Goal: Task Accomplishment & Management: Complete application form

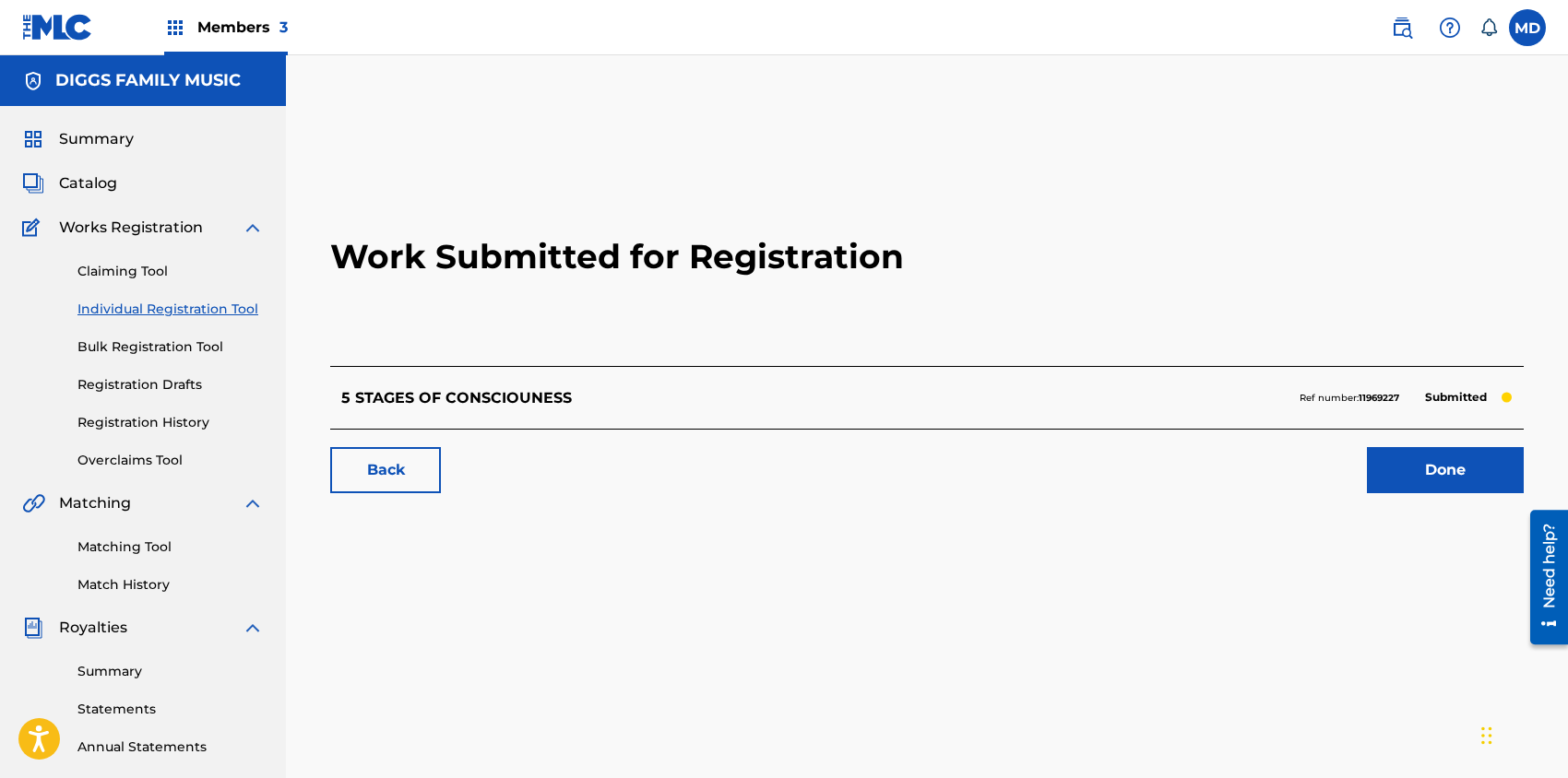
click at [1436, 469] on link "Done" at bounding box center [1444, 470] width 157 height 46
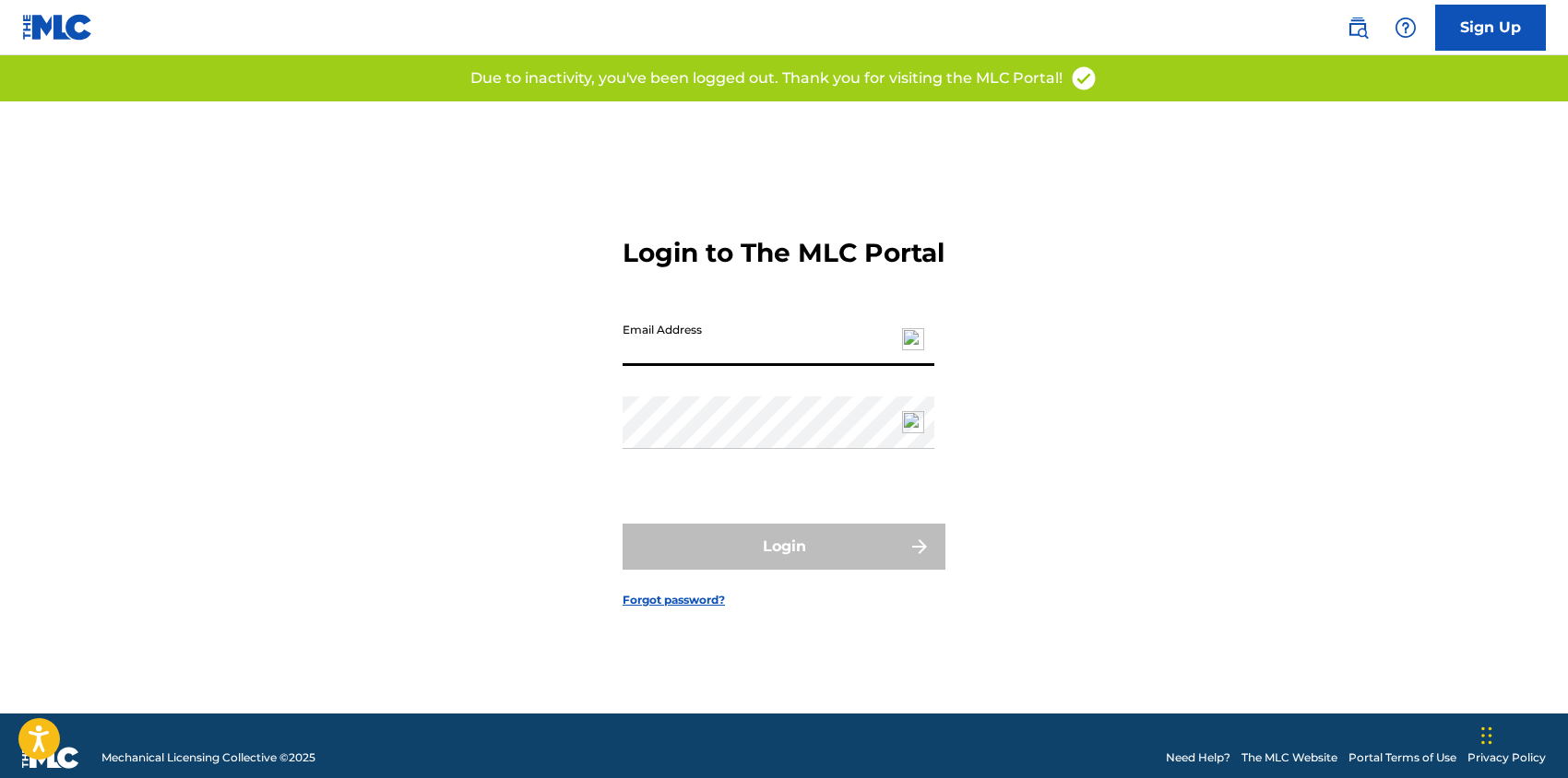
click at [786, 358] on input "Email Address" at bounding box center [778, 339] width 311 height 53
type input "[EMAIL_ADDRESS][DOMAIN_NAME]"
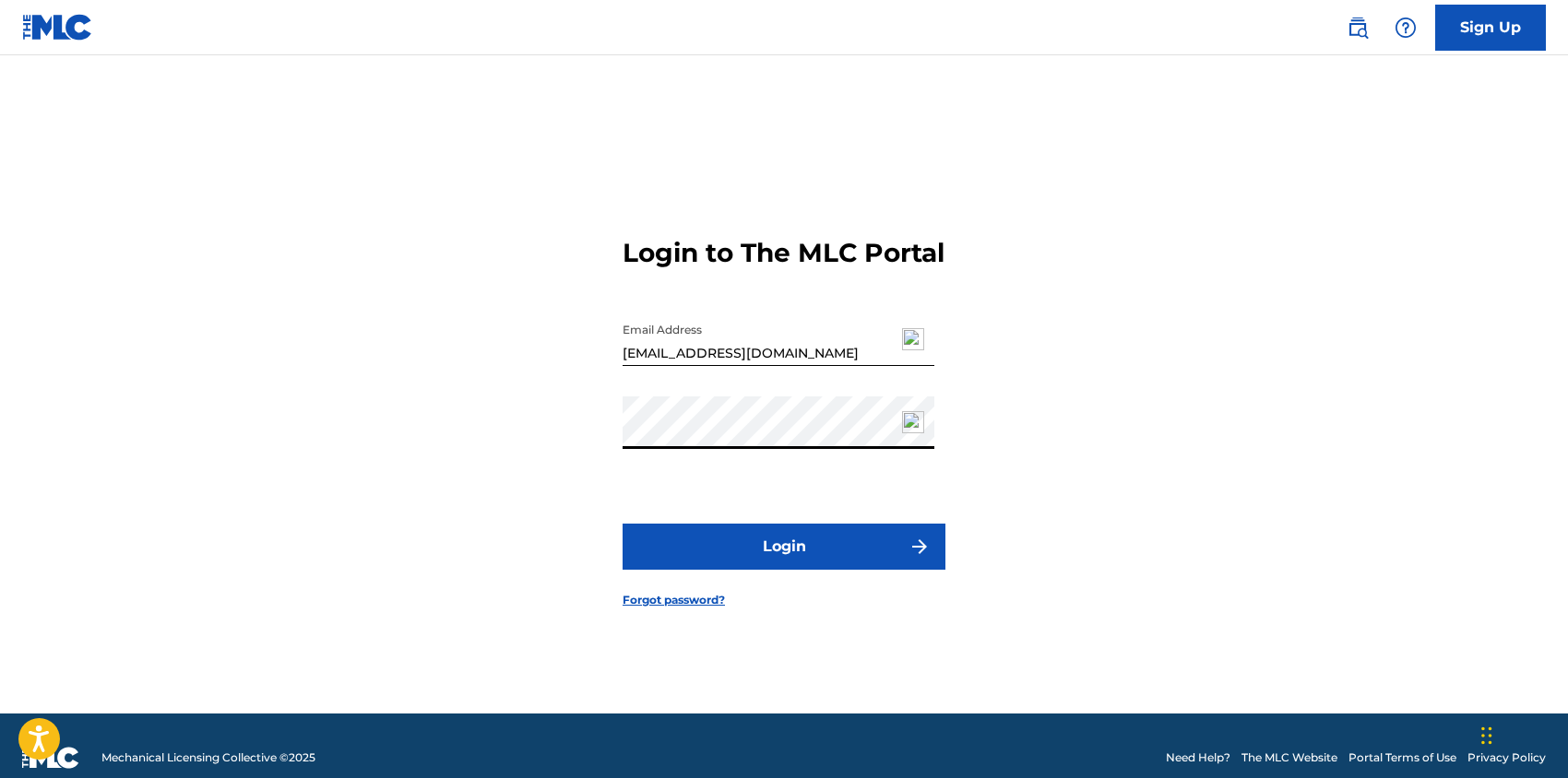
click at [623, 523] on button "Login" at bounding box center [784, 546] width 323 height 46
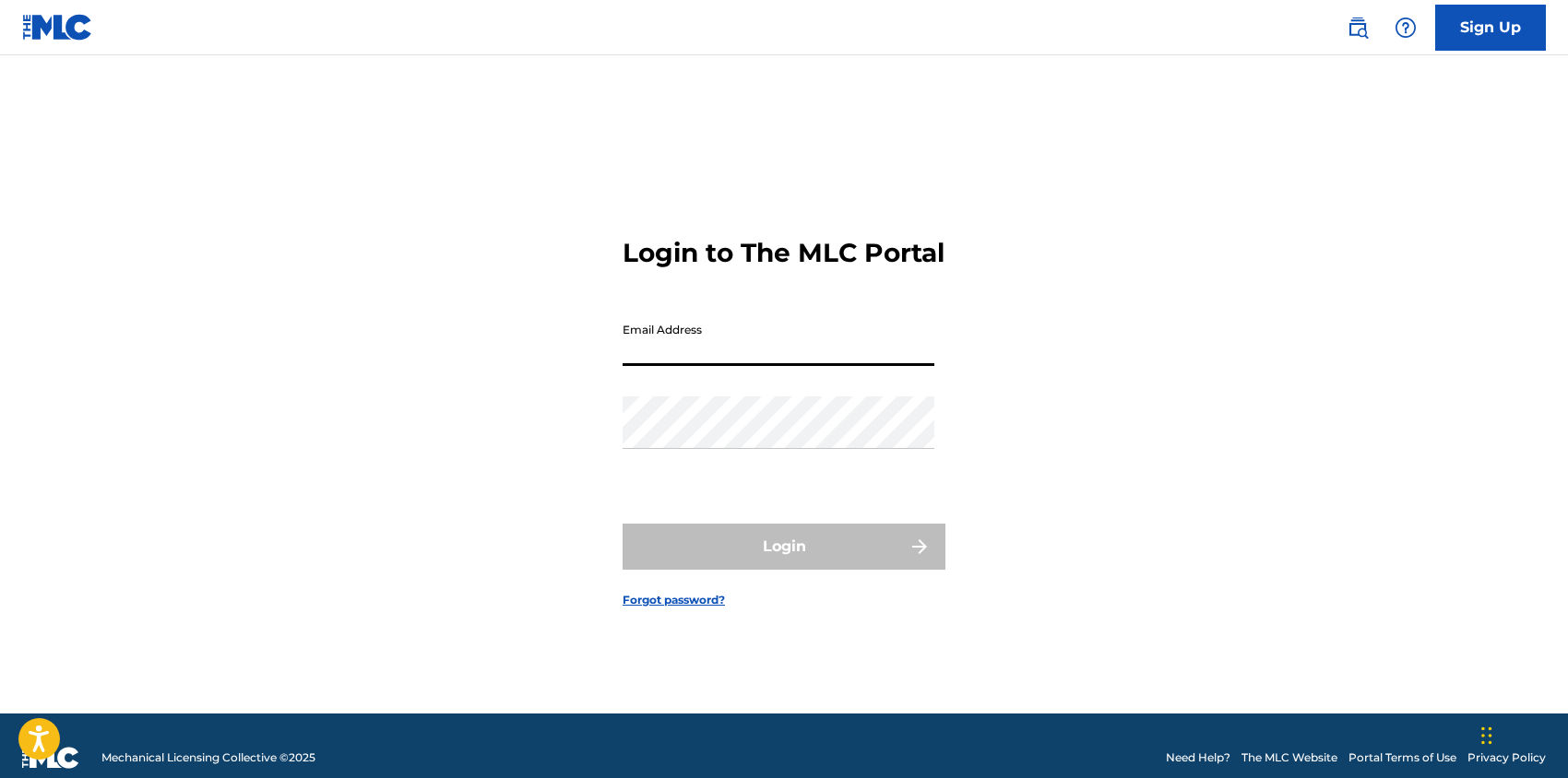
click at [682, 362] on input "Email Address" at bounding box center [778, 339] width 311 height 53
type input "[EMAIL_ADDRESS][DOMAIN_NAME]"
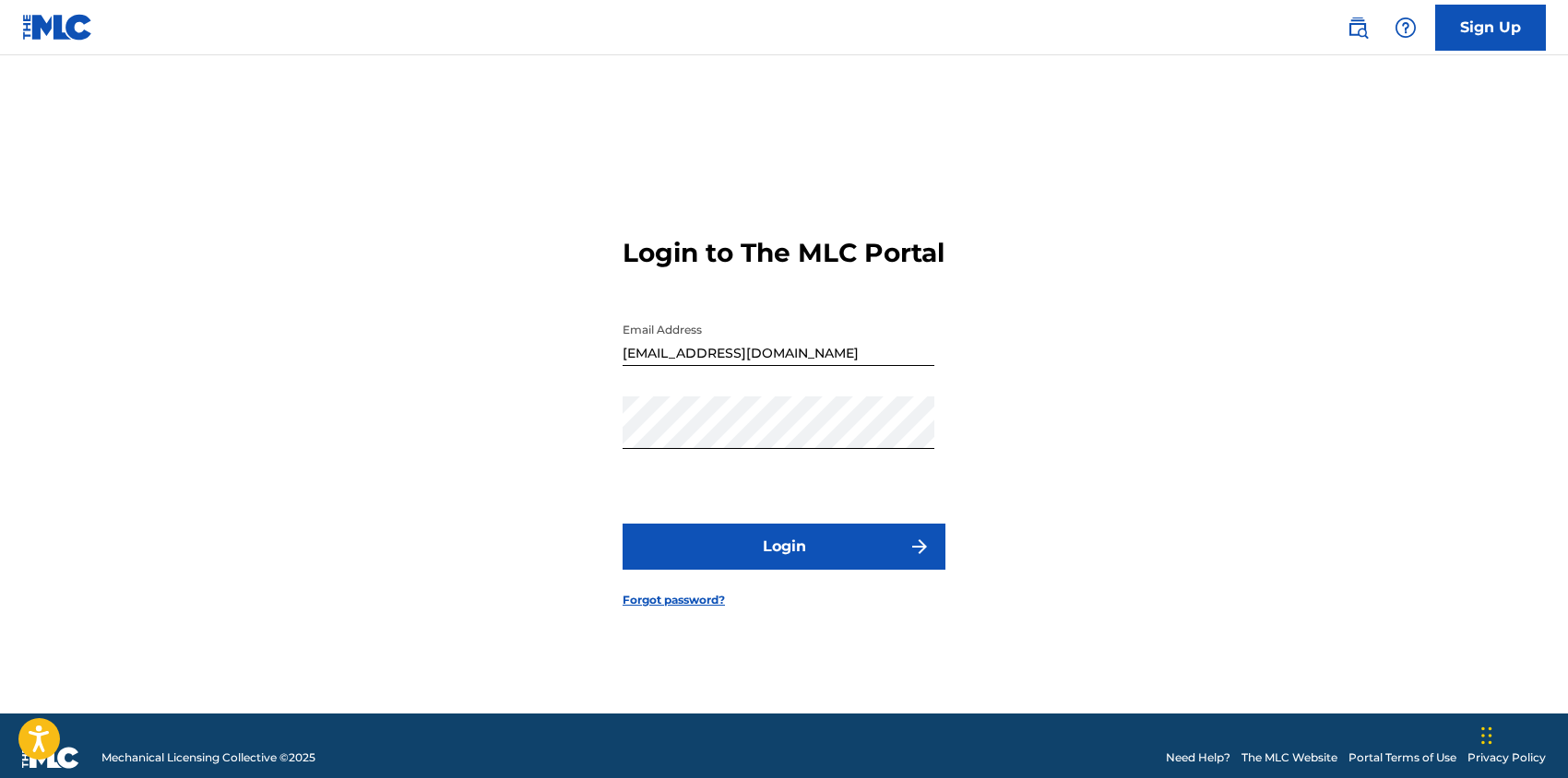
click at [797, 570] on button "Login" at bounding box center [784, 546] width 323 height 46
click at [781, 555] on button "Login" at bounding box center [784, 546] width 323 height 46
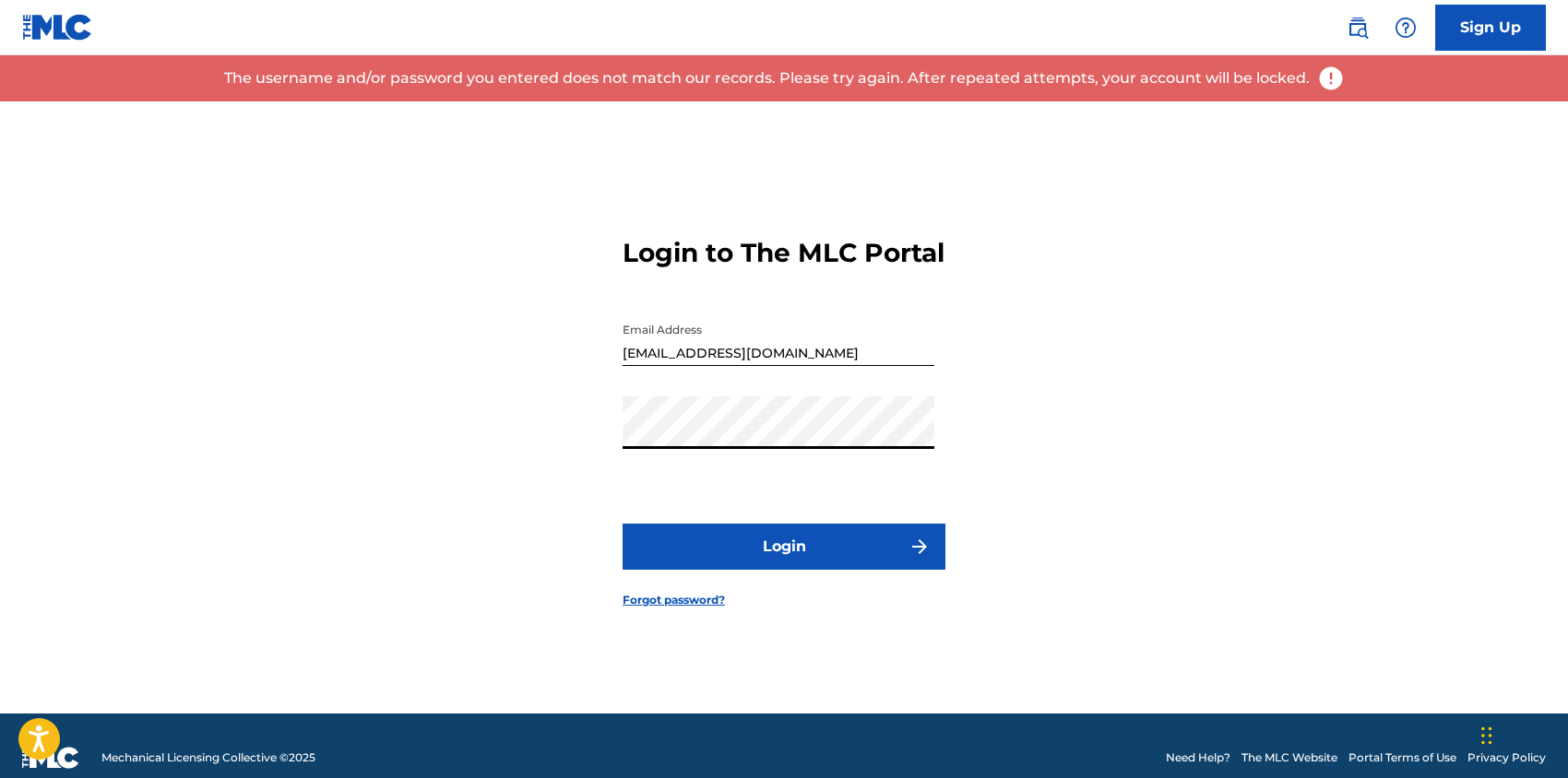
click at [603, 444] on div "Login to The MLC Portal Email Address divine@wumusicgroup.com Password Login Fo…" at bounding box center [784, 407] width 1291 height 612
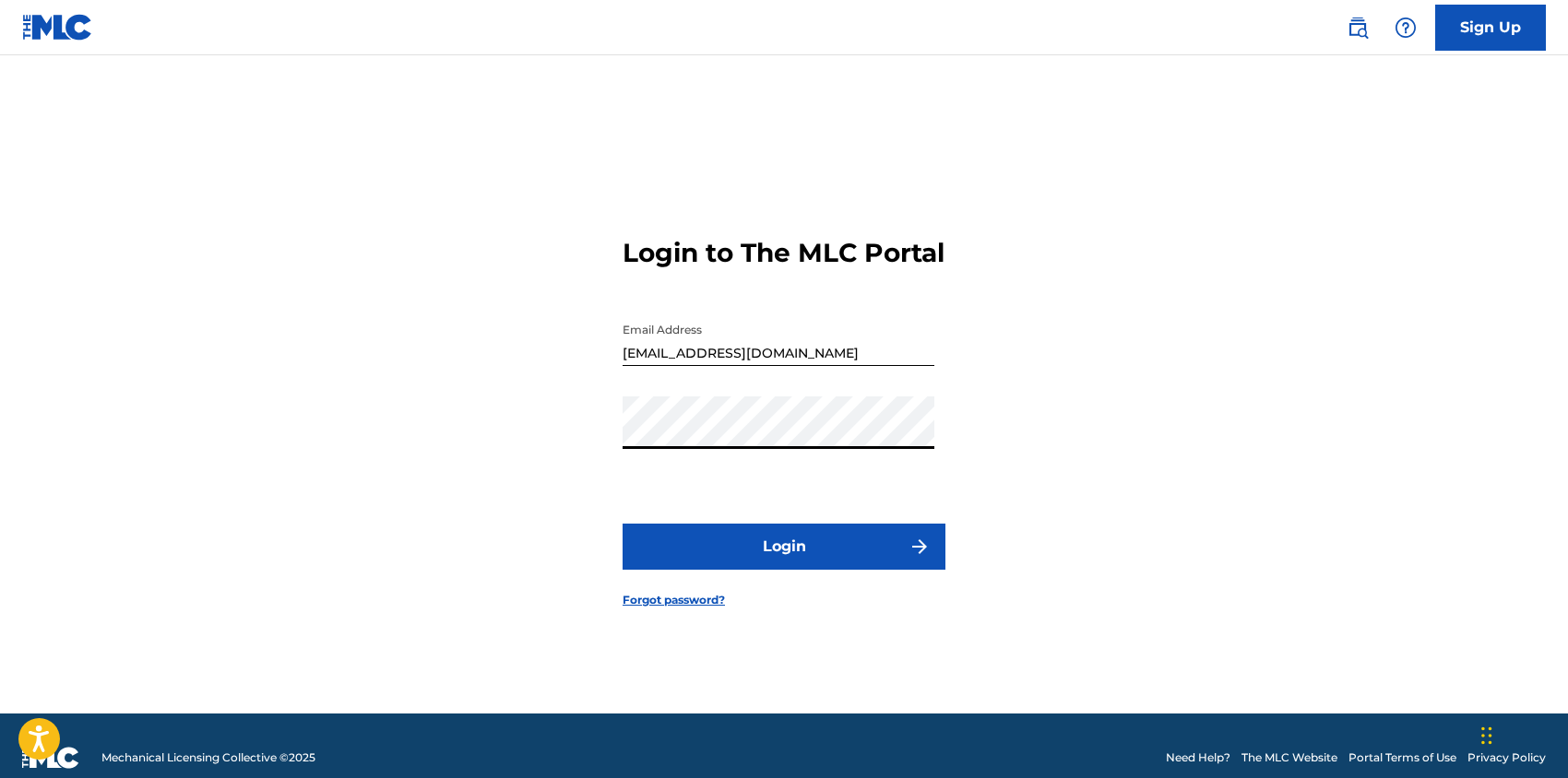
click at [623, 523] on button "Login" at bounding box center [784, 546] width 323 height 46
click at [586, 455] on div "Login to The MLC Portal Email Address divine@wumusicgroup.com Password Login Fo…" at bounding box center [784, 407] width 1291 height 612
click at [623, 523] on button "Login" at bounding box center [784, 546] width 323 height 46
click at [606, 454] on div "Login to The MLC Portal Email Address divine@wumusicgroup.com Password Login Fo…" at bounding box center [784, 407] width 1291 height 612
click at [678, 553] on button "Login" at bounding box center [784, 546] width 323 height 46
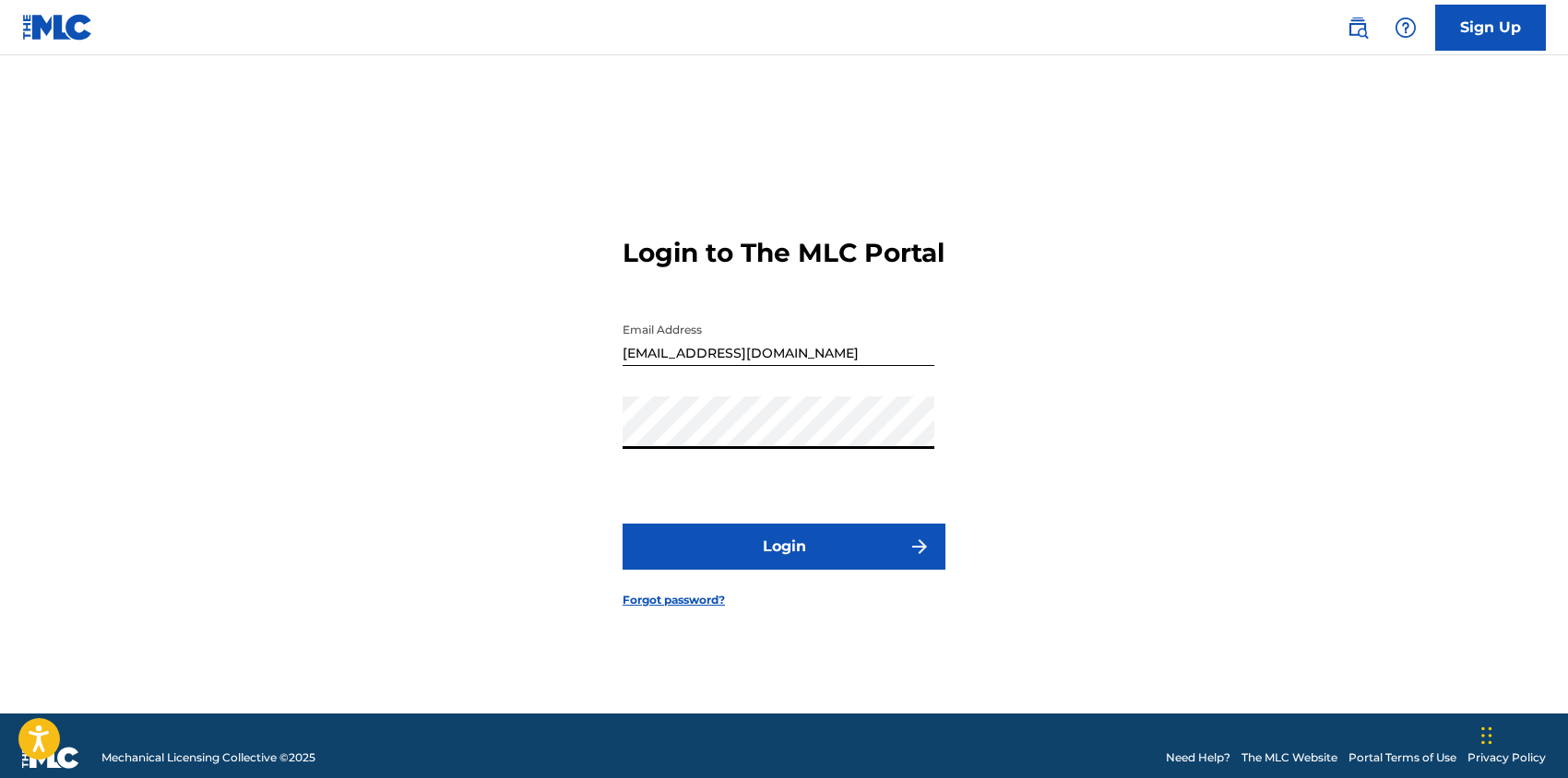
click at [605, 447] on div "Login to The MLC Portal Email Address divine@wumusicgroup.com Password Login Fo…" at bounding box center [784, 407] width 1291 height 612
click at [623, 523] on button "Login" at bounding box center [784, 546] width 323 height 46
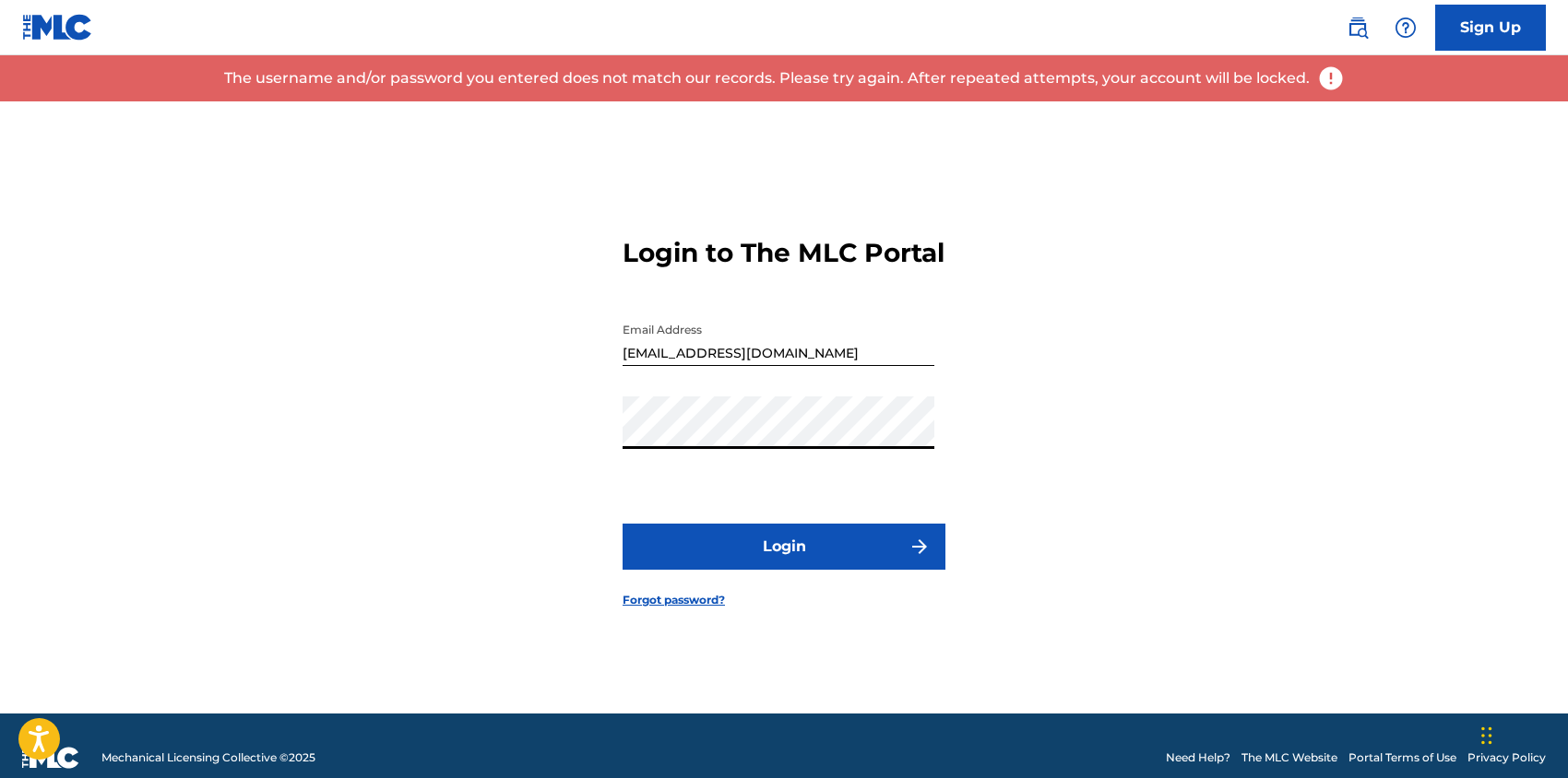
click at [647, 608] on link "Forgot password?" at bounding box center [674, 600] width 102 height 17
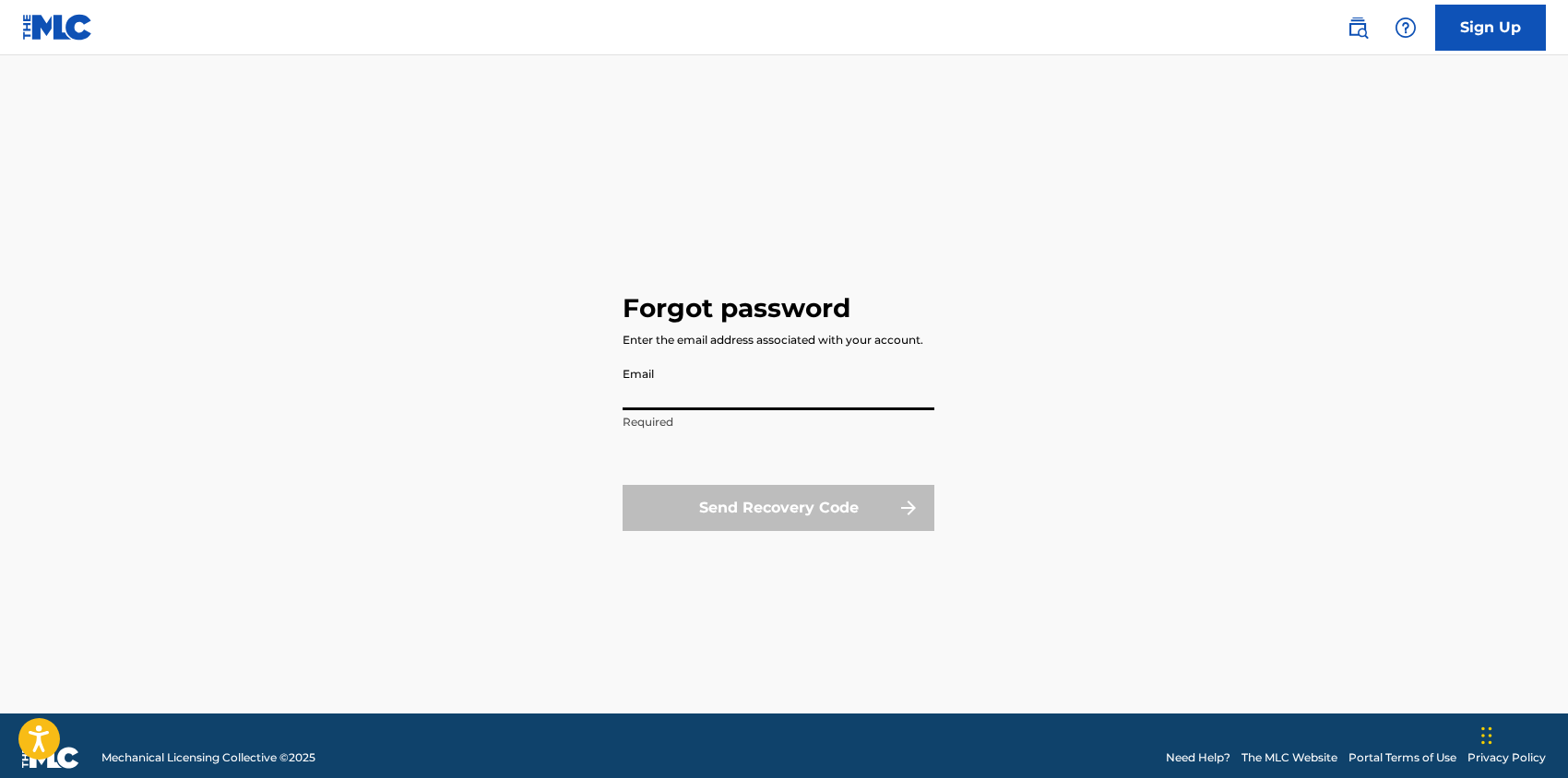
click at [714, 390] on input "Email" at bounding box center [778, 384] width 311 height 53
type input "[EMAIL_ADDRESS][DOMAIN_NAME]"
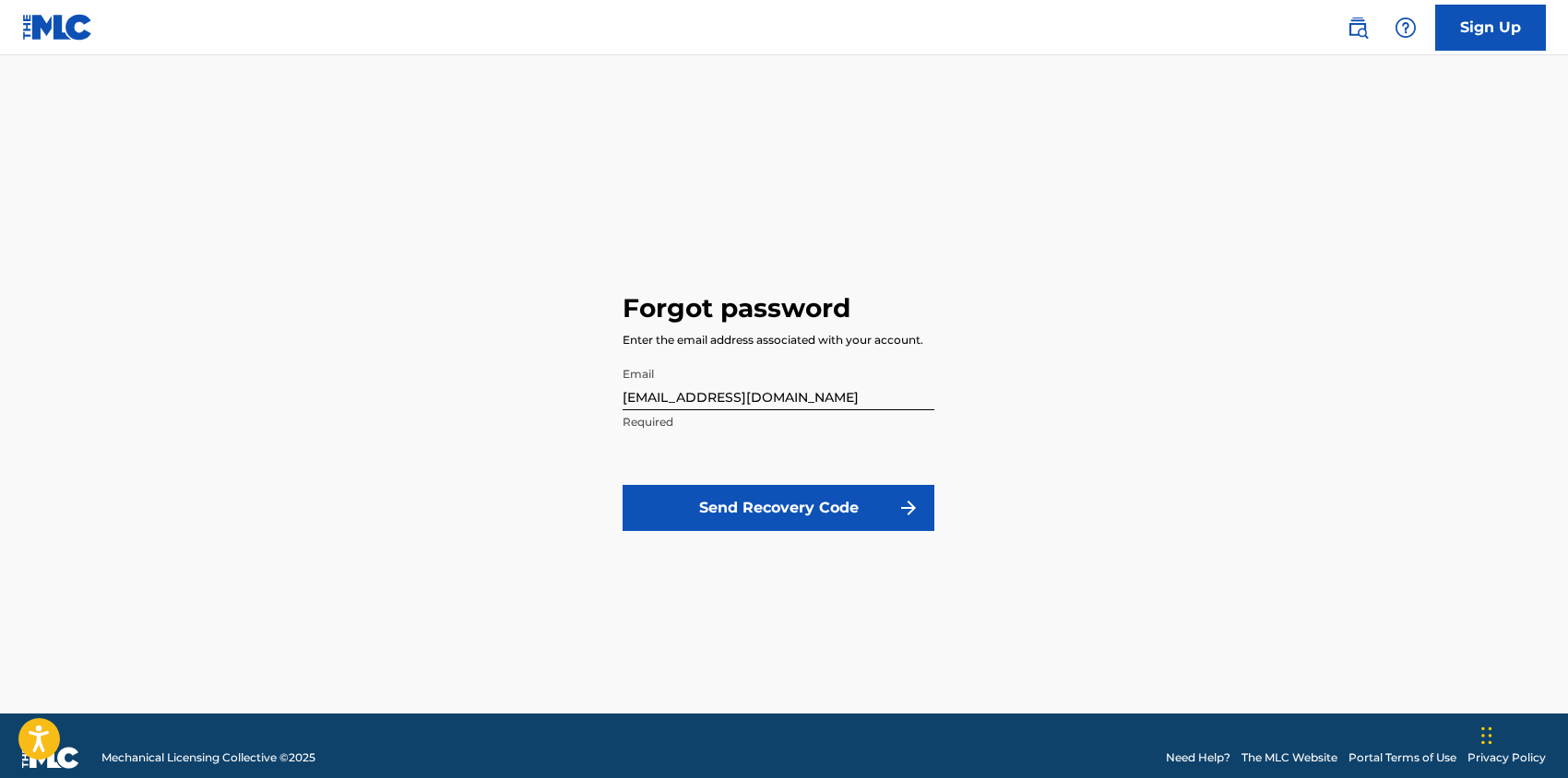
click at [726, 509] on button "Send Recovery Code" at bounding box center [778, 507] width 311 height 46
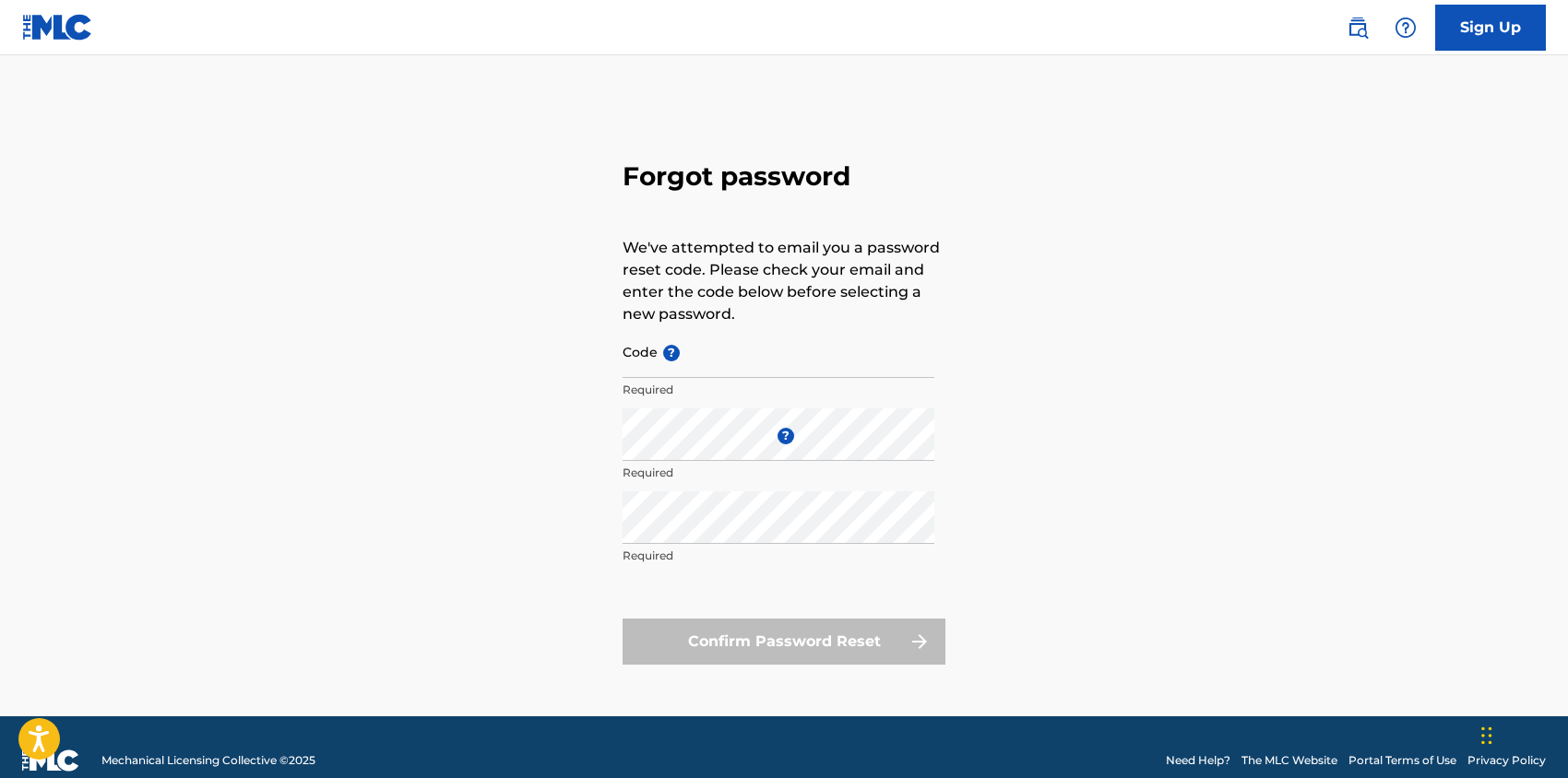
click at [739, 359] on input "Code ?" at bounding box center [778, 352] width 311 height 53
click at [730, 356] on input "Code ?" at bounding box center [778, 352] width 311 height 53
paste input "FP_f2192919dc64ca26db1b78f475ed"
type input "FP_f2192919dc64ca26db1b78f475ed"
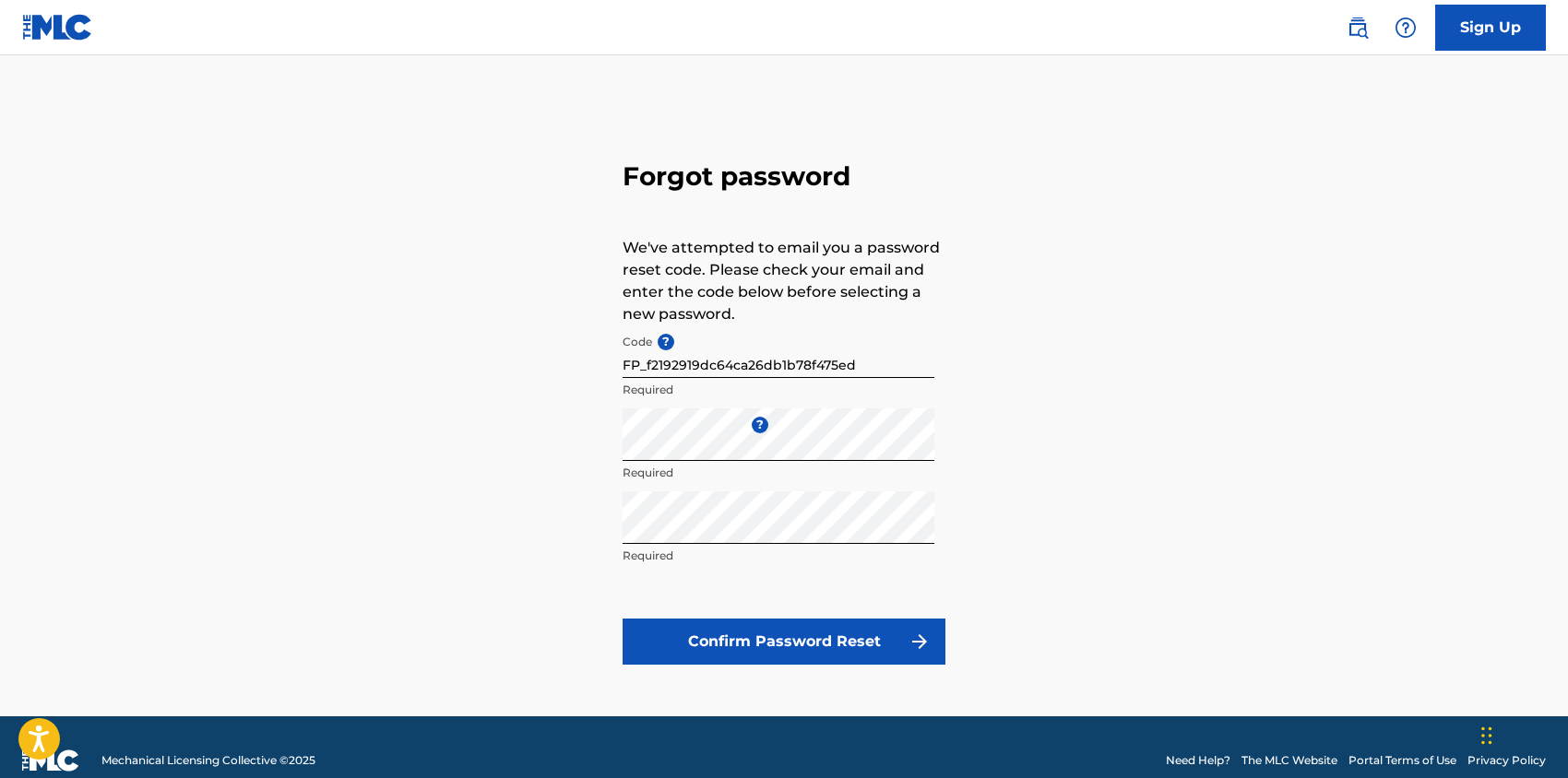
click at [764, 653] on button "Confirm Password Reset" at bounding box center [784, 641] width 323 height 46
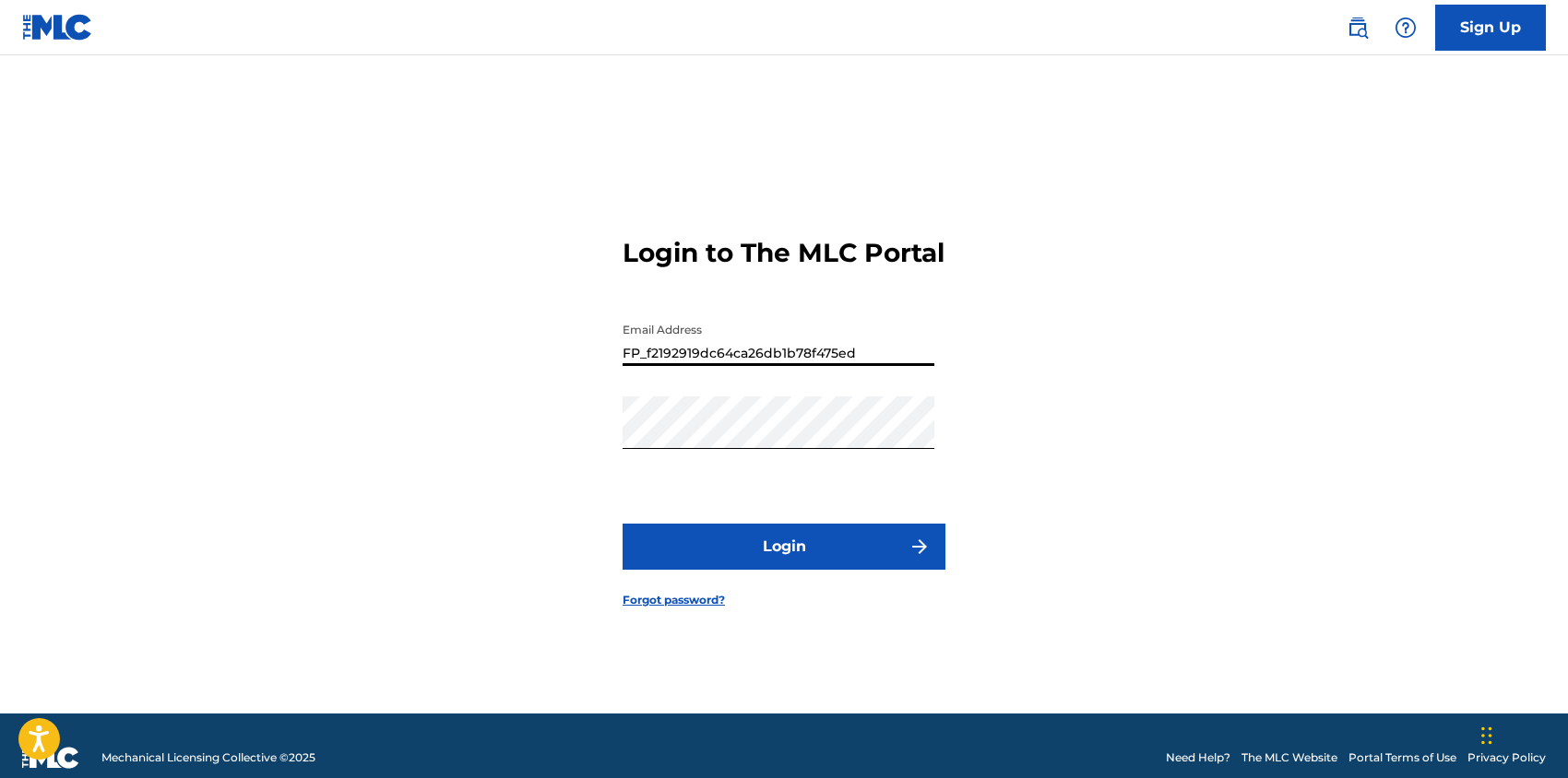
drag, startPoint x: 859, startPoint y: 372, endPoint x: 593, endPoint y: 391, distance: 266.7
click at [593, 391] on div "Login to The MLC Portal Email Address FP_f2192919dc64ca26db1b78f475ed Password …" at bounding box center [784, 407] width 1291 height 612
type input "[EMAIL_ADDRESS][DOMAIN_NAME]"
click at [1044, 303] on div "Login to The MLC Portal Email Address divine@wumusicgroup.com Password Login Fo…" at bounding box center [784, 407] width 1291 height 612
click at [794, 560] on button "Login" at bounding box center [784, 546] width 323 height 46
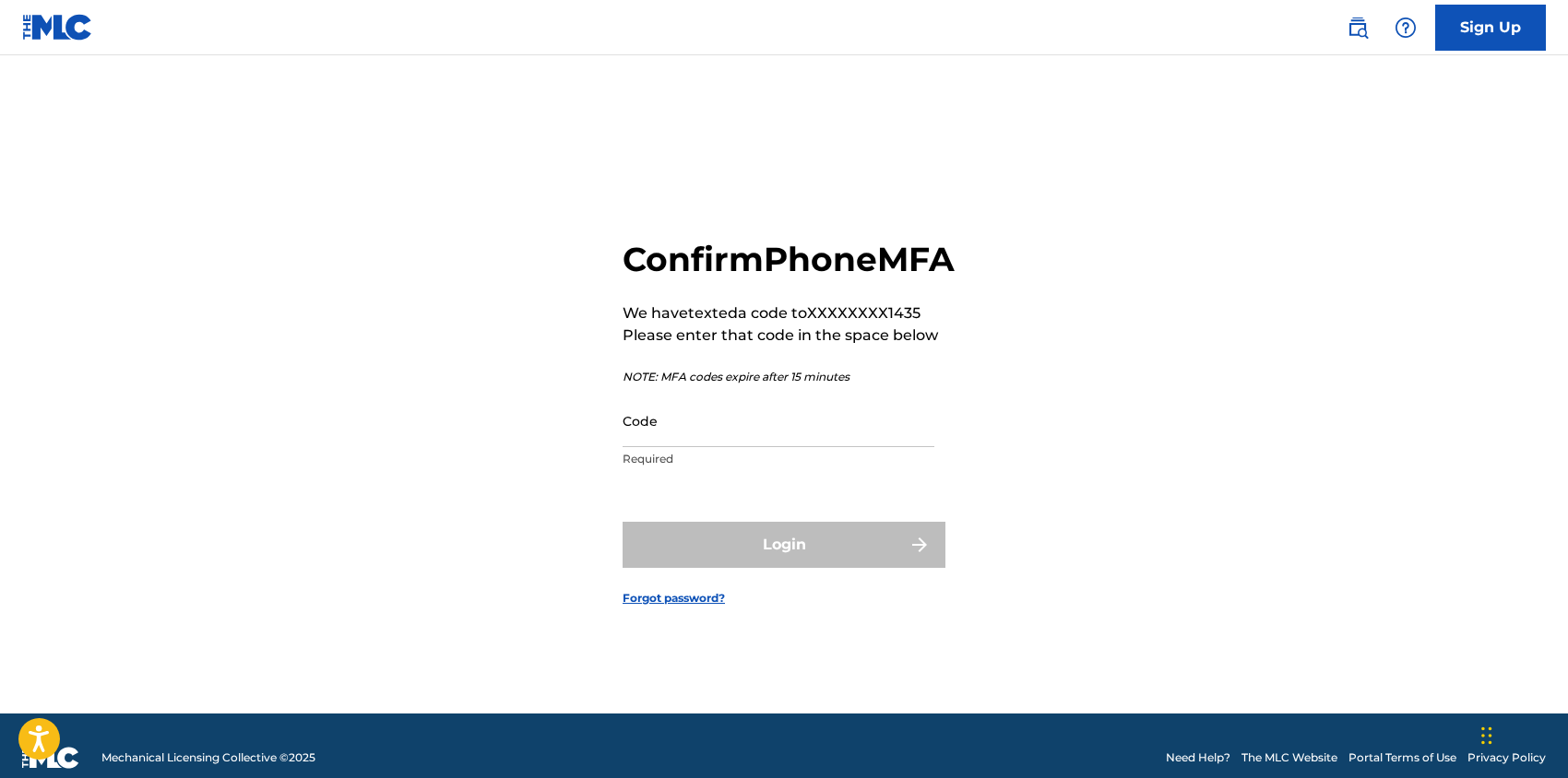
click at [764, 447] on input "Code" at bounding box center [778, 421] width 311 height 53
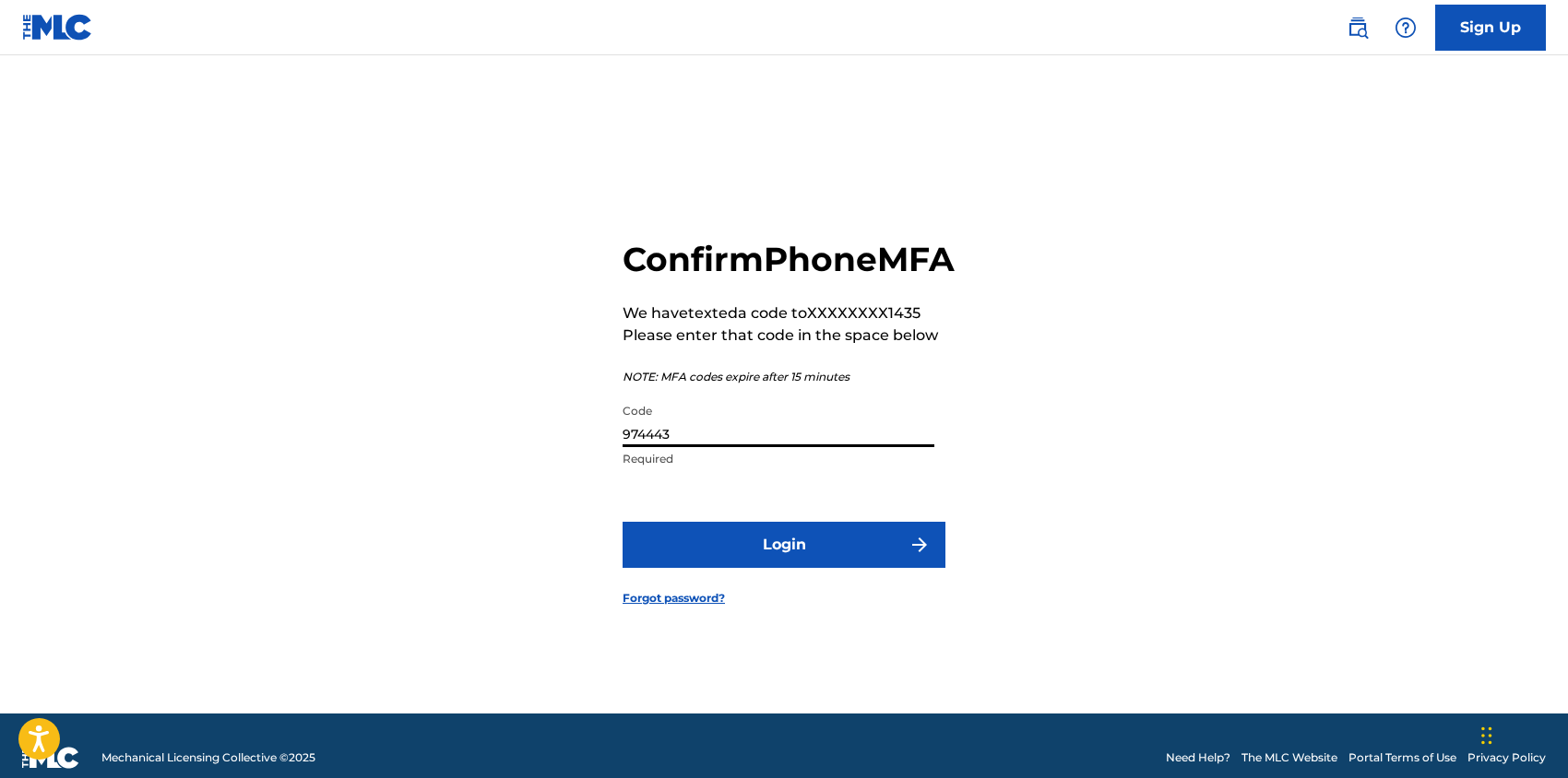
type input "974443"
click at [756, 566] on button "Login" at bounding box center [784, 544] width 323 height 46
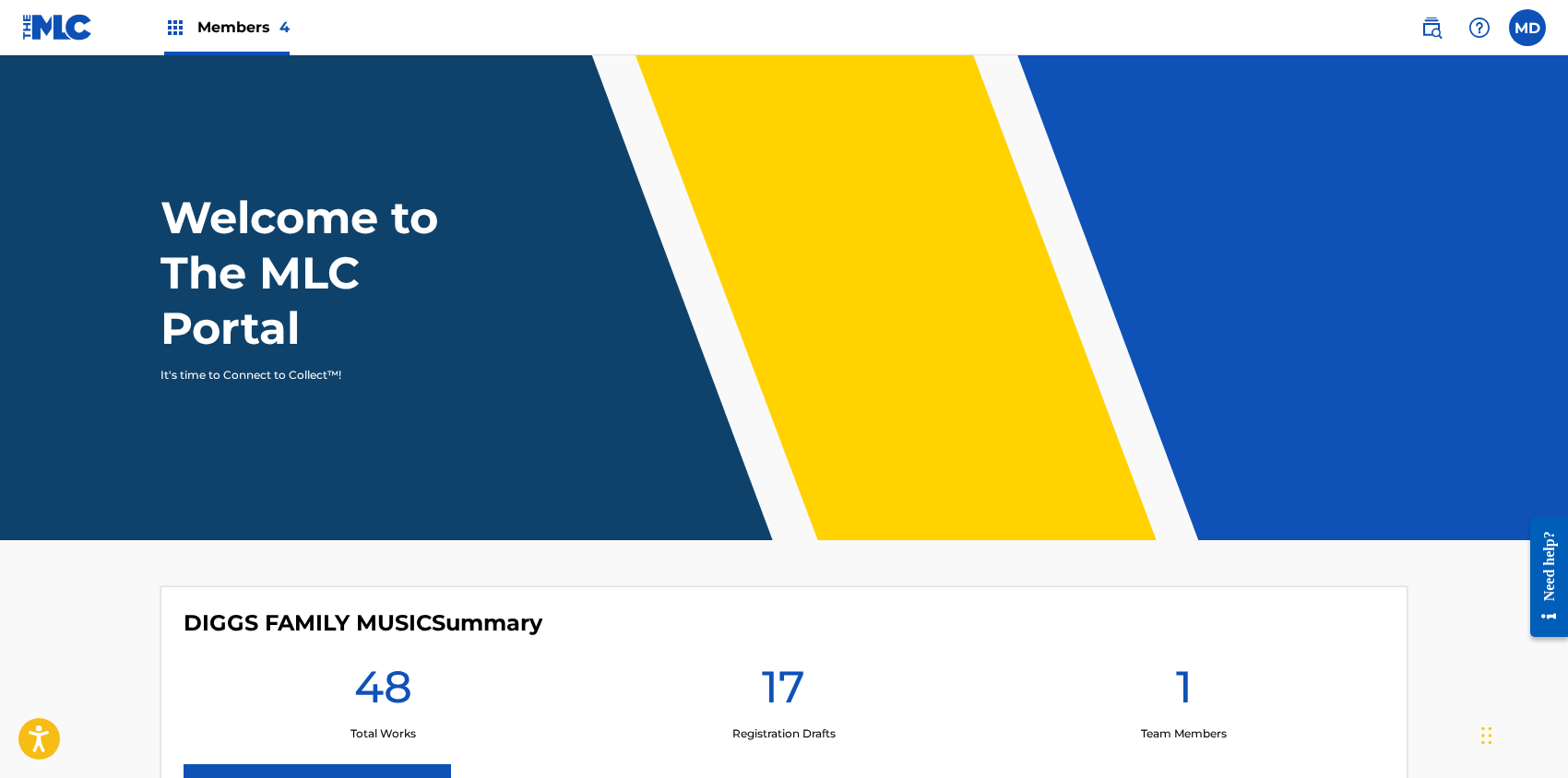
click at [233, 31] on span "Members 4" at bounding box center [243, 27] width 92 height 21
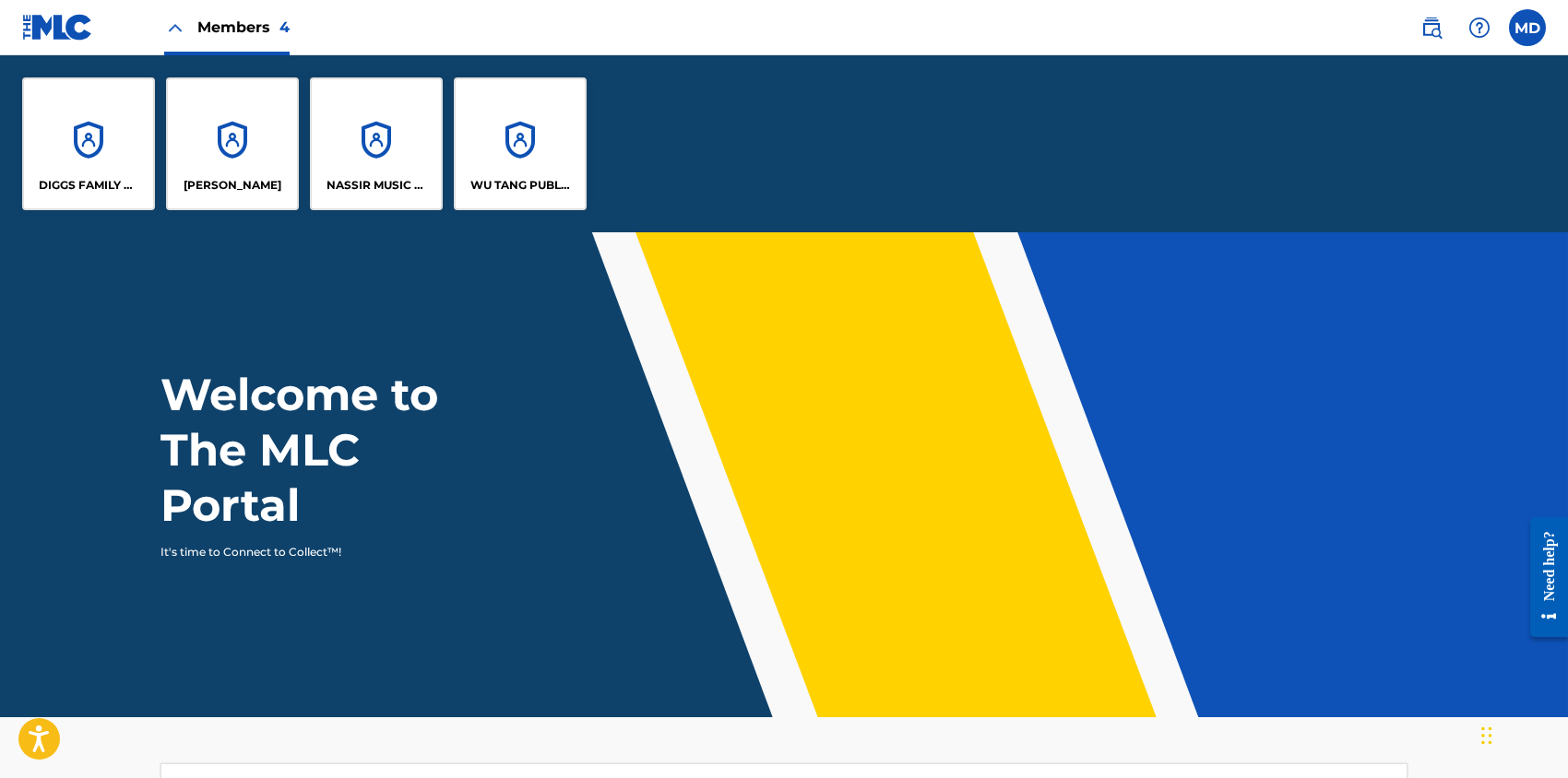
click at [108, 158] on div "DIGGS FAMILY MUSIC" at bounding box center [88, 143] width 133 height 133
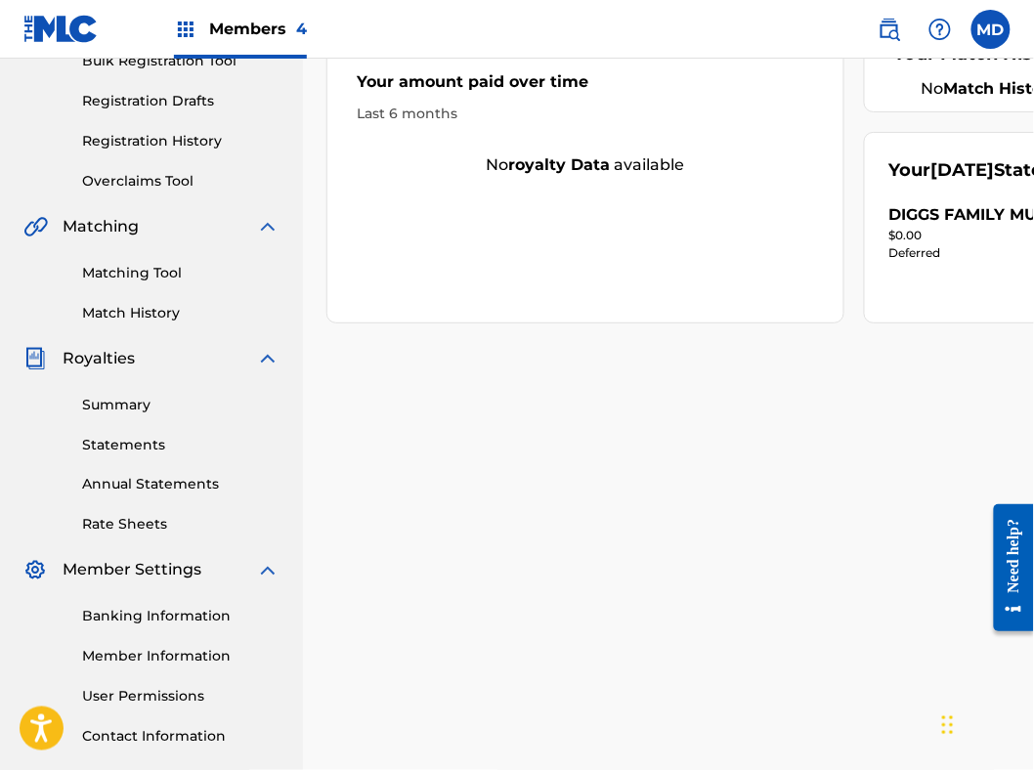
scroll to position [442, 0]
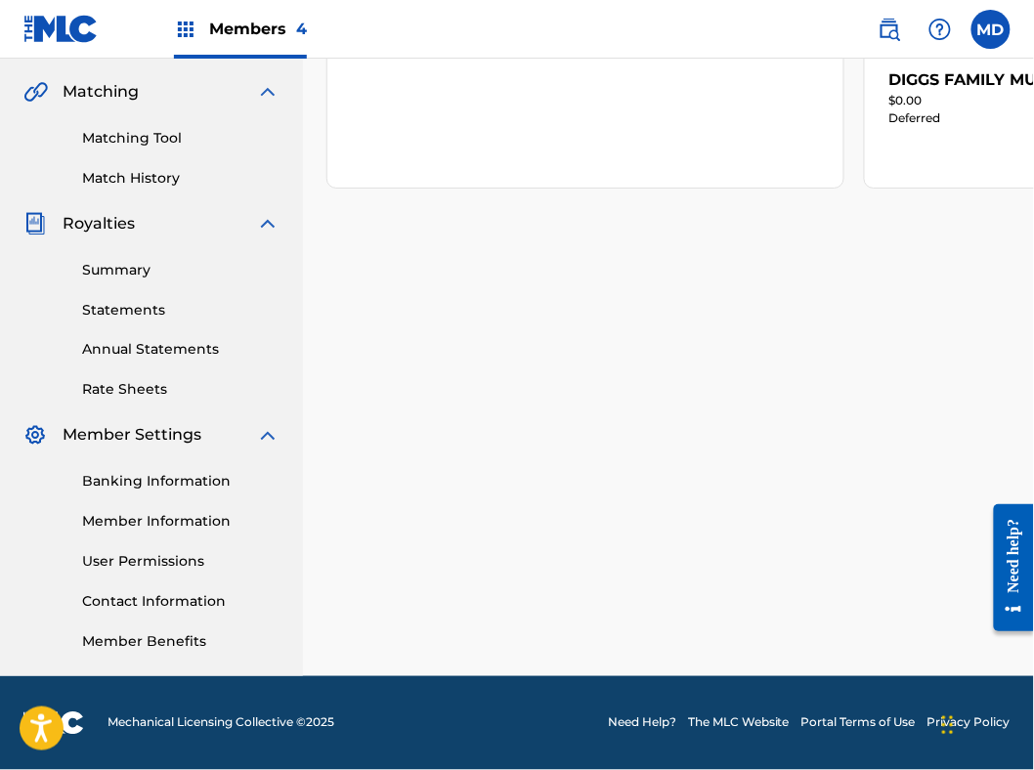
click at [149, 483] on link "Banking Information" at bounding box center [180, 482] width 197 height 21
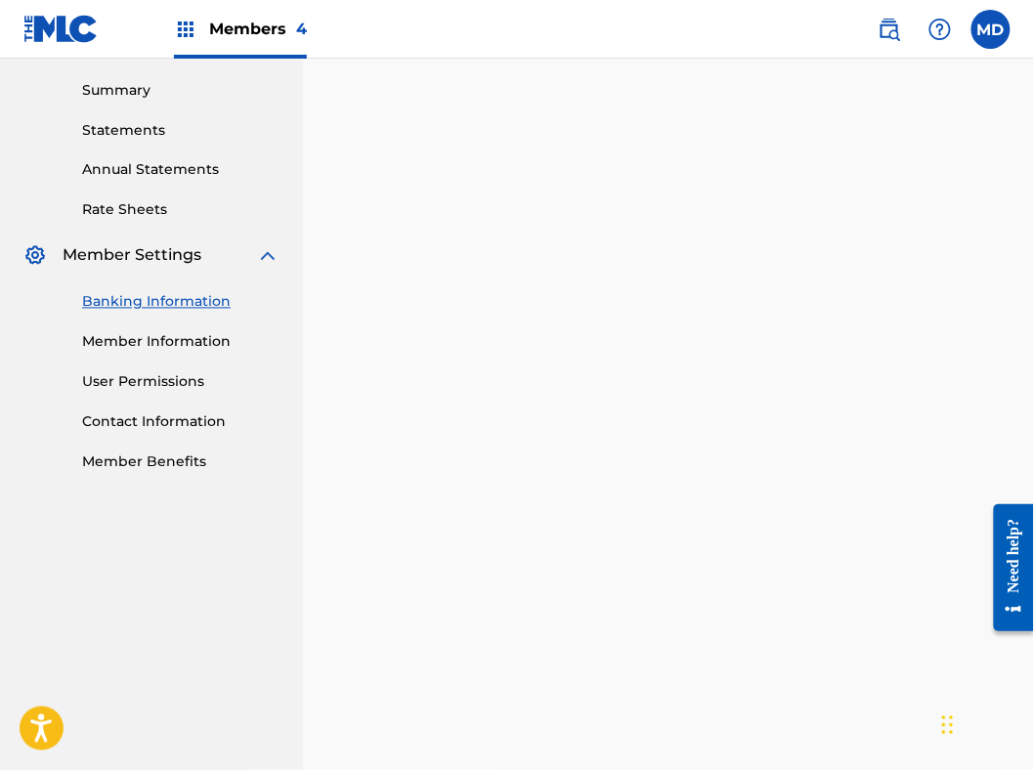
scroll to position [651, 0]
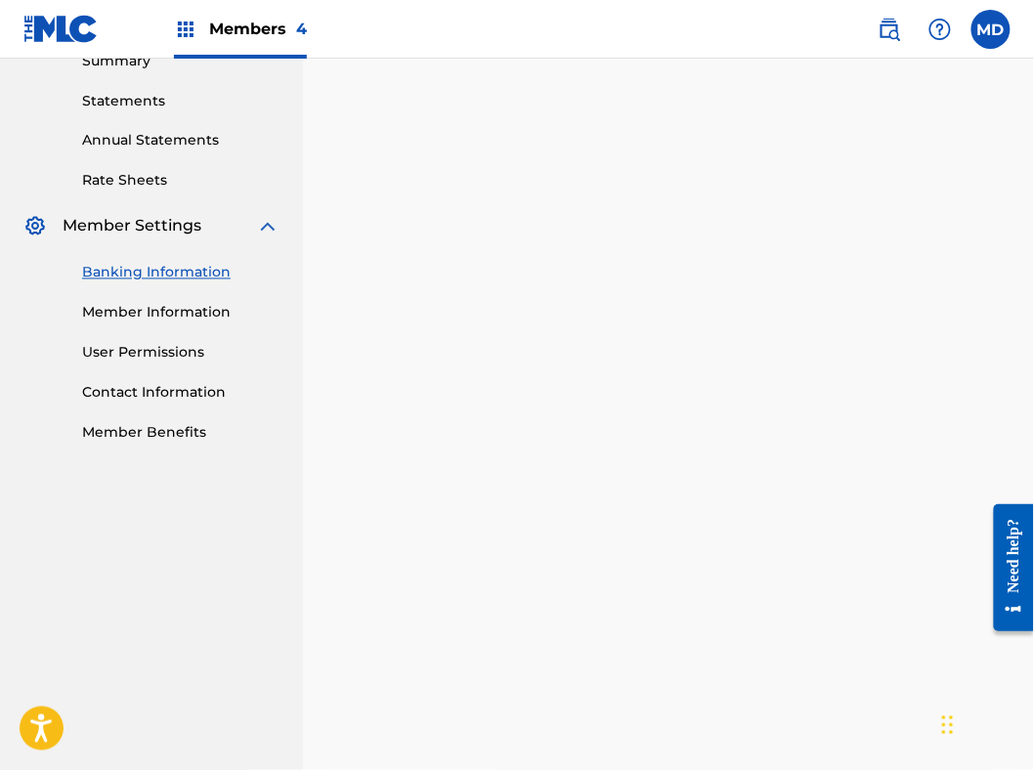
click at [990, 213] on div "Payee: DIGGS FAMILY MUSIC" at bounding box center [668, 417] width 684 height 1353
click at [984, 291] on div "Payee: DIGGS FAMILY MUSIC" at bounding box center [668, 417] width 684 height 1353
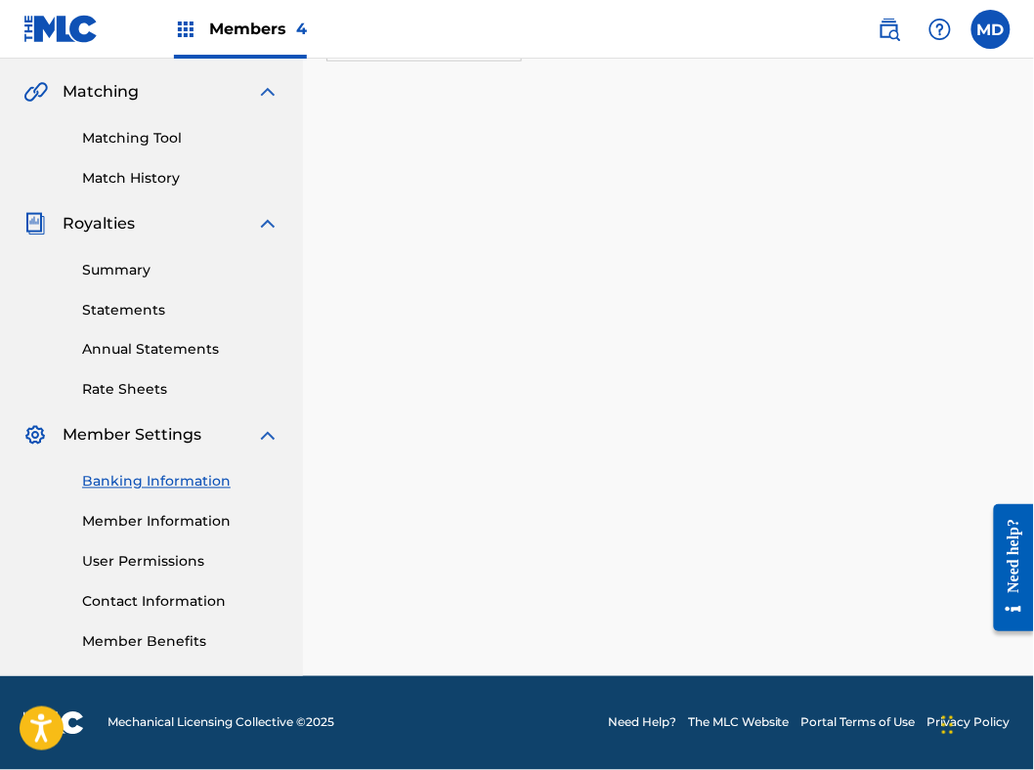
scroll to position [442, 0]
click at [986, 431] on div "Payee: DIGGS FAMILY MUSIC" at bounding box center [668, 308] width 684 height 716
click at [119, 518] on link "Member Information" at bounding box center [180, 522] width 197 height 21
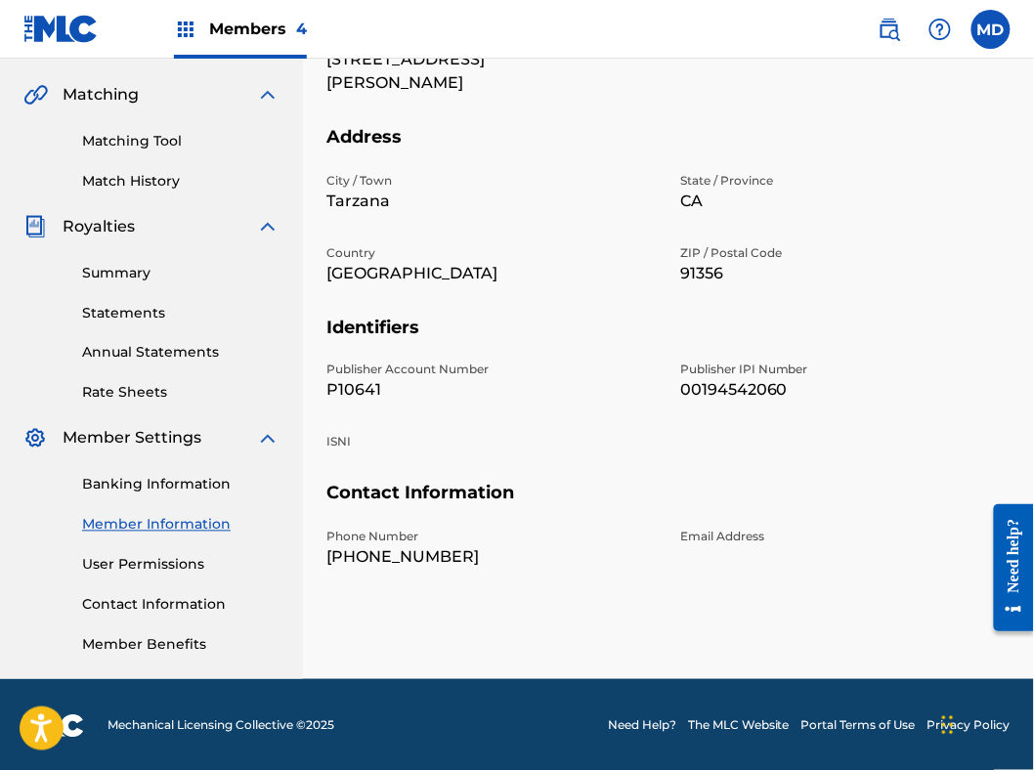
scroll to position [442, 0]
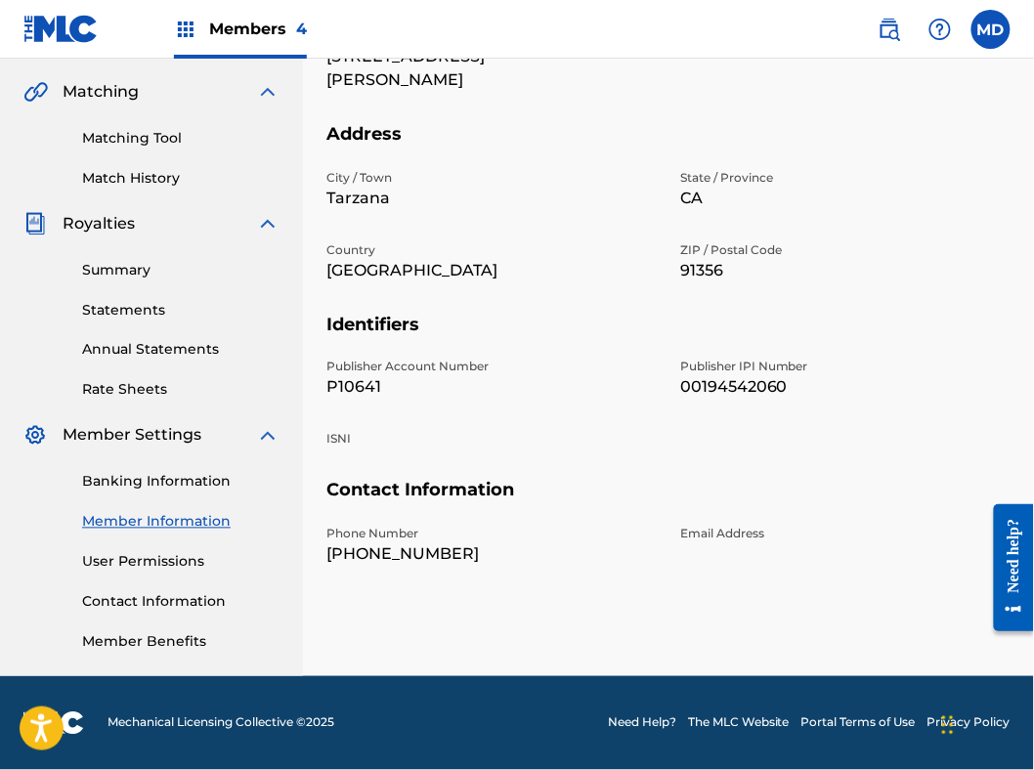
click at [108, 640] on link "Member Benefits" at bounding box center [180, 642] width 197 height 21
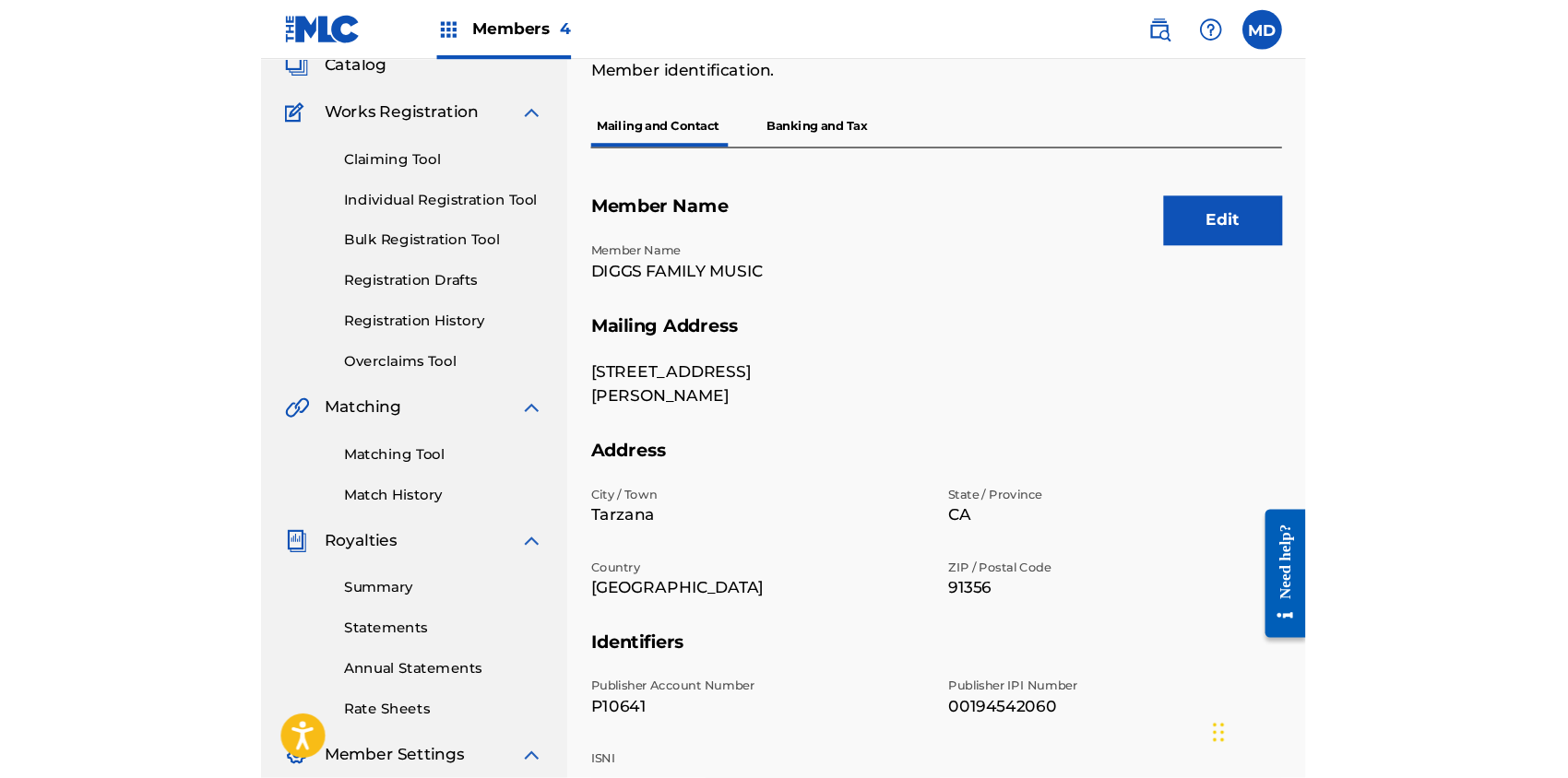
scroll to position [0, 0]
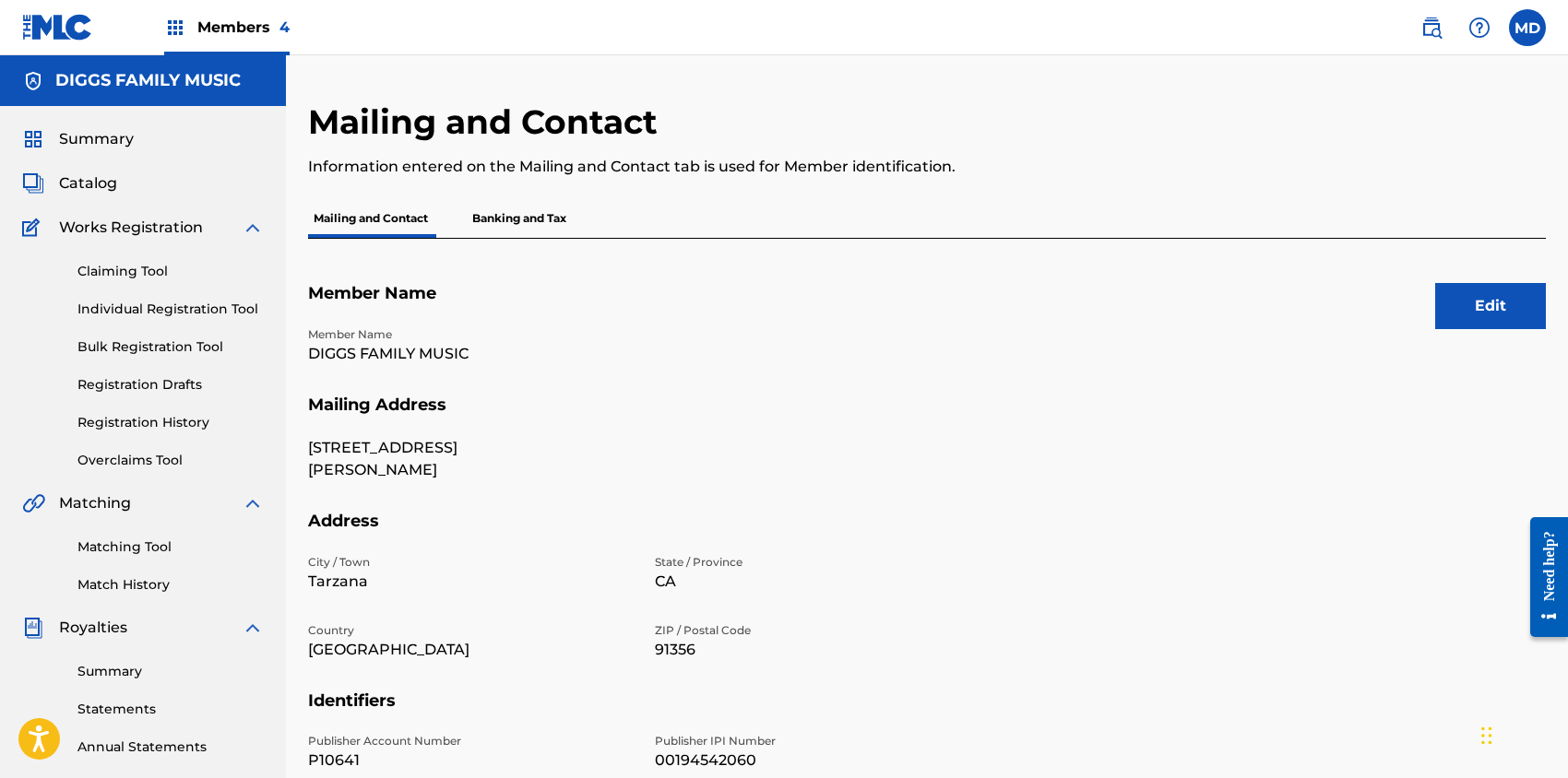
click at [133, 270] on link "Claiming Tool" at bounding box center [170, 272] width 186 height 20
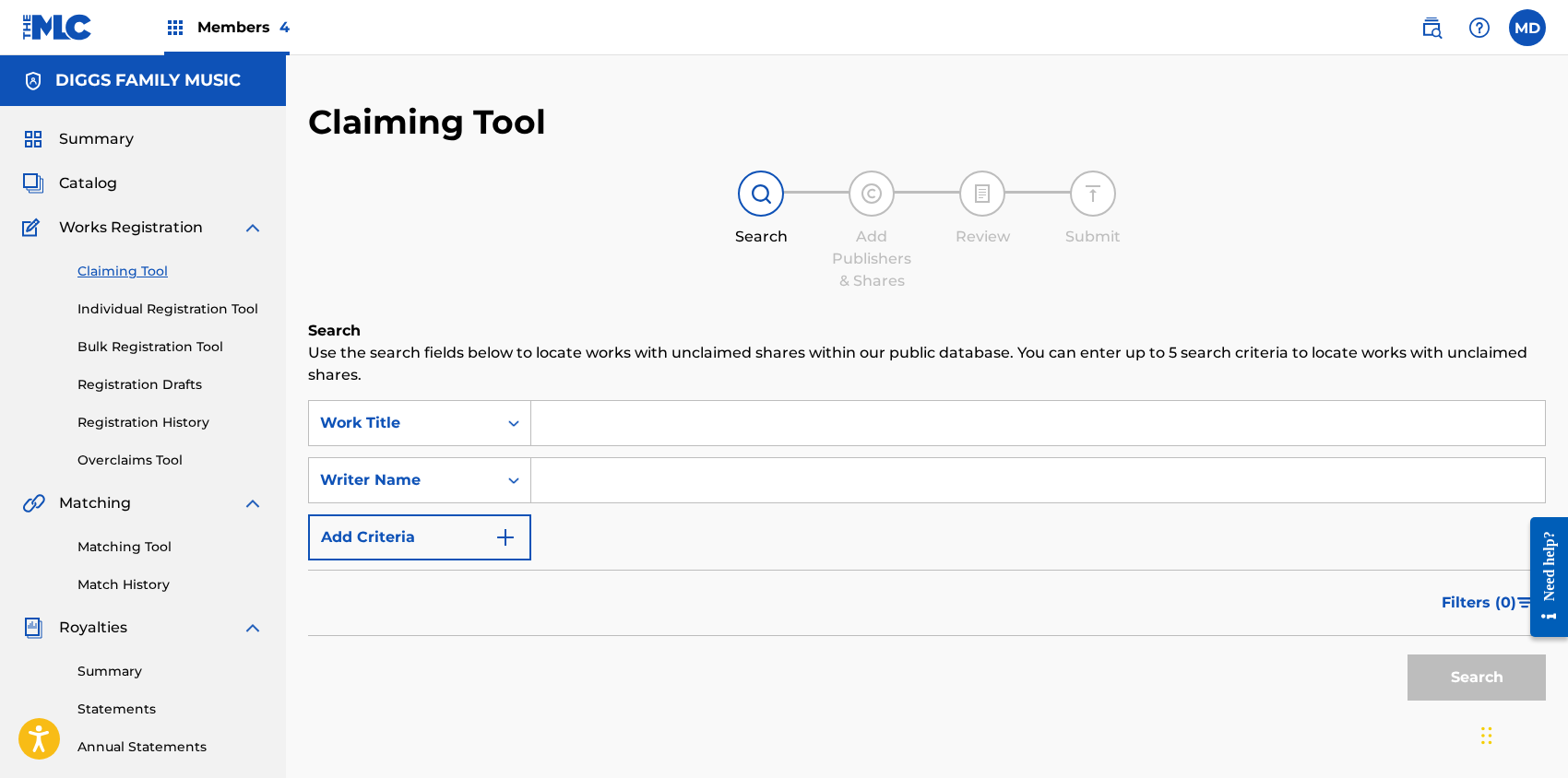
click at [96, 143] on span "Summary" at bounding box center [96, 139] width 75 height 22
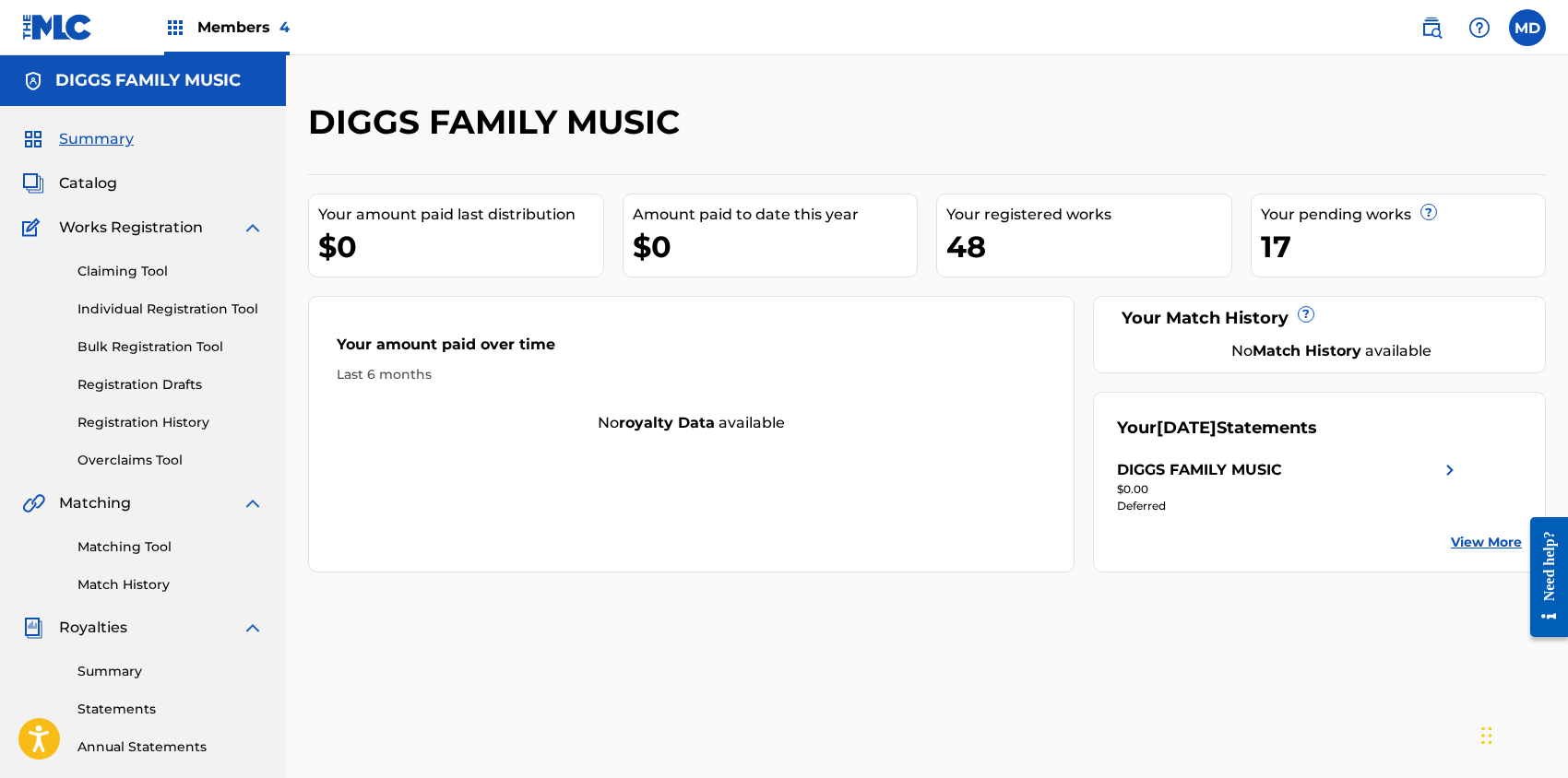
click at [1453, 465] on img at bounding box center [1449, 470] width 22 height 22
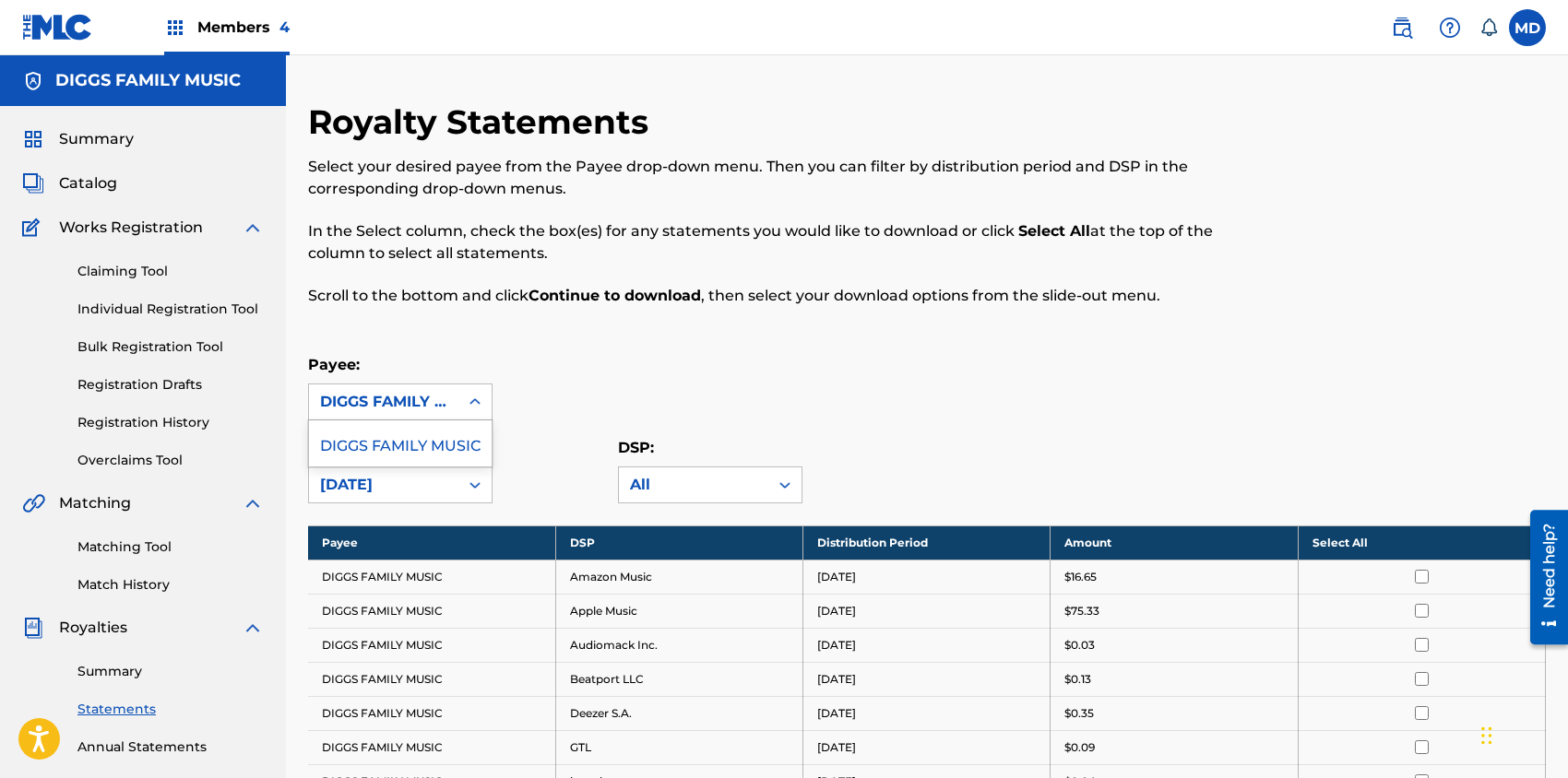
click at [473, 402] on icon at bounding box center [475, 401] width 11 height 7
click at [533, 361] on div "Payee: DIGGS FAMILY MUSIC" at bounding box center [926, 387] width 1238 height 66
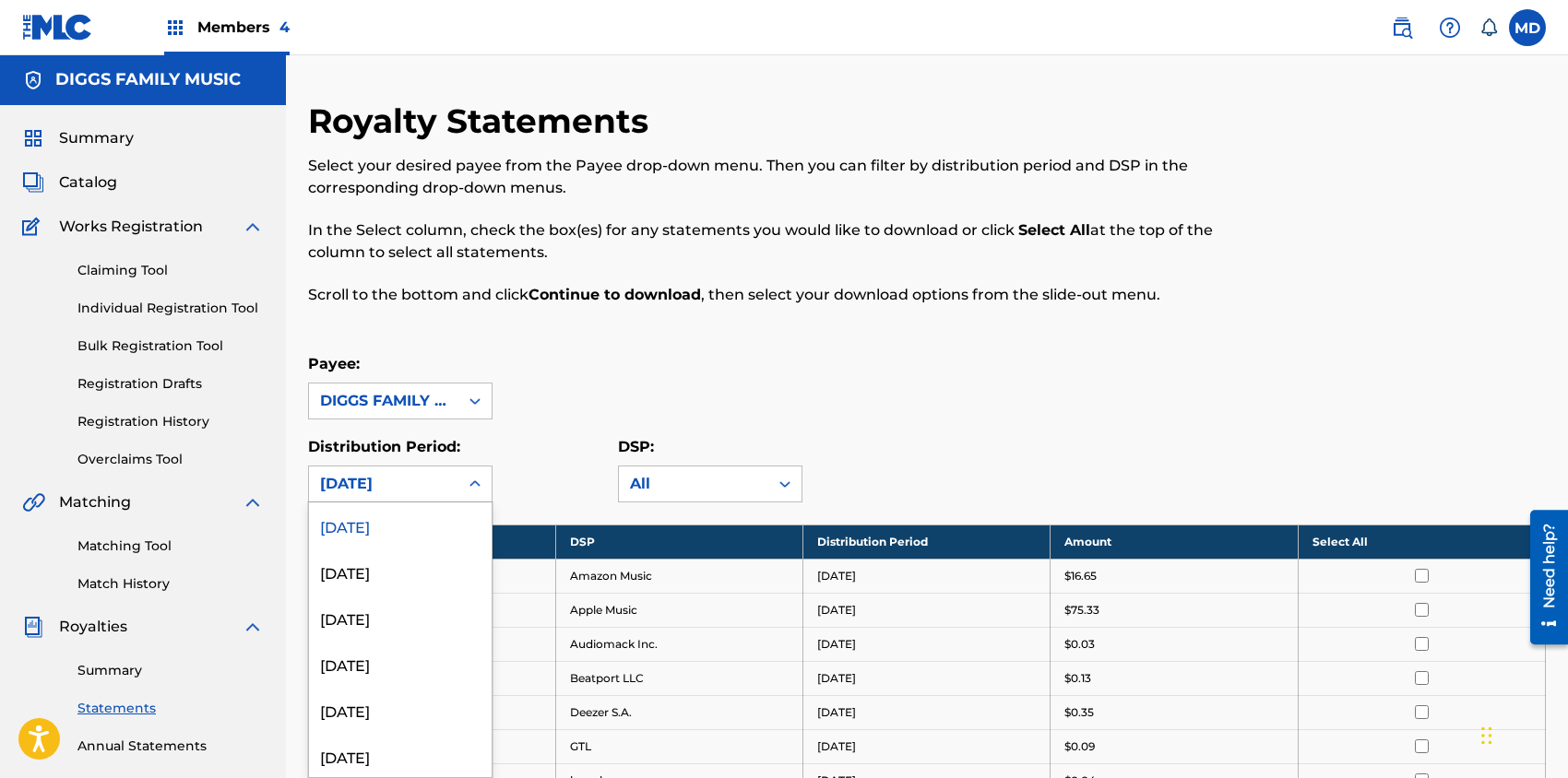
click at [472, 486] on icon at bounding box center [475, 484] width 19 height 19
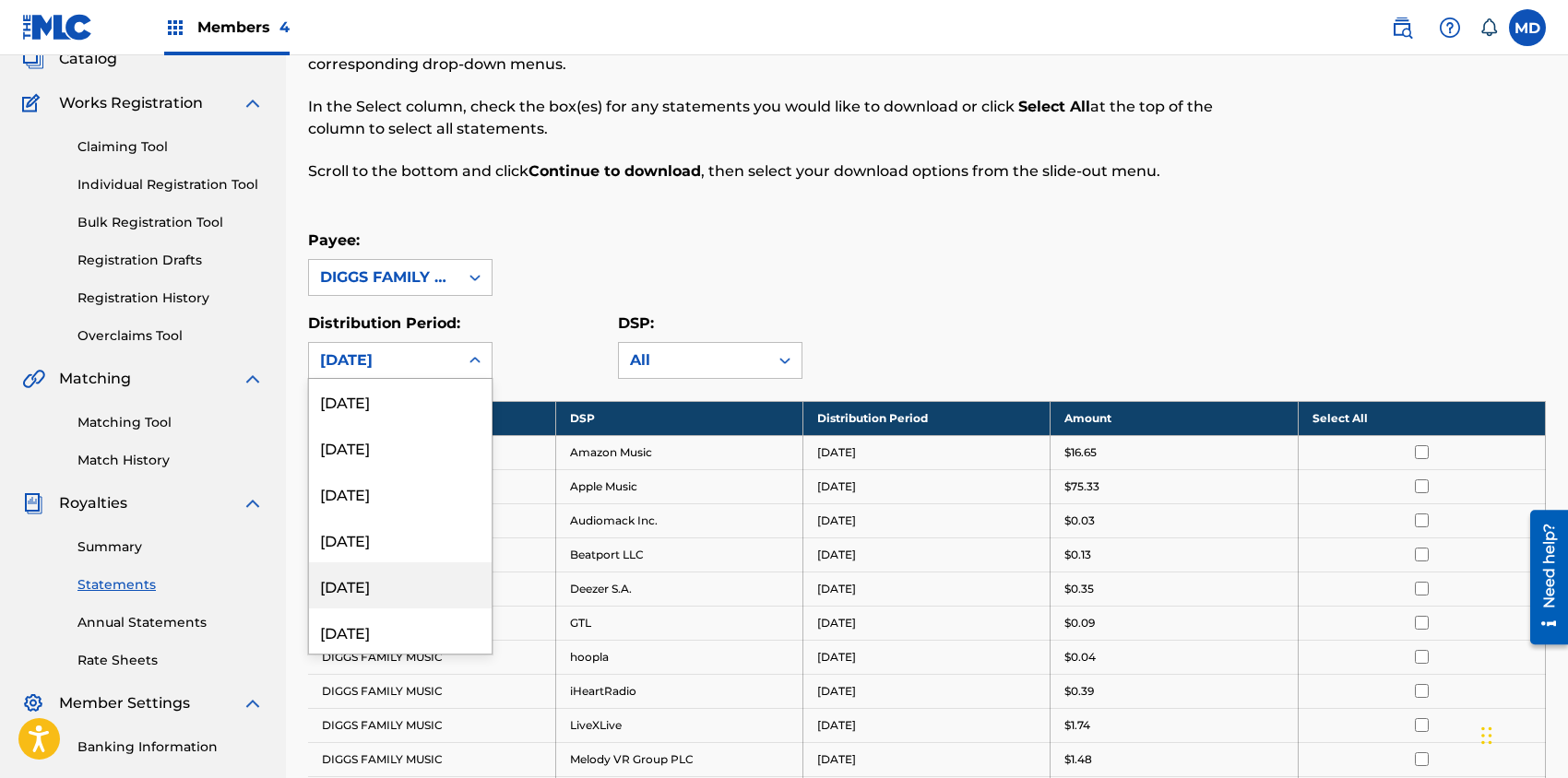
scroll to position [2167, 0]
click at [393, 631] on div "April 2021" at bounding box center [400, 631] width 183 height 46
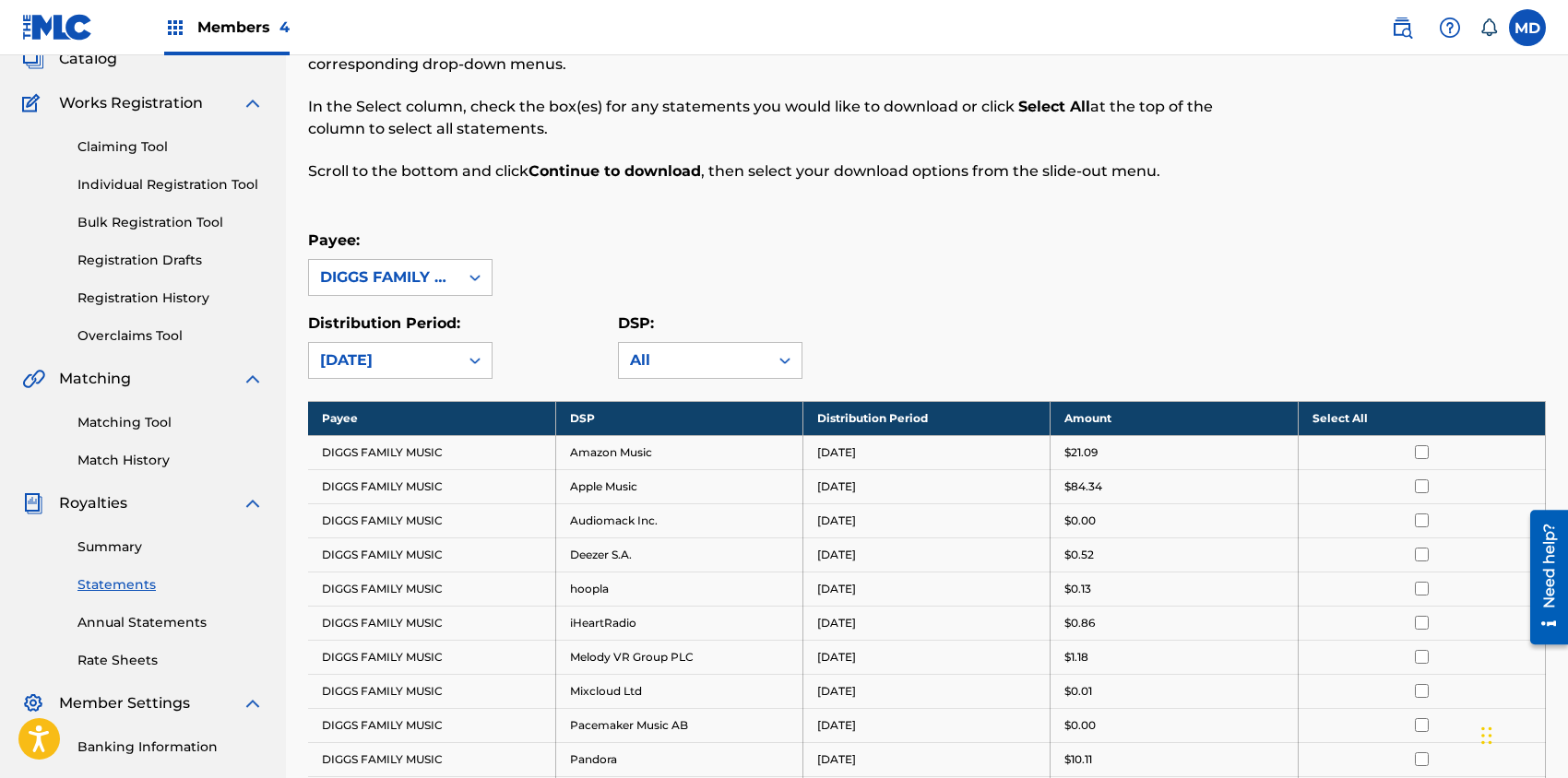
click at [937, 273] on div "Payee: DIGGS FAMILY MUSIC" at bounding box center [926, 262] width 1238 height 66
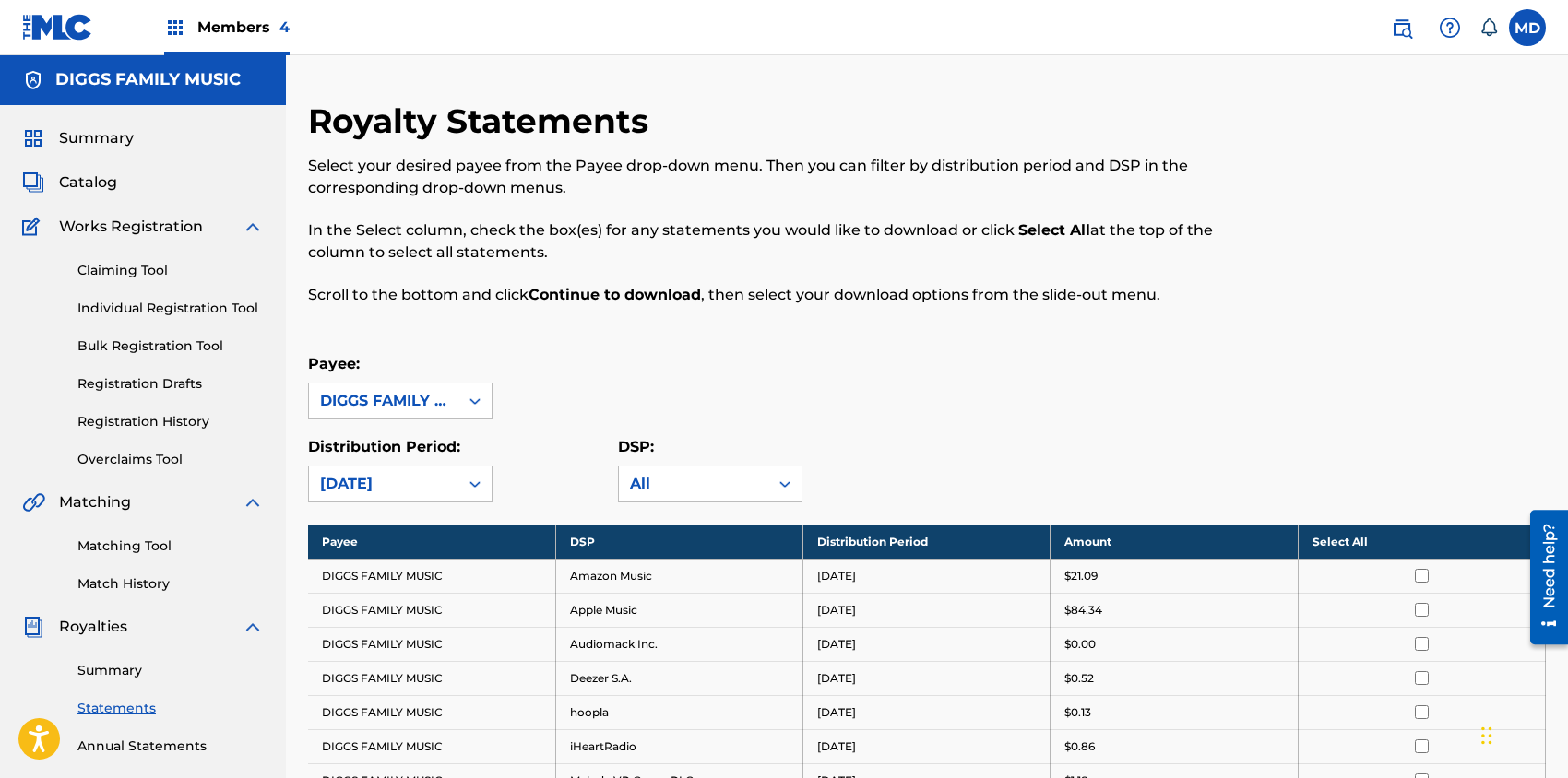
scroll to position [0, 0]
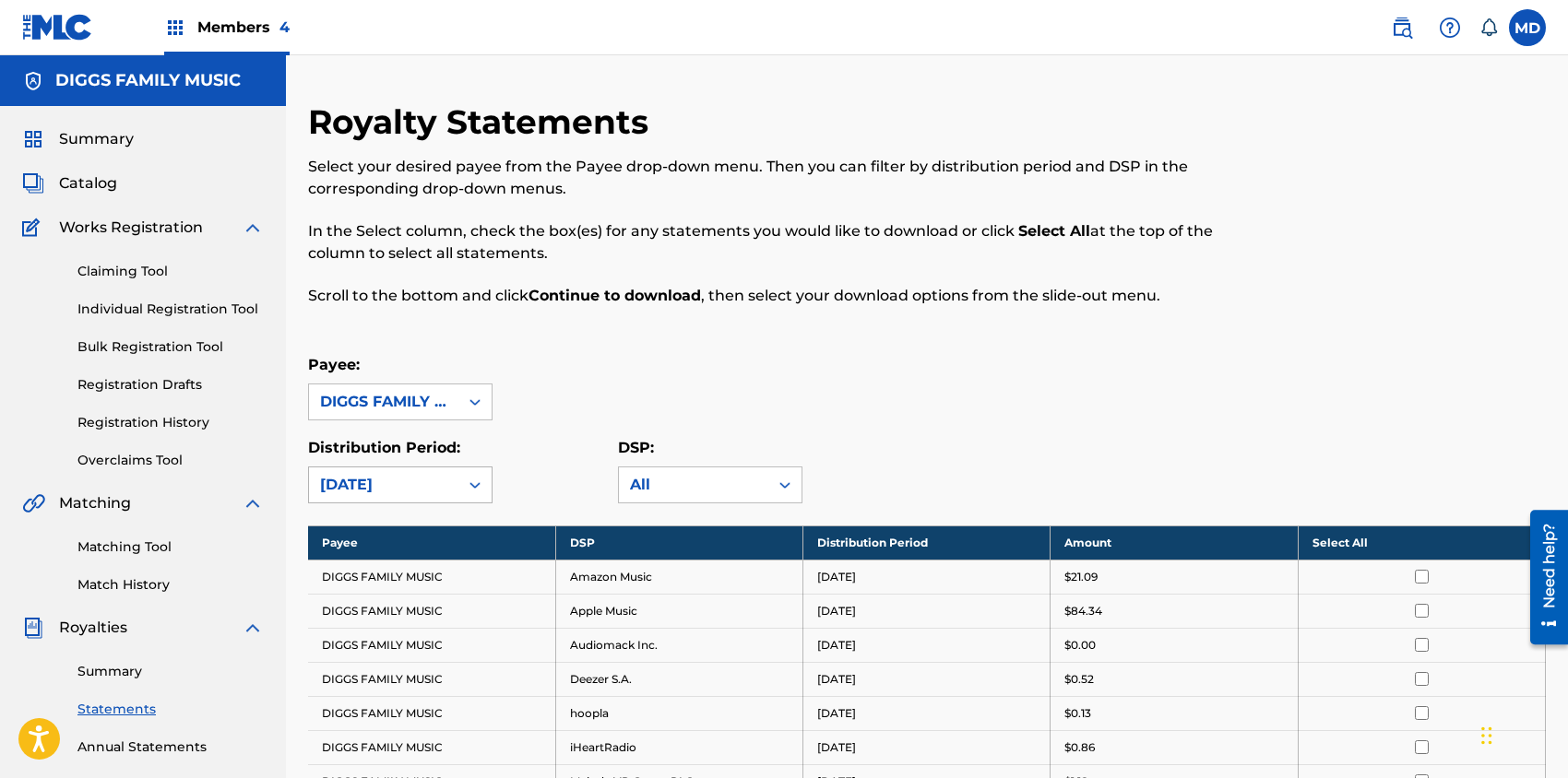
click at [468, 483] on icon at bounding box center [475, 485] width 19 height 19
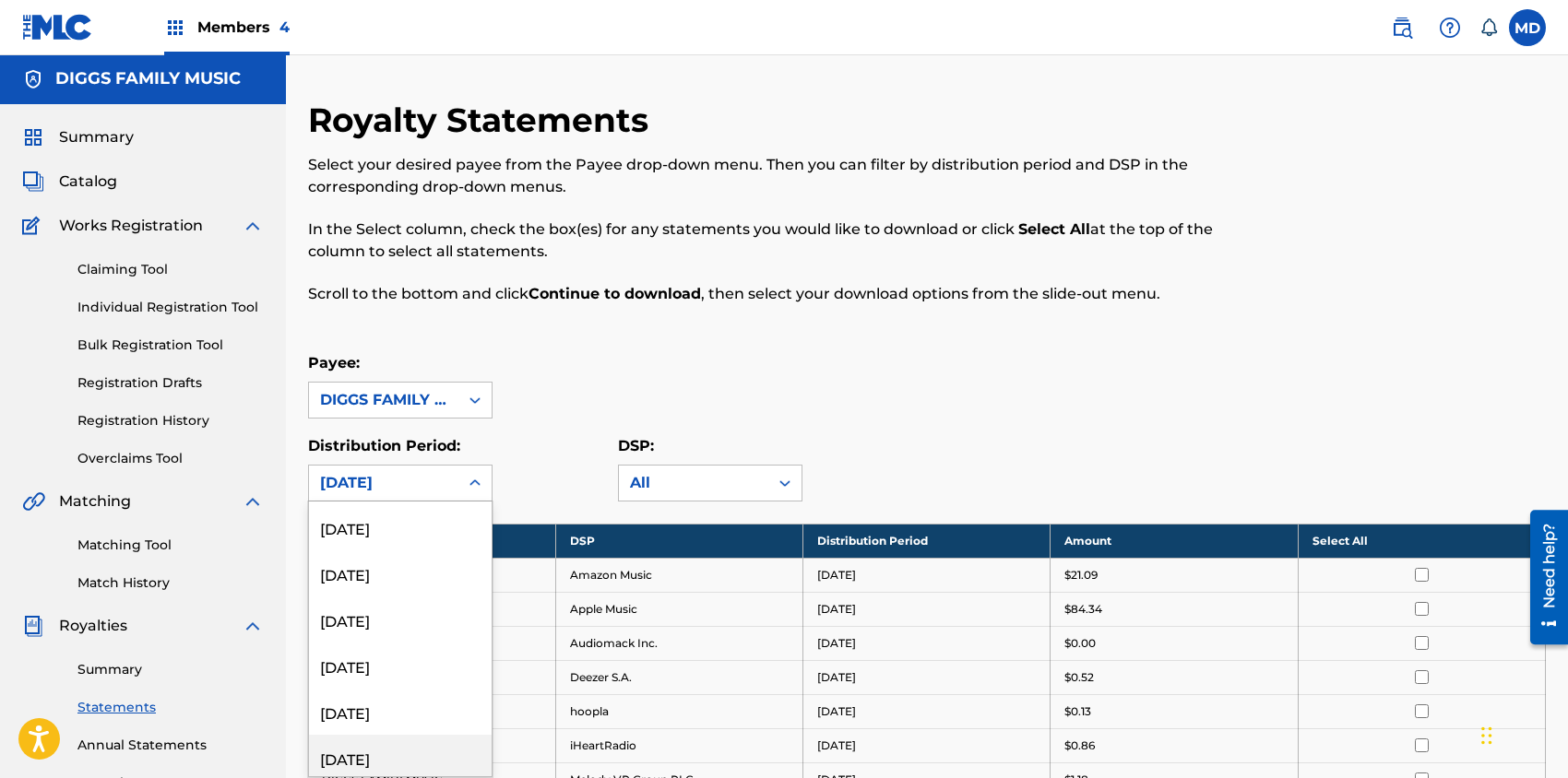
scroll to position [614, 0]
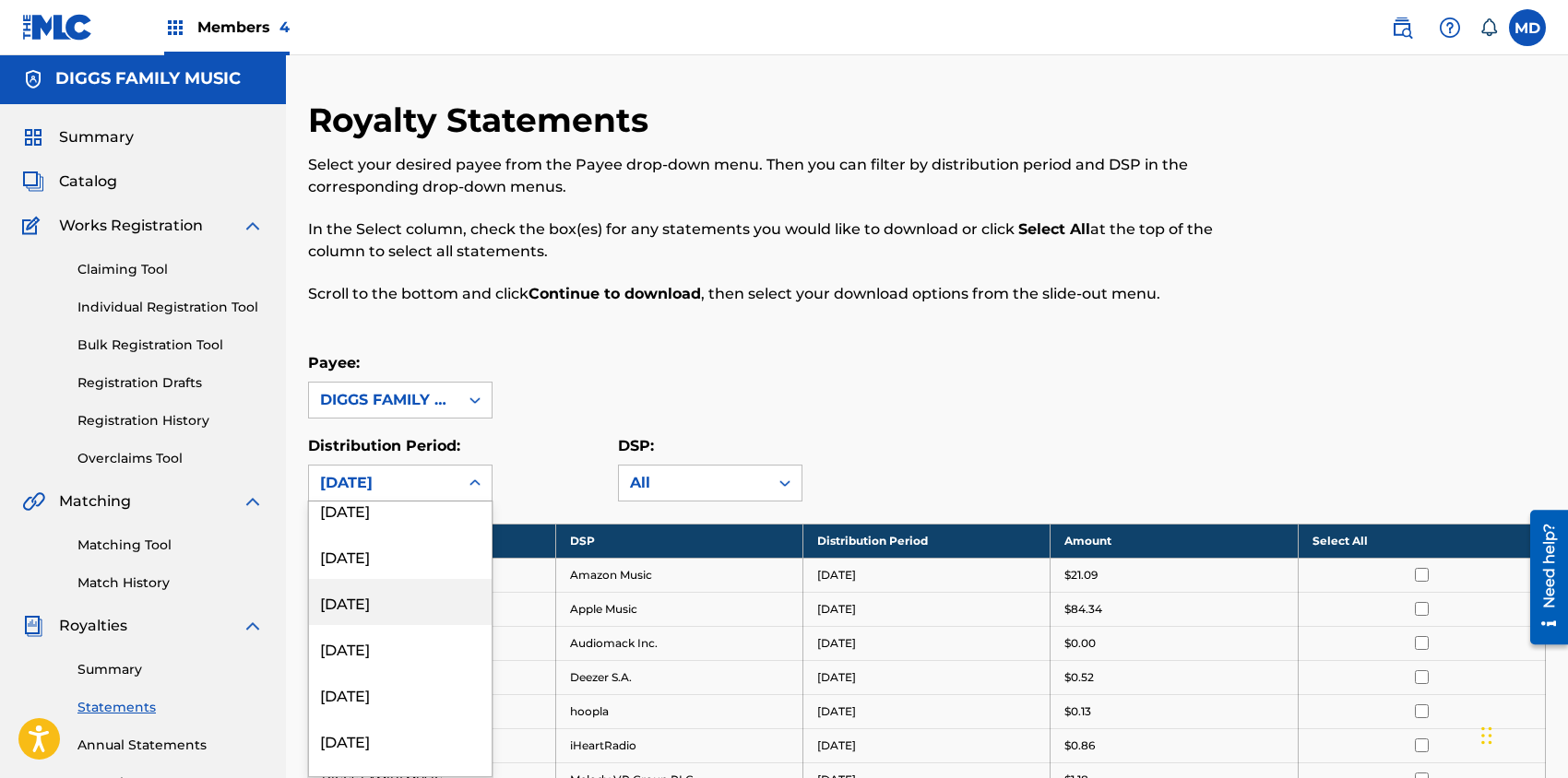
click at [378, 611] on div "May 2024" at bounding box center [400, 602] width 183 height 46
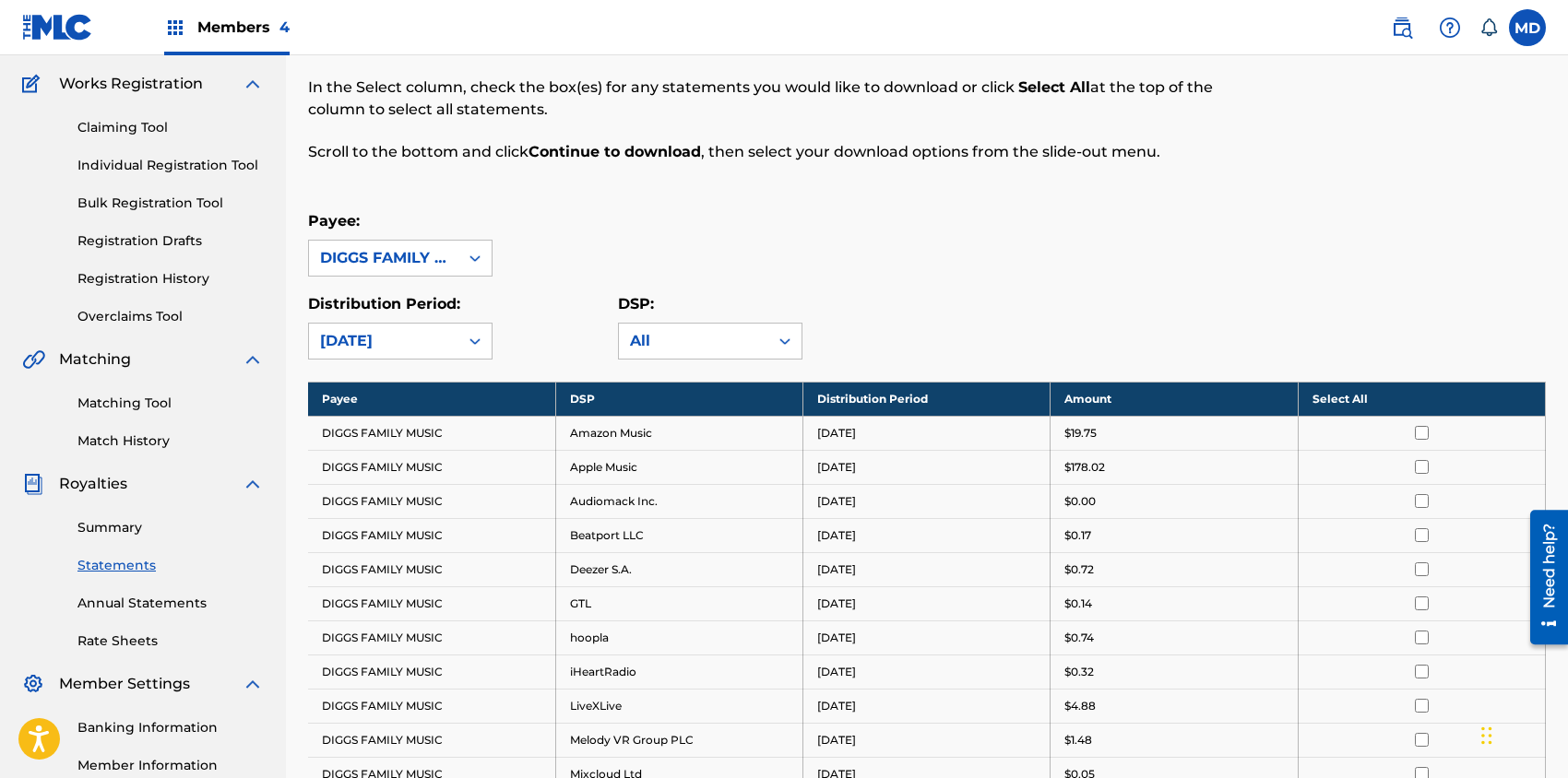
scroll to position [245, 0]
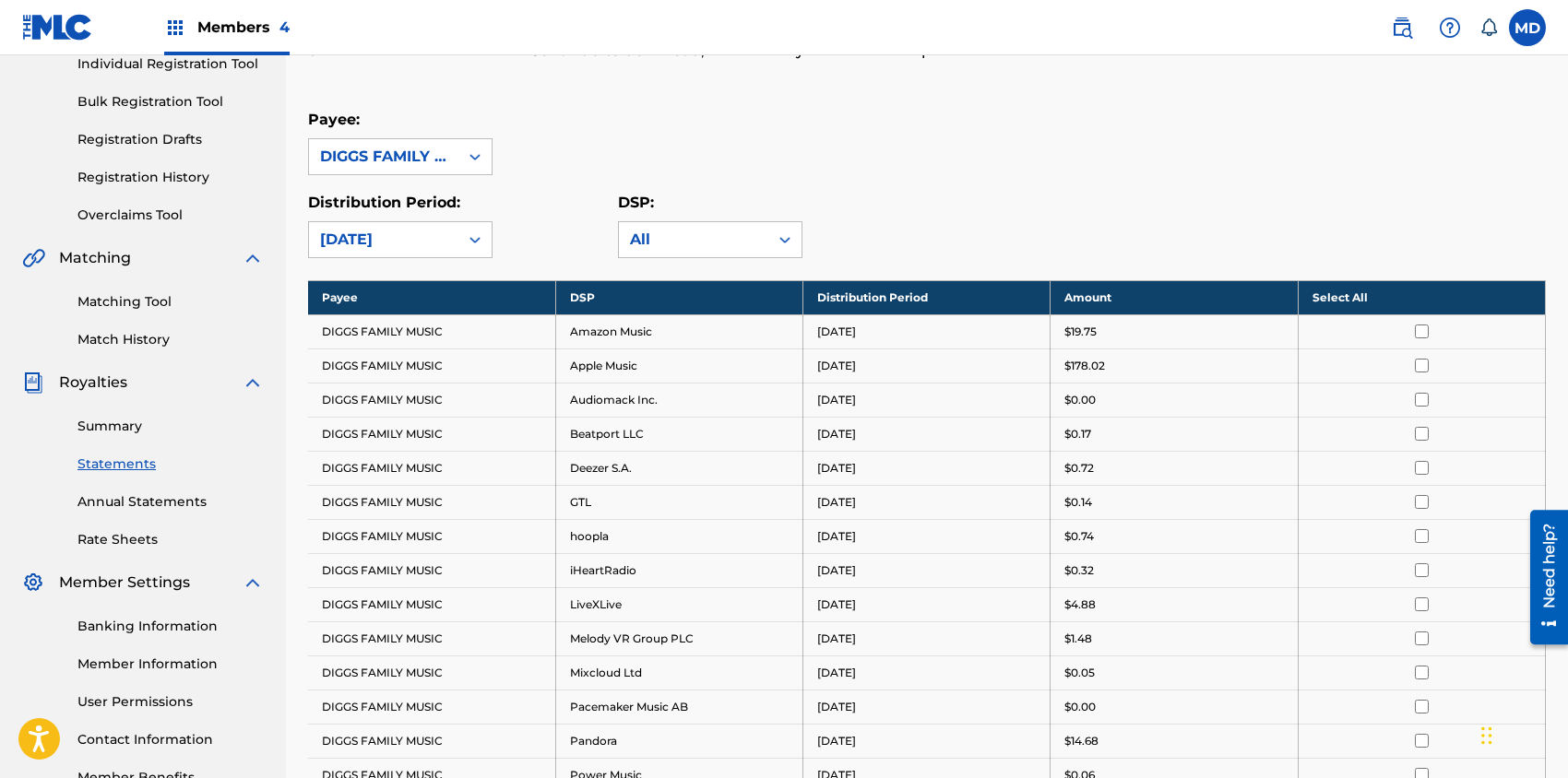
click at [113, 429] on link "Summary" at bounding box center [170, 426] width 186 height 20
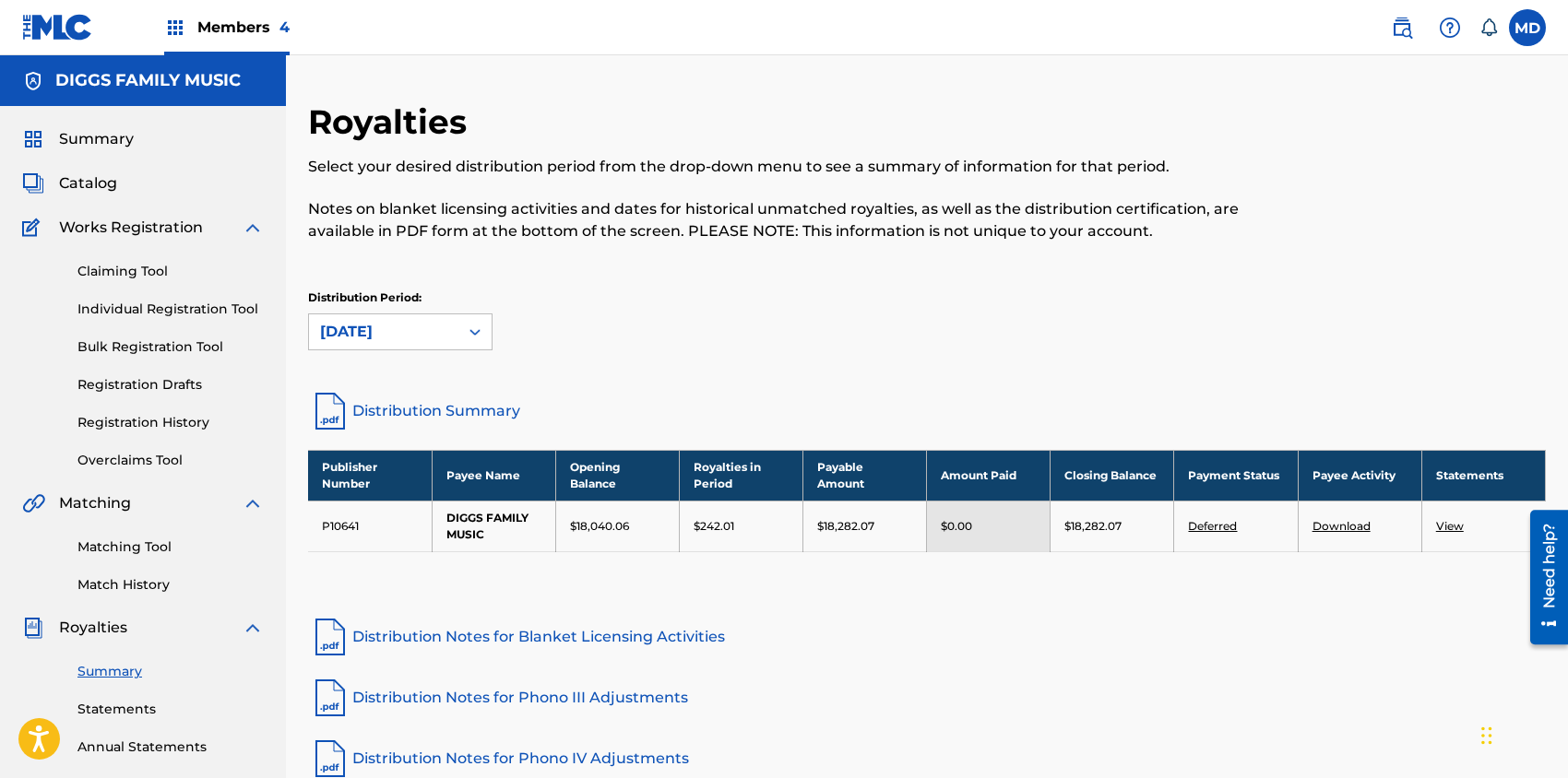
click at [102, 270] on link "Claiming Tool" at bounding box center [170, 272] width 186 height 20
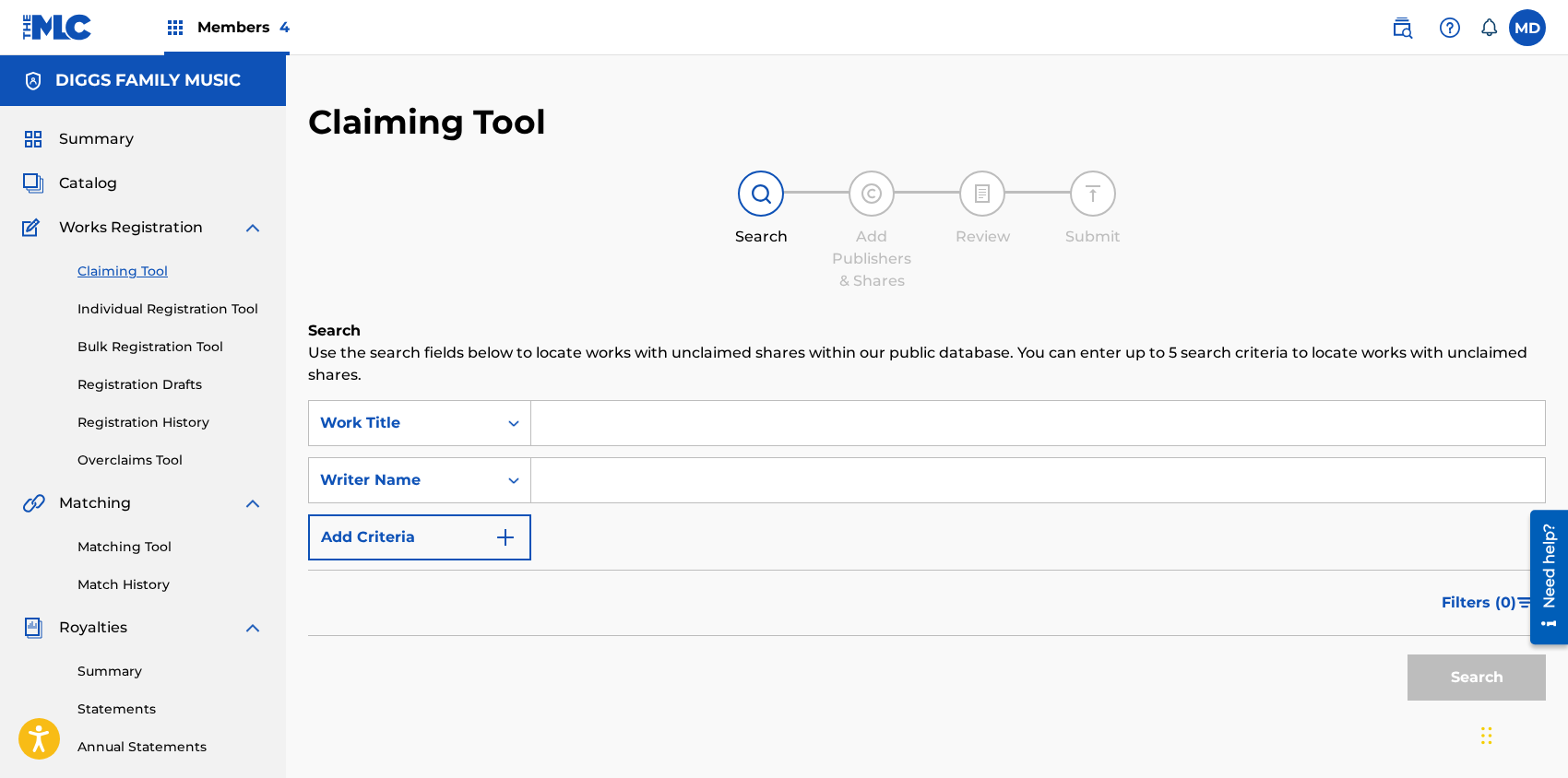
click at [640, 423] on input "Search Form" at bounding box center [1038, 422] width 1013 height 44
paste input "5 STARS"
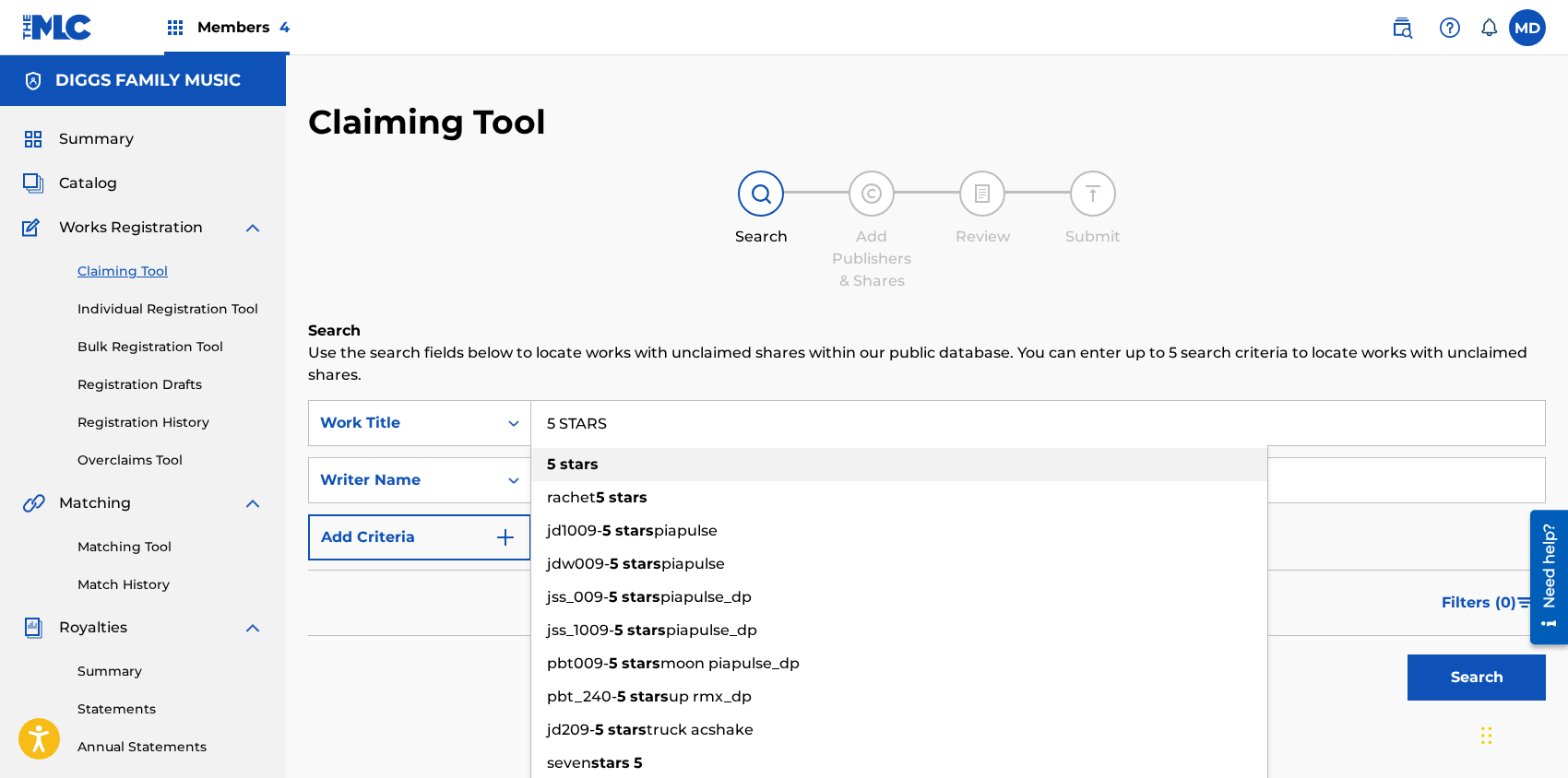
click at [715, 476] on div "5 stars" at bounding box center [899, 464] width 736 height 33
type input "5 stars"
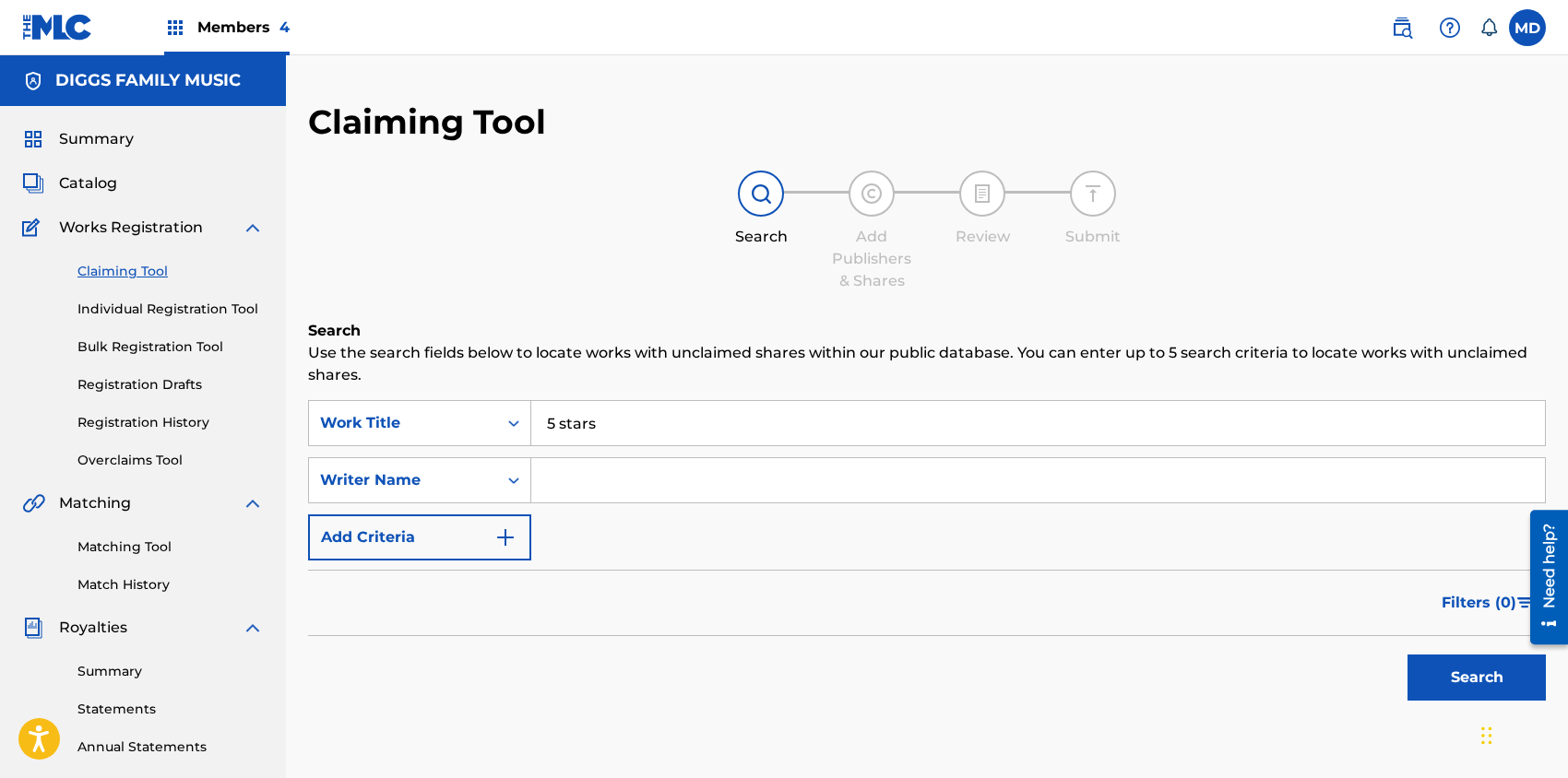
drag, startPoint x: 1446, startPoint y: 668, endPoint x: 1423, endPoint y: 667, distance: 23.0
click at [1444, 668] on button "Search" at bounding box center [1476, 677] width 139 height 46
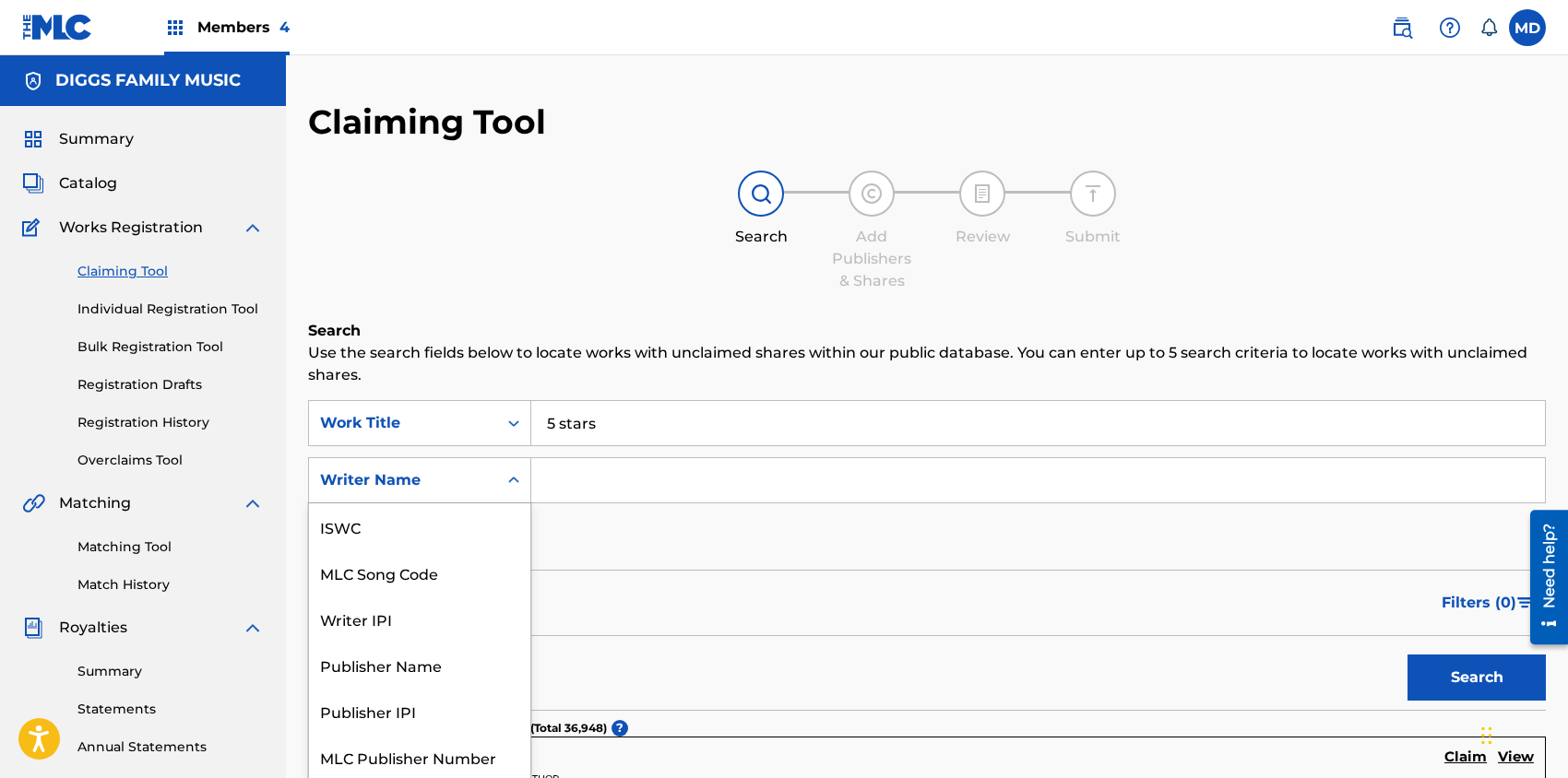
click at [506, 485] on icon "Search Form" at bounding box center [514, 480] width 19 height 19
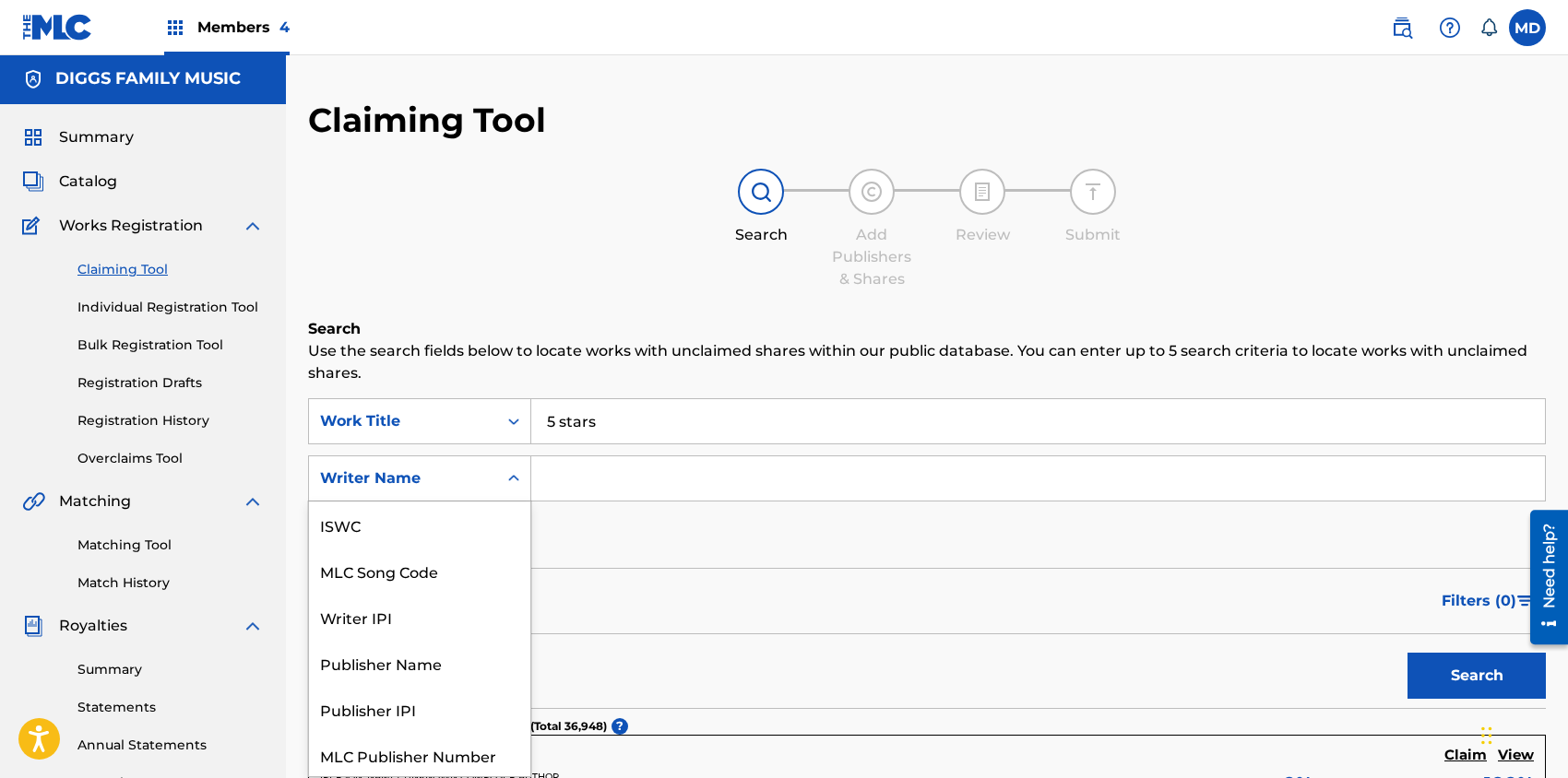
click at [481, 476] on div "Writer Name" at bounding box center [403, 478] width 166 height 22
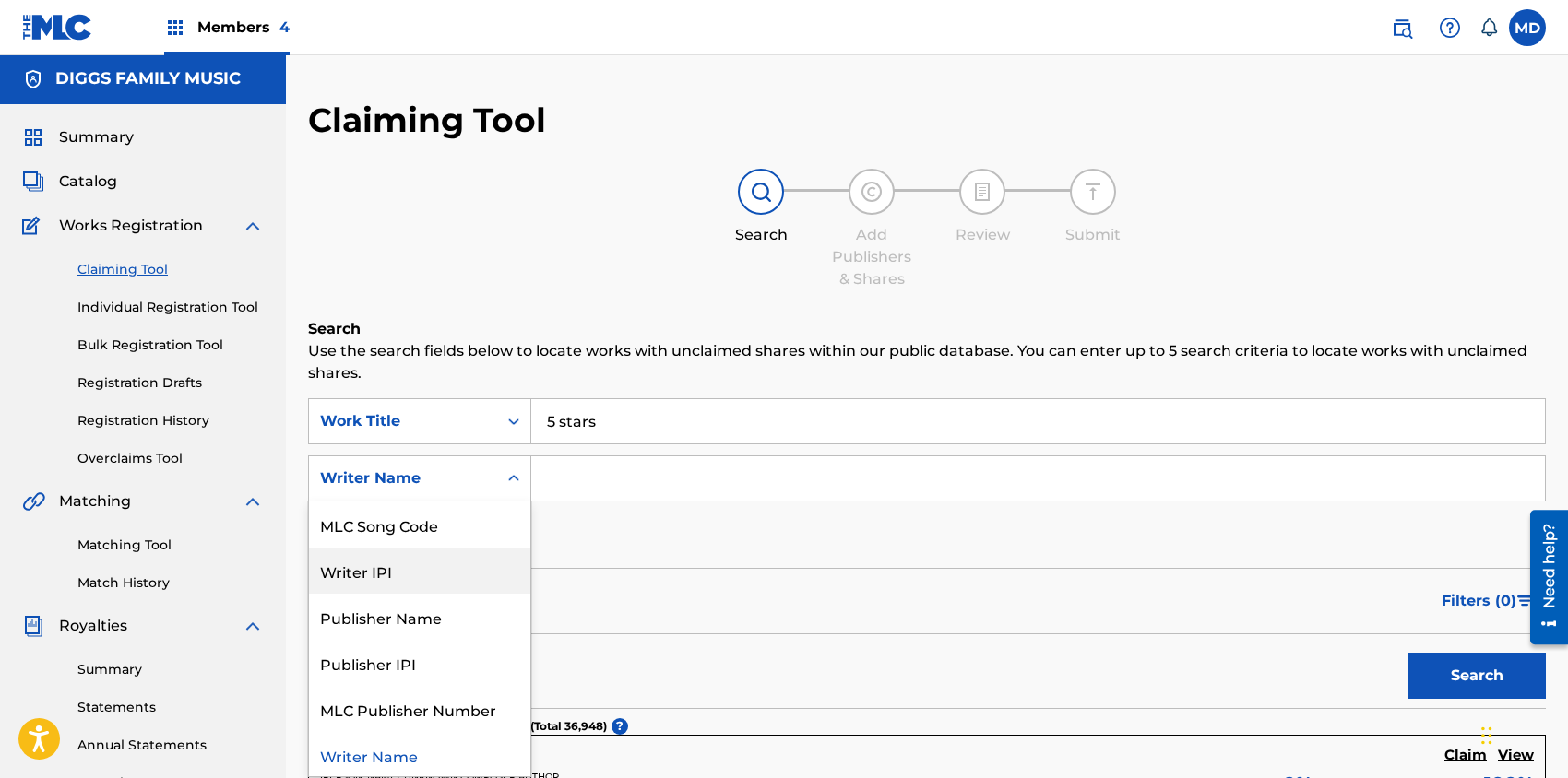
click at [427, 573] on div "Writer IPI" at bounding box center [419, 571] width 222 height 46
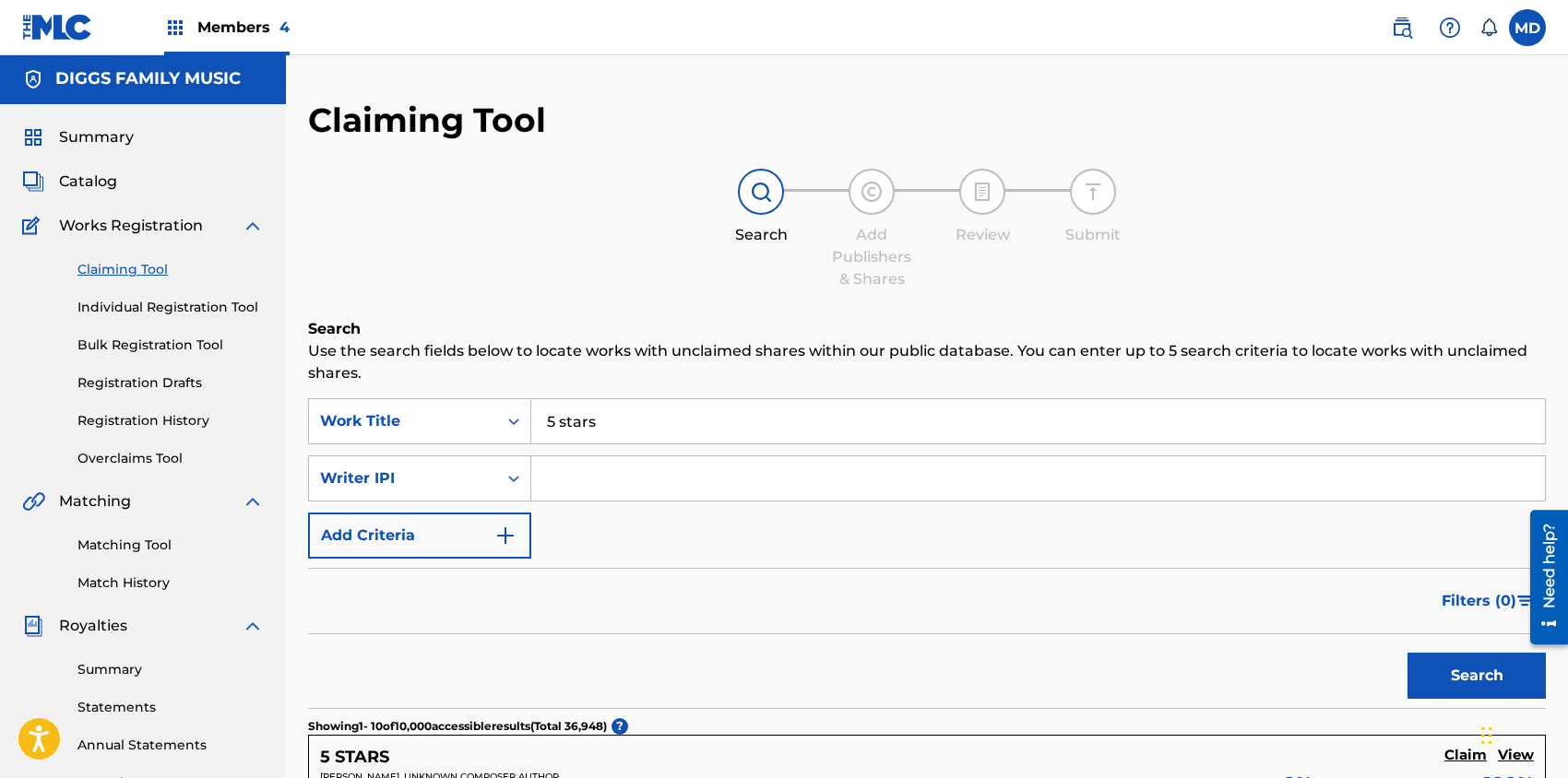
click at [646, 470] on input "Search Form" at bounding box center [1038, 478] width 1013 height 44
paste input "00456419832"
type input "00456419832"
click at [1455, 678] on button "Search" at bounding box center [1476, 675] width 139 height 46
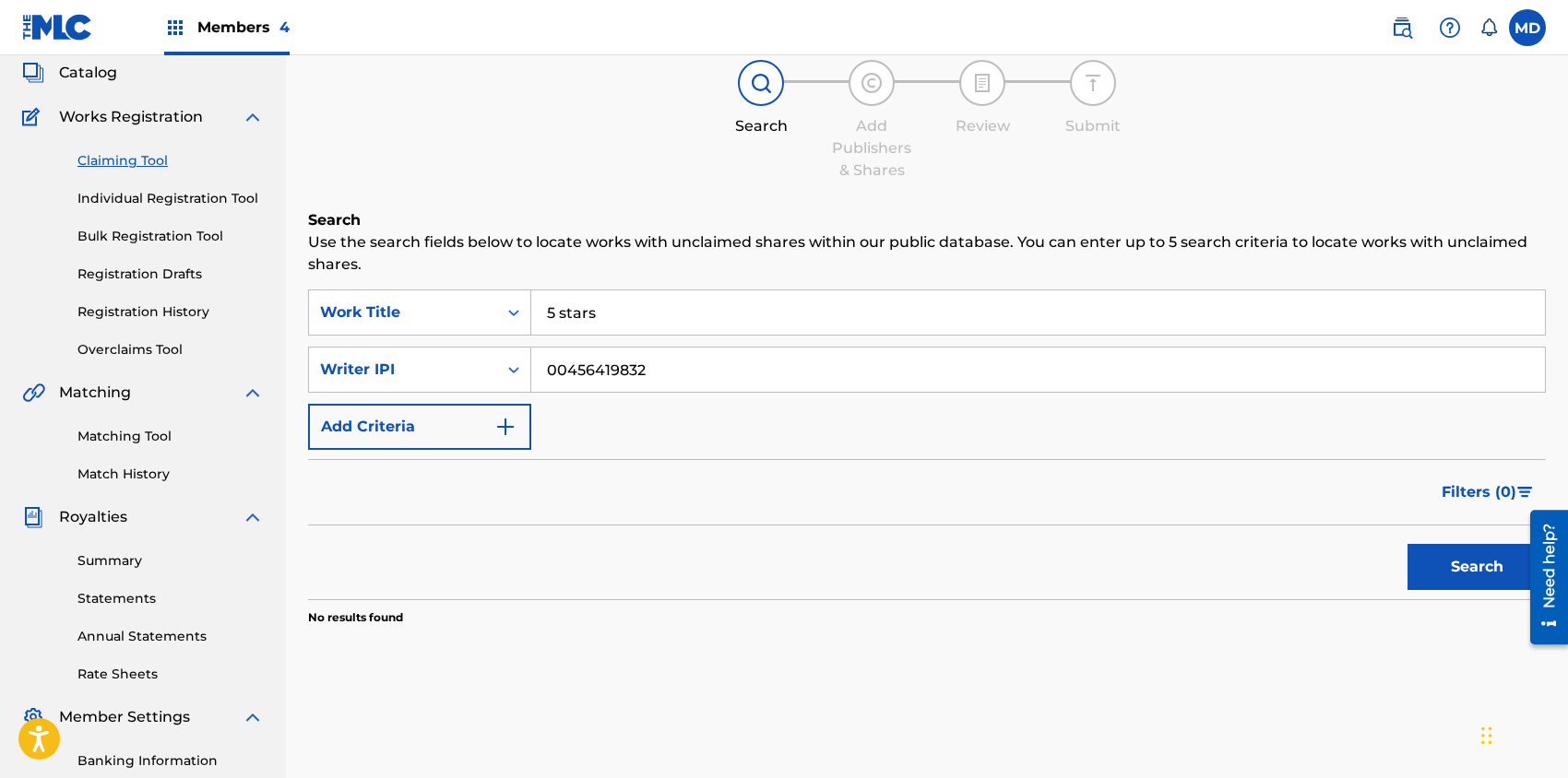
scroll to position [2, 0]
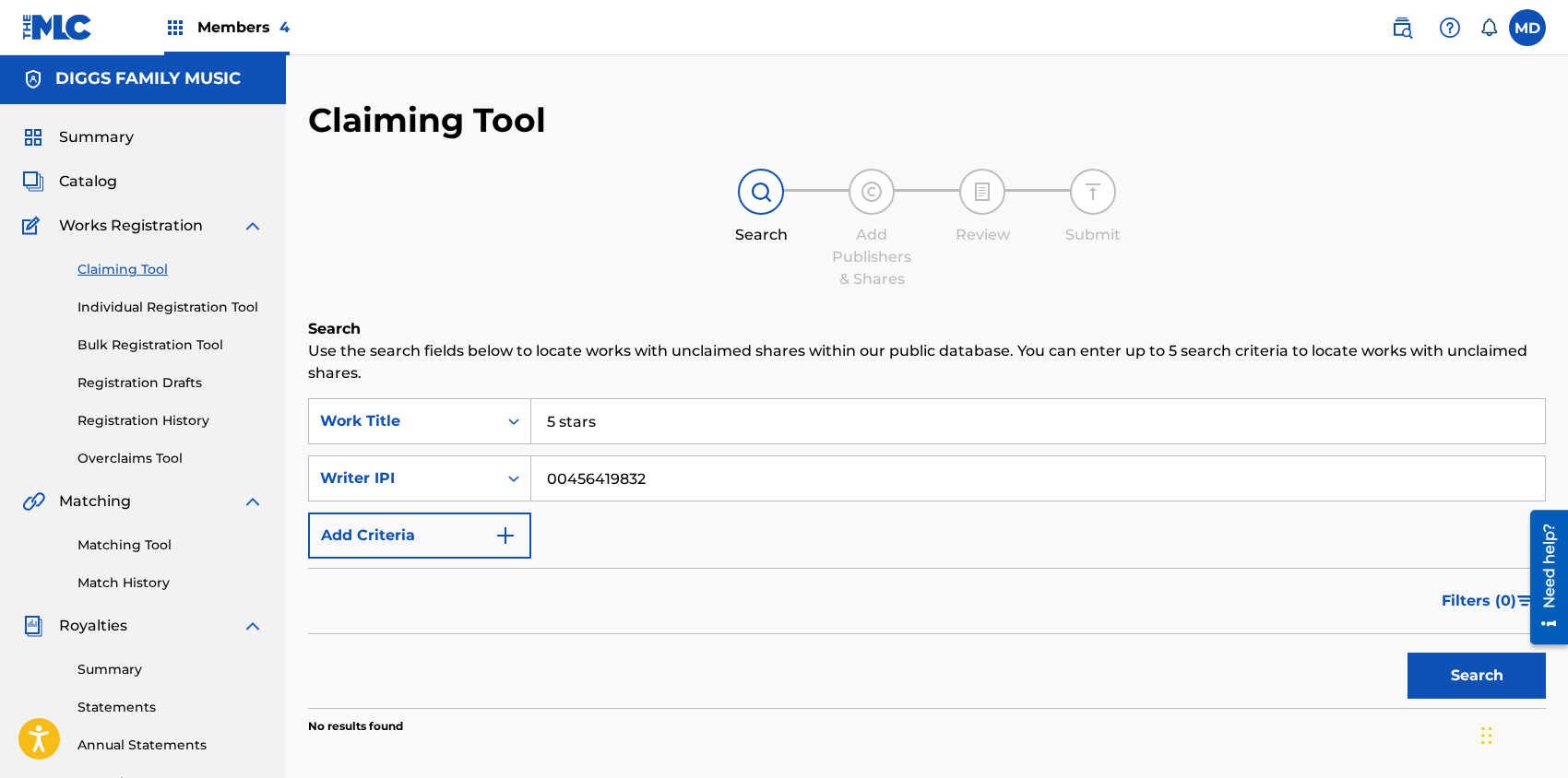
click at [142, 304] on link "Individual Registration Tool" at bounding box center [170, 307] width 186 height 20
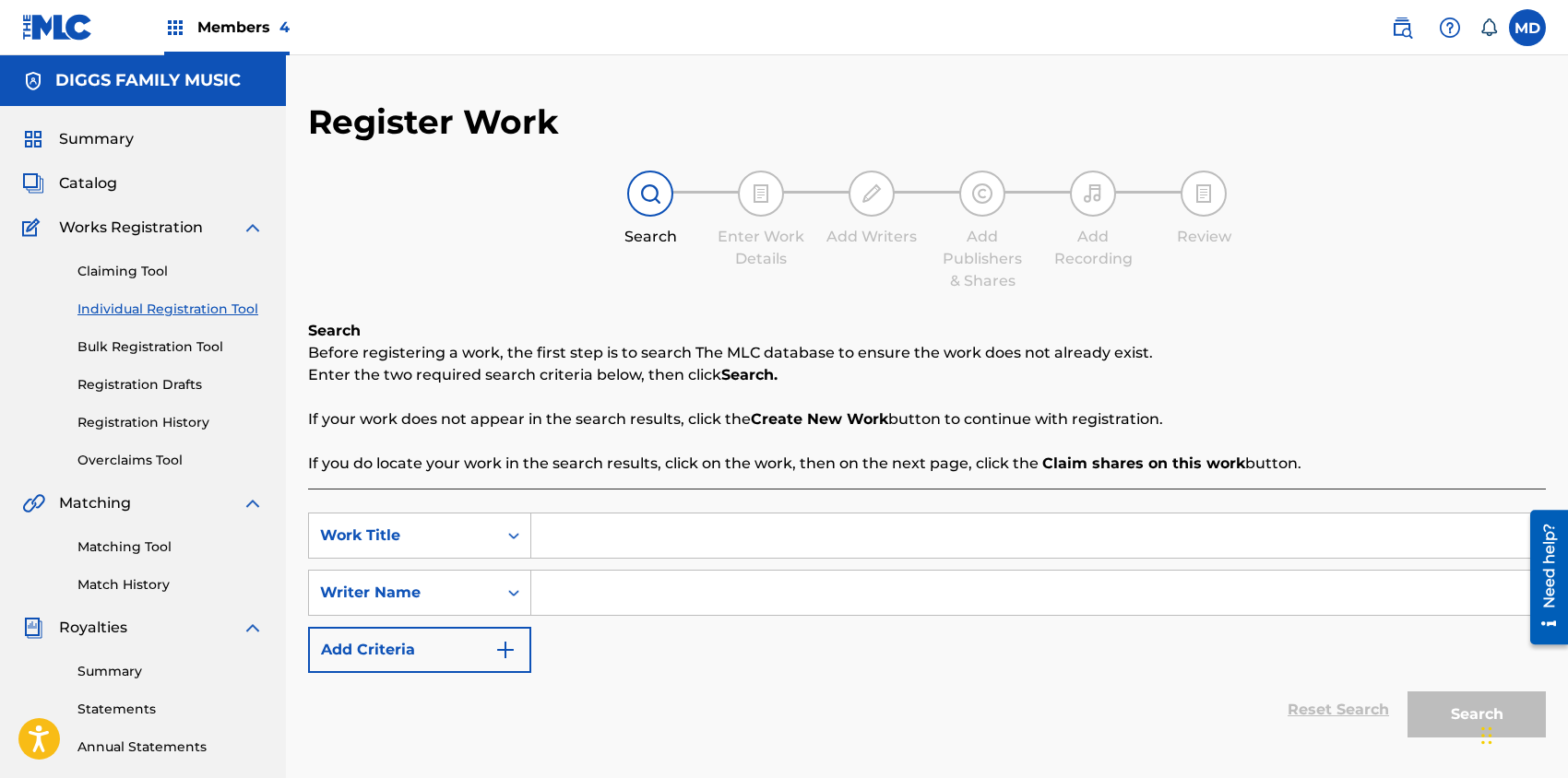
click at [616, 593] on input "Search Form" at bounding box center [1038, 592] width 1013 height 44
paste input "00456419832"
type input "00456419832"
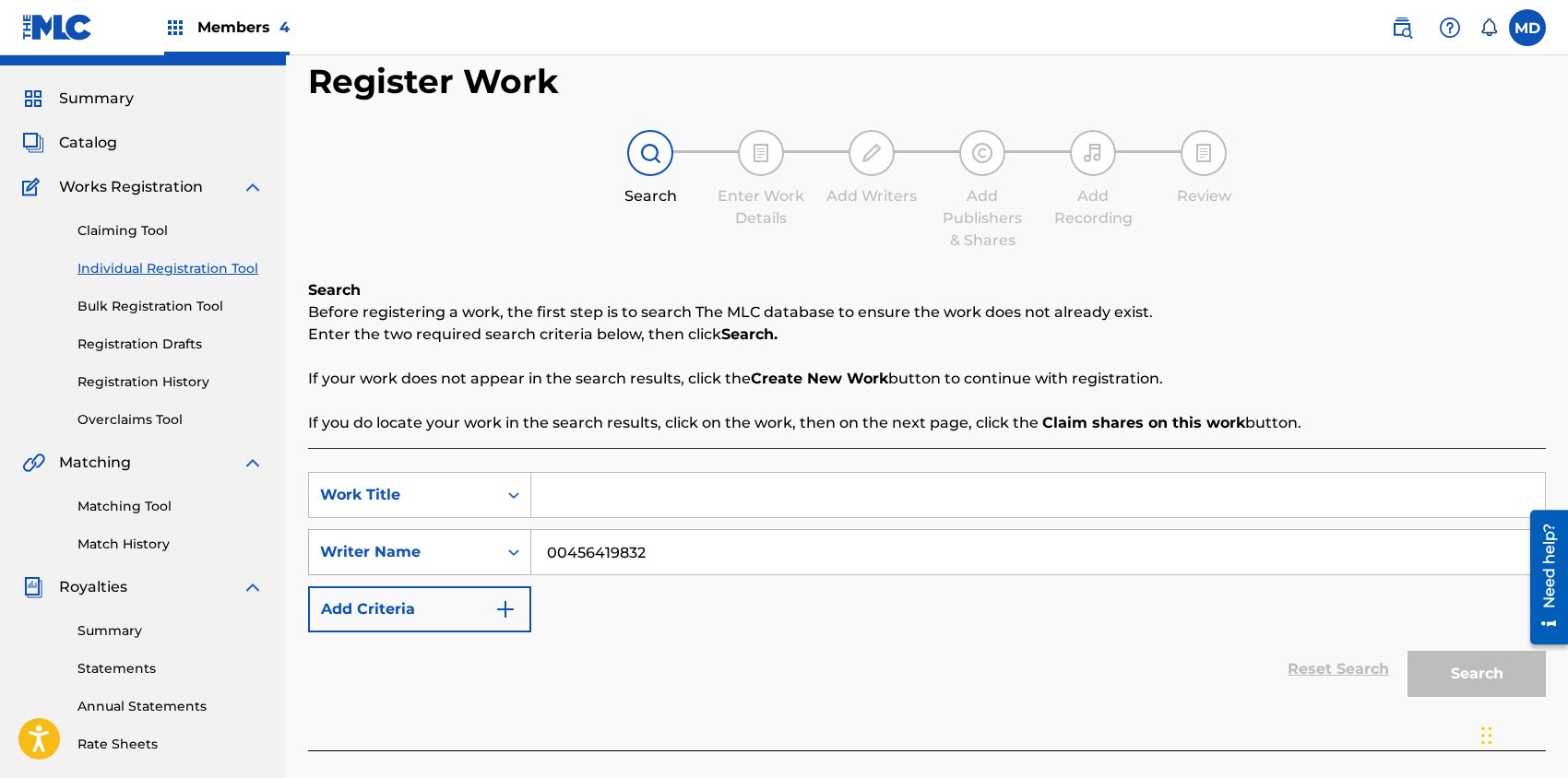
click at [515, 575] on div "Writer Name" at bounding box center [419, 552] width 224 height 46
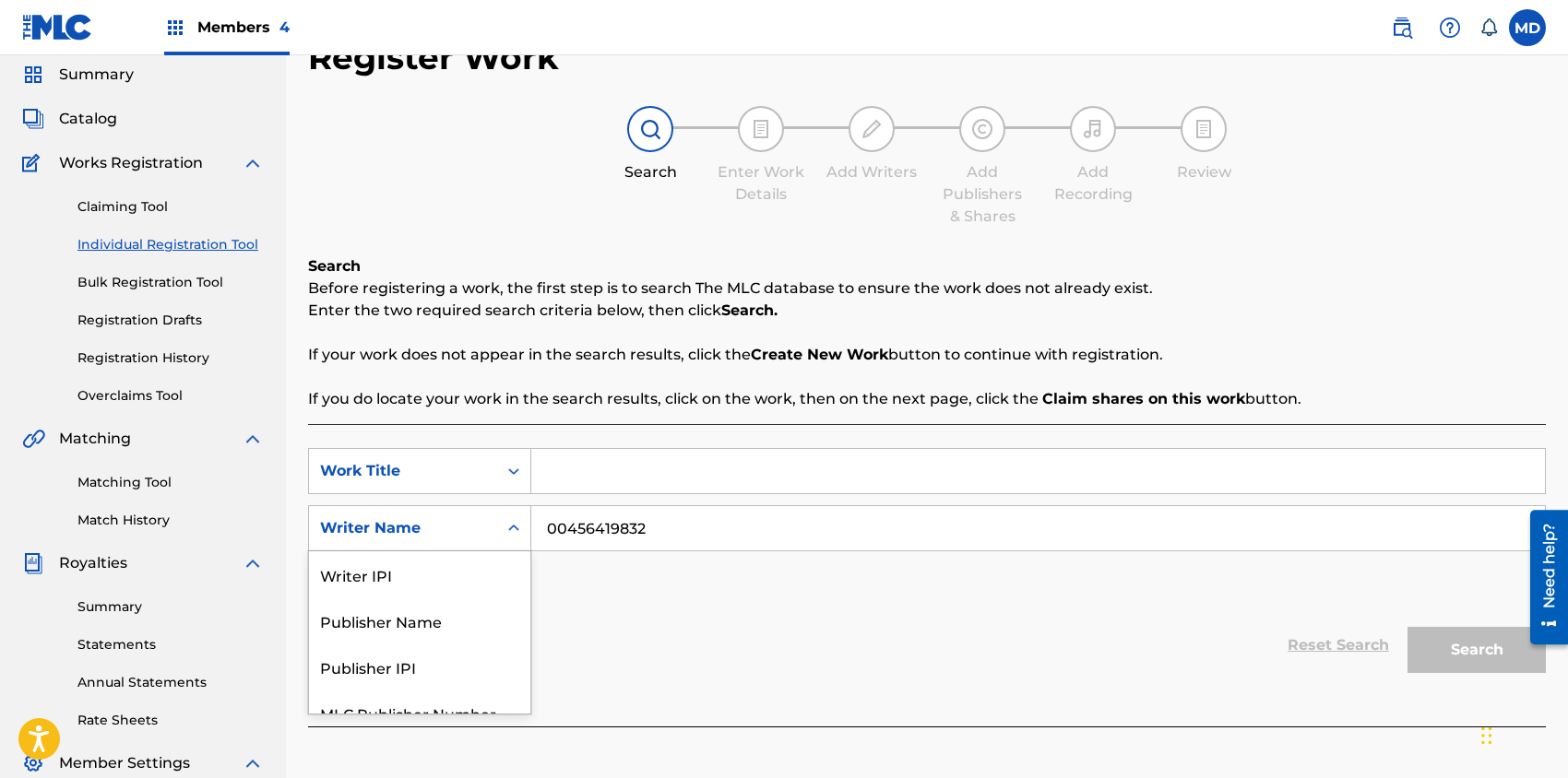
scroll to position [68, 0]
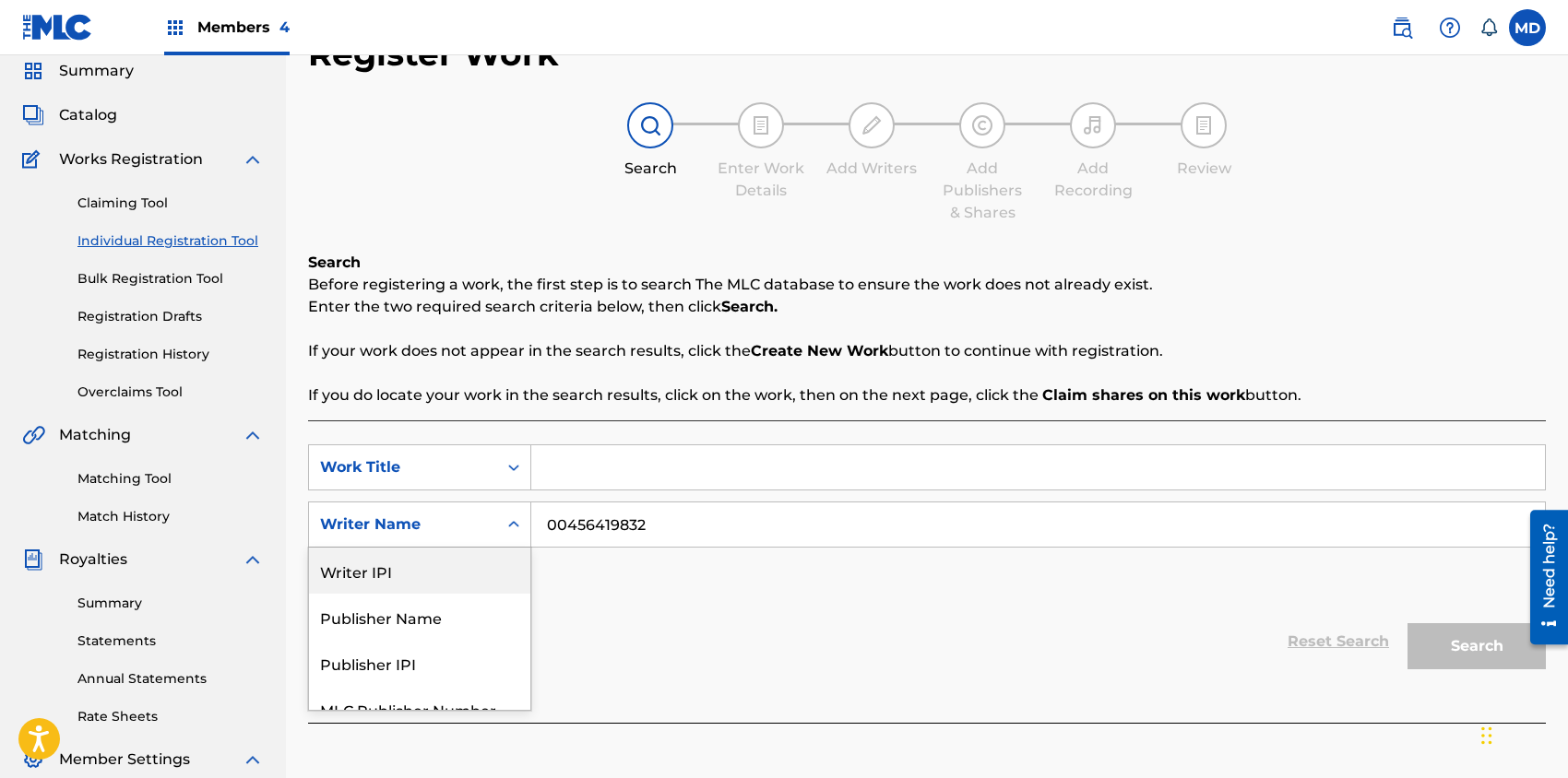
click at [402, 579] on div "Writer IPI" at bounding box center [419, 571] width 222 height 46
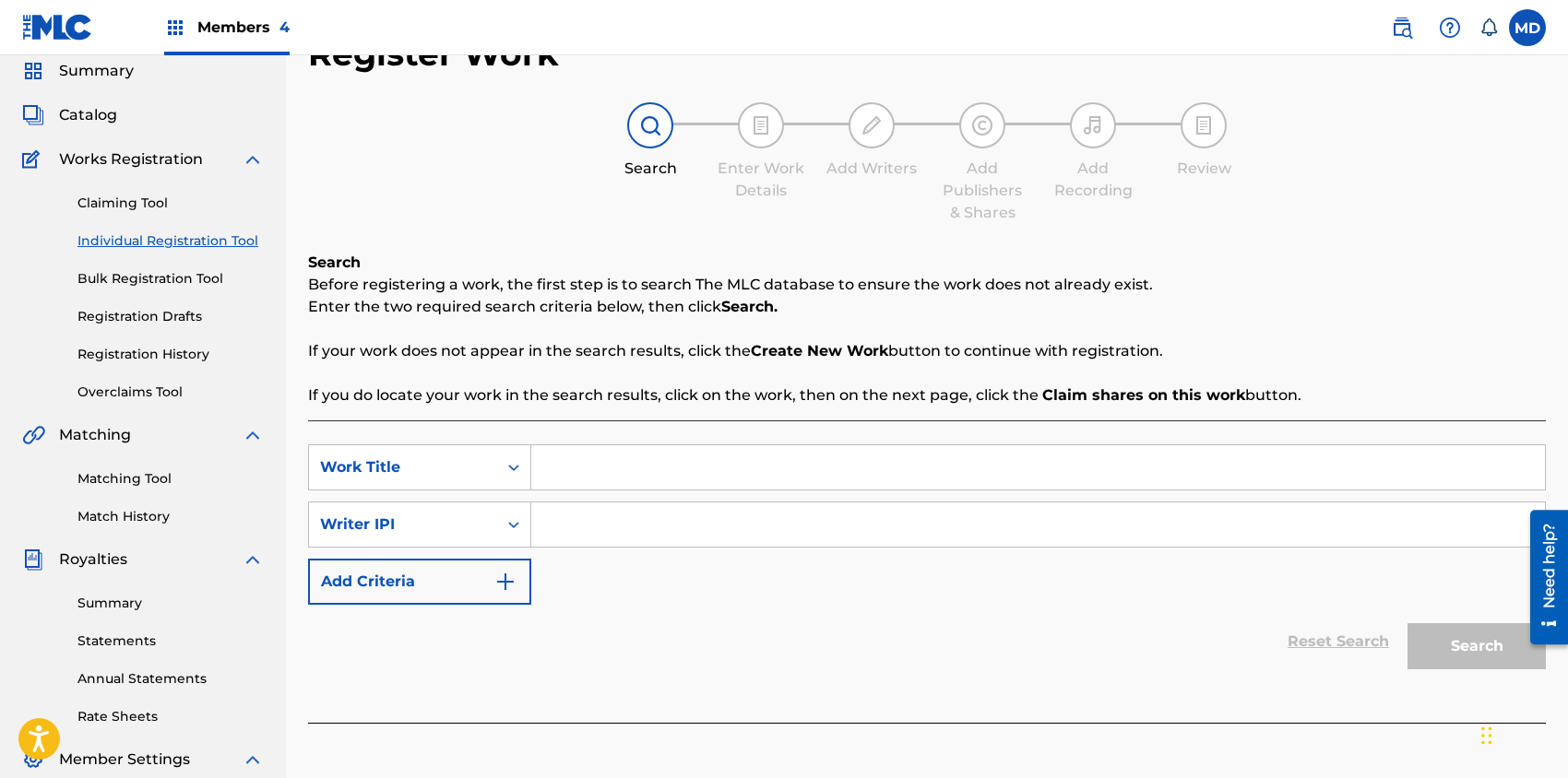
click at [618, 517] on input "Search Form" at bounding box center [1038, 524] width 1013 height 44
paste input "00456419832"
type input "00456419832"
click at [645, 472] on input "Search Form" at bounding box center [1038, 467] width 1013 height 44
paste input "5 STARS"
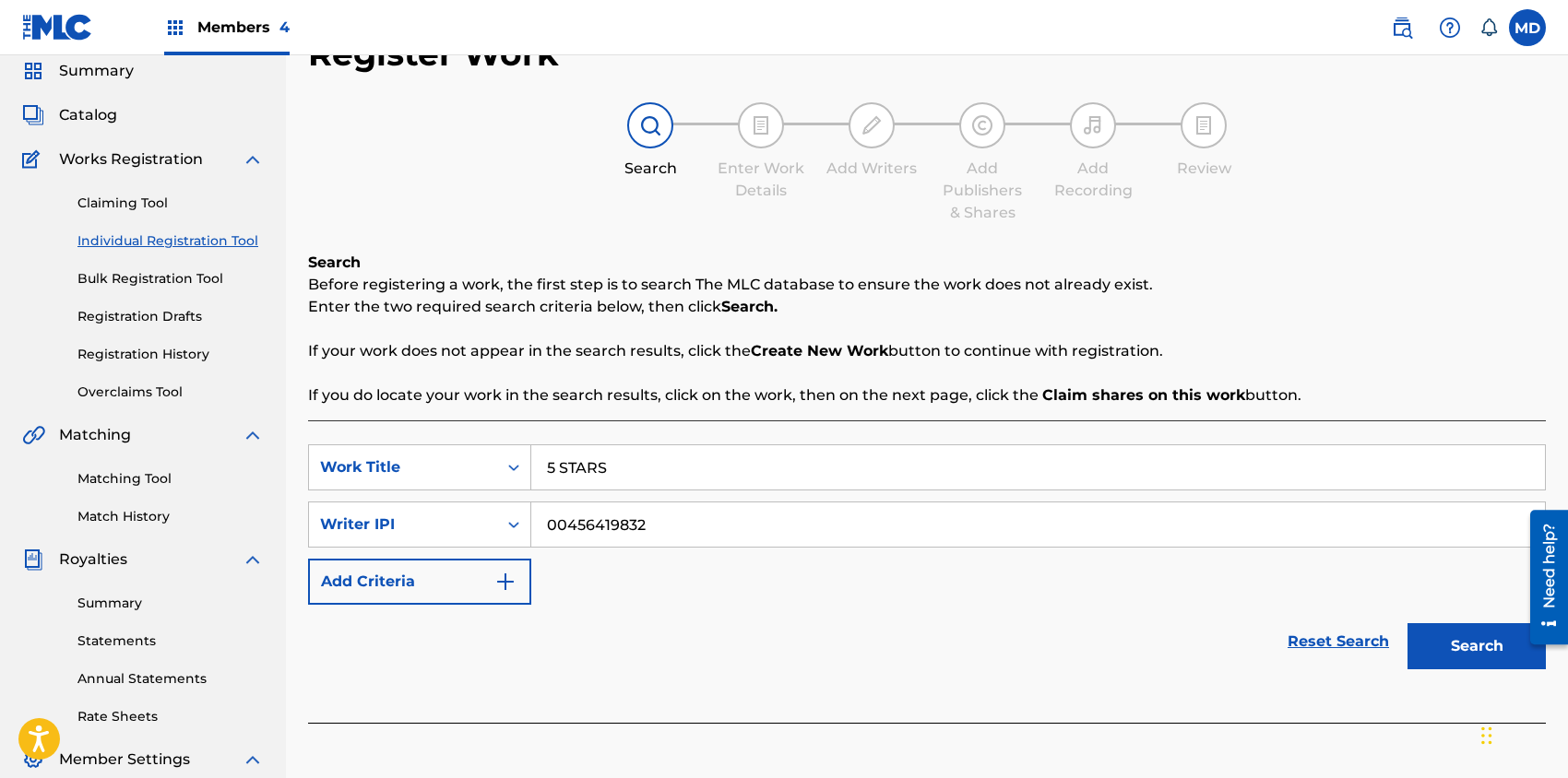
type input "5 STARS"
click at [1423, 649] on button "Search" at bounding box center [1476, 646] width 139 height 46
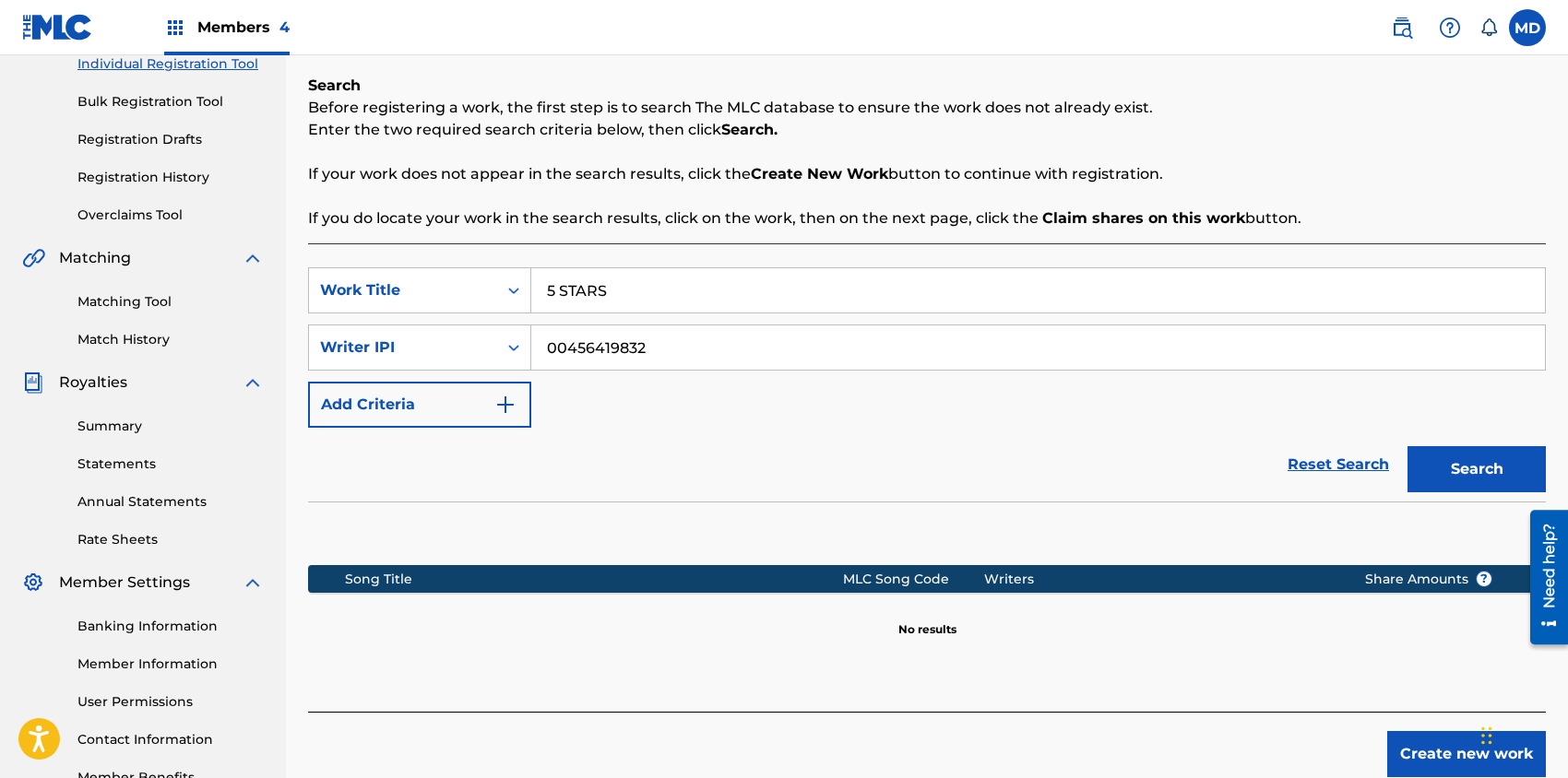
scroll to position [365, 0]
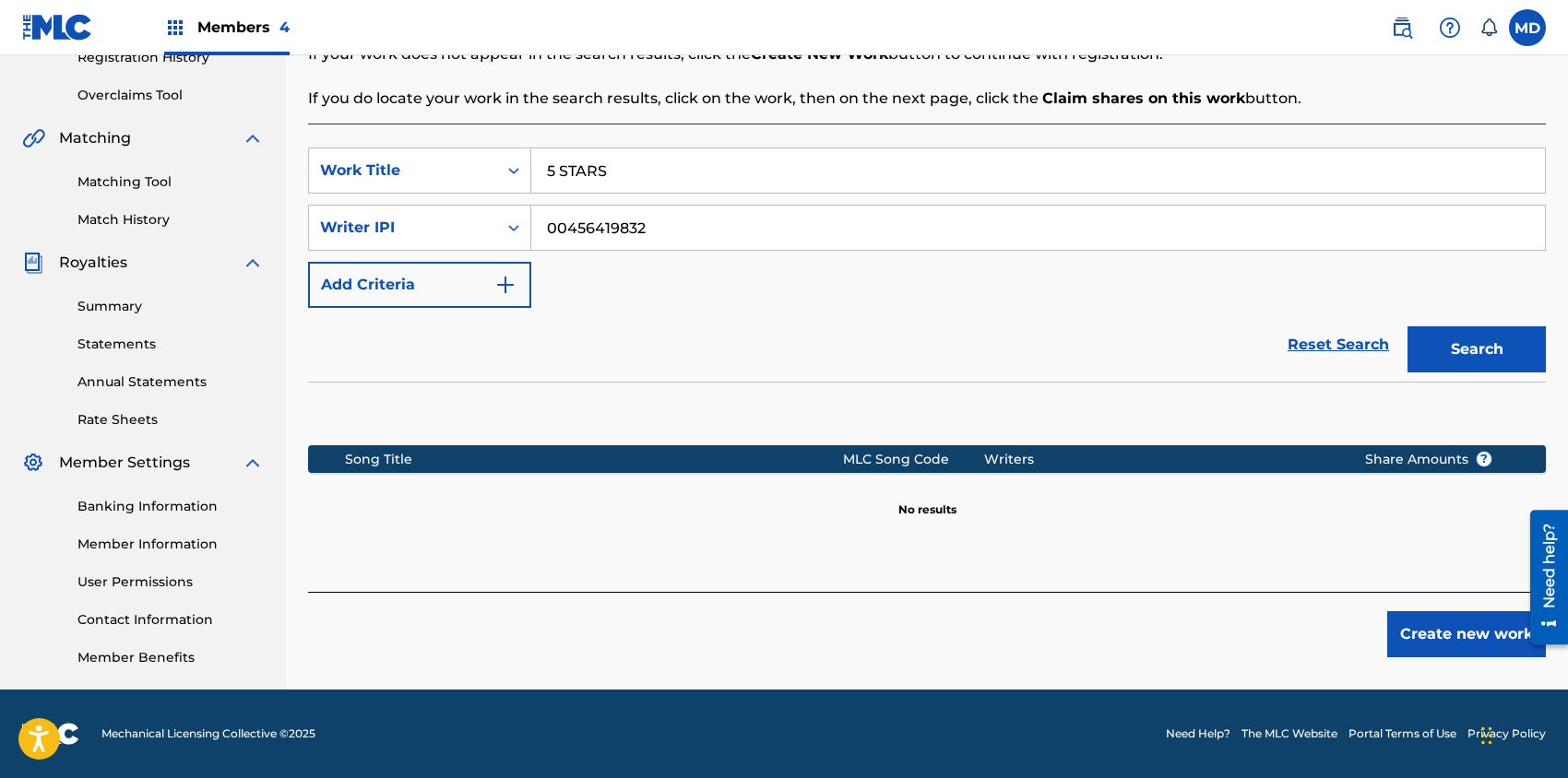
click at [1446, 640] on button "Create new work" at bounding box center [1466, 634] width 158 height 46
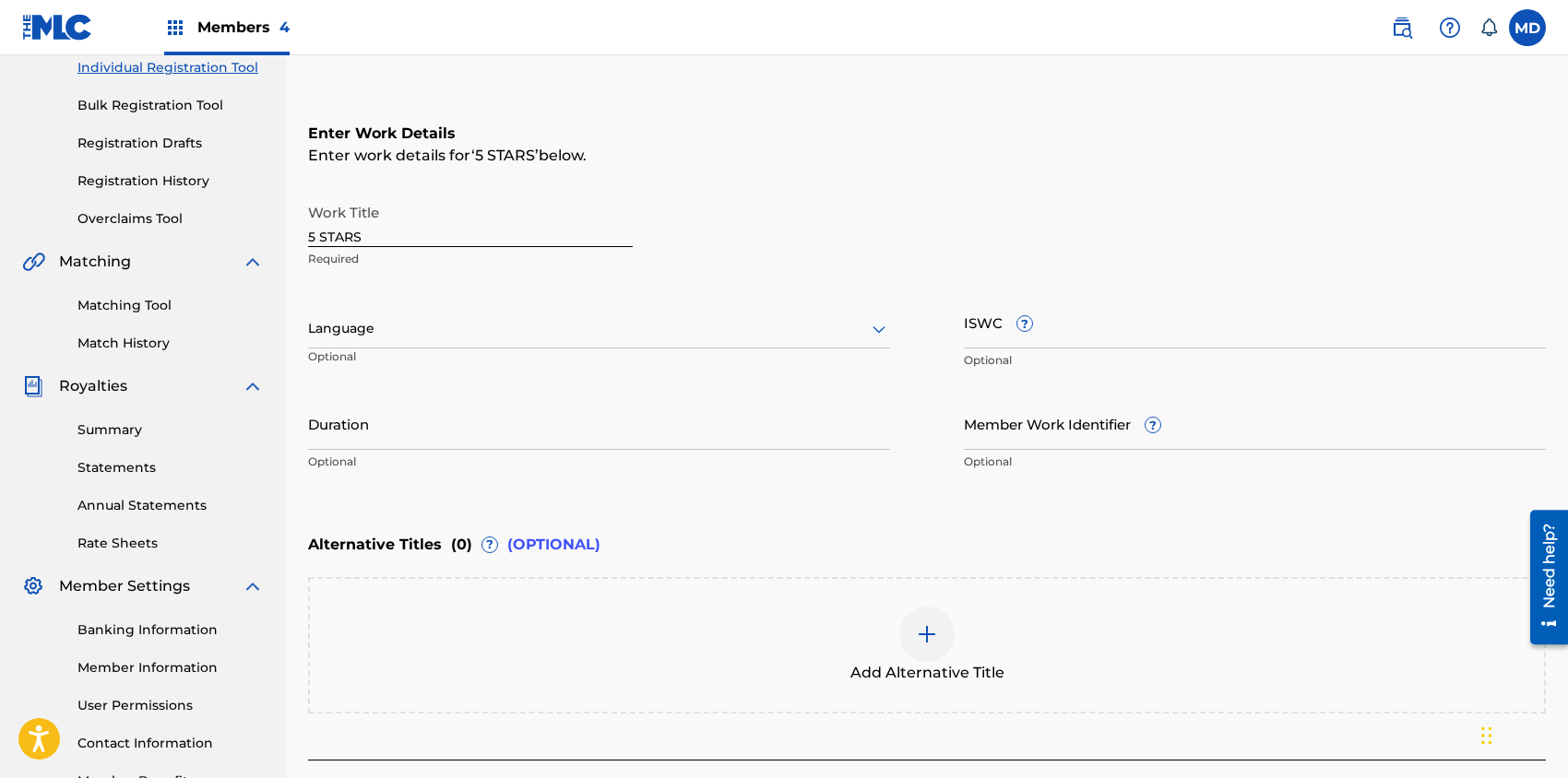
scroll to position [119, 0]
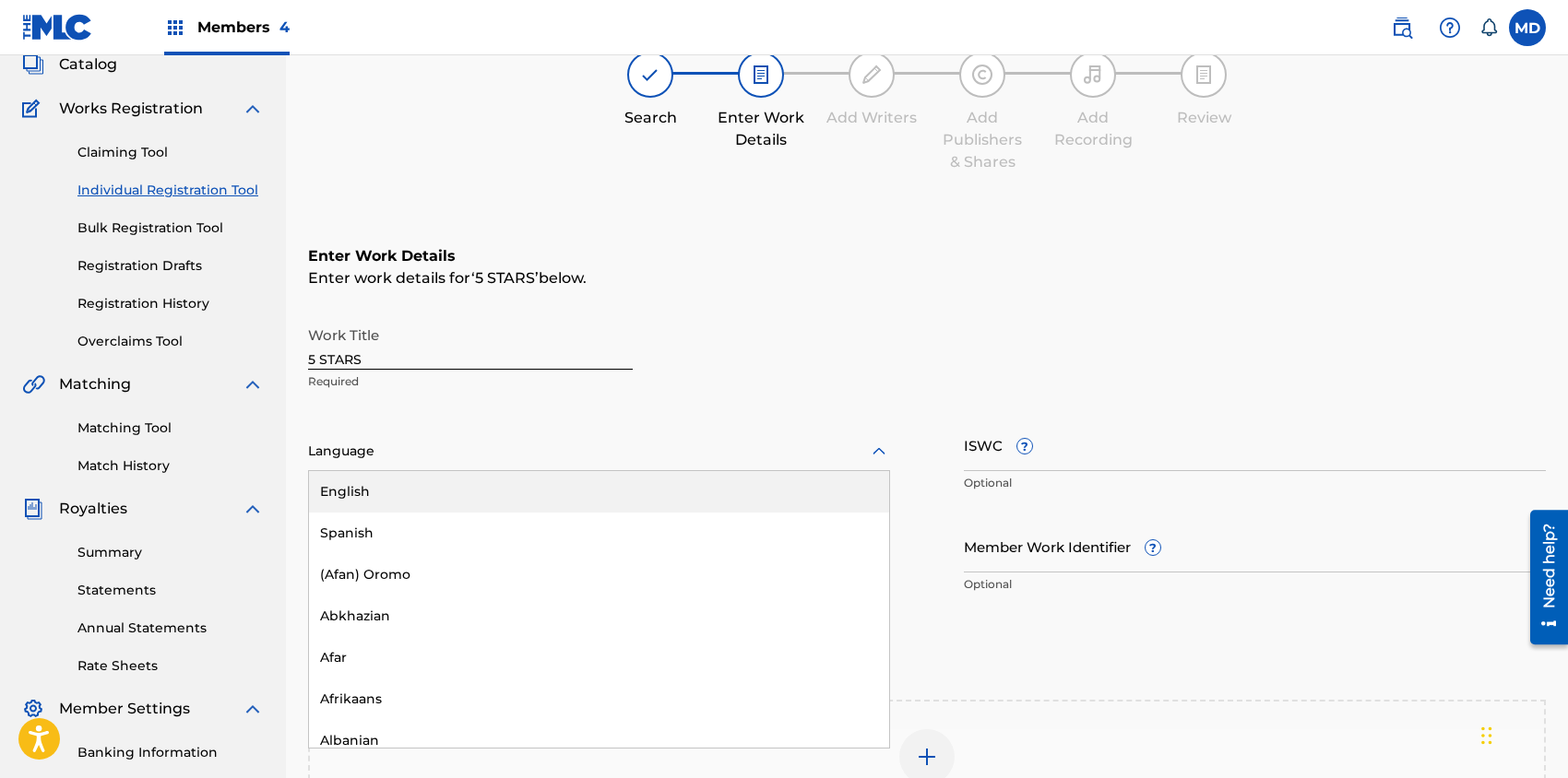
click at [431, 455] on div at bounding box center [598, 451] width 582 height 23
click at [435, 490] on div "English" at bounding box center [598, 491] width 580 height 41
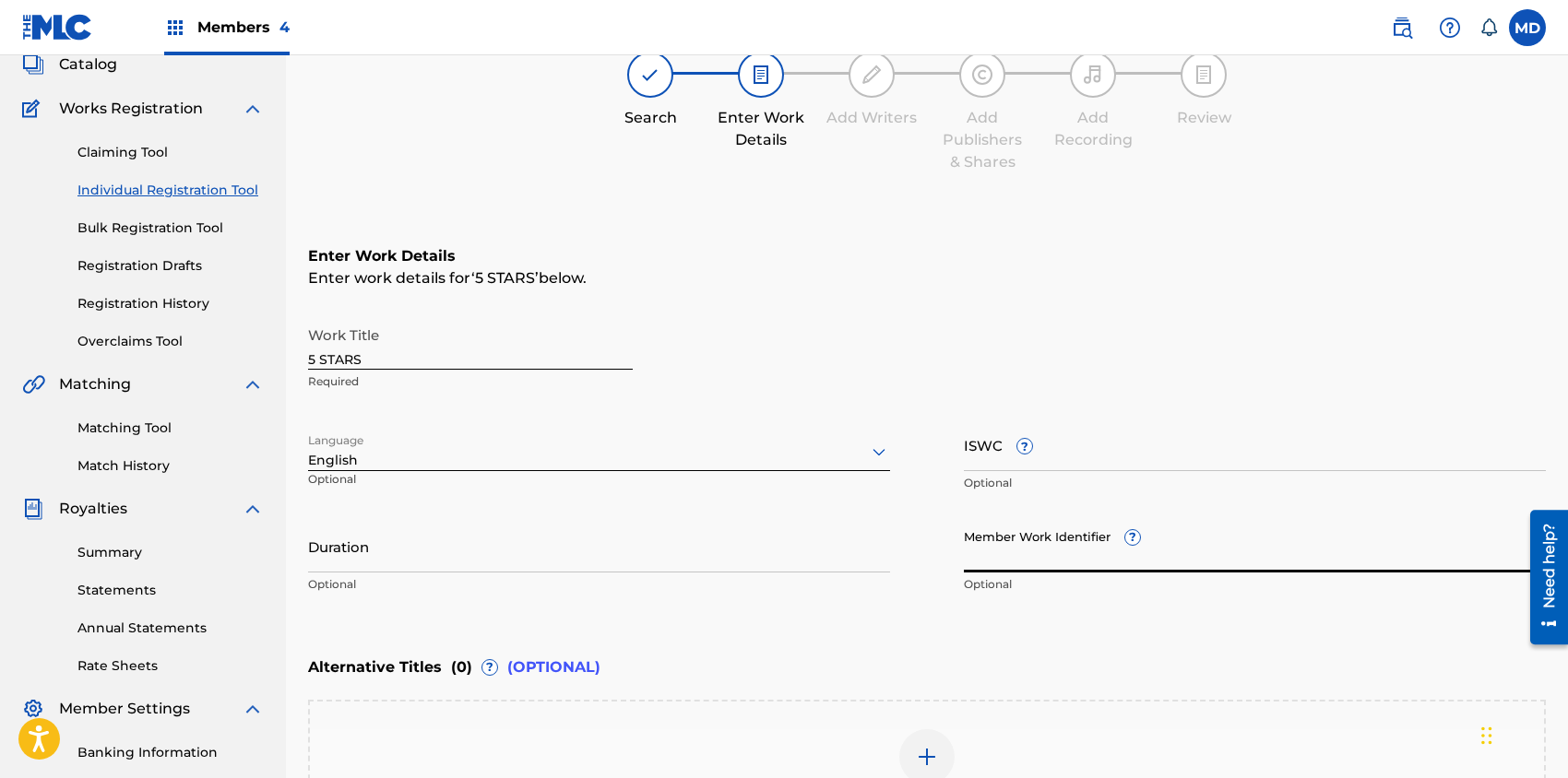
click at [1092, 547] on input "Member Work Identifier ?" at bounding box center [1254, 546] width 582 height 53
paste input "5 STARS"
type input "5 STARS"
drag, startPoint x: 1025, startPoint y: 554, endPoint x: 930, endPoint y: 565, distance: 95.6
click at [930, 565] on div "Work Title 5 STARS Required Language English Optional ISWC ? Optional Duration …" at bounding box center [926, 459] width 1238 height 286
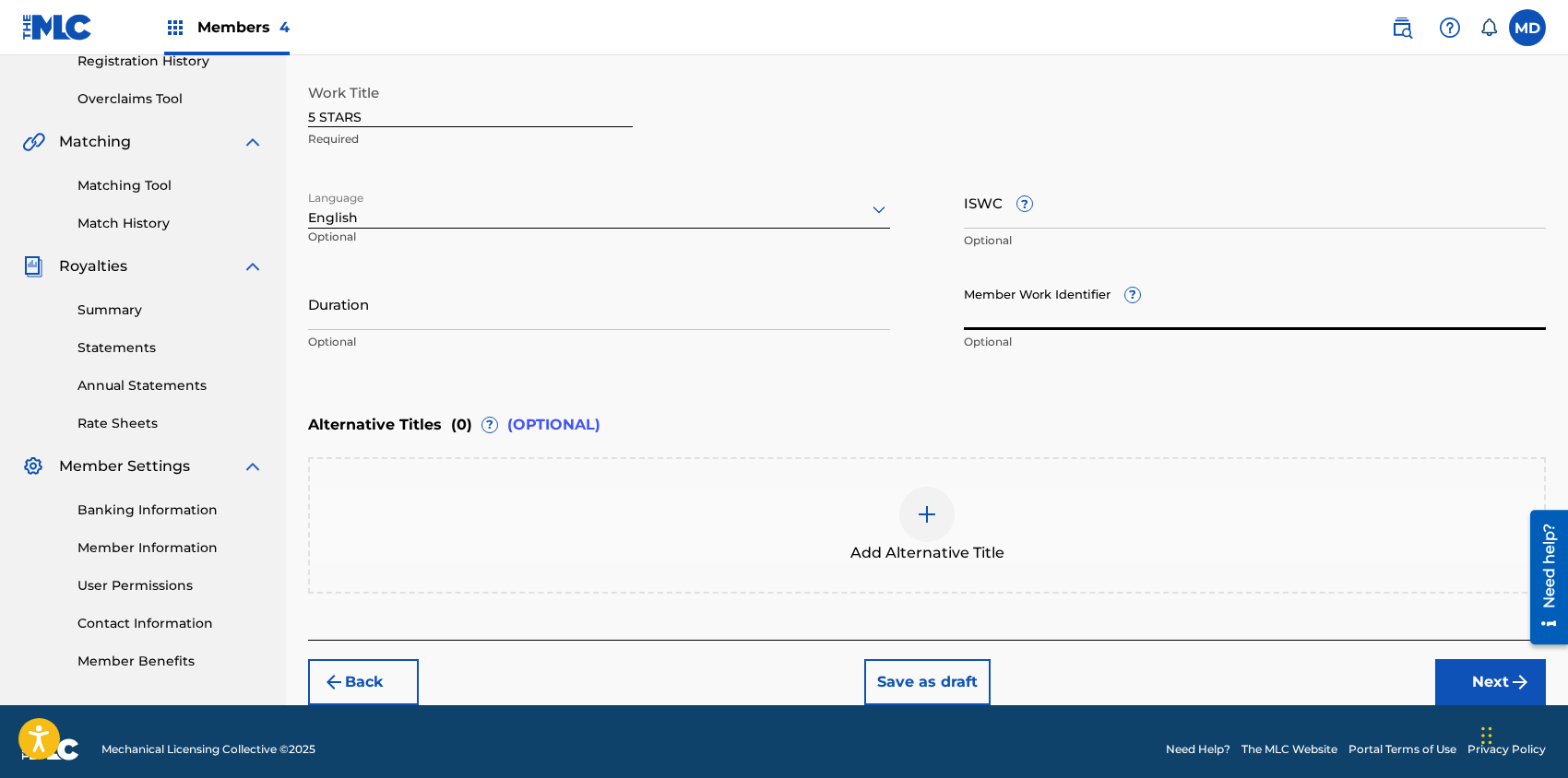
scroll to position [365, 0]
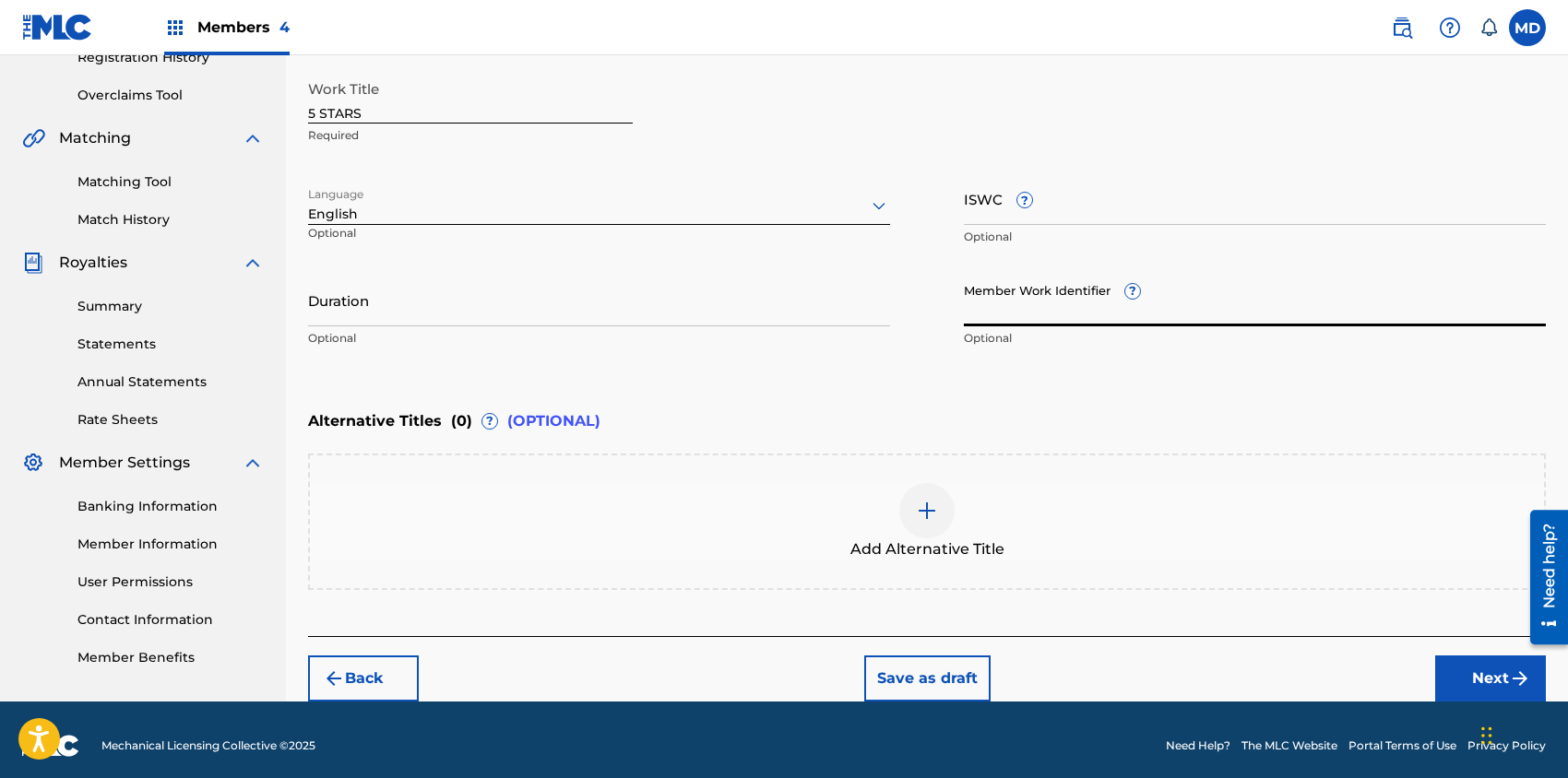
click at [929, 509] on img at bounding box center [926, 510] width 22 height 22
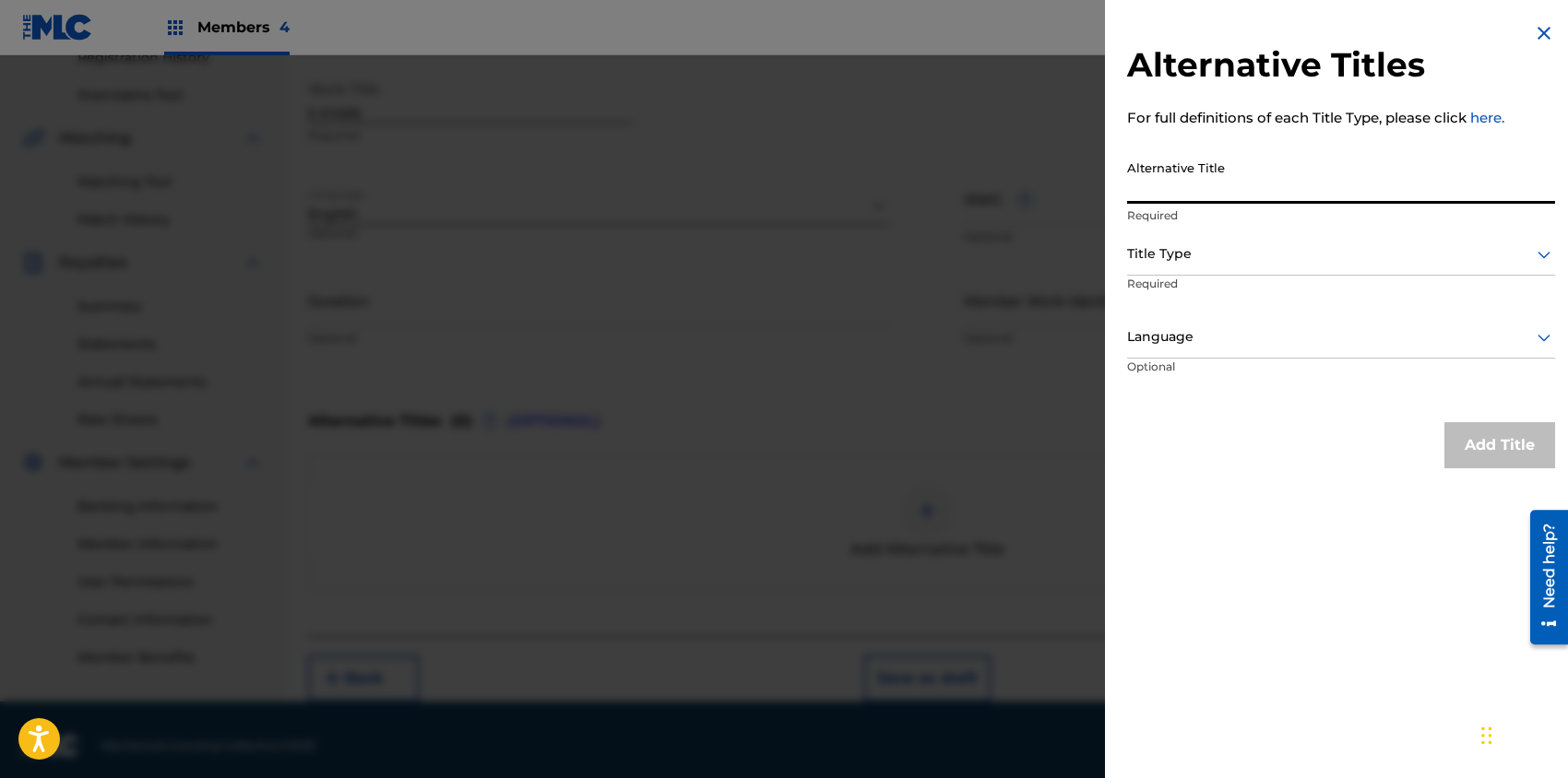
click at [1225, 185] on input "Alternative Title" at bounding box center [1340, 177] width 427 height 53
paste input "00456419832"
type input "00456419832"
drag, startPoint x: 1225, startPoint y: 186, endPoint x: 1110, endPoint y: 204, distance: 116.4
click at [1110, 201] on div "Alternative Titles For full definitions of each Title Type, please click here. …" at bounding box center [1341, 245] width 472 height 490
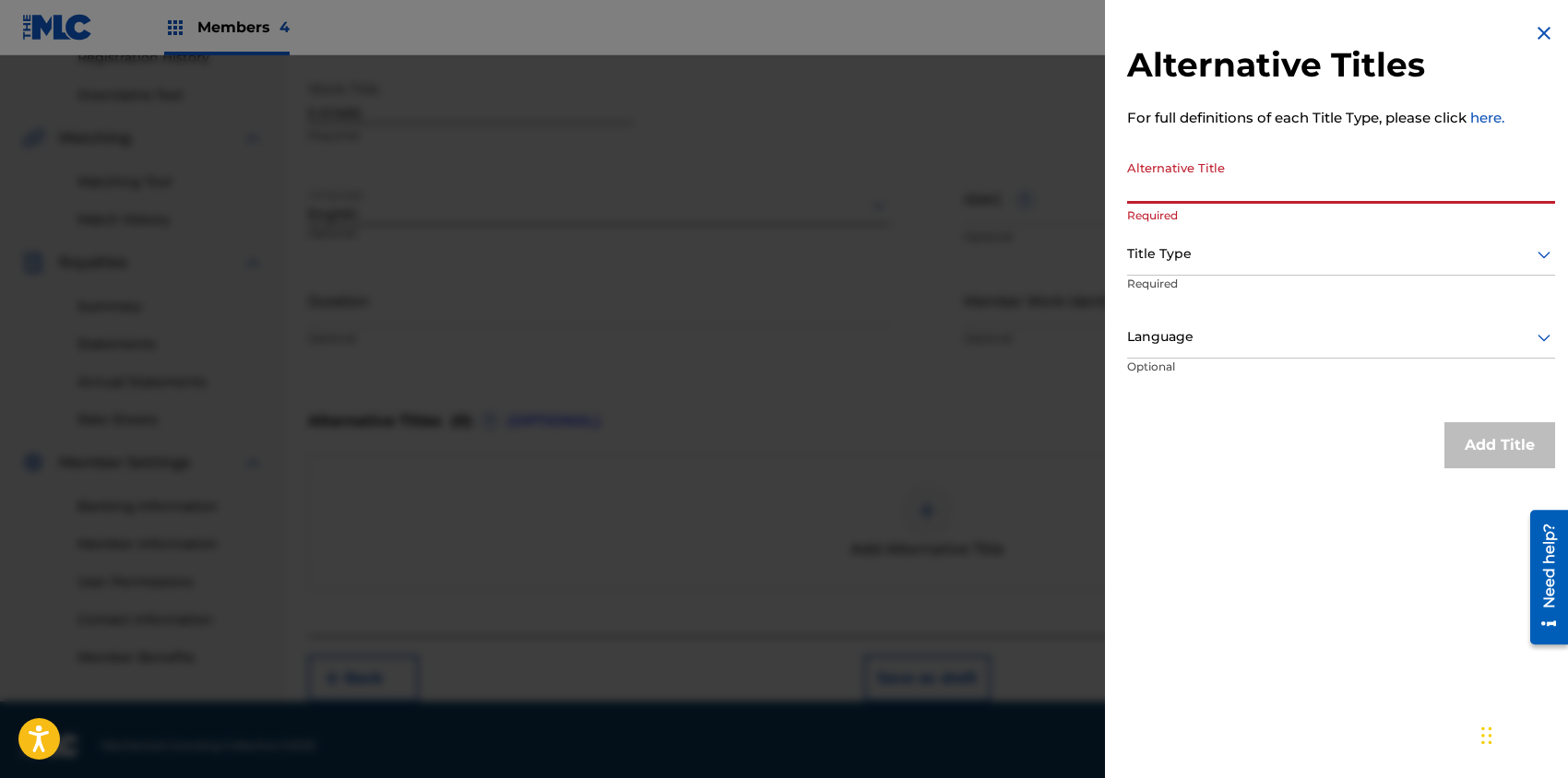
paste input "FIVE STARS"
type input "FIVE STARS"
click at [1230, 257] on div at bounding box center [1340, 254] width 427 height 23
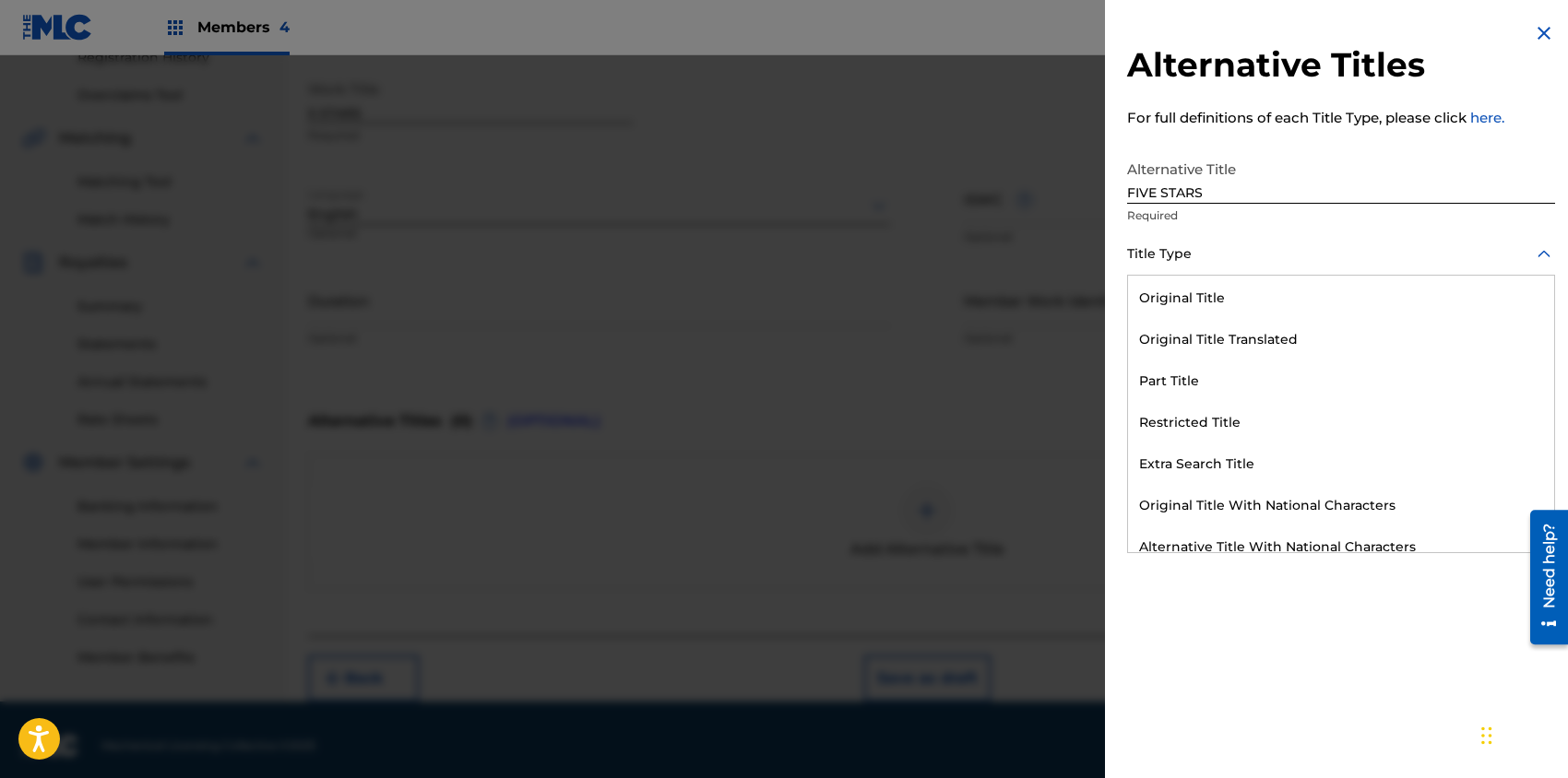
scroll to position [180, 0]
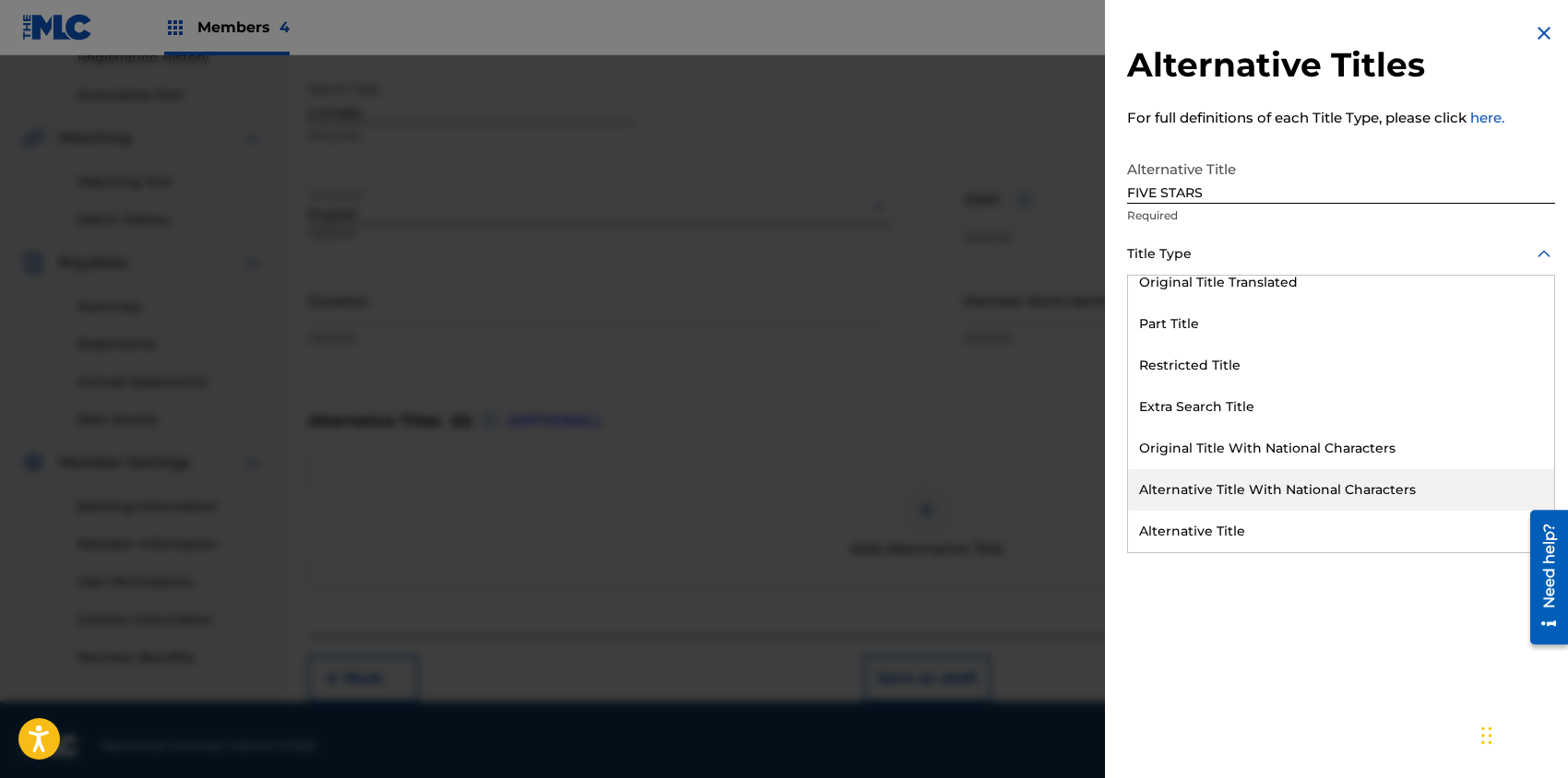
click at [1228, 497] on div "Alternative Title With National Characters" at bounding box center [1341, 489] width 426 height 41
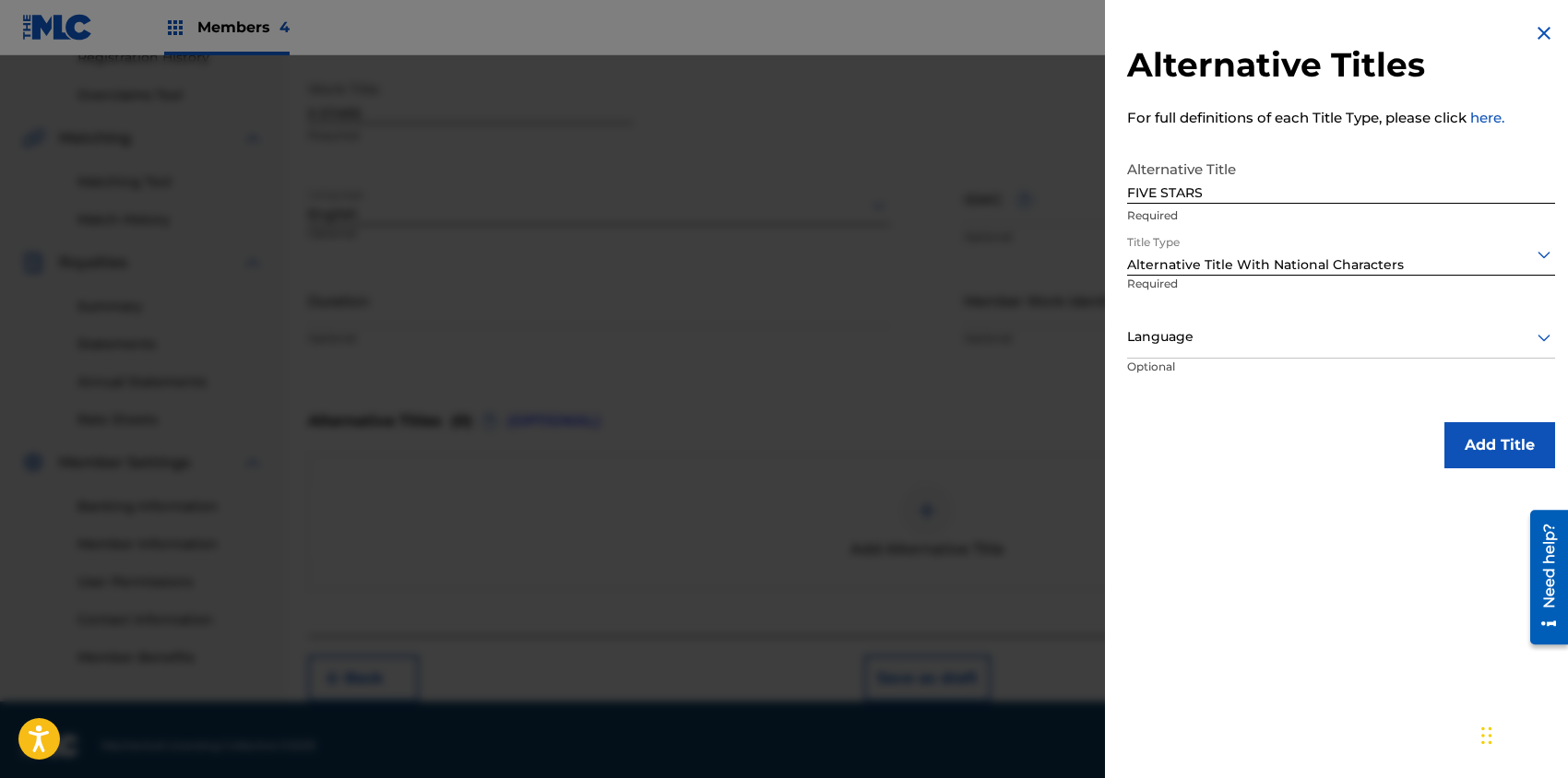
click at [1246, 339] on div at bounding box center [1340, 337] width 427 height 23
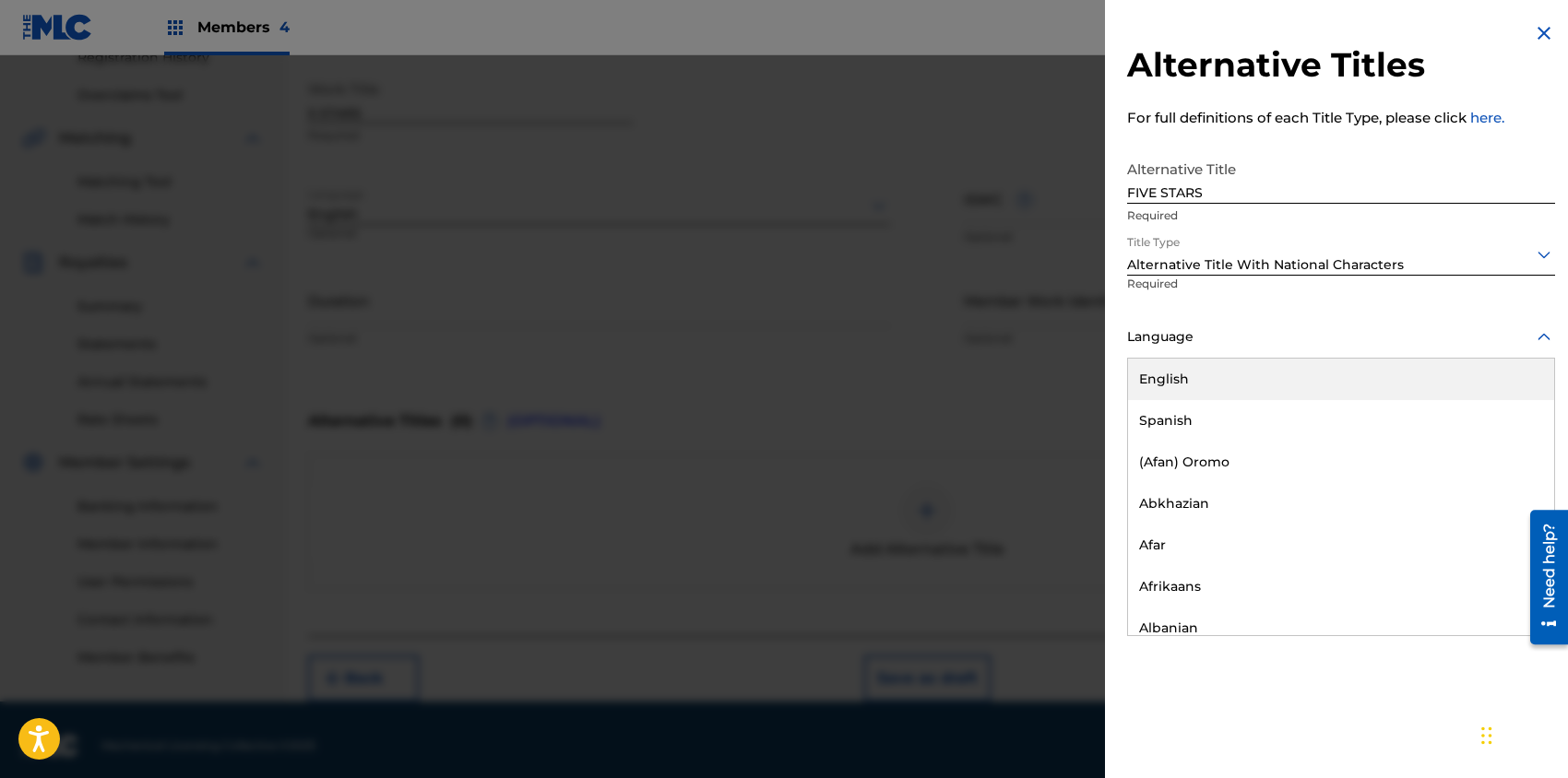
click at [1238, 375] on div "English" at bounding box center [1341, 379] width 426 height 41
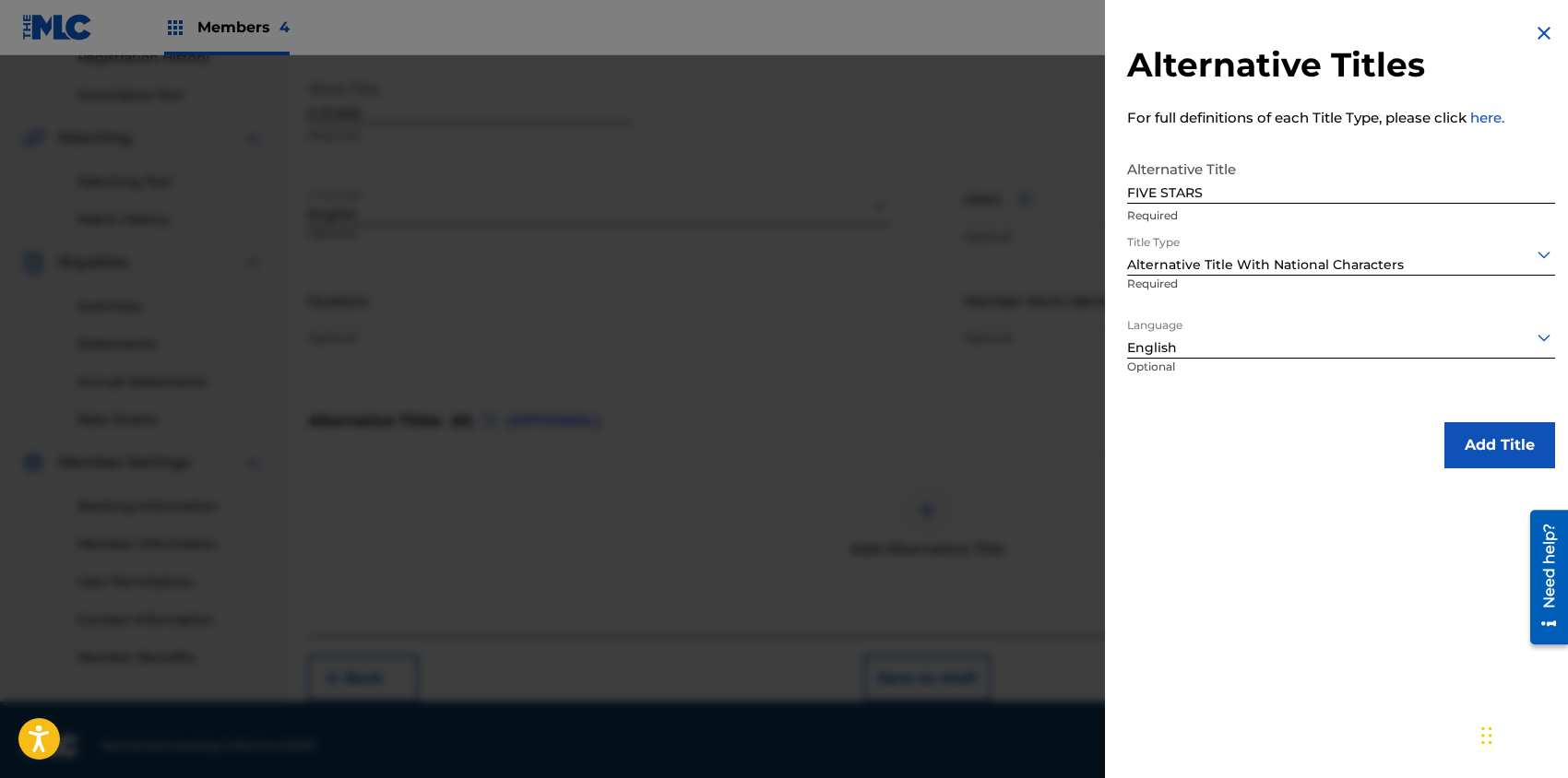
click at [1492, 449] on button "Add Title" at bounding box center [1499, 445] width 110 height 46
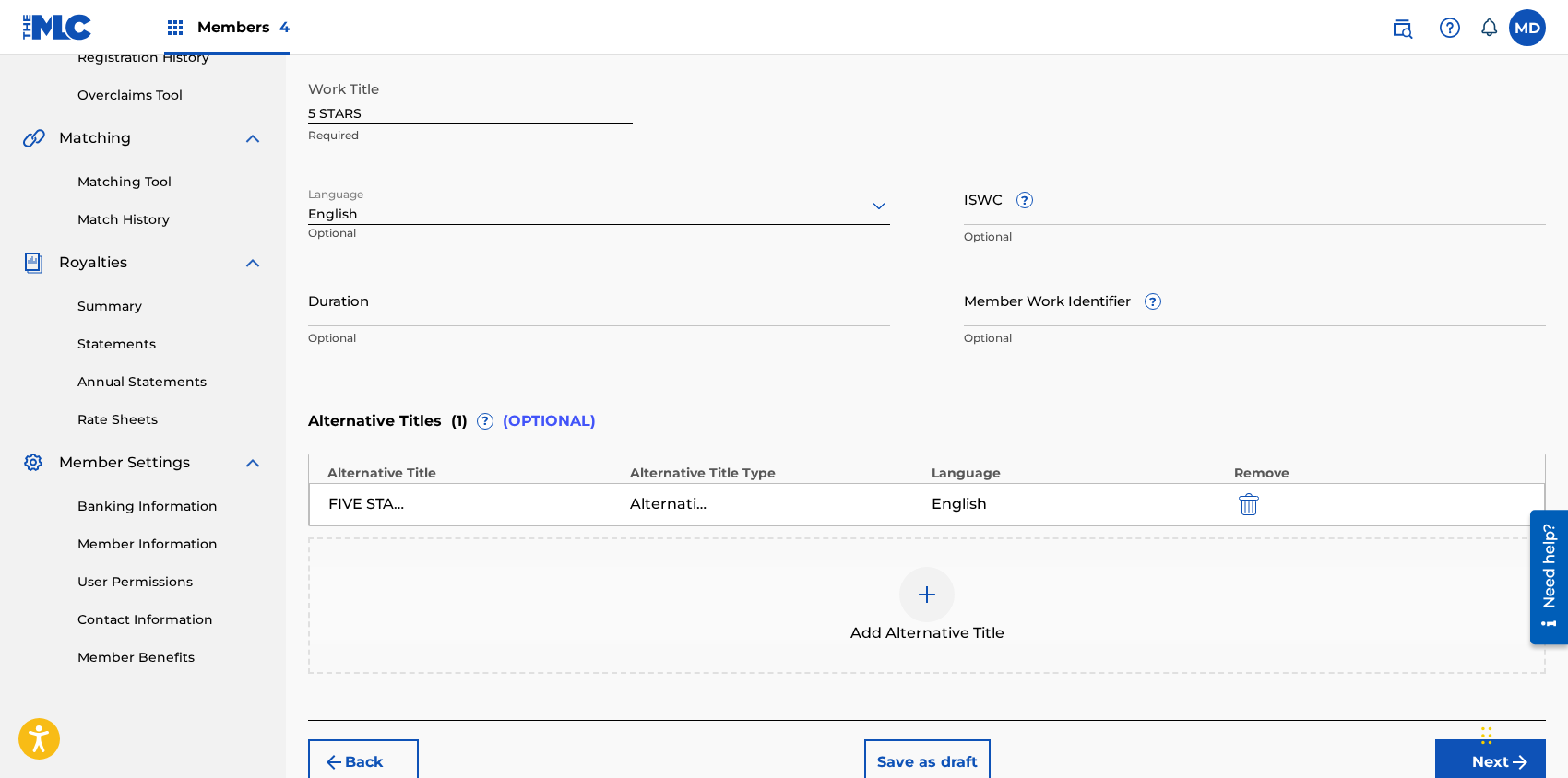
scroll to position [460, 0]
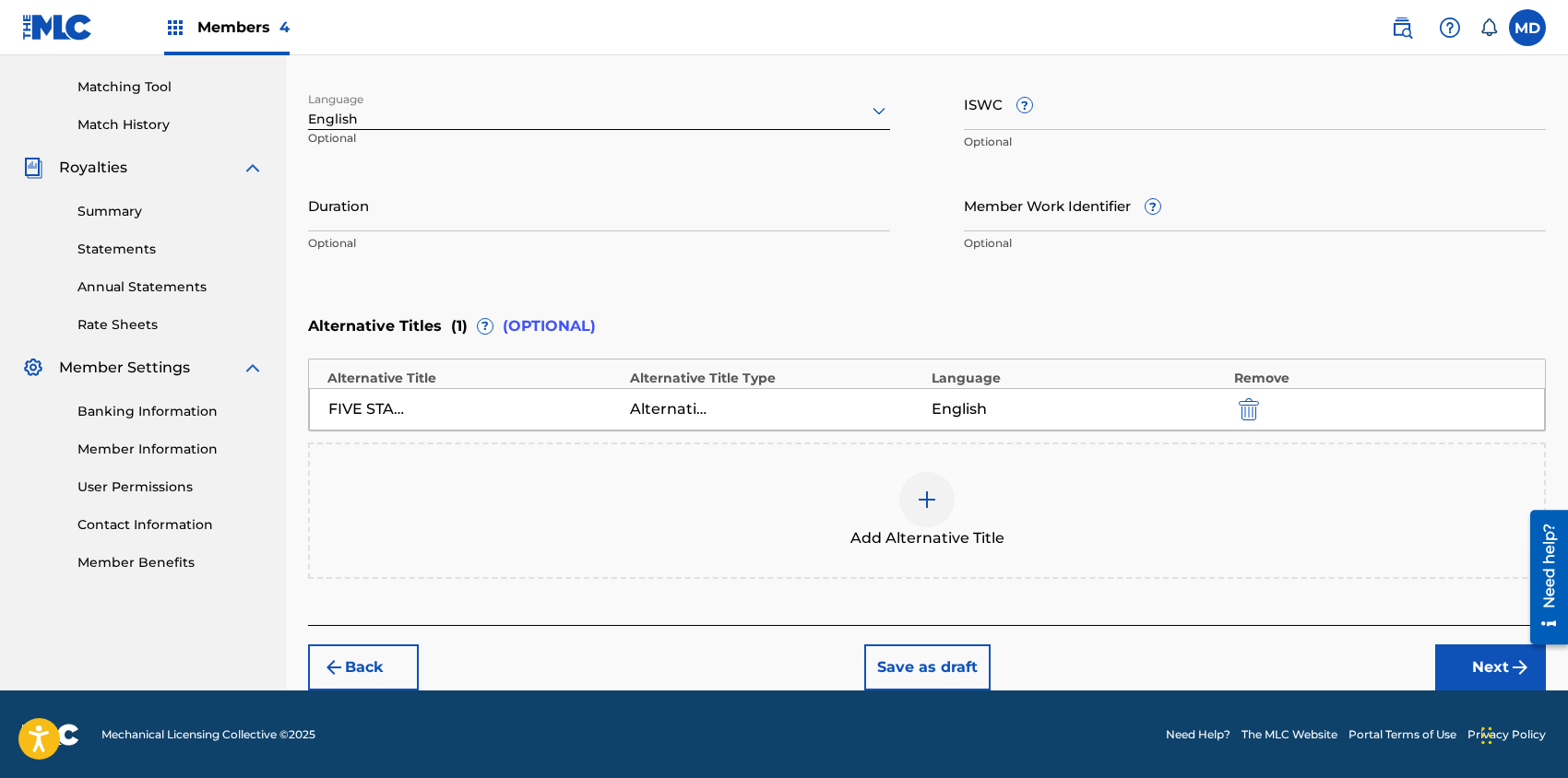
click at [1487, 665] on button "Next" at bounding box center [1490, 667] width 110 height 46
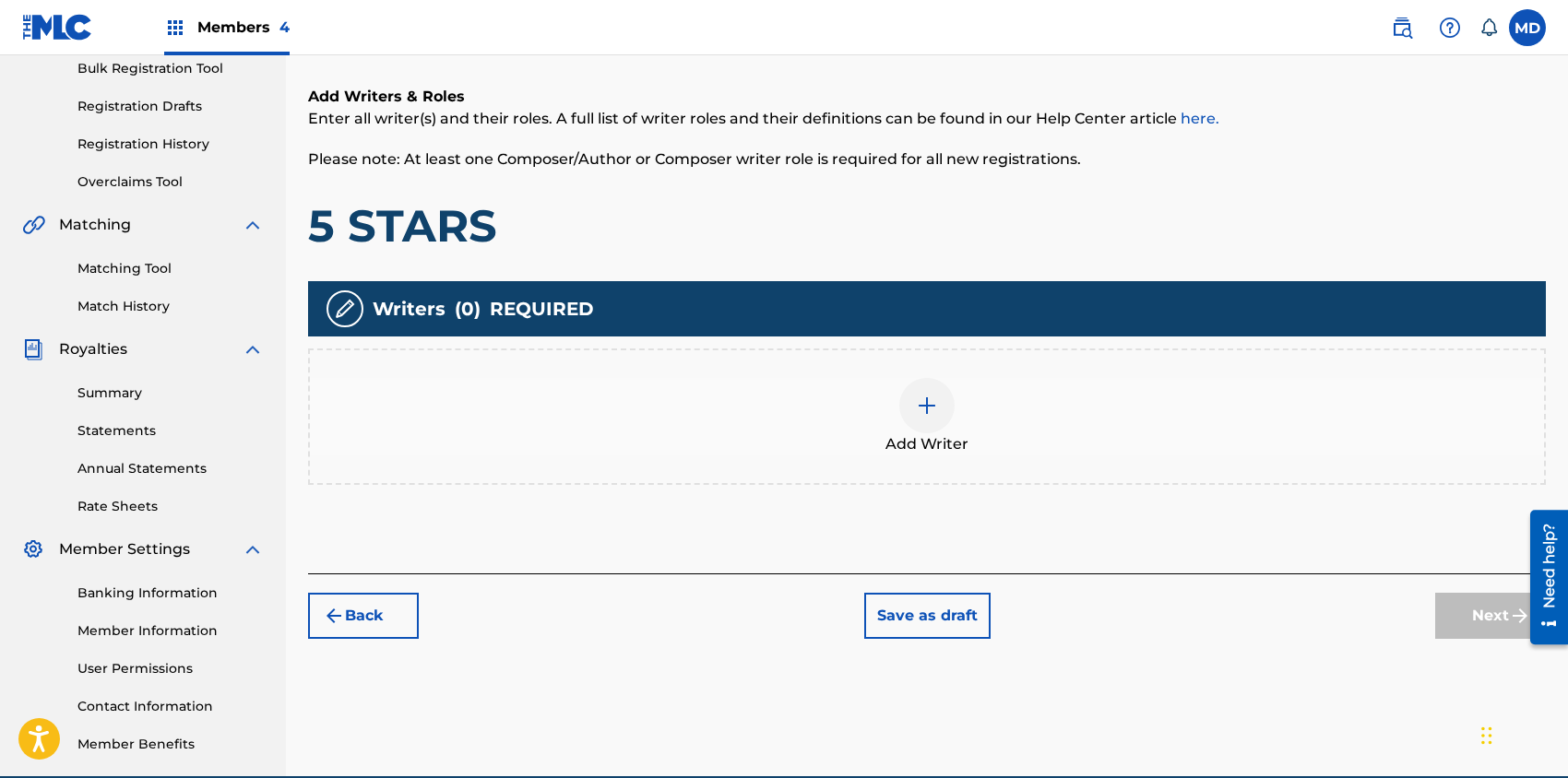
scroll to position [328, 0]
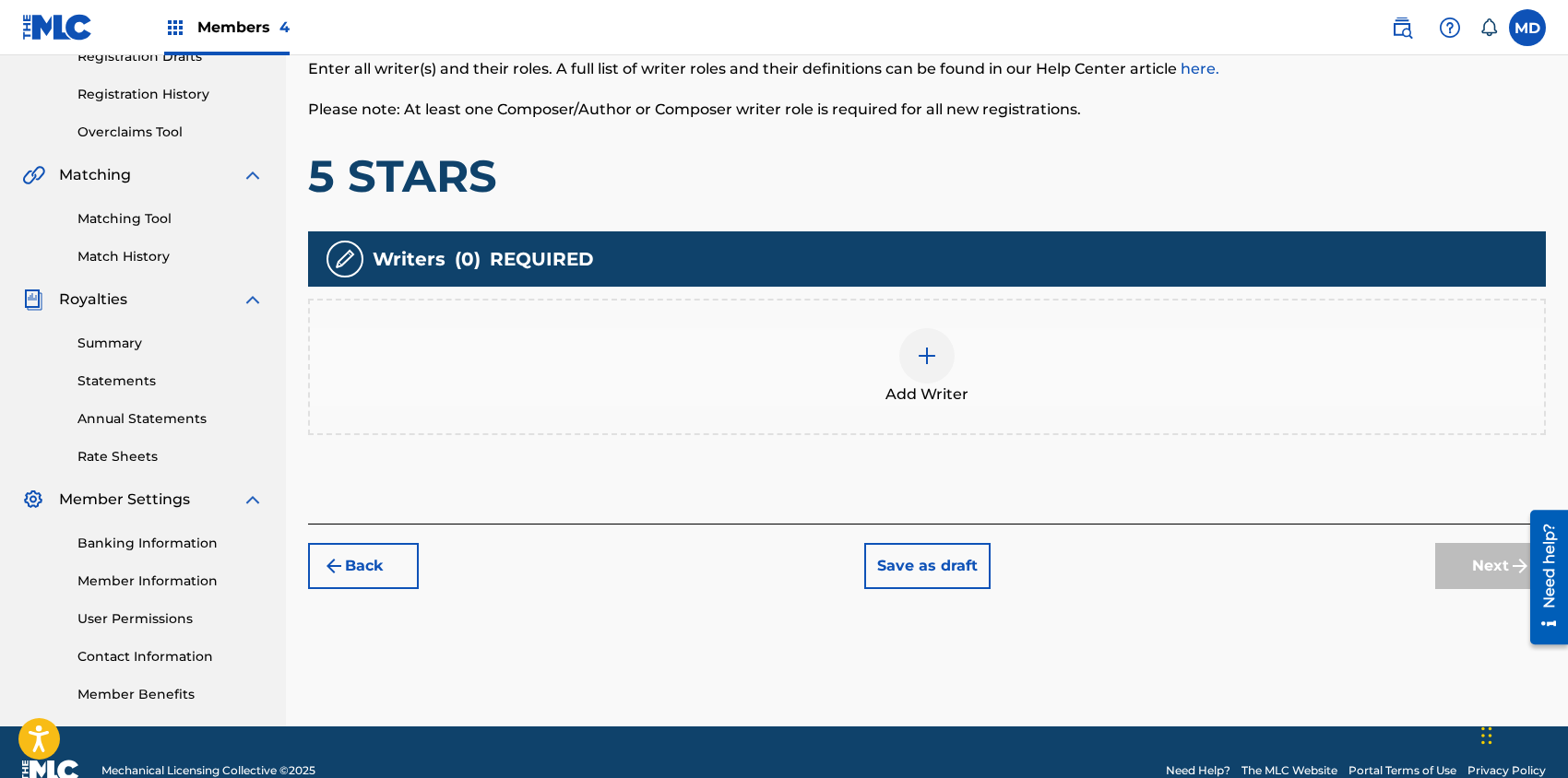
click at [928, 356] on img at bounding box center [926, 356] width 22 height 22
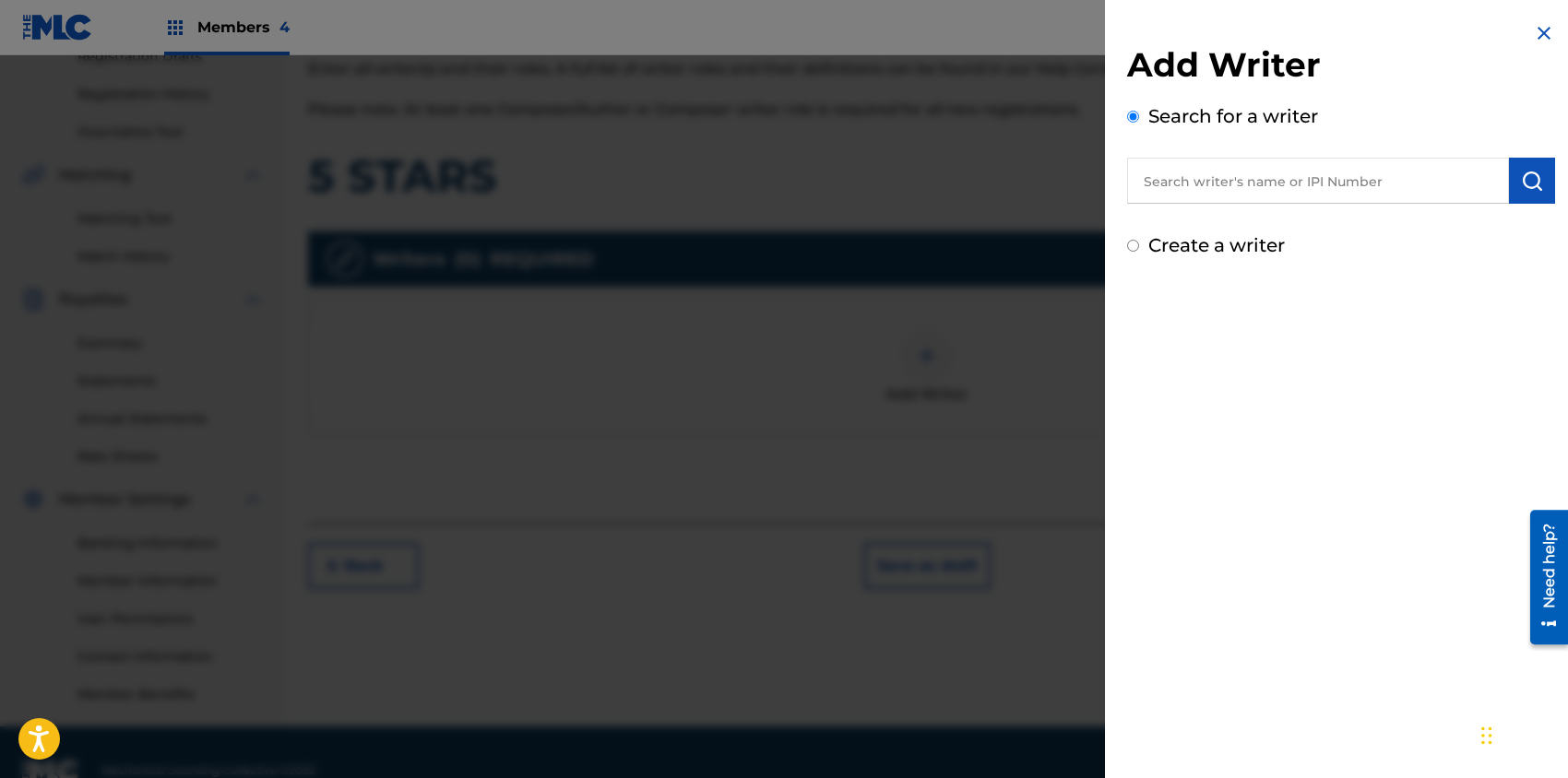
click at [1271, 182] on input "text" at bounding box center [1317, 180] width 382 height 46
paste input "FIVE STARS"
type input "FIVE STARS"
drag, startPoint x: 1247, startPoint y: 183, endPoint x: 1144, endPoint y: 196, distance: 103.8
click at [1145, 195] on input "FIVE STARS" at bounding box center [1317, 180] width 382 height 46
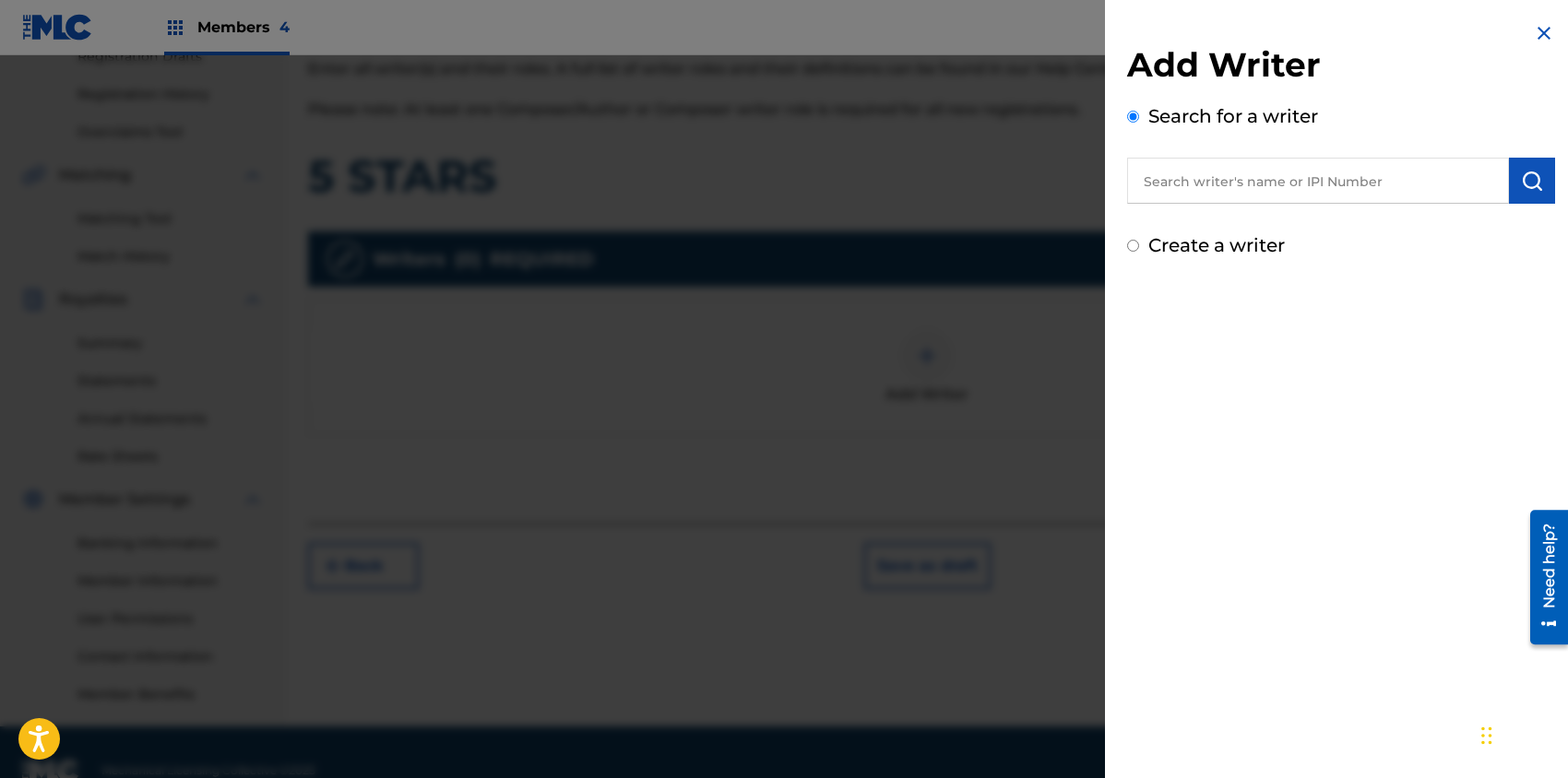
click at [1282, 190] on input "text" at bounding box center [1317, 180] width 382 height 46
paste input "00456419832"
type input "00456419832"
click at [1534, 179] on img "submit" at bounding box center [1531, 180] width 22 height 22
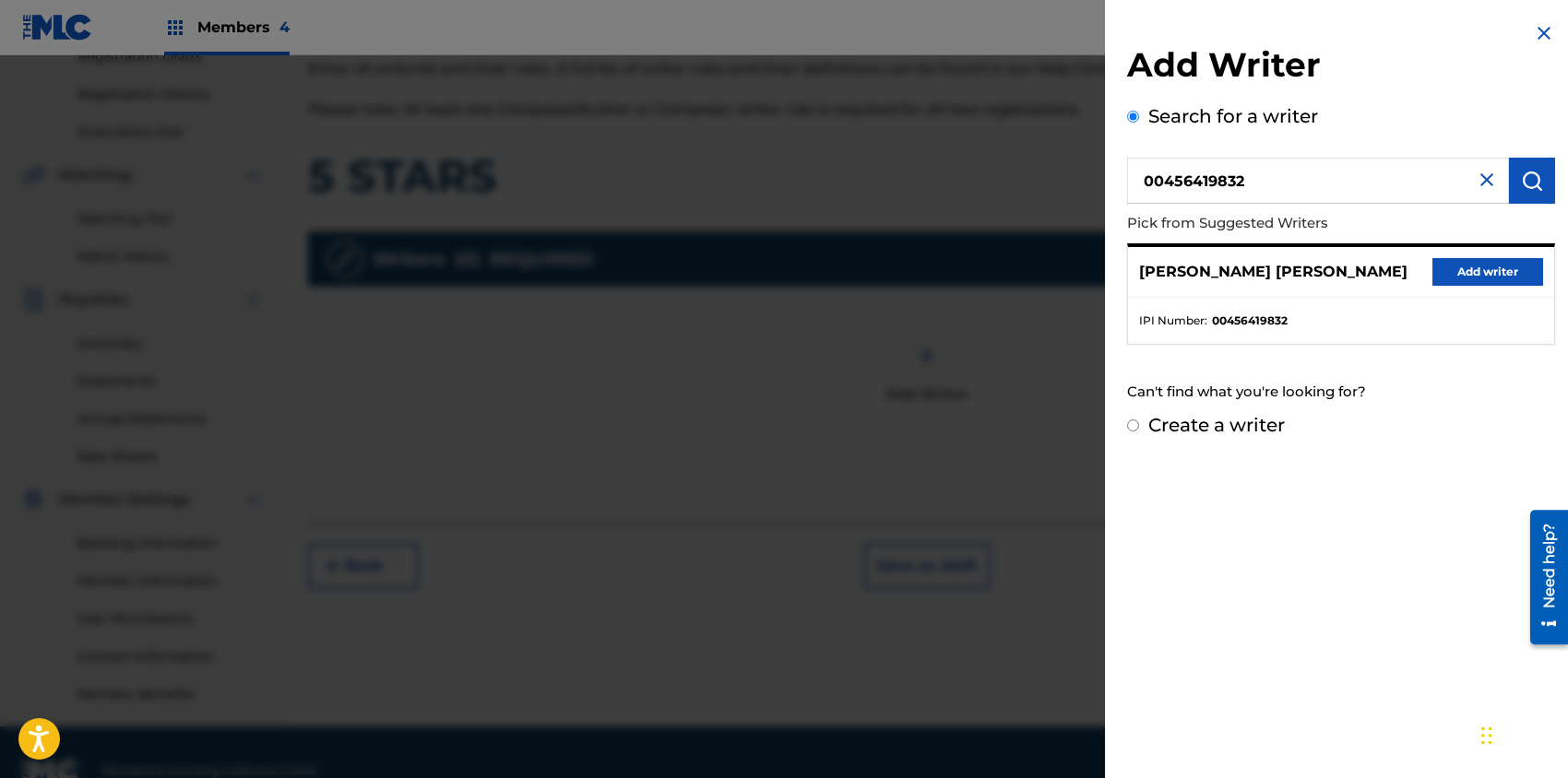
click at [1481, 272] on button "Add writer" at bounding box center [1487, 272] width 110 height 27
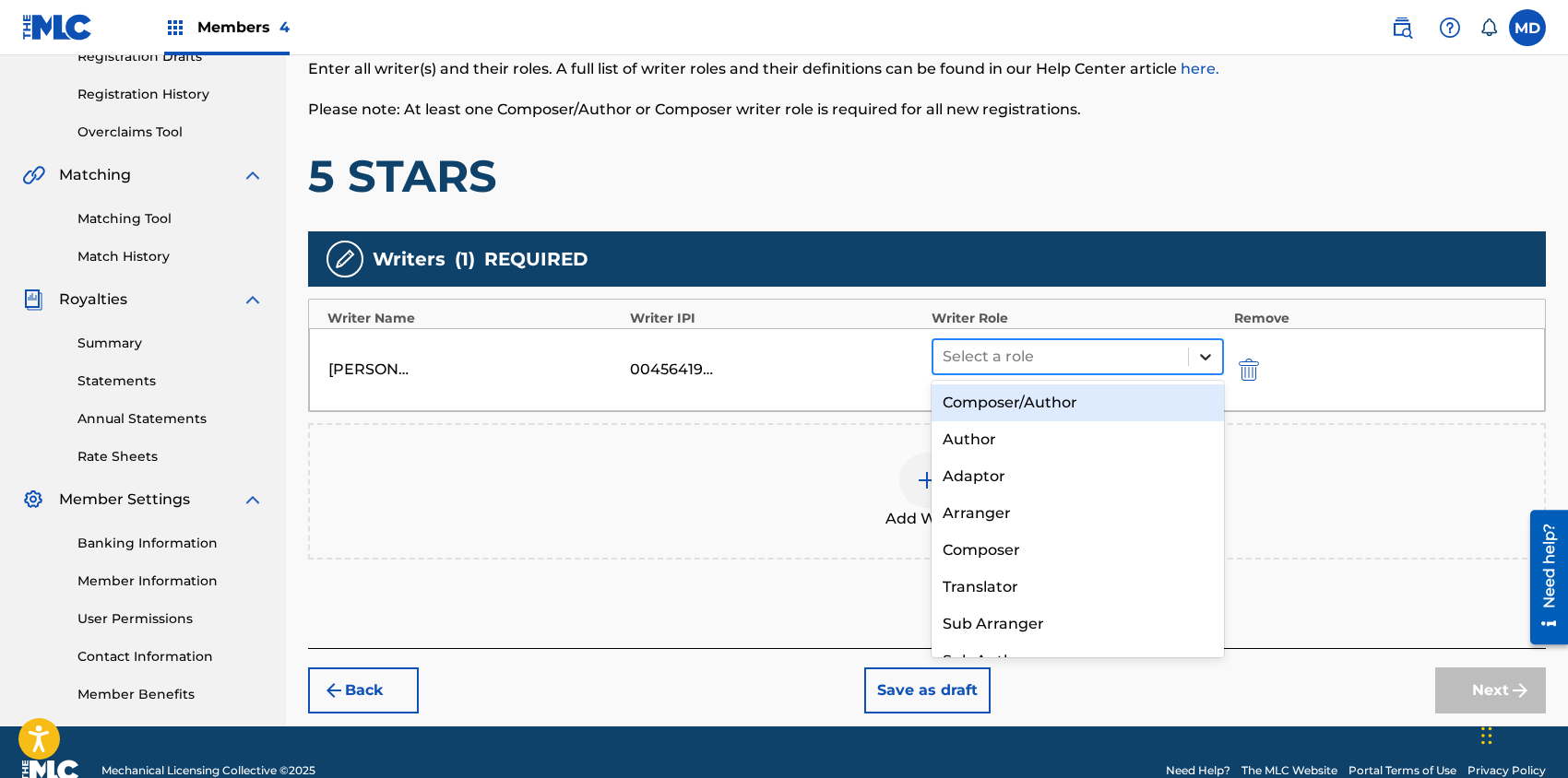
click at [1209, 349] on icon at bounding box center [1206, 356] width 19 height 19
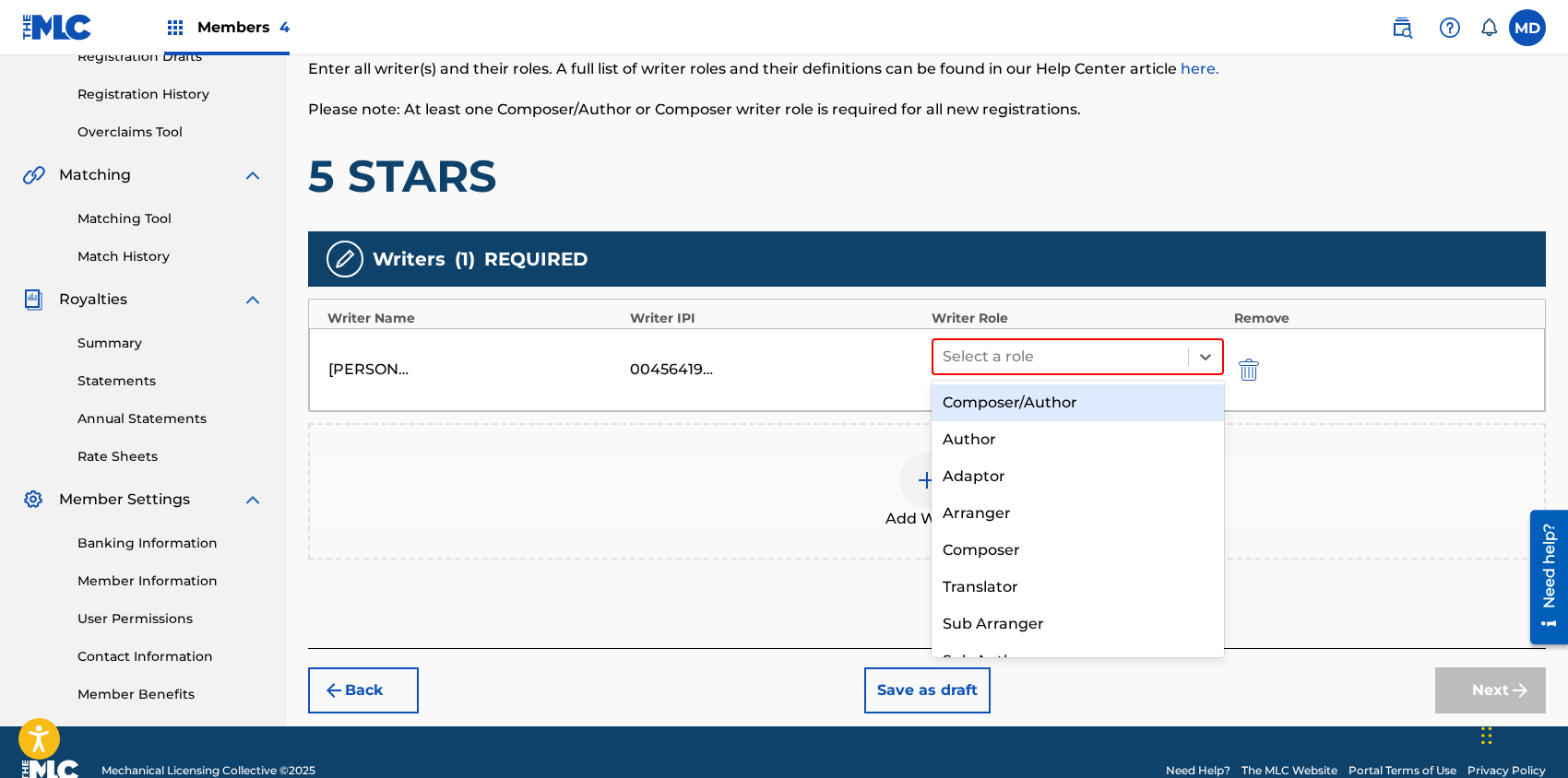
click at [1103, 400] on div "Composer/Author" at bounding box center [1077, 403] width 292 height 37
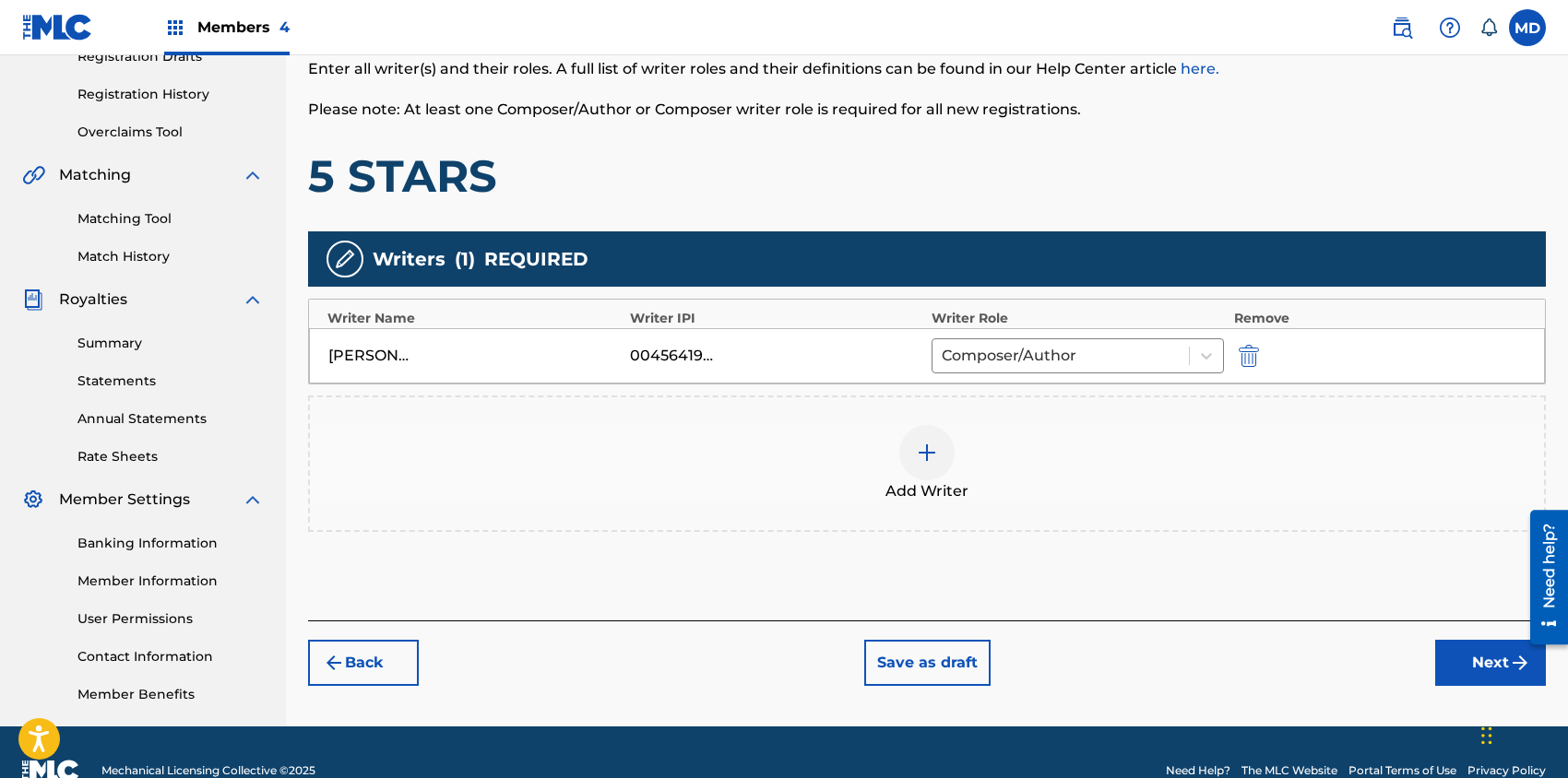
click at [918, 451] on img at bounding box center [926, 452] width 22 height 22
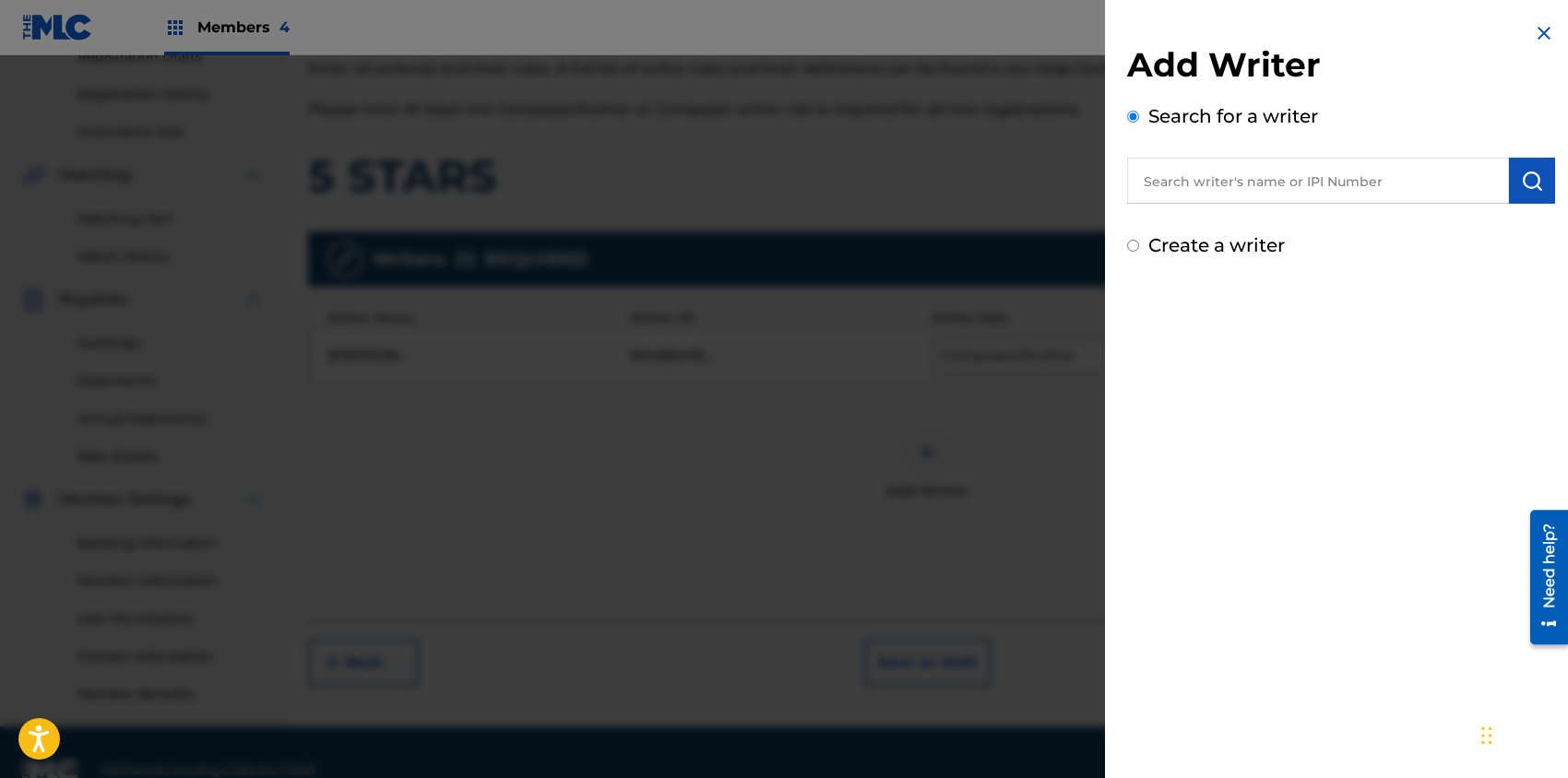
click at [1273, 183] on input "text" at bounding box center [1317, 180] width 382 height 46
paste input "00196083054"
type input "00196083054"
click at [1538, 174] on button "submit" at bounding box center [1531, 180] width 46 height 46
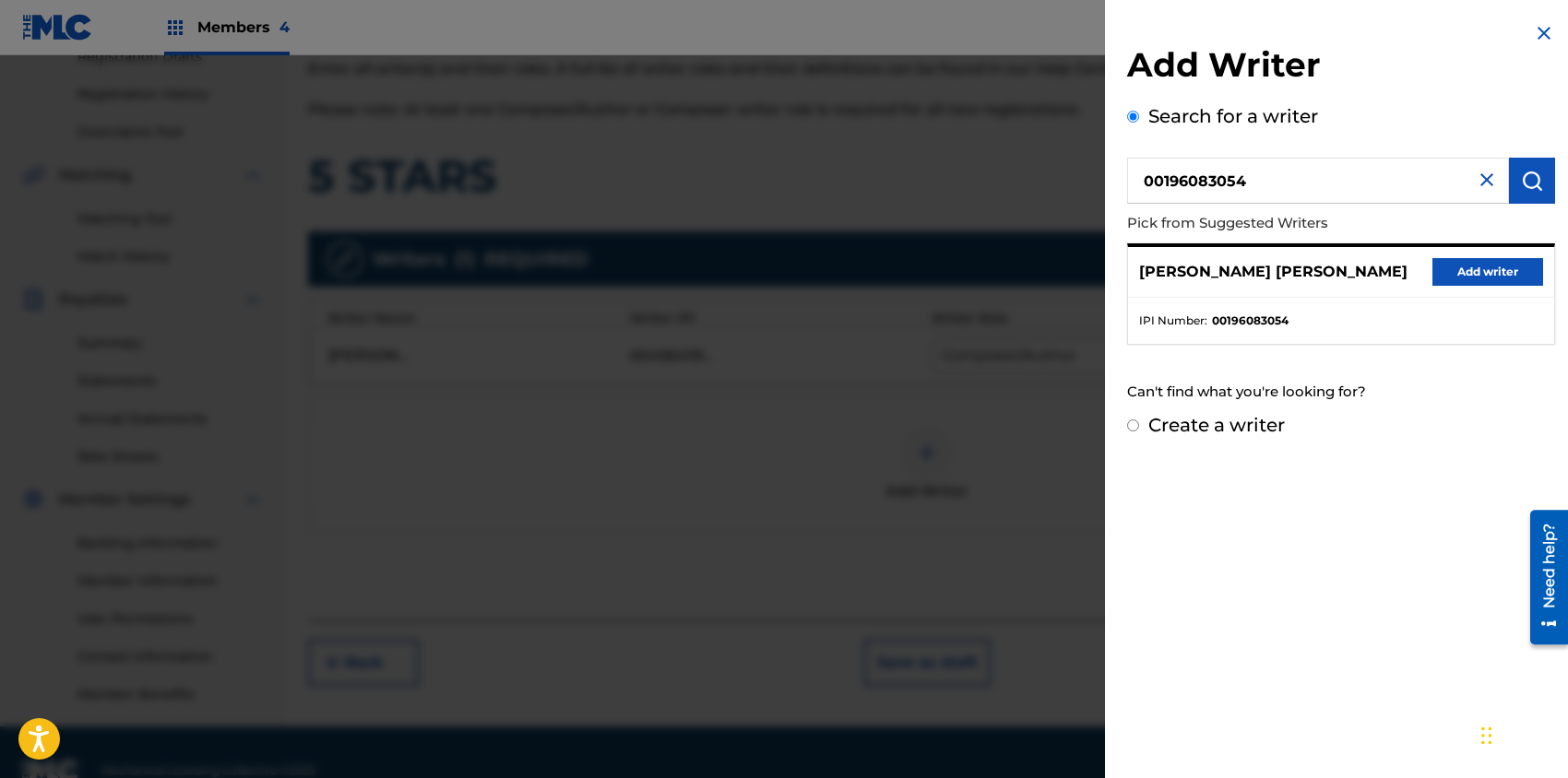
click at [1501, 272] on button "Add writer" at bounding box center [1487, 272] width 110 height 27
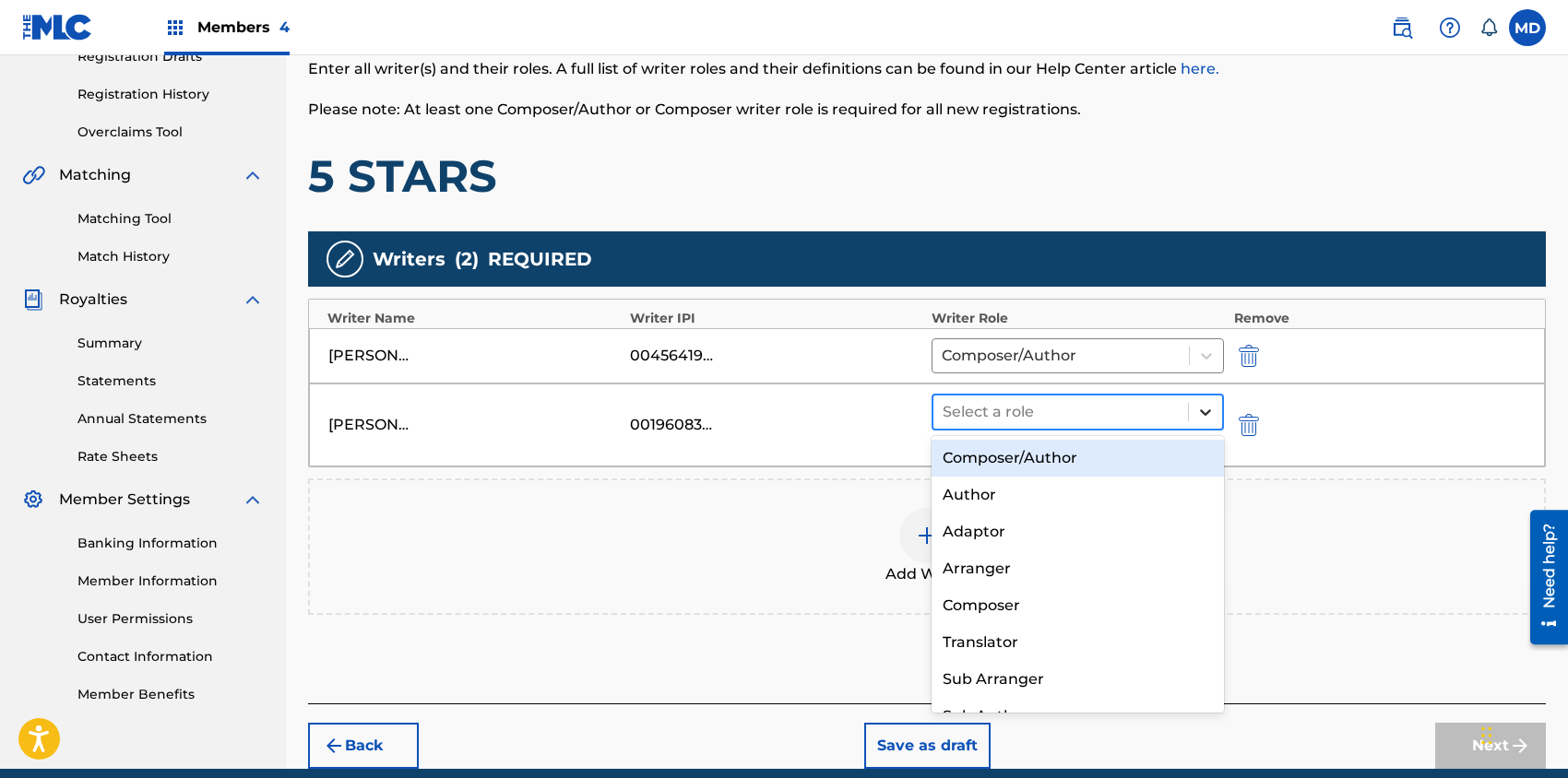
click at [1202, 412] on icon at bounding box center [1206, 412] width 19 height 19
click at [1069, 467] on div "Composer/Author" at bounding box center [1077, 457] width 292 height 37
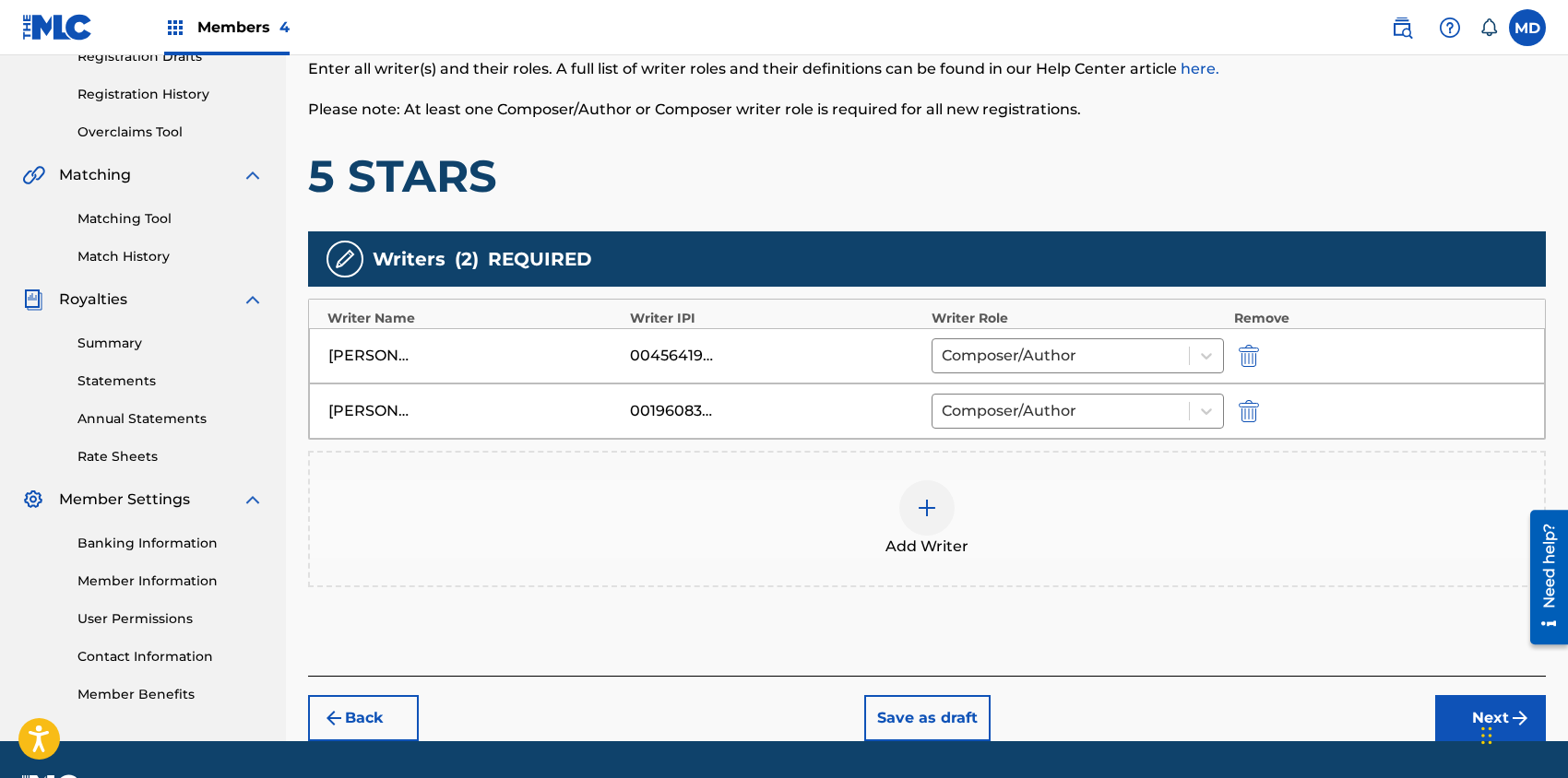
click at [929, 504] on img at bounding box center [926, 507] width 22 height 22
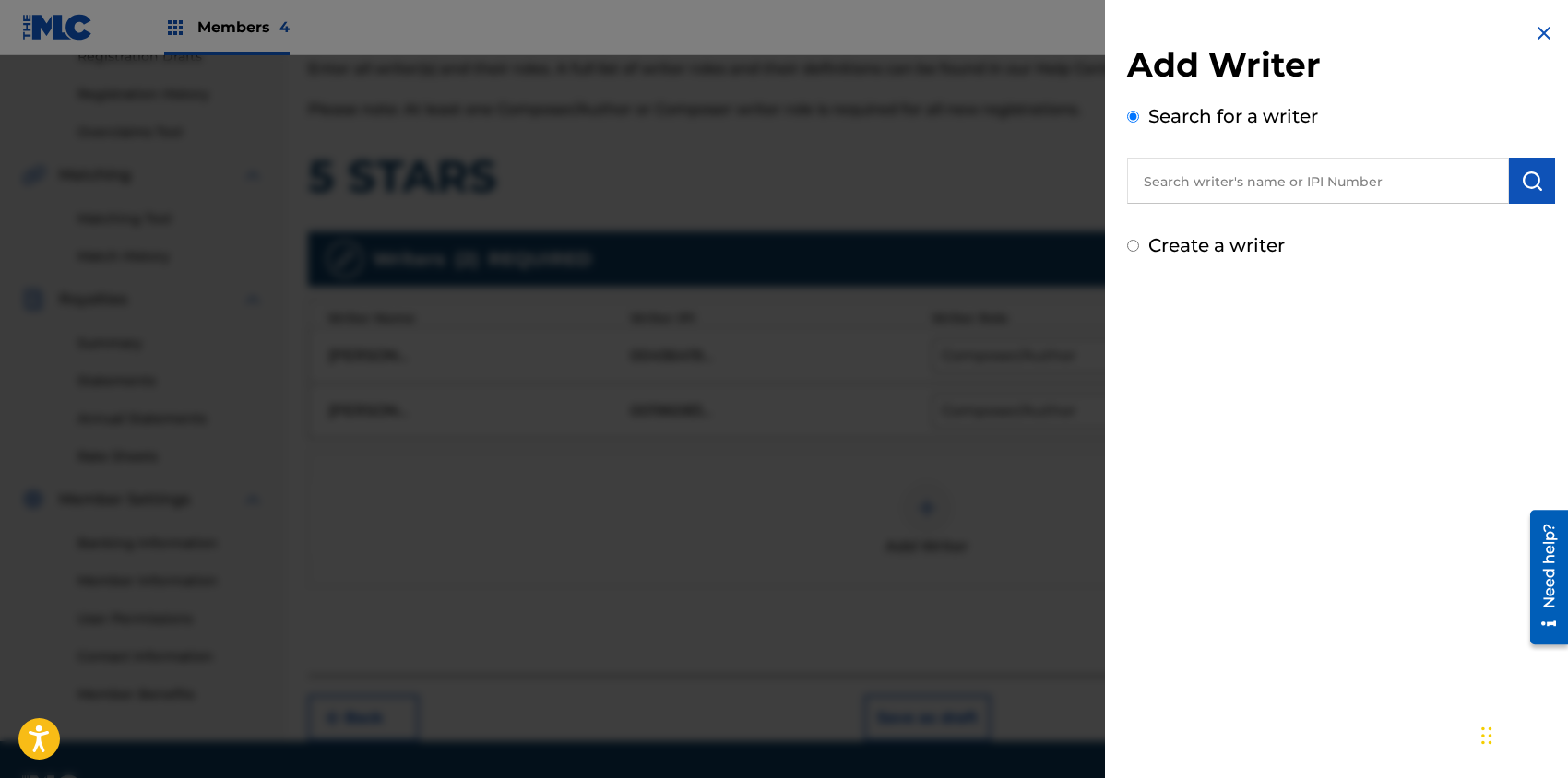
click at [1243, 190] on input "text" at bounding box center [1317, 180] width 382 height 46
paste input "00196403556"
type input "00196403556"
click at [1525, 177] on img "submit" at bounding box center [1531, 180] width 22 height 22
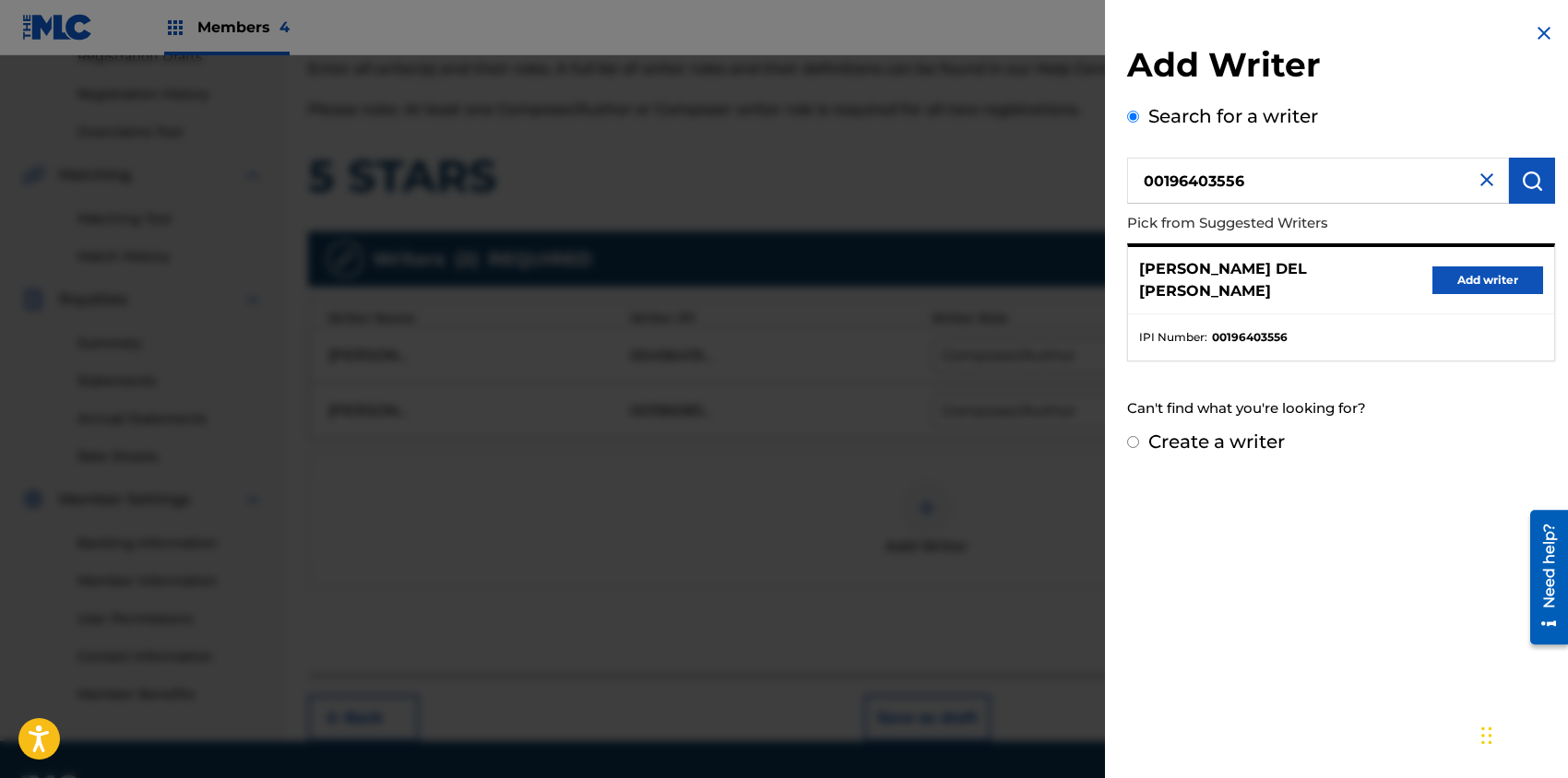
click at [1447, 266] on button "Add writer" at bounding box center [1487, 279] width 110 height 27
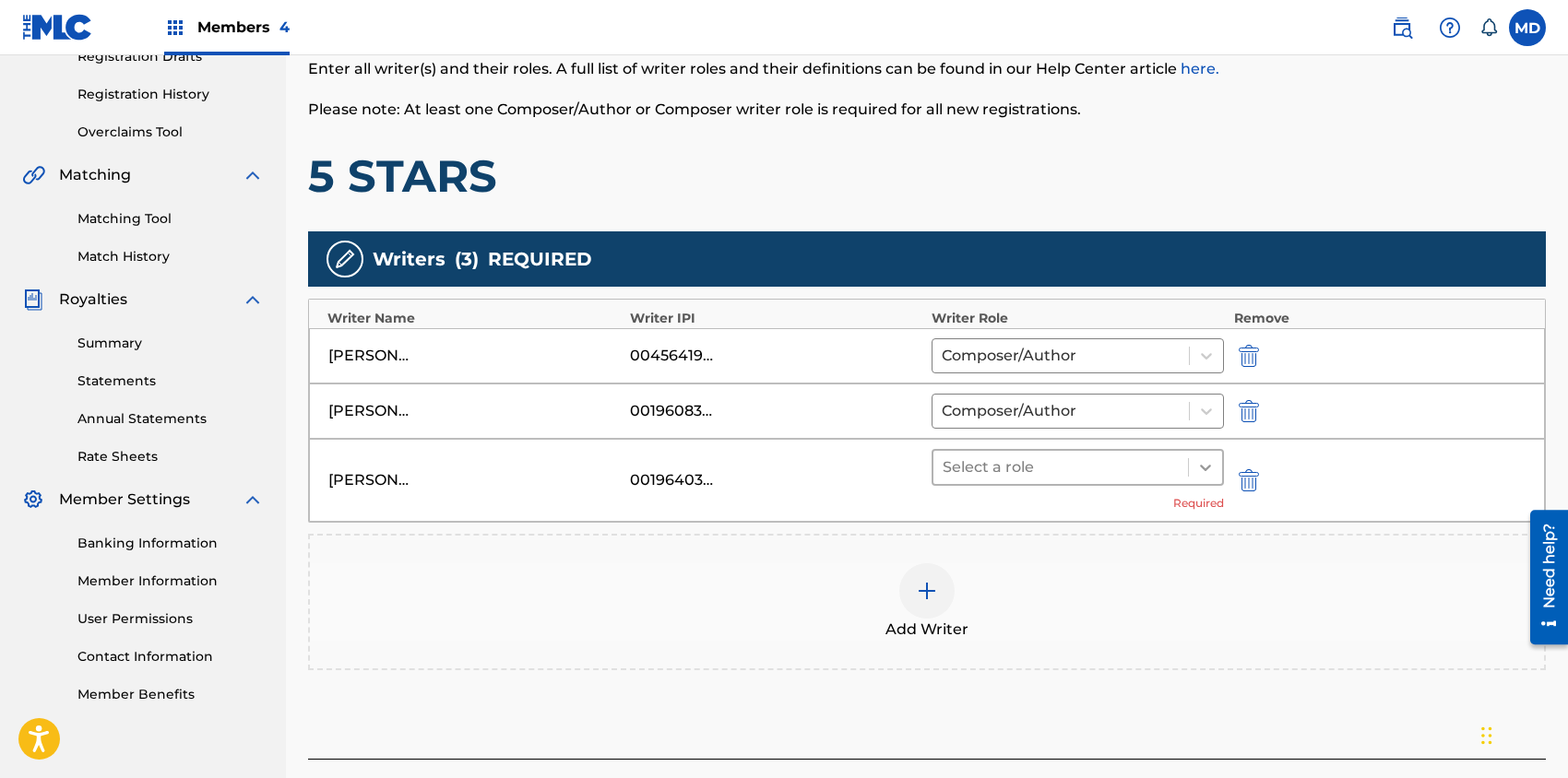
click at [1209, 468] on icon at bounding box center [1206, 468] width 19 height 19
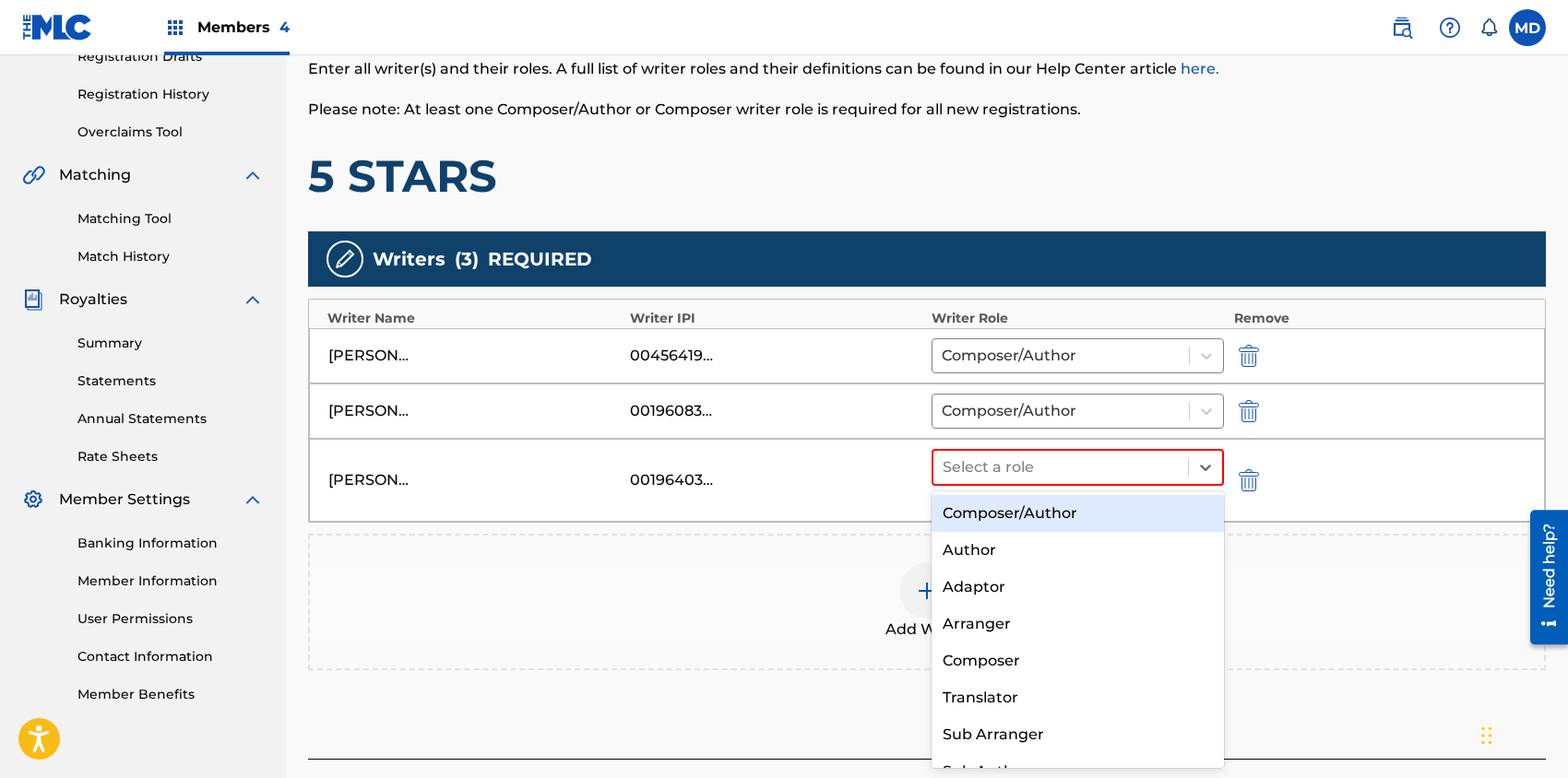
click at [1065, 510] on div "Composer/Author" at bounding box center [1077, 513] width 292 height 37
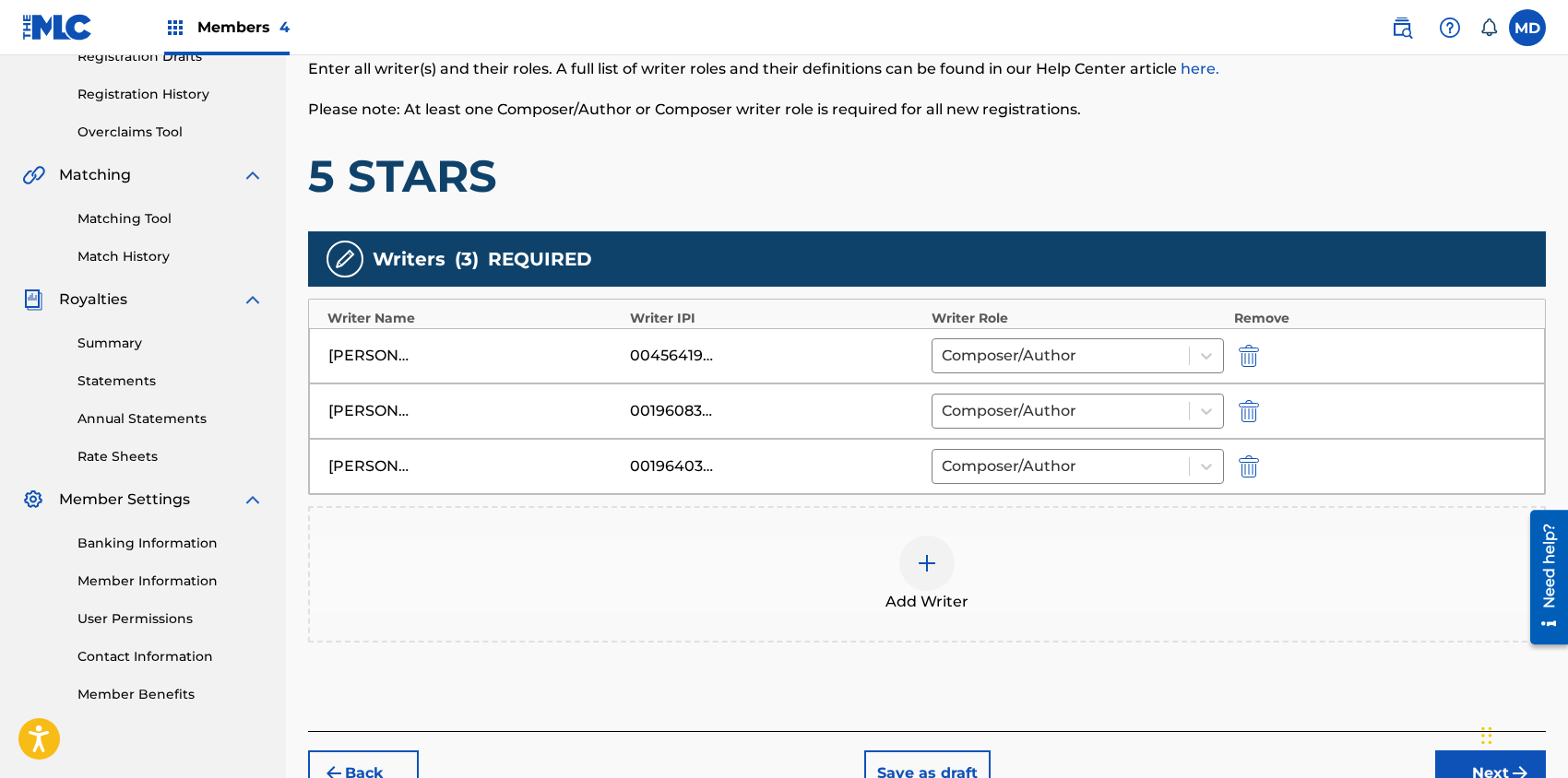
click at [934, 565] on img at bounding box center [926, 562] width 22 height 22
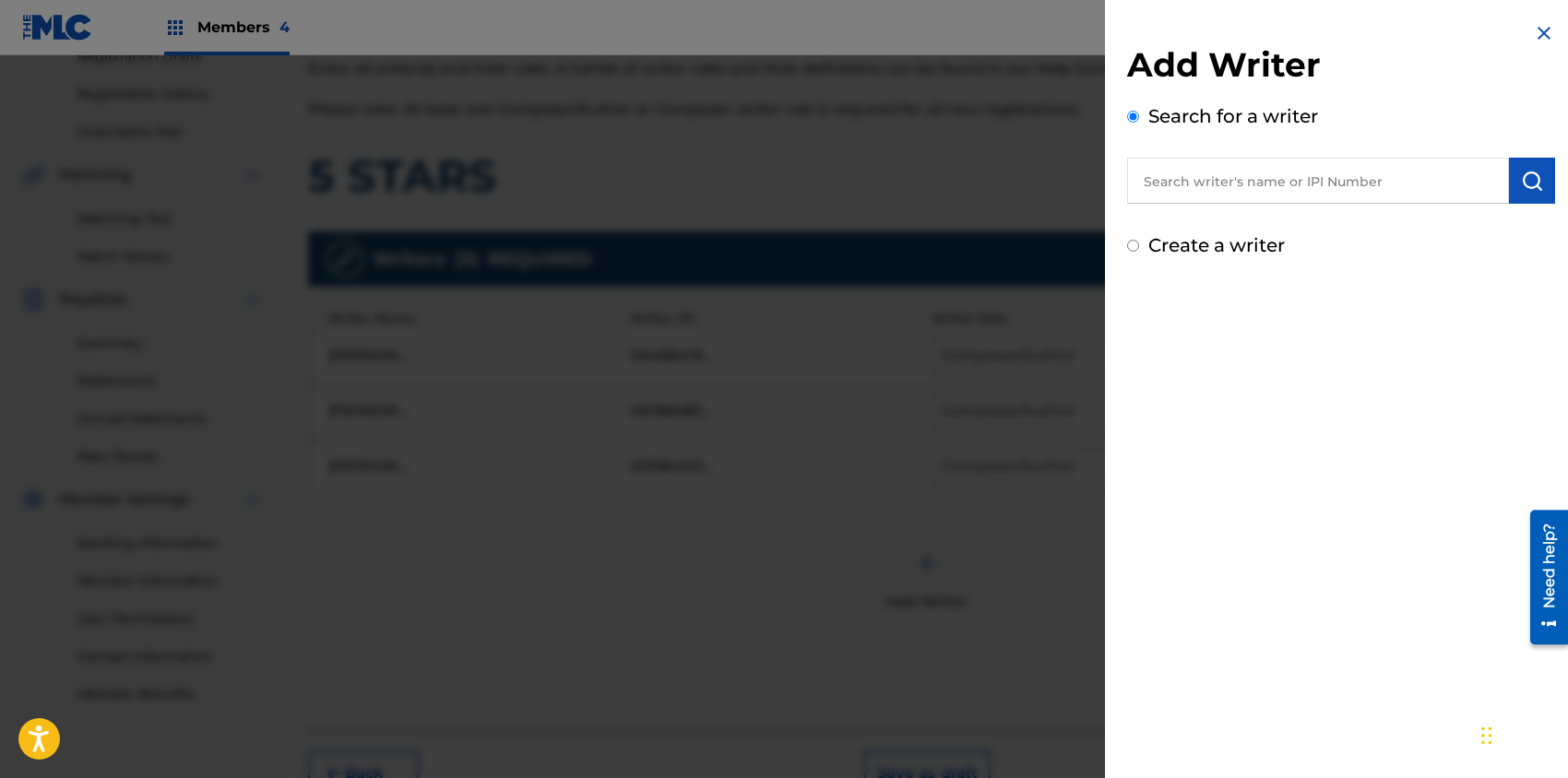
click at [1221, 183] on input "text" at bounding box center [1317, 180] width 382 height 46
paste input "00611369075"
type input "00611369075"
click at [1521, 181] on img "submit" at bounding box center [1531, 180] width 22 height 22
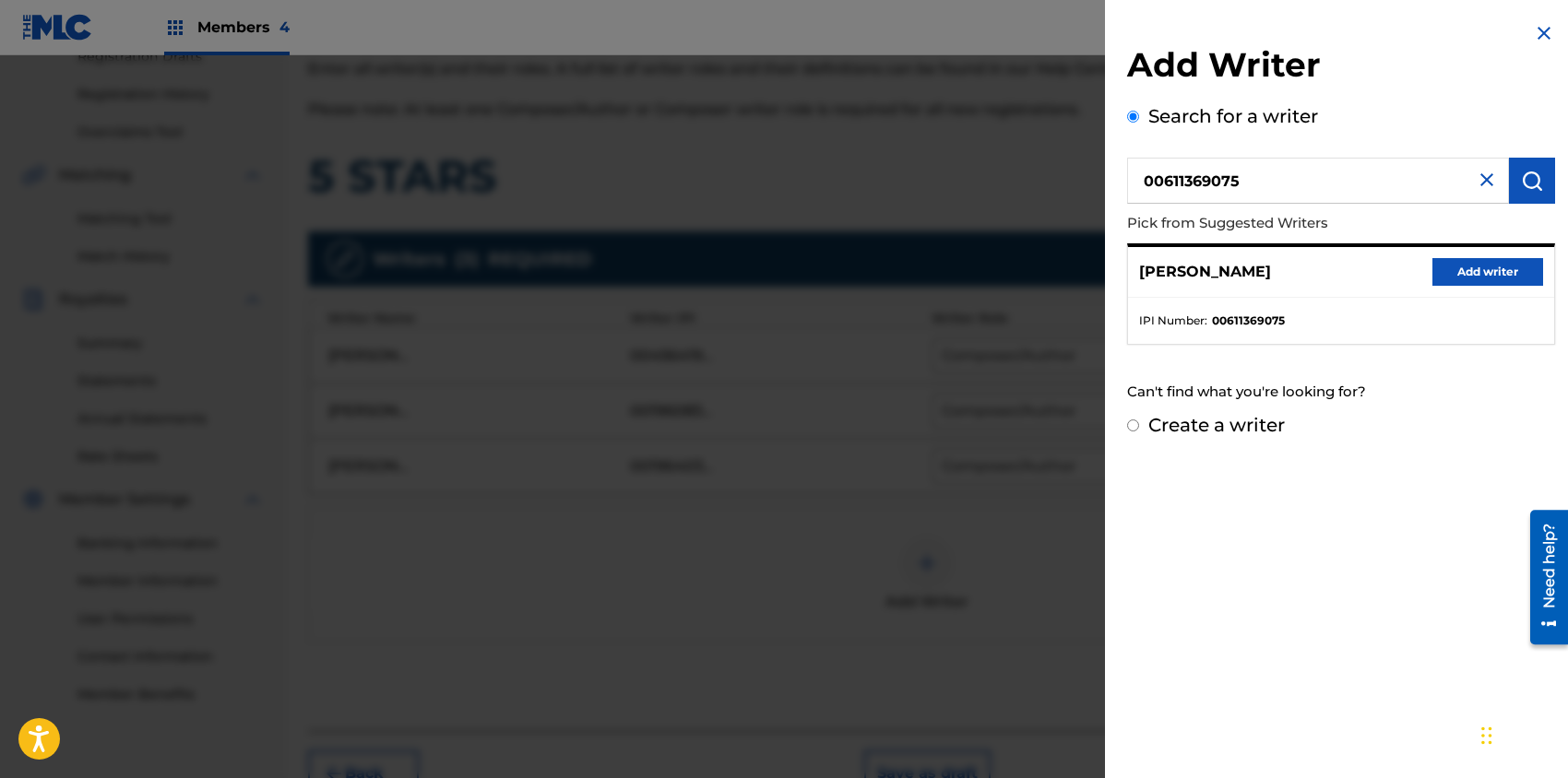
click at [1439, 271] on button "Add writer" at bounding box center [1487, 272] width 110 height 27
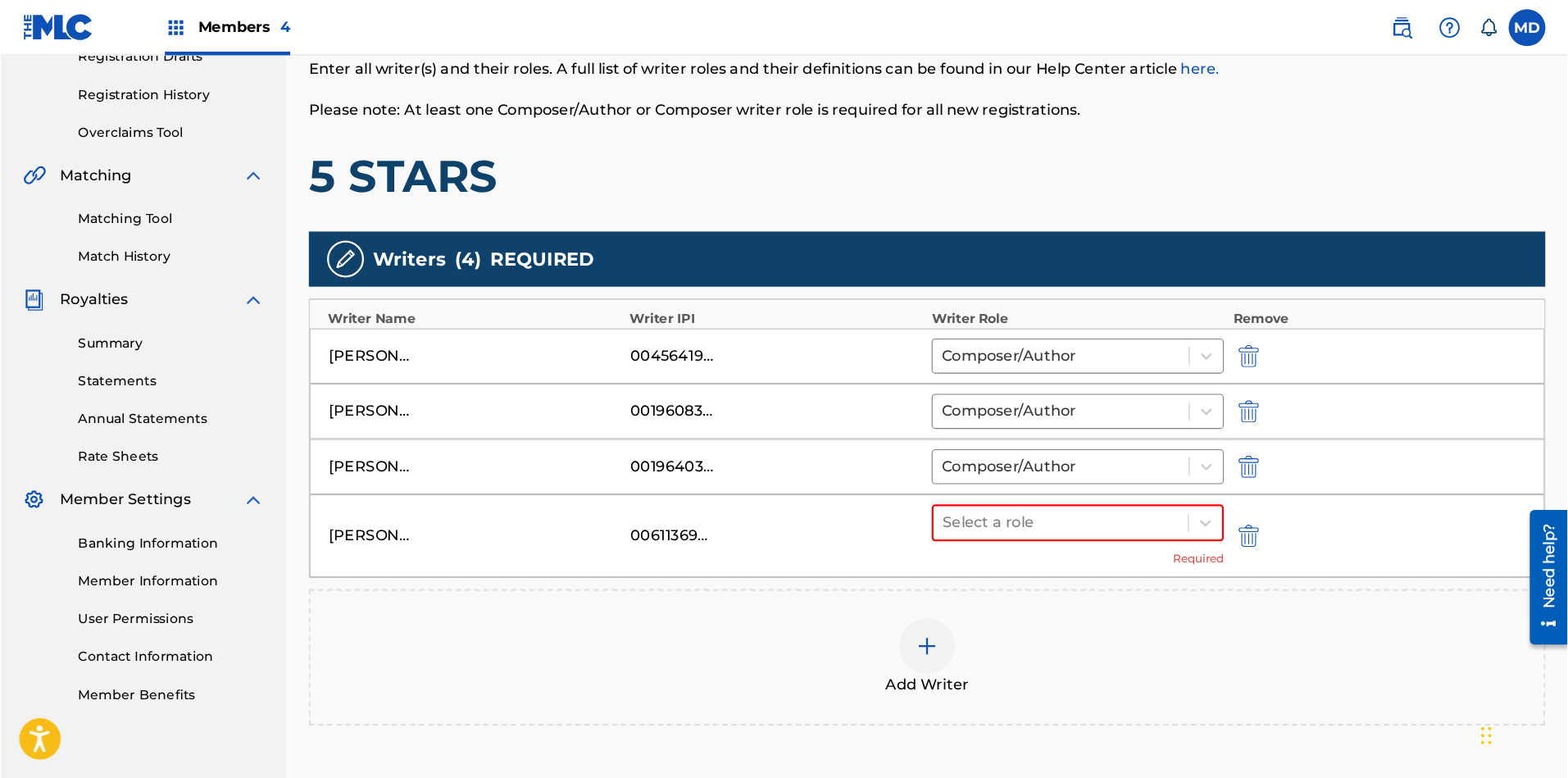
scroll to position [293, 0]
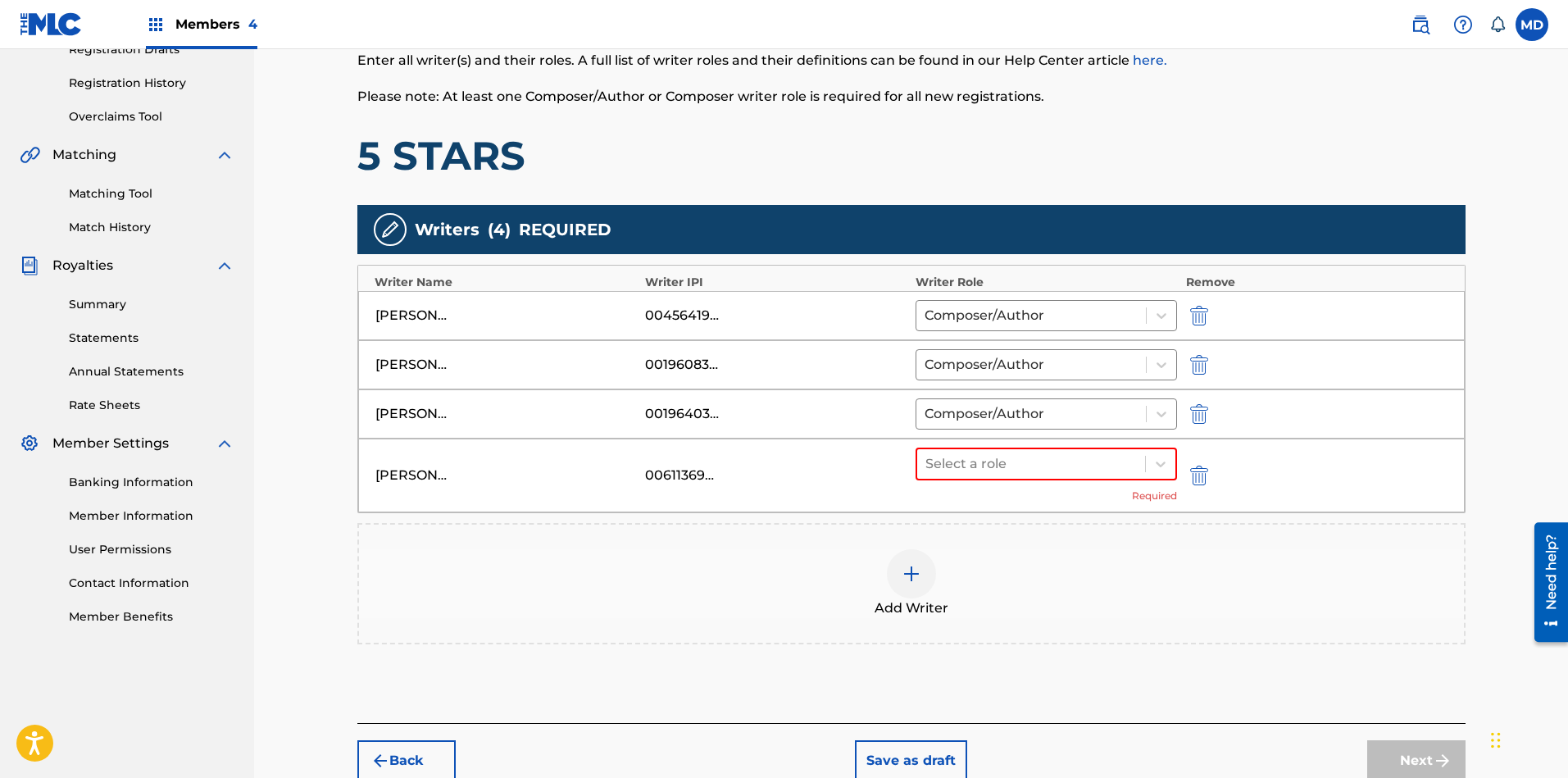
drag, startPoint x: 1338, startPoint y: 0, endPoint x: 698, endPoint y: 134, distance: 653.9
click at [698, 135] on h1 "5 STARS" at bounding box center [911, 155] width 1108 height 49
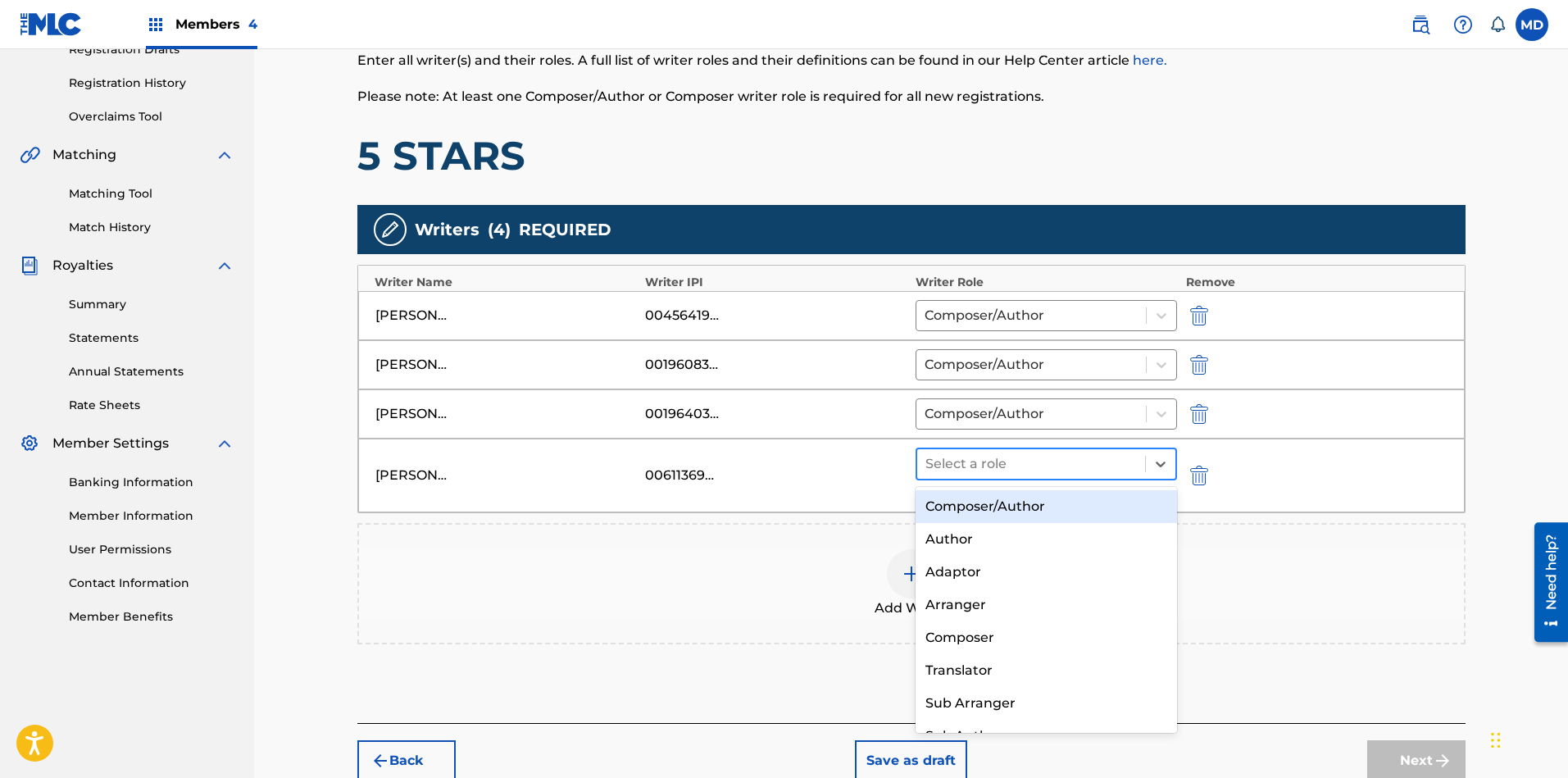
click at [1145, 459] on span at bounding box center [1145, 464] width 1 height 17
click at [1006, 509] on div "Composer/Author" at bounding box center [1046, 506] width 262 height 33
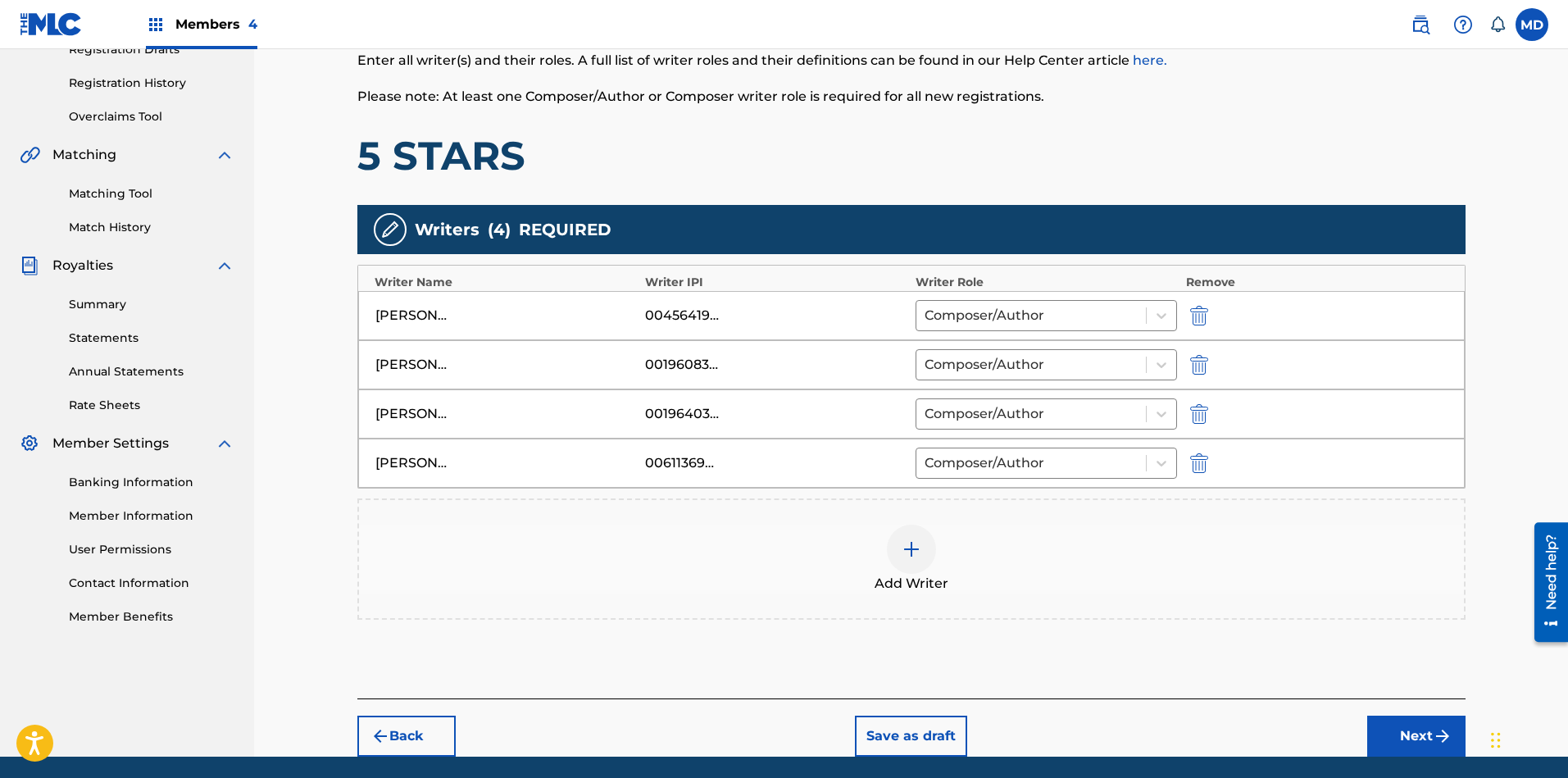
click at [912, 550] on img at bounding box center [911, 548] width 19 height 19
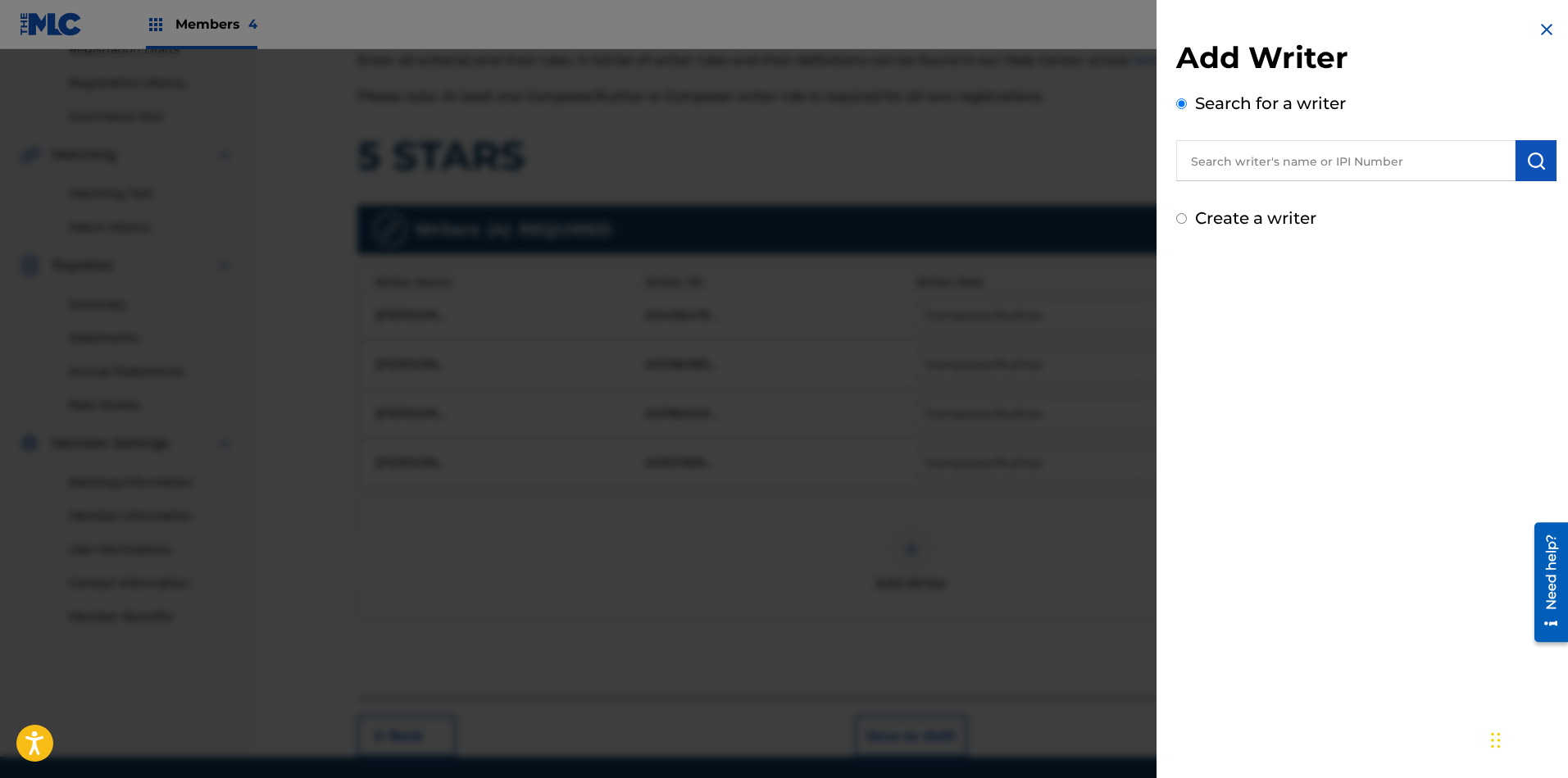
click at [1345, 166] on input "text" at bounding box center [1346, 160] width 340 height 41
paste input "ALEXANDER JAMOL"
click at [1355, 200] on div "jamol alexander" at bounding box center [1346, 198] width 339 height 29
type input "jamol alexander"
click at [1393, 157] on img "submit" at bounding box center [1535, 160] width 19 height 19
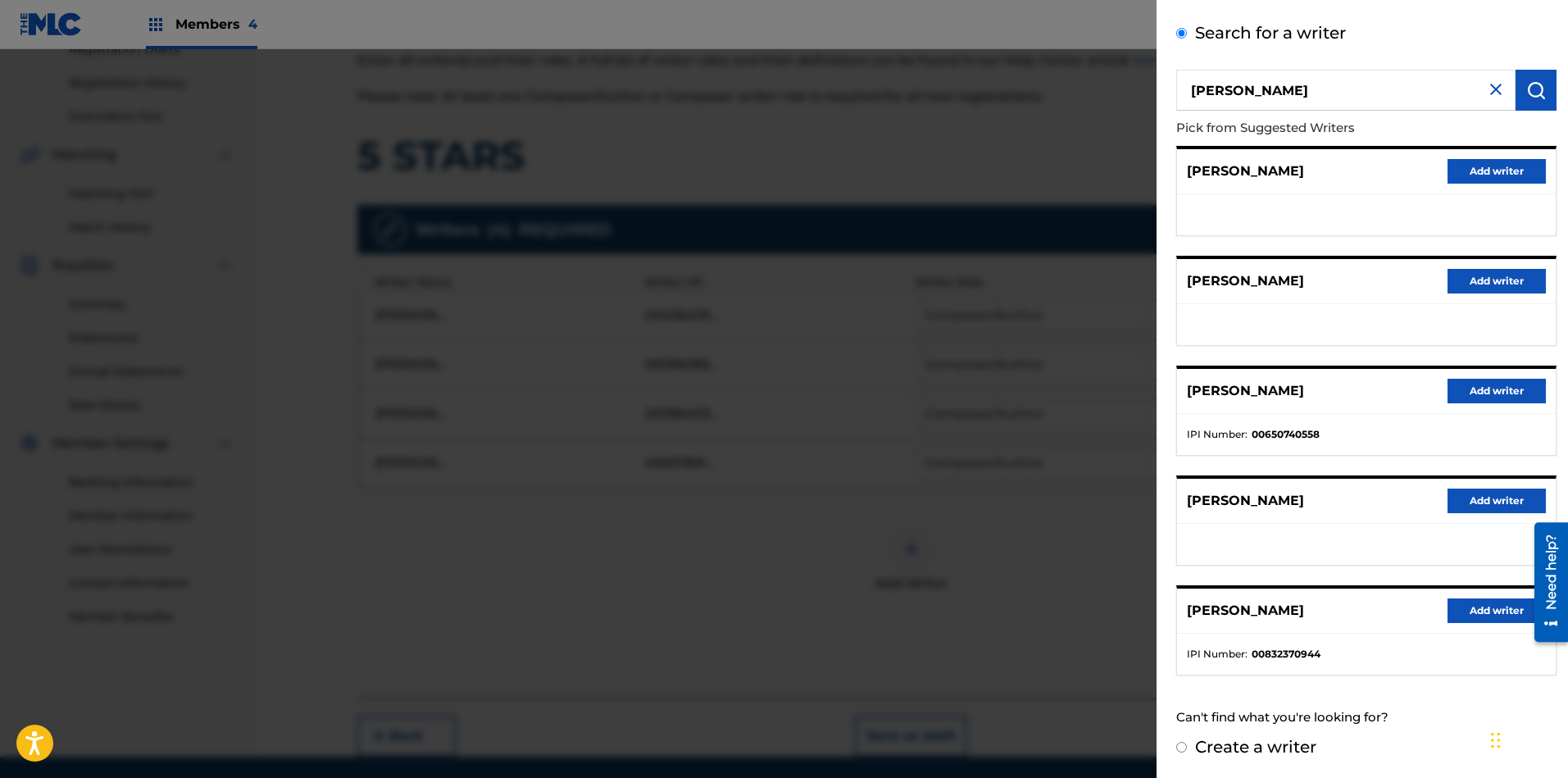
scroll to position [0, 0]
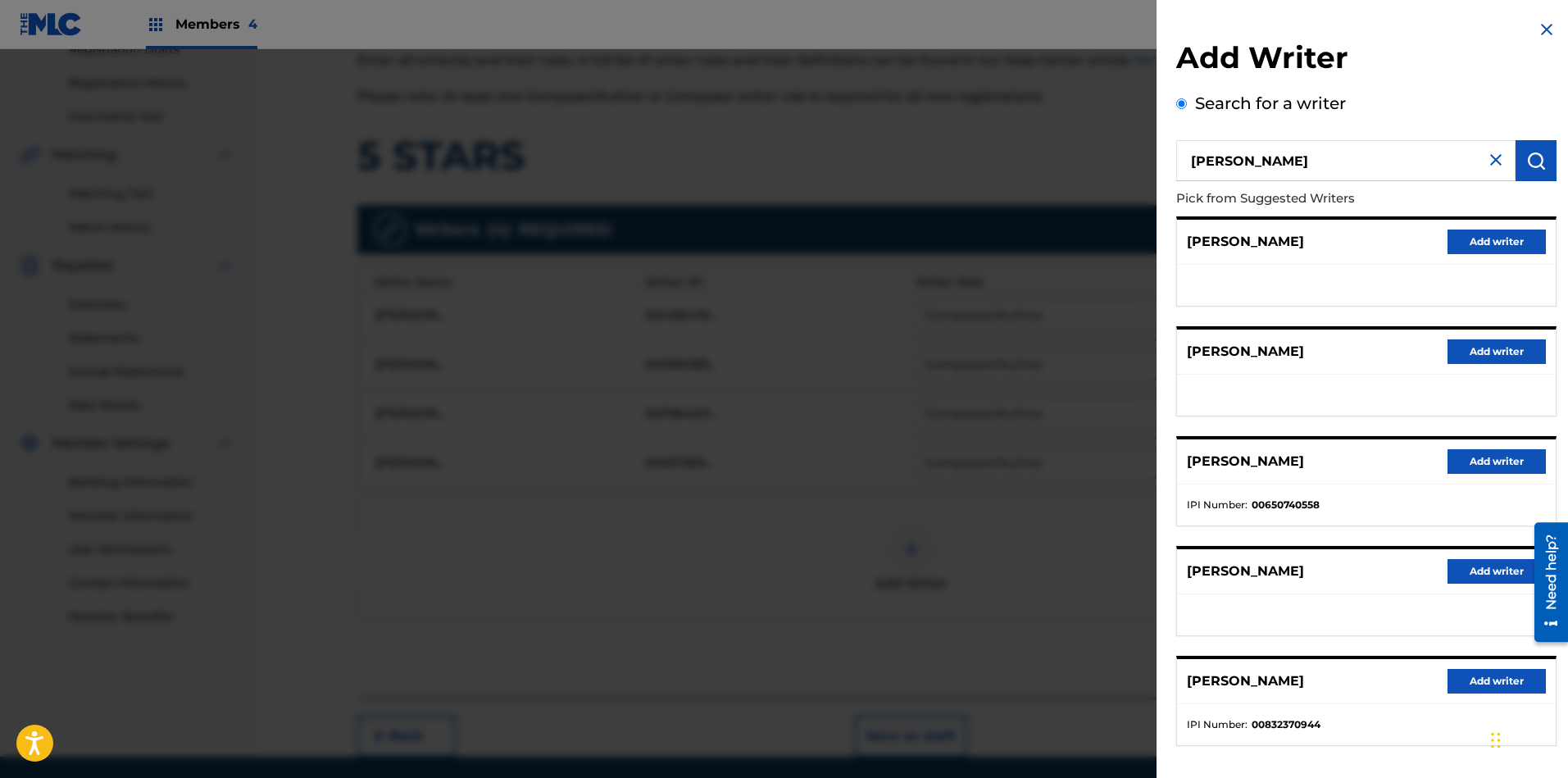
click at [1393, 30] on img at bounding box center [1546, 29] width 19 height 19
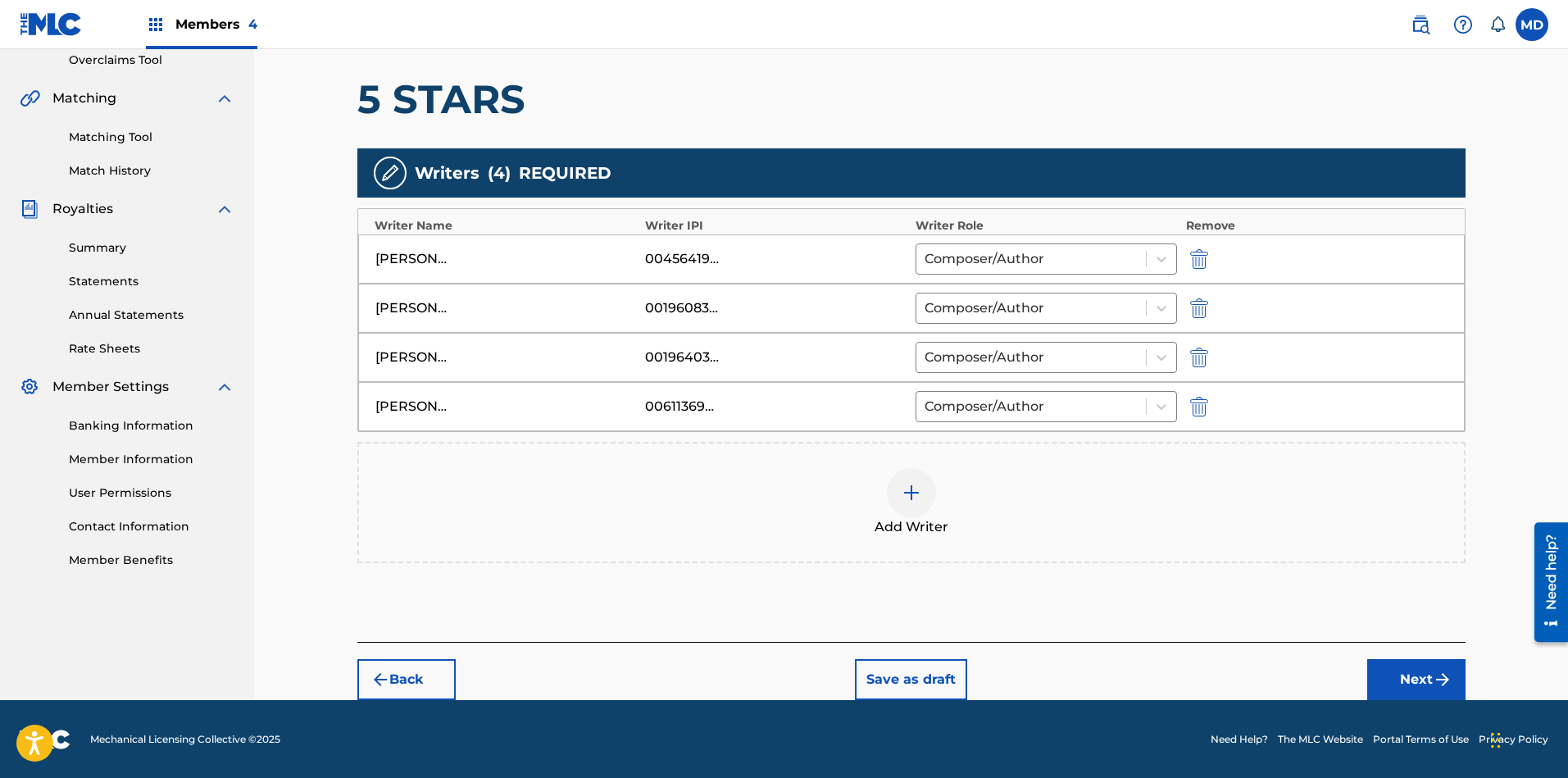
click at [1393, 677] on button "Next" at bounding box center [1415, 679] width 98 height 41
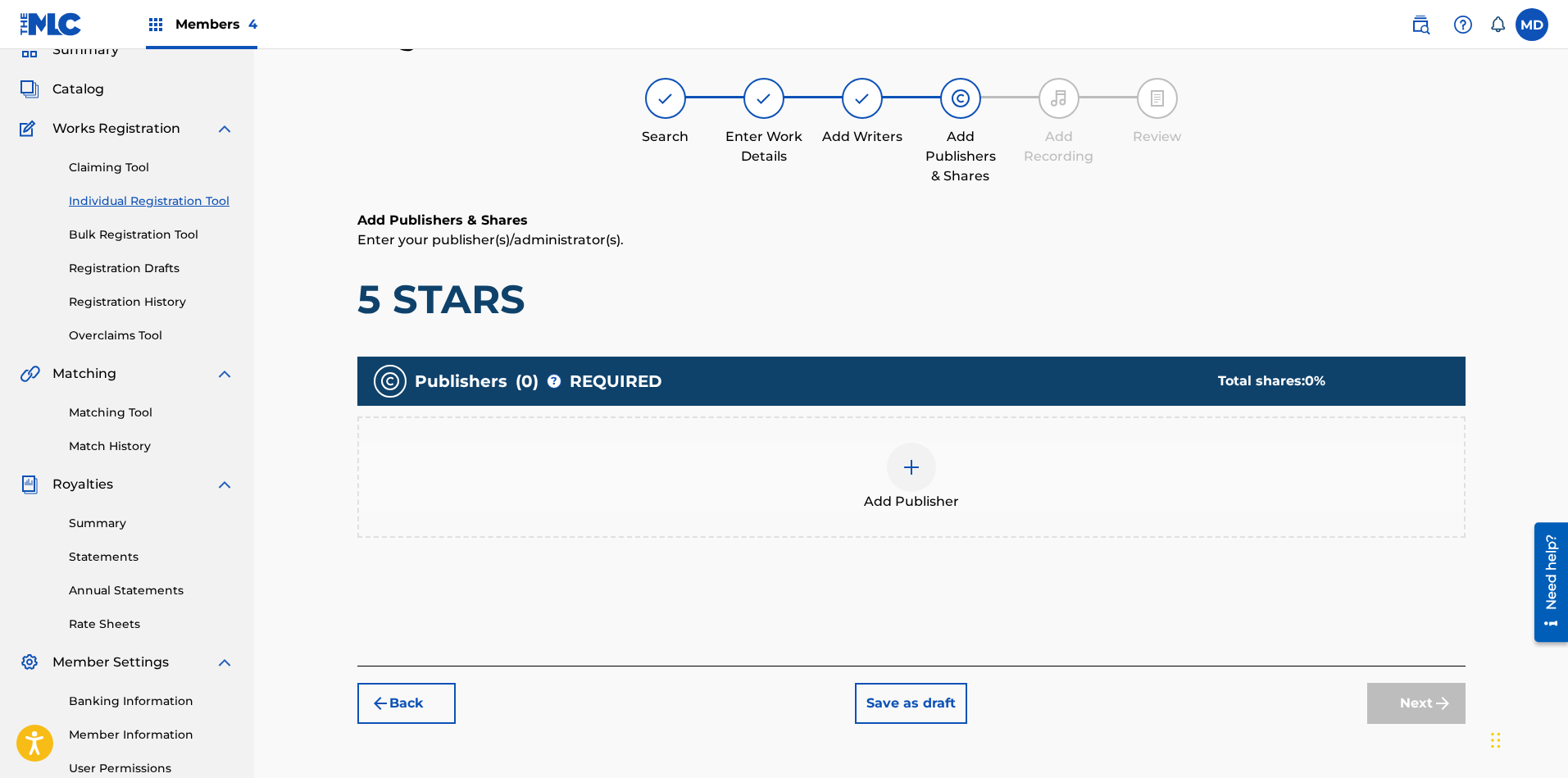
scroll to position [197, 0]
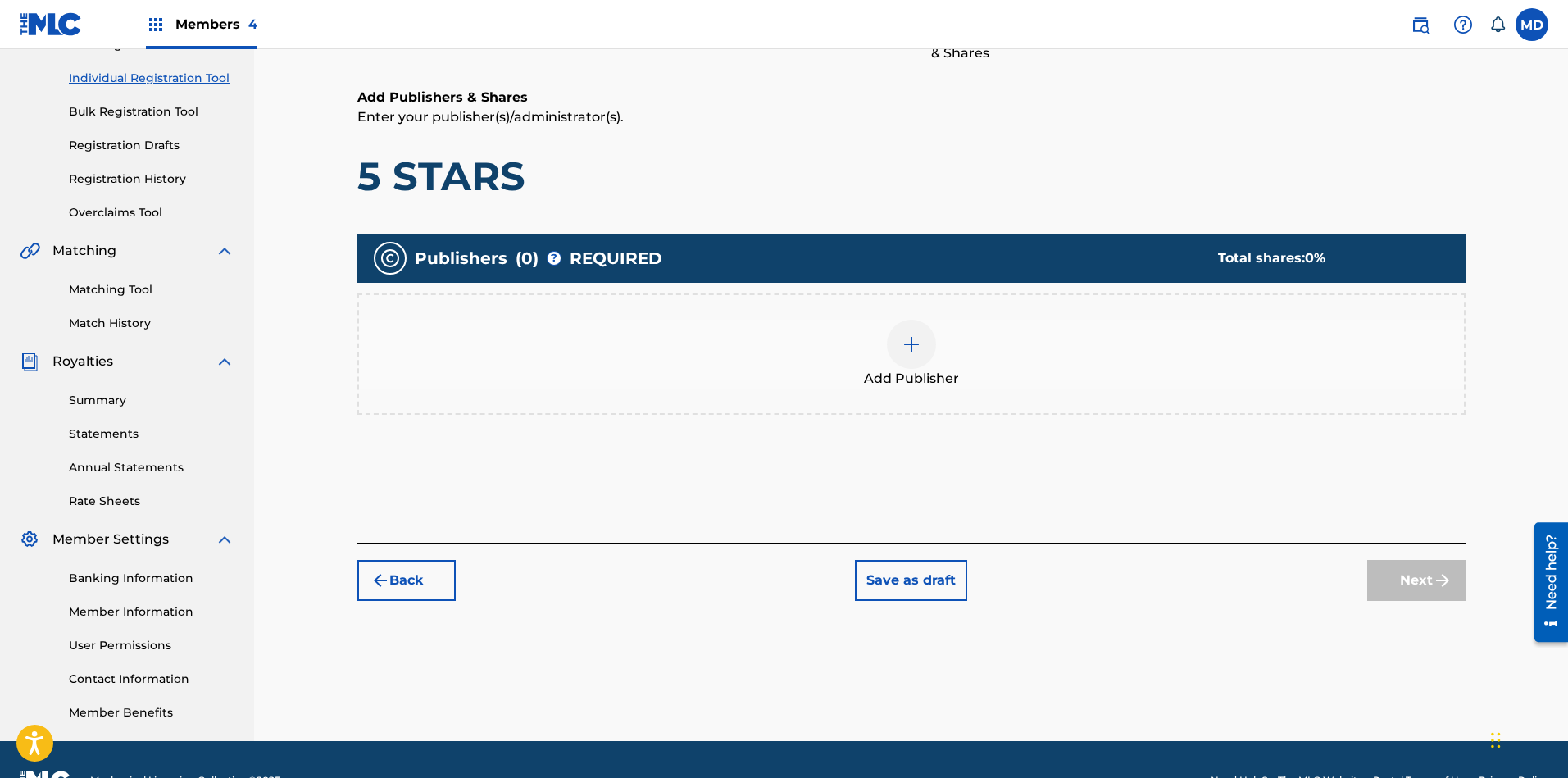
click at [911, 349] on img at bounding box center [911, 344] width 19 height 19
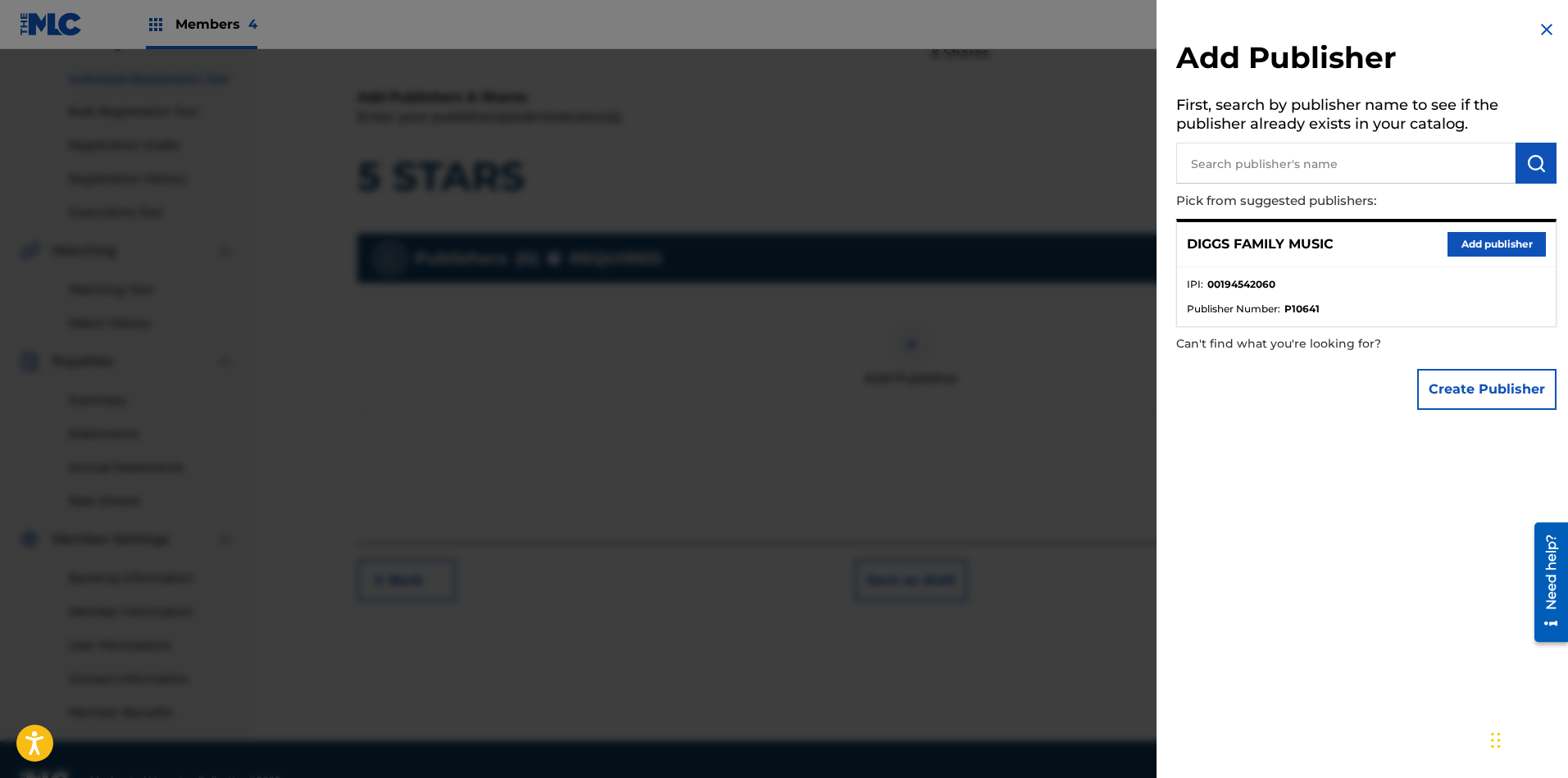
click at [1393, 246] on button "Add publisher" at bounding box center [1496, 244] width 98 height 24
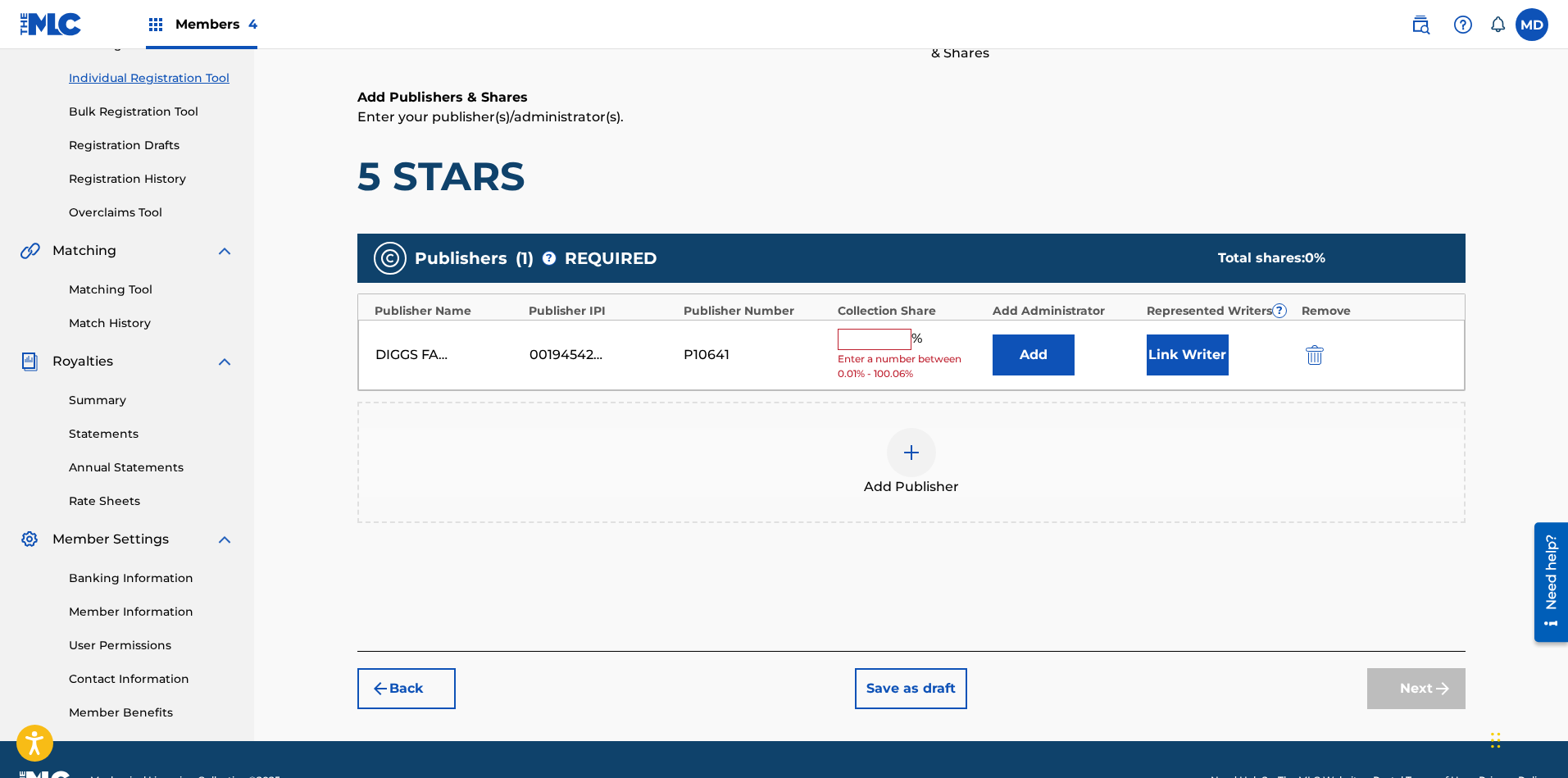
click at [881, 335] on input "text" at bounding box center [875, 339] width 74 height 21
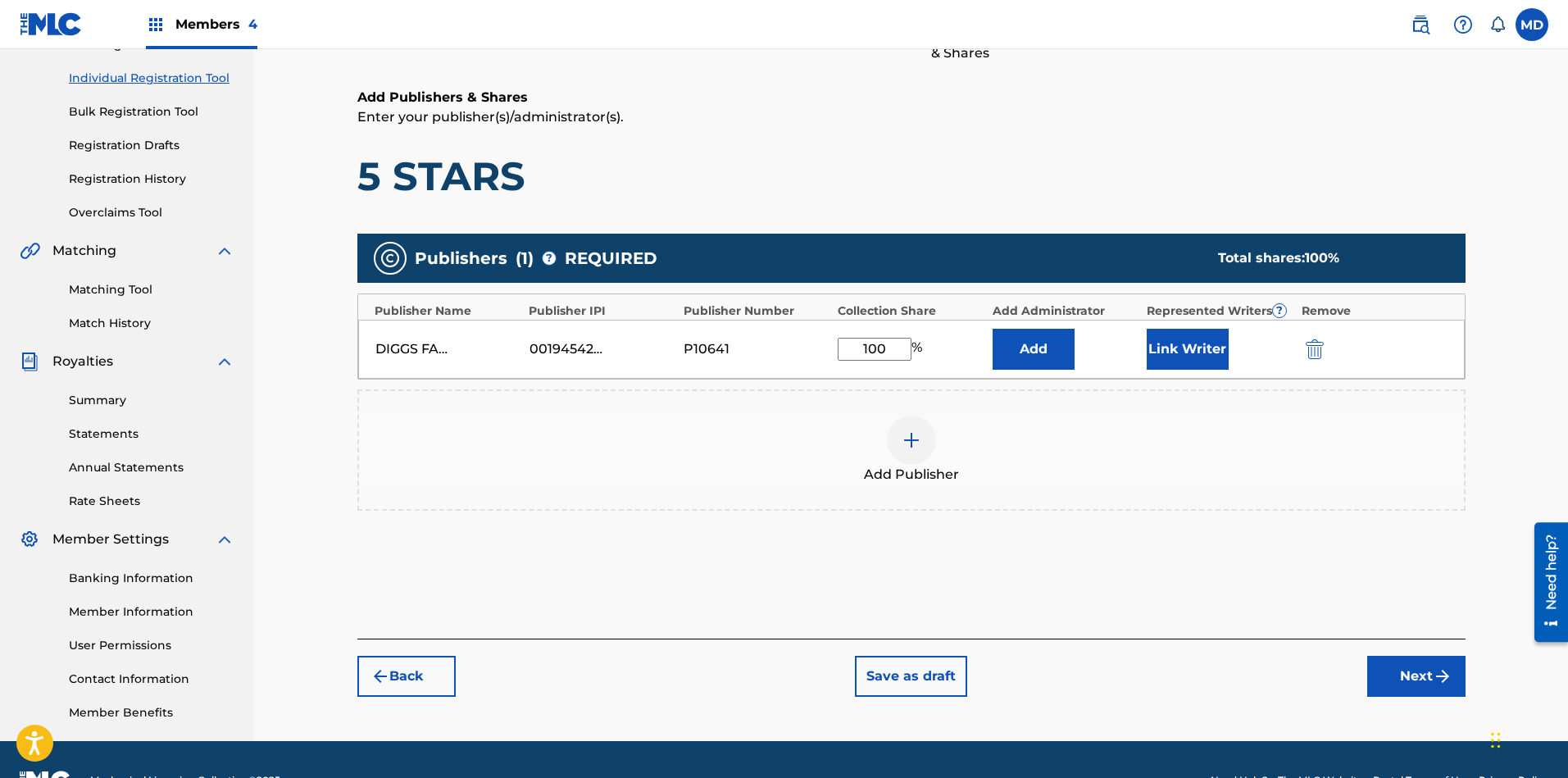
type input "100"
click at [1184, 354] on button "Link Writer" at bounding box center [1187, 349] width 82 height 41
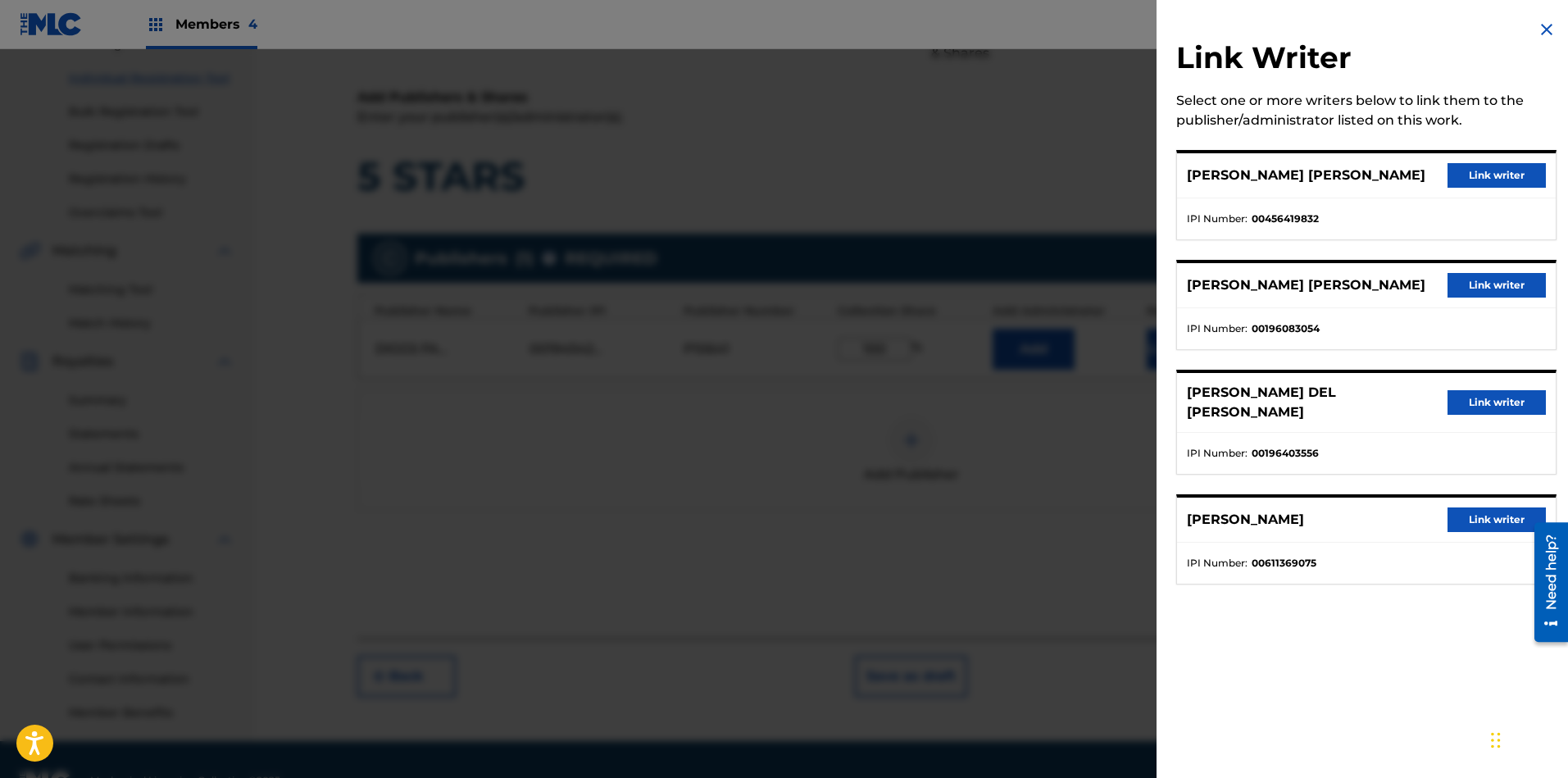
click at [1393, 173] on button "Link writer" at bounding box center [1496, 174] width 98 height 24
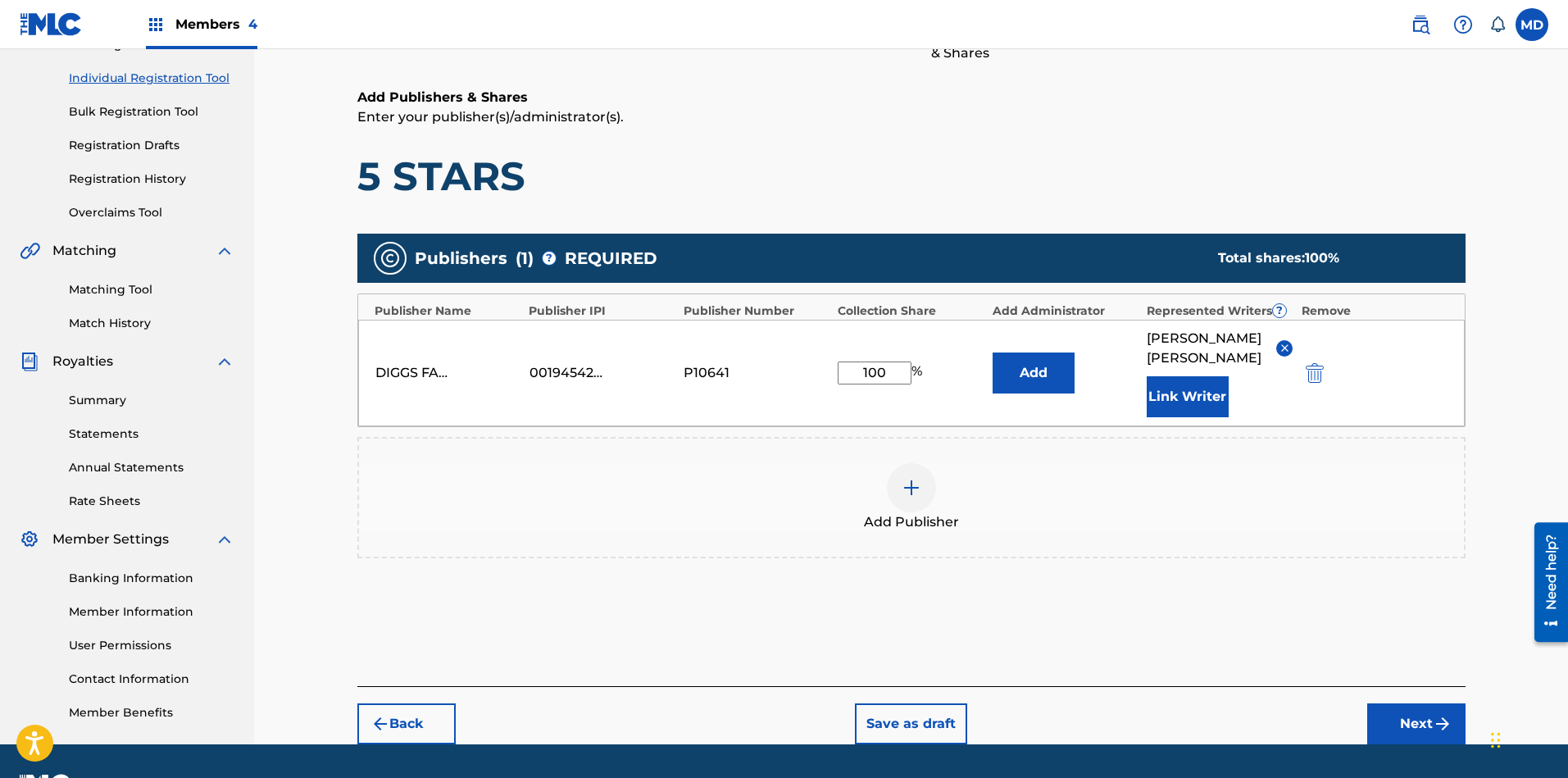
click at [1171, 417] on button "Link Writer" at bounding box center [1187, 397] width 82 height 41
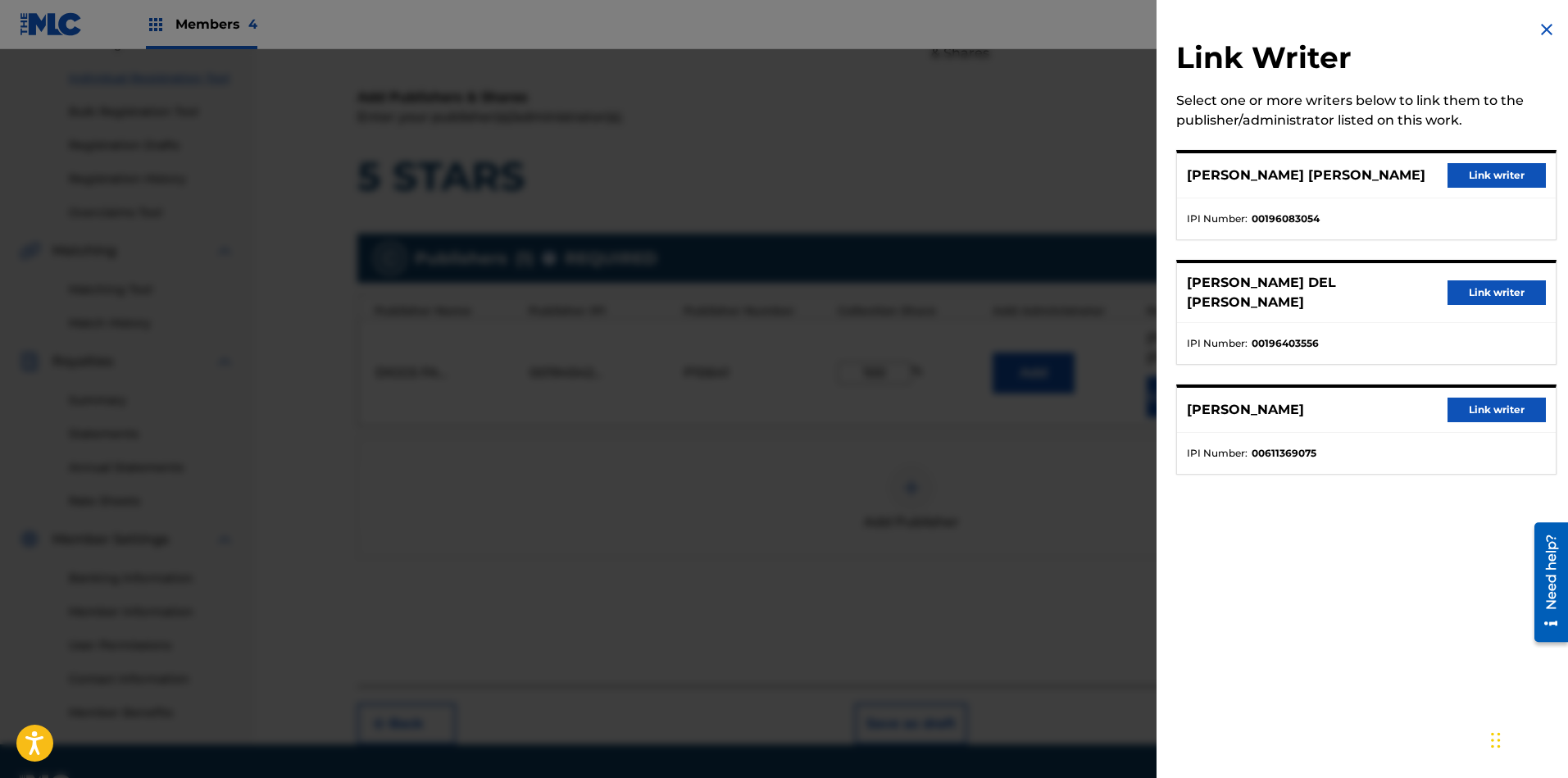
click at [1393, 174] on button "Link writer" at bounding box center [1496, 174] width 98 height 24
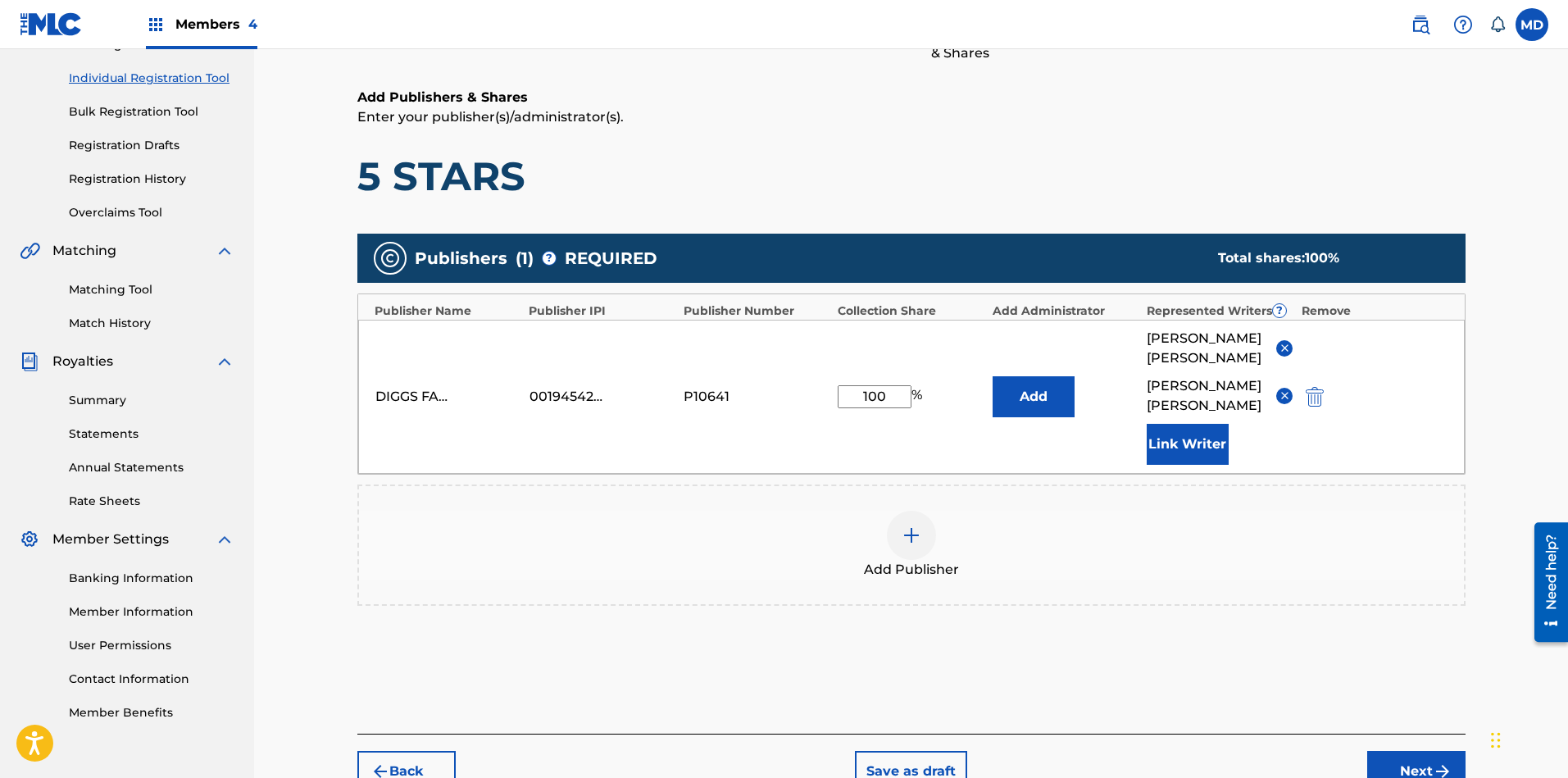
click at [1183, 463] on button "Link Writer" at bounding box center [1187, 443] width 82 height 41
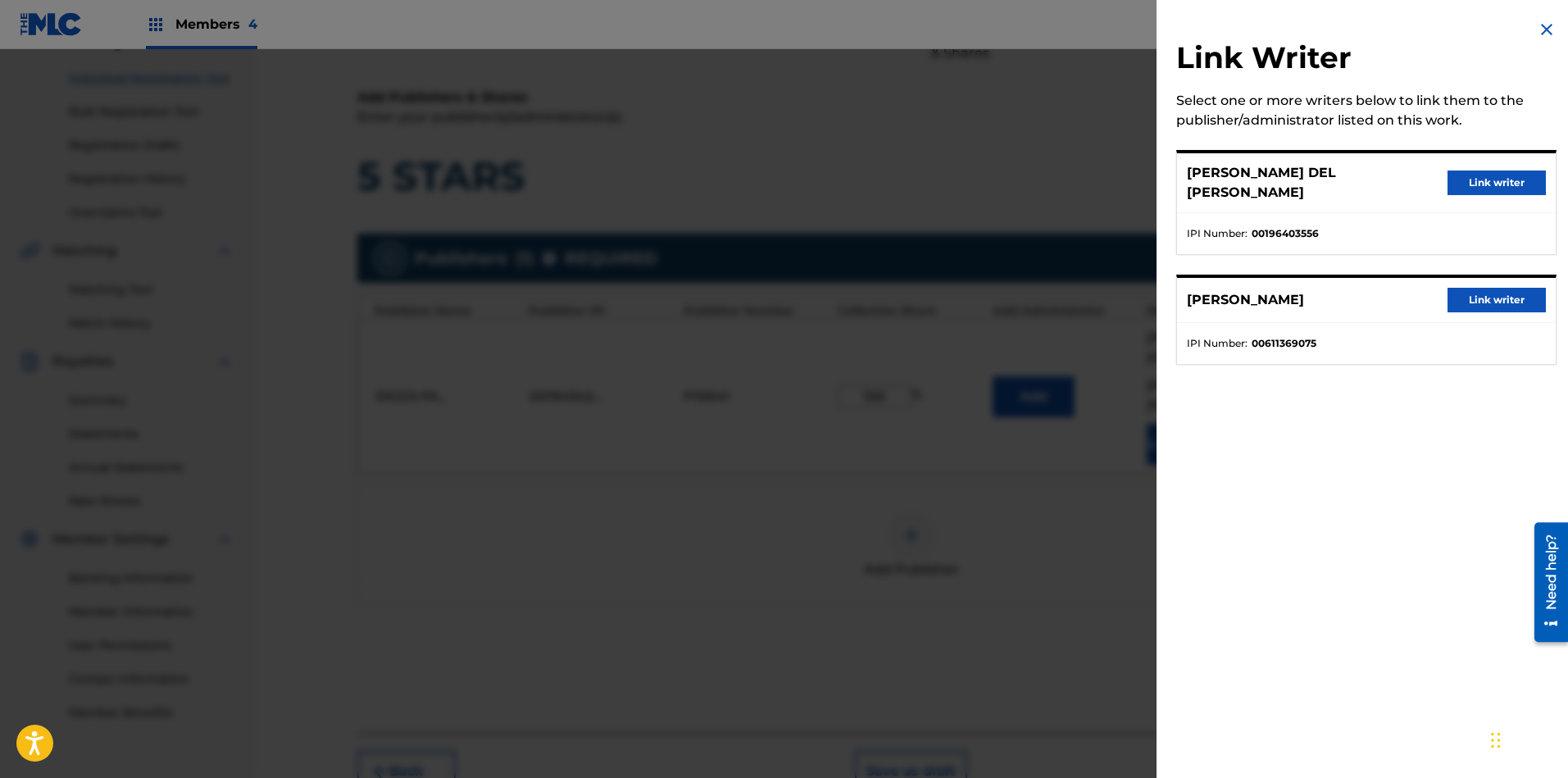
click at [1393, 174] on button "Link writer" at bounding box center [1496, 182] width 98 height 24
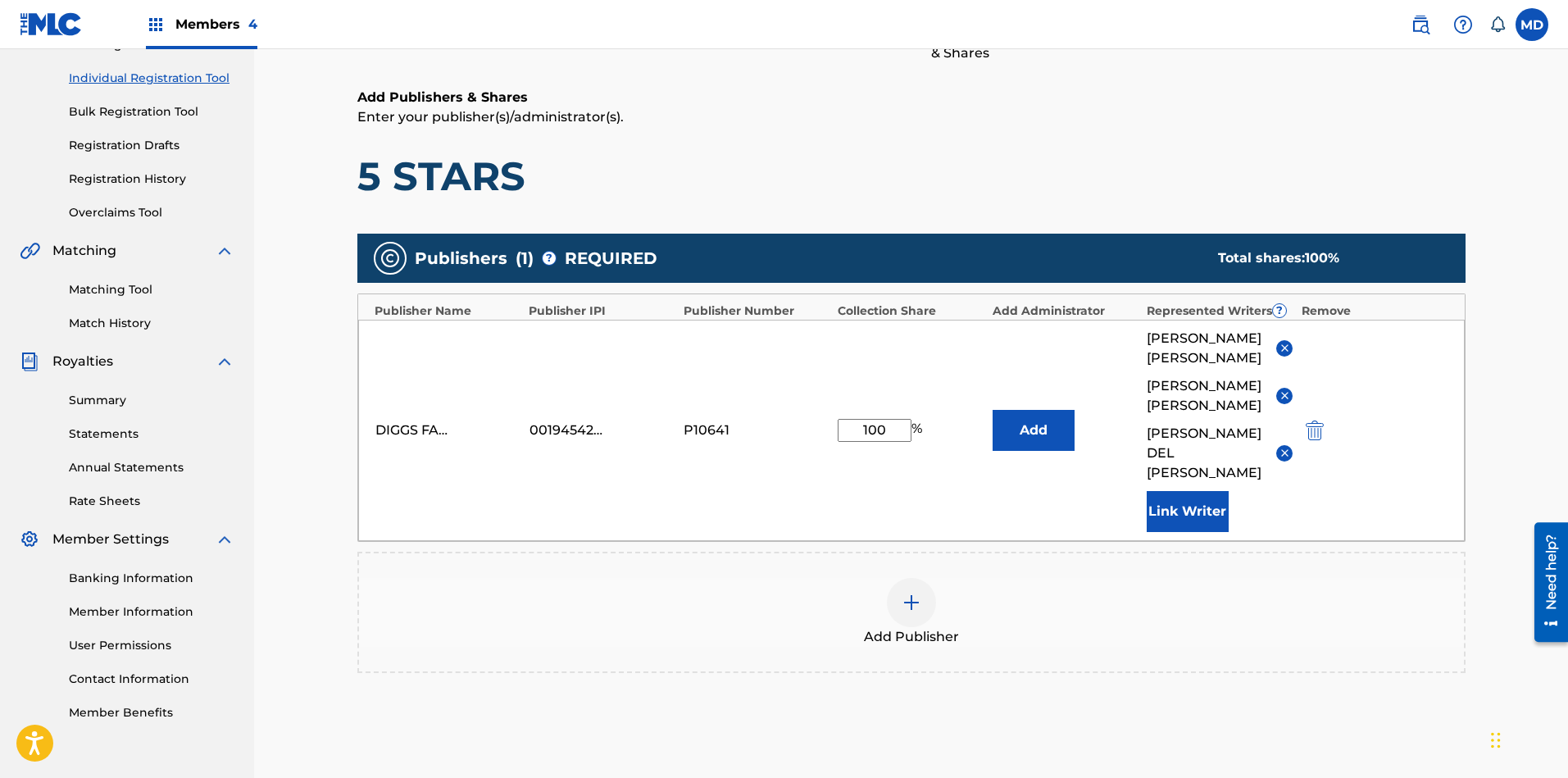
click at [1185, 518] on button "Link Writer" at bounding box center [1187, 511] width 82 height 41
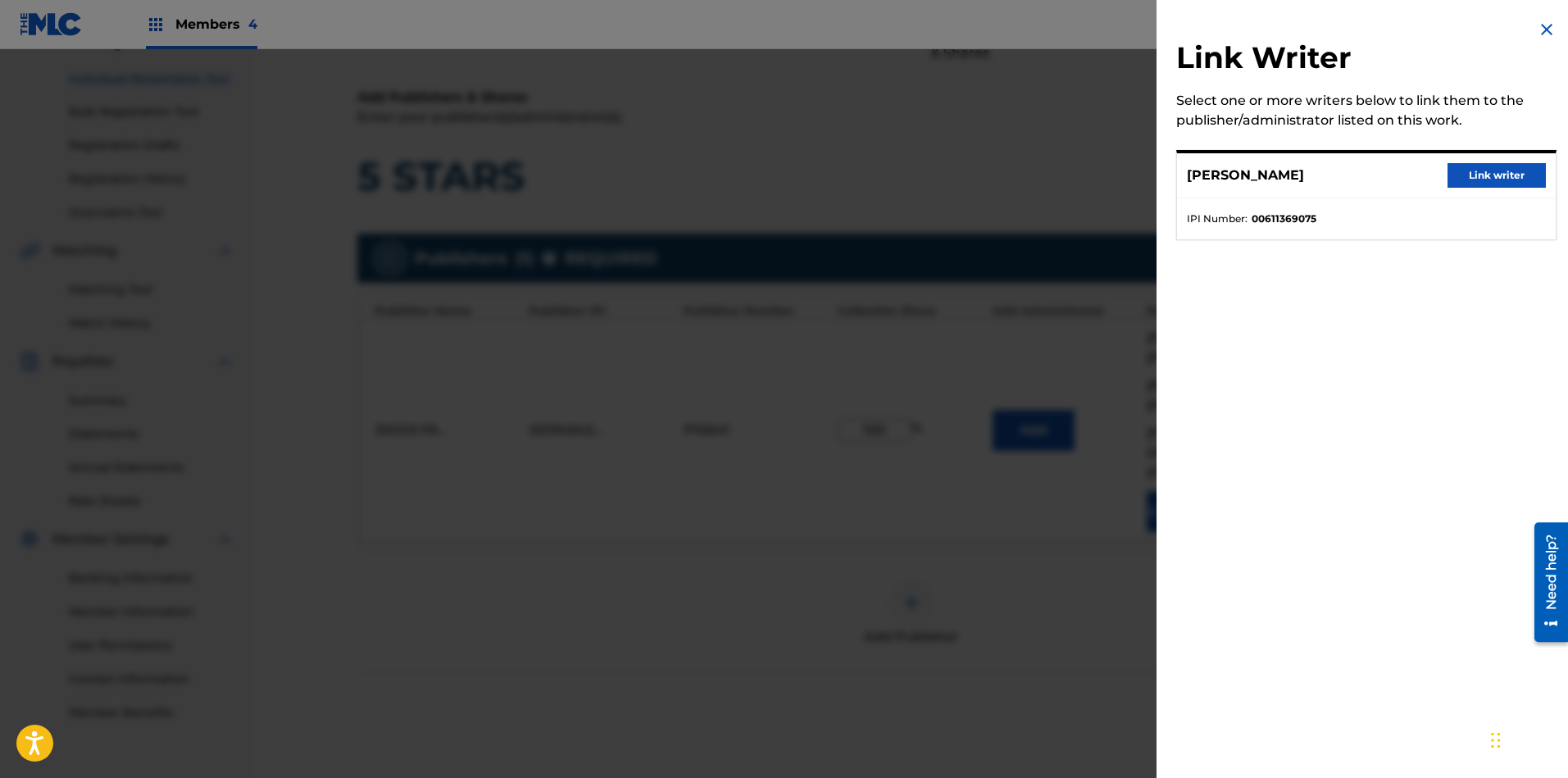
click at [1393, 176] on button "Link writer" at bounding box center [1496, 174] width 98 height 24
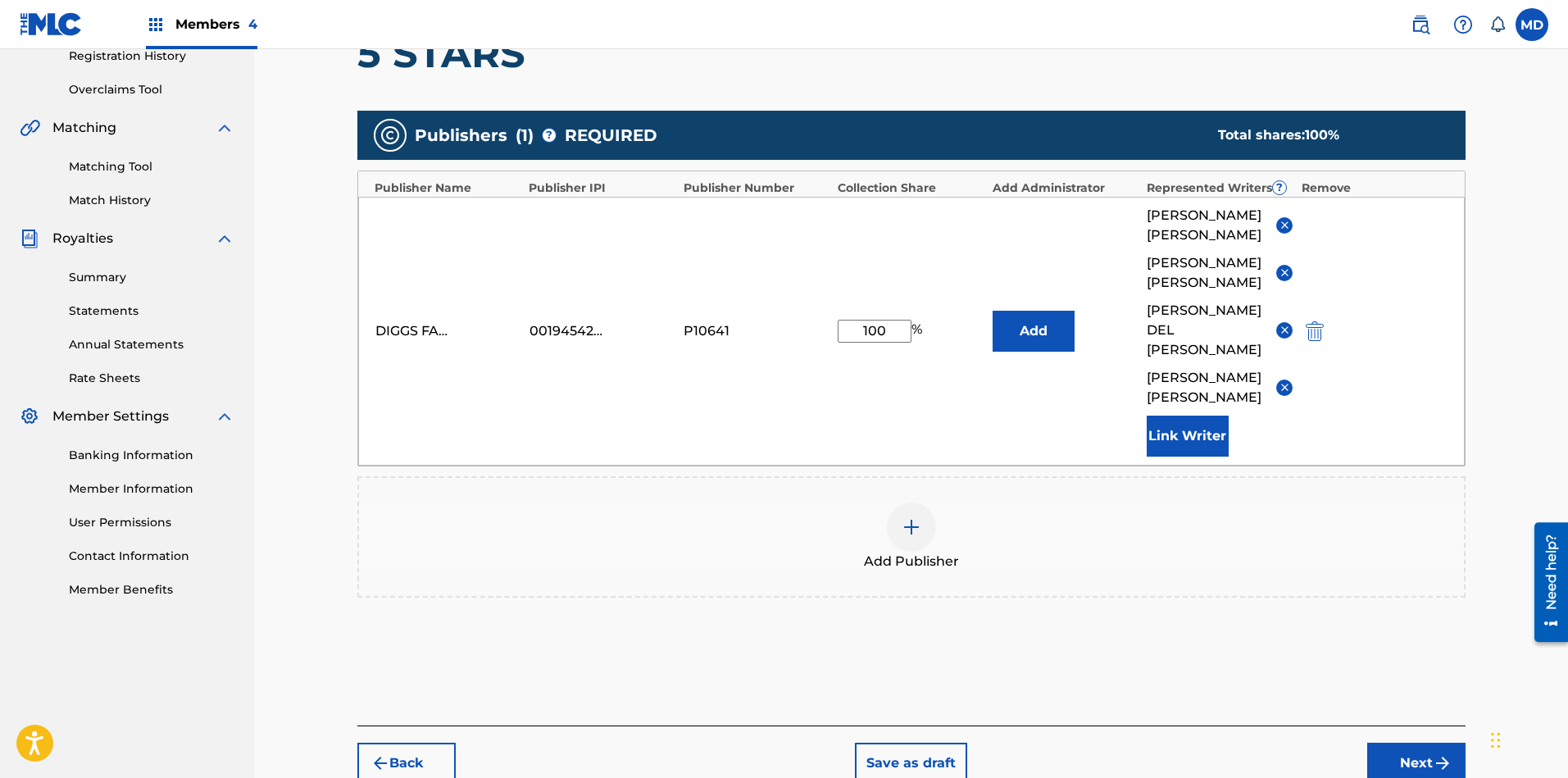
scroll to position [403, 0]
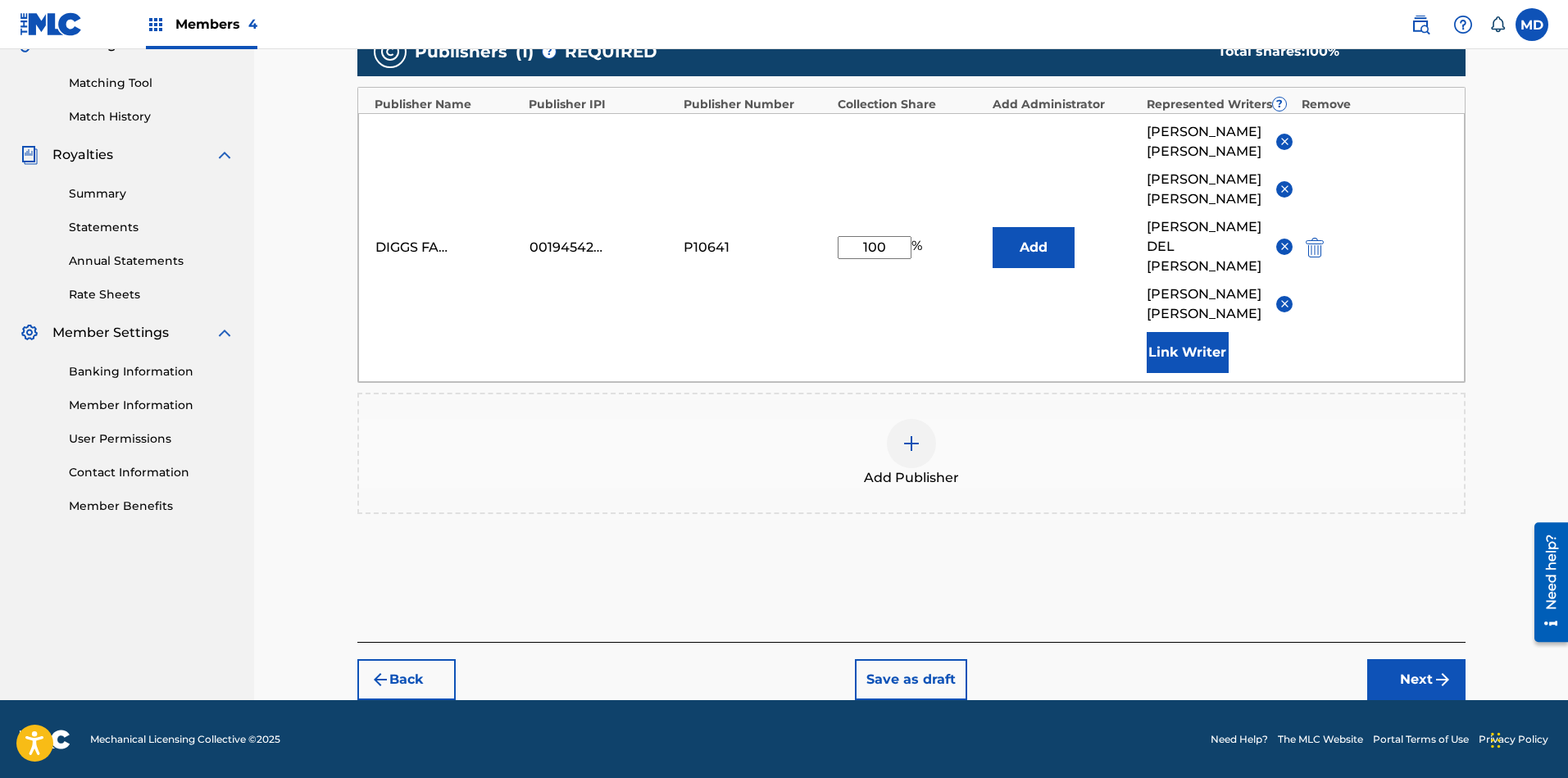
click at [1393, 680] on button "Next" at bounding box center [1415, 679] width 98 height 41
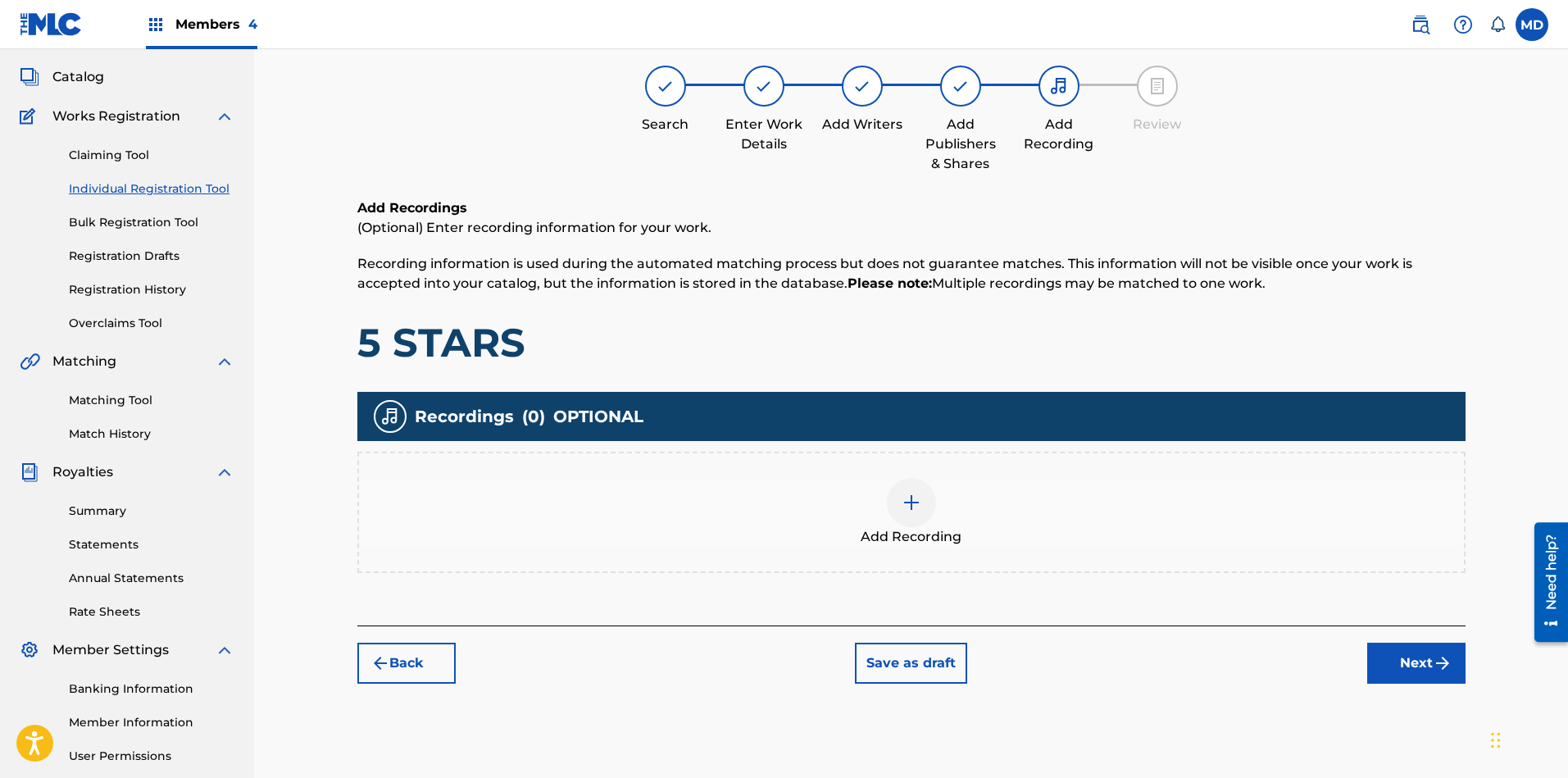
scroll to position [74, 0]
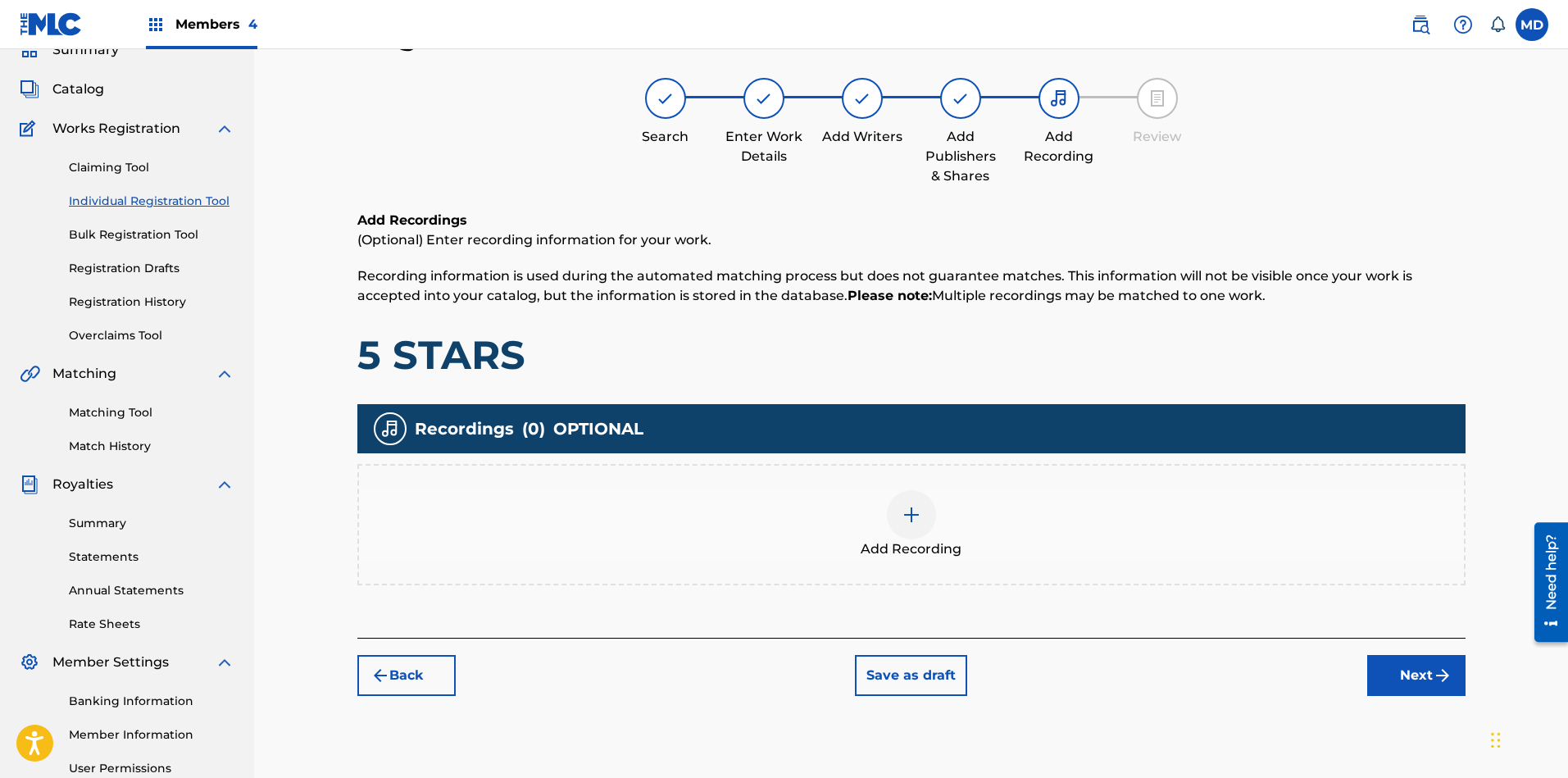
click at [1393, 672] on button "Next" at bounding box center [1415, 675] width 98 height 41
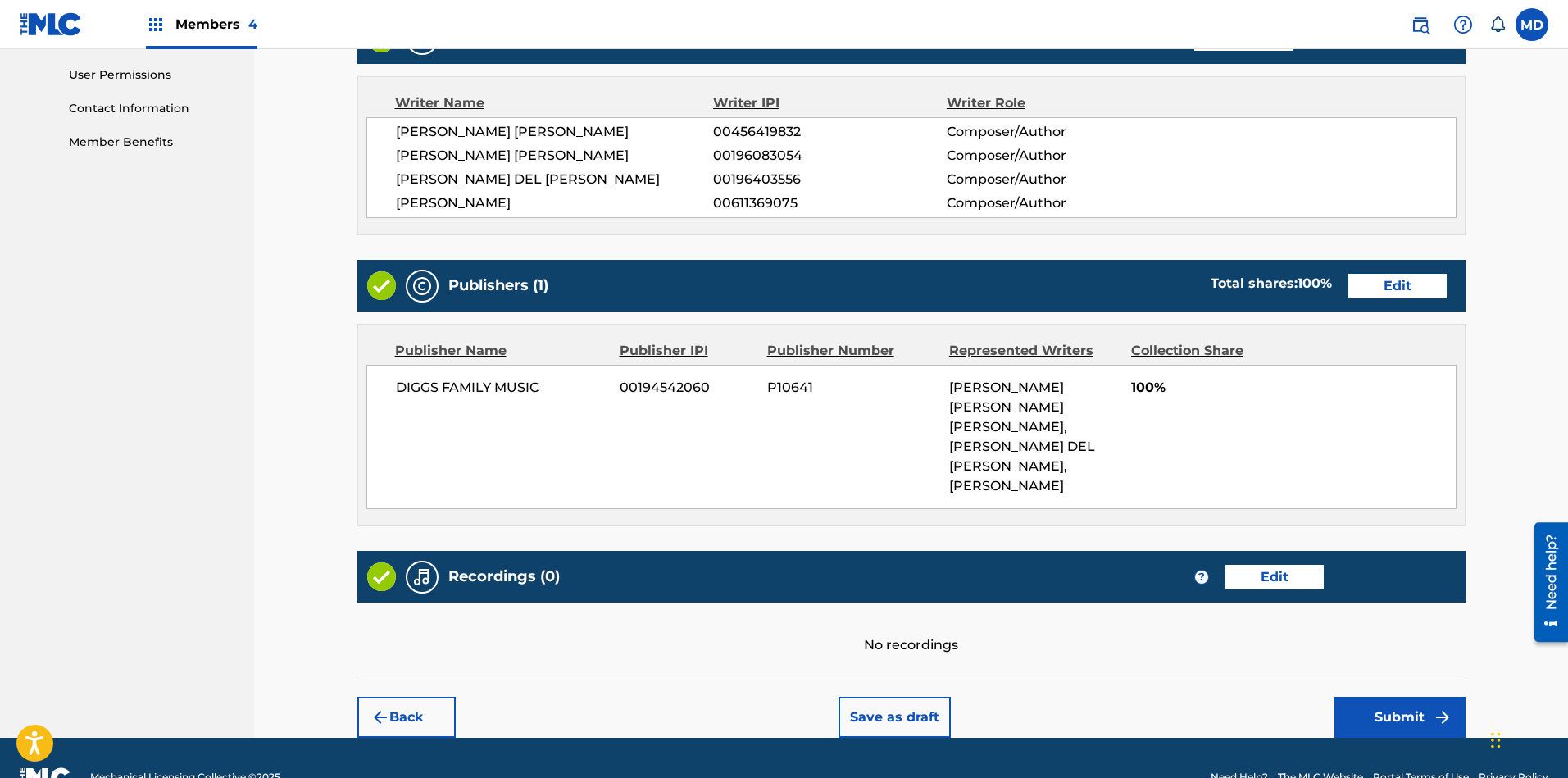
scroll to position [783, 0]
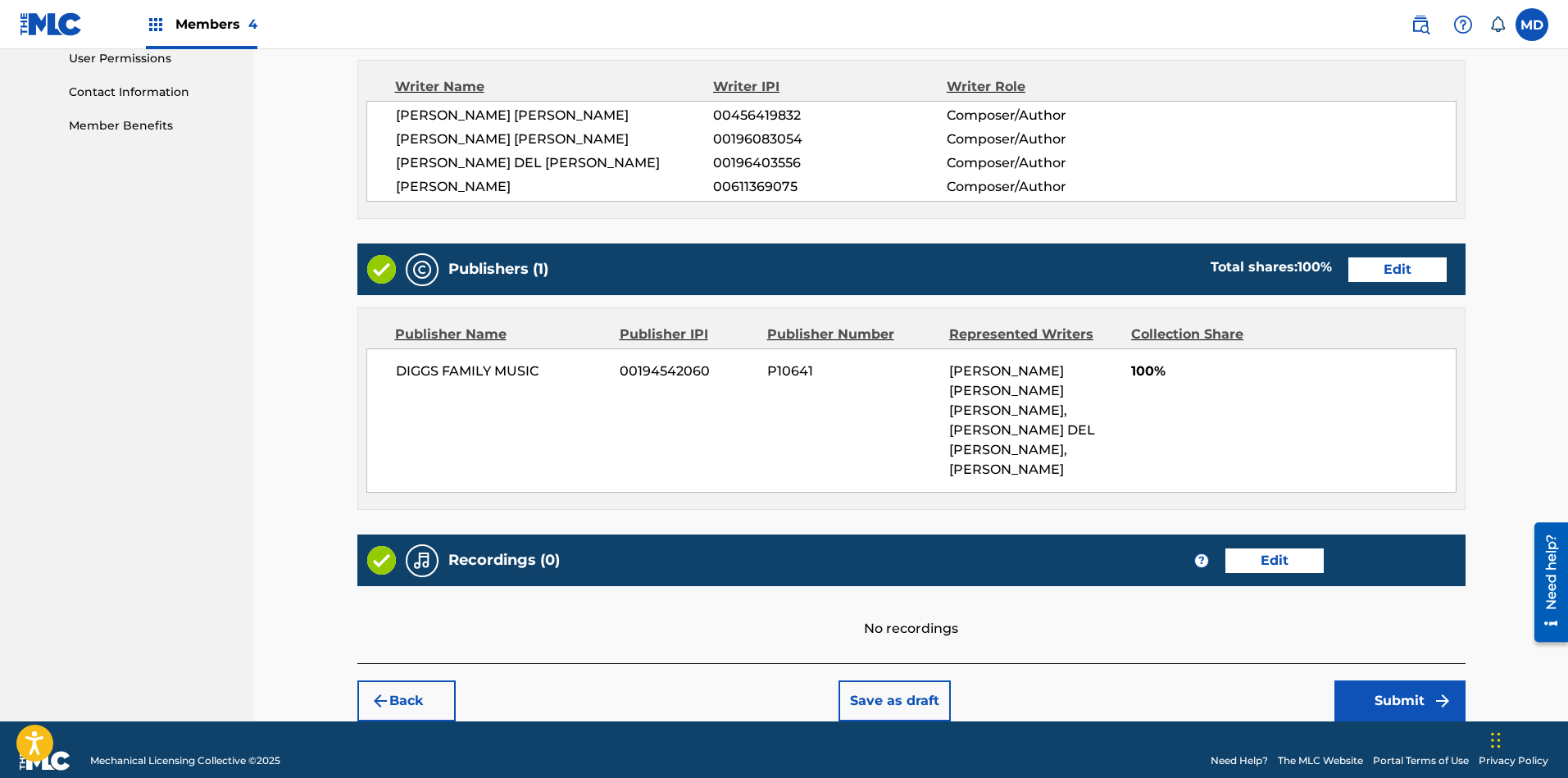
click at [1387, 680] on button "Submit" at bounding box center [1399, 700] width 131 height 41
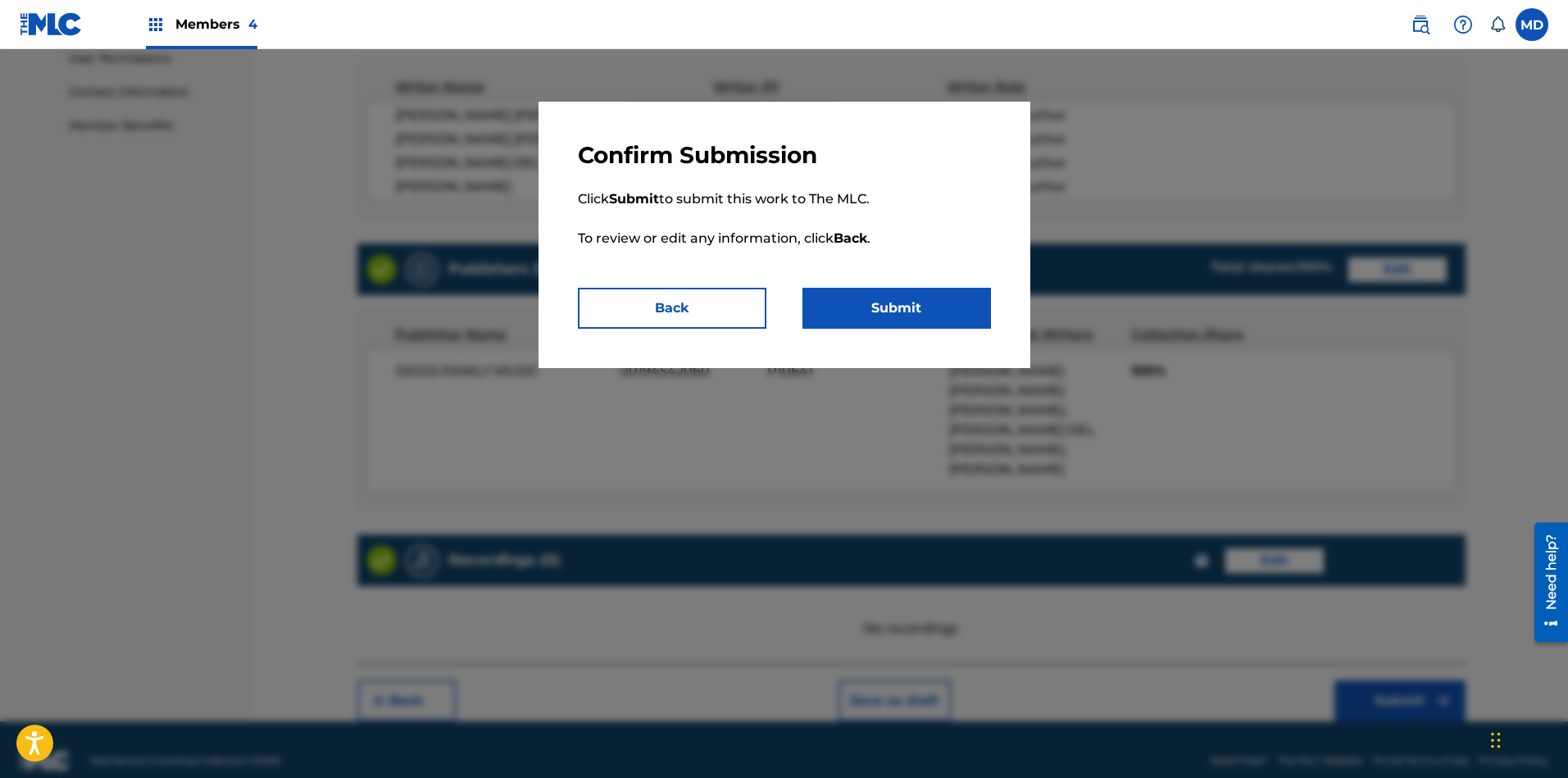
click at [844, 303] on button "Submit" at bounding box center [896, 308] width 189 height 41
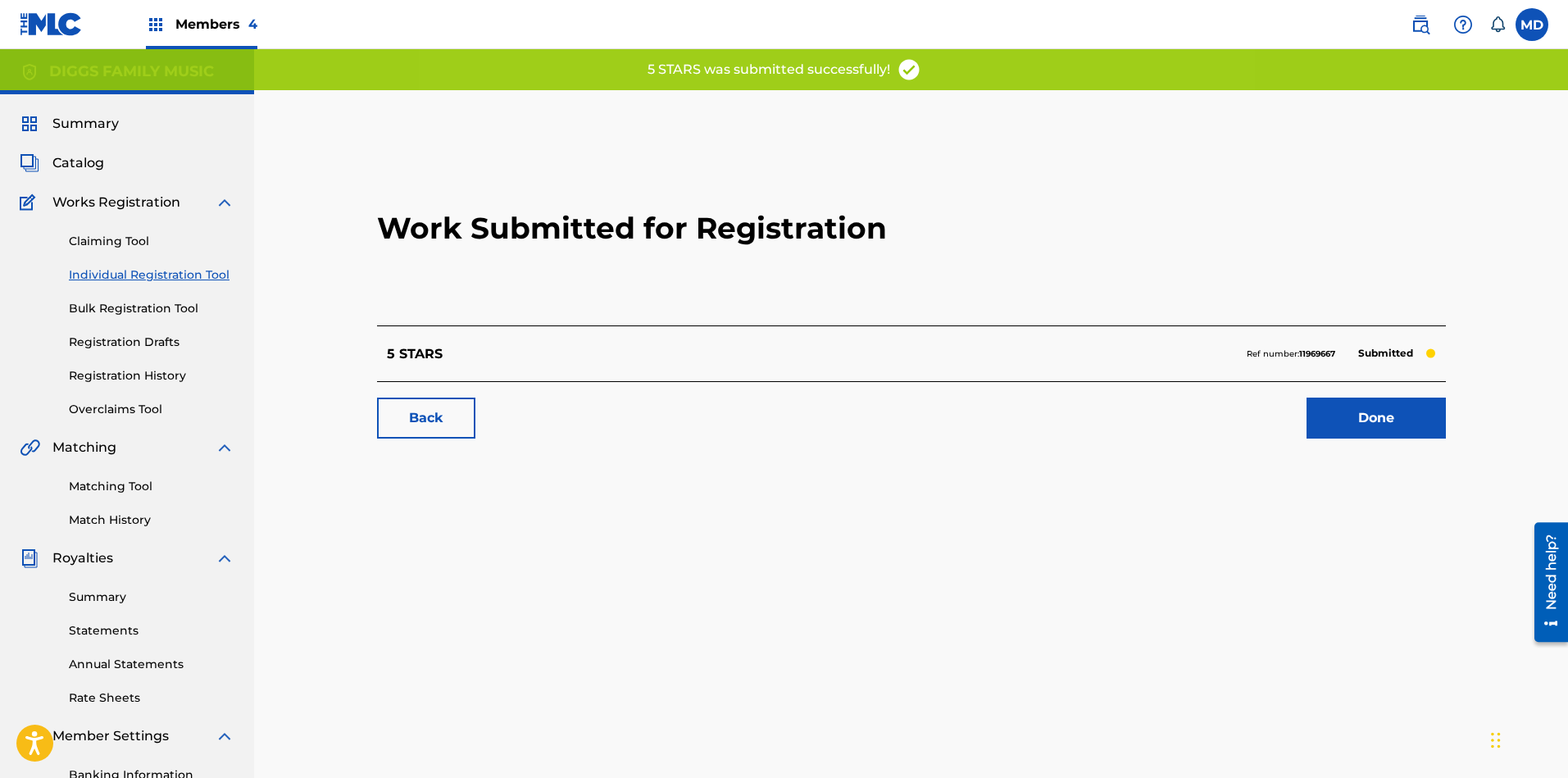
click at [1364, 419] on link "Done" at bounding box center [1376, 418] width 139 height 41
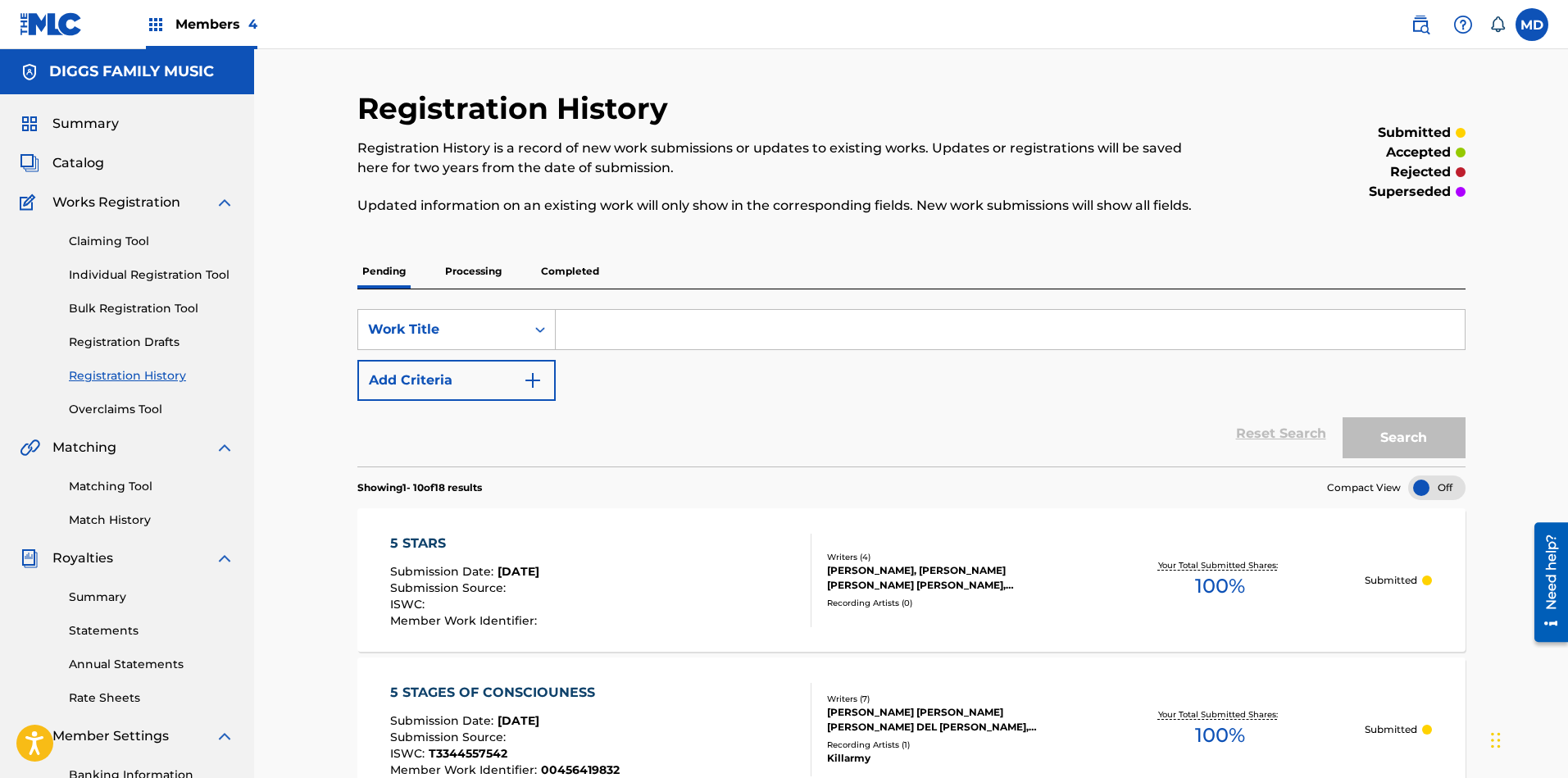
click at [699, 326] on input "Search Form" at bounding box center [1010, 329] width 909 height 39
paste input "ABOVE THE CLOUDS"
type input "ABOVE THE CLOUDS"
click at [1393, 443] on button "Search" at bounding box center [1404, 437] width 123 height 41
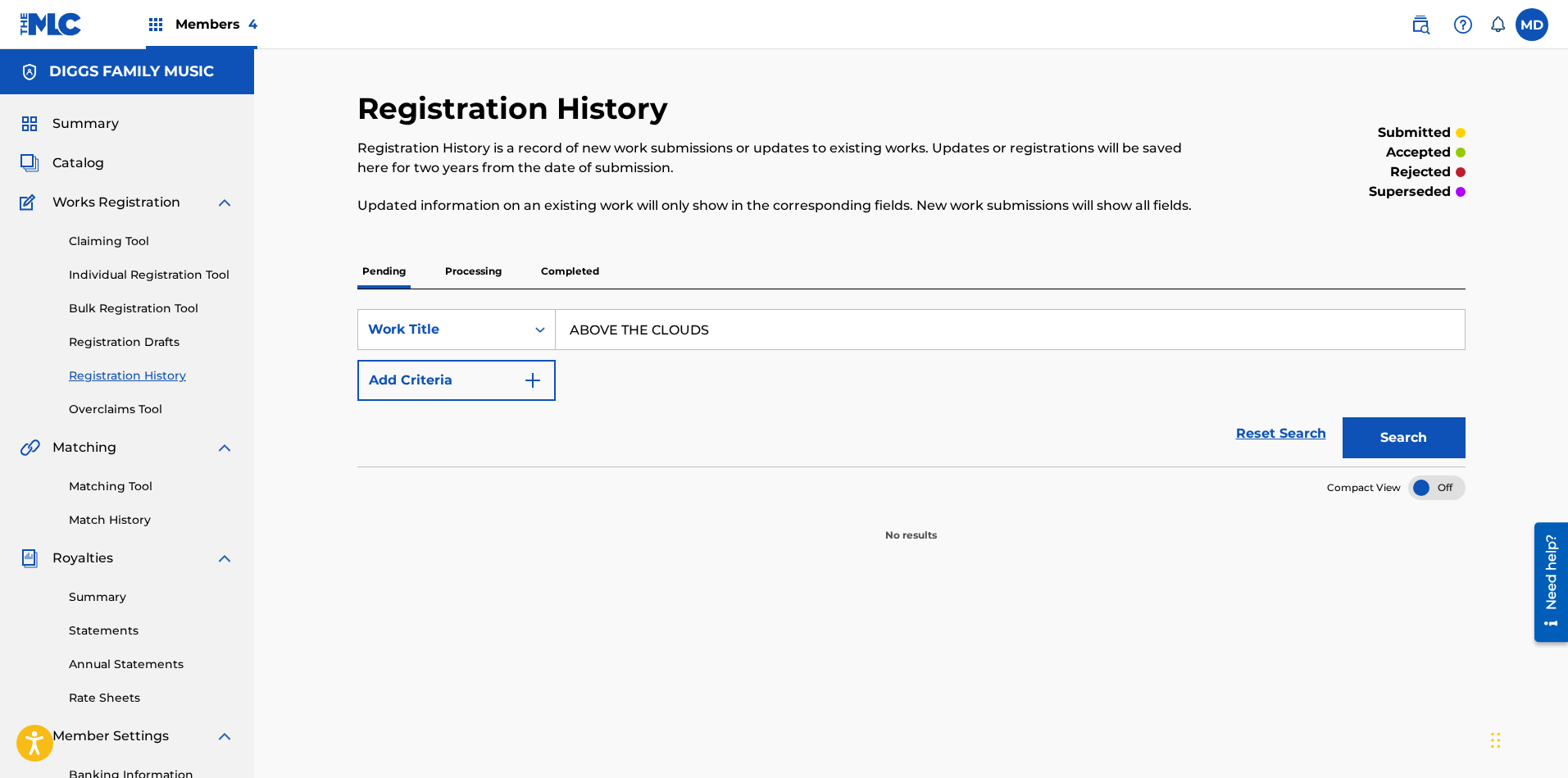
click at [476, 272] on p "Processing" at bounding box center [473, 271] width 66 height 34
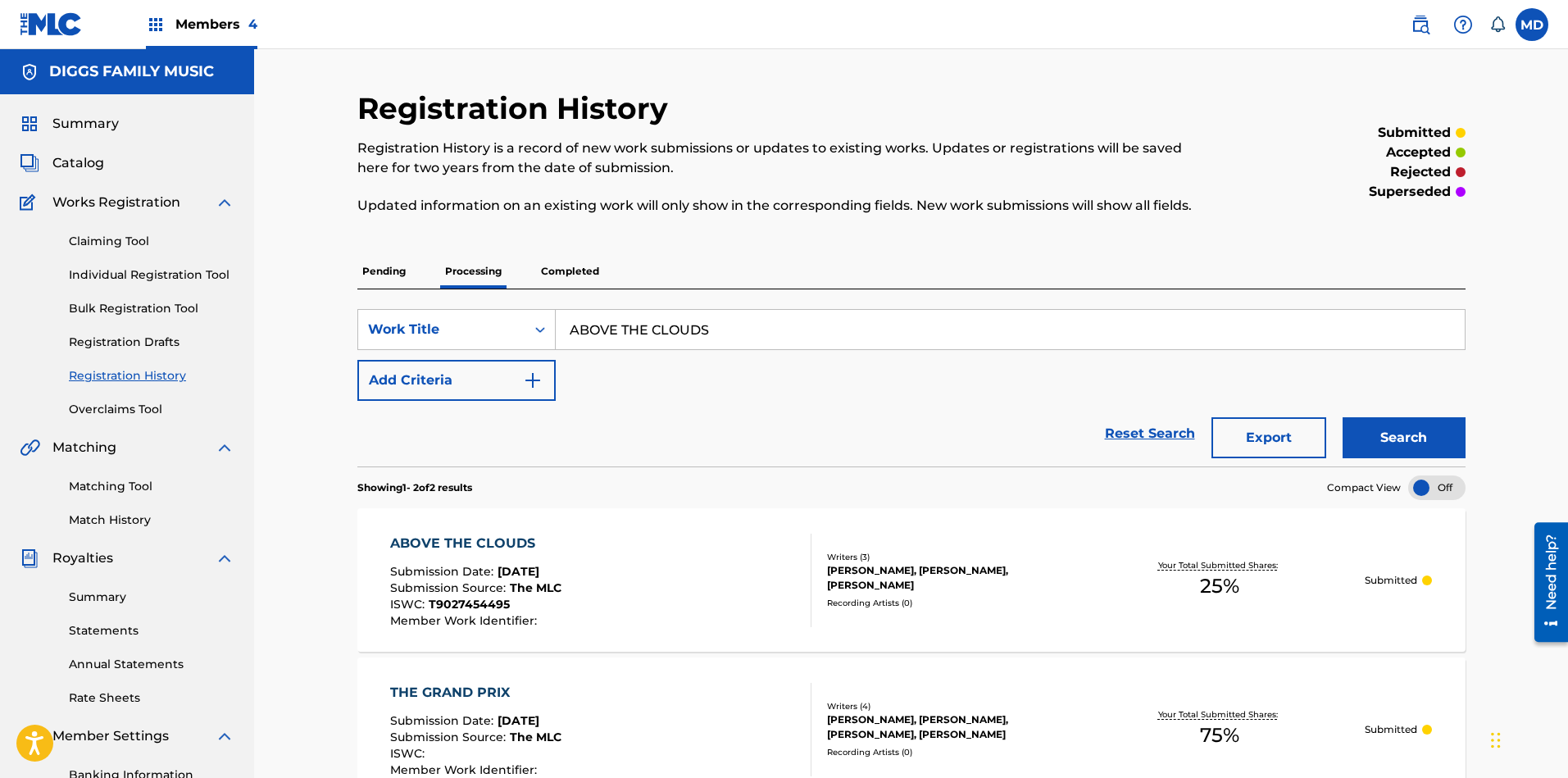
drag, startPoint x: 731, startPoint y: 338, endPoint x: 558, endPoint y: 347, distance: 173.2
click at [558, 347] on input "ABOVE THE CLOUDS" at bounding box center [1010, 329] width 909 height 39
paste input "ND YOU DON T STOP"
click at [1391, 442] on button "Search" at bounding box center [1404, 437] width 123 height 41
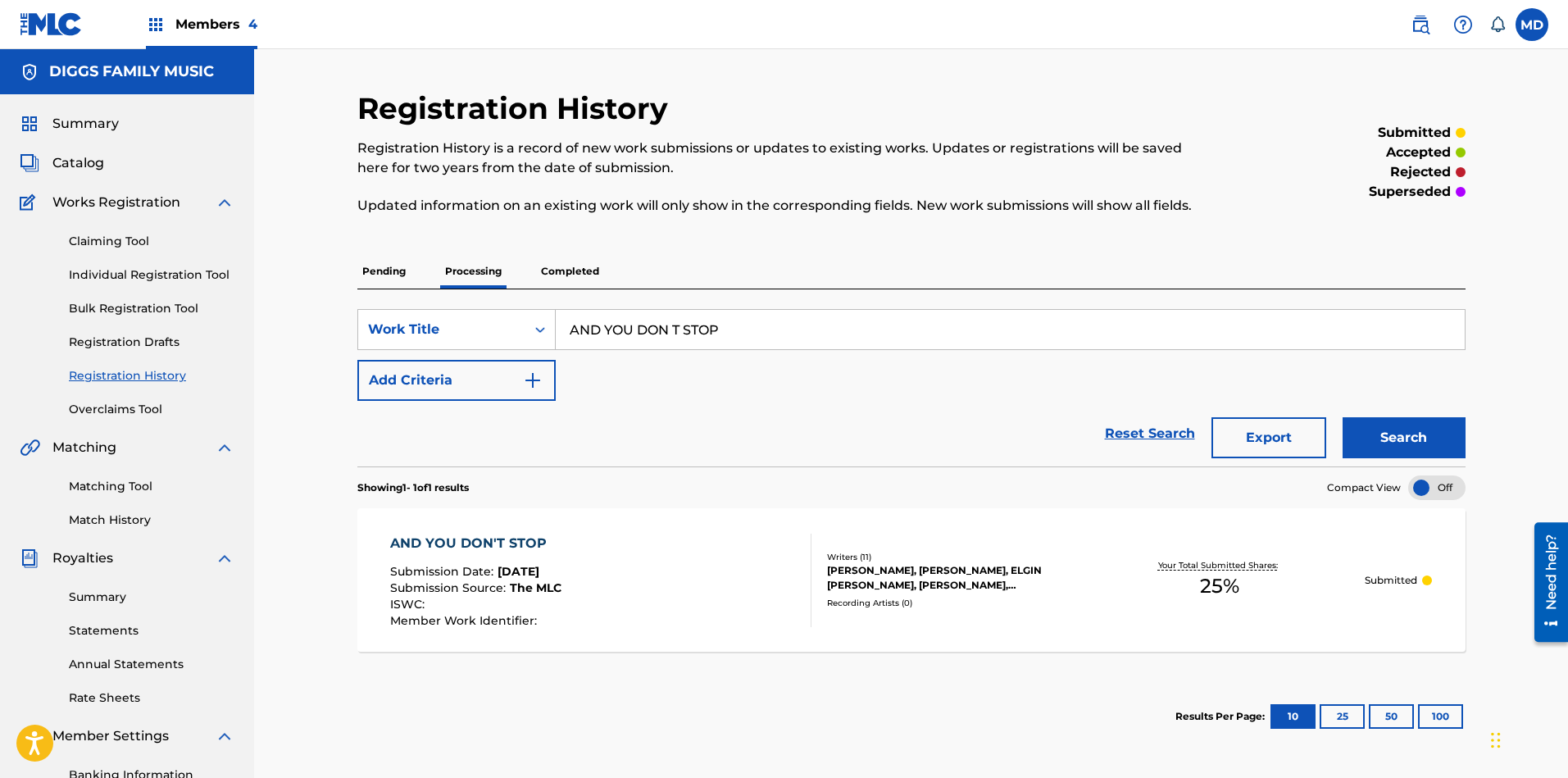
drag, startPoint x: 725, startPoint y: 323, endPoint x: 564, endPoint y: 328, distance: 161.1
click at [564, 328] on input "AND YOU DON T STOP" at bounding box center [1010, 329] width 909 height 39
paste input "BABY BE MINE"
type input "BABY BE MINE"
click at [1390, 433] on button "Search" at bounding box center [1404, 437] width 123 height 41
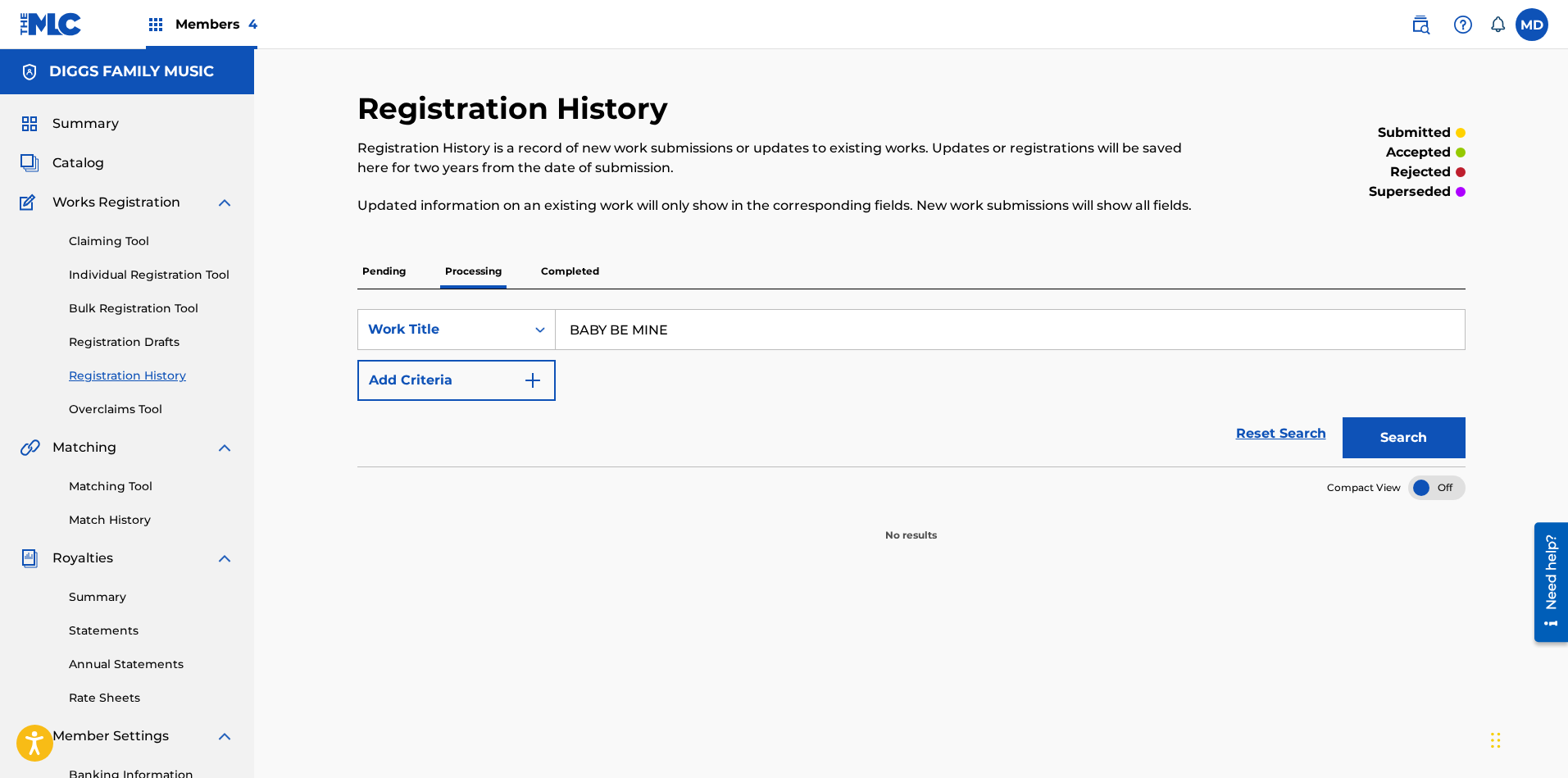
click at [389, 269] on p "Pending" at bounding box center [384, 271] width 54 height 34
click at [1393, 443] on button "Search" at bounding box center [1404, 437] width 123 height 41
click at [1393, 442] on button "Search" at bounding box center [1404, 437] width 123 height 41
click at [477, 267] on p "Processing" at bounding box center [473, 271] width 66 height 34
click at [1393, 424] on button "Search" at bounding box center [1404, 437] width 123 height 41
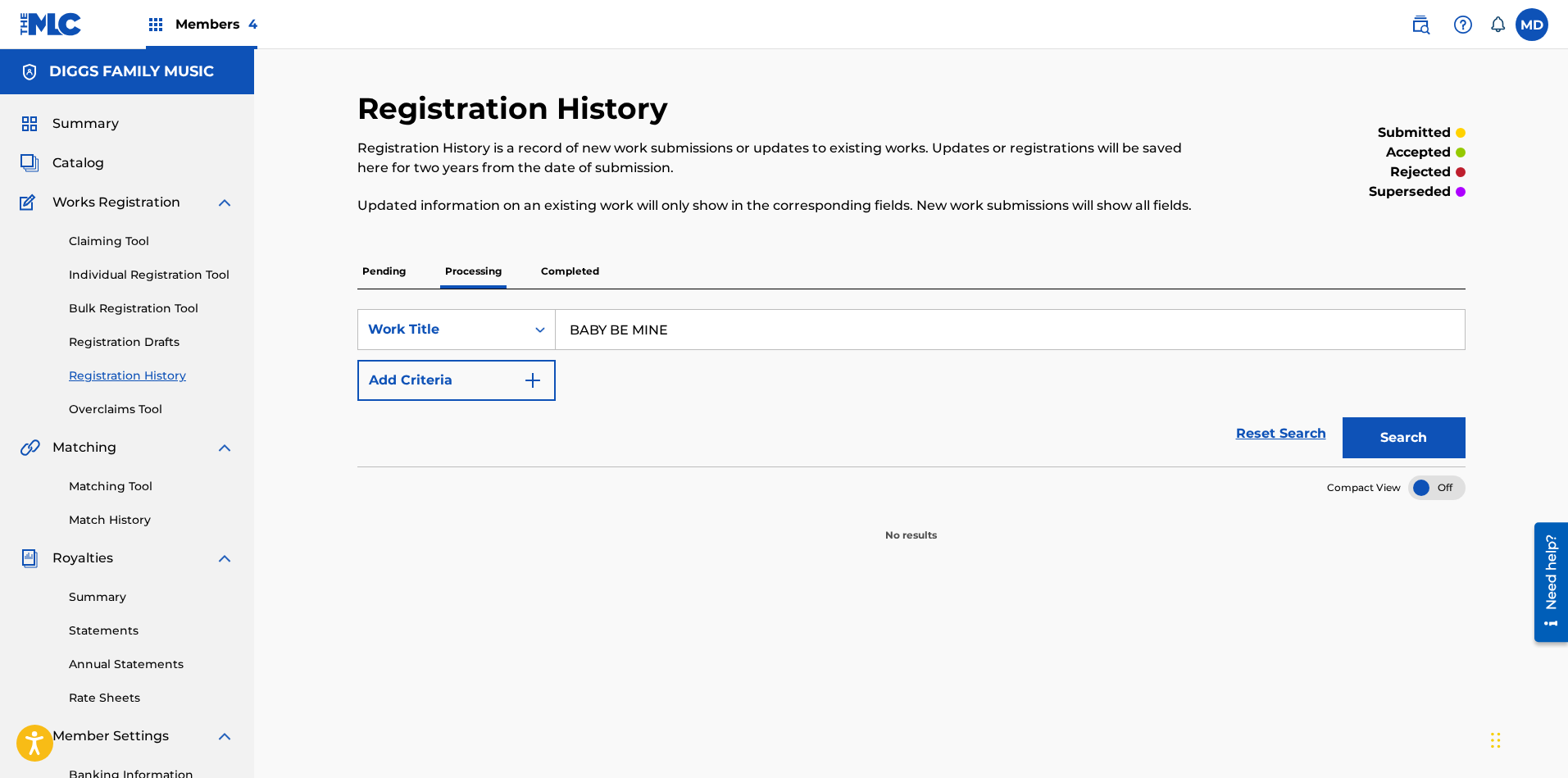
click at [563, 271] on p "Completed" at bounding box center [569, 271] width 68 height 34
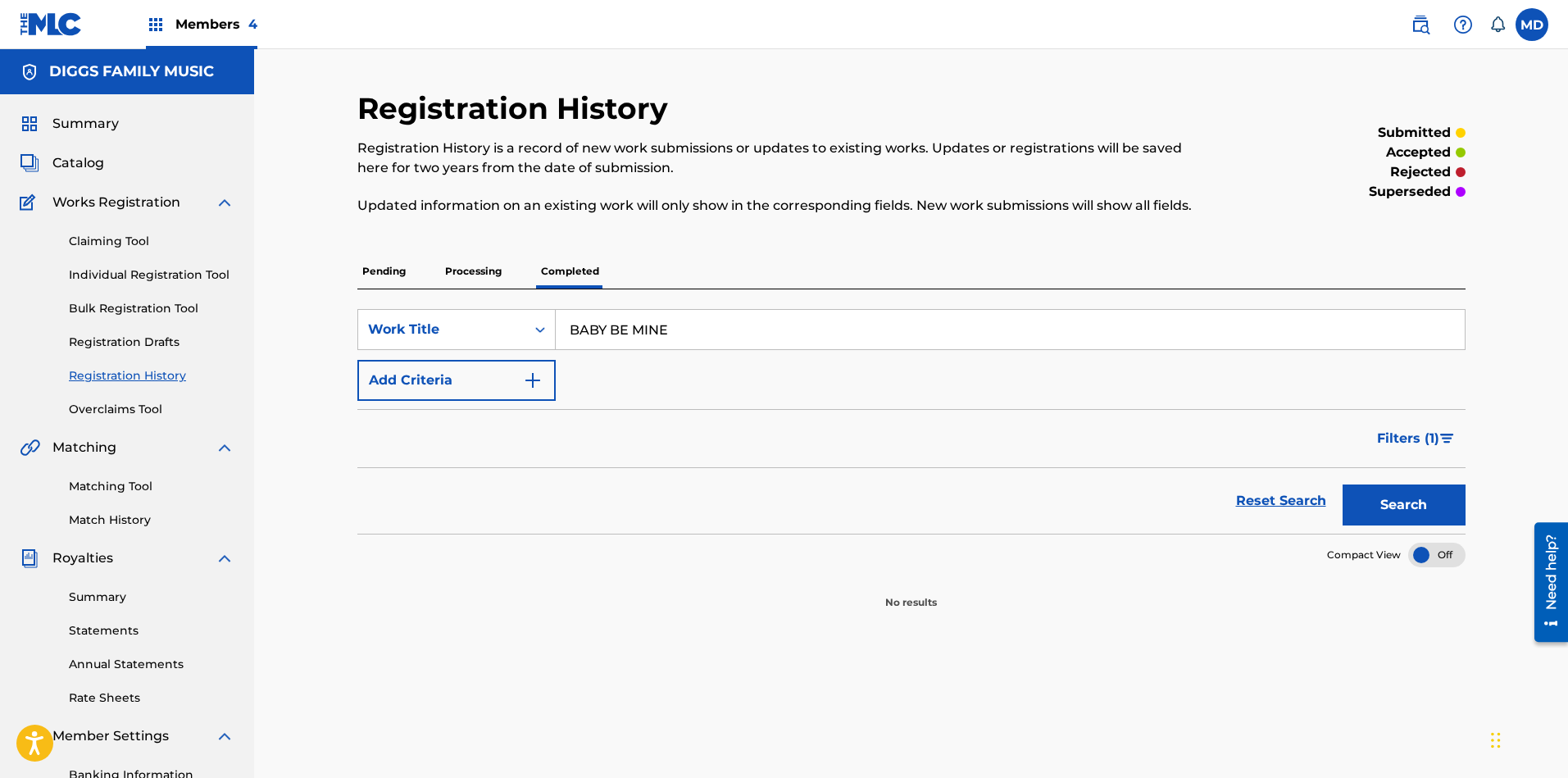
click at [1393, 500] on button "Search" at bounding box center [1404, 505] width 123 height 41
click at [393, 270] on p "Pending" at bounding box center [384, 271] width 54 height 34
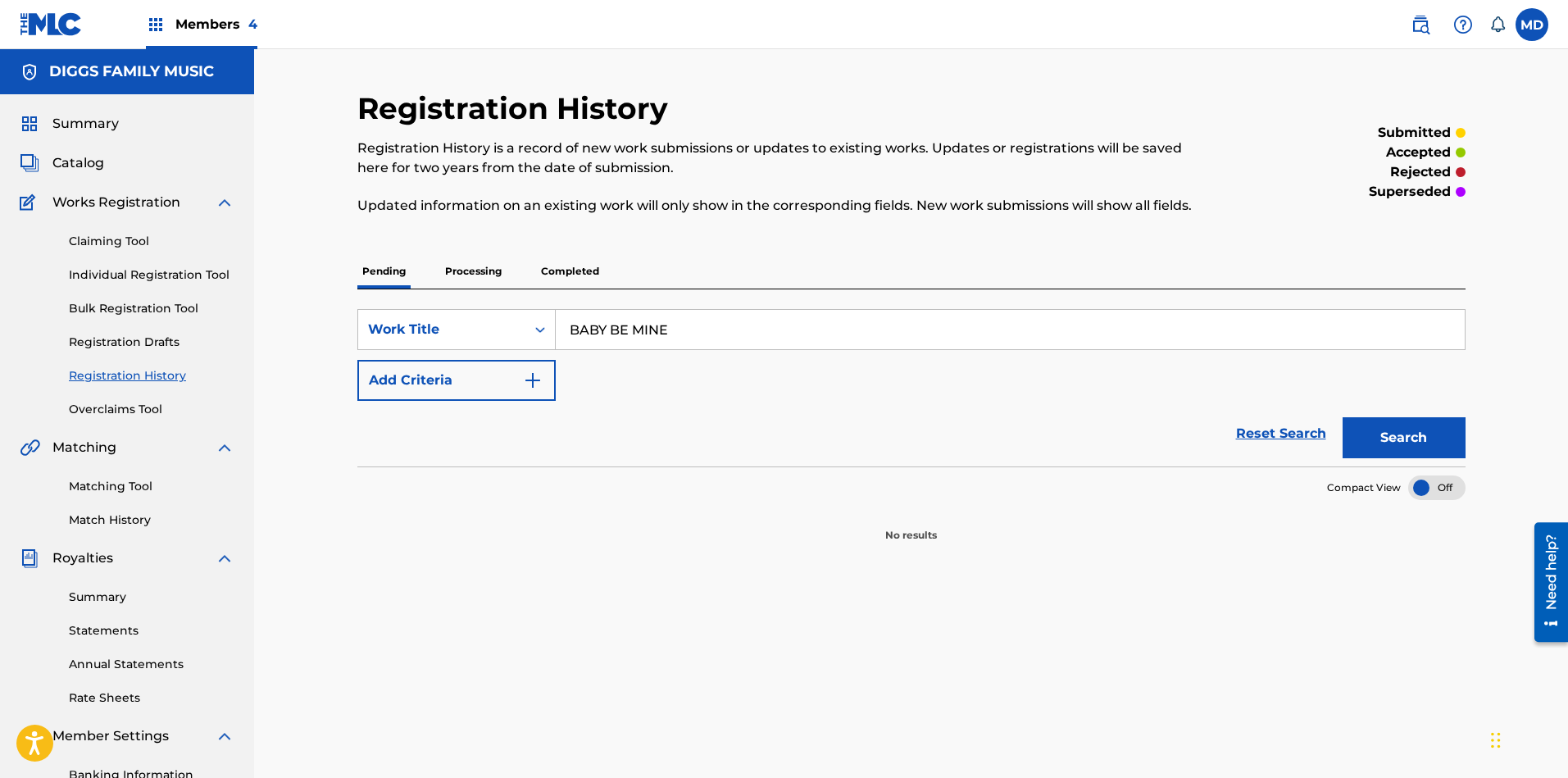
click at [1386, 438] on button "Search" at bounding box center [1404, 437] width 123 height 41
click at [111, 241] on link "Claiming Tool" at bounding box center [151, 241] width 165 height 18
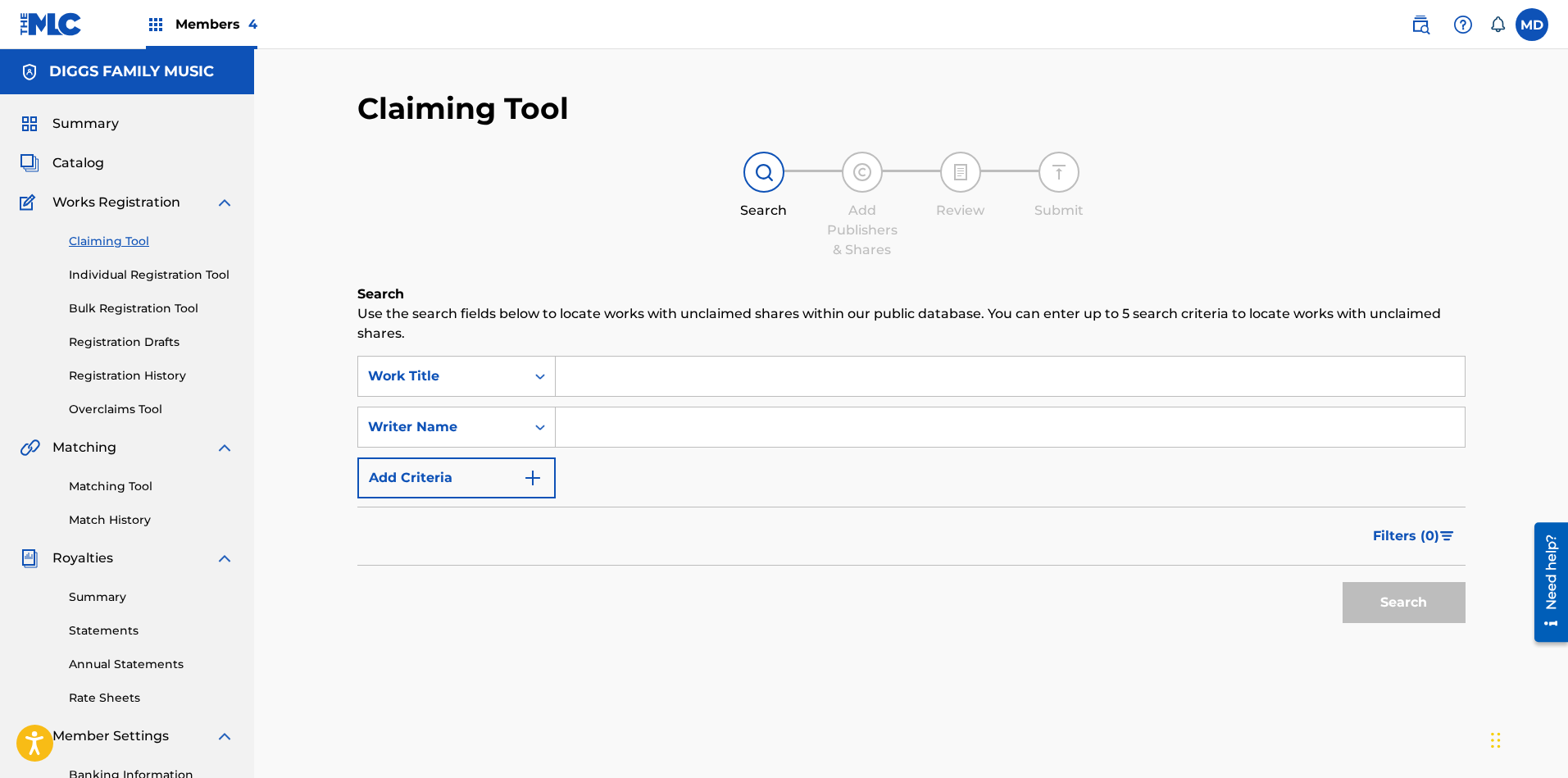
click at [614, 374] on input "Search Form" at bounding box center [1010, 376] width 909 height 39
paste input "BABY BE MINE"
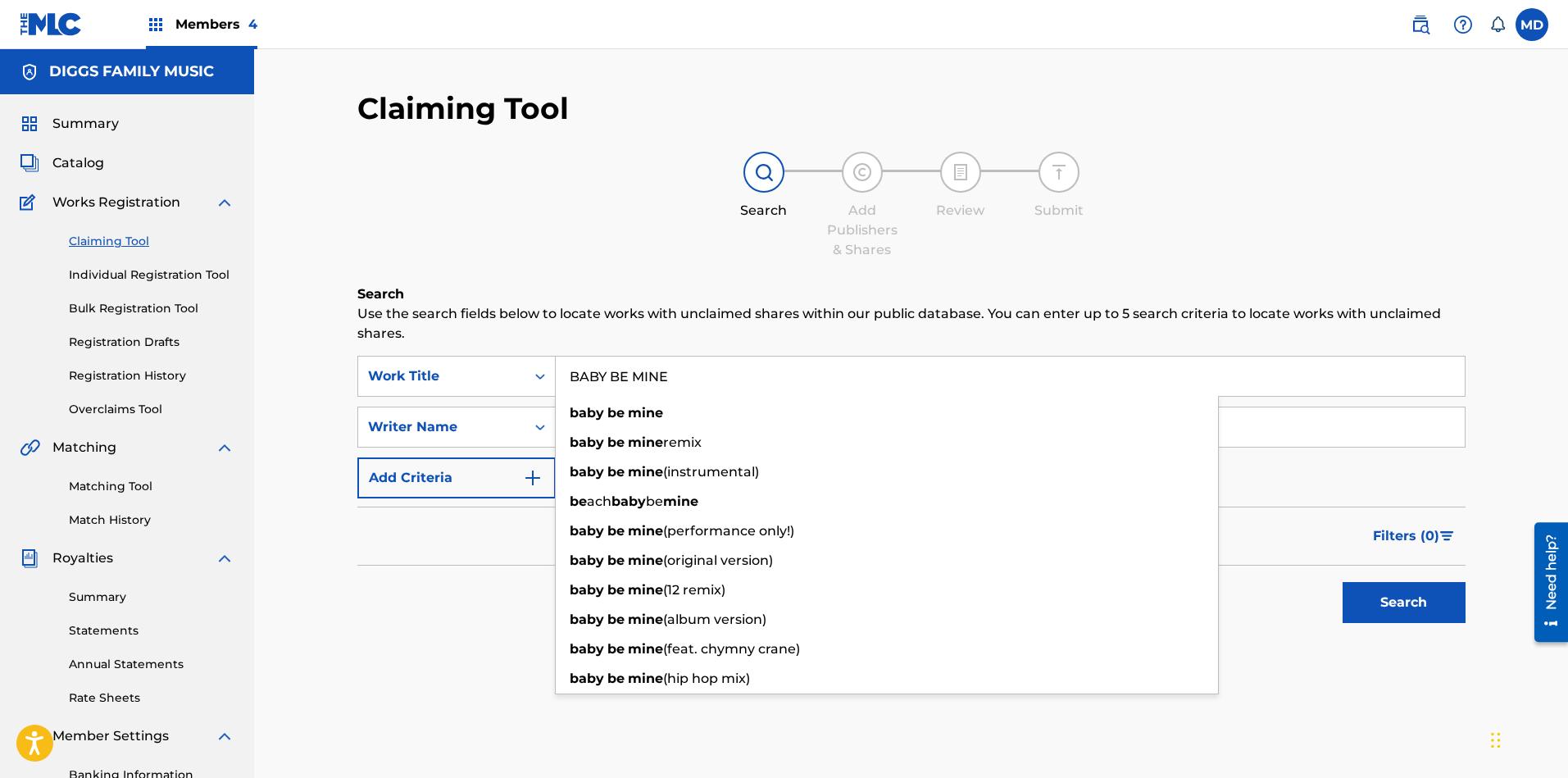
type input "BABY BE MINE"
click at [683, 262] on div "Claiming Tool Search Add Publishers & Shares Review Submit Search Use the searc…" at bounding box center [911, 402] width 1108 height 623
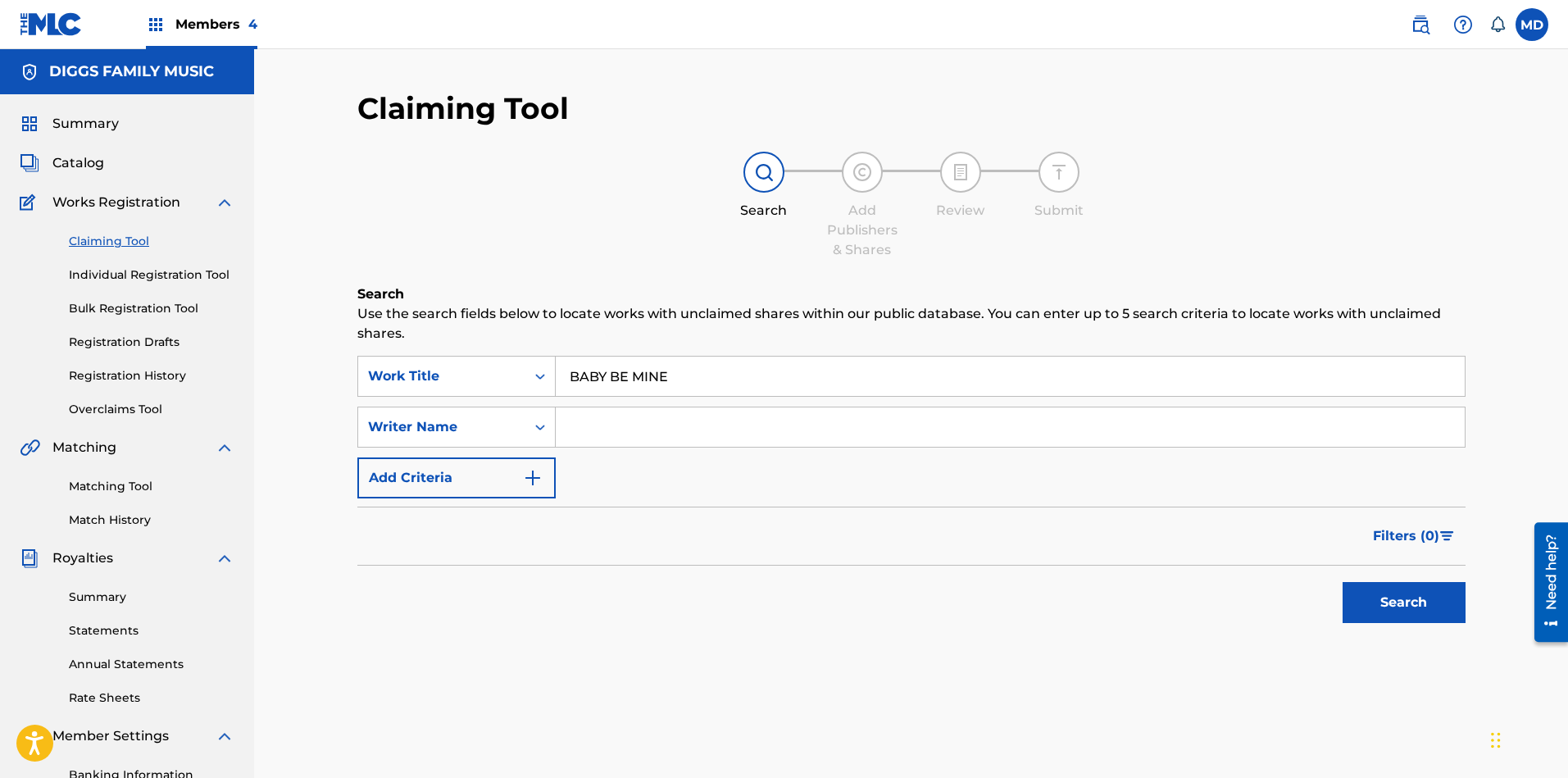
click at [1373, 599] on button "Search" at bounding box center [1404, 602] width 123 height 41
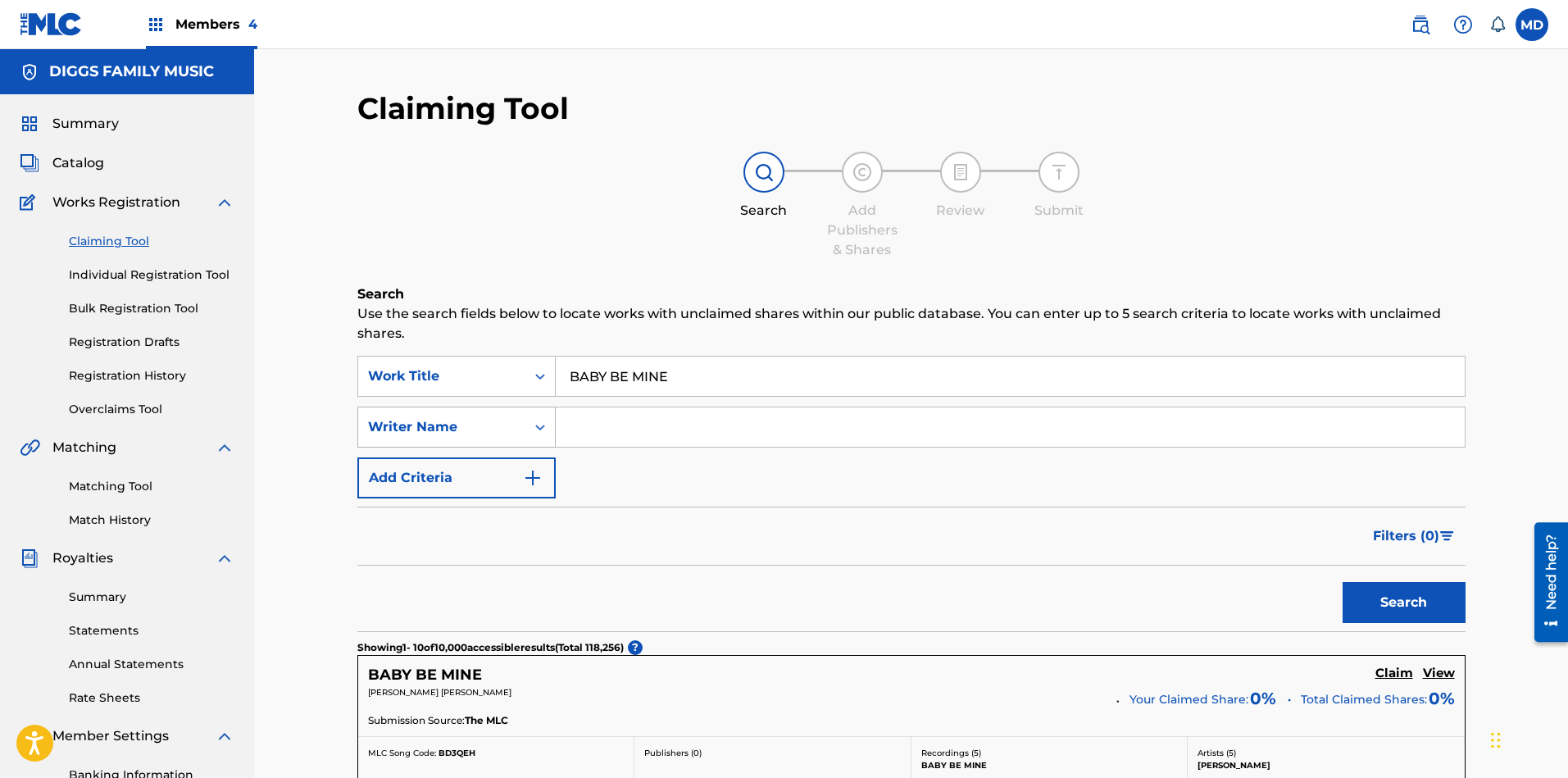
click at [499, 426] on div "Writer Name" at bounding box center [442, 426] width 148 height 19
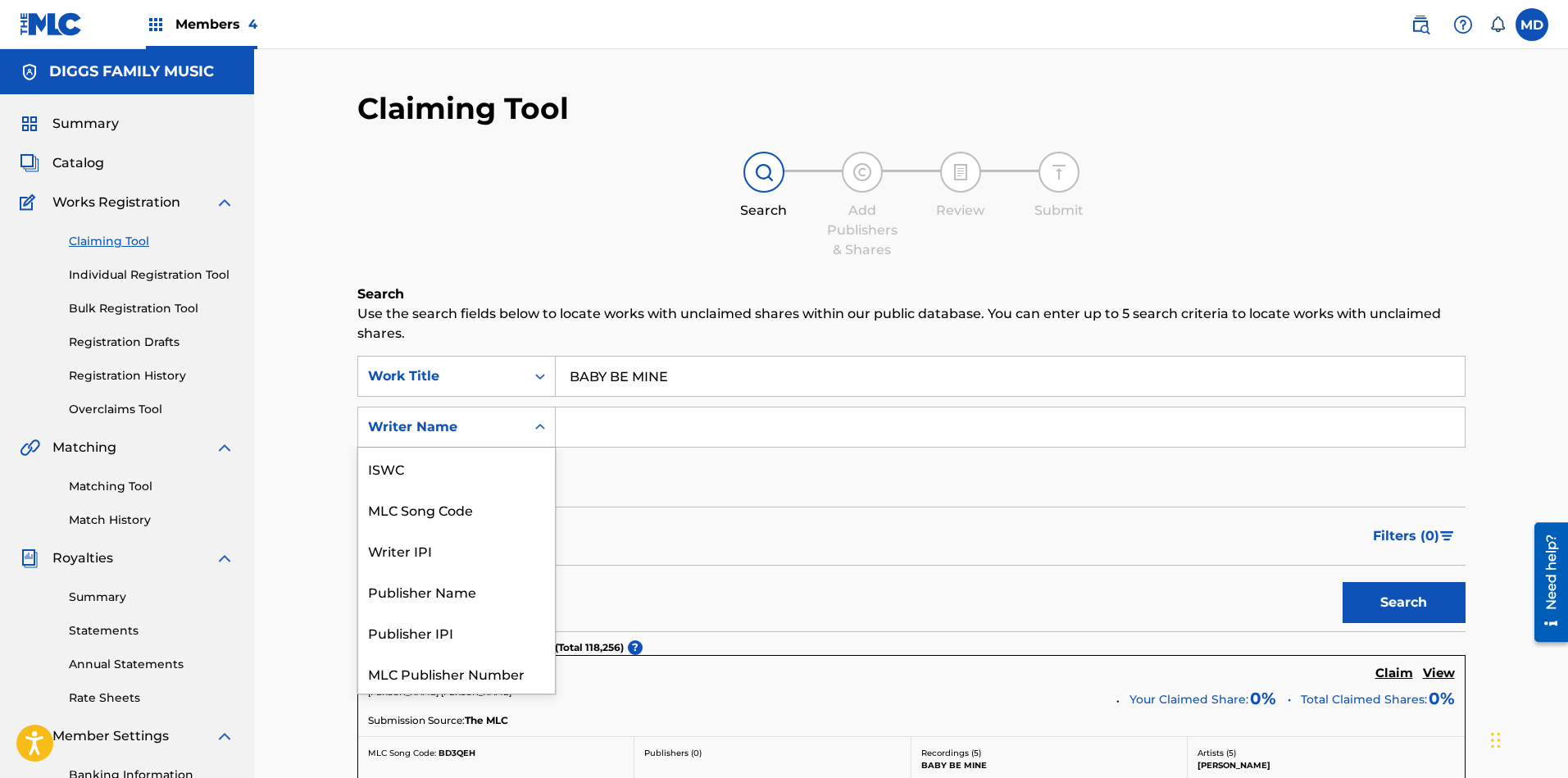
scroll to position [41, 0]
click at [444, 515] on div "Writer IPI" at bounding box center [456, 509] width 197 height 41
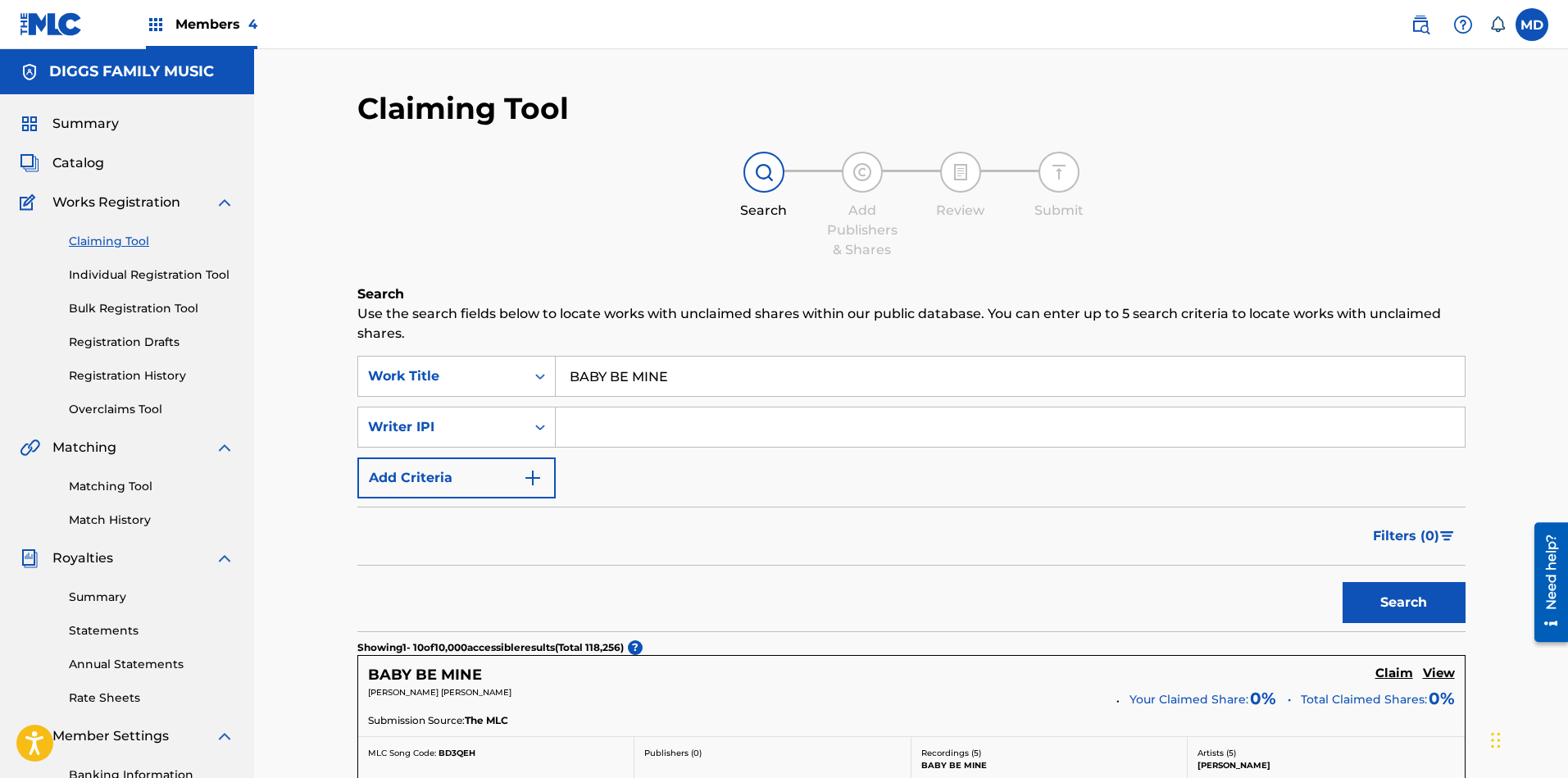
click at [636, 428] on input "Search Form" at bounding box center [1010, 427] width 909 height 39
paste input "00397884384"
type input "00397884384"
click at [1363, 597] on button "Search" at bounding box center [1404, 602] width 123 height 41
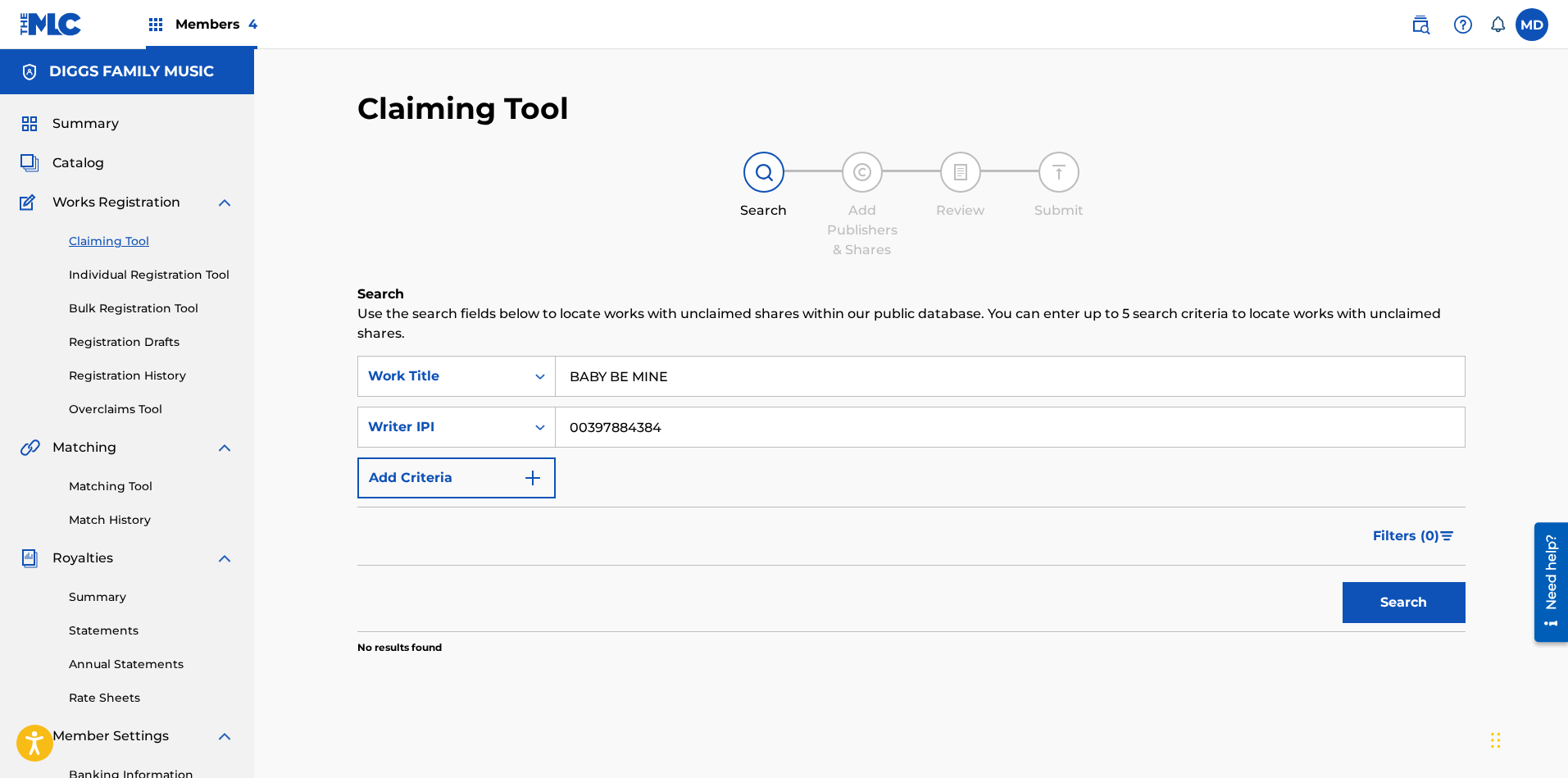
click at [125, 277] on link "Individual Registration Tool" at bounding box center [151, 275] width 165 height 18
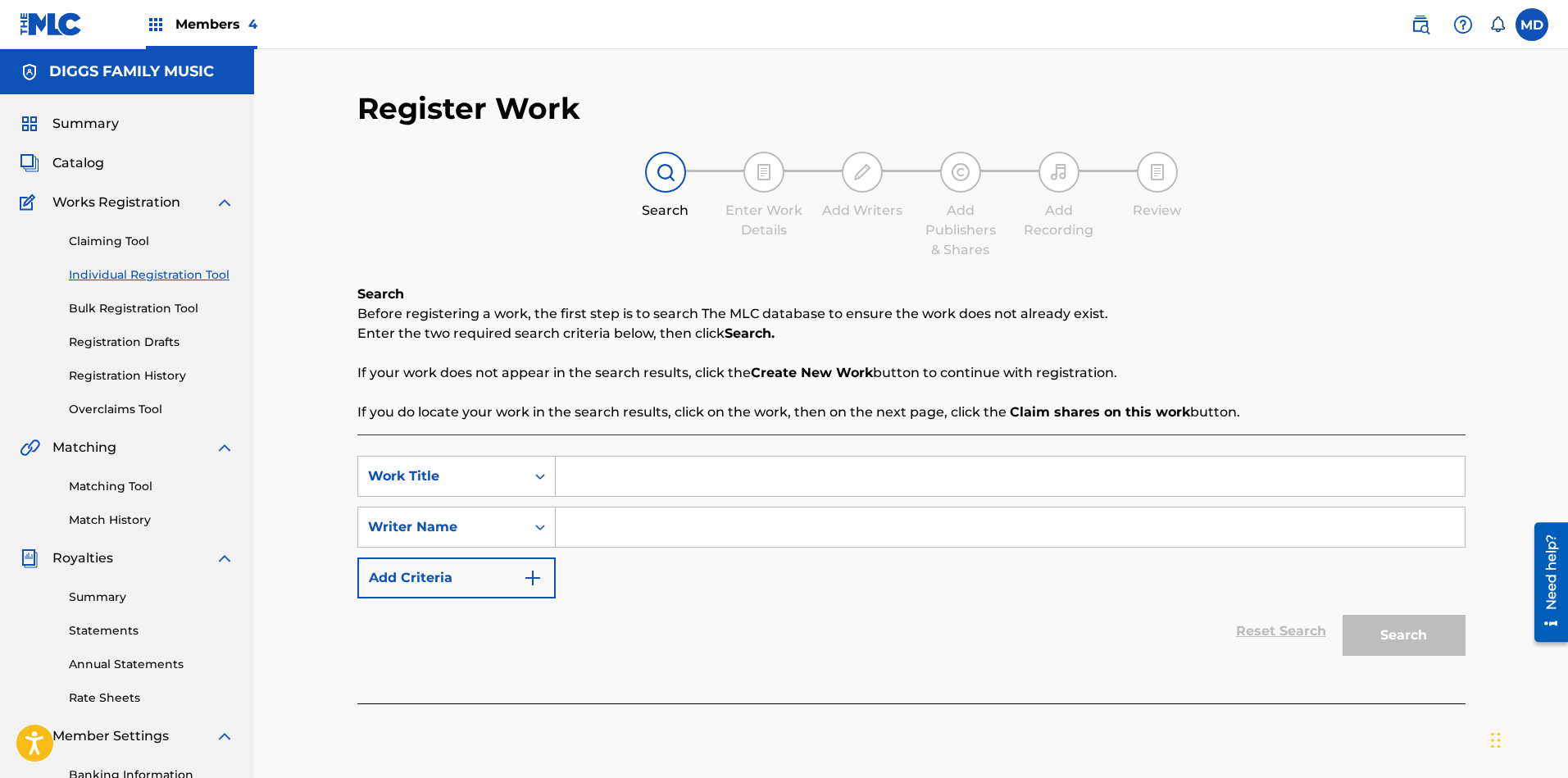
click at [638, 476] on input "Search Form" at bounding box center [1010, 475] width 909 height 39
paste input "00397884384"
type input "00397884384"
drag, startPoint x: 664, startPoint y: 474, endPoint x: 566, endPoint y: 478, distance: 98.1
click at [566, 478] on input "00397884384" at bounding box center [1010, 475] width 909 height 39
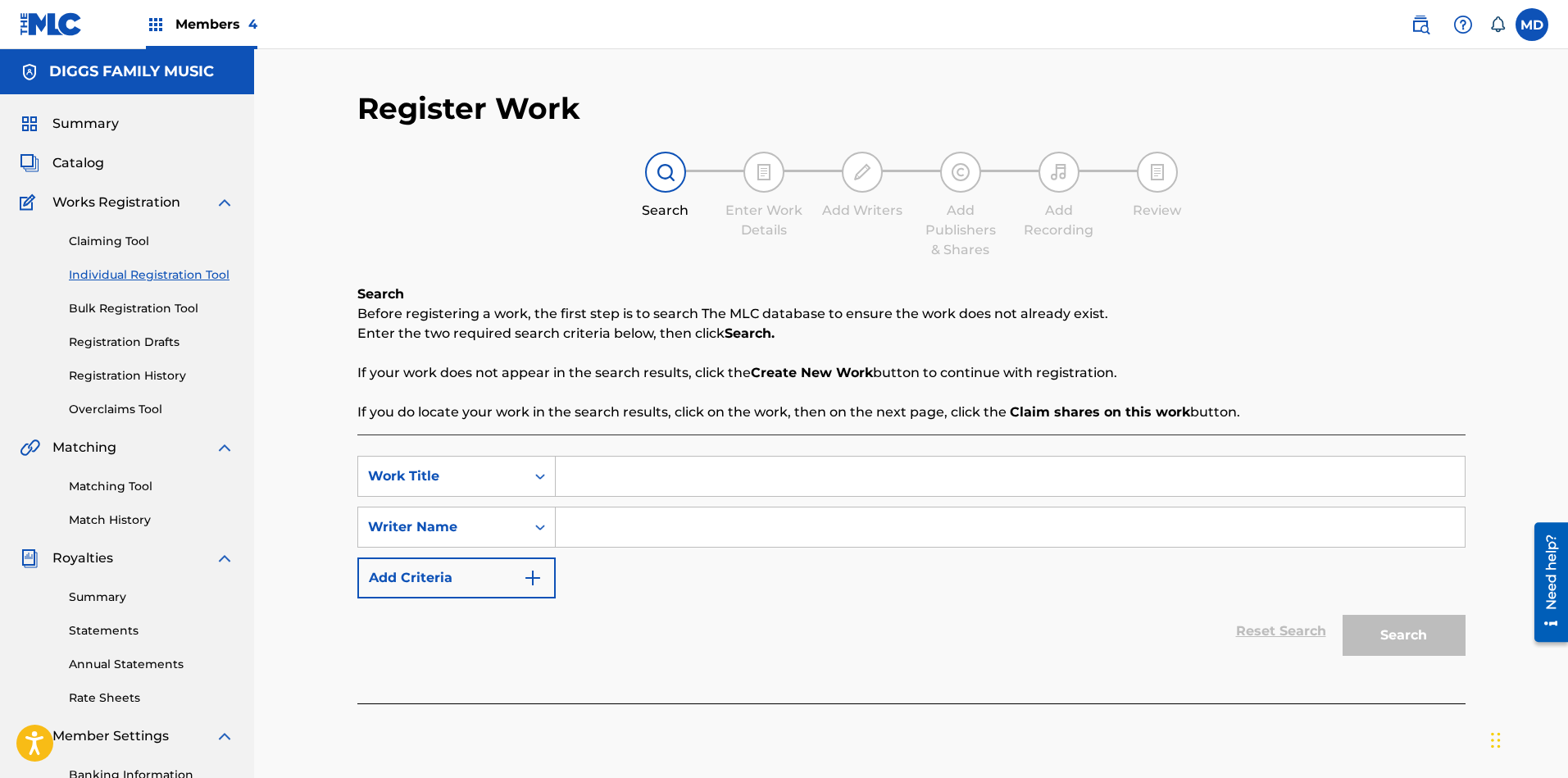
paste input "BABY BE MINE"
type input "BABY BE MINE"
click at [735, 525] on input "Search Form" at bounding box center [1010, 526] width 909 height 39
click at [683, 536] on input "Search Form" at bounding box center [1010, 526] width 909 height 39
paste input "PICARD JOE"
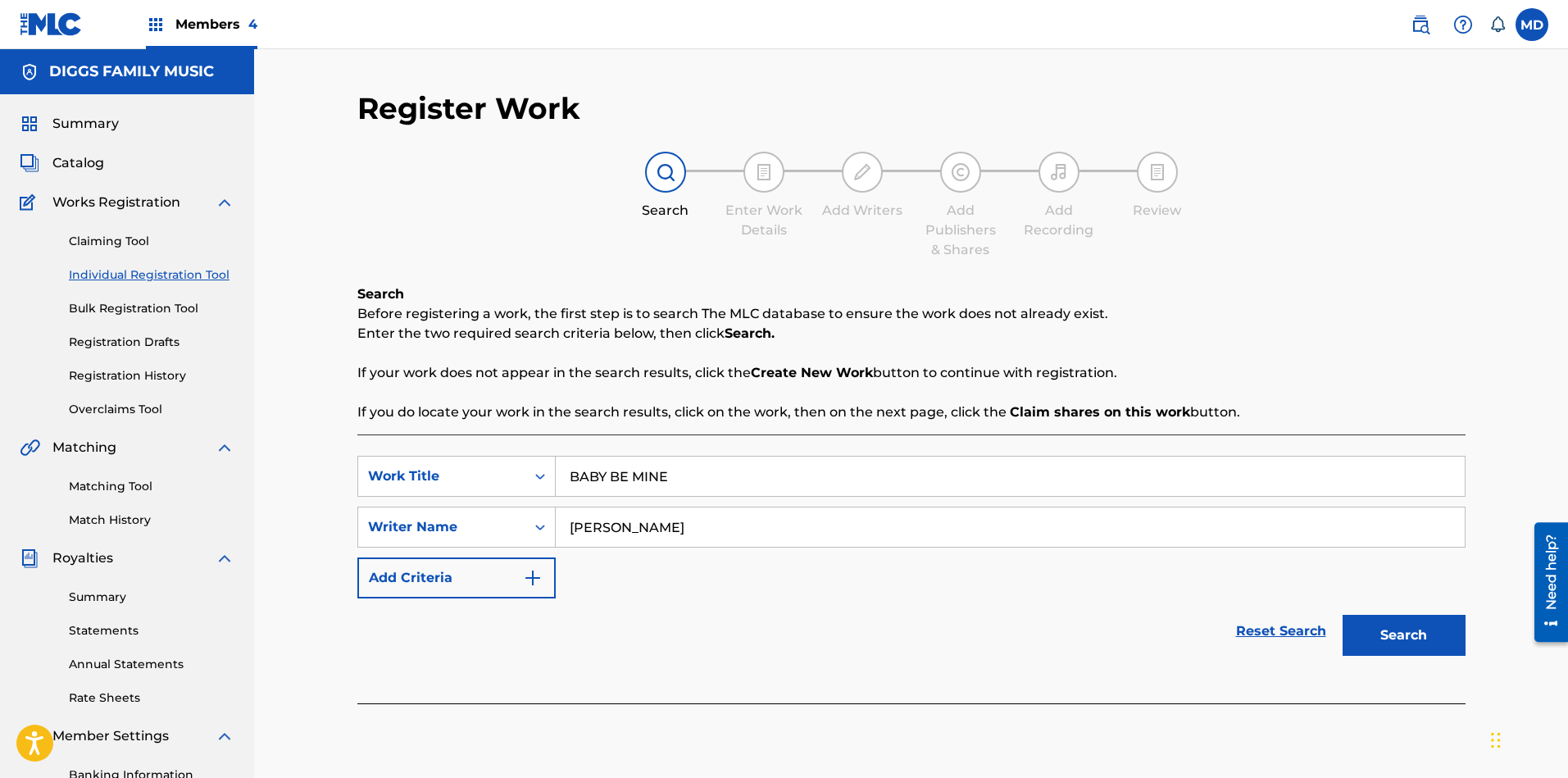
type input "PICARD JOE"
click at [1385, 638] on button "Search" at bounding box center [1404, 635] width 123 height 41
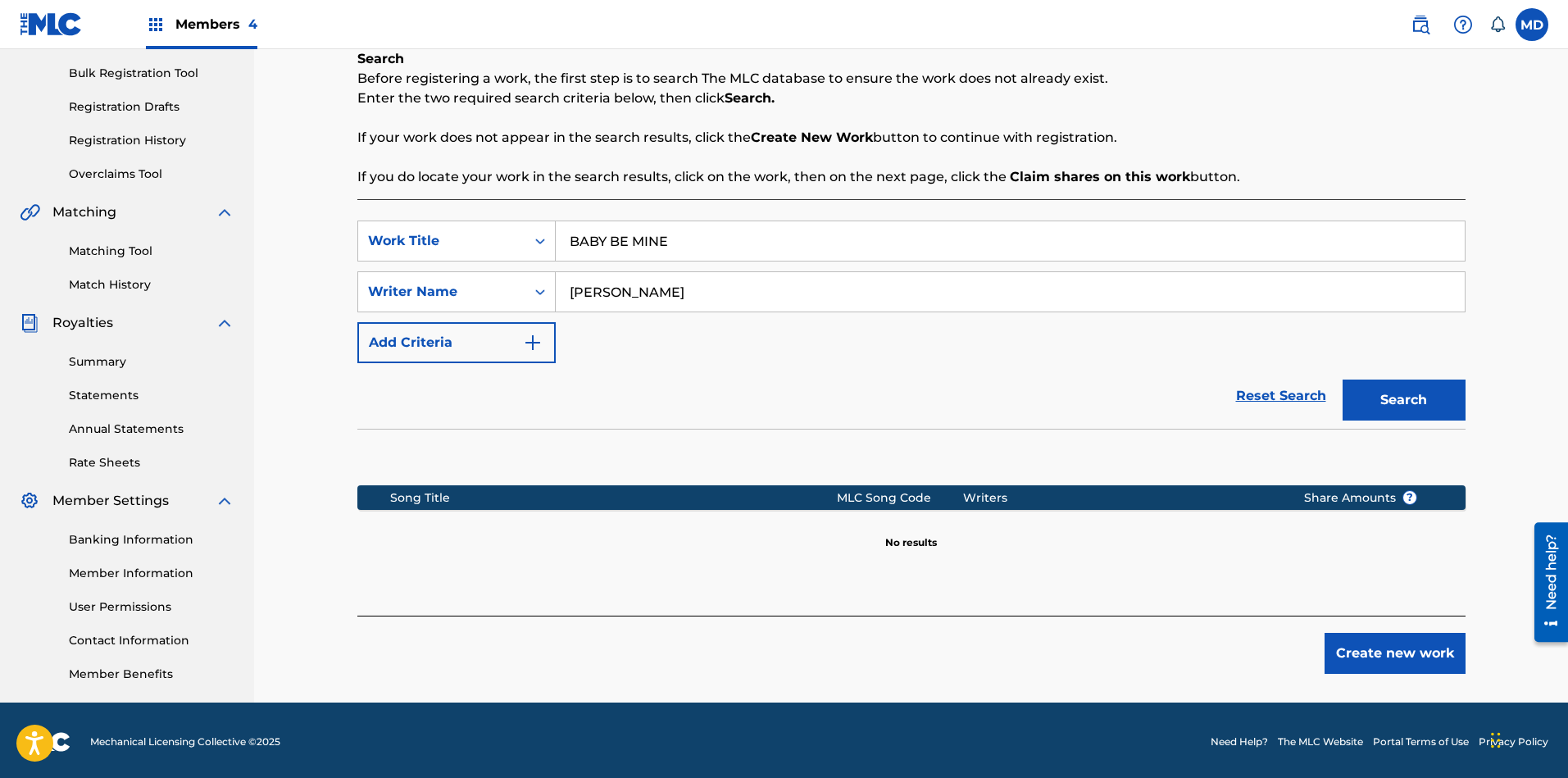
scroll to position [237, 0]
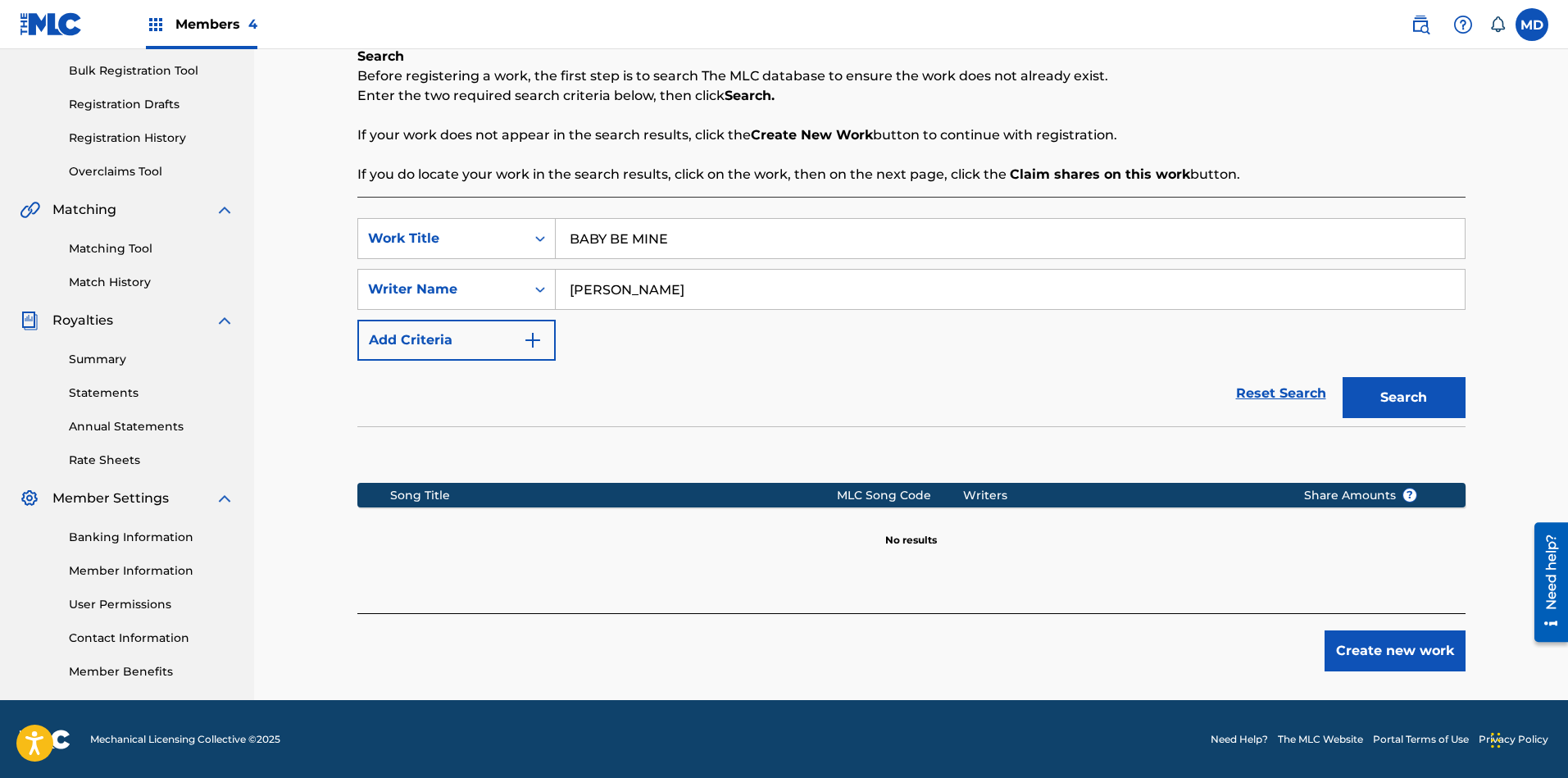
click at [1364, 656] on button "Create new work" at bounding box center [1394, 651] width 141 height 41
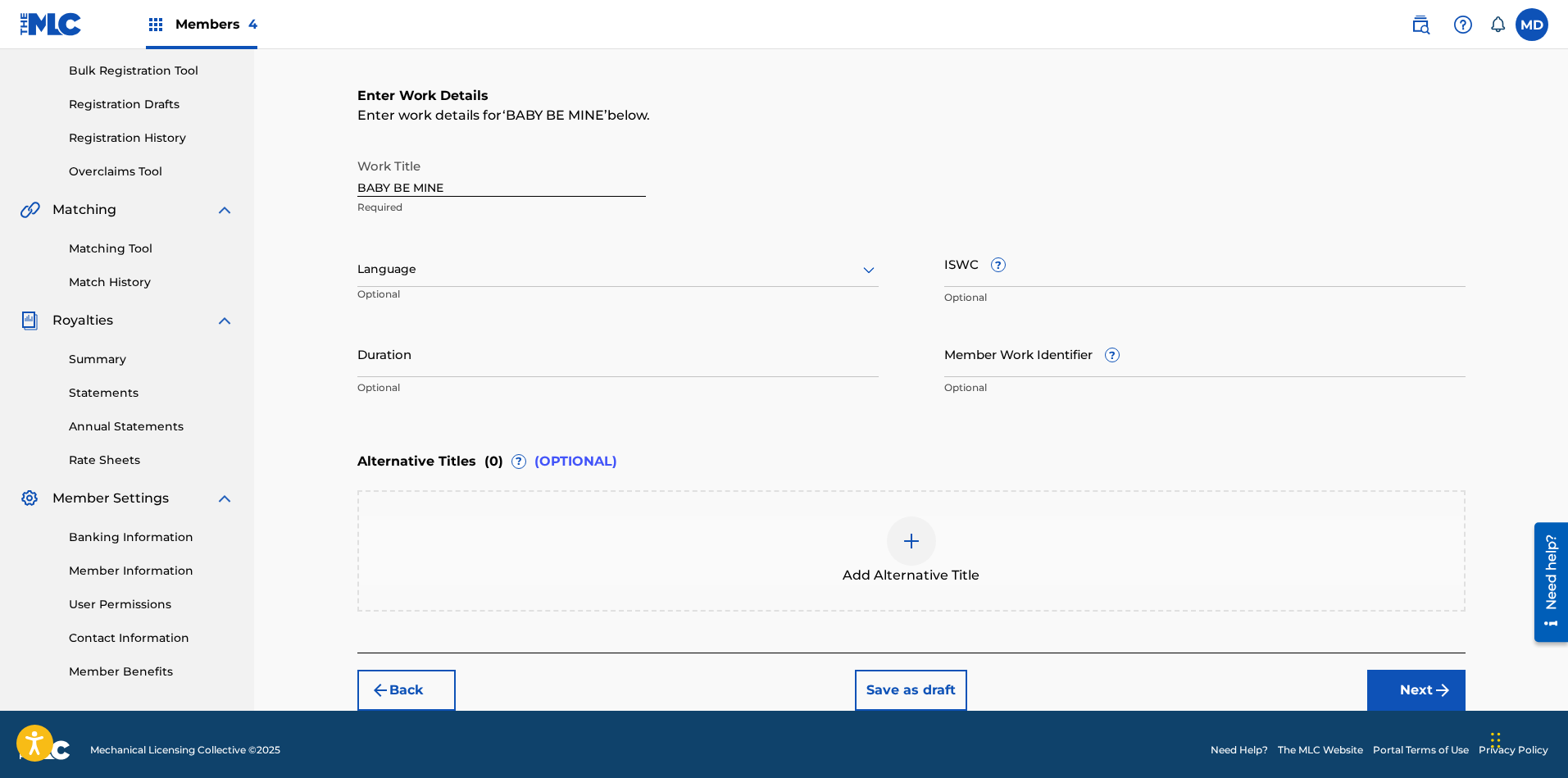
click at [572, 273] on div at bounding box center [618, 269] width 522 height 20
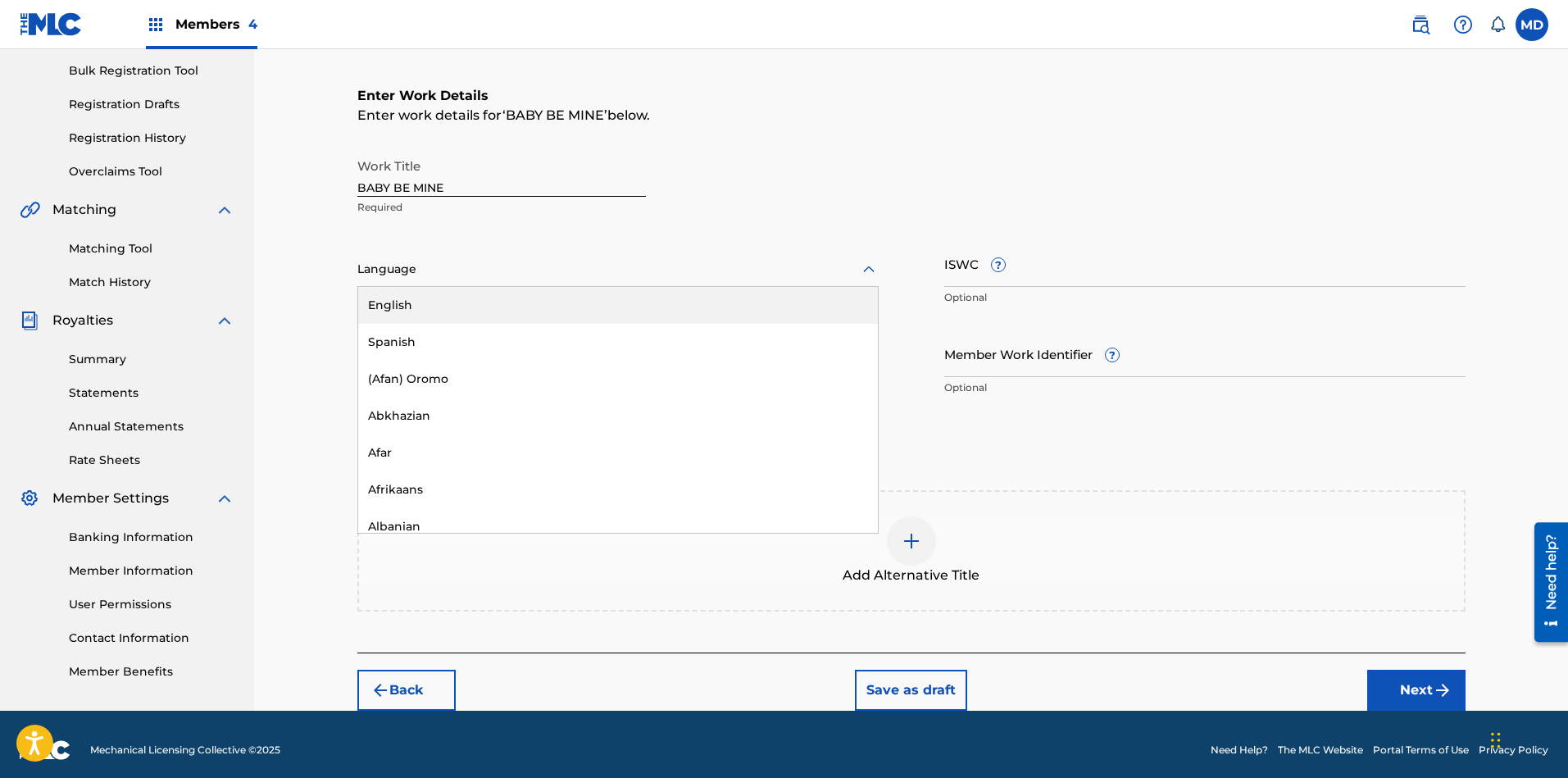
click at [578, 315] on div "English" at bounding box center [618, 305] width 520 height 37
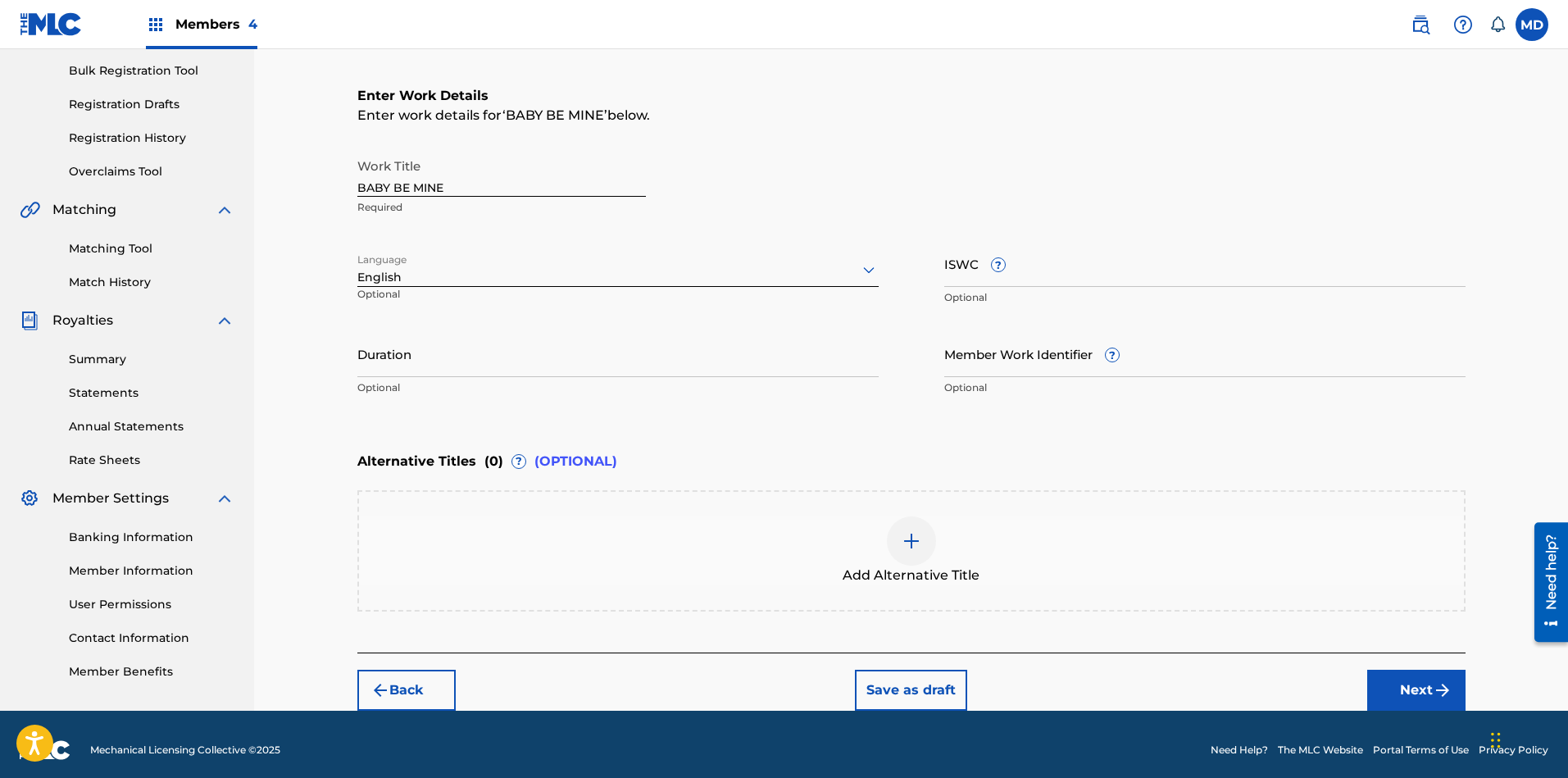
click at [1393, 680] on button "Next" at bounding box center [1415, 690] width 98 height 41
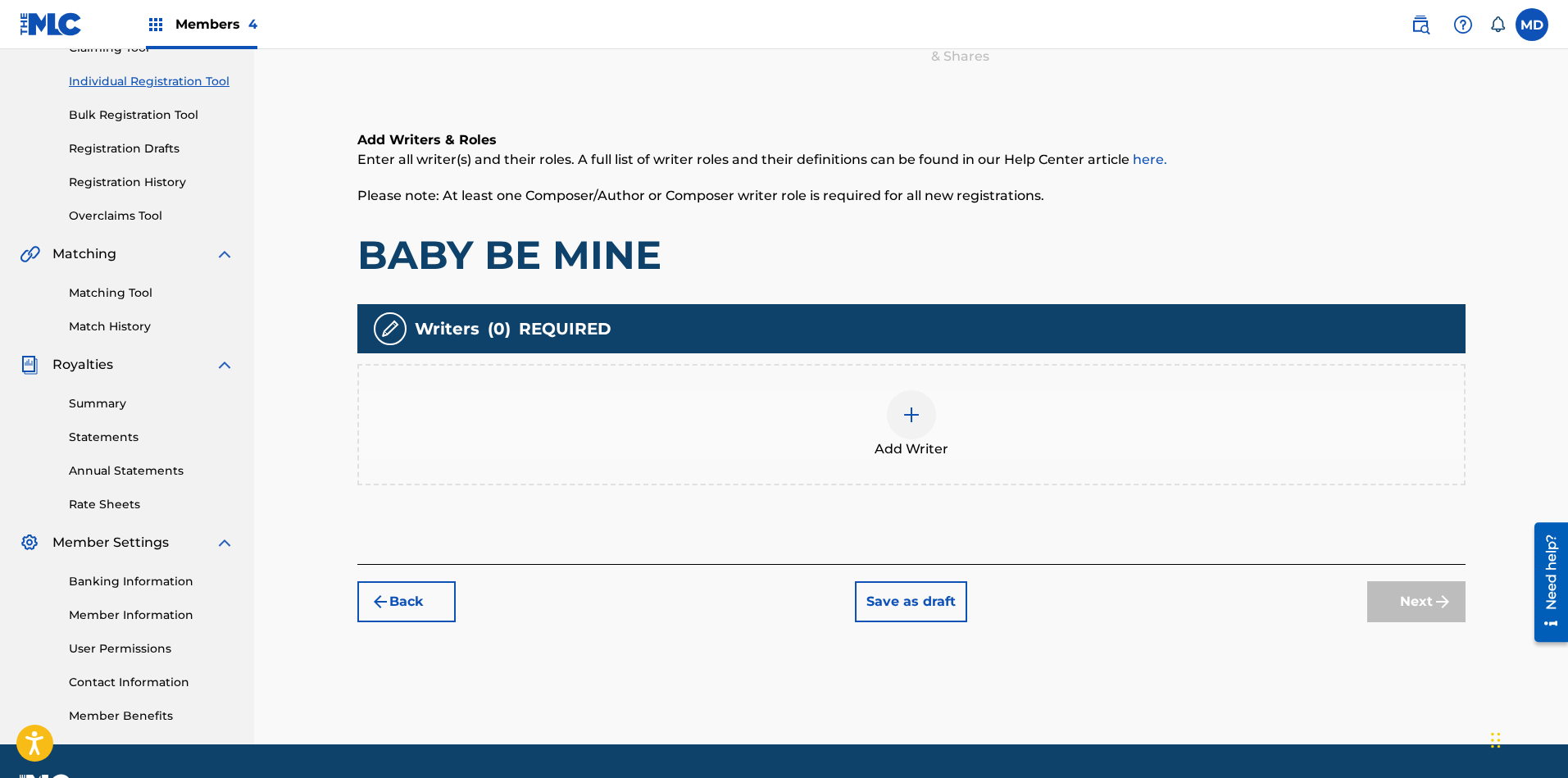
scroll to position [197, 0]
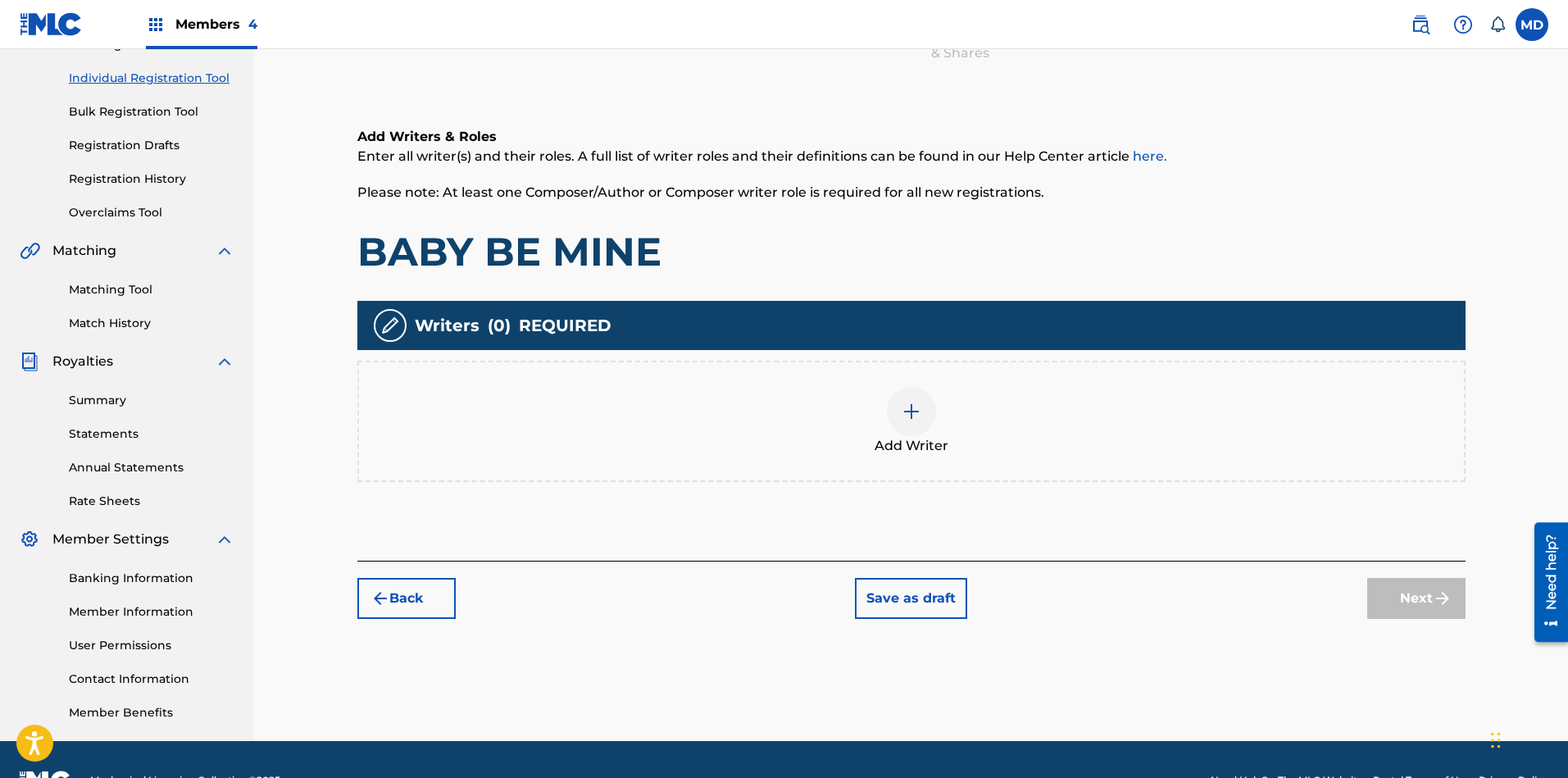
click at [922, 408] on div at bounding box center [911, 411] width 49 height 49
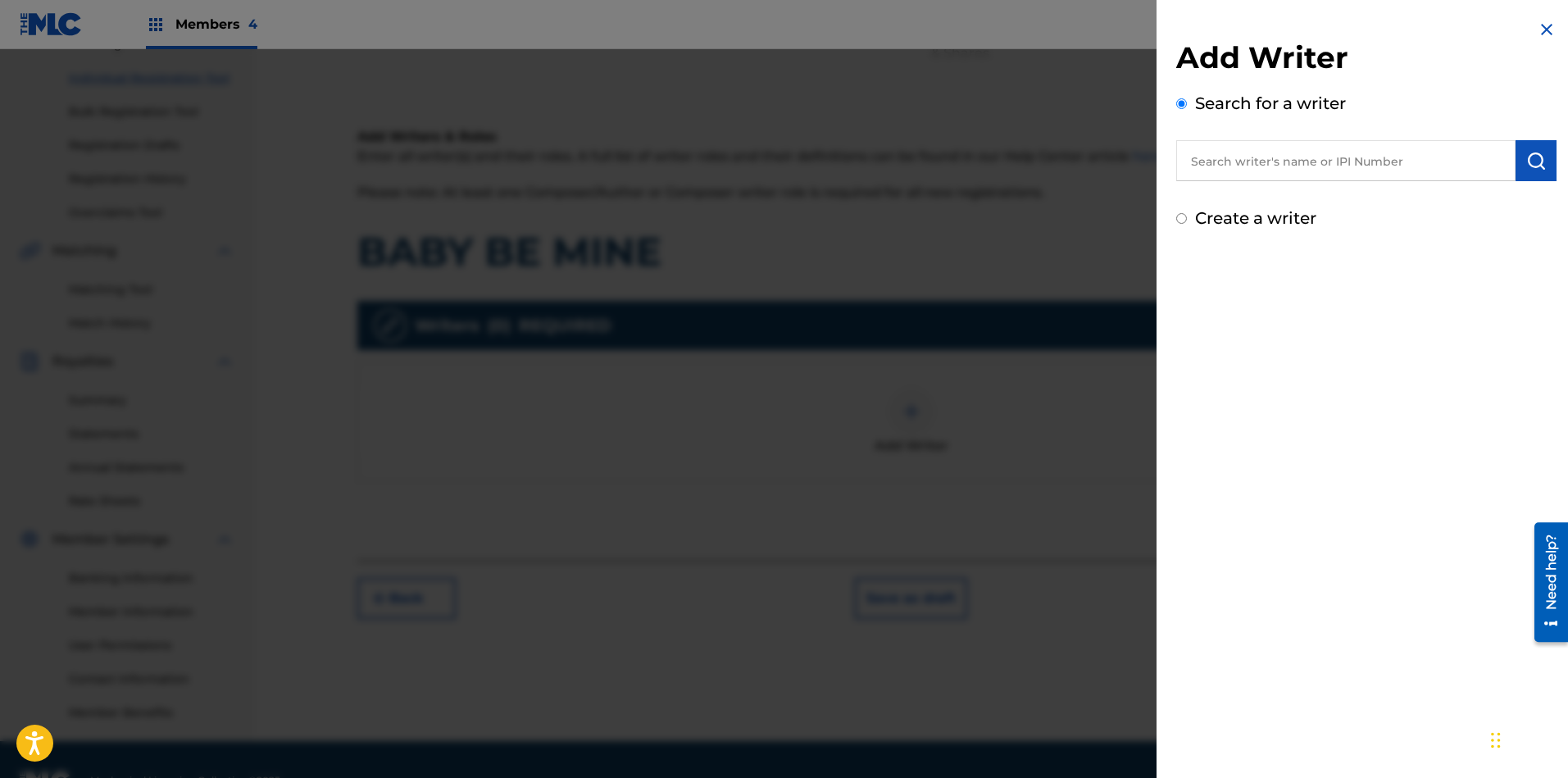
click at [1316, 152] on input "text" at bounding box center [1346, 160] width 340 height 41
paste input "00397884384"
type input "00397884384"
click at [1393, 160] on img "submit" at bounding box center [1535, 160] width 19 height 19
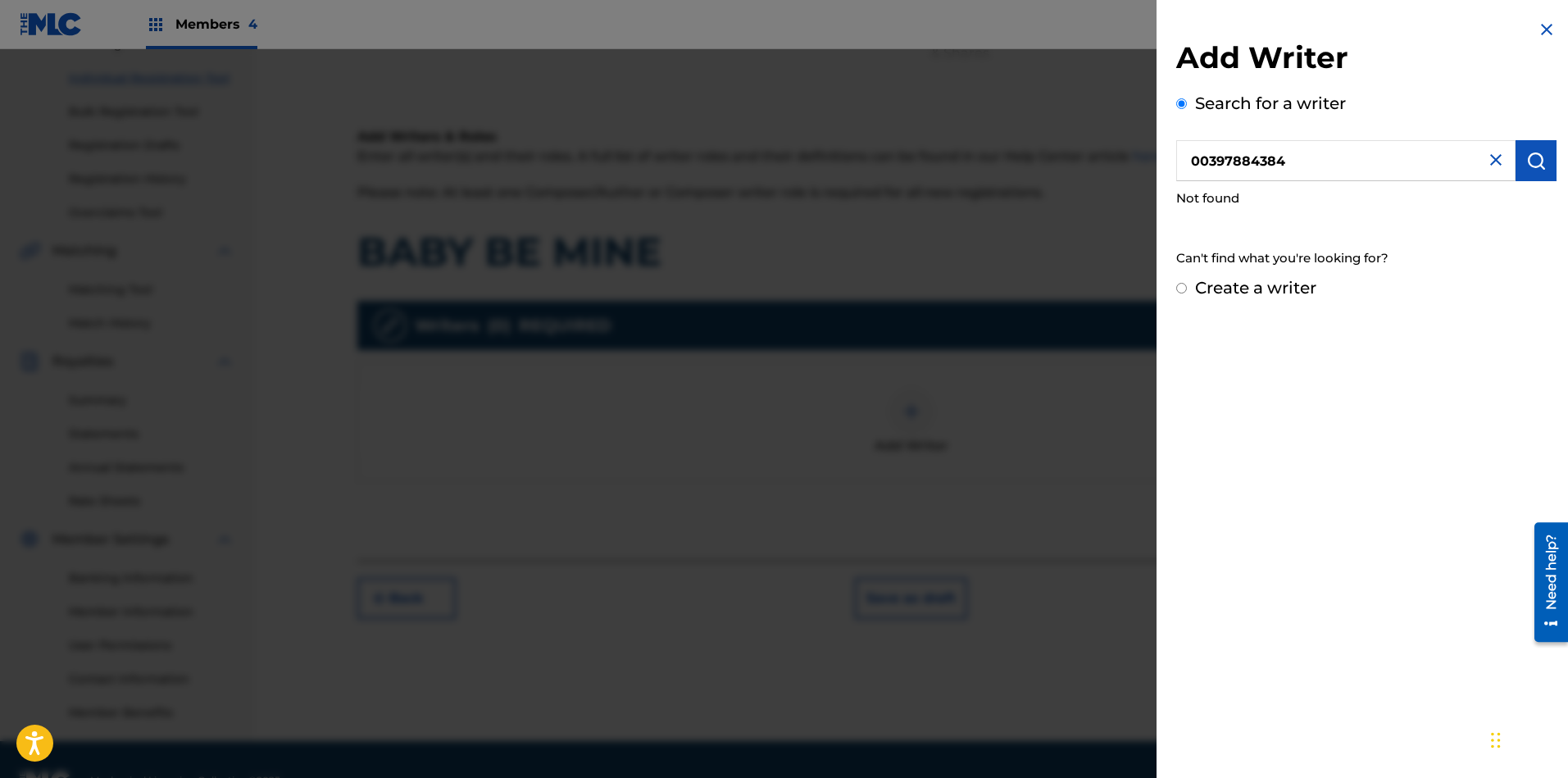
click at [1182, 288] on input "Create a writer" at bounding box center [1181, 288] width 11 height 11
radio input "false"
radio input "true"
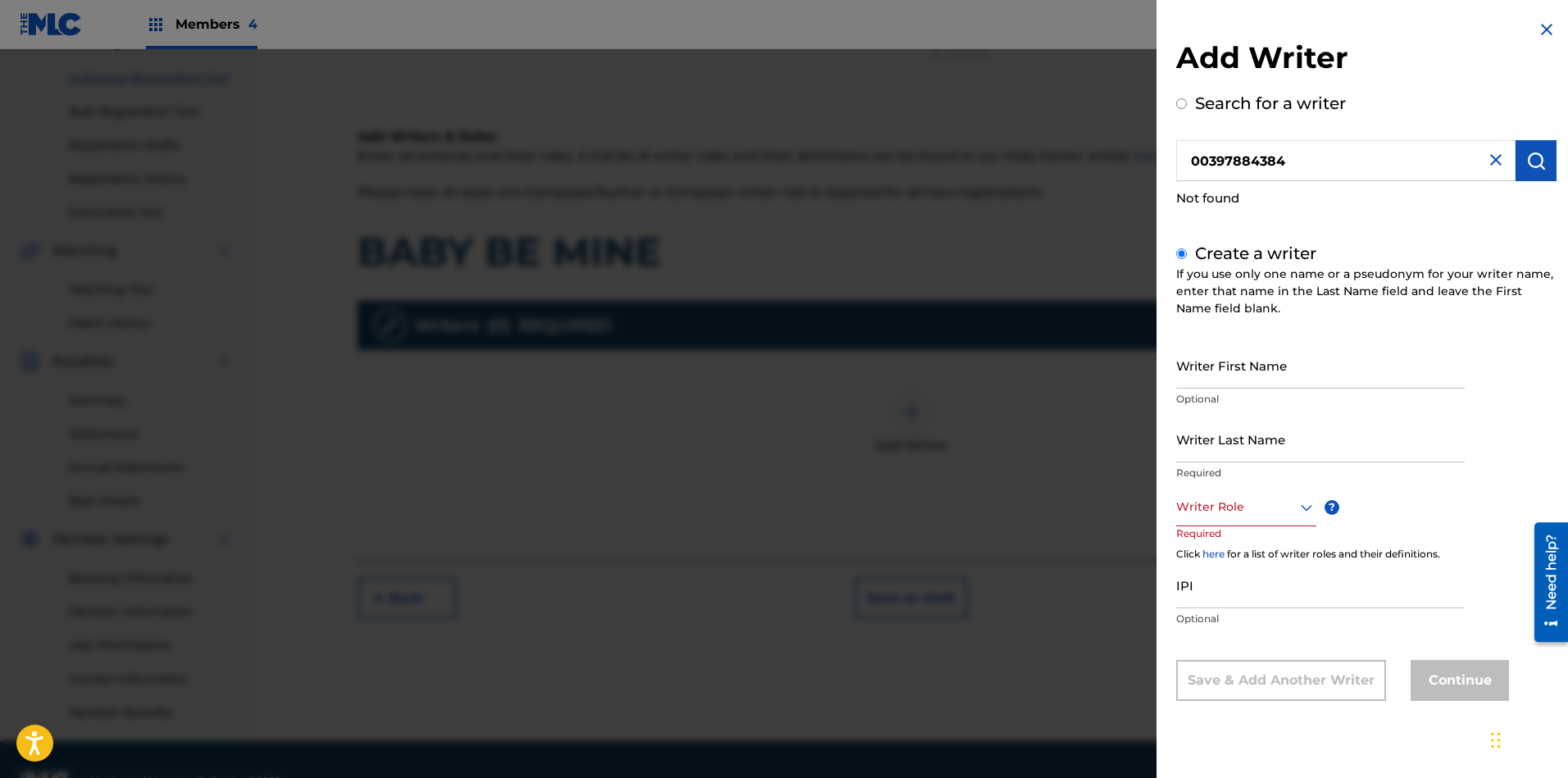
click at [1238, 591] on input "IPI" at bounding box center [1321, 584] width 288 height 47
paste input "00397884384"
type input "00397884384"
click at [1235, 371] on input "Writer First Name" at bounding box center [1321, 366] width 288 height 47
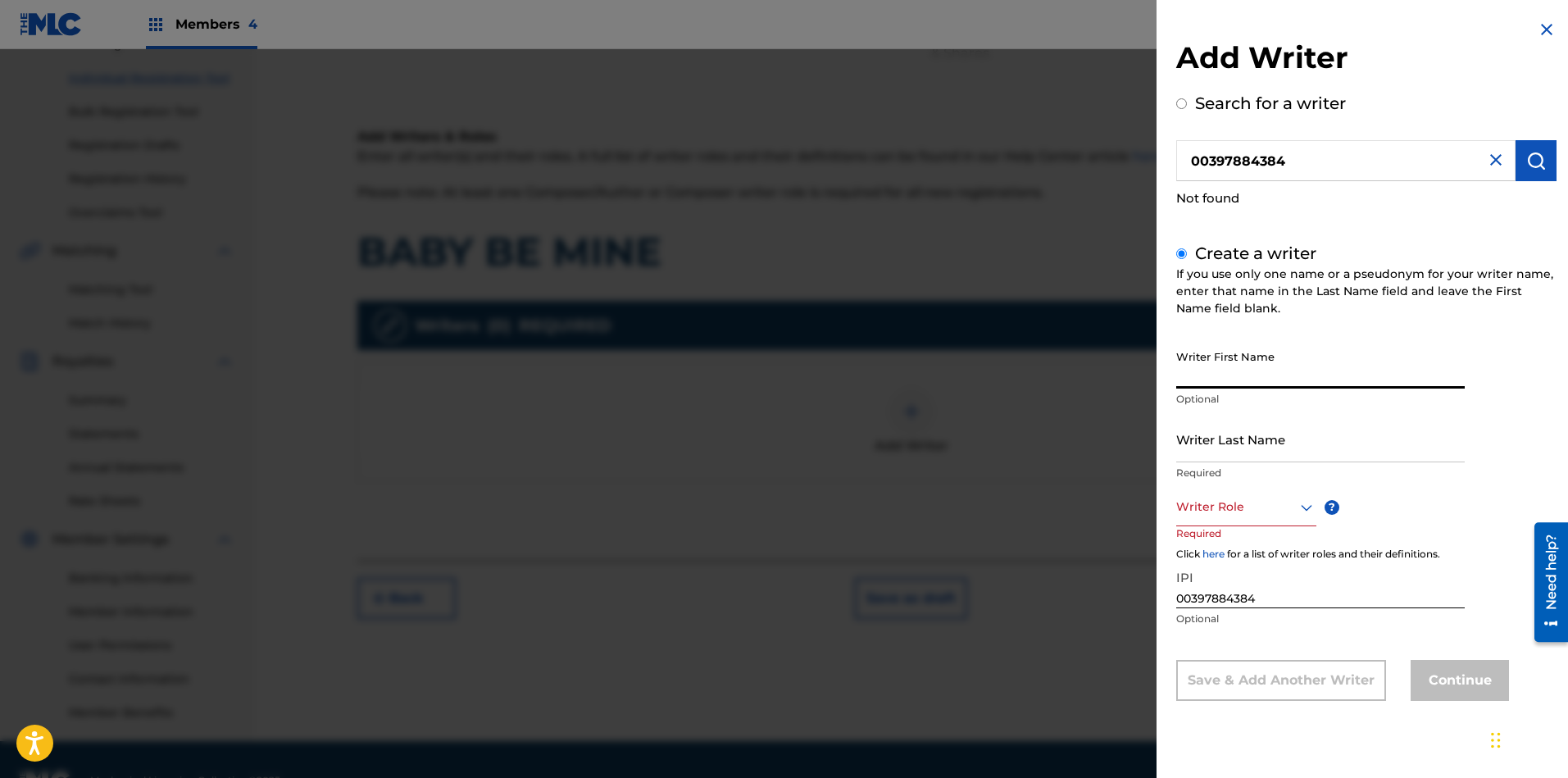
paste input "PICARD JOE"
type input "PICARD JOE"
click at [1263, 448] on input "Writer Last Name" at bounding box center [1321, 439] width 288 height 47
paste input "PICARD JOE"
type input "PICARD JOE"
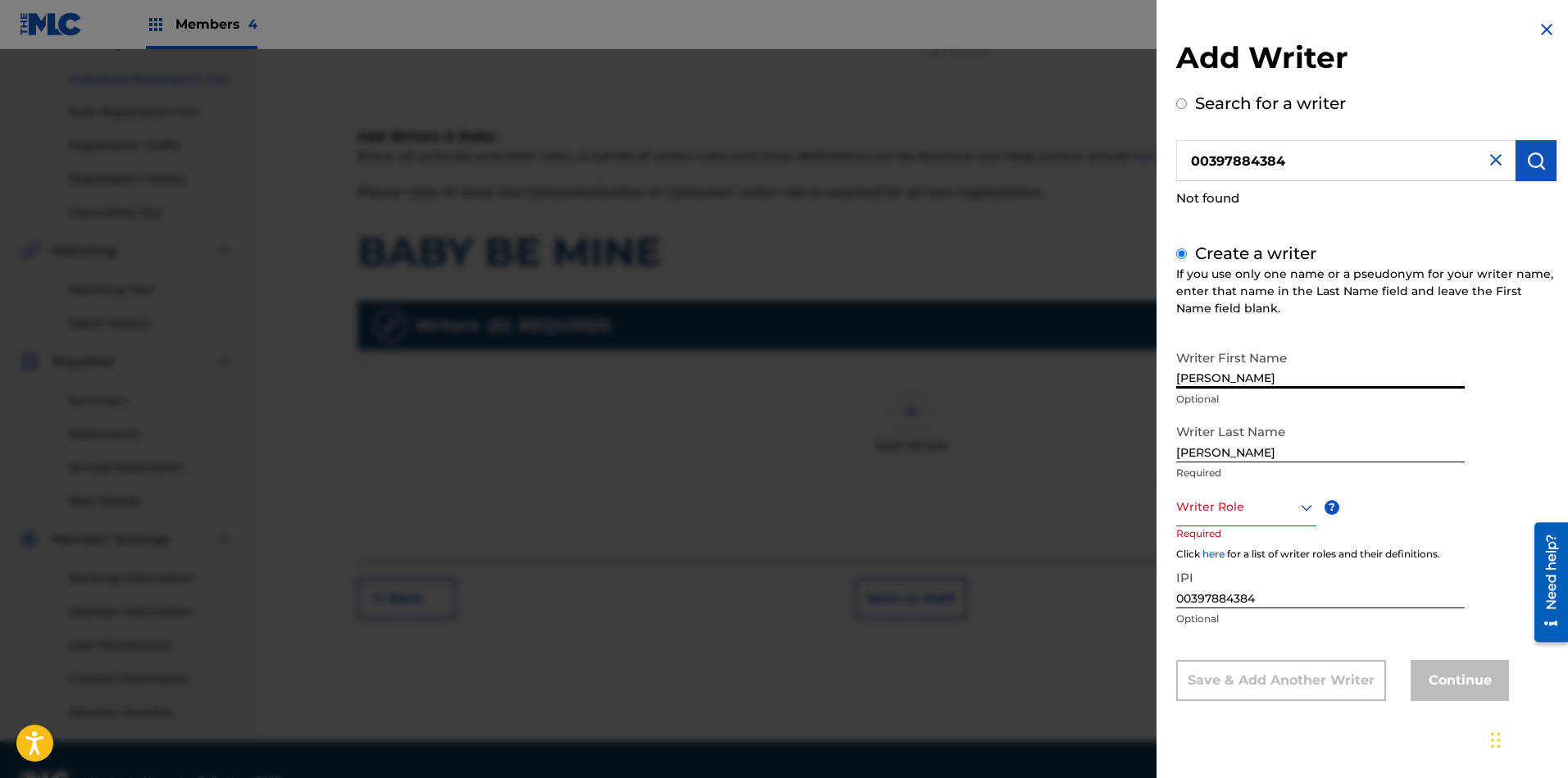
drag, startPoint x: 1225, startPoint y: 377, endPoint x: 1171, endPoint y: 388, distance: 55.1
click at [1171, 388] on div "Add Writer Search for a writer 00397884384 Not found Create a writer If you use…" at bounding box center [1366, 372] width 419 height 744
type input "JOE"
click at [1259, 454] on input "PICARD JOE" at bounding box center [1321, 439] width 288 height 47
type input "PICARD"
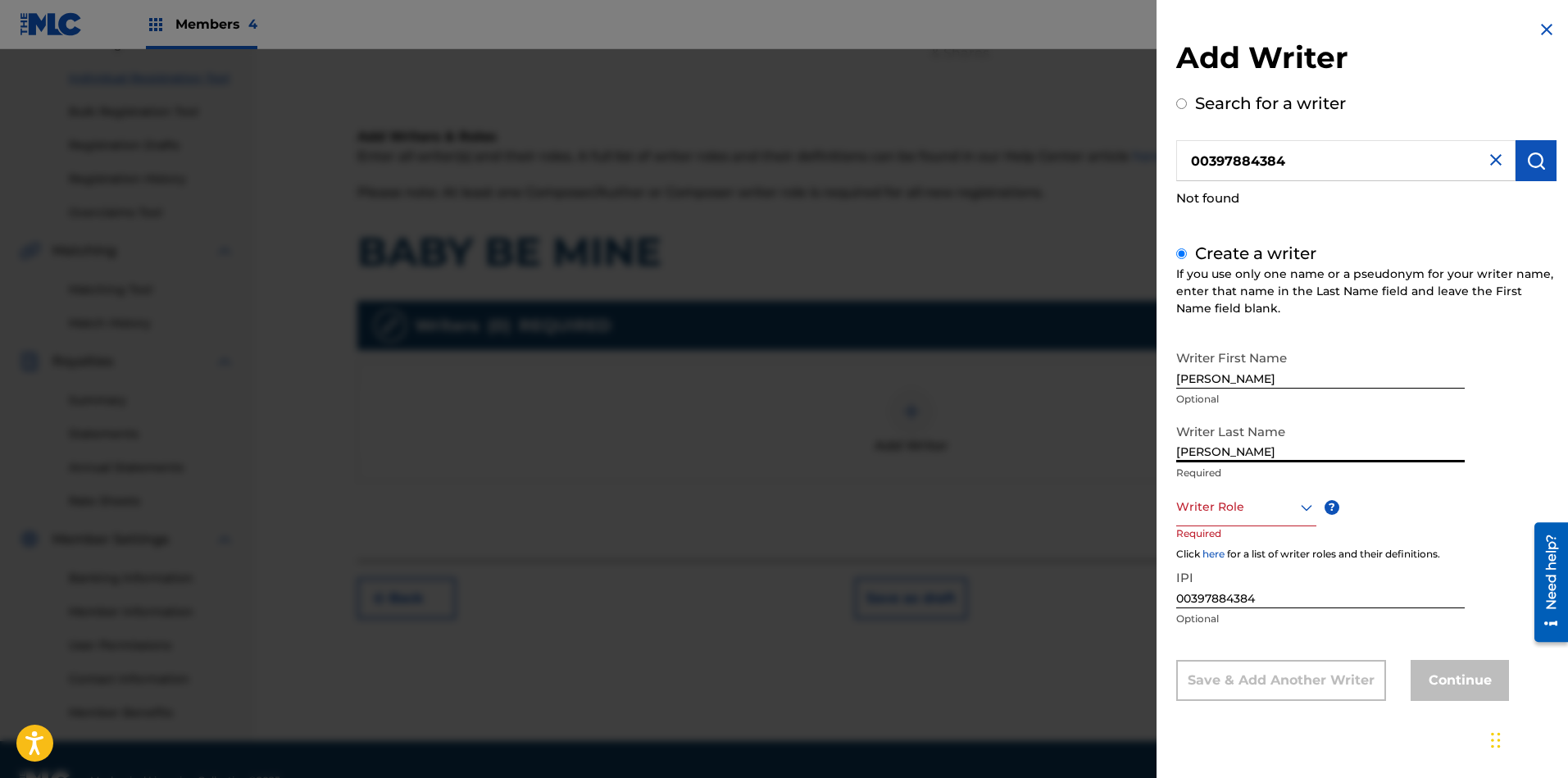
click at [1265, 506] on div at bounding box center [1246, 506] width 140 height 20
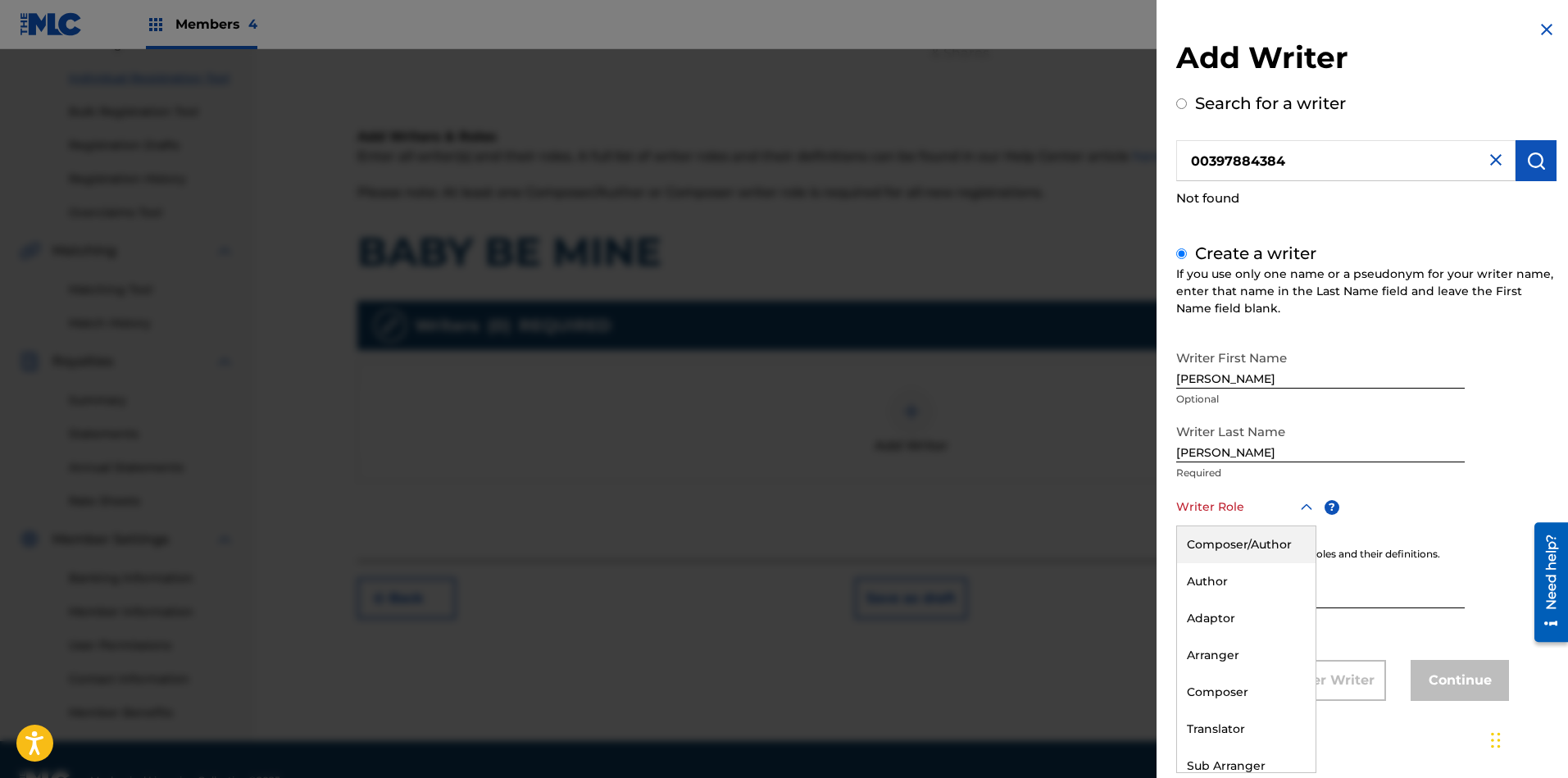
click at [1239, 544] on div "Composer/Author" at bounding box center [1246, 544] width 138 height 37
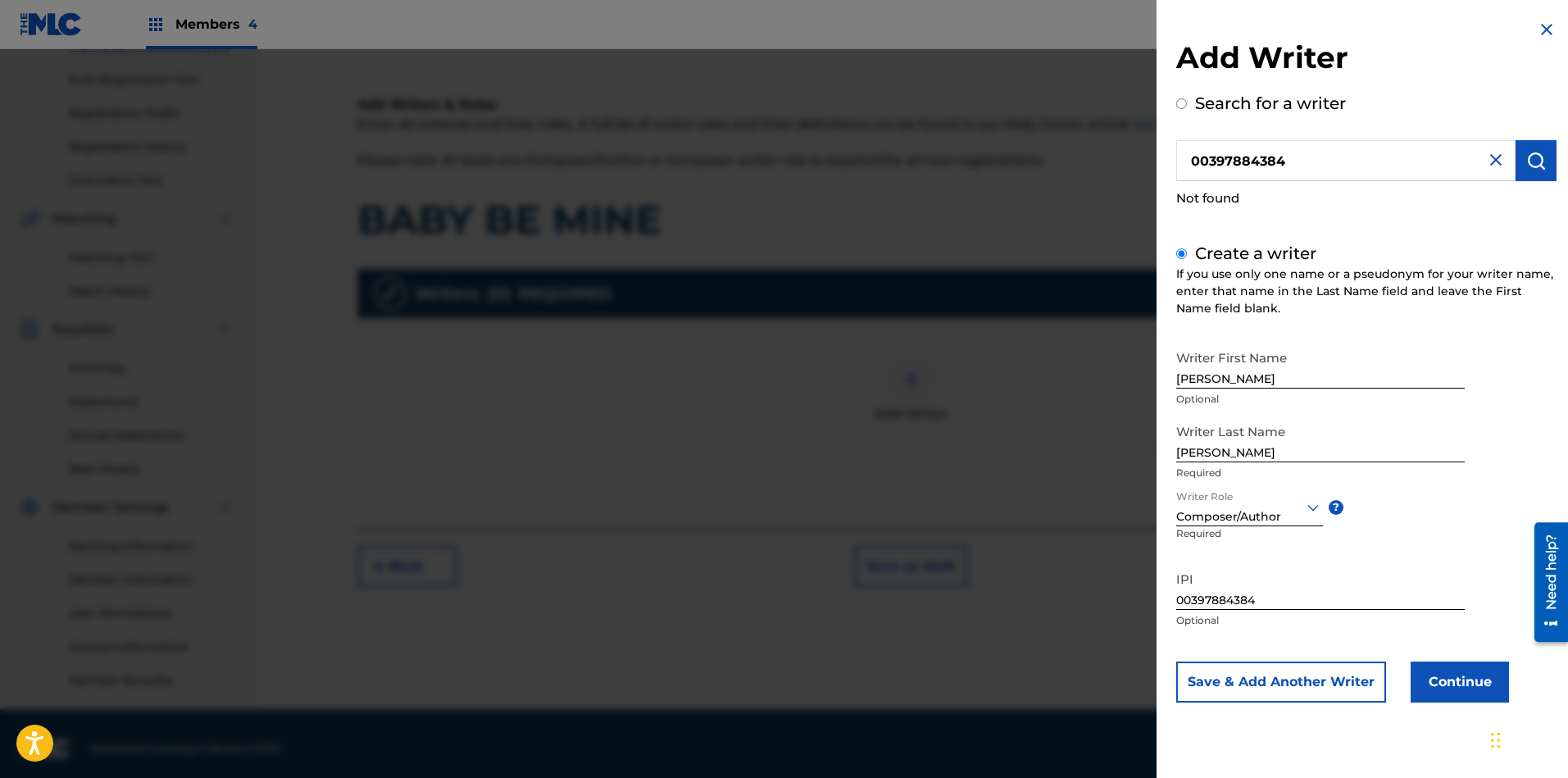
scroll to position [237, 0]
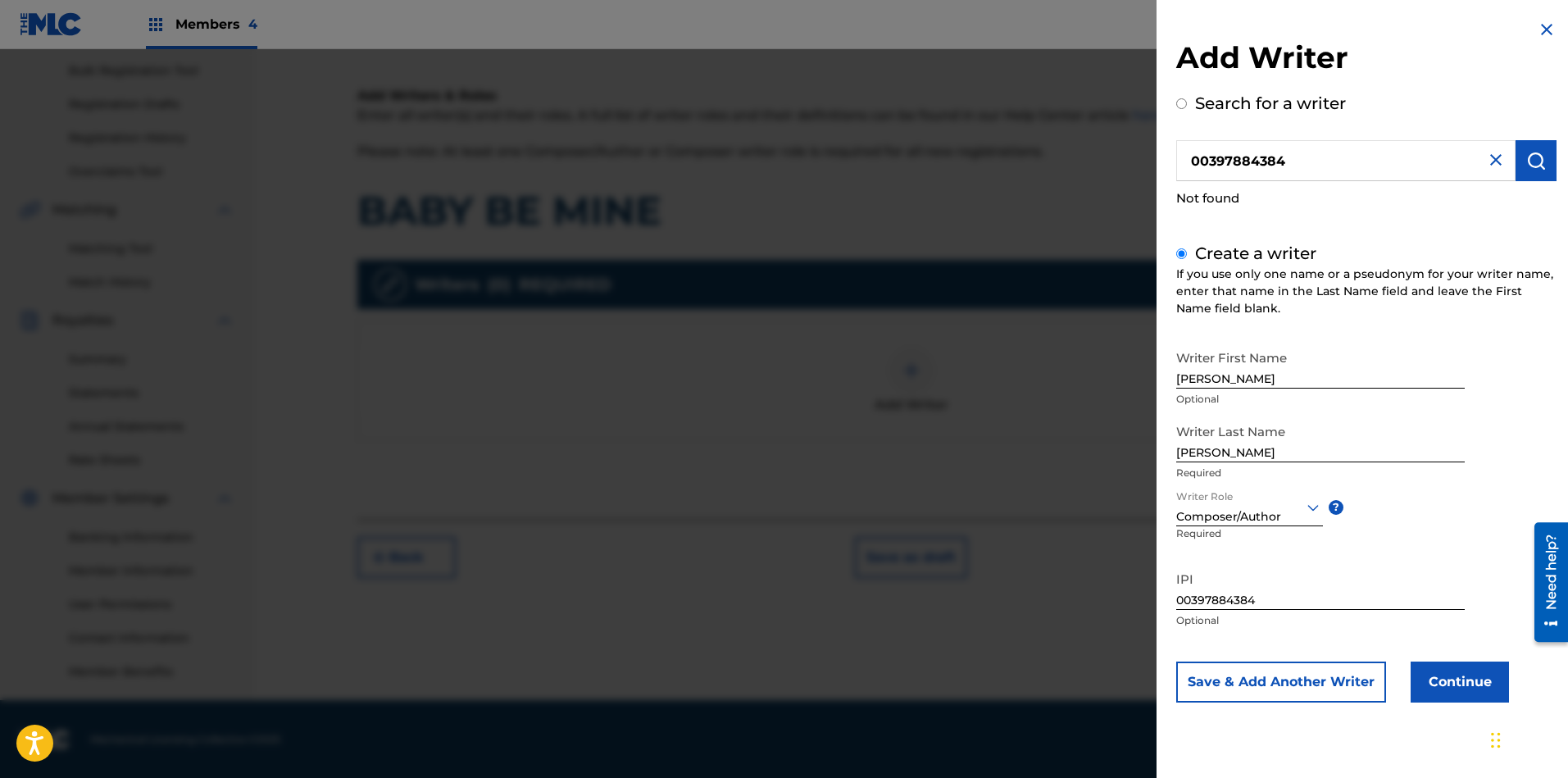
click at [1393, 680] on button "Continue" at bounding box center [1459, 682] width 98 height 41
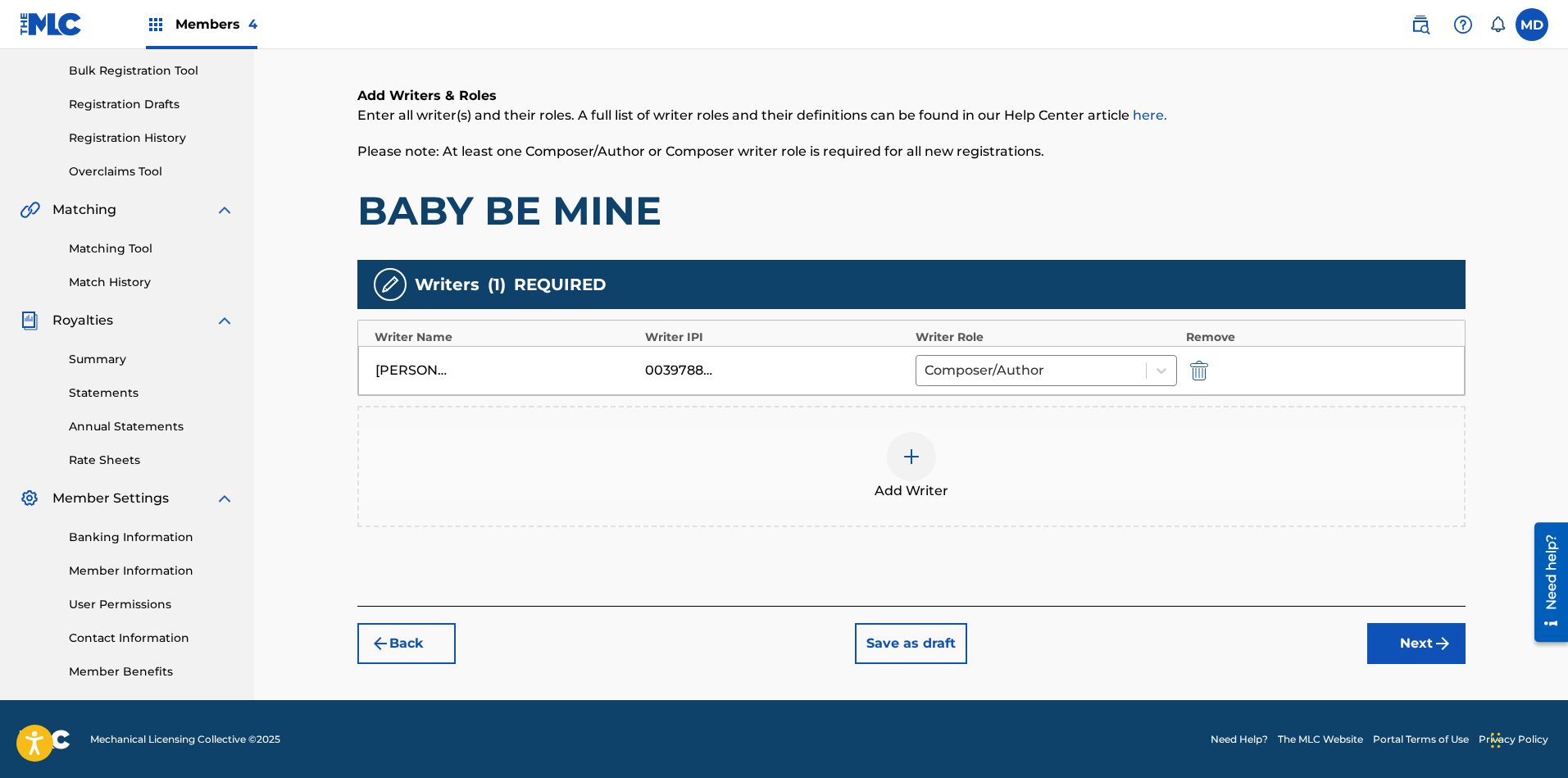
click at [913, 459] on img at bounding box center [911, 456] width 19 height 19
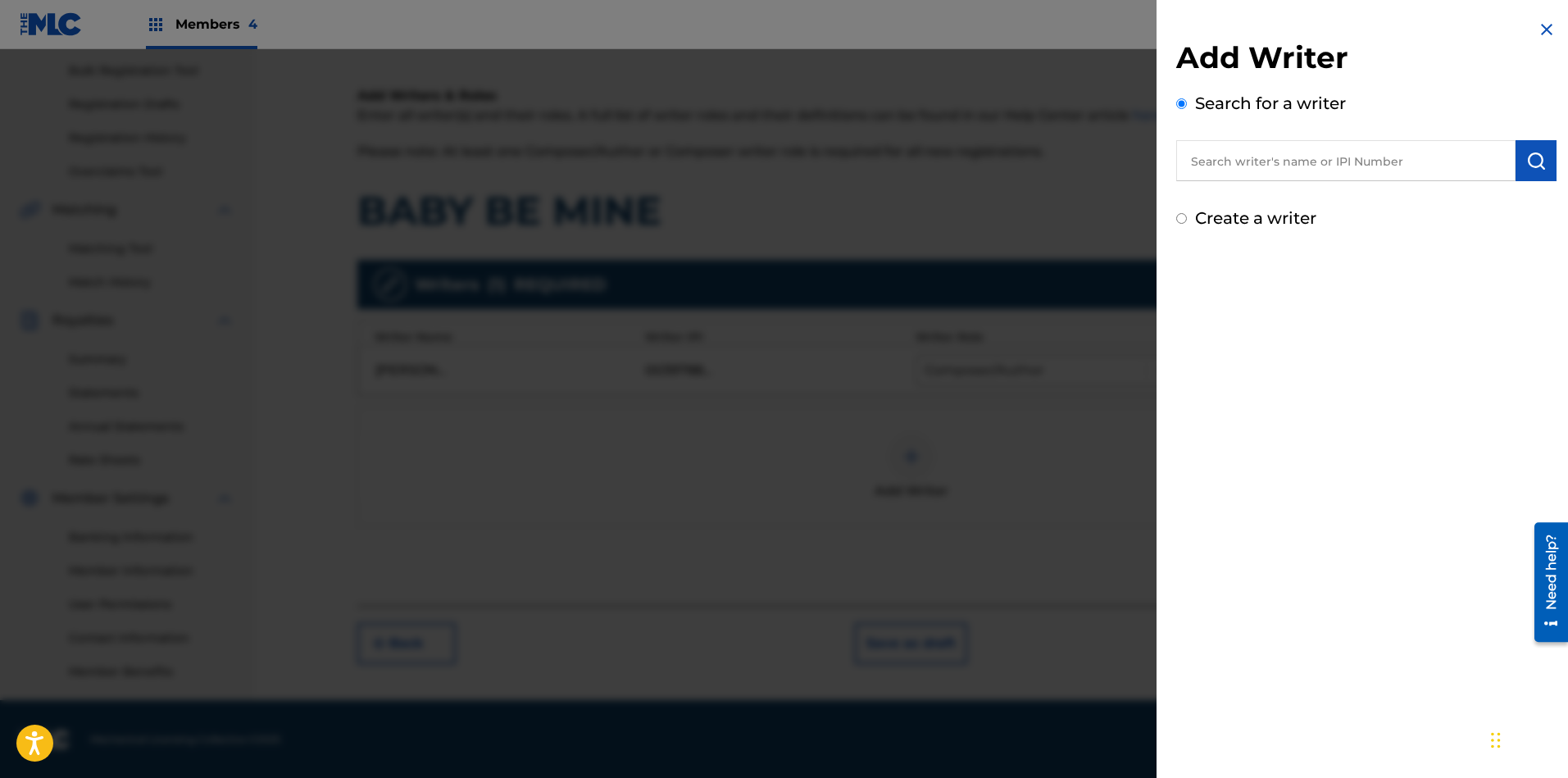
click at [1316, 161] on input "text" at bounding box center [1346, 160] width 340 height 41
paste input "DIGGS UNDERSTANDING"
type input "DIGGS UNDERSTANDING"
click at [1393, 153] on img "submit" at bounding box center [1535, 160] width 19 height 19
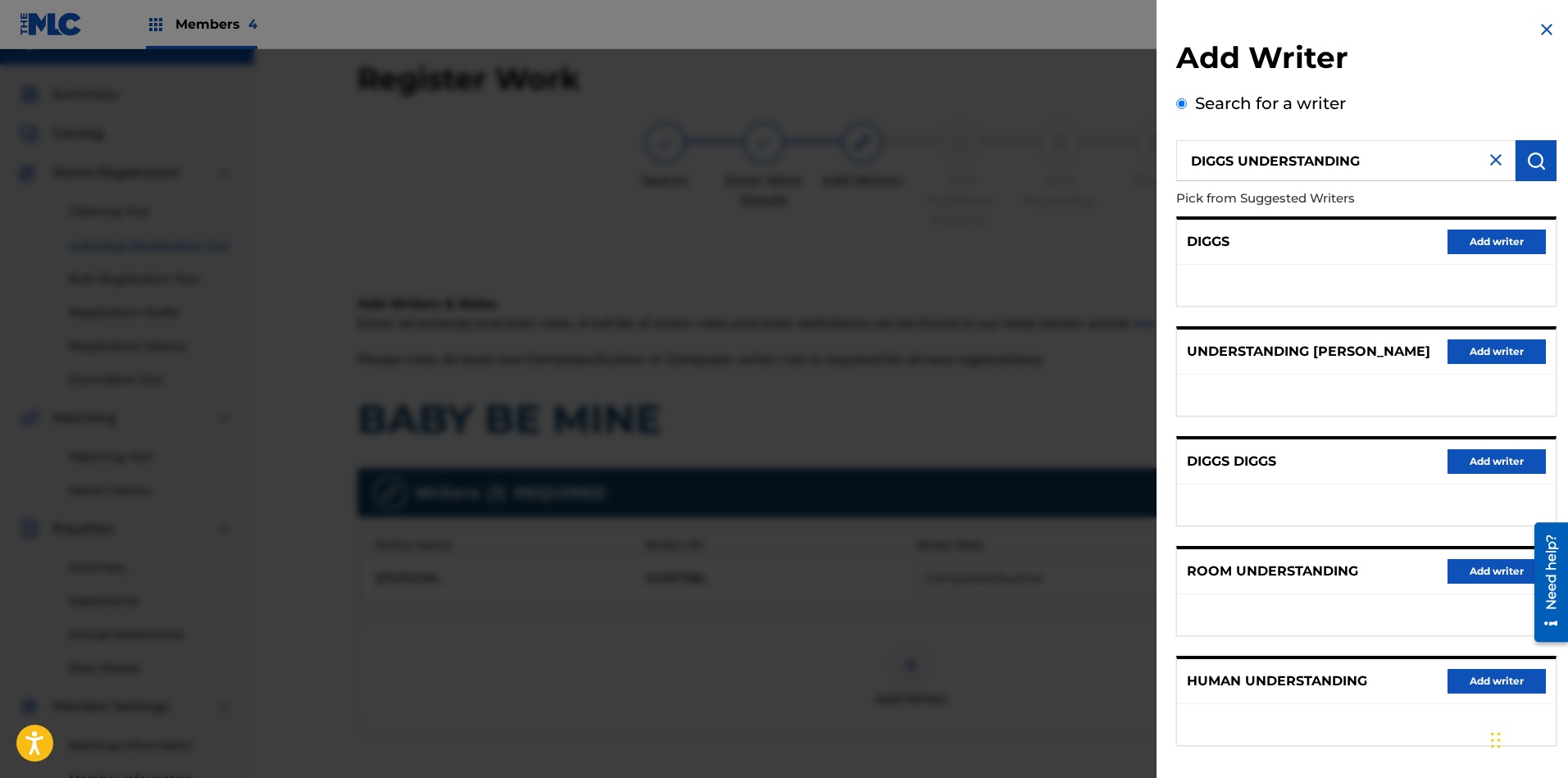
scroll to position [0, 0]
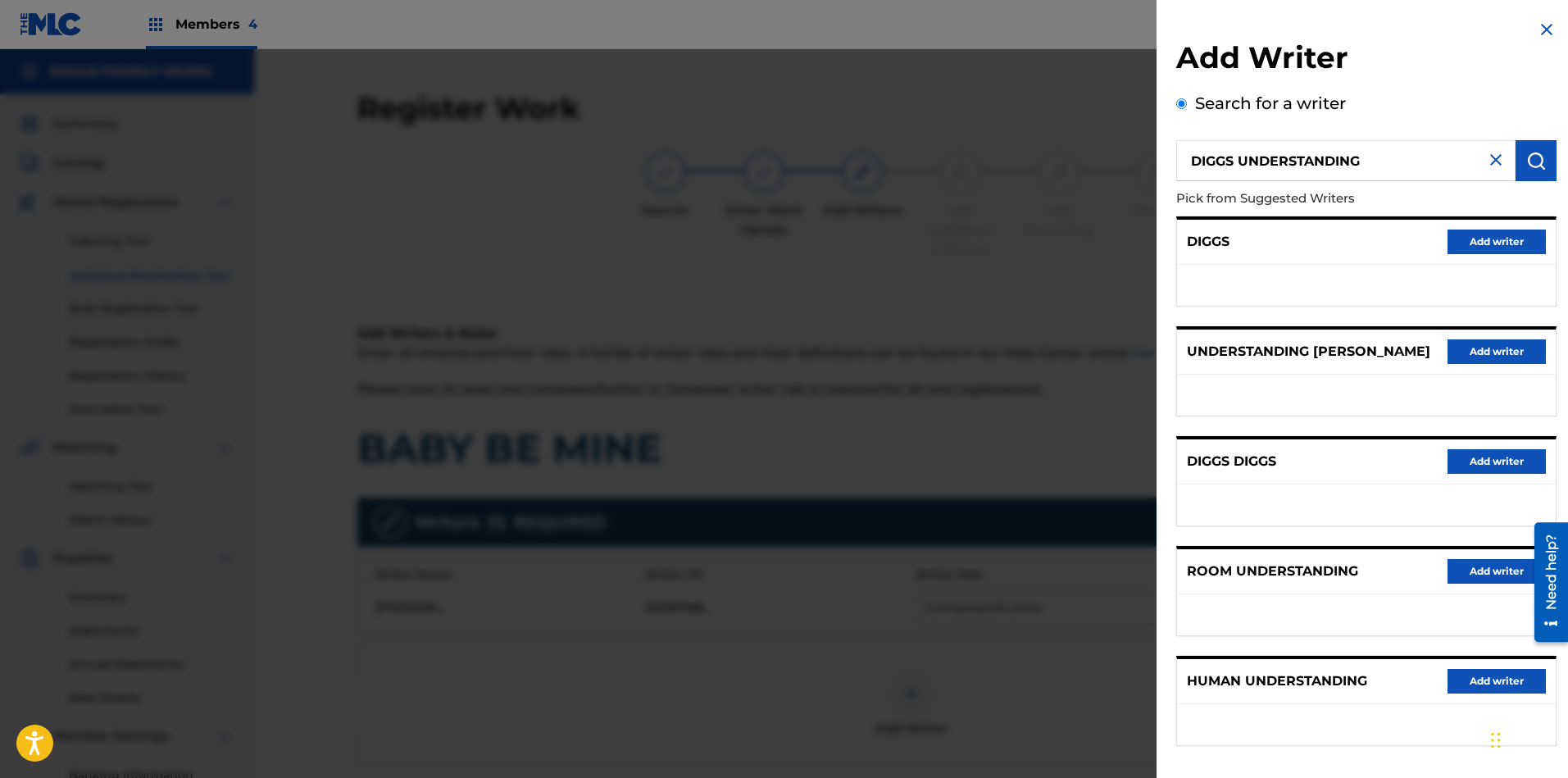
click at [1393, 23] on img at bounding box center [1546, 29] width 19 height 19
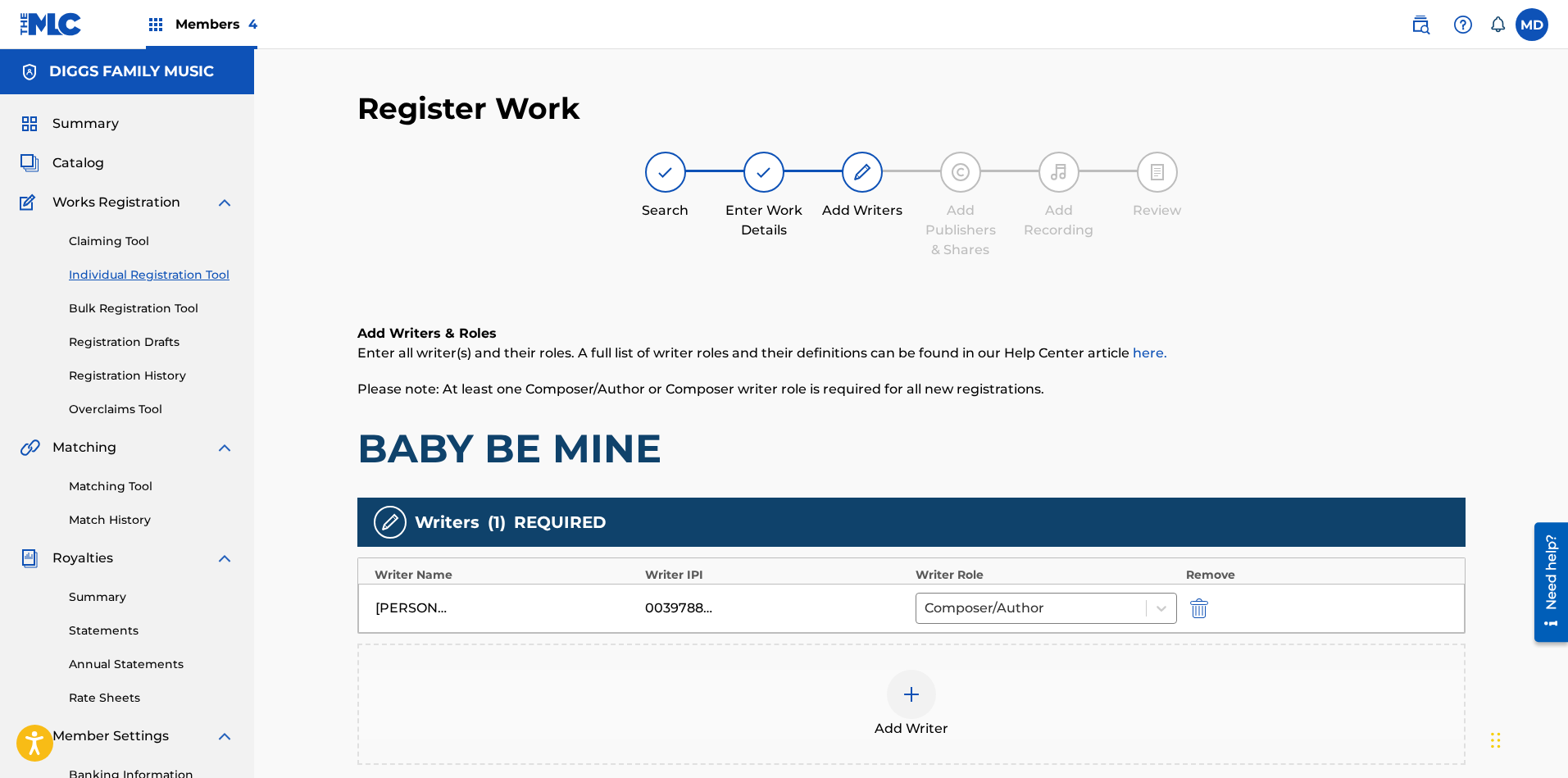
click at [920, 691] on img at bounding box center [911, 693] width 19 height 19
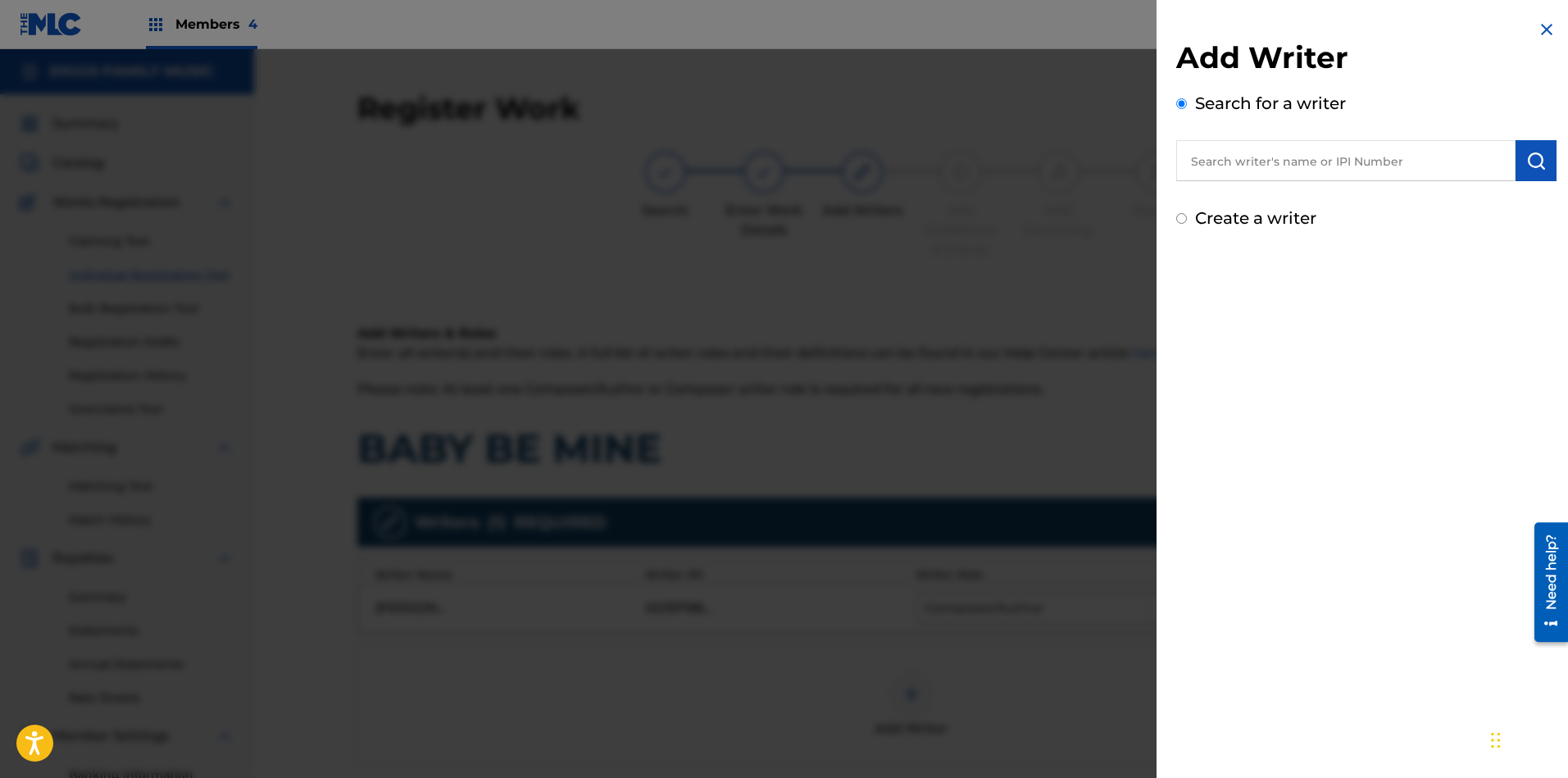
click at [1290, 163] on input "text" at bounding box center [1346, 160] width 340 height 41
paste input "01104668083"
type input "01104668083"
click at [1393, 163] on img "submit" at bounding box center [1535, 160] width 19 height 19
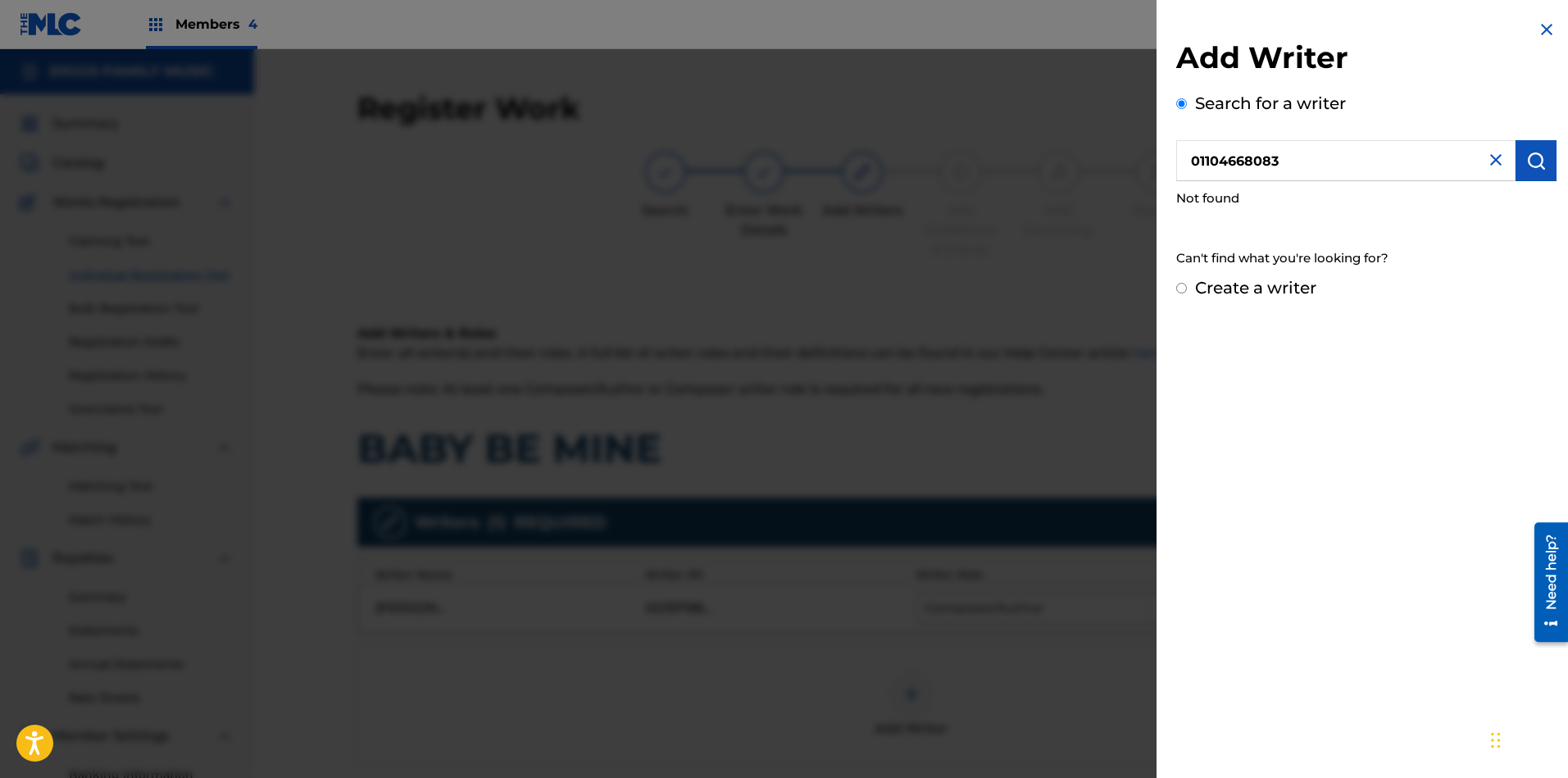
click at [1181, 284] on input "Create a writer" at bounding box center [1181, 288] width 11 height 11
radio input "false"
radio input "true"
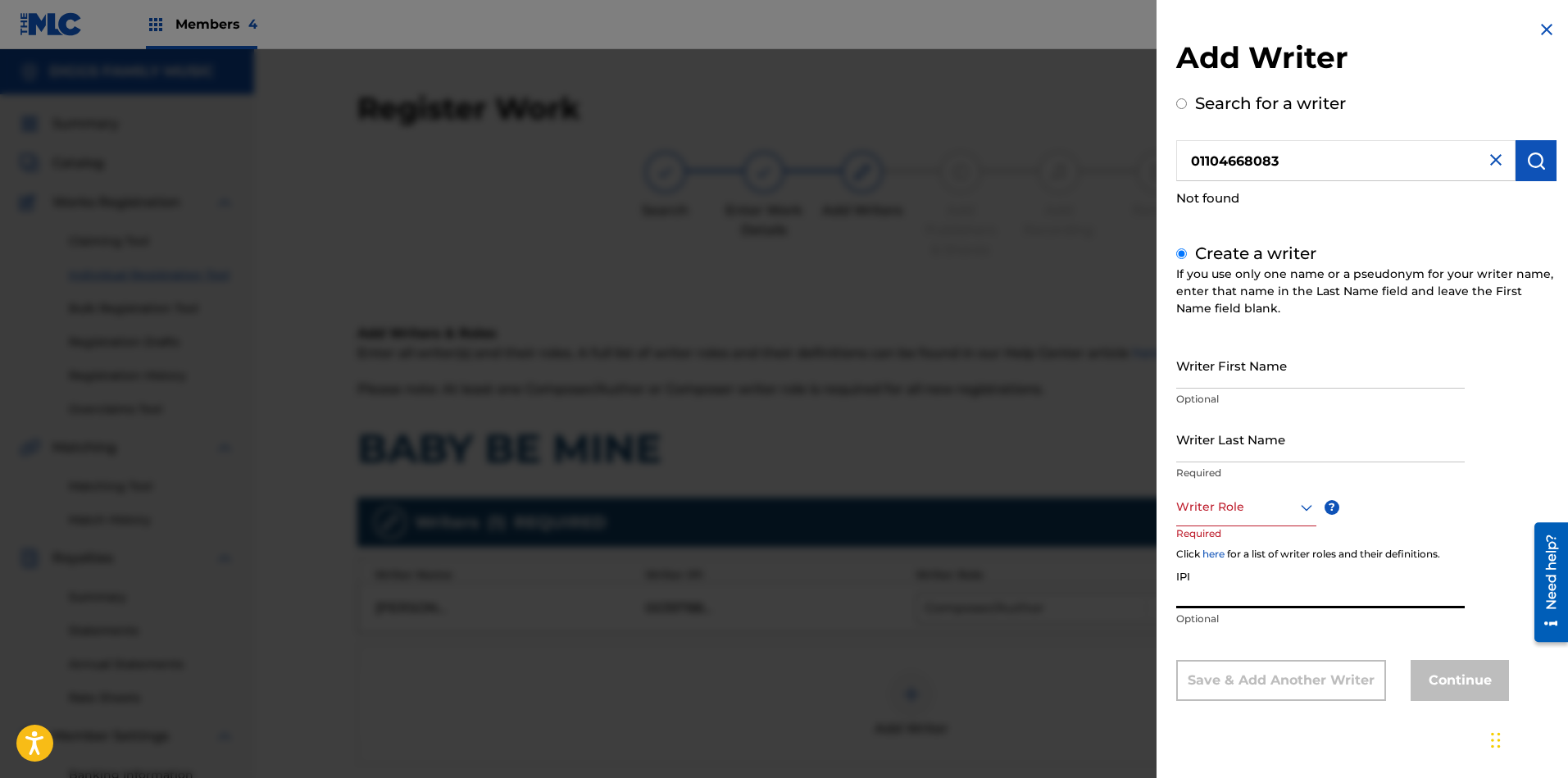
click at [1217, 589] on input "IPI" at bounding box center [1321, 584] width 288 height 47
paste input "01104668083"
type input "01104668083"
click at [1255, 368] on input "Writer First Name" at bounding box center [1321, 366] width 288 height 47
paste input "DIGGS UNDERSTANDING"
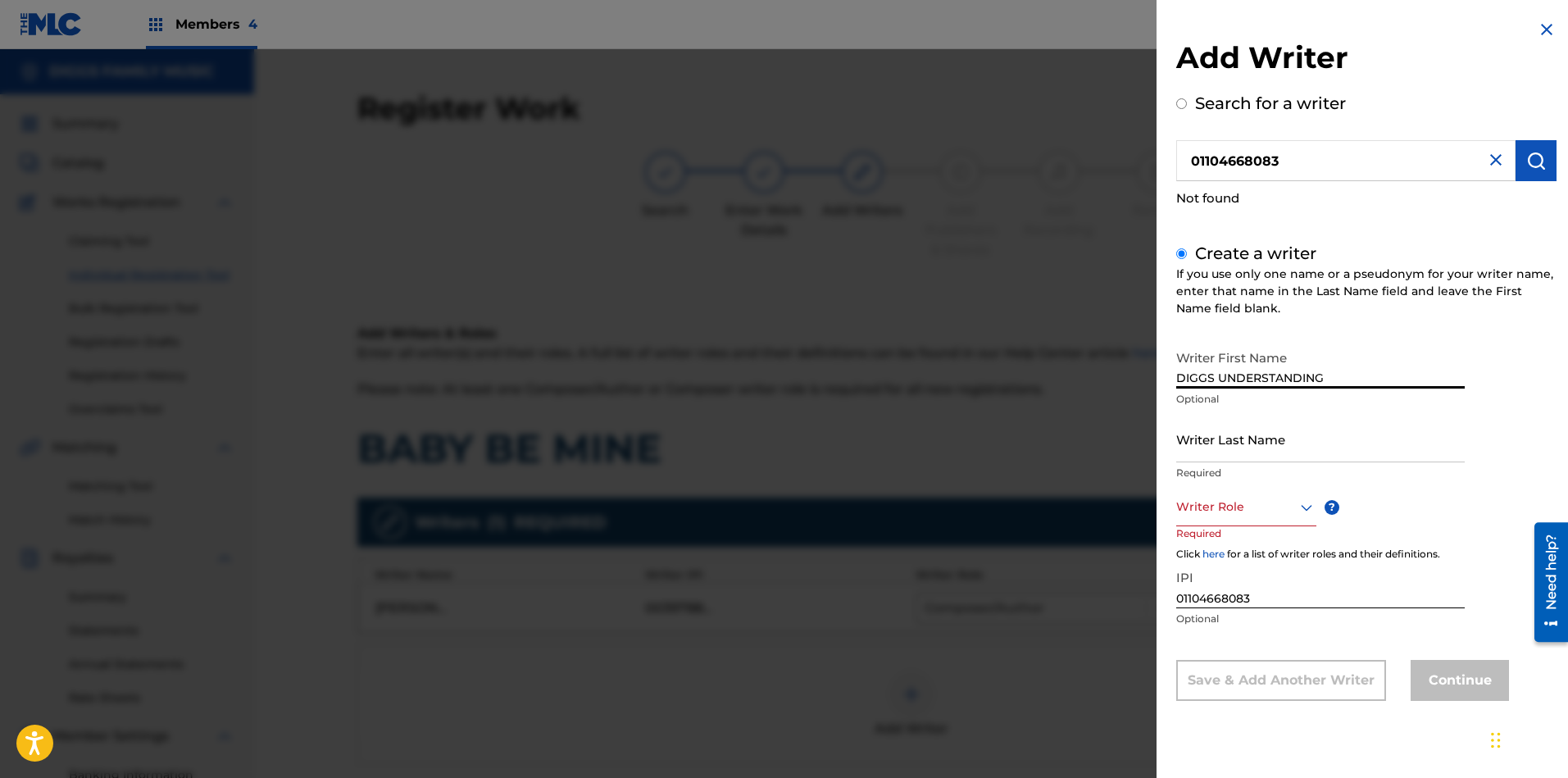
type input "DIGGS UNDERSTANDING"
click at [1264, 449] on input "Writer Last Name" at bounding box center [1321, 439] width 288 height 47
paste input "DIGGS UNDERSTANDING"
type input "DIGGS UNDERSTANDING"
click at [1218, 377] on input "DIGGS UNDERSTANDING" at bounding box center [1321, 366] width 288 height 47
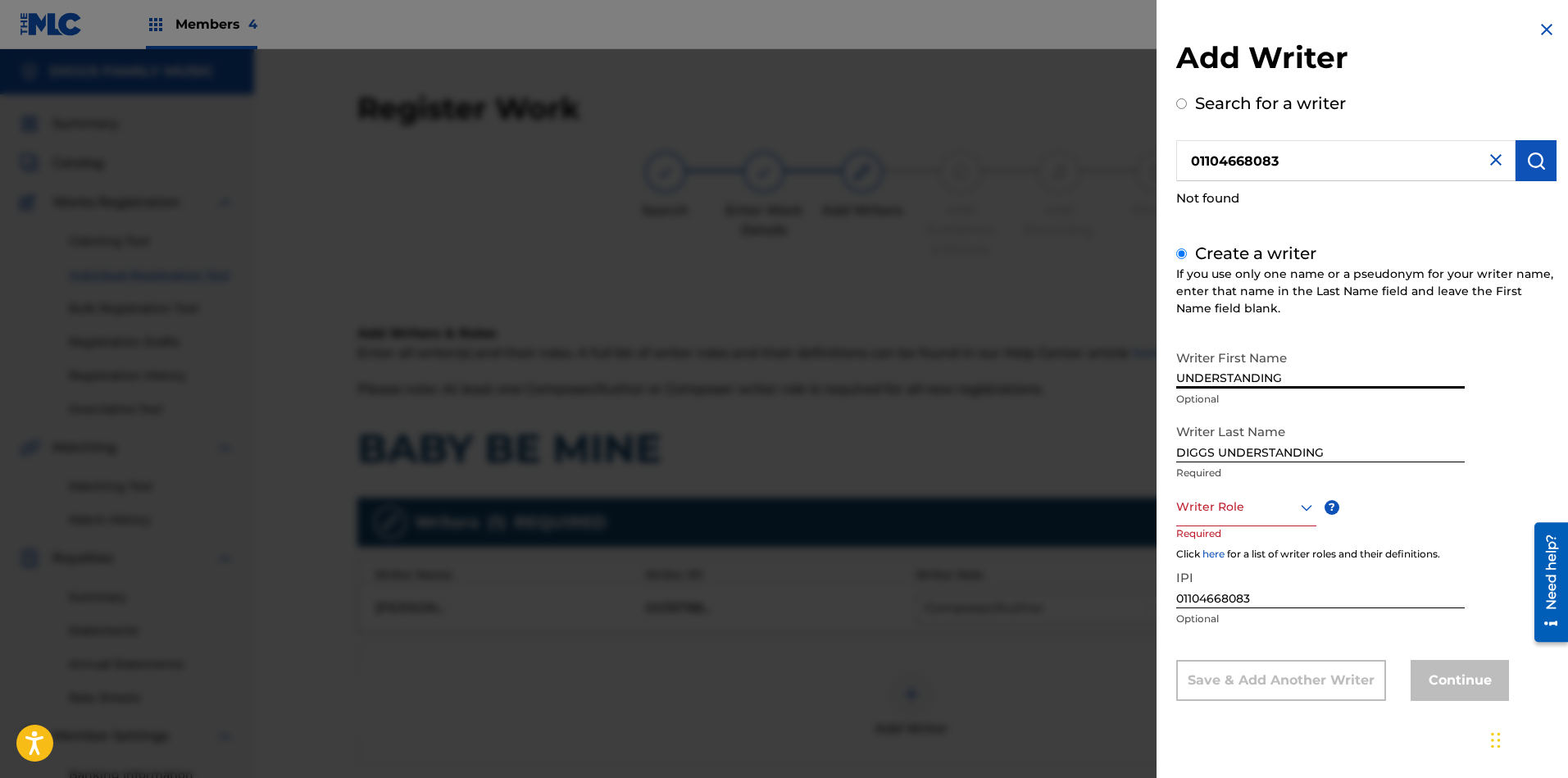
type input "UNDERSTANDING"
click at [1369, 451] on input "DIGGS UNDERSTANDING" at bounding box center [1321, 439] width 288 height 47
type input "DIGGS"
click at [1251, 507] on div at bounding box center [1246, 506] width 140 height 20
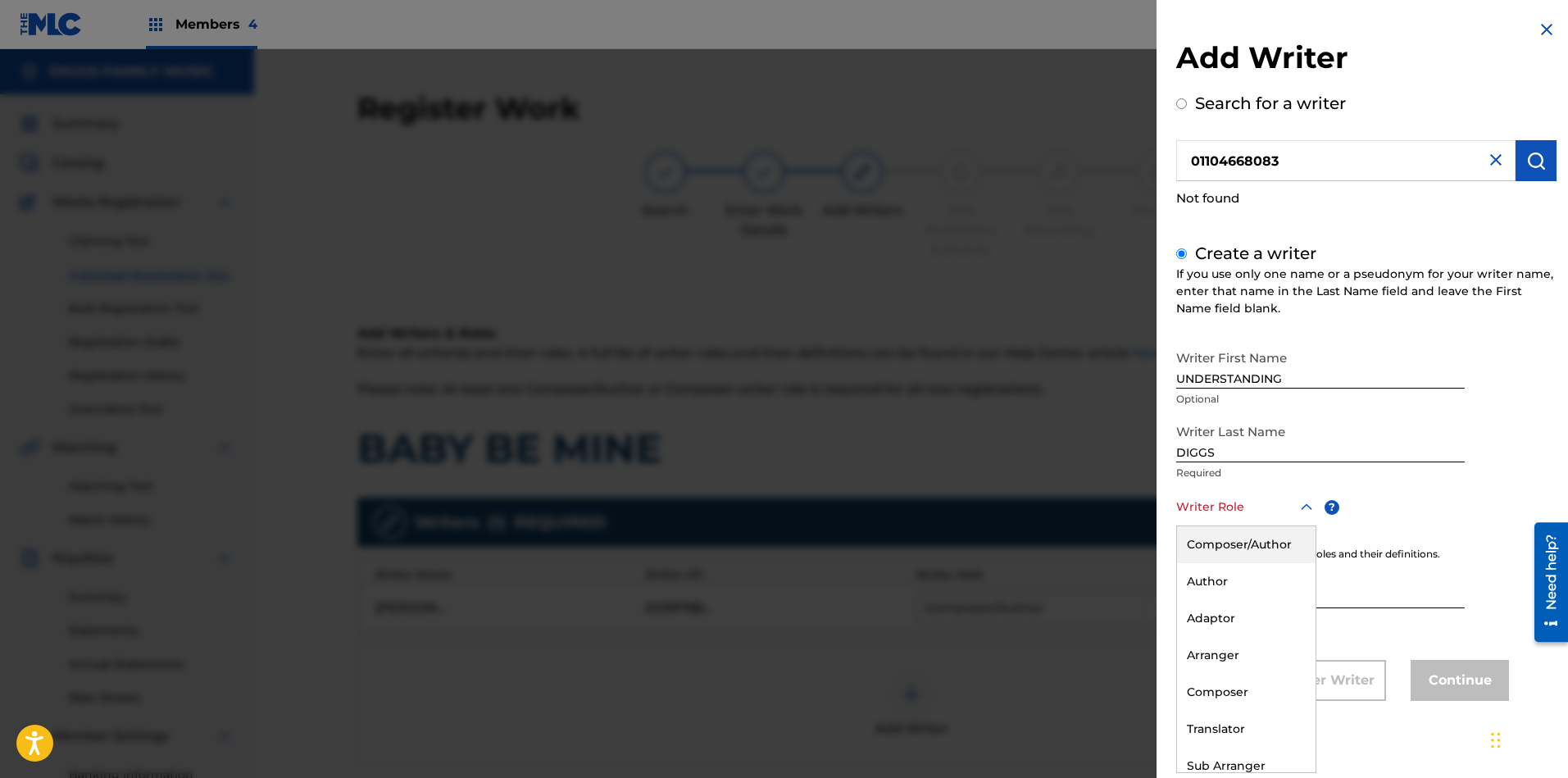
click at [1245, 545] on div "Composer/Author" at bounding box center [1246, 544] width 138 height 37
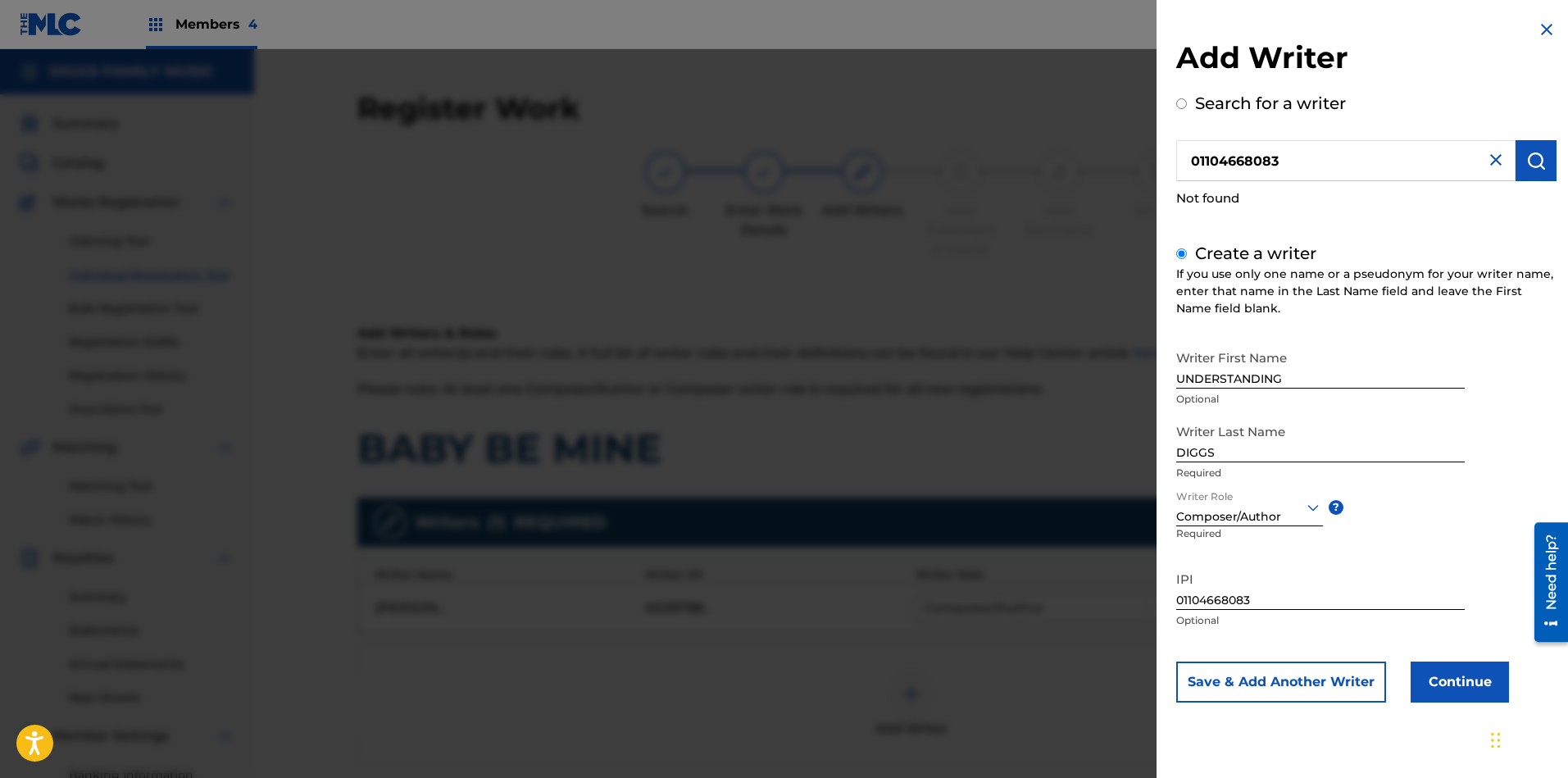
scroll to position [123, 0]
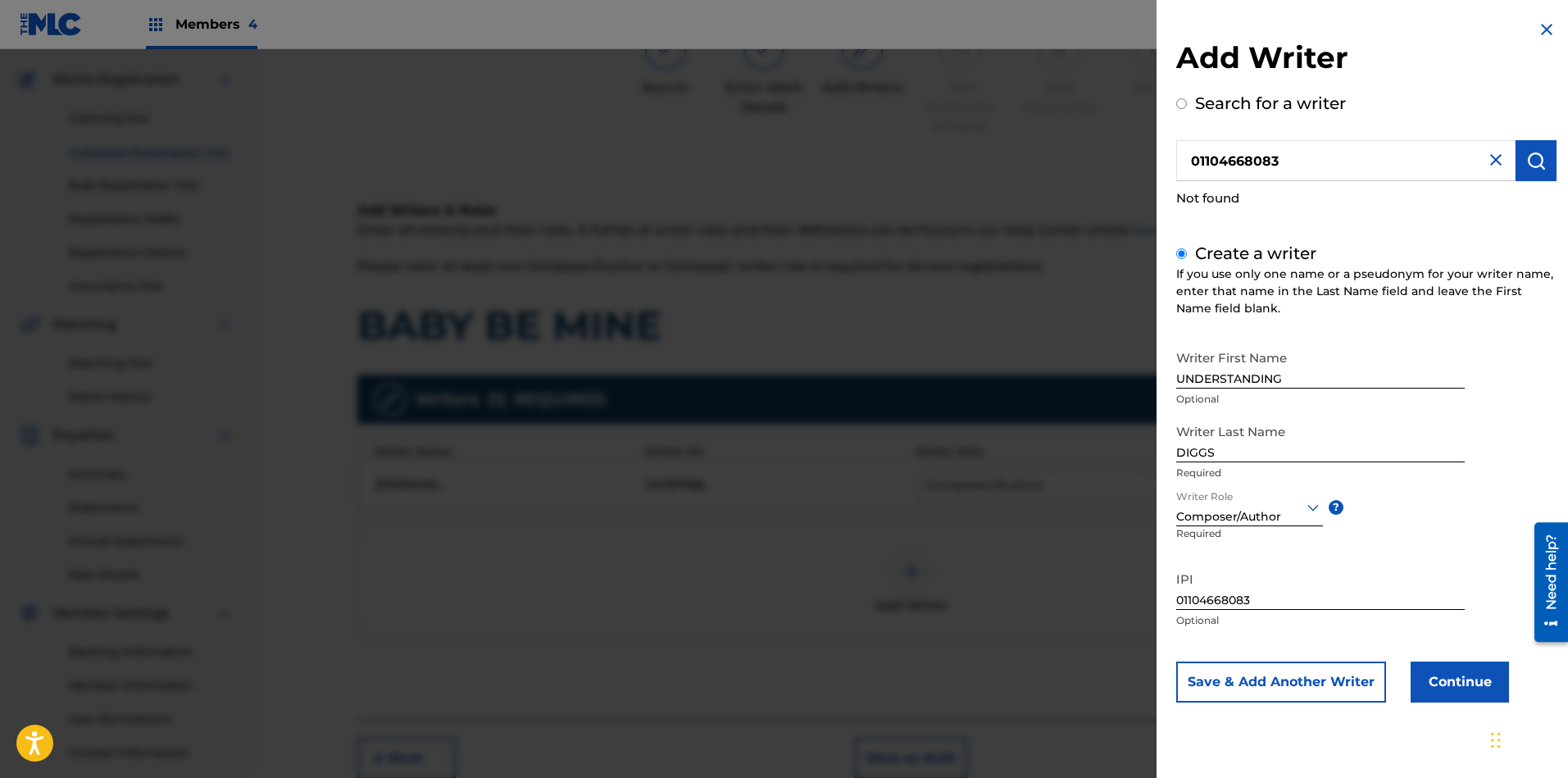
click at [1393, 678] on button "Continue" at bounding box center [1459, 682] width 98 height 41
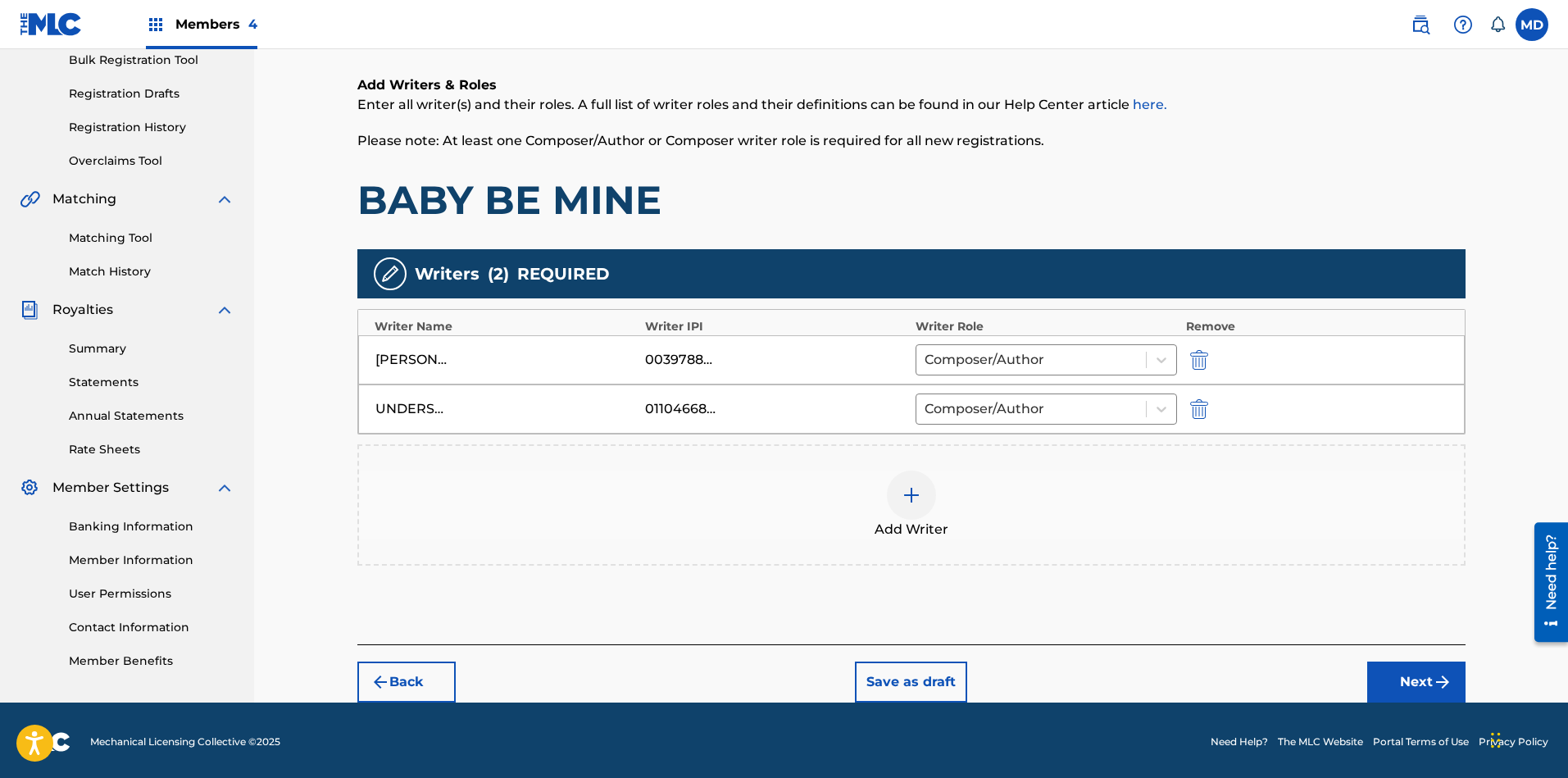
scroll to position [251, 0]
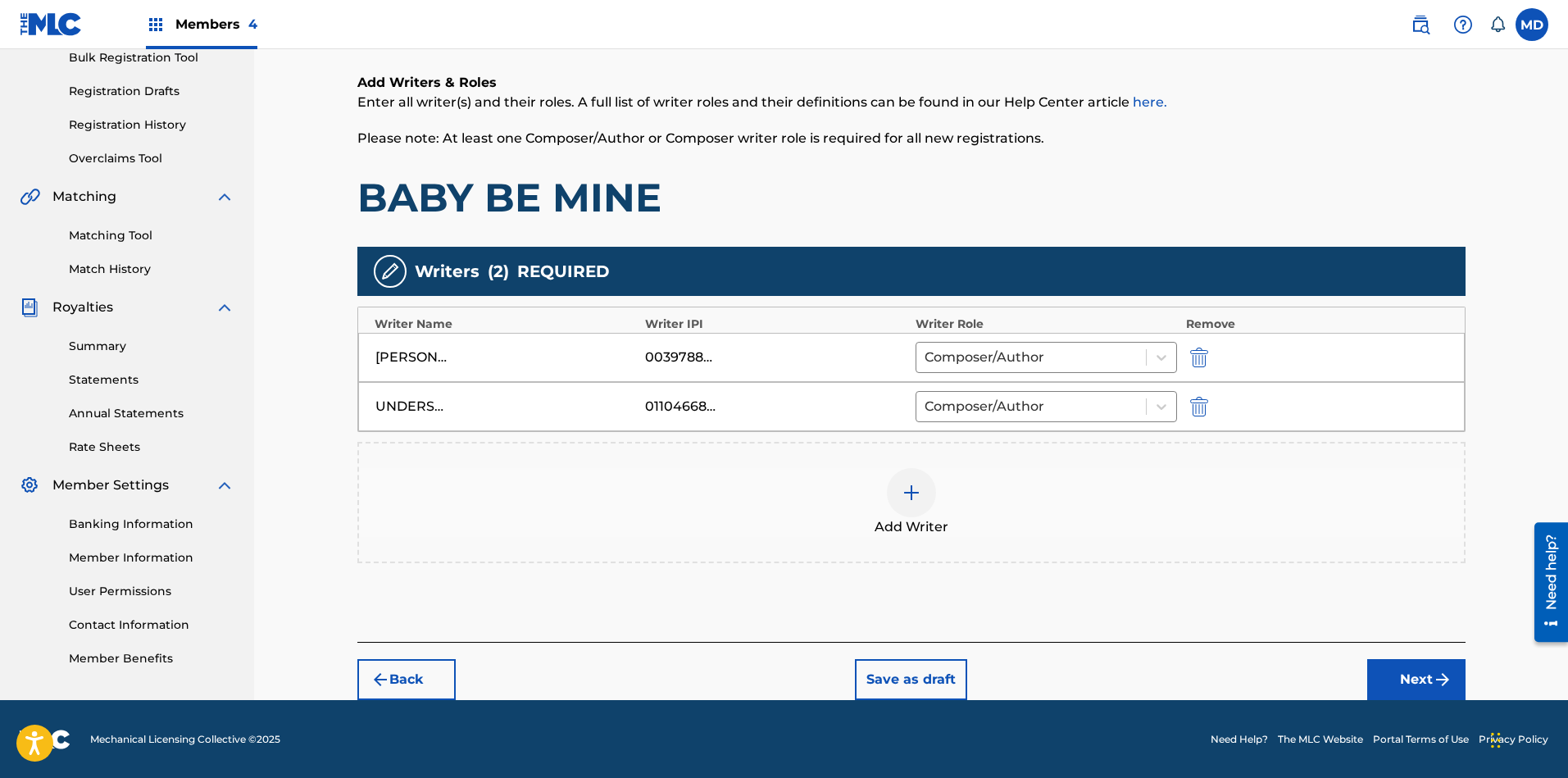
click at [1393, 676] on button "Next" at bounding box center [1415, 679] width 98 height 41
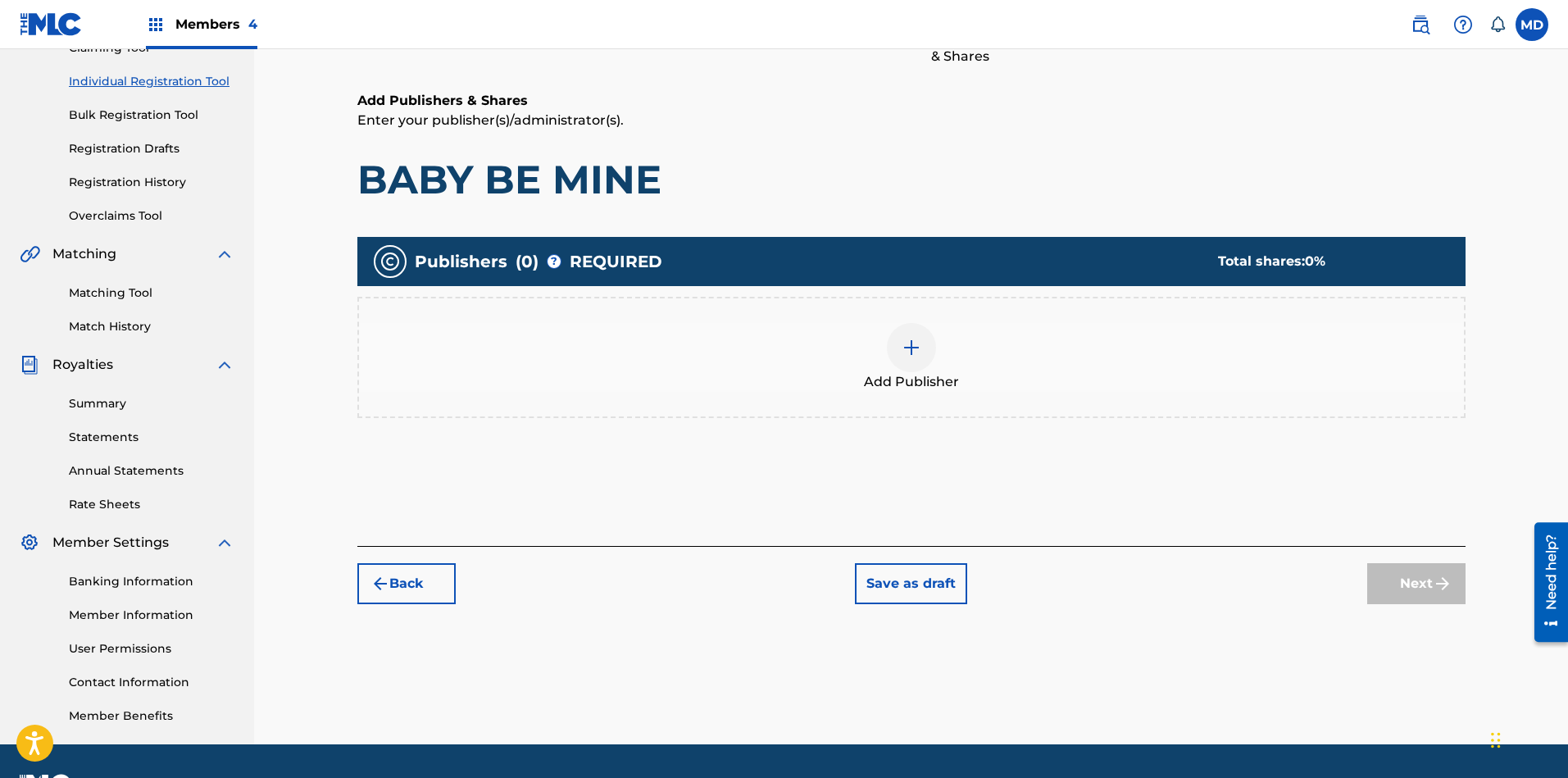
scroll to position [197, 0]
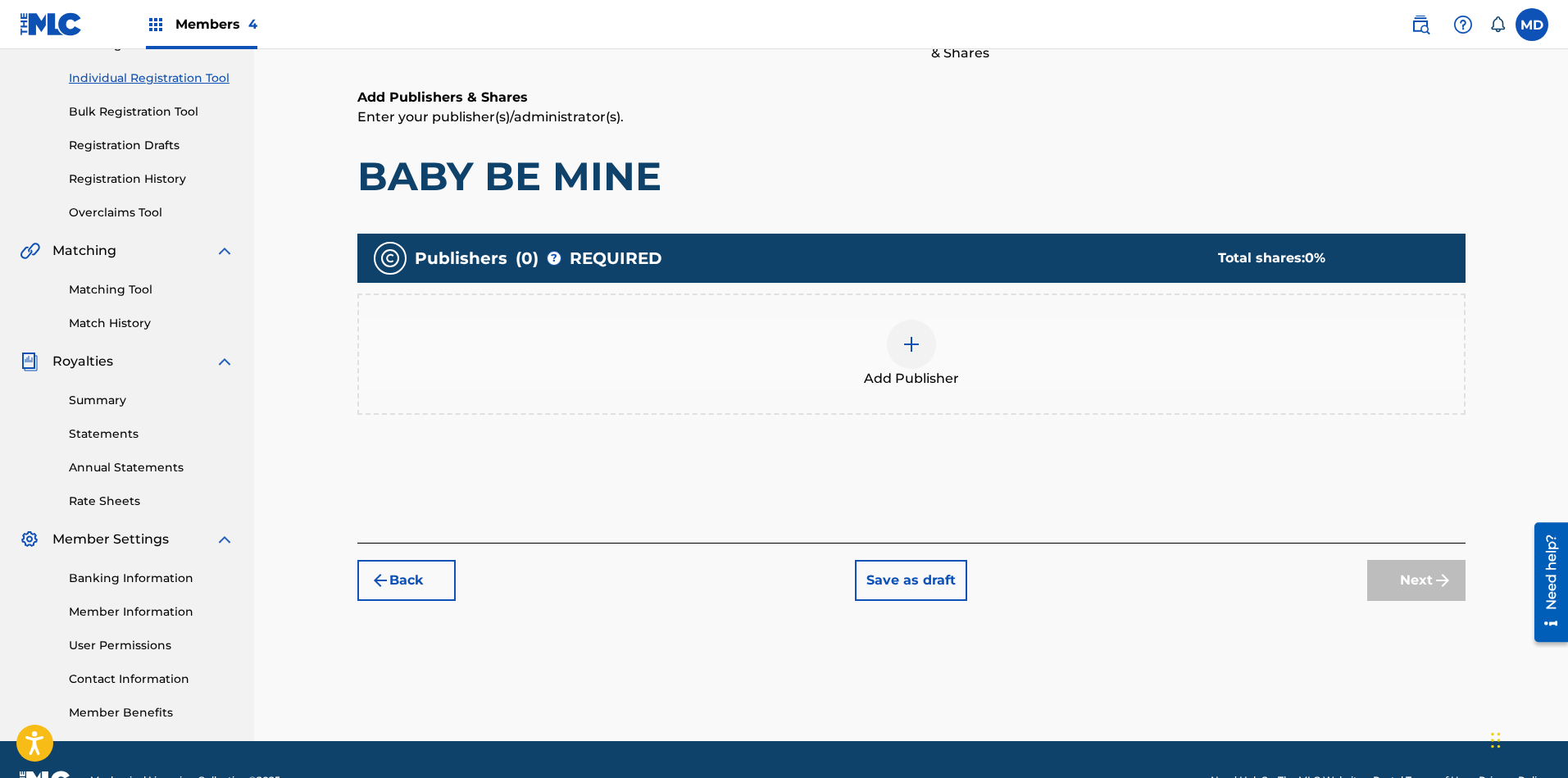
click at [923, 347] on div at bounding box center [911, 344] width 49 height 49
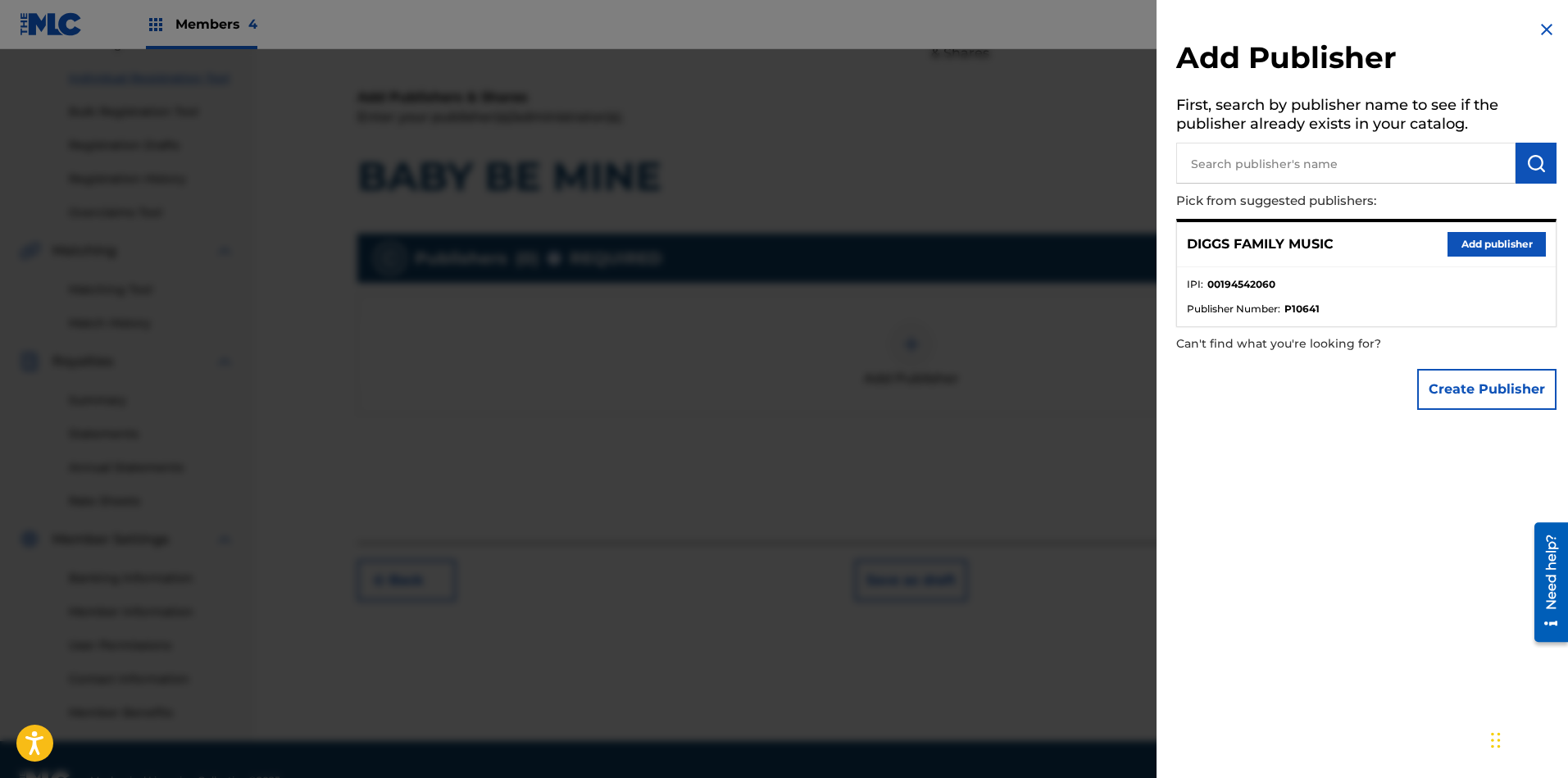
click at [1393, 241] on button "Add publisher" at bounding box center [1496, 244] width 98 height 24
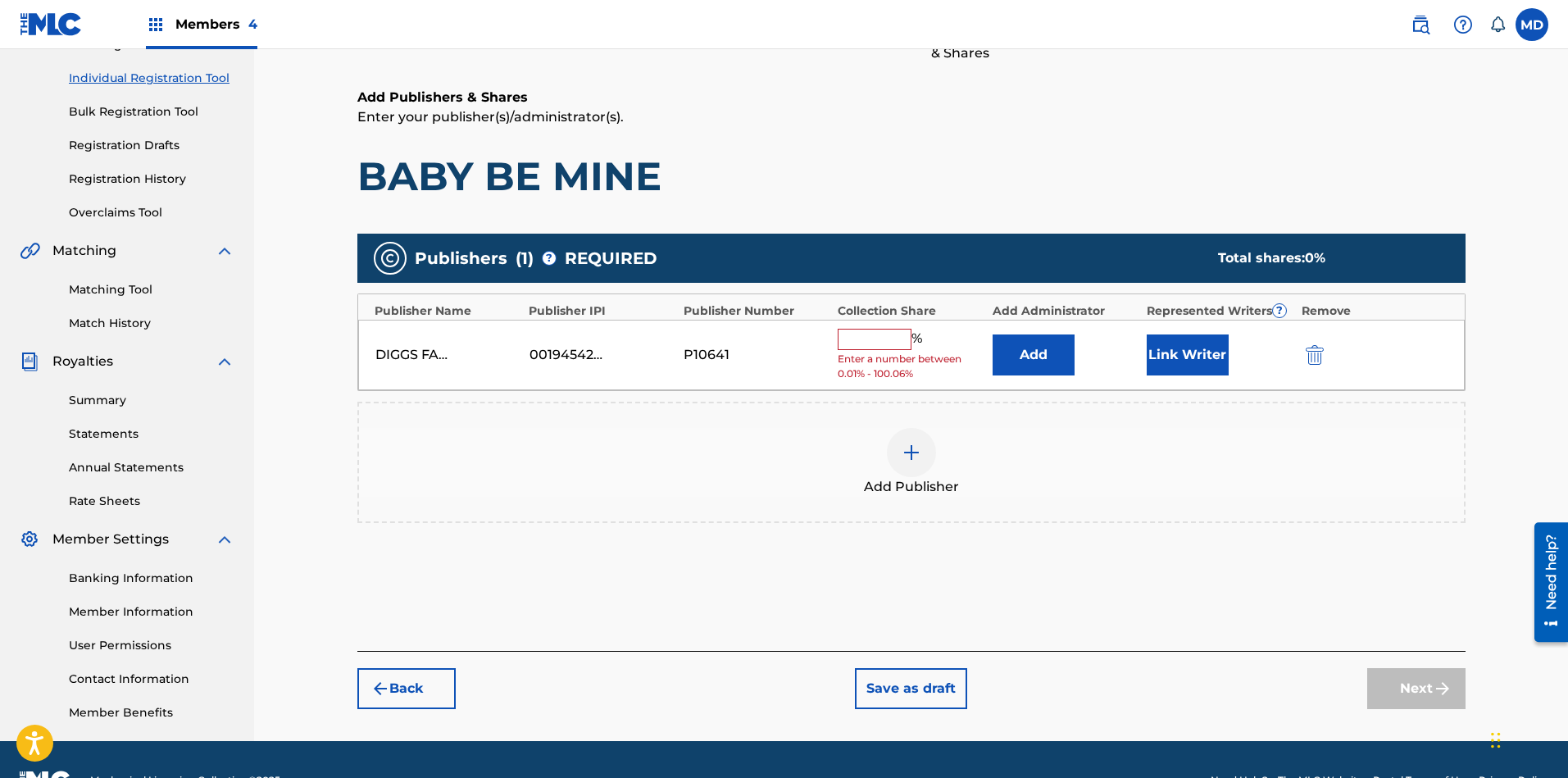
click at [890, 341] on input "text" at bounding box center [875, 339] width 74 height 21
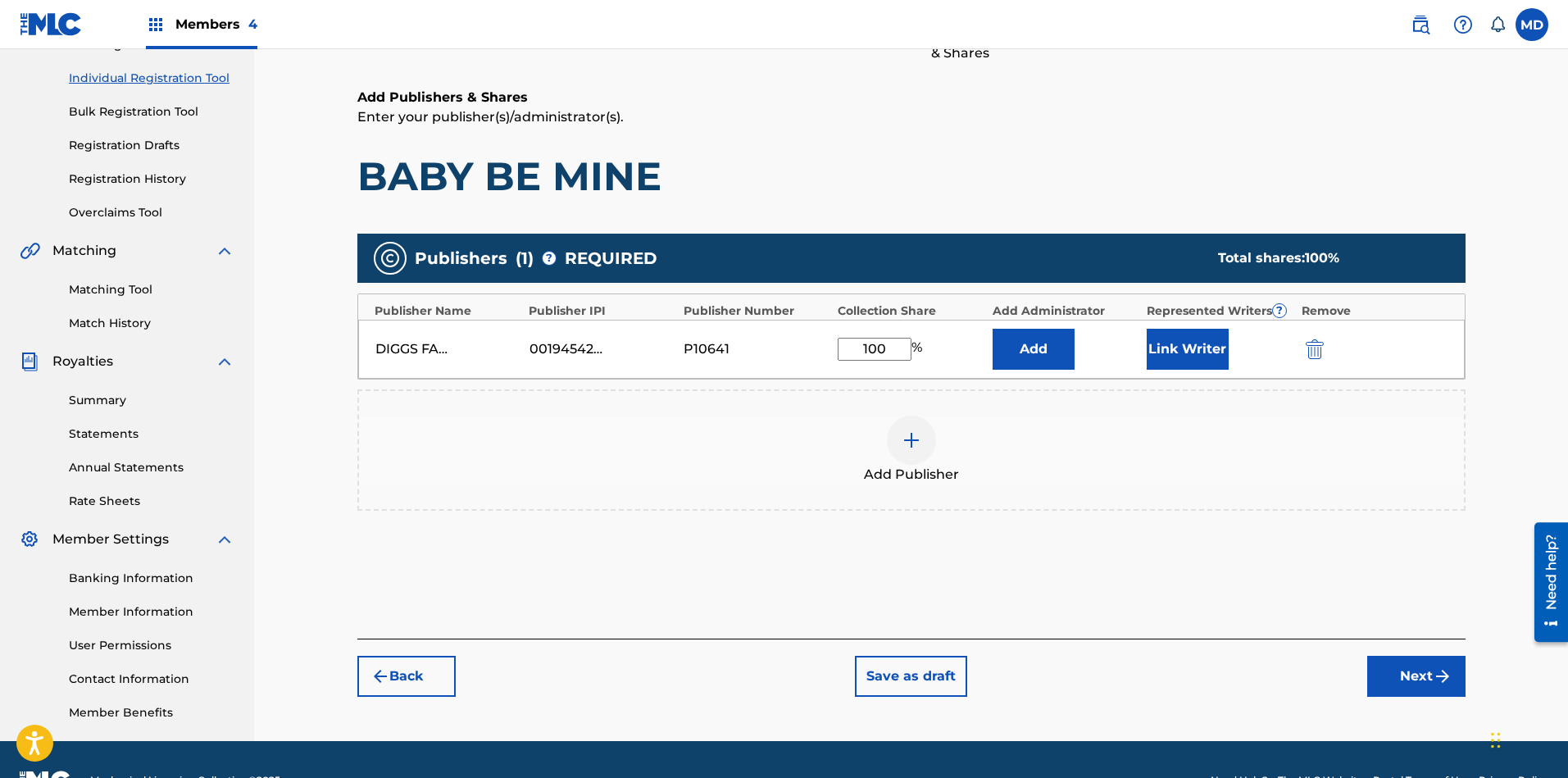
type input "100"
click at [1206, 349] on button "Link Writer" at bounding box center [1187, 349] width 82 height 41
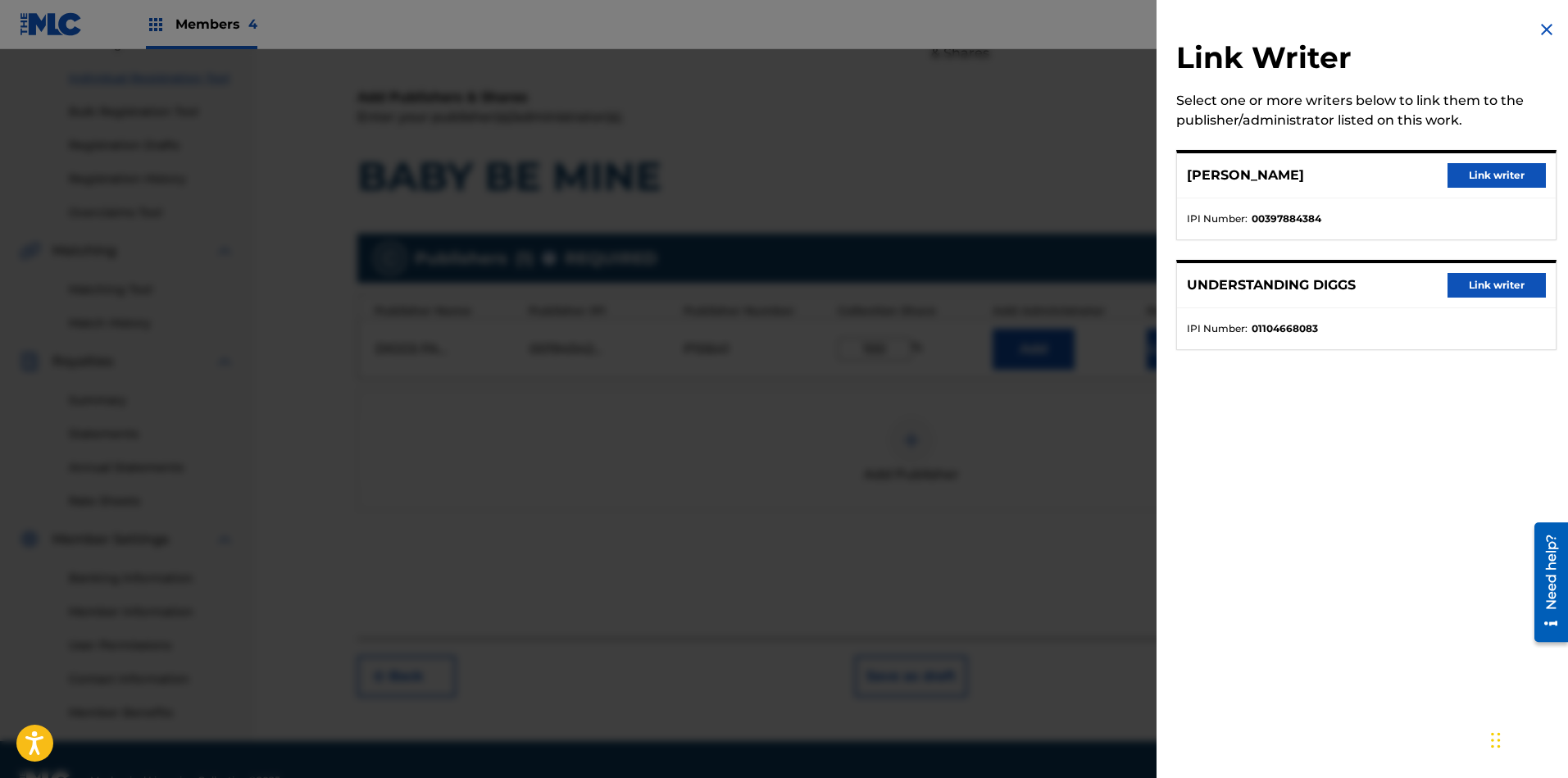
click at [1393, 166] on button "Link writer" at bounding box center [1496, 174] width 98 height 24
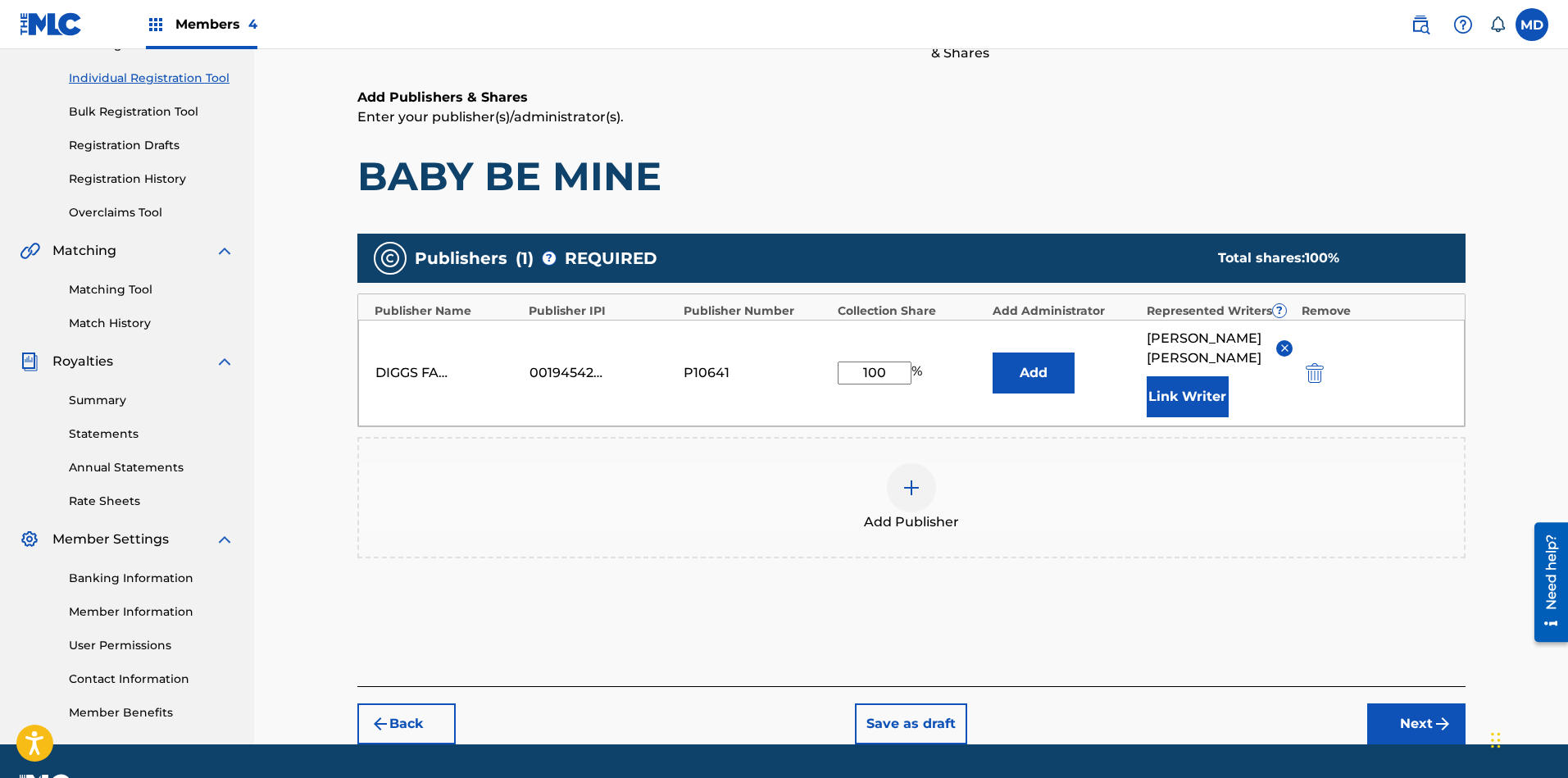
click at [1176, 376] on button "Link Writer" at bounding box center [1187, 397] width 82 height 41
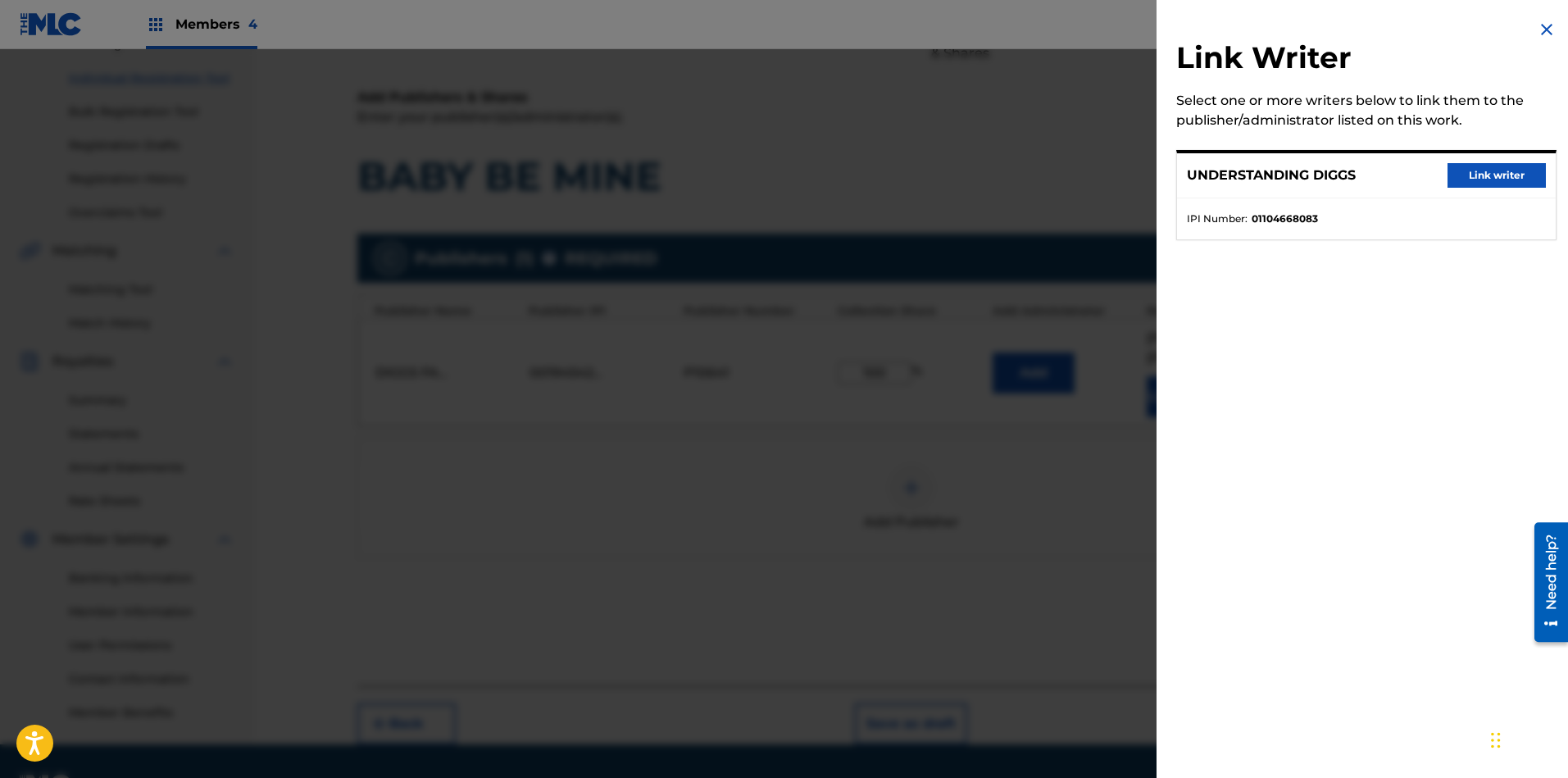
click at [1393, 170] on button "Link writer" at bounding box center [1496, 174] width 98 height 24
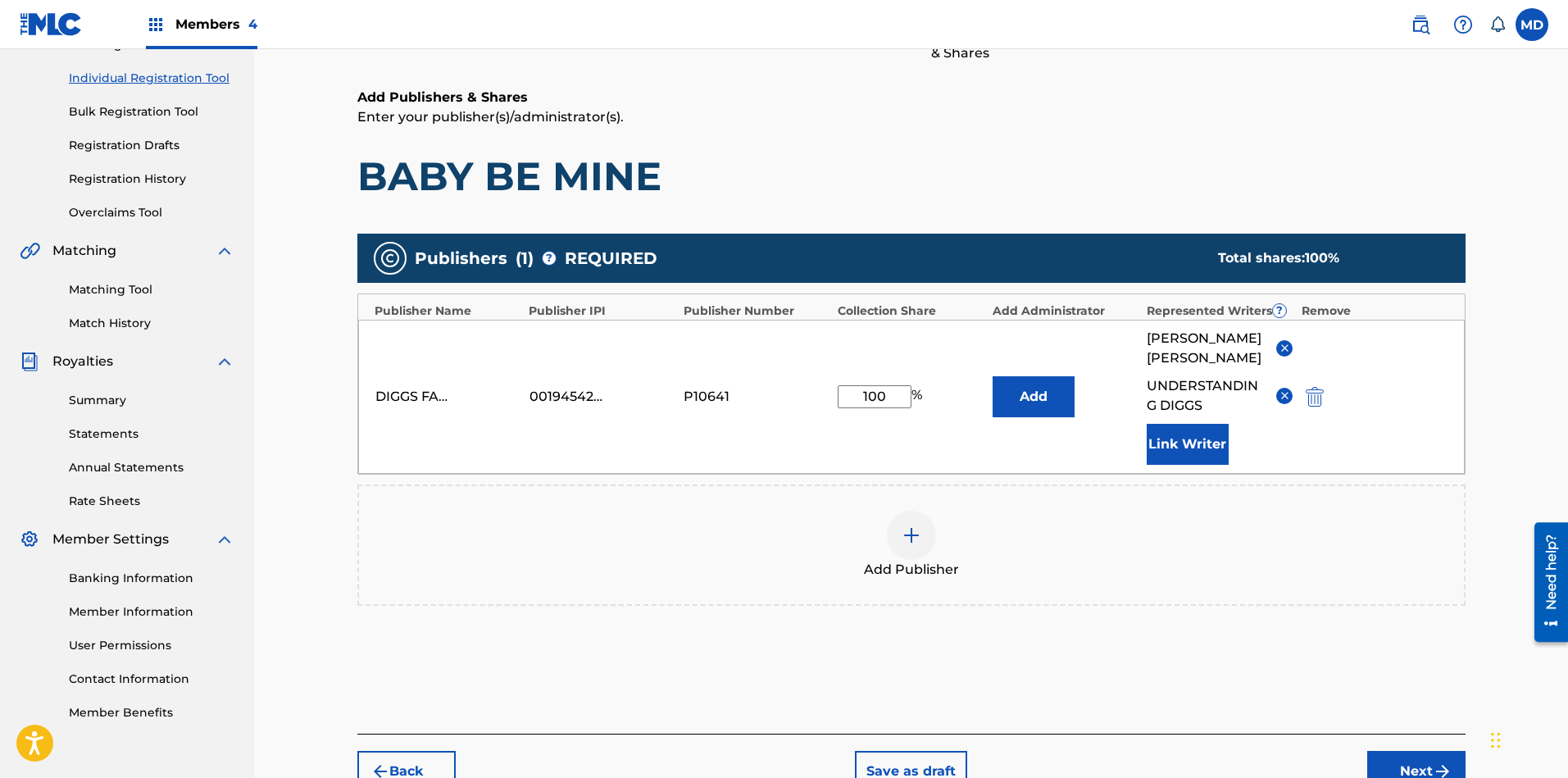
click at [1393, 691] on button "Next" at bounding box center [1415, 770] width 98 height 41
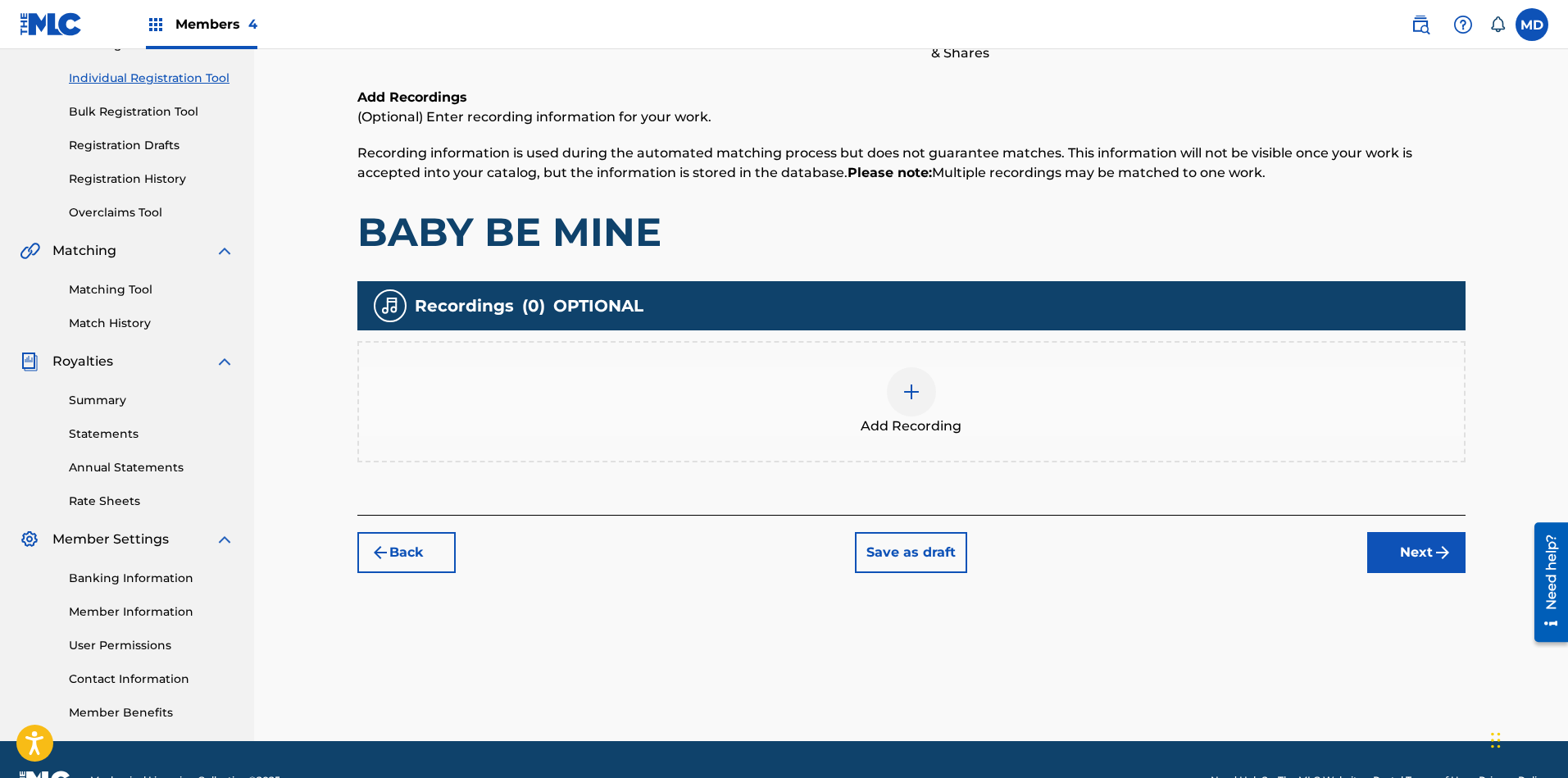
click at [1393, 558] on img "submit" at bounding box center [1441, 552] width 19 height 19
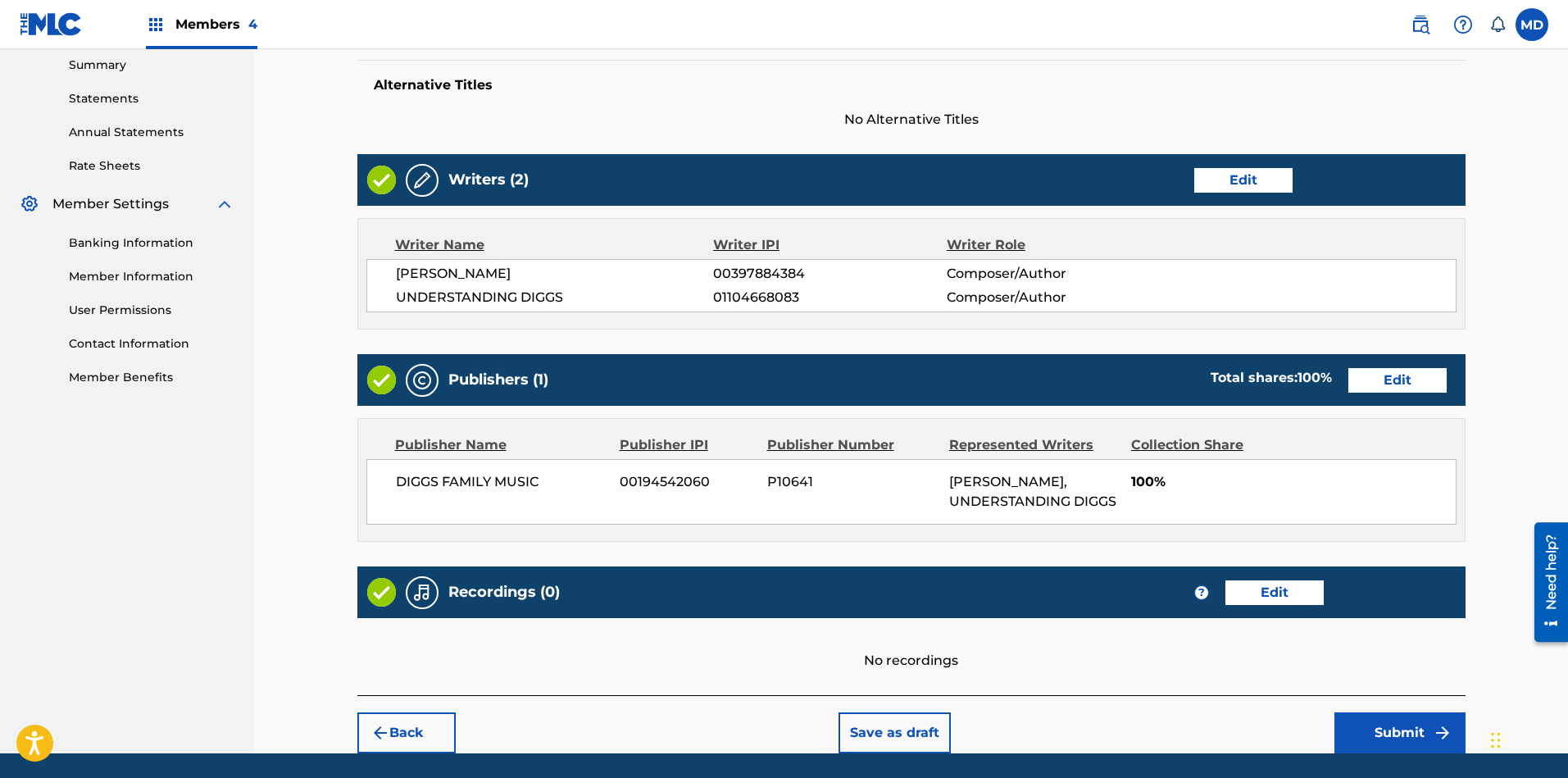
scroll to position [584, 0]
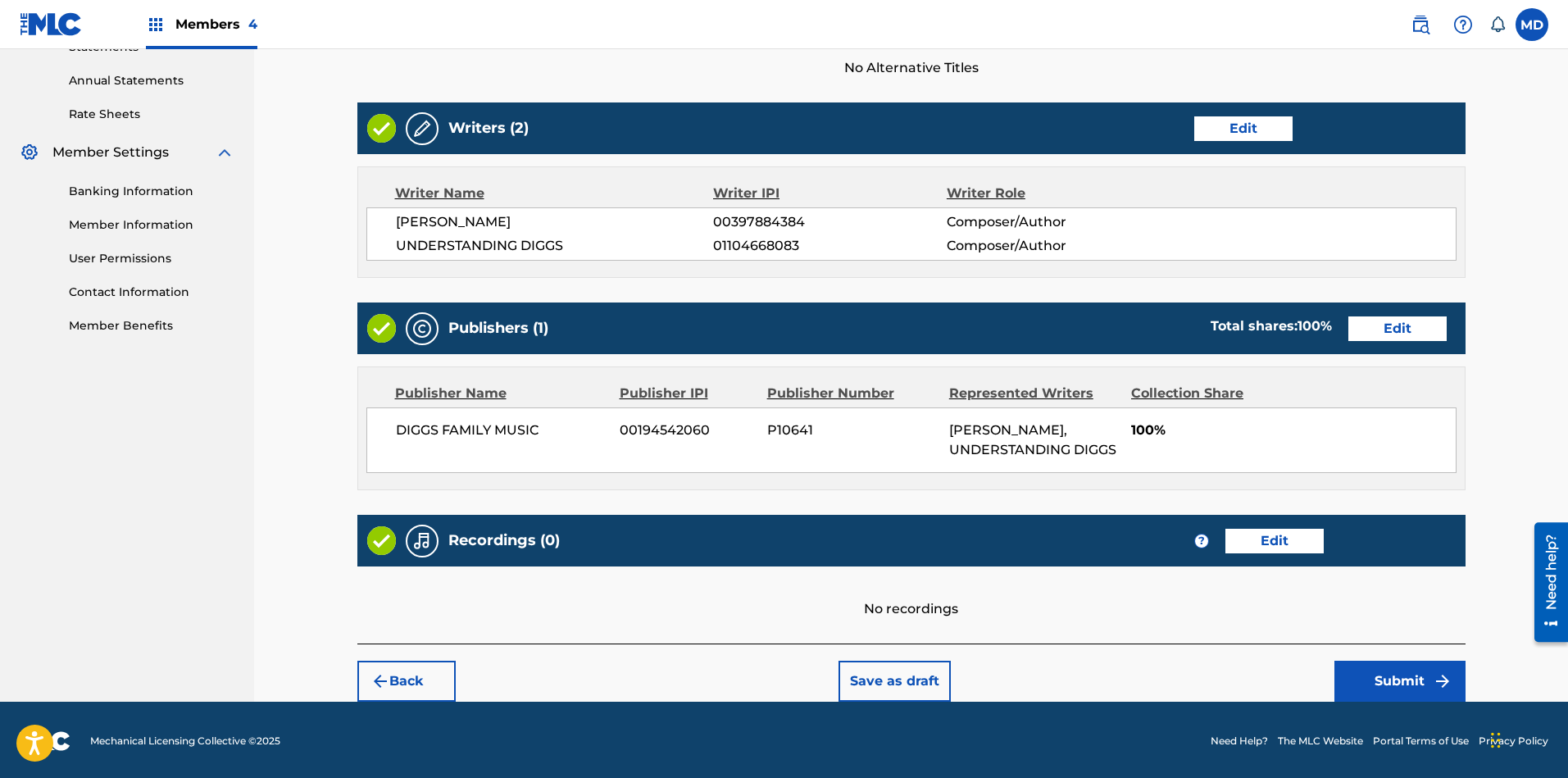
click at [1389, 680] on button "Submit" at bounding box center [1399, 681] width 131 height 41
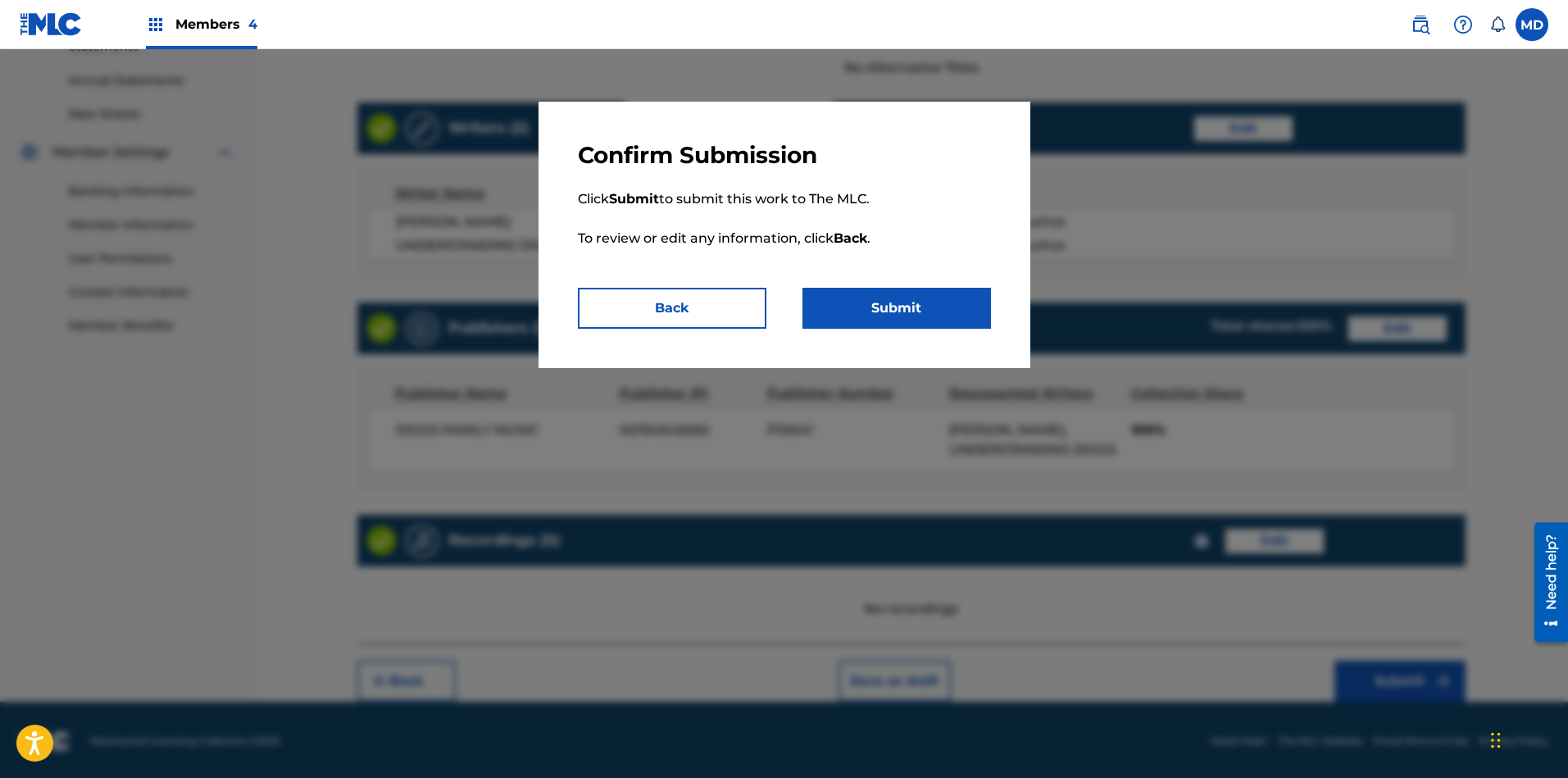
click at [862, 300] on button "Submit" at bounding box center [896, 308] width 189 height 41
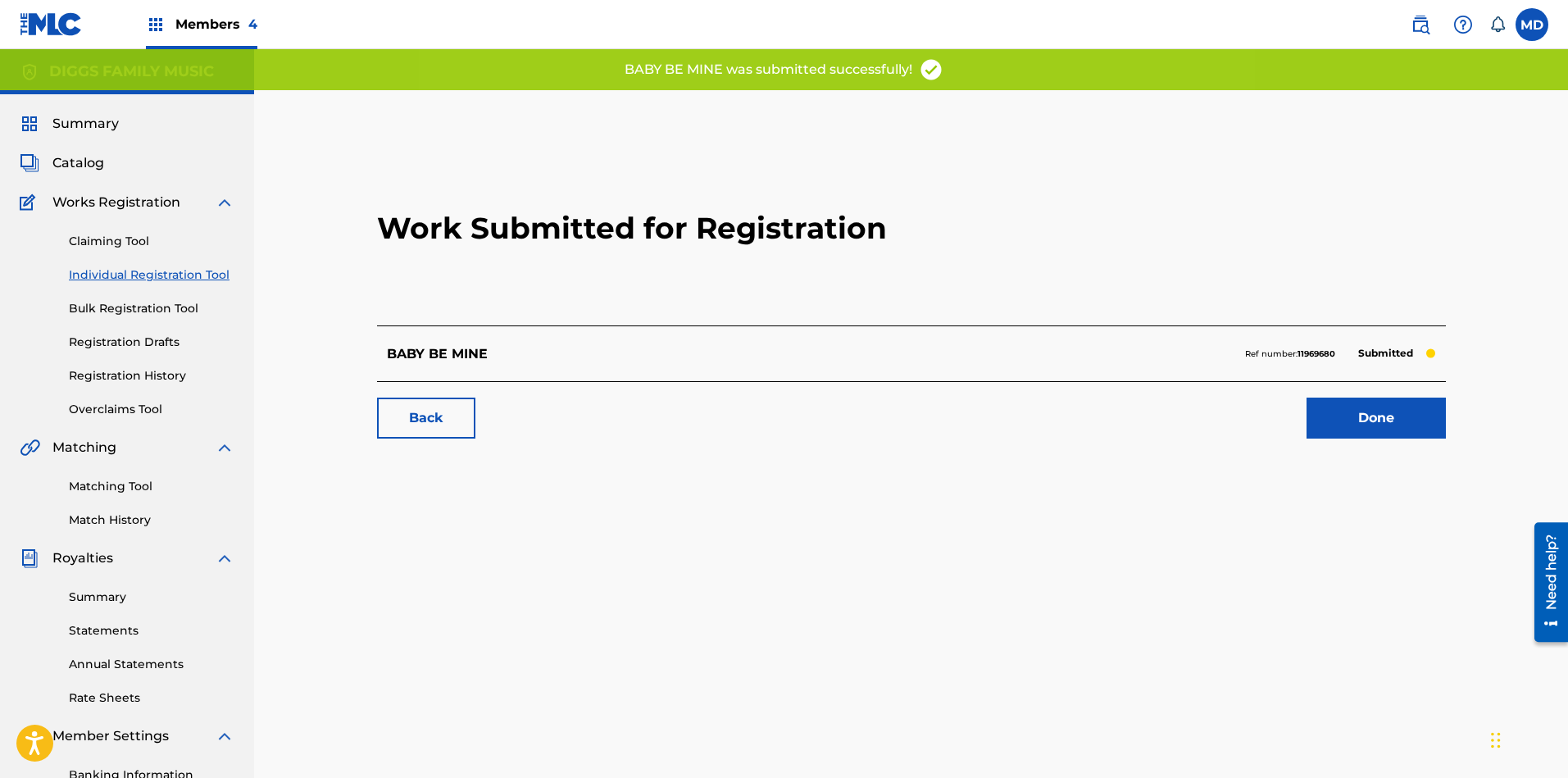
click at [1346, 410] on link "Done" at bounding box center [1376, 418] width 139 height 41
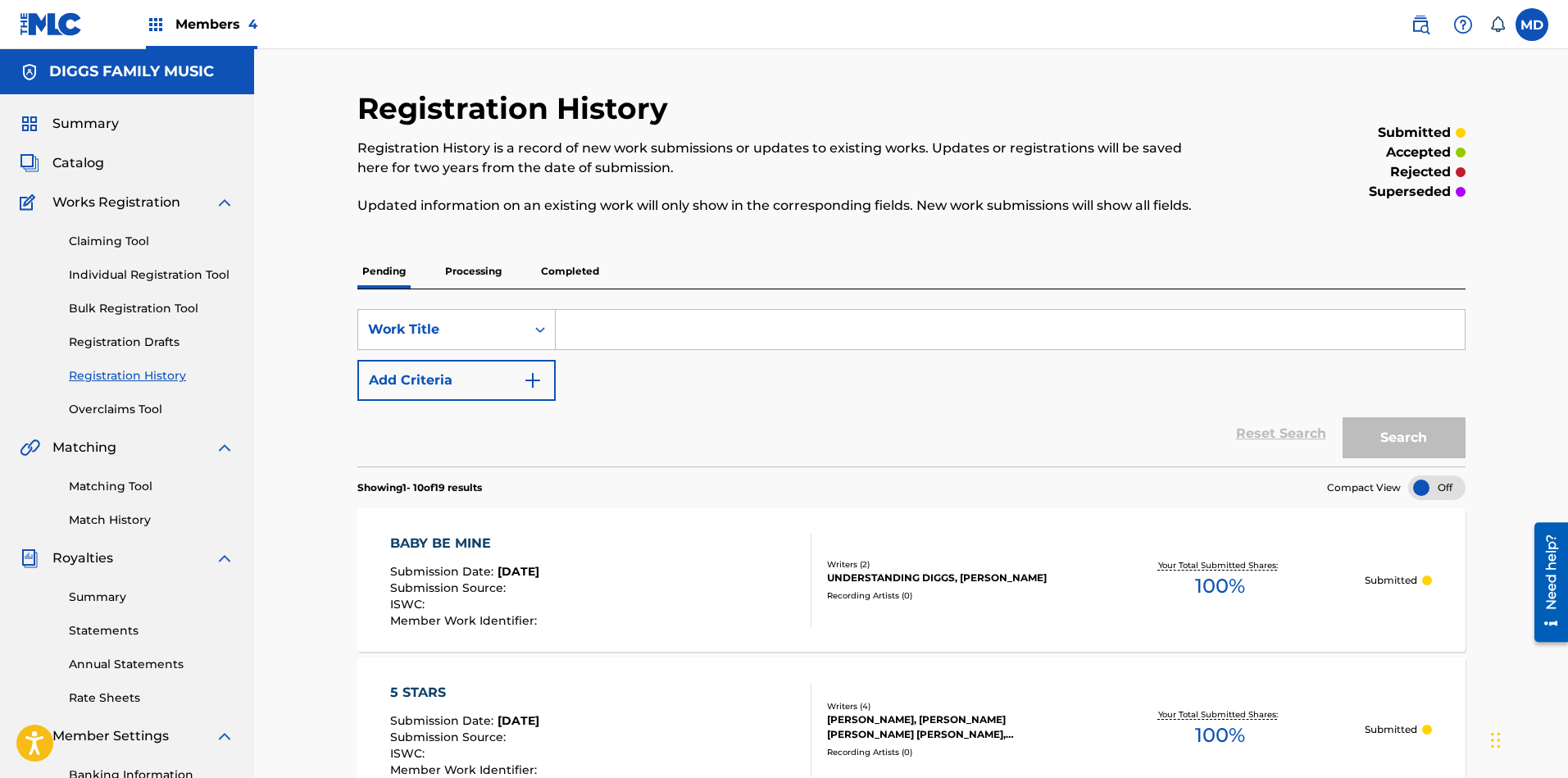
click at [655, 327] on input "Search Form" at bounding box center [1010, 329] width 909 height 39
paste input "BABY BLUE"
type input "BABY BLUE"
click at [1393, 434] on button "Search" at bounding box center [1404, 437] width 123 height 41
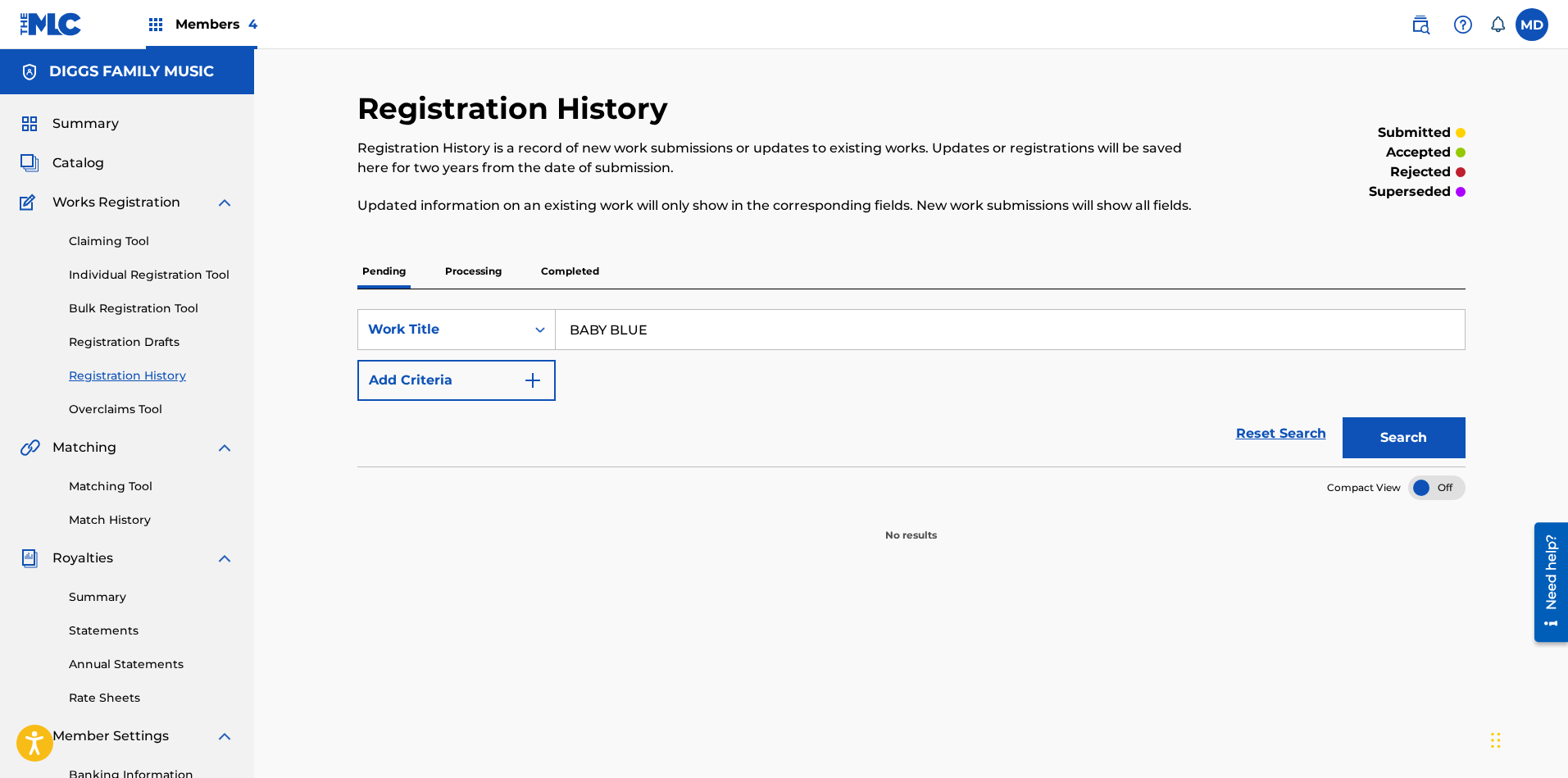
click at [127, 241] on link "Claiming Tool" at bounding box center [151, 241] width 165 height 18
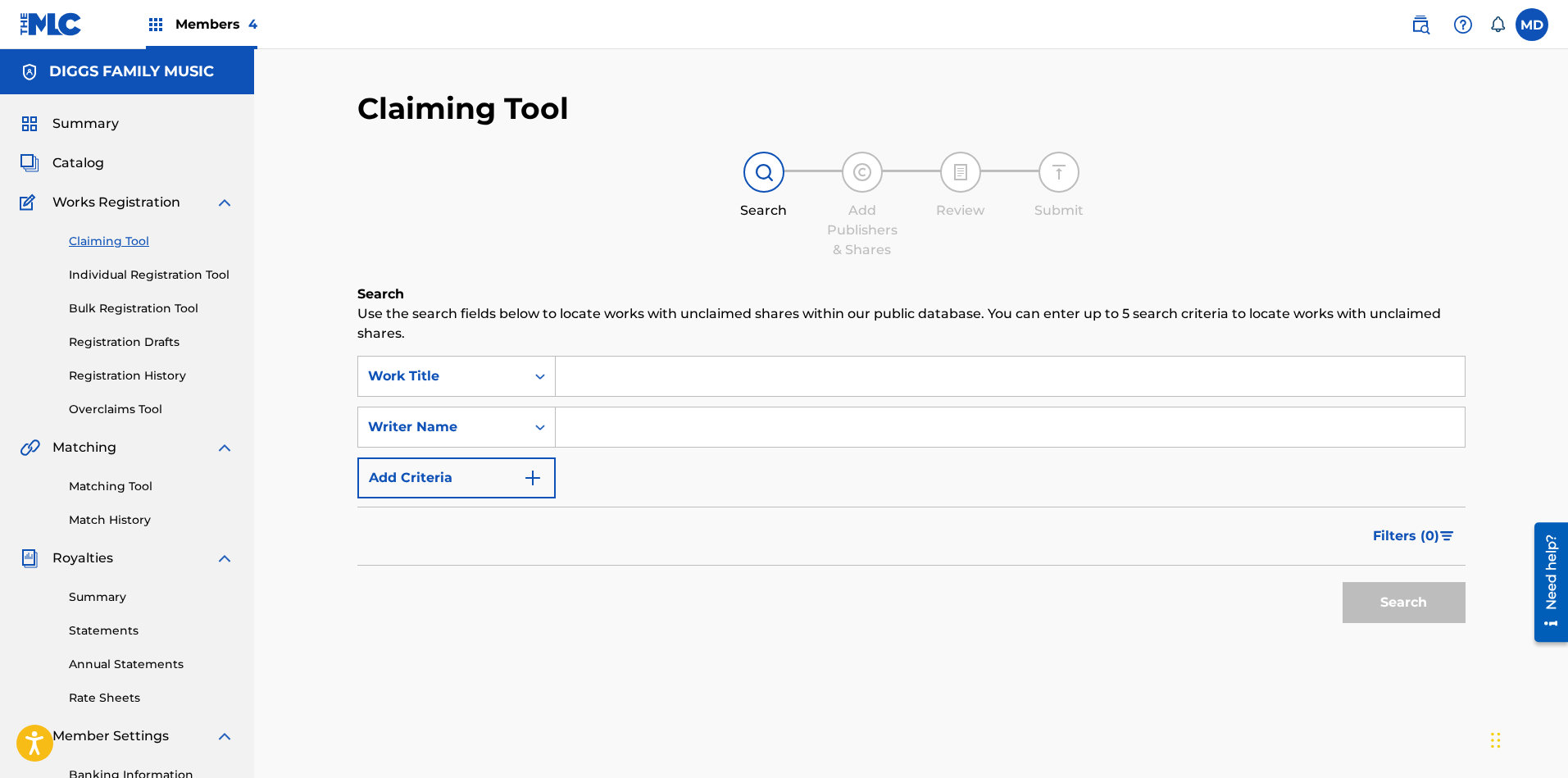
click at [133, 274] on link "Individual Registration Tool" at bounding box center [151, 275] width 165 height 18
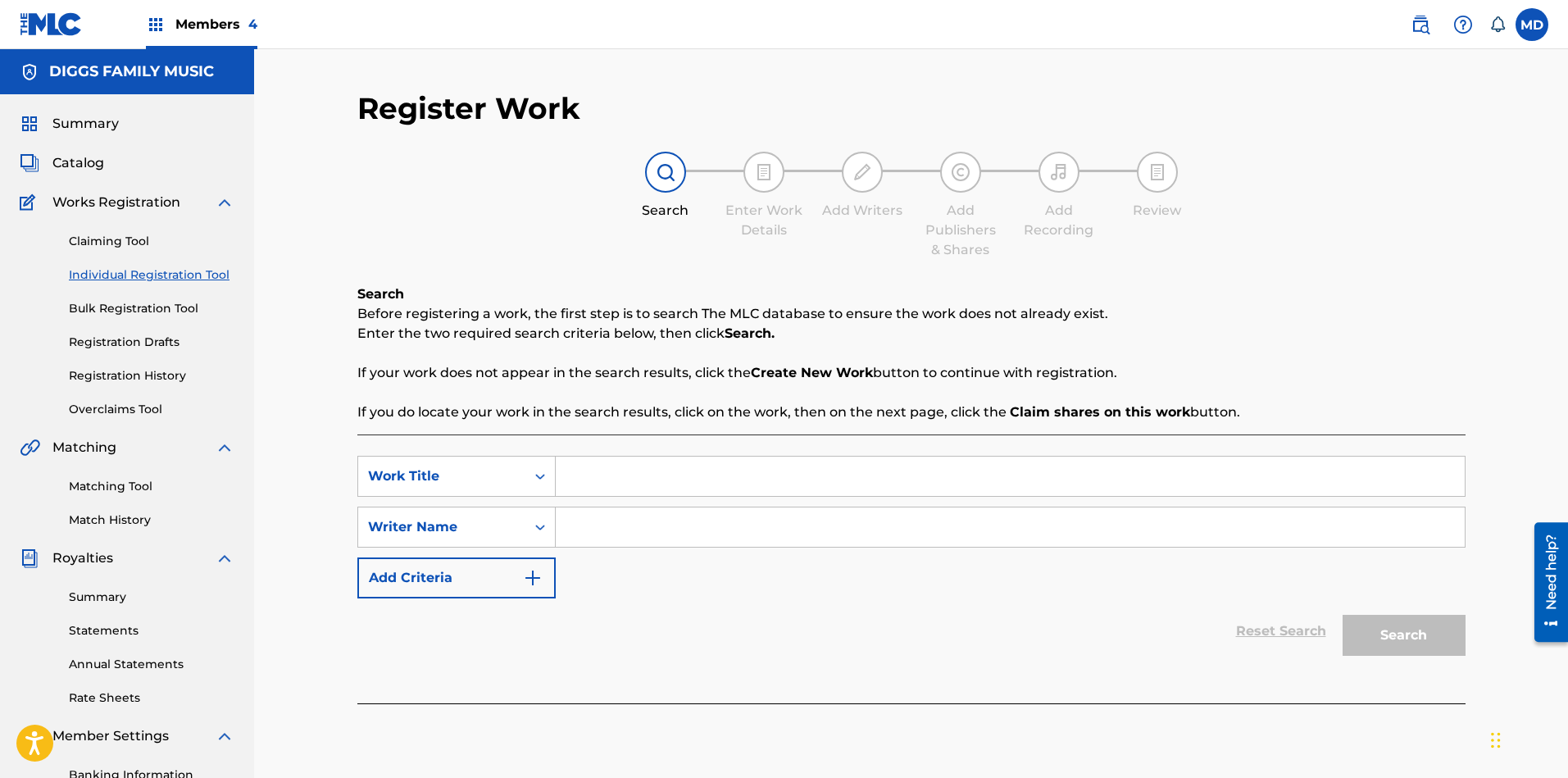
click at [652, 475] on input "Search Form" at bounding box center [1010, 475] width 909 height 39
paste input "BABY BLUE"
type input "BABY BLUE"
click at [600, 515] on input "Search Form" at bounding box center [1010, 526] width 909 height 39
click at [527, 528] on div "Search Form" at bounding box center [539, 526] width 29 height 29
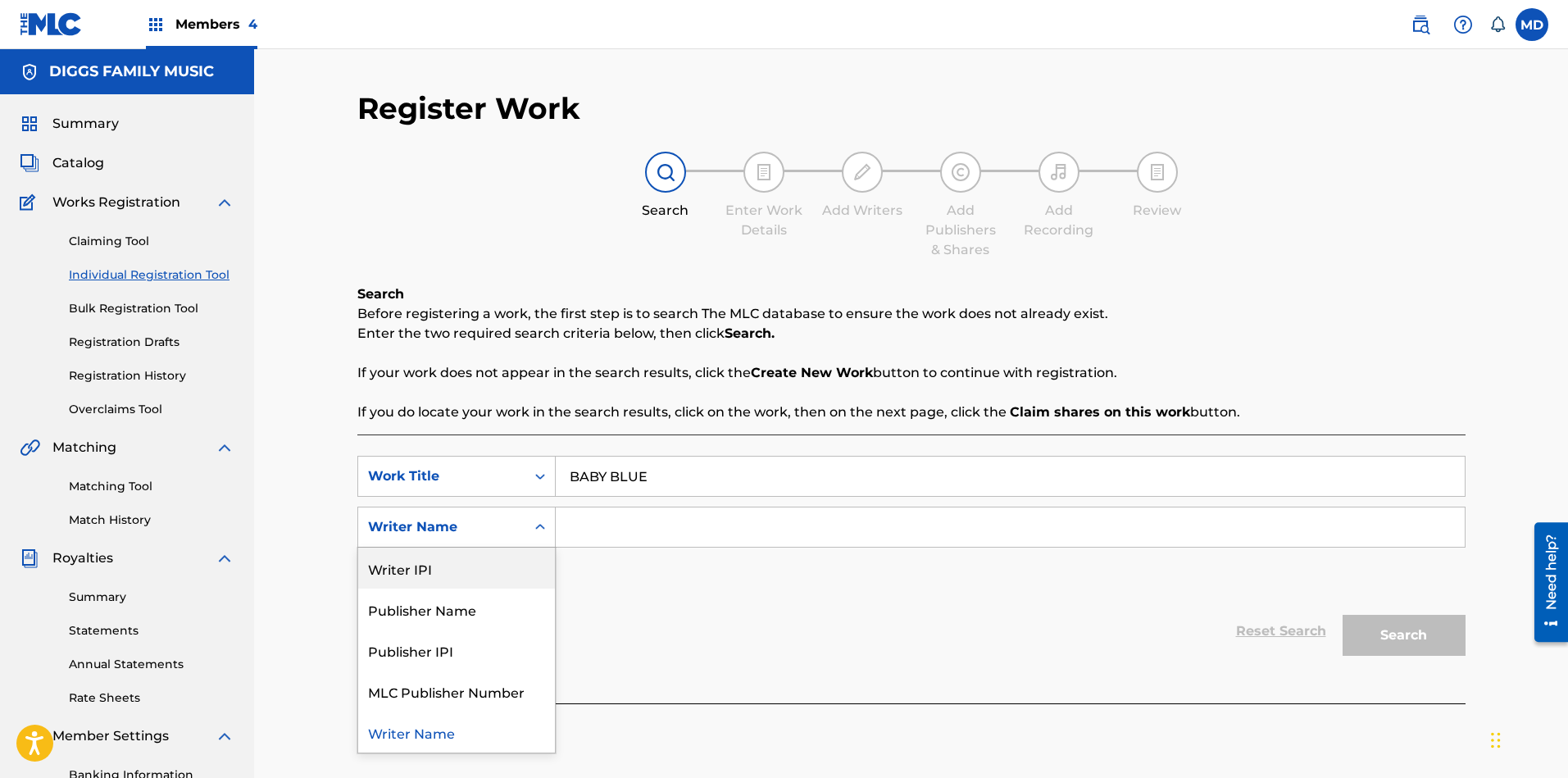
click at [488, 567] on div "Writer IPI" at bounding box center [456, 568] width 197 height 41
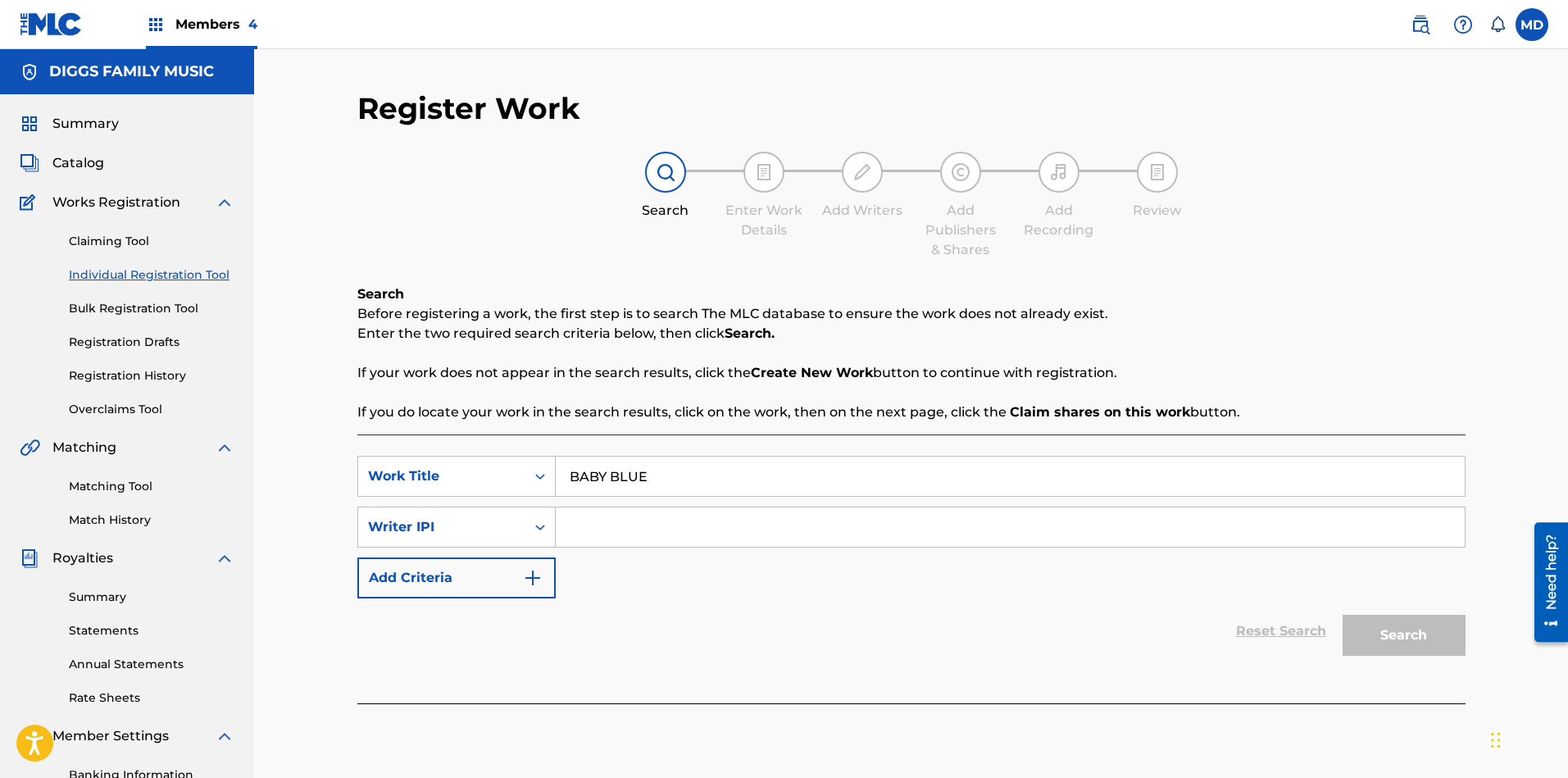
click at [592, 531] on input "Search Form" at bounding box center [1010, 526] width 909 height 39
paste input "01104668083"
type input "01104668083"
click at [1378, 632] on button "Search" at bounding box center [1404, 635] width 123 height 41
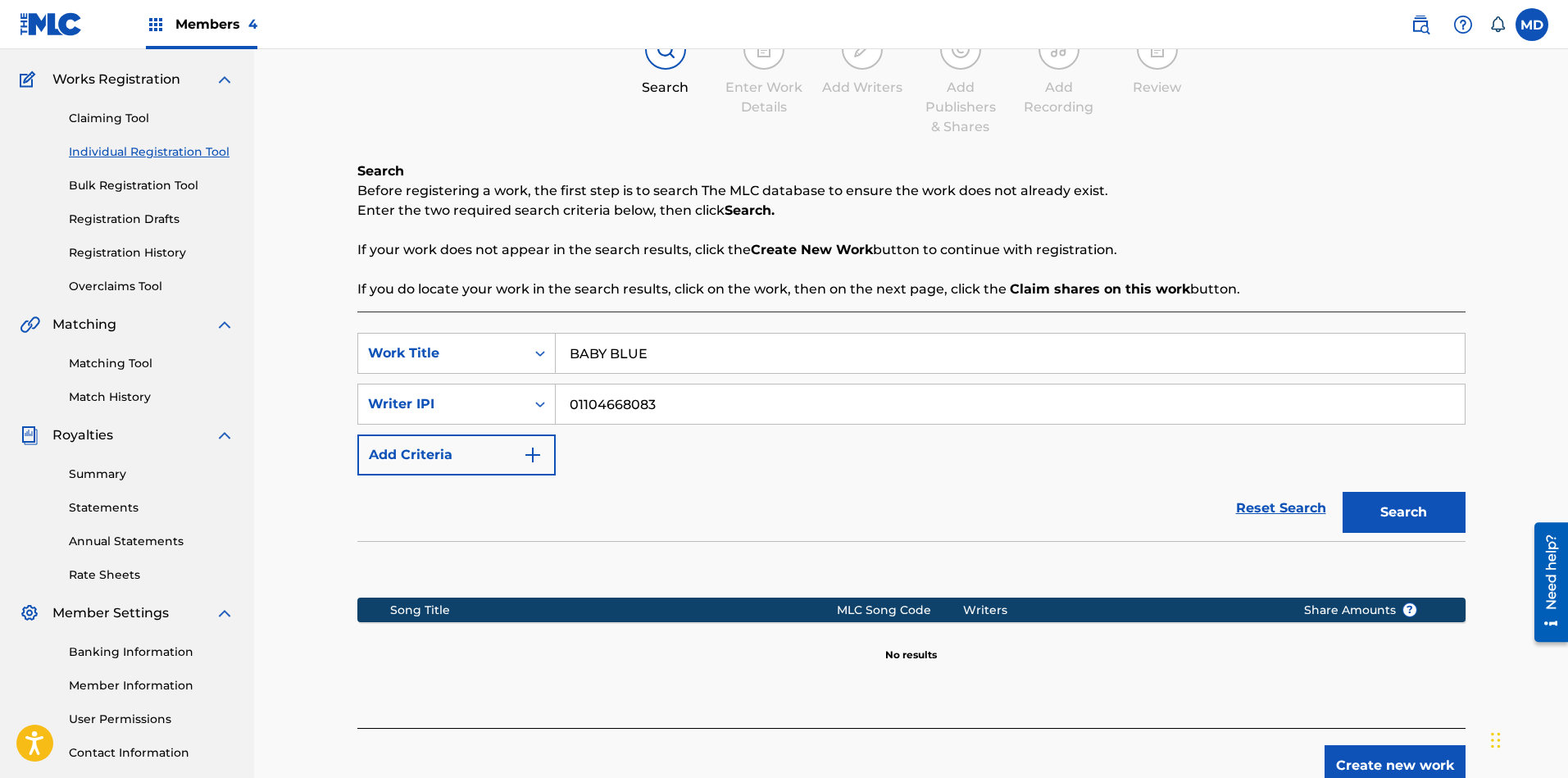
scroll to position [237, 0]
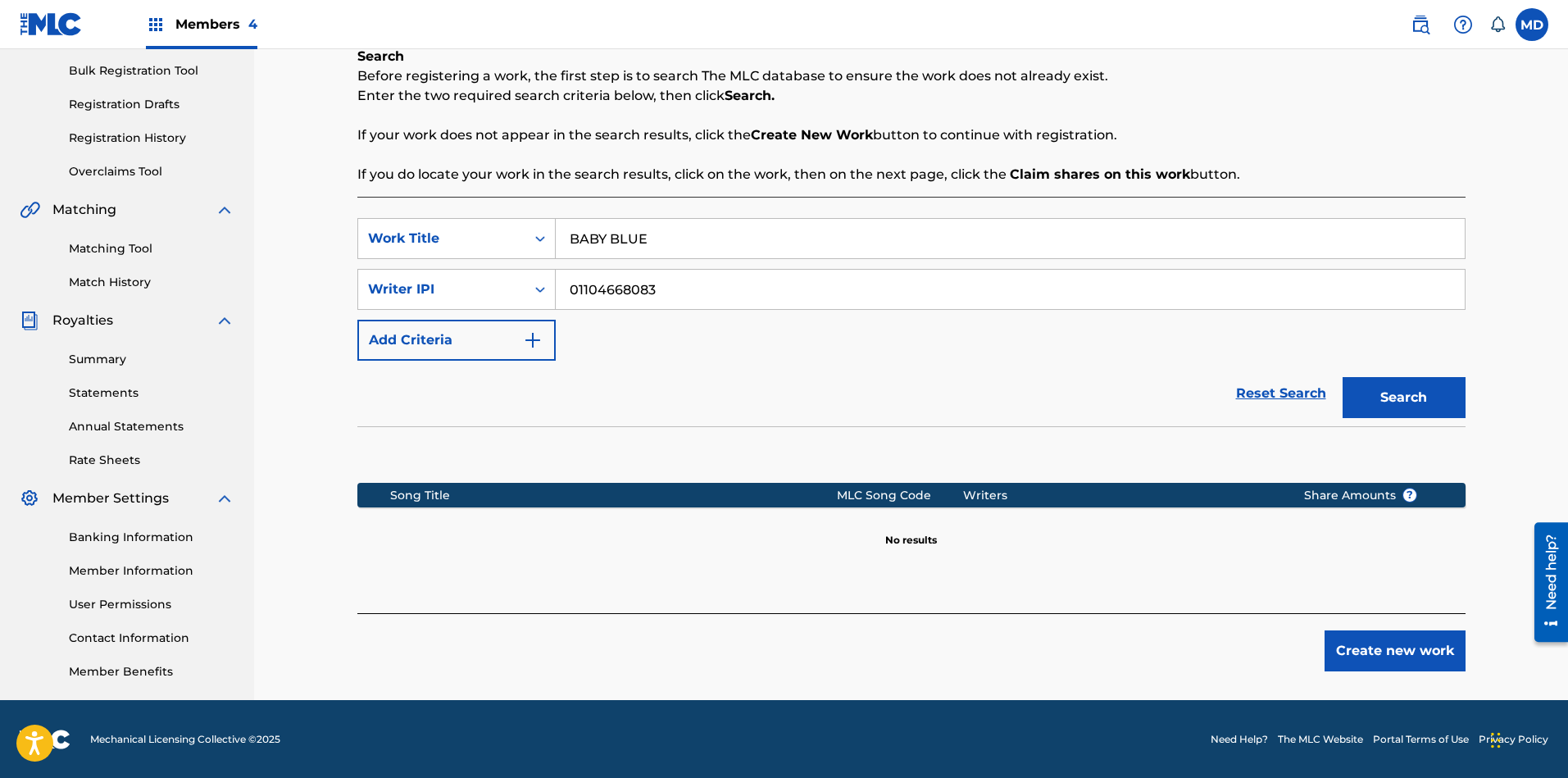
click at [1371, 646] on button "Create new work" at bounding box center [1394, 651] width 141 height 41
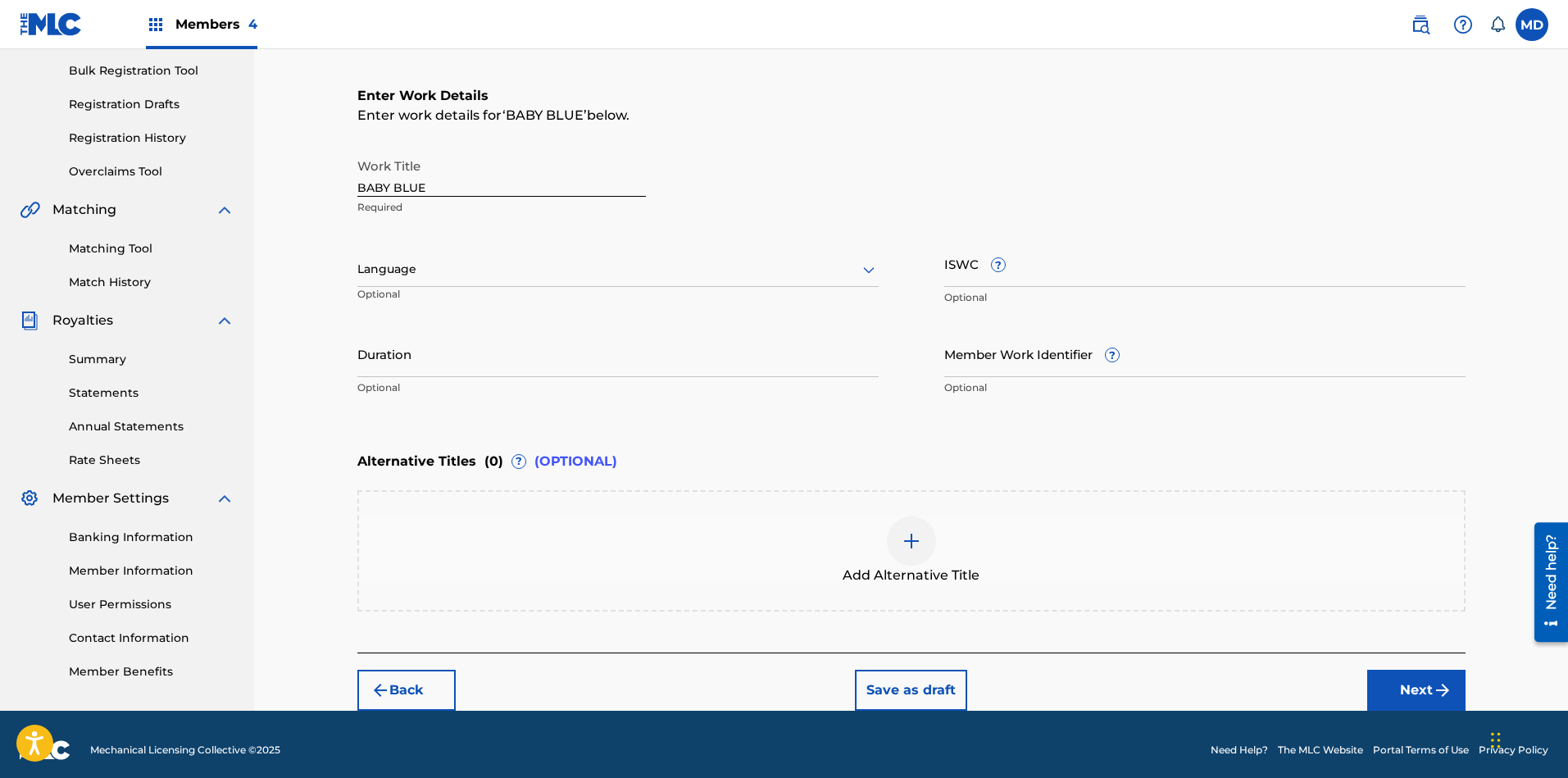
click at [485, 268] on div at bounding box center [618, 269] width 522 height 20
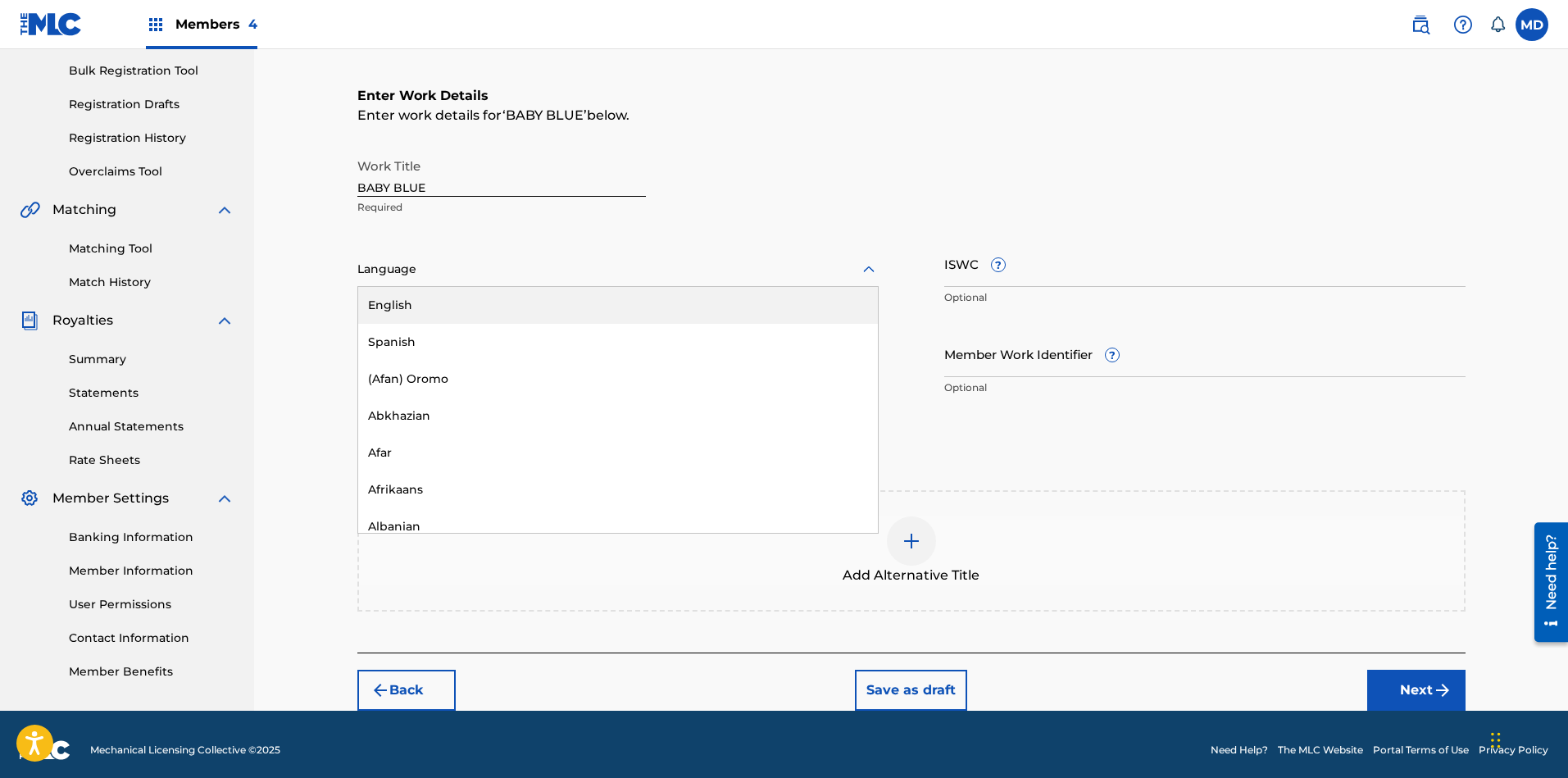
click at [488, 308] on div "English" at bounding box center [618, 305] width 520 height 37
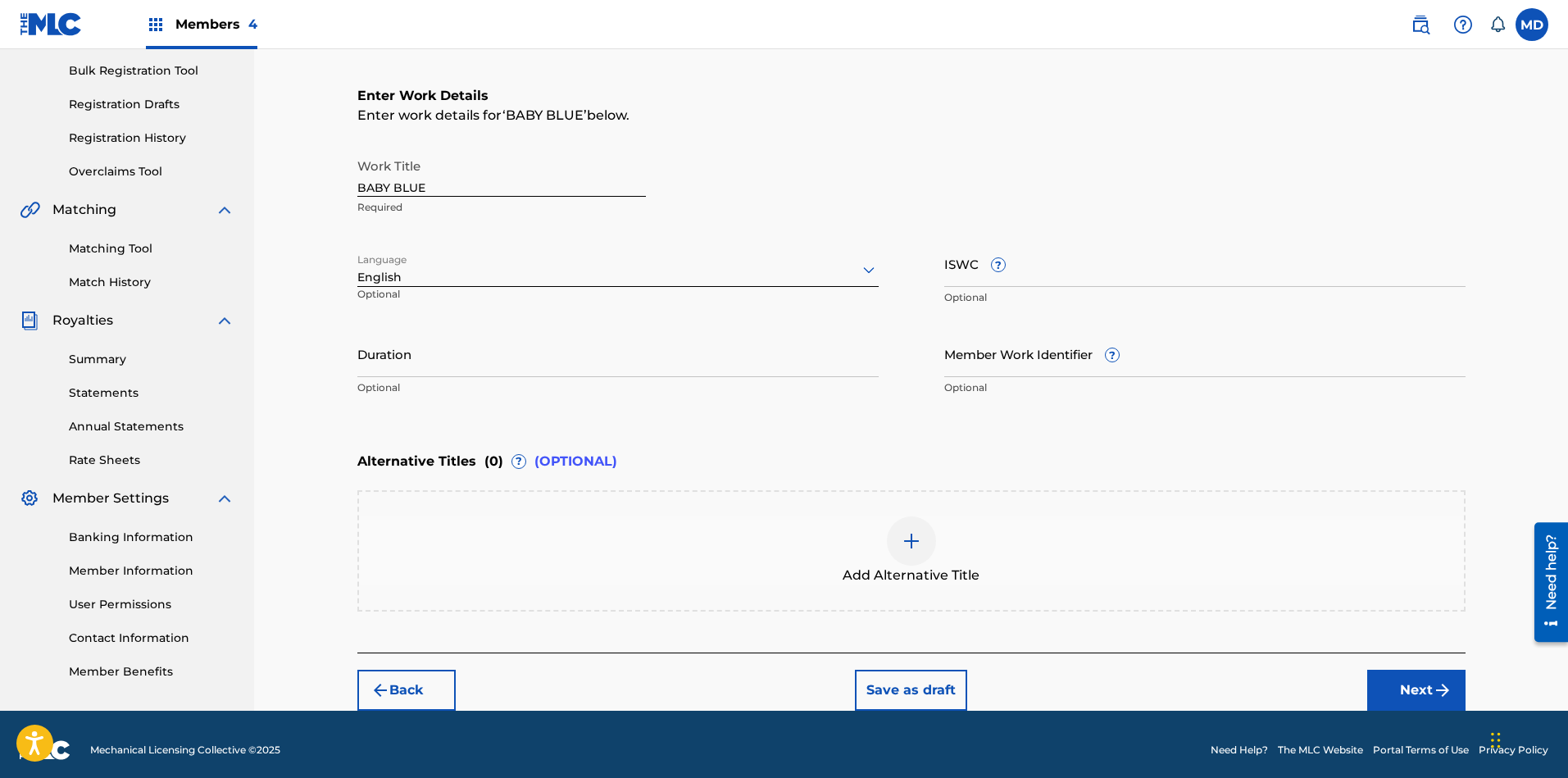
click at [1077, 273] on input "ISWC ?" at bounding box center [1205, 263] width 522 height 47
click at [1113, 263] on input "ISWC ?" at bounding box center [1205, 263] width 522 height 47
paste input "T-322.432.961-3"
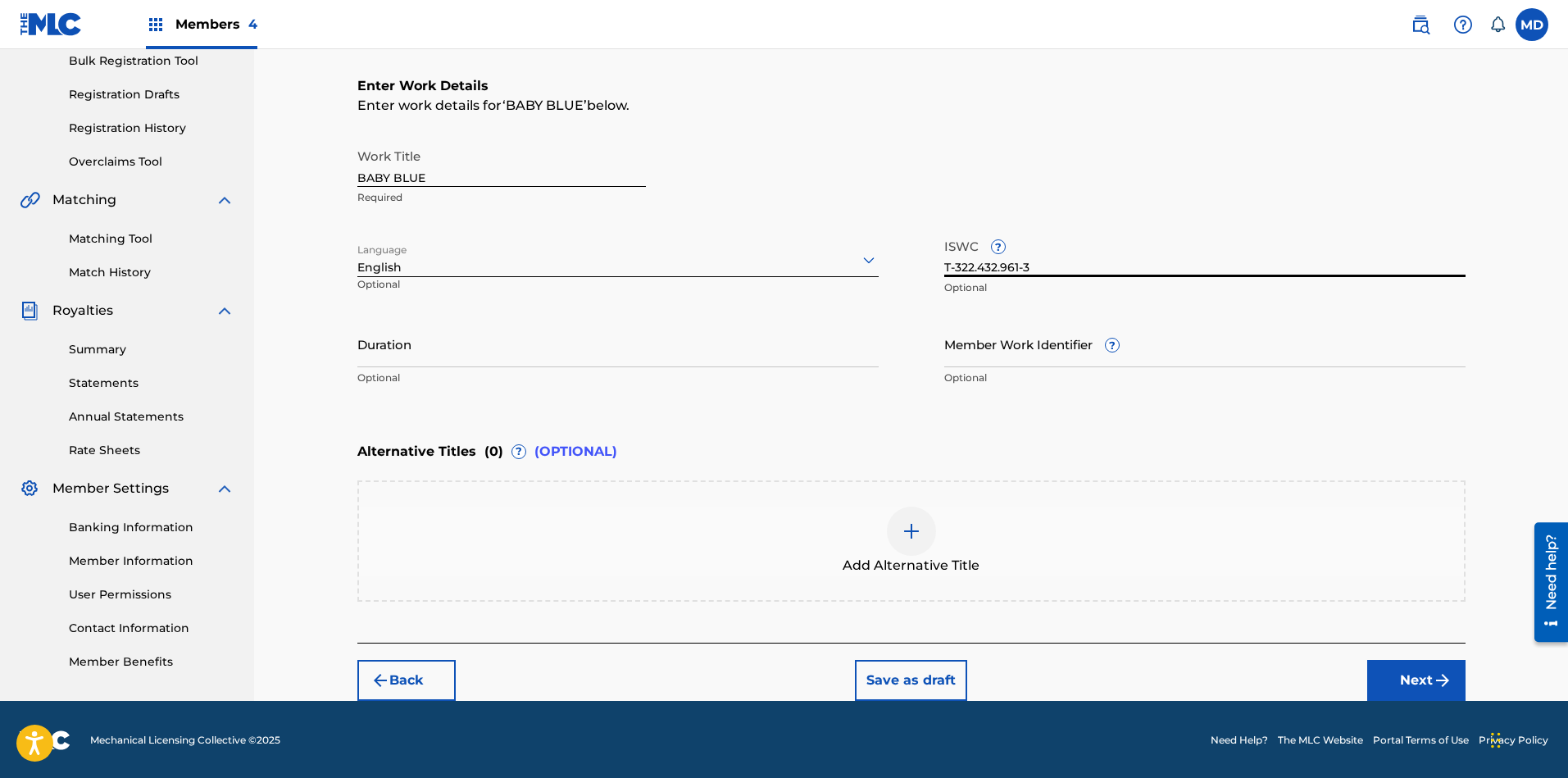
scroll to position [248, 0]
type input "T-322.432.961-3"
click at [1393, 680] on button "Next" at bounding box center [1415, 679] width 98 height 41
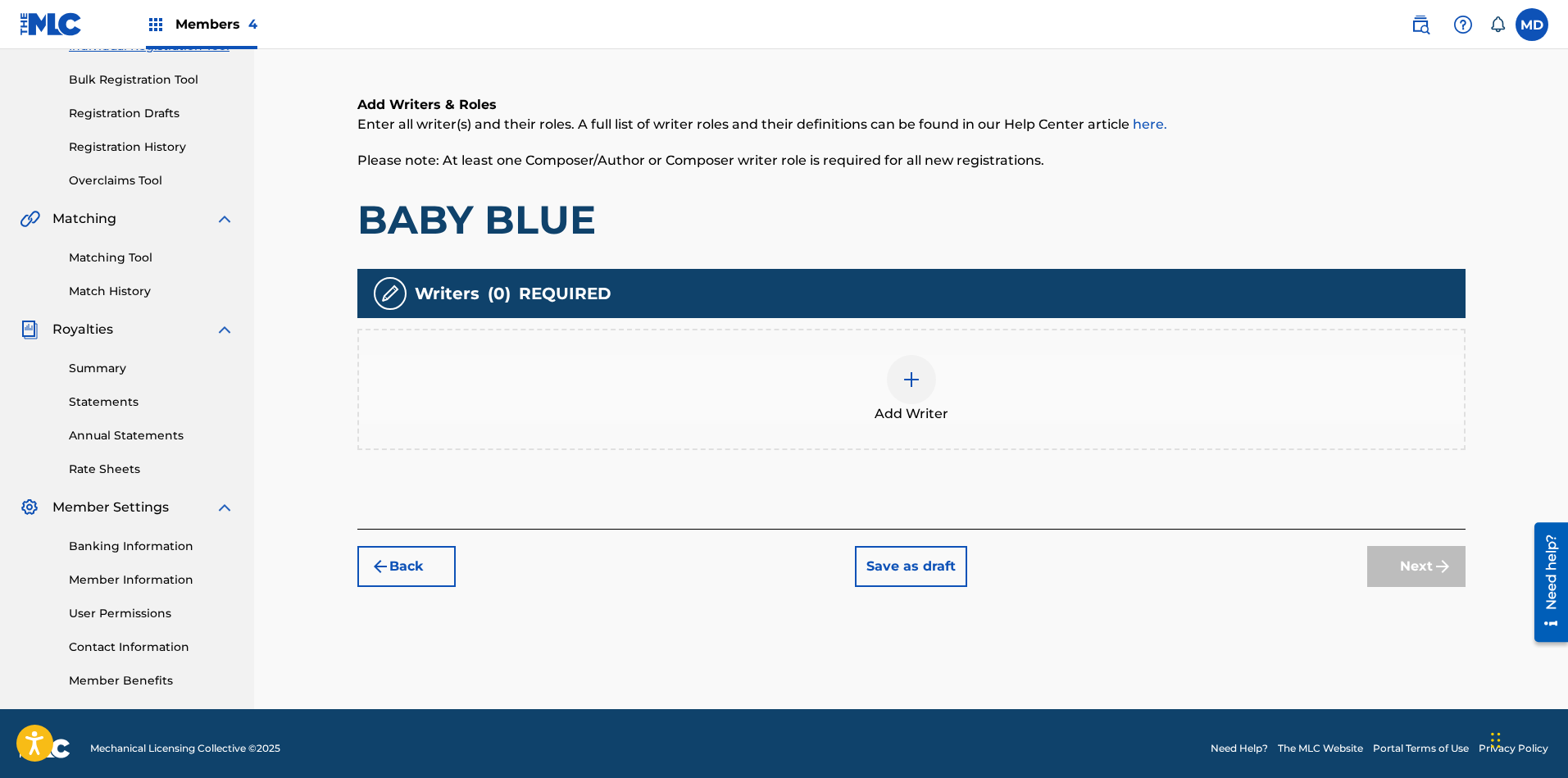
scroll to position [237, 0]
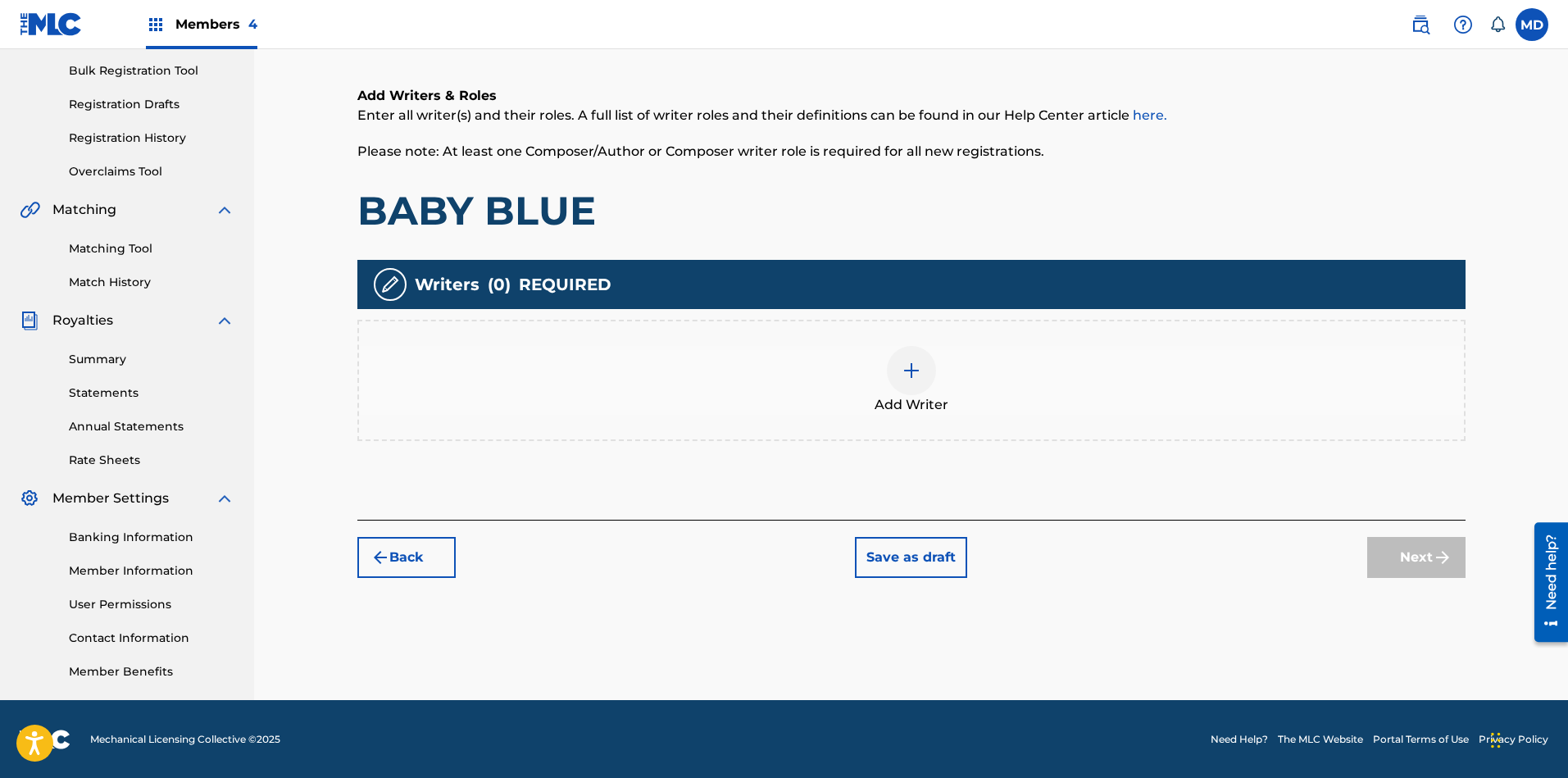
click at [911, 370] on img at bounding box center [911, 370] width 19 height 19
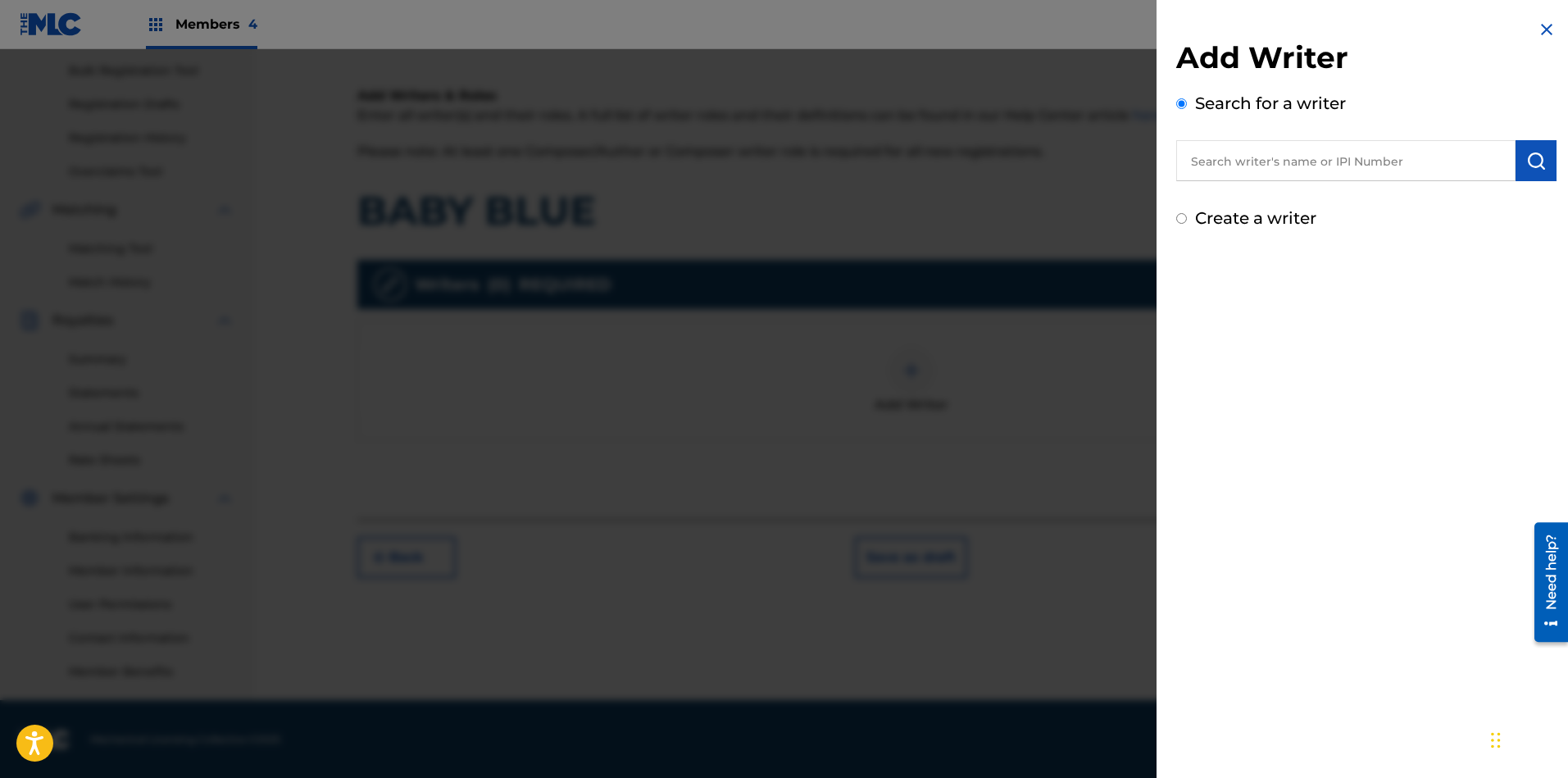
click at [1385, 163] on input "text" at bounding box center [1346, 160] width 340 height 41
paste input "00397884384"
type input "00397884384"
click at [1393, 157] on button "submit" at bounding box center [1535, 160] width 41 height 41
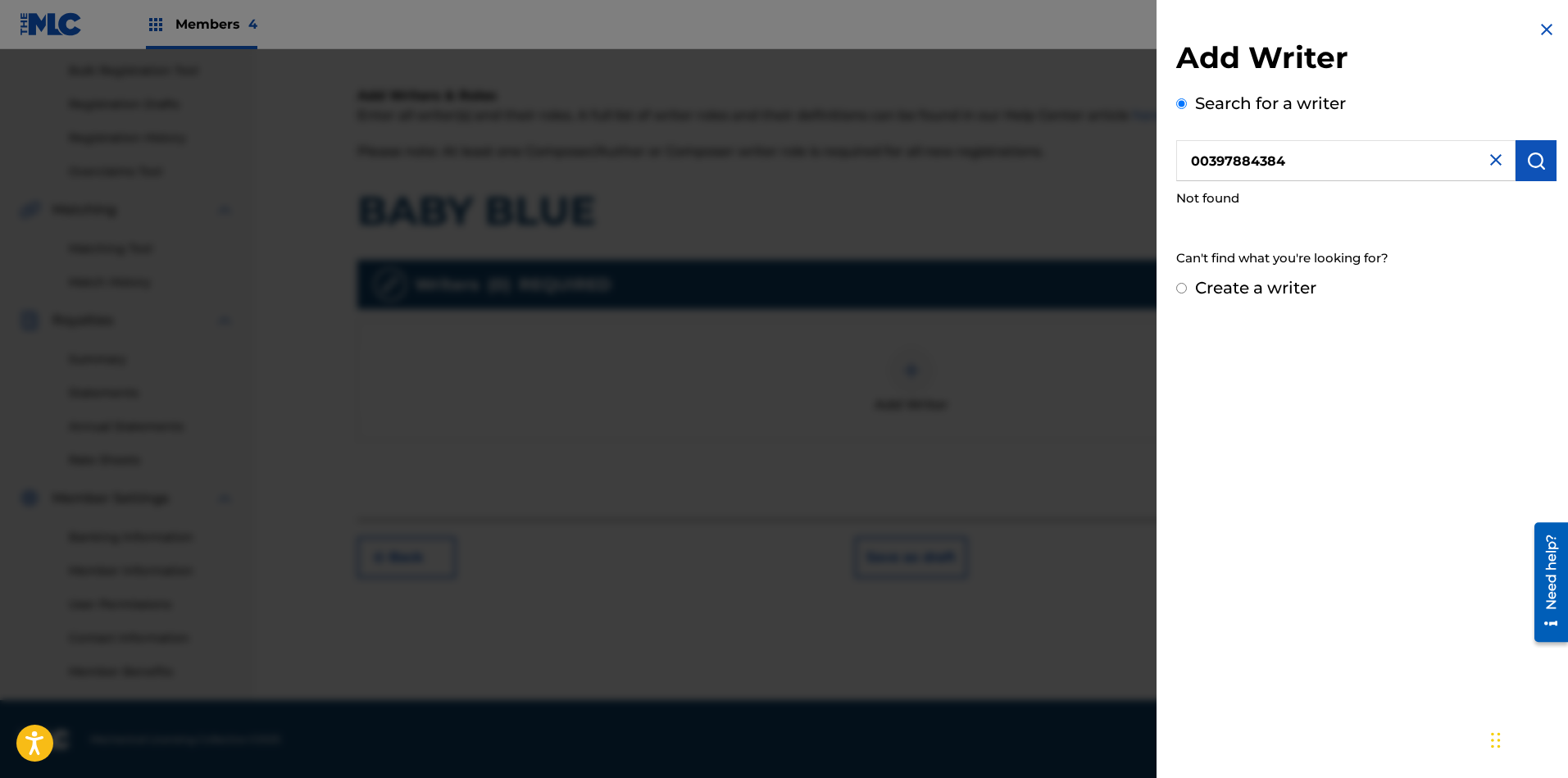
drag, startPoint x: 1269, startPoint y: 163, endPoint x: 1162, endPoint y: 176, distance: 107.8
click at [1162, 176] on div "Add Writer Search for a writer 00397884384 Not found Can't find what you're loo…" at bounding box center [1366, 159] width 419 height 319
click at [1393, 160] on img "submit" at bounding box center [1535, 160] width 19 height 19
click at [1393, 29] on img at bounding box center [1546, 29] width 19 height 19
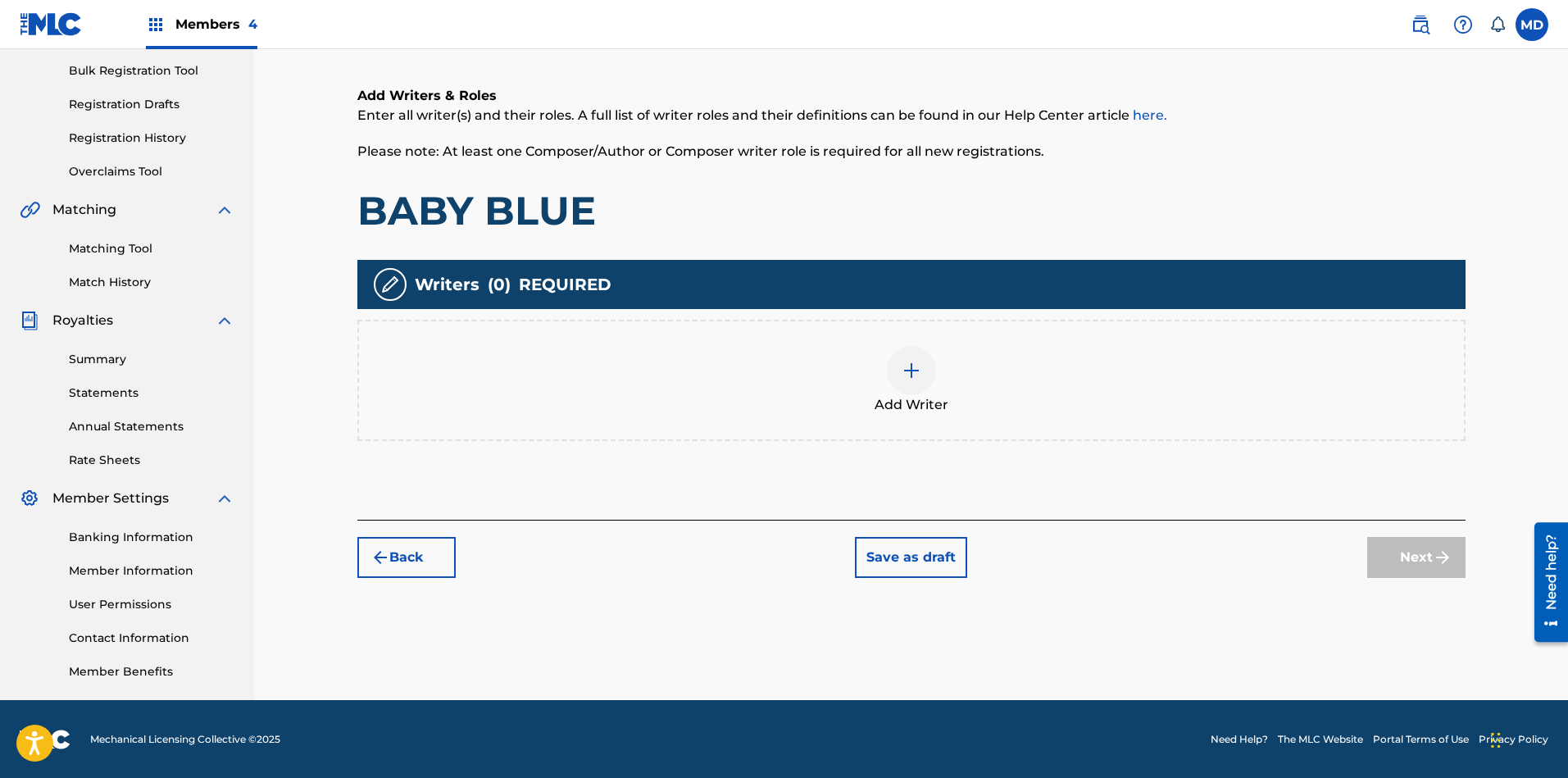
click at [918, 366] on img at bounding box center [911, 370] width 19 height 19
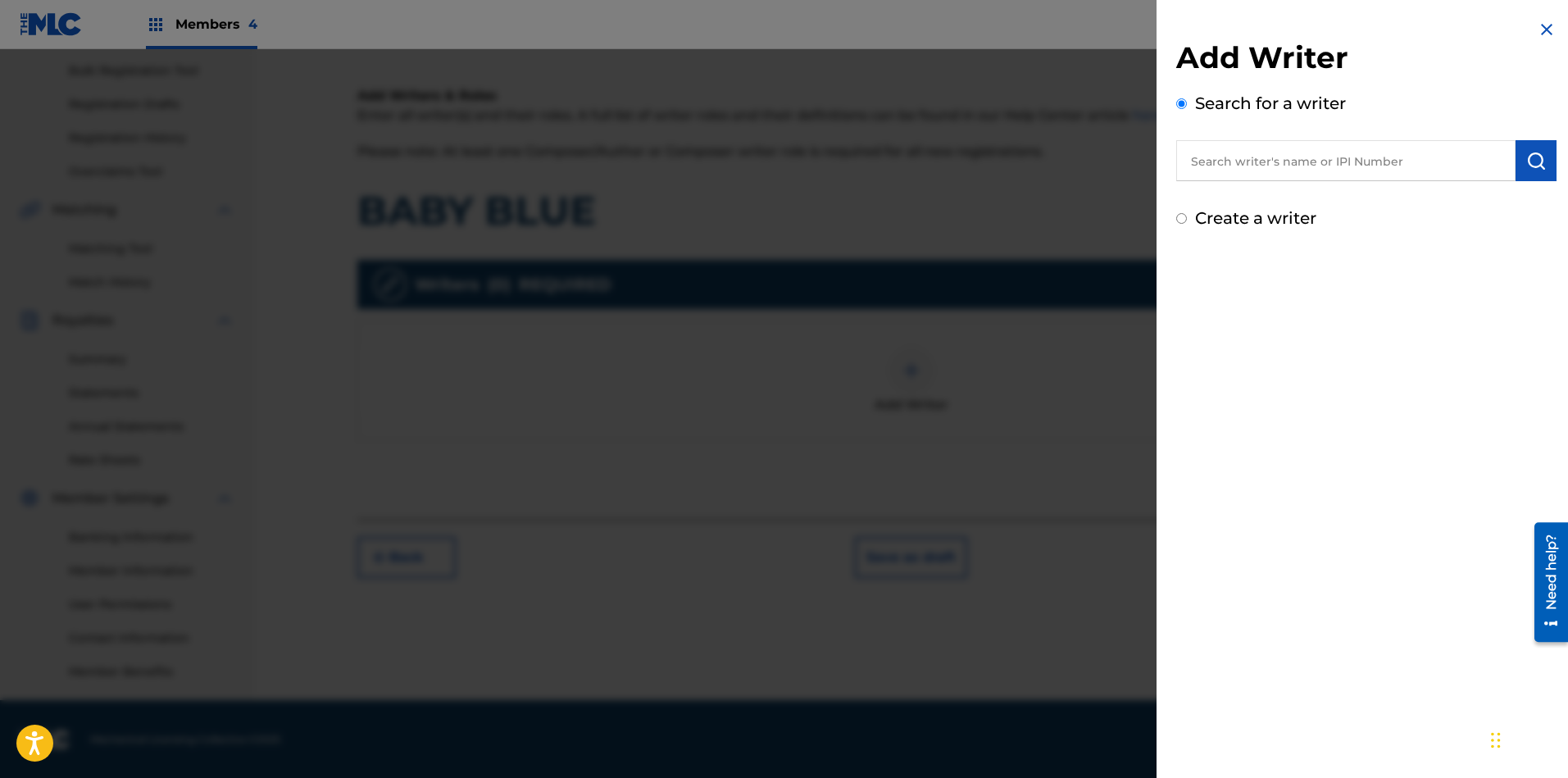
click at [1304, 163] on input "text" at bounding box center [1346, 160] width 340 height 41
click at [1181, 221] on input "Create a writer" at bounding box center [1181, 218] width 11 height 11
radio input "false"
radio input "true"
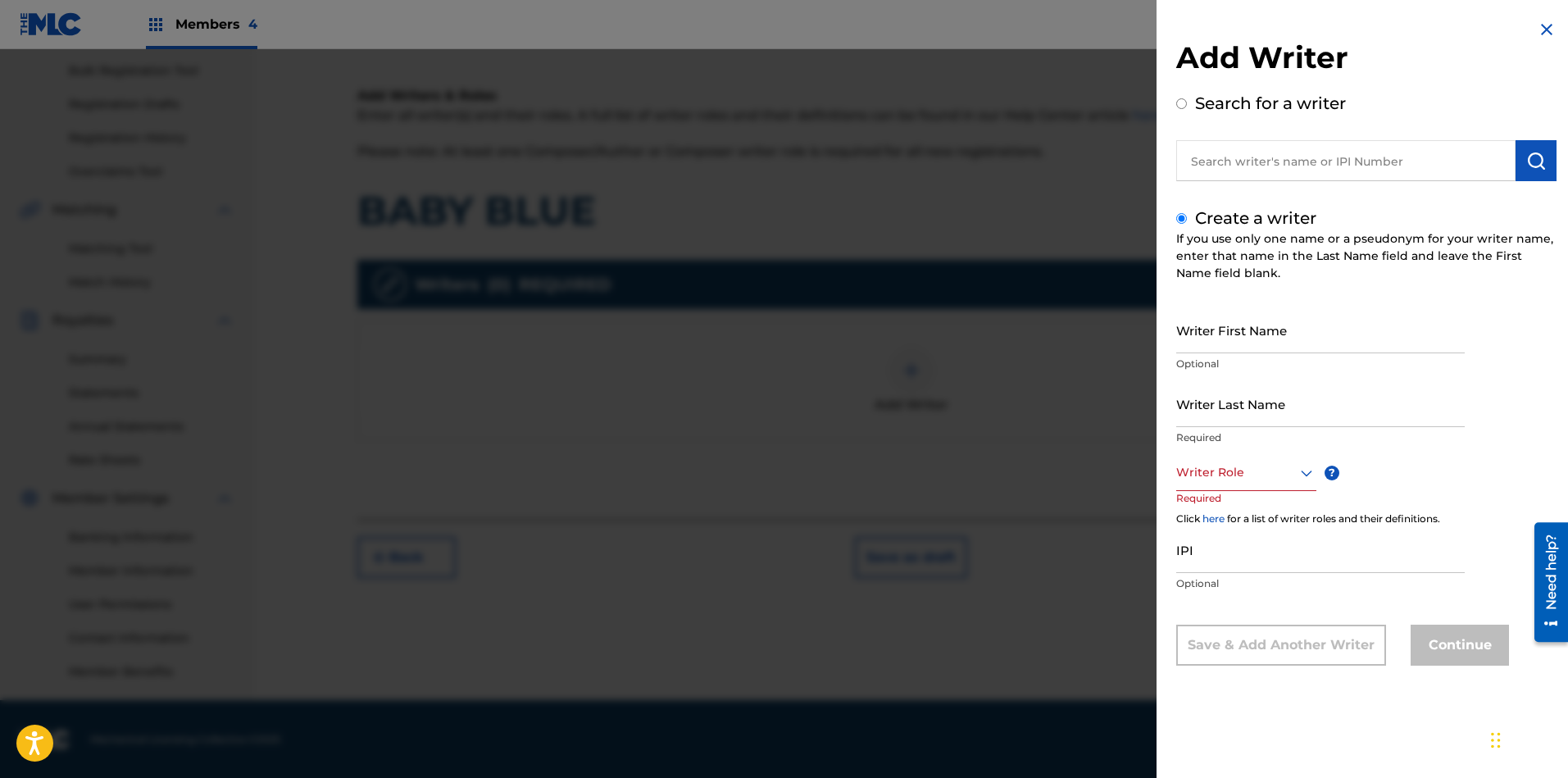
click at [1265, 331] on input "Writer First Name" at bounding box center [1321, 330] width 288 height 47
paste input "00397884384"
type input "00397884384"
drag, startPoint x: 1270, startPoint y: 335, endPoint x: 1172, endPoint y: 346, distance: 98.6
click at [1172, 346] on div "Add Writer Search for a writer Create a writer If you use only one name or a ps…" at bounding box center [1366, 355] width 419 height 709
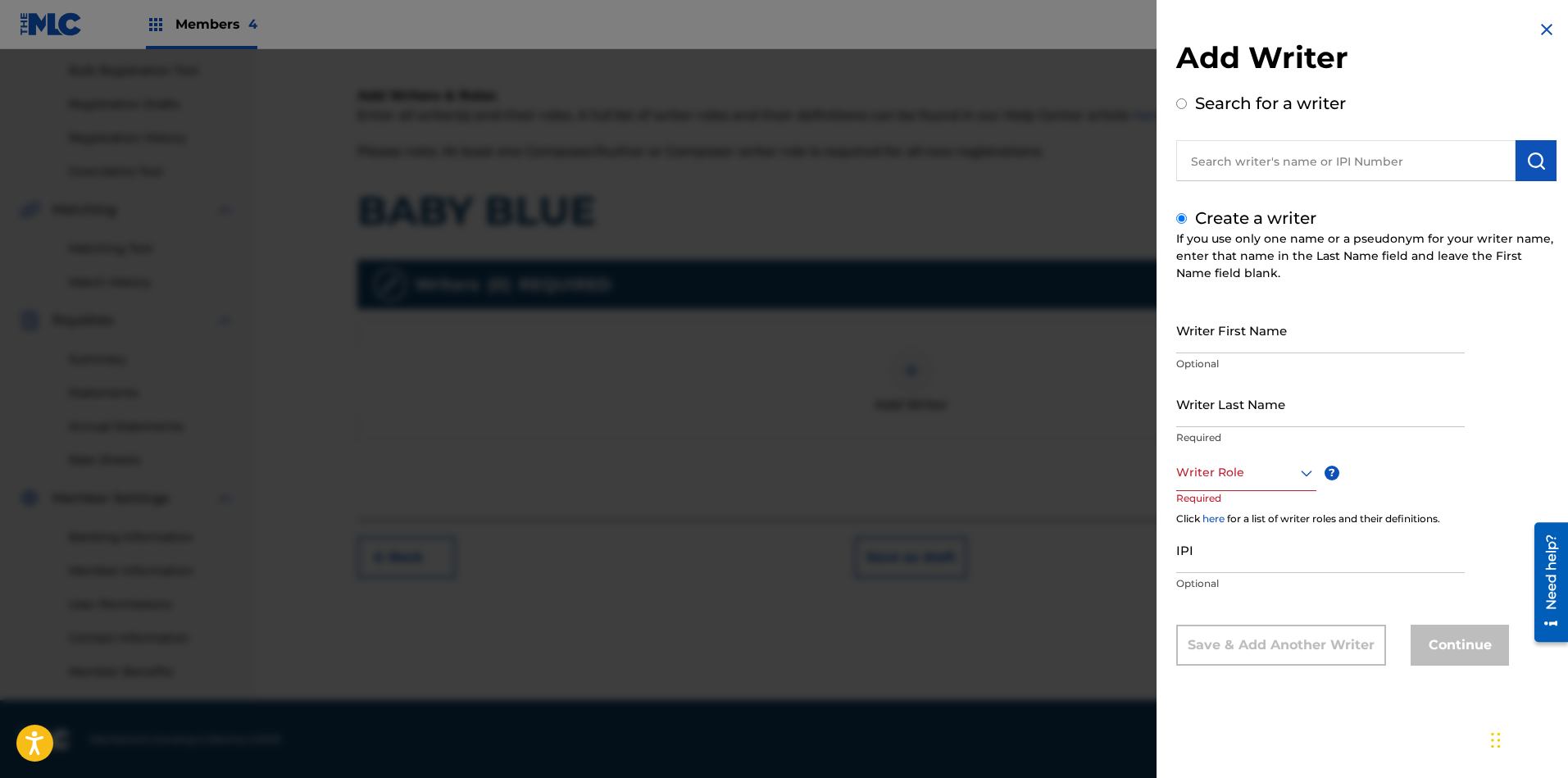
click at [758, 375] on div at bounding box center [784, 438] width 1568 height 778
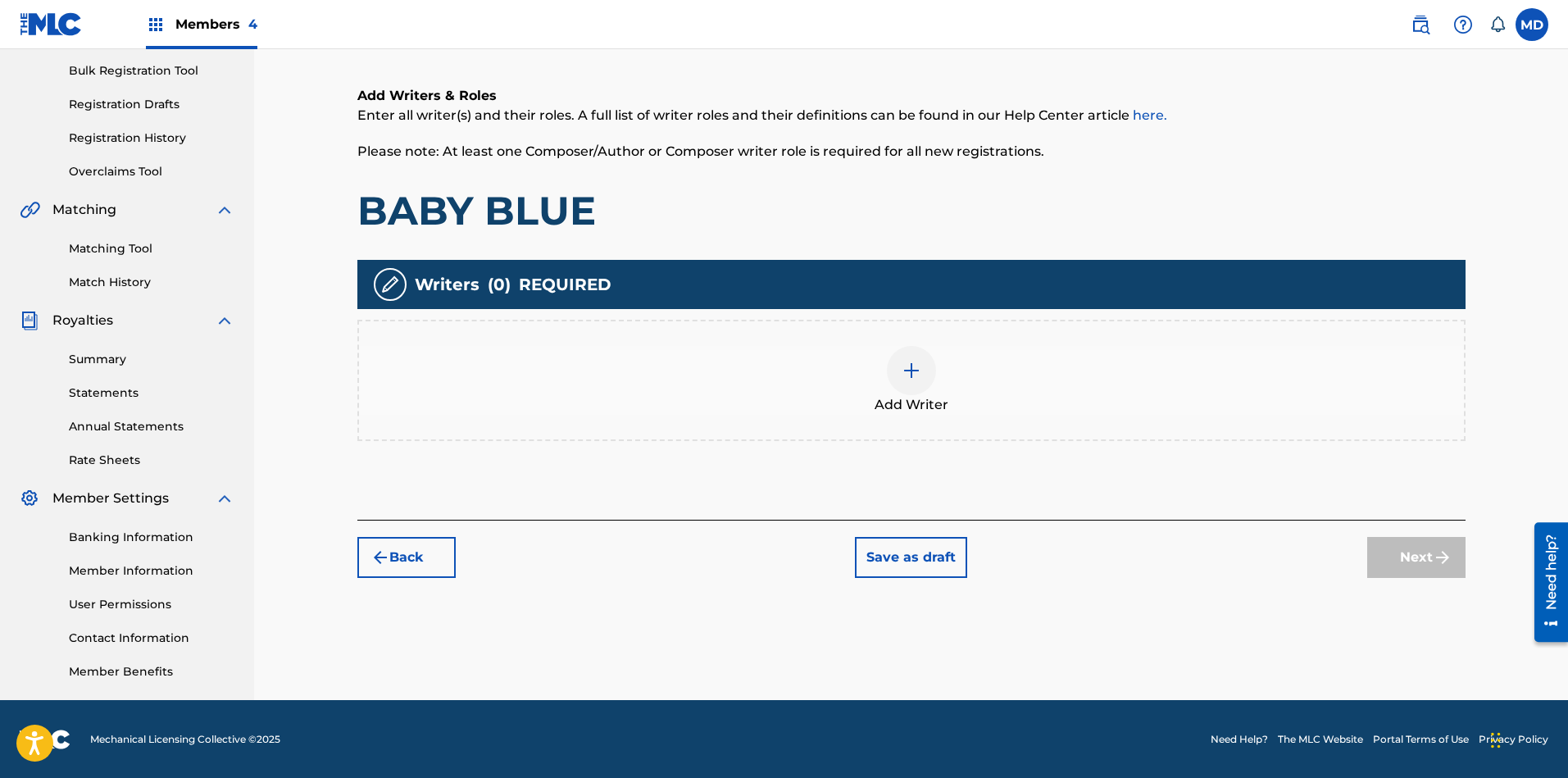
click at [913, 376] on img at bounding box center [911, 370] width 19 height 19
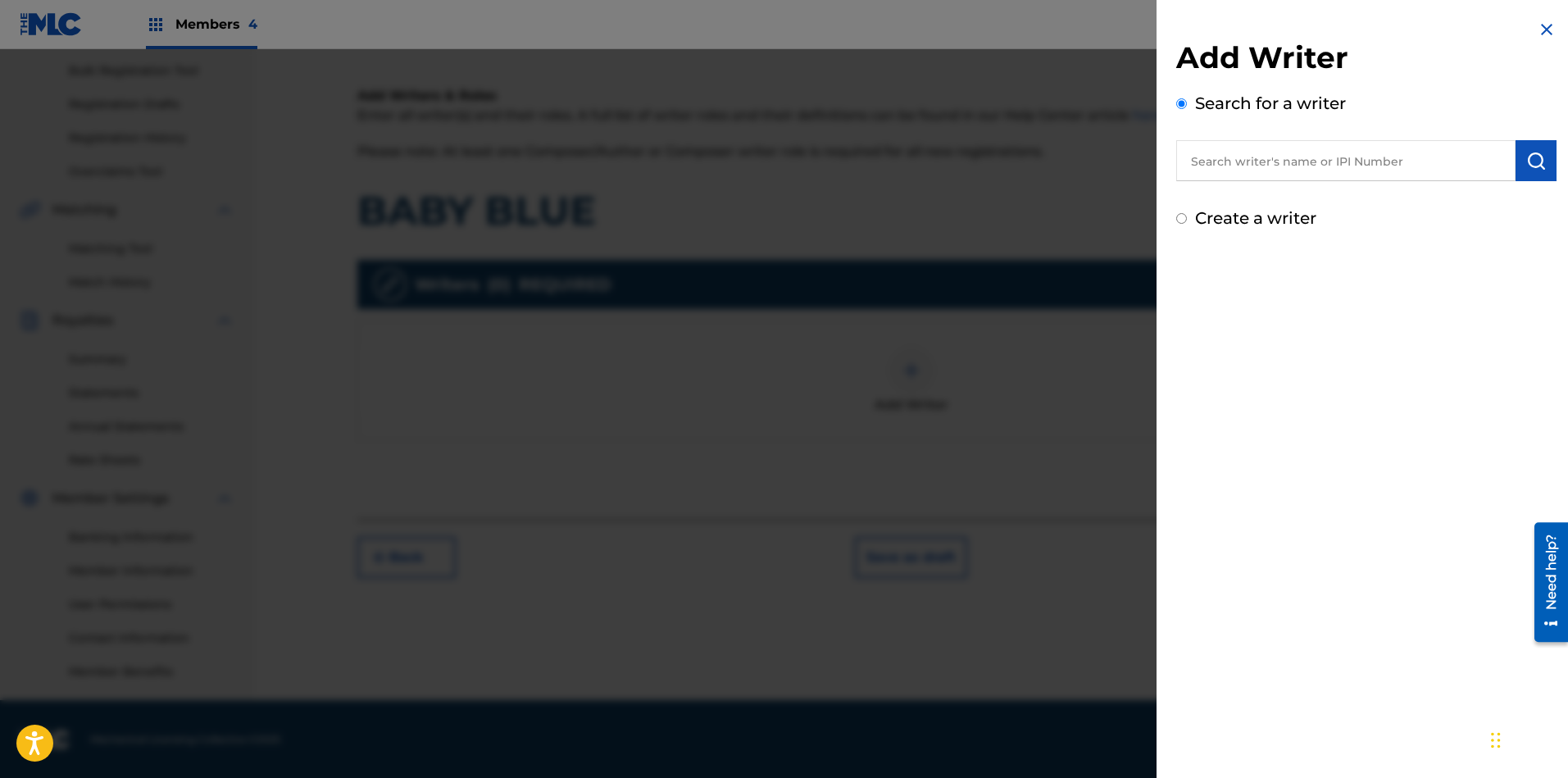
click at [1377, 168] on input "text" at bounding box center [1346, 160] width 340 height 41
paste input "00397884384"
type input "00397884384"
click at [1393, 166] on img "submit" at bounding box center [1535, 160] width 19 height 19
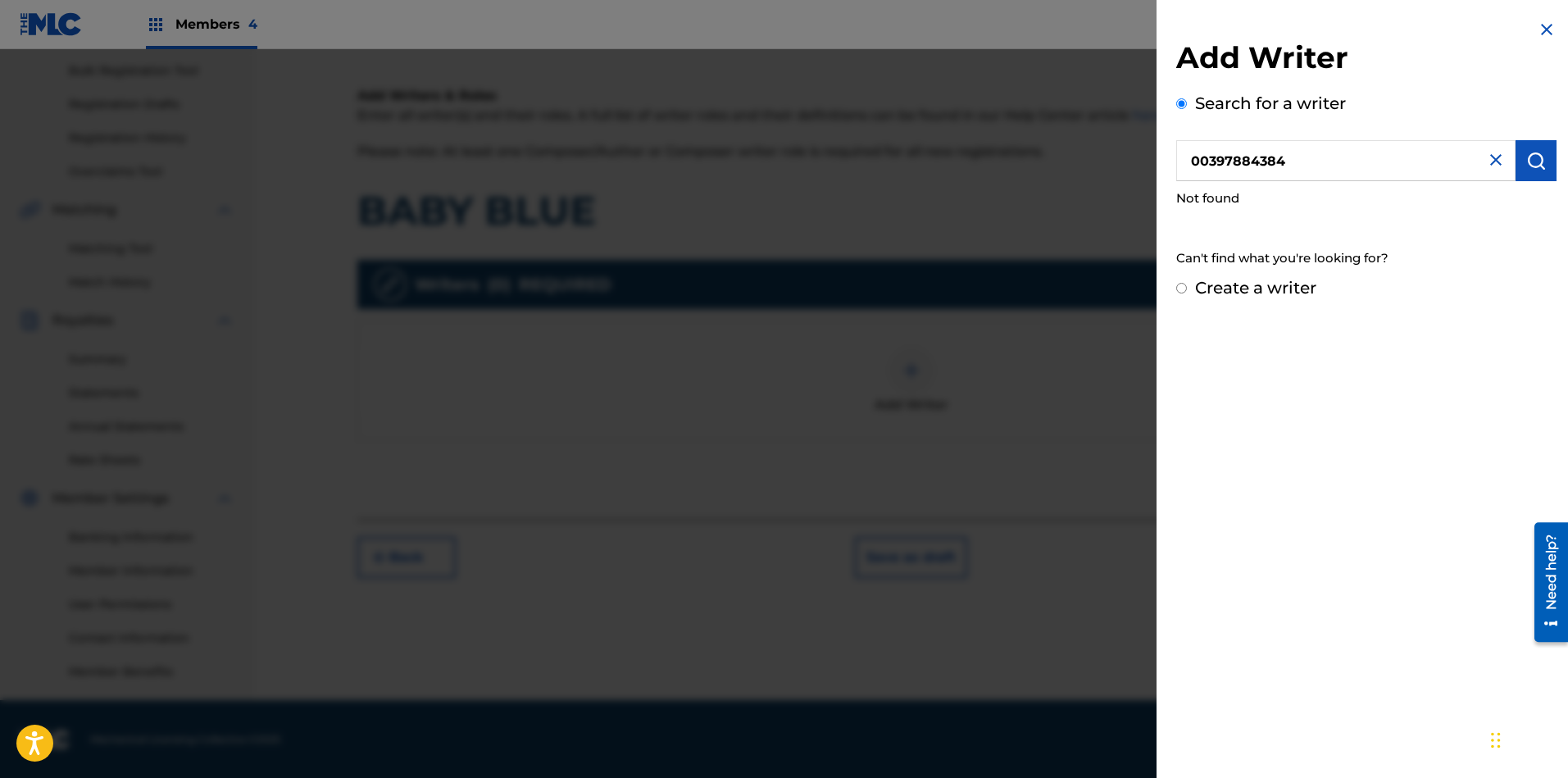
click at [1181, 288] on input "Create a writer" at bounding box center [1181, 288] width 11 height 11
radio input "false"
radio input "true"
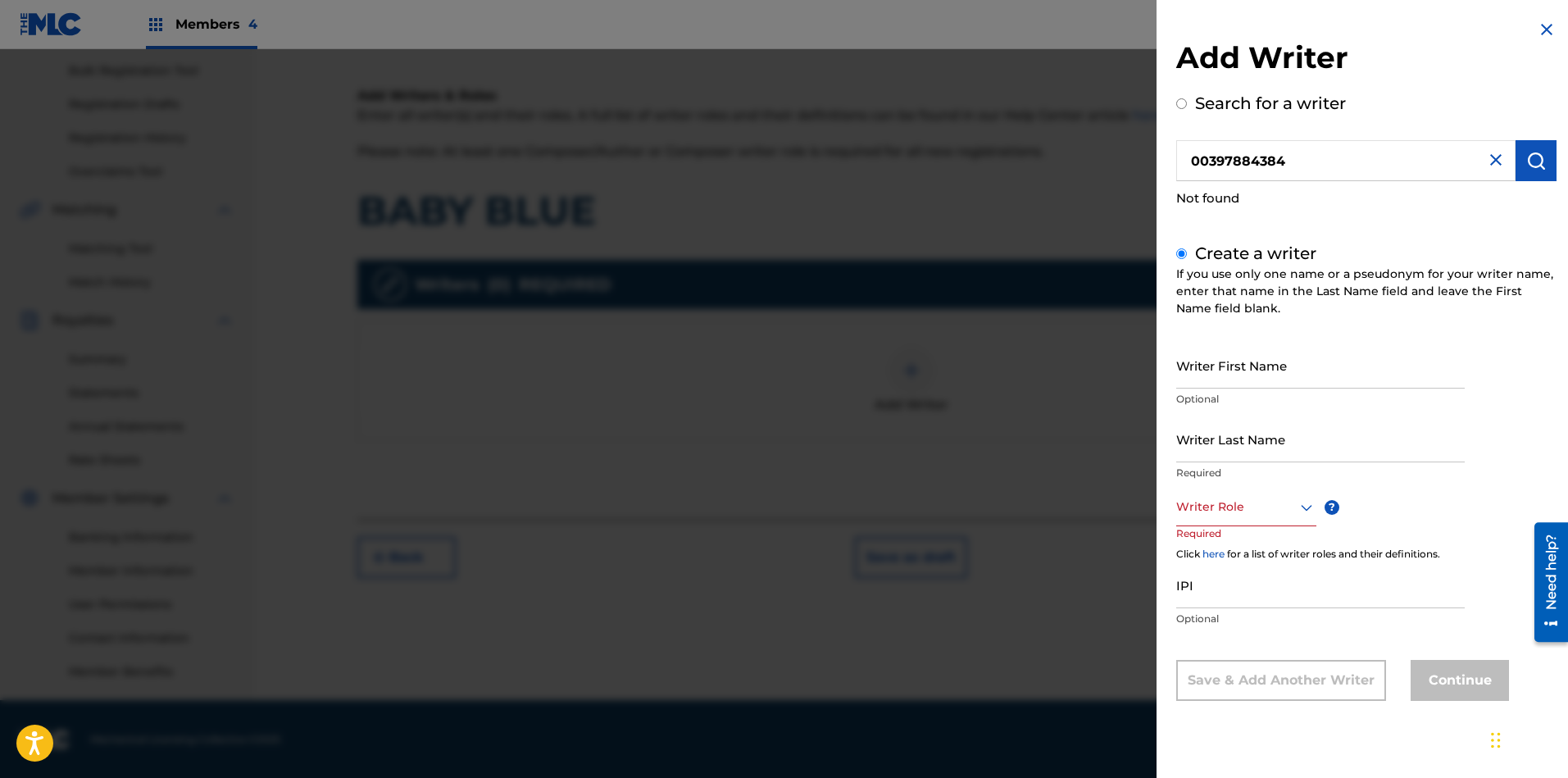
click at [1258, 366] on input "Writer First Name" at bounding box center [1321, 366] width 288 height 47
click at [1241, 594] on input "IPI" at bounding box center [1321, 584] width 288 height 47
paste input "00397884384"
type input "00397884384"
click at [1278, 370] on input "Writer First Name" at bounding box center [1321, 366] width 288 height 47
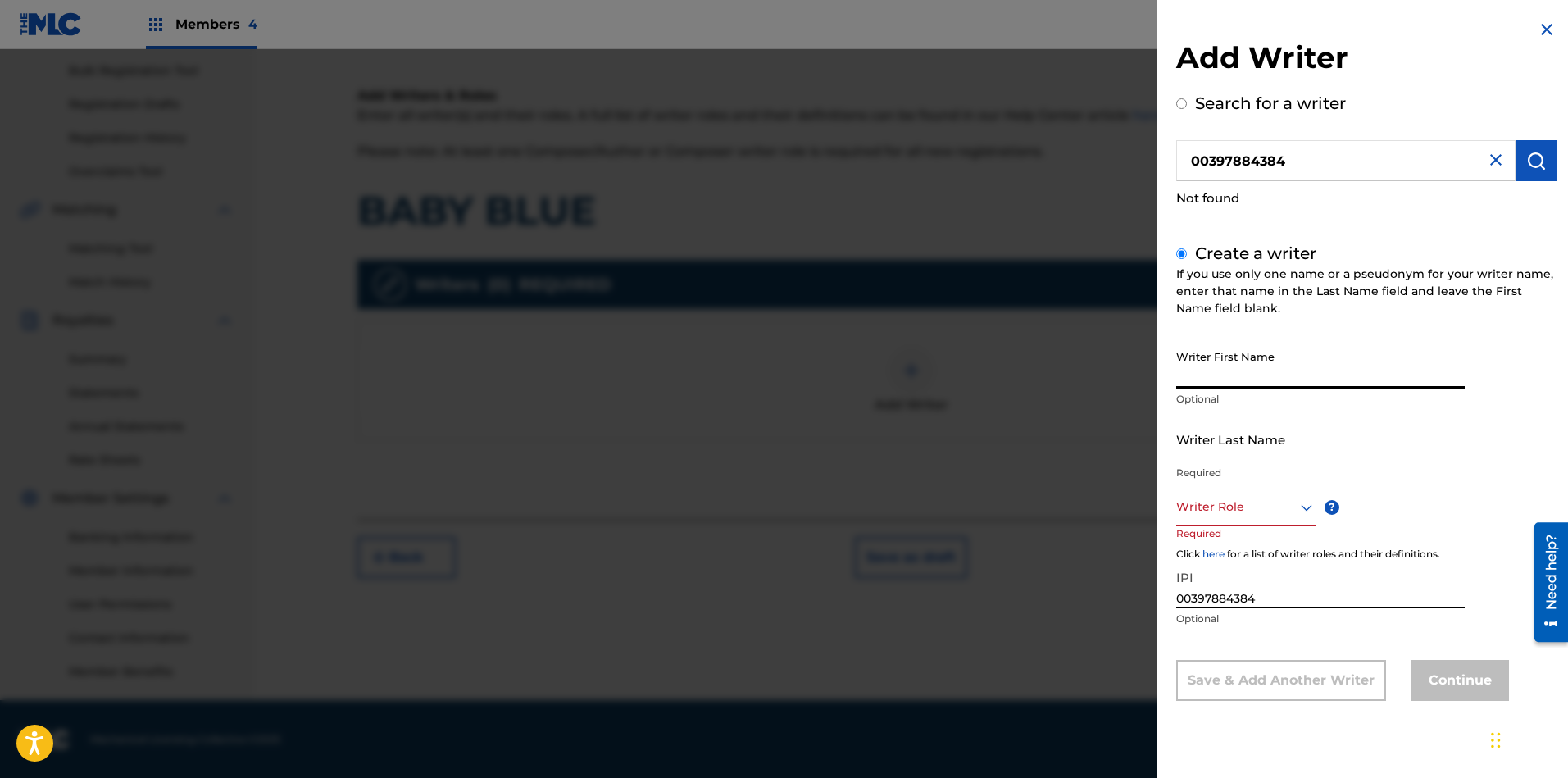
paste input "PICARD JOE"
type input "PICARD JOE"
click at [1234, 443] on input "Writer Last Name" at bounding box center [1321, 439] width 288 height 47
paste input "PICARD JOE"
type input "PICARD JOE"
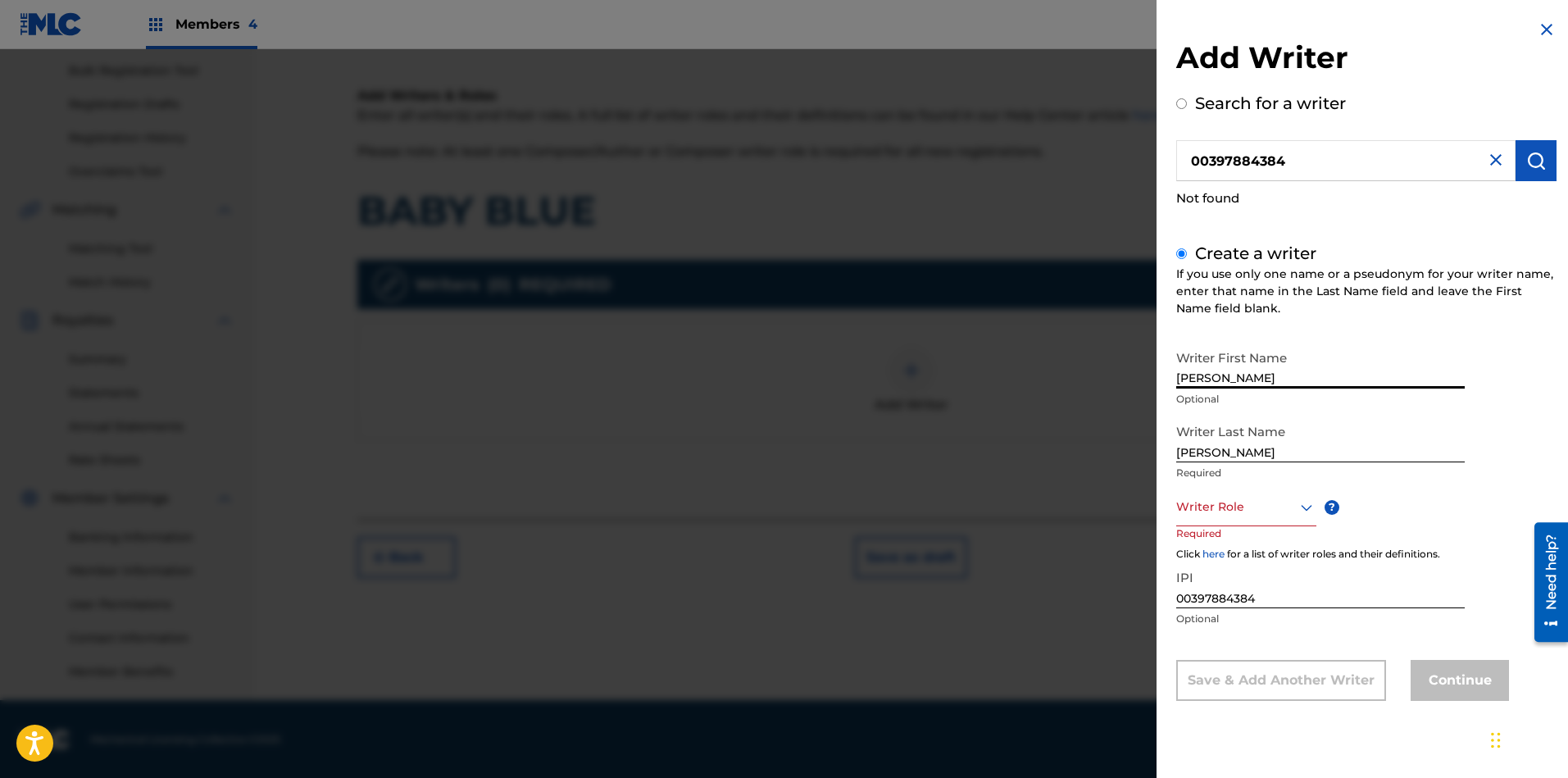
click at [1224, 379] on input "PICARD JOE" at bounding box center [1321, 366] width 288 height 47
type input "JOE"
click at [1272, 444] on input "PICARD JOE" at bounding box center [1321, 439] width 288 height 47
type input "PICARD"
click at [1218, 507] on div at bounding box center [1246, 506] width 140 height 20
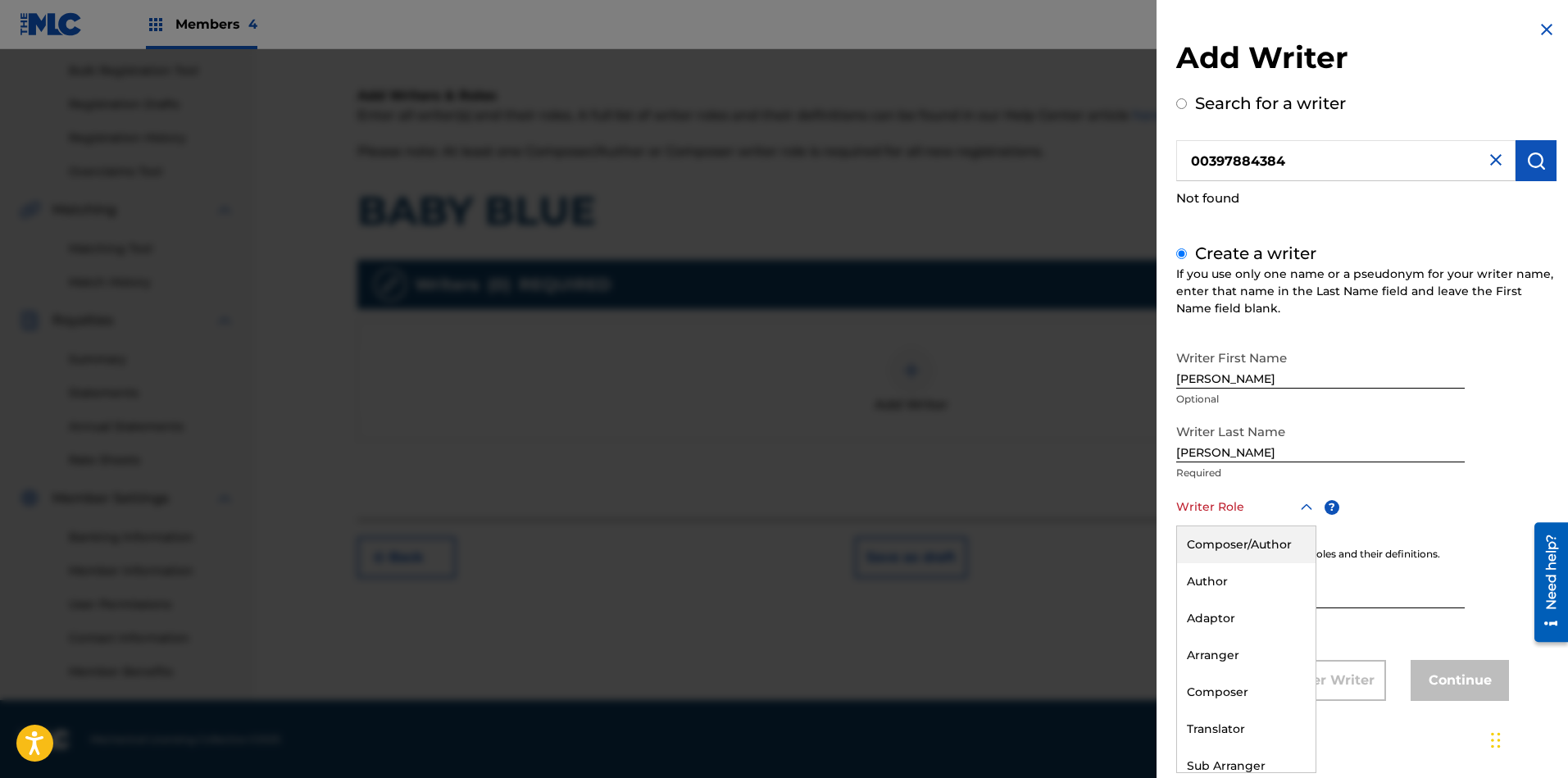
click at [1233, 547] on div "Composer/Author" at bounding box center [1246, 544] width 138 height 37
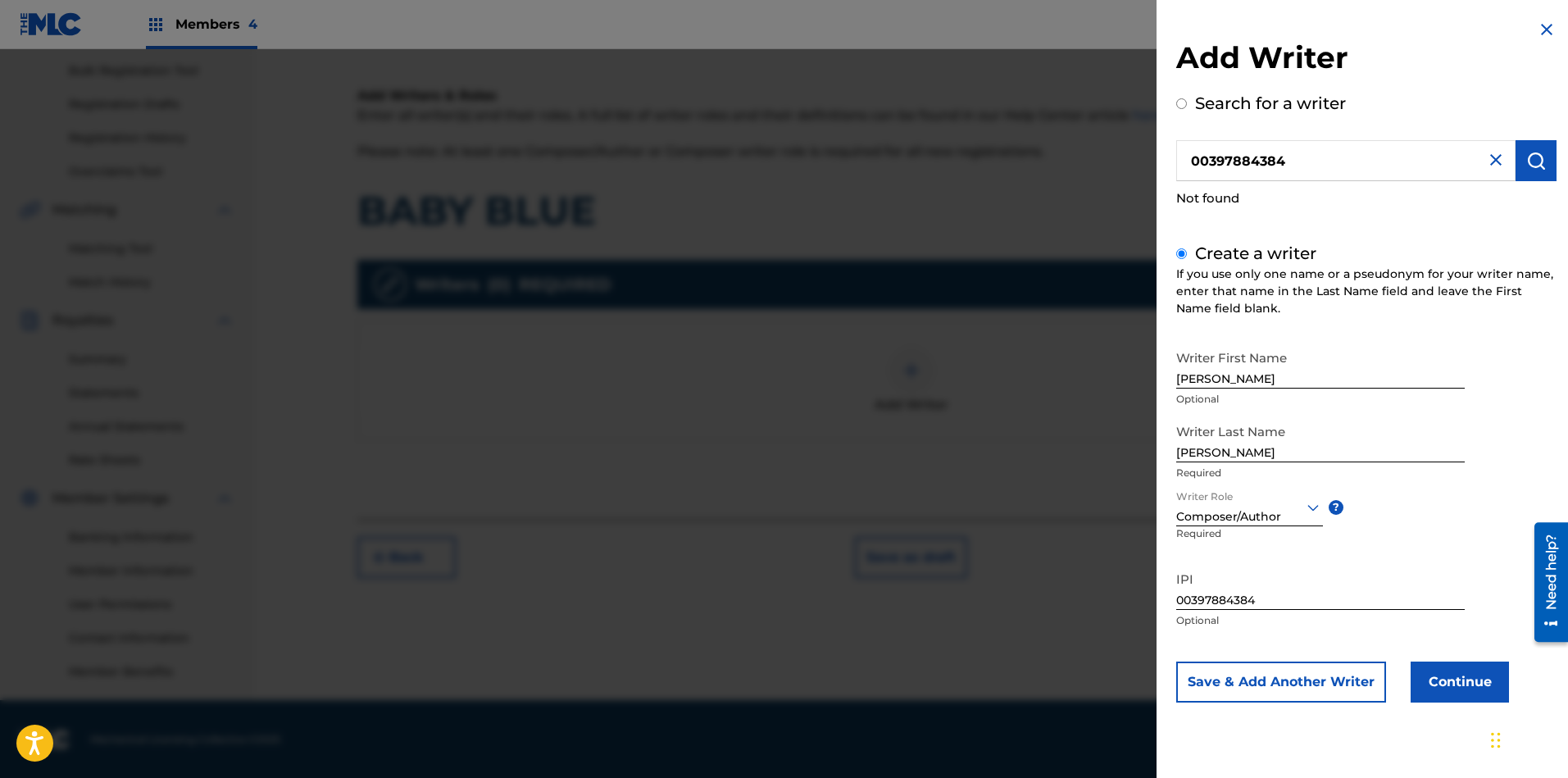
click at [1393, 690] on button "Continue" at bounding box center [1459, 682] width 98 height 41
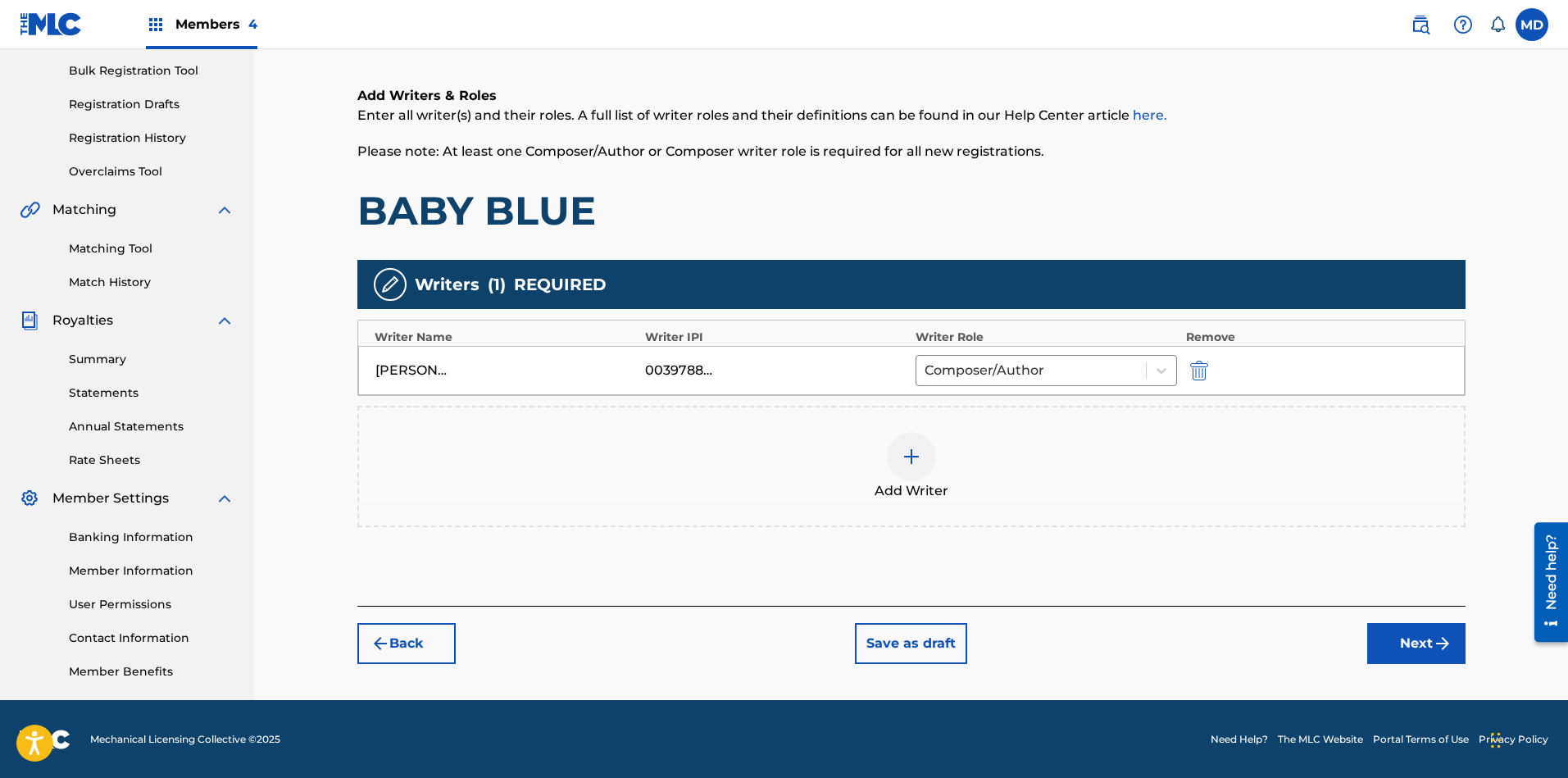
click at [910, 455] on img at bounding box center [911, 456] width 19 height 19
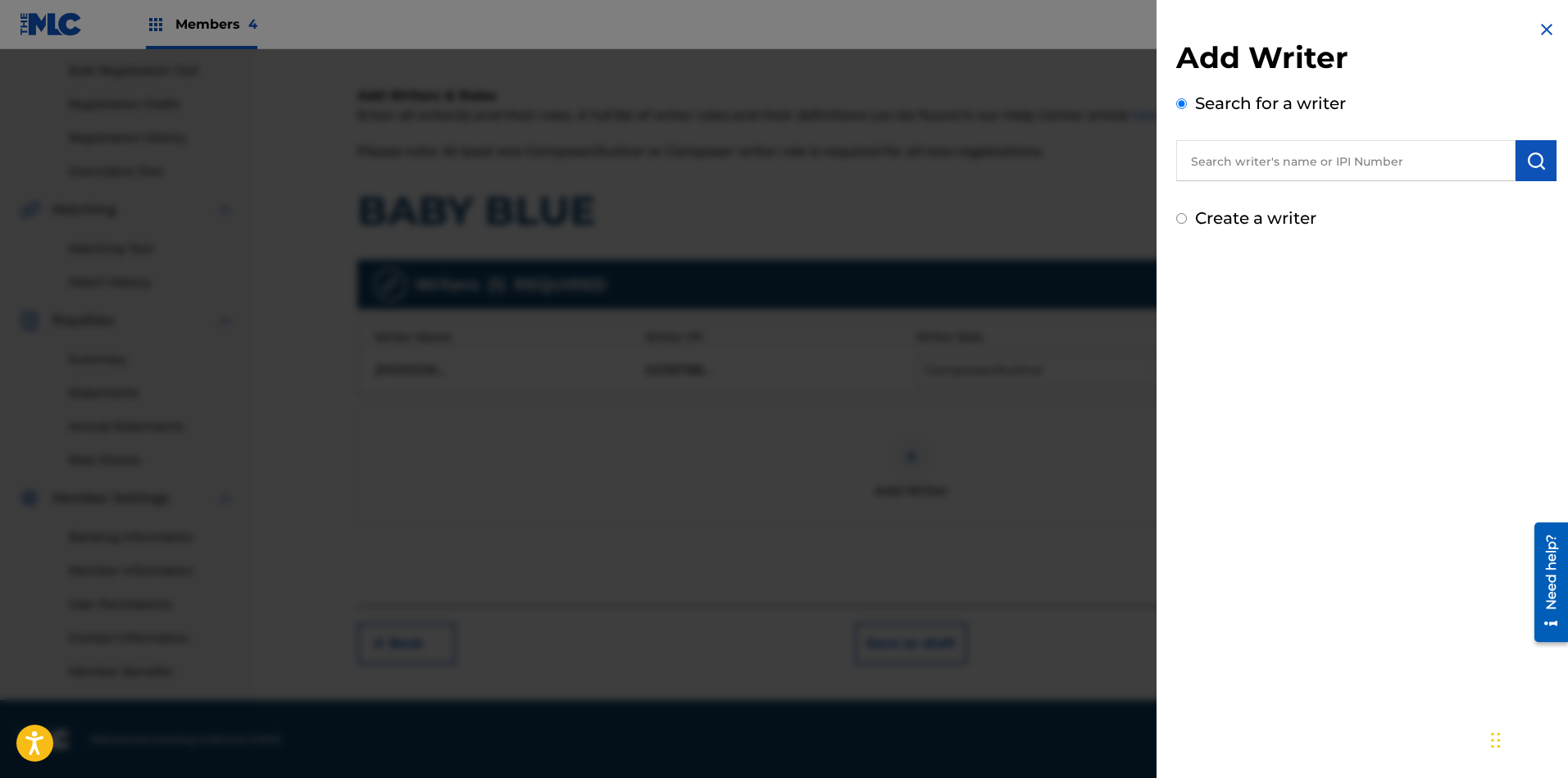
click at [1376, 170] on input "text" at bounding box center [1346, 160] width 340 height 41
paste input "DIGGS UNDERSTANDING"
type input "DIGGS UNDERSTANDING"
click at [1393, 163] on img "submit" at bounding box center [1535, 160] width 19 height 19
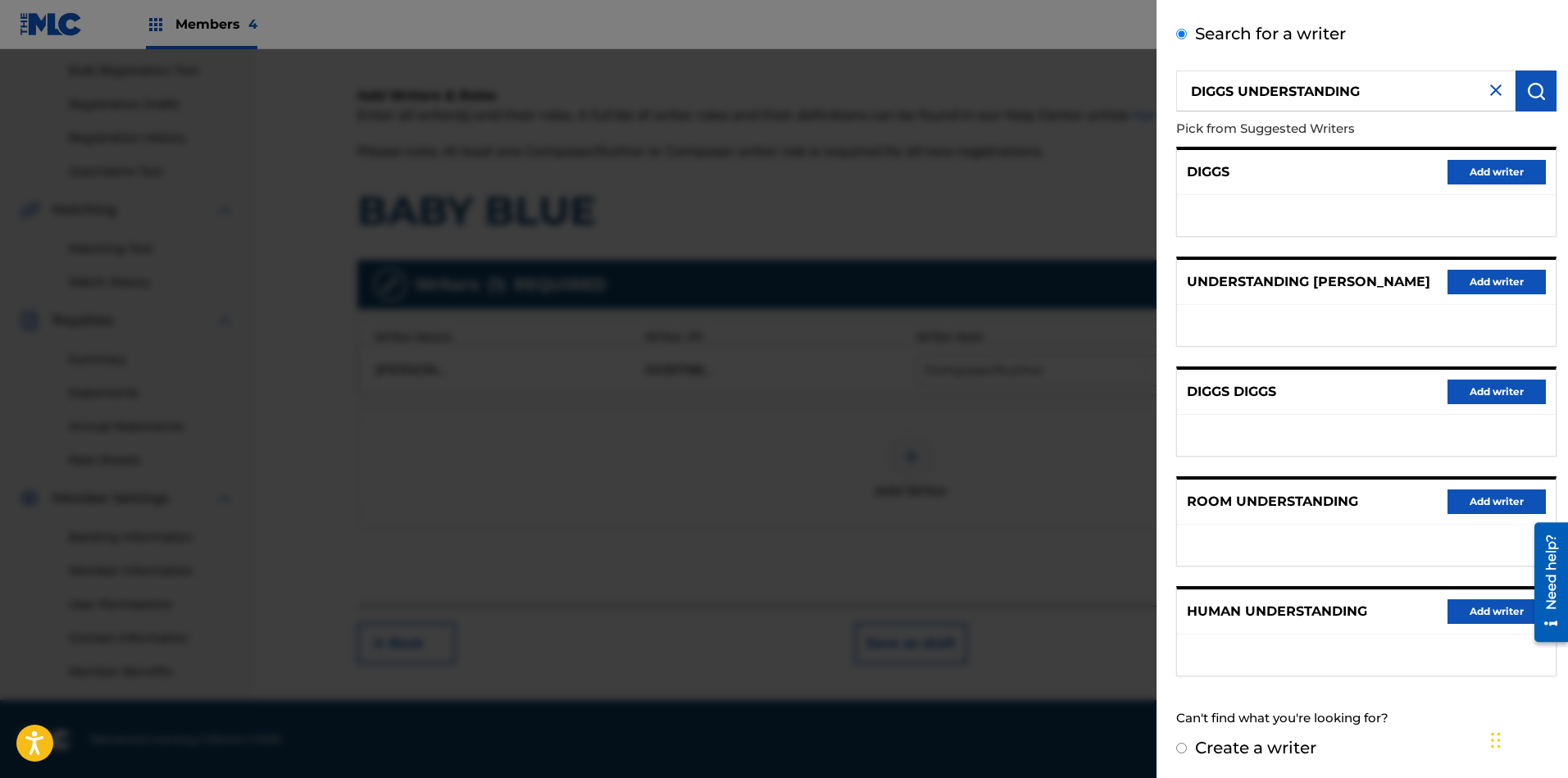
scroll to position [70, 0]
click at [1182, 691] on input "Create a writer" at bounding box center [1181, 747] width 11 height 11
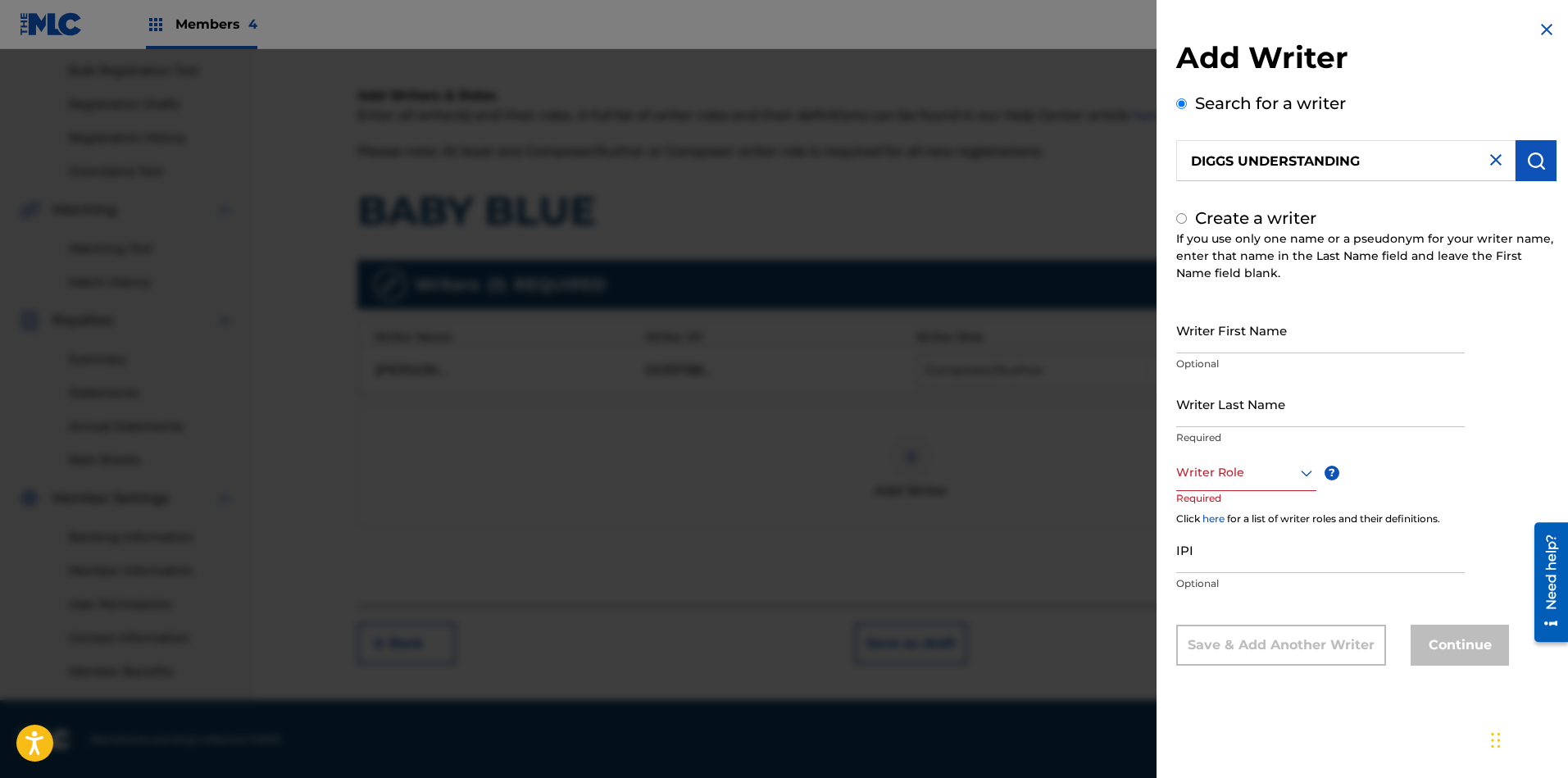
radio input "false"
radio input "true"
click at [1249, 555] on input "IPI" at bounding box center [1321, 549] width 288 height 47
paste input "DIGGS UNDERSTANDING"
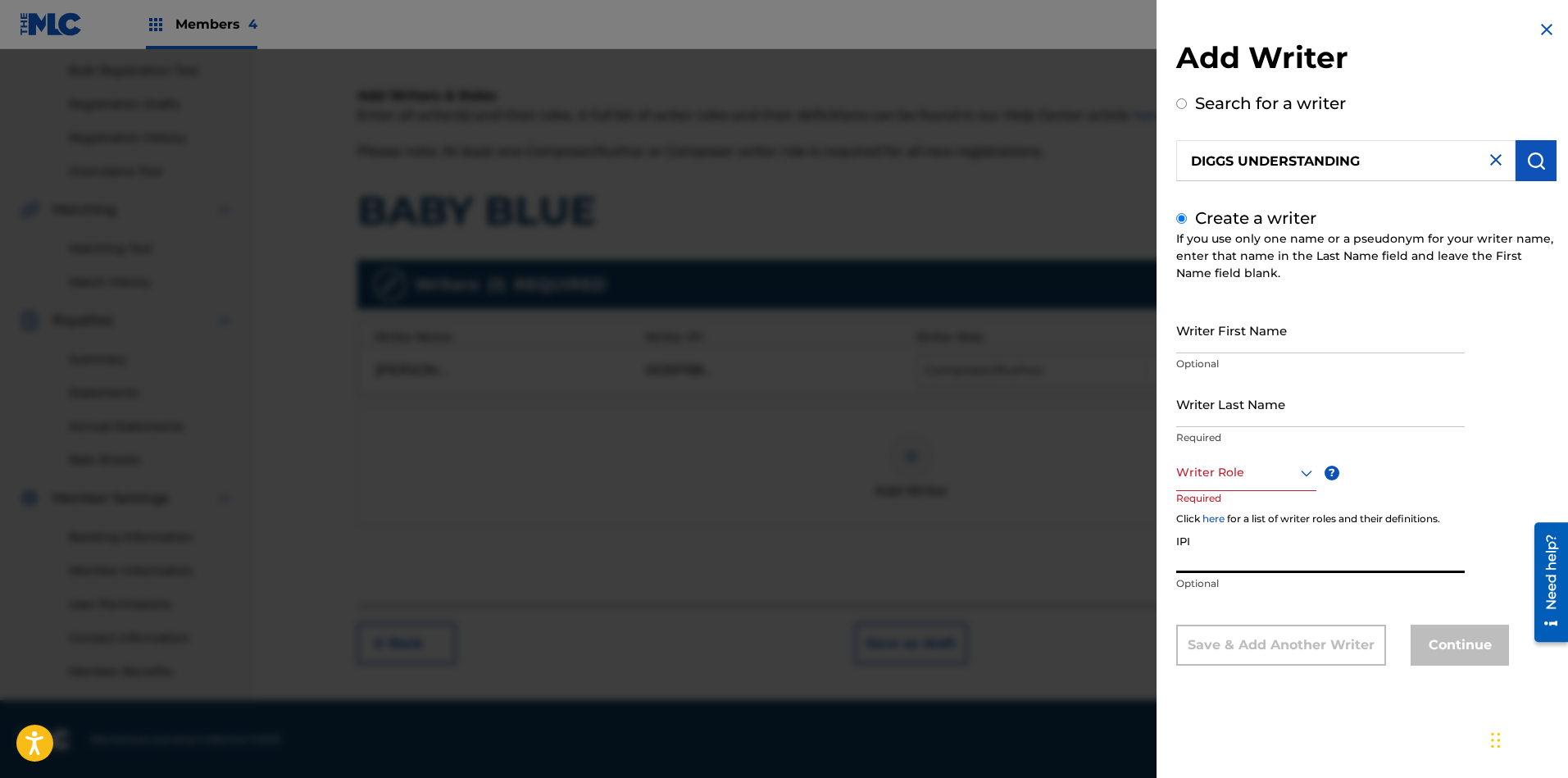
type input "DIGGS UNDERSTANDING"
drag, startPoint x: 1330, startPoint y: 558, endPoint x: 1142, endPoint y: 570, distance: 188.4
click at [1142, 570] on div "Add Writer Search for a writer DIGGS UNDERSTANDING Create a writer If you use o…" at bounding box center [784, 413] width 1568 height 729
click at [1249, 334] on input "Writer First Name" at bounding box center [1321, 330] width 288 height 47
paste input "DIGGS UNDERSTANDING"
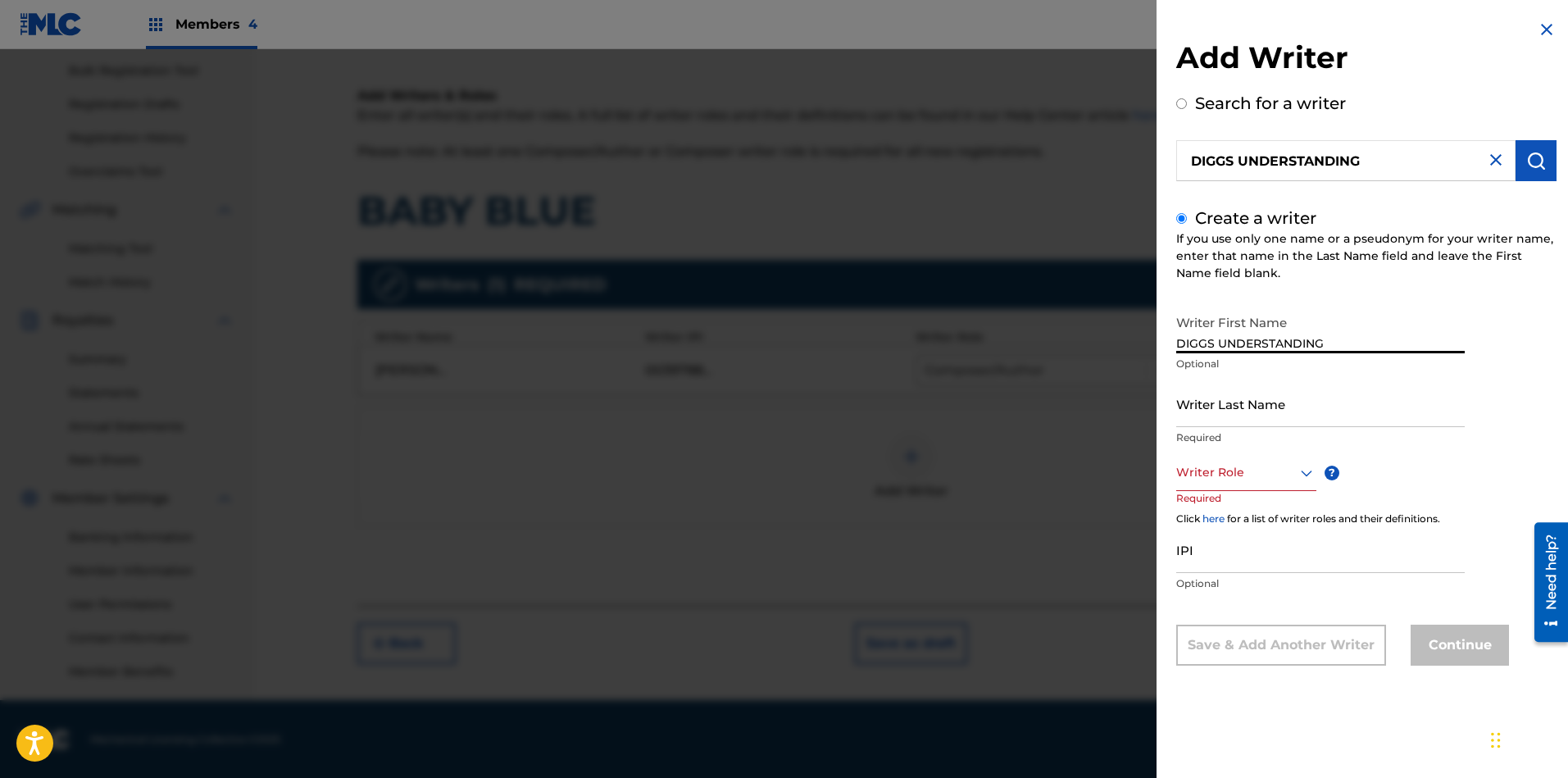
type input "DIGGS UNDERSTANDING"
click at [1246, 404] on input "Writer Last Name" at bounding box center [1321, 403] width 288 height 47
paste input "DIGGS UNDERSTANDING"
type input "DIGGS UNDERSTANDING"
click at [1251, 471] on div at bounding box center [1246, 472] width 140 height 20
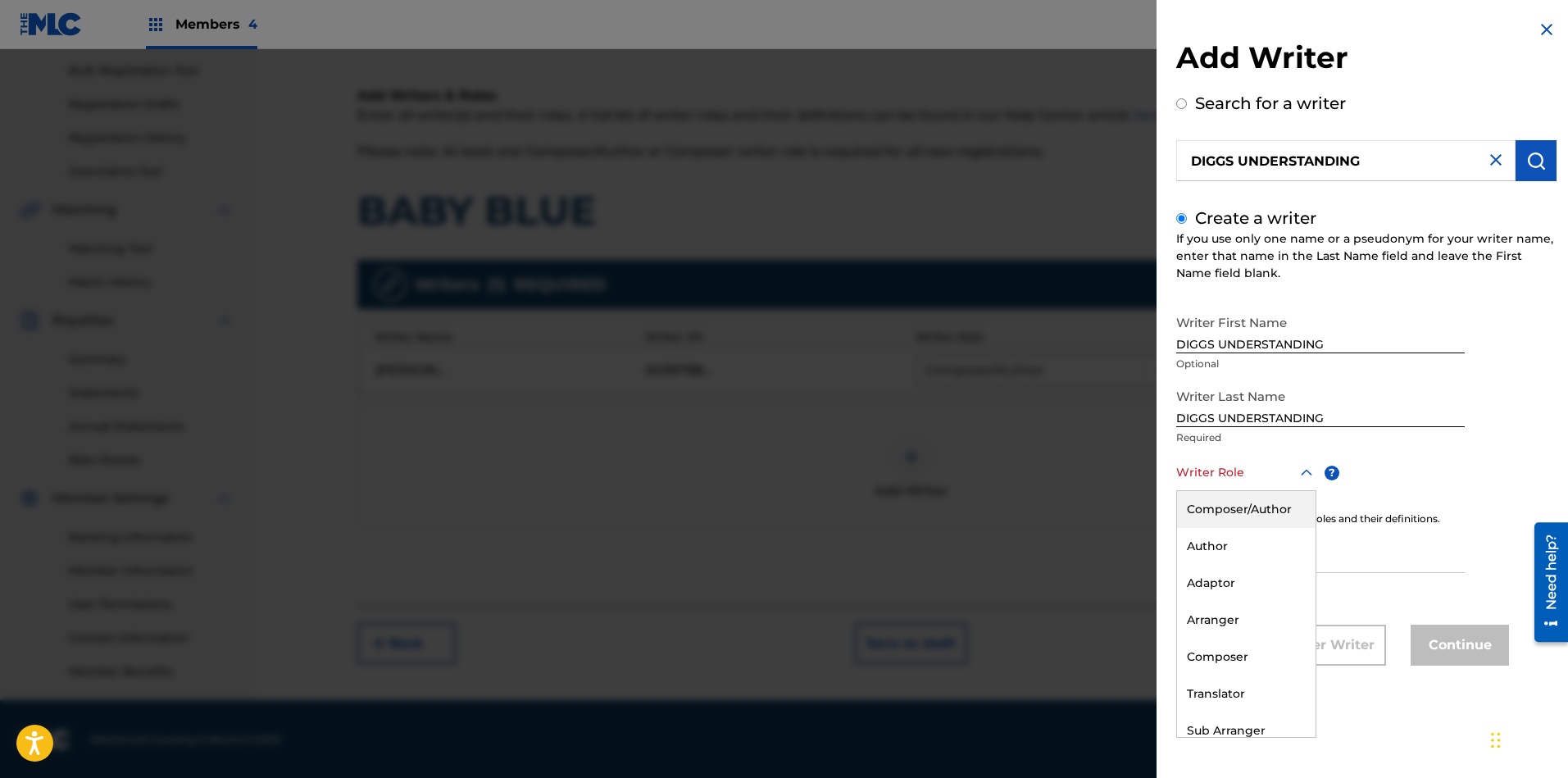
click at [1242, 515] on div "Composer/Author" at bounding box center [1246, 509] width 138 height 37
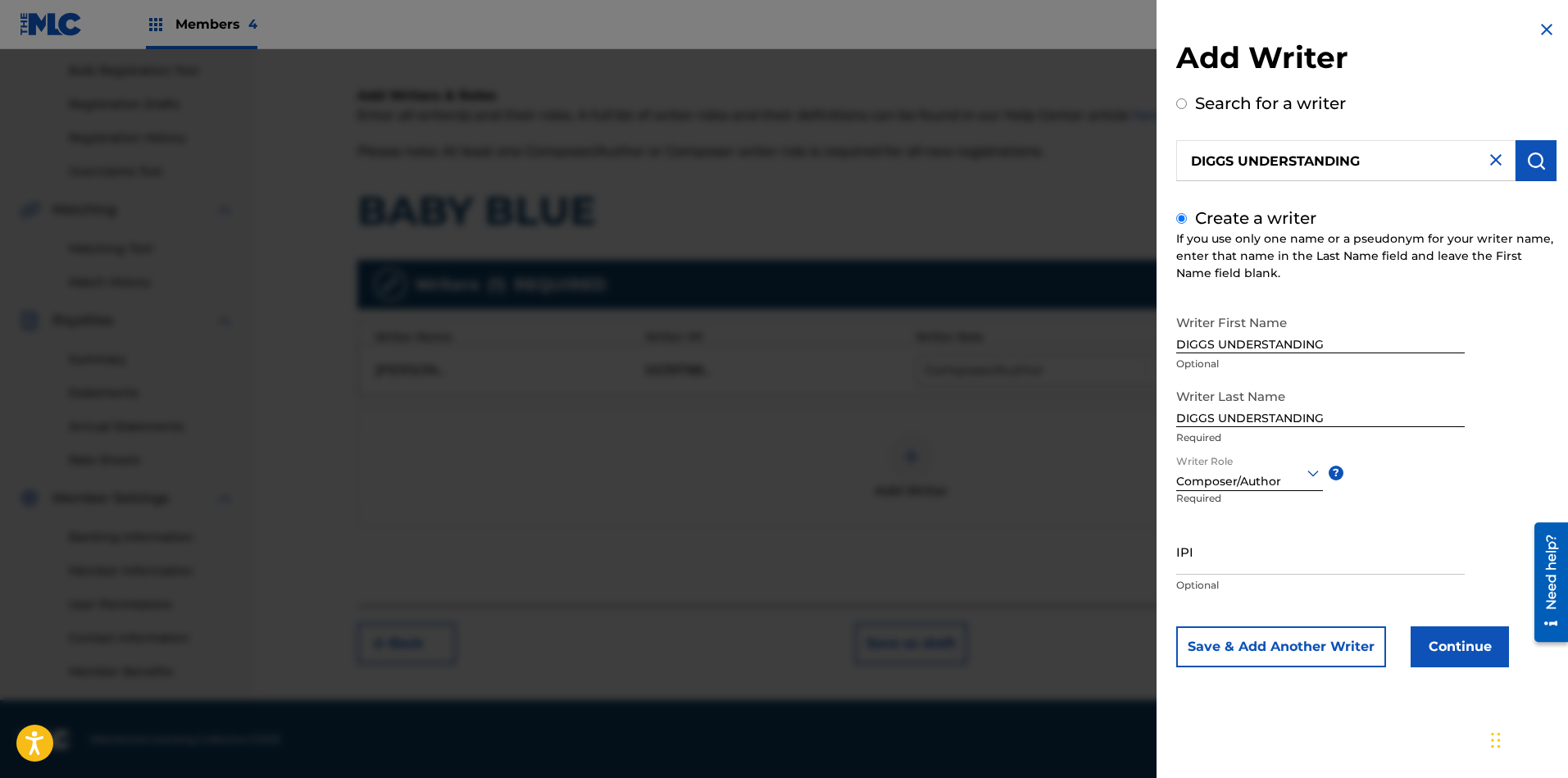
click at [1286, 566] on input "IPI" at bounding box center [1321, 551] width 288 height 47
paste input "01104668083"
type input "01104668083"
click at [1333, 417] on input "DIGGS UNDERSTANDING" at bounding box center [1321, 403] width 288 height 47
type input "DIGGS"
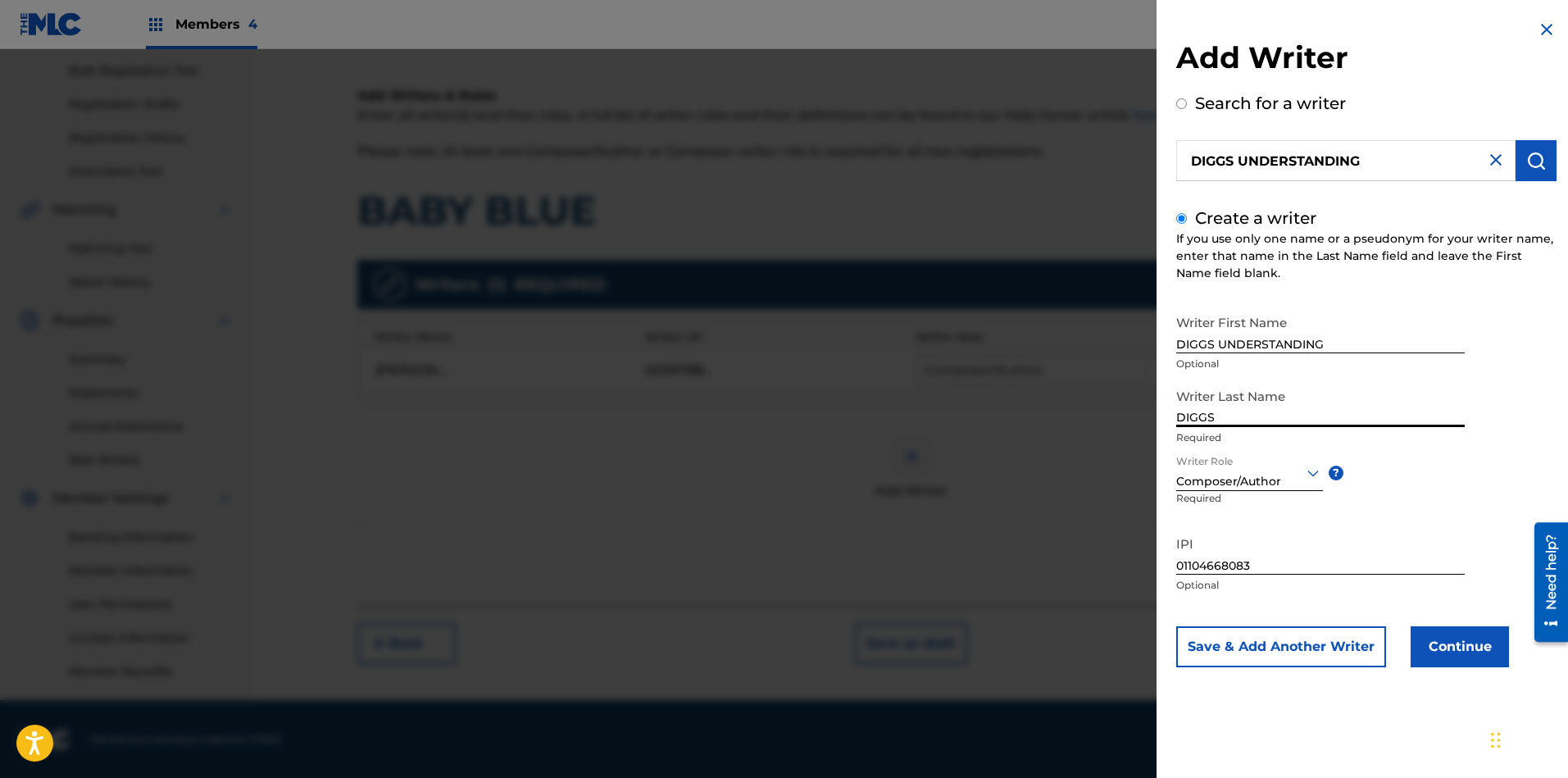
click at [1216, 340] on input "DIGGS UNDERSTANDING" at bounding box center [1321, 330] width 288 height 47
type input "UNDERSTANDING"
click at [1393, 644] on button "Continue" at bounding box center [1459, 646] width 98 height 41
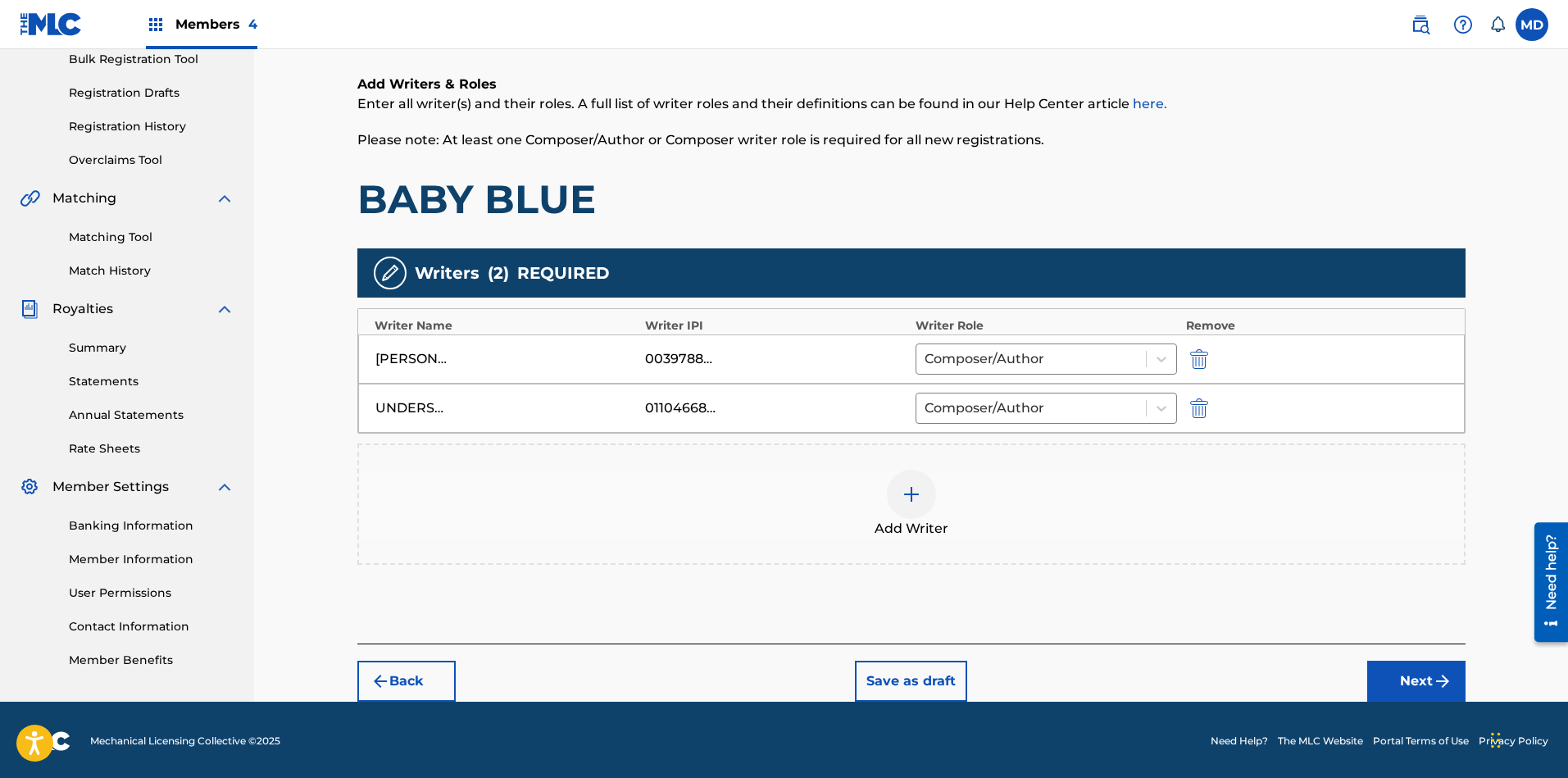
scroll to position [251, 0]
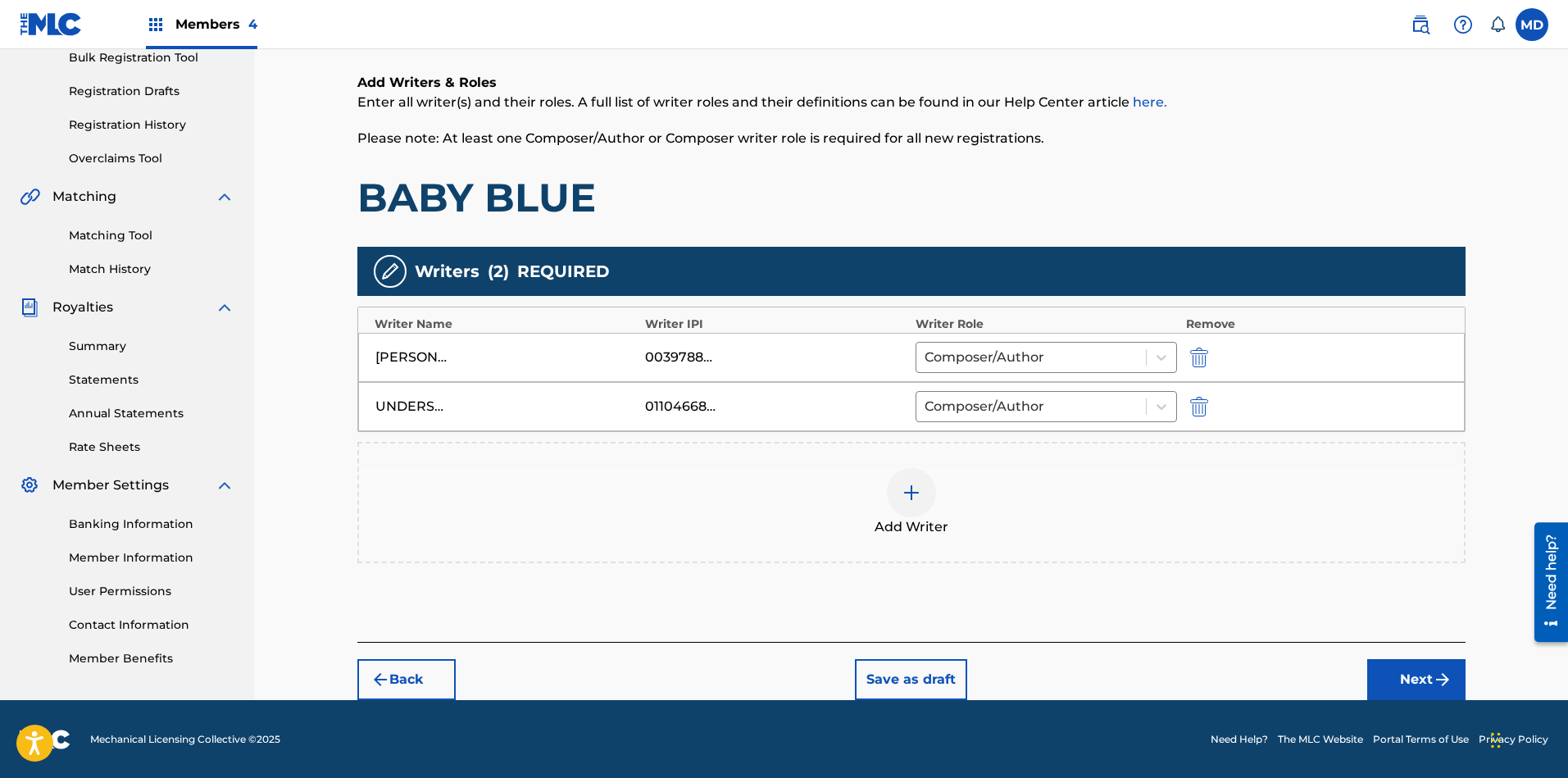
click at [1393, 687] on button "Next" at bounding box center [1415, 679] width 98 height 41
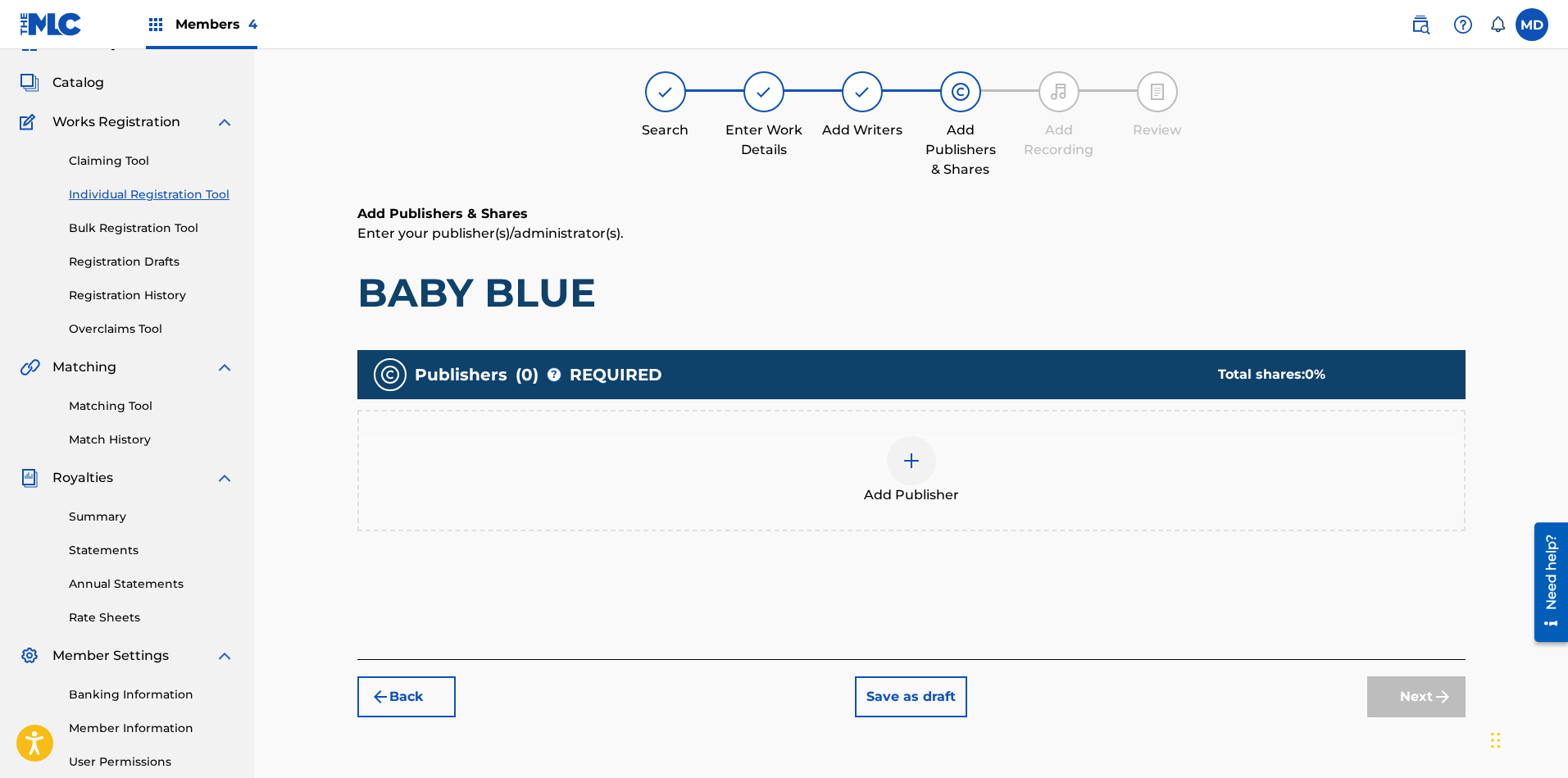
scroll to position [74, 0]
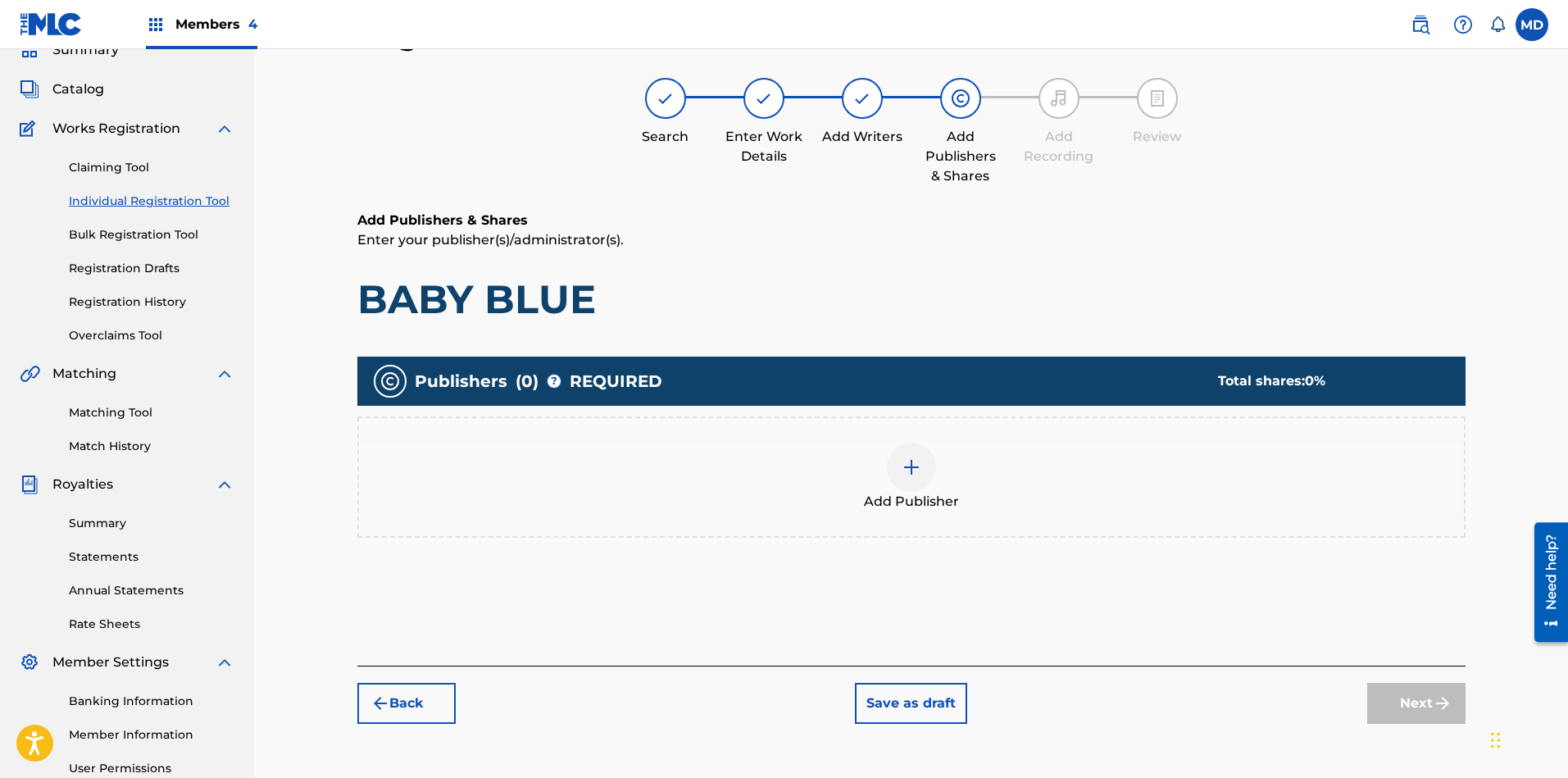
click at [918, 469] on img at bounding box center [911, 466] width 19 height 19
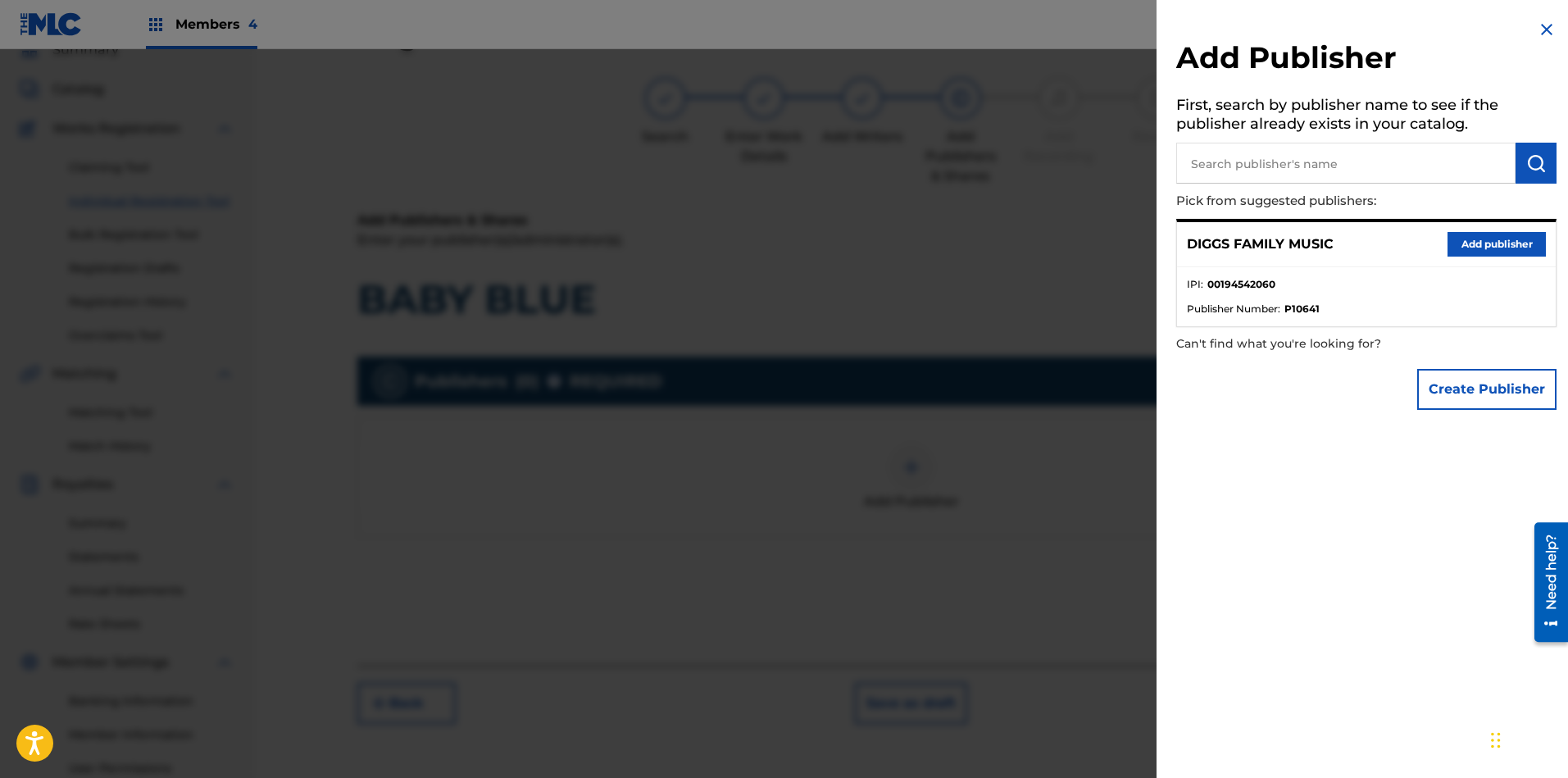
click at [1393, 244] on button "Add publisher" at bounding box center [1496, 244] width 98 height 24
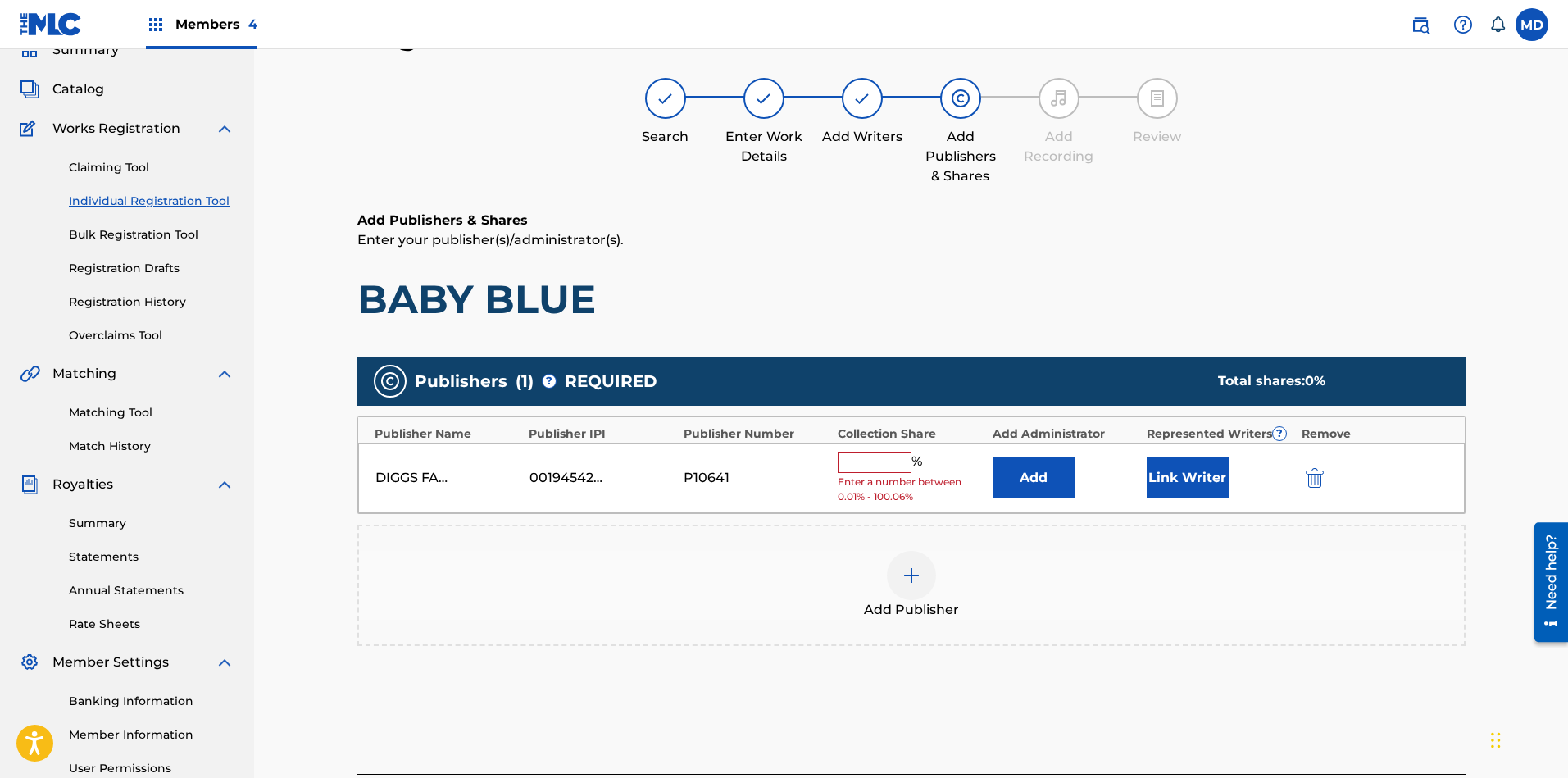
click at [893, 457] on input "text" at bounding box center [875, 462] width 74 height 21
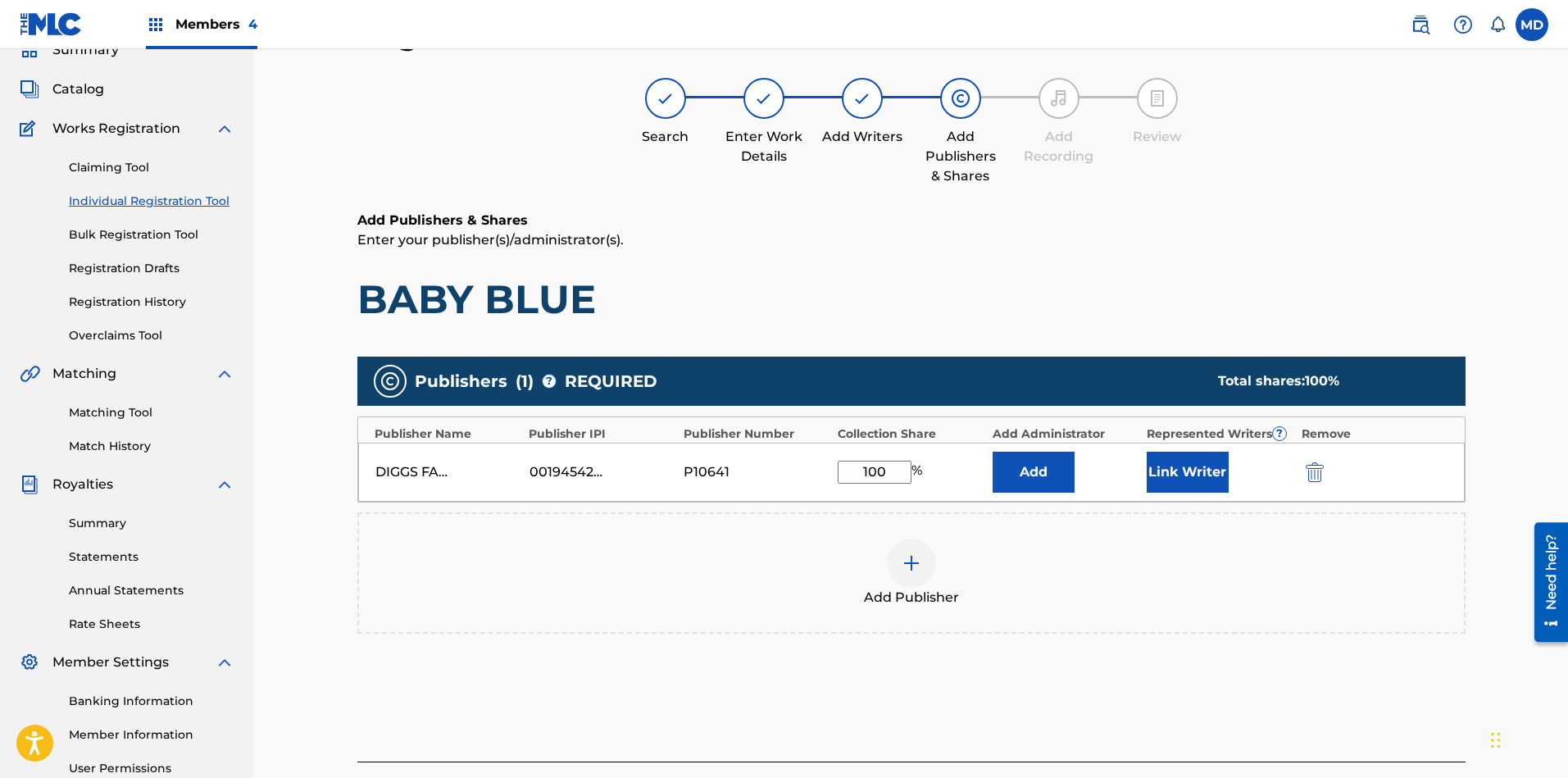
type input "100"
click at [1177, 469] on button "Link Writer" at bounding box center [1187, 472] width 82 height 41
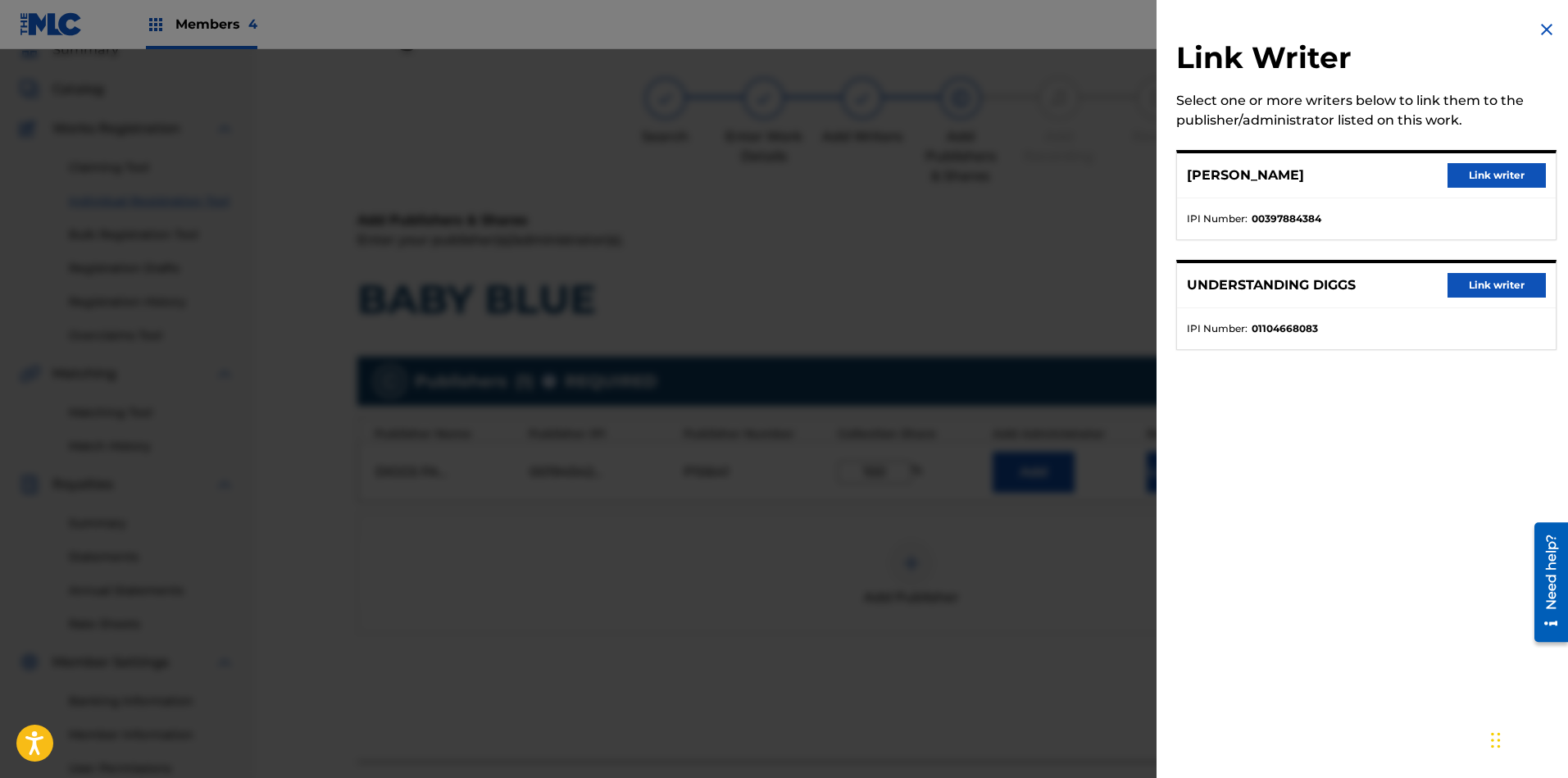
click at [1393, 170] on button "Link writer" at bounding box center [1496, 174] width 98 height 24
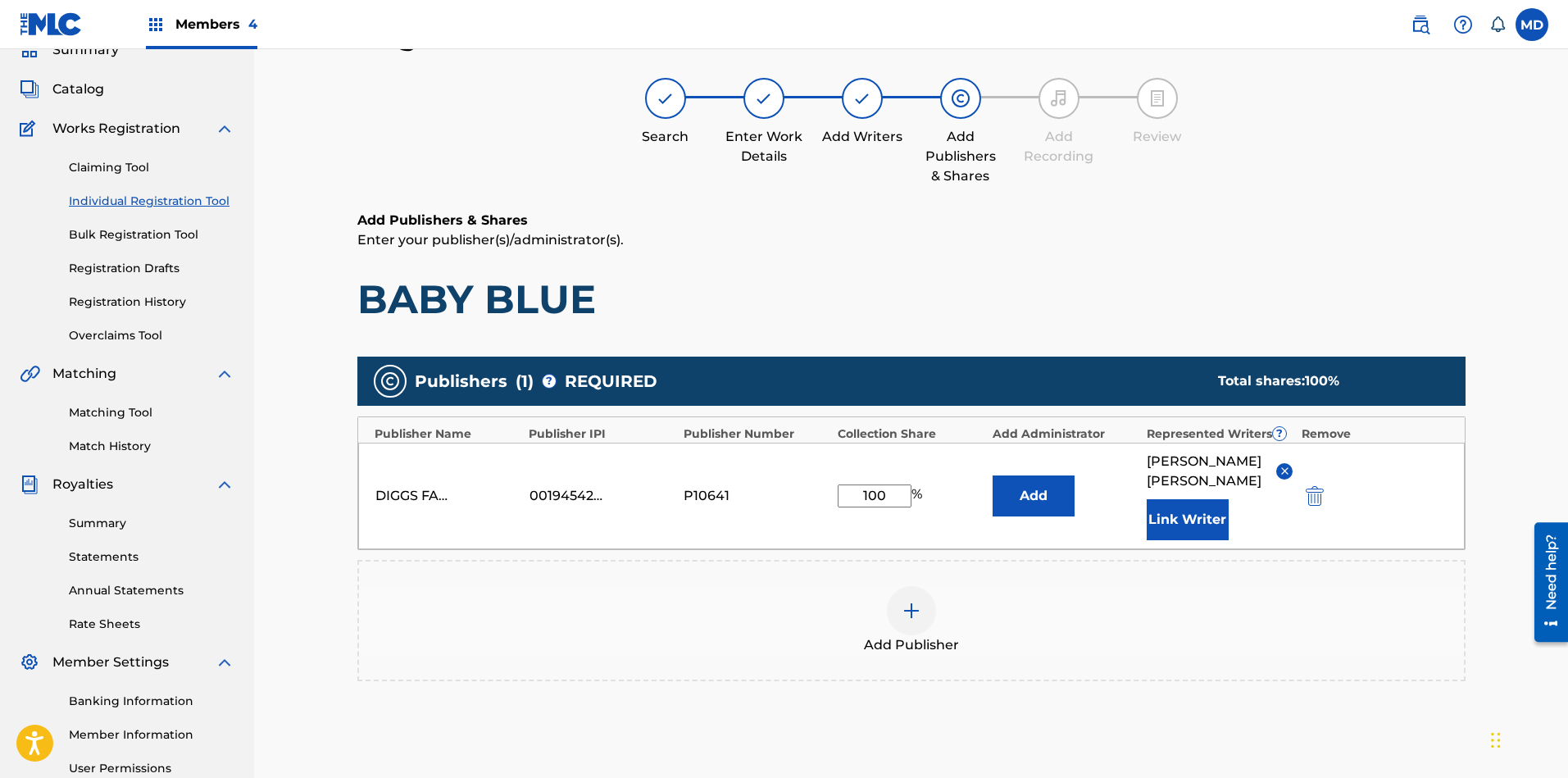
click at [1188, 499] on button "Link Writer" at bounding box center [1187, 519] width 82 height 41
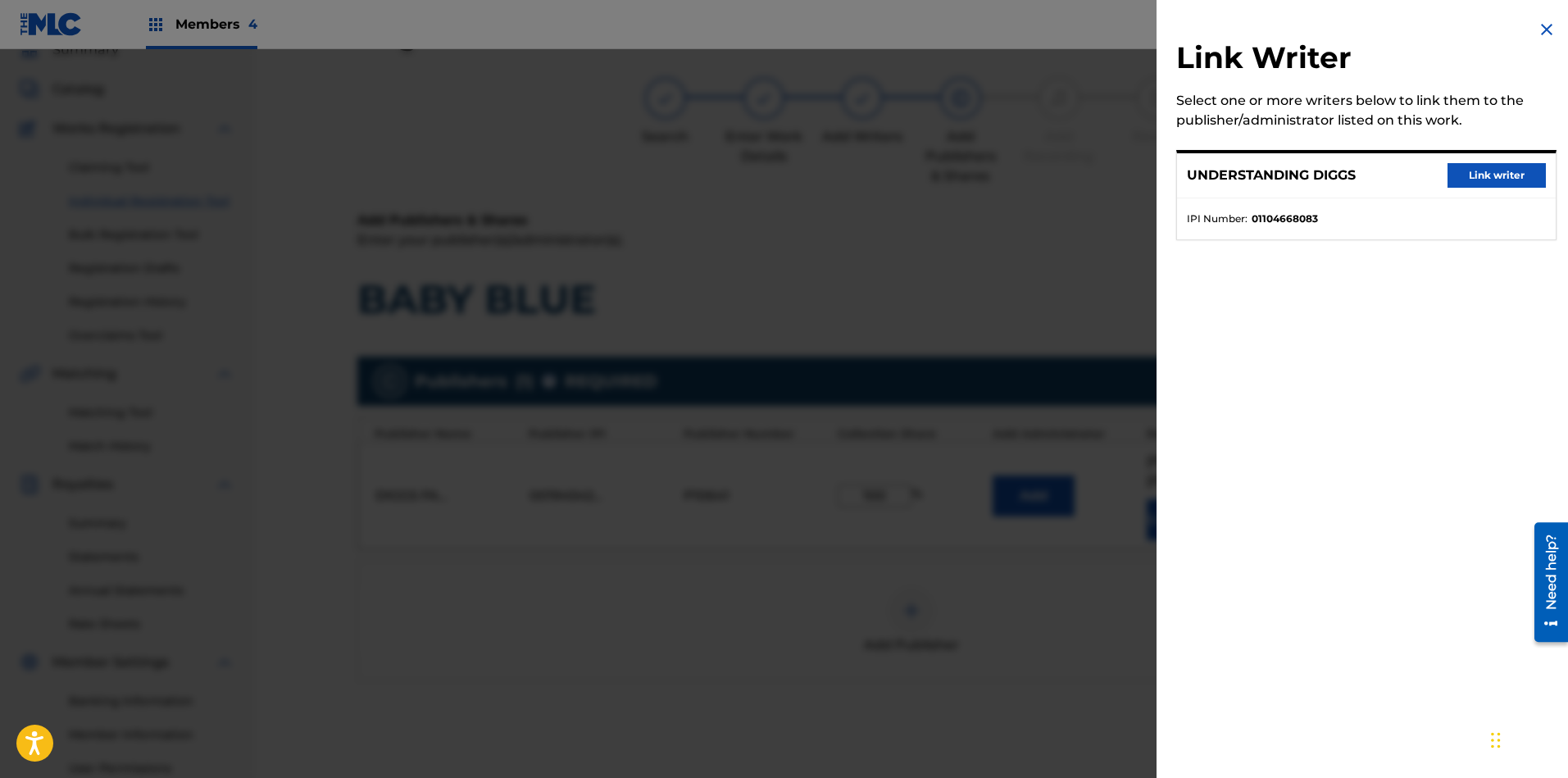
click at [1393, 180] on button "Link writer" at bounding box center [1496, 174] width 98 height 24
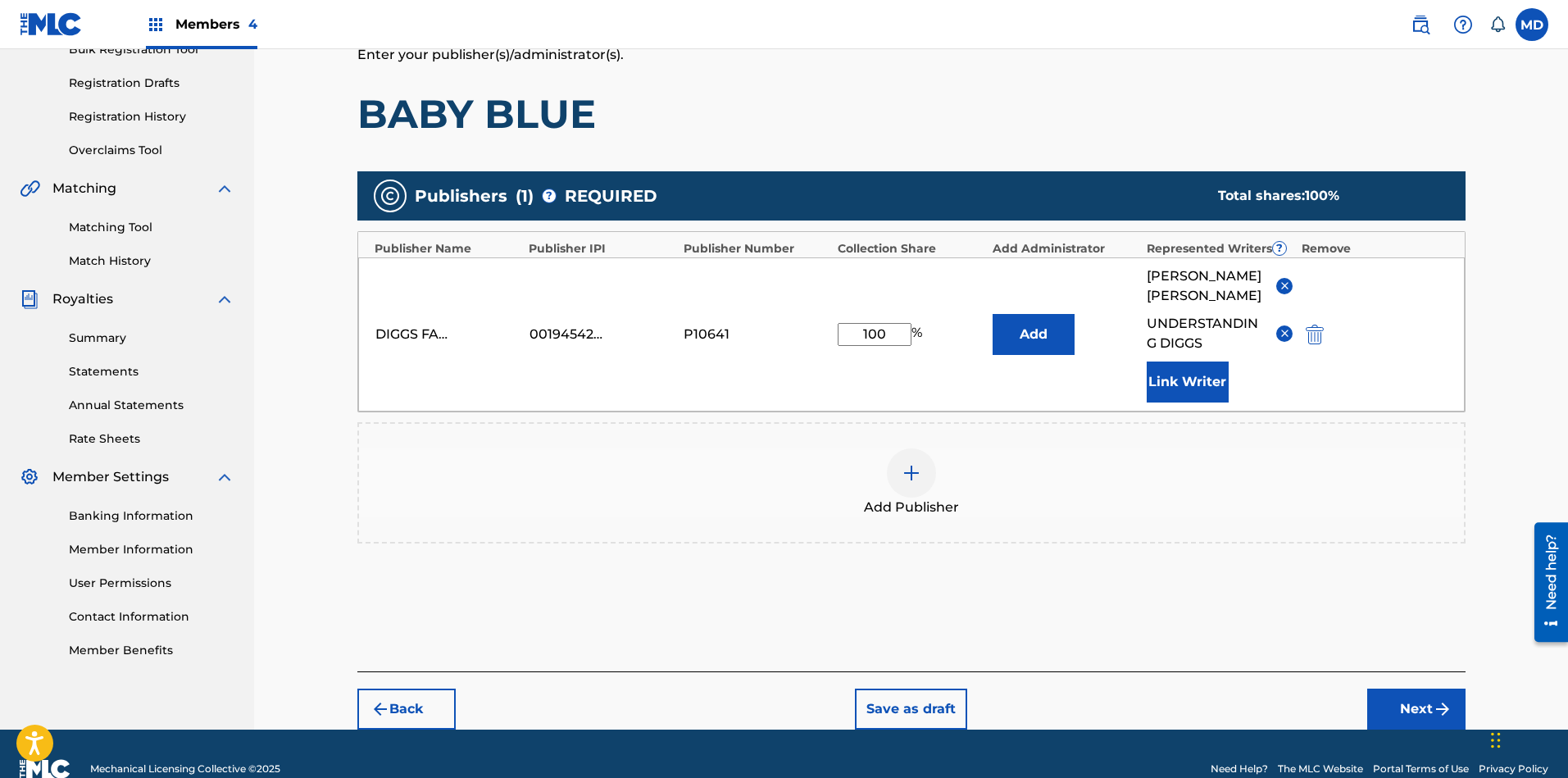
scroll to position [269, 0]
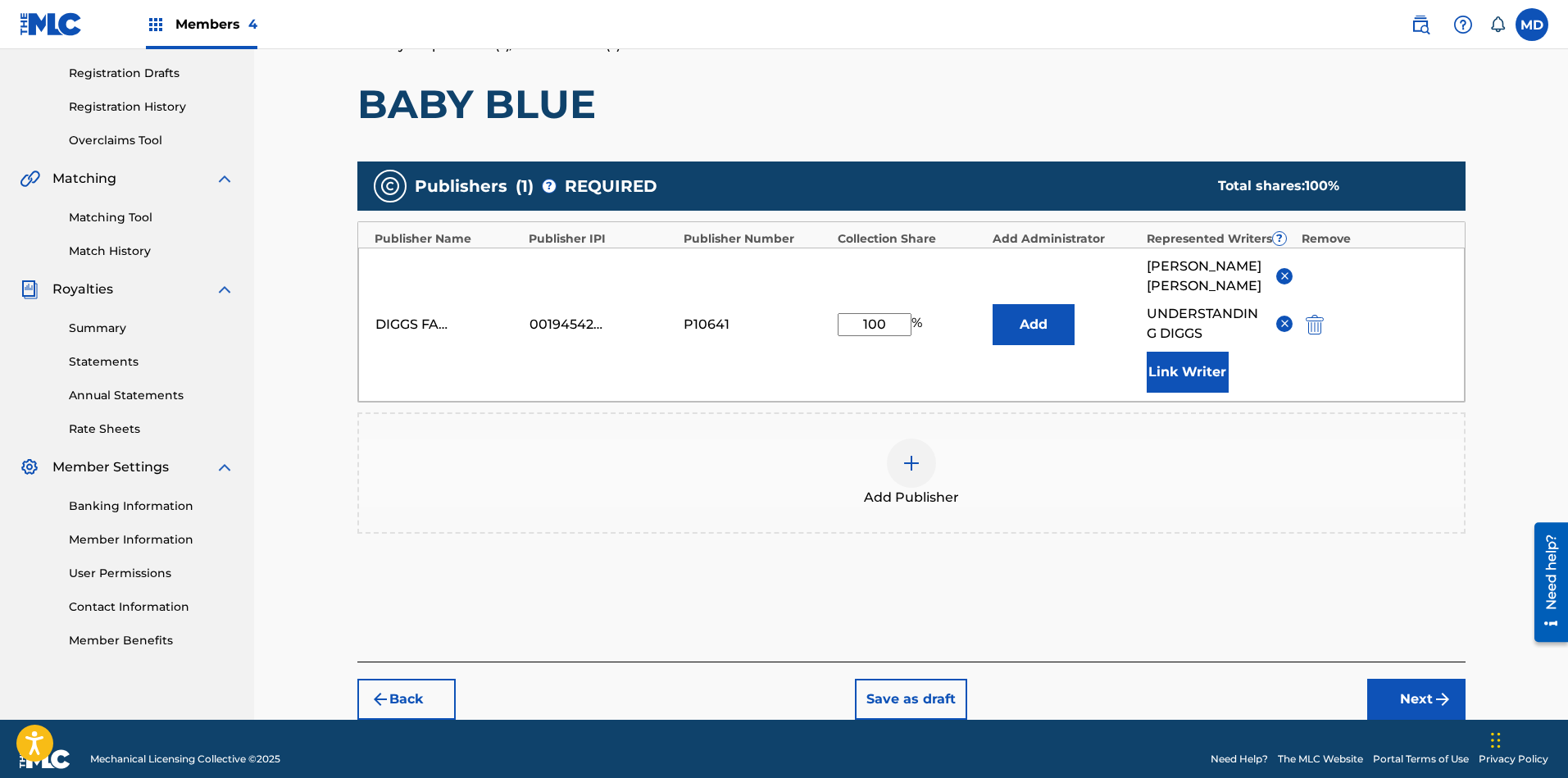
click at [1393, 678] on button "Next" at bounding box center [1415, 698] width 98 height 41
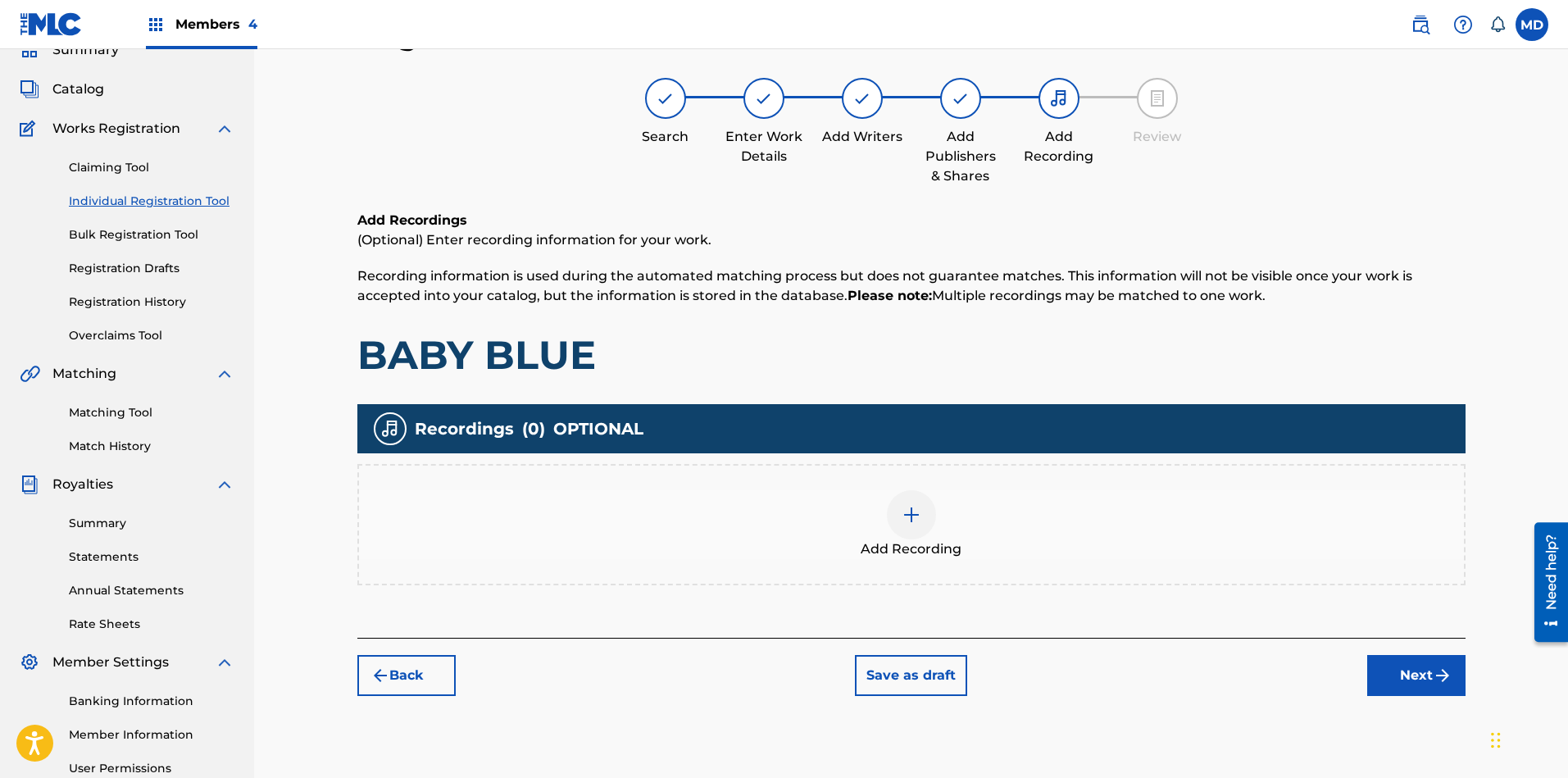
scroll to position [74, 0]
click at [1393, 666] on button "Next" at bounding box center [1415, 675] width 98 height 41
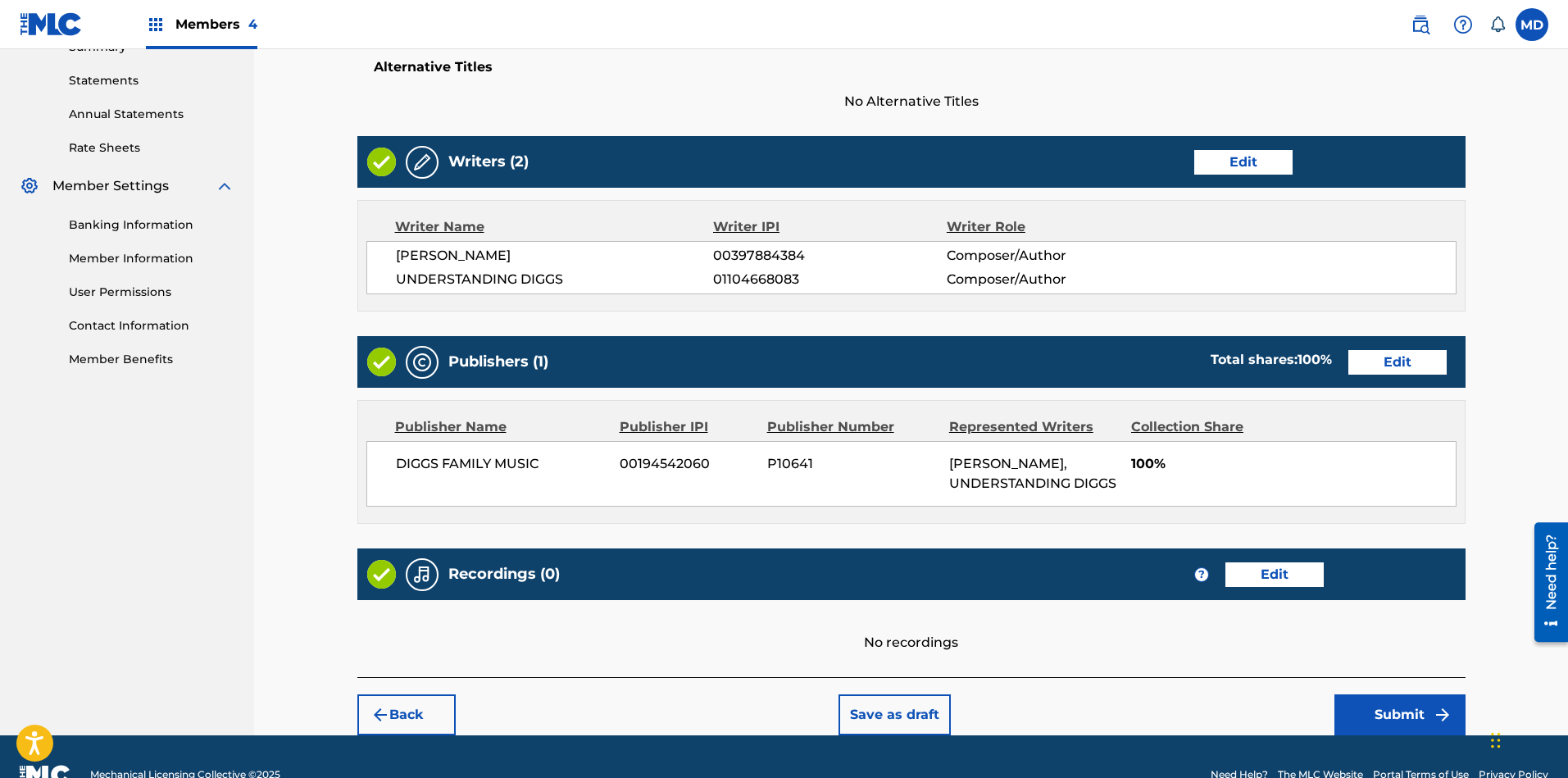
scroll to position [565, 0]
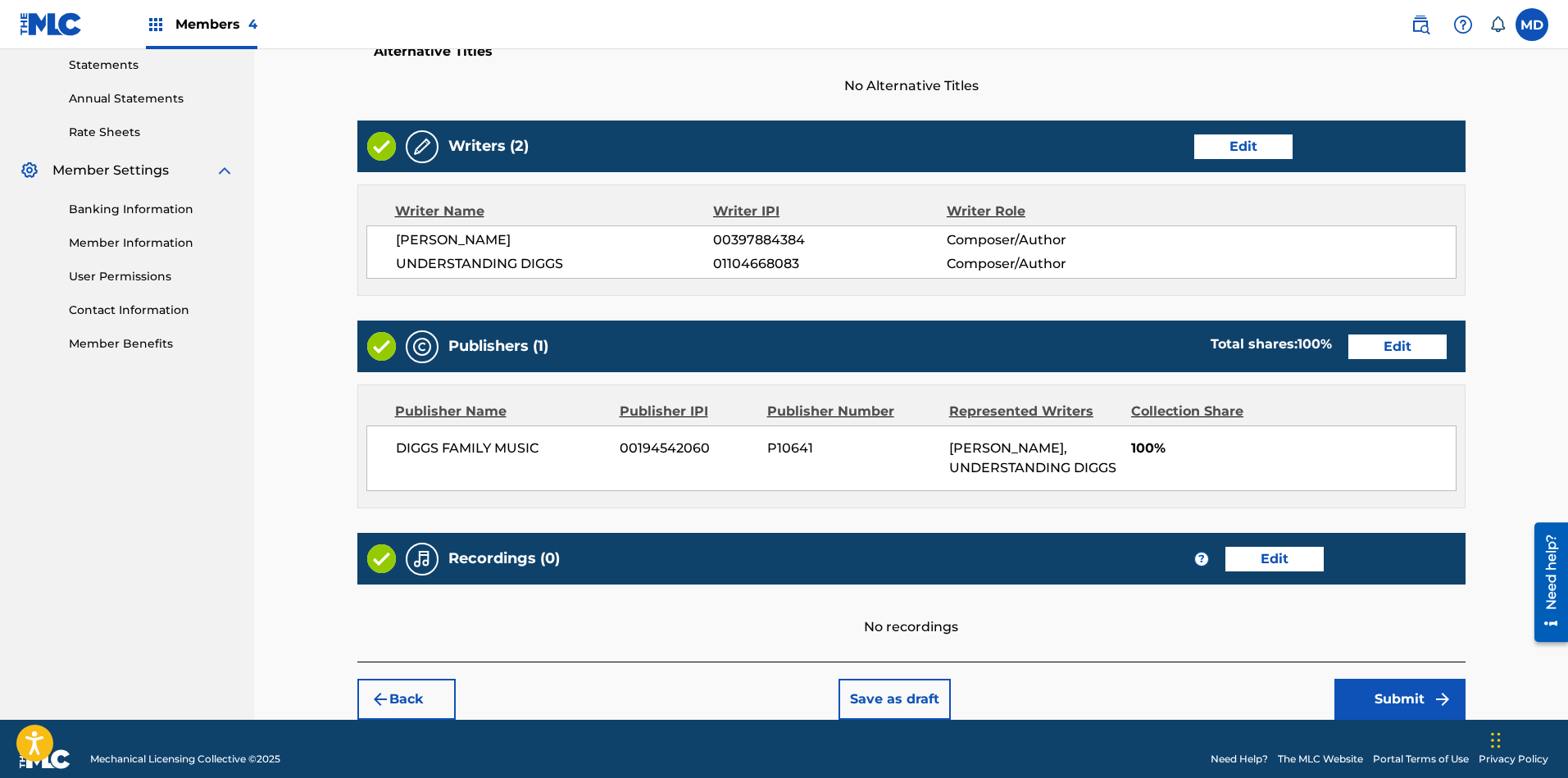
click at [1393, 691] on button "Submit" at bounding box center [1399, 698] width 131 height 41
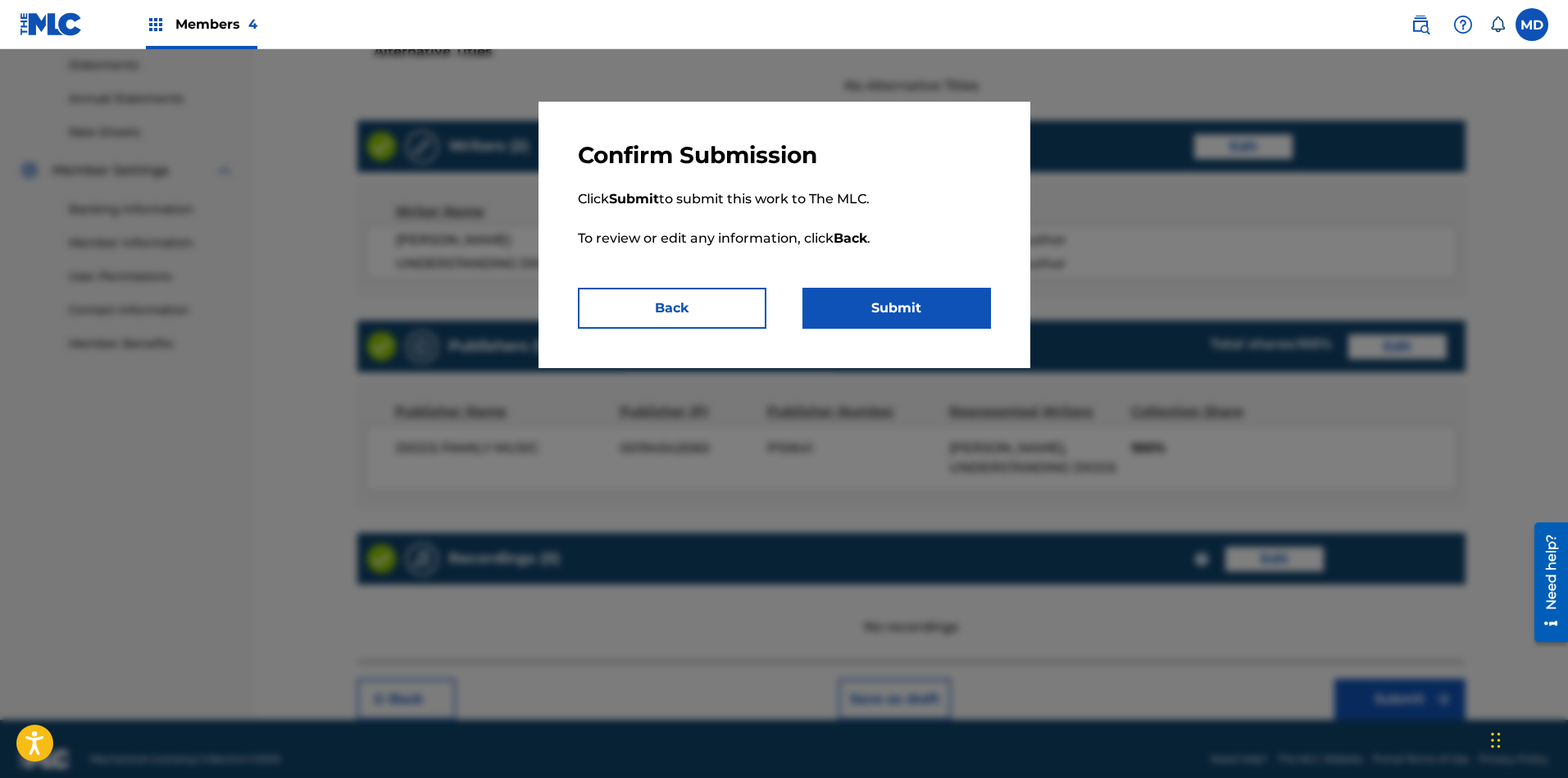
click at [873, 298] on button "Submit" at bounding box center [896, 308] width 189 height 41
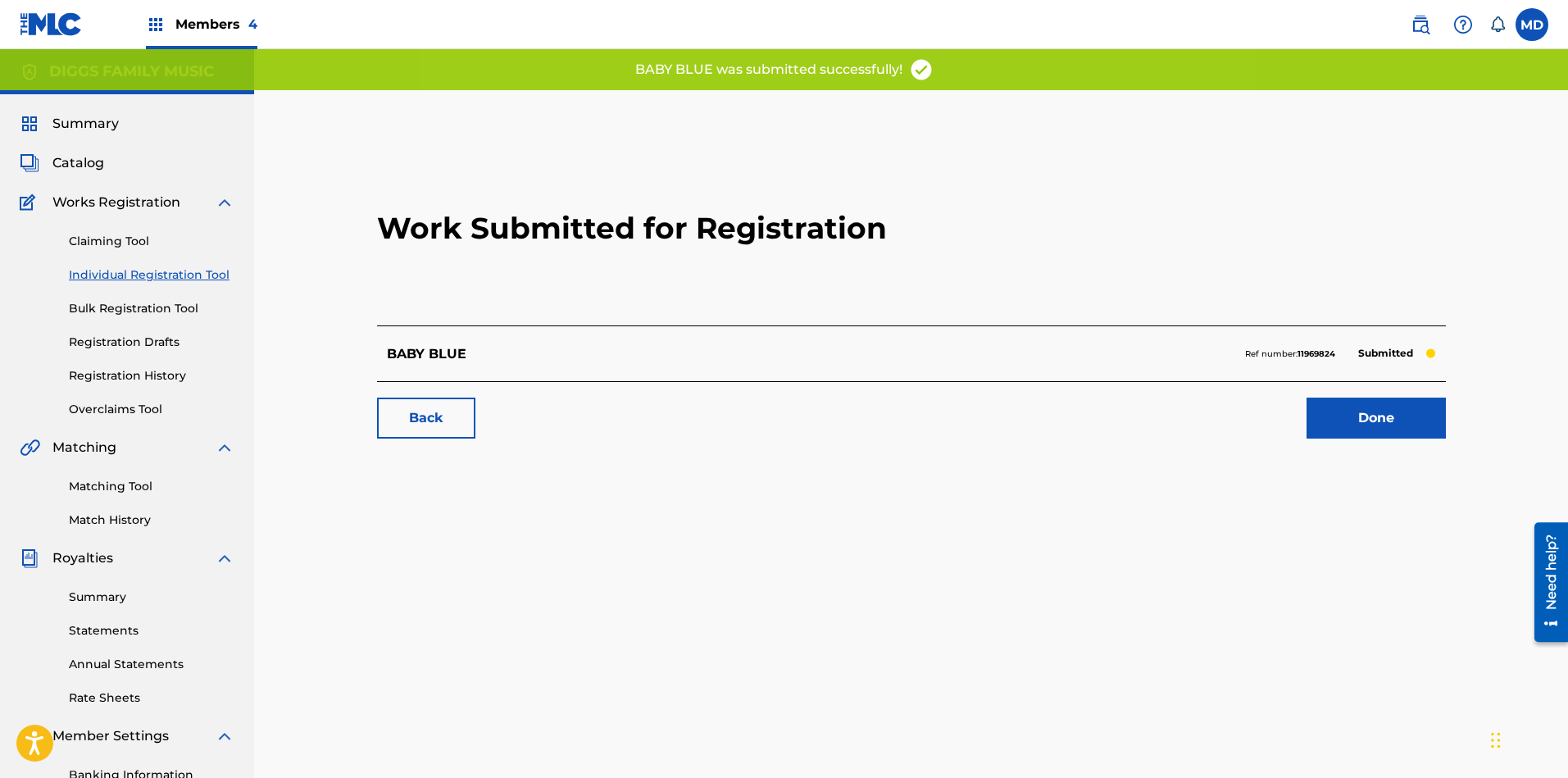
click at [1393, 417] on link "Done" at bounding box center [1376, 418] width 139 height 41
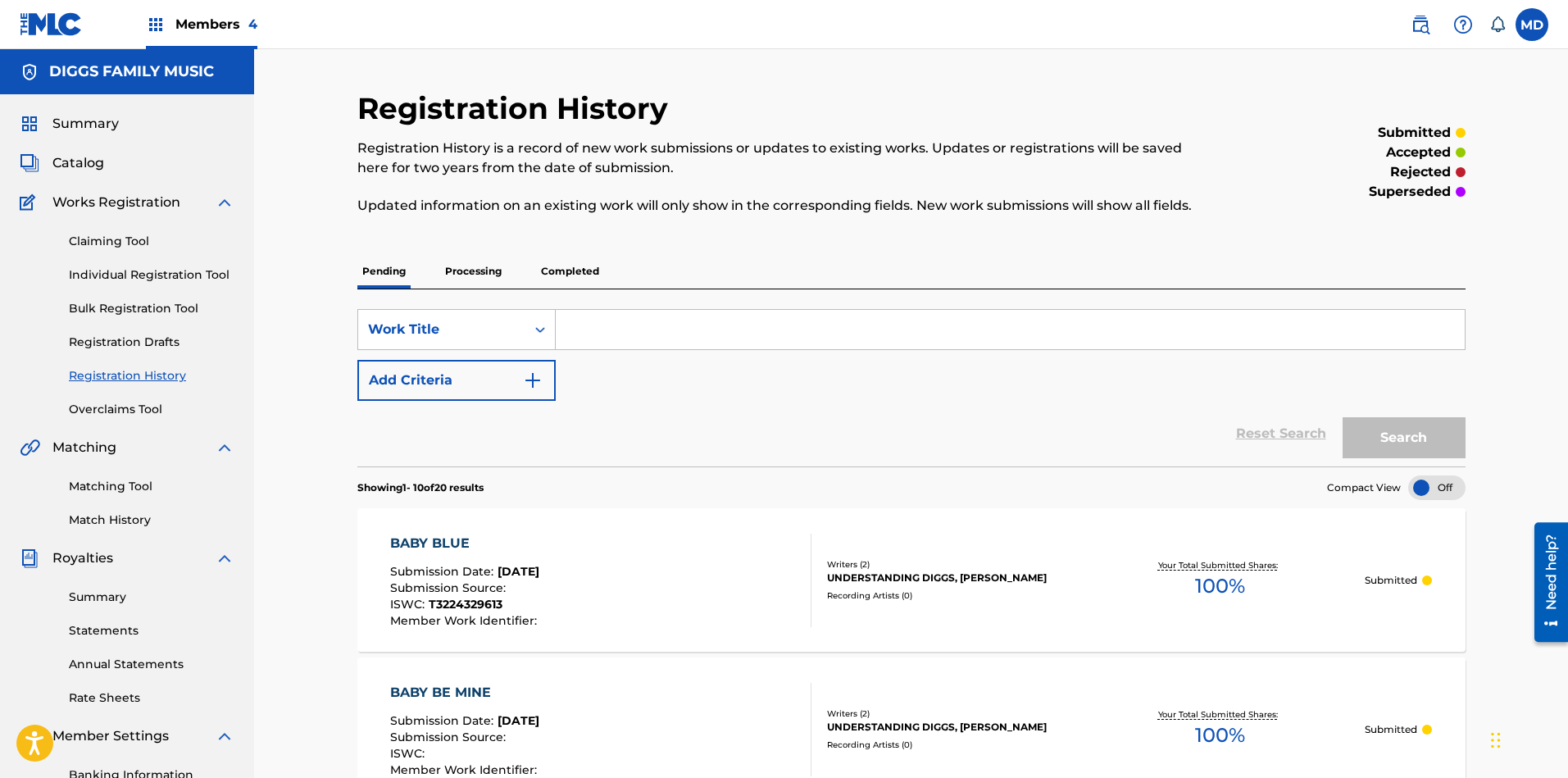
click at [116, 240] on link "Claiming Tool" at bounding box center [151, 241] width 165 height 18
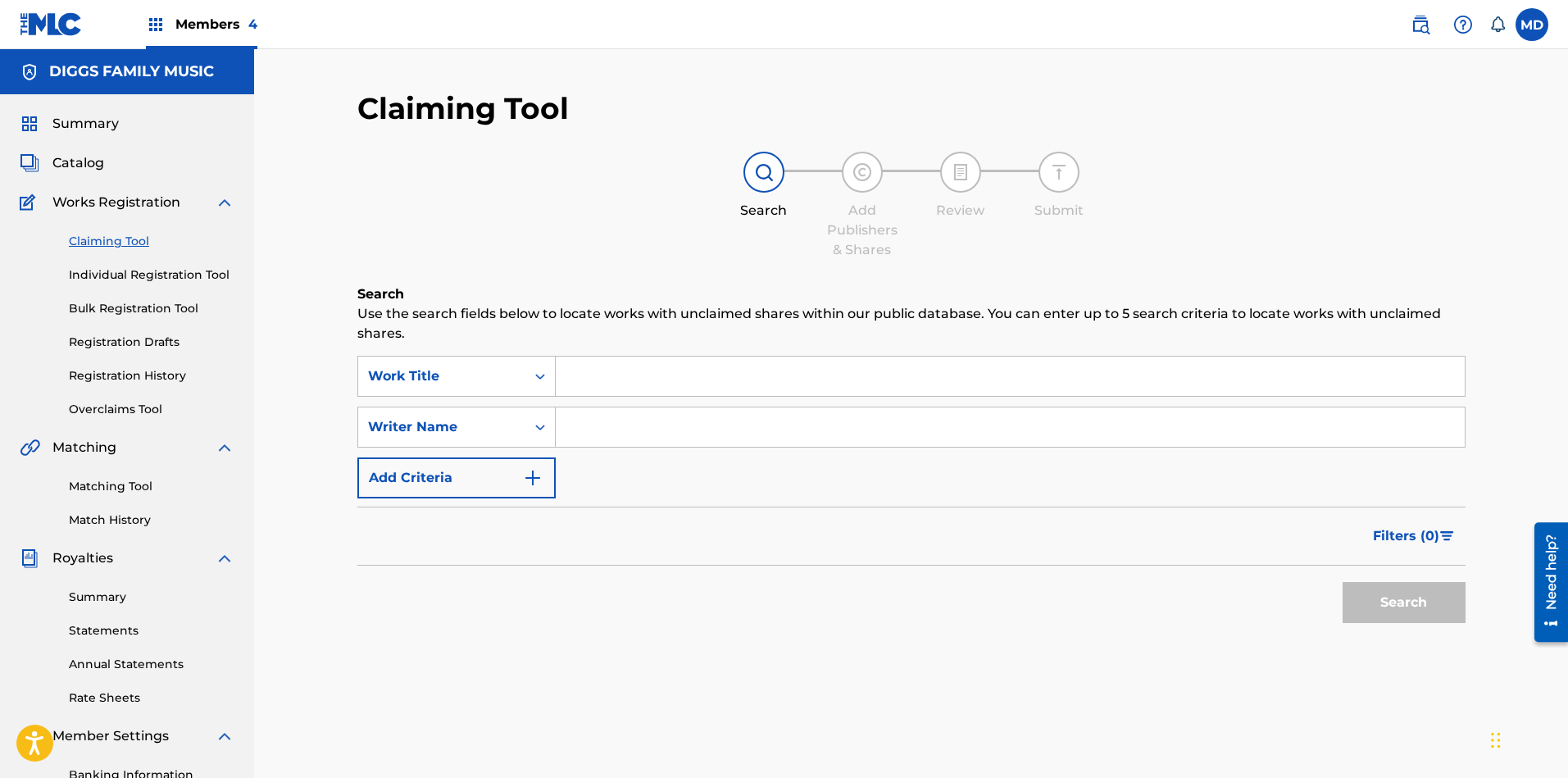
click at [128, 376] on link "Registration History" at bounding box center [151, 376] width 165 height 18
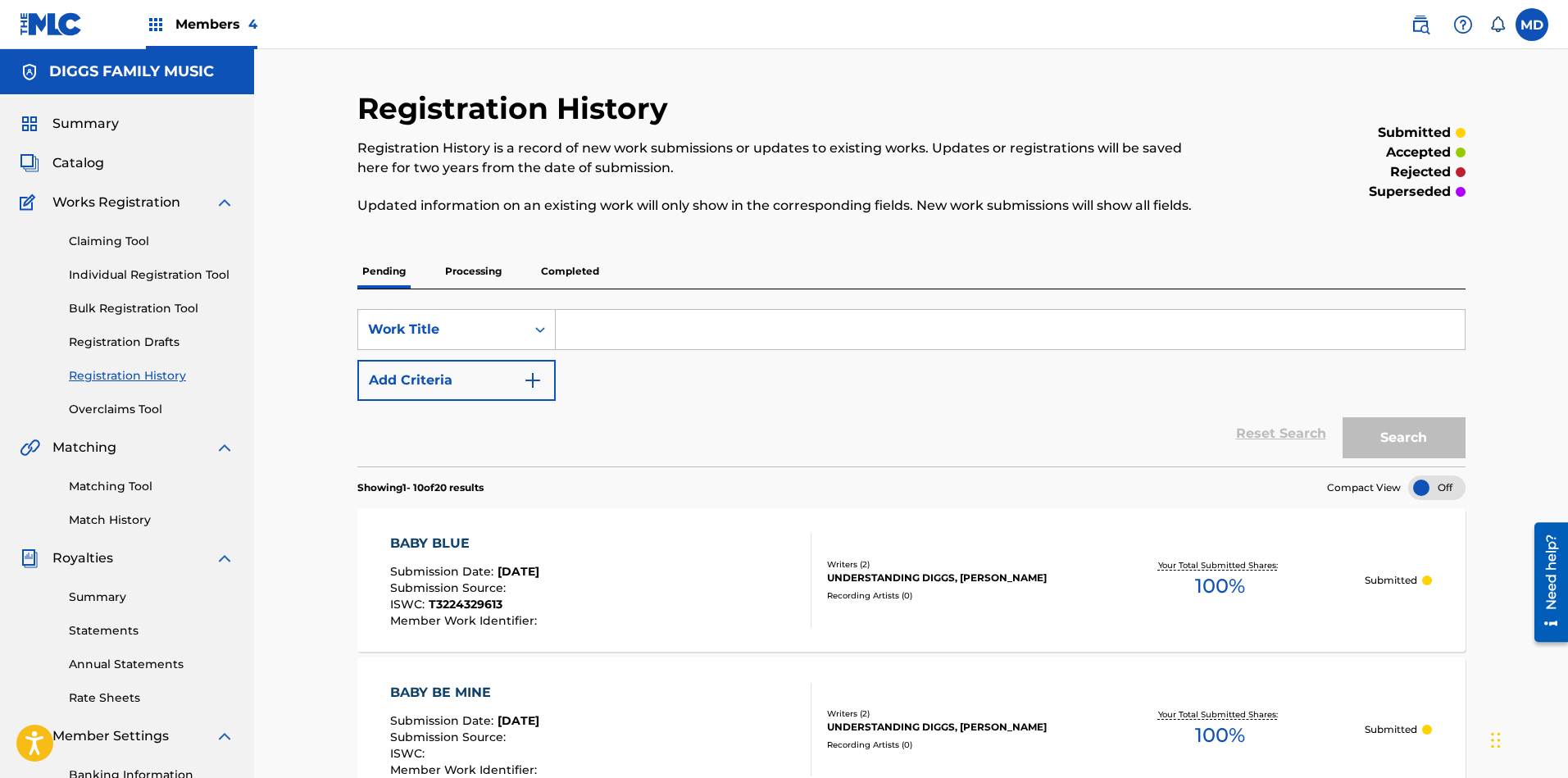
click at [635, 333] on input "Search Form" at bounding box center [1010, 329] width 909 height 39
paste input "BADNESS OF MADNESS"
type input "BADNESS OF MADNESS"
click at [1373, 429] on button "Search" at bounding box center [1404, 437] width 123 height 41
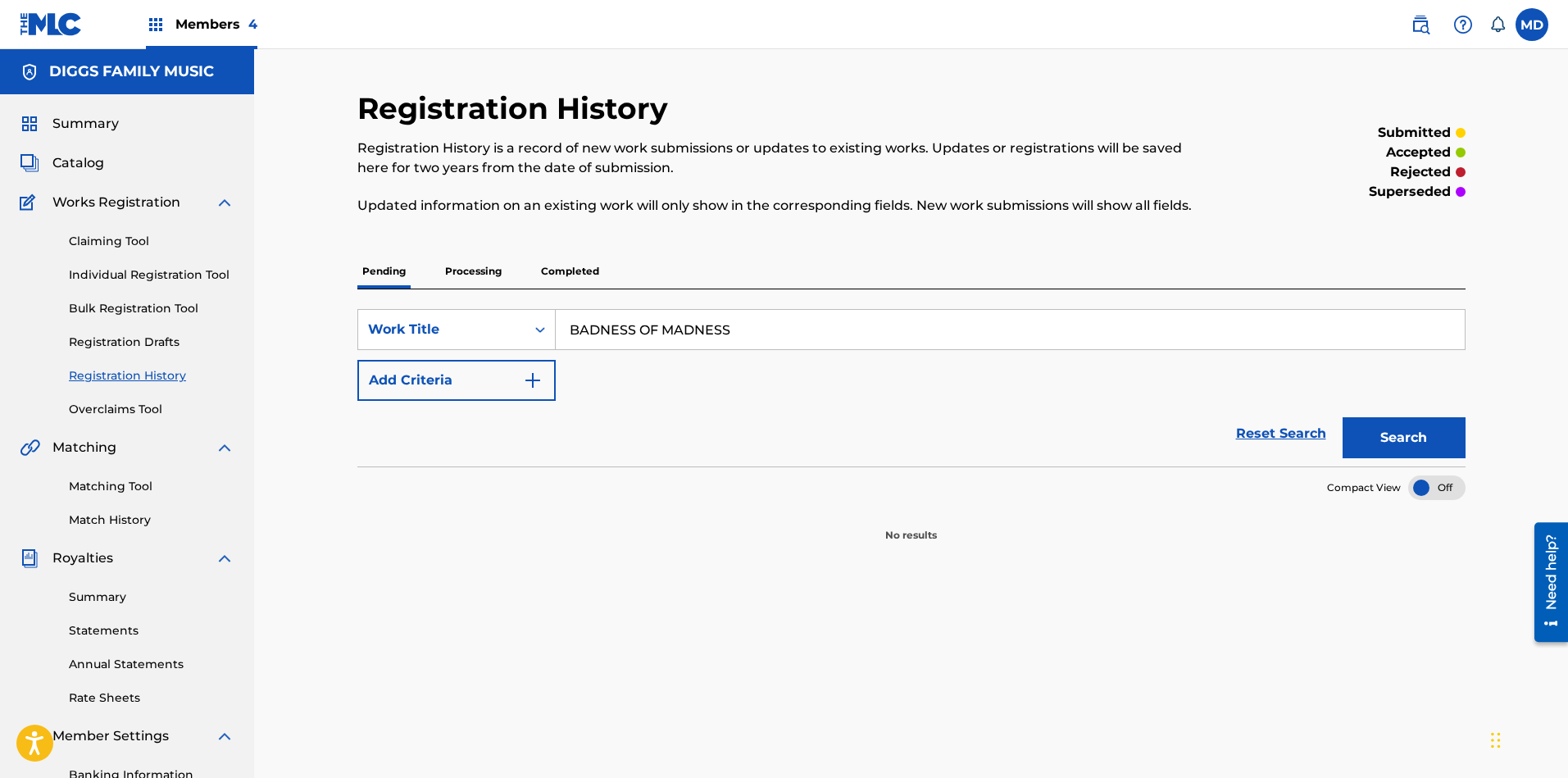
drag, startPoint x: 730, startPoint y: 325, endPoint x: 569, endPoint y: 332, distance: 161.2
click at [569, 332] on input "BADNESS OF MADNESS" at bounding box center [1010, 329] width 909 height 39
click at [106, 241] on link "Claiming Tool" at bounding box center [151, 241] width 165 height 18
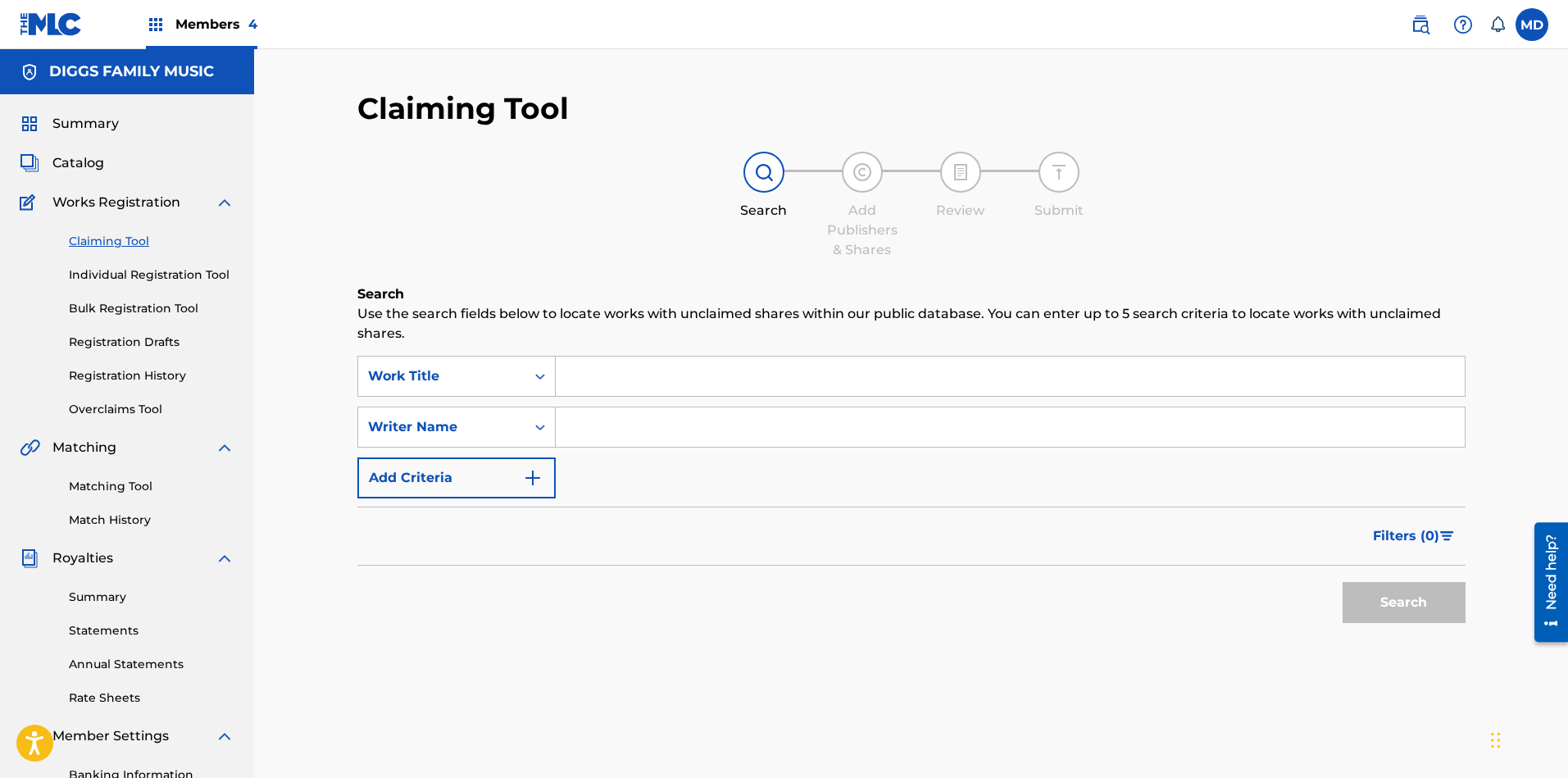
click at [635, 373] on input "Search Form" at bounding box center [1010, 376] width 909 height 39
paste input "BADNESS OF MADNESS"
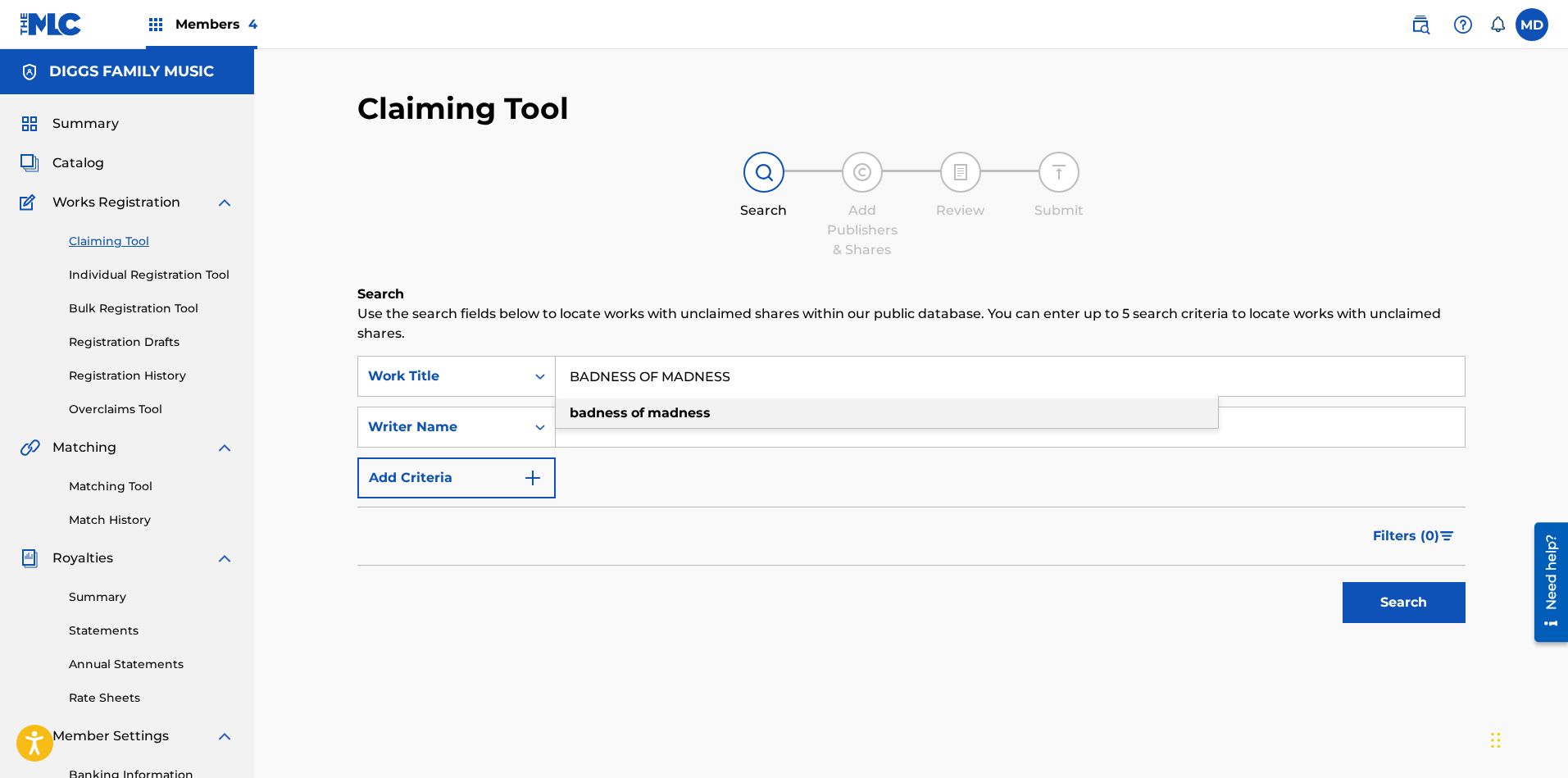
click at [714, 422] on div "badness of madness" at bounding box center [887, 412] width 662 height 29
type input "badness of madness"
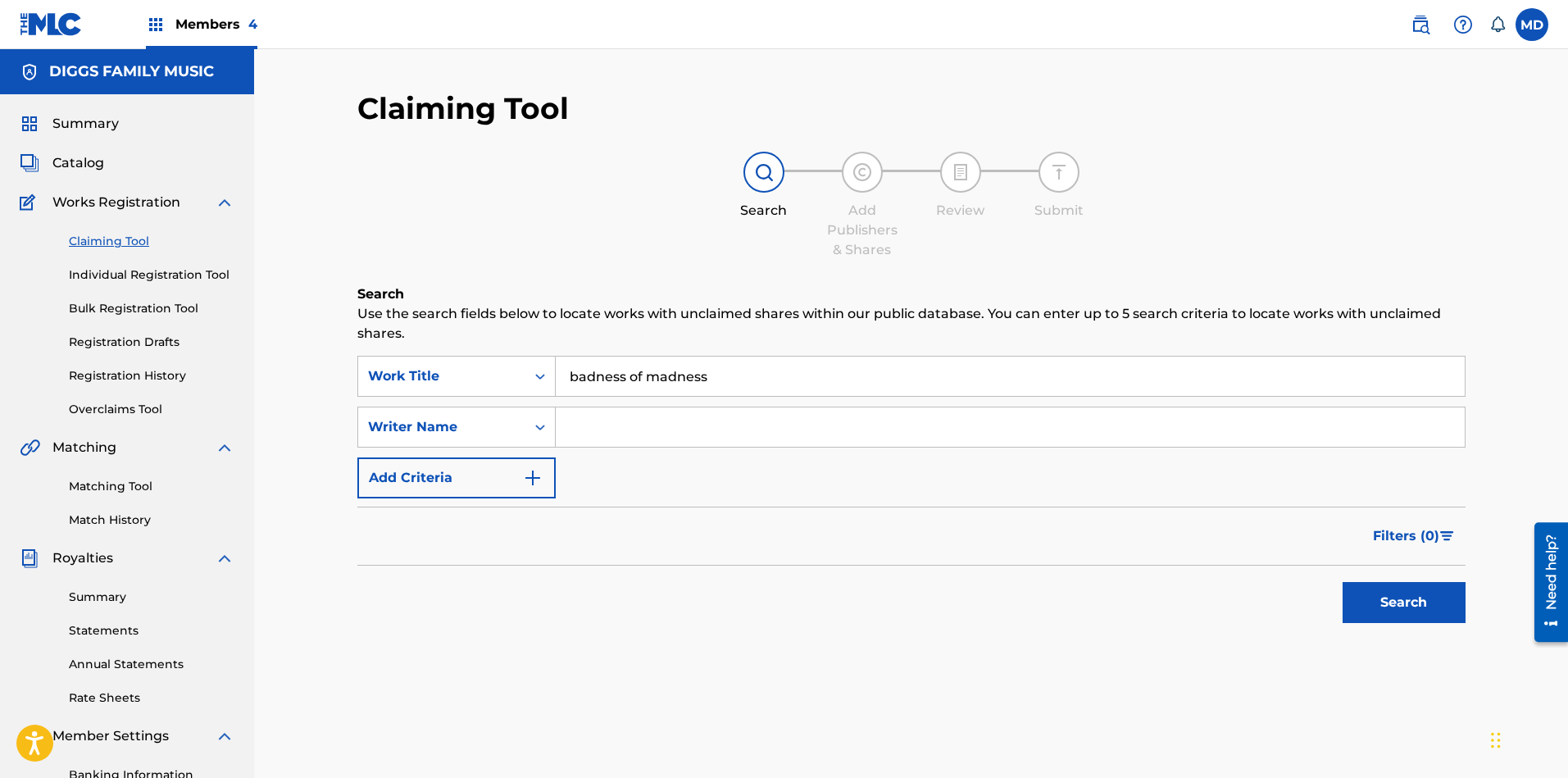
click at [1380, 609] on button "Search" at bounding box center [1404, 602] width 123 height 41
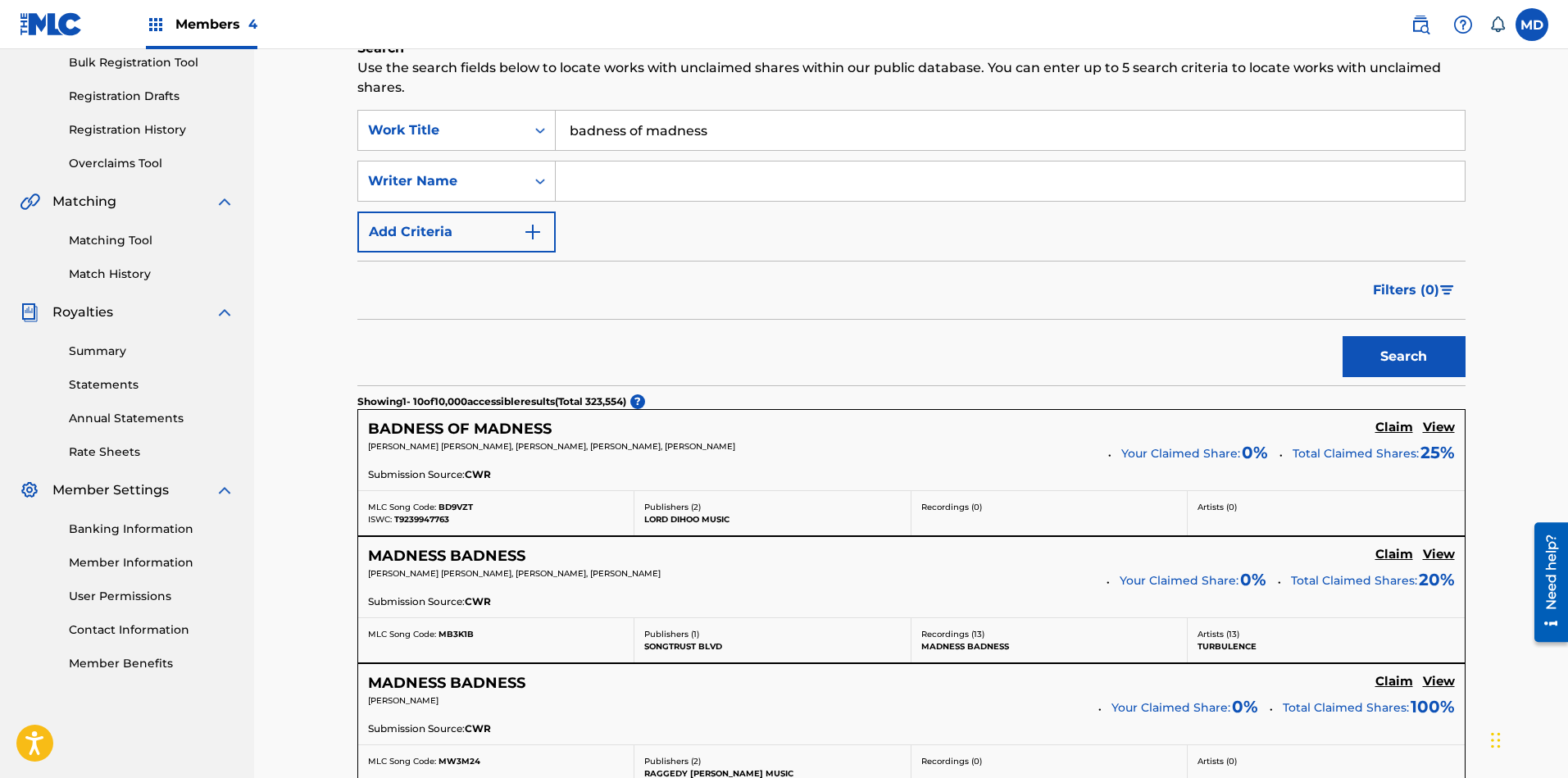
scroll to position [369, 0]
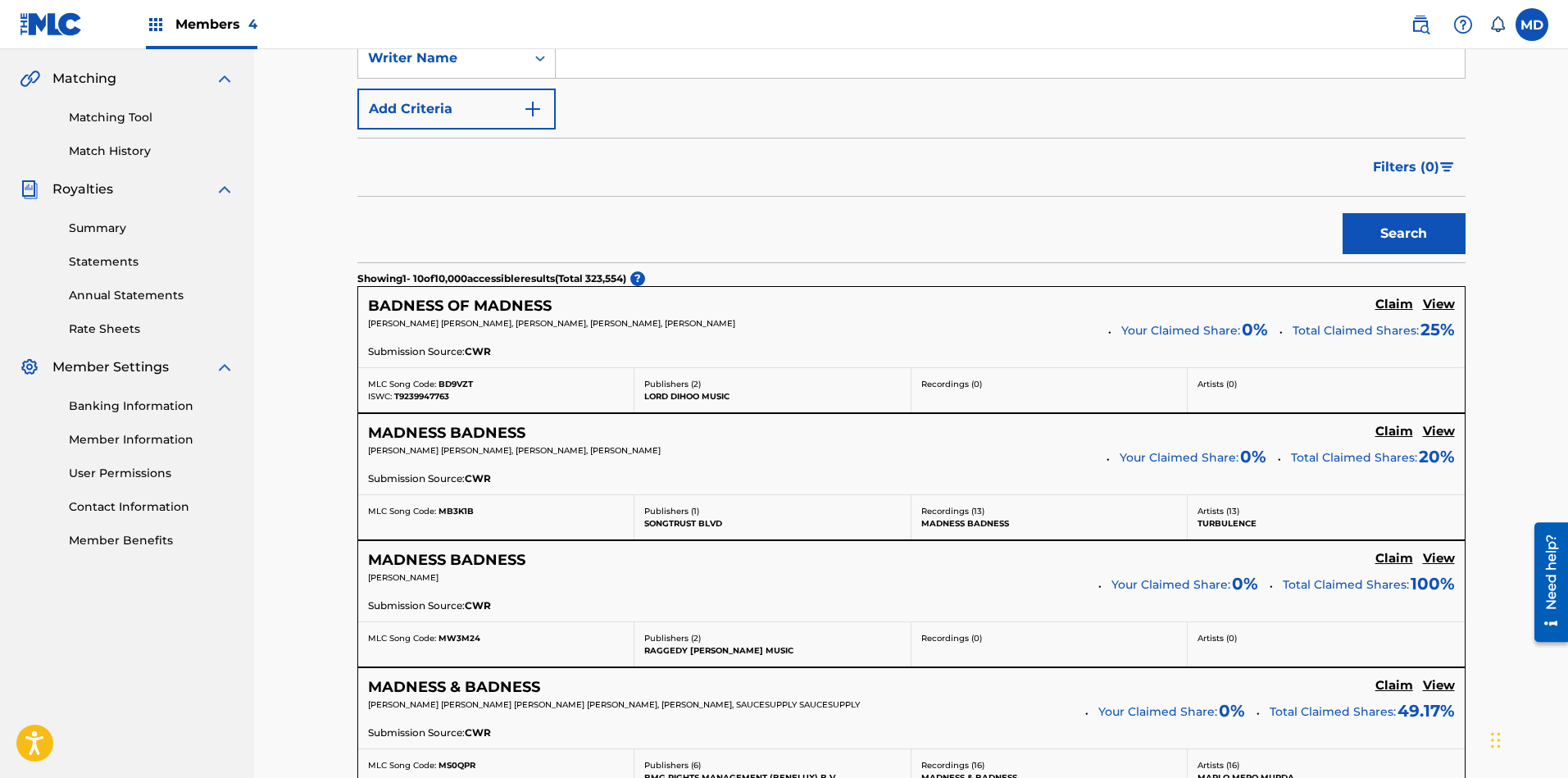
click at [1393, 308] on h5 "View" at bounding box center [1439, 304] width 32 height 16
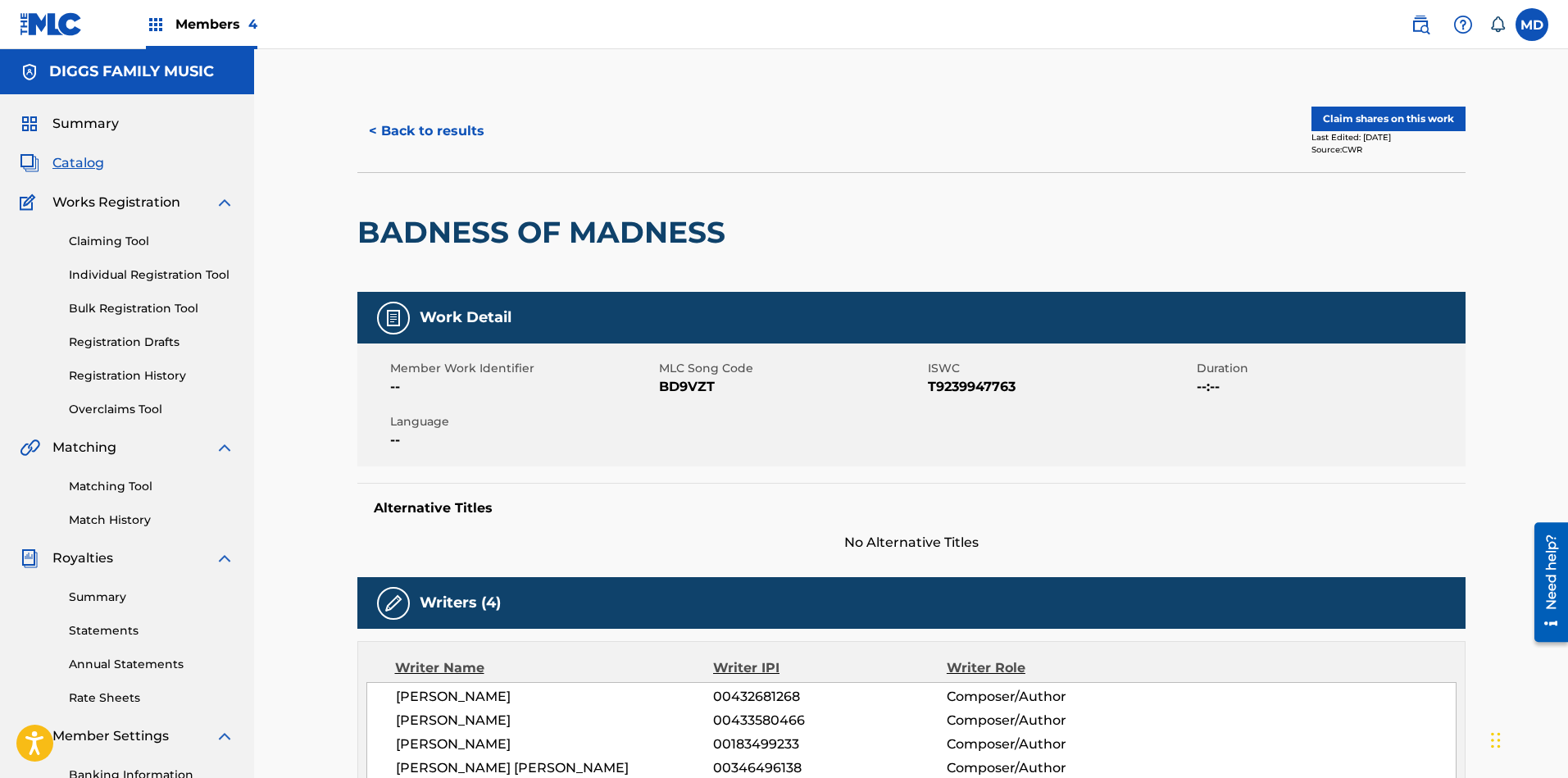
click at [1384, 117] on button "Claim shares on this work" at bounding box center [1389, 118] width 154 height 24
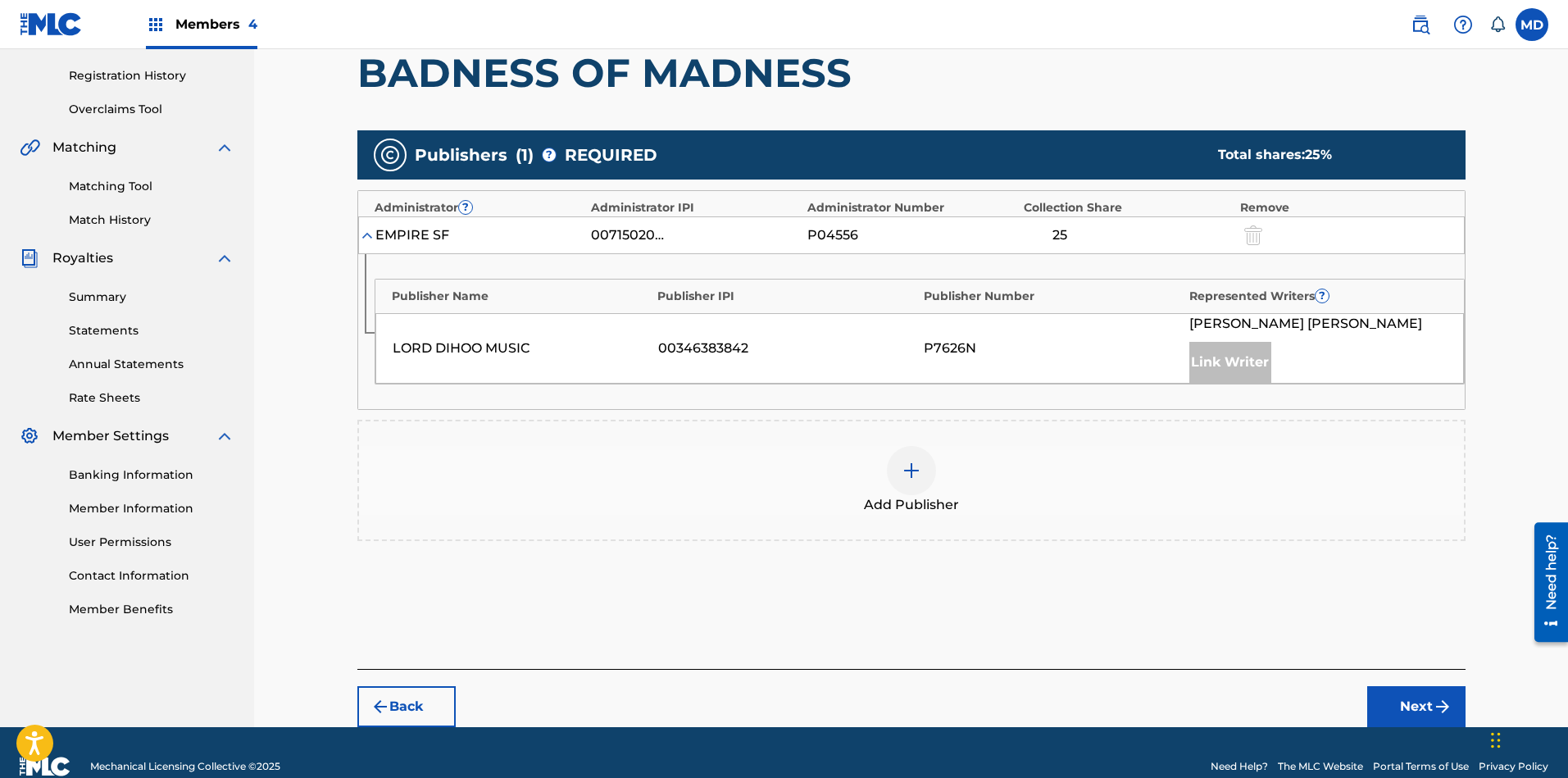
scroll to position [327, 0]
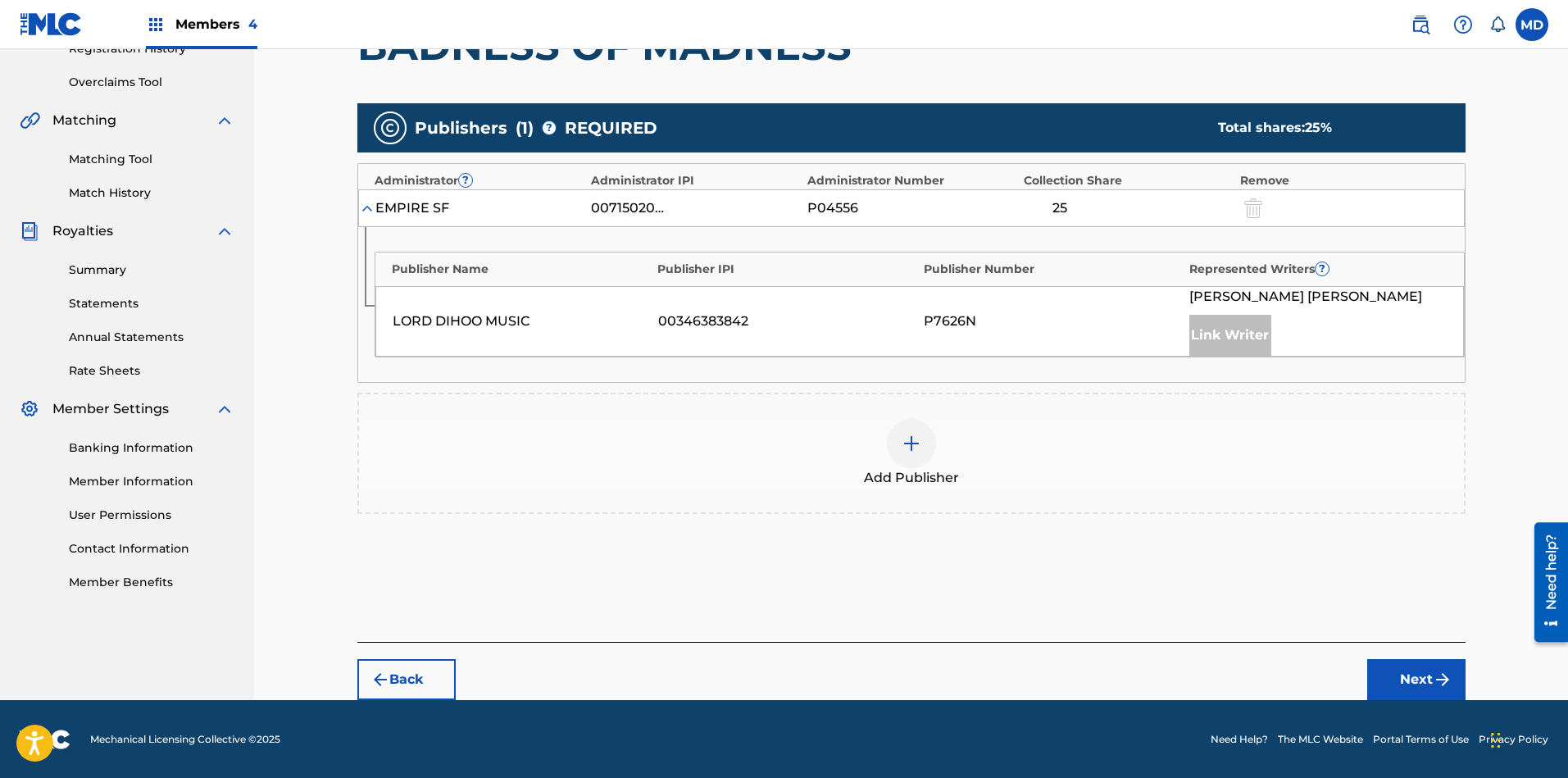
click at [908, 437] on img at bounding box center [911, 443] width 19 height 19
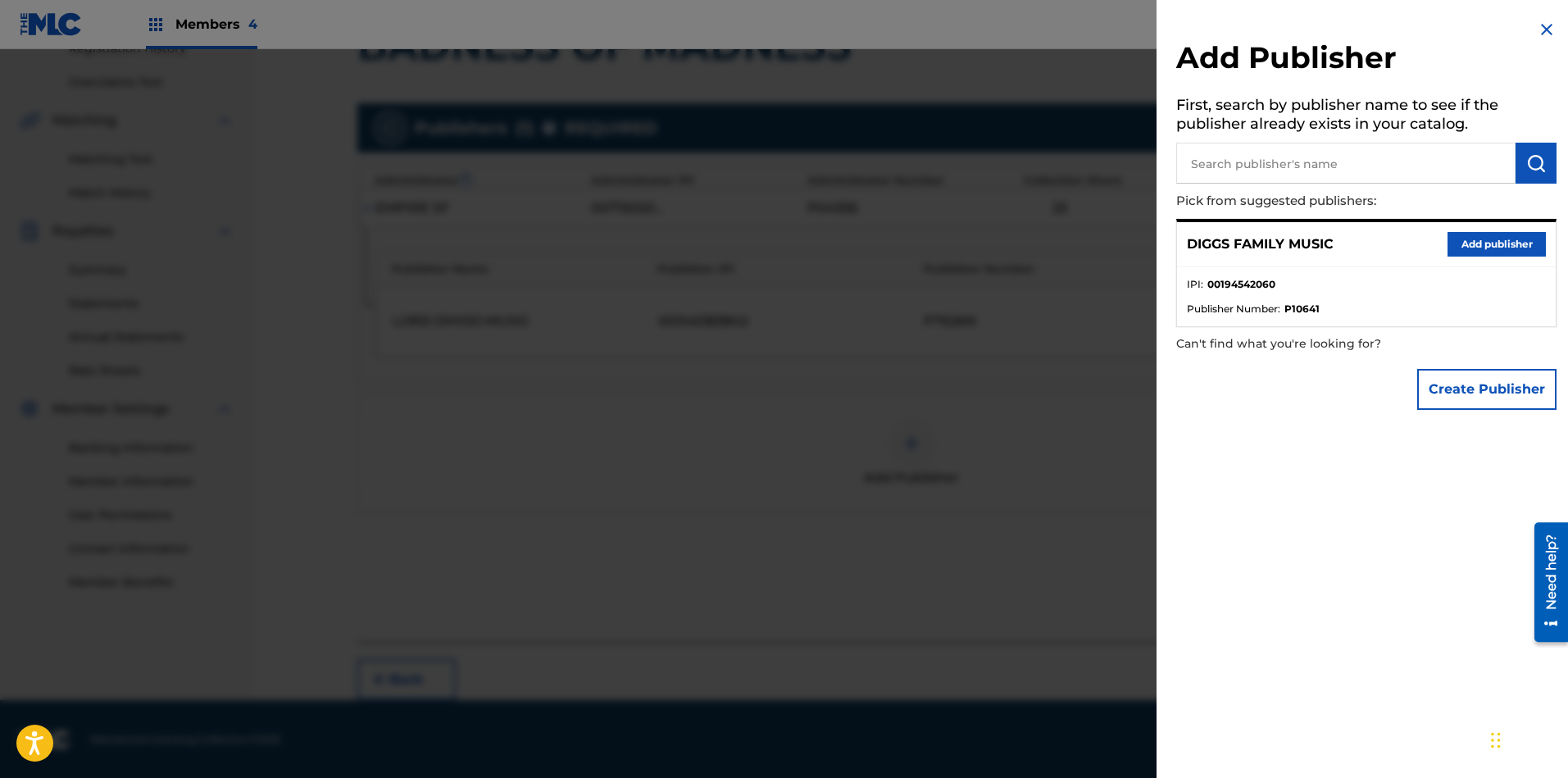
click at [1393, 245] on button "Add publisher" at bounding box center [1496, 244] width 98 height 24
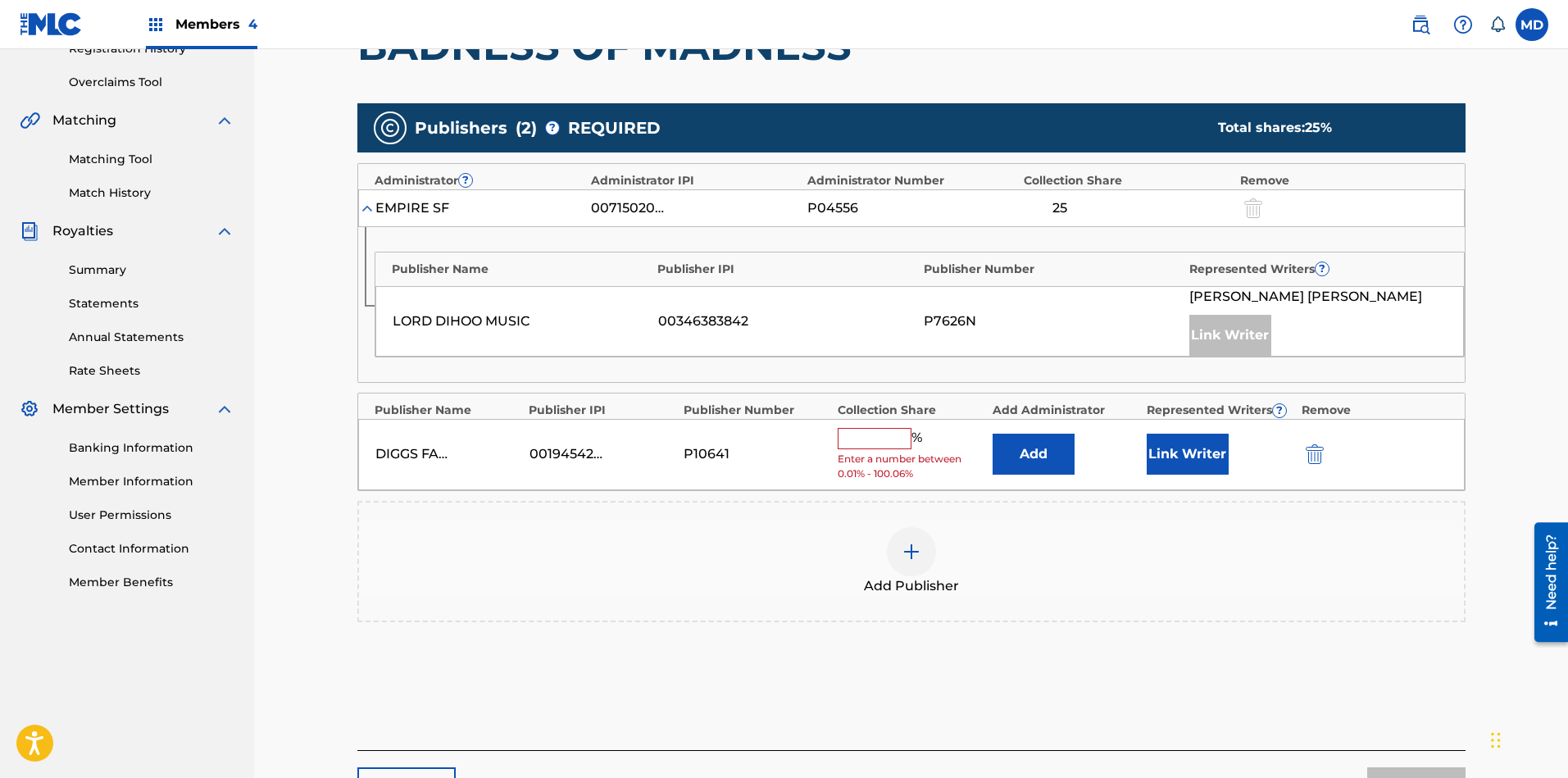
click at [881, 438] on input "text" at bounding box center [875, 438] width 74 height 21
type input "25"
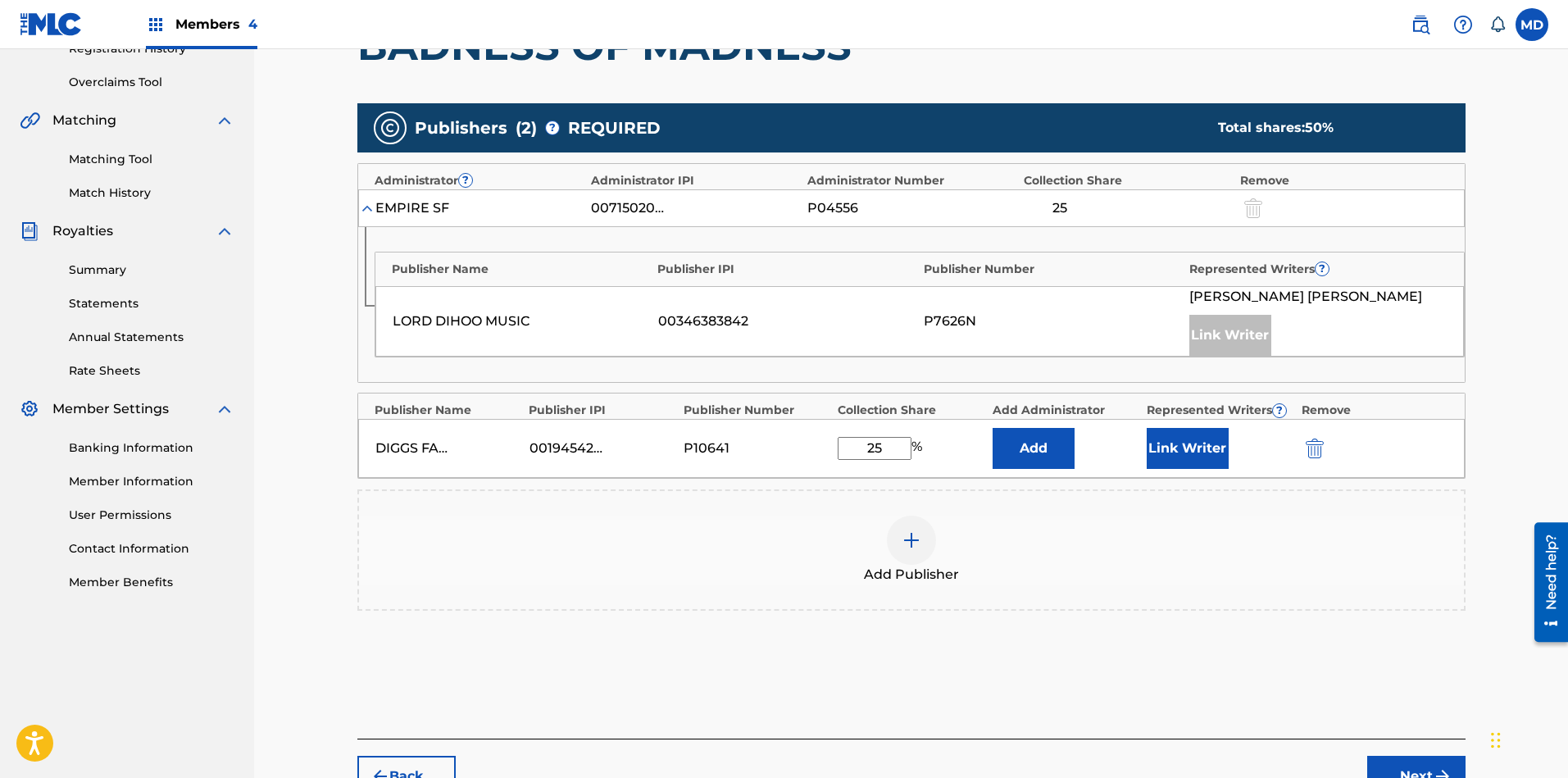
click at [1176, 454] on button "Link Writer" at bounding box center [1187, 448] width 82 height 41
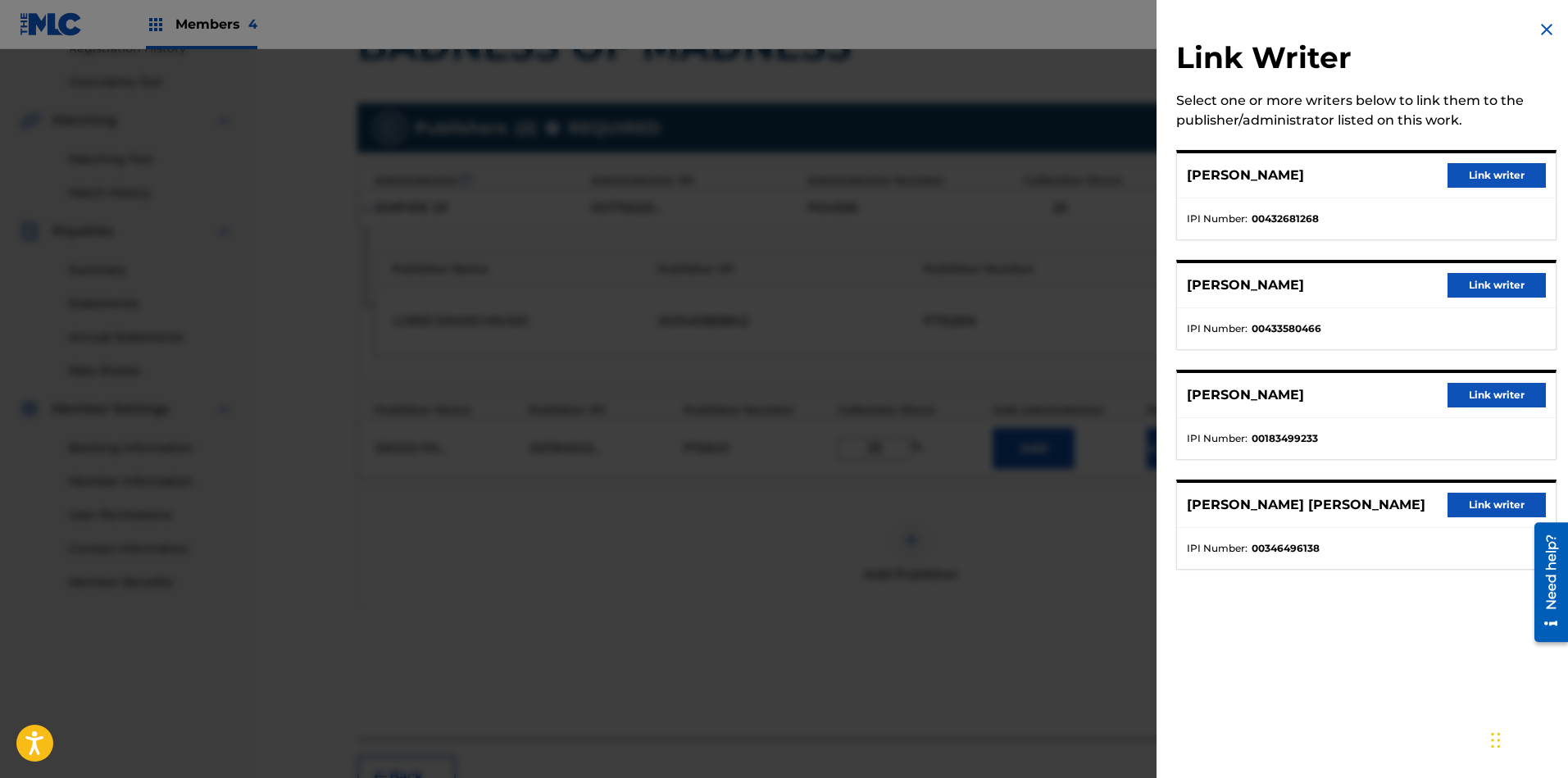
click at [1393, 394] on button "Link writer" at bounding box center [1496, 394] width 98 height 24
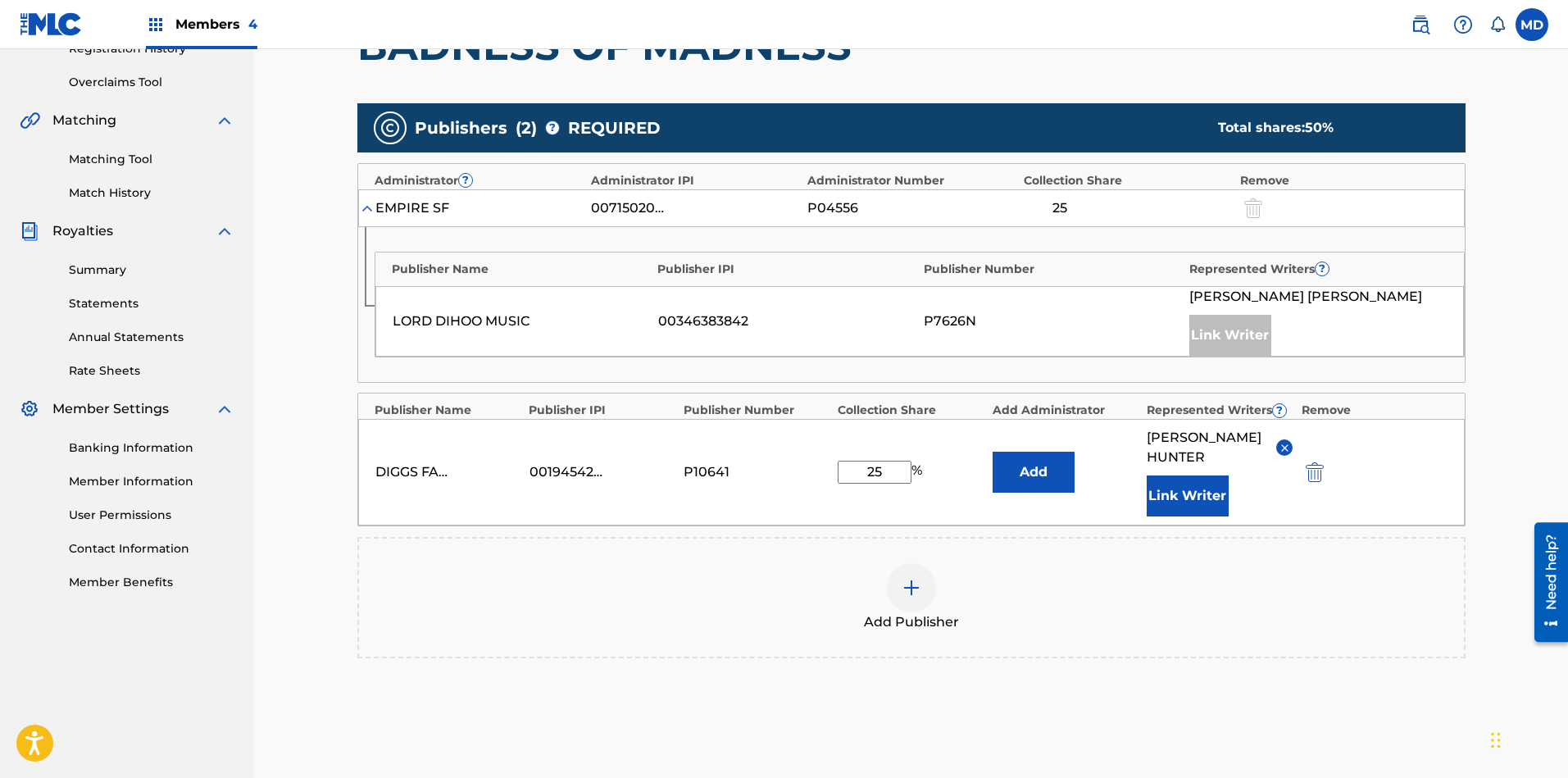
scroll to position [450, 0]
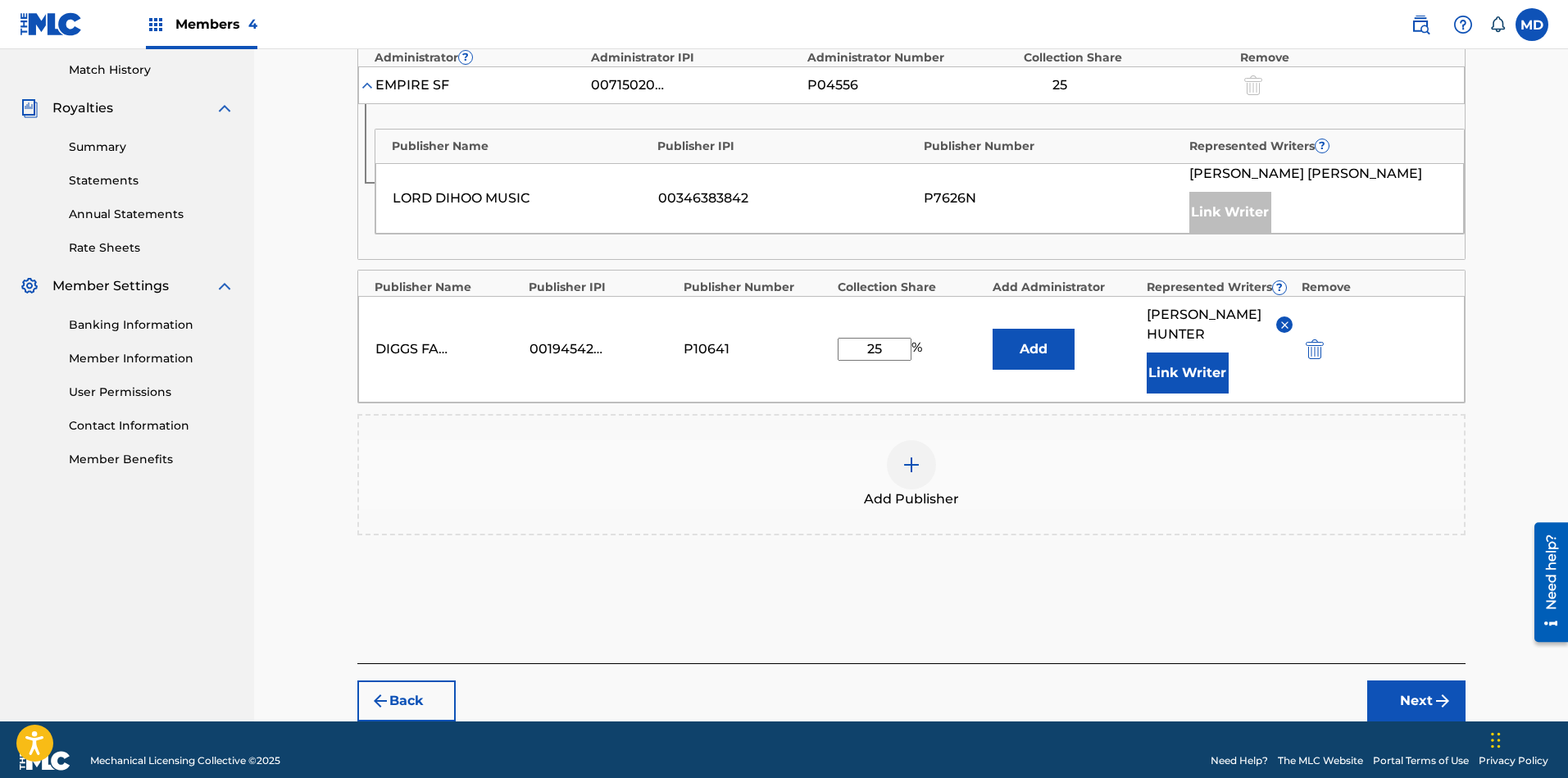
click at [1393, 691] on button "Next" at bounding box center [1415, 700] width 98 height 41
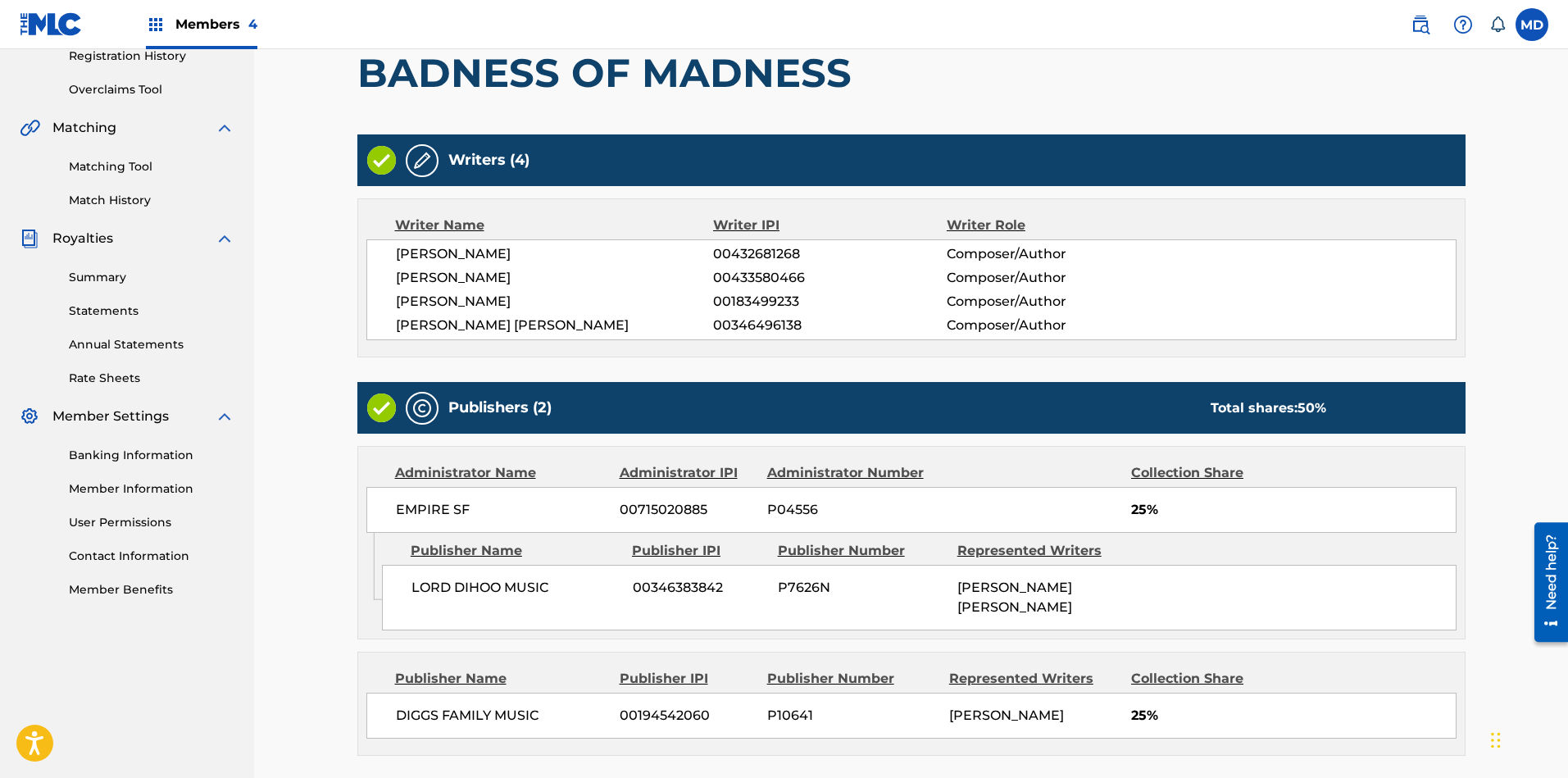
scroll to position [443, 0]
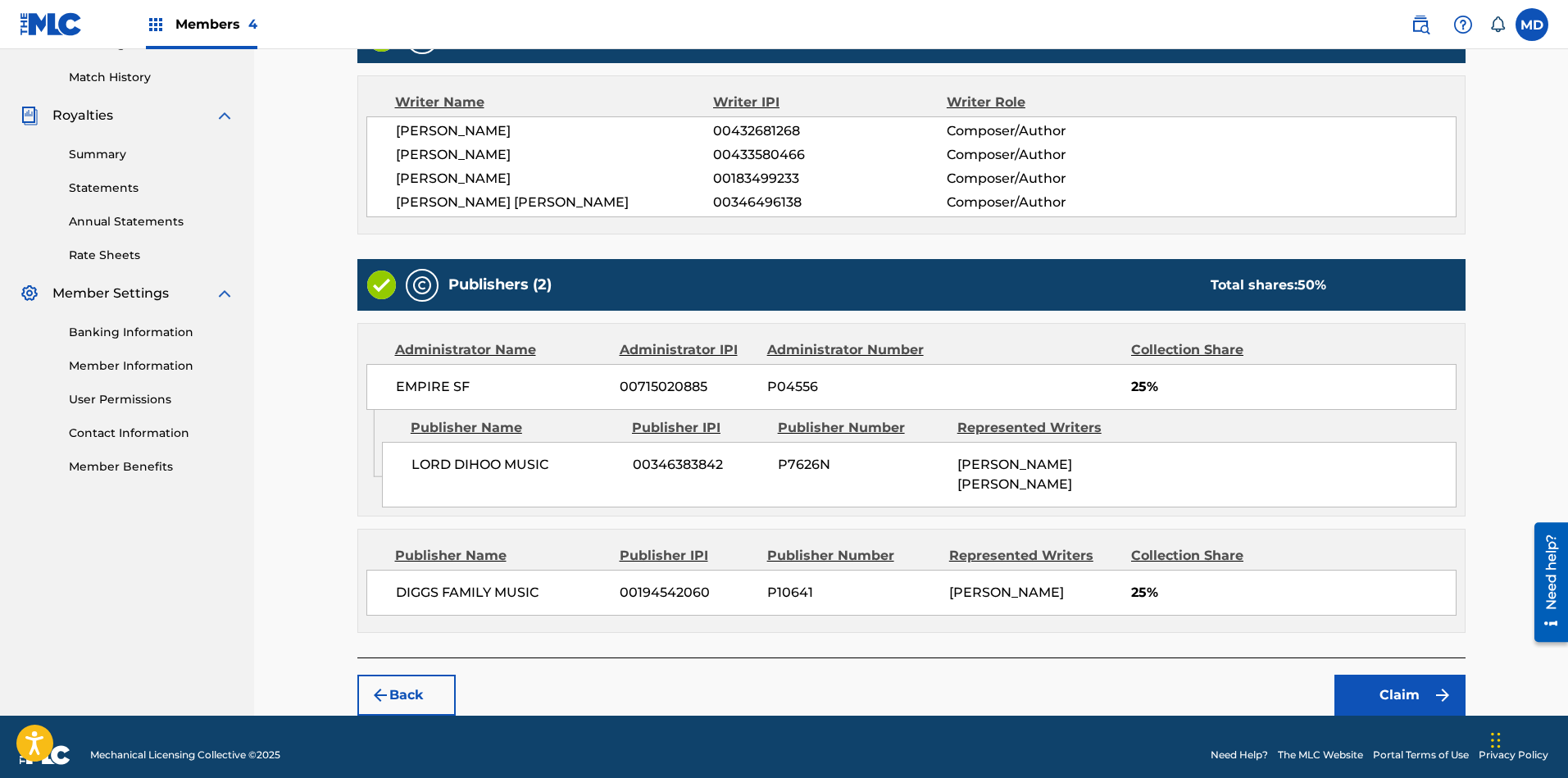
click at [1393, 687] on button "Claim" at bounding box center [1399, 694] width 131 height 41
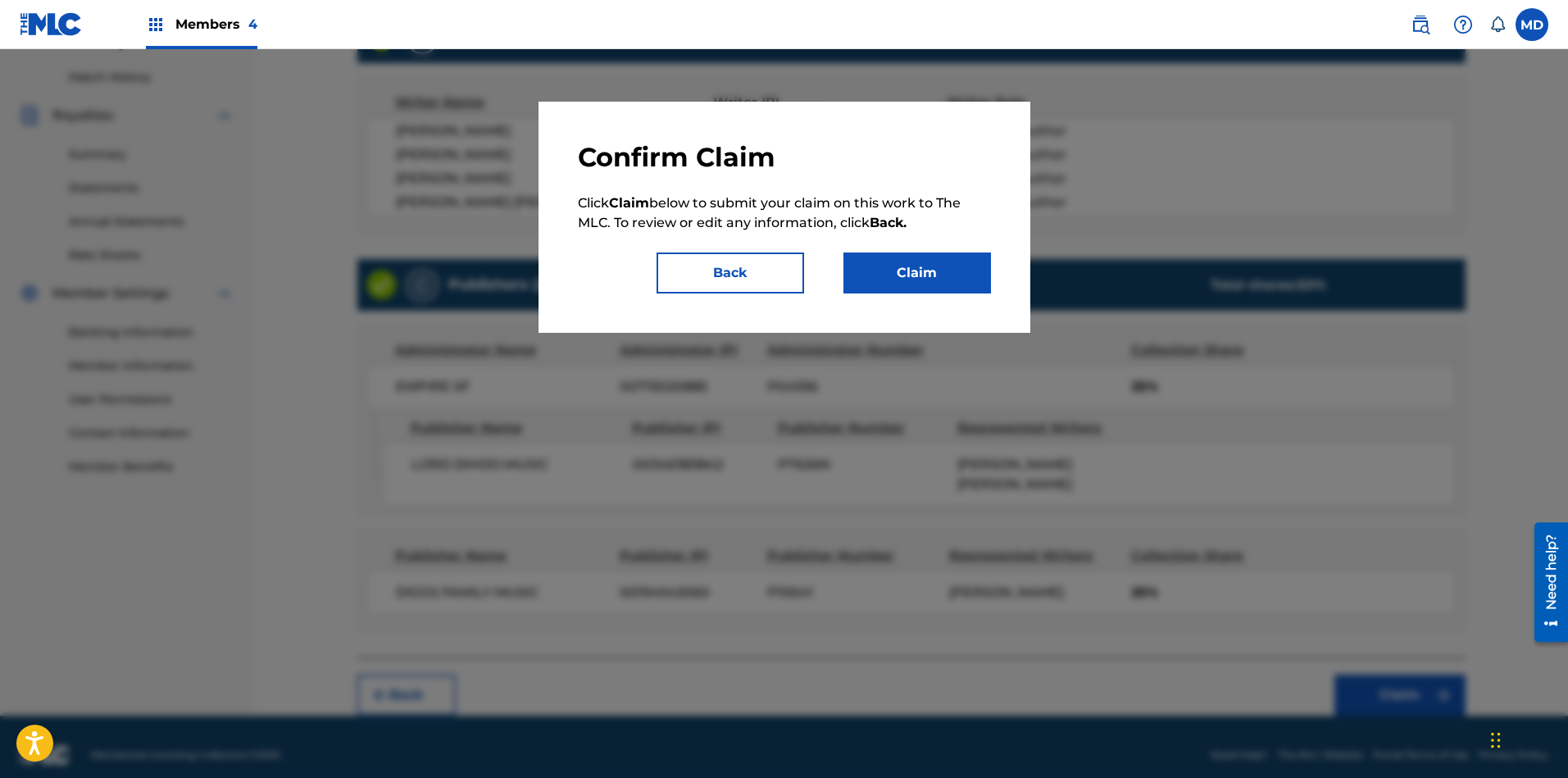
click at [909, 283] on button "Claim" at bounding box center [917, 272] width 148 height 41
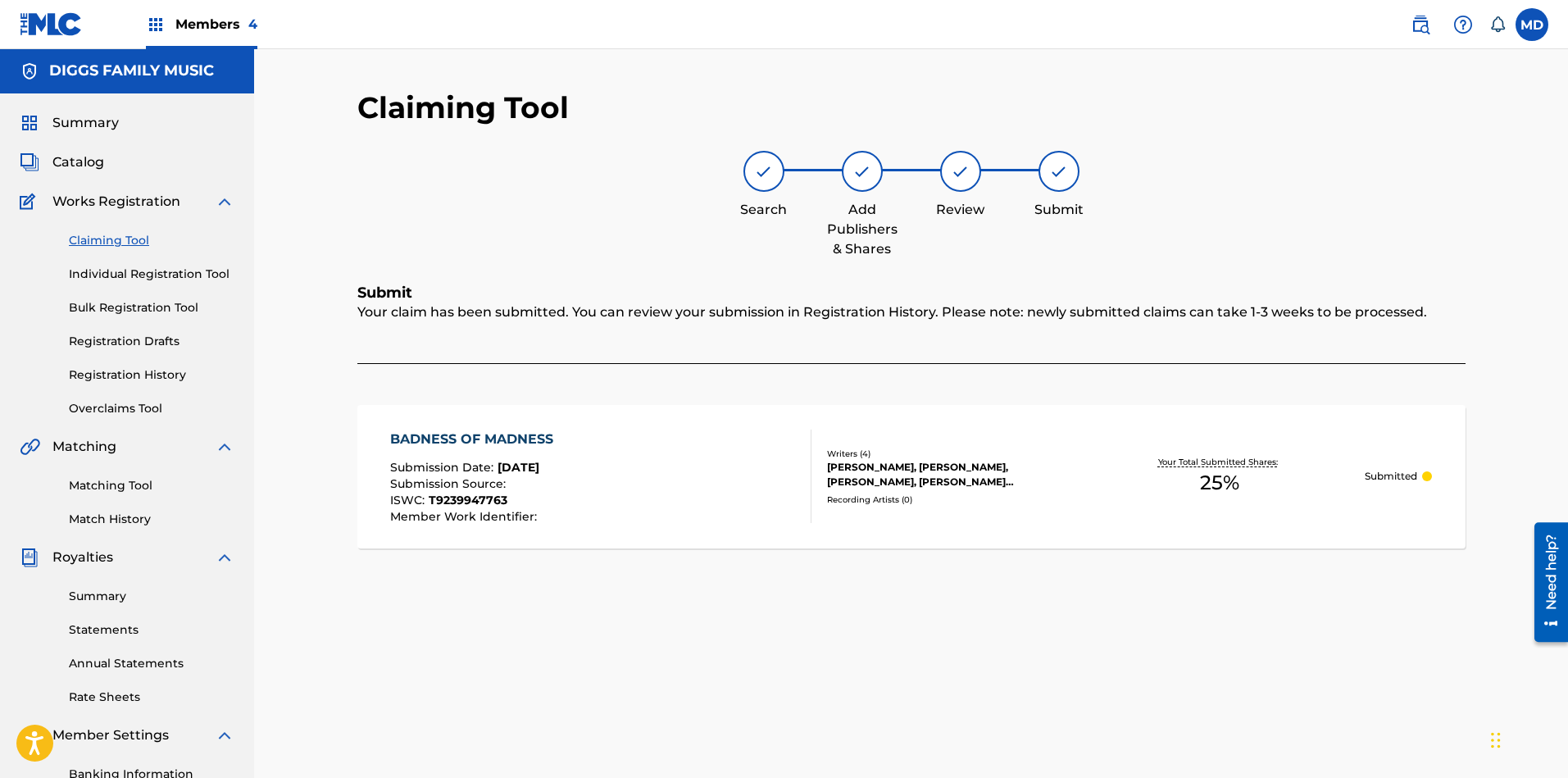
scroll to position [0, 0]
click at [101, 372] on link "Registration History" at bounding box center [151, 376] width 165 height 18
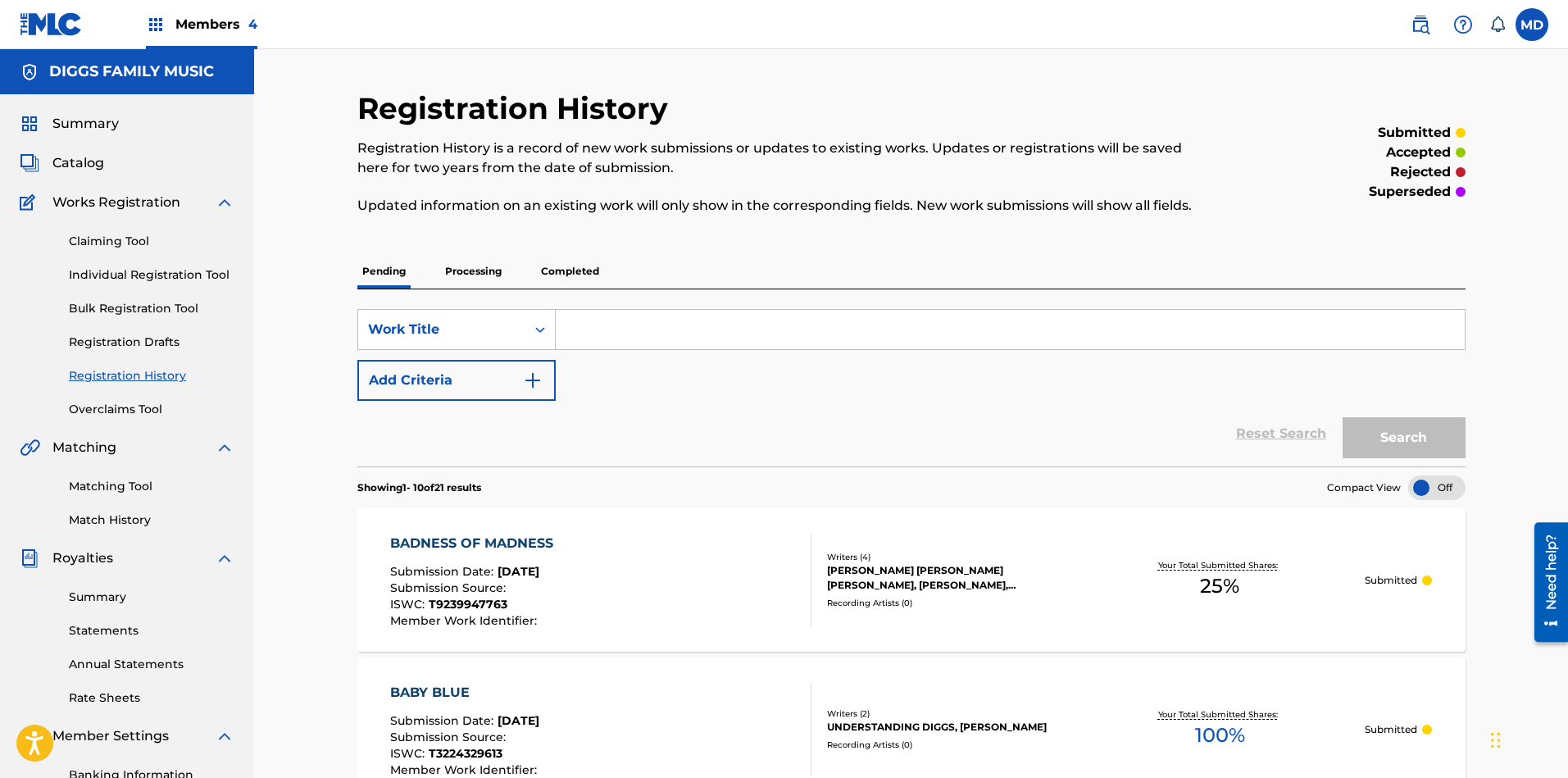
click at [91, 242] on link "Claiming Tool" at bounding box center [151, 241] width 165 height 18
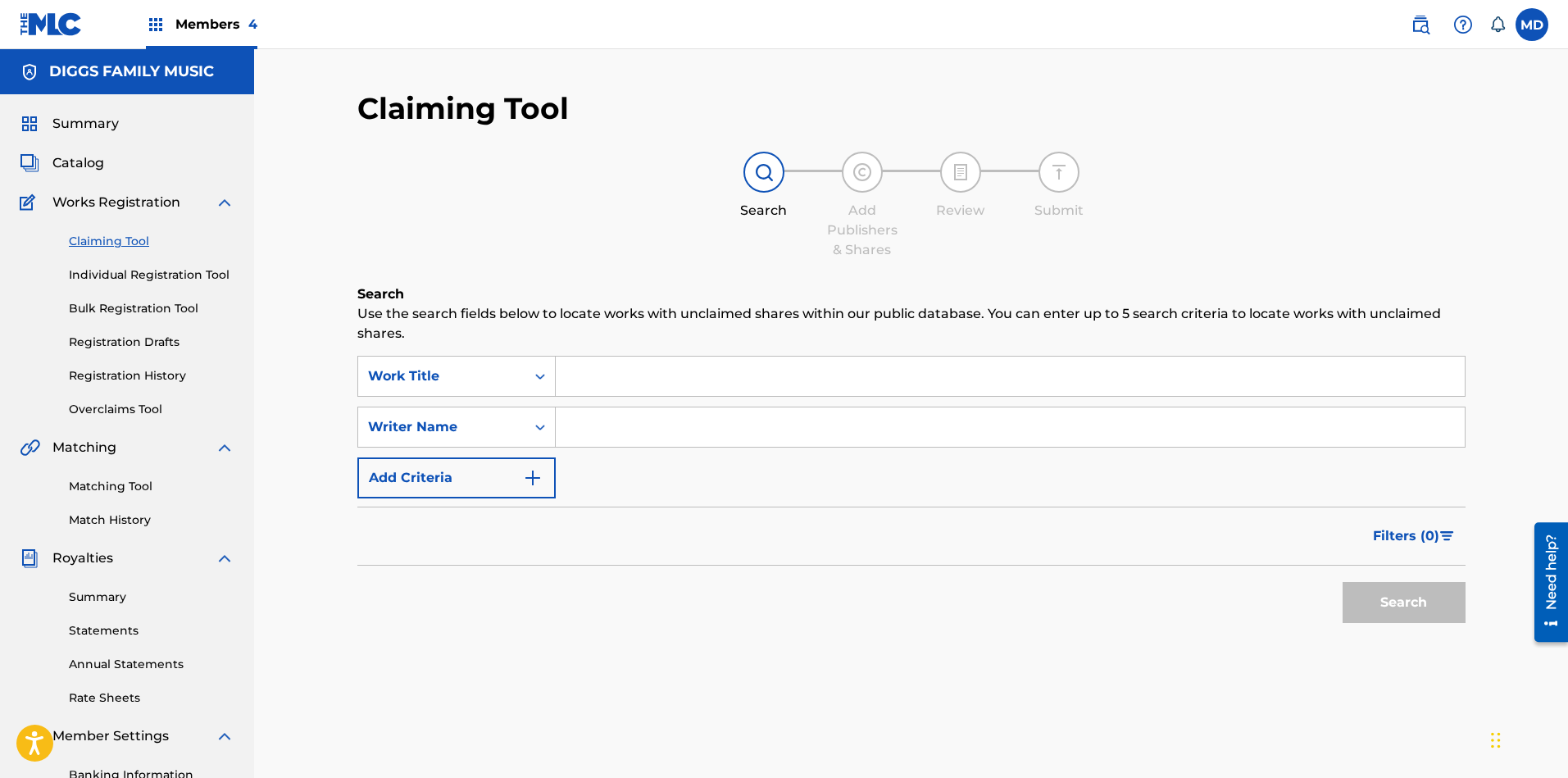
click at [648, 377] on input "Search Form" at bounding box center [1010, 376] width 909 height 39
paste input "BANKSTA Z"
type input "BANKSTA Z"
click at [1385, 605] on button "Search" at bounding box center [1404, 602] width 123 height 41
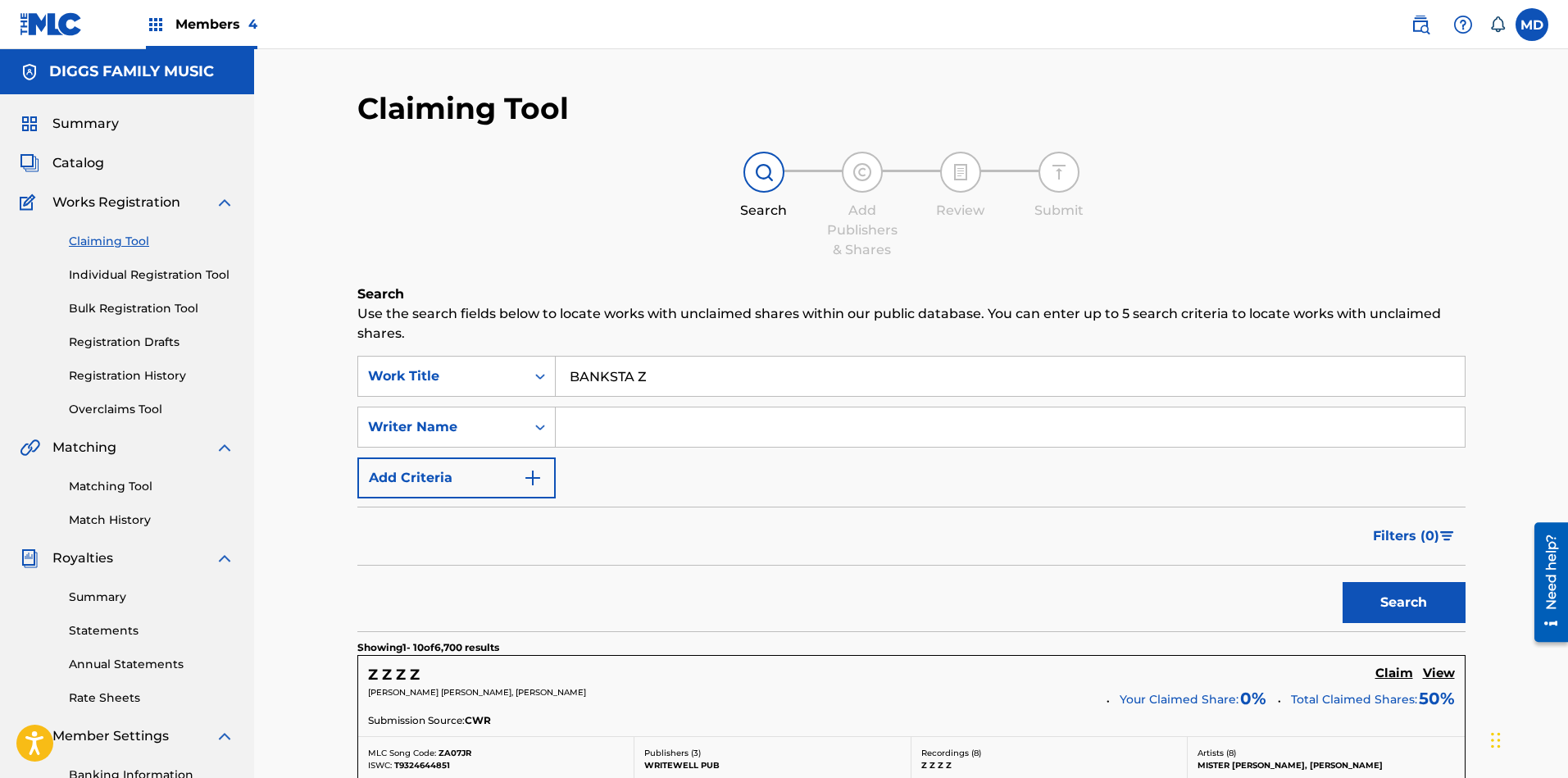
click at [675, 423] on input "Search Form" at bounding box center [1010, 427] width 909 height 39
paste input "DIGGS ROBERT F"
type input "DIGGS ROBERT F"
click at [1377, 615] on button "Search" at bounding box center [1404, 602] width 123 height 41
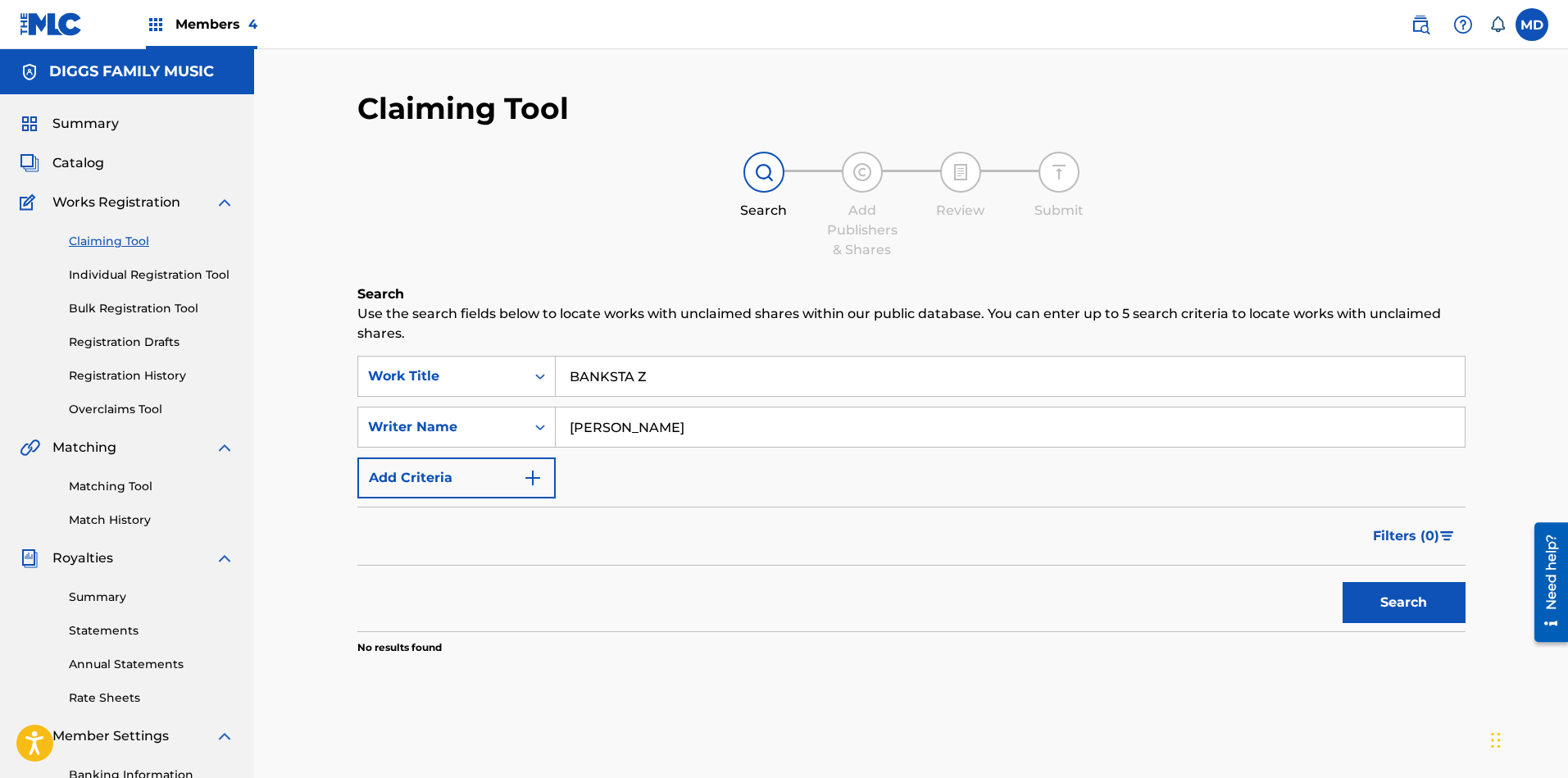
drag, startPoint x: 732, startPoint y: 419, endPoint x: 556, endPoint y: 432, distance: 176.5
click at [556, 432] on input "DIGGS ROBERT F" at bounding box center [1010, 427] width 909 height 39
click at [1393, 609] on button "Search" at bounding box center [1404, 602] width 123 height 41
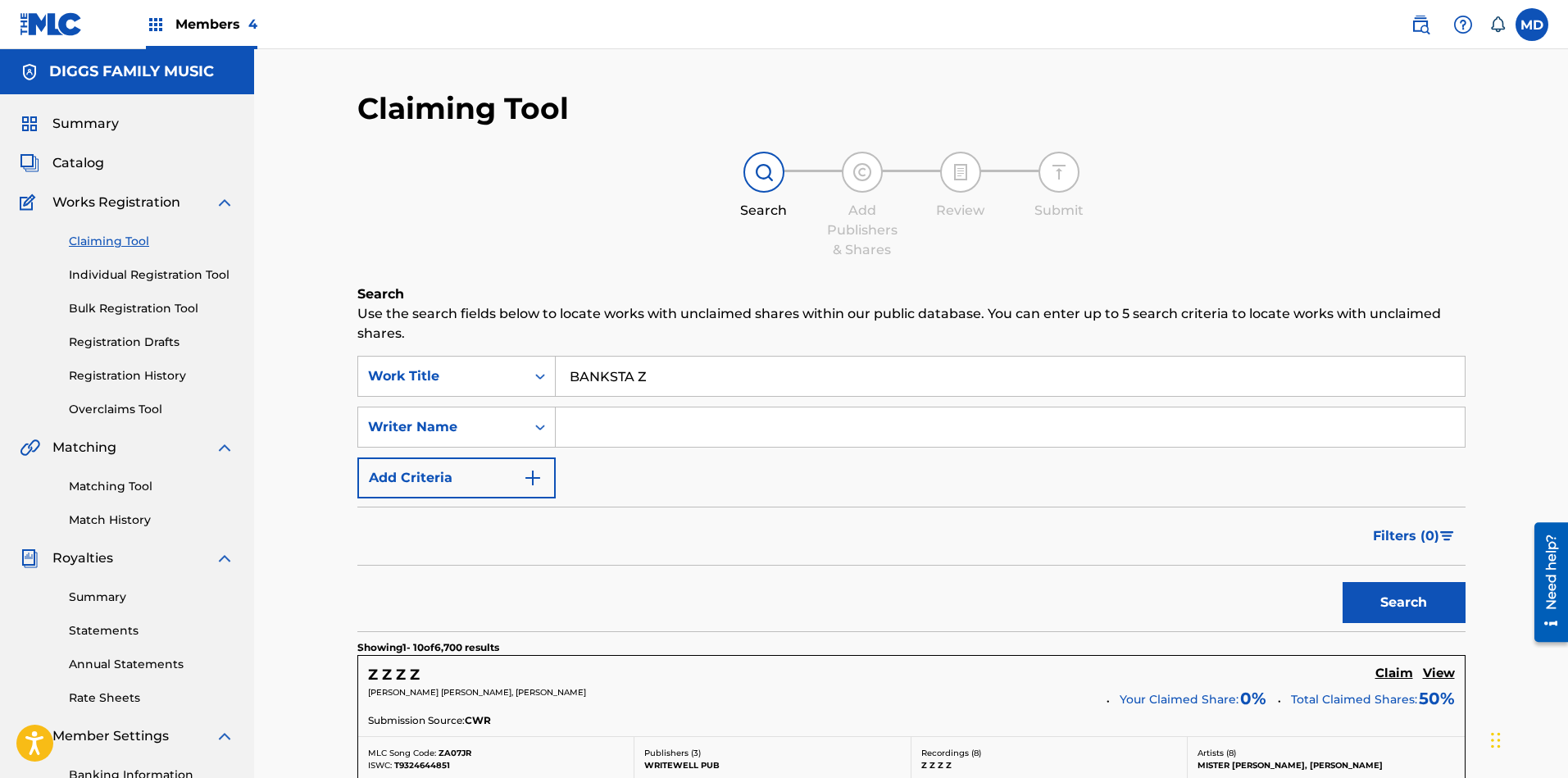
click at [565, 383] on input "BANKSTA Z" at bounding box center [1010, 376] width 909 height 39
drag, startPoint x: 645, startPoint y: 381, endPoint x: 549, endPoint y: 398, distance: 97.5
click at [549, 398] on div "SearchWithCriteriafc034ccb-d769-4d98-b6c5-c9756eaed20d Work Title BANKSTA Z Sea…" at bounding box center [911, 427] width 1108 height 143
click at [179, 277] on link "Individual Registration Tool" at bounding box center [151, 275] width 165 height 18
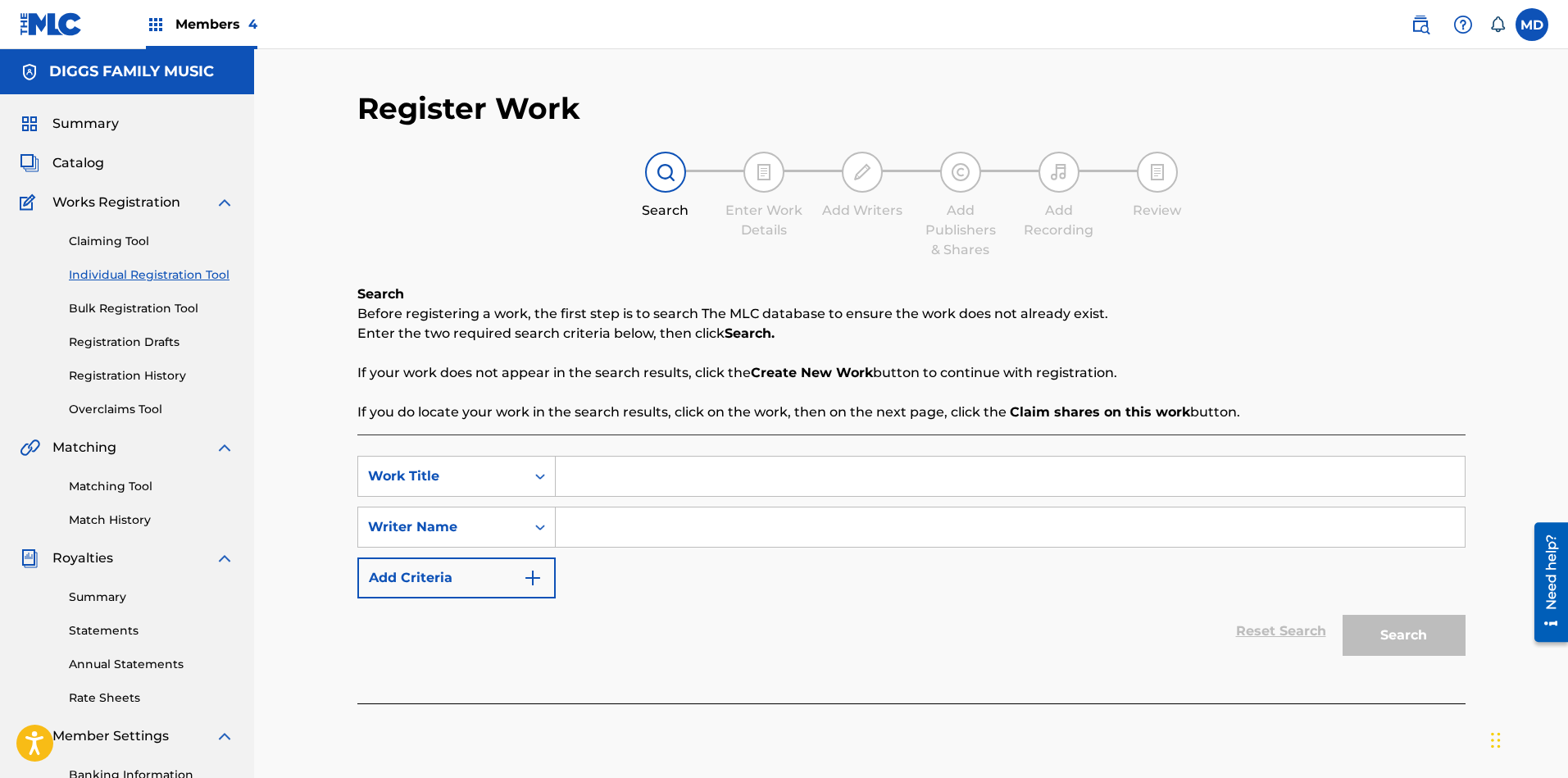
click at [638, 475] on input "Search Form" at bounding box center [1010, 475] width 909 height 39
paste input "BANKSTA Z"
type input "BANKSTA Z"
click at [670, 521] on input "Search Form" at bounding box center [1010, 526] width 909 height 39
paste input "RUFF VIRGIL L"
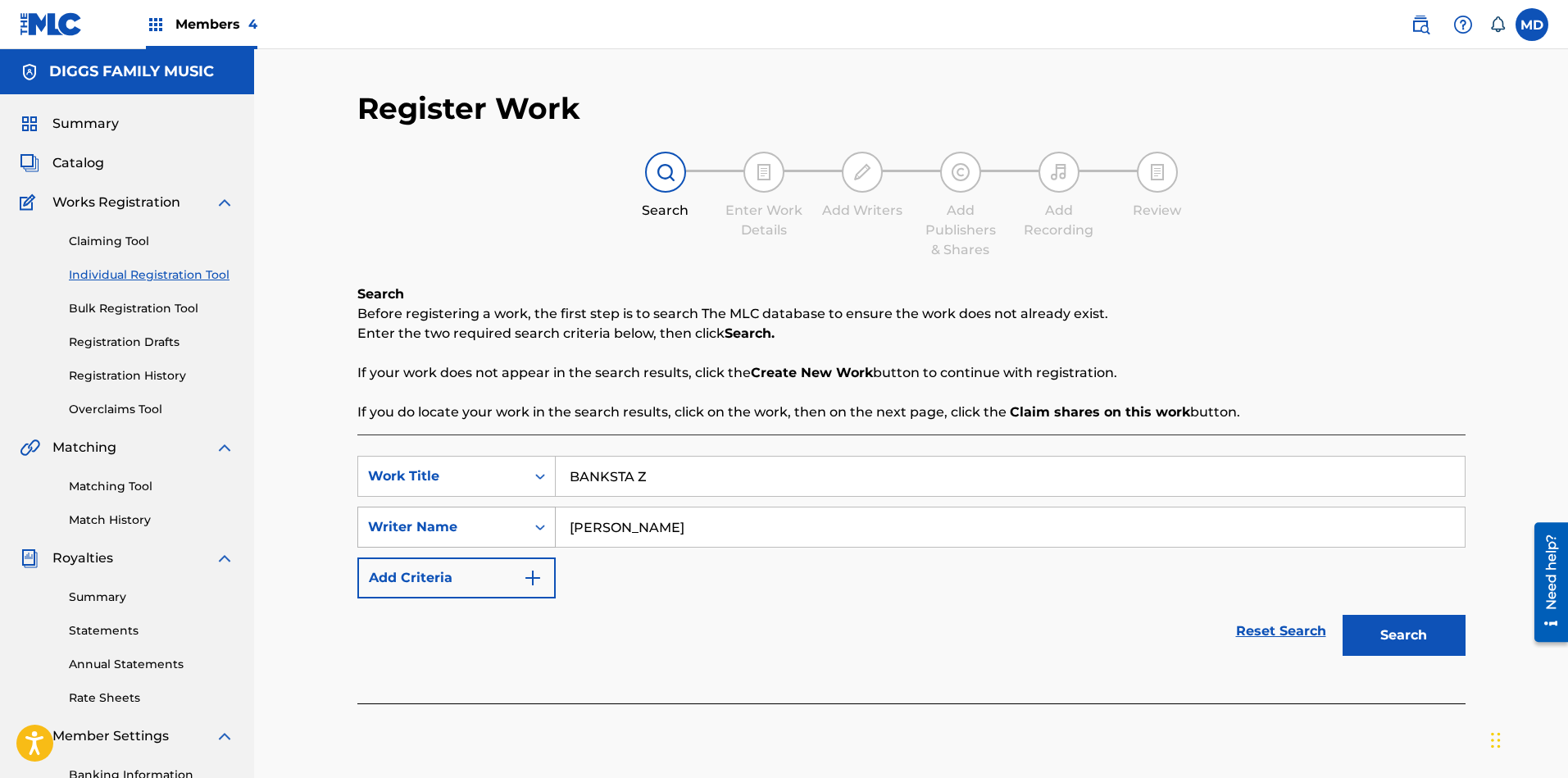
drag, startPoint x: 611, startPoint y: 527, endPoint x: 553, endPoint y: 529, distance: 58.0
click at [553, 529] on div "SearchWithCriteria9cd7e6c3-a759-4d63-9b4c-014a6d488c43 Writer Name RUFF VIRGIL L" at bounding box center [911, 526] width 1108 height 41
click at [660, 527] on input "VIRGIL L" at bounding box center [1010, 526] width 909 height 39
paste input "RUFF"
type input "VIRGIL L RUFF"
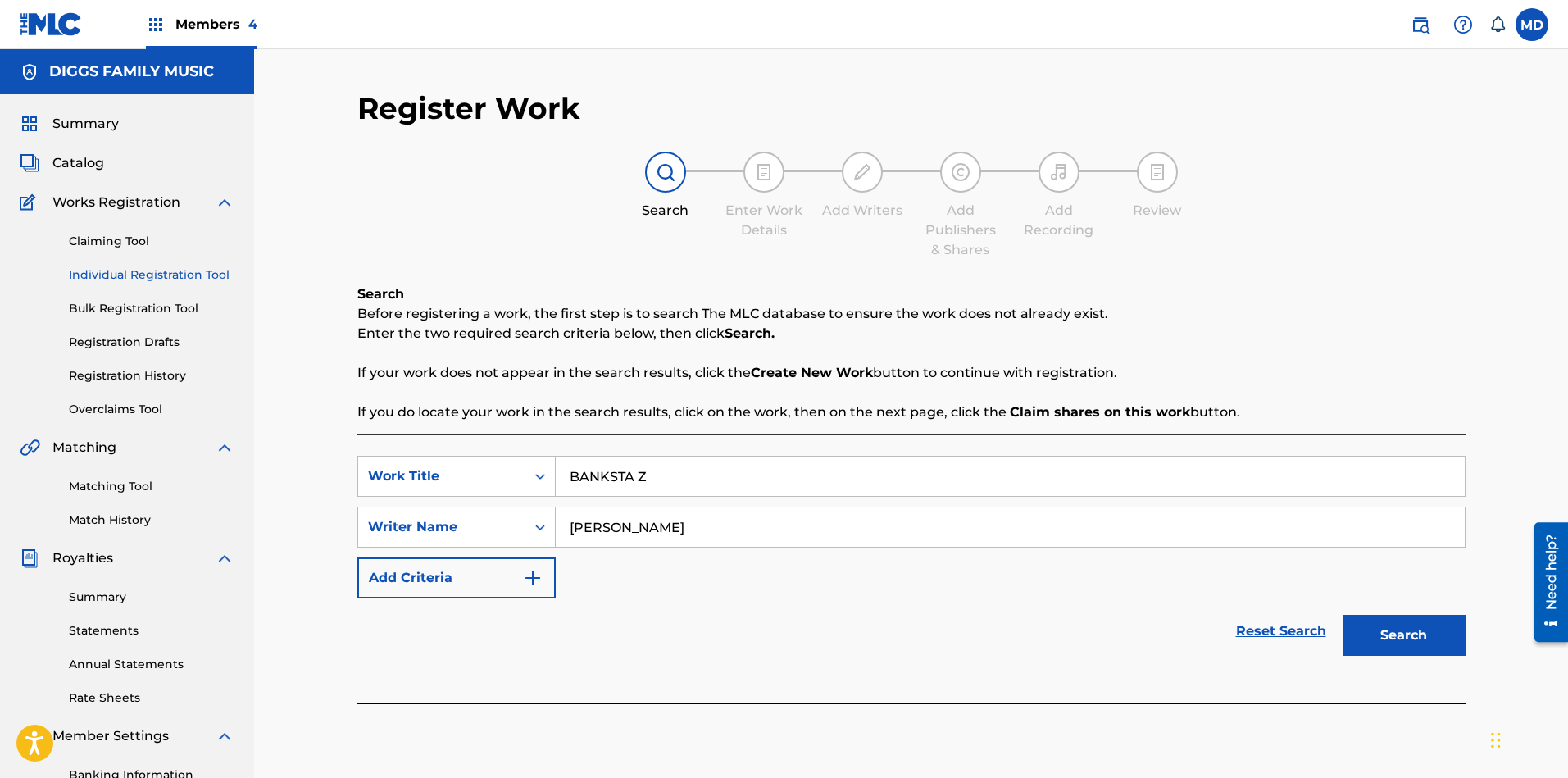
click at [1393, 634] on button "Search" at bounding box center [1404, 635] width 123 height 41
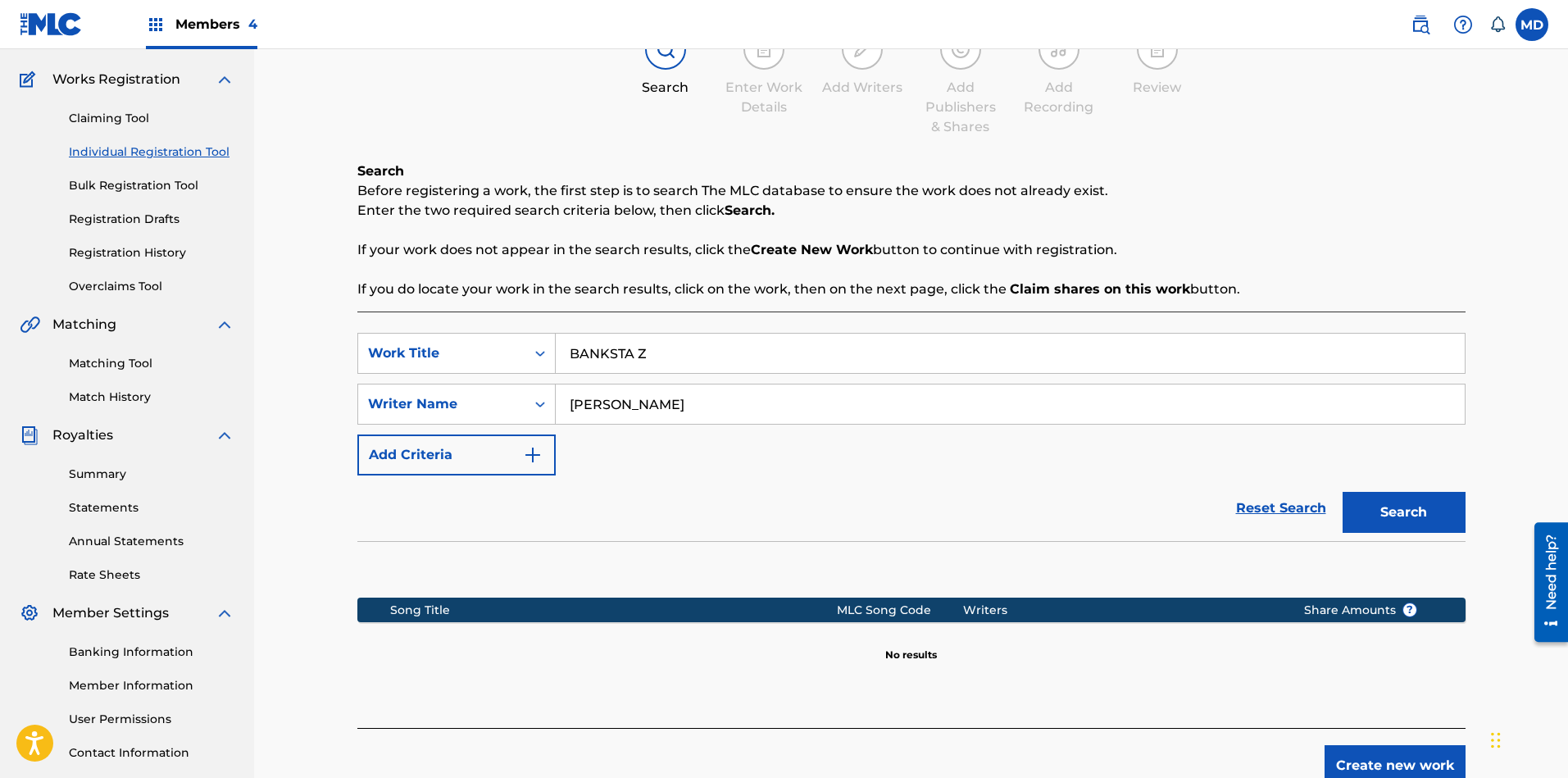
scroll to position [237, 0]
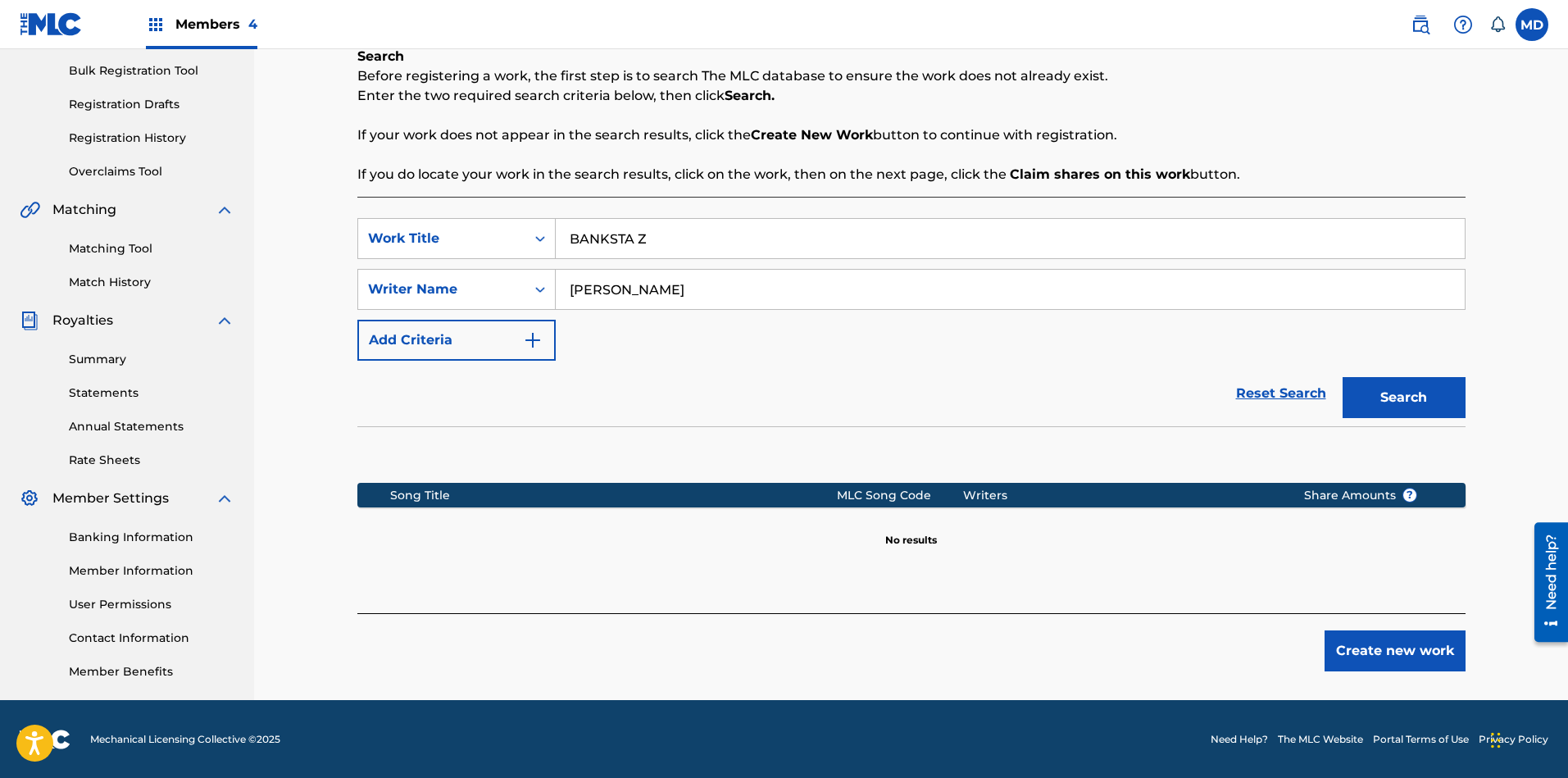
click at [1393, 661] on button "Create new work" at bounding box center [1394, 651] width 141 height 41
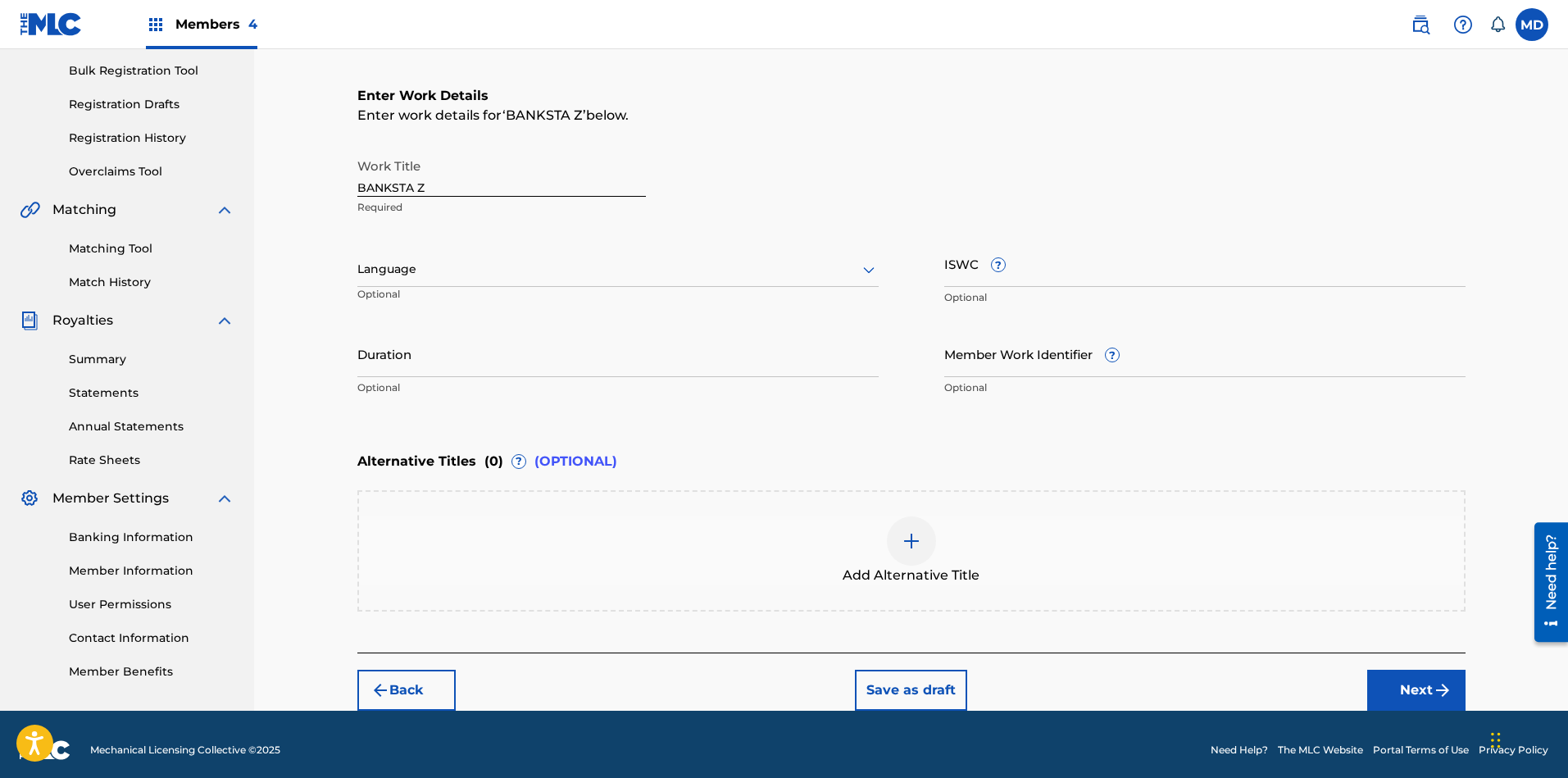
click at [1057, 266] on input "ISWC ?" at bounding box center [1205, 263] width 522 height 47
paste input "T-304.483.955-2"
type input "T-304.483.955-2"
click at [906, 537] on img at bounding box center [911, 540] width 19 height 19
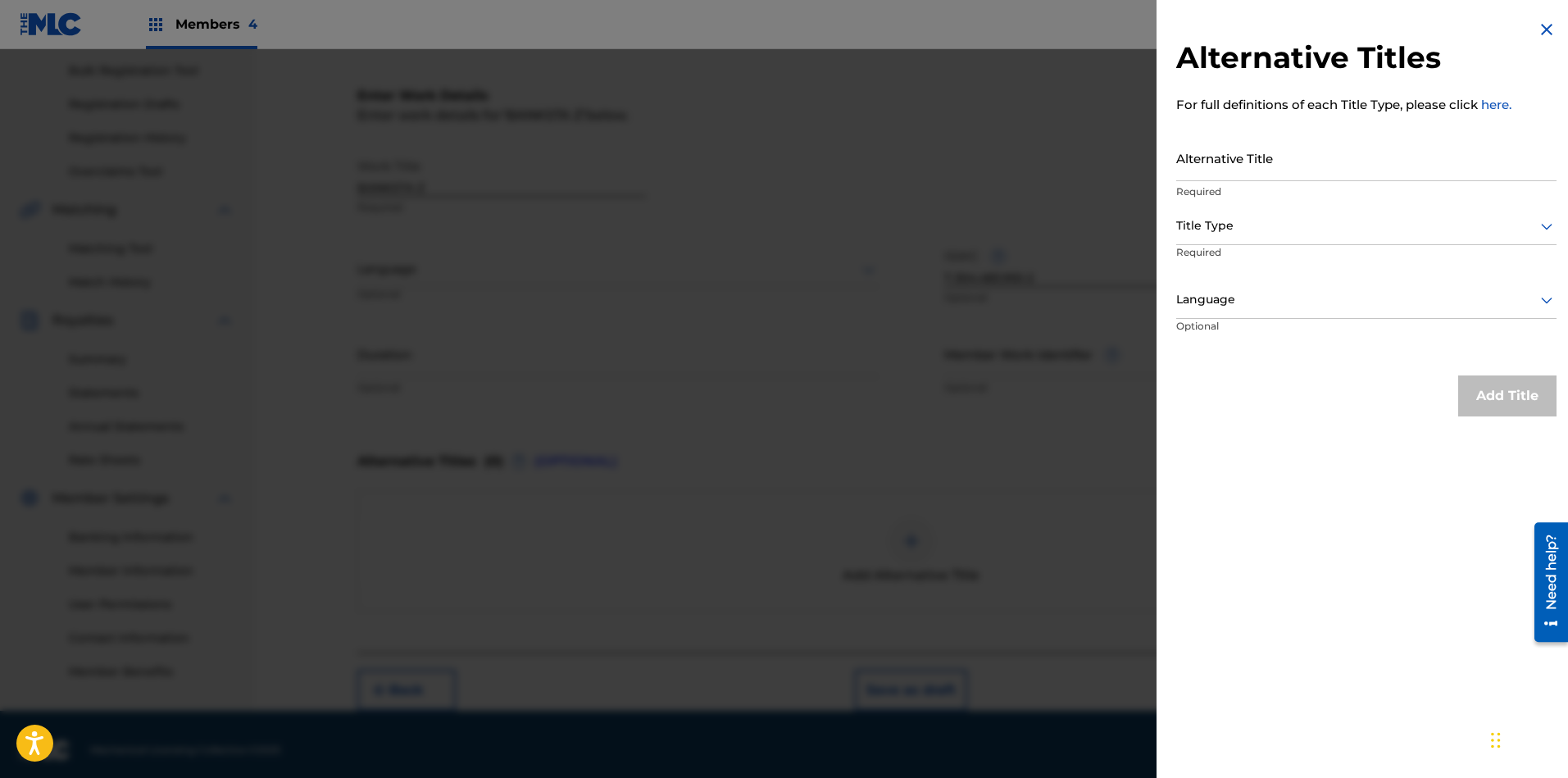
click at [1265, 166] on input "Alternative Title" at bounding box center [1366, 158] width 380 height 47
paste input "BANKSTA'Z"
type input "BANKSTA'Z"
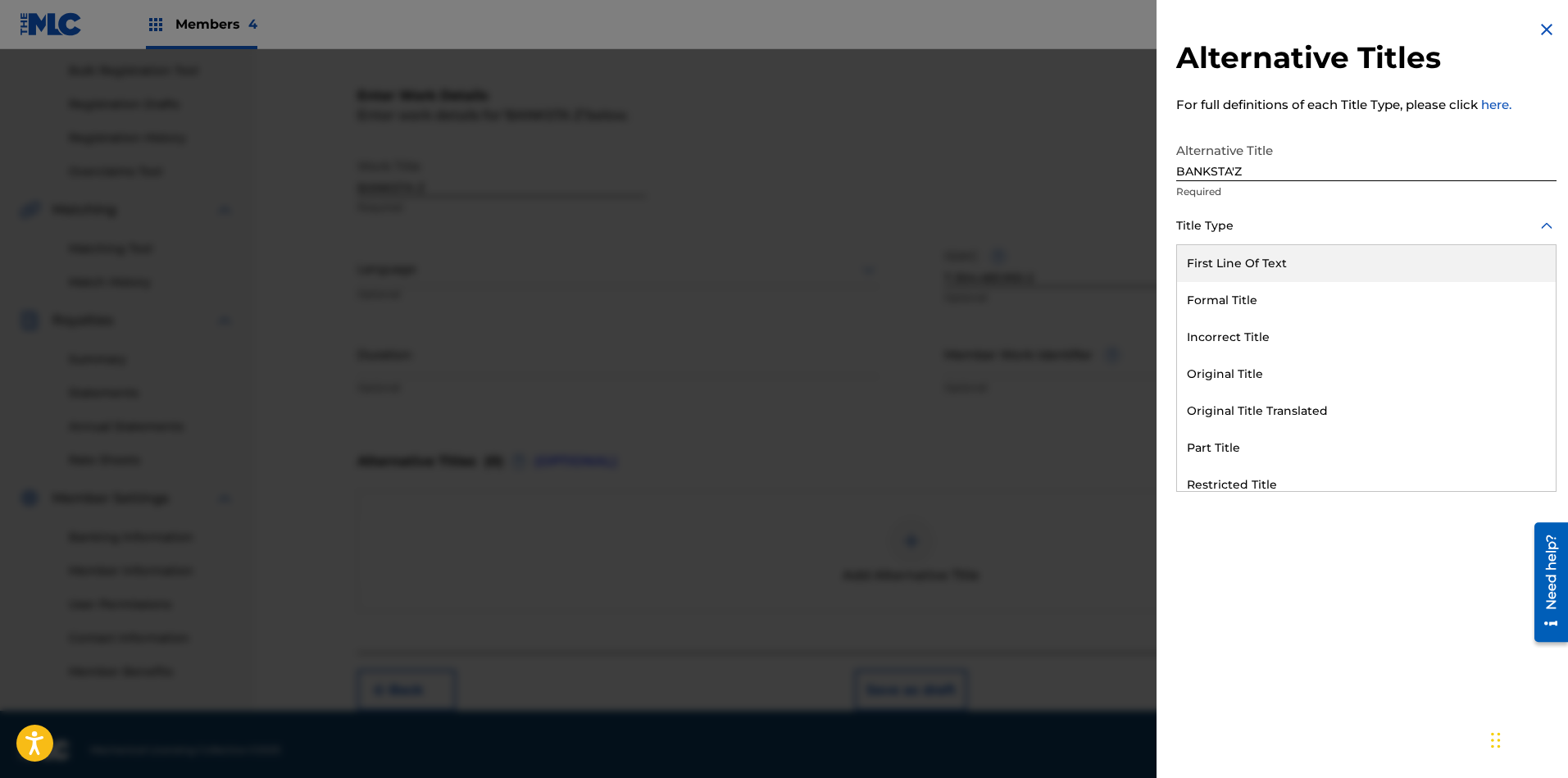
click at [1264, 233] on div at bounding box center [1366, 226] width 380 height 20
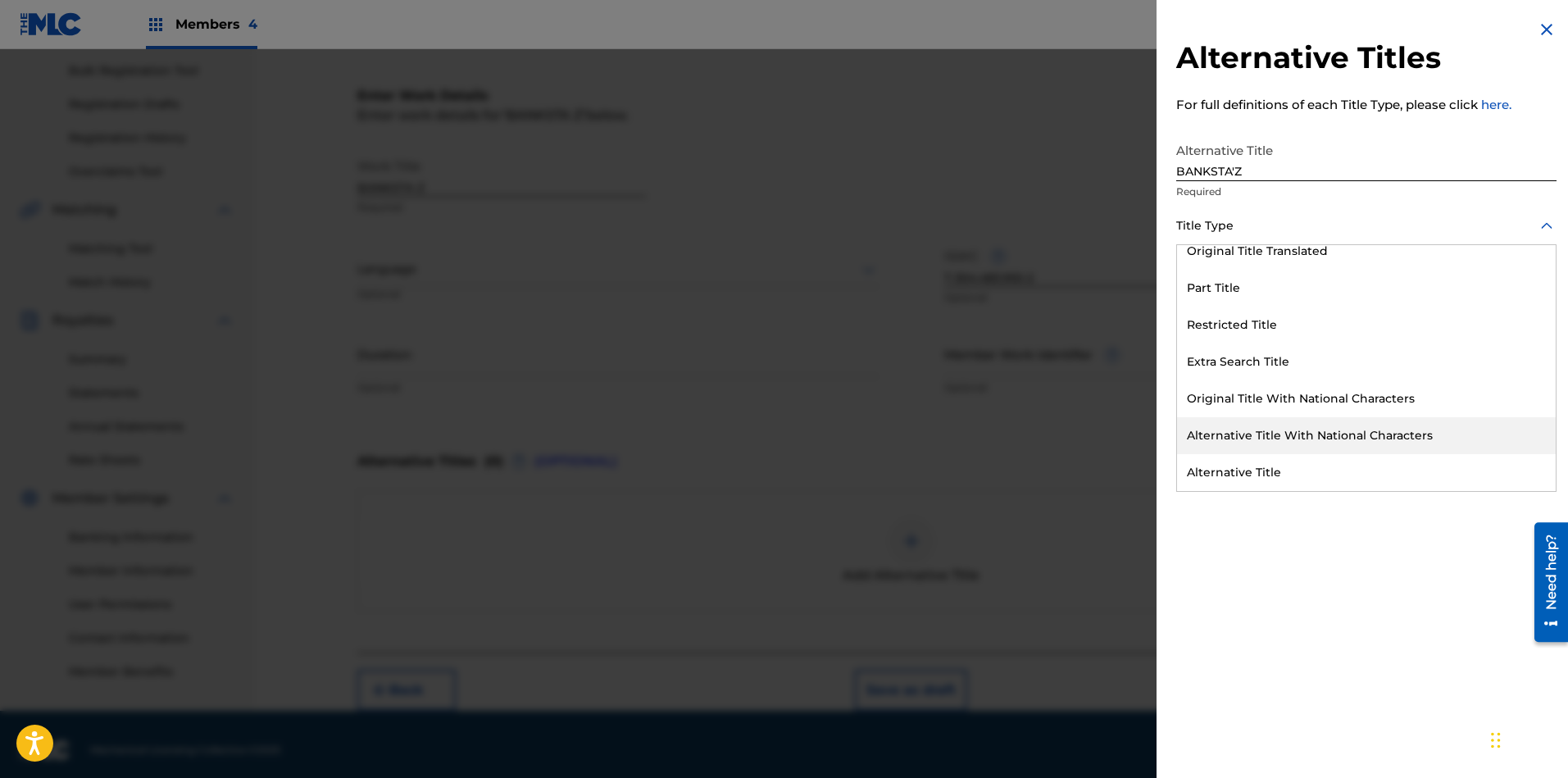
click at [1234, 433] on div "Alternative Title With National Characters" at bounding box center [1367, 435] width 379 height 37
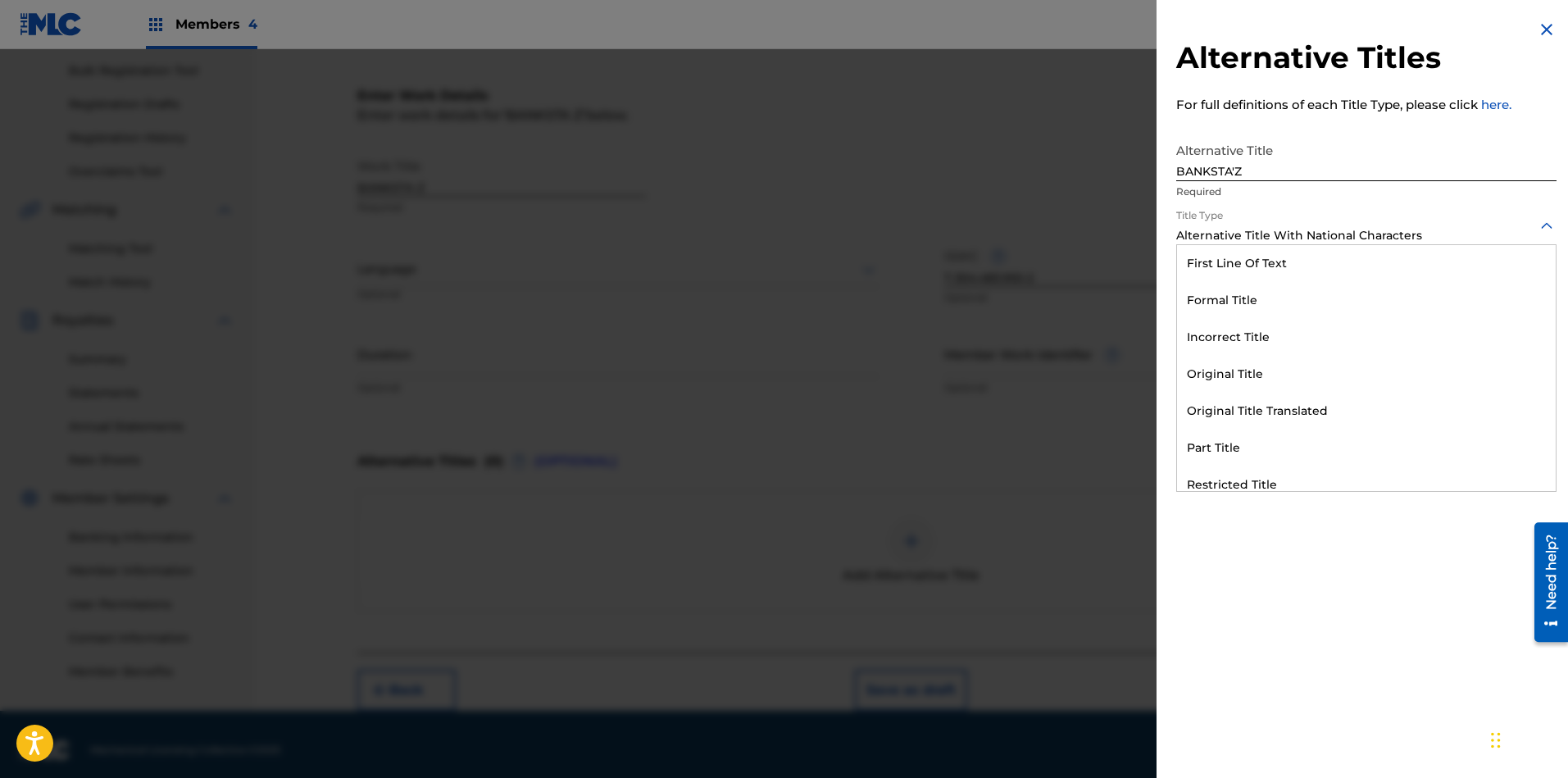
click at [1393, 231] on div at bounding box center [1366, 226] width 380 height 20
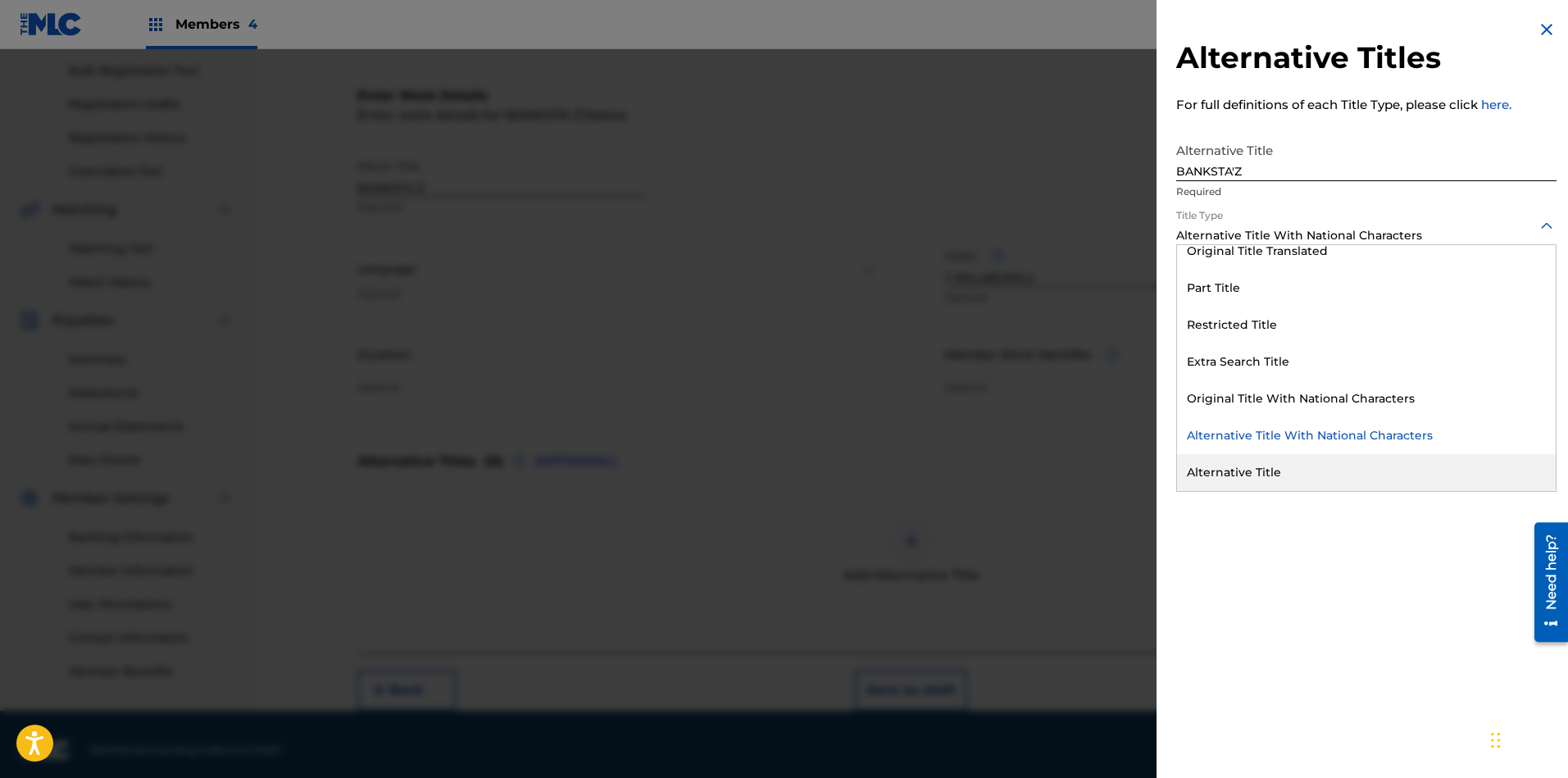
click at [1309, 475] on div "Alternative Title" at bounding box center [1367, 472] width 379 height 37
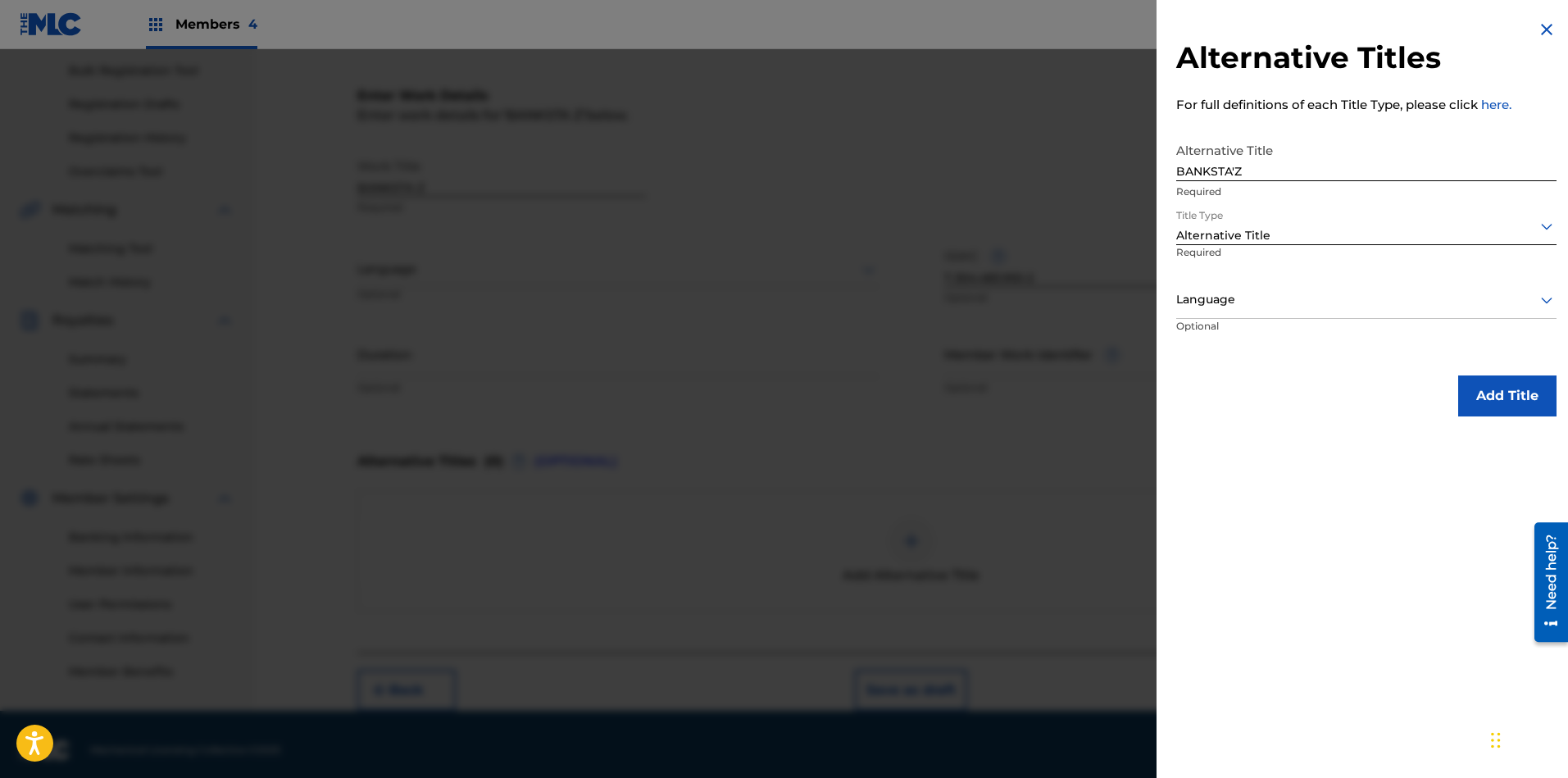
click at [1285, 308] on div at bounding box center [1366, 299] width 380 height 20
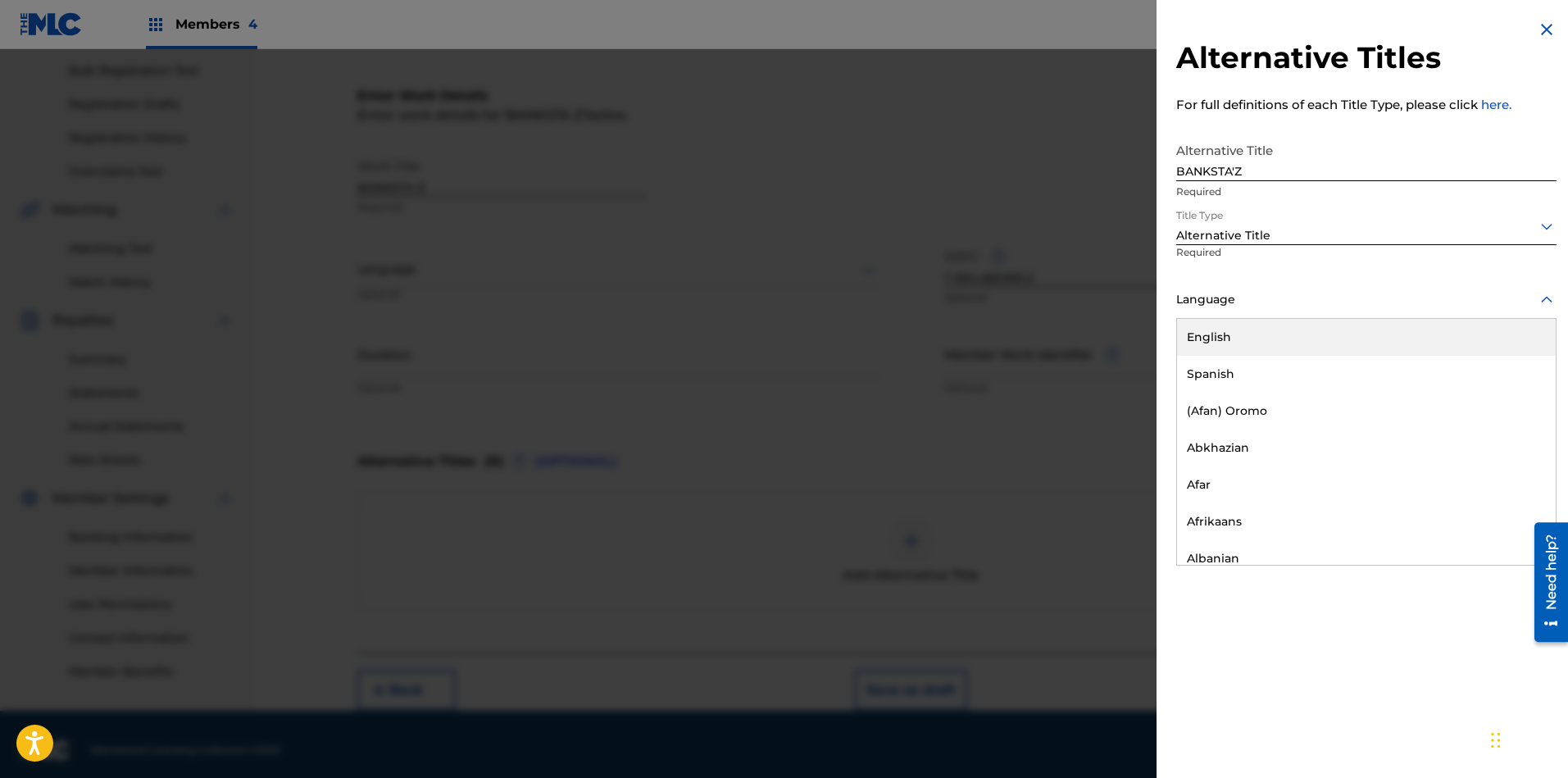
click at [1282, 354] on div "English" at bounding box center [1367, 337] width 379 height 37
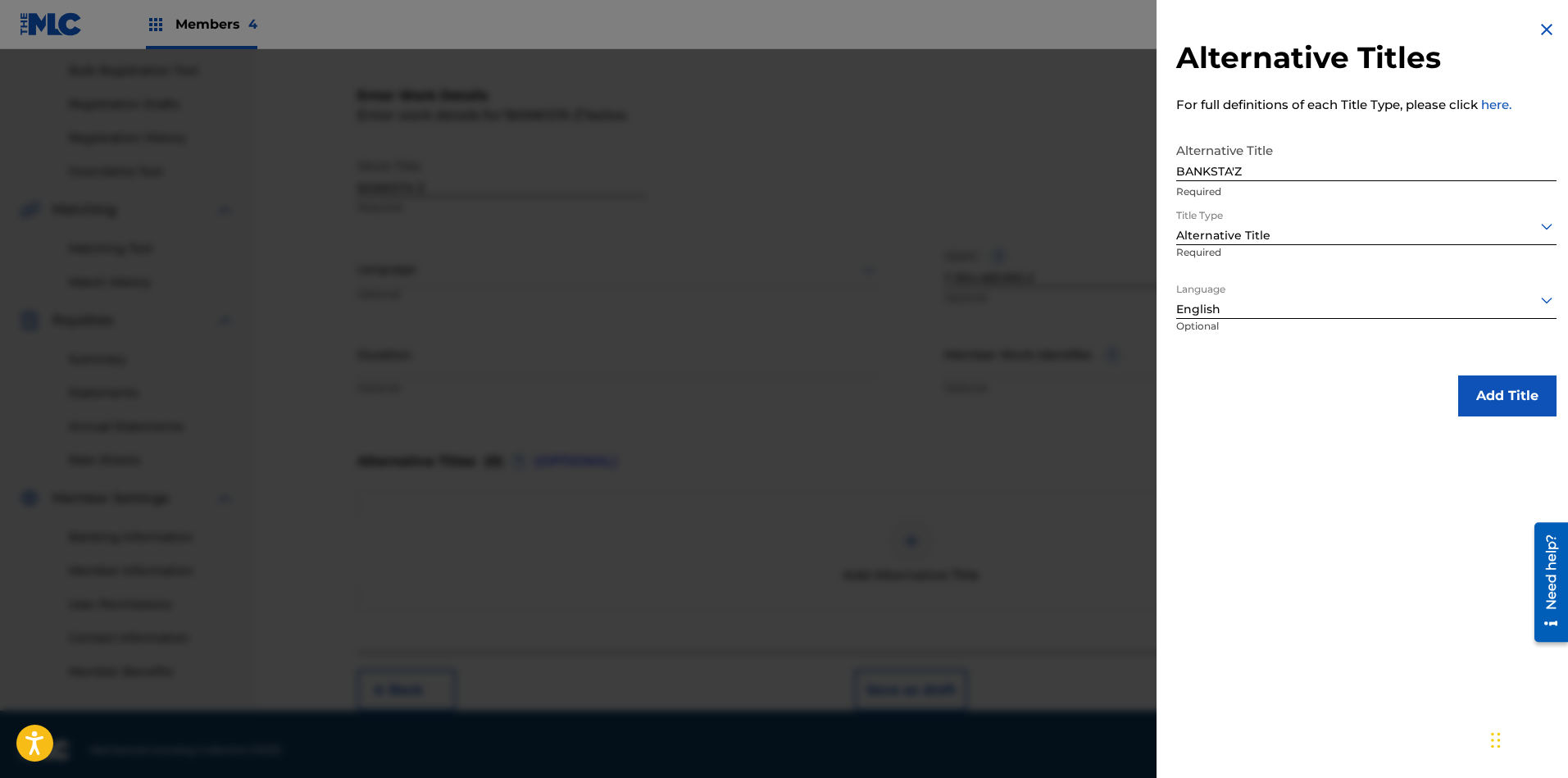
click at [1393, 402] on button "Add Title" at bounding box center [1507, 396] width 98 height 41
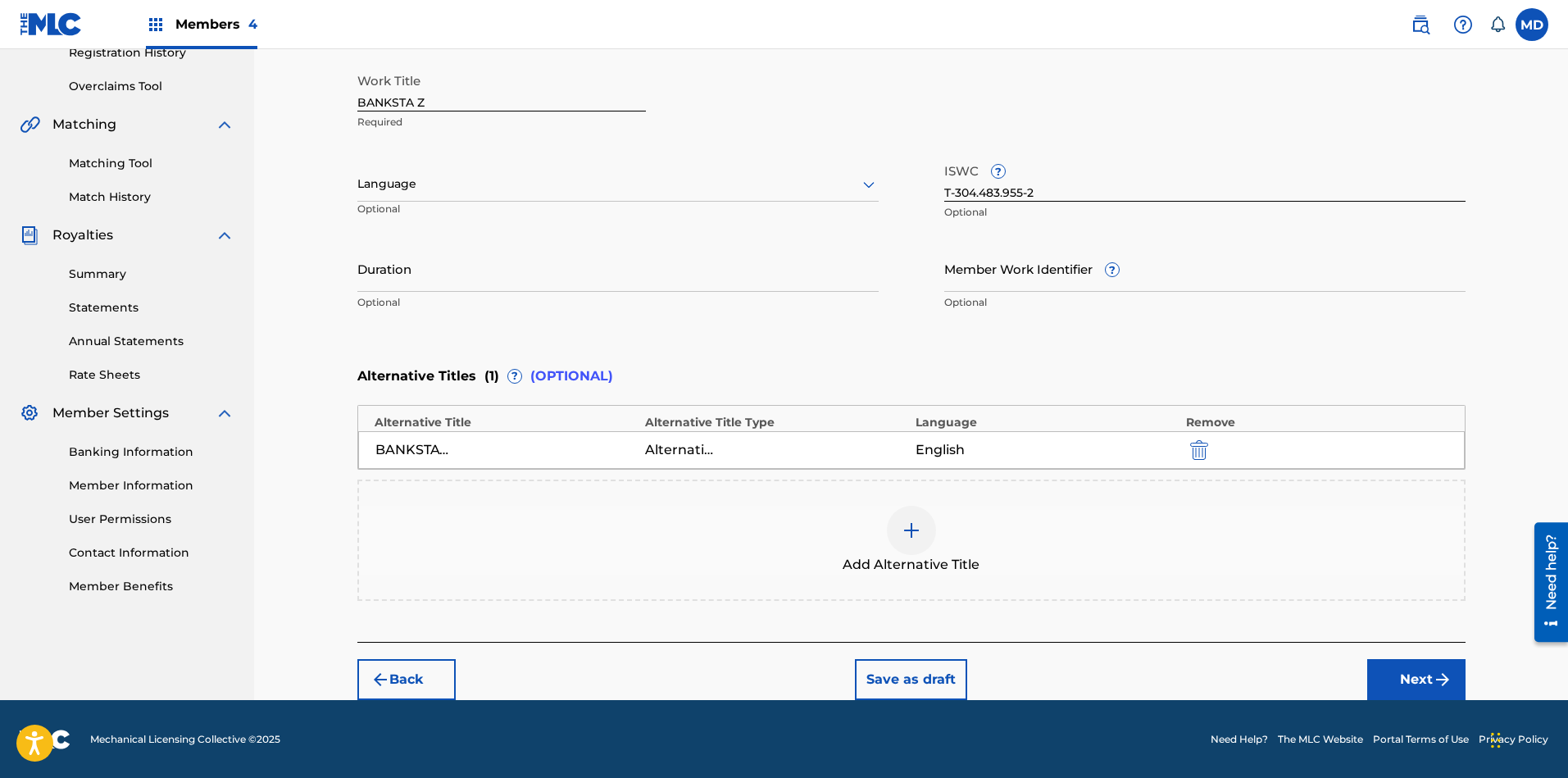
scroll to position [200, 0]
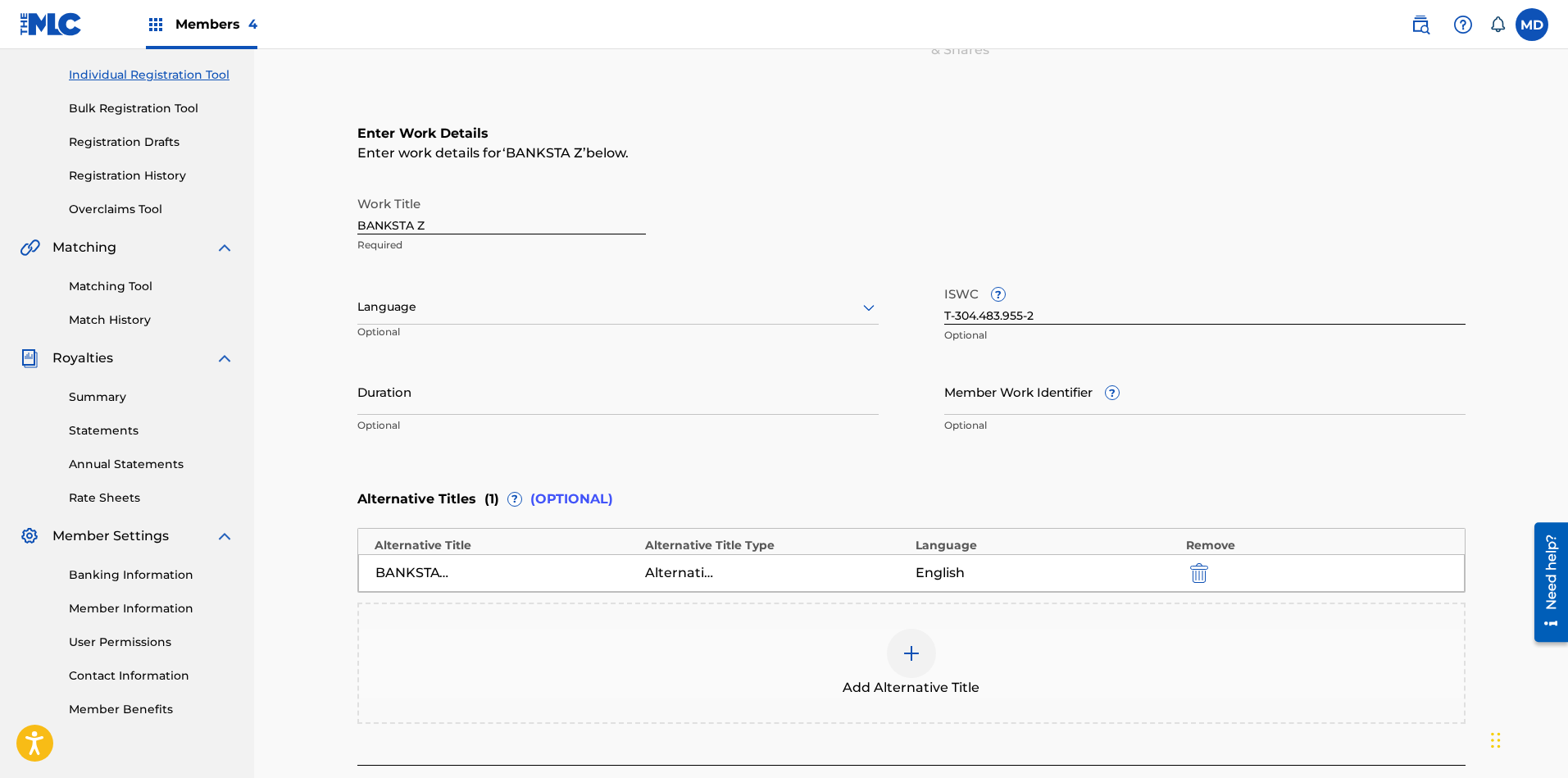
click at [673, 303] on div at bounding box center [618, 307] width 522 height 20
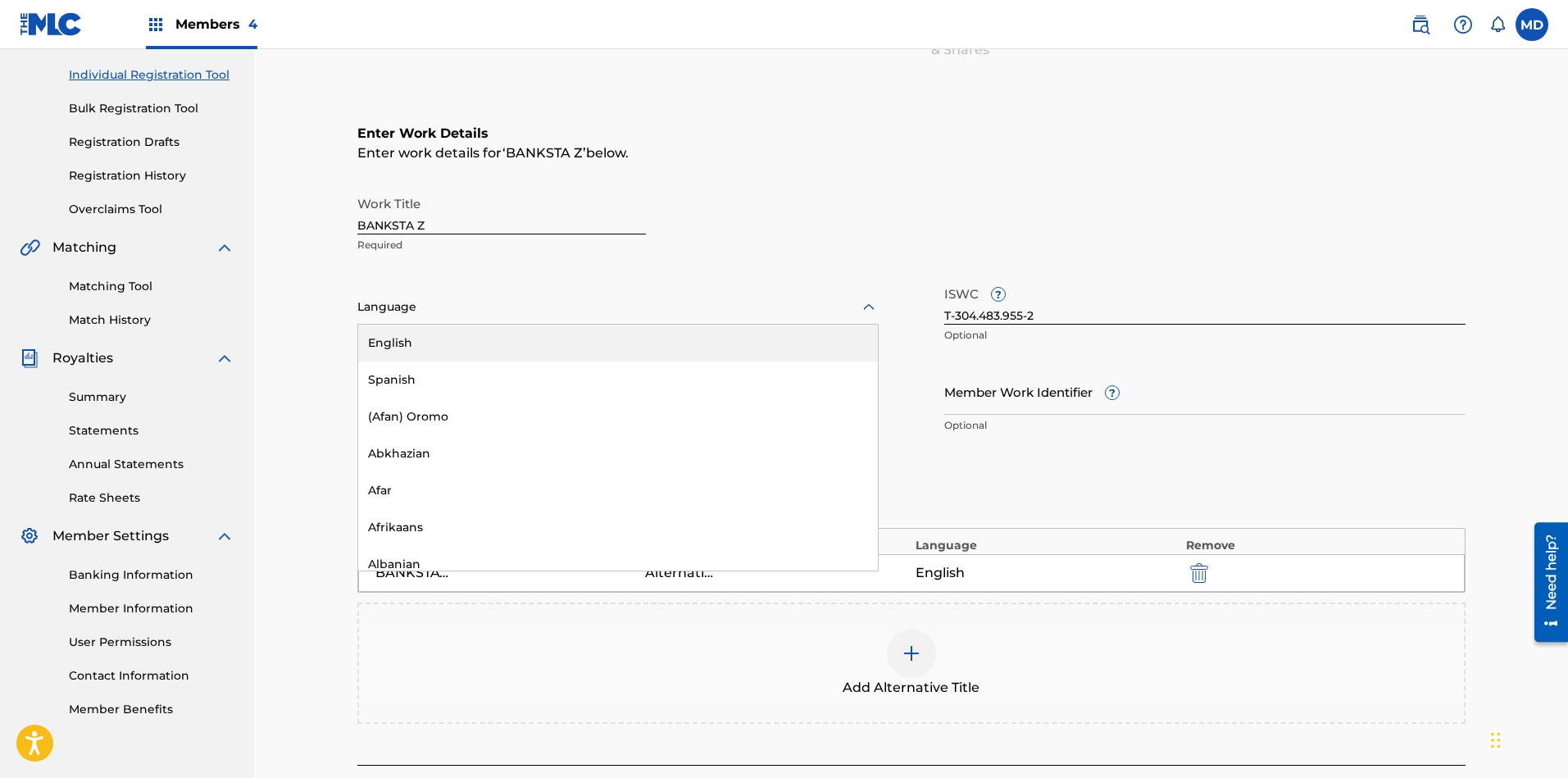
click at [638, 335] on div "English" at bounding box center [618, 343] width 520 height 37
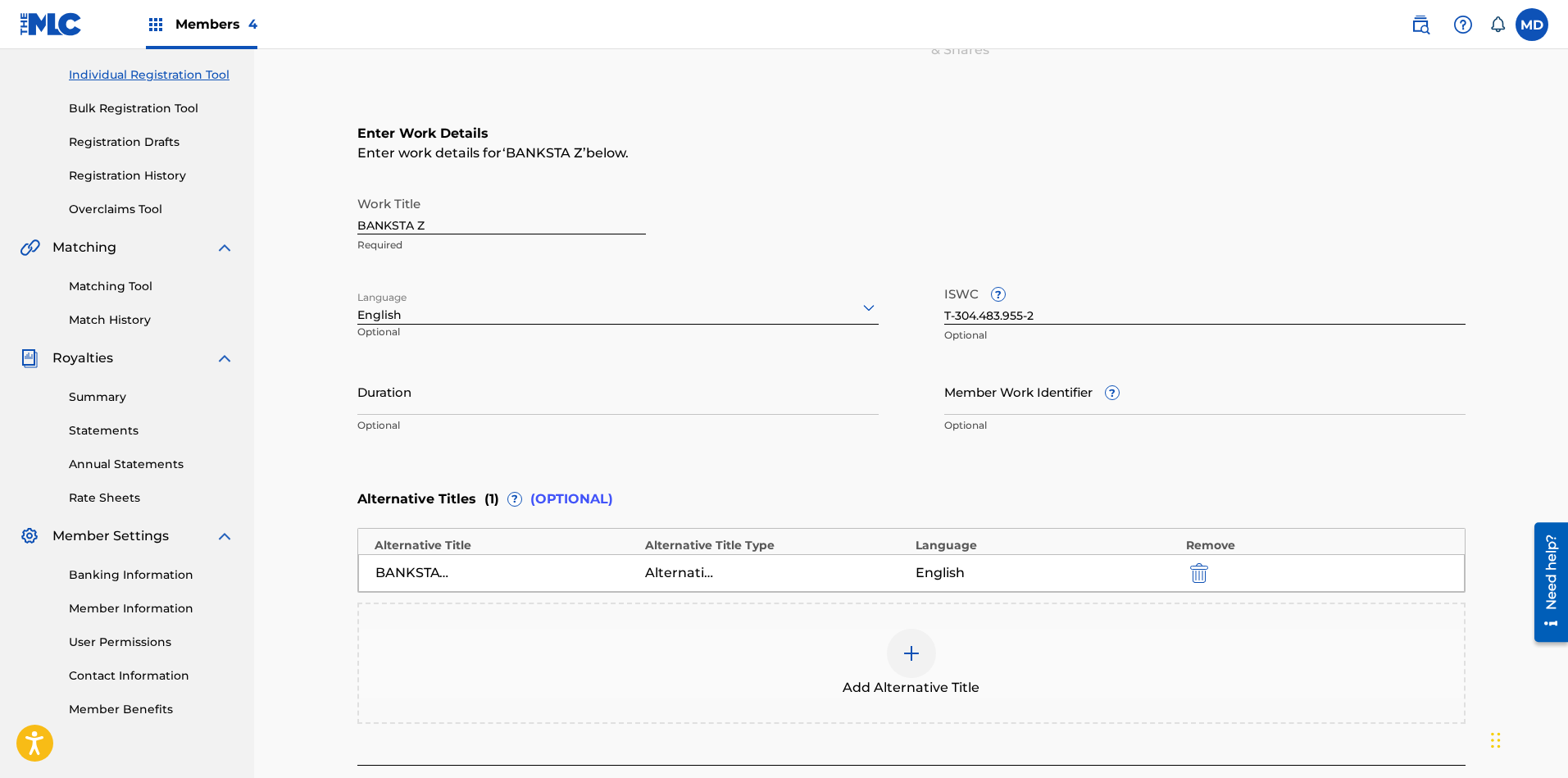
scroll to position [323, 0]
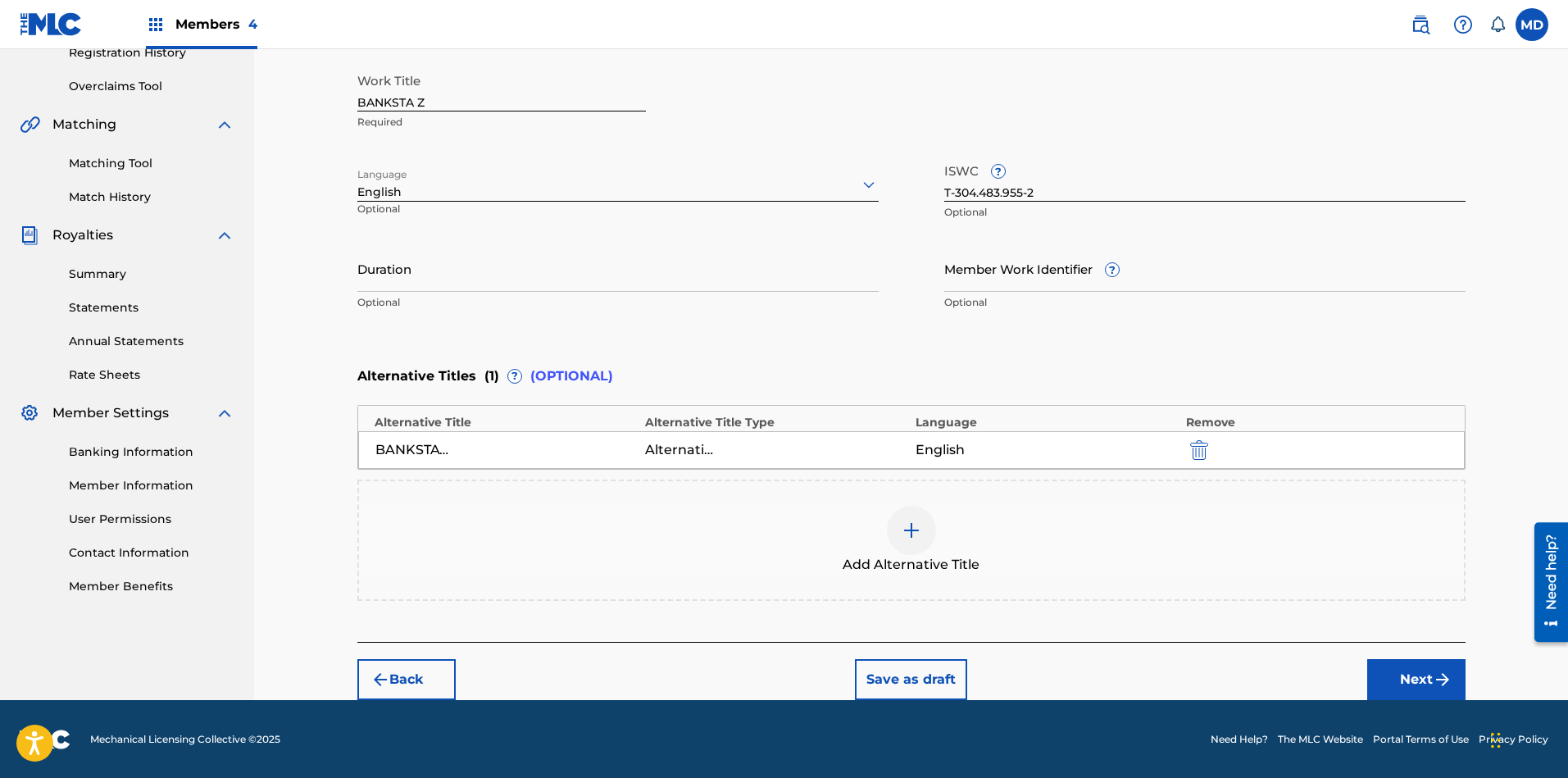
click at [1393, 675] on button "Next" at bounding box center [1415, 679] width 98 height 41
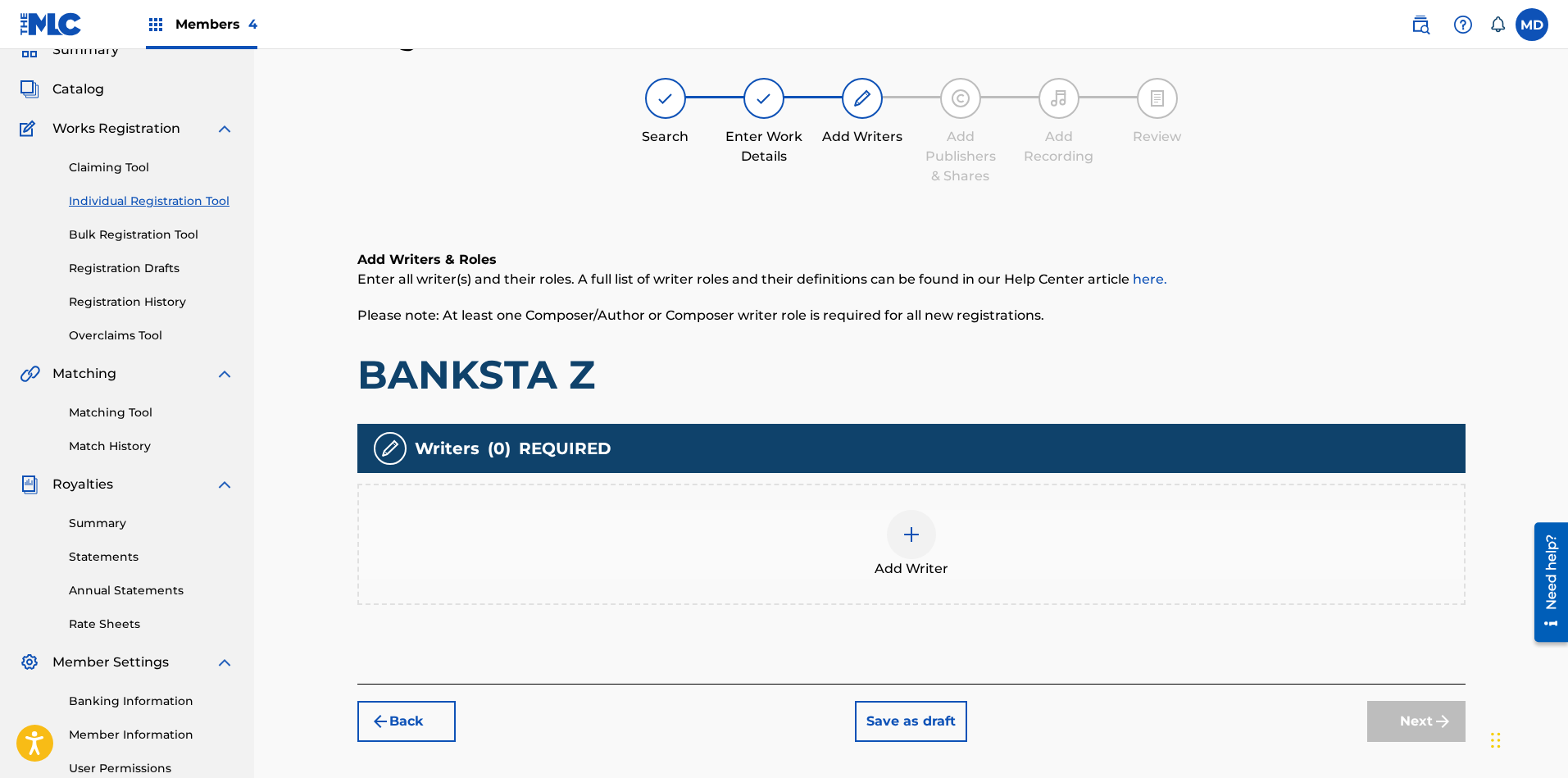
scroll to position [197, 0]
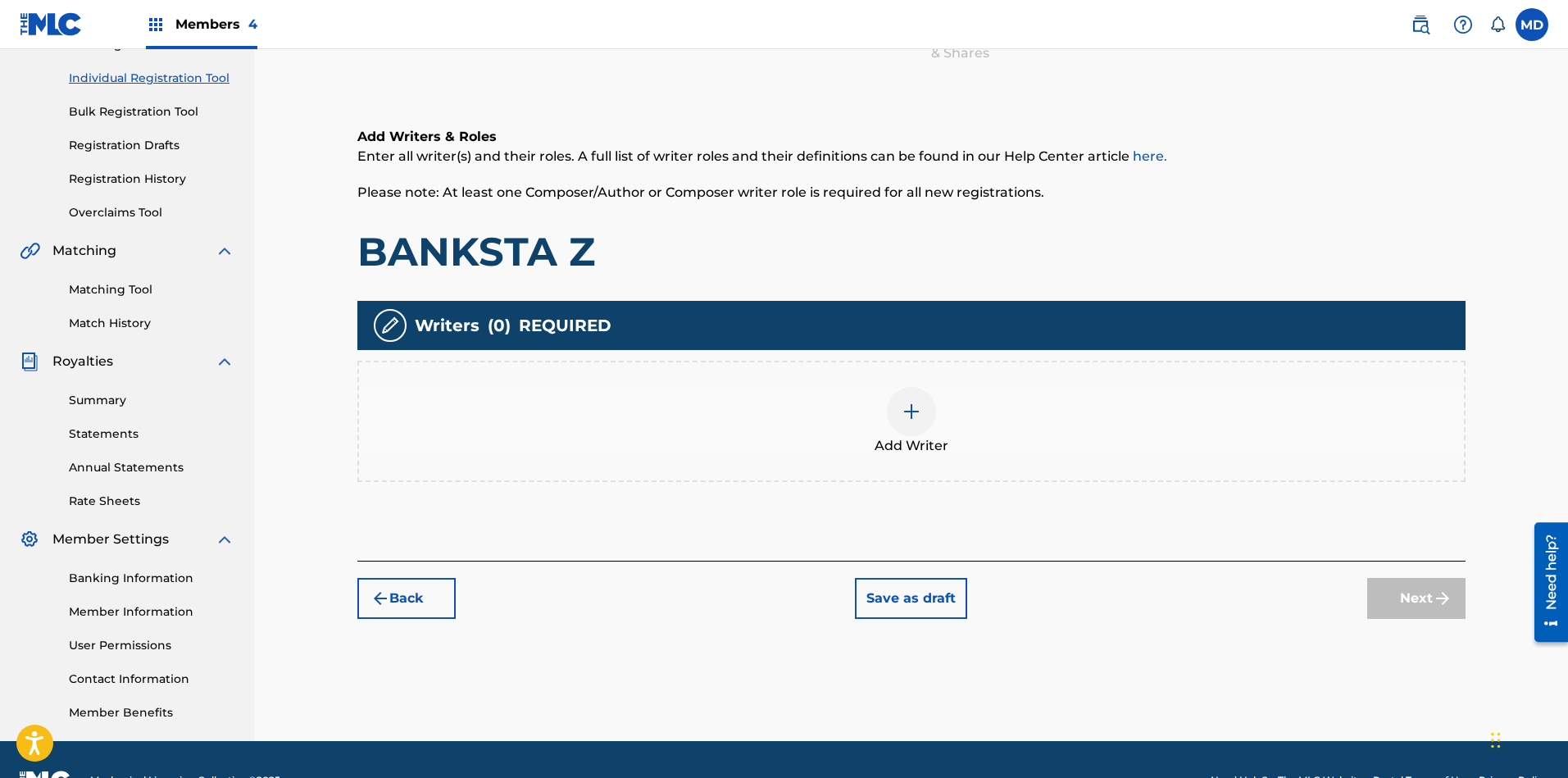
click at [911, 413] on img at bounding box center [911, 411] width 19 height 19
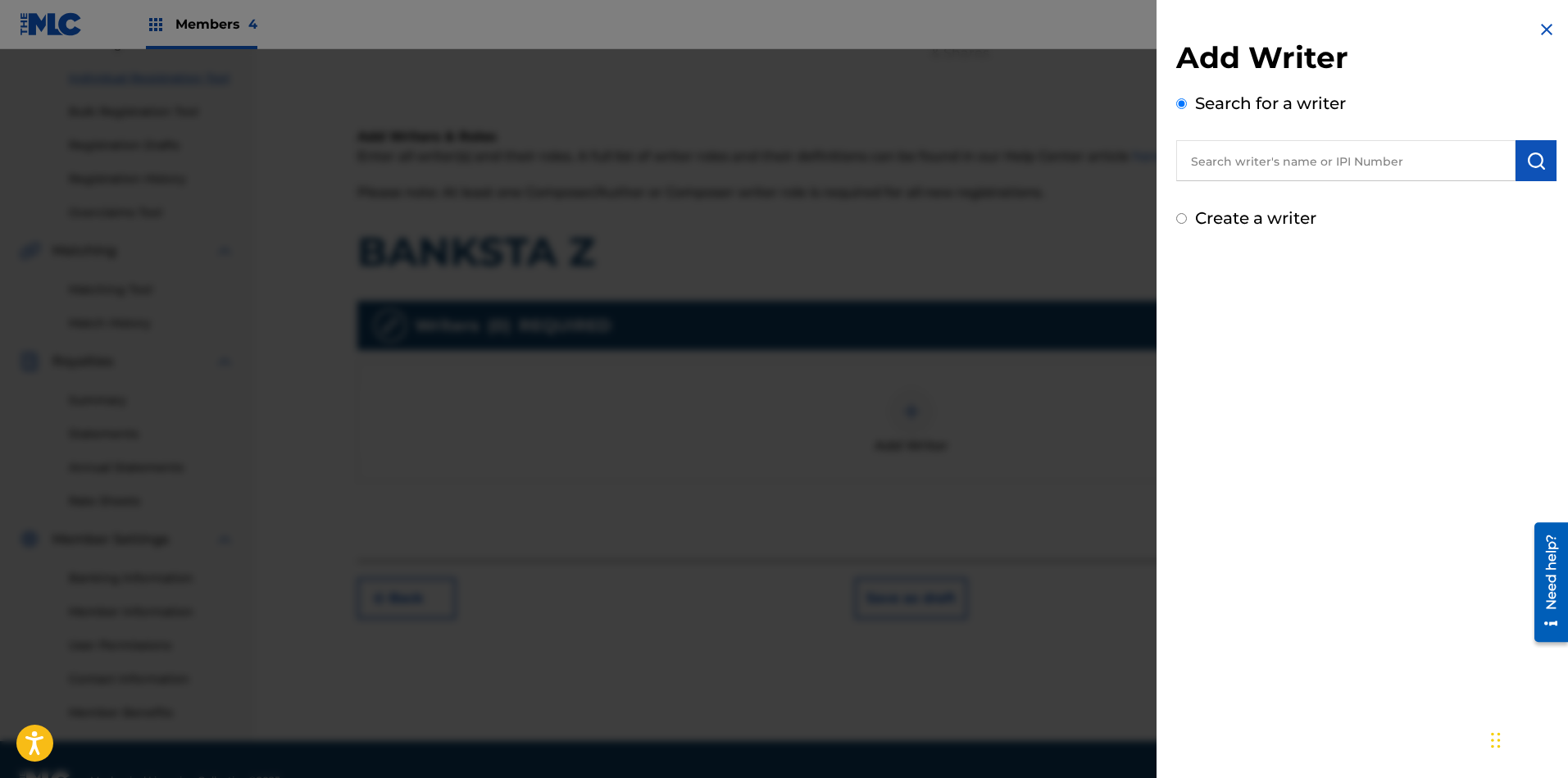
click at [1281, 158] on input "text" at bounding box center [1346, 160] width 340 height 41
paste input "00185669615"
type input "00185669615"
click at [1393, 159] on img "submit" at bounding box center [1535, 160] width 19 height 19
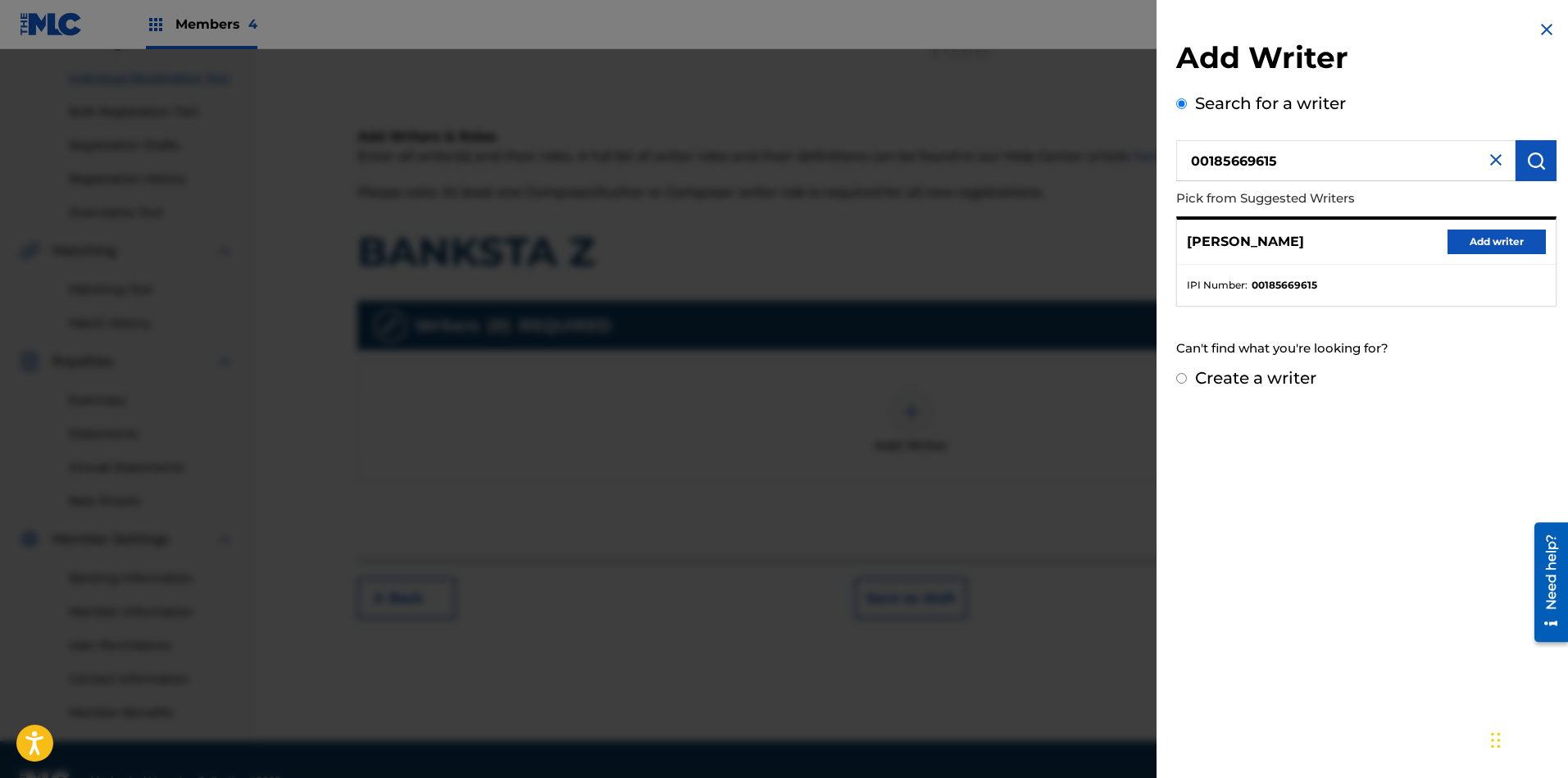
click at [1393, 242] on button "Add writer" at bounding box center [1496, 241] width 98 height 24
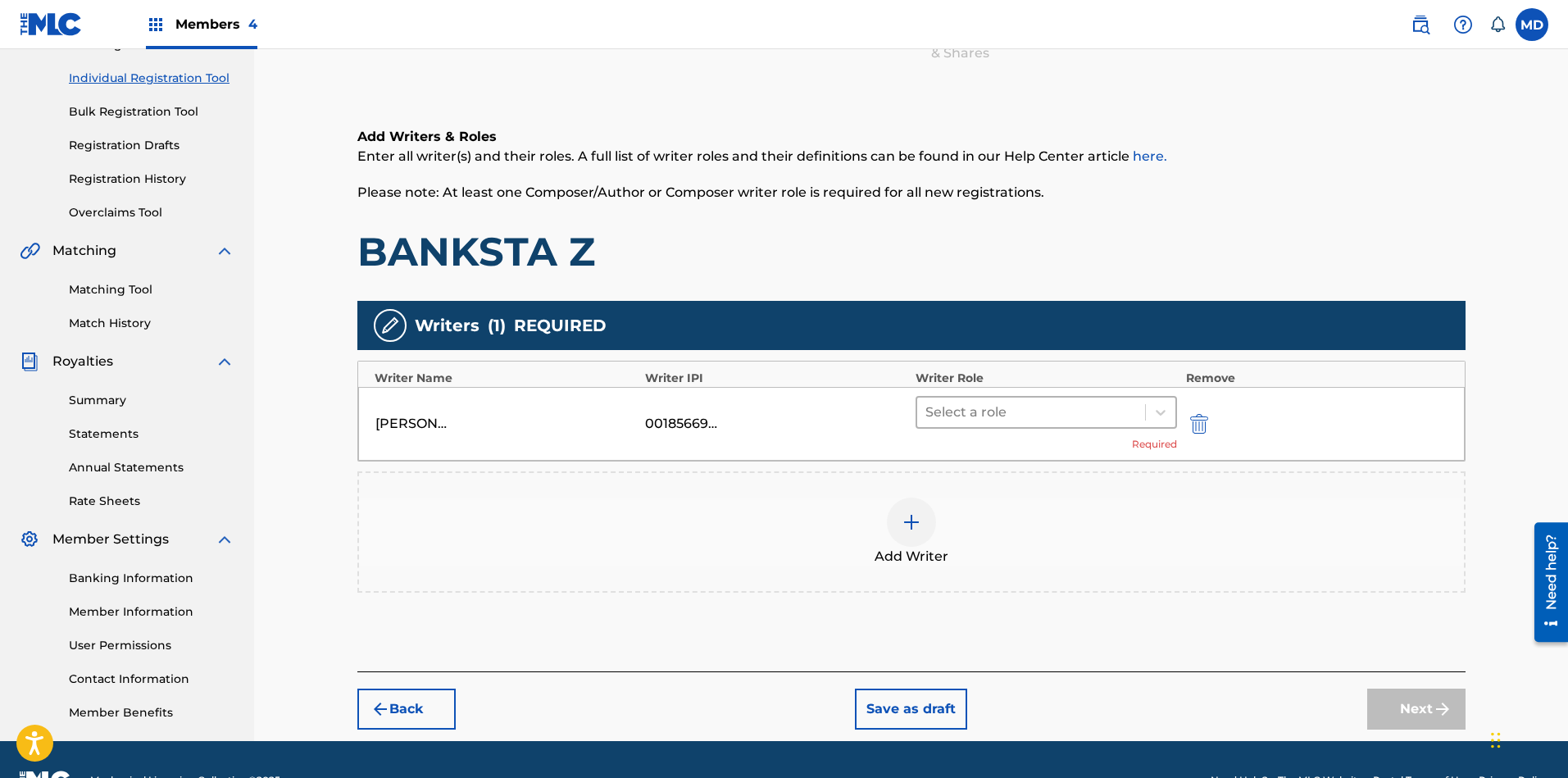
click at [1073, 412] on div at bounding box center [1031, 412] width 212 height 23
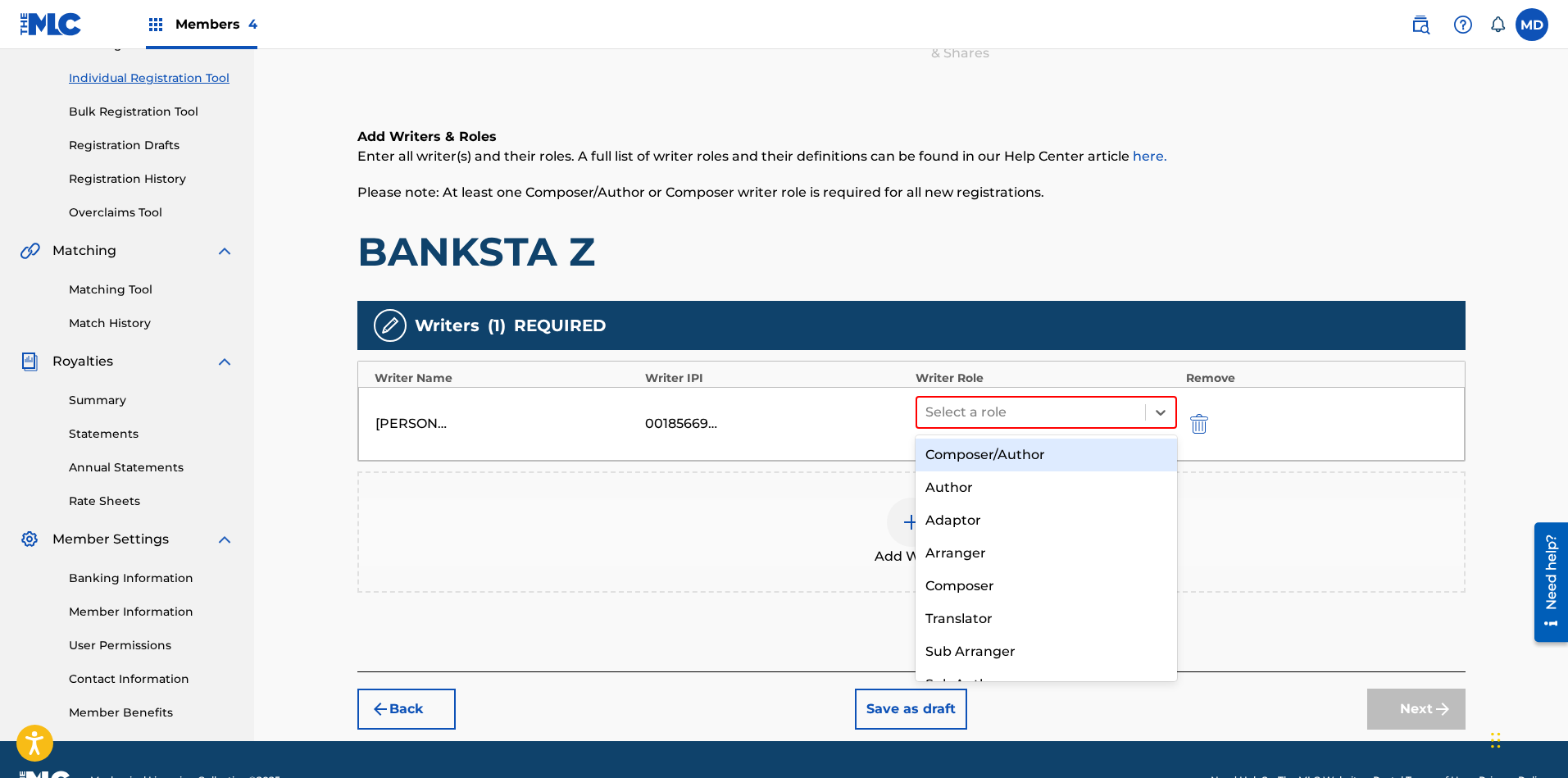
click at [1031, 453] on div "Composer/Author" at bounding box center [1046, 454] width 262 height 33
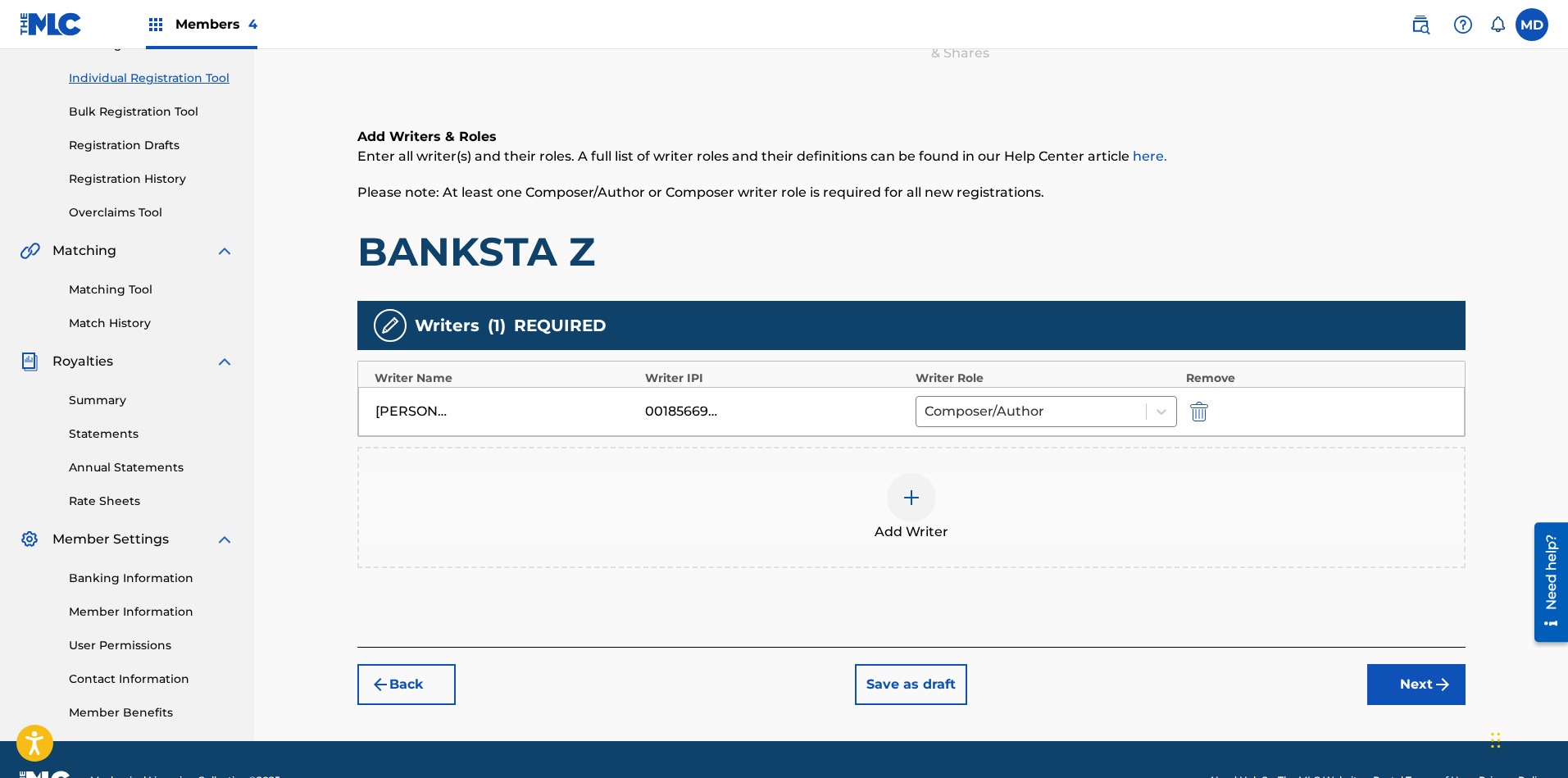
click at [916, 489] on img at bounding box center [911, 497] width 19 height 19
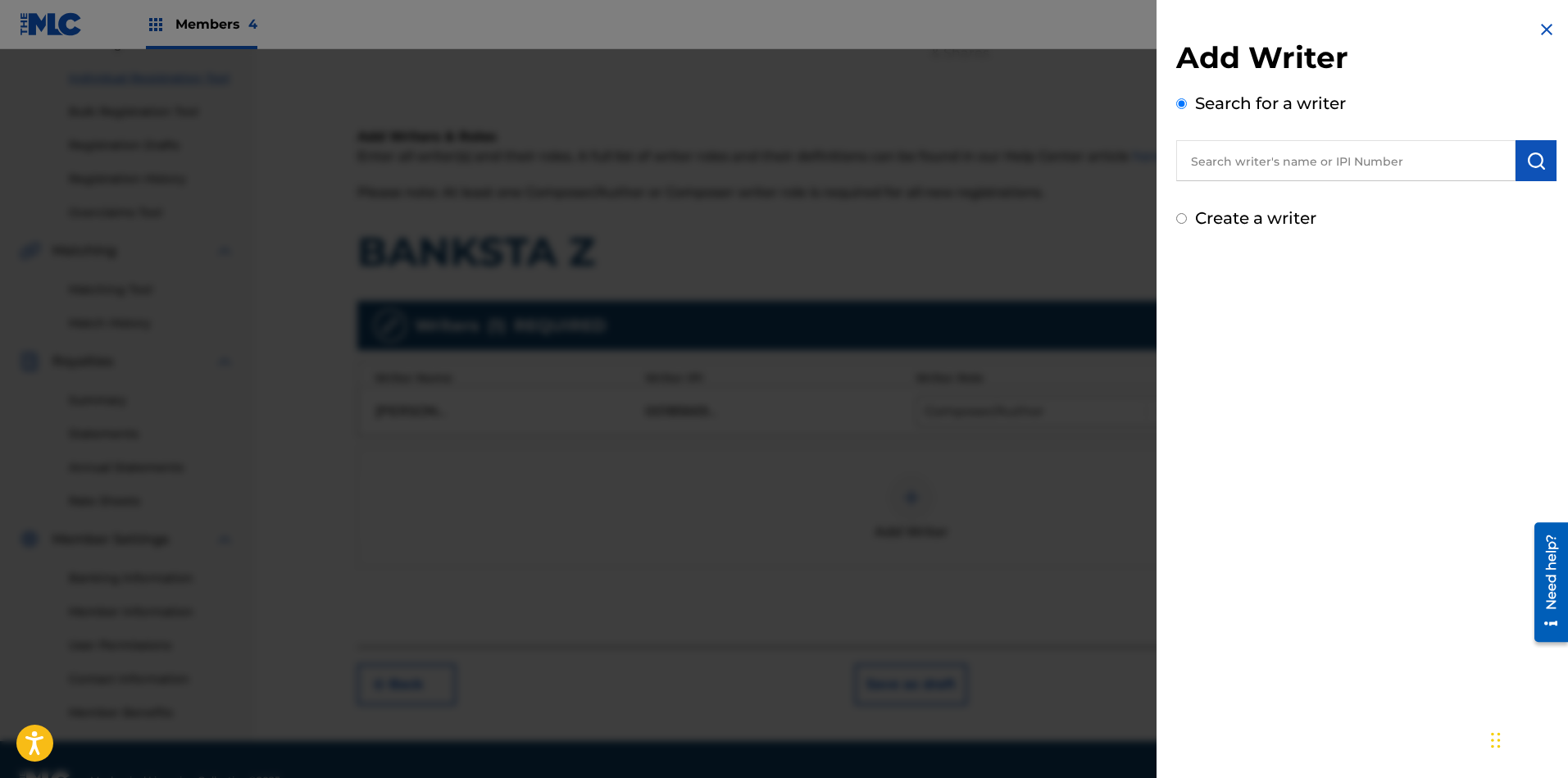
click at [1393, 150] on input "text" at bounding box center [1346, 160] width 340 height 41
paste input "00183462854"
type input "00183462854"
click at [1393, 166] on img "submit" at bounding box center [1535, 160] width 19 height 19
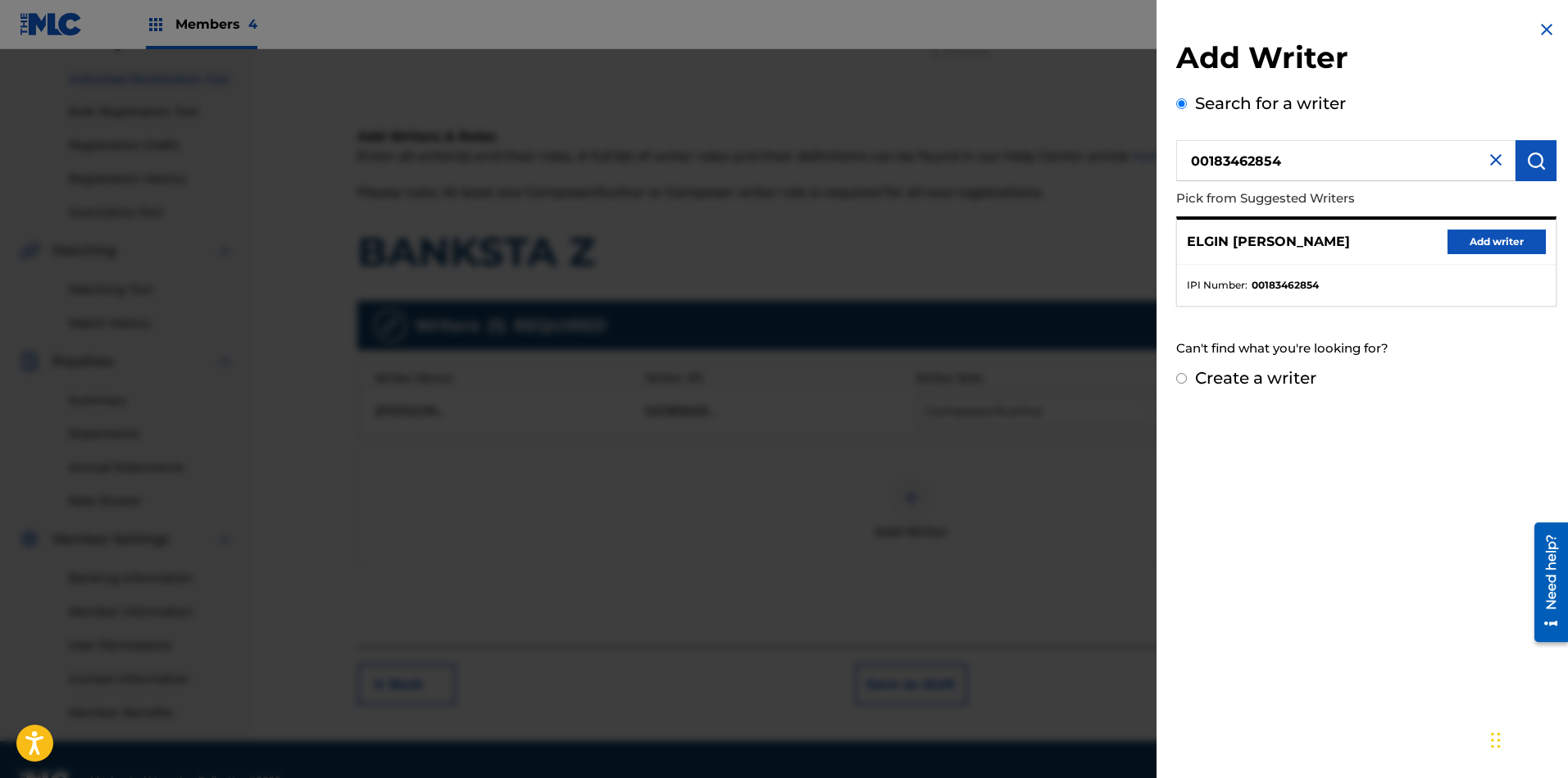
click at [1393, 240] on button "Add writer" at bounding box center [1496, 241] width 98 height 24
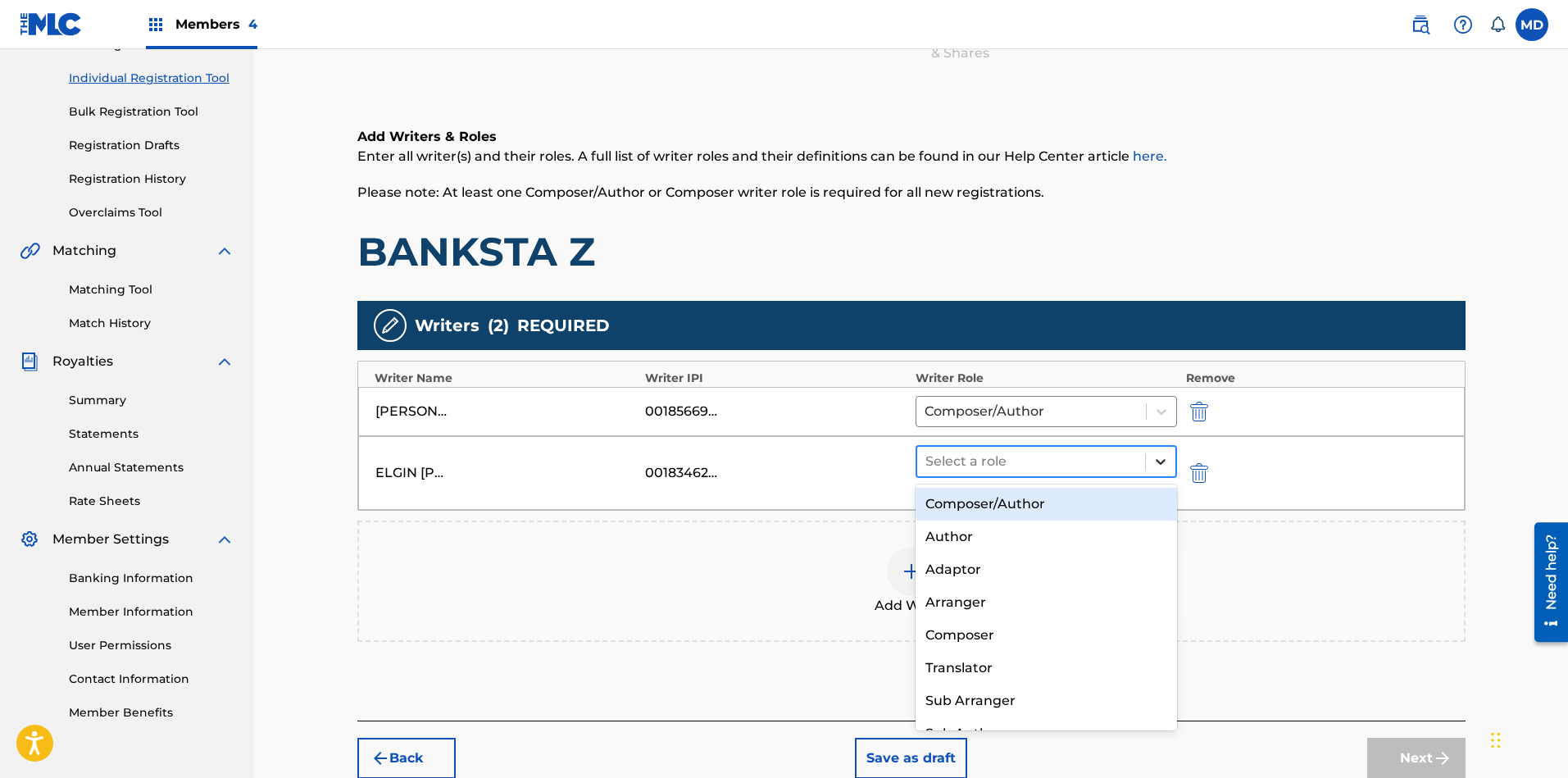
click at [1150, 460] on div at bounding box center [1160, 461] width 29 height 29
click at [1042, 506] on div "Composer/Author" at bounding box center [1046, 504] width 262 height 33
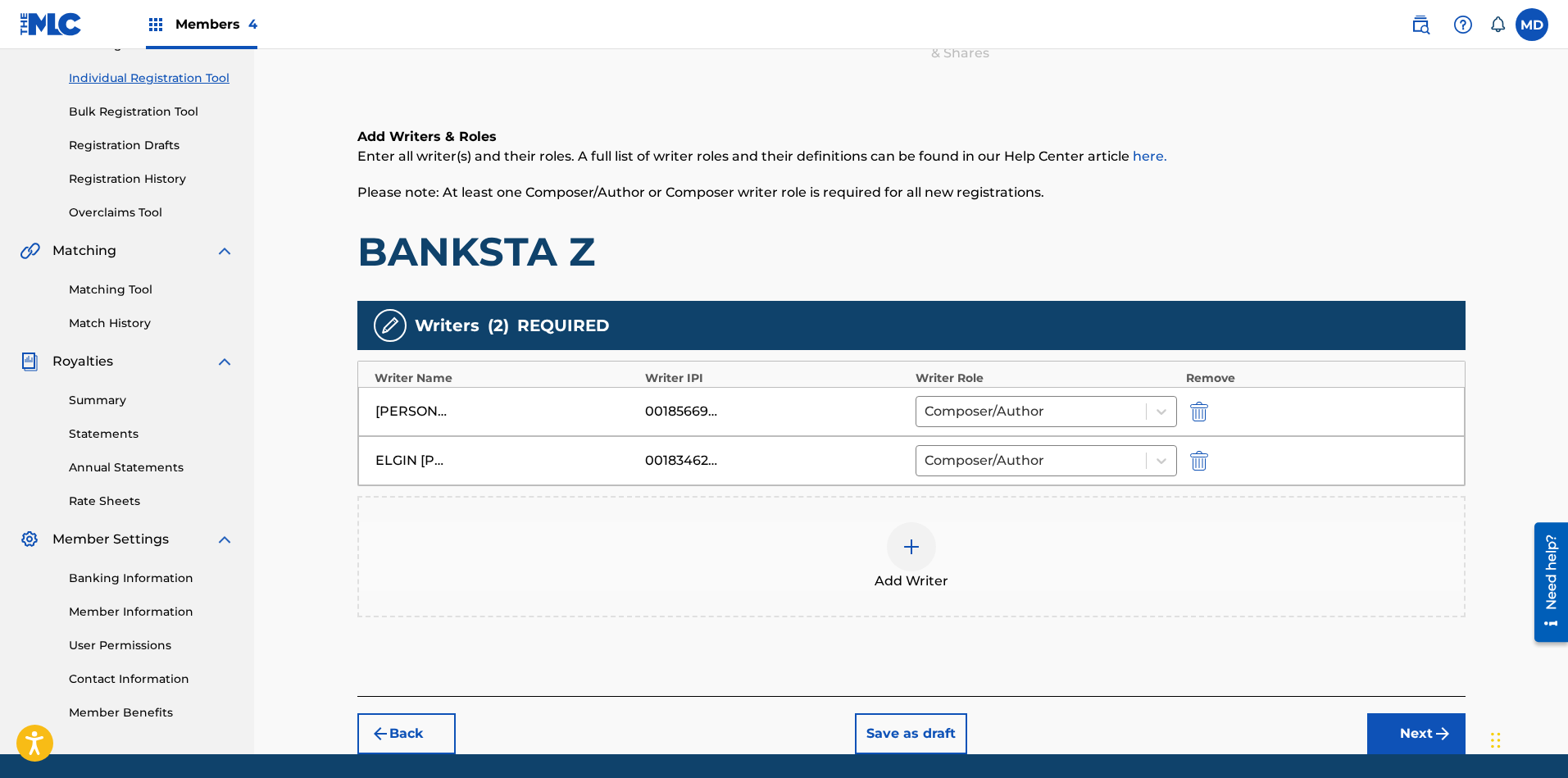
click at [921, 542] on img at bounding box center [911, 546] width 19 height 19
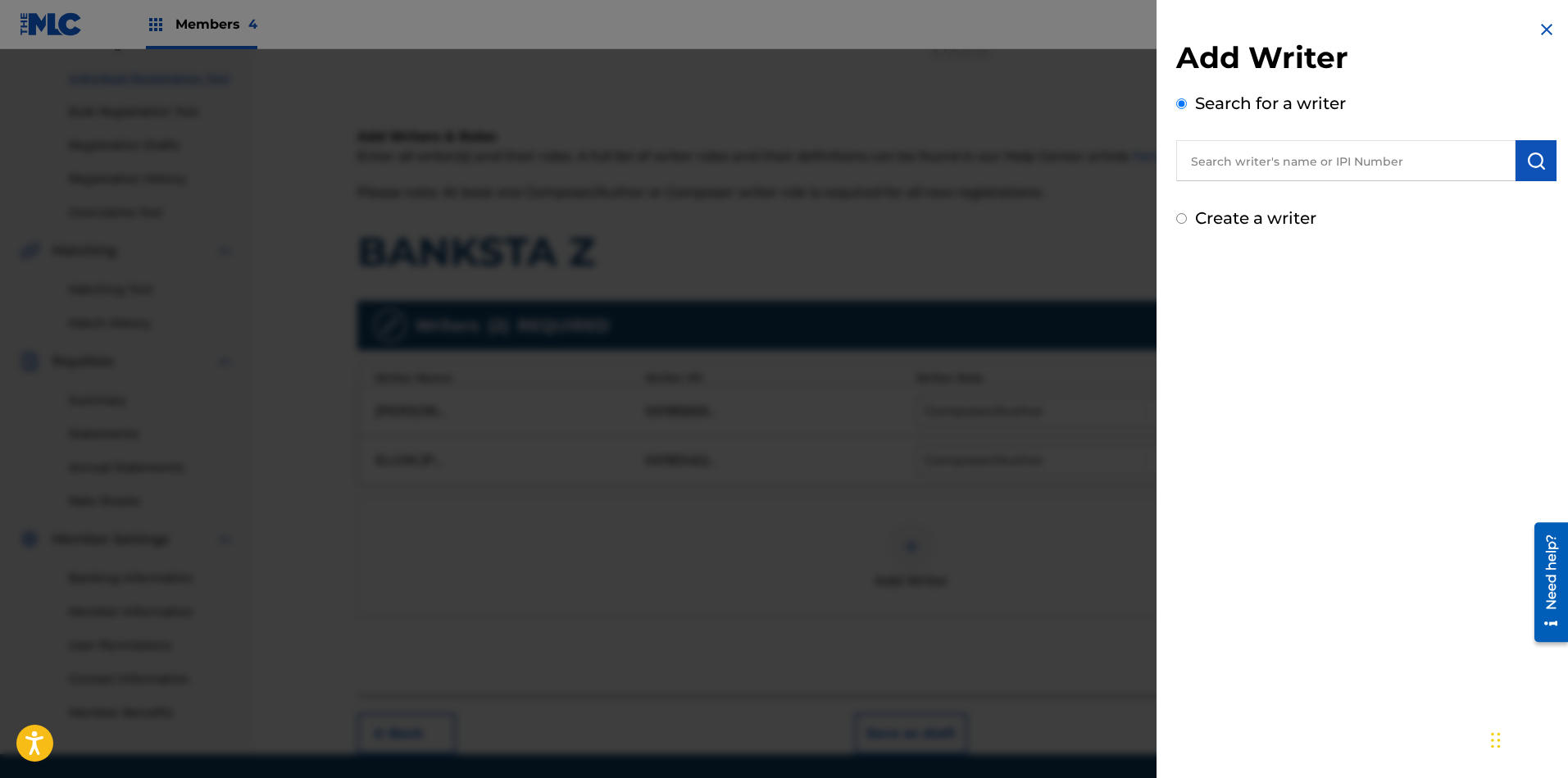
click at [1361, 155] on input "text" at bounding box center [1346, 160] width 340 height 41
paste input "00187028652"
type input "00187028652"
click at [1393, 165] on img "submit" at bounding box center [1535, 160] width 19 height 19
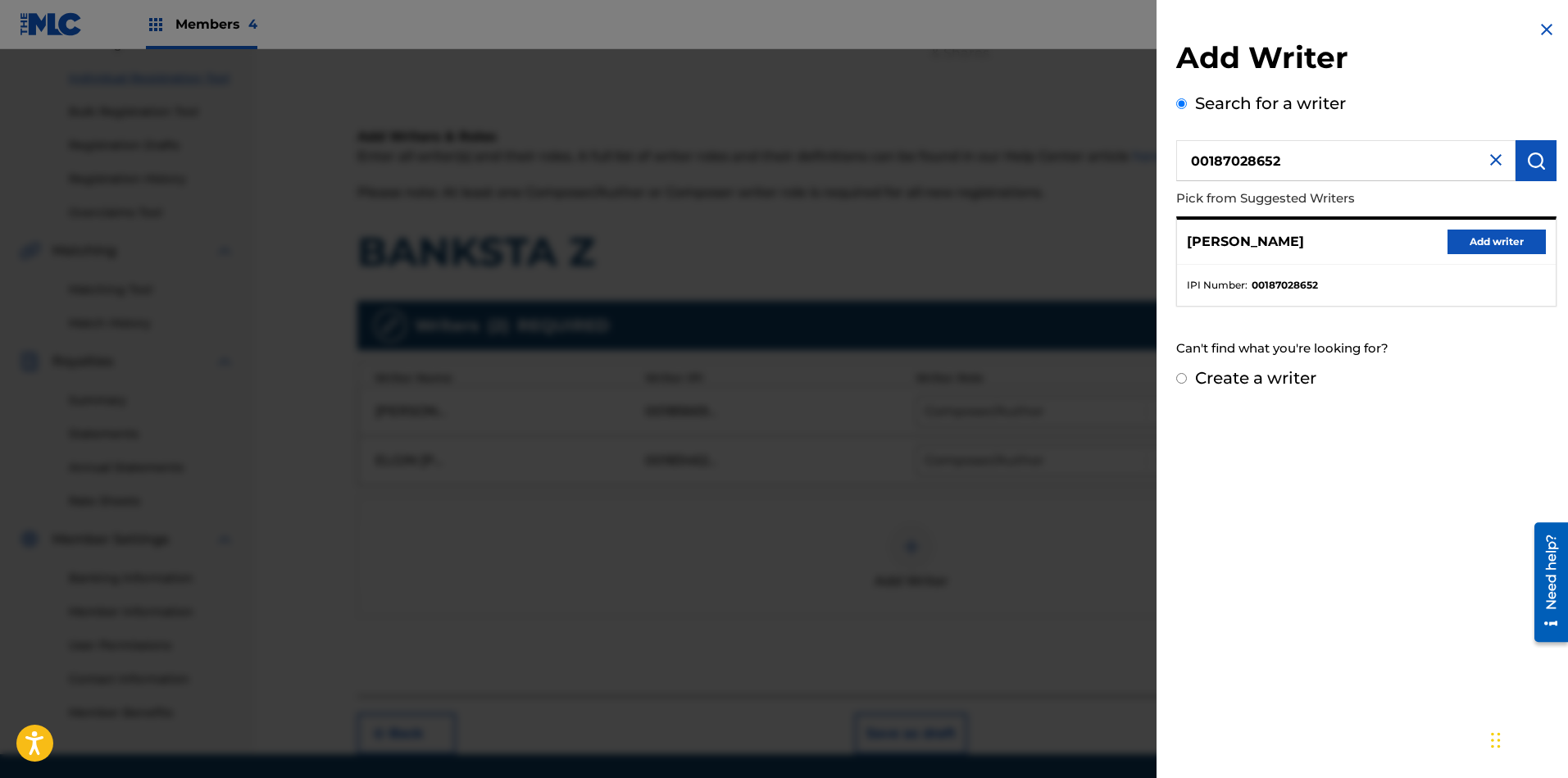
click at [1393, 244] on button "Add writer" at bounding box center [1496, 241] width 98 height 24
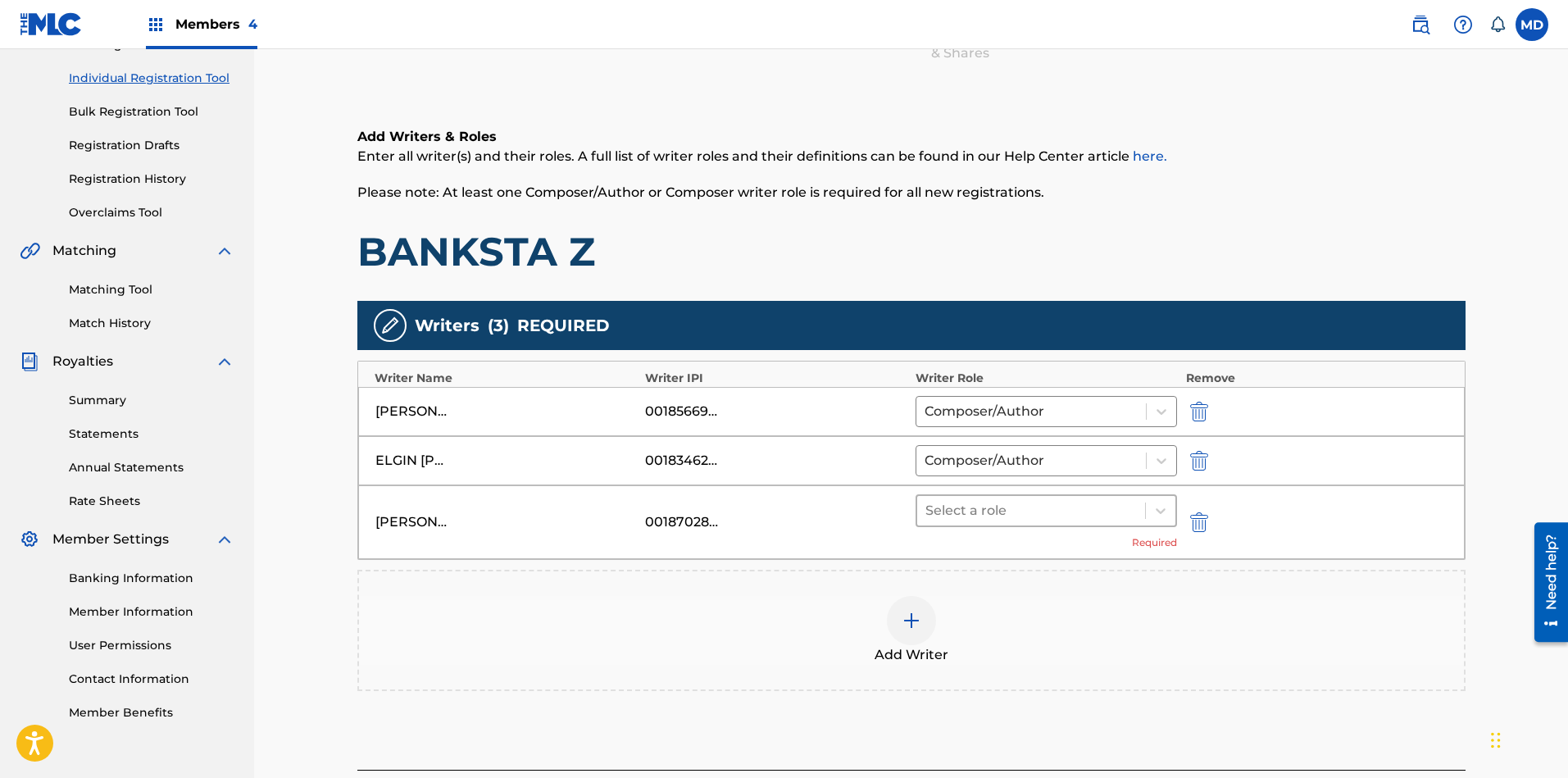
click at [1099, 513] on div at bounding box center [1031, 510] width 212 height 23
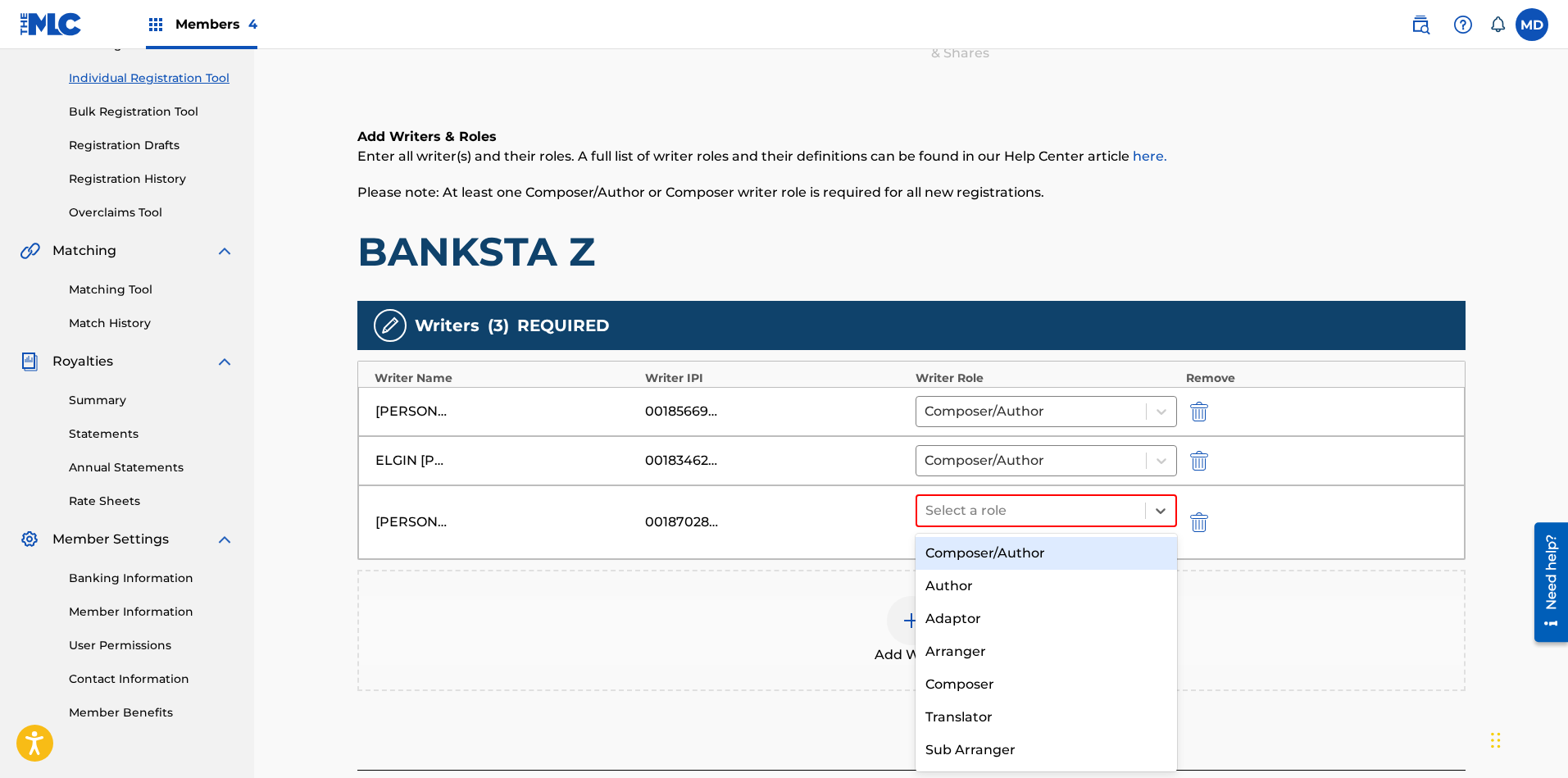
click at [1052, 563] on div "Composer/Author" at bounding box center [1046, 552] width 262 height 33
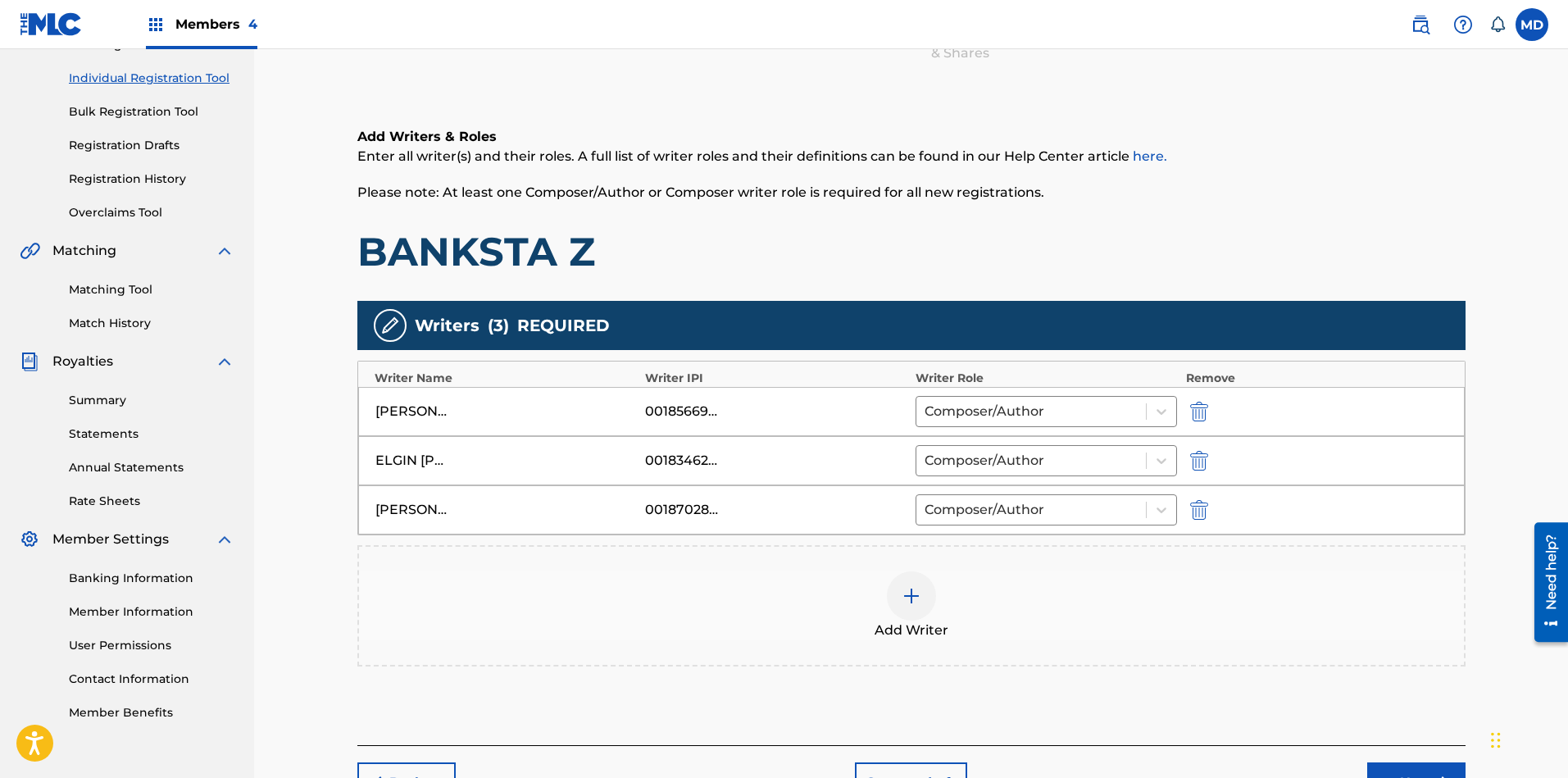
click at [916, 598] on img at bounding box center [911, 595] width 19 height 19
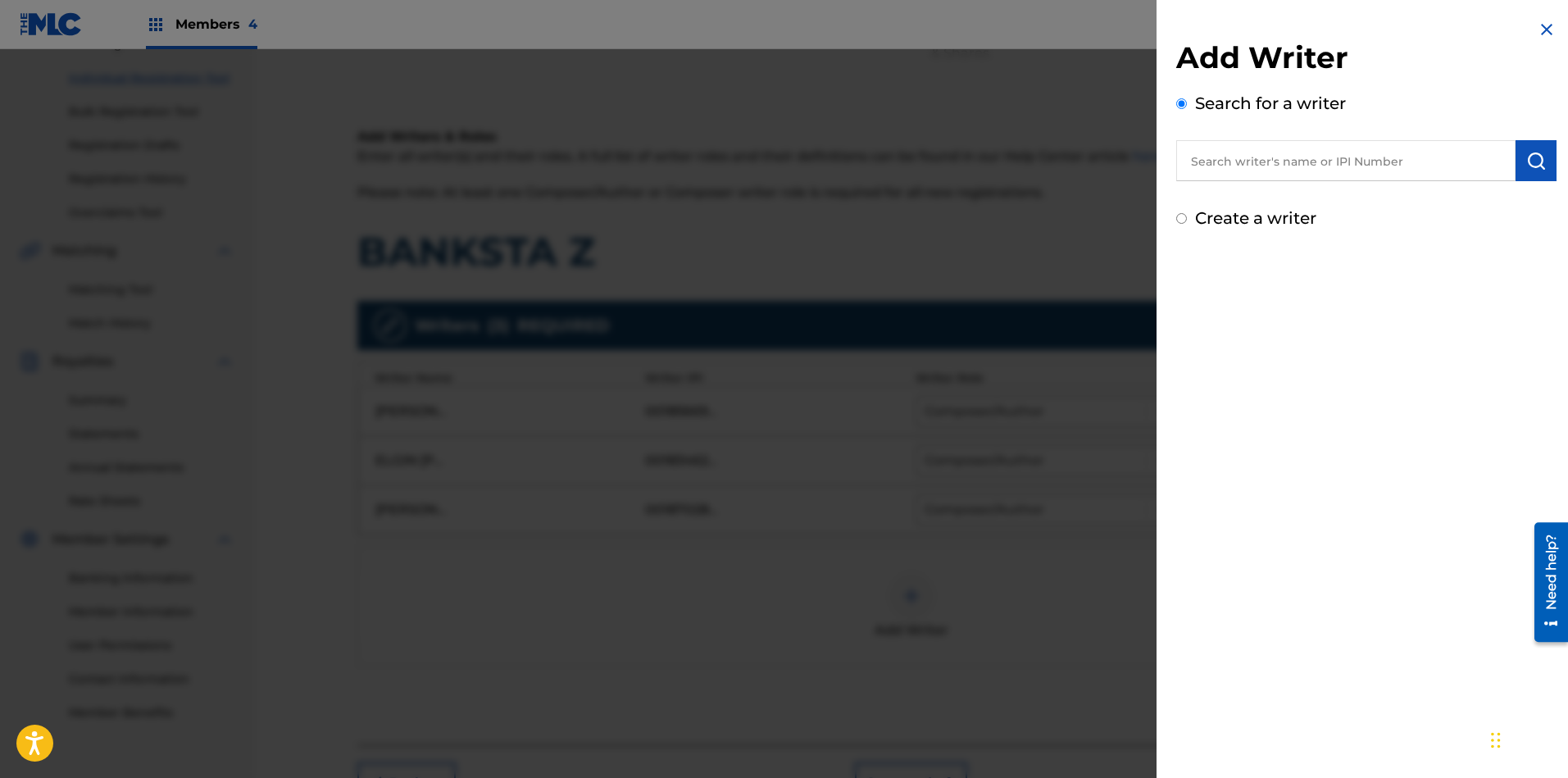
click at [1335, 157] on input "text" at bounding box center [1346, 160] width 340 height 41
paste input "00242590771"
type input "00242590771"
click at [1393, 165] on img "submit" at bounding box center [1535, 160] width 19 height 19
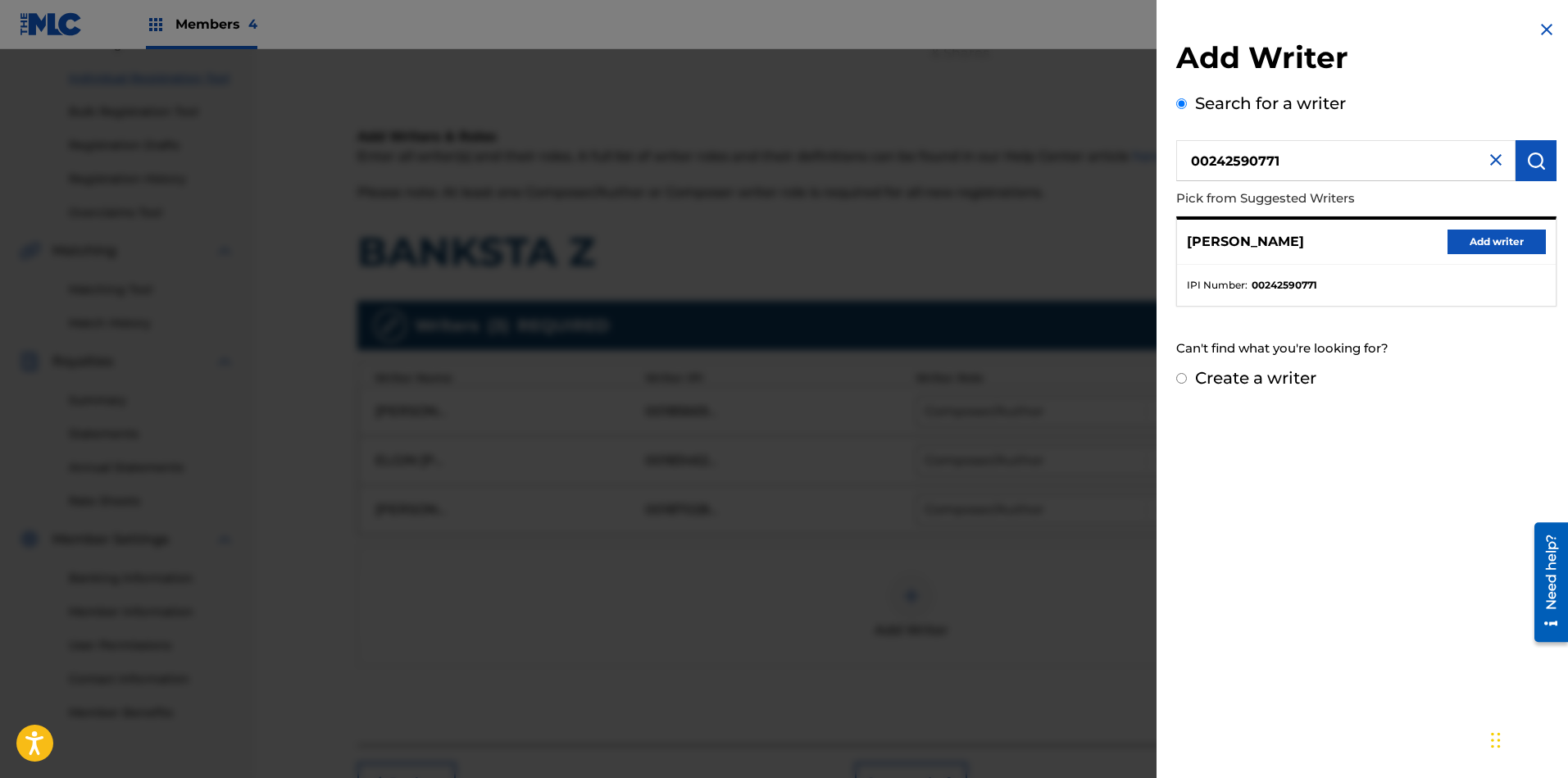
click at [1393, 236] on button "Add writer" at bounding box center [1496, 241] width 98 height 24
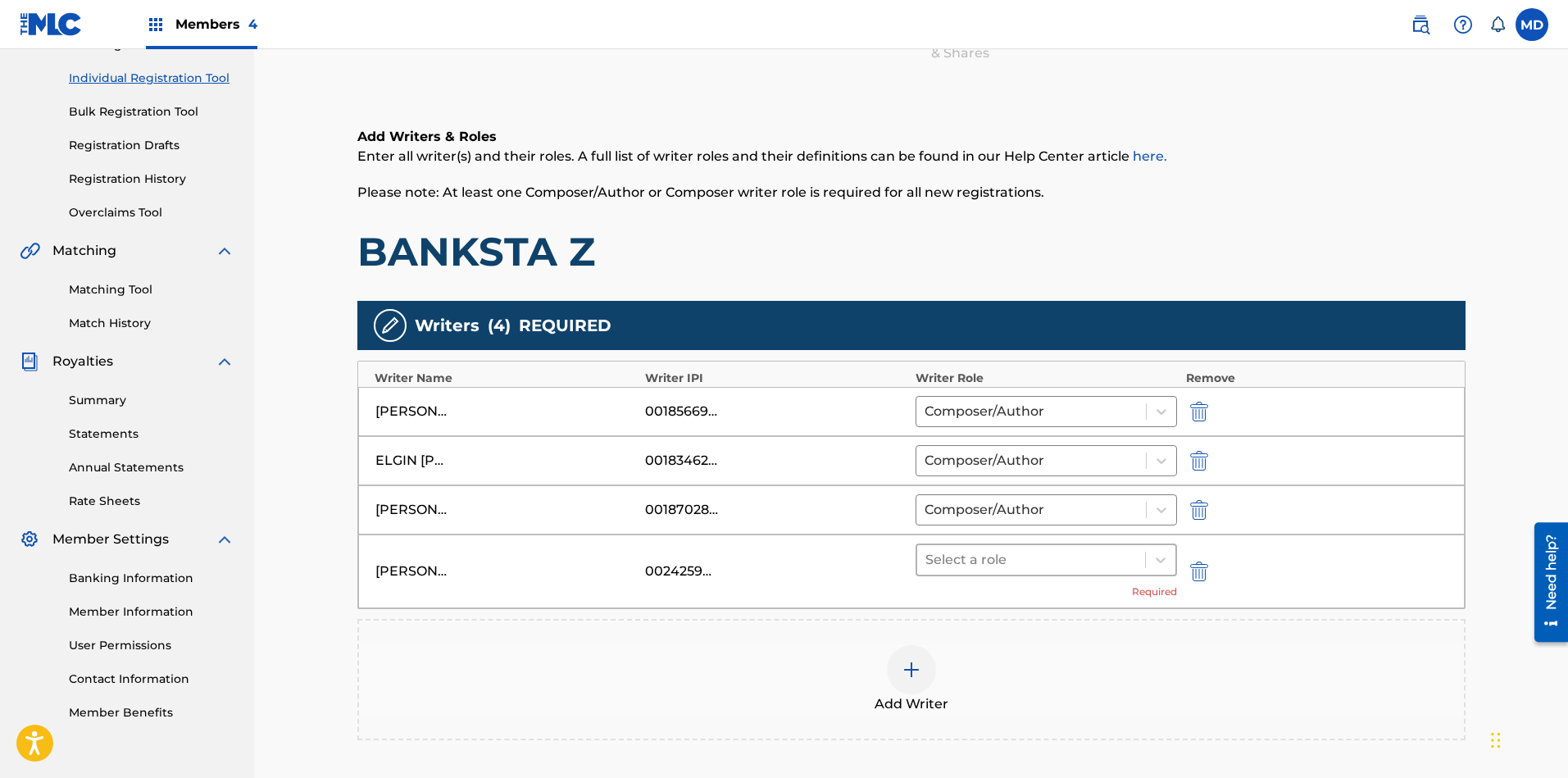
click at [1052, 558] on div at bounding box center [1031, 559] width 212 height 23
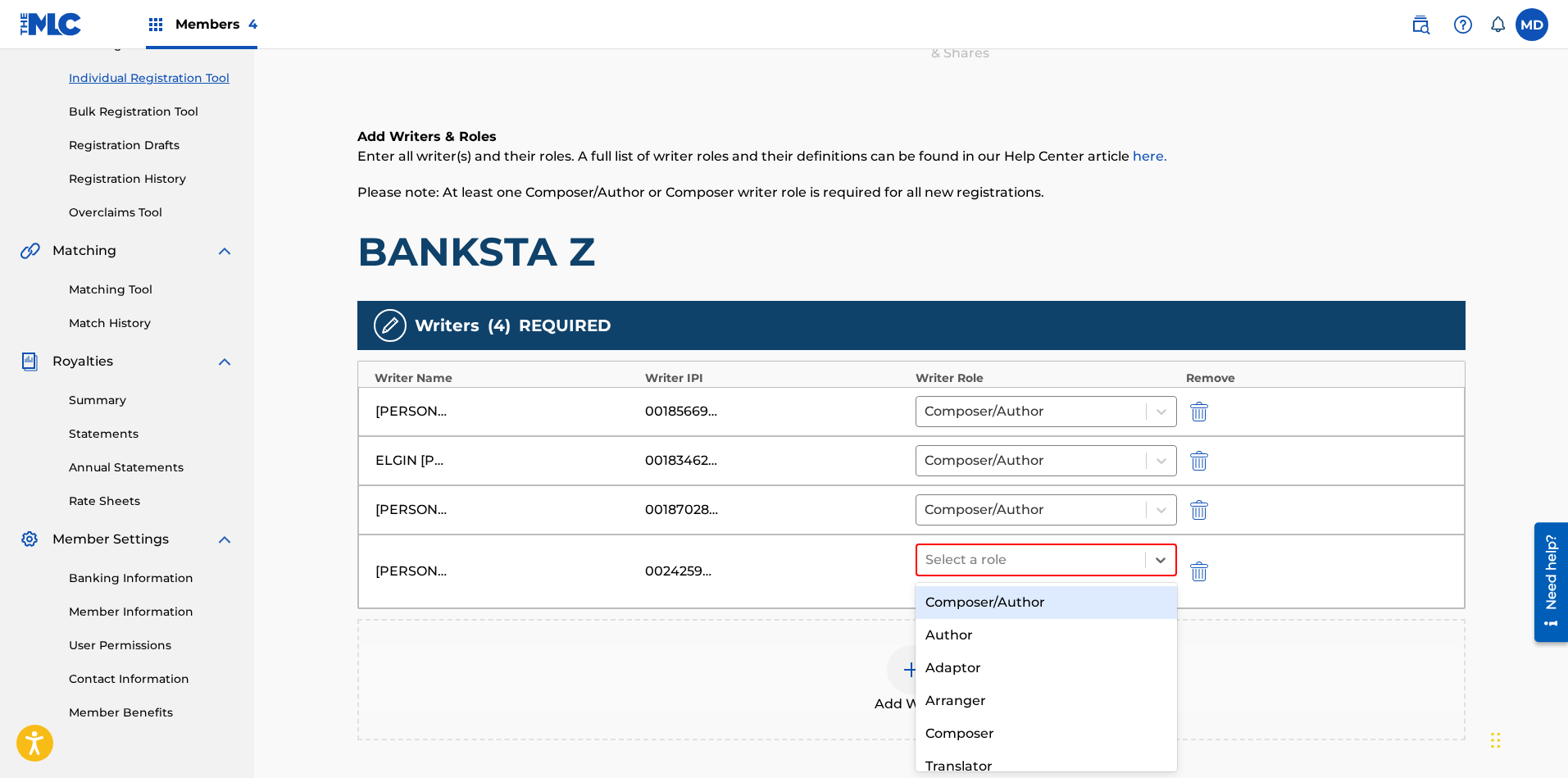
click at [1030, 602] on div "Composer/Author" at bounding box center [1046, 602] width 262 height 33
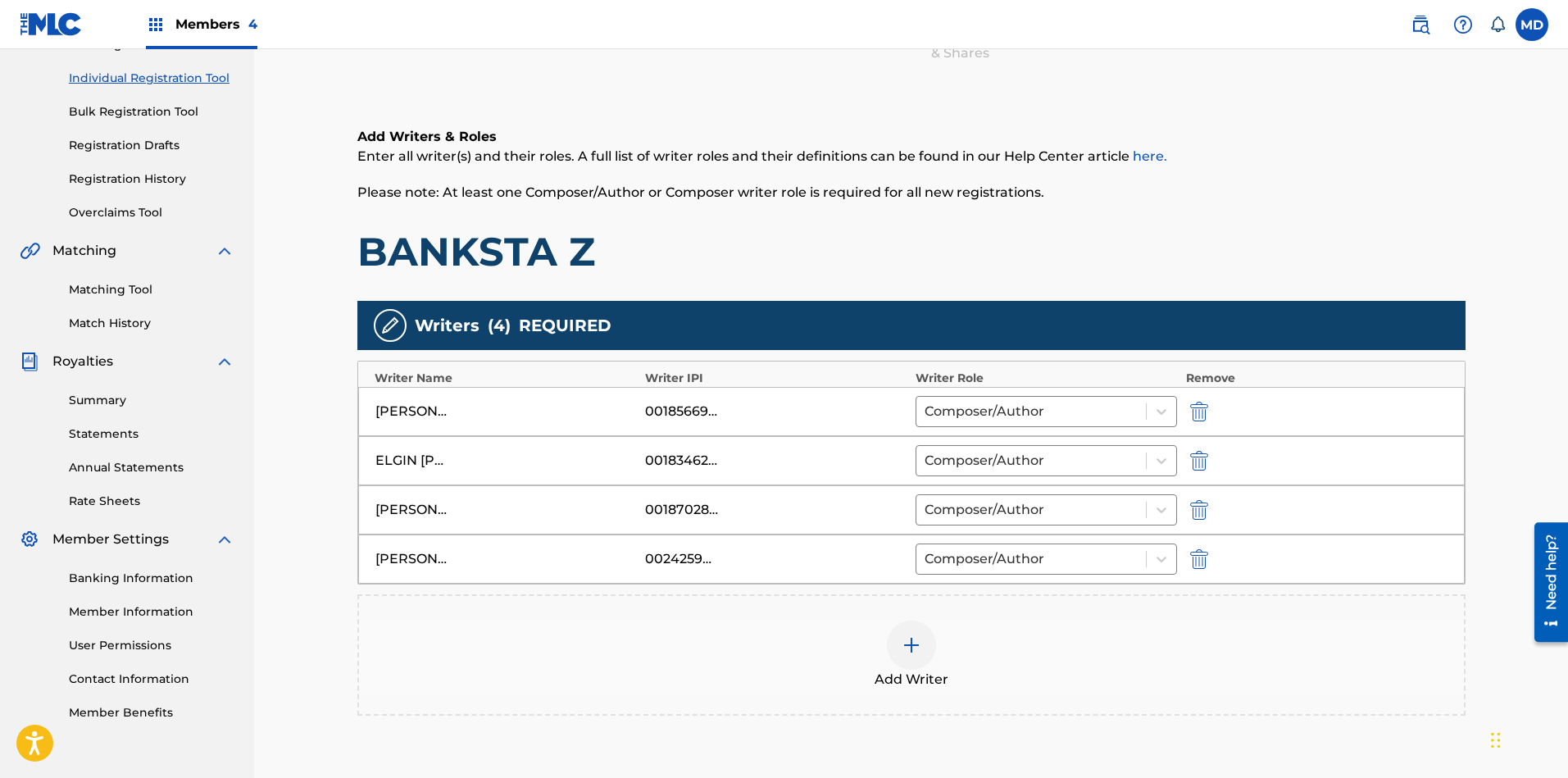
scroll to position [319, 0]
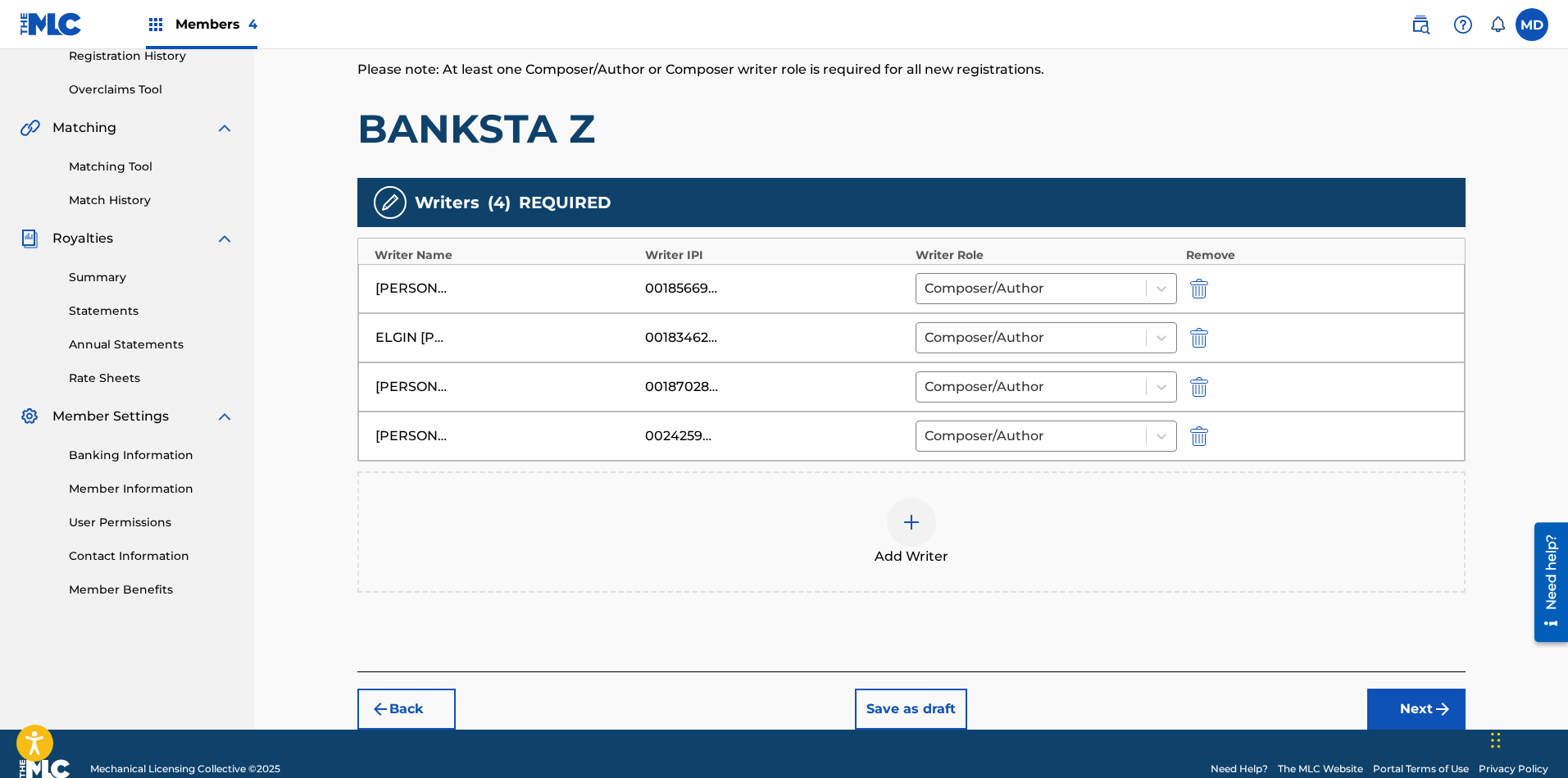
click at [1393, 691] on button "Next" at bounding box center [1415, 708] width 98 height 41
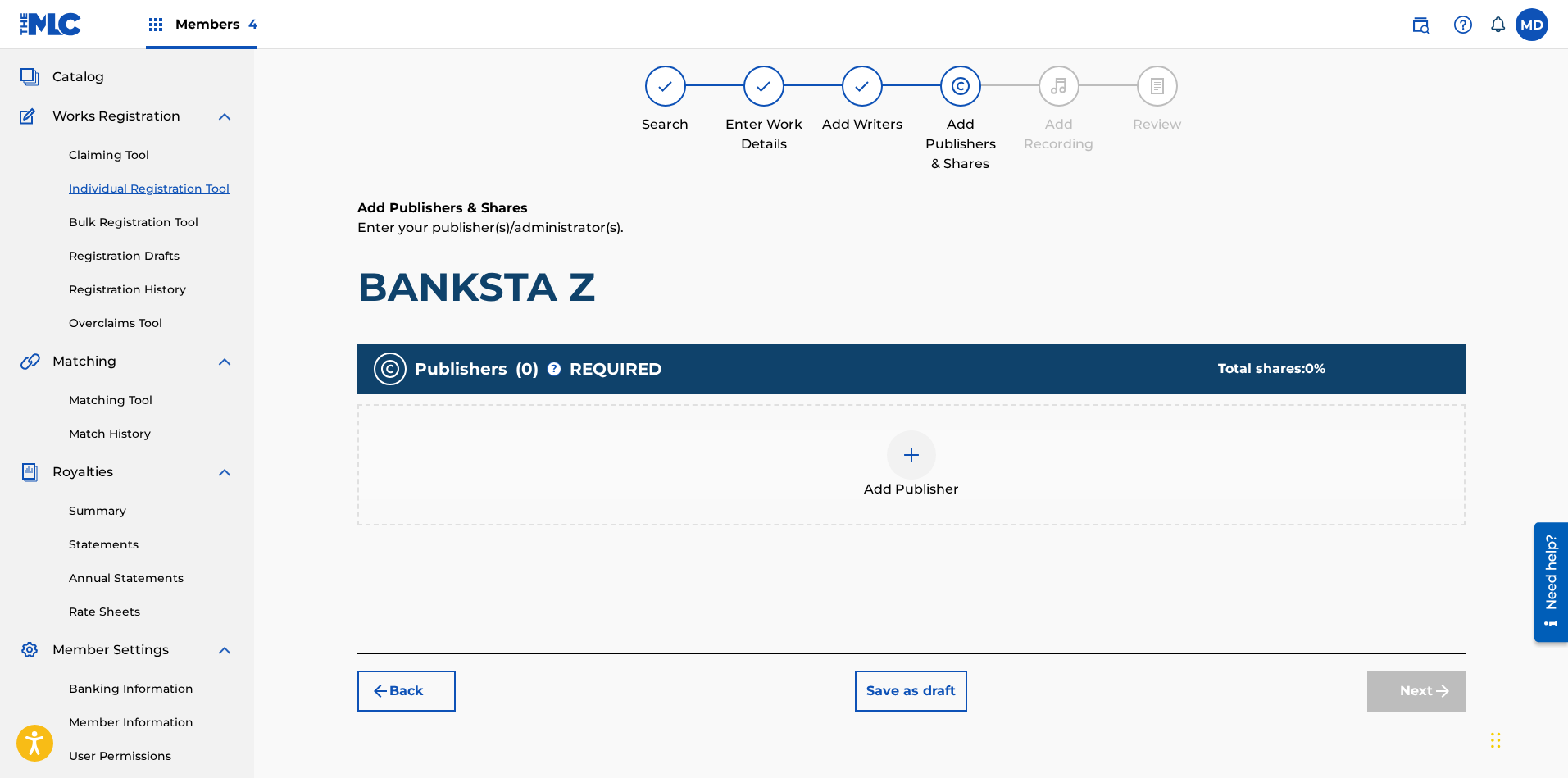
scroll to position [74, 0]
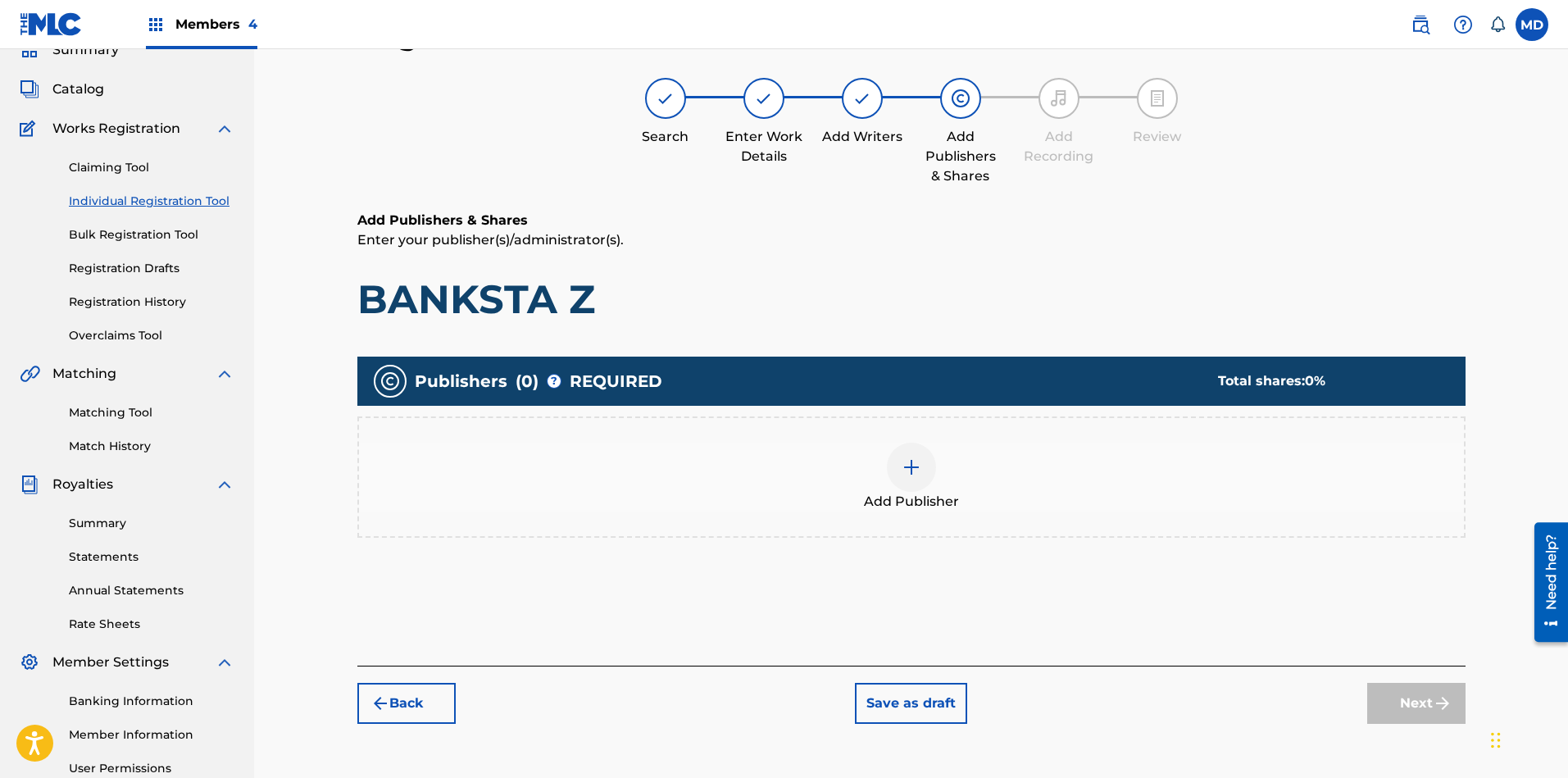
click at [906, 475] on img at bounding box center [911, 466] width 19 height 19
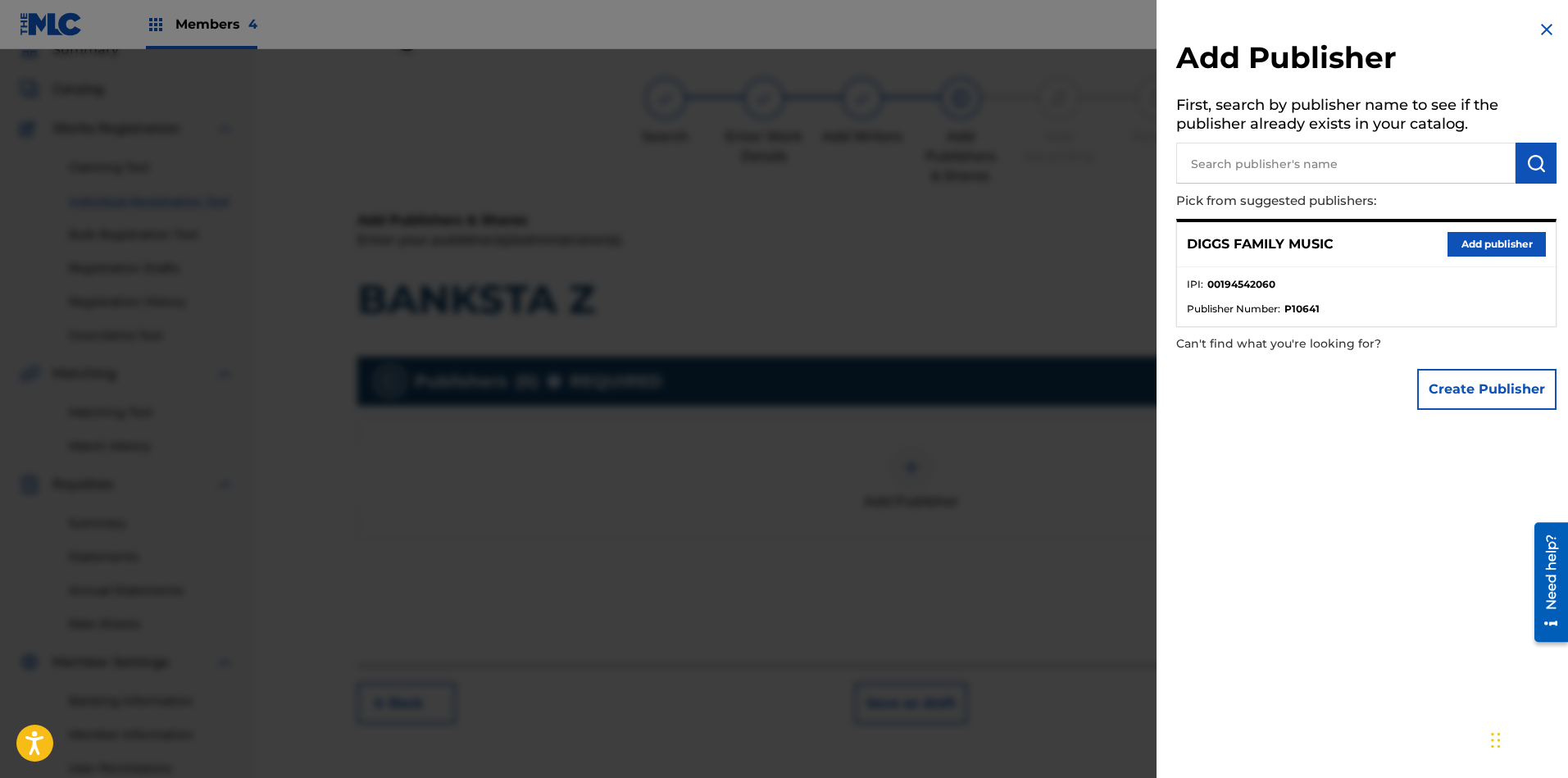
click at [1393, 244] on button "Add publisher" at bounding box center [1496, 244] width 98 height 24
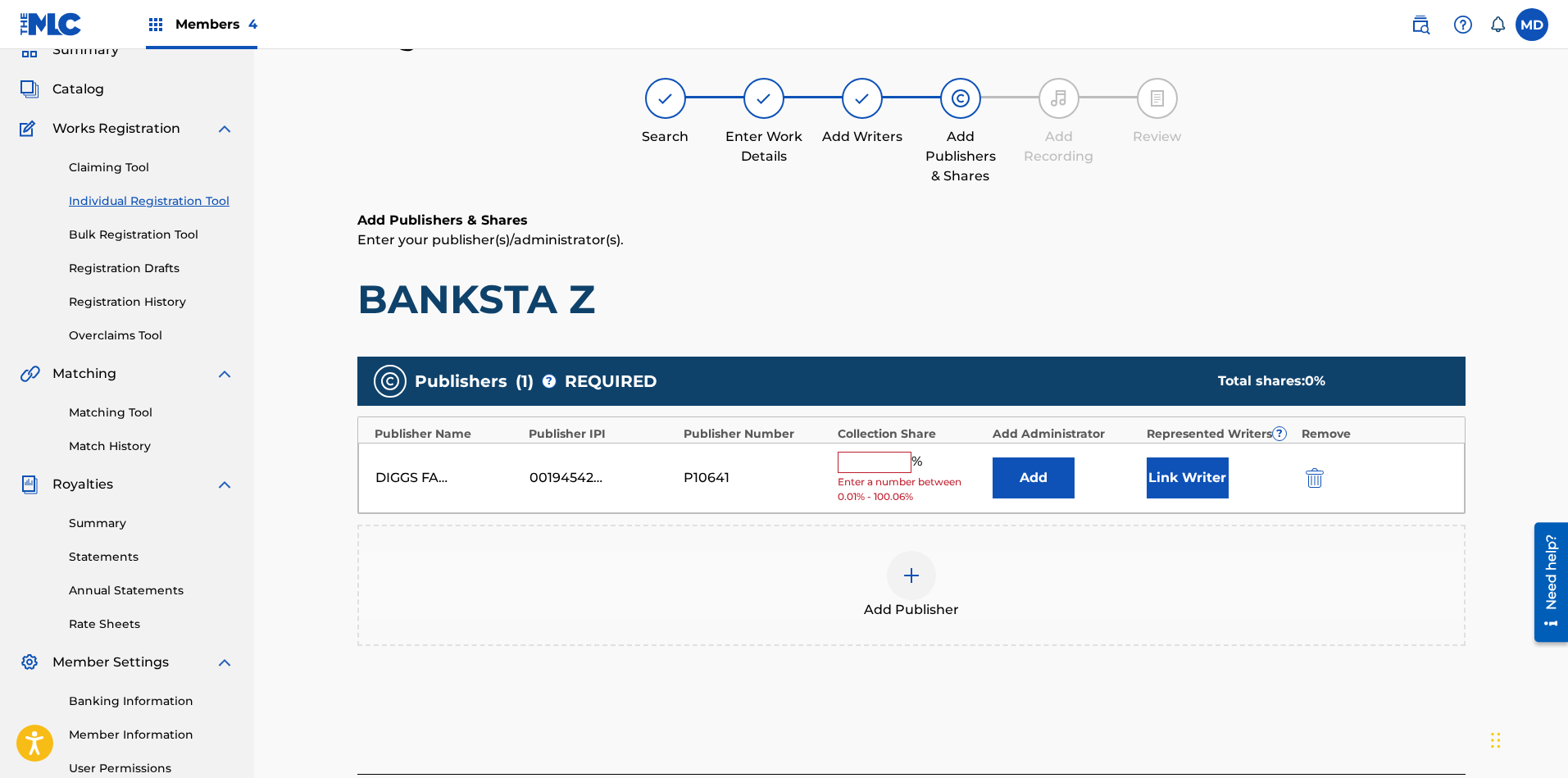
click at [861, 461] on input "text" at bounding box center [875, 462] width 74 height 21
paste input "87.48"
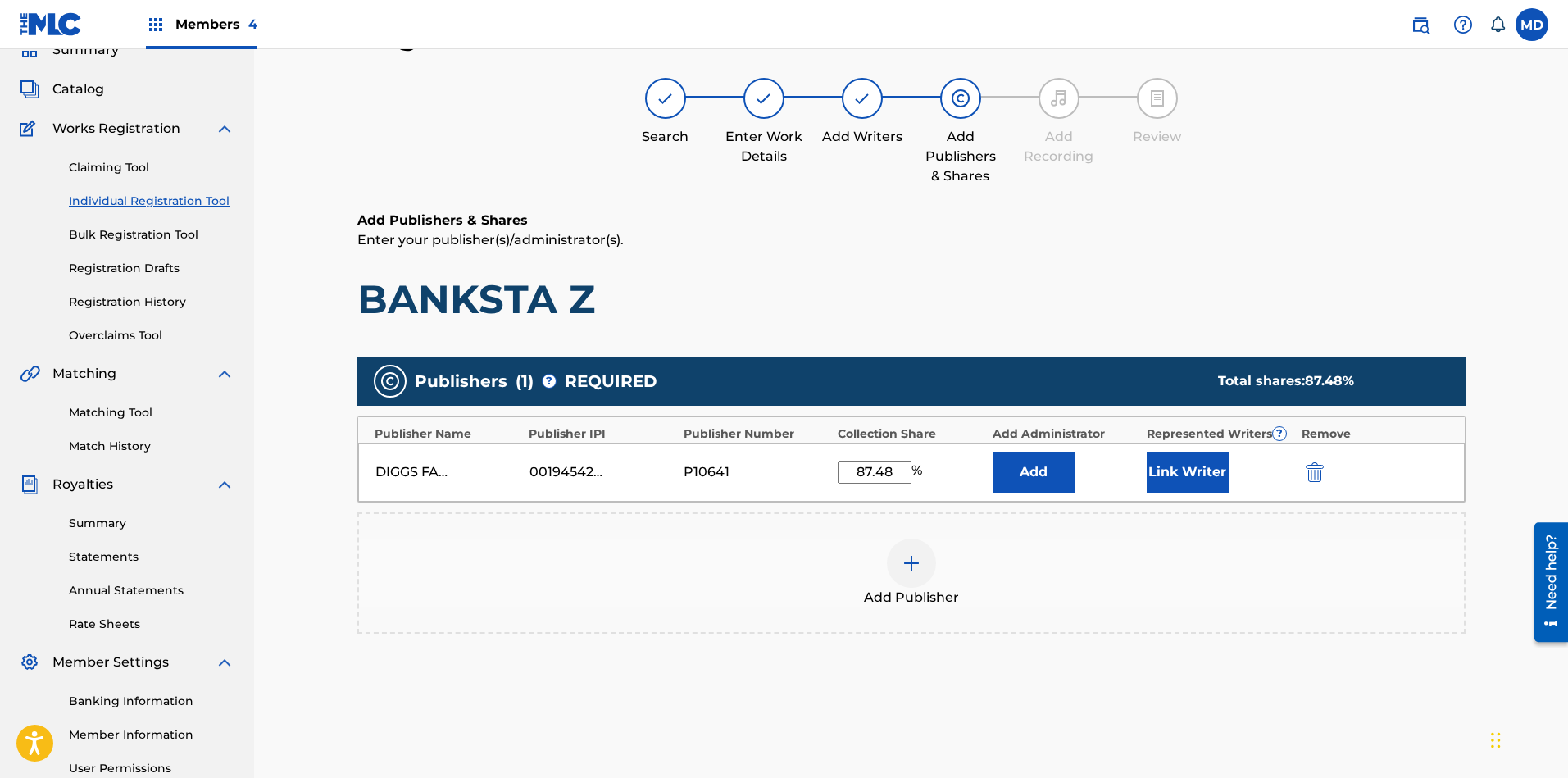
type input "87.48"
click at [1160, 473] on button "Link Writer" at bounding box center [1187, 472] width 82 height 41
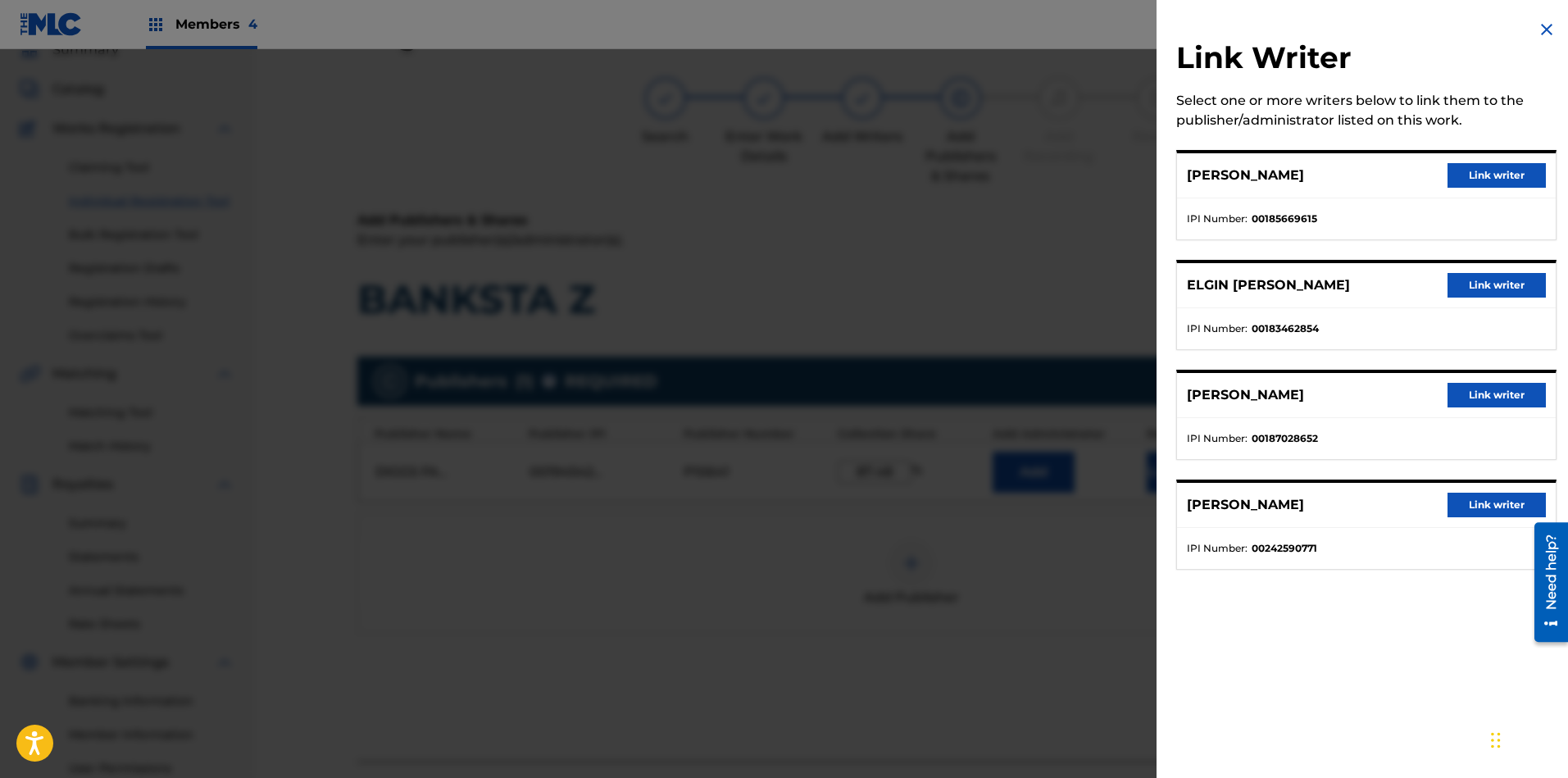
click at [1393, 175] on button "Link writer" at bounding box center [1496, 174] width 98 height 24
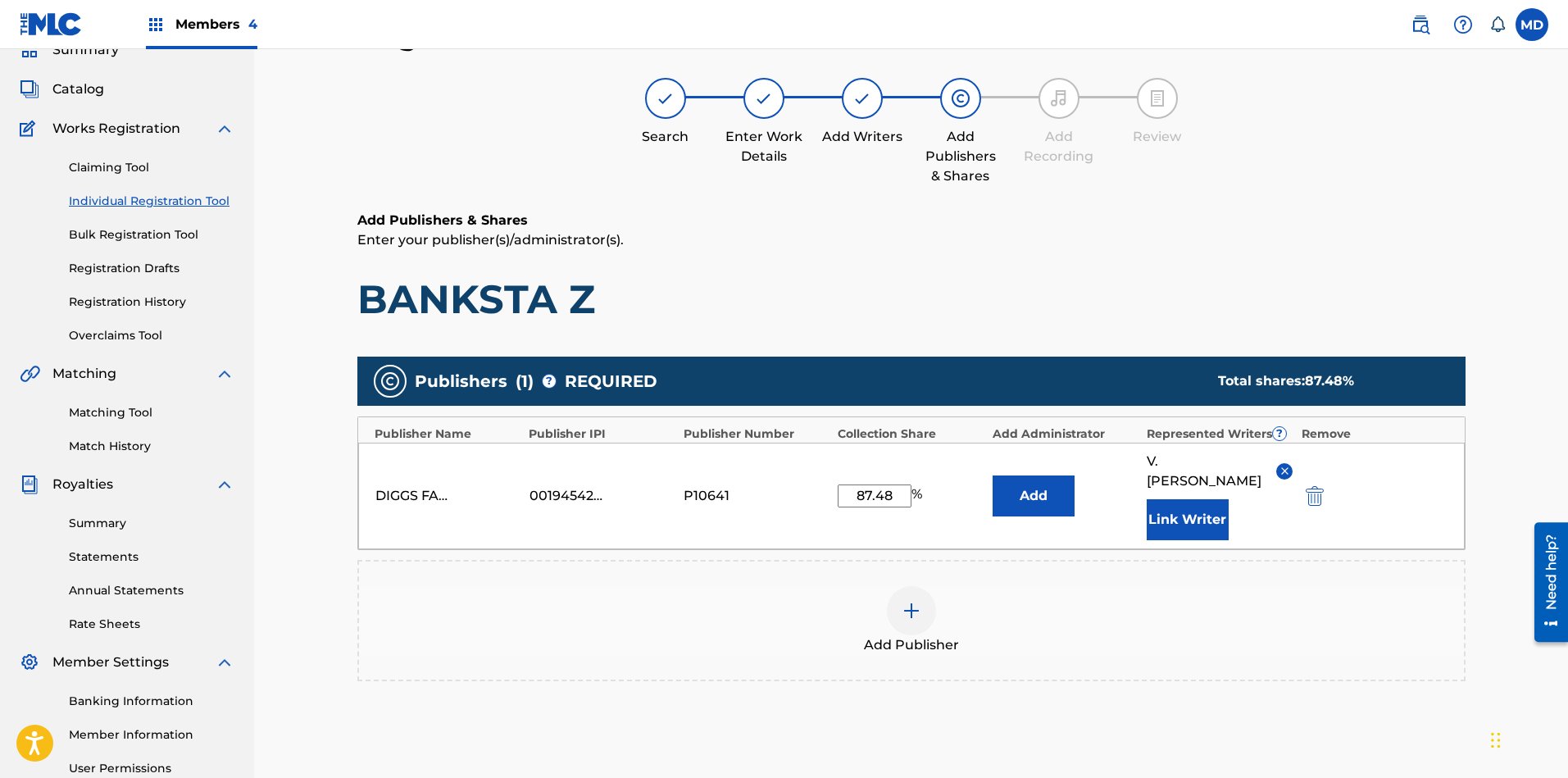
click at [1192, 499] on button "Link Writer" at bounding box center [1187, 519] width 82 height 41
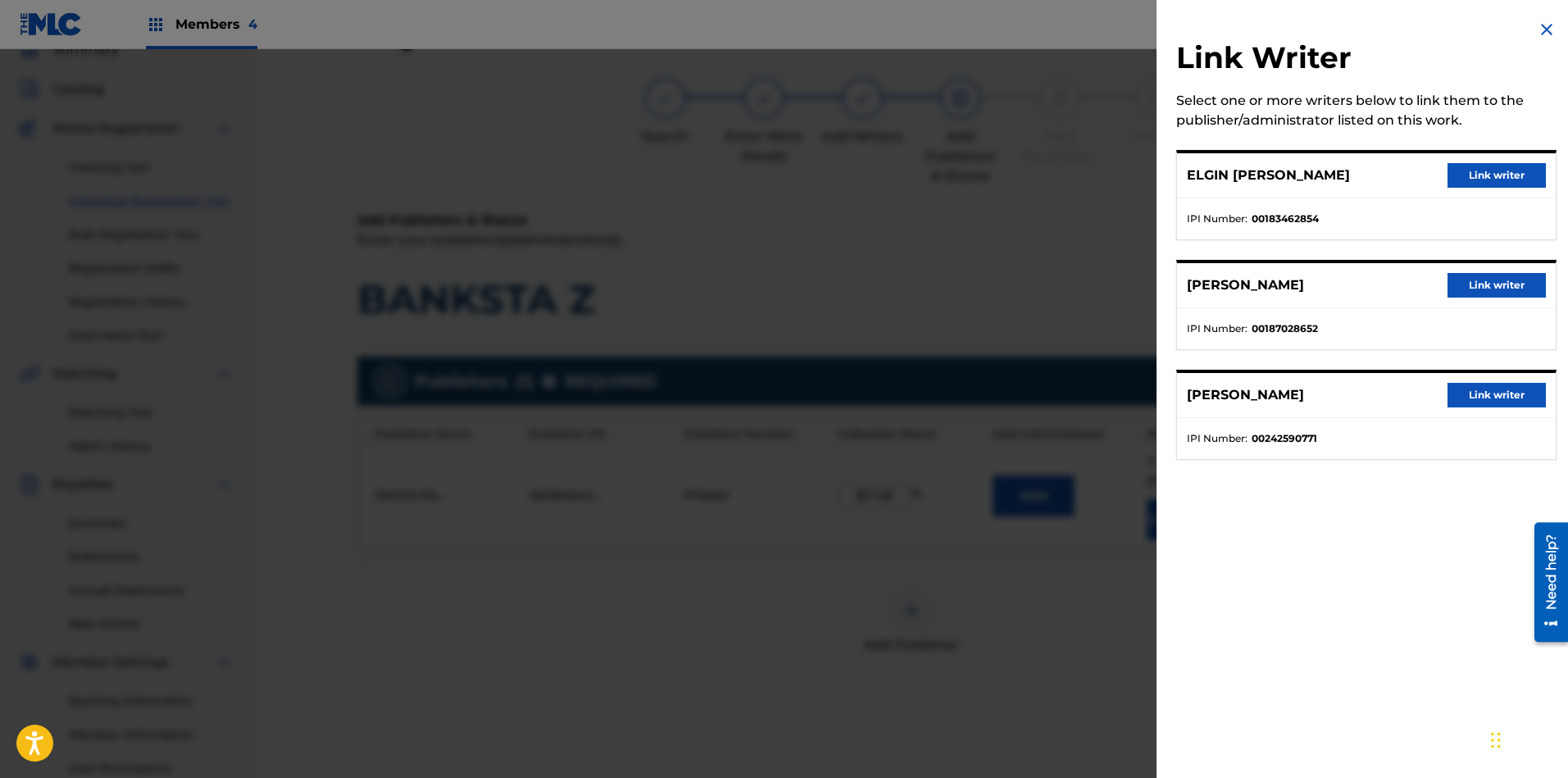
click at [1393, 175] on button "Link writer" at bounding box center [1496, 174] width 98 height 24
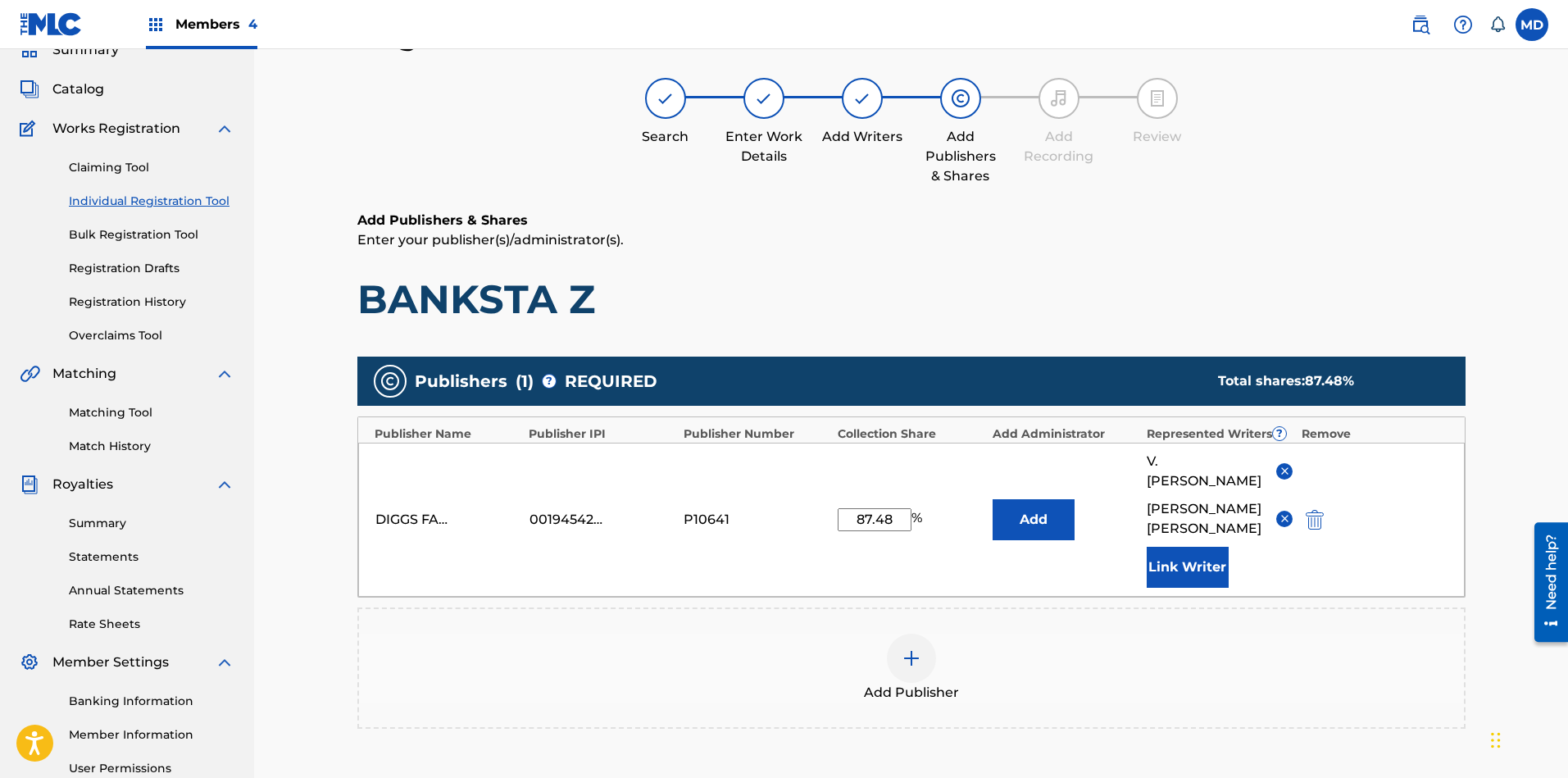
click at [1393, 244] on p "Enter your publisher(s)/administrator(s)." at bounding box center [911, 240] width 1108 height 19
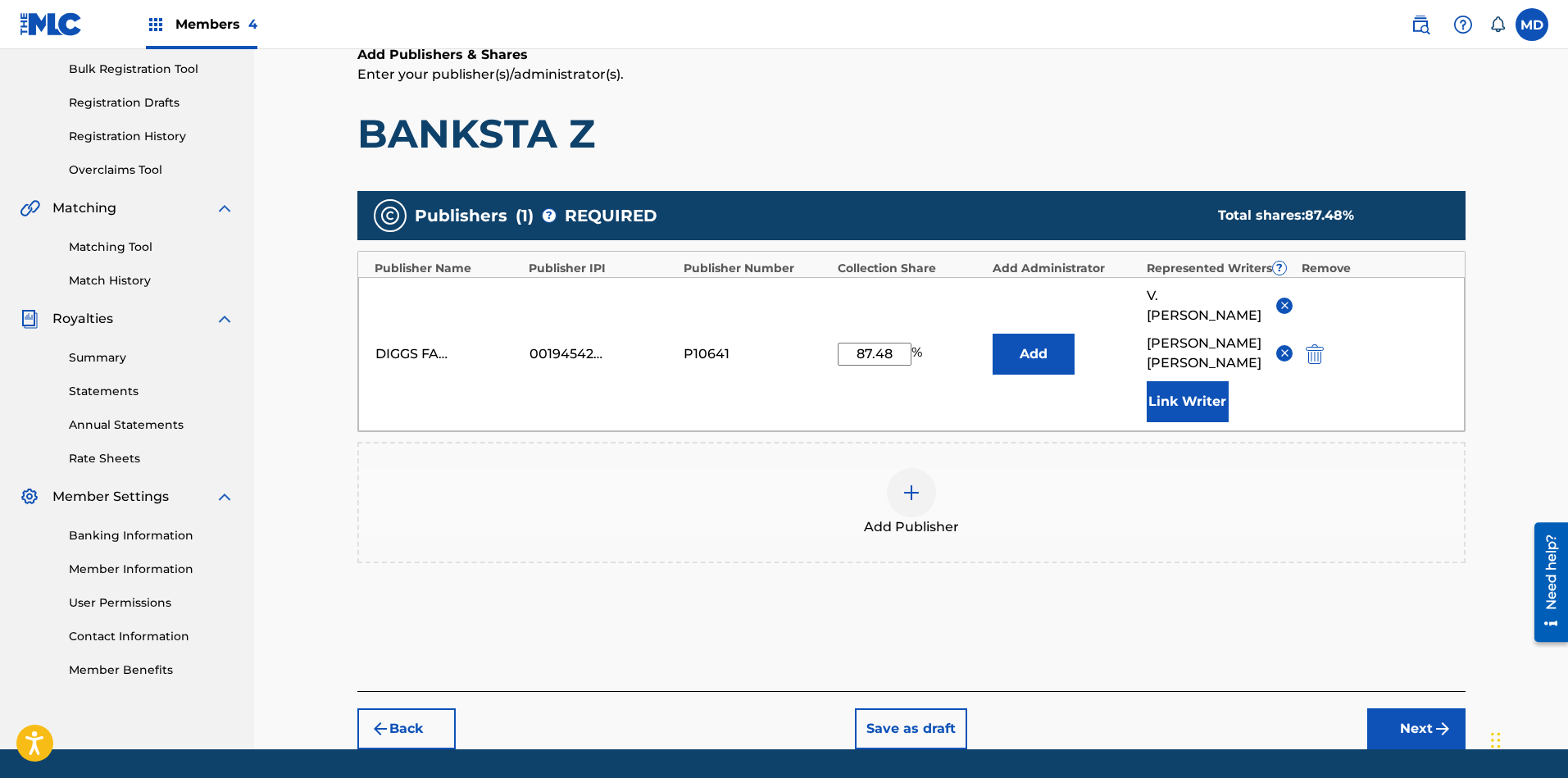
scroll to position [269, 0]
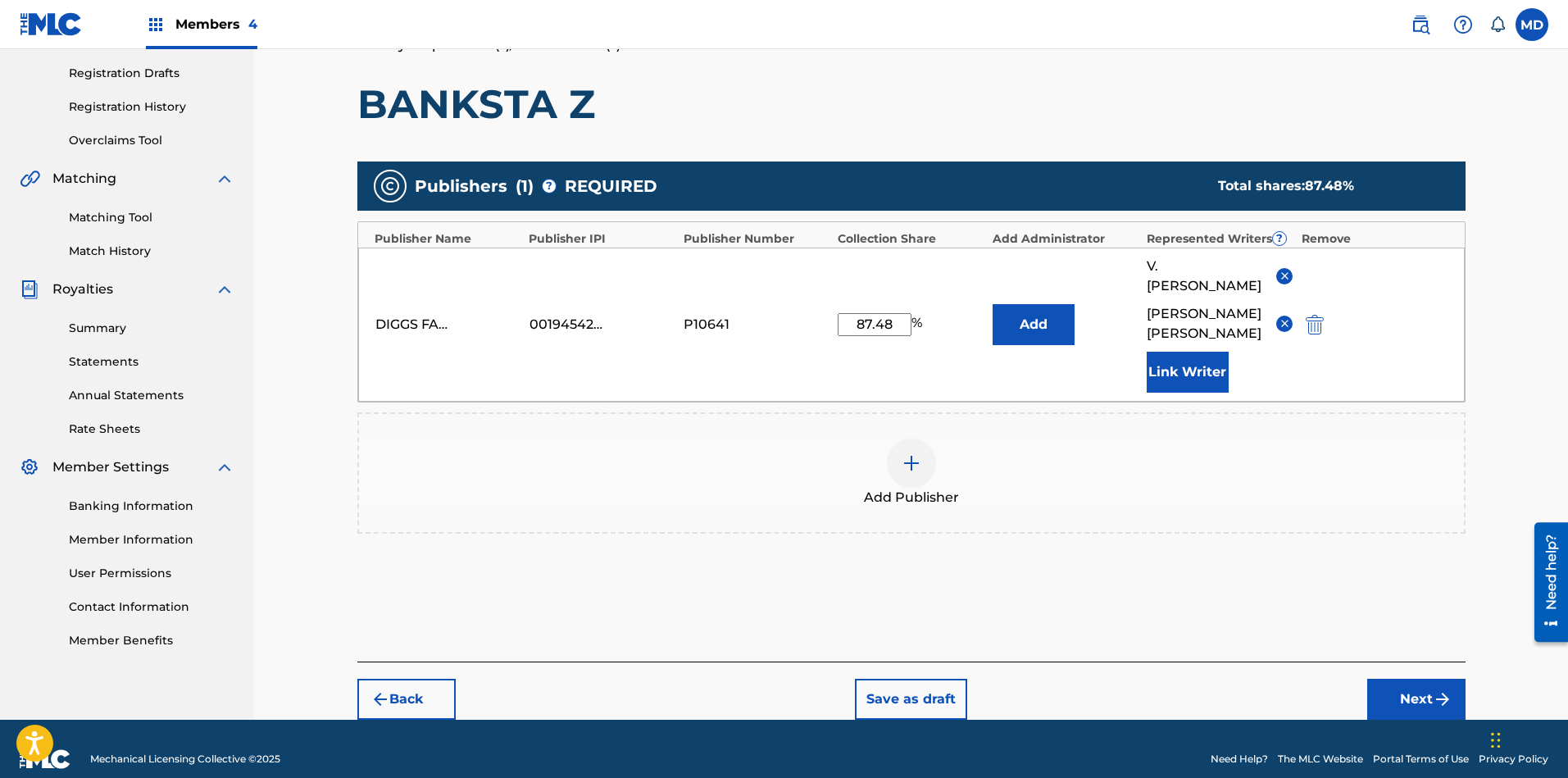
click at [1393, 680] on button "Next" at bounding box center [1415, 698] width 98 height 41
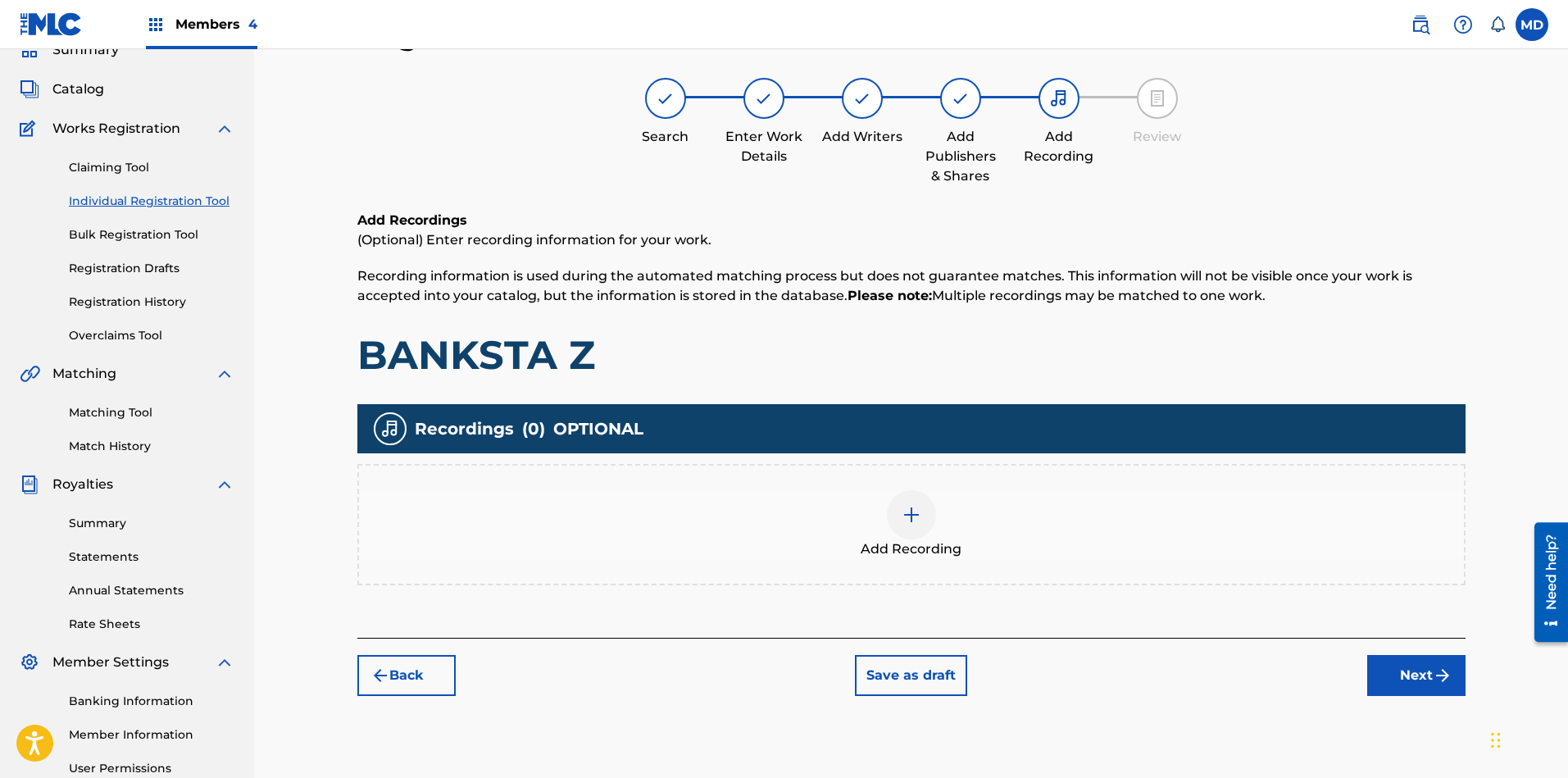
scroll to position [74, 0]
click at [1393, 669] on button "Next" at bounding box center [1415, 675] width 98 height 41
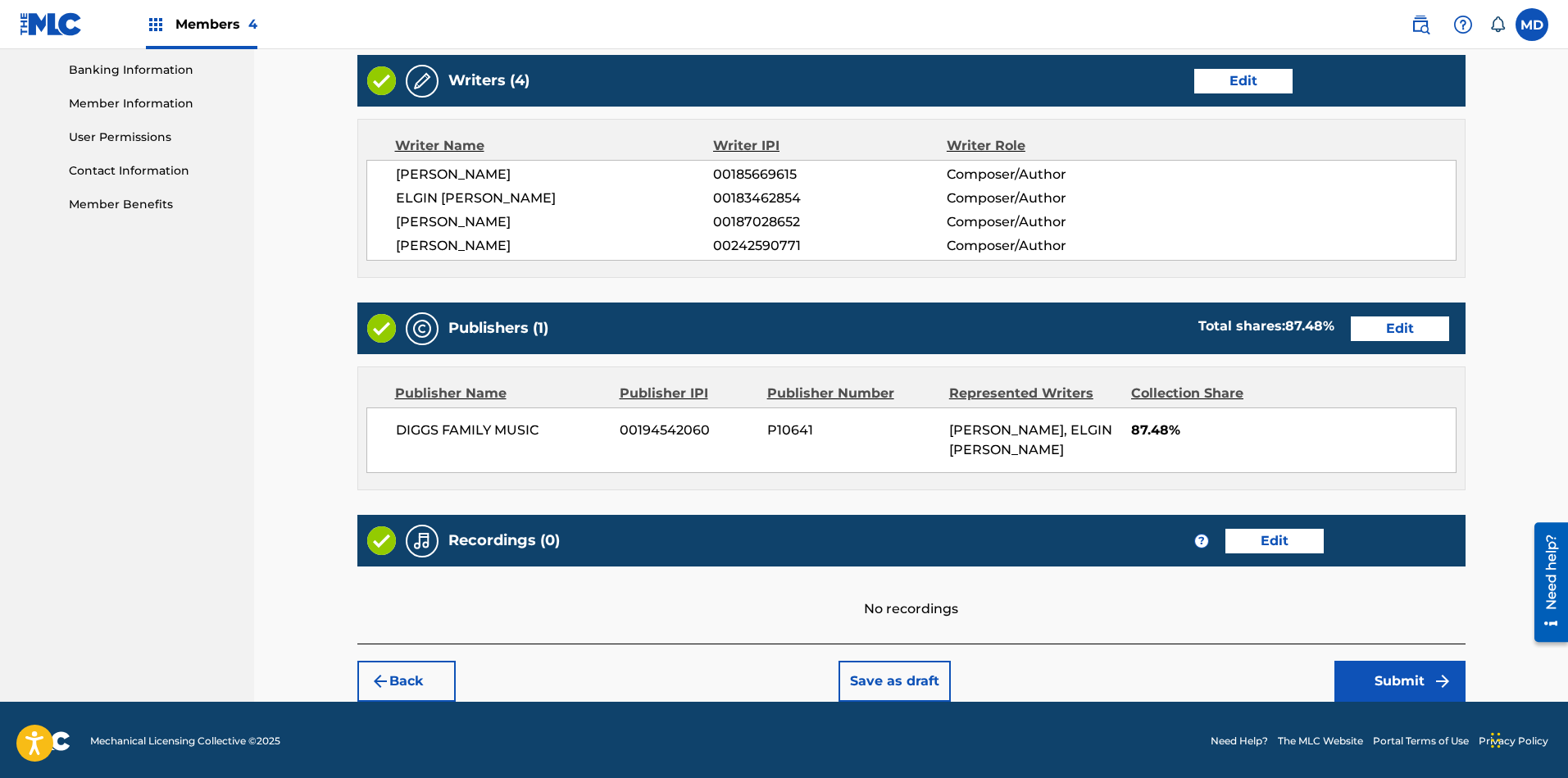
scroll to position [705, 0]
click at [1393, 671] on button "Submit" at bounding box center [1399, 681] width 131 height 41
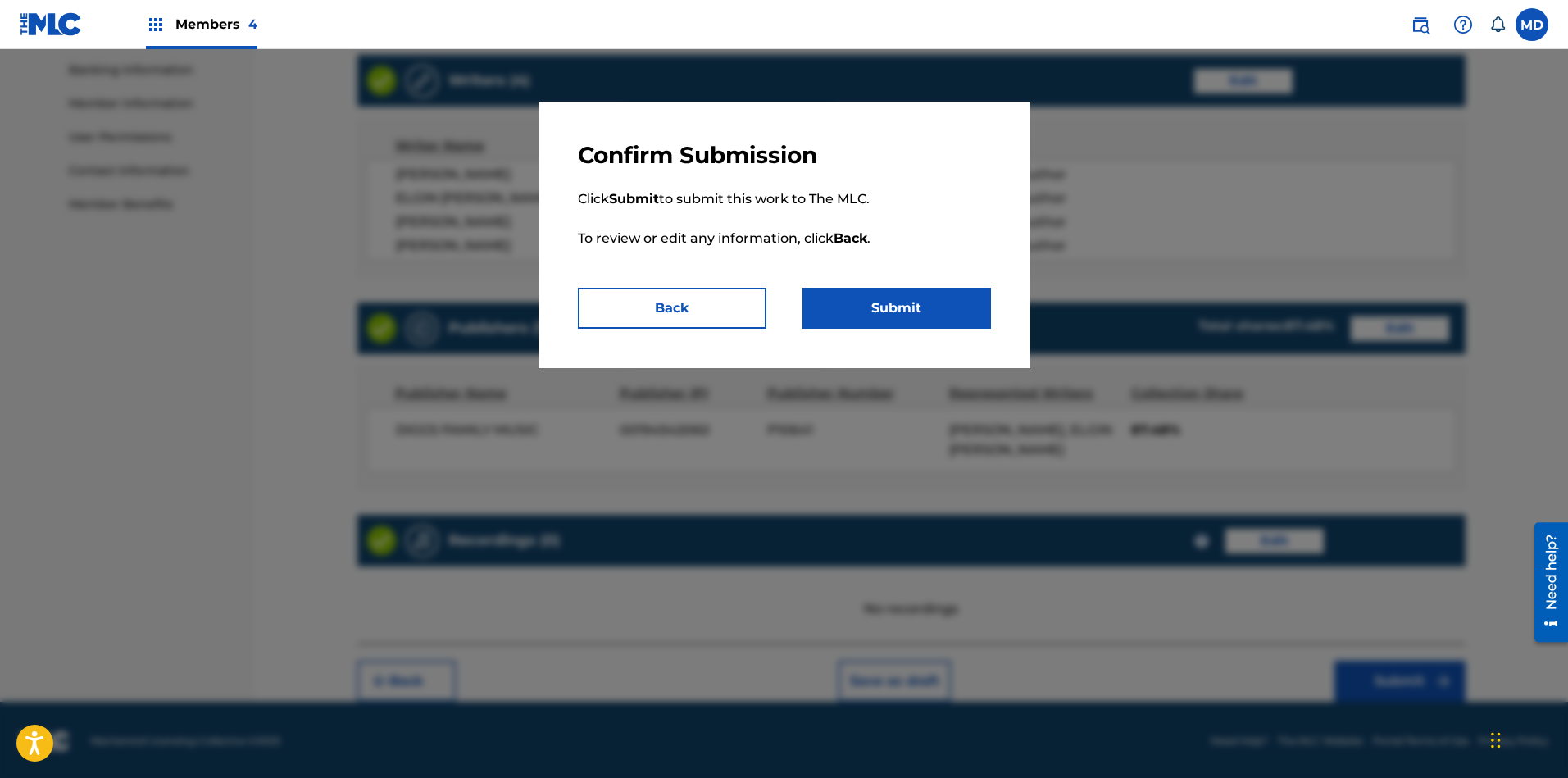
click at [873, 306] on button "Submit" at bounding box center [896, 308] width 189 height 41
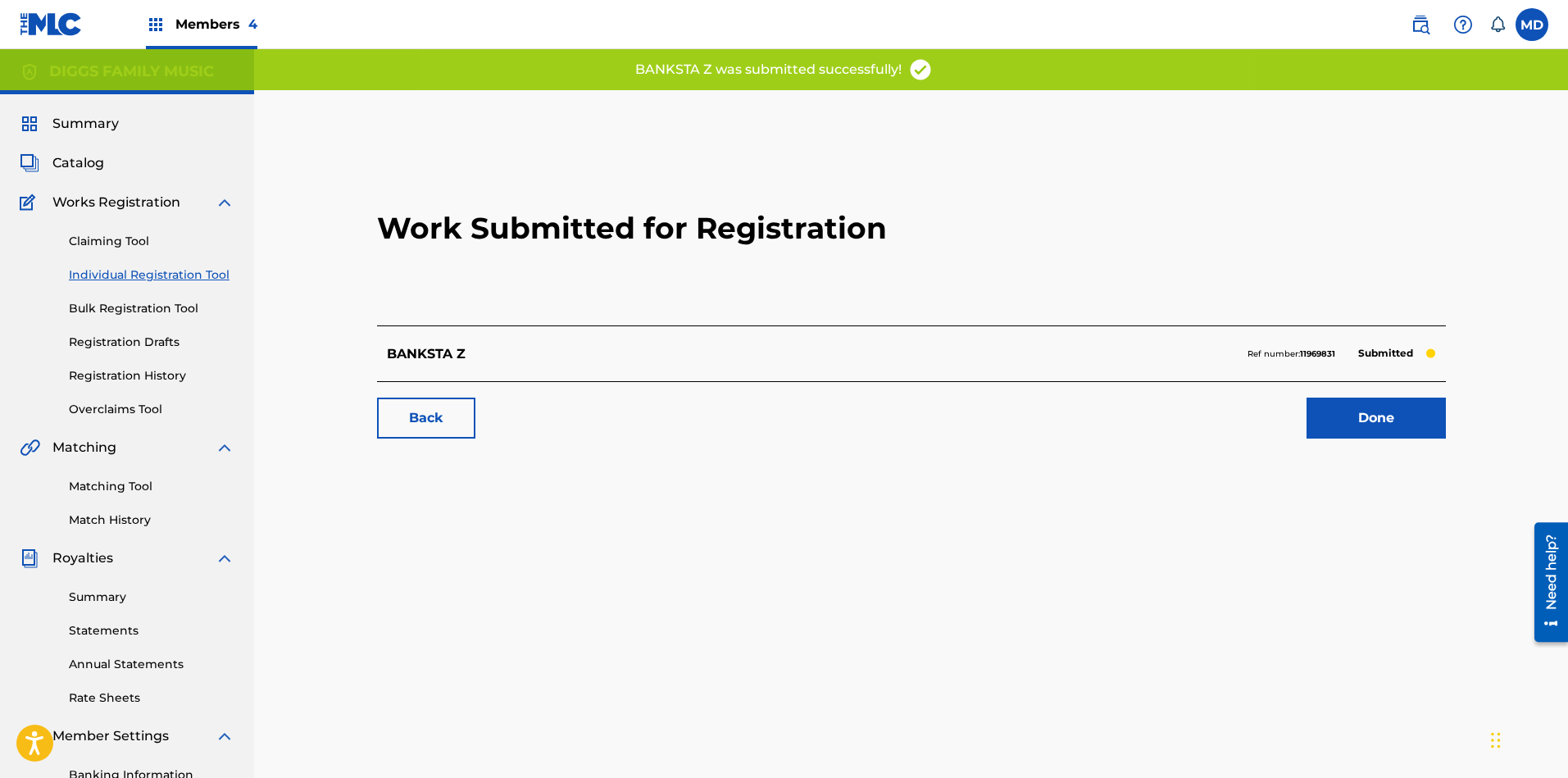
click at [1330, 412] on link "Done" at bounding box center [1376, 418] width 139 height 41
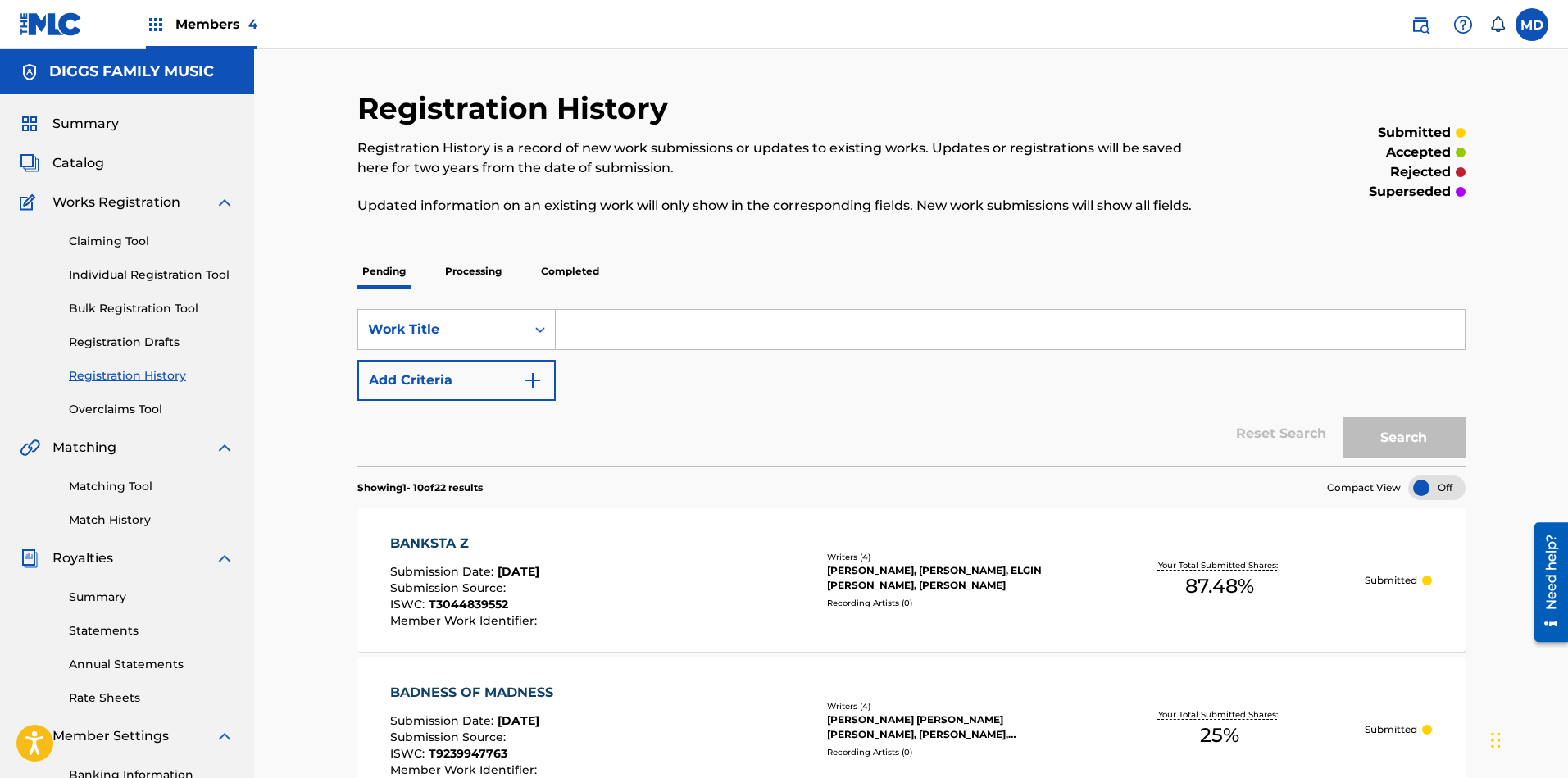
click at [132, 240] on link "Claiming Tool" at bounding box center [151, 241] width 165 height 18
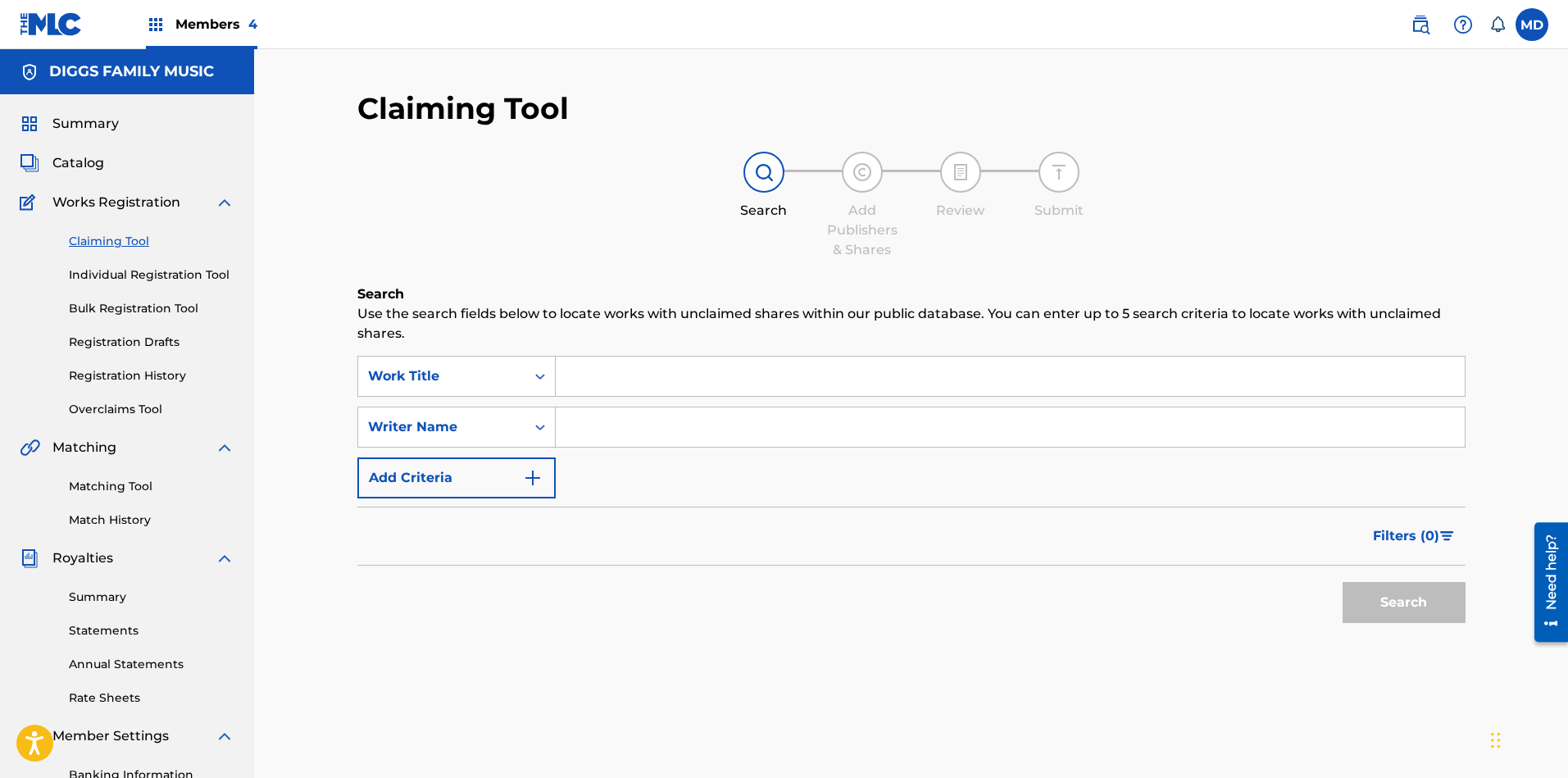
click at [653, 371] on input "Search Form" at bounding box center [1010, 376] width 909 height 39
paste input "BAZZARR"
type input "BAZZARR"
click at [1393, 593] on button "Search" at bounding box center [1404, 602] width 123 height 41
click at [715, 433] on input "Search Form" at bounding box center [1010, 427] width 909 height 39
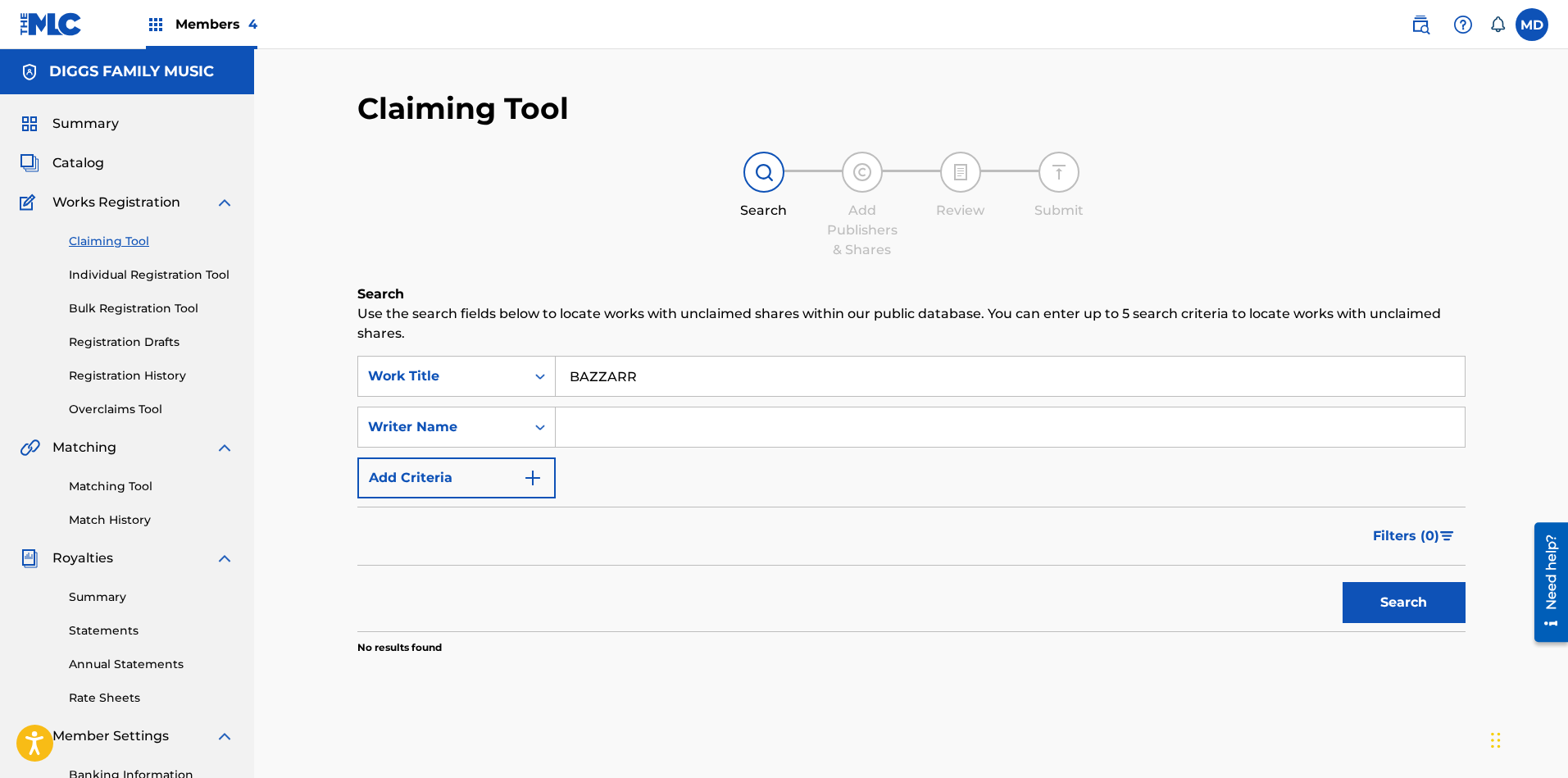
paste input "HAWKINS LAMONT JODY"
click at [1393, 599] on button "Search" at bounding box center [1404, 602] width 123 height 41
drag, startPoint x: 640, startPoint y: 425, endPoint x: 571, endPoint y: 424, distance: 69.0
click at [571, 424] on input "HAWKINS LAMONT JODY" at bounding box center [1010, 427] width 909 height 39
click at [690, 427] on input "LAMONT JODY" at bounding box center [1010, 427] width 909 height 39
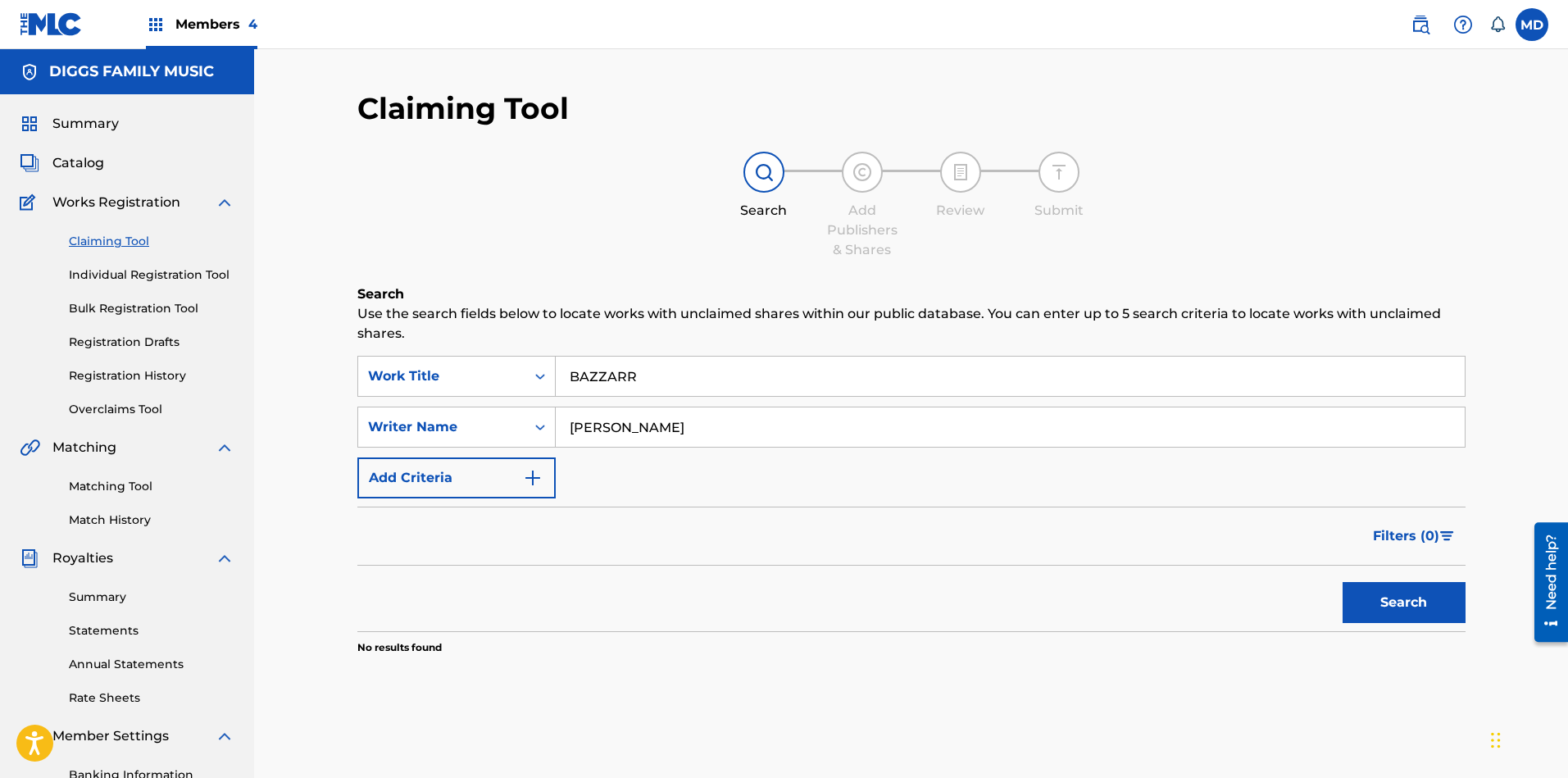
paste input "HAWKINS"
type input "LAMONT JODY HAWKINS"
click at [1367, 595] on button "Search" at bounding box center [1404, 602] width 123 height 41
drag, startPoint x: 657, startPoint y: 372, endPoint x: 554, endPoint y: 374, distance: 103.0
click at [554, 374] on div "SearchWithCriteriafc034ccb-d769-4d98-b6c5-c9756eaed20d Work Title BAZZARR" at bounding box center [911, 376] width 1108 height 41
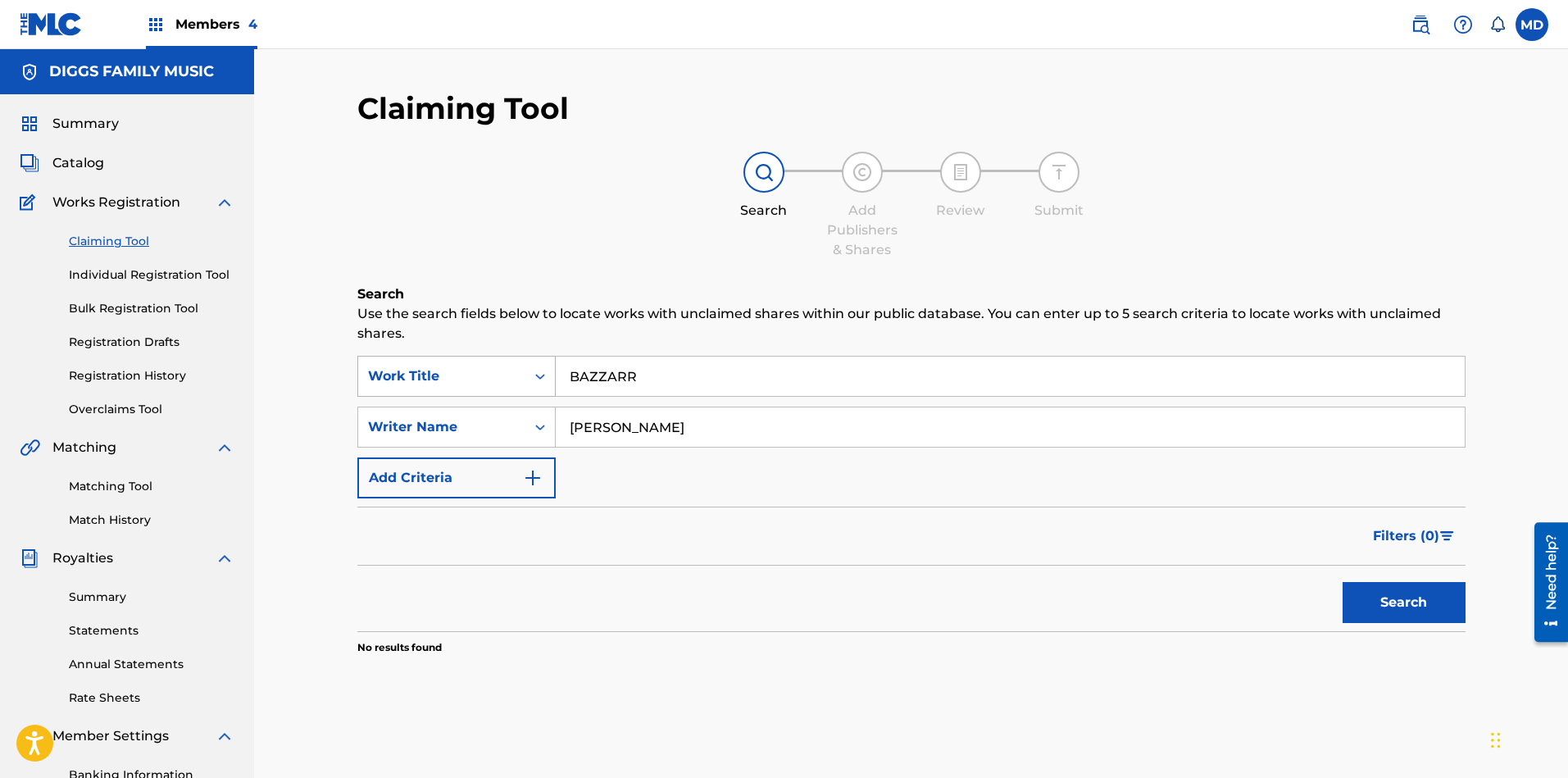
paste input "IZARRE"
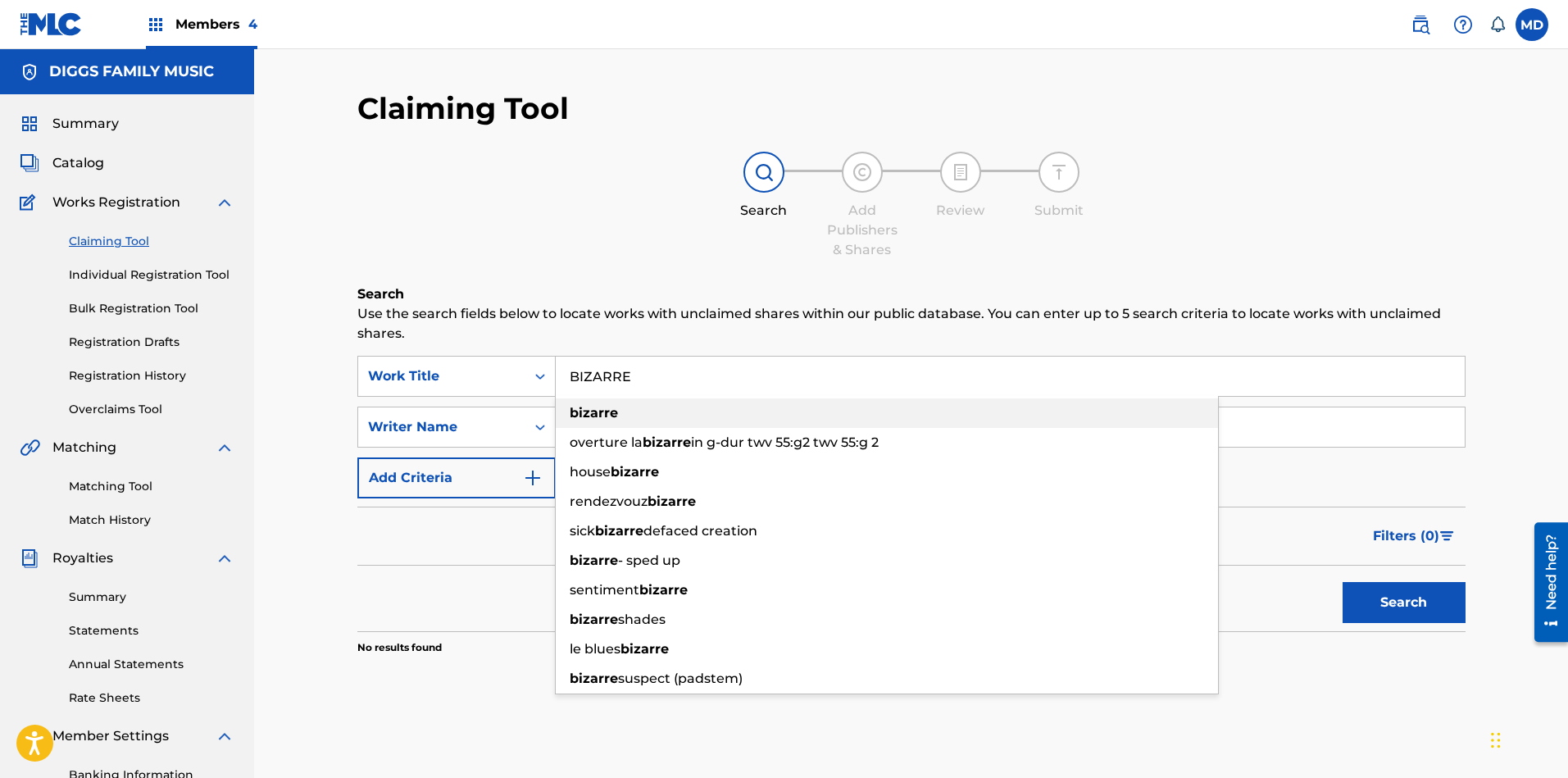
click at [726, 417] on div "bizarre" at bounding box center [887, 412] width 662 height 29
type input "bizarre"
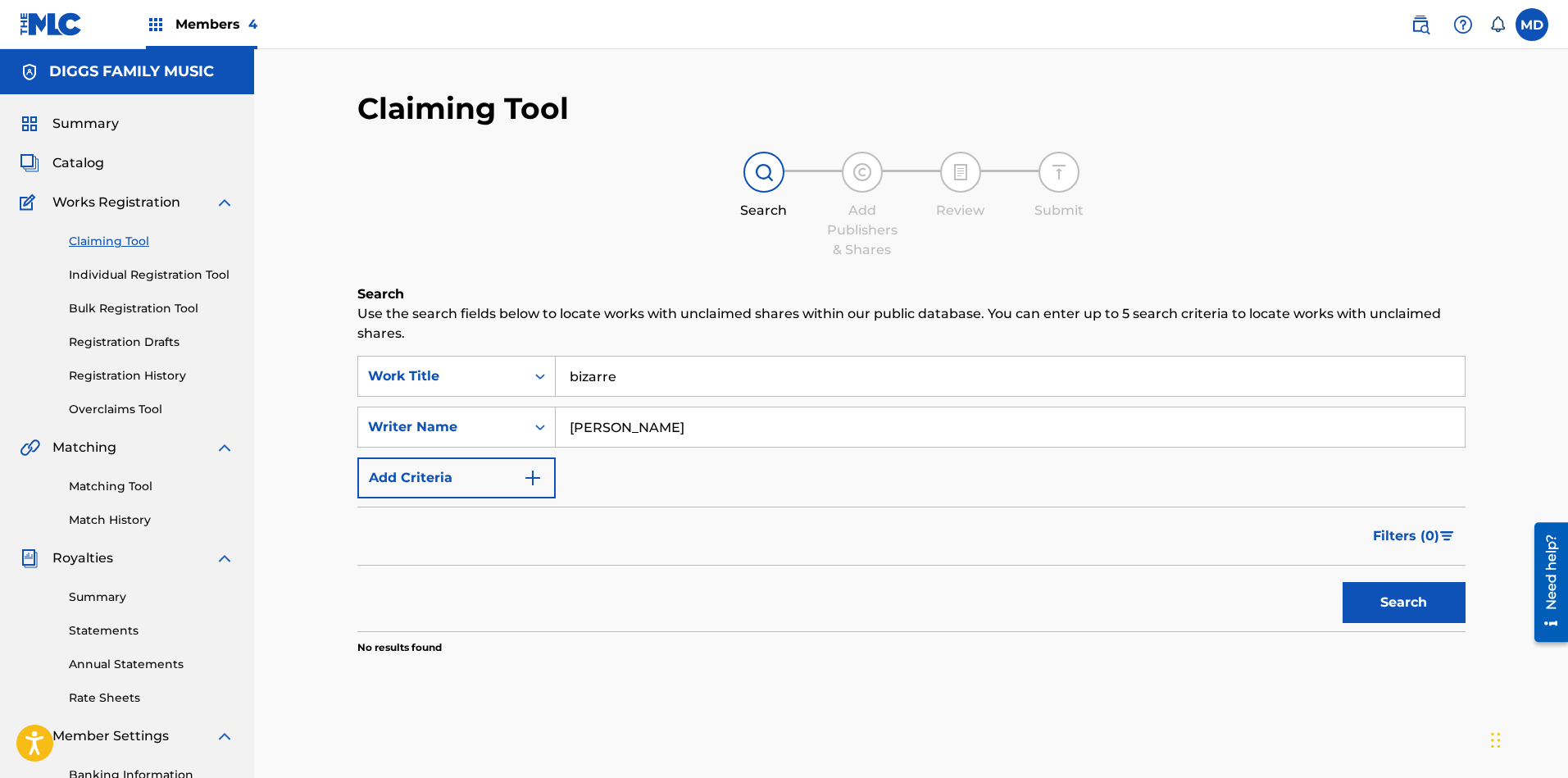
click at [1393, 603] on button "Search" at bounding box center [1404, 602] width 123 height 41
click at [1393, 608] on button "Search" at bounding box center [1404, 602] width 123 height 41
click at [137, 273] on link "Individual Registration Tool" at bounding box center [151, 275] width 165 height 18
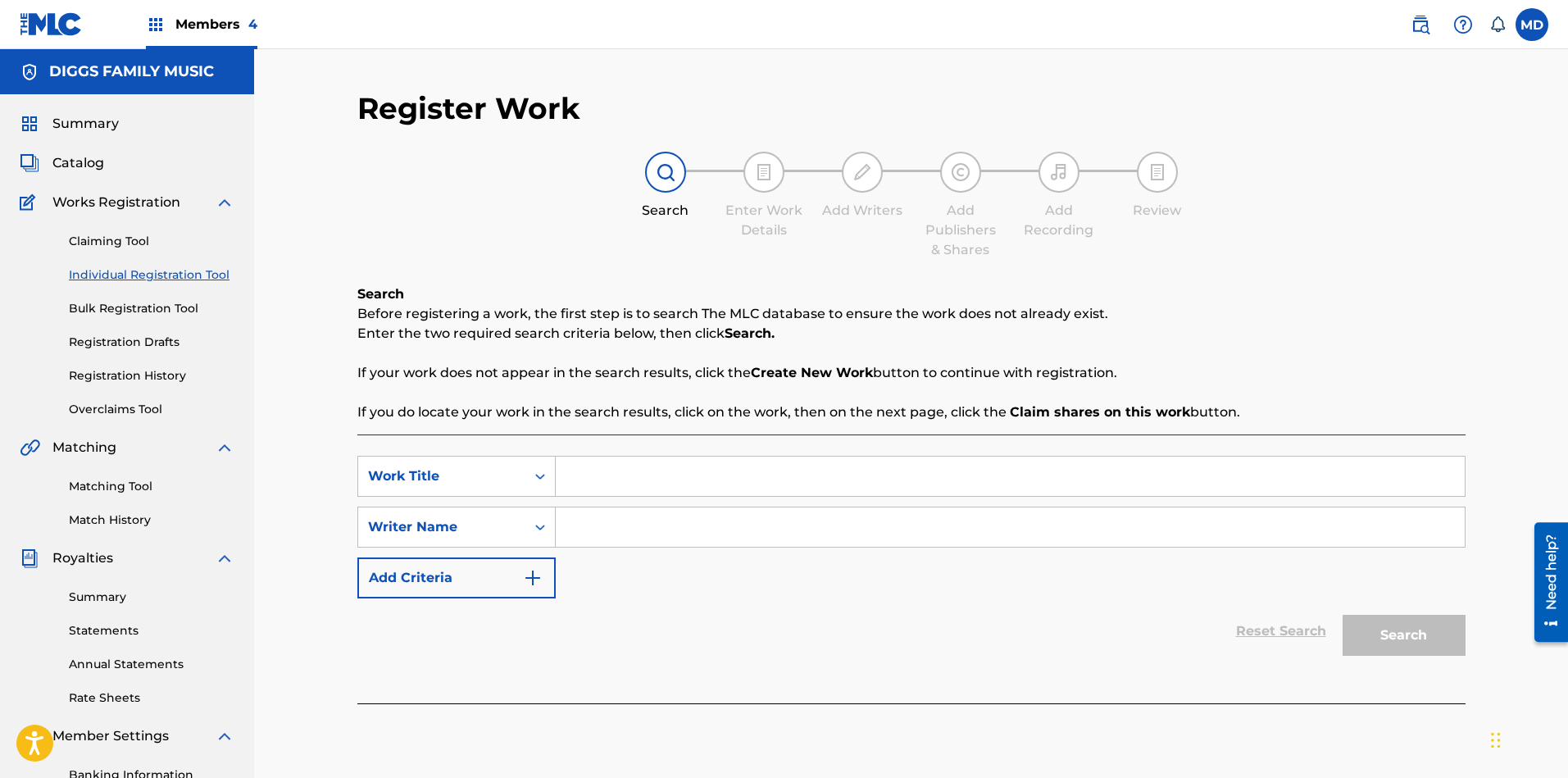
click at [690, 475] on input "Search Form" at bounding box center [1010, 475] width 909 height 39
paste input "BAZZARR"
type input "BAZZARR"
click at [657, 516] on input "Search Form" at bounding box center [1010, 526] width 909 height 39
paste input "HAWKINS LAMONT JODY"
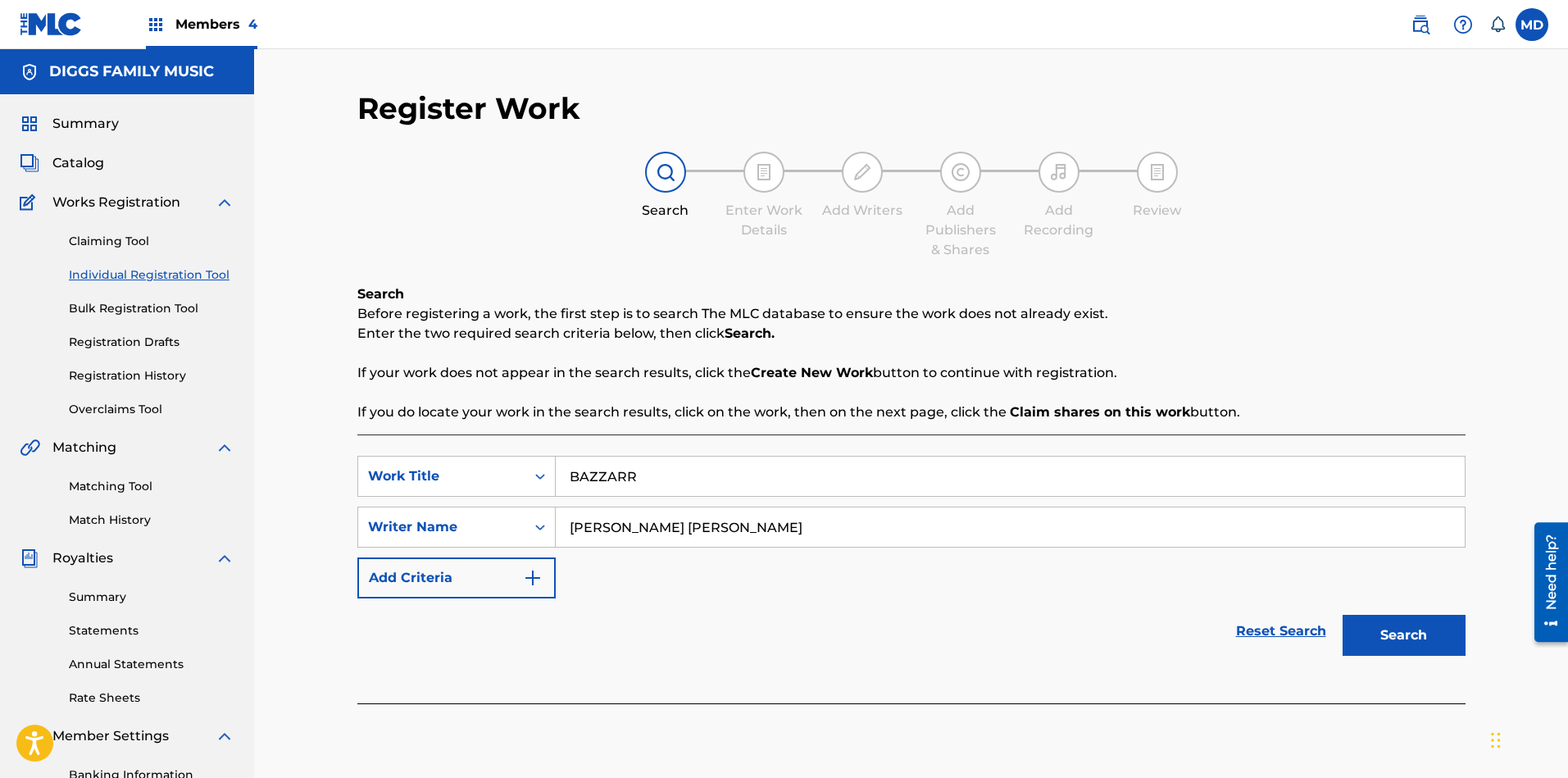
type input "HAWKINS LAMONT JODY"
click at [1386, 635] on button "Search" at bounding box center [1404, 635] width 123 height 41
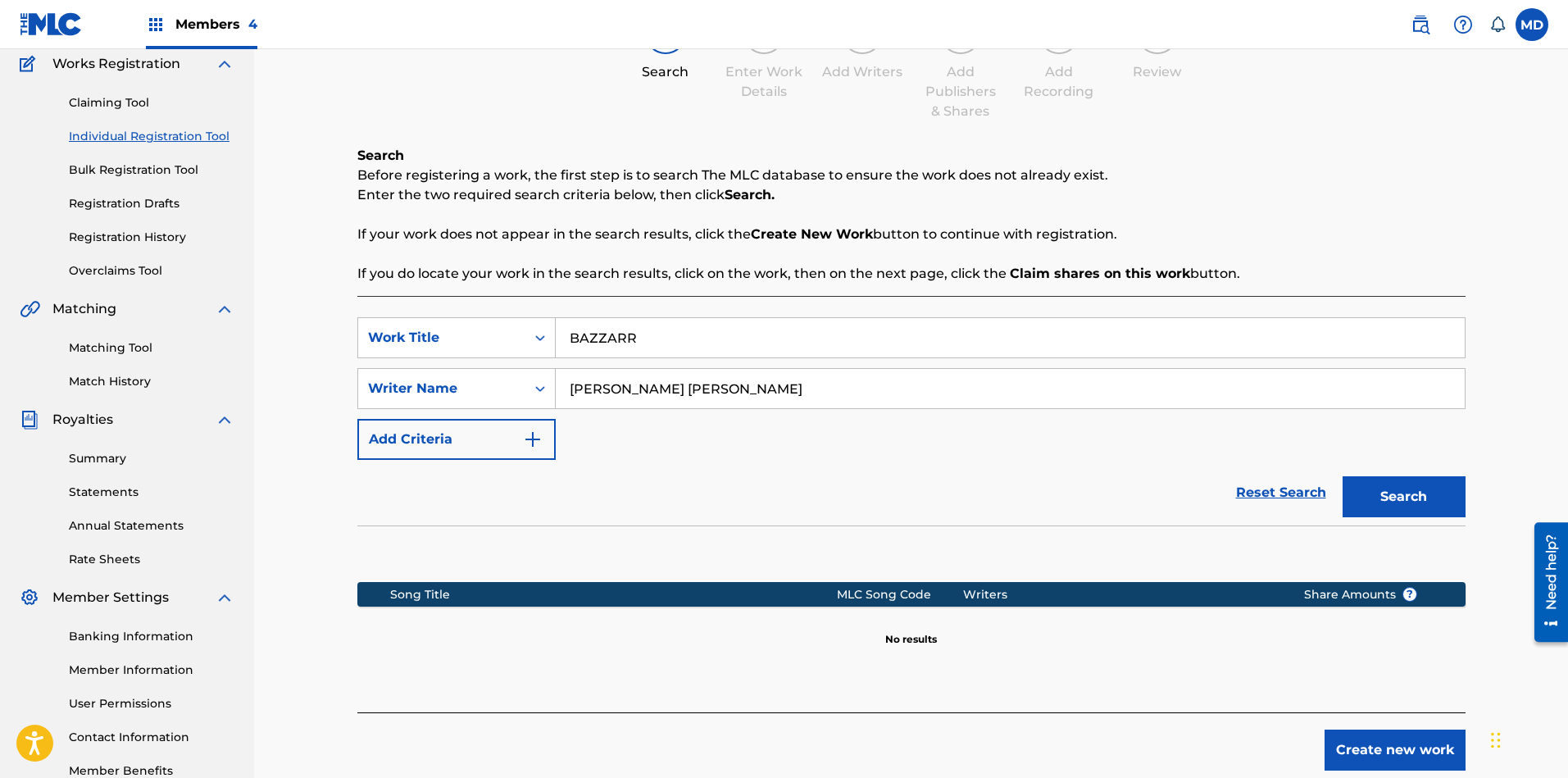
scroll to position [237, 0]
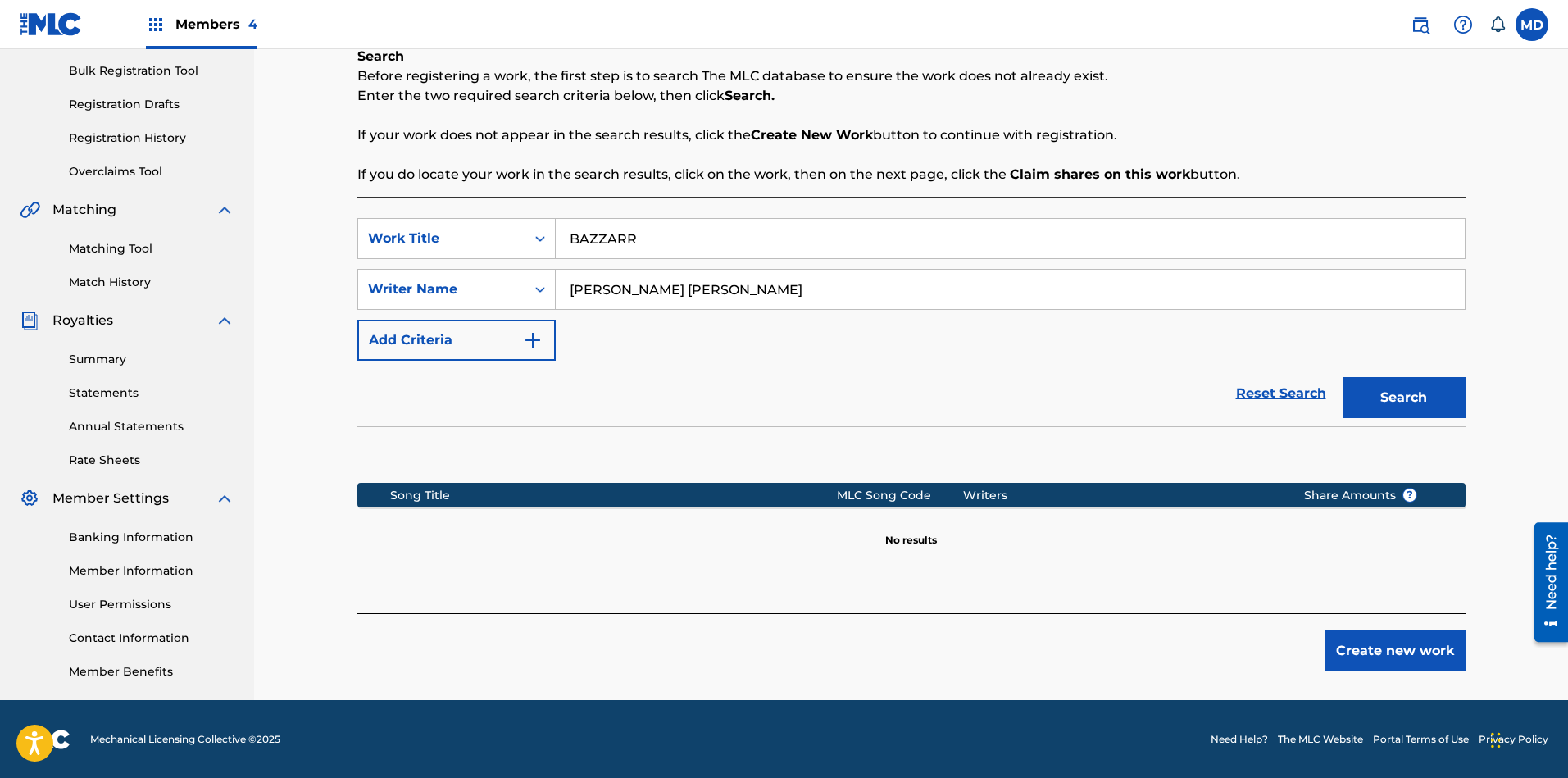
click at [1366, 647] on button "Create new work" at bounding box center [1394, 651] width 141 height 41
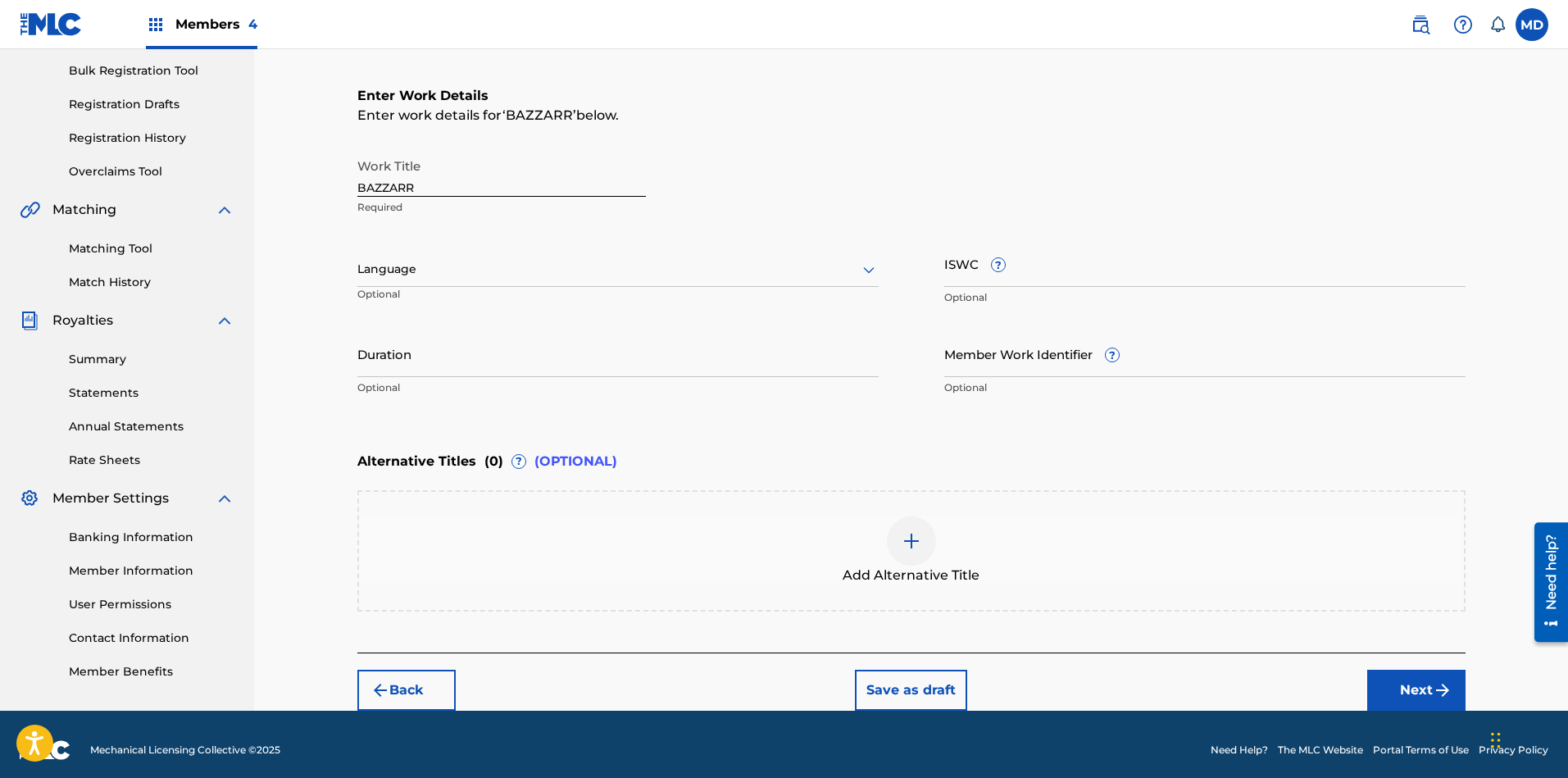
click at [446, 266] on div at bounding box center [618, 269] width 522 height 20
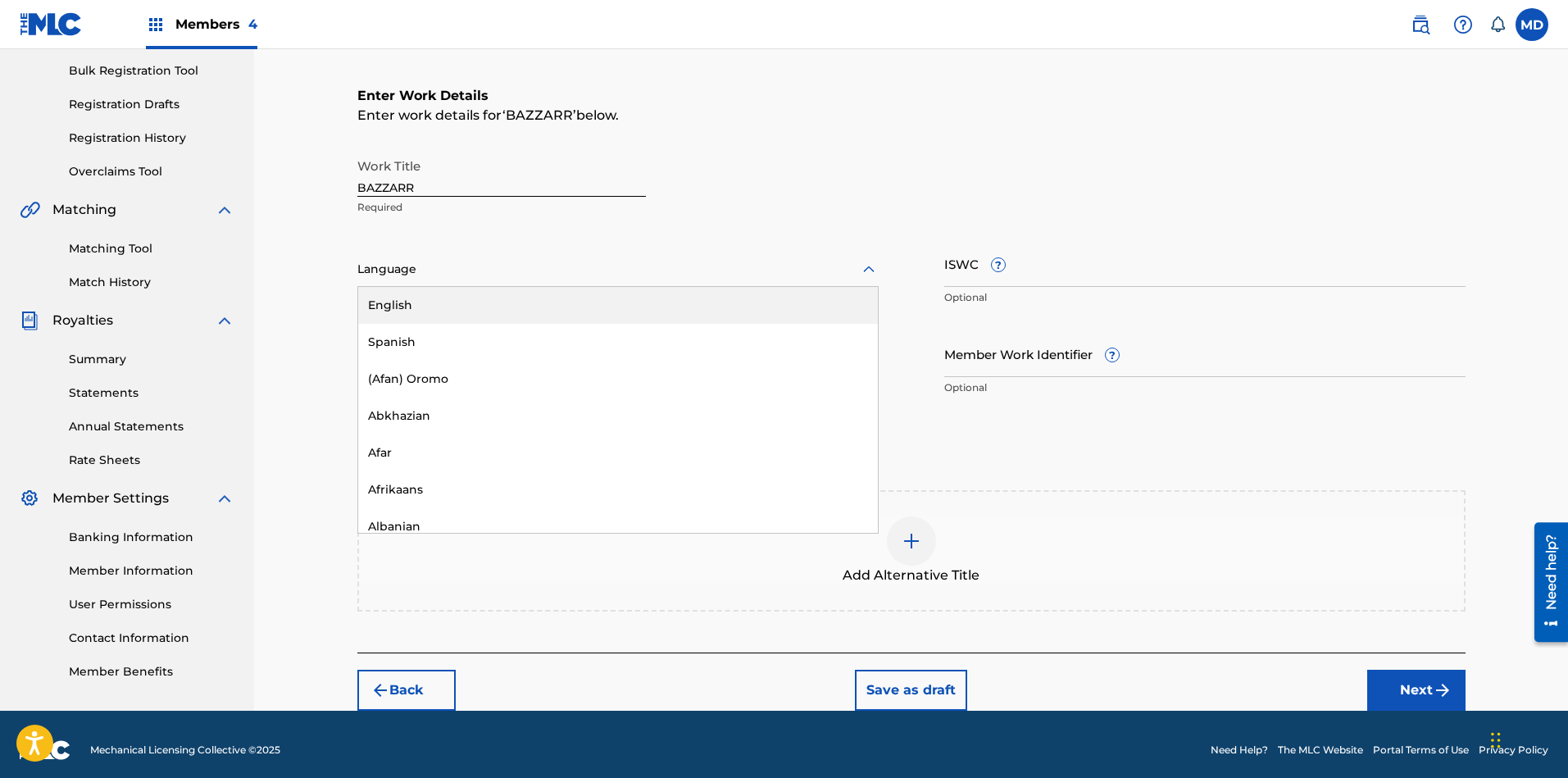
click at [453, 306] on div "English" at bounding box center [618, 305] width 520 height 37
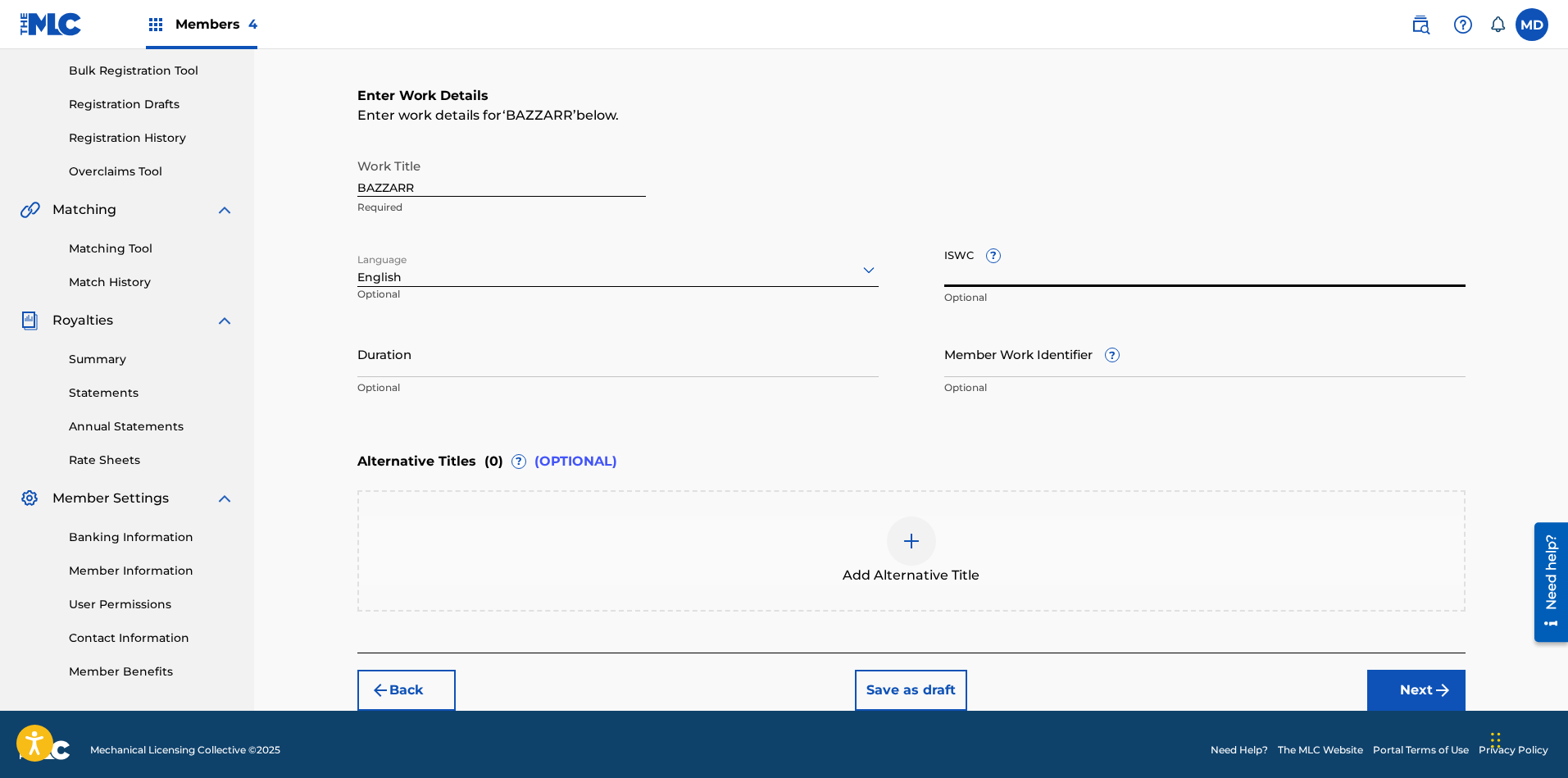
click at [1134, 261] on input "ISWC ?" at bounding box center [1205, 263] width 522 height 47
paste input "T-070.885.883-6"
type input "T-070.885.883-6"
click at [904, 541] on img at bounding box center [911, 540] width 19 height 19
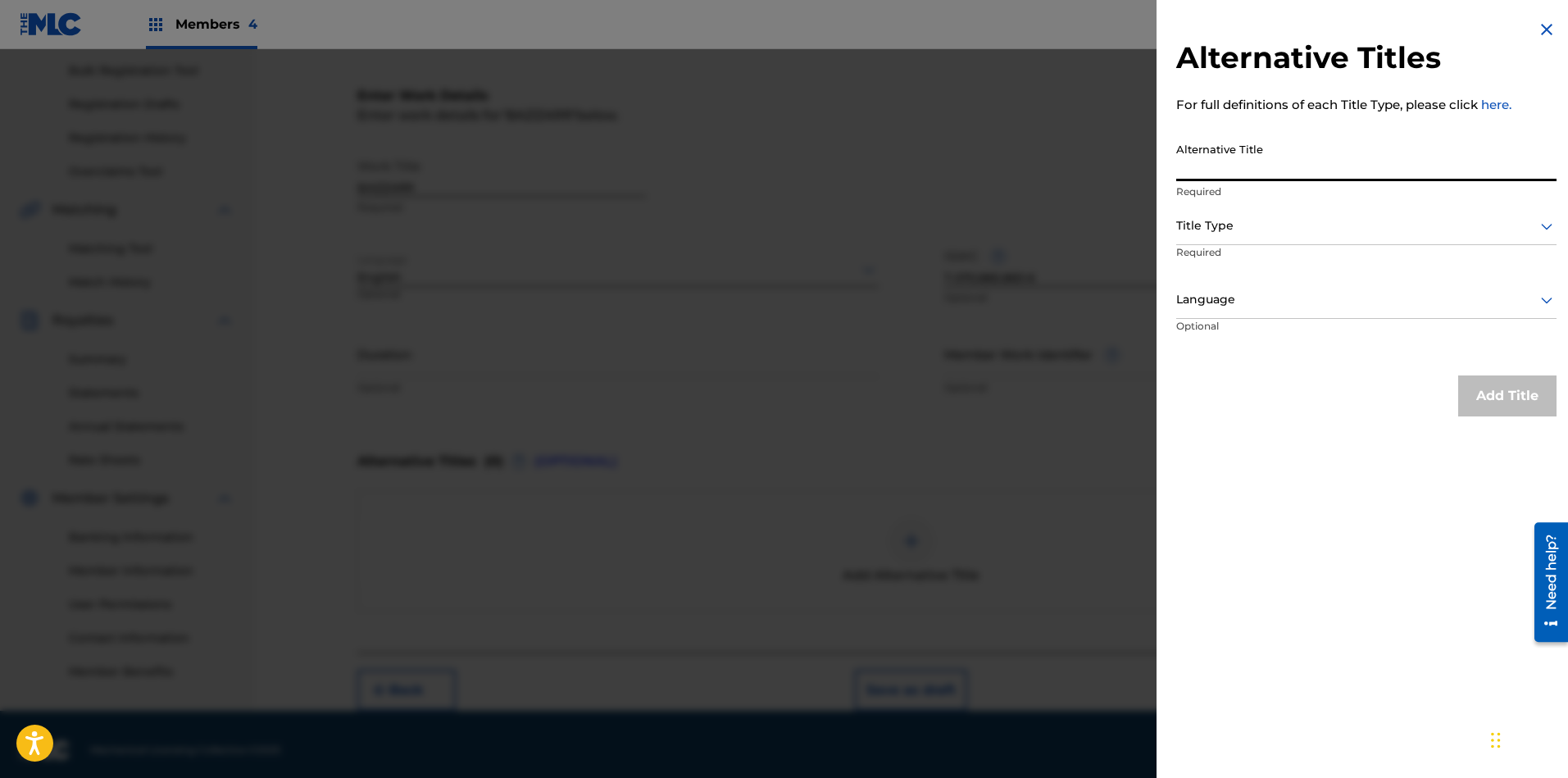
click at [1295, 163] on input "Alternative Title" at bounding box center [1366, 158] width 380 height 47
paste input "BIZAAR BAZZAR BIZARRE"
type input "BIZAAR BAZZAR BIZARRE"
click at [1278, 228] on div at bounding box center [1366, 226] width 380 height 20
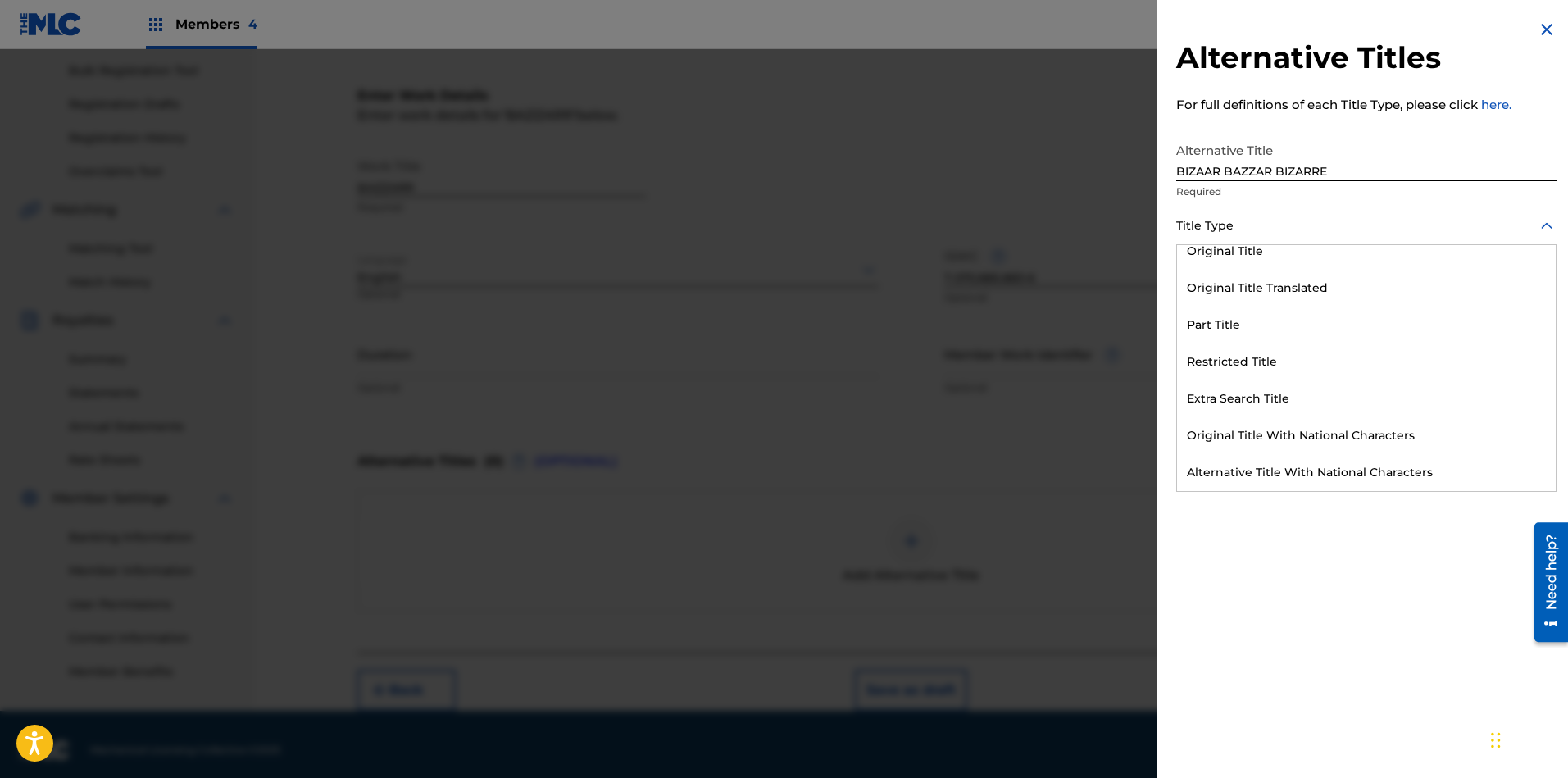
scroll to position [160, 0]
click at [1259, 469] on div "Alternative Title" at bounding box center [1367, 472] width 379 height 37
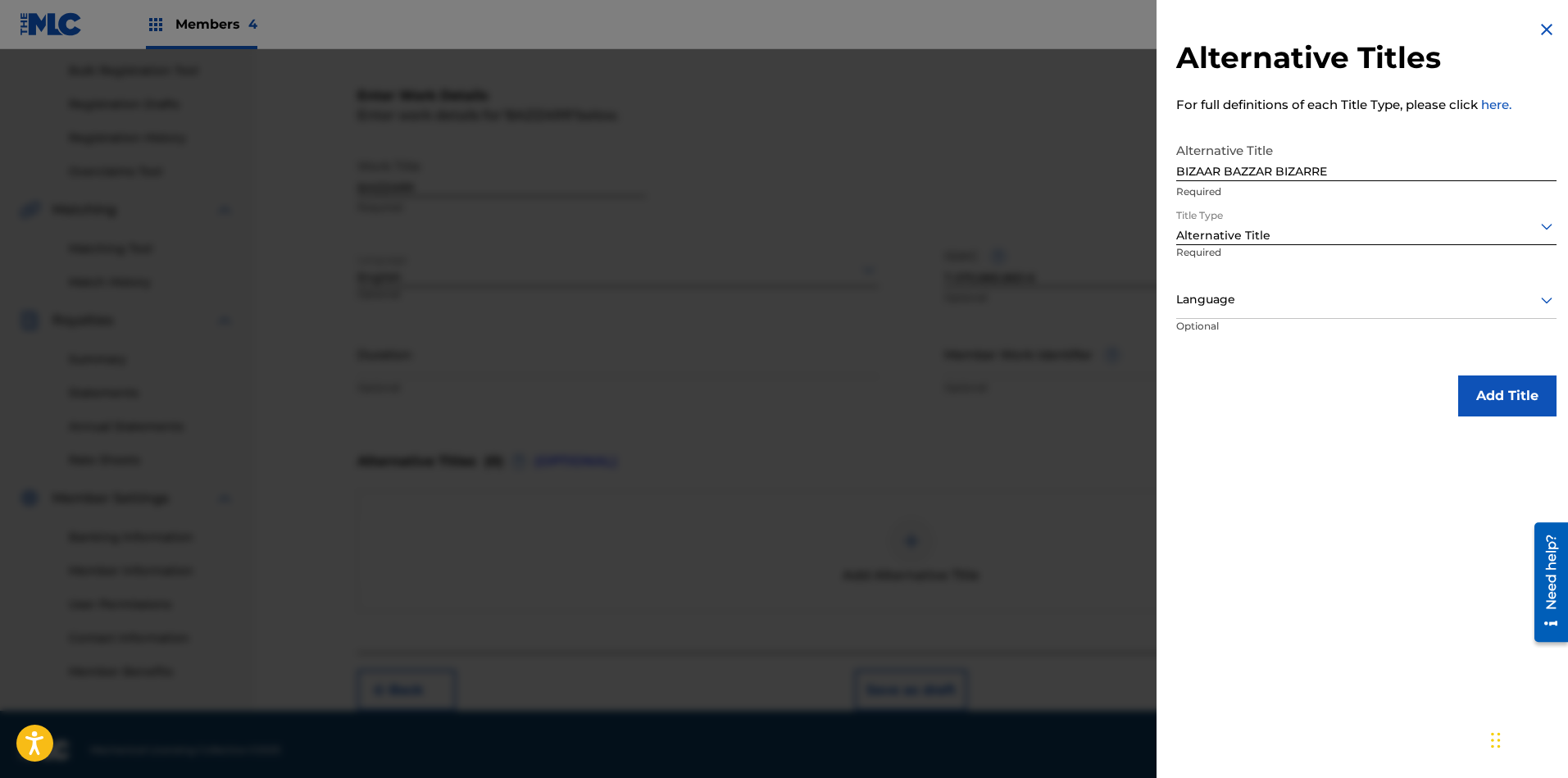
click at [1393, 395] on button "Add Title" at bounding box center [1507, 396] width 98 height 41
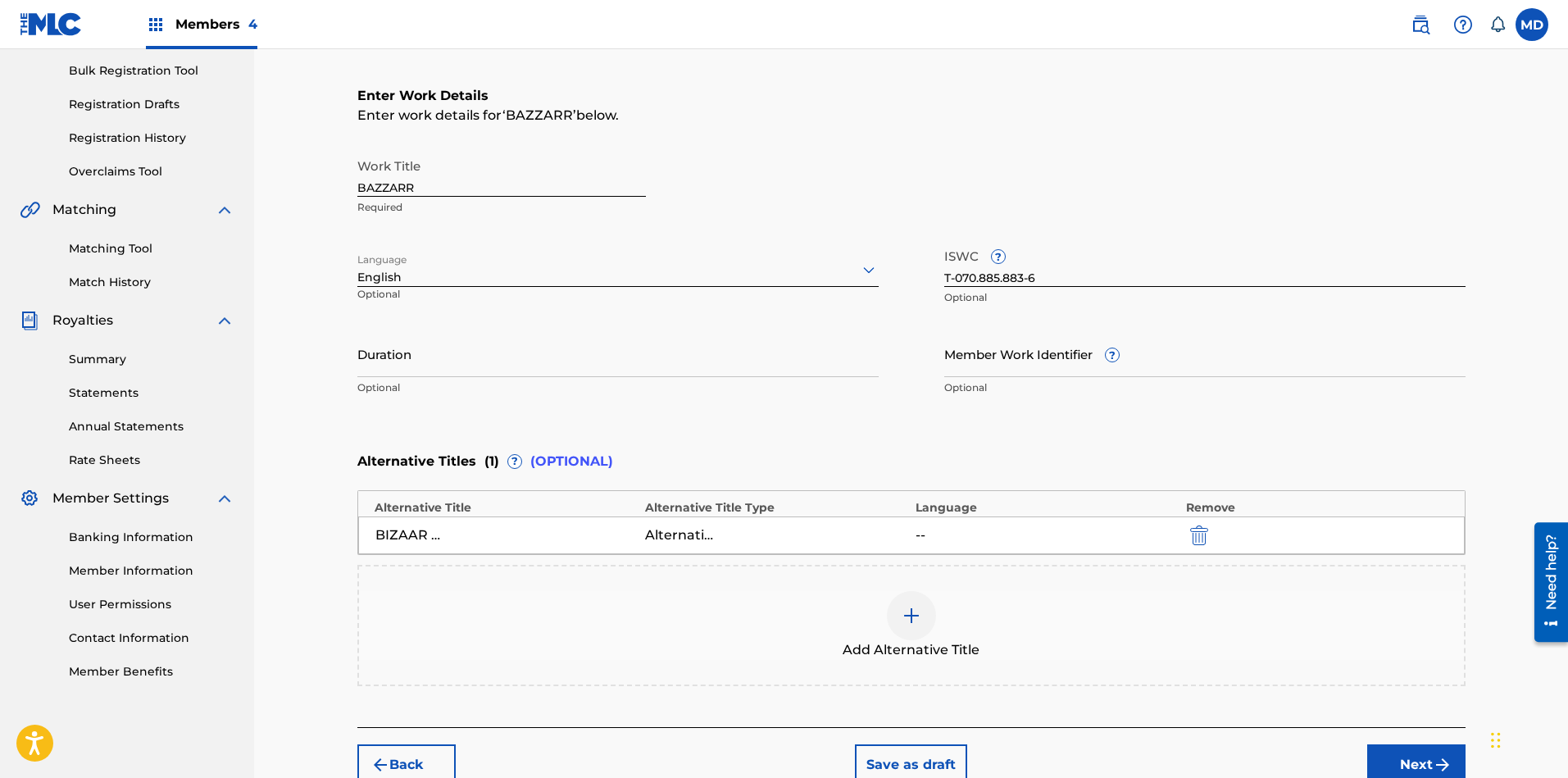
click at [565, 537] on div "BIZAAR BAZZAR BIZARRE" at bounding box center [506, 534] width 262 height 19
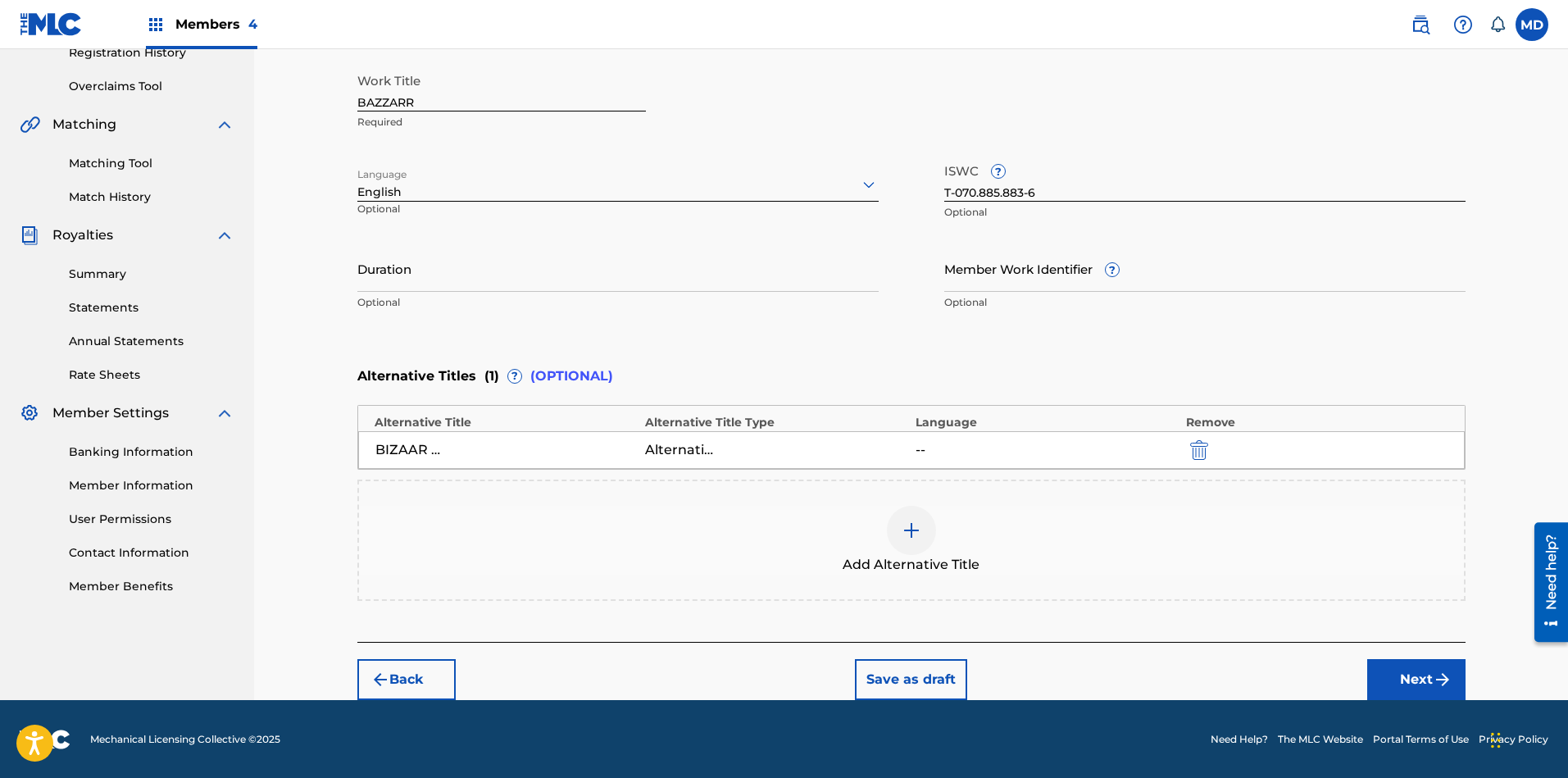
click at [1393, 670] on button "Next" at bounding box center [1415, 679] width 98 height 41
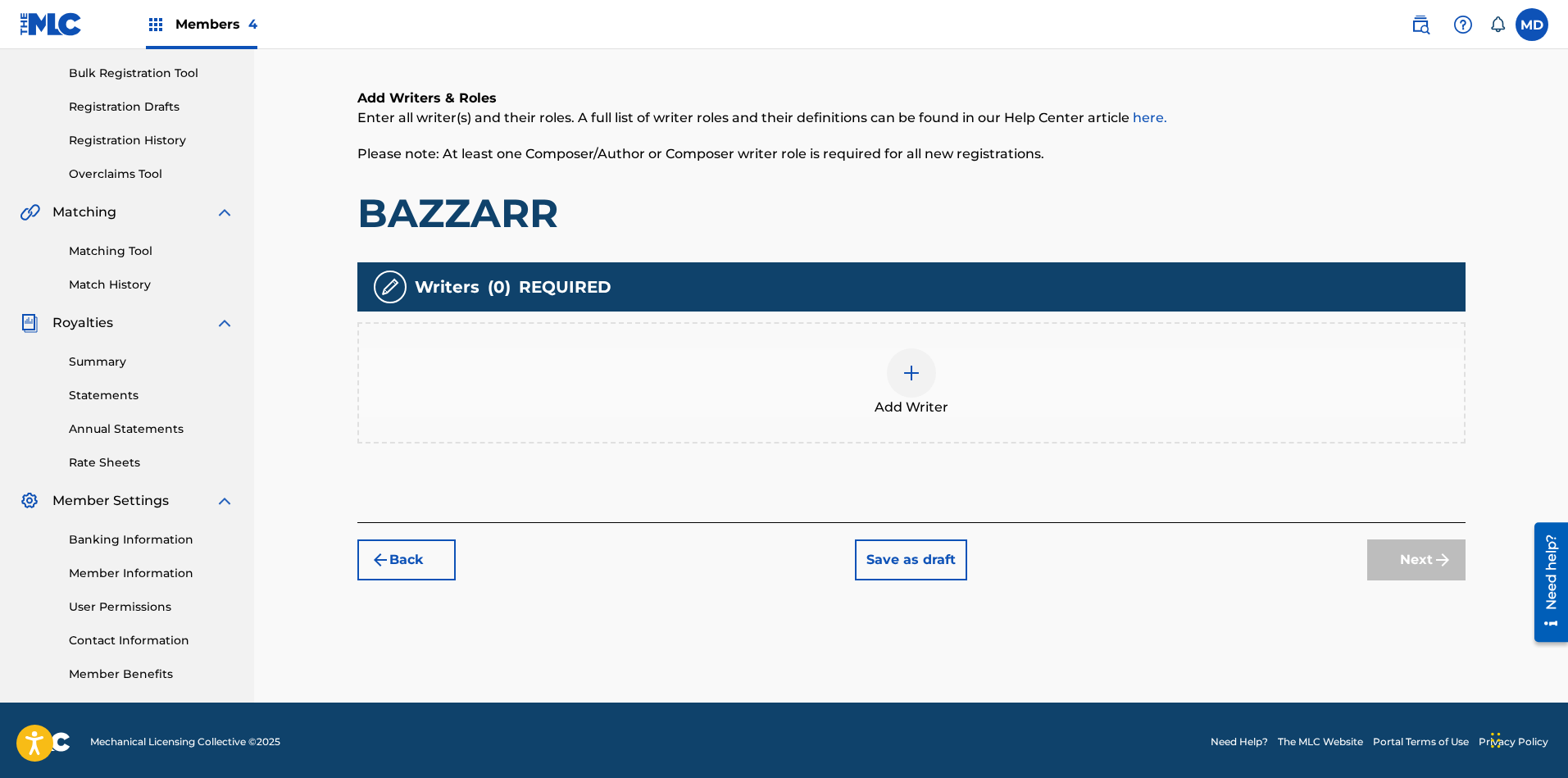
scroll to position [237, 0]
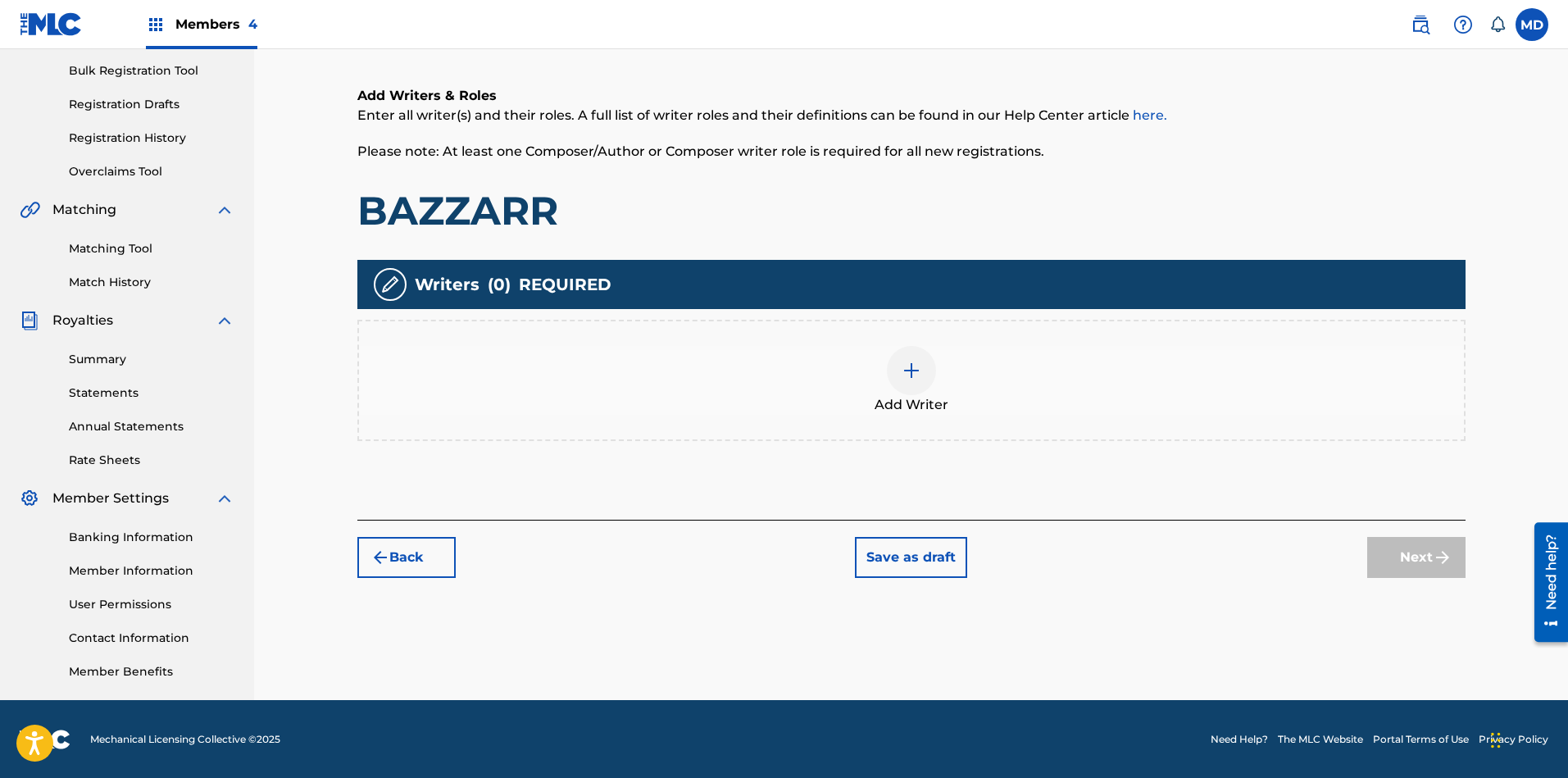
click at [915, 362] on img at bounding box center [911, 370] width 19 height 19
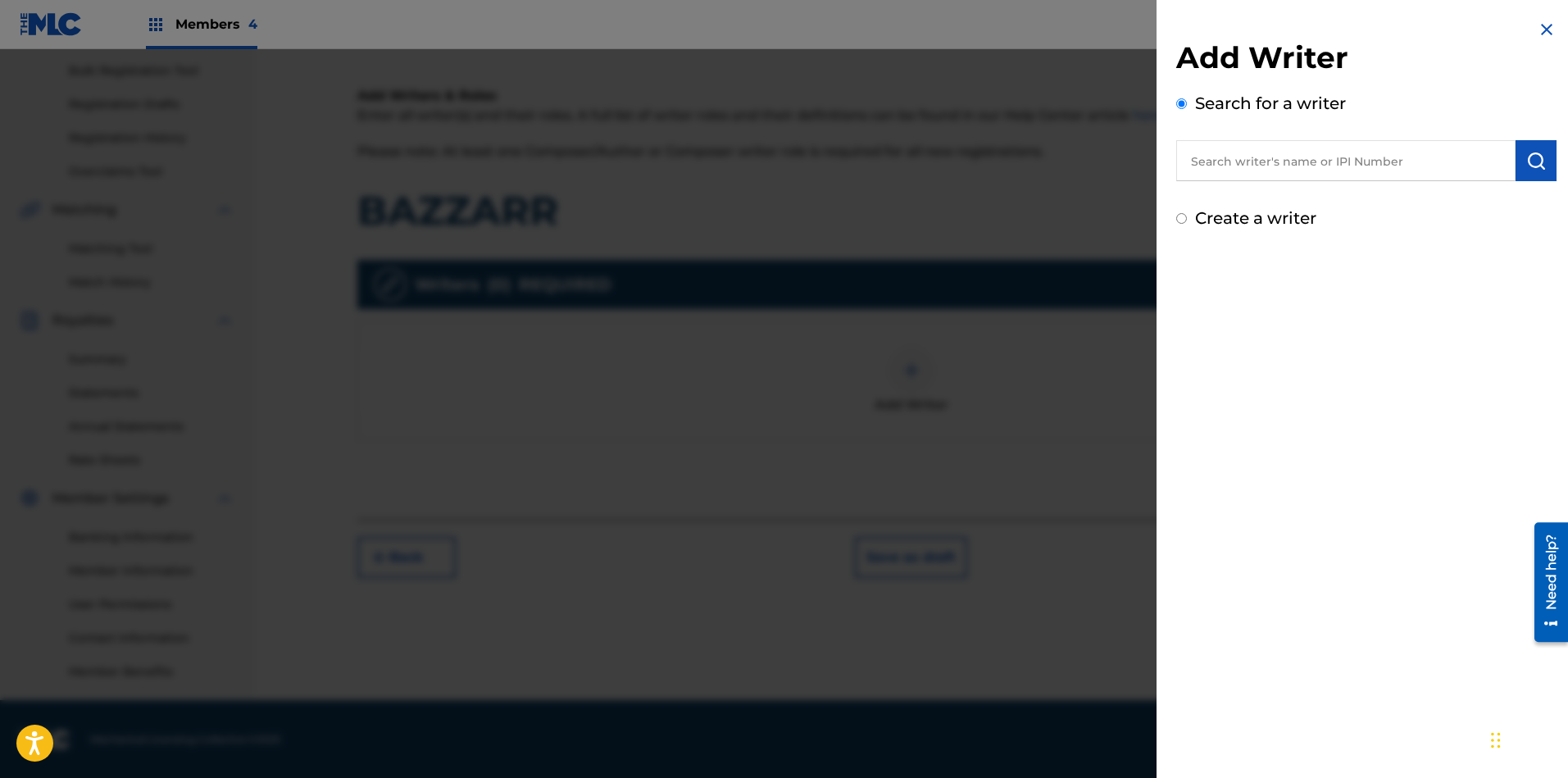
click at [1318, 152] on input "text" at bounding box center [1346, 160] width 340 height 41
paste input "00183503870"
type input "00183503870"
click at [1393, 154] on img "submit" at bounding box center [1535, 160] width 19 height 19
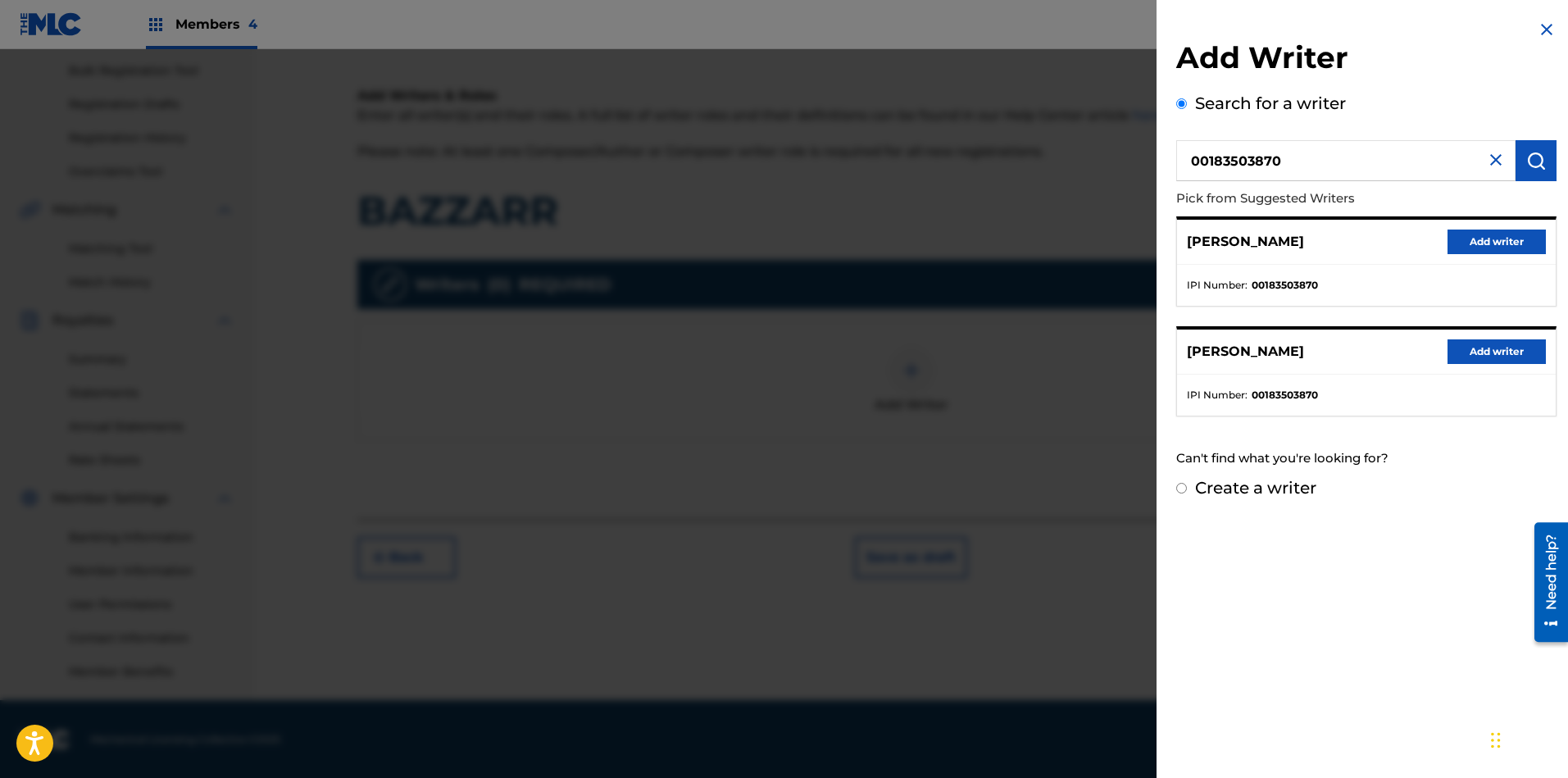
click at [1393, 243] on button "Add writer" at bounding box center [1496, 241] width 98 height 24
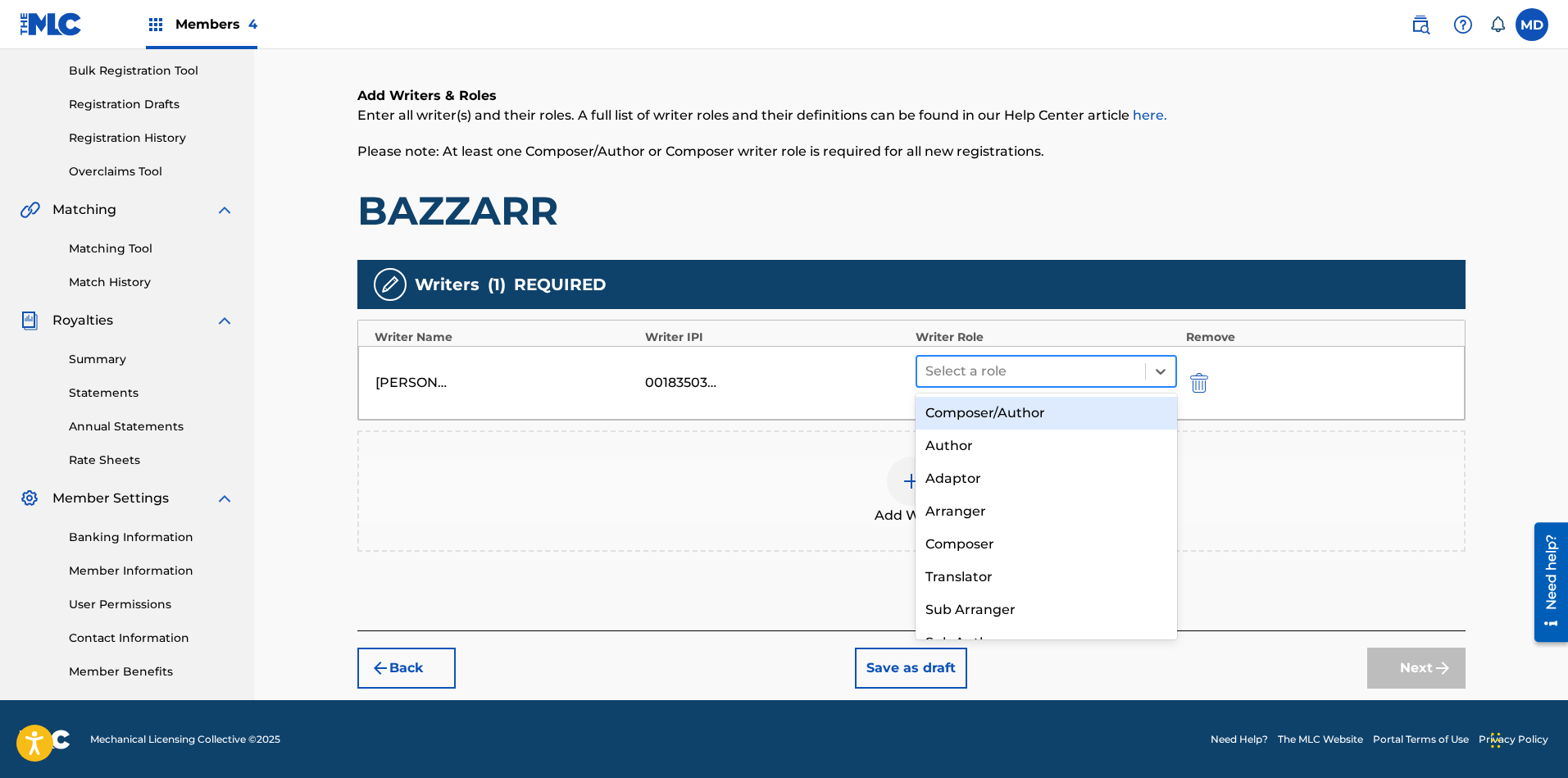
click at [1071, 368] on div at bounding box center [1031, 371] width 212 height 23
click at [1036, 411] on div "Composer/Author" at bounding box center [1046, 412] width 262 height 33
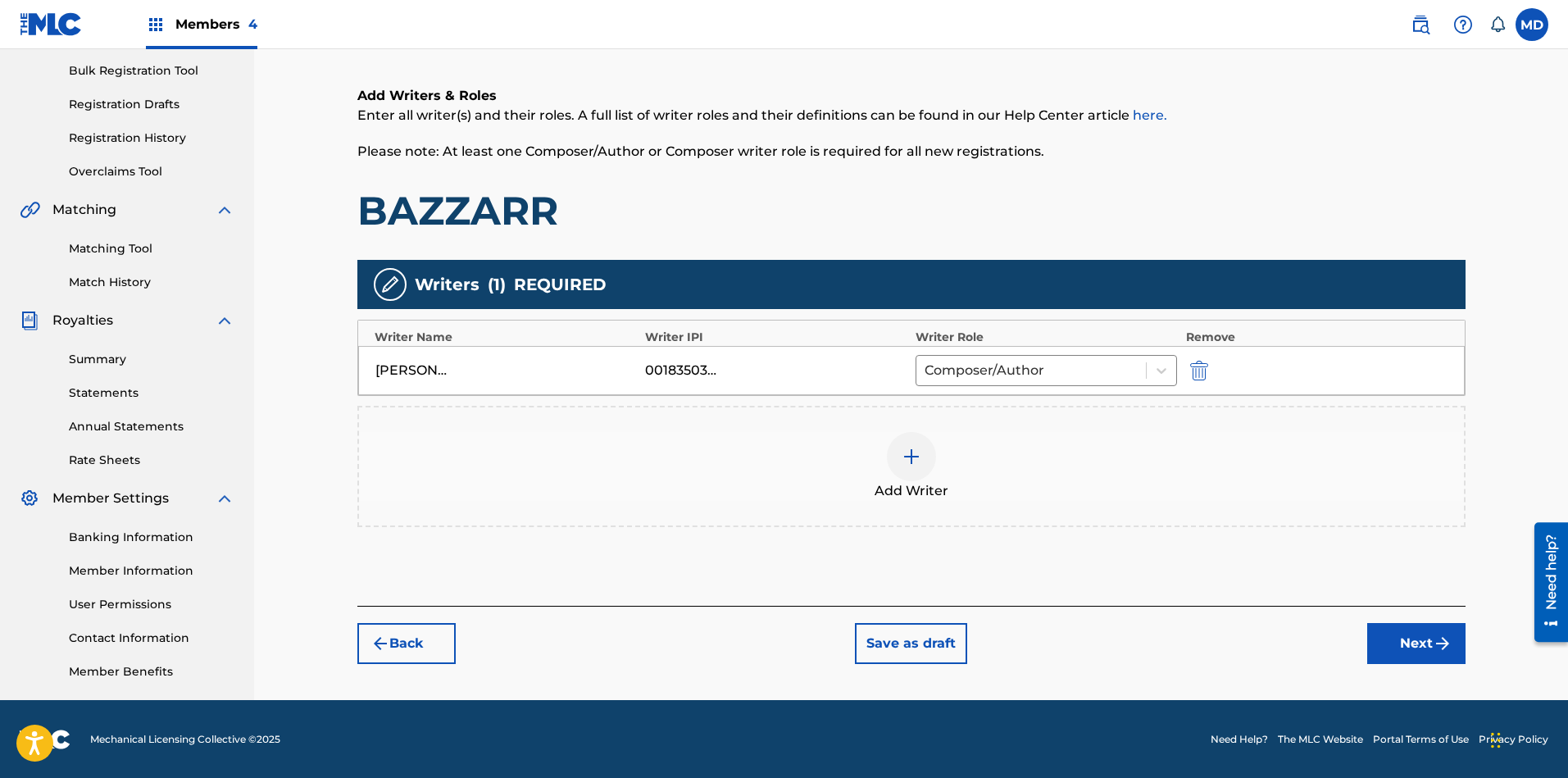
click at [909, 470] on div at bounding box center [911, 456] width 49 height 49
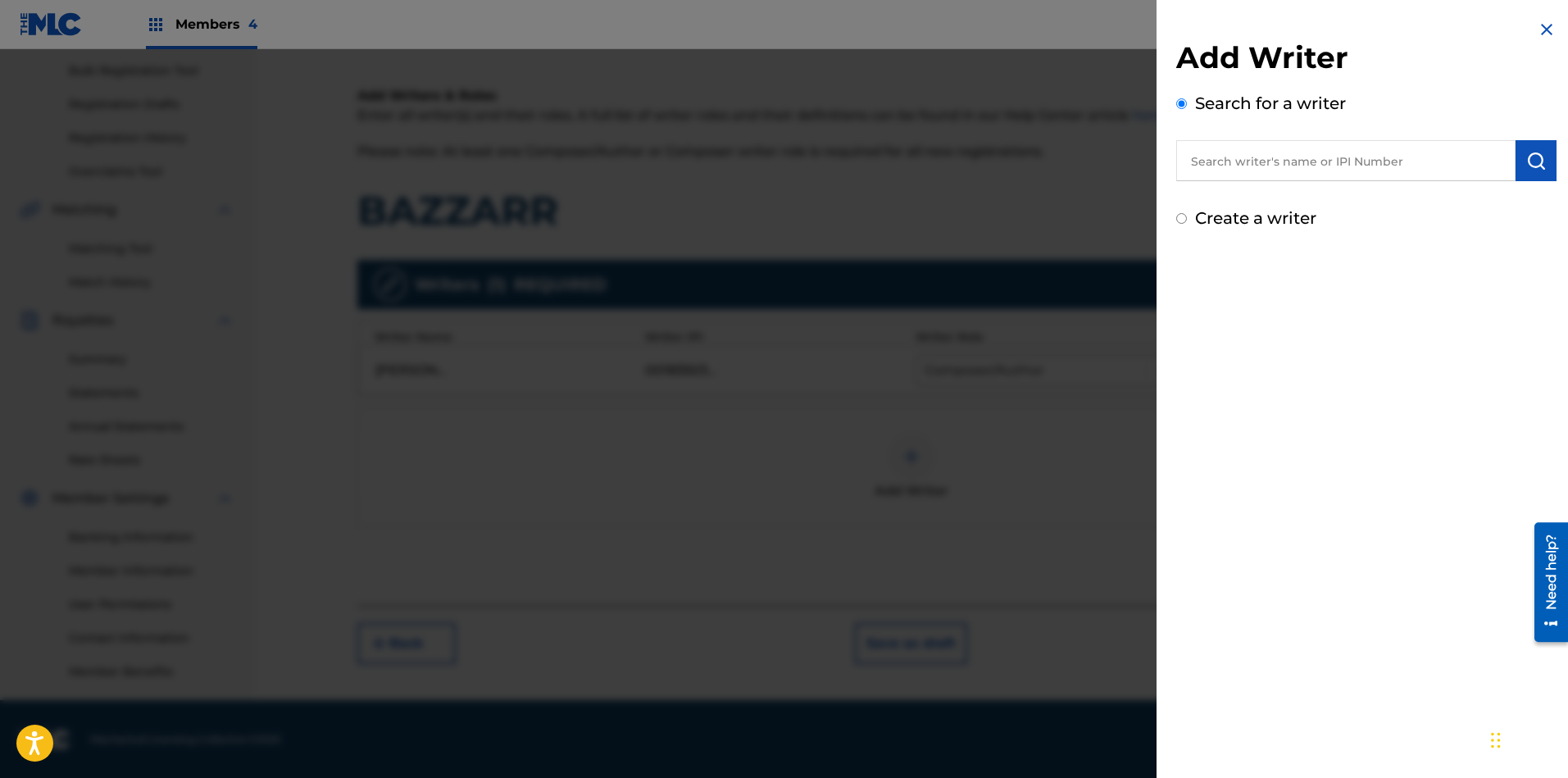
click at [1305, 158] on input "text" at bounding box center [1346, 160] width 340 height 41
paste input "00066982531"
type input "00066982531"
click at [1393, 162] on img "submit" at bounding box center [1535, 160] width 19 height 19
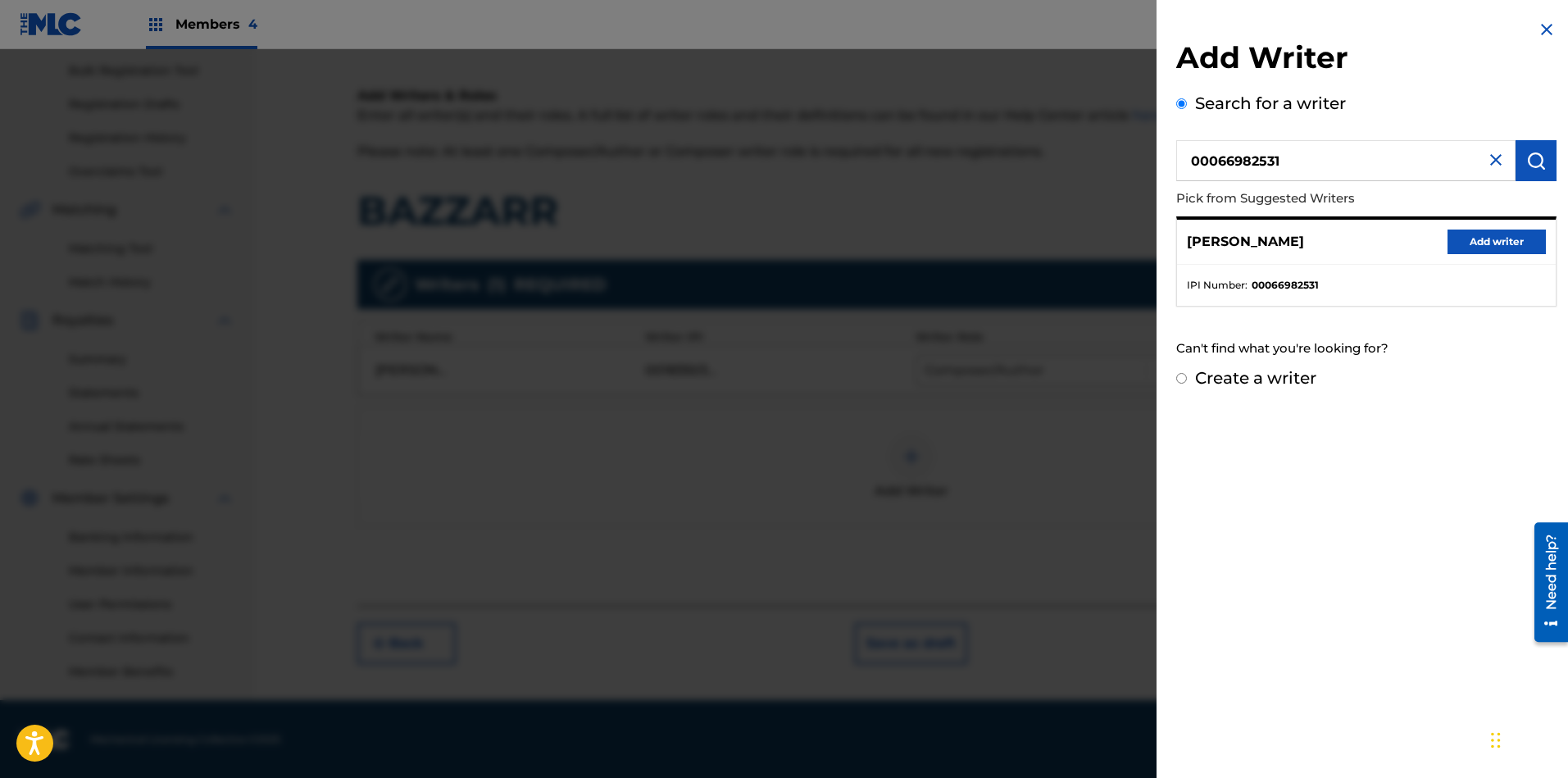
click at [1393, 243] on button "Add writer" at bounding box center [1496, 241] width 98 height 24
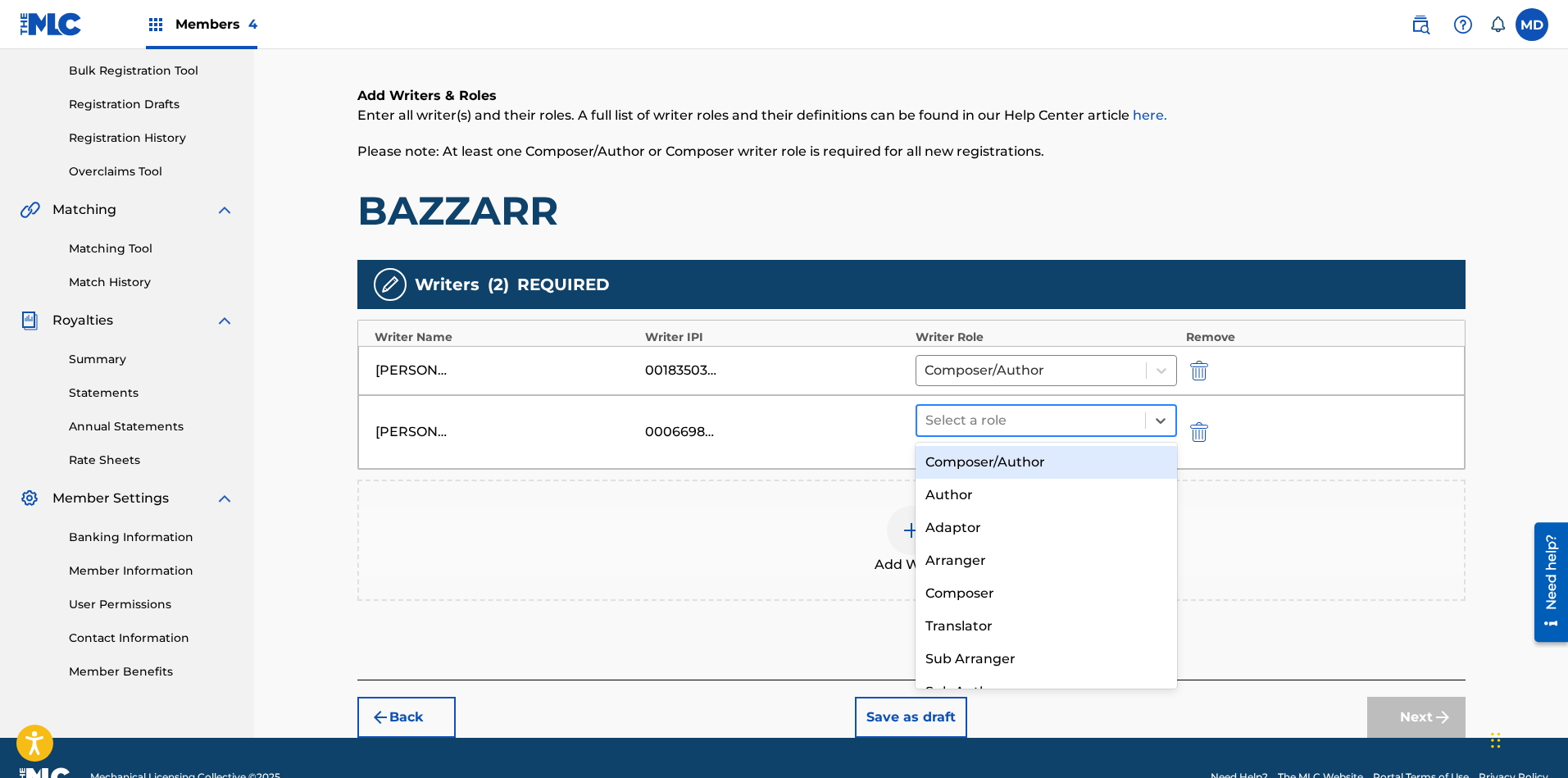
click at [1068, 420] on div at bounding box center [1031, 420] width 212 height 23
click at [1020, 469] on div "Composer/Author" at bounding box center [1046, 462] width 262 height 33
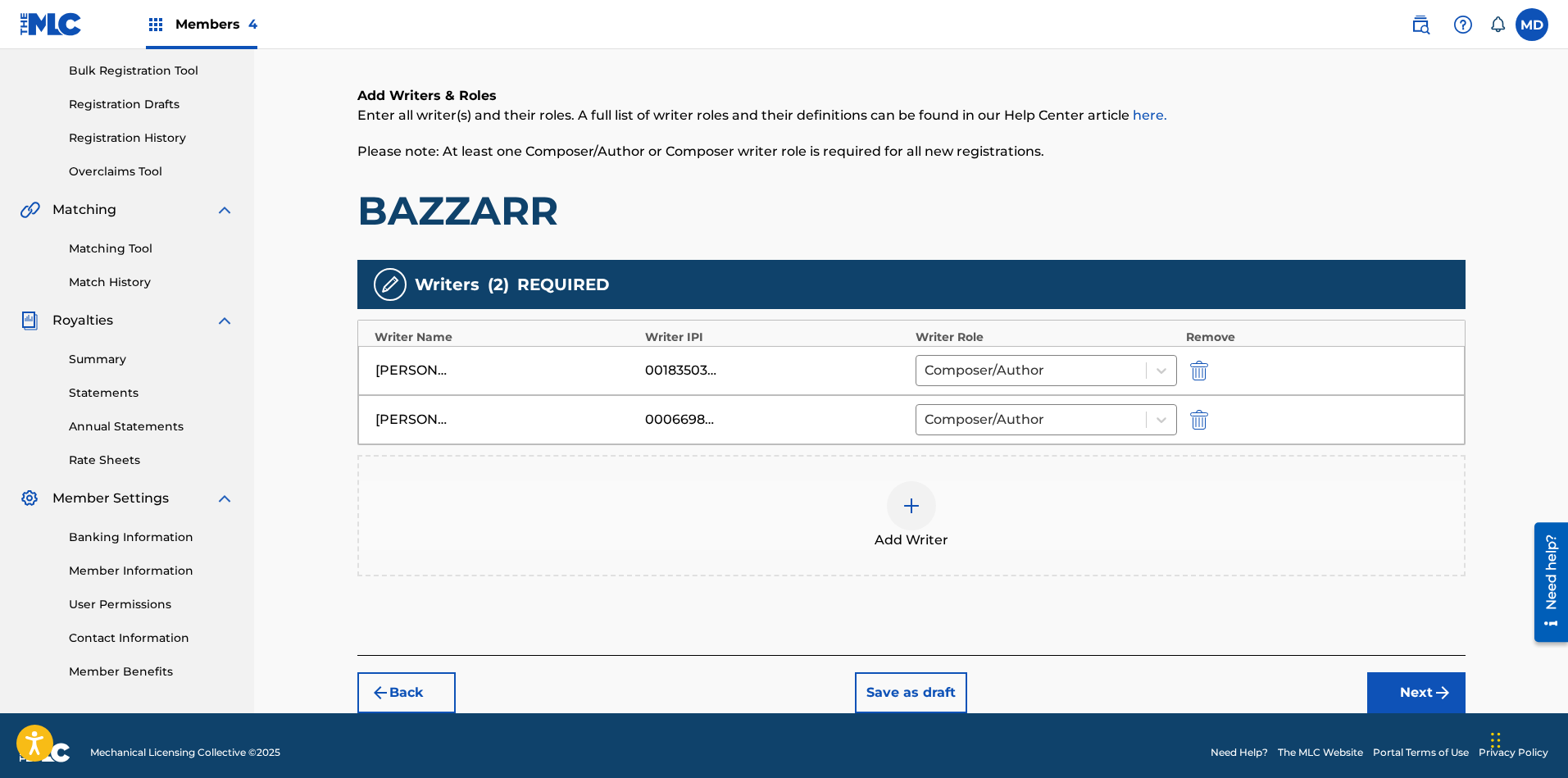
click at [1382, 687] on button "Next" at bounding box center [1415, 692] width 98 height 41
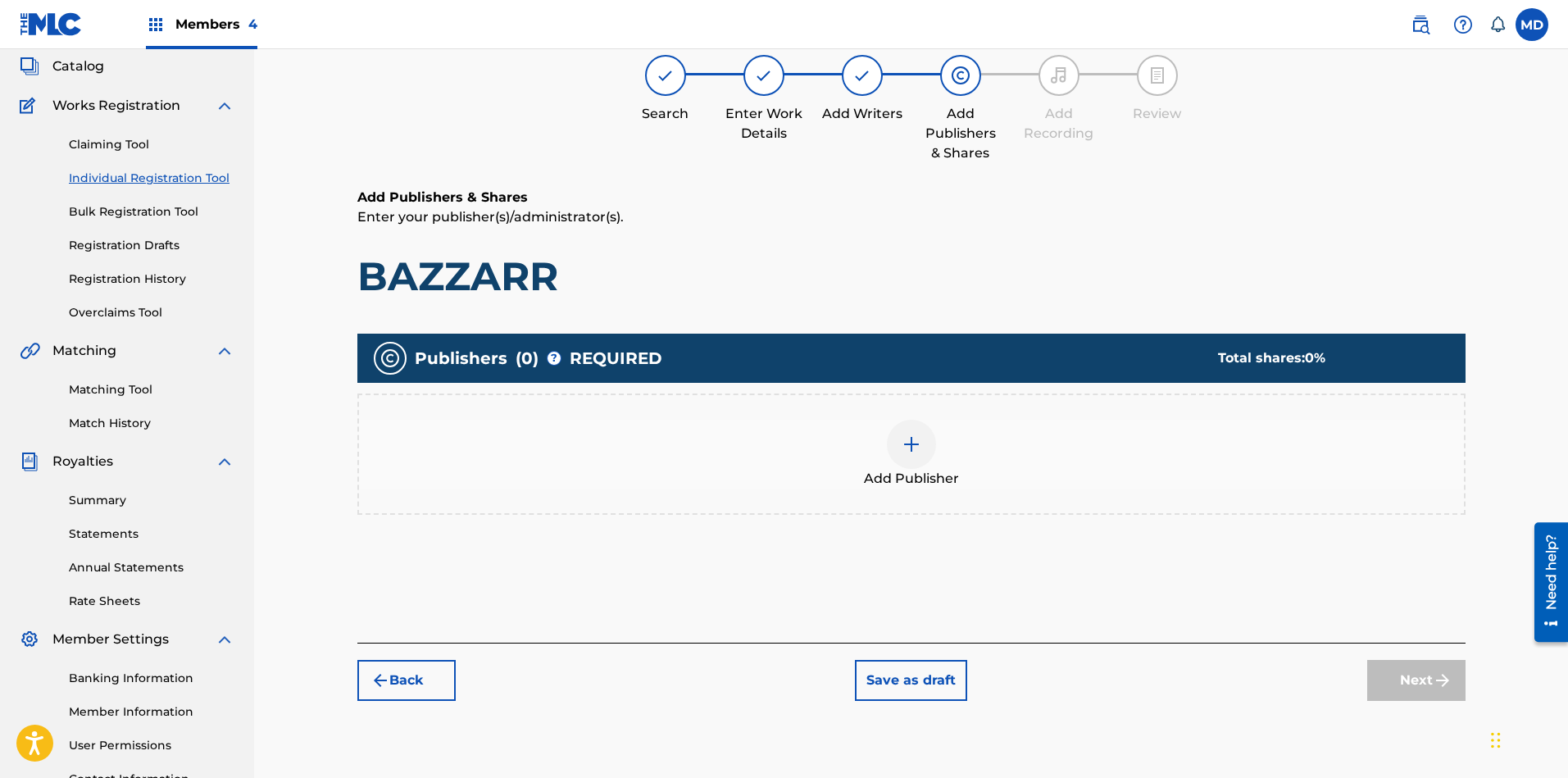
scroll to position [74, 0]
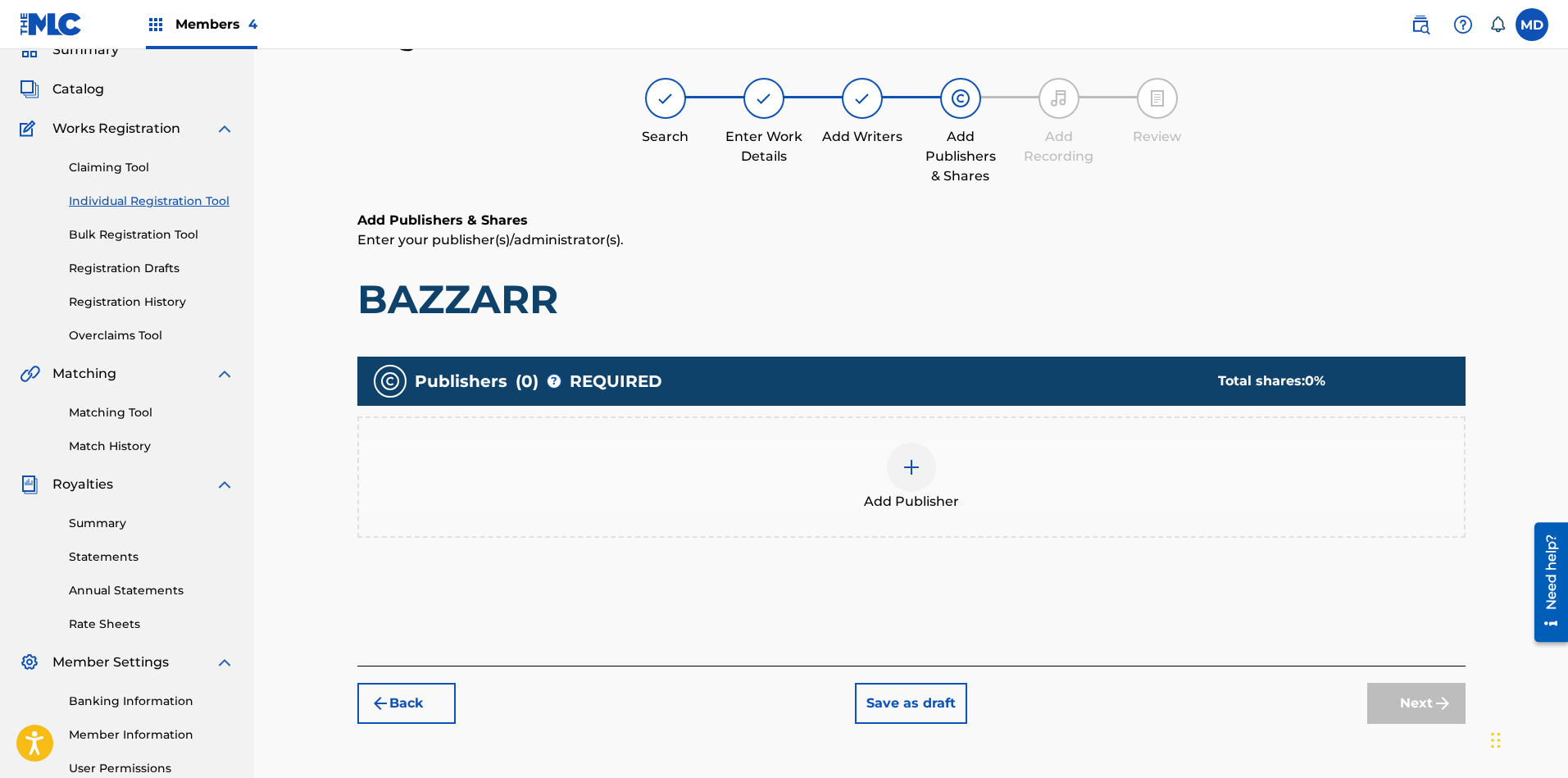
click at [913, 468] on img at bounding box center [911, 466] width 19 height 19
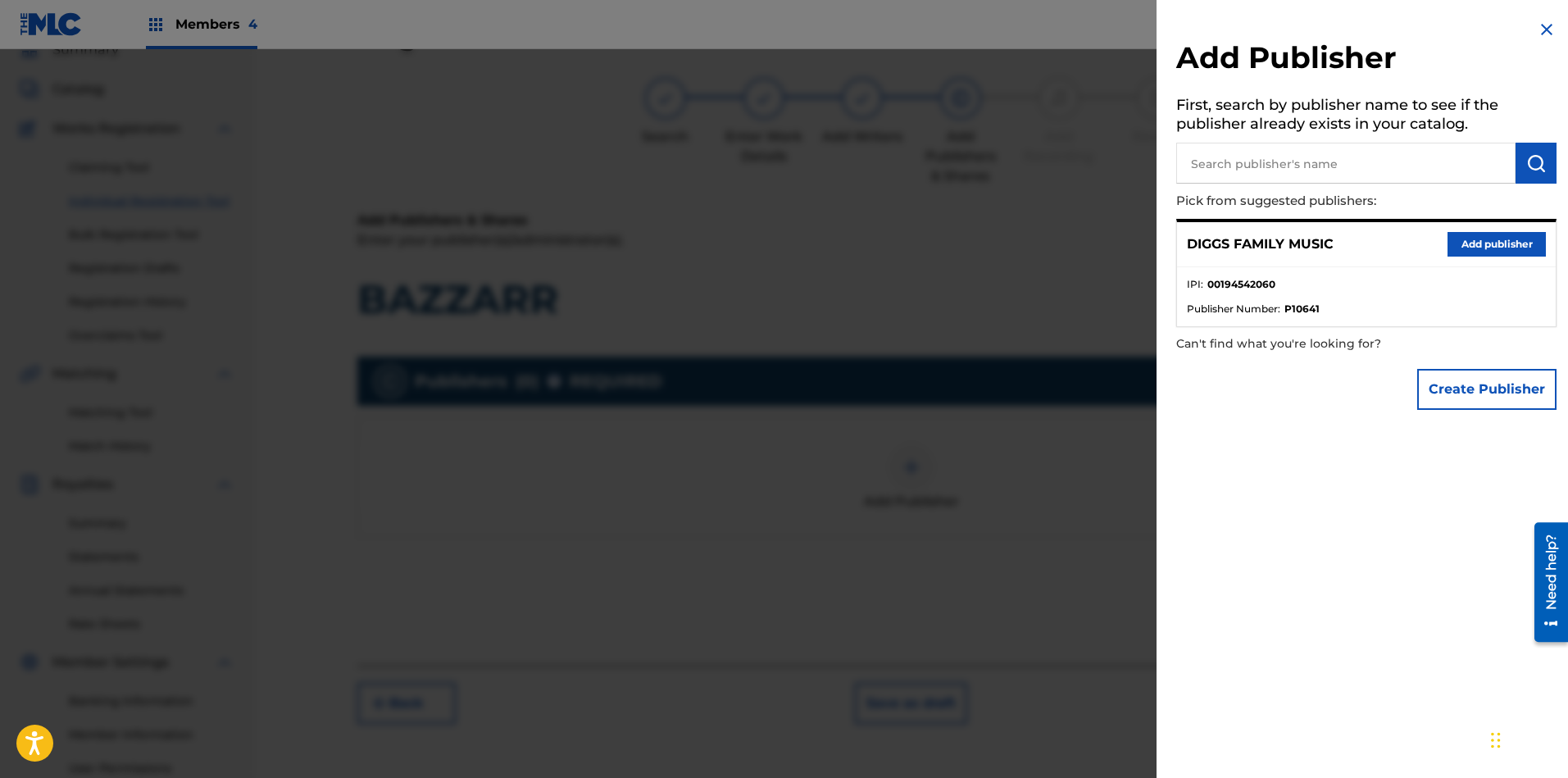
click at [1393, 237] on button "Add publisher" at bounding box center [1496, 244] width 98 height 24
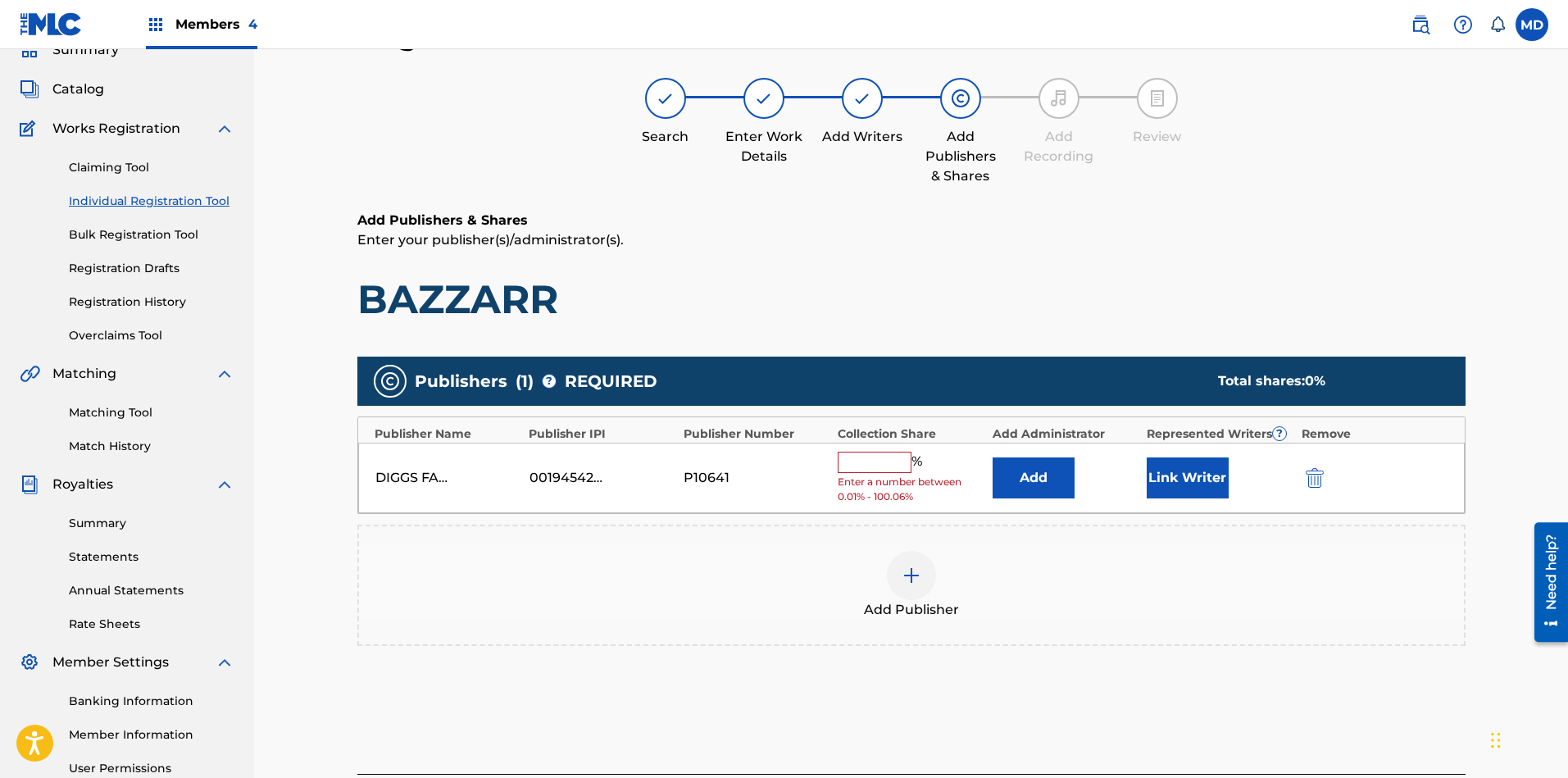
click at [885, 460] on input "text" at bounding box center [875, 462] width 74 height 21
paste input "33.3"
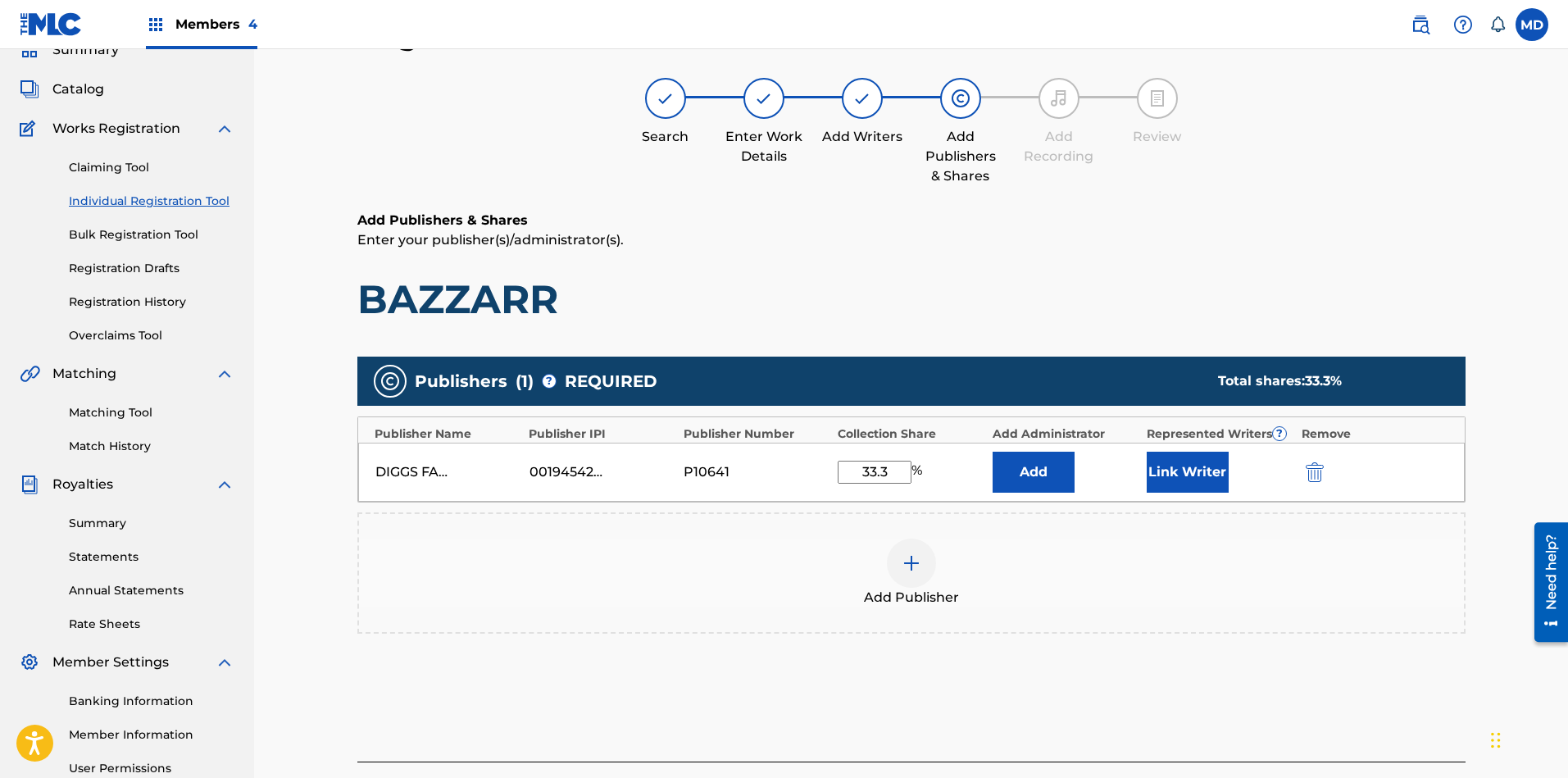
type input "33.3"
click at [1173, 469] on button "Link Writer" at bounding box center [1187, 472] width 82 height 41
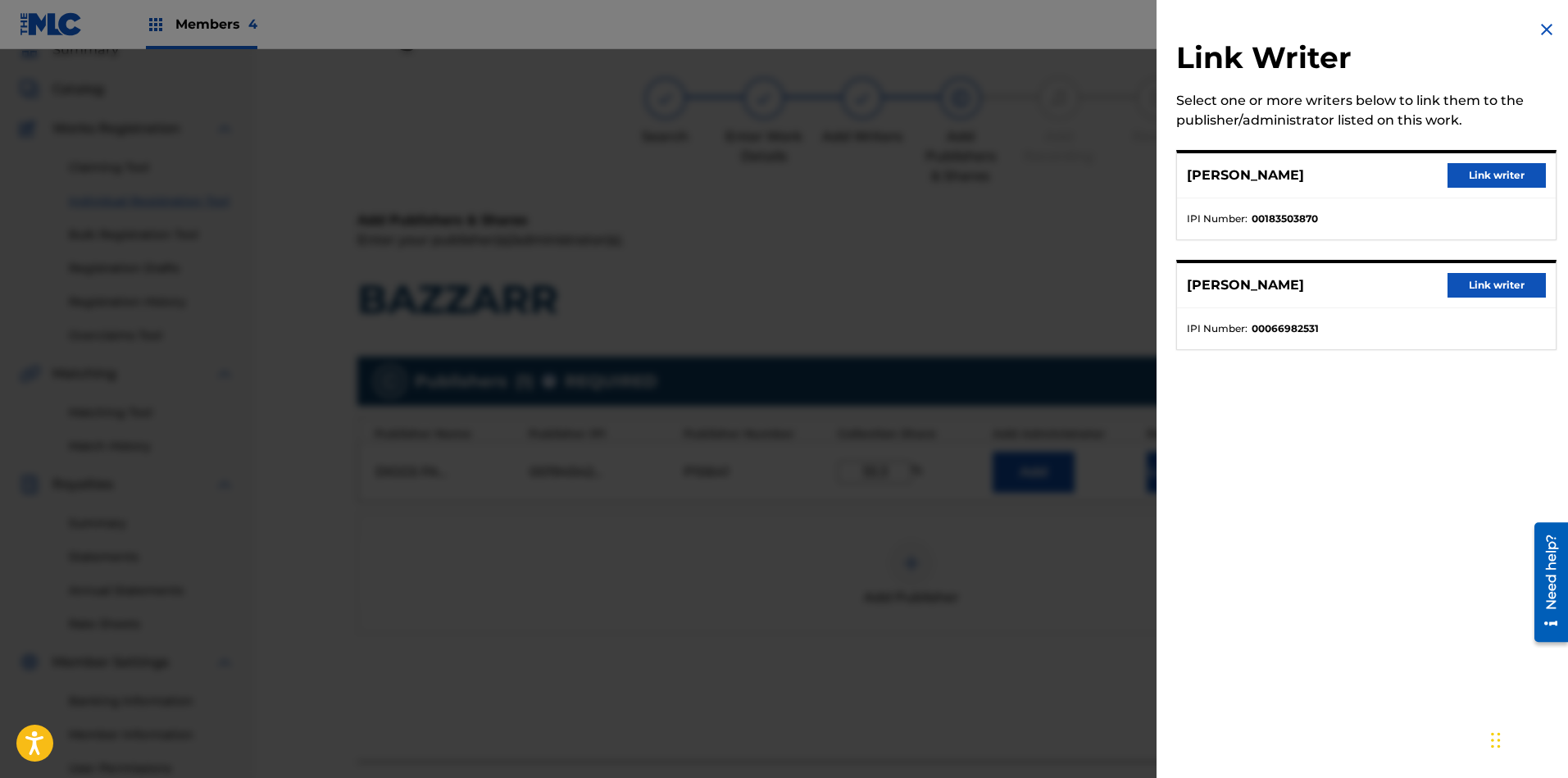
click at [1393, 174] on button "Link writer" at bounding box center [1496, 174] width 98 height 24
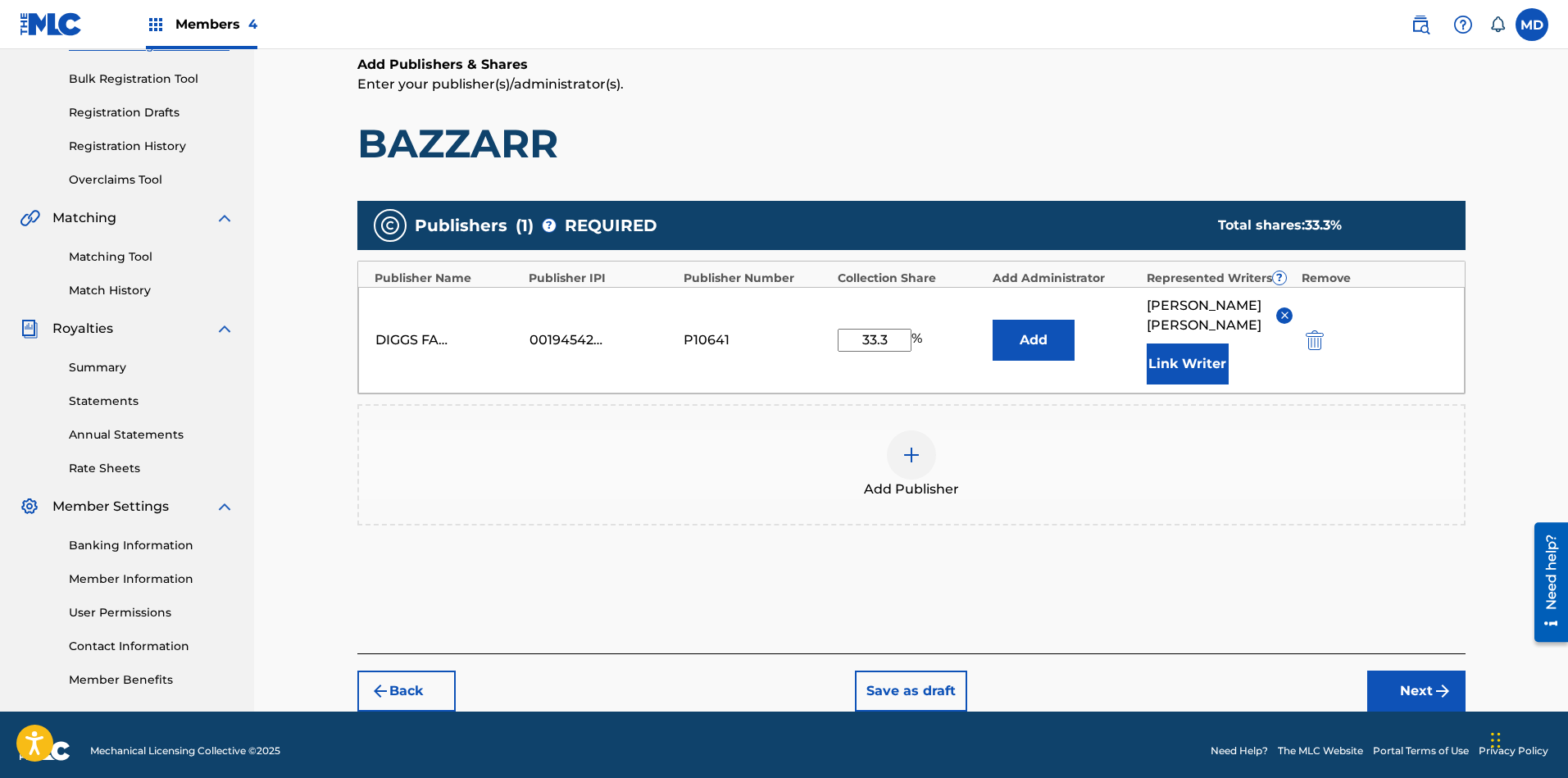
scroll to position [241, 0]
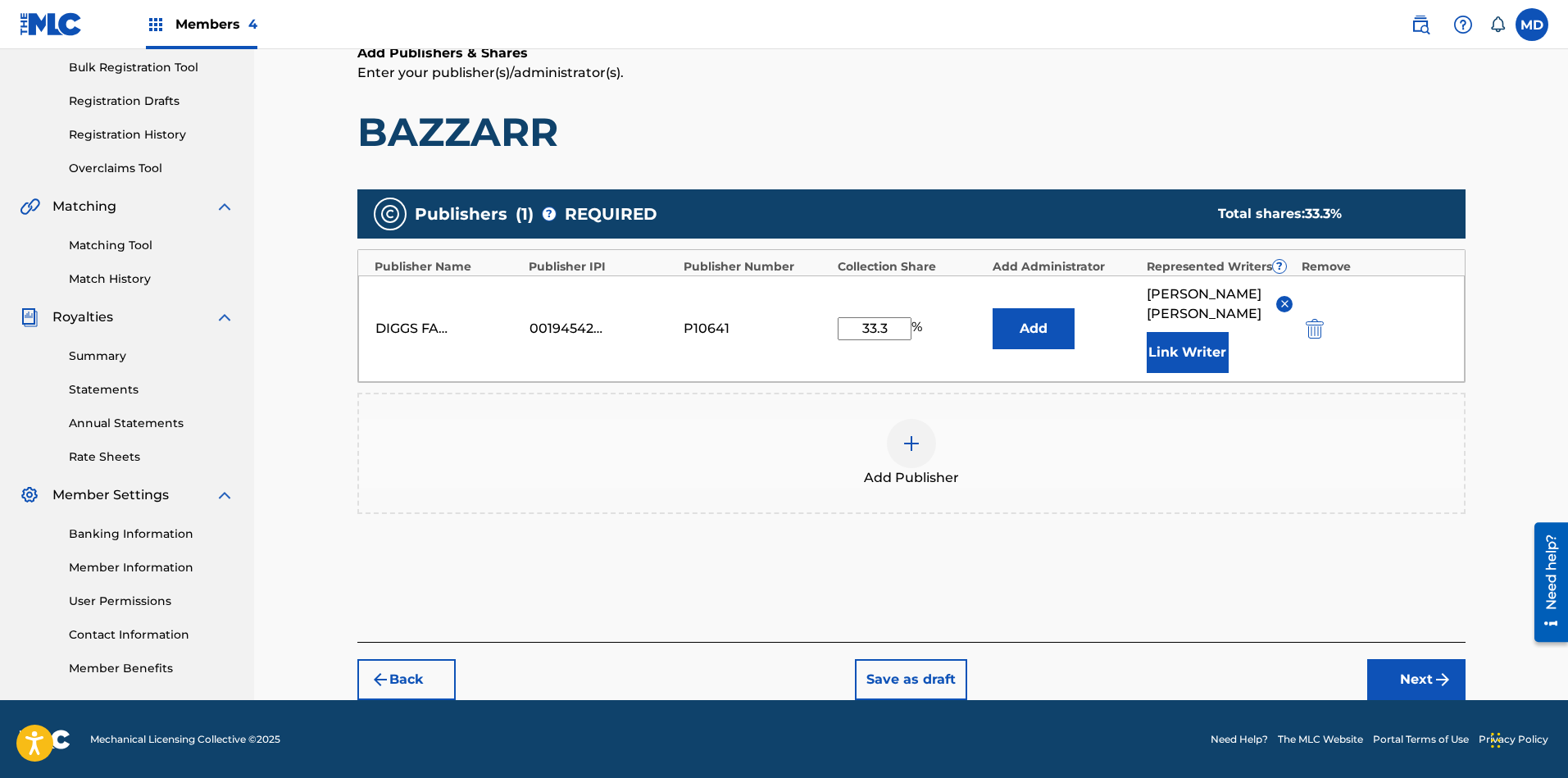
click at [1393, 677] on button "Next" at bounding box center [1415, 679] width 98 height 41
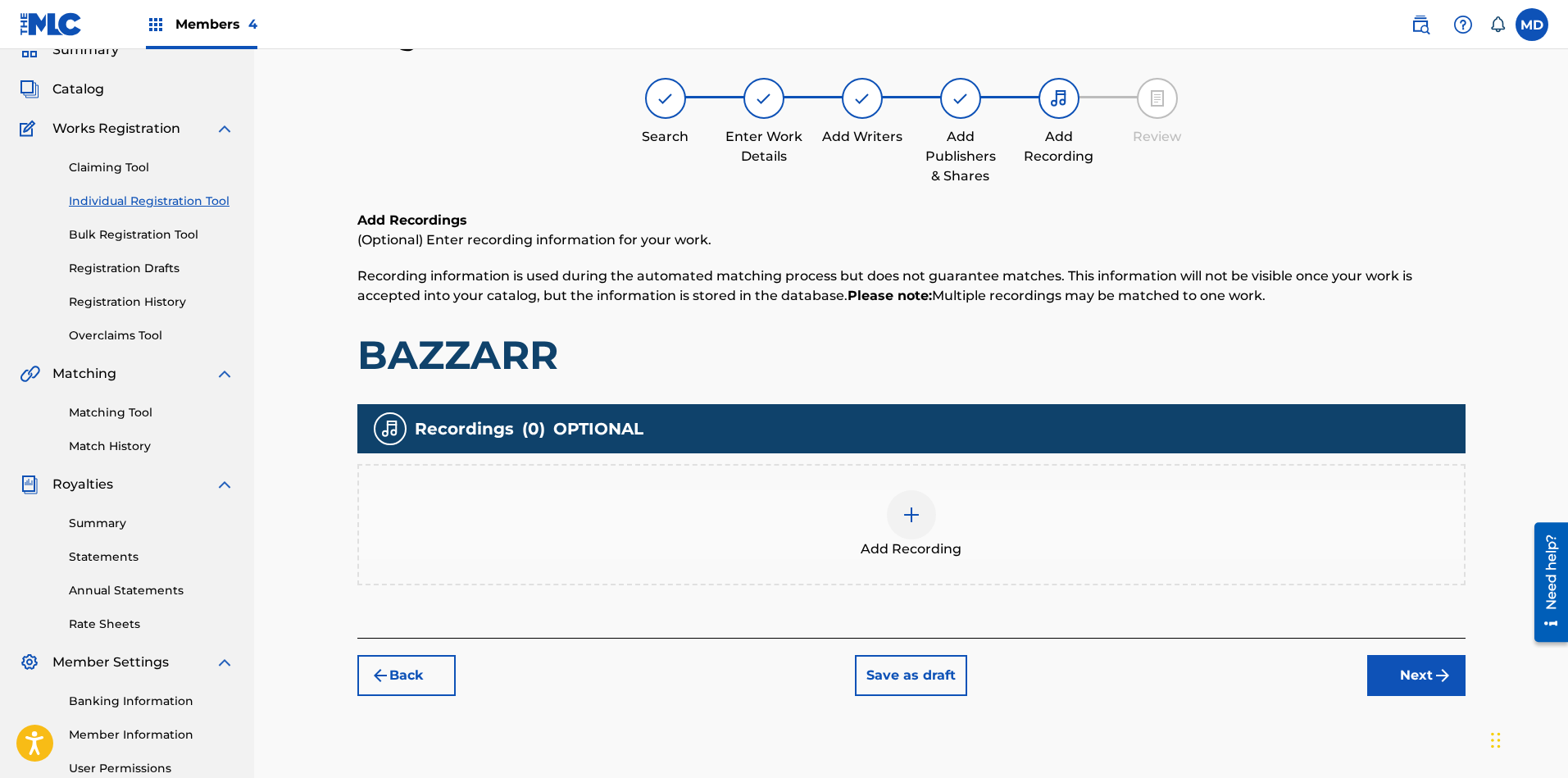
scroll to position [74, 0]
click at [1393, 668] on button "Next" at bounding box center [1415, 675] width 98 height 41
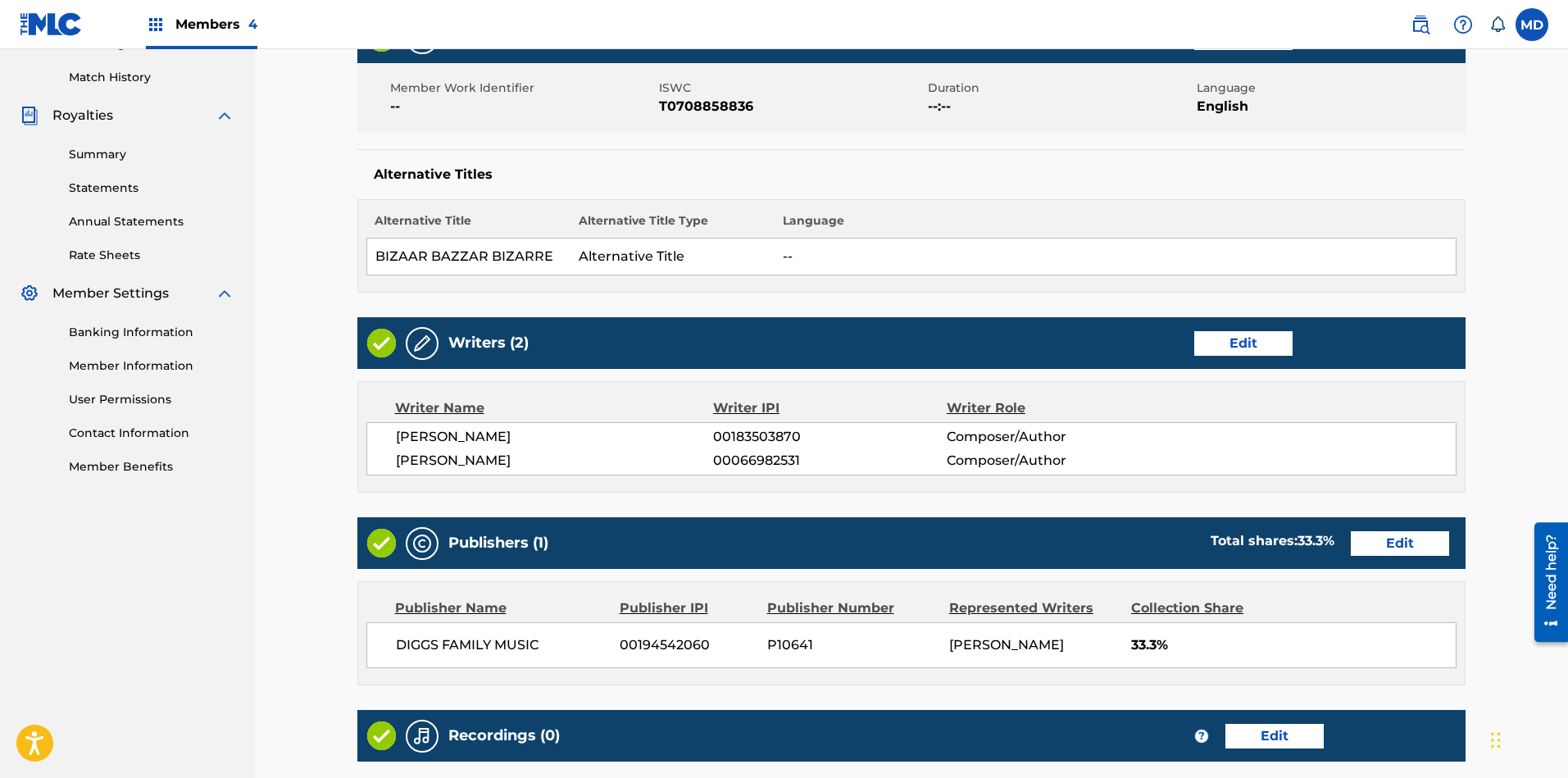
scroll to position [637, 0]
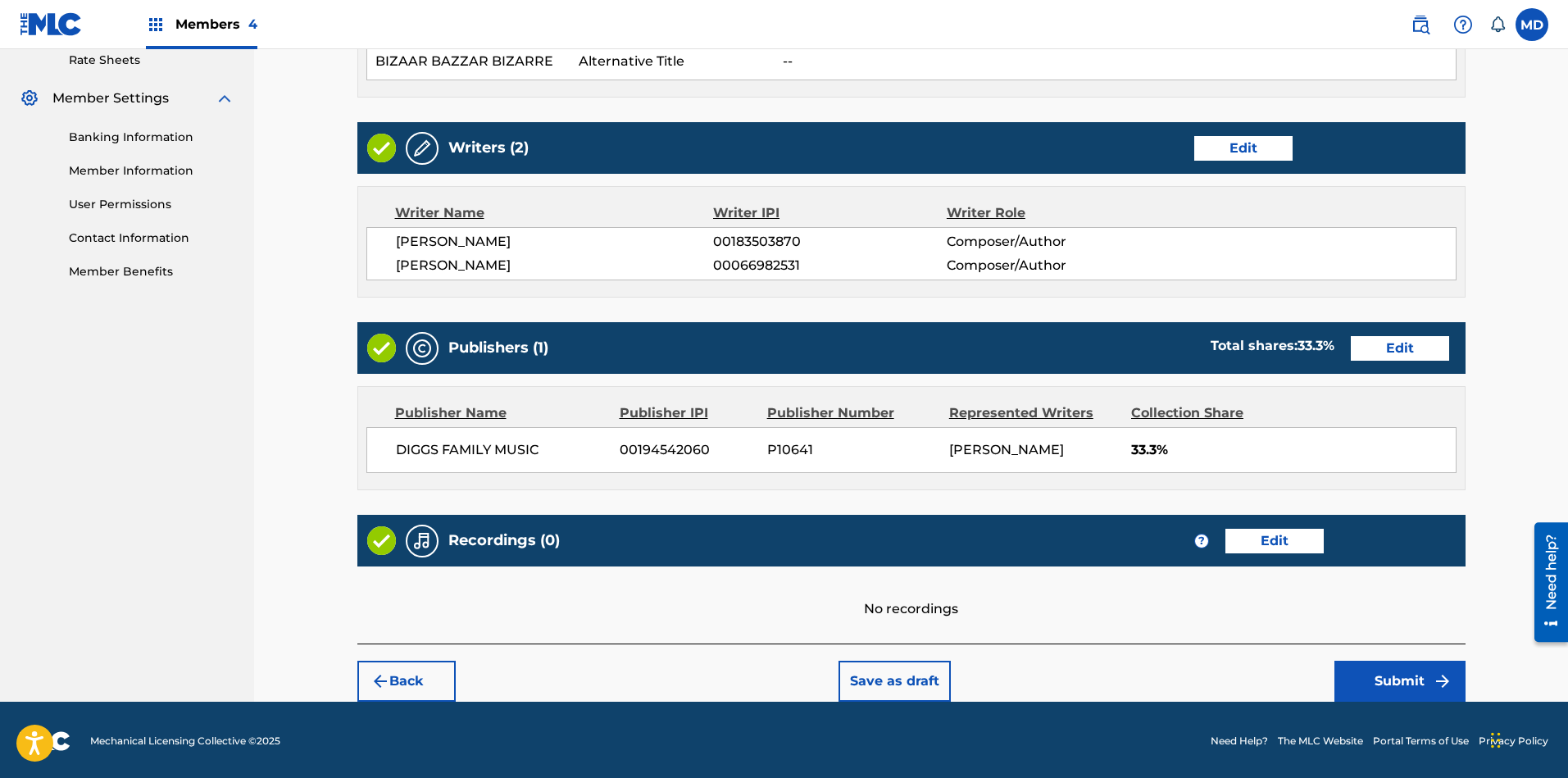
click at [1375, 670] on button "Submit" at bounding box center [1399, 681] width 131 height 41
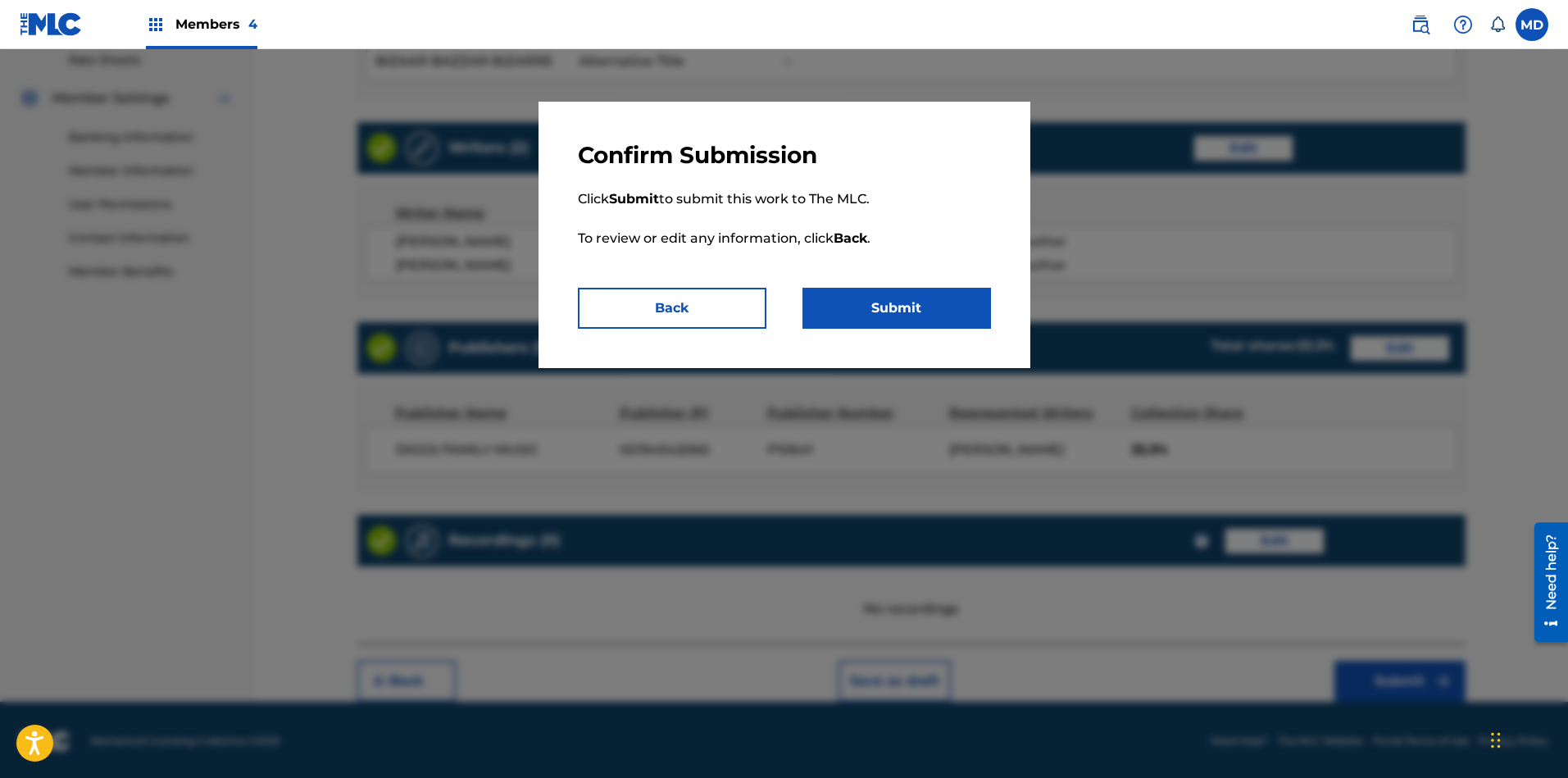
click at [894, 316] on button "Submit" at bounding box center [896, 308] width 189 height 41
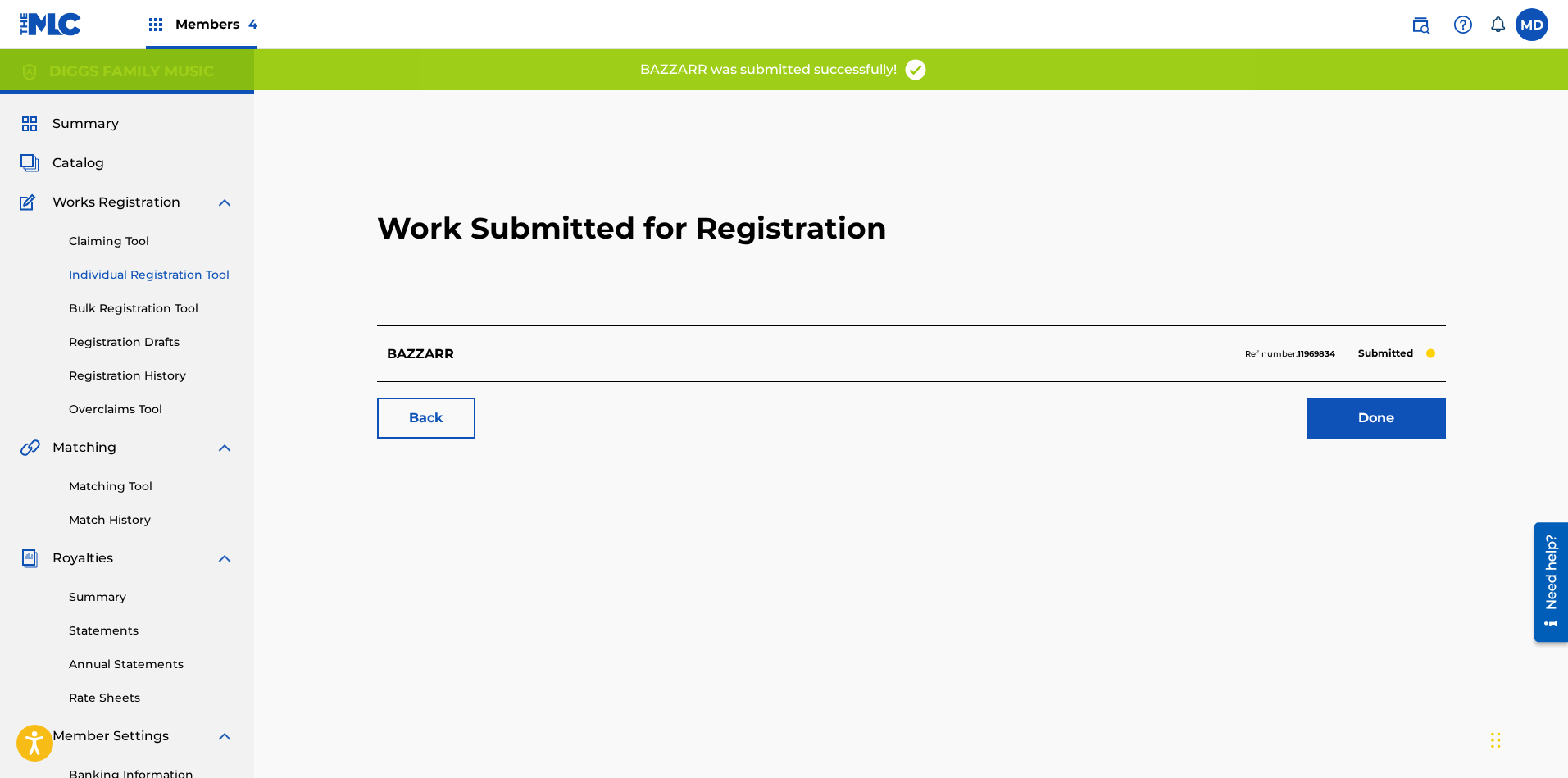
click at [1393, 417] on link "Done" at bounding box center [1376, 418] width 139 height 41
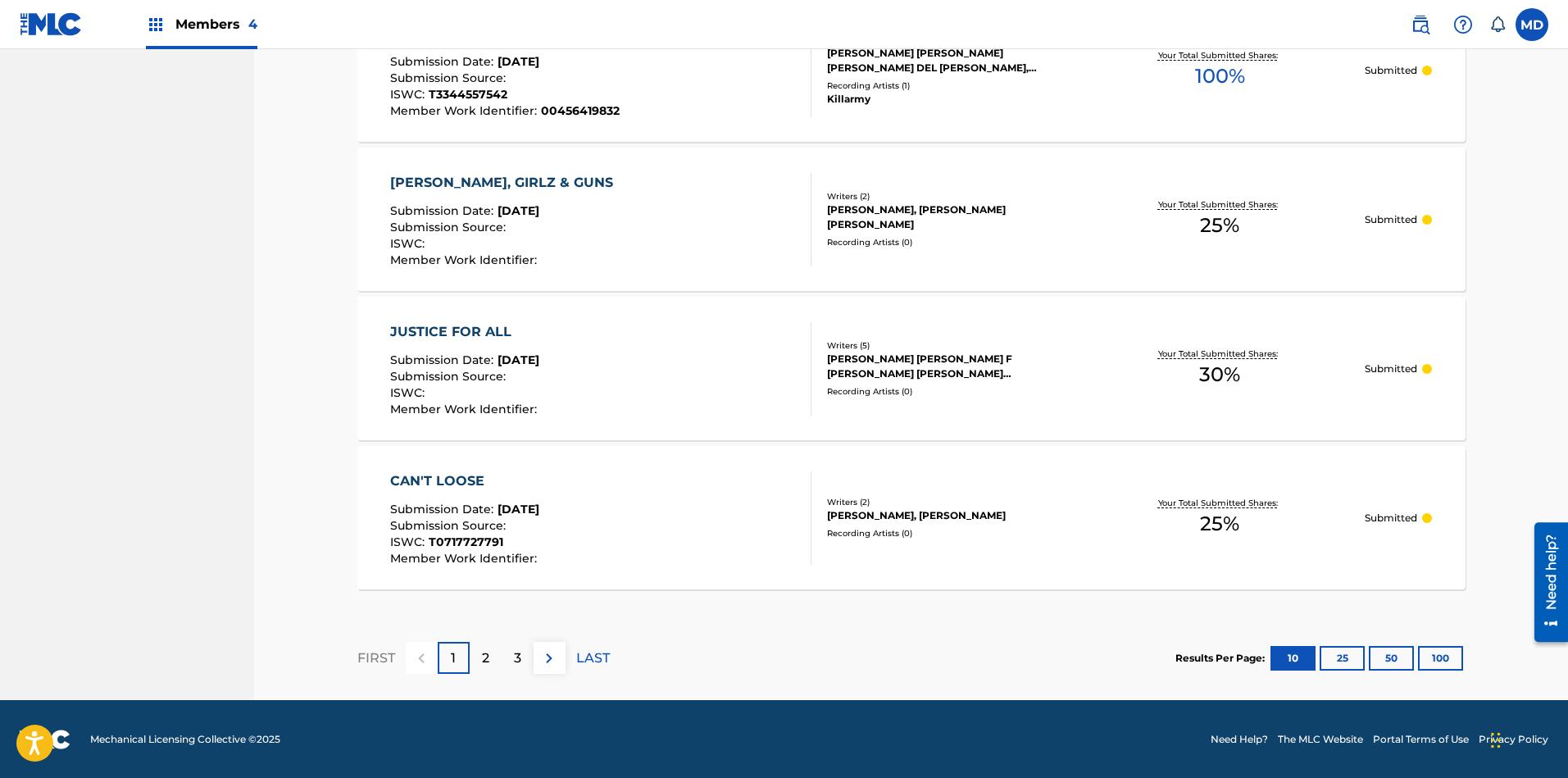
scroll to position [1404, 0]
click at [495, 654] on div "2" at bounding box center [485, 657] width 32 height 32
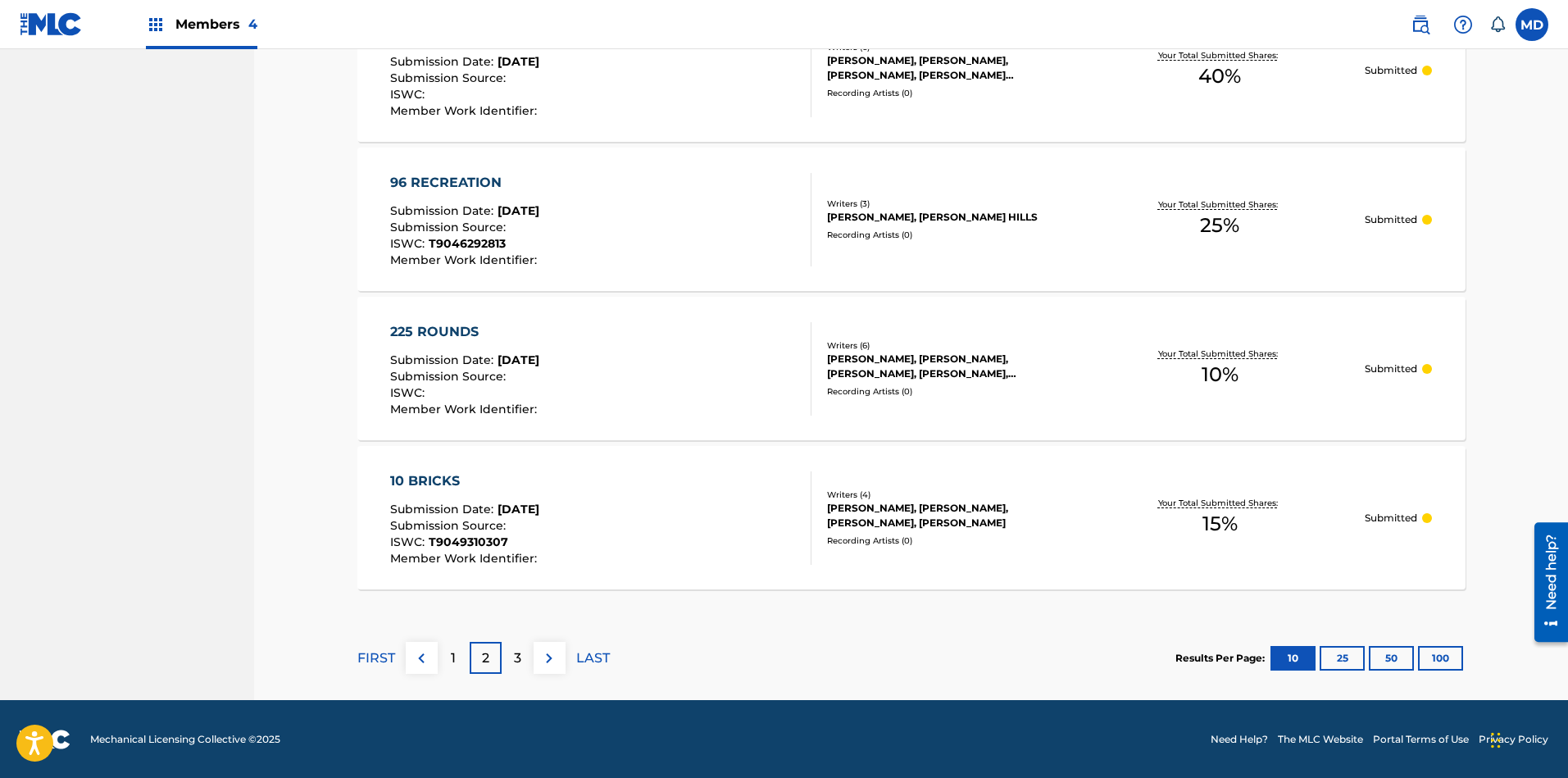
click at [524, 651] on div "3" at bounding box center [517, 657] width 32 height 32
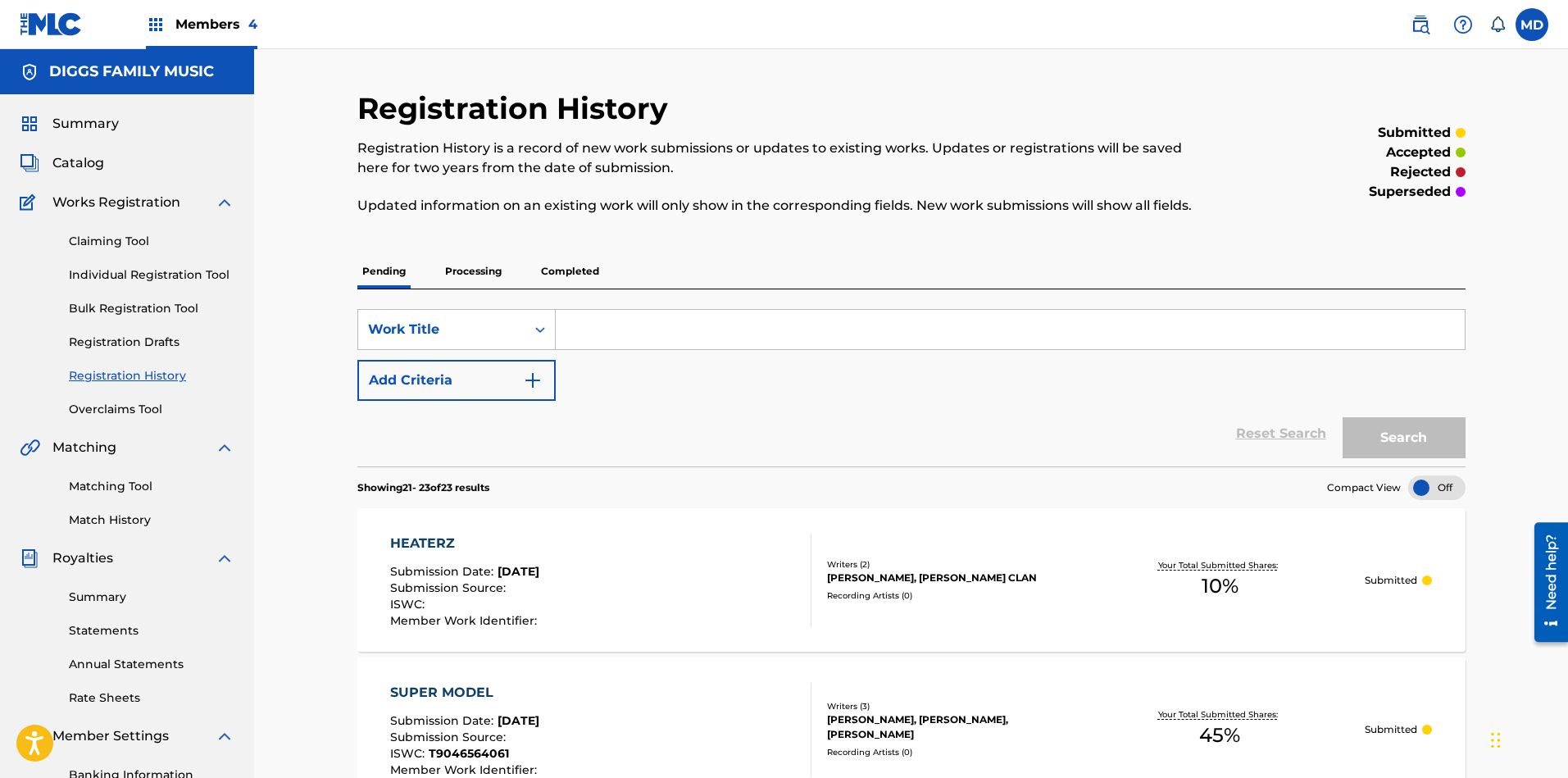
scroll to position [360, 0]
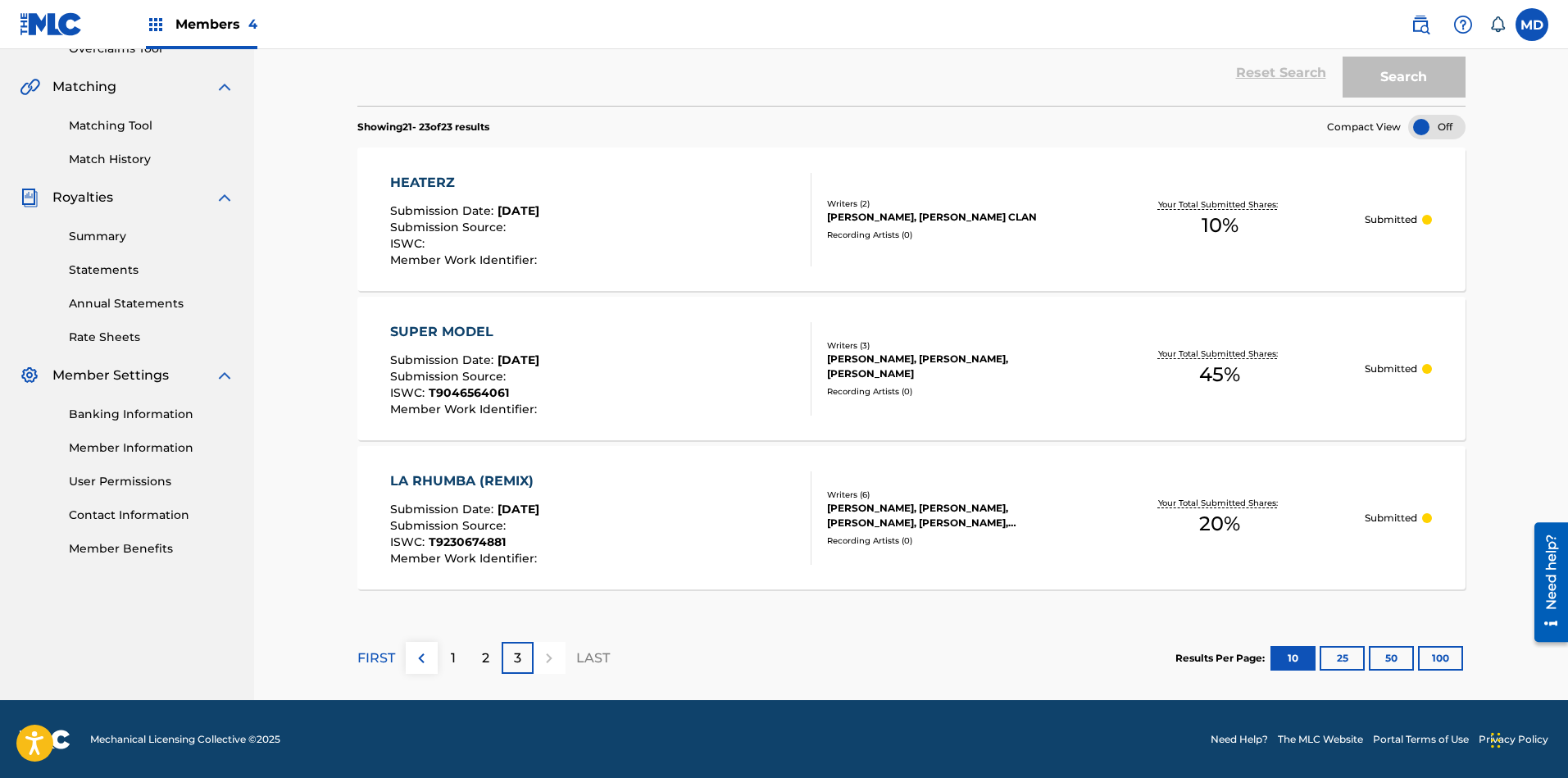
click at [376, 651] on p "FIRST" at bounding box center [376, 657] width 38 height 19
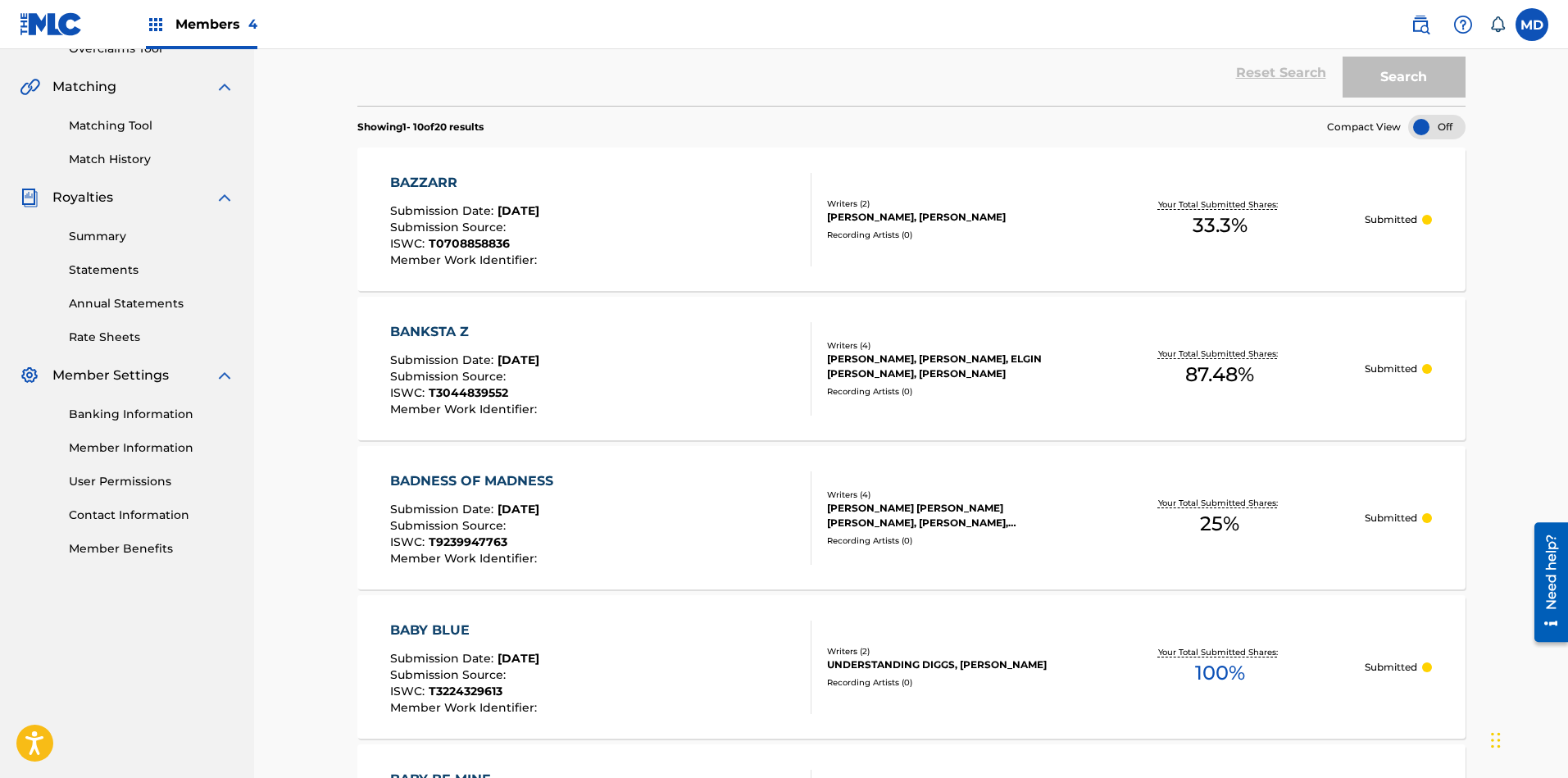
scroll to position [115, 0]
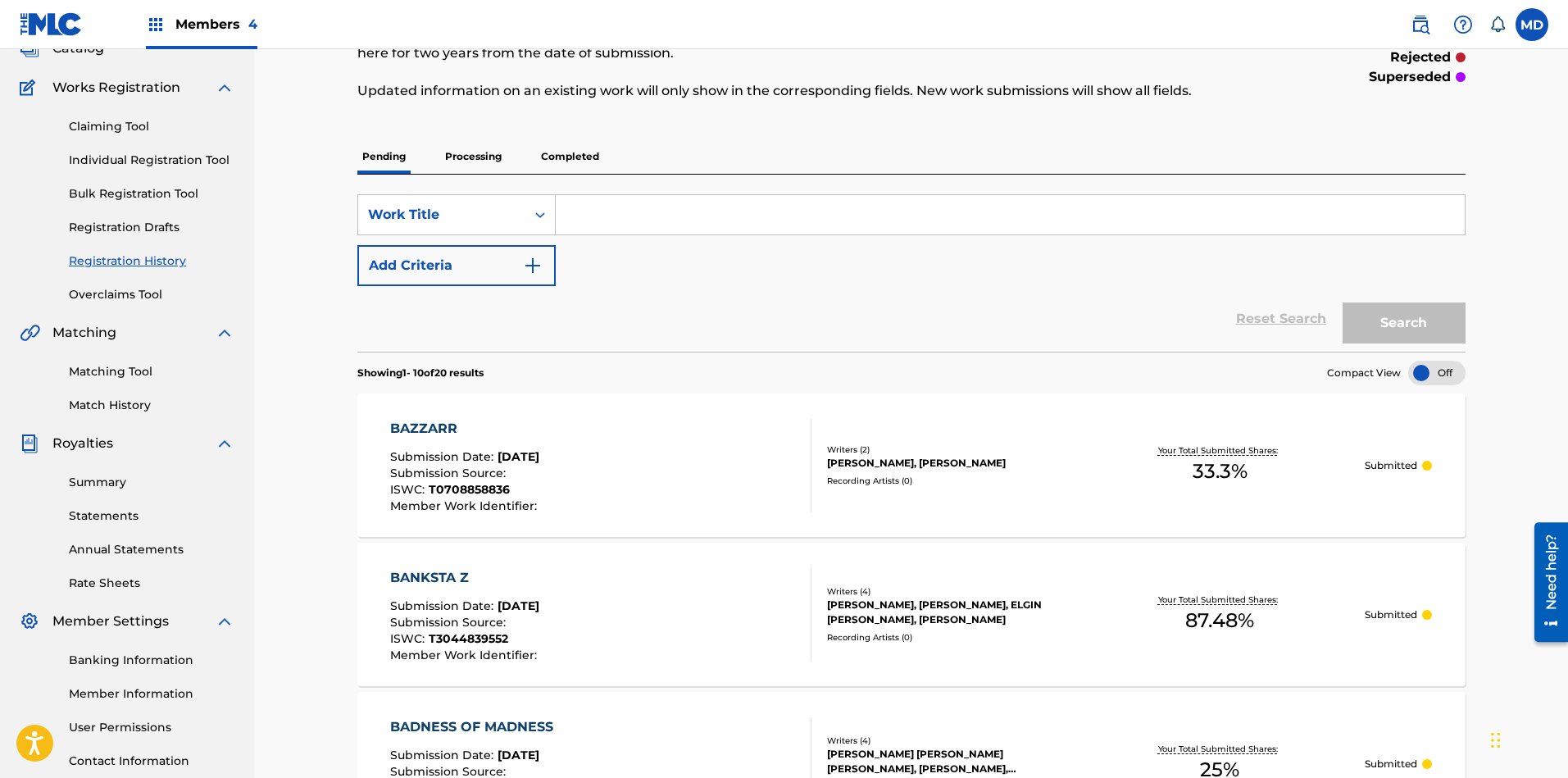
click at [117, 123] on link "Claiming Tool" at bounding box center [151, 127] width 165 height 18
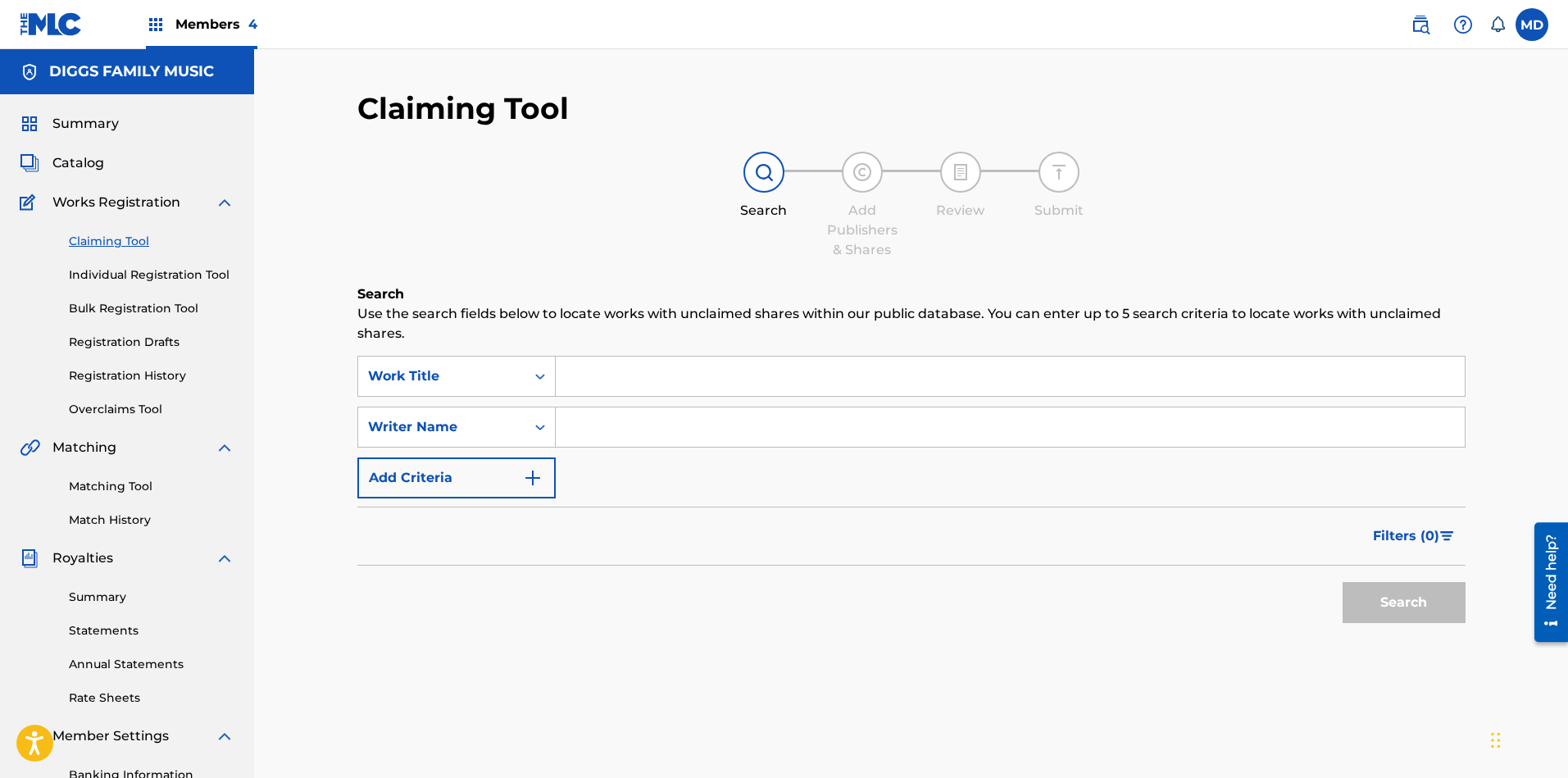
click at [664, 375] on input "Search Form" at bounding box center [1010, 376] width 909 height 39
paste input "BE A MAN"
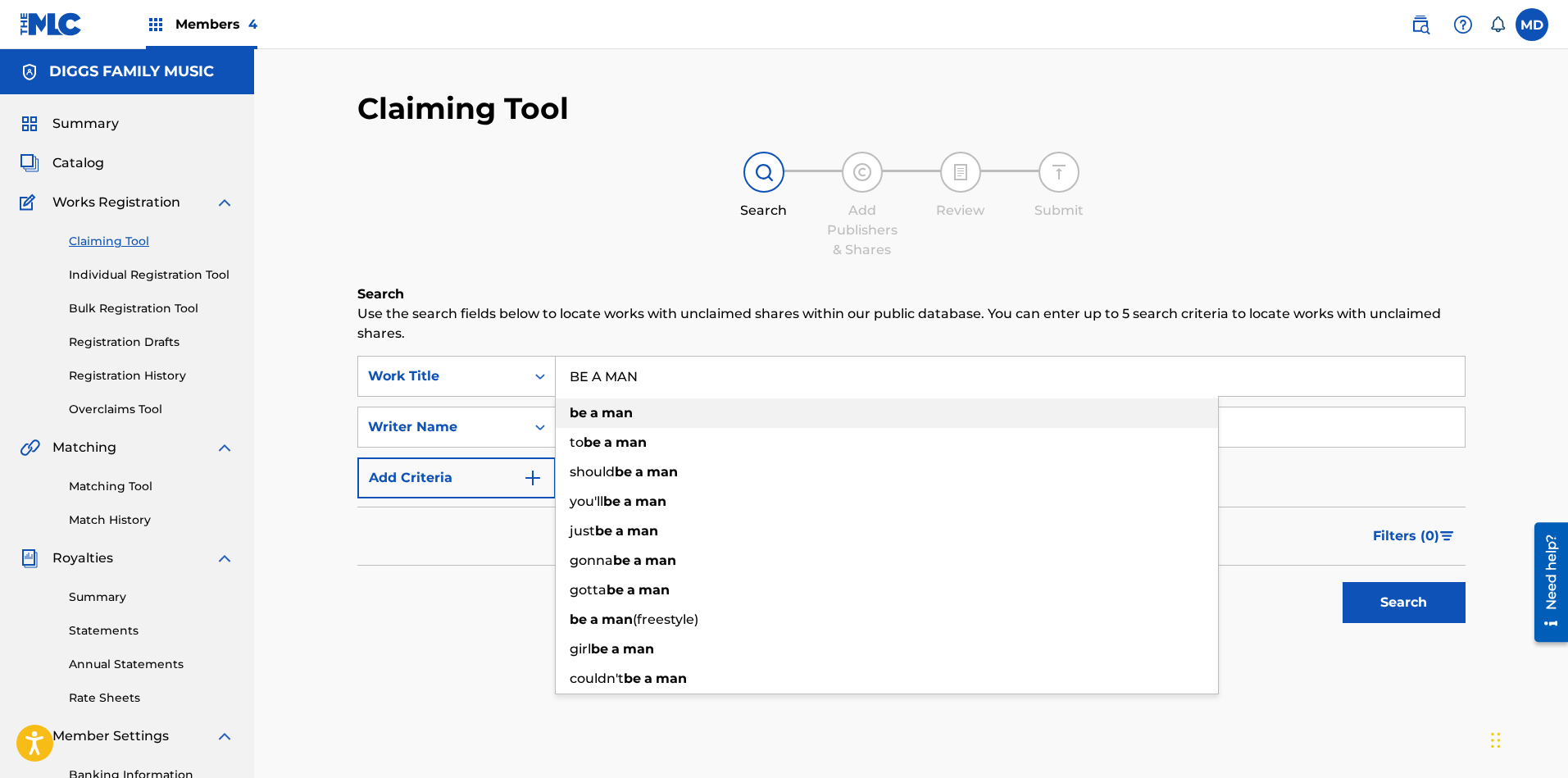
click at [659, 412] on div "be a man" at bounding box center [887, 412] width 662 height 29
type input "be a man"
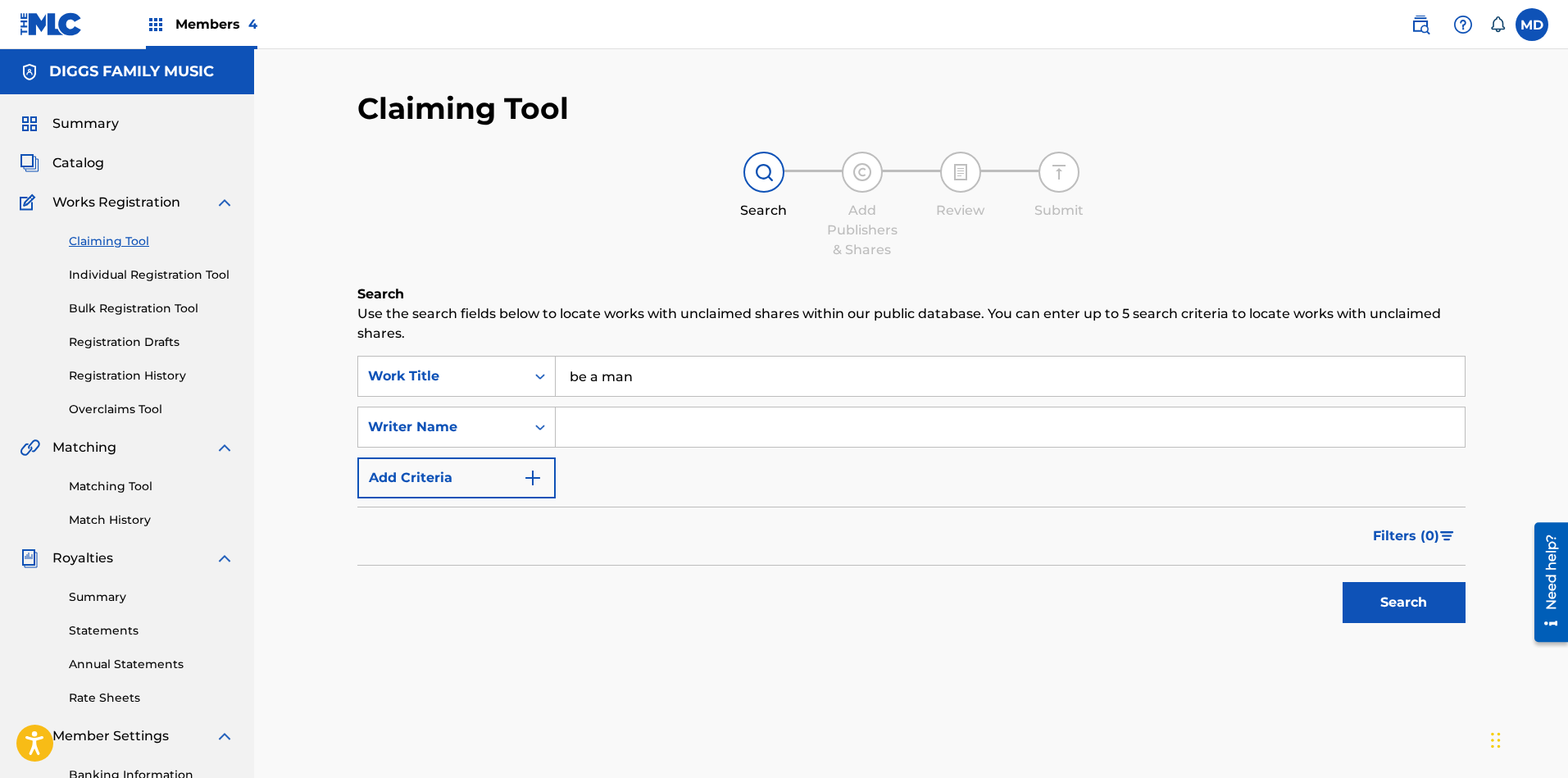
click at [1387, 600] on button "Search" at bounding box center [1404, 602] width 123 height 41
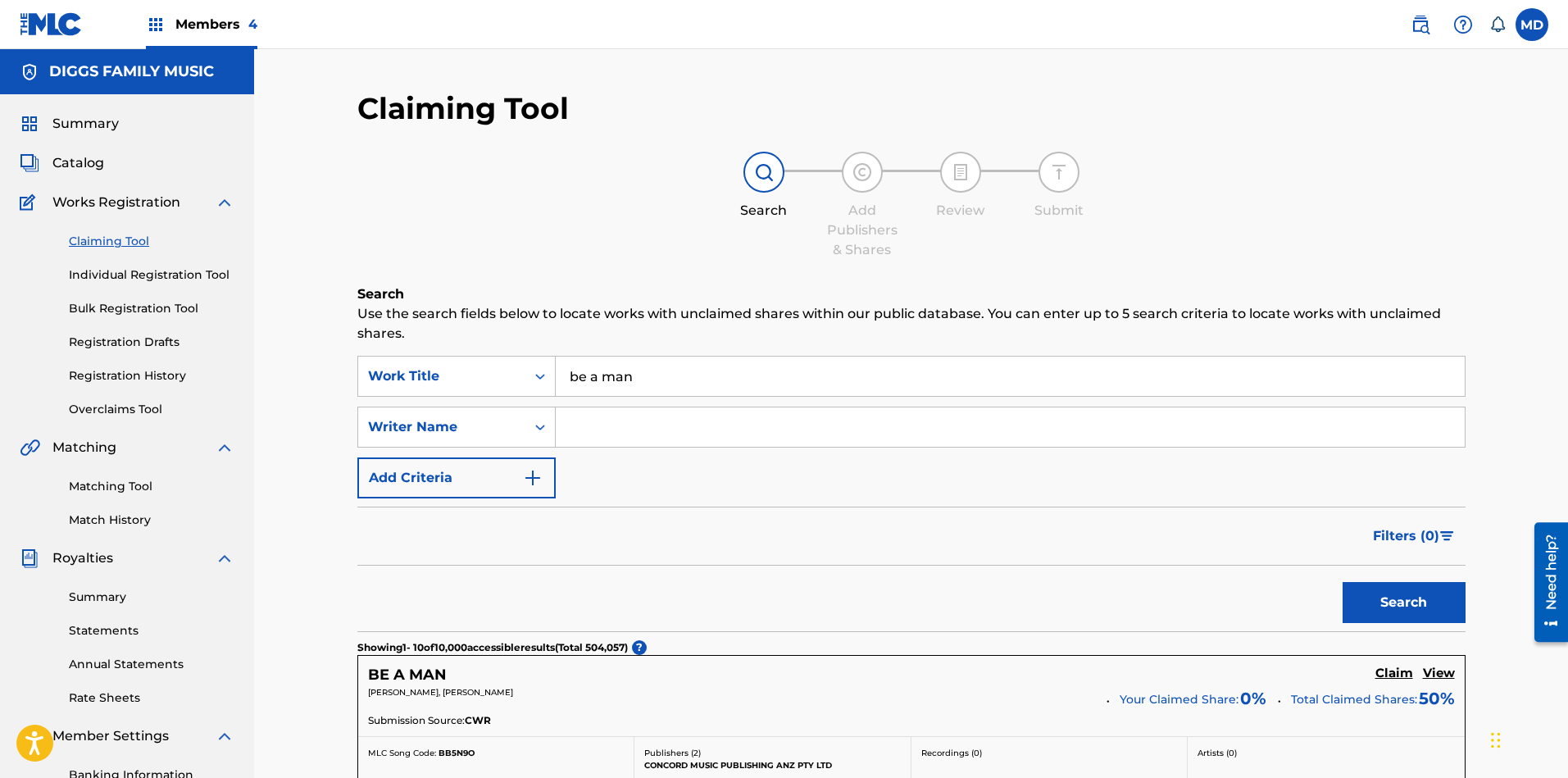
click at [652, 424] on input "Search Form" at bounding box center [1010, 427] width 909 height 39
paste input "GRANT JERYL"
drag, startPoint x: 620, startPoint y: 431, endPoint x: 572, endPoint y: 438, distance: 48.5
click at [572, 438] on input "GRANT JERYL" at bounding box center [1010, 427] width 909 height 39
click at [672, 418] on input "JERYL" at bounding box center [1010, 427] width 909 height 39
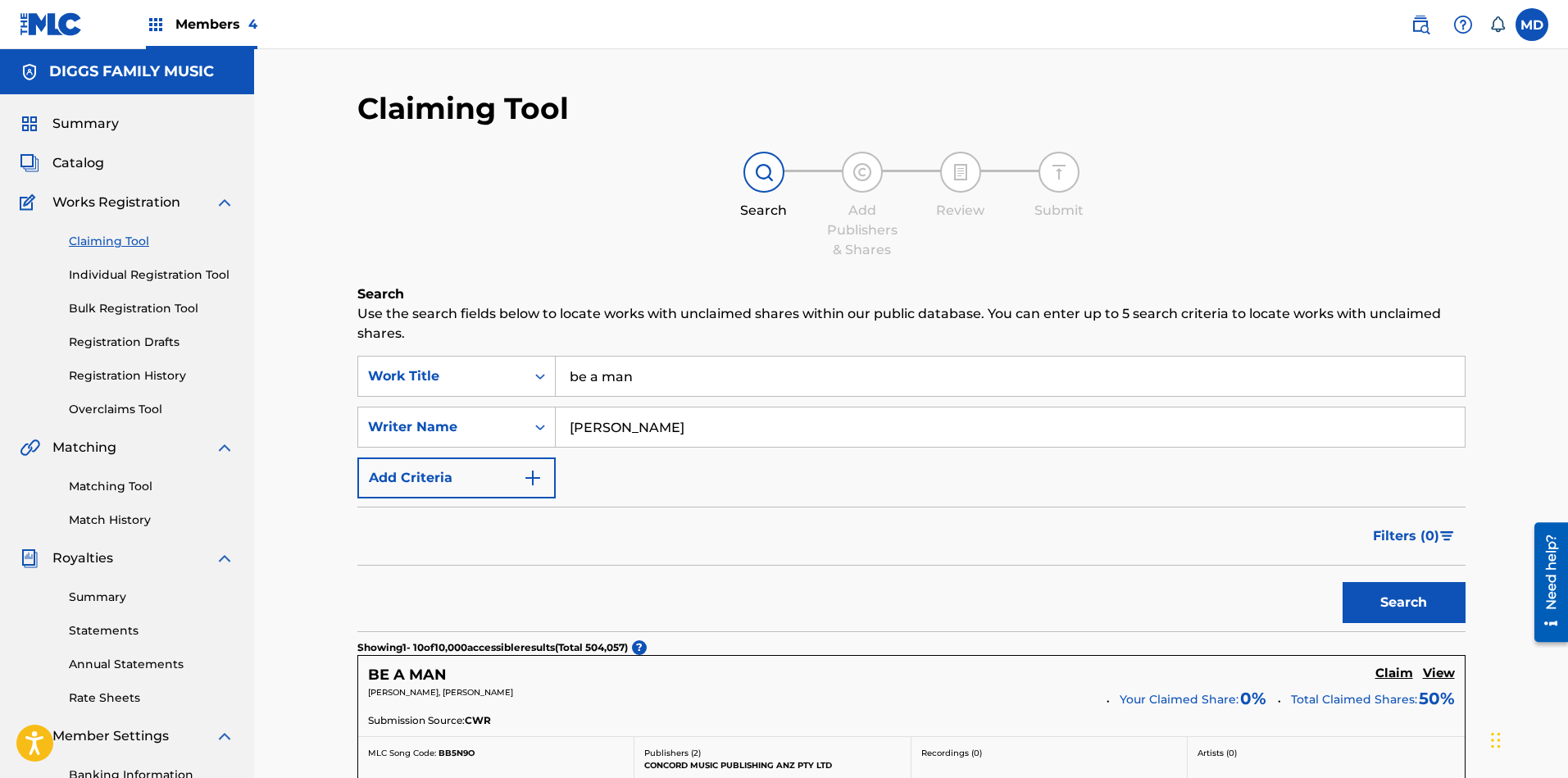
paste input "GRANT"
type input "JERYL GRANT"
click at [1393, 596] on button "Search" at bounding box center [1404, 602] width 123 height 41
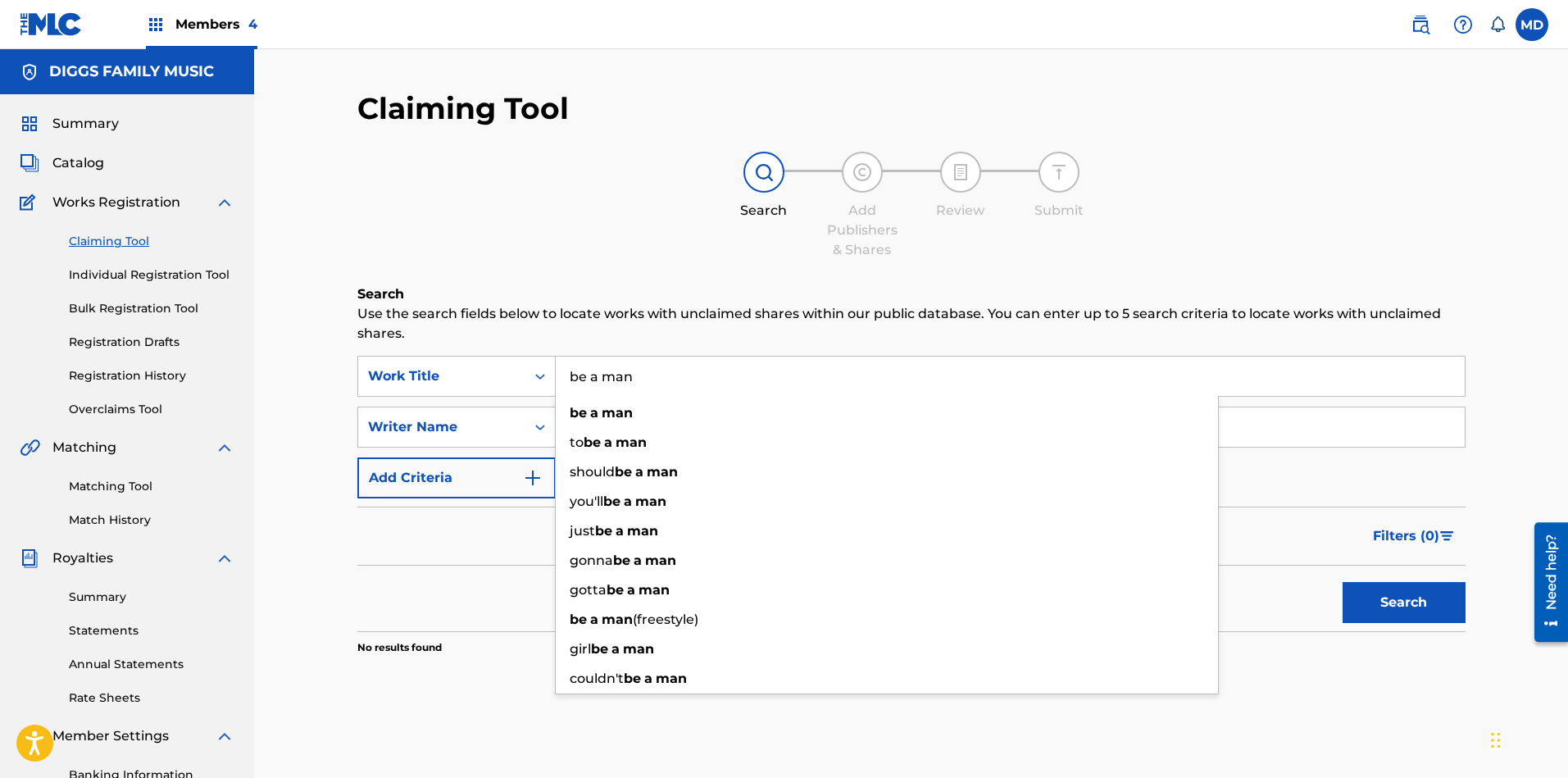
drag, startPoint x: 636, startPoint y: 379, endPoint x: 571, endPoint y: 374, distance: 65.2
click at [571, 374] on input "be a man" at bounding box center [1010, 376] width 909 height 39
click at [114, 241] on link "Claiming Tool" at bounding box center [151, 241] width 165 height 18
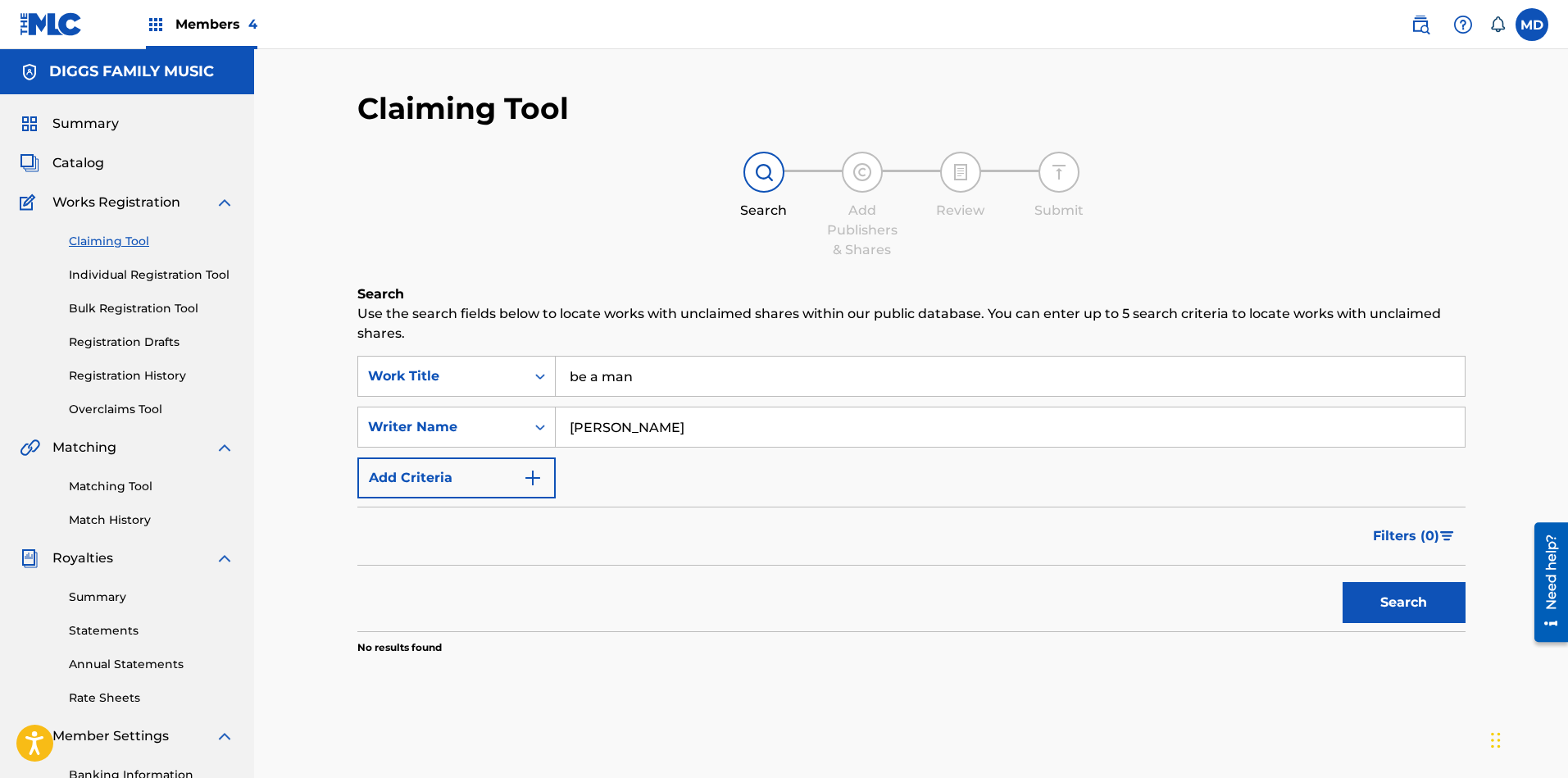
click at [115, 277] on link "Individual Registration Tool" at bounding box center [151, 275] width 165 height 18
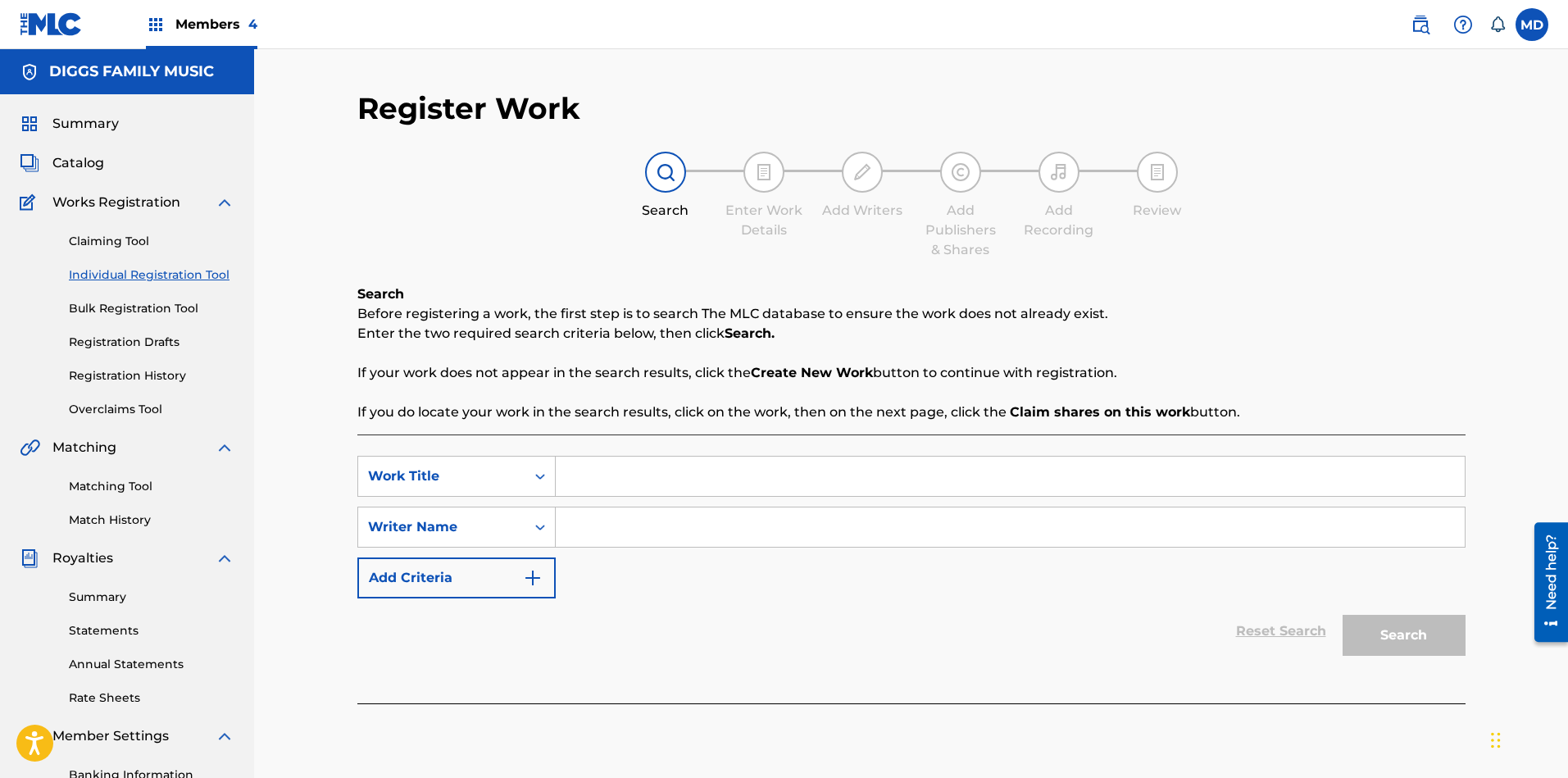
click at [646, 477] on input "Search Form" at bounding box center [1010, 475] width 909 height 39
paste input "be a man"
type input "be a man"
click at [611, 524] on input "Search Form" at bounding box center [1010, 526] width 909 height 39
click at [730, 520] on input "Search Form" at bounding box center [1010, 526] width 909 height 39
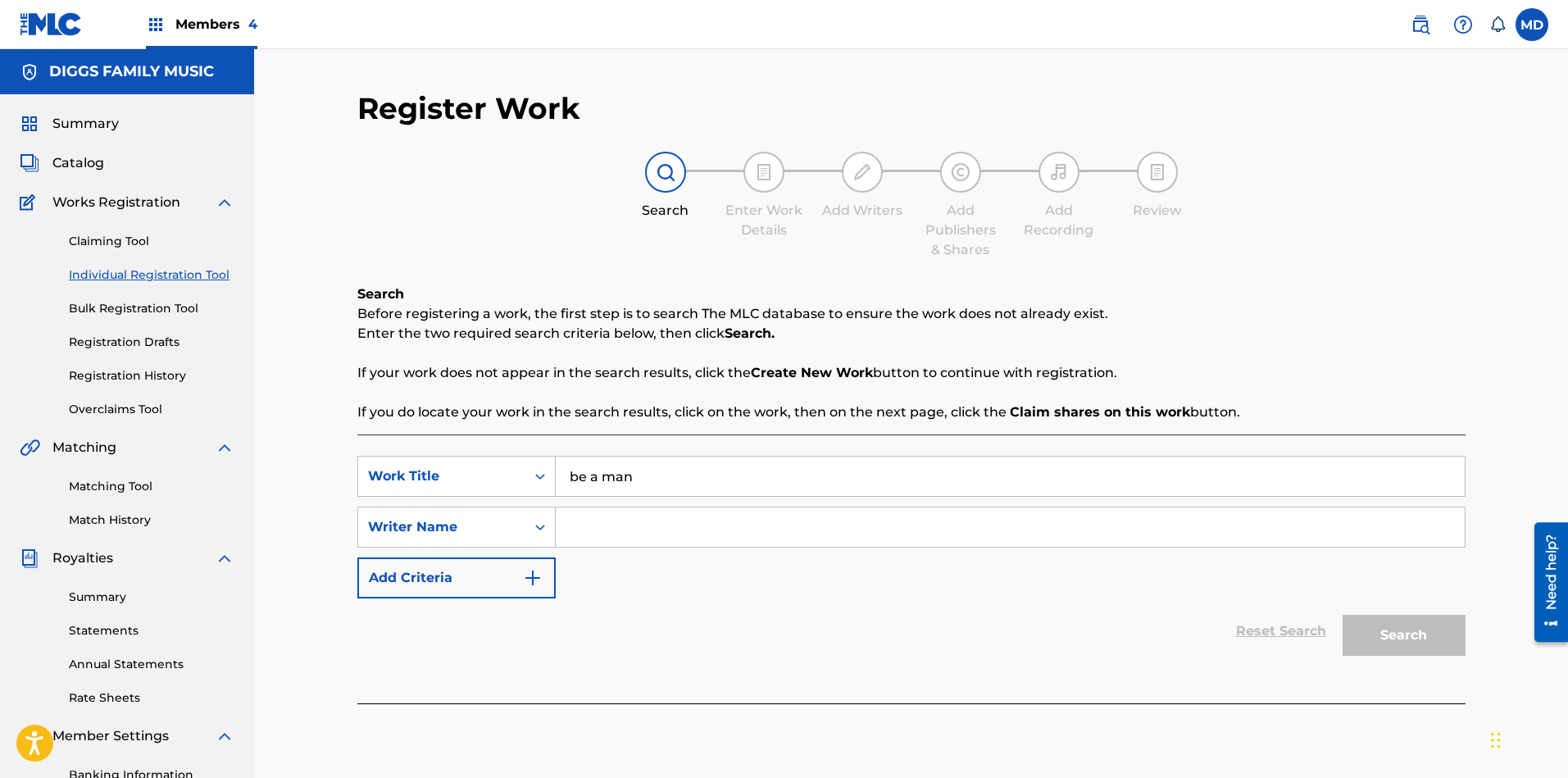
paste input "BOUGARD SELWYN DAJUAN"
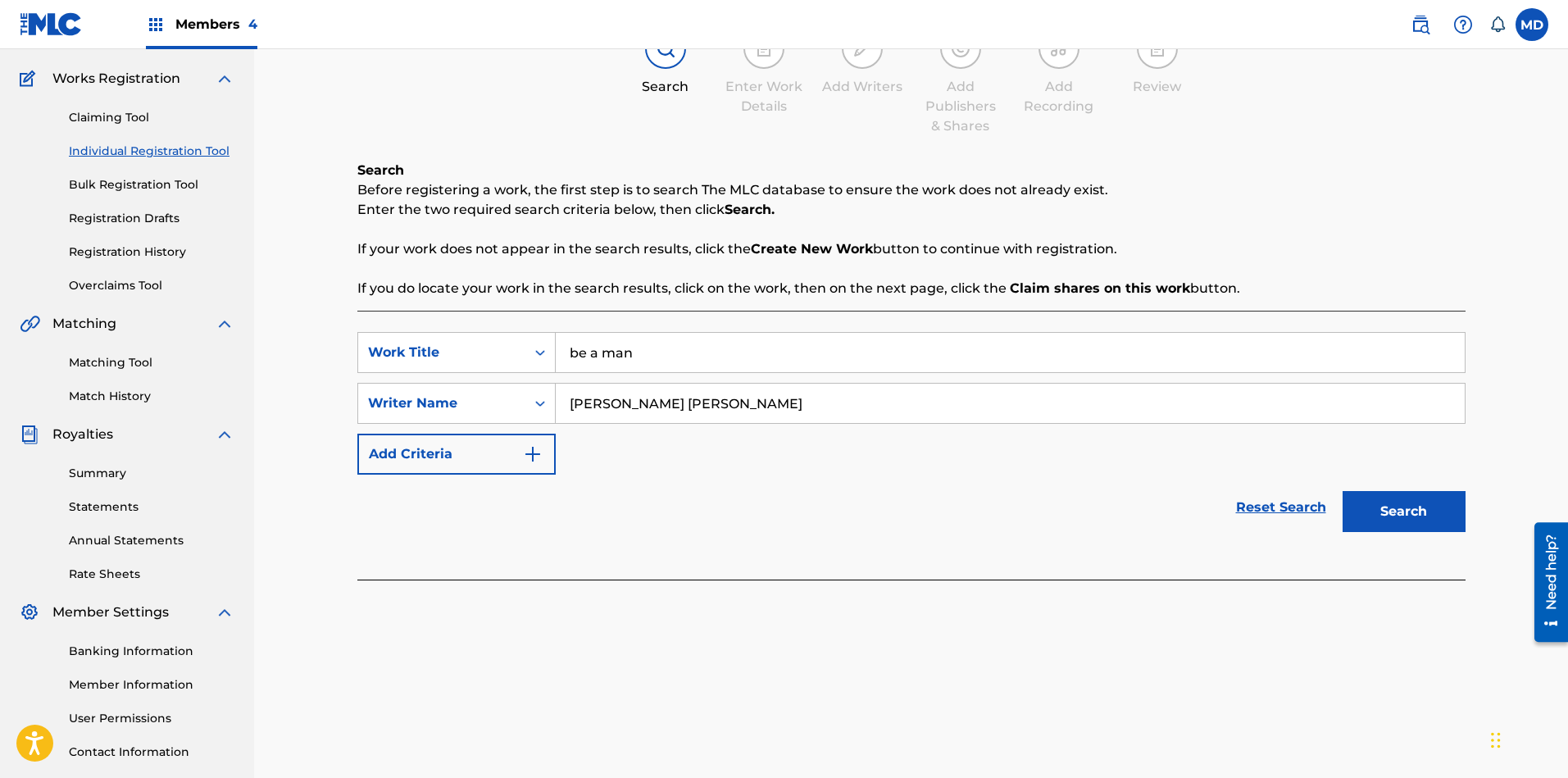
scroll to position [237, 0]
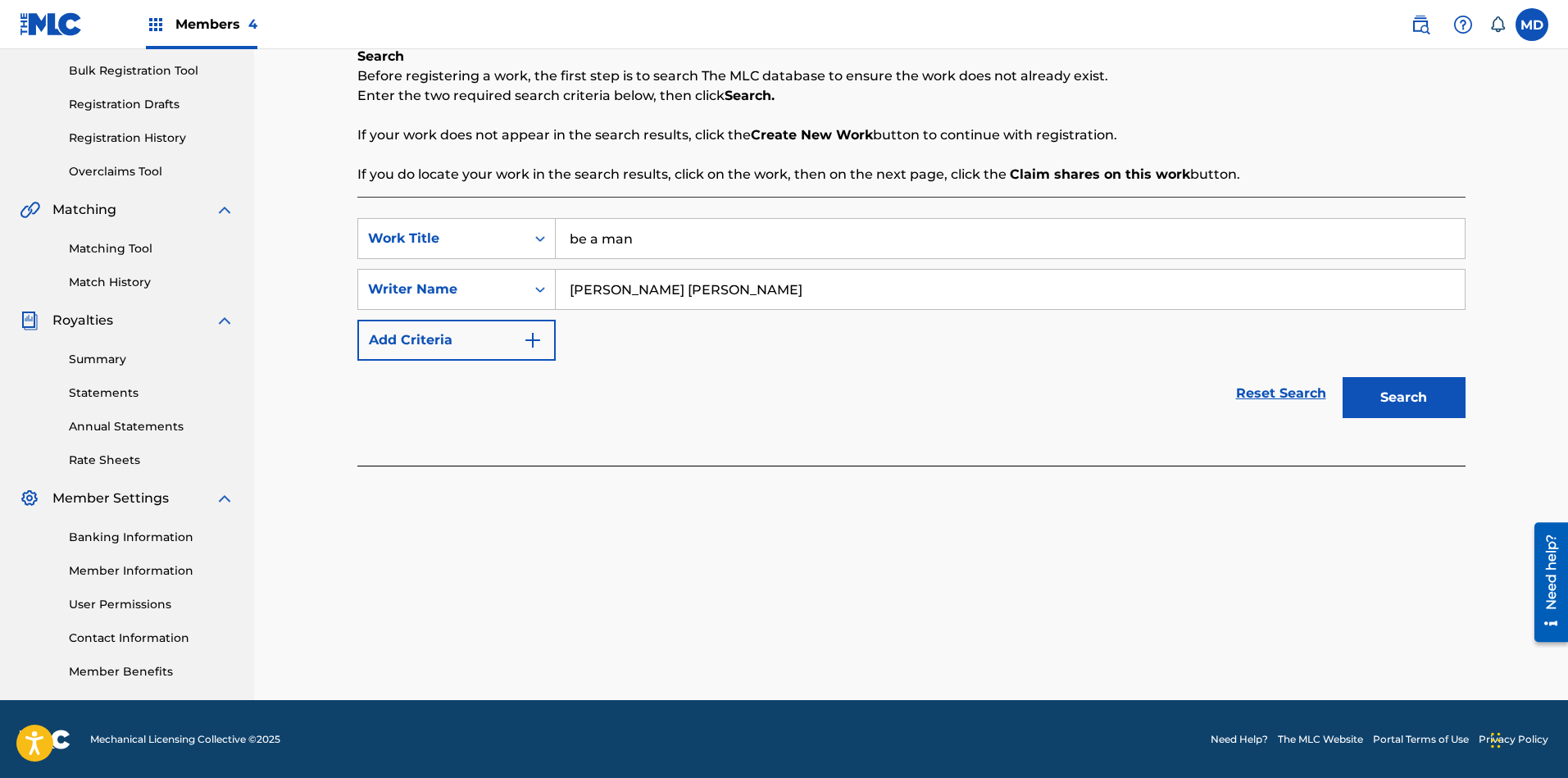
type input "BOUGARD SELWYN DAJUAN"
click at [1393, 400] on button "Search" at bounding box center [1404, 397] width 123 height 41
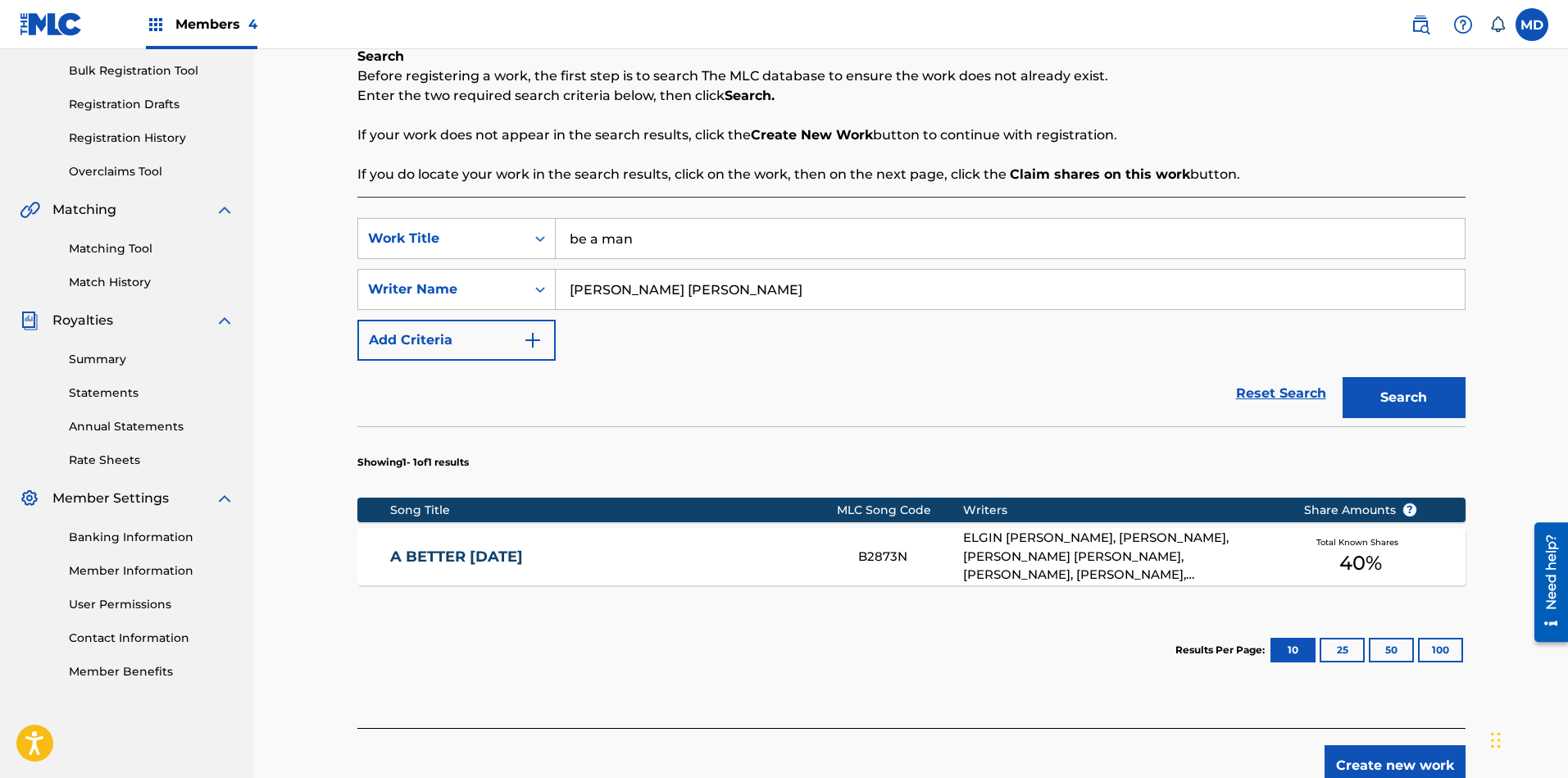
click at [638, 547] on link "A BETTER TOMORROW" at bounding box center [613, 557] width 446 height 18
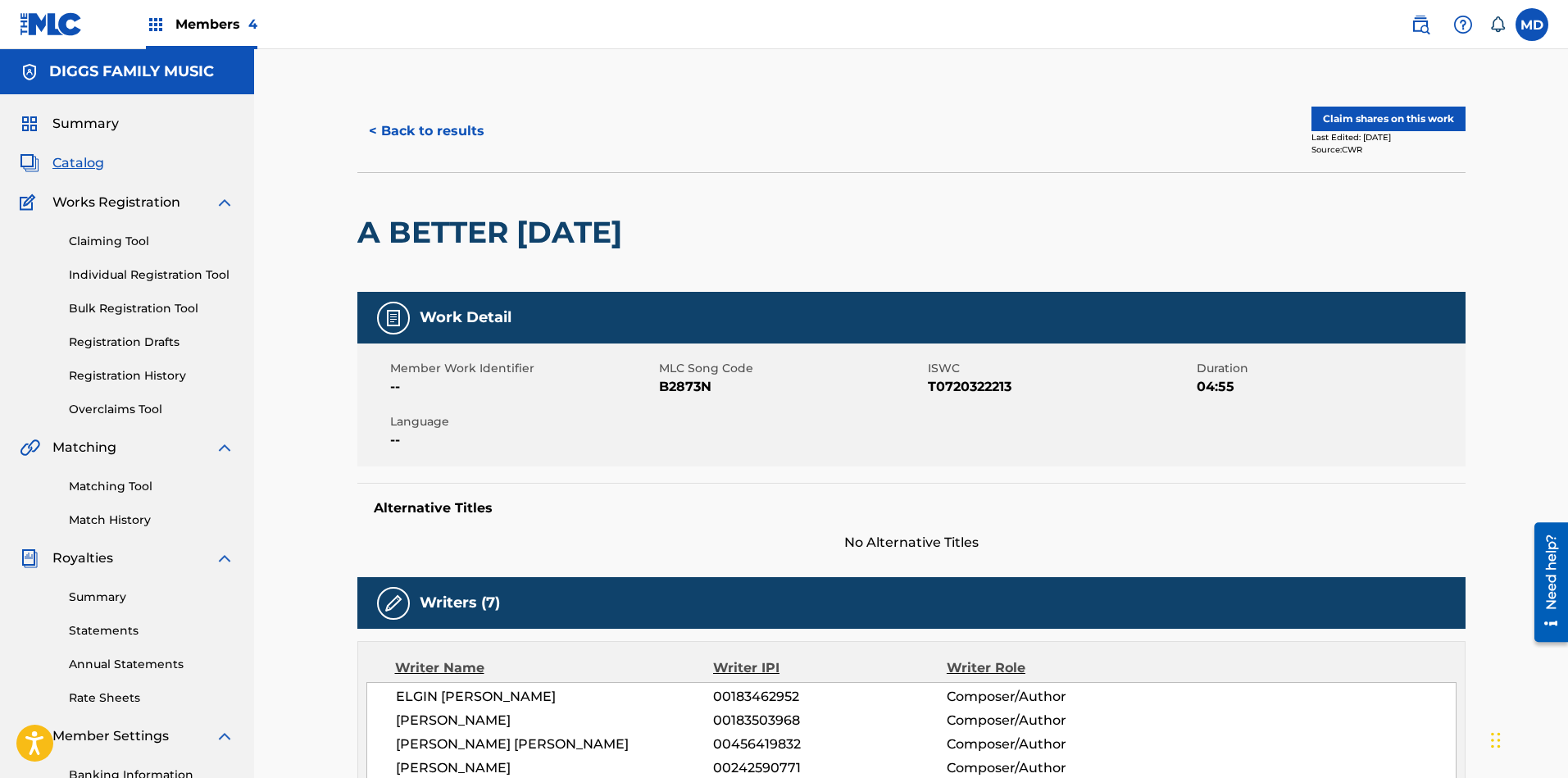
click at [1355, 117] on button "Claim shares on this work" at bounding box center [1389, 118] width 154 height 24
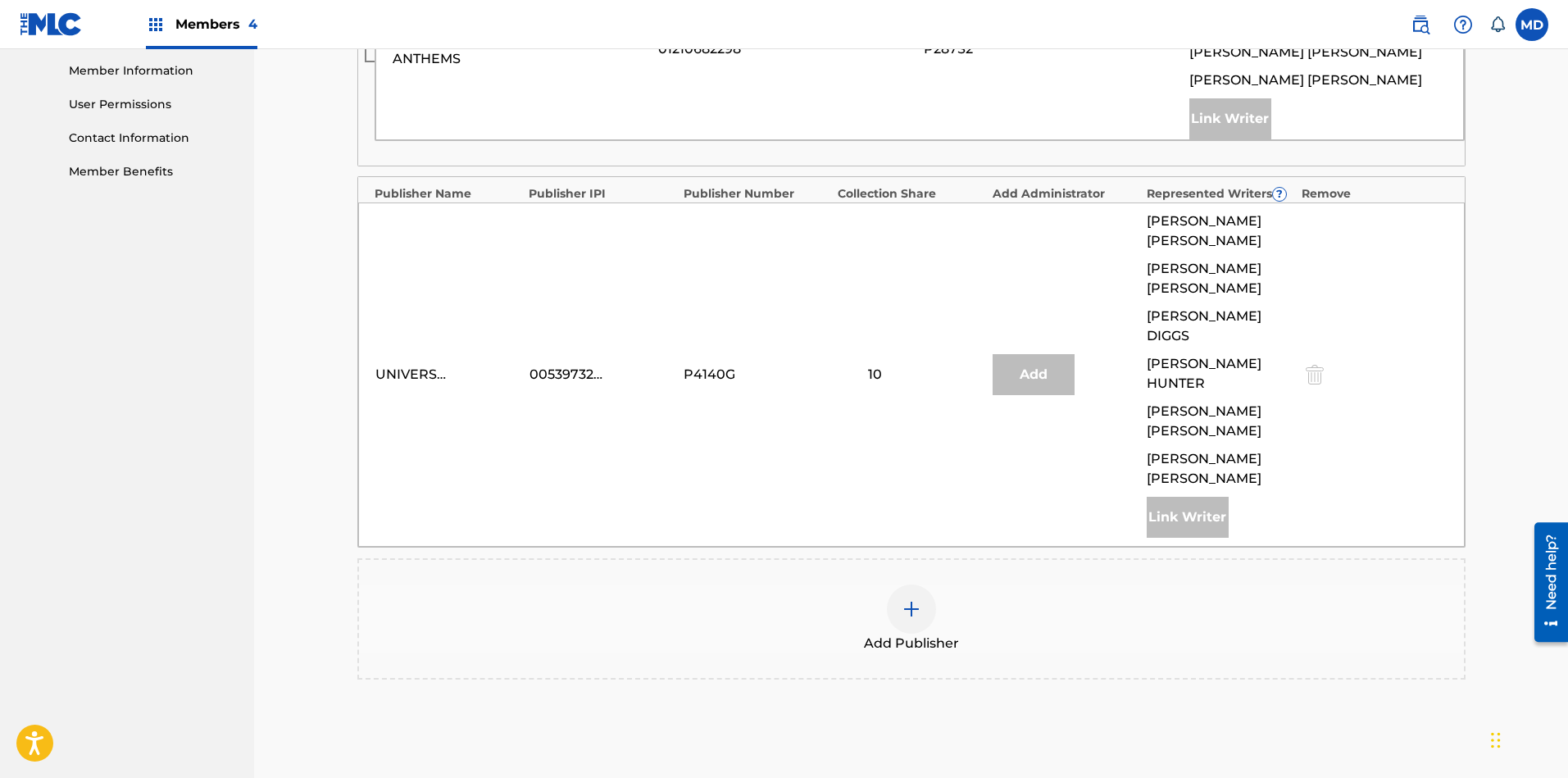
scroll to position [844, 0]
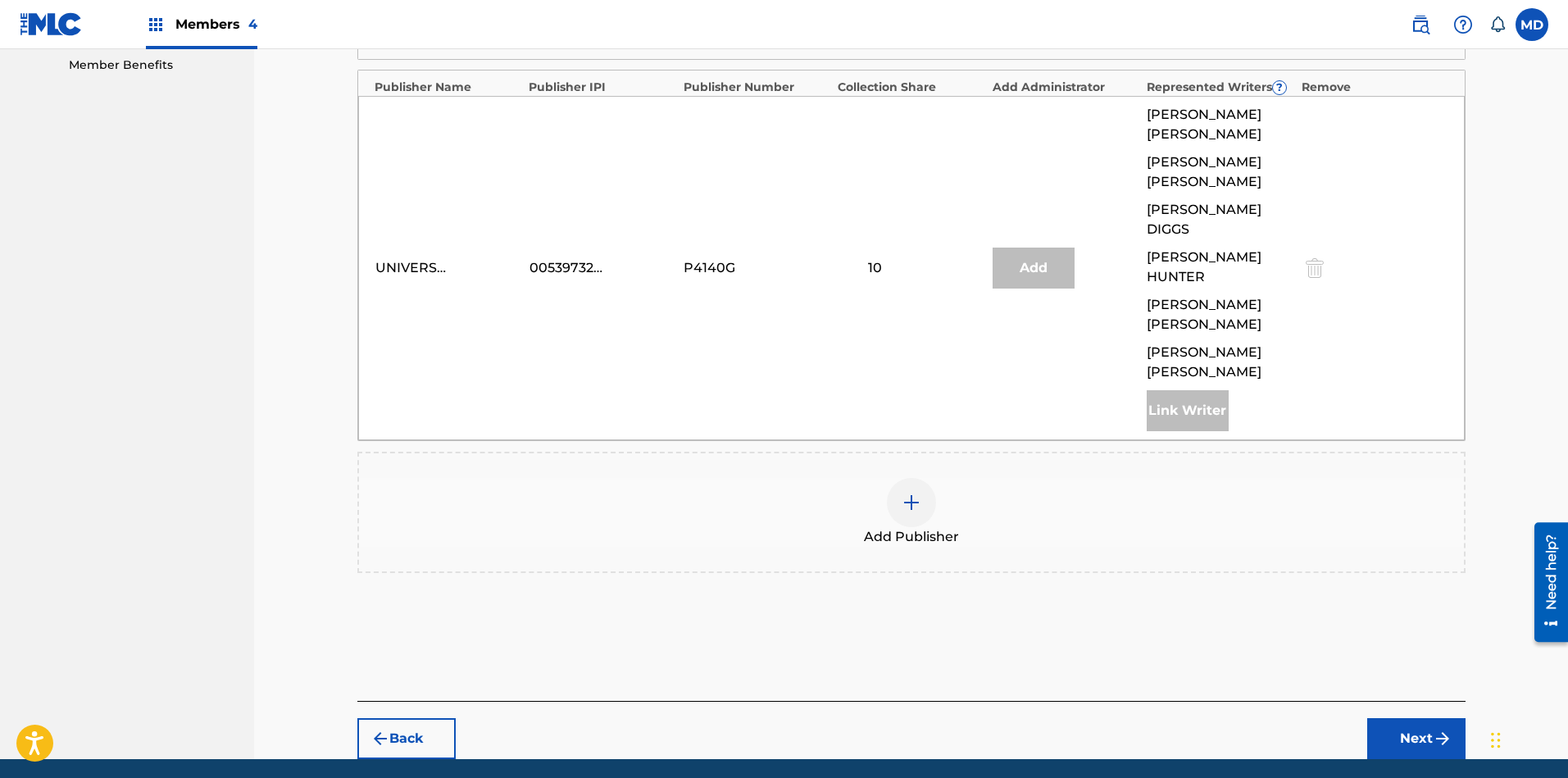
click at [901, 478] on div at bounding box center [911, 502] width 49 height 49
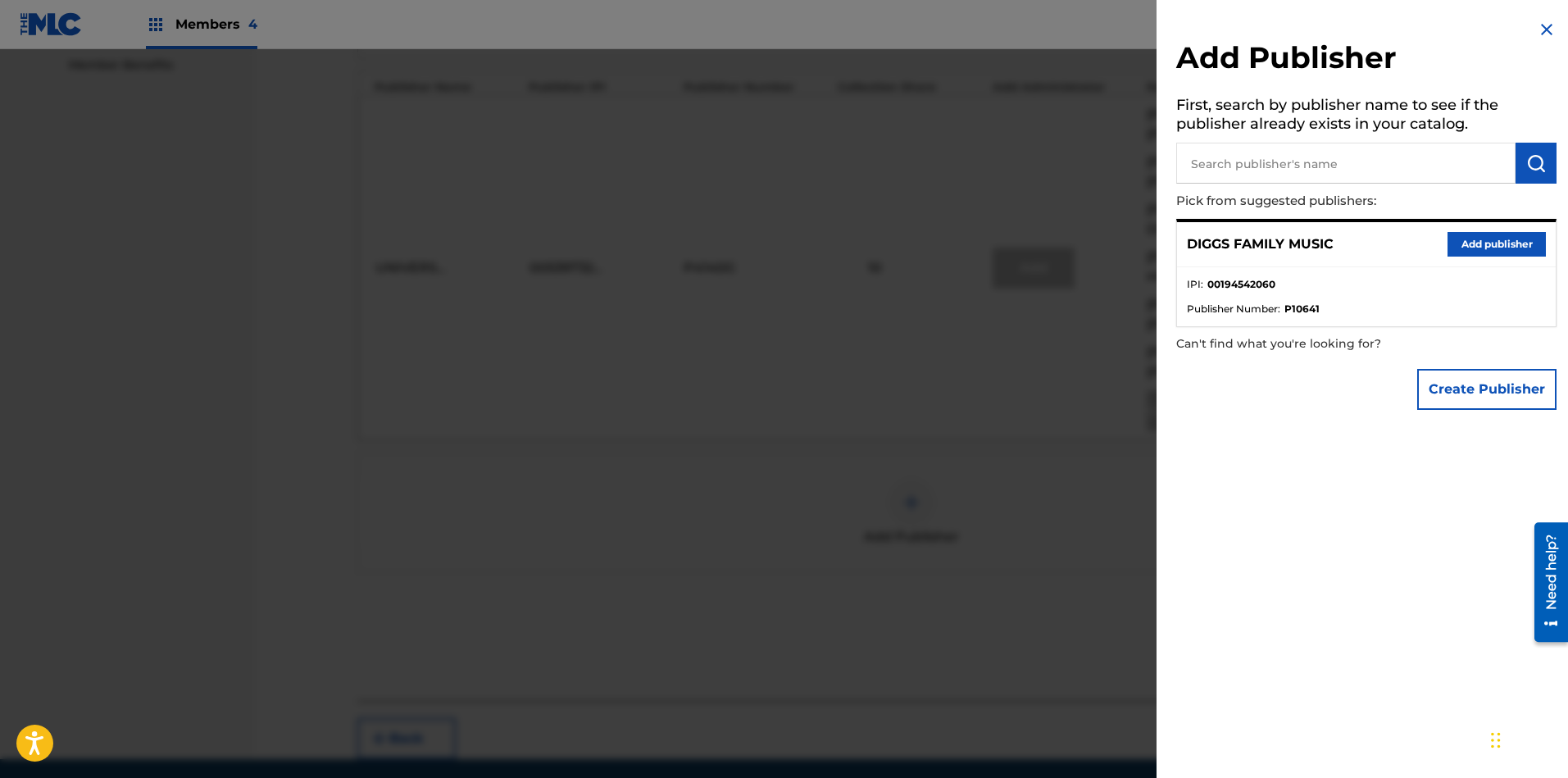
click at [1393, 244] on button "Add publisher" at bounding box center [1496, 244] width 98 height 24
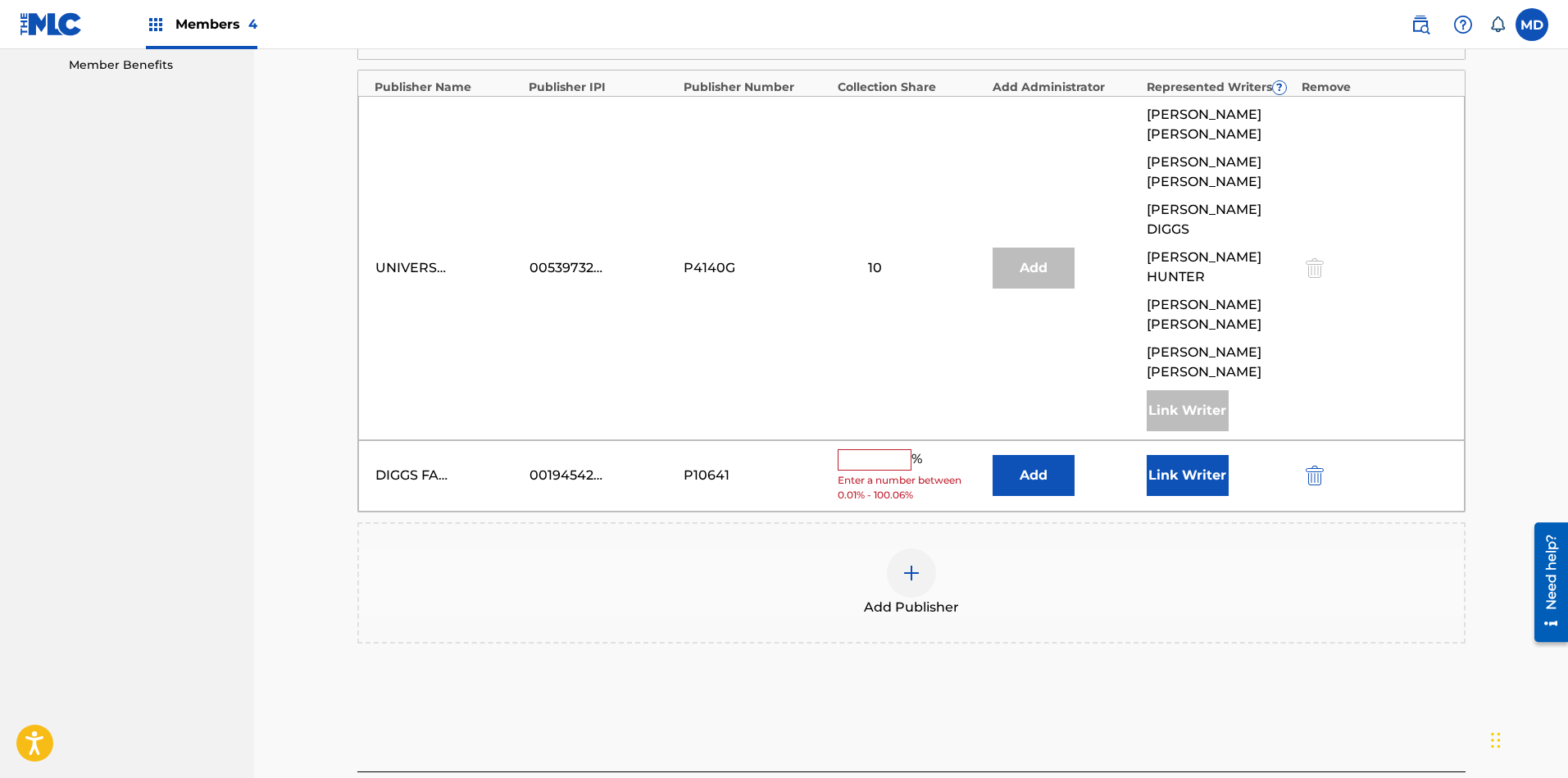
click at [890, 449] on input "text" at bounding box center [875, 459] width 74 height 21
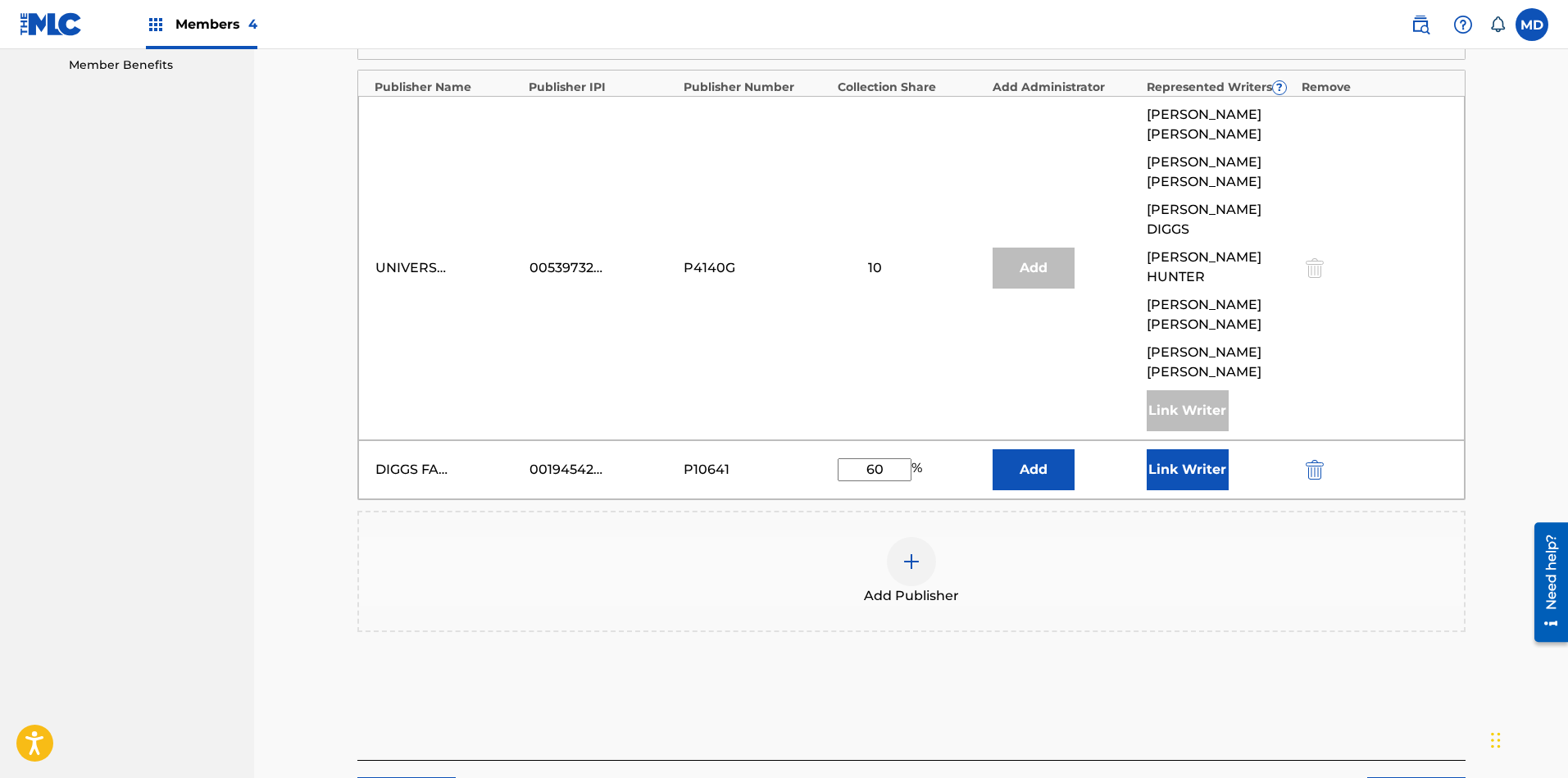
type input "60"
click at [1173, 449] on button "Link Writer" at bounding box center [1187, 469] width 82 height 41
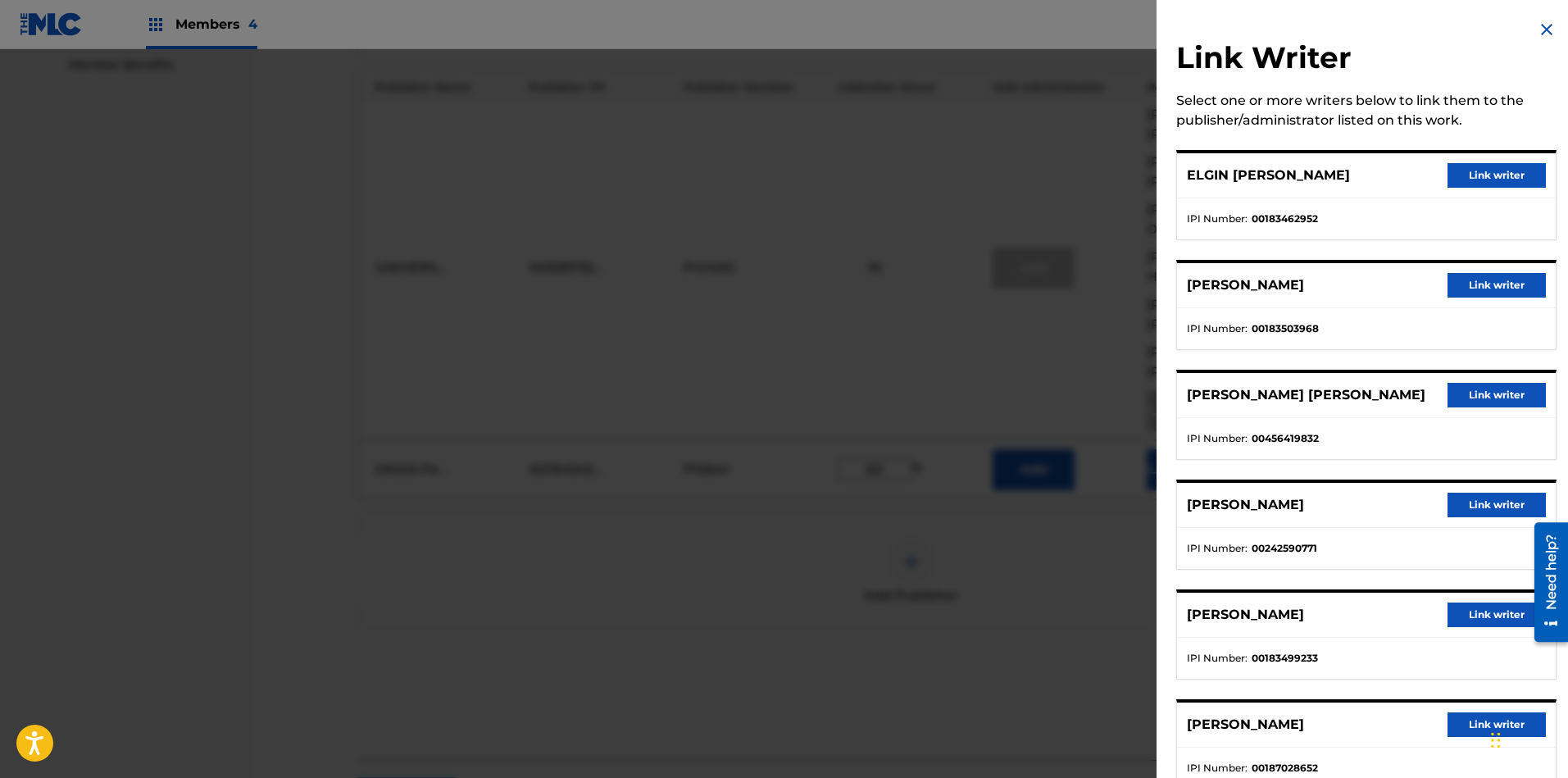
click at [1393, 170] on button "Link writer" at bounding box center [1496, 174] width 98 height 24
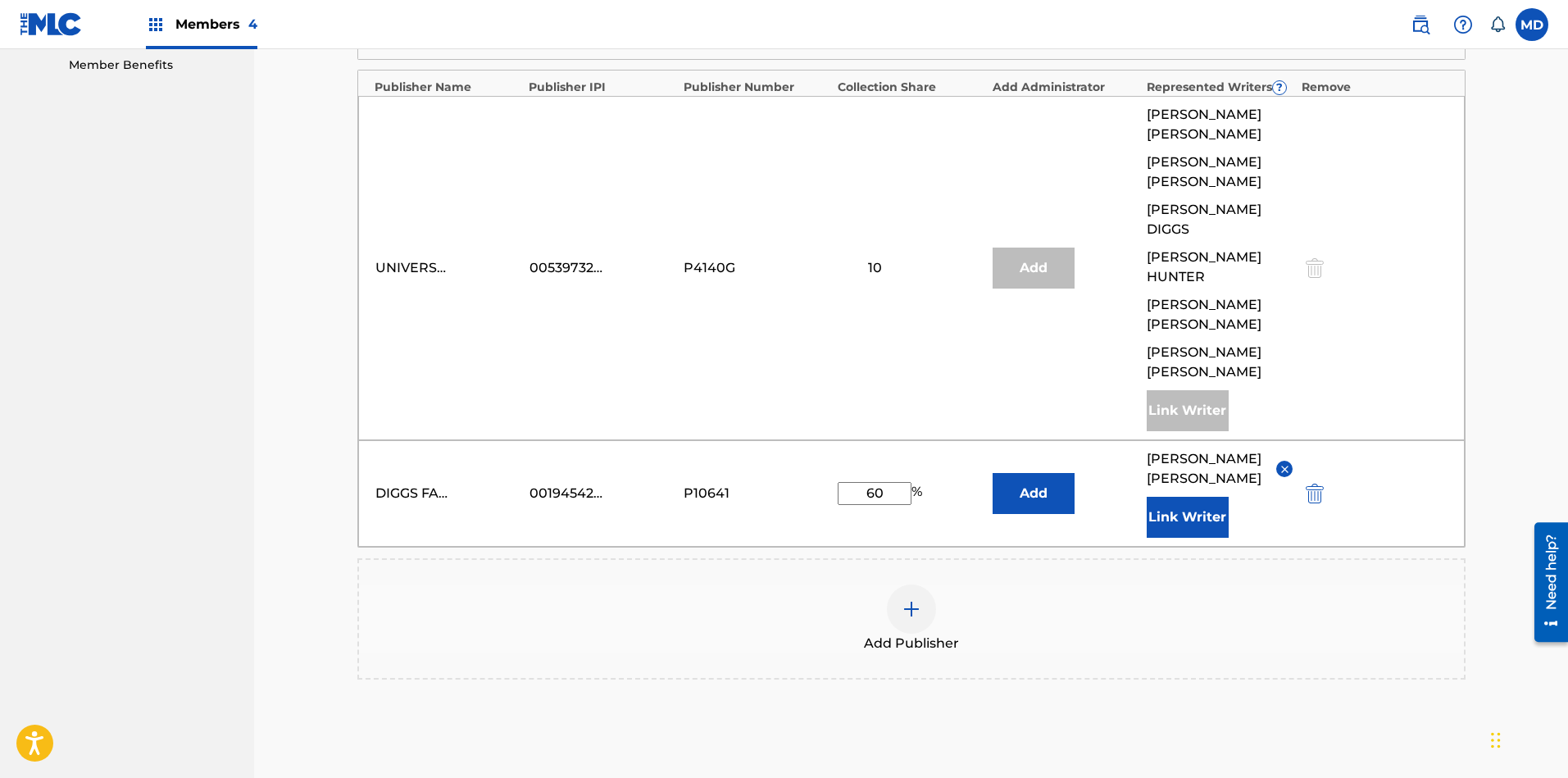
click at [1178, 496] on button "Link Writer" at bounding box center [1187, 516] width 82 height 41
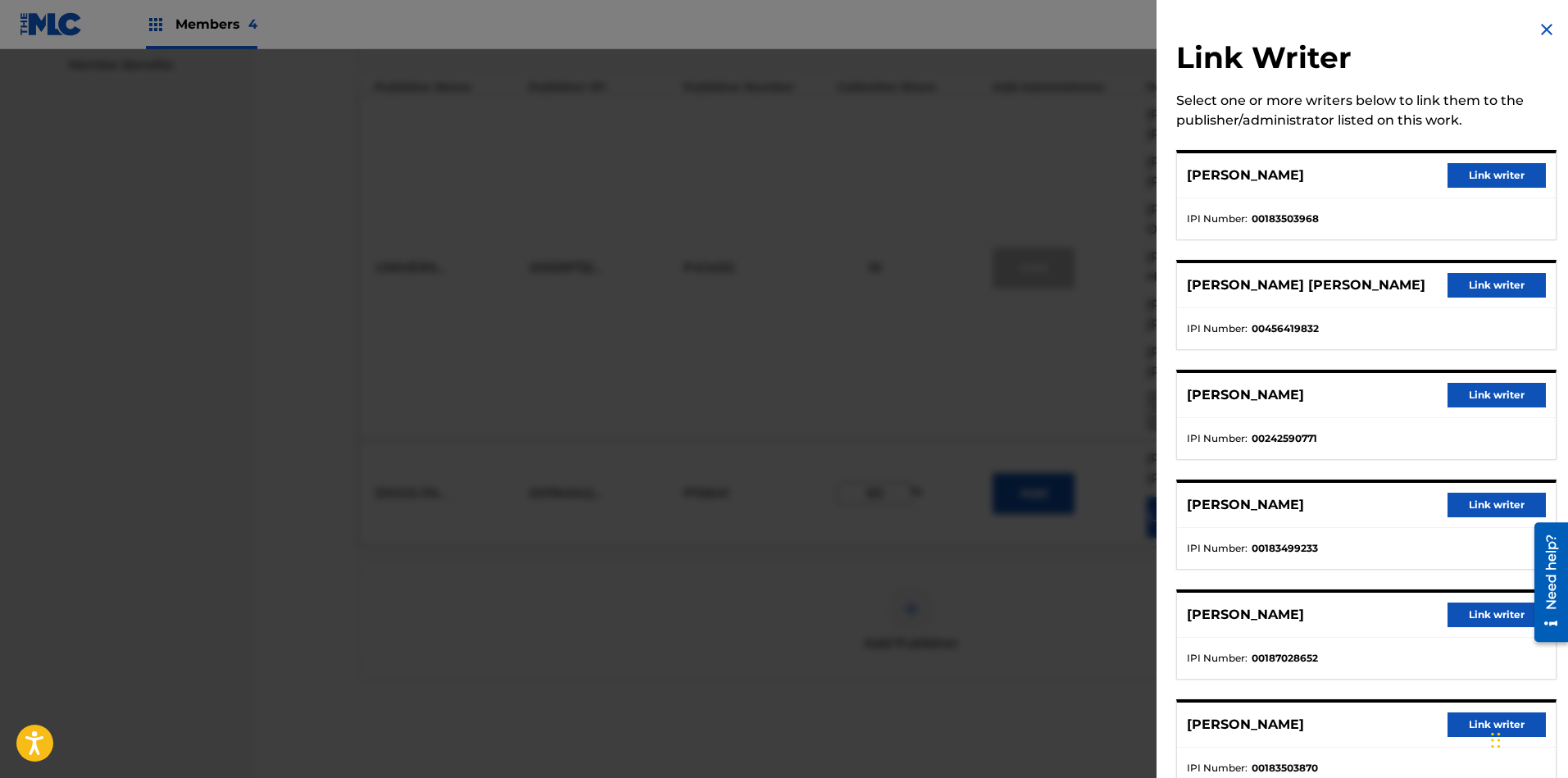
click at [1393, 278] on button "Link writer" at bounding box center [1496, 284] width 98 height 24
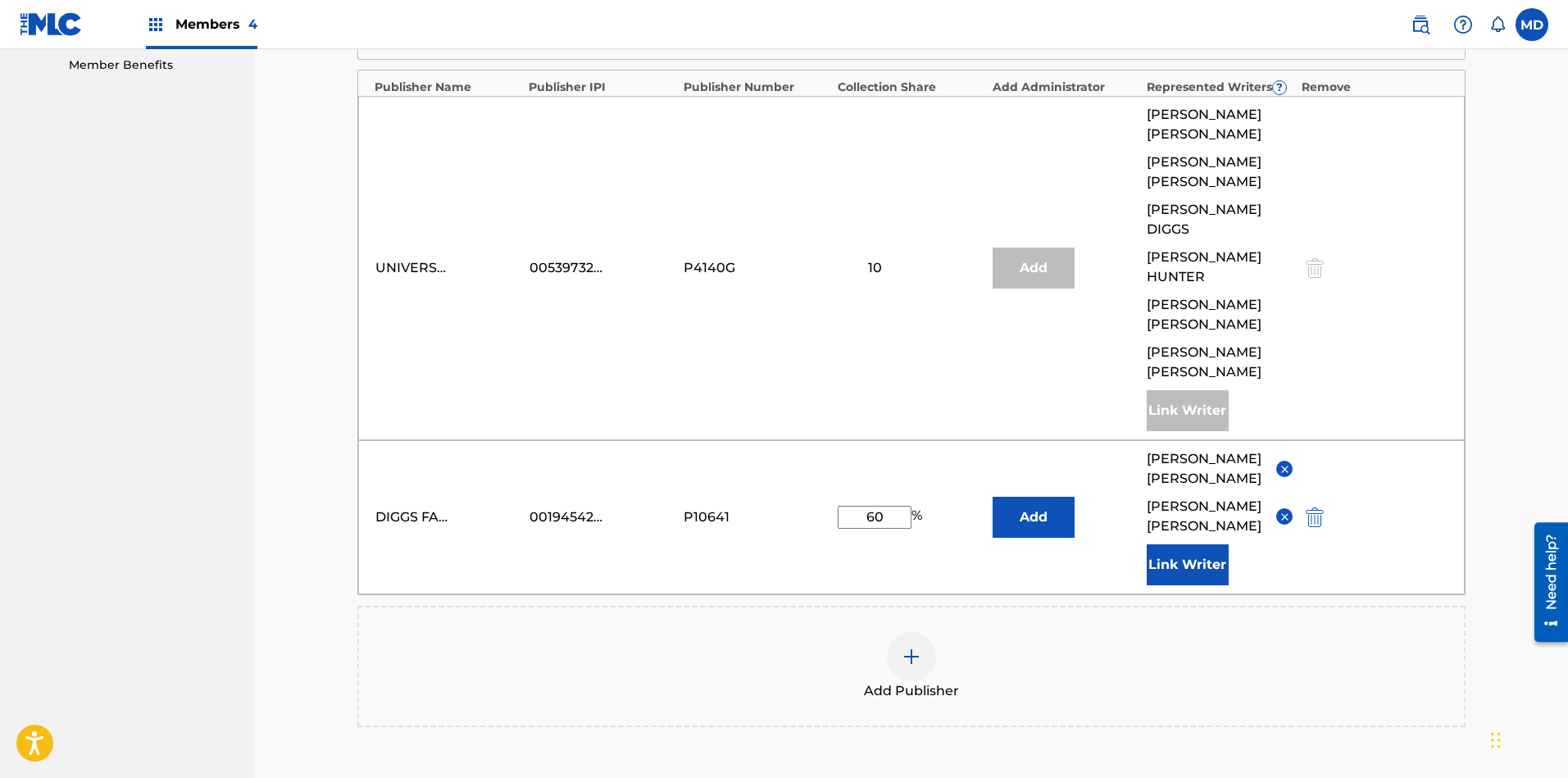
scroll to position [967, 0]
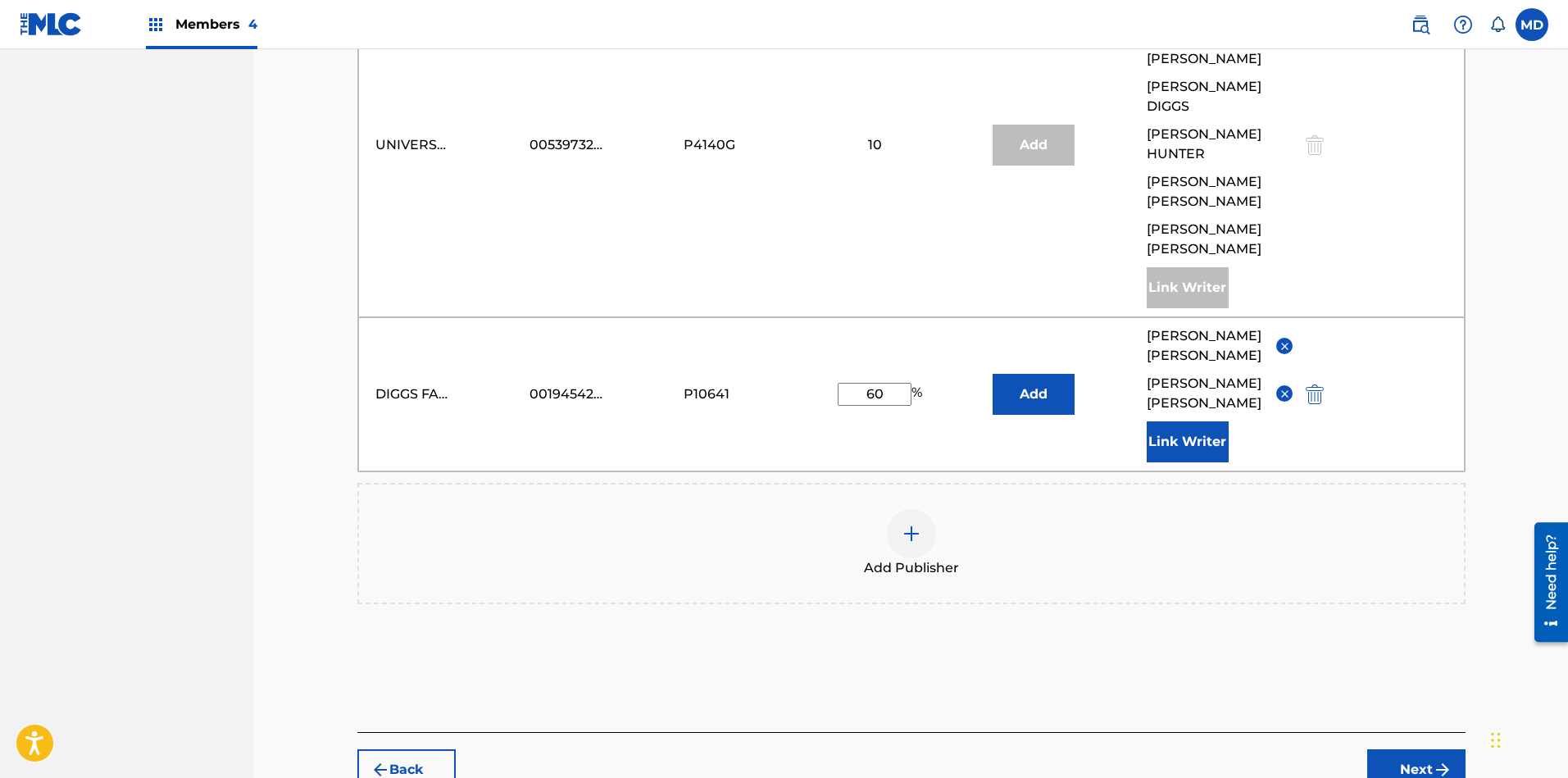
click at [1393, 691] on button "Next" at bounding box center [1415, 769] width 98 height 41
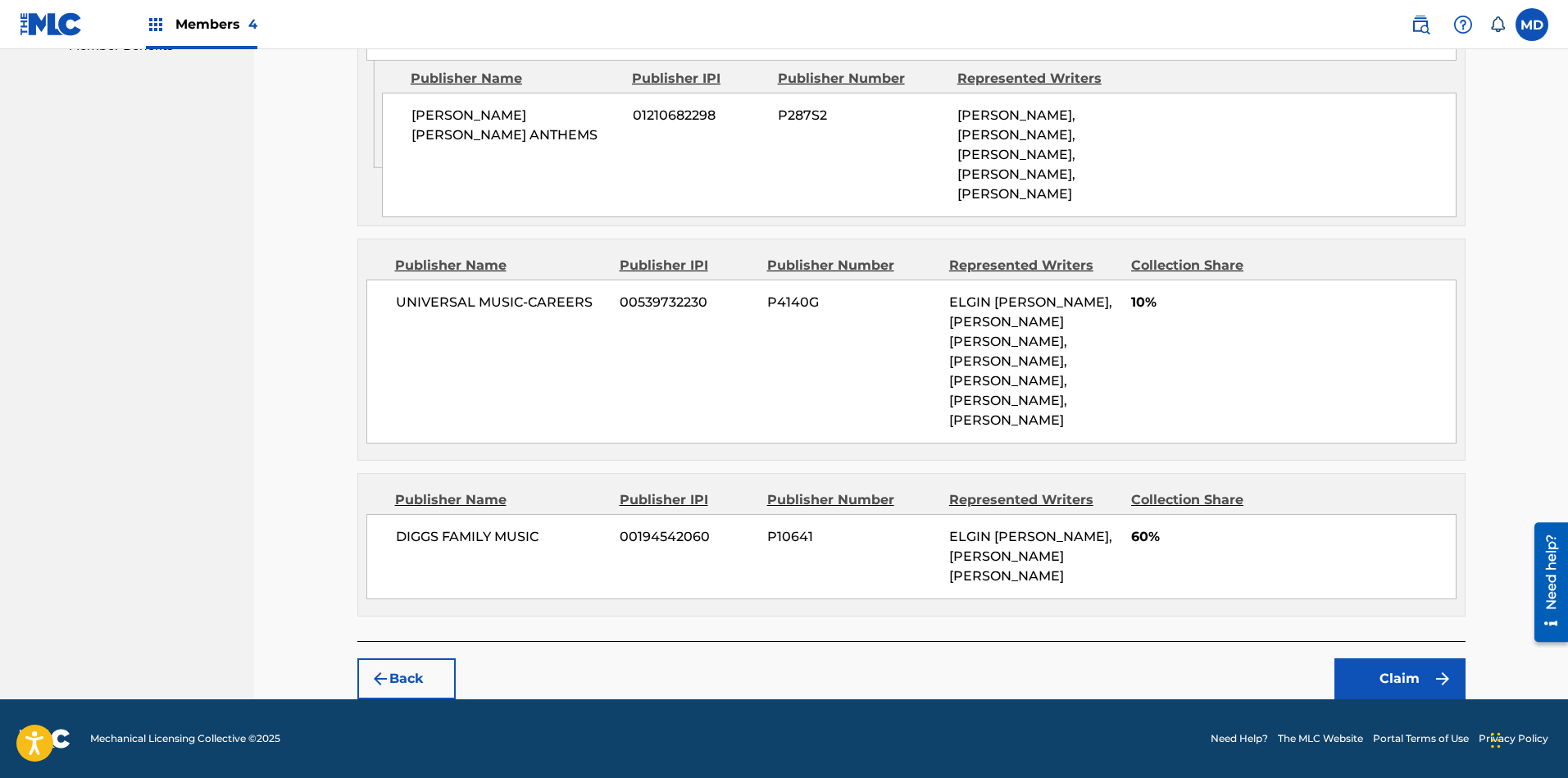
scroll to position [878, 0]
click at [1391, 674] on button "Claim" at bounding box center [1399, 678] width 131 height 41
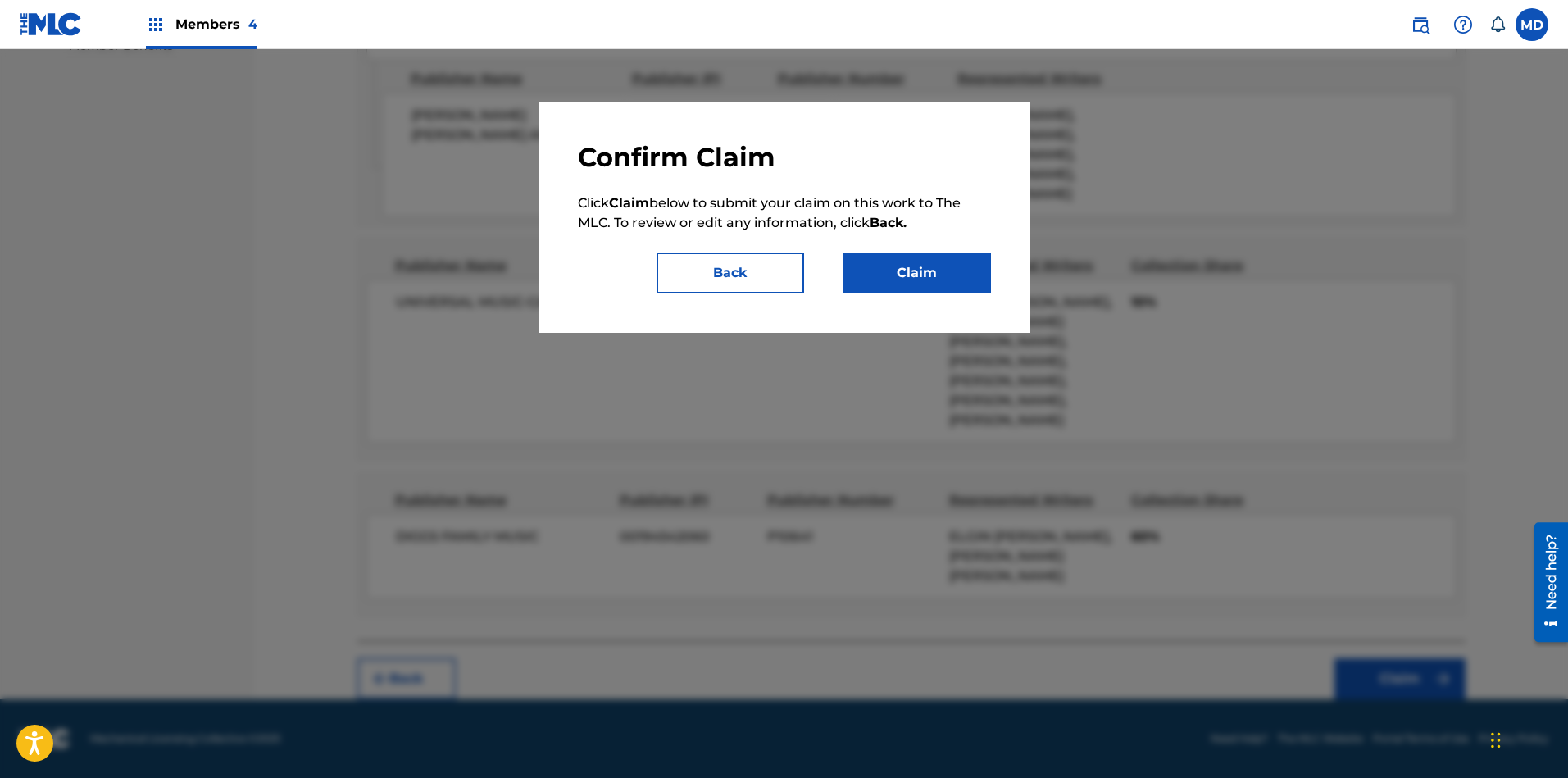
click at [908, 270] on button "Claim" at bounding box center [917, 272] width 148 height 41
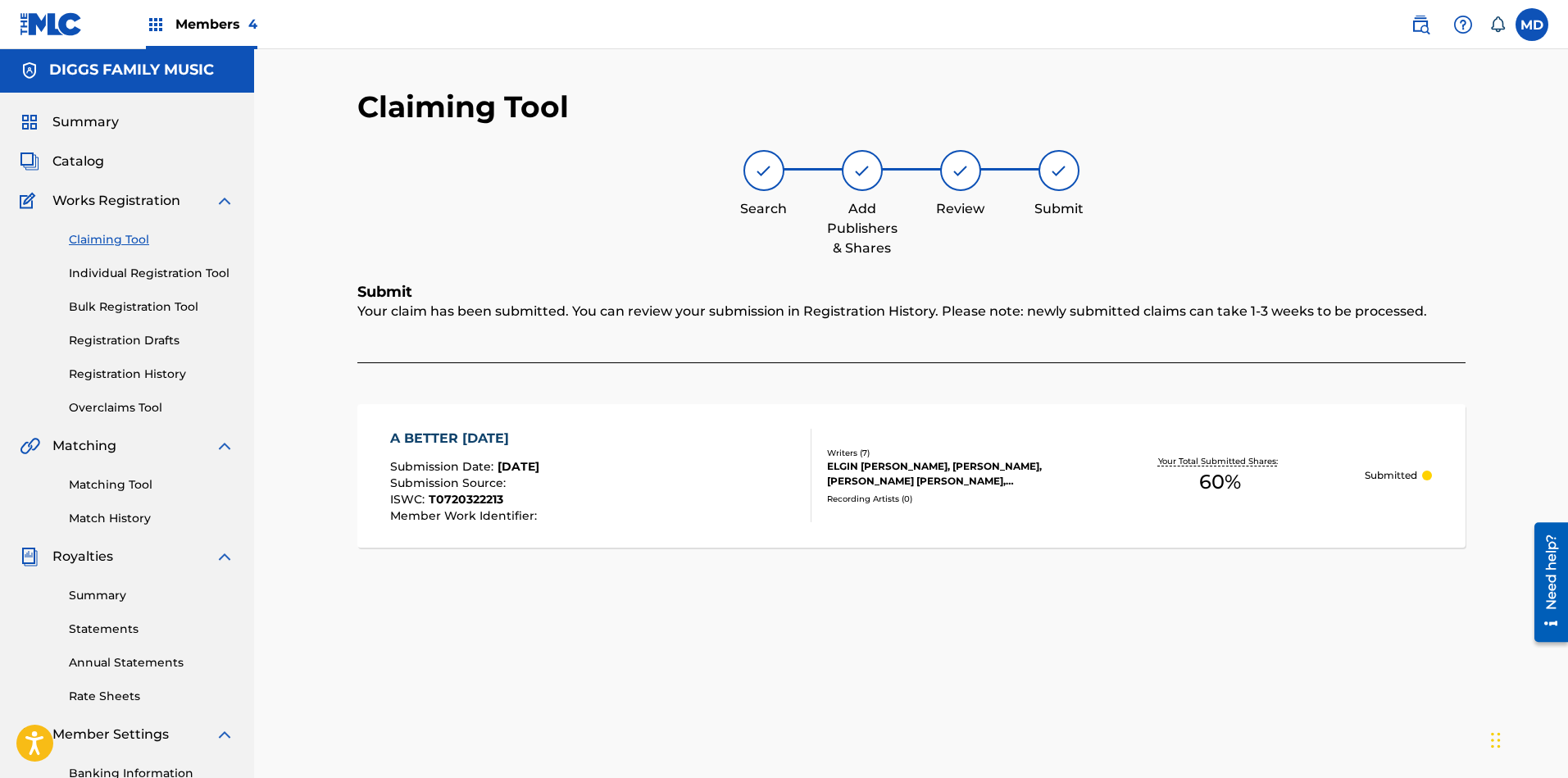
scroll to position [0, 0]
click at [116, 276] on link "Individual Registration Tool" at bounding box center [151, 275] width 165 height 18
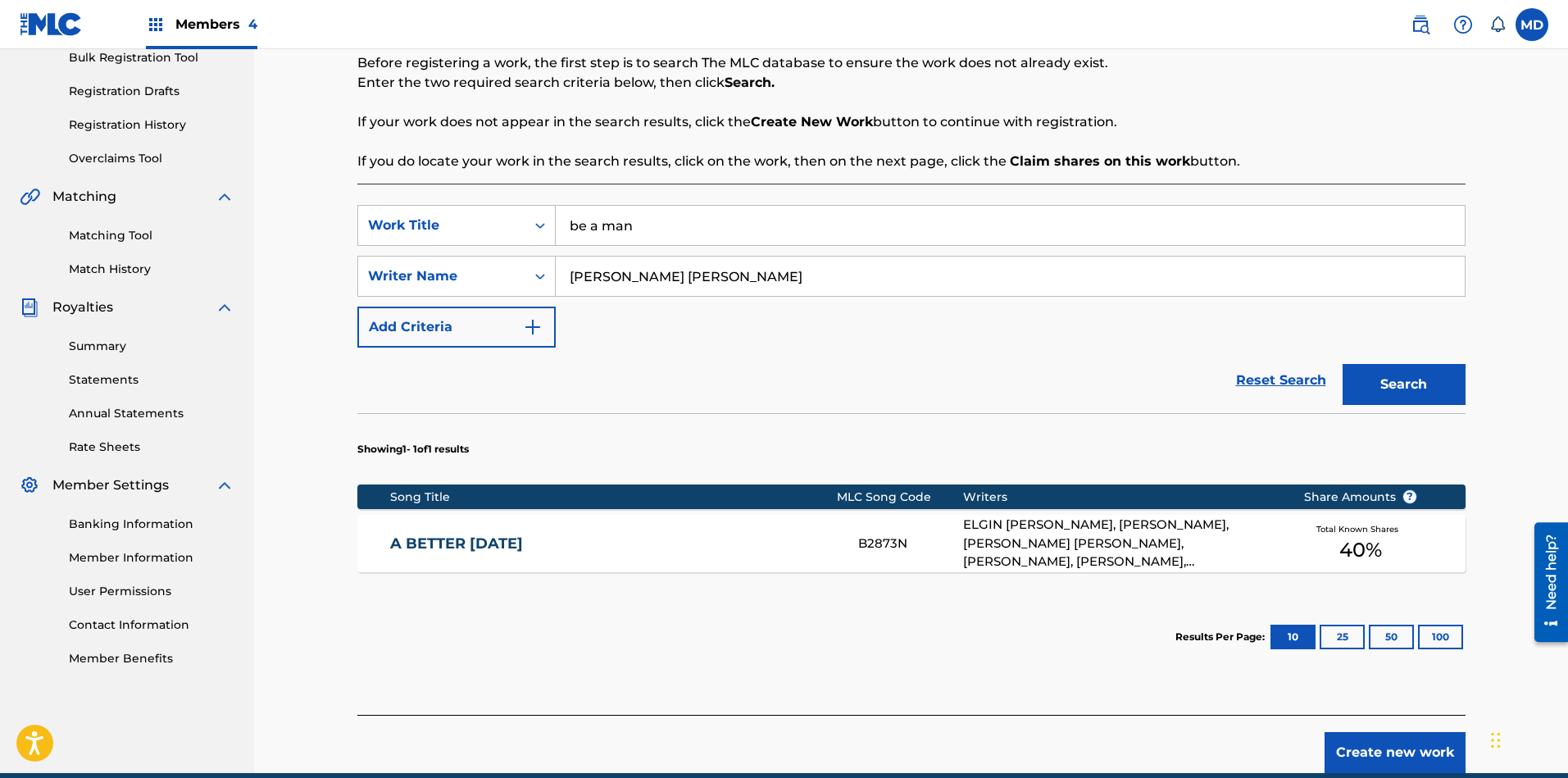
scroll to position [324, 0]
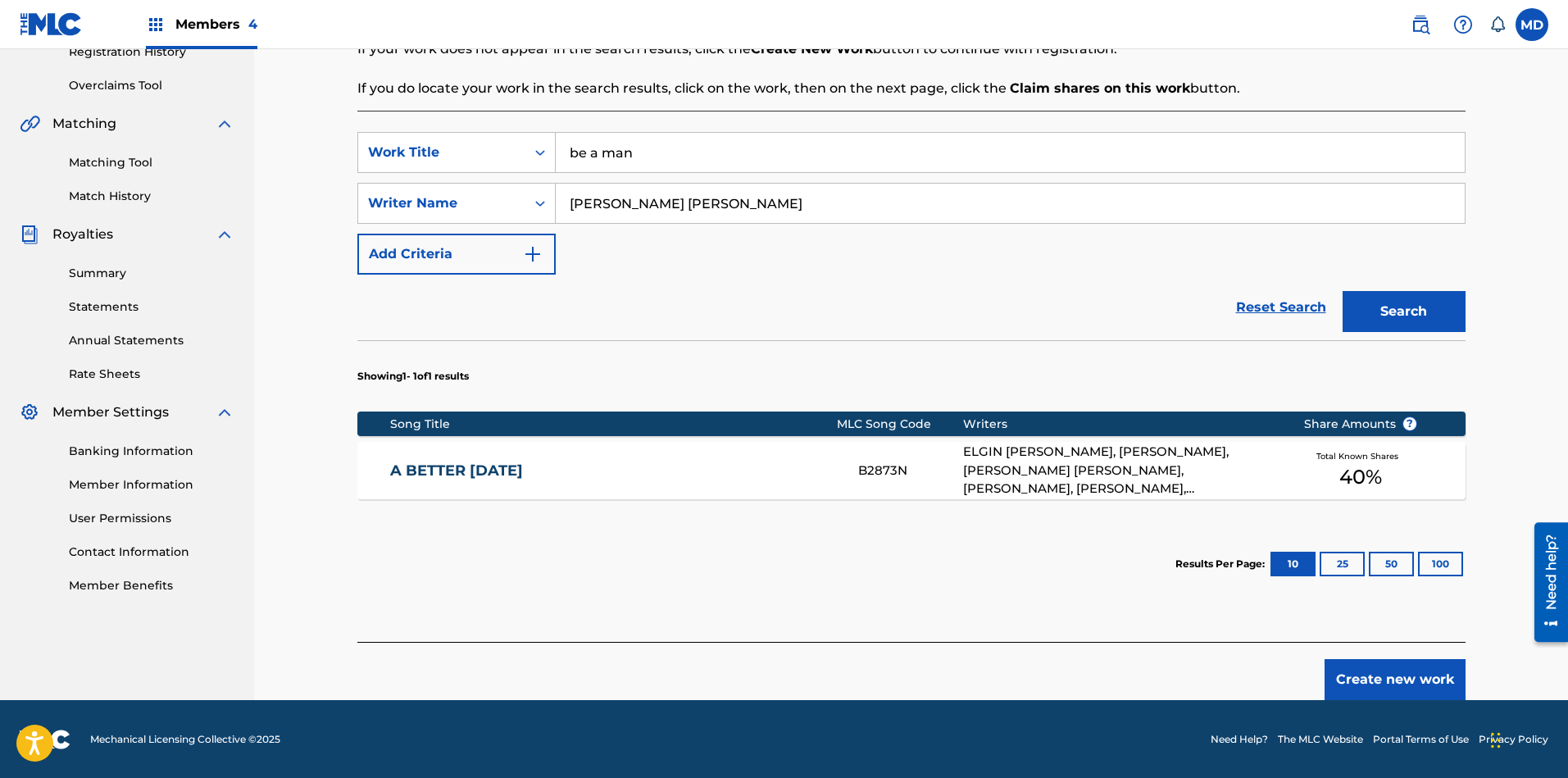
click at [1389, 678] on button "Create new work" at bounding box center [1394, 679] width 141 height 41
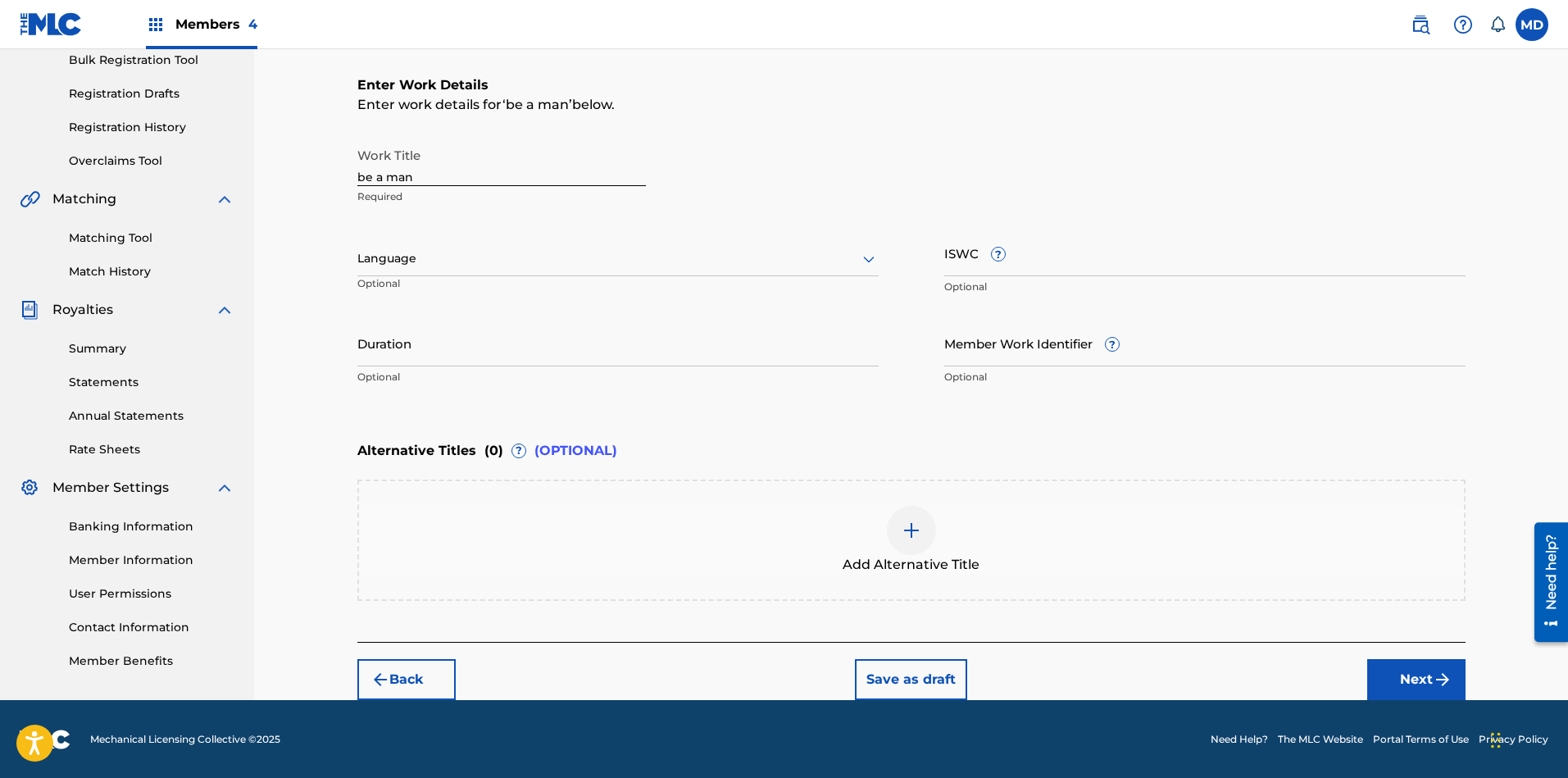
click at [488, 258] on div at bounding box center [618, 258] width 522 height 20
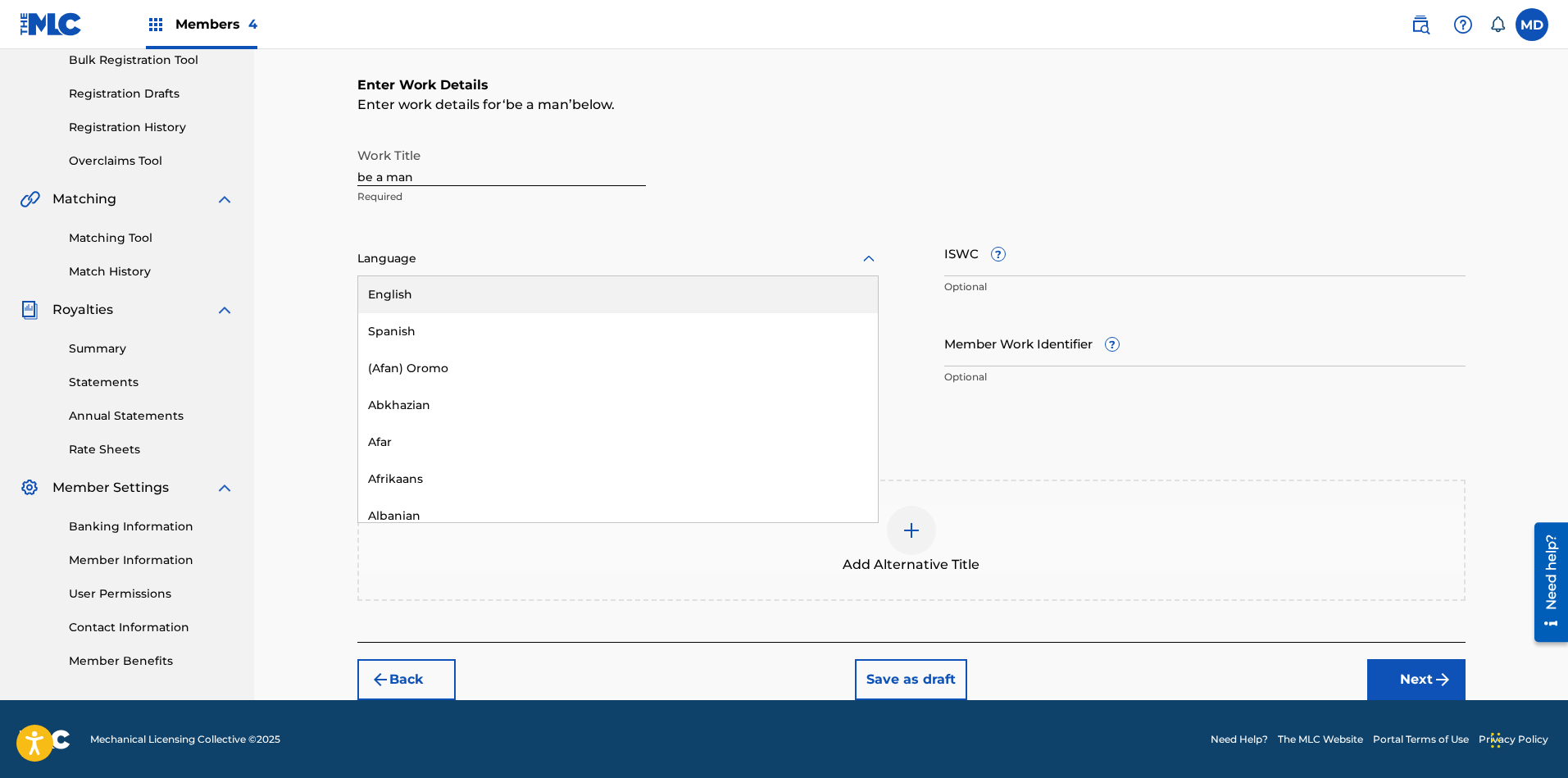
click at [487, 297] on div "English" at bounding box center [618, 294] width 520 height 37
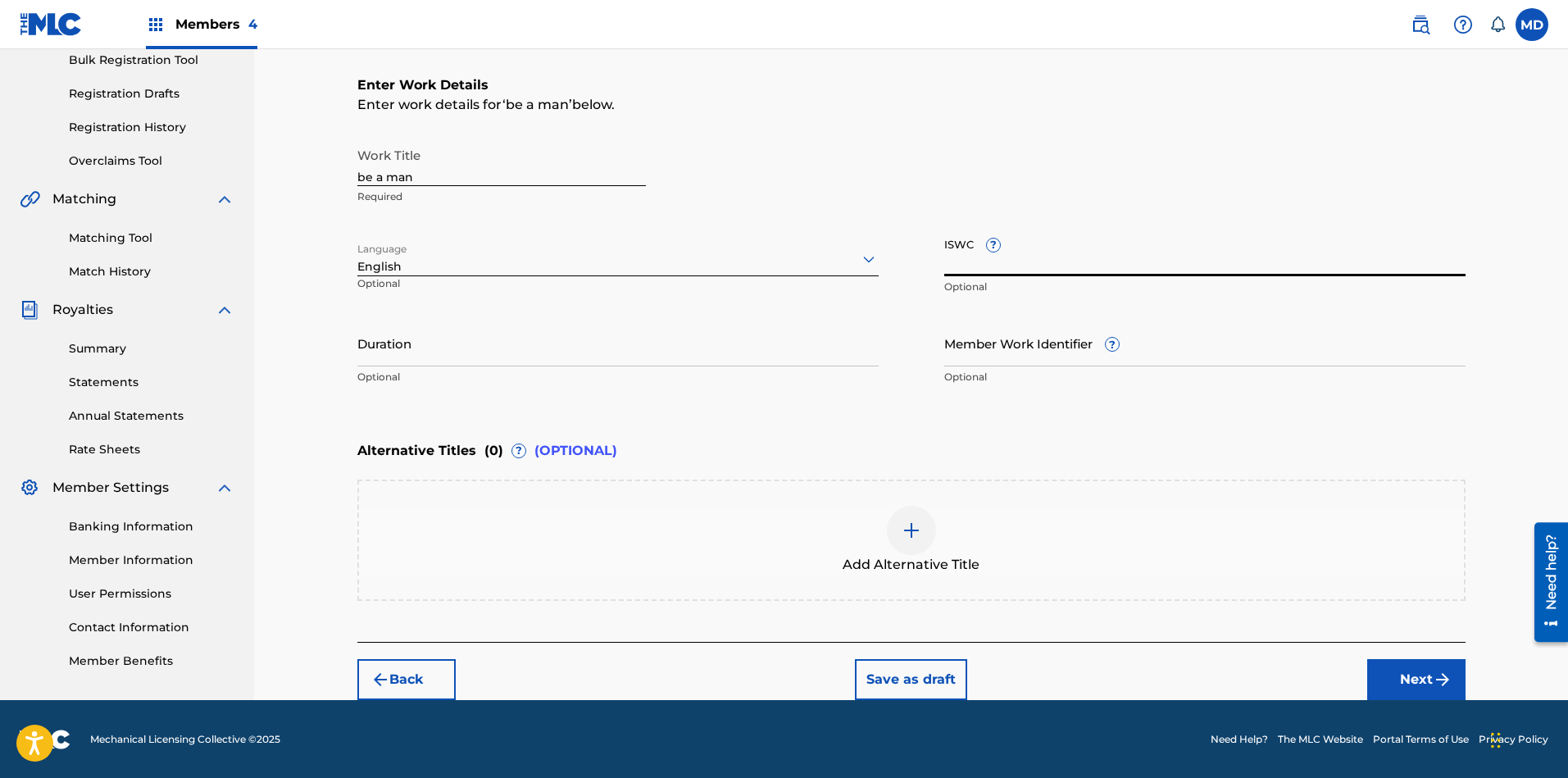
click at [1068, 258] on input "ISWC ?" at bounding box center [1205, 253] width 522 height 47
paste input "T-324.414.046-9"
type input "T-324.414.046-9"
click at [1393, 673] on img "submit" at bounding box center [1441, 679] width 19 height 19
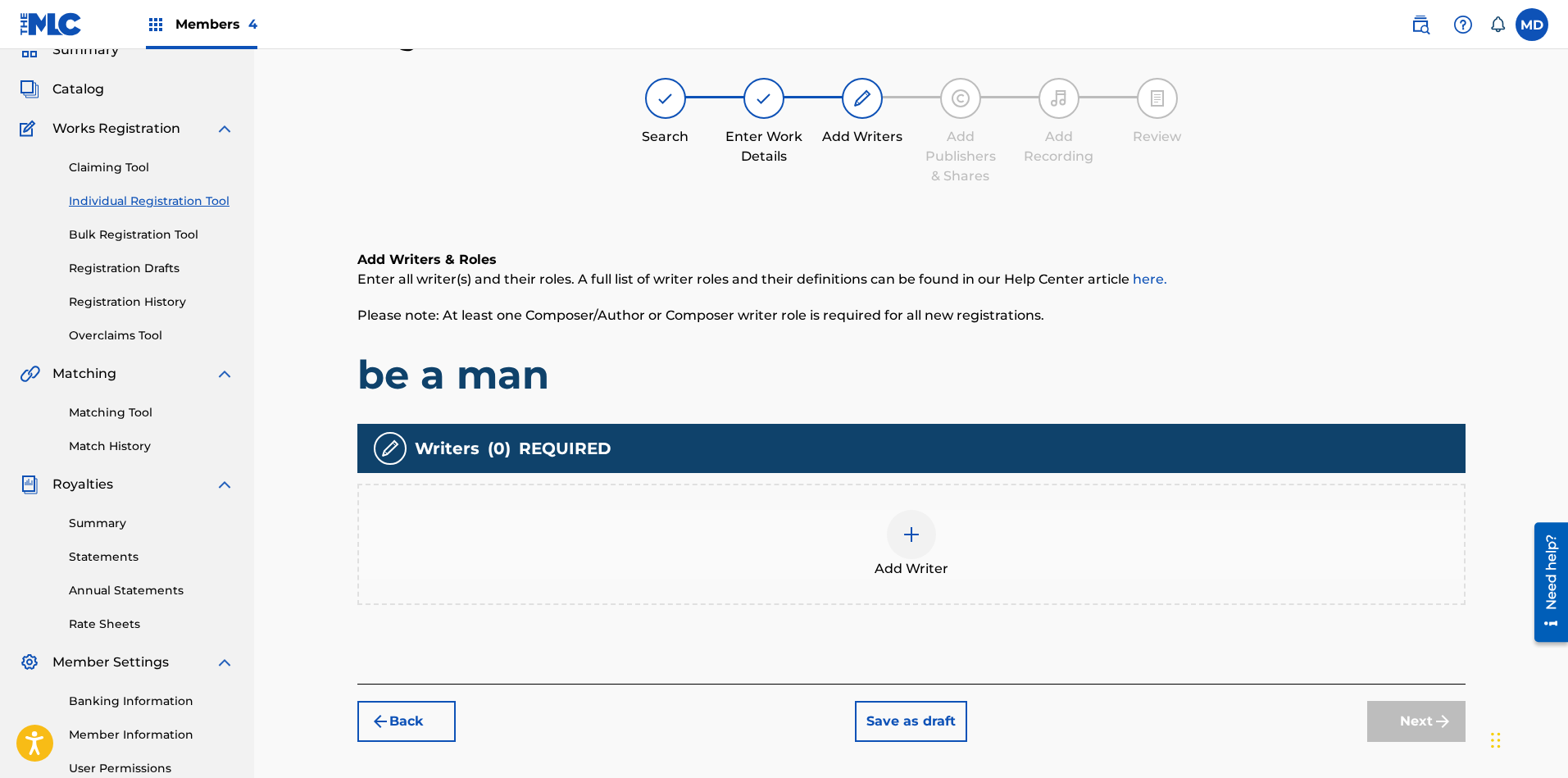
scroll to position [197, 0]
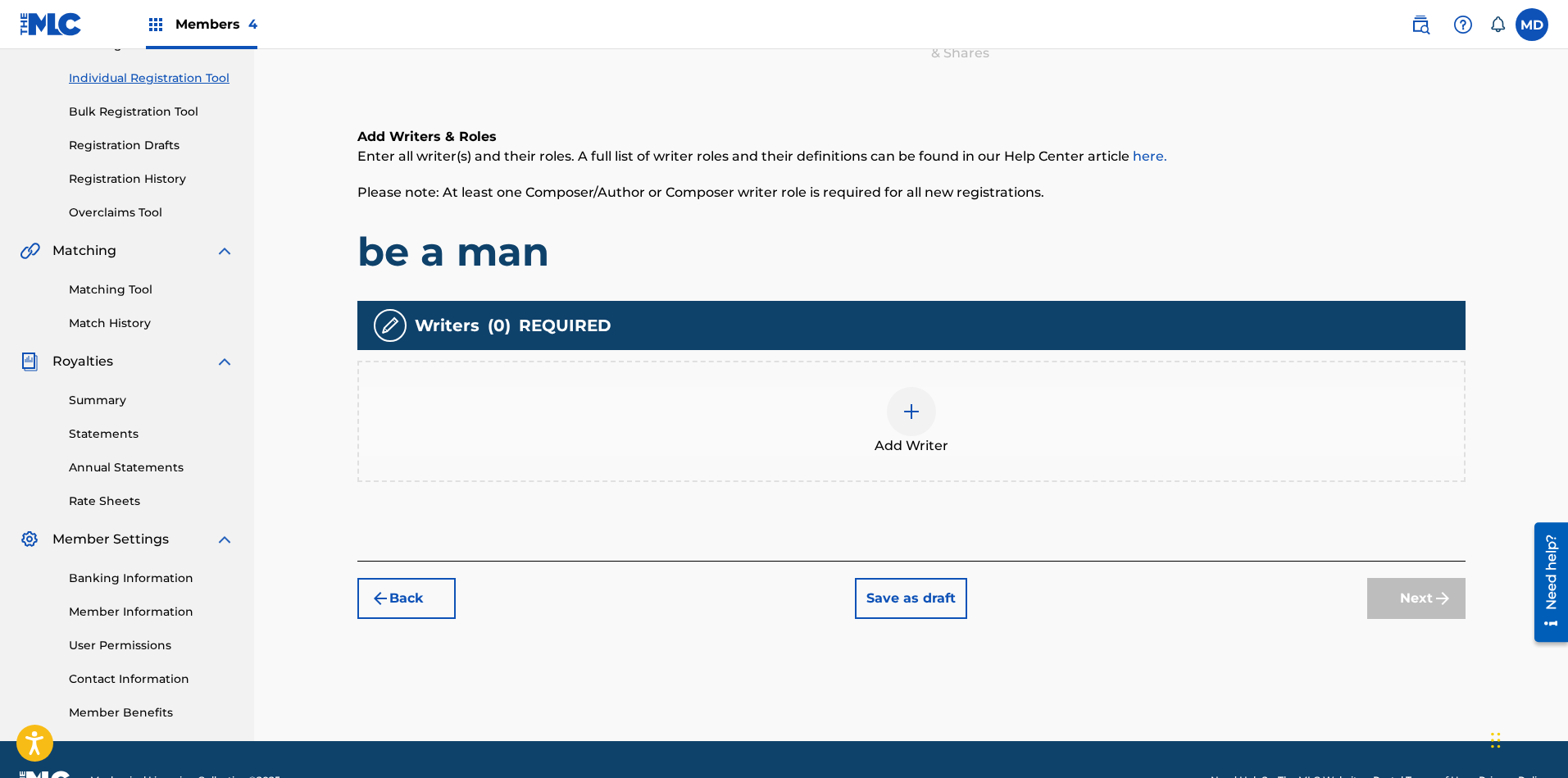
click at [923, 412] on div at bounding box center [911, 411] width 49 height 49
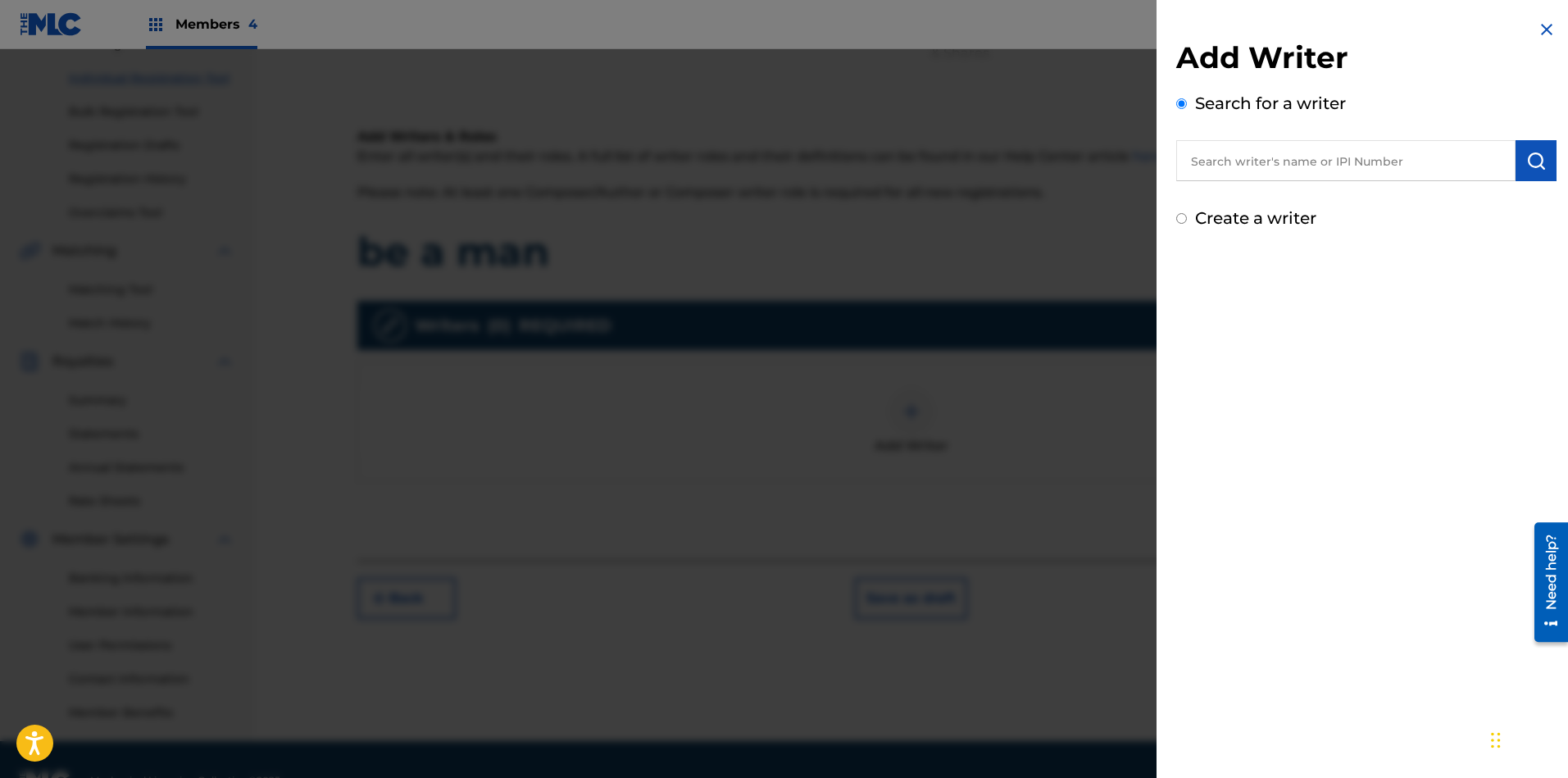
click at [1378, 155] on input "text" at bounding box center [1346, 160] width 340 height 41
paste input "00196288715"
type input "00196288715"
click at [1393, 170] on button "submit" at bounding box center [1535, 160] width 41 height 41
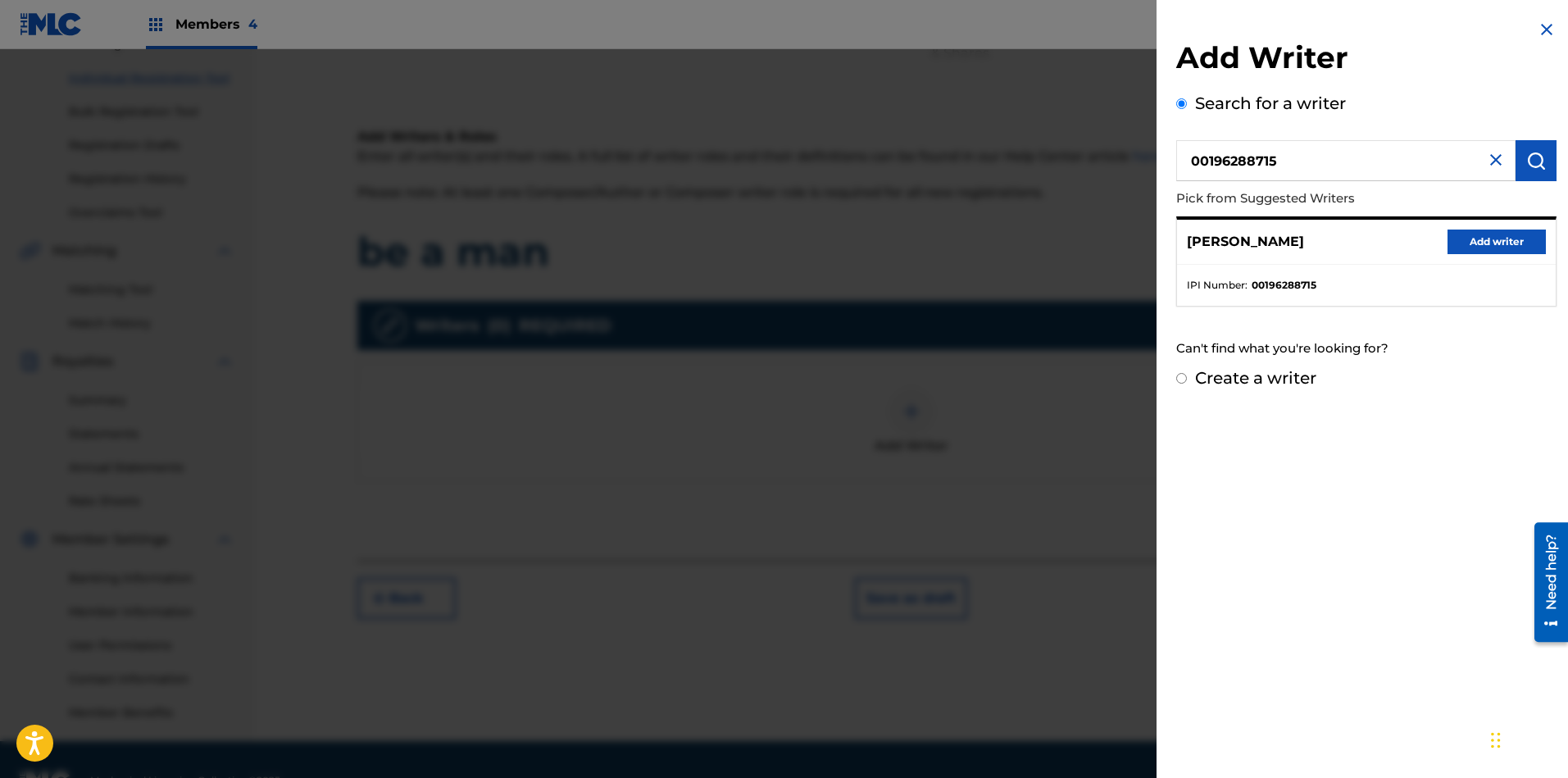
click at [1393, 241] on button "Add writer" at bounding box center [1496, 241] width 98 height 24
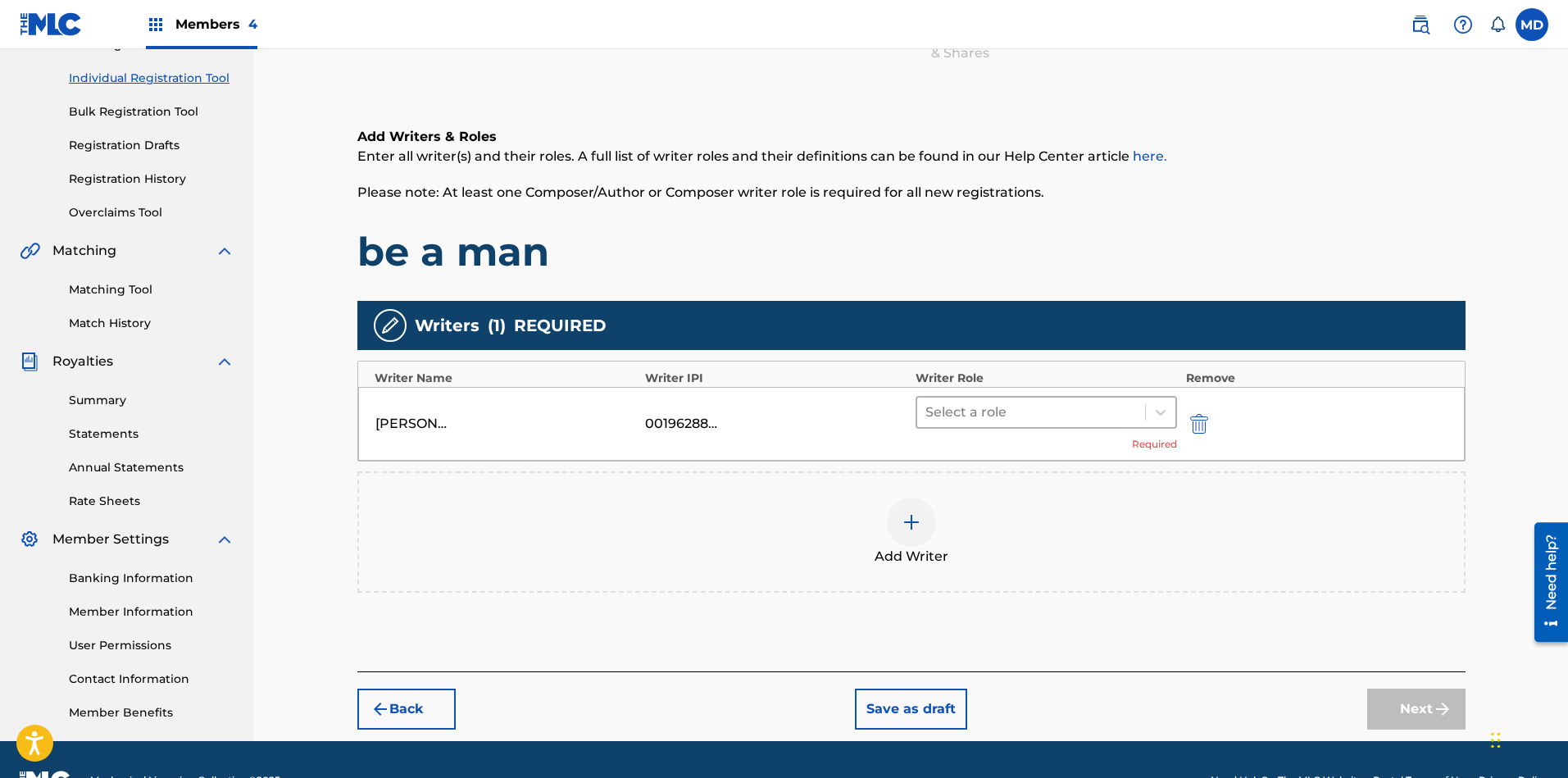
click at [1010, 409] on div at bounding box center [1031, 412] width 212 height 23
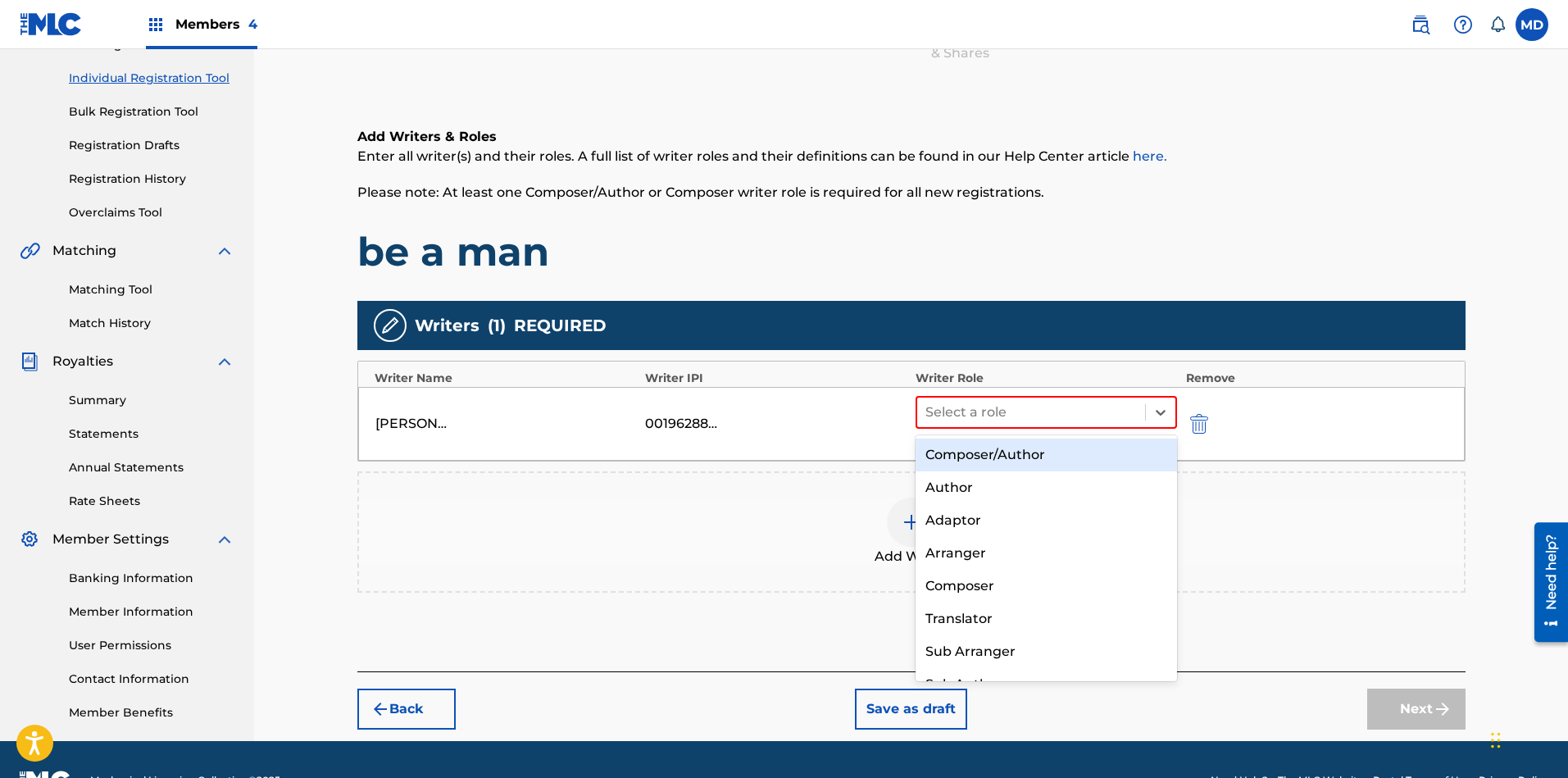
click at [1009, 457] on div "Composer/Author" at bounding box center [1046, 454] width 262 height 33
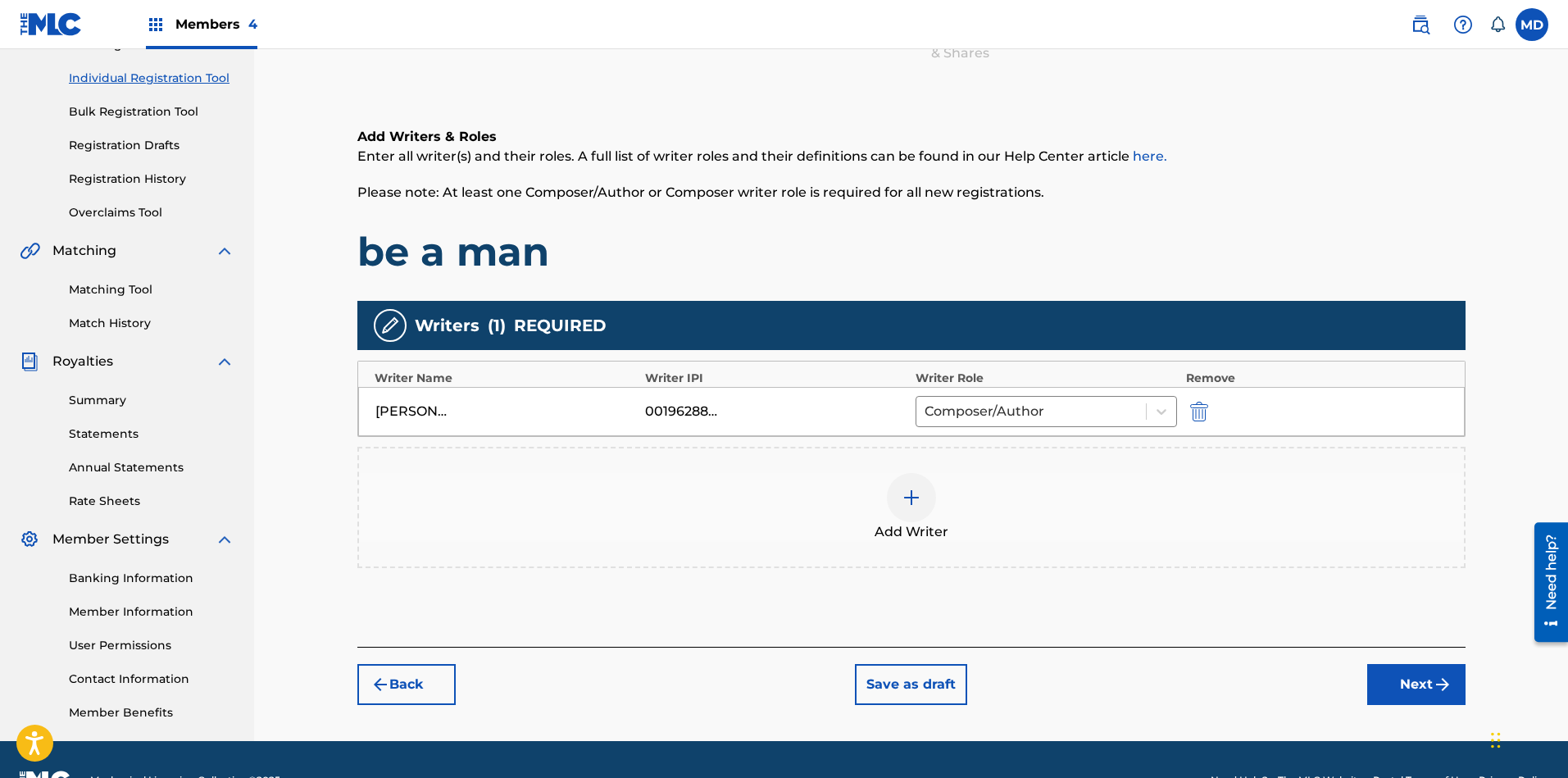
click at [915, 499] on img at bounding box center [911, 497] width 19 height 19
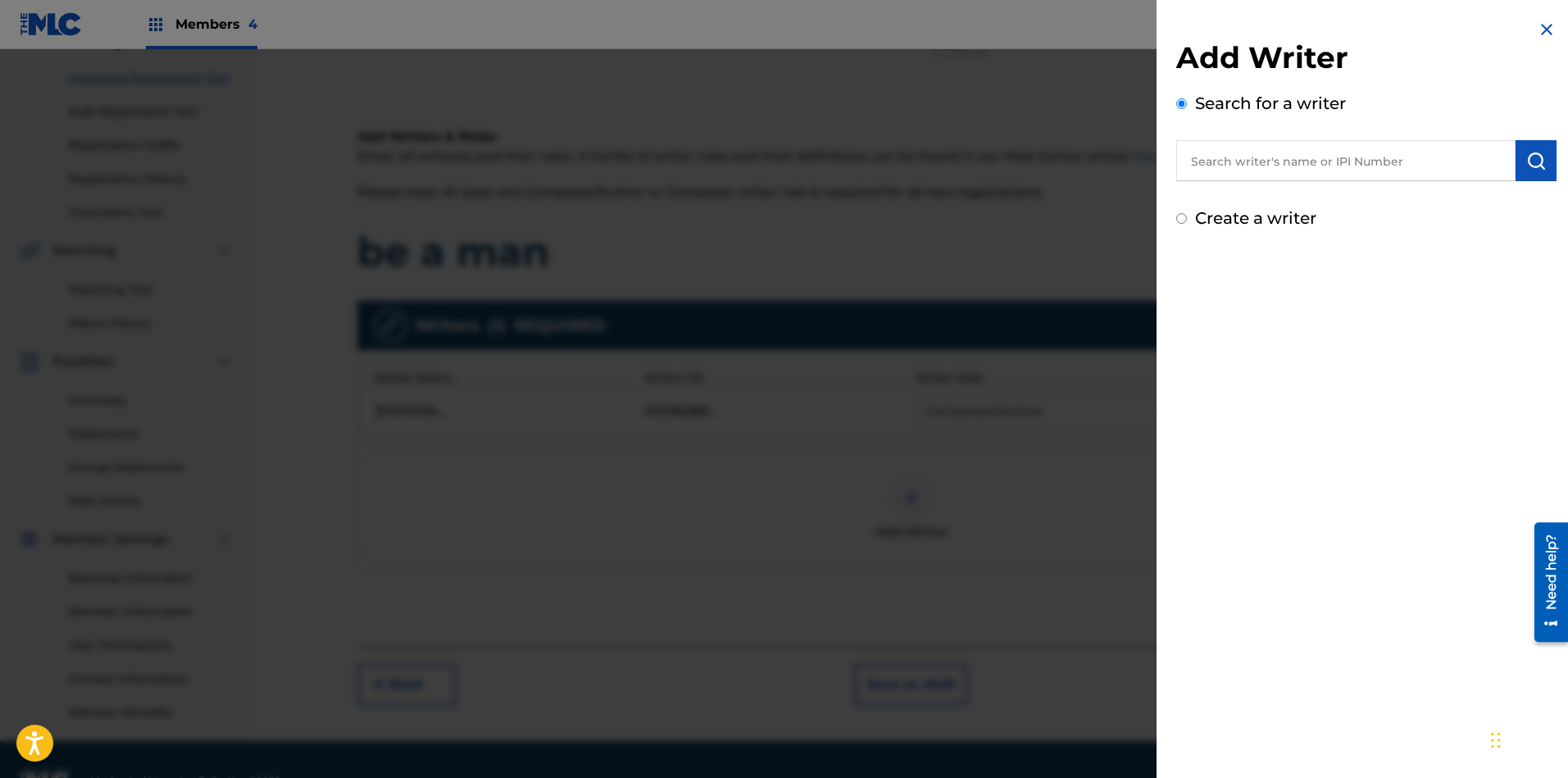
click at [1270, 164] on input "text" at bounding box center [1346, 160] width 340 height 41
paste input "00456419832"
type input "00456419832"
click at [1393, 167] on img "submit" at bounding box center [1535, 160] width 19 height 19
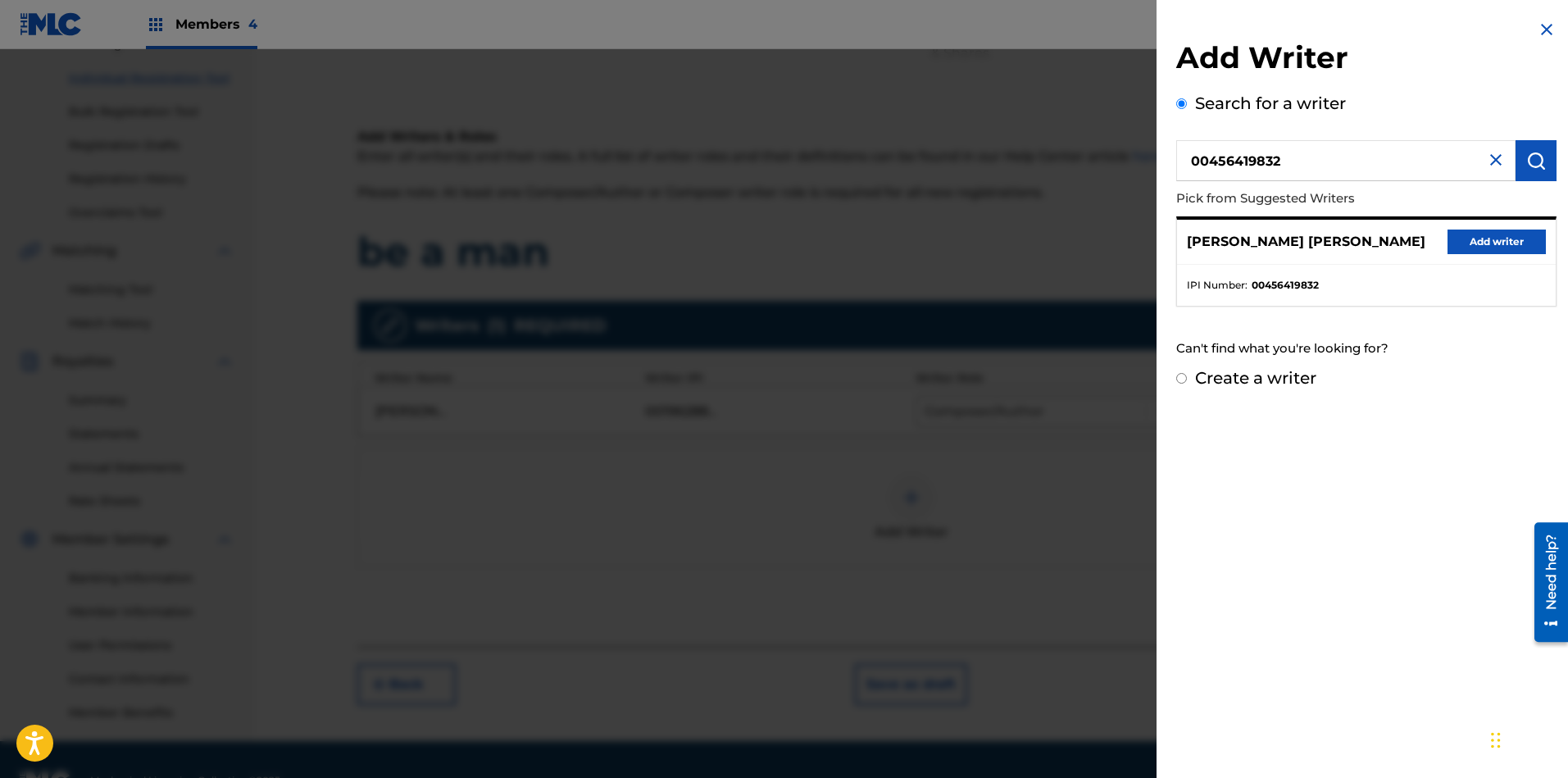
click at [1393, 241] on button "Add writer" at bounding box center [1496, 241] width 98 height 24
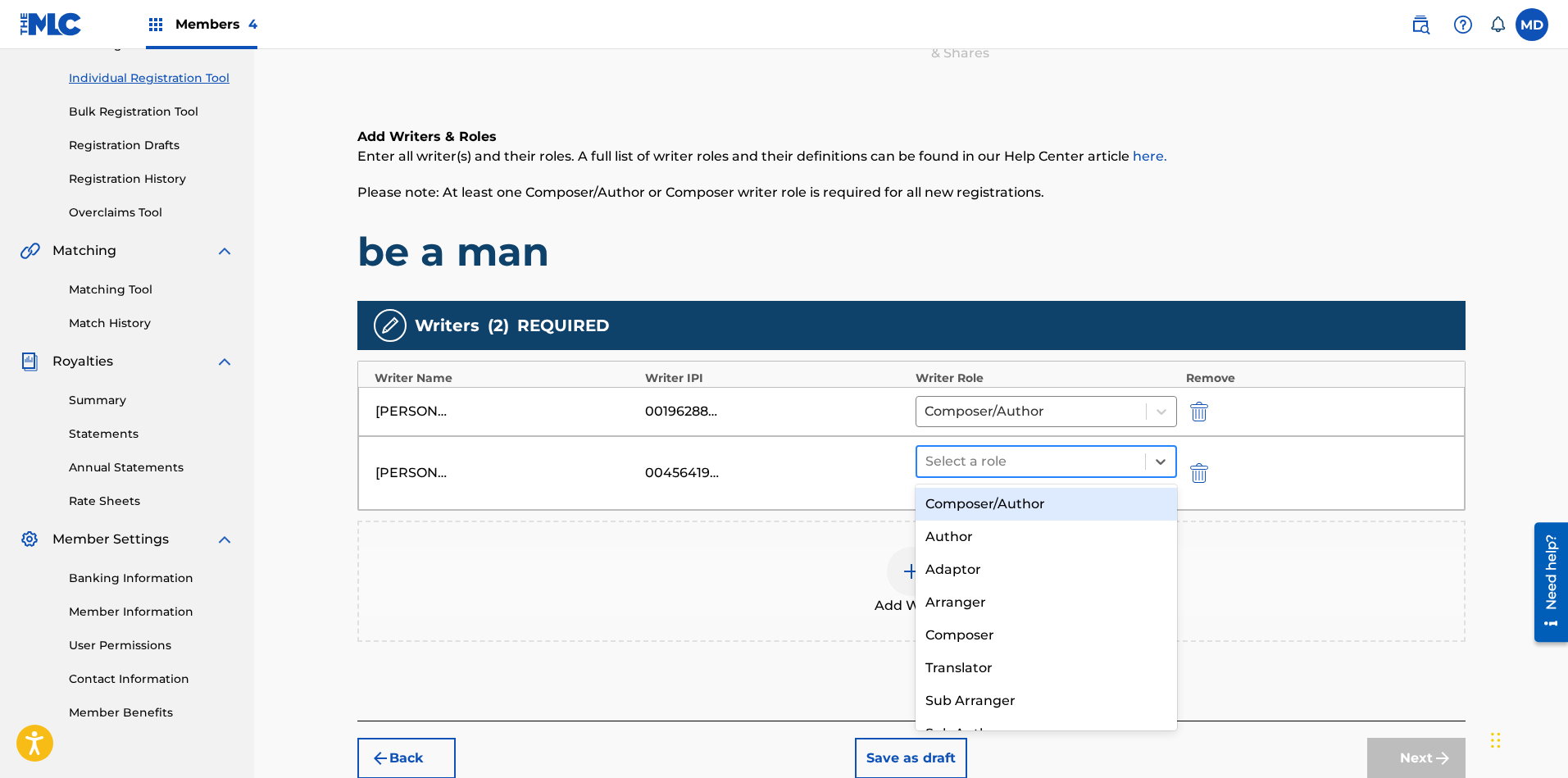
click at [1076, 459] on div at bounding box center [1031, 461] width 212 height 23
click at [1021, 509] on div "Composer/Author" at bounding box center [1046, 504] width 262 height 33
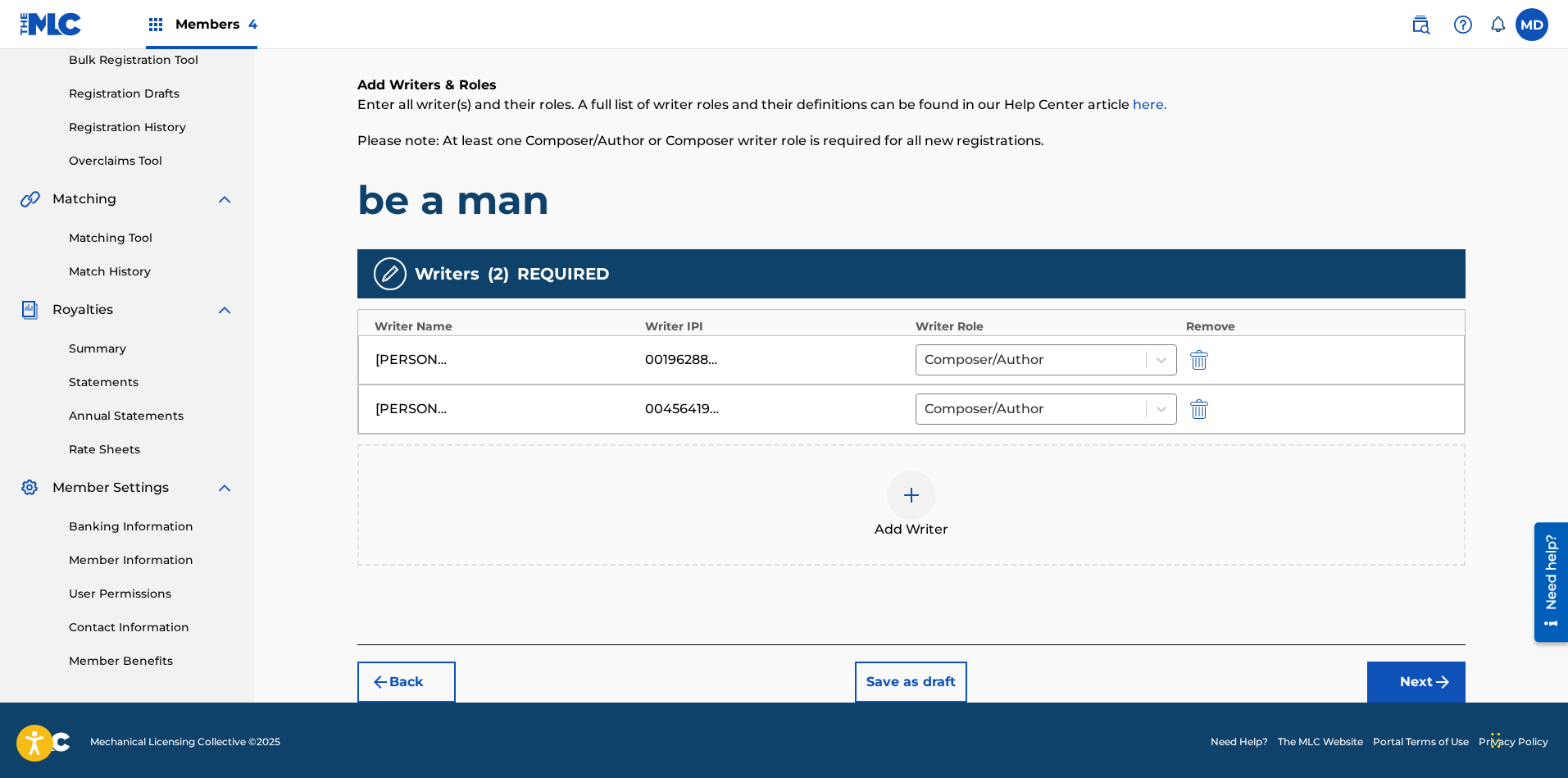
scroll to position [251, 0]
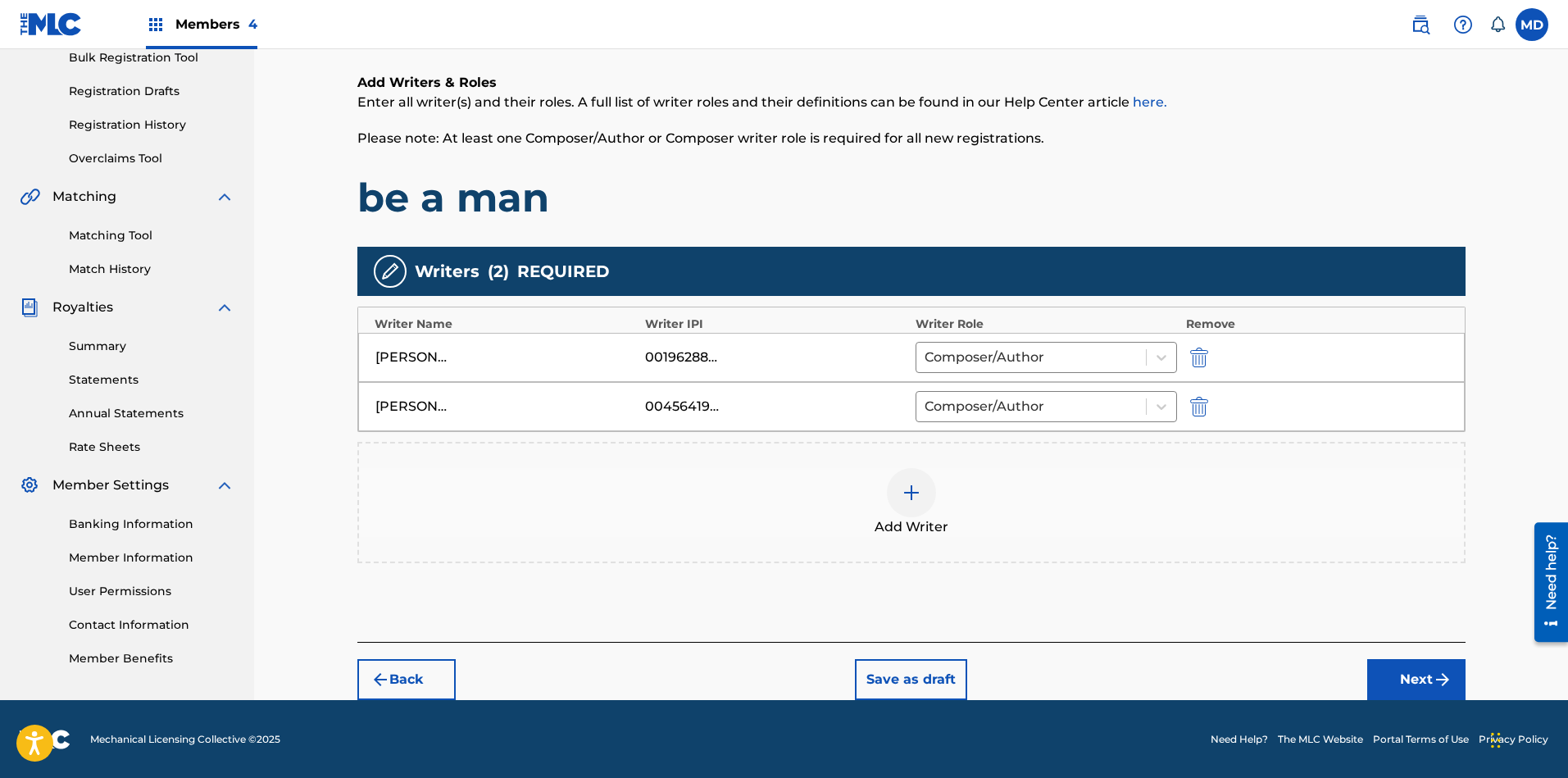
click at [1393, 679] on button "Next" at bounding box center [1415, 679] width 98 height 41
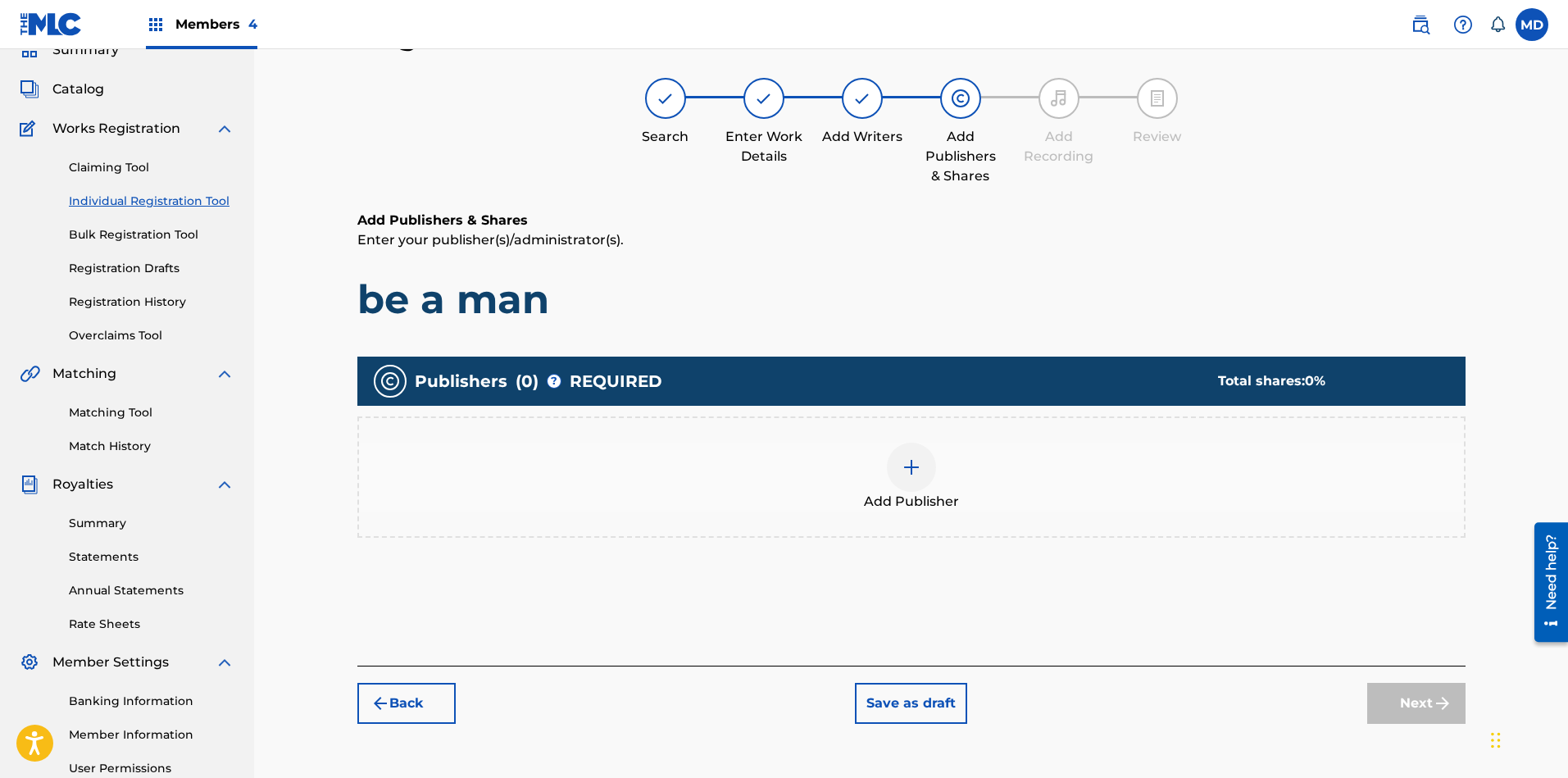
scroll to position [74, 0]
click at [898, 467] on div at bounding box center [911, 467] width 49 height 49
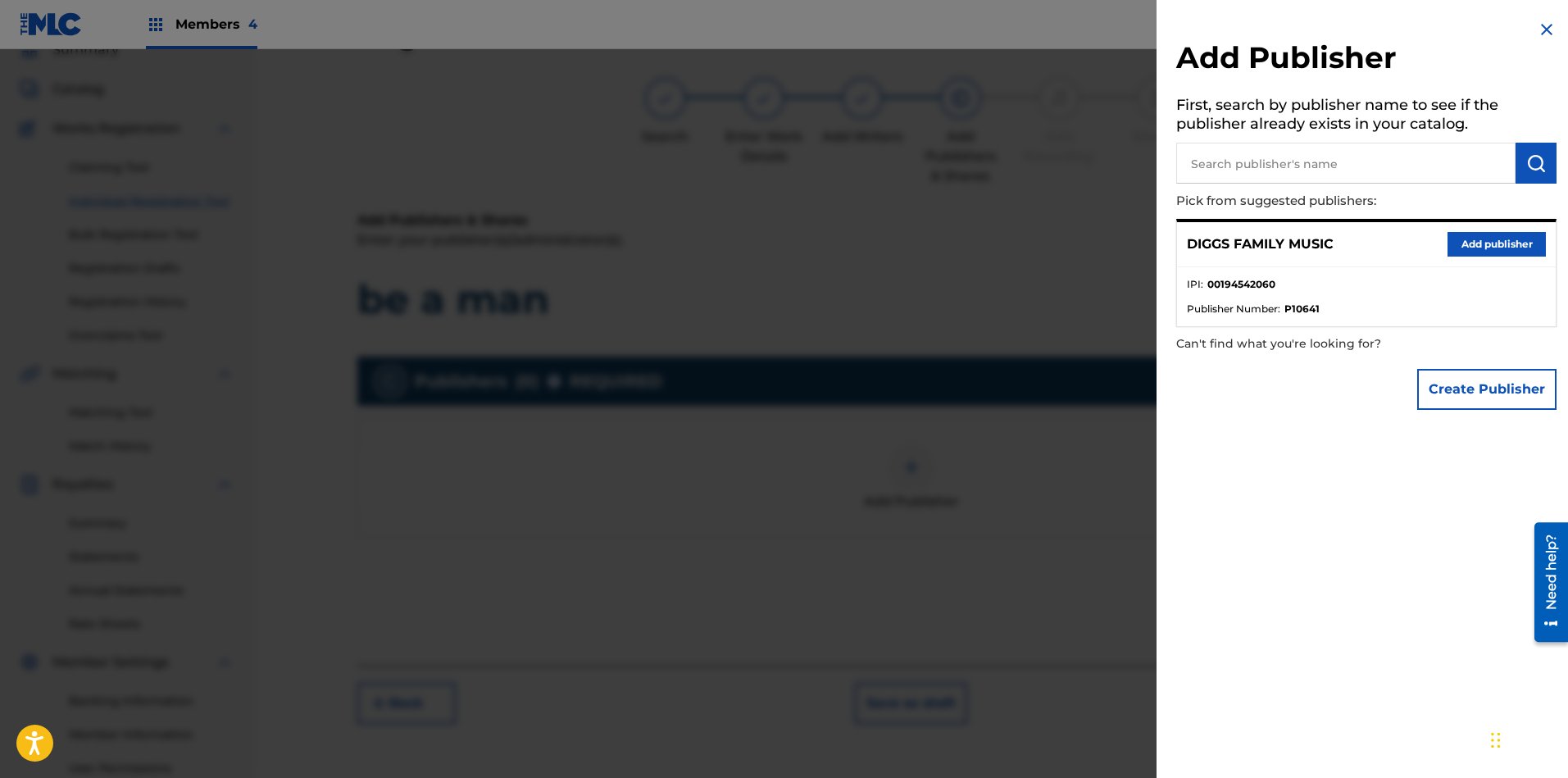
click at [1393, 241] on button "Add publisher" at bounding box center [1496, 244] width 98 height 24
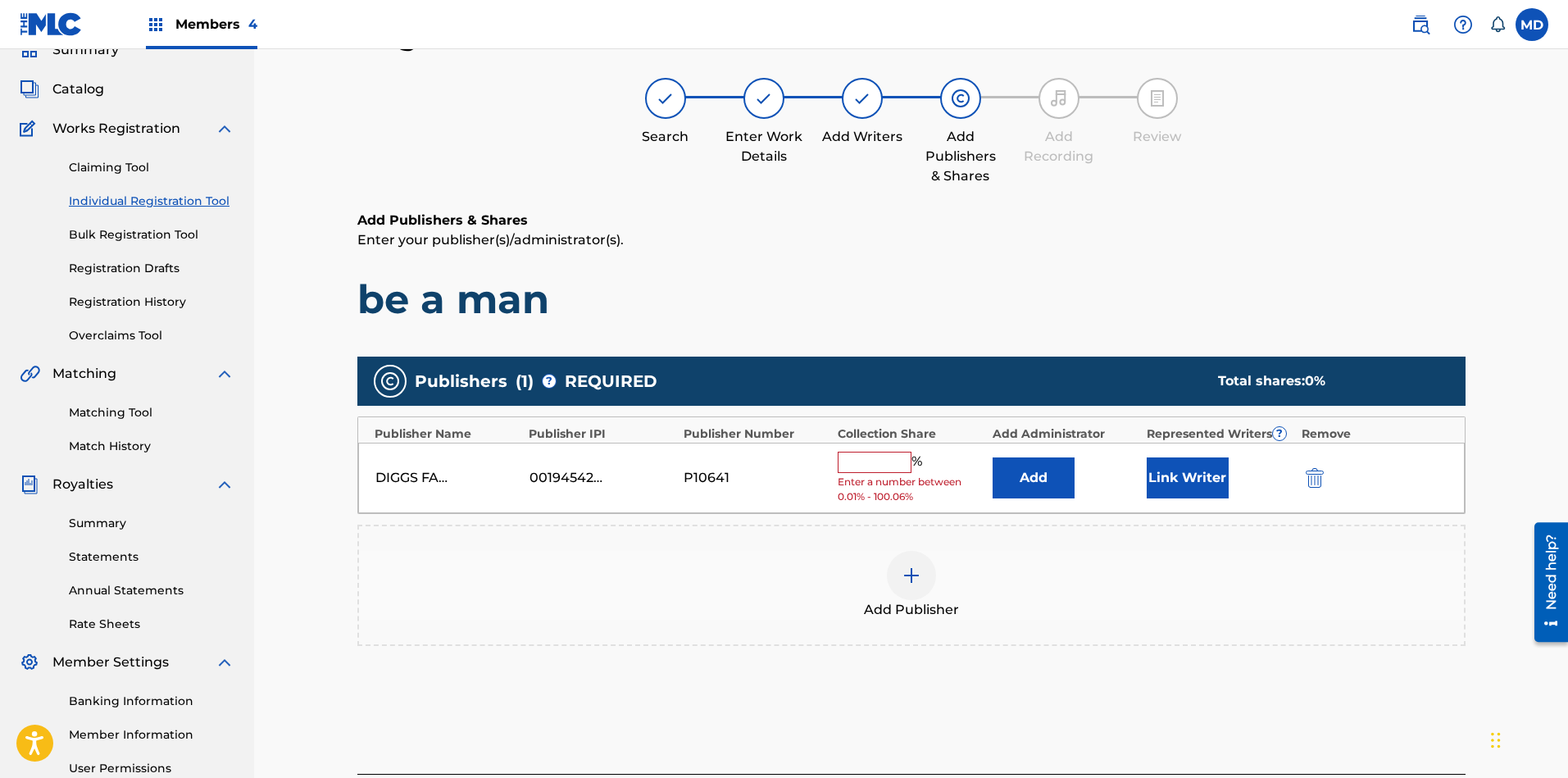
click at [870, 462] on input "text" at bounding box center [875, 462] width 74 height 21
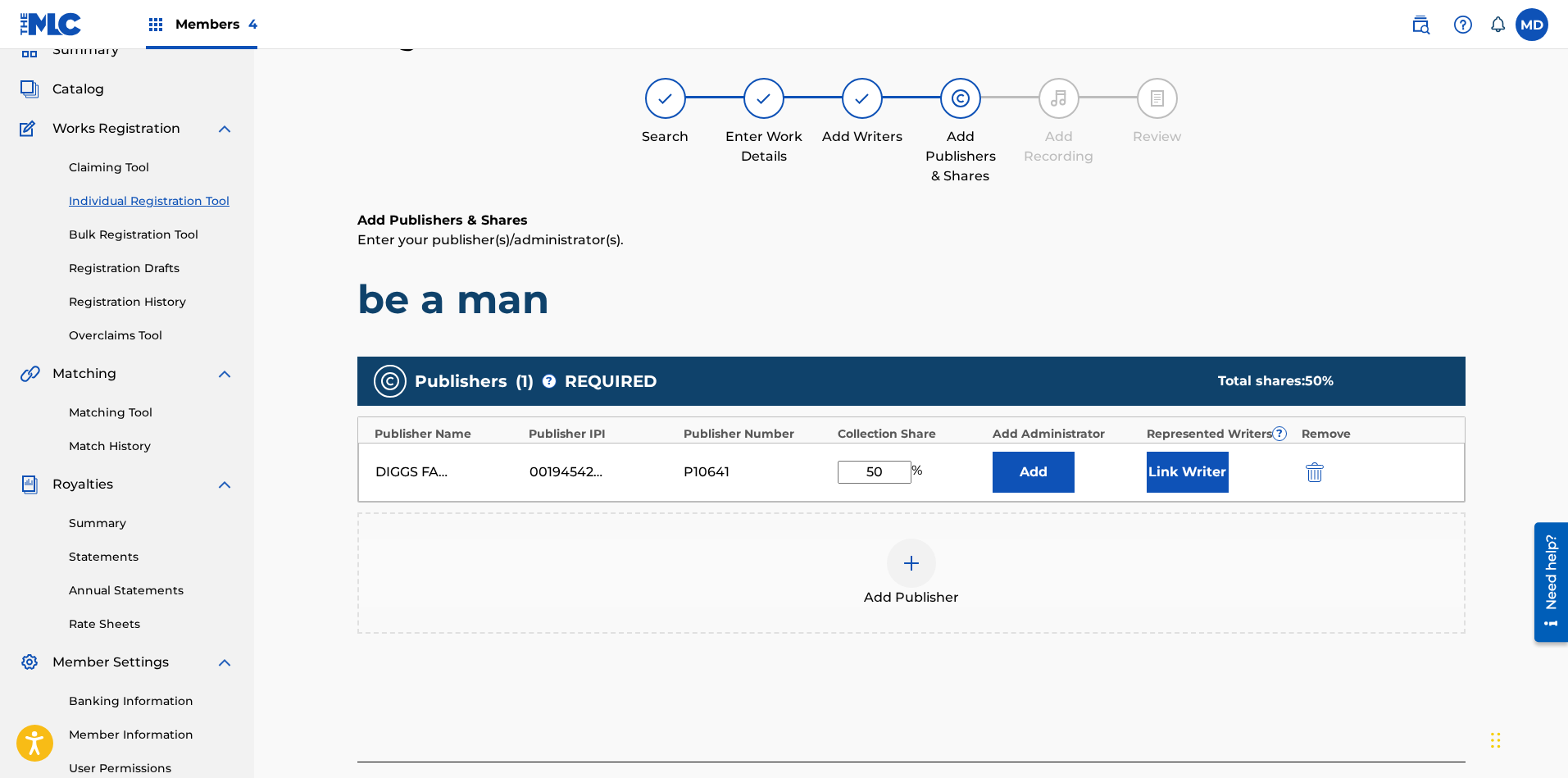
type input "50"
click at [1189, 461] on button "Link Writer" at bounding box center [1187, 472] width 82 height 41
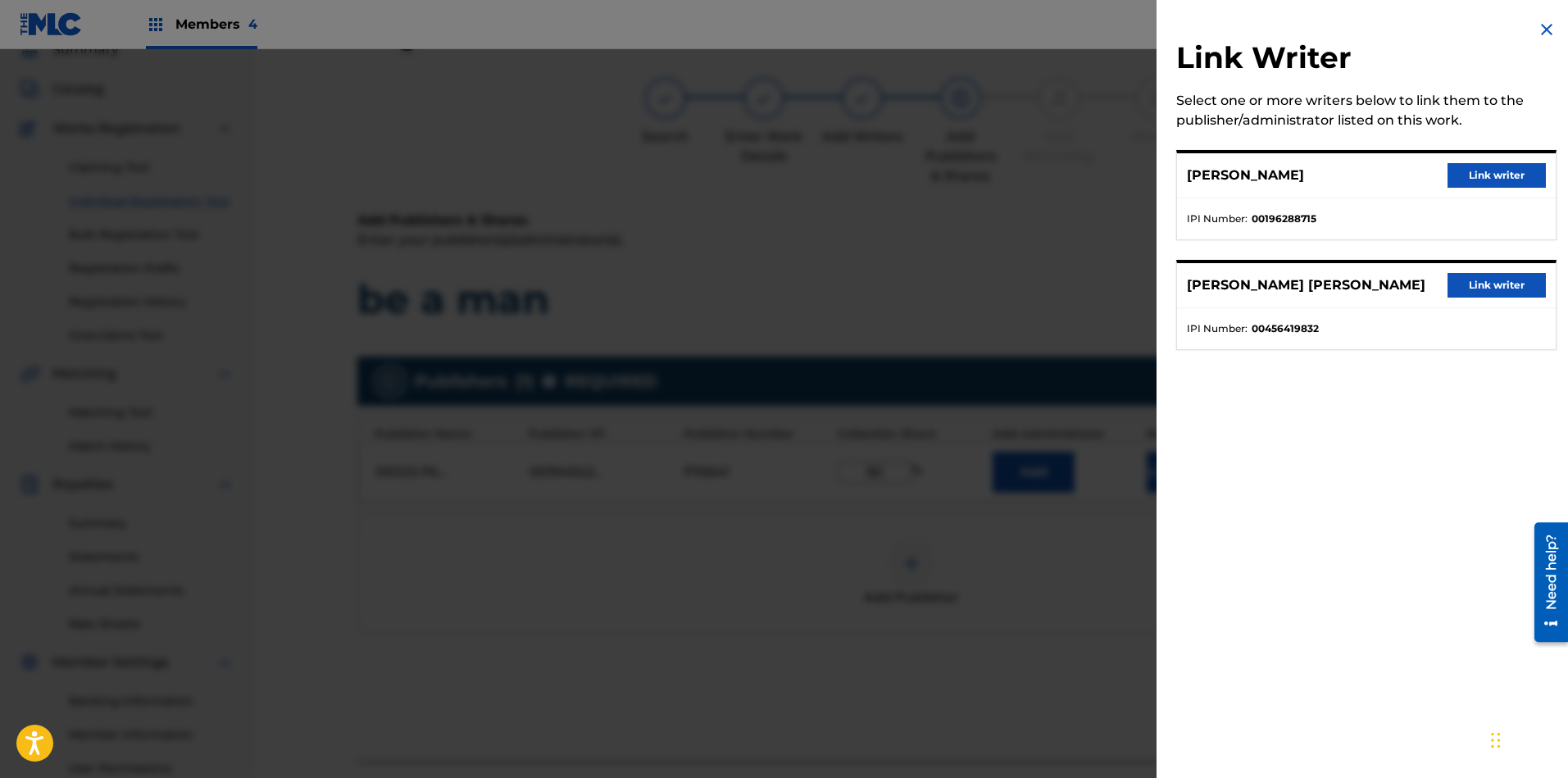
click at [1393, 177] on button "Link writer" at bounding box center [1496, 174] width 98 height 24
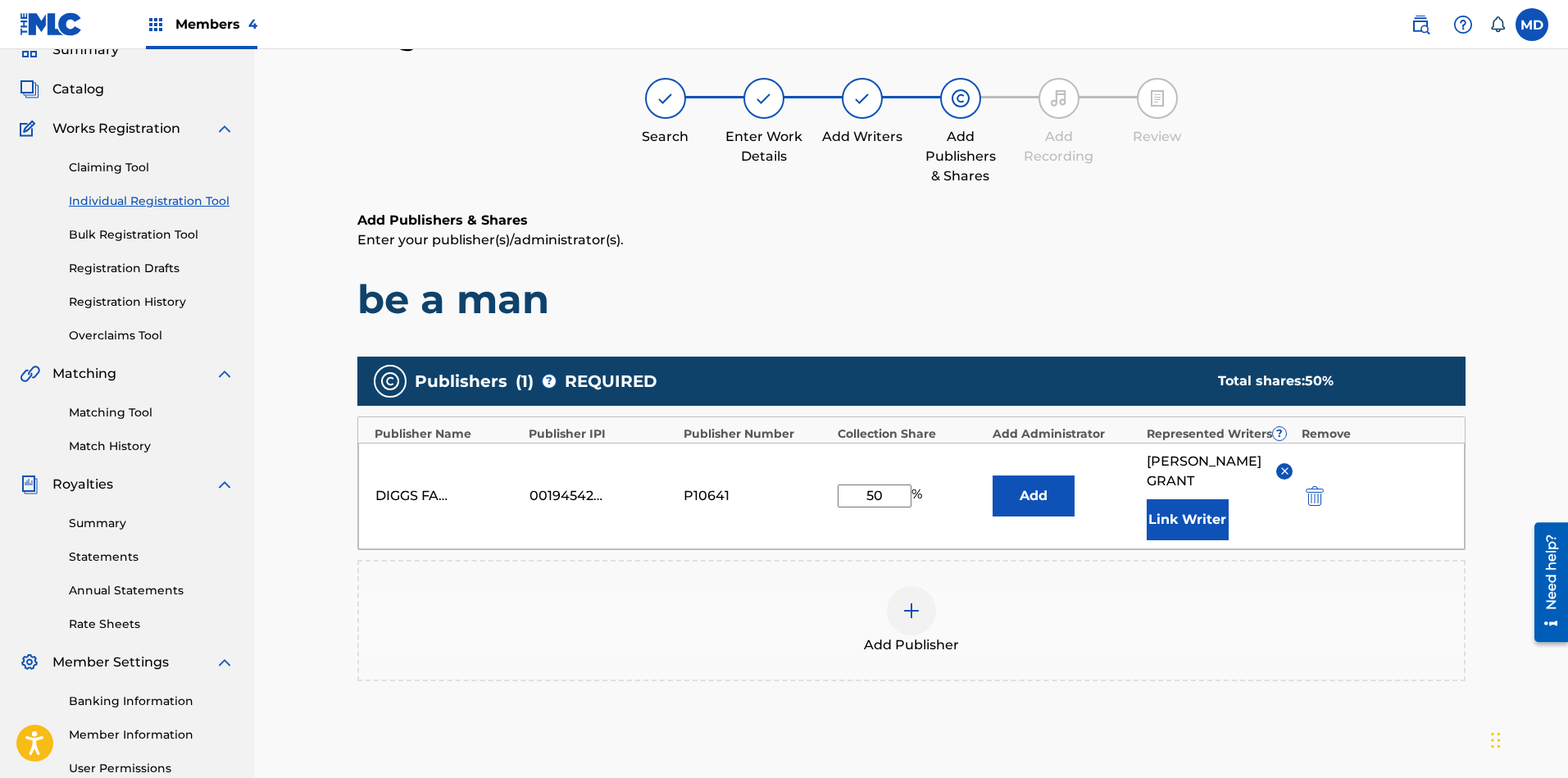
click at [1175, 503] on button "Link Writer" at bounding box center [1187, 519] width 82 height 41
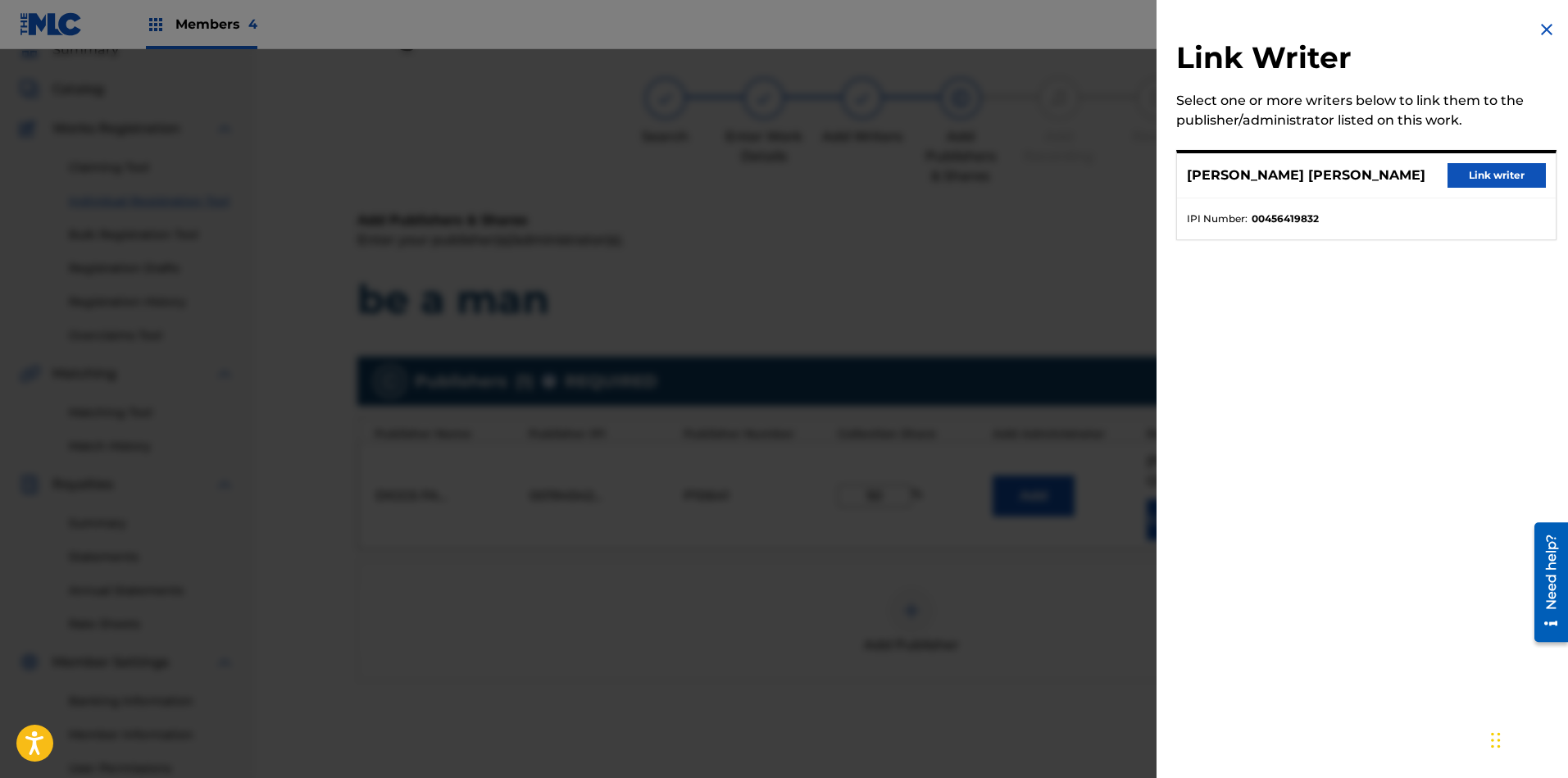
click at [1393, 175] on button "Link writer" at bounding box center [1496, 174] width 98 height 24
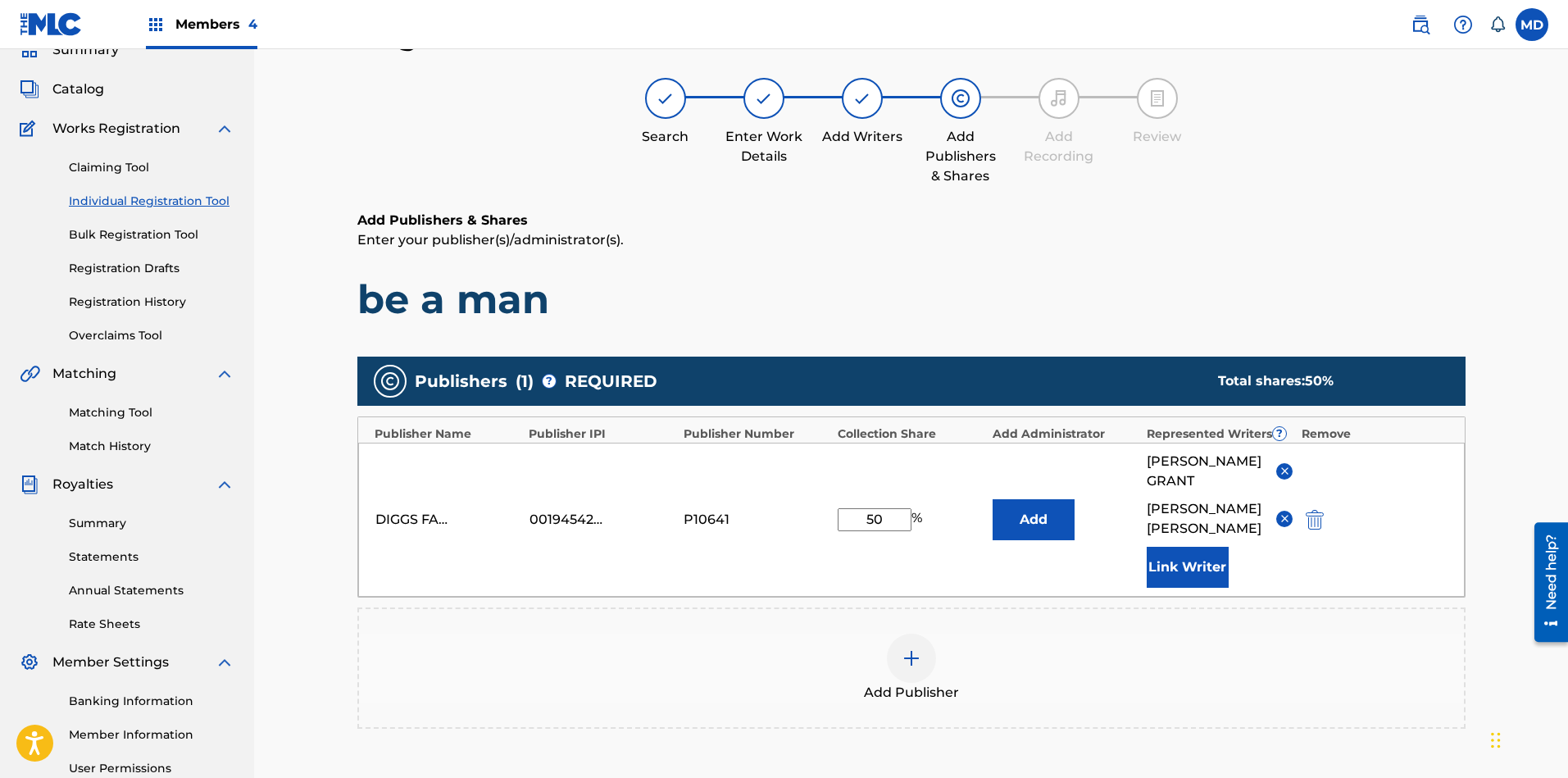
scroll to position [288, 0]
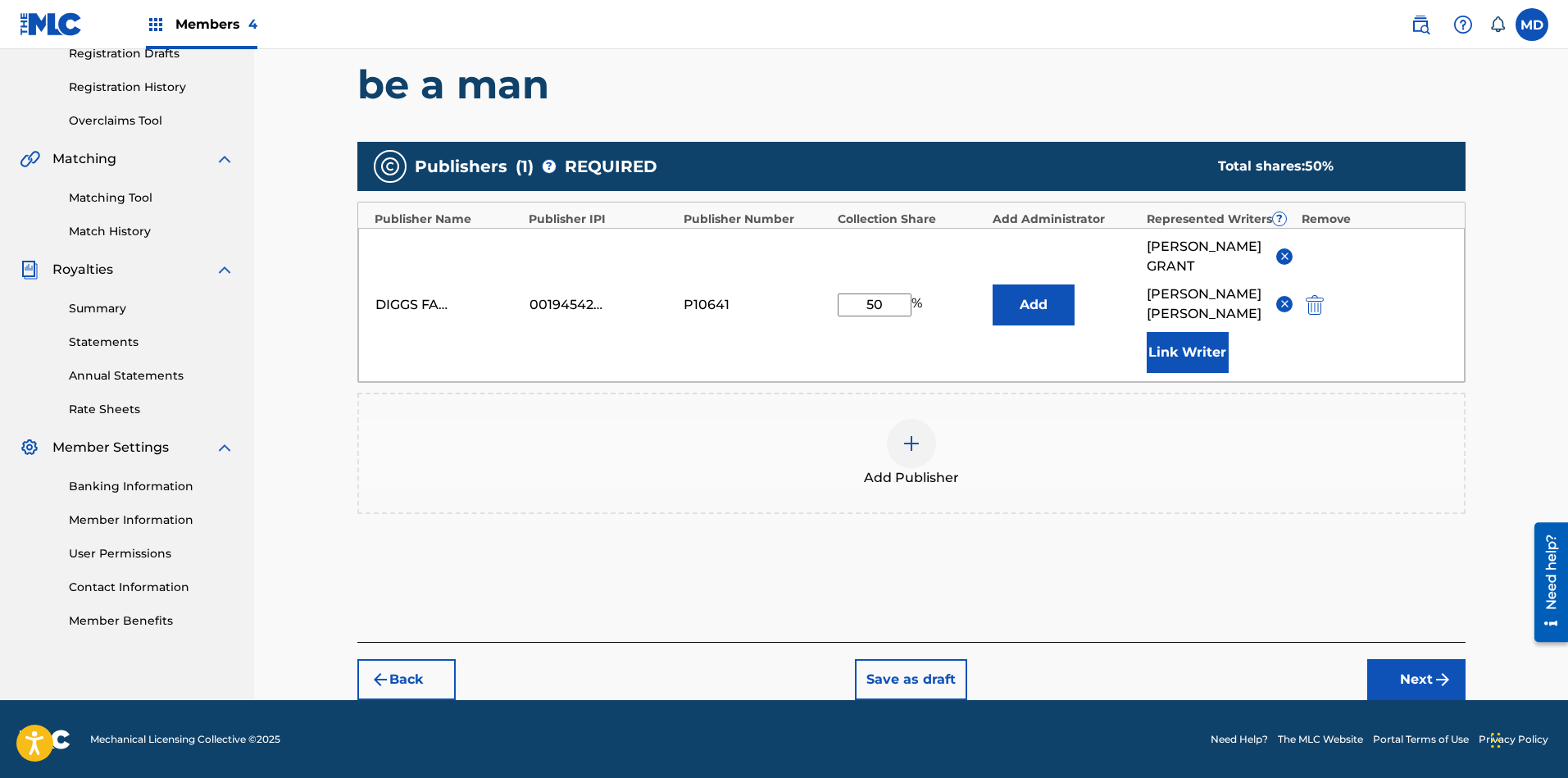
click at [1389, 672] on button "Next" at bounding box center [1415, 679] width 98 height 41
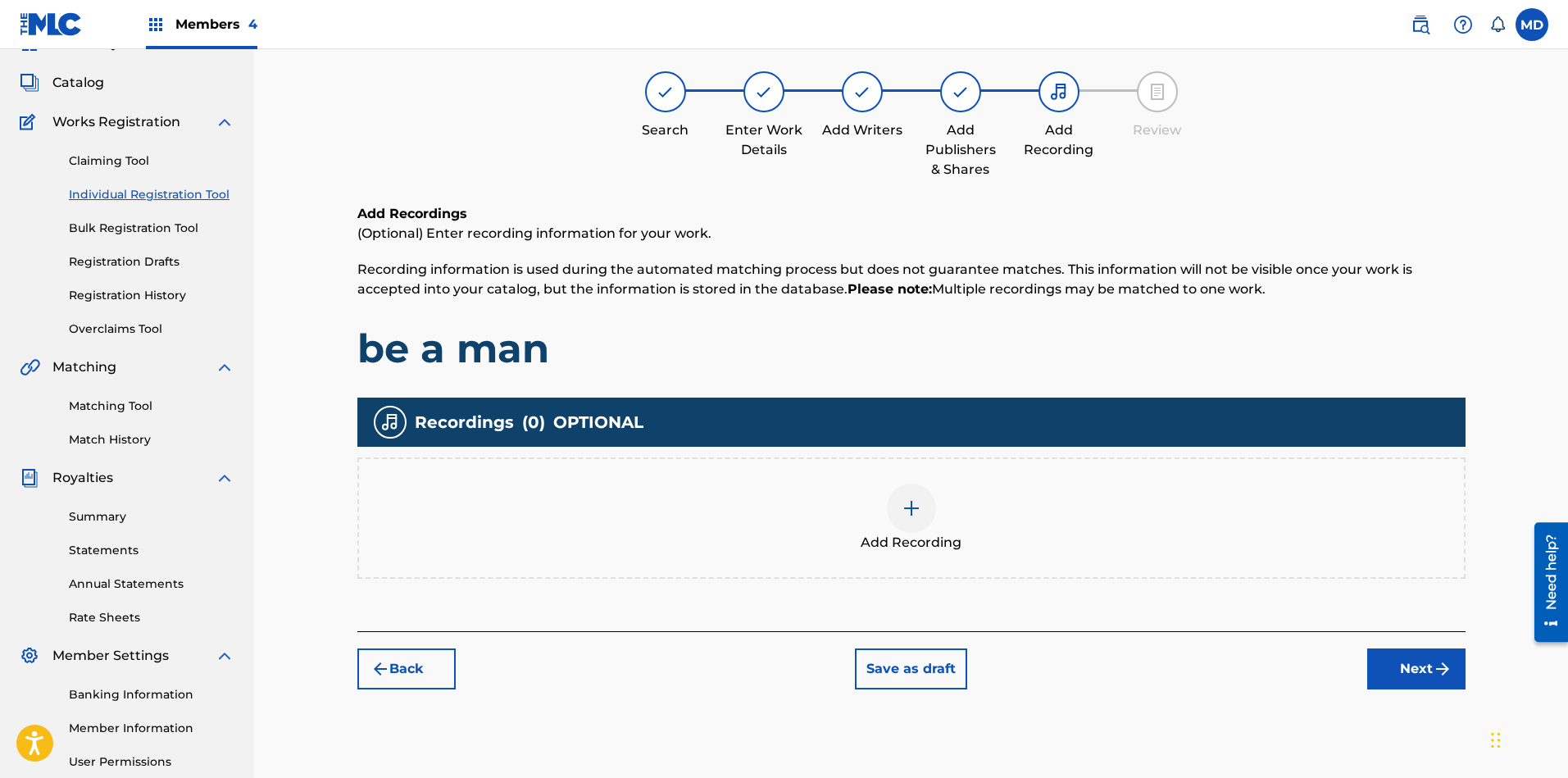
scroll to position [74, 0]
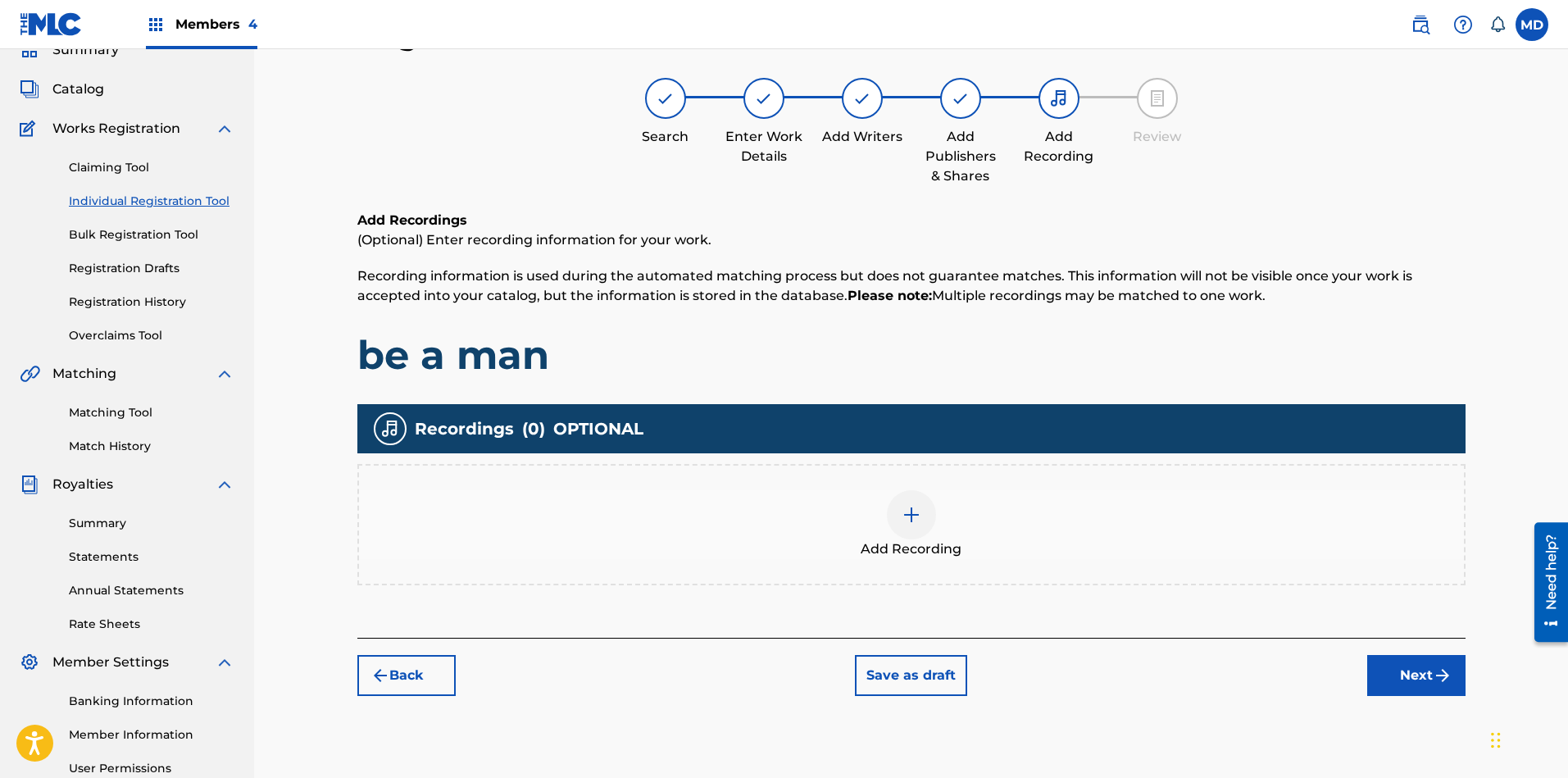
click at [1393, 671] on button "Next" at bounding box center [1415, 675] width 98 height 41
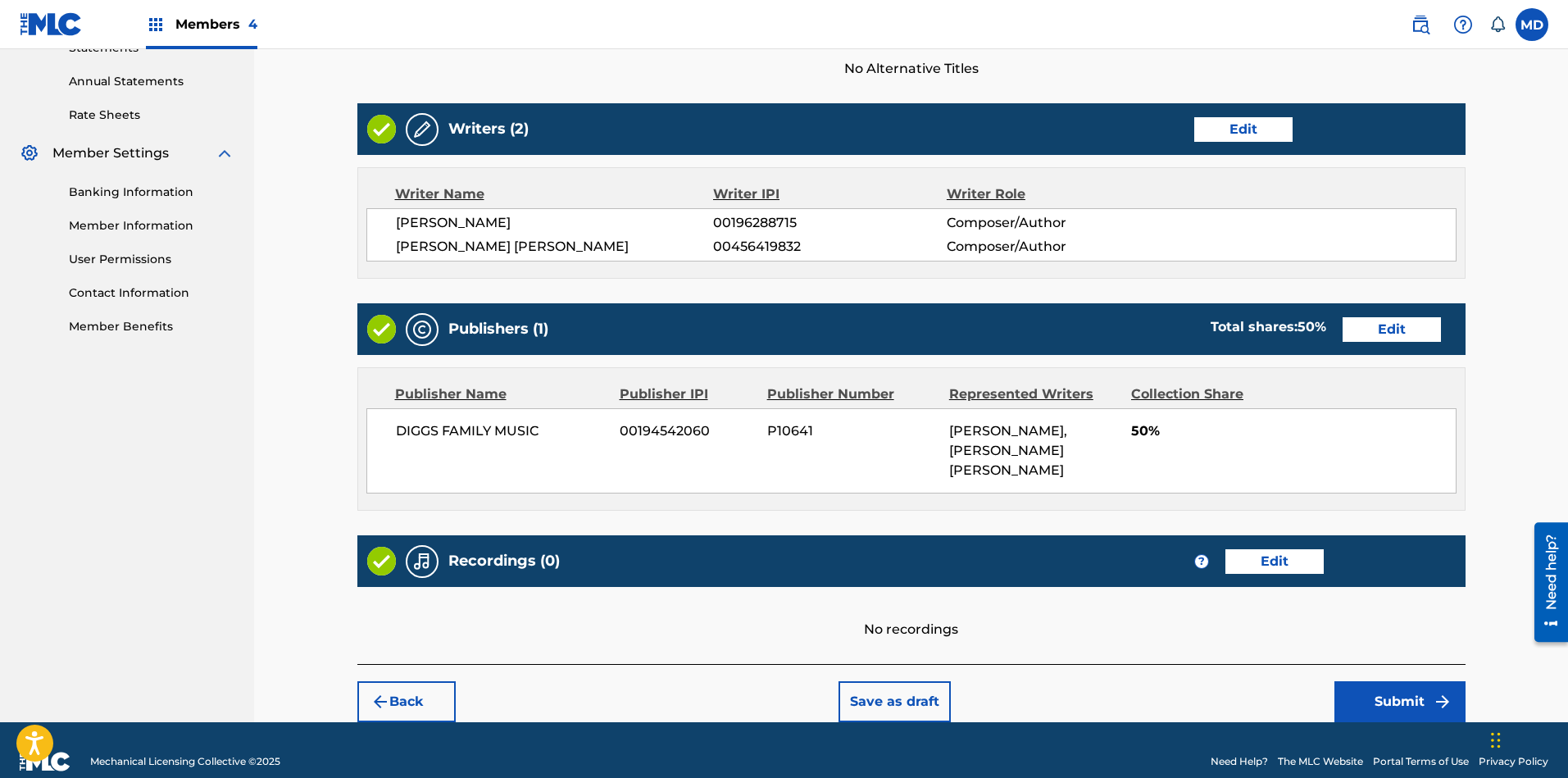
scroll to position [584, 0]
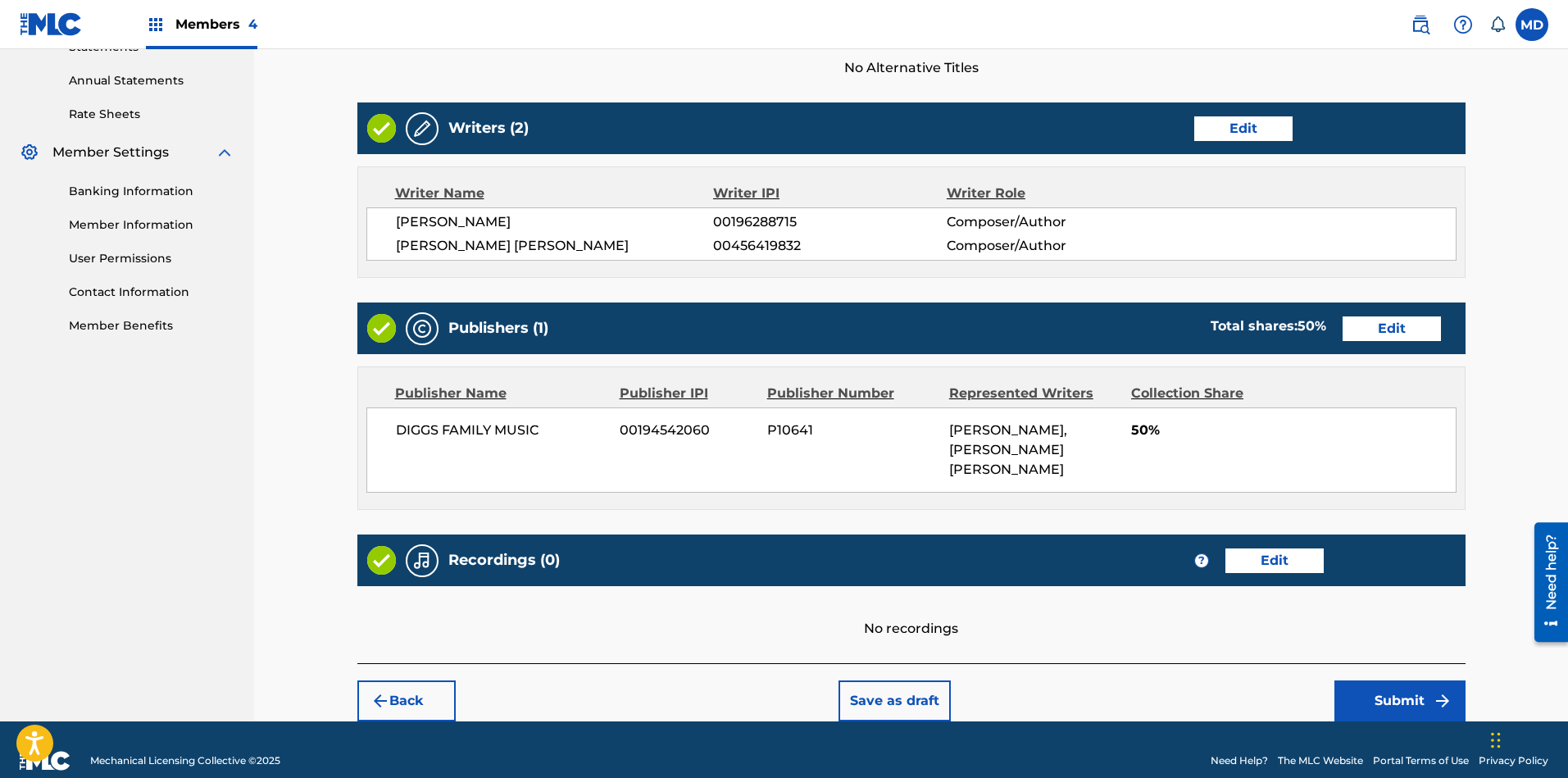
click at [1393, 684] on button "Submit" at bounding box center [1399, 700] width 131 height 41
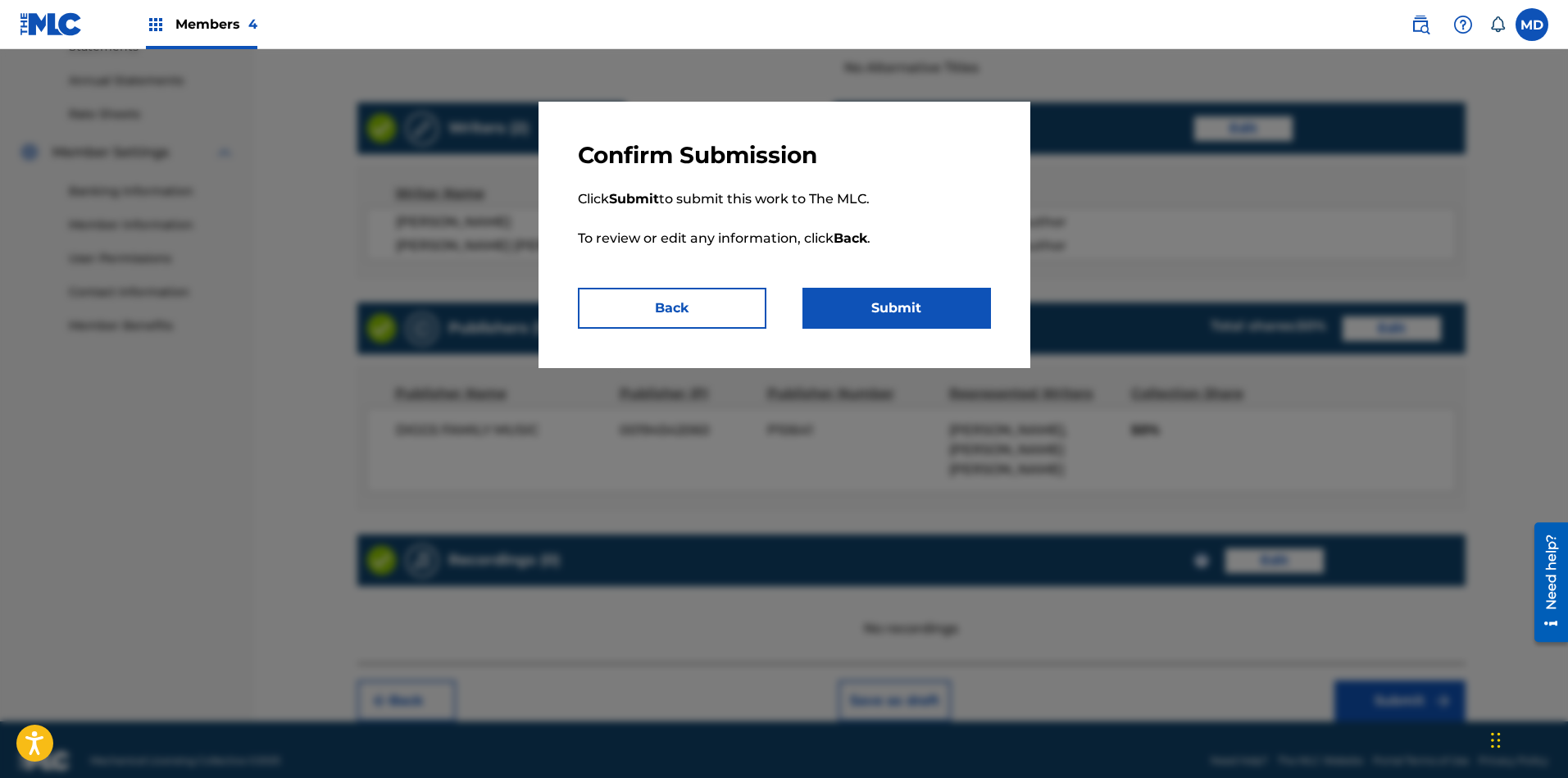
click at [839, 303] on button "Submit" at bounding box center [896, 308] width 189 height 41
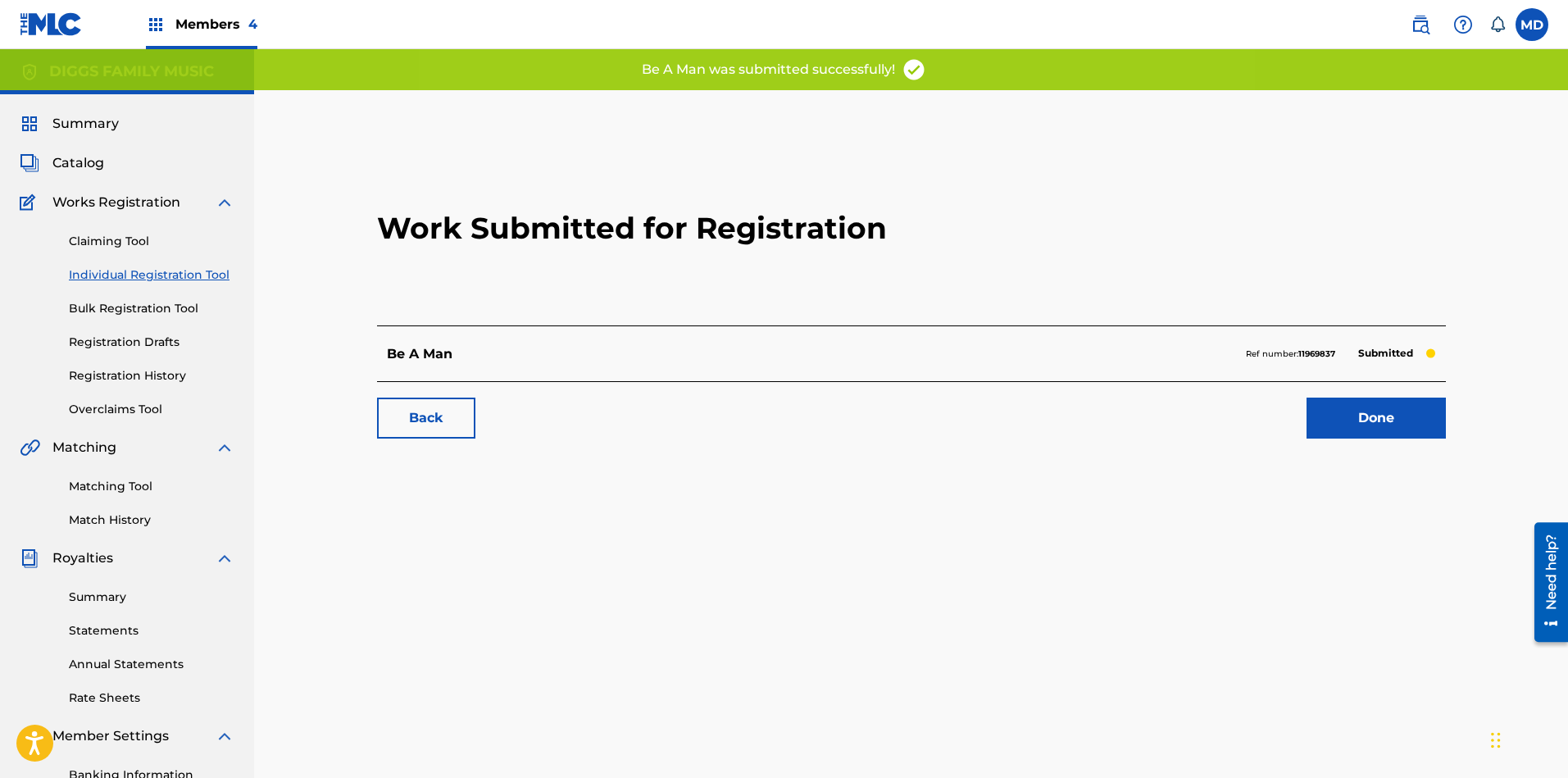
click at [1342, 412] on link "Done" at bounding box center [1376, 418] width 139 height 41
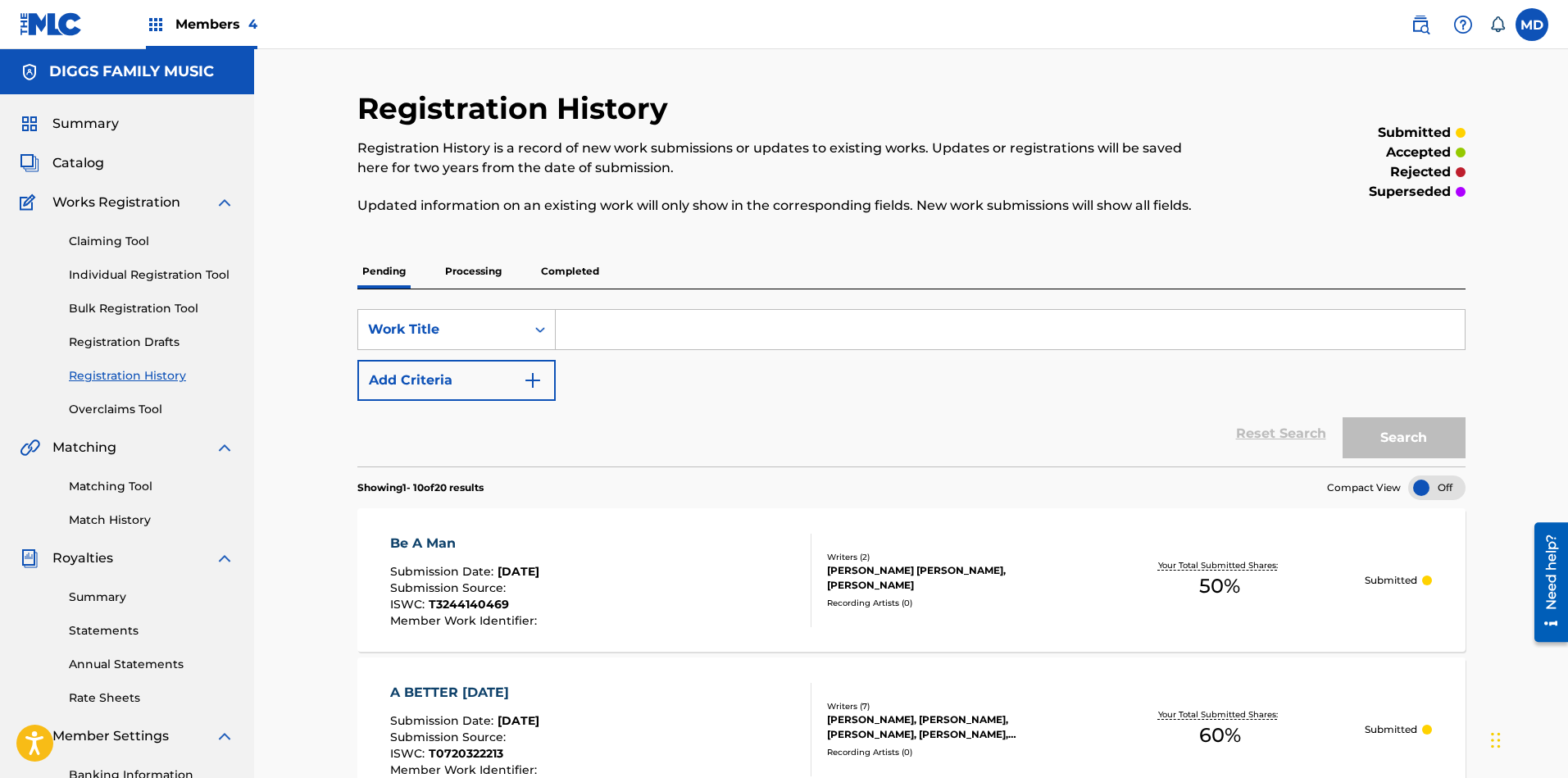
click at [112, 244] on link "Claiming Tool" at bounding box center [151, 241] width 165 height 18
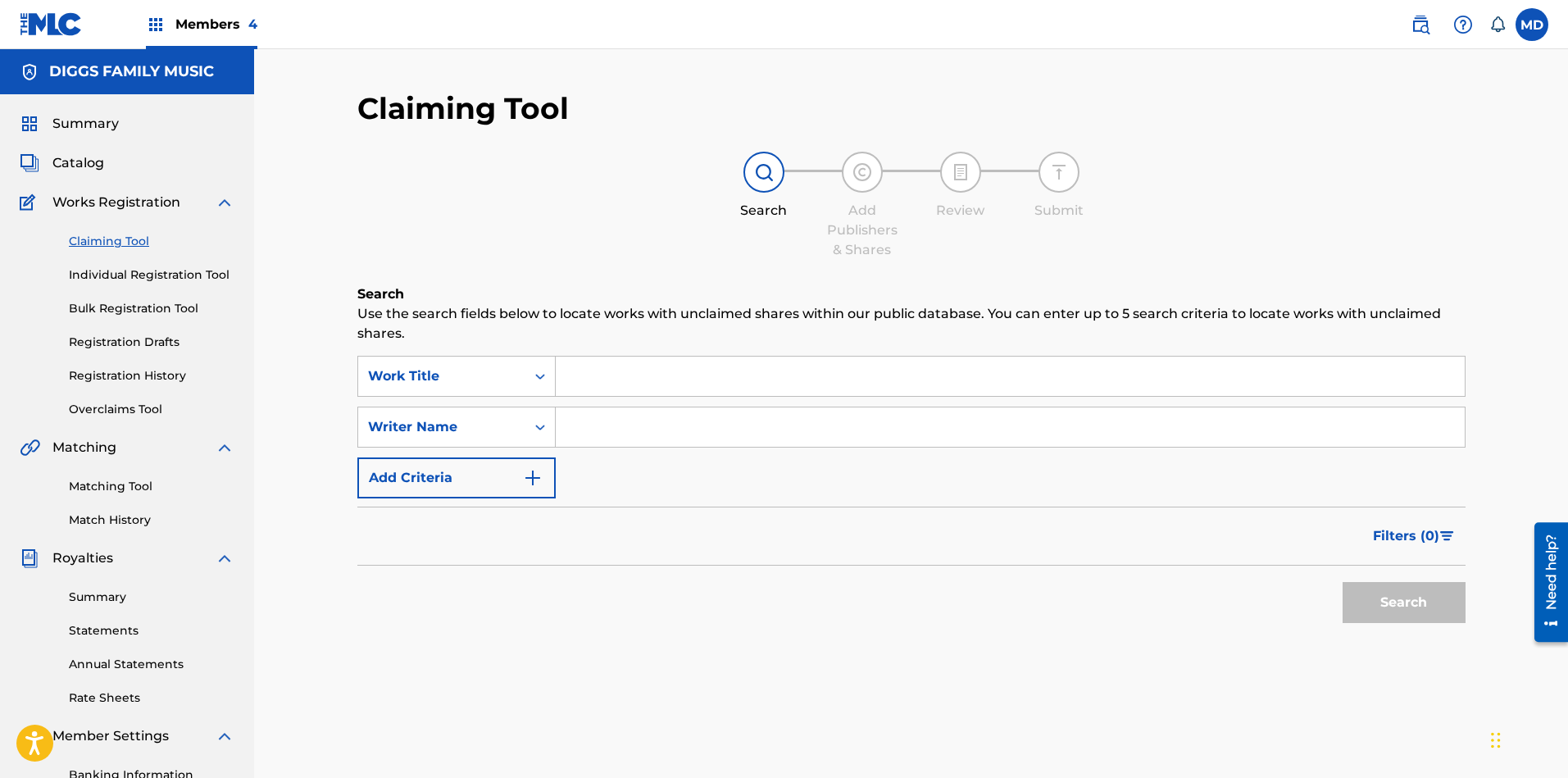
click at [150, 376] on link "Registration History" at bounding box center [151, 376] width 165 height 18
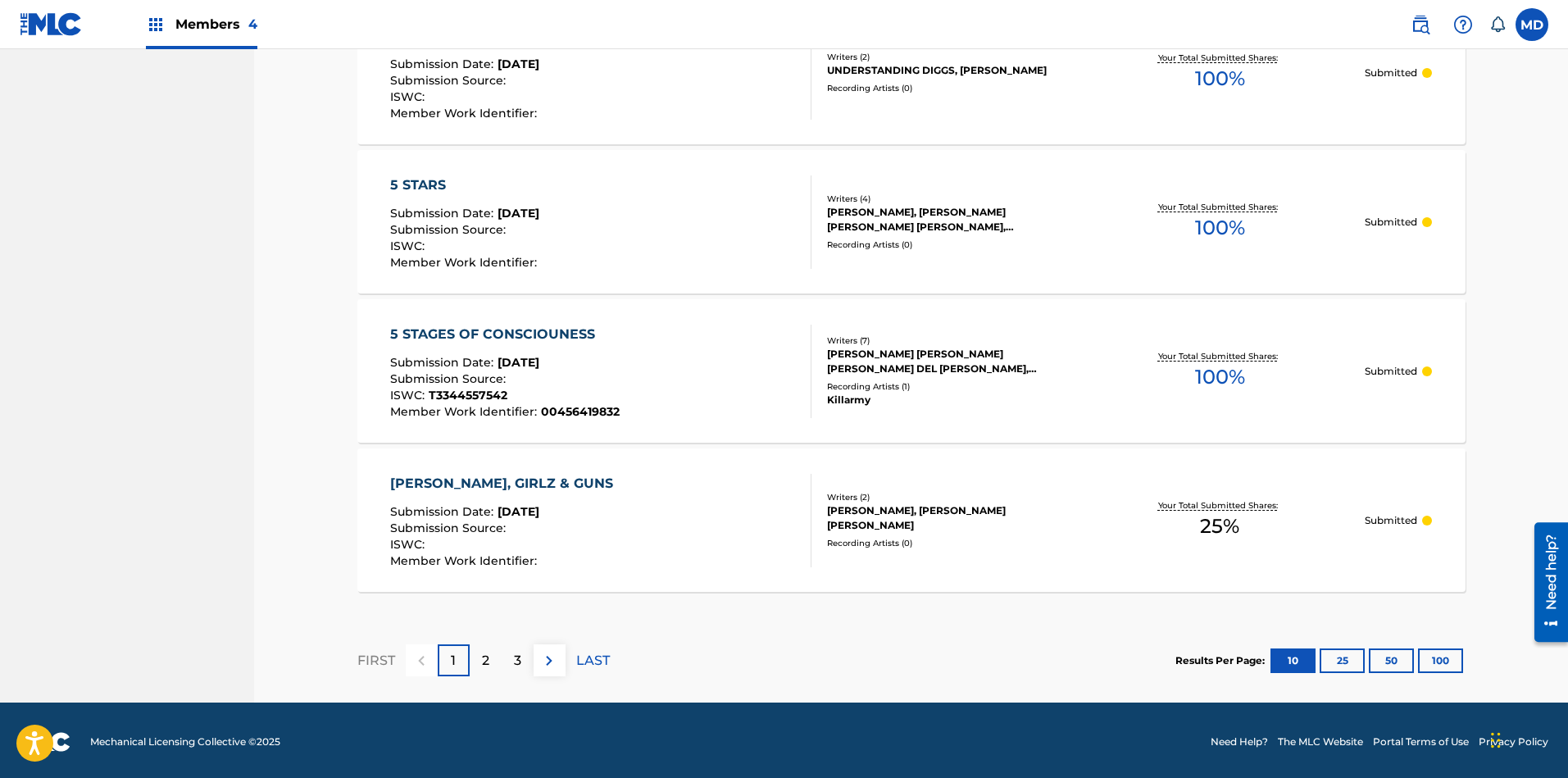
scroll to position [1404, 0]
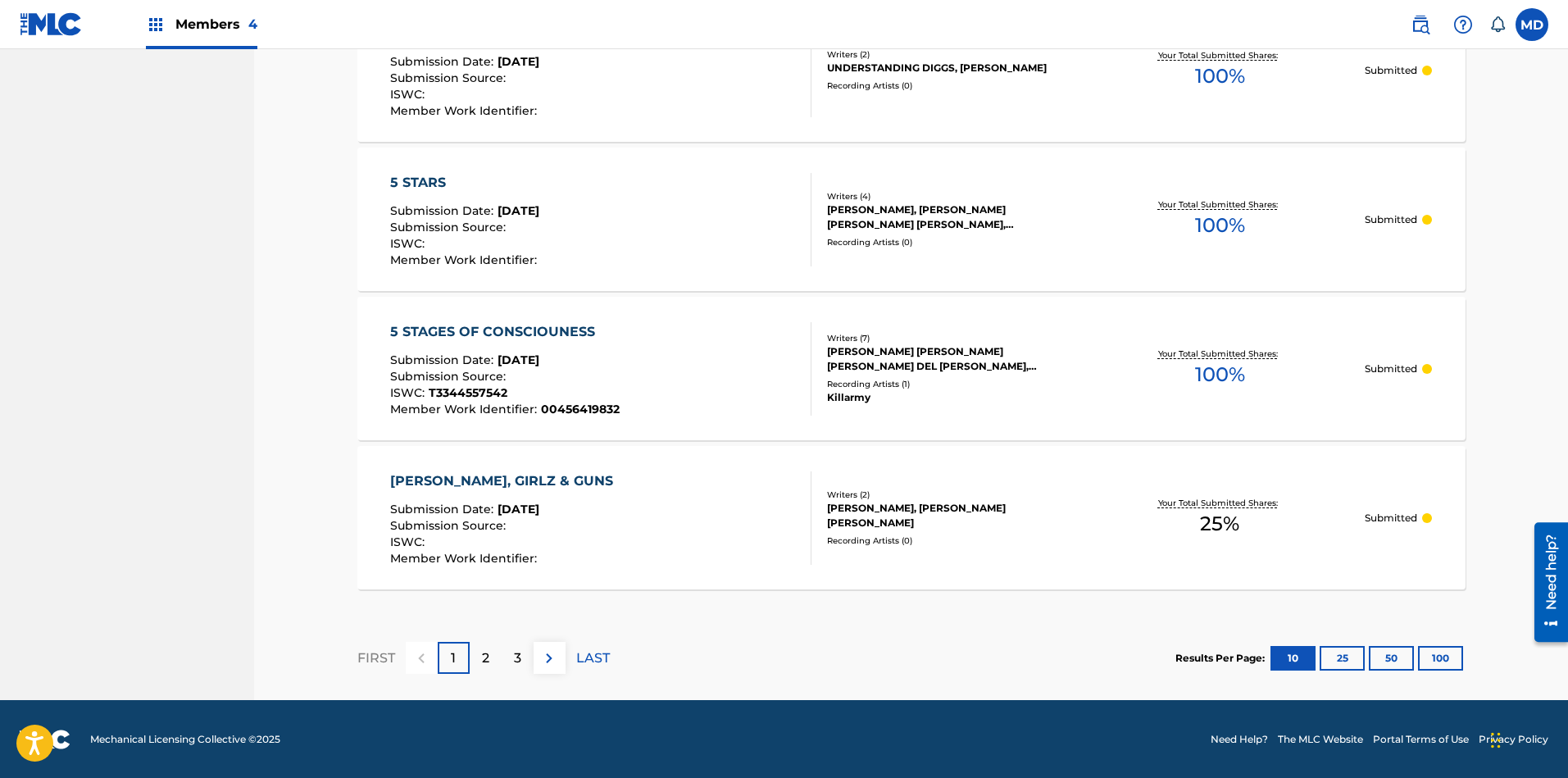
click at [482, 659] on p "2" at bounding box center [485, 657] width 8 height 19
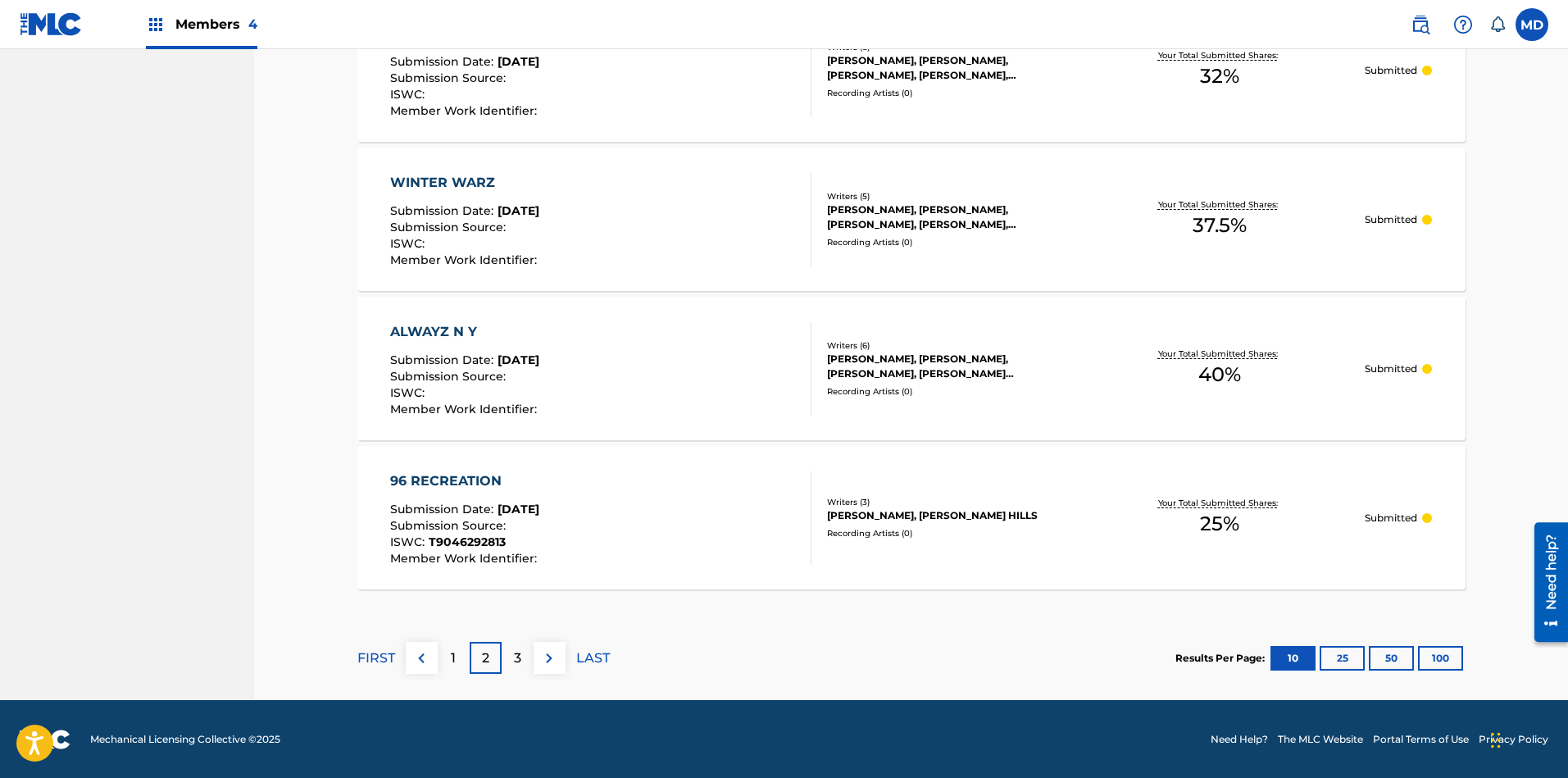
click at [515, 650] on p "3" at bounding box center [517, 657] width 8 height 19
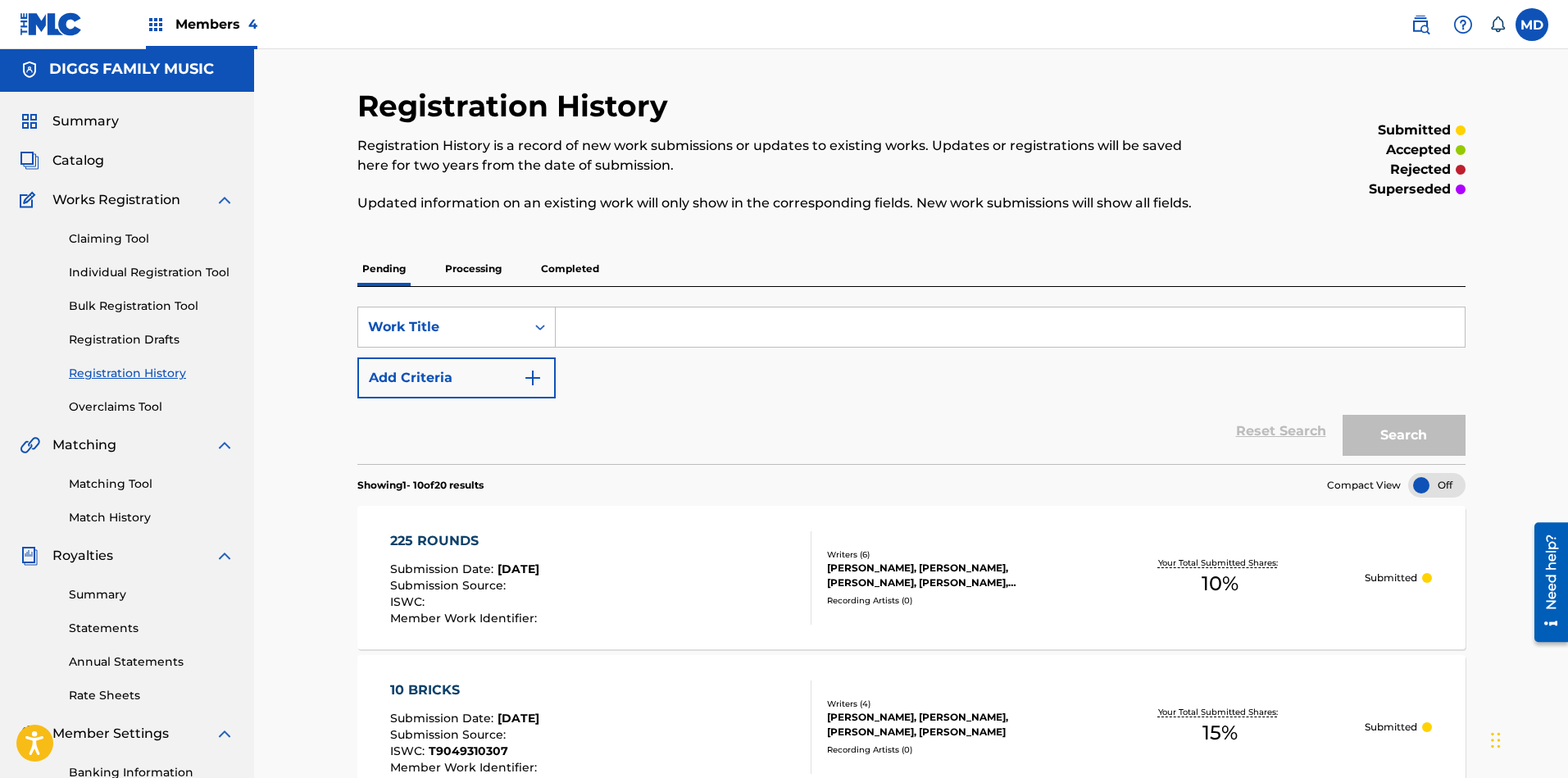
scroll to position [0, 0]
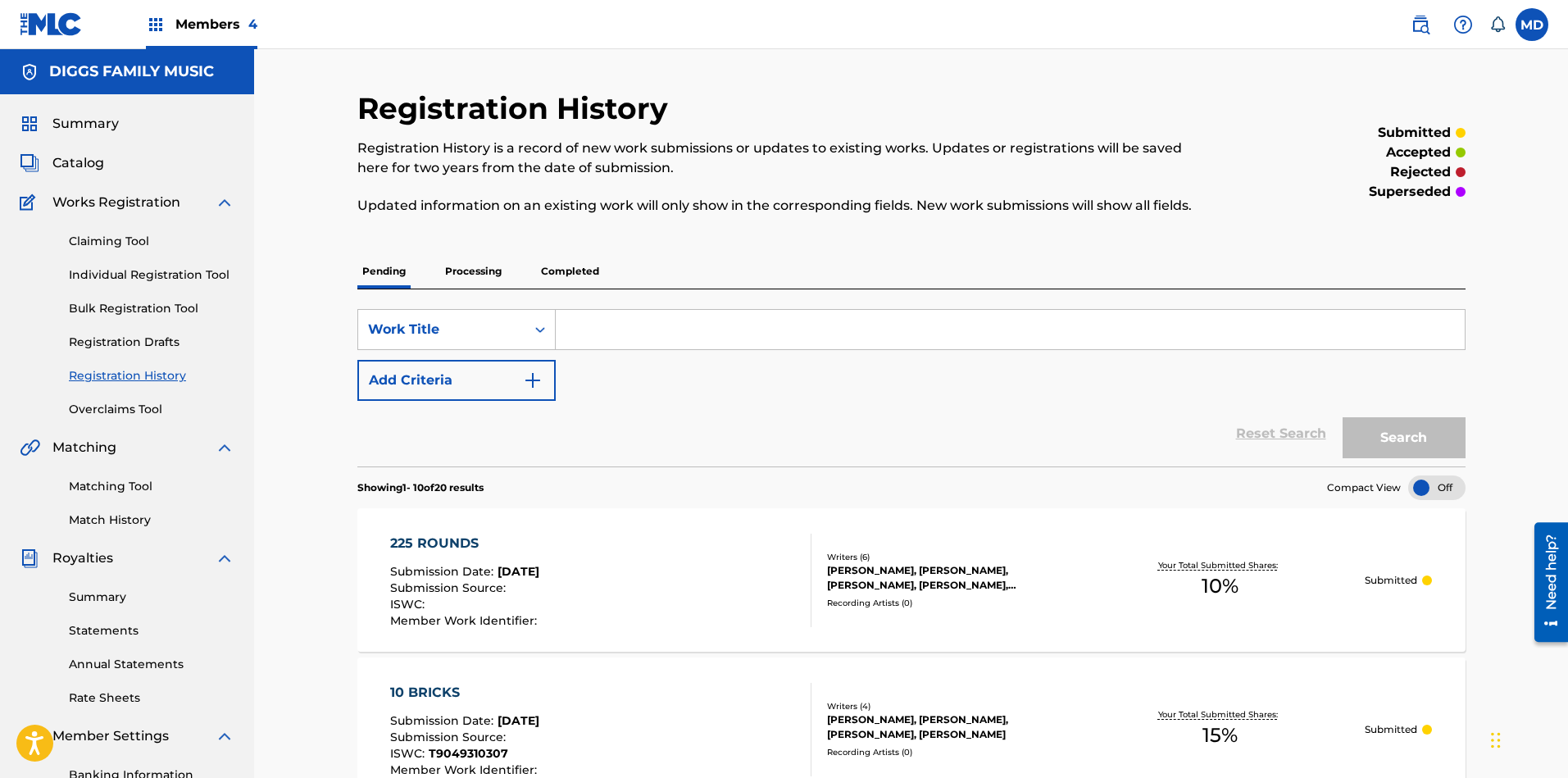
click at [86, 166] on span "Catalog" at bounding box center [79, 163] width 52 height 19
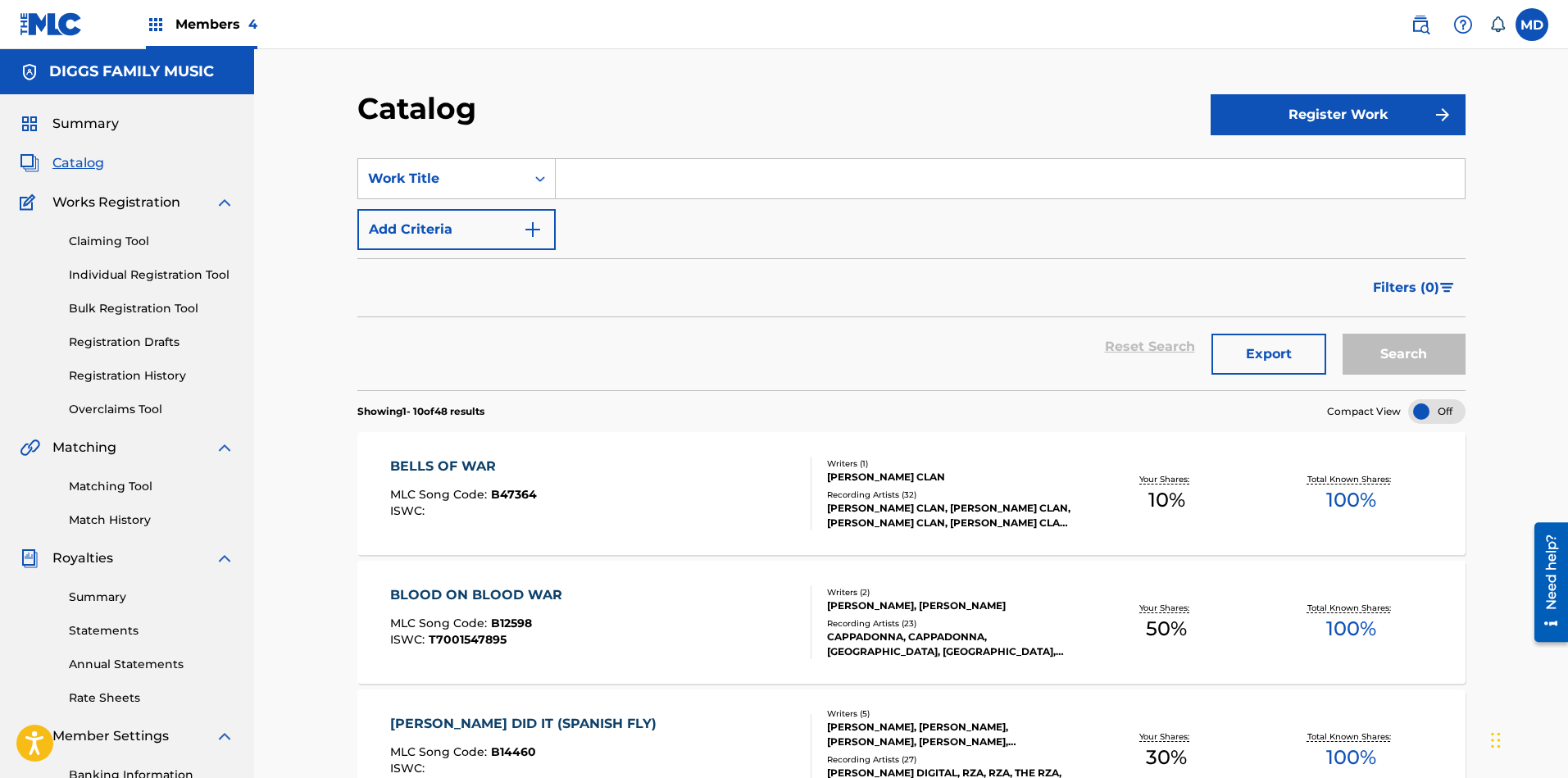
click at [640, 179] on input "Search Form" at bounding box center [1010, 179] width 909 height 39
paste input "BENEATH THE SURFACE"
type input "BENEATH THE SURFACE"
click at [1393, 355] on button "Search" at bounding box center [1404, 354] width 123 height 41
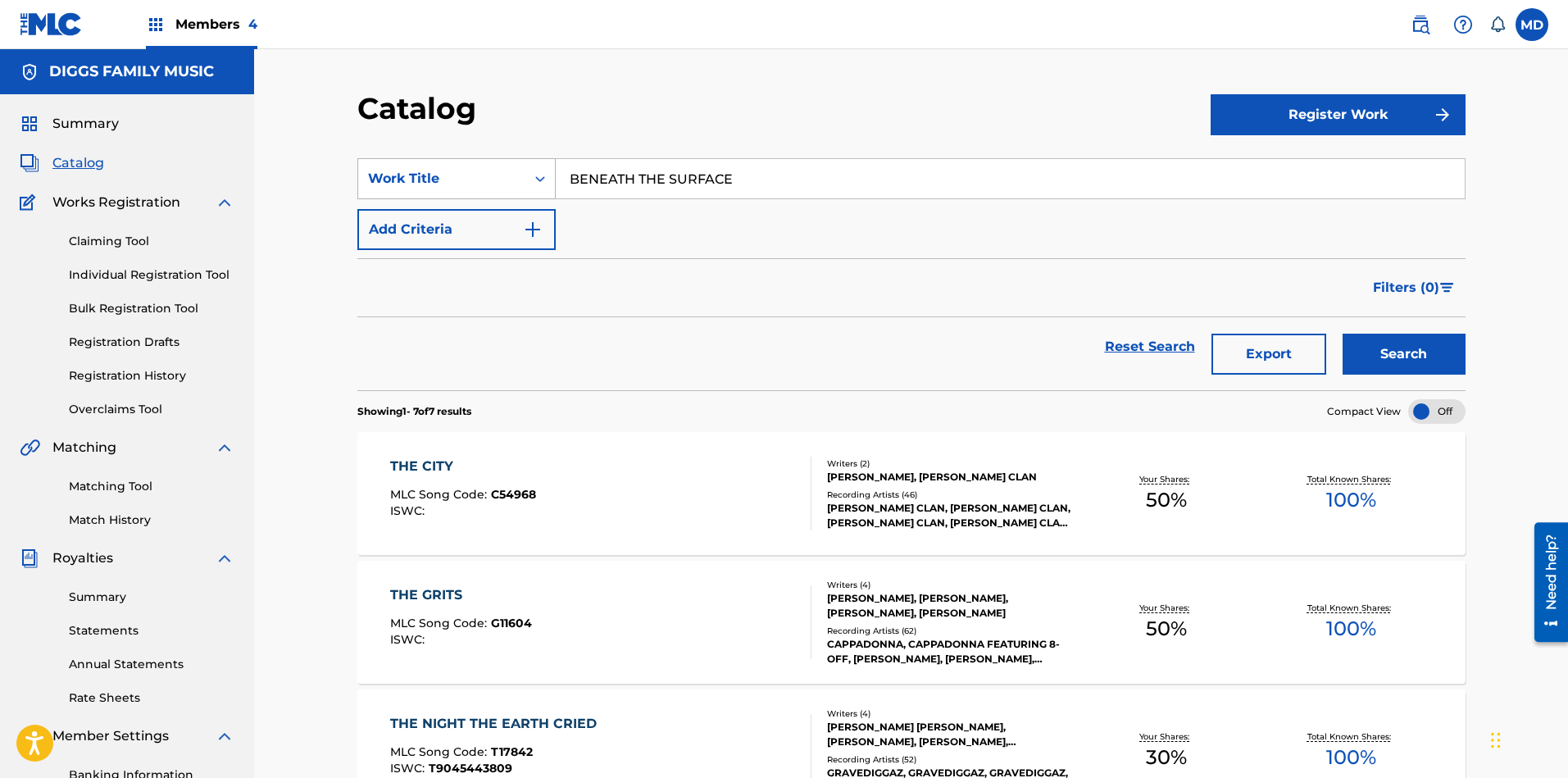
drag, startPoint x: 735, startPoint y: 180, endPoint x: 540, endPoint y: 195, distance: 195.6
click at [540, 194] on div "SearchWithCriteria59951aa1-bbcb-483e-9e8f-f926148fec66 Work Title BENEATH THE S…" at bounding box center [911, 179] width 1108 height 41
click at [105, 372] on link "Registration History" at bounding box center [151, 376] width 165 height 18
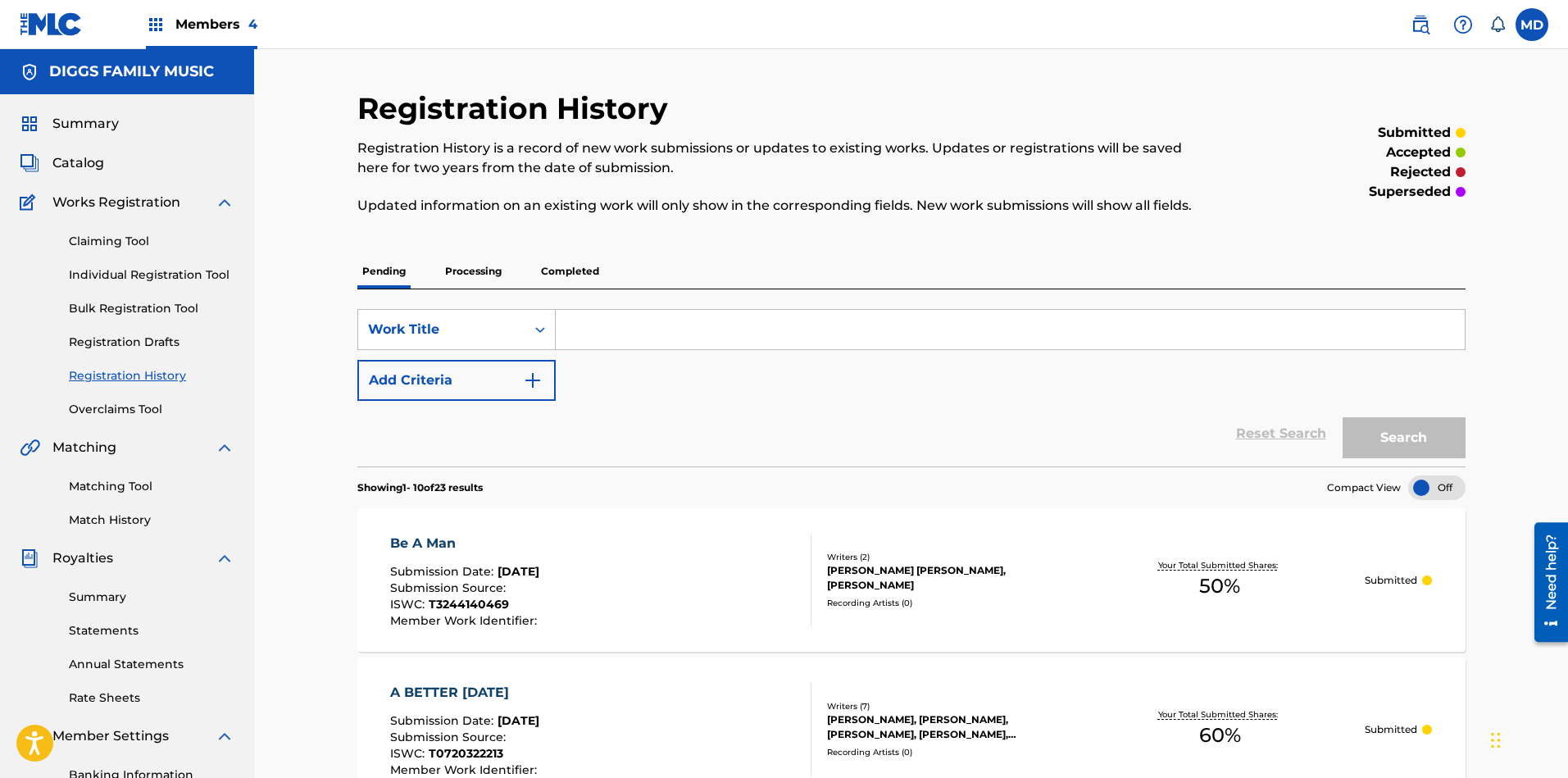
click at [638, 333] on input "Search Form" at bounding box center [1010, 329] width 909 height 39
paste input "BENEATH THE SURFACE"
type input "BENEATH THE SURFACE"
click at [1369, 431] on button "Search" at bounding box center [1404, 437] width 123 height 41
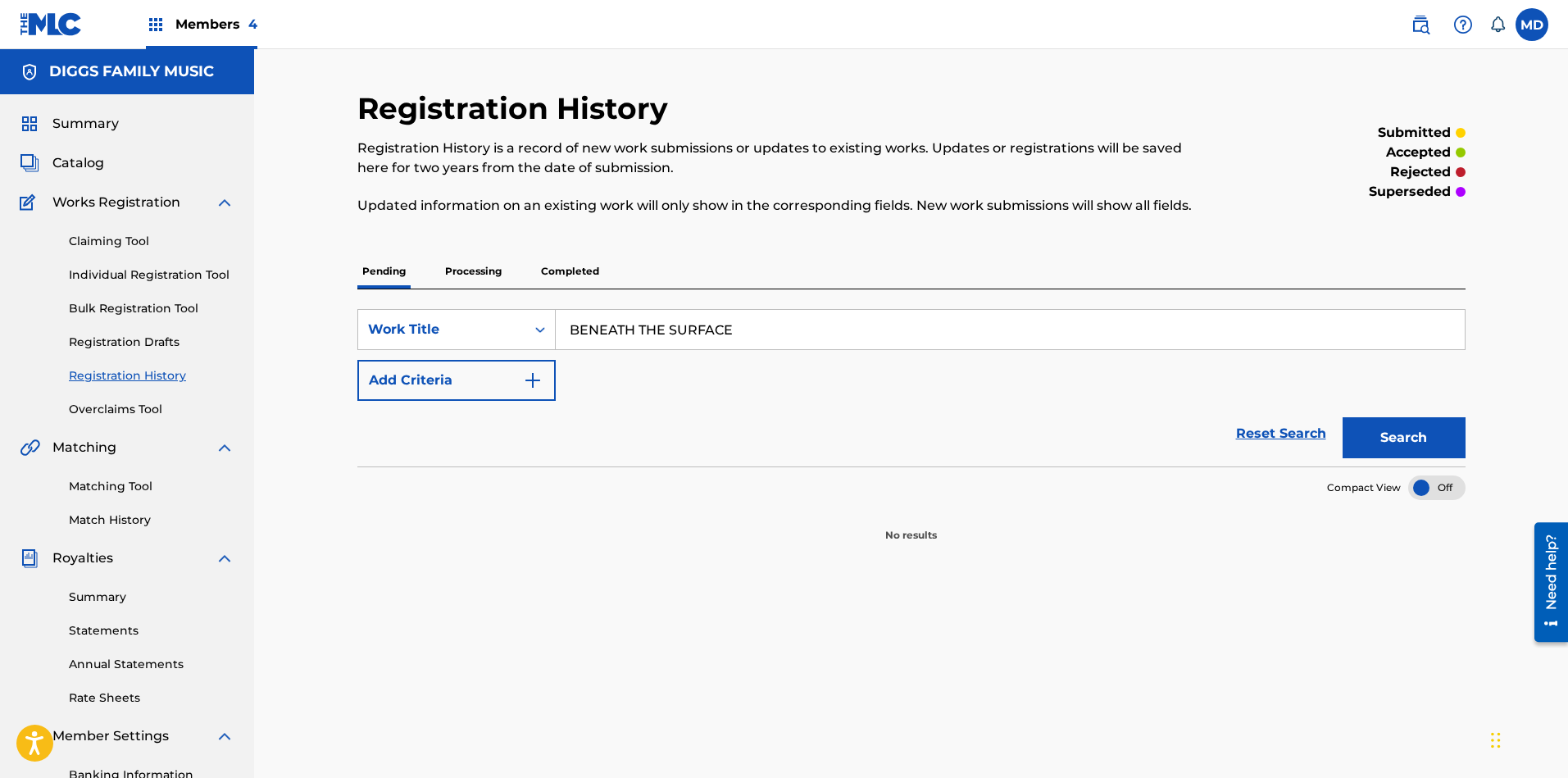
click at [115, 242] on link "Claiming Tool" at bounding box center [151, 241] width 165 height 18
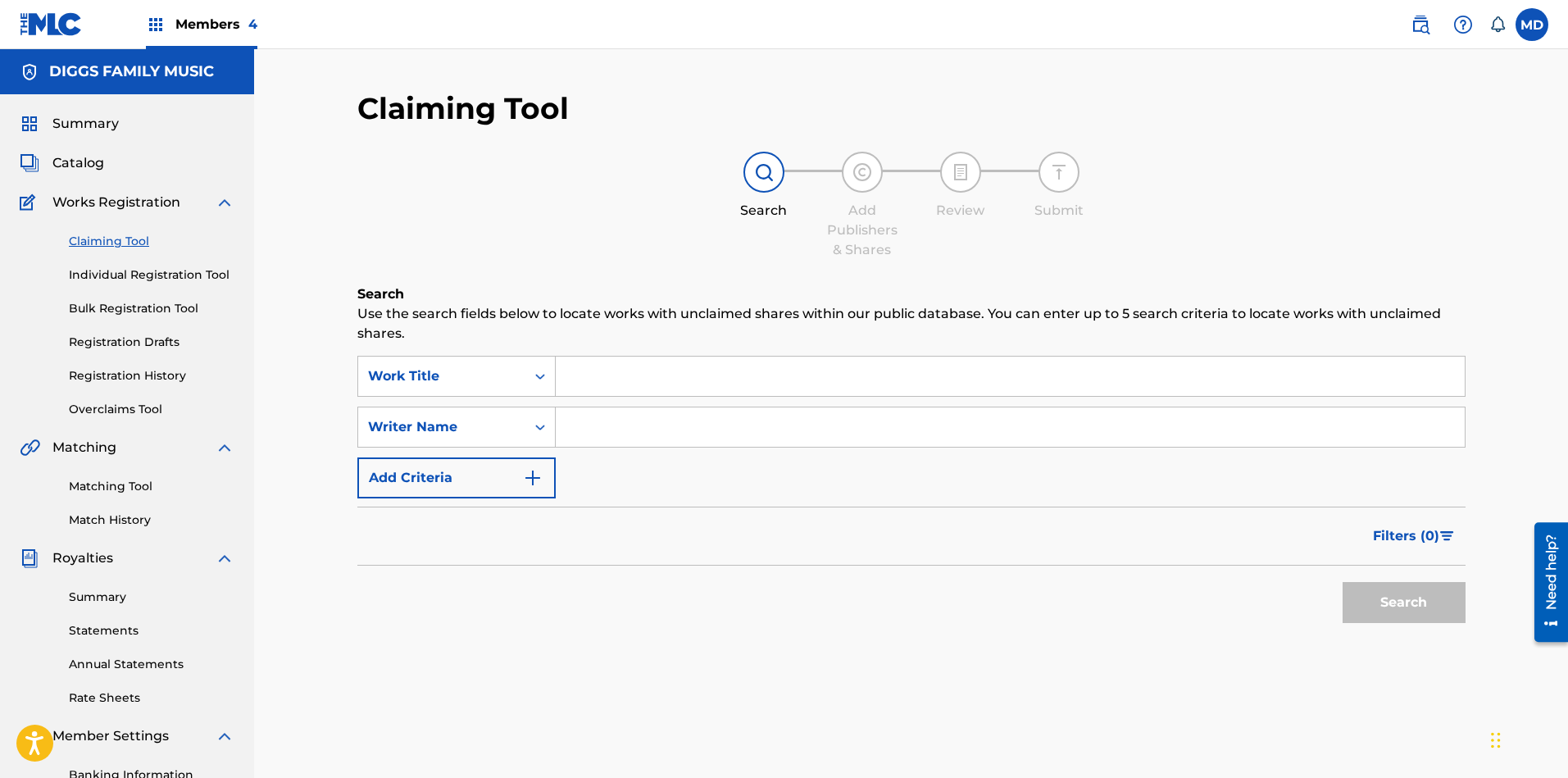
click at [669, 372] on input "Search Form" at bounding box center [1010, 376] width 909 height 39
paste input "BENEATH THE SURFACE"
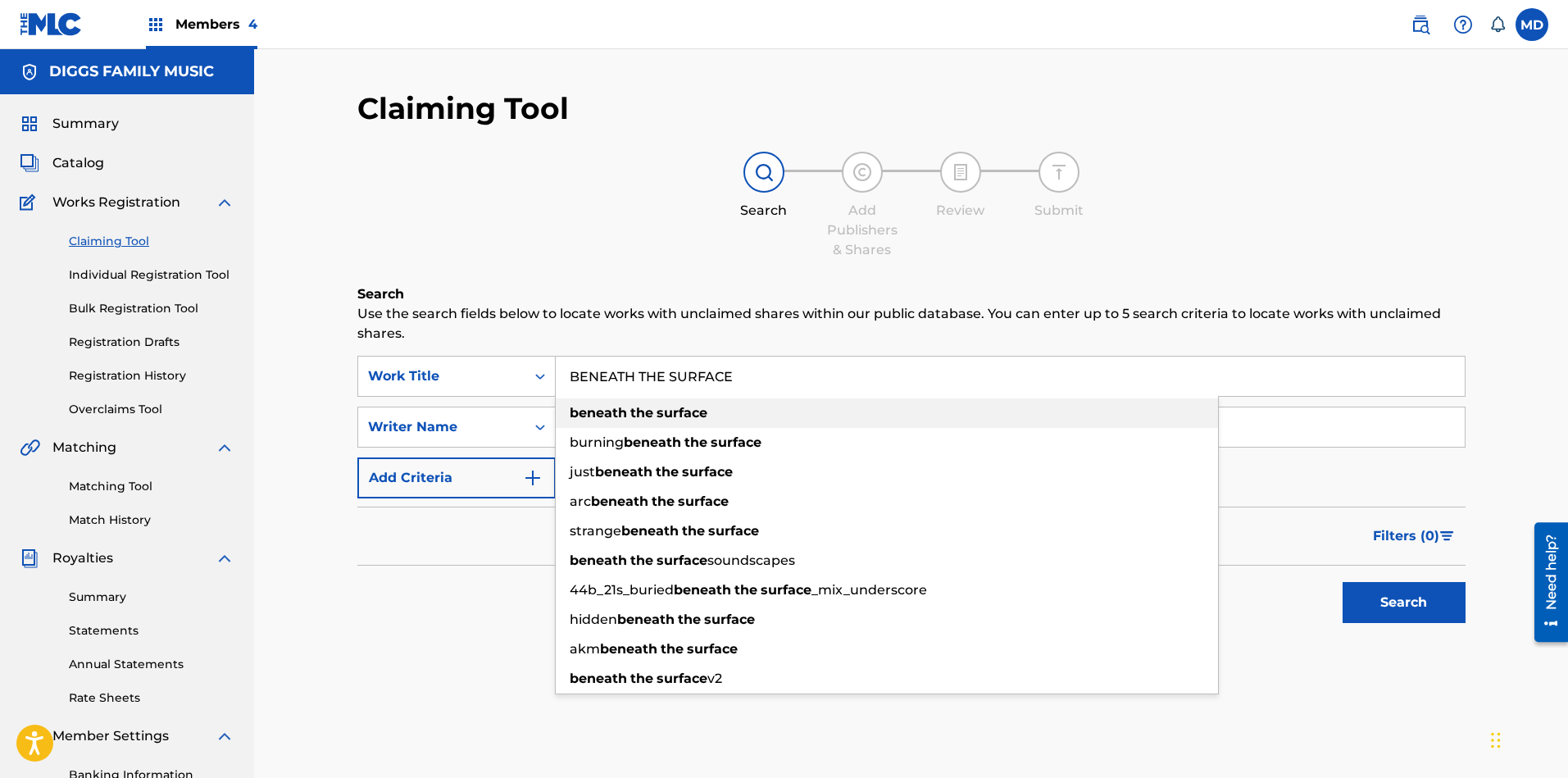
click at [716, 408] on div "beneath the surface" at bounding box center [887, 412] width 662 height 29
type input "beneath the surface"
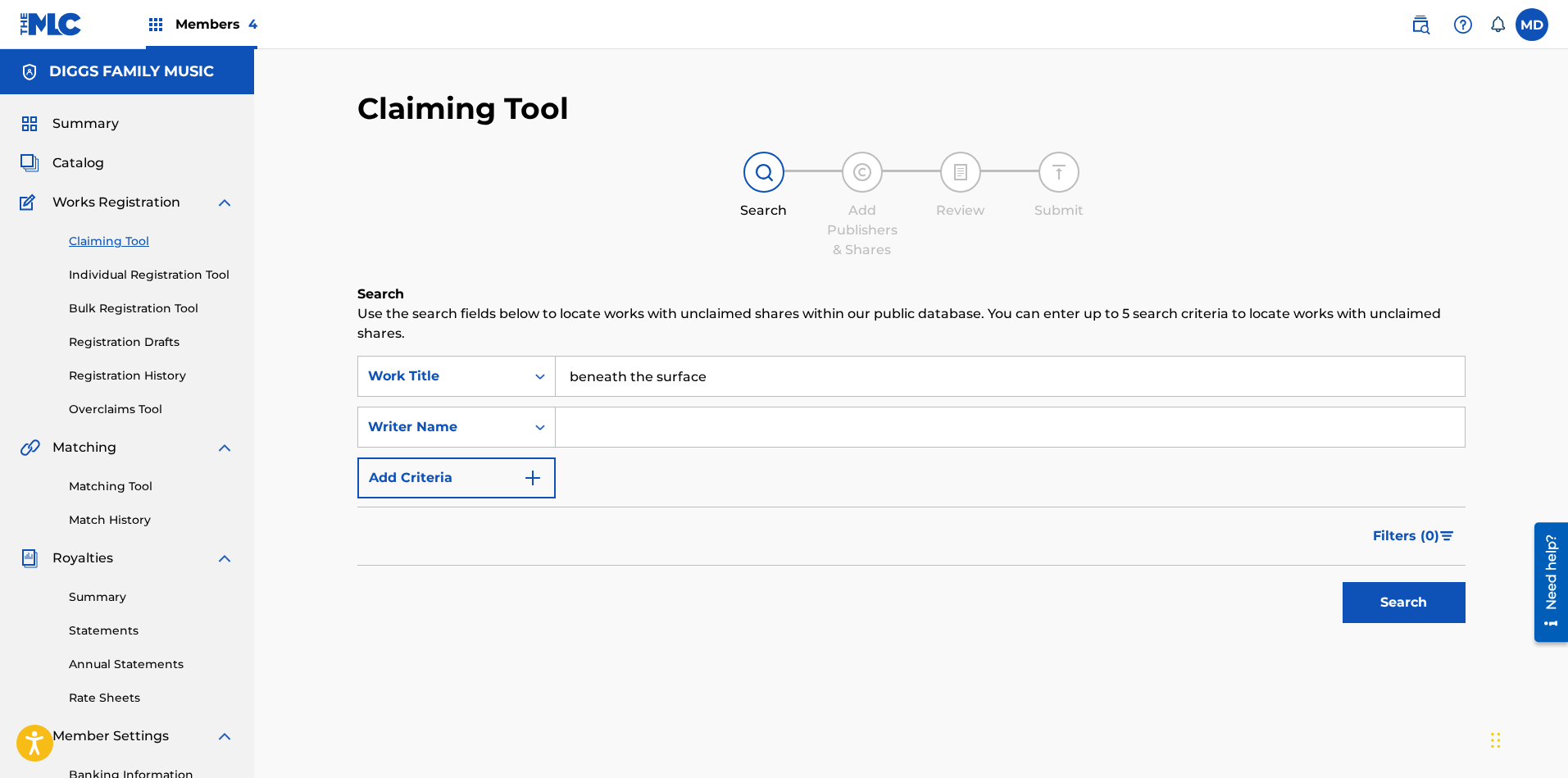
click at [1391, 607] on button "Search" at bounding box center [1404, 602] width 123 height 41
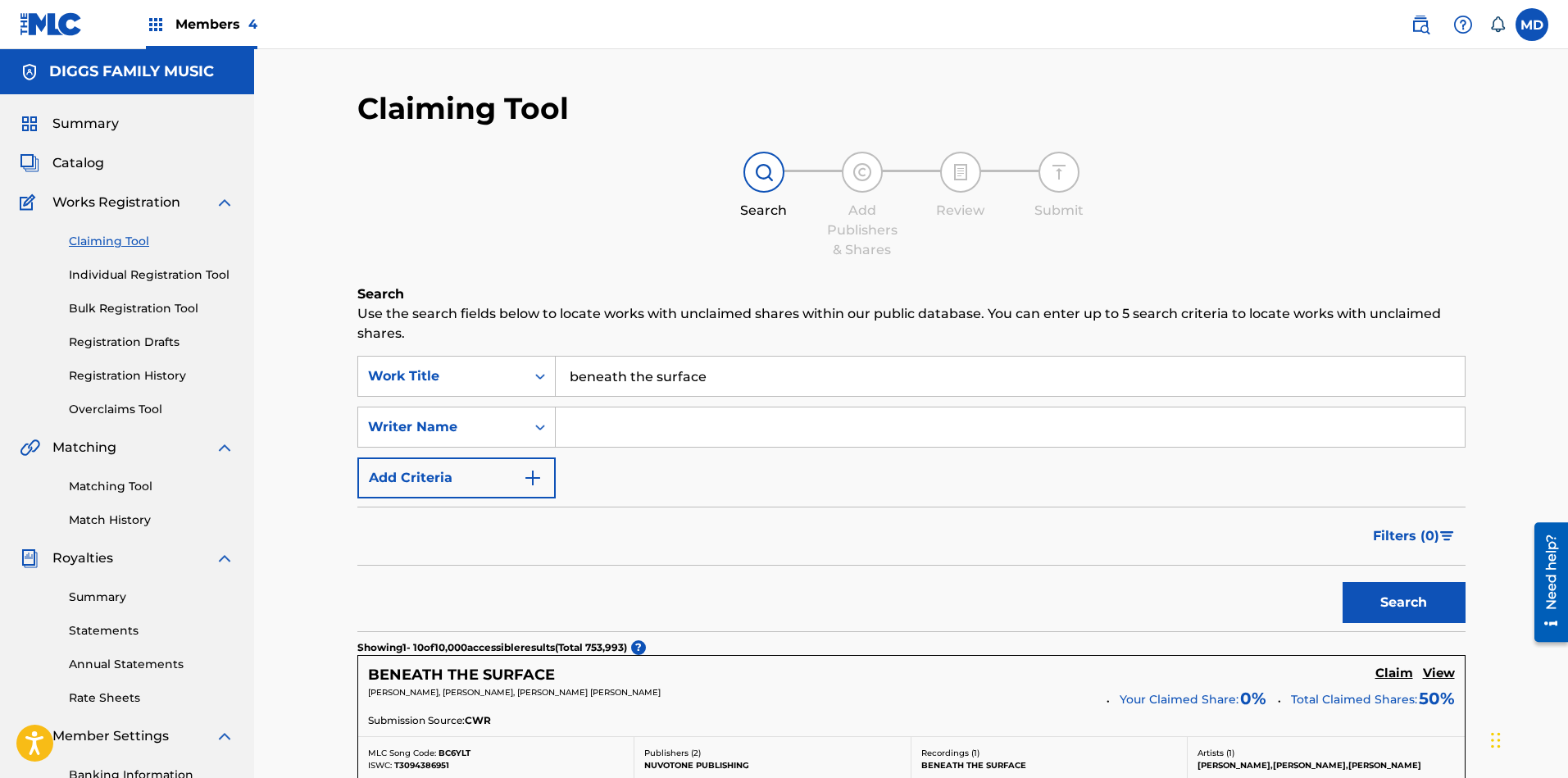
click at [669, 420] on input "Search Form" at bounding box center [1010, 427] width 909 height 39
paste input "GRICE GARY E"
type input "GRICE GARY E"
click at [1365, 597] on button "Search" at bounding box center [1404, 602] width 123 height 41
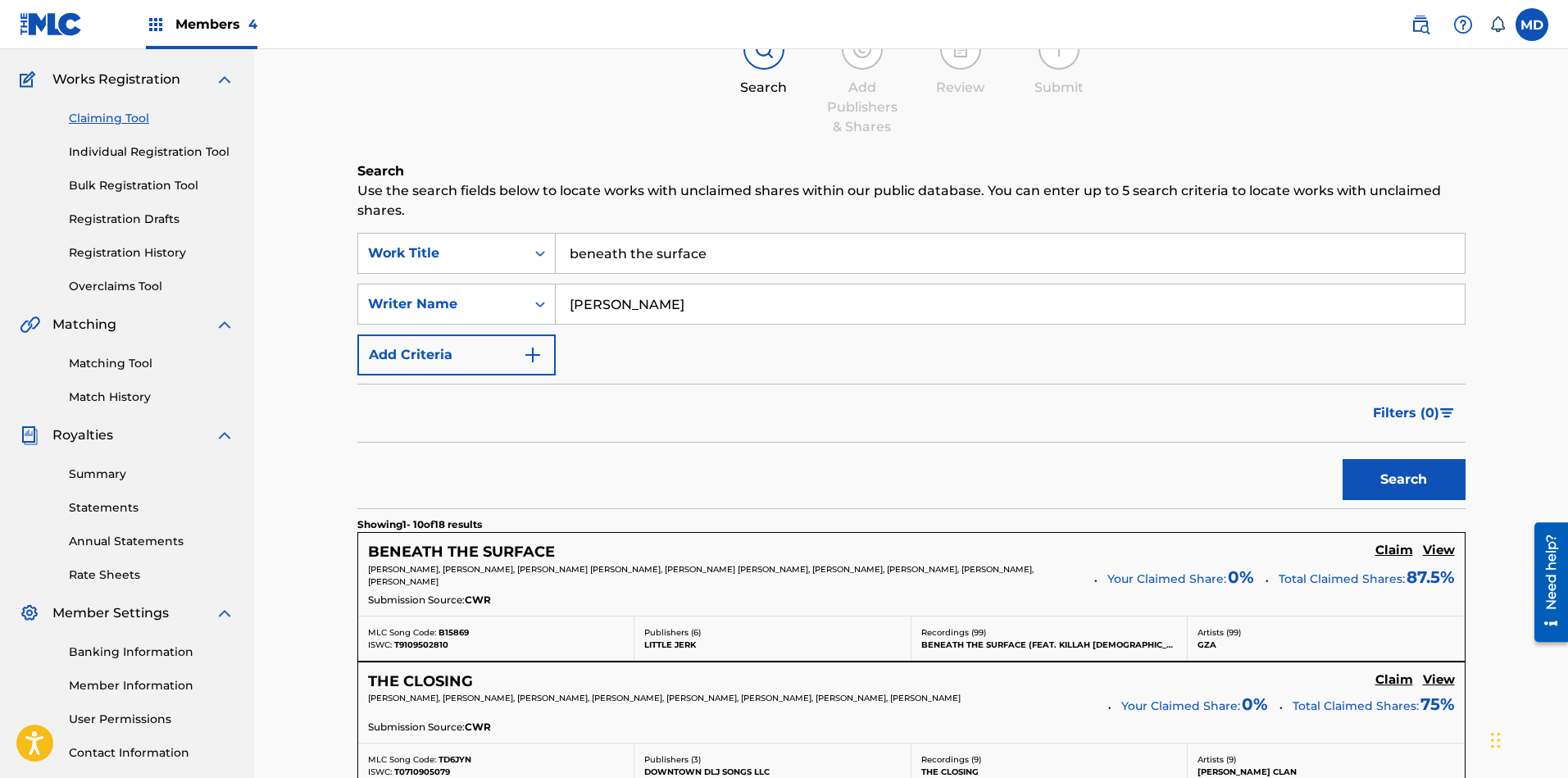
scroll to position [246, 0]
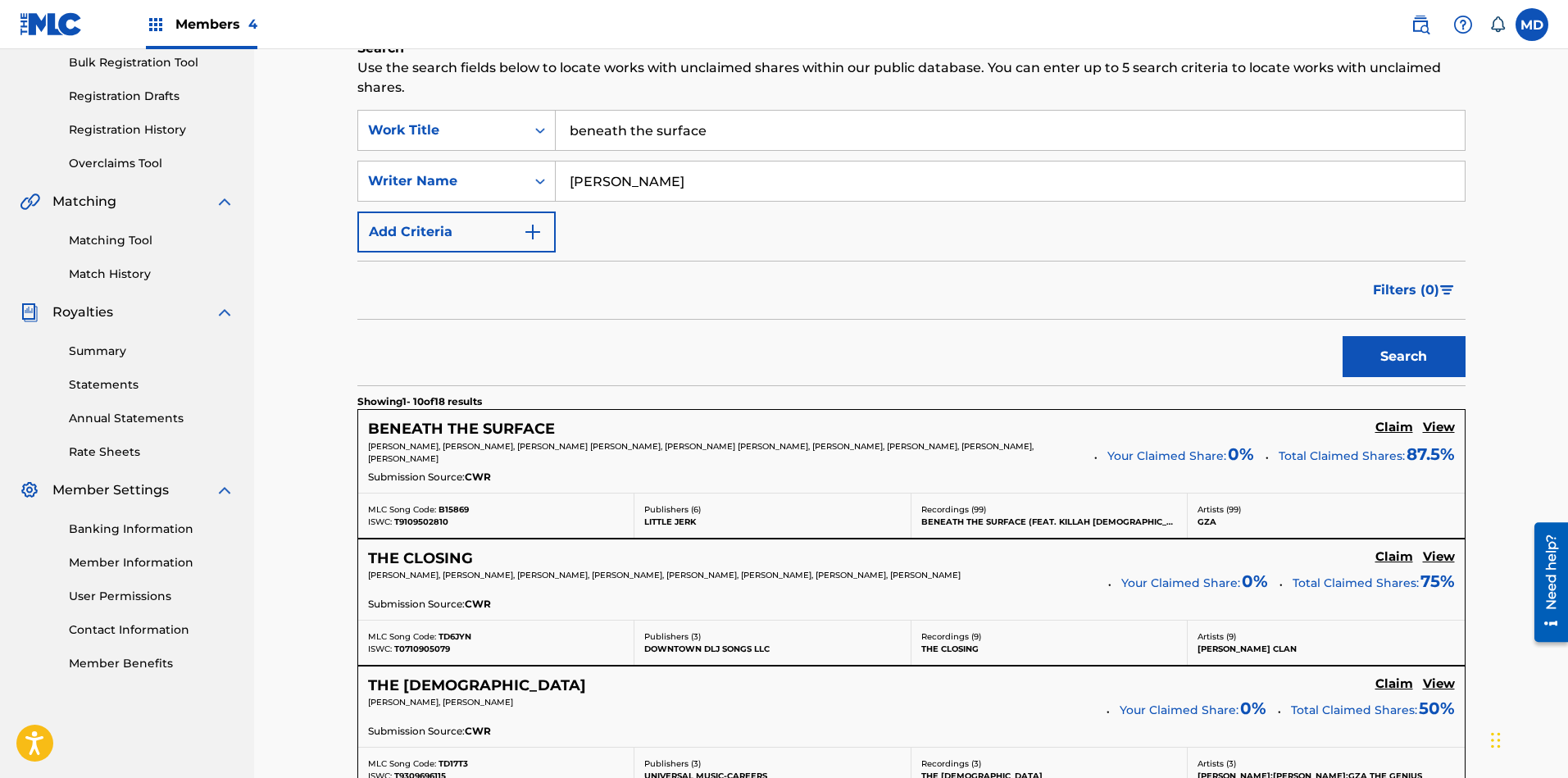
click at [1393, 430] on h5 "View" at bounding box center [1439, 427] width 32 height 16
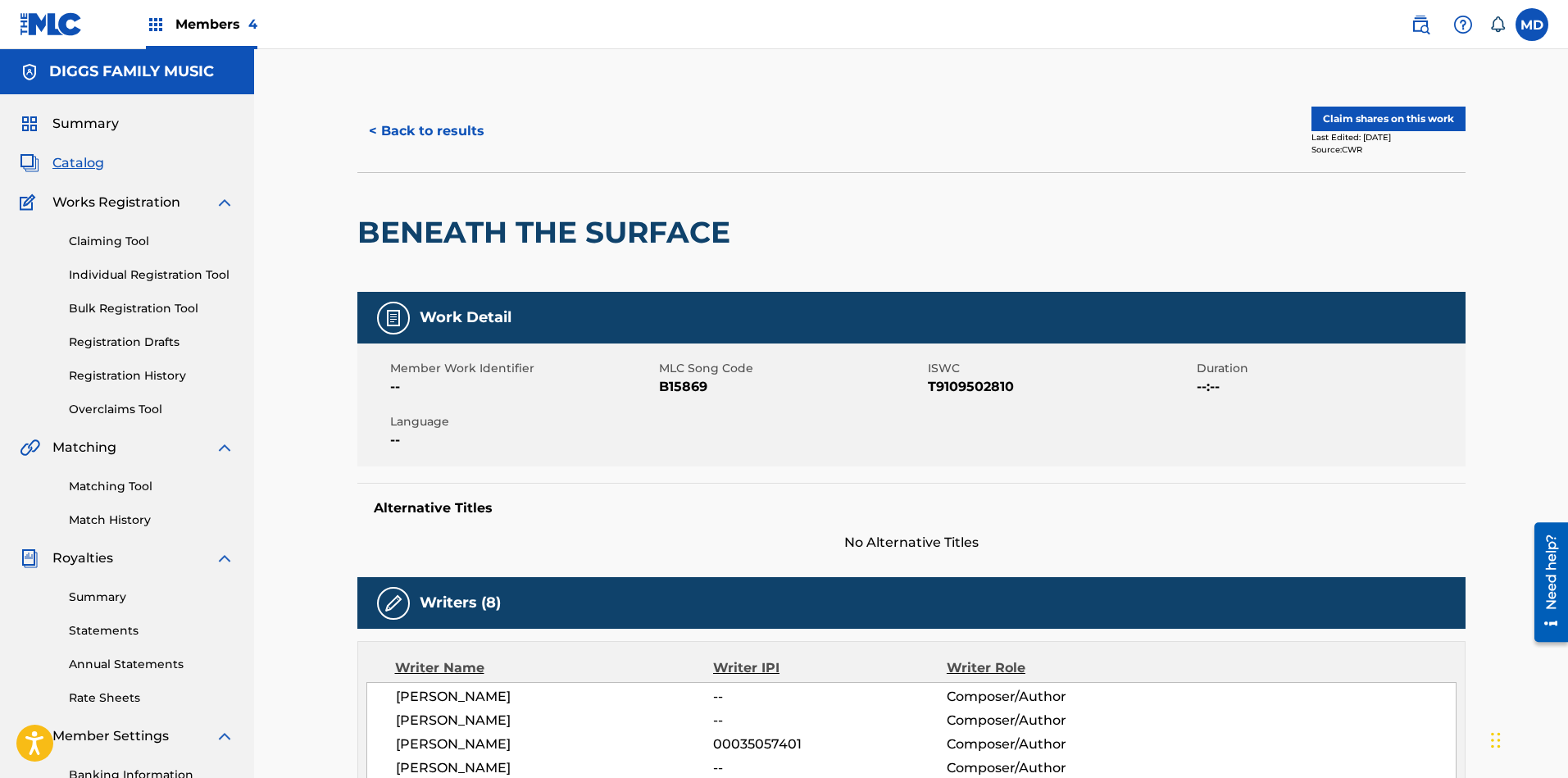
click at [1373, 120] on button "Claim shares on this work" at bounding box center [1389, 118] width 154 height 24
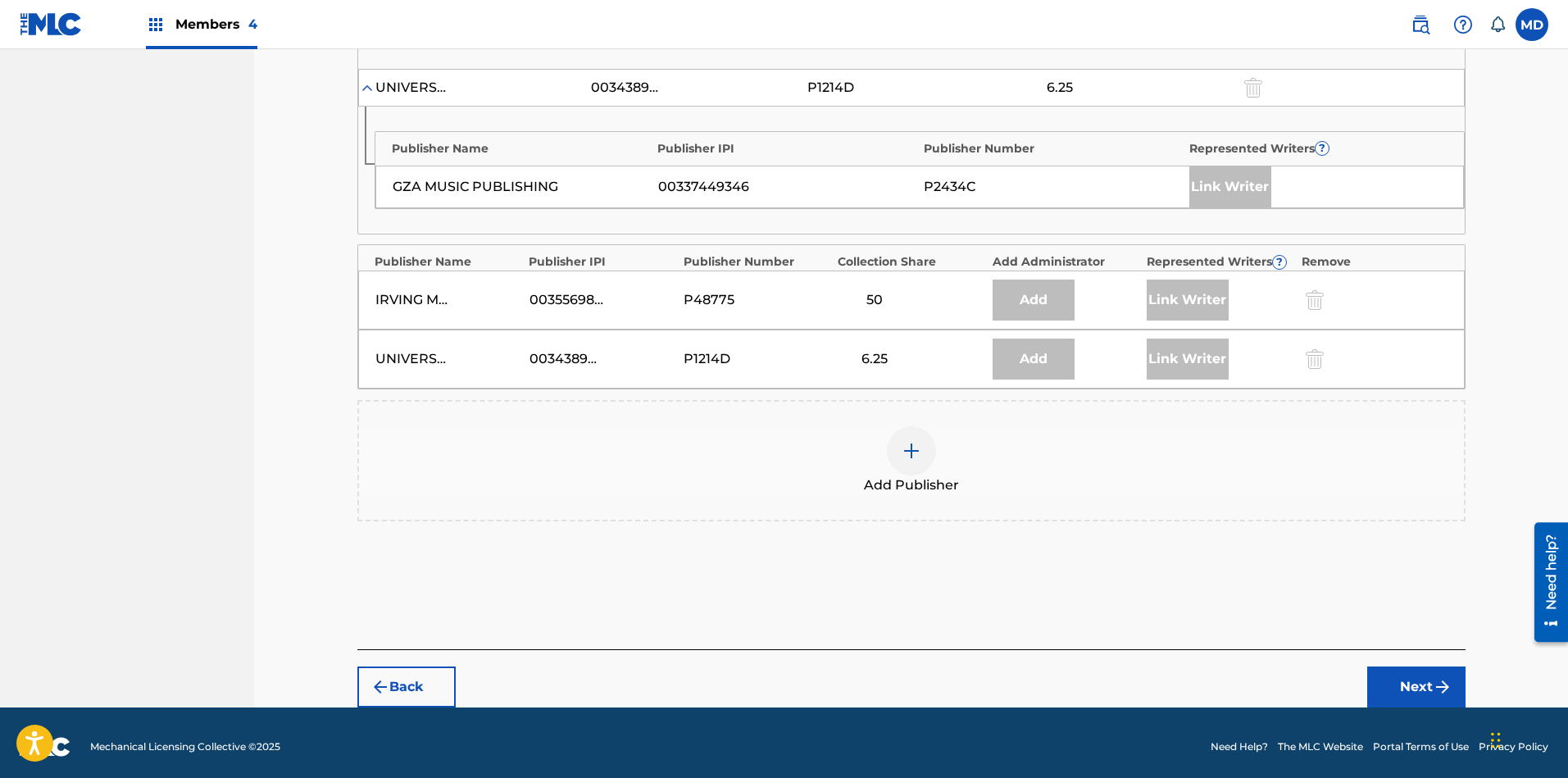
scroll to position [925, 0]
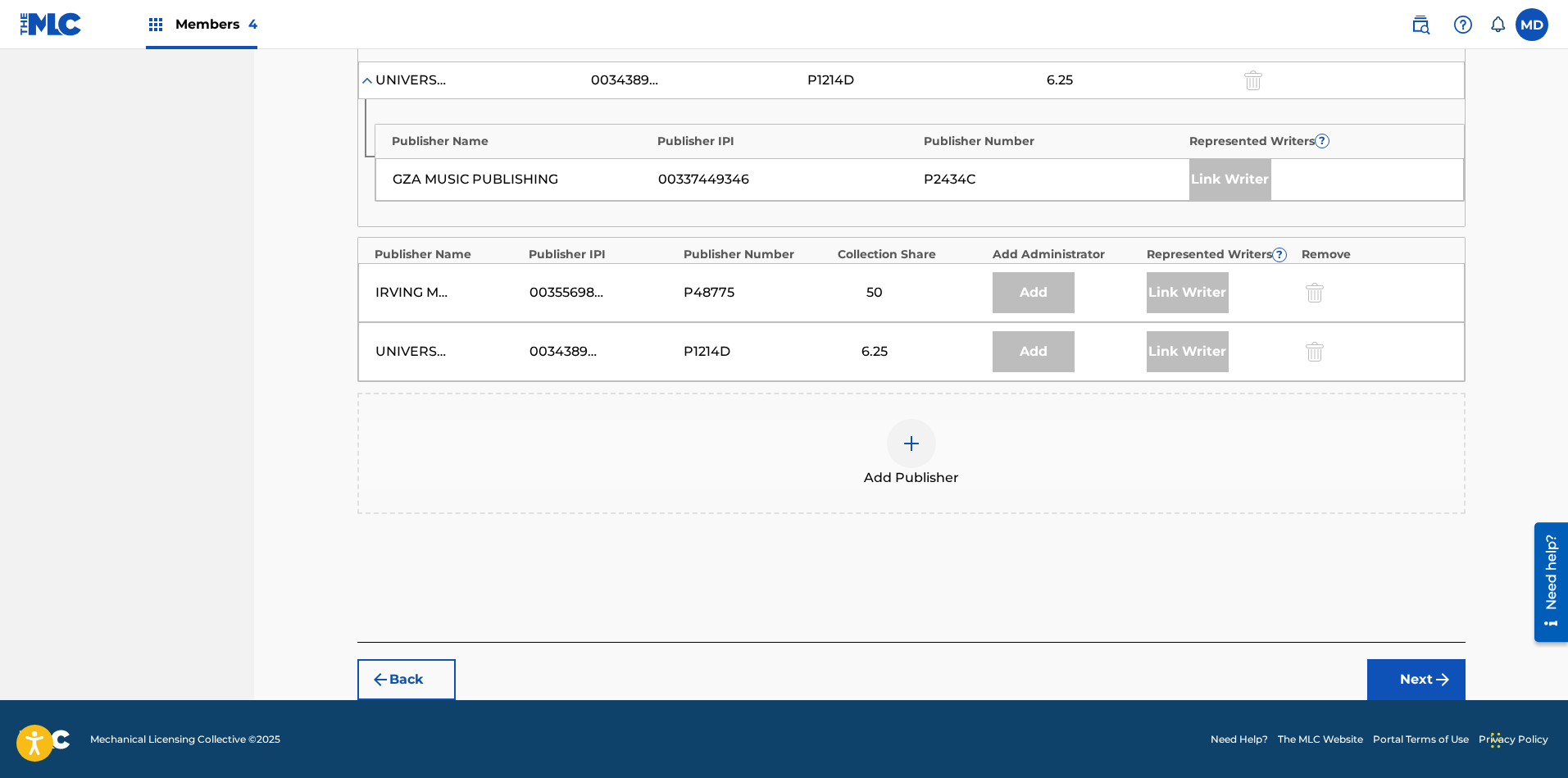
click at [909, 445] on img at bounding box center [911, 443] width 19 height 19
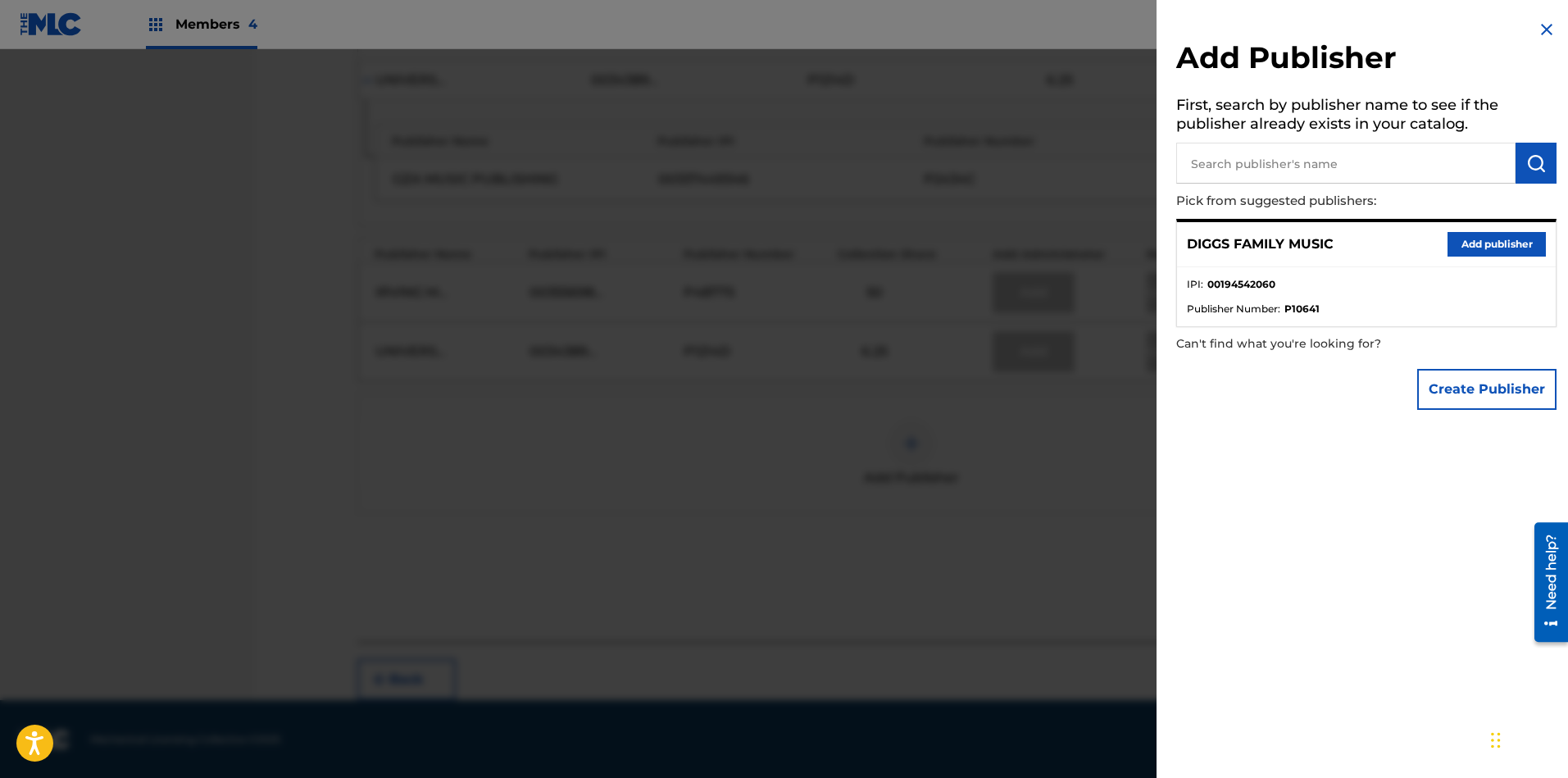
click at [1393, 238] on button "Add publisher" at bounding box center [1496, 244] width 98 height 24
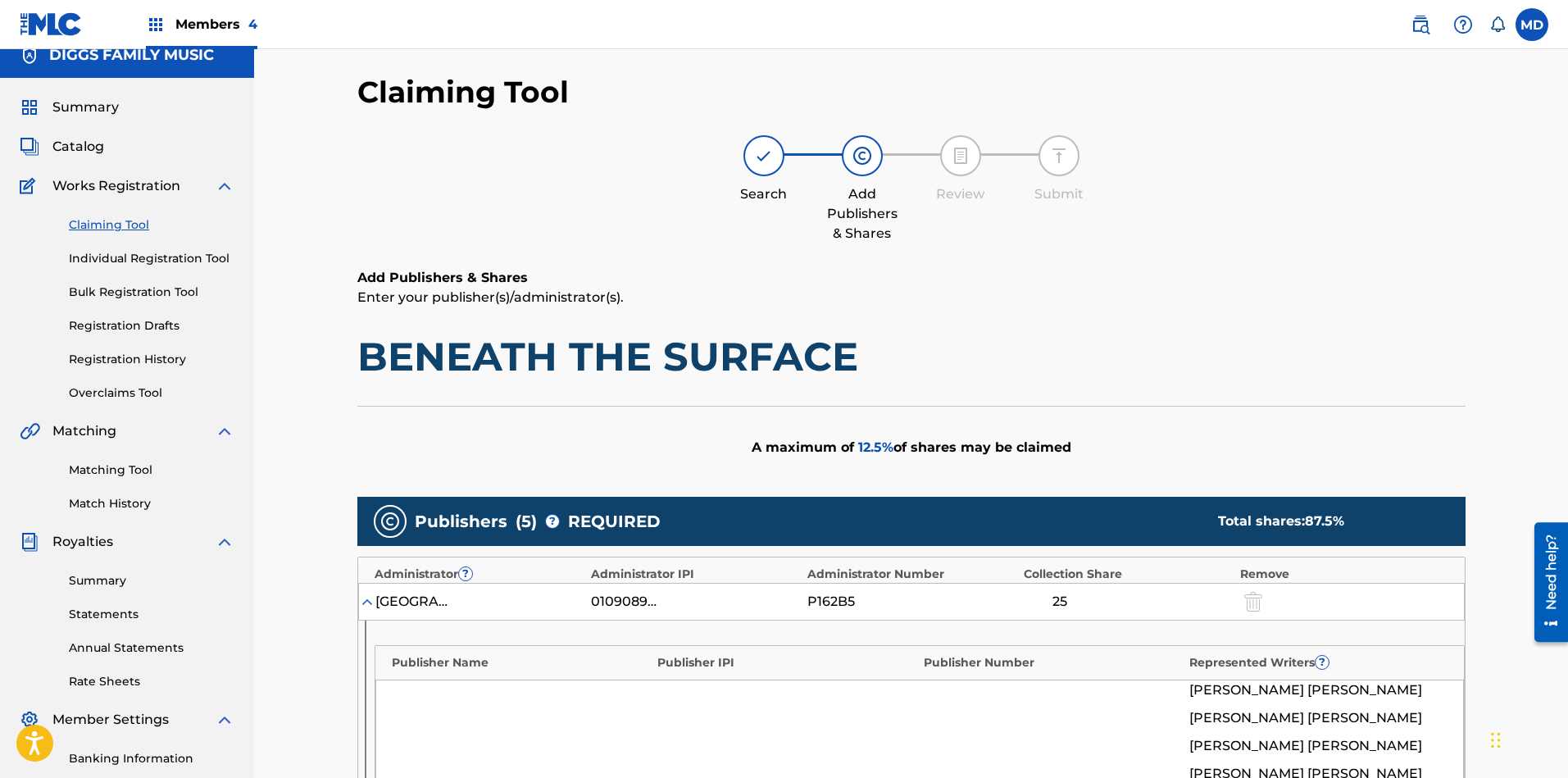
scroll to position [0, 0]
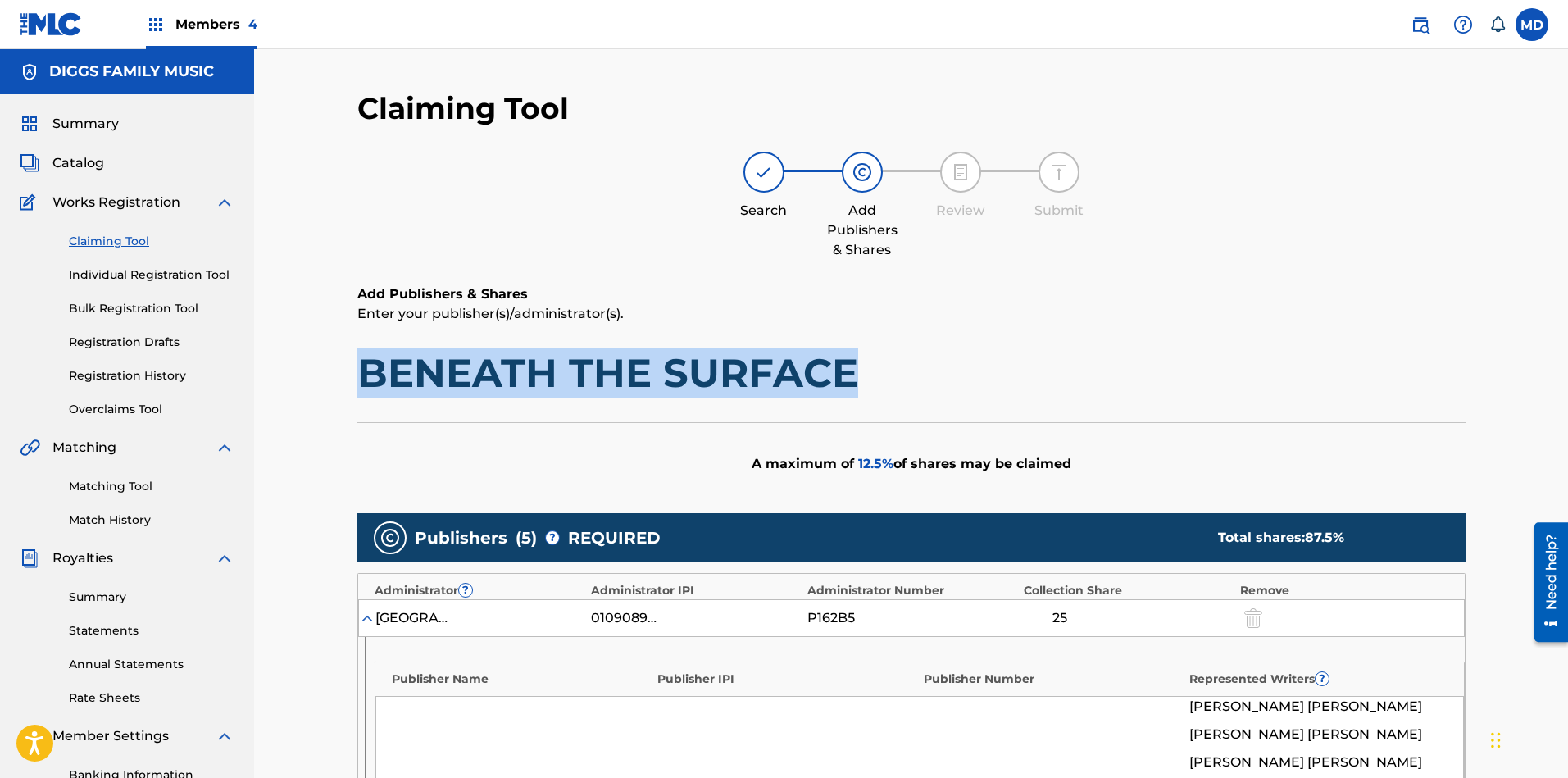
drag, startPoint x: 858, startPoint y: 379, endPoint x: 369, endPoint y: 395, distance: 489.3
click at [369, 395] on h1 "BENEATH THE SURFACE" at bounding box center [911, 372] width 1108 height 49
copy h1 "BENEATH THE SURFACE"
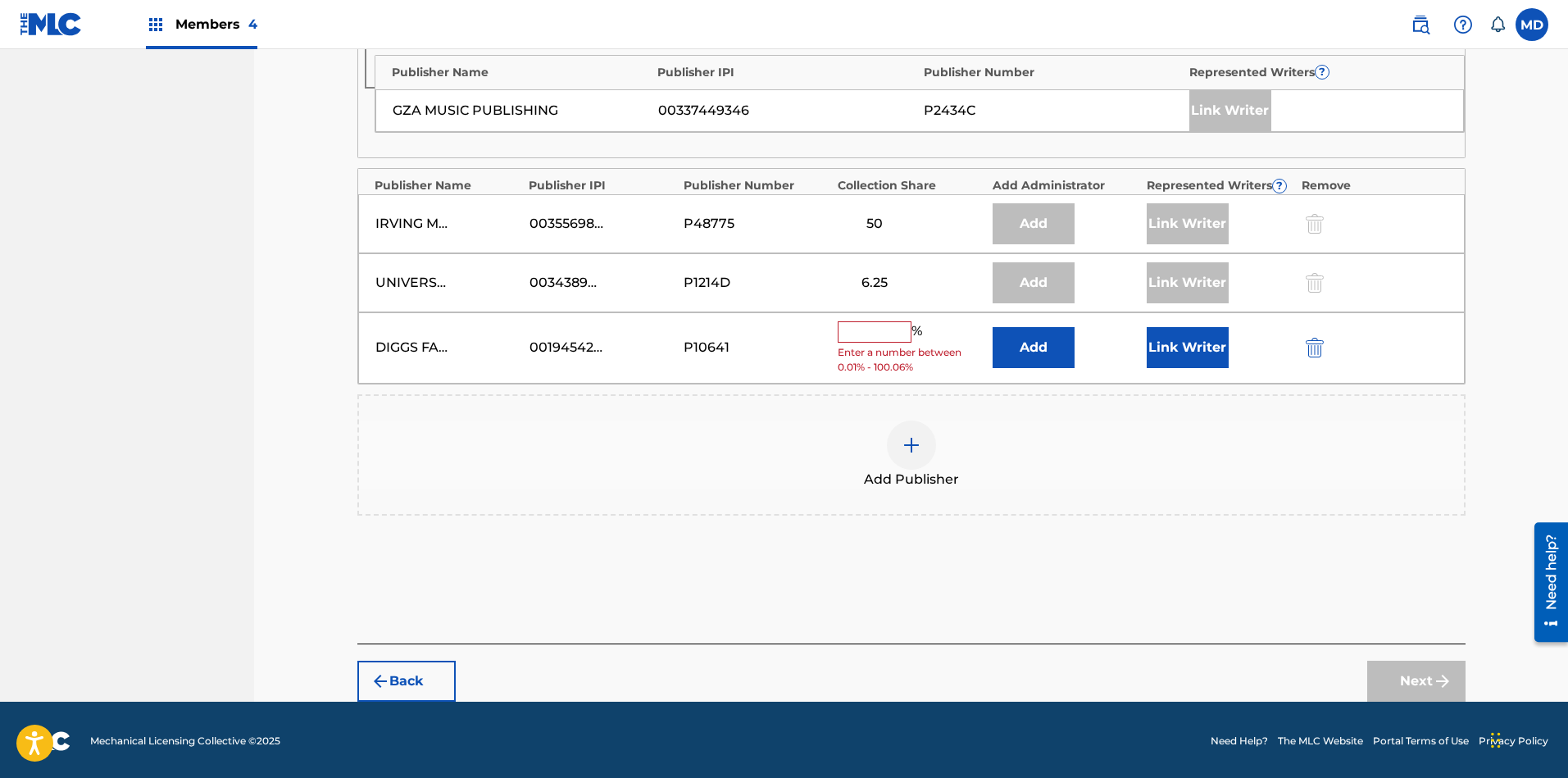
scroll to position [996, 0]
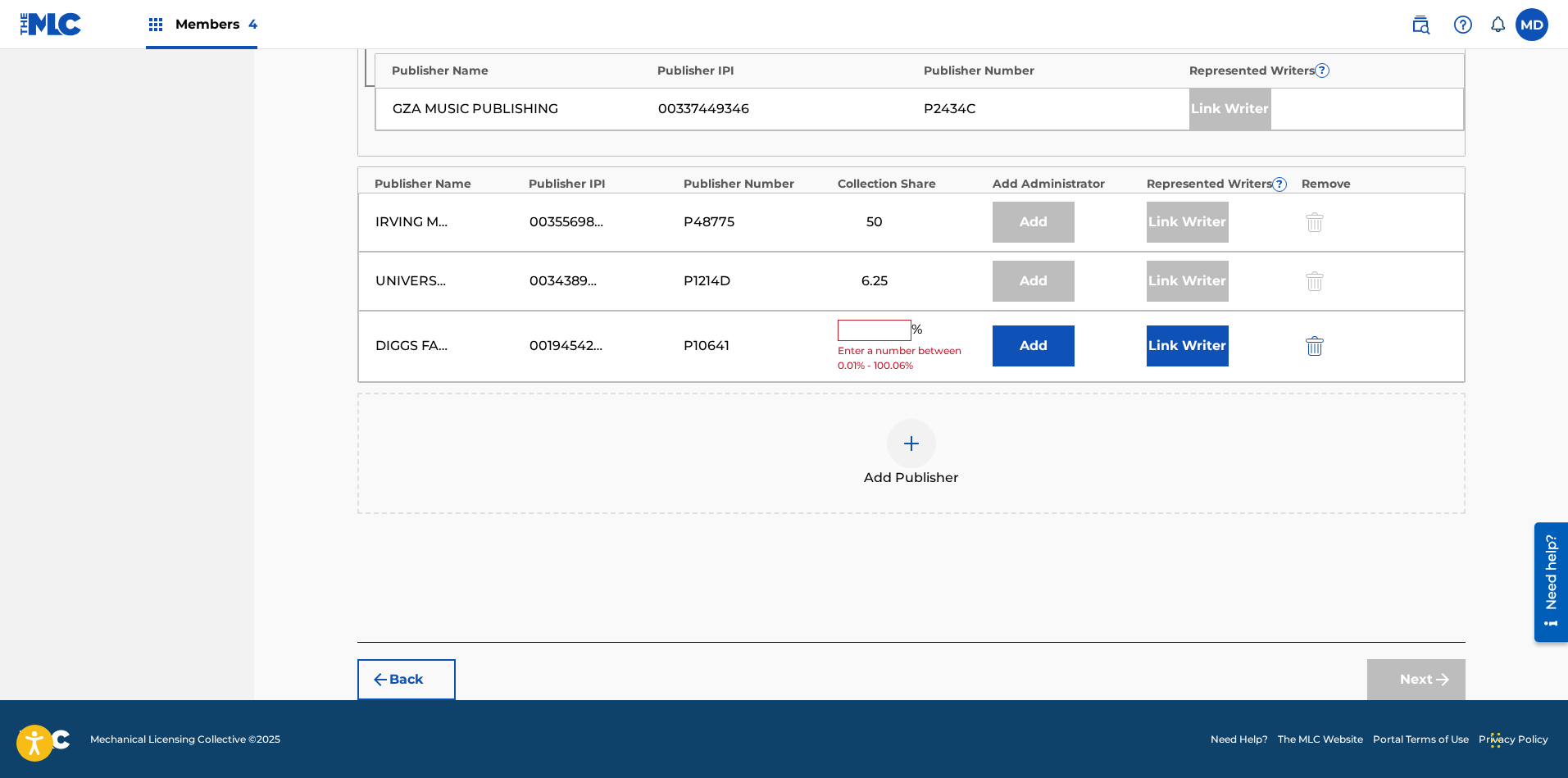
click at [880, 332] on input "text" at bounding box center [875, 329] width 74 height 21
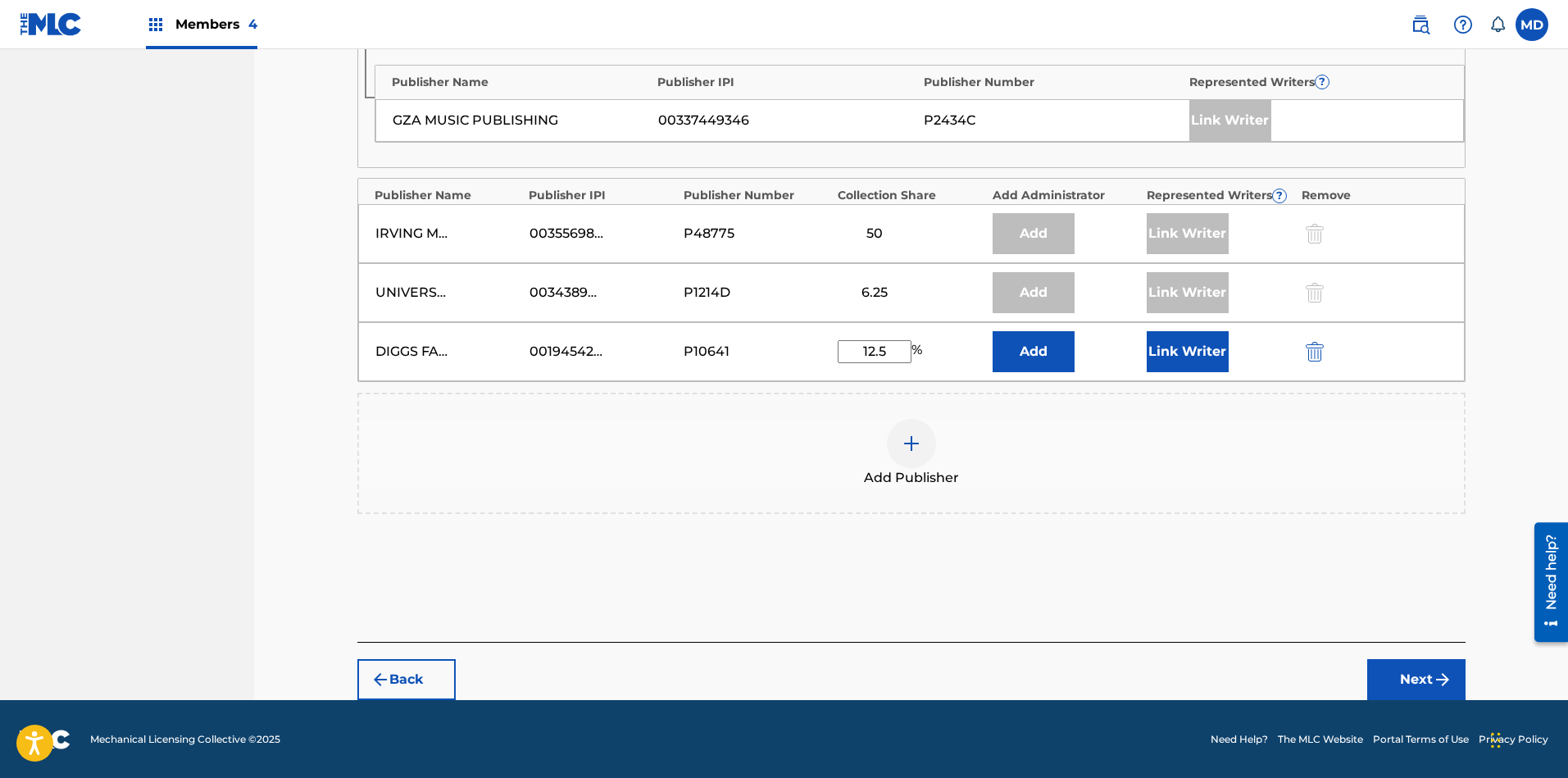
type input "12.5"
click at [1187, 352] on button "Link Writer" at bounding box center [1187, 351] width 82 height 41
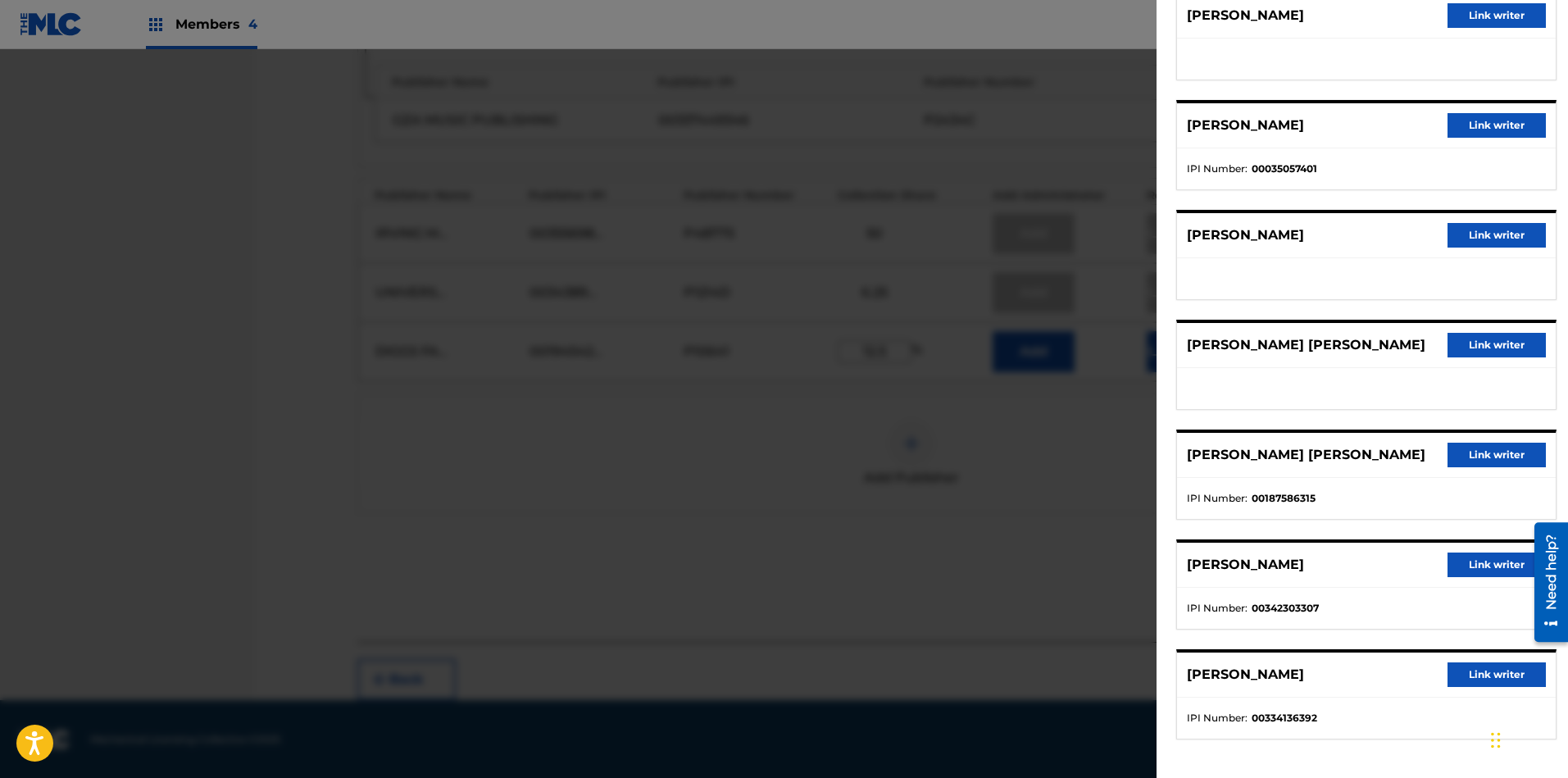
scroll to position [270, 0]
click at [1393, 453] on button "Link writer" at bounding box center [1496, 454] width 98 height 24
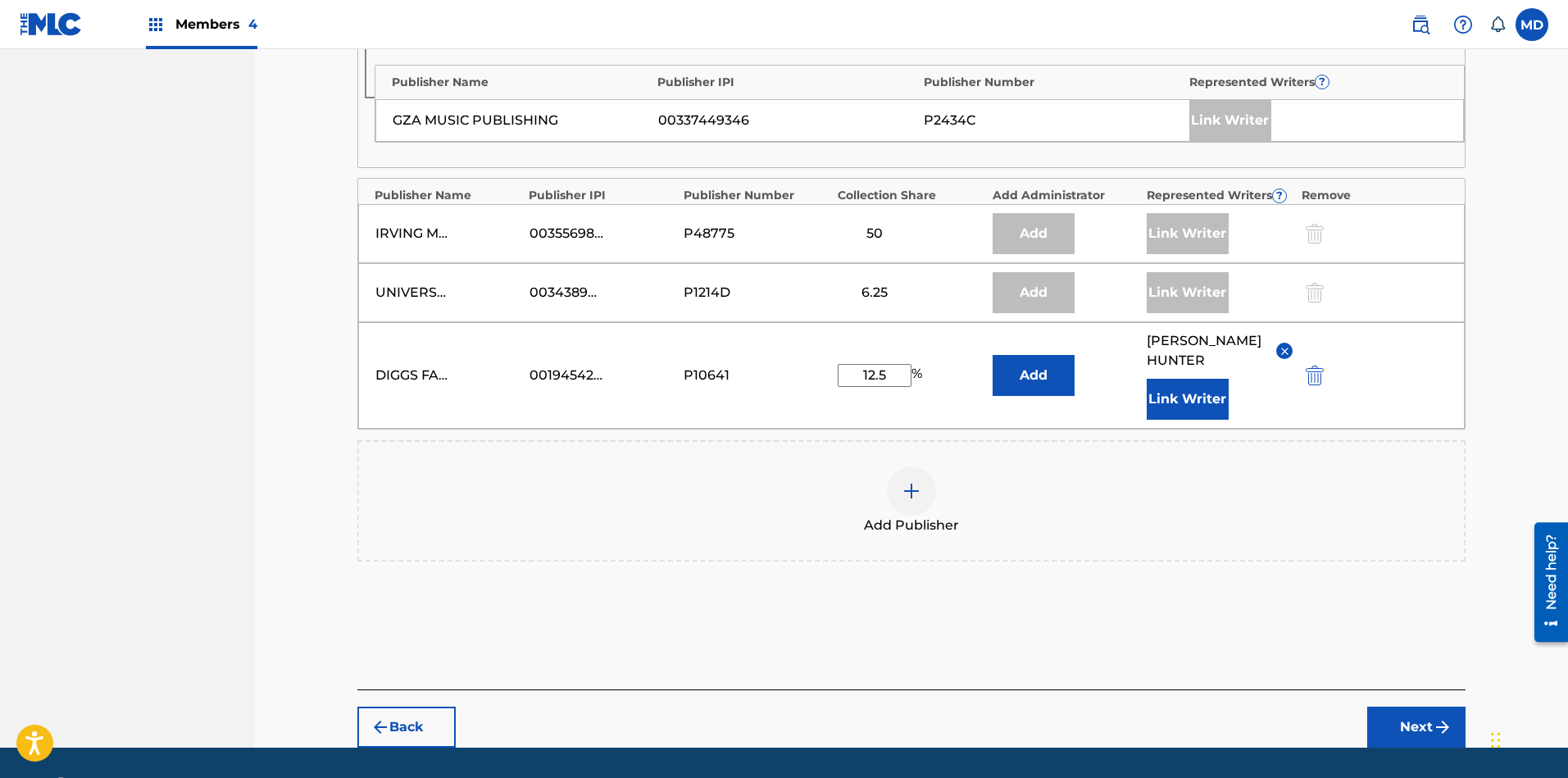
click at [1393, 691] on button "Next" at bounding box center [1415, 726] width 98 height 41
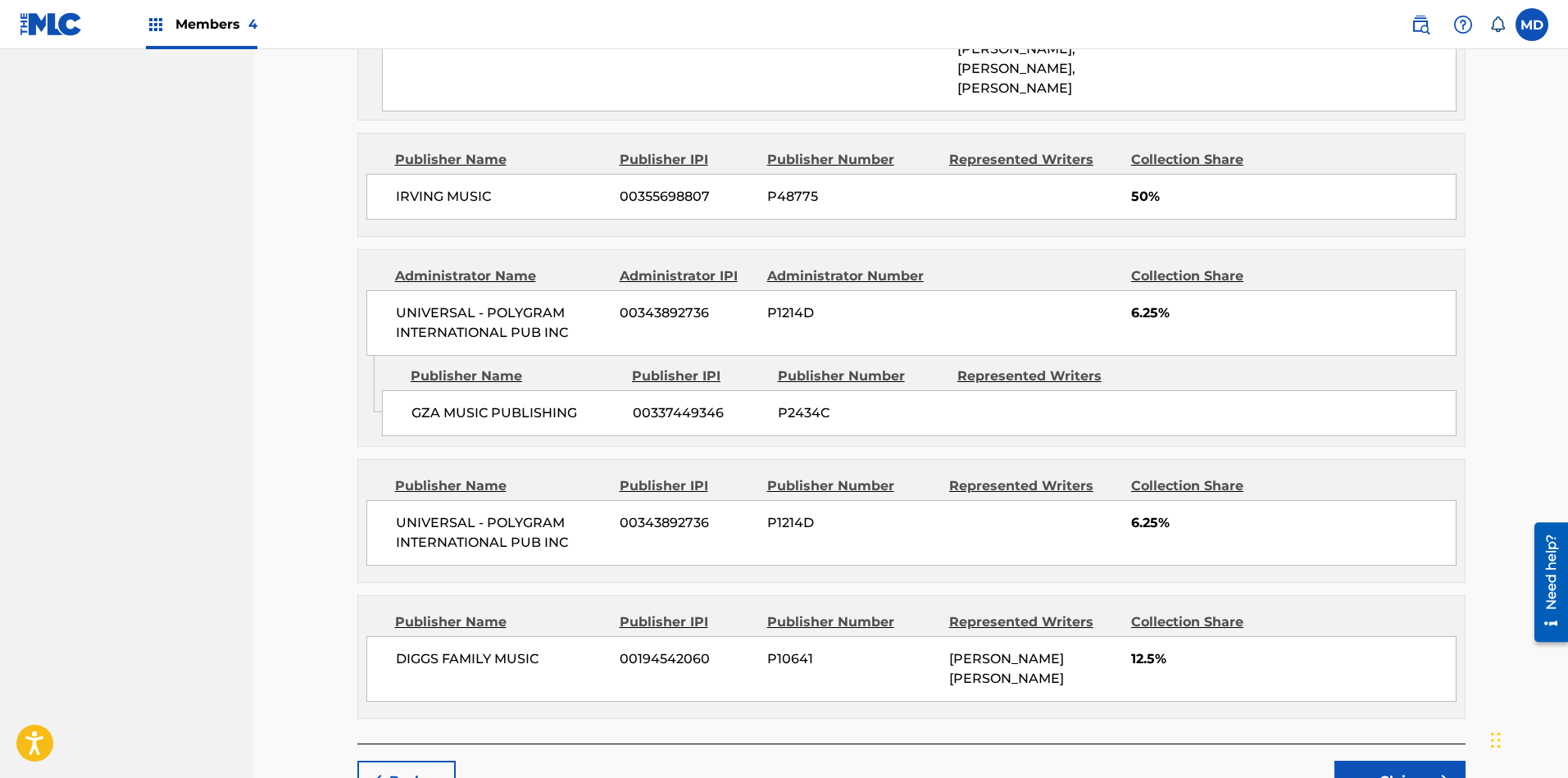
scroll to position [1147, 0]
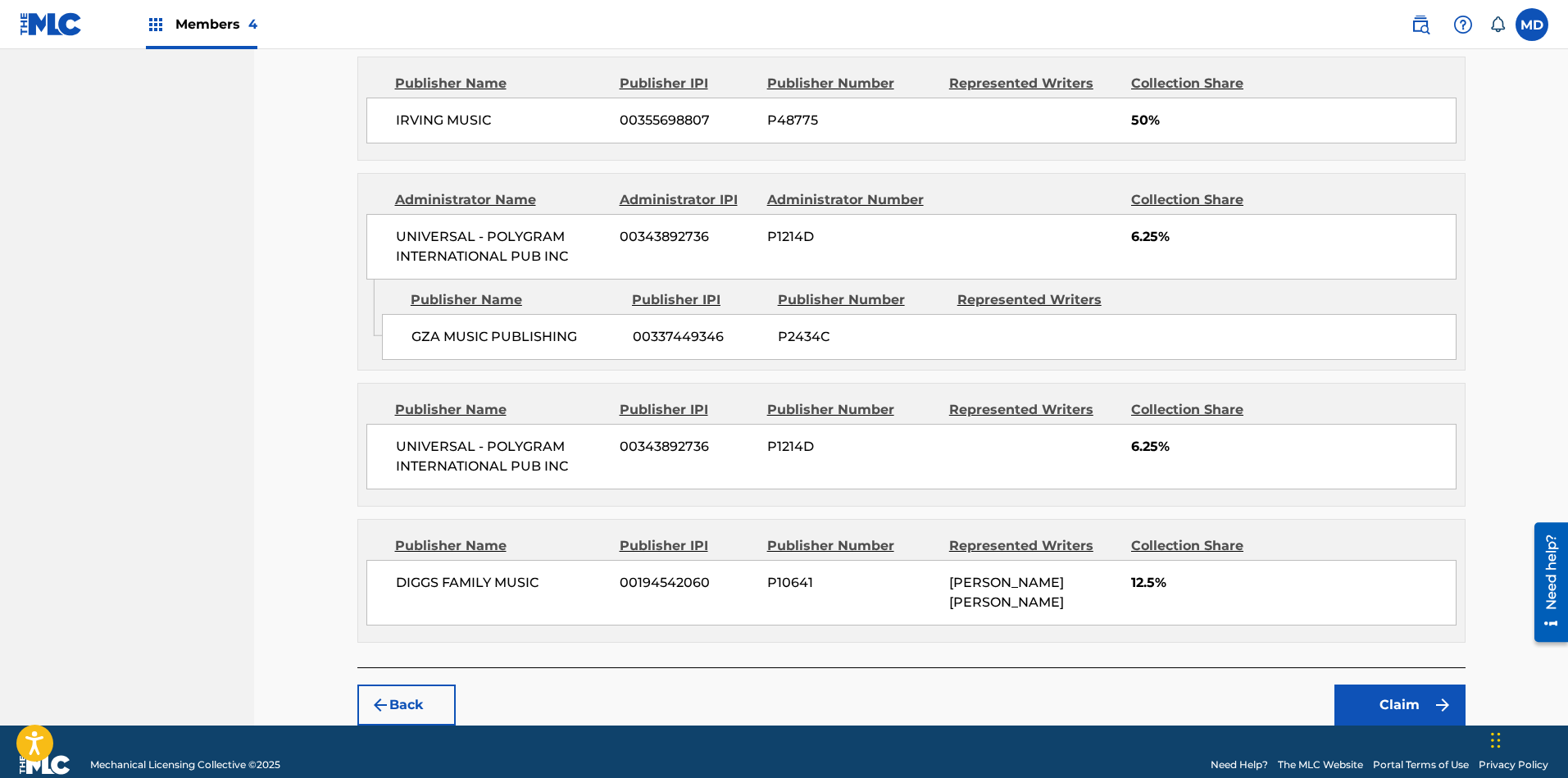
click at [1392, 684] on button "Claim" at bounding box center [1399, 704] width 131 height 41
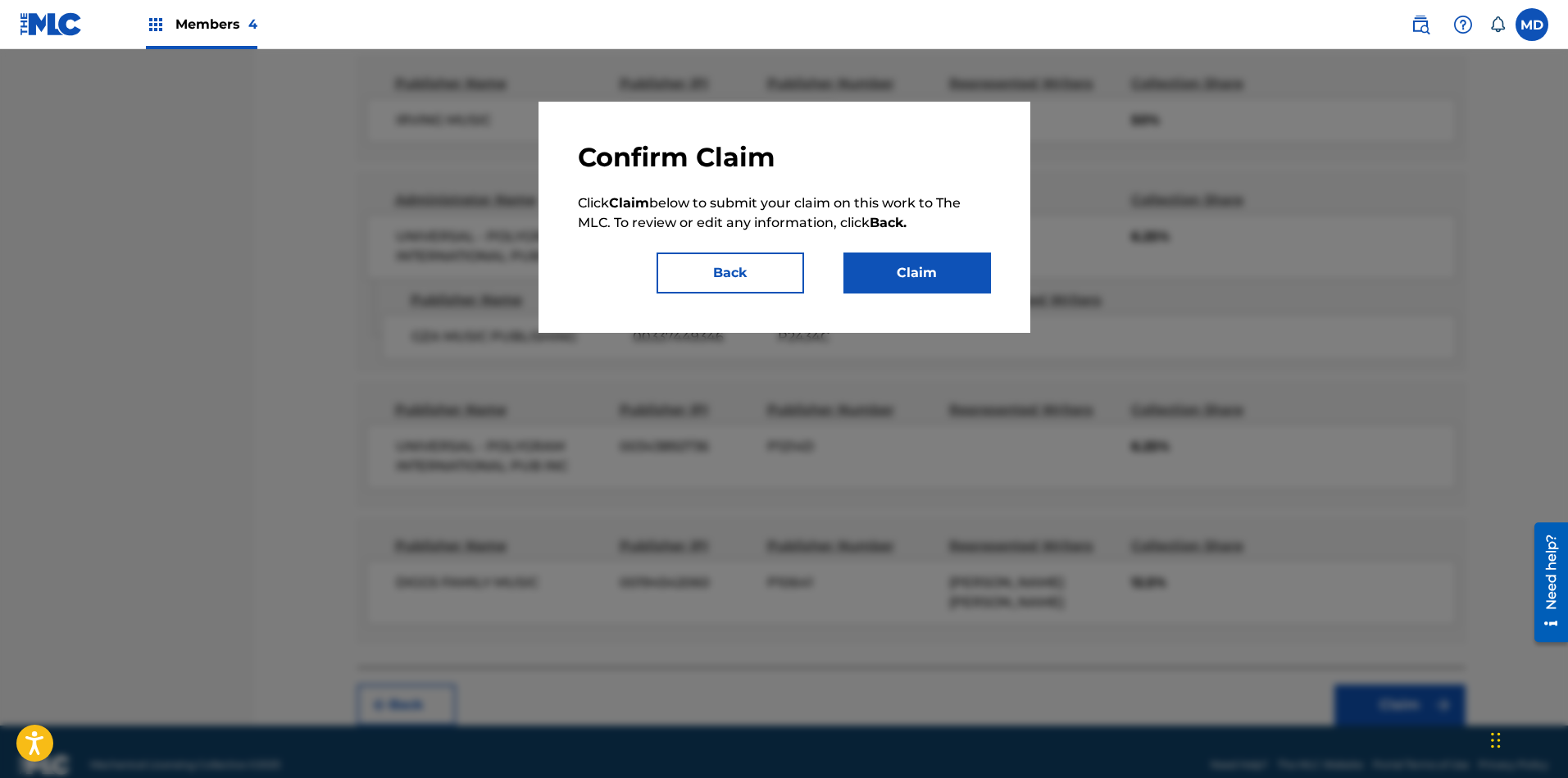
click at [923, 273] on button "Claim" at bounding box center [917, 272] width 148 height 41
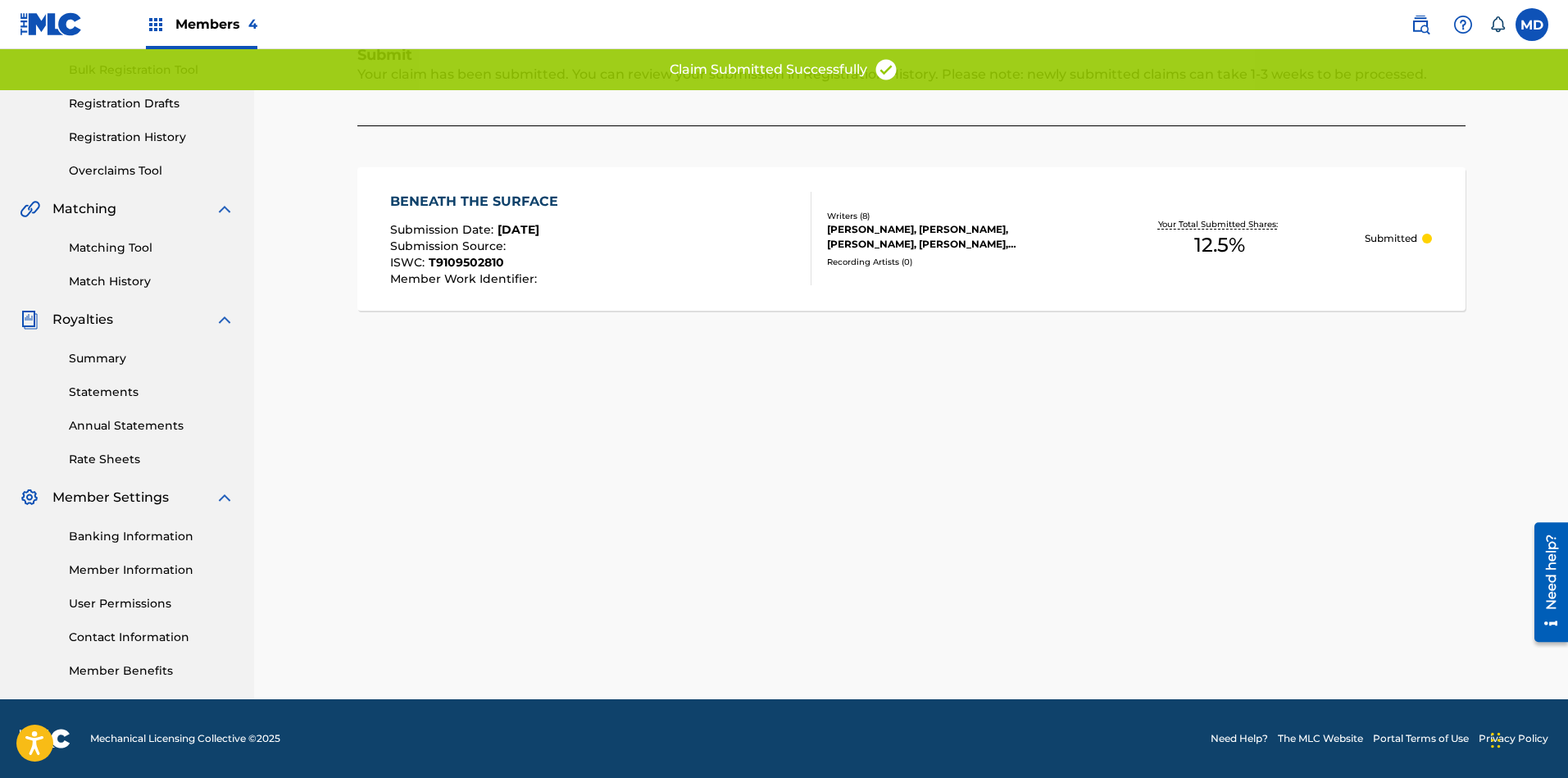
scroll to position [237, 0]
click at [762, 246] on div "BENEATH THE SURFACE Submission Date : Aug 21, 2025 Submission Source : ISWC : T…" at bounding box center [600, 239] width 421 height 93
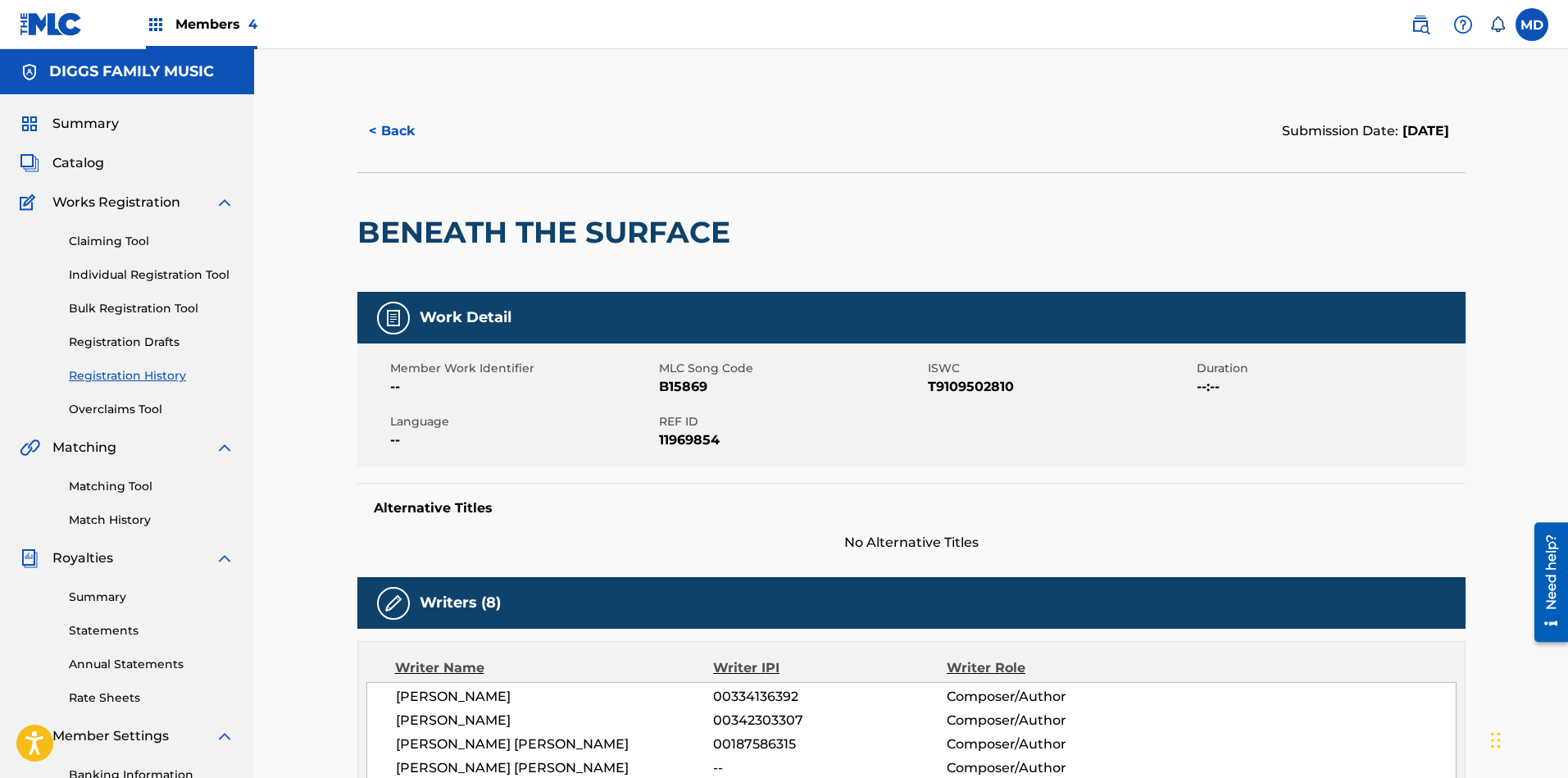
click at [395, 130] on button "< Back" at bounding box center [406, 131] width 98 height 41
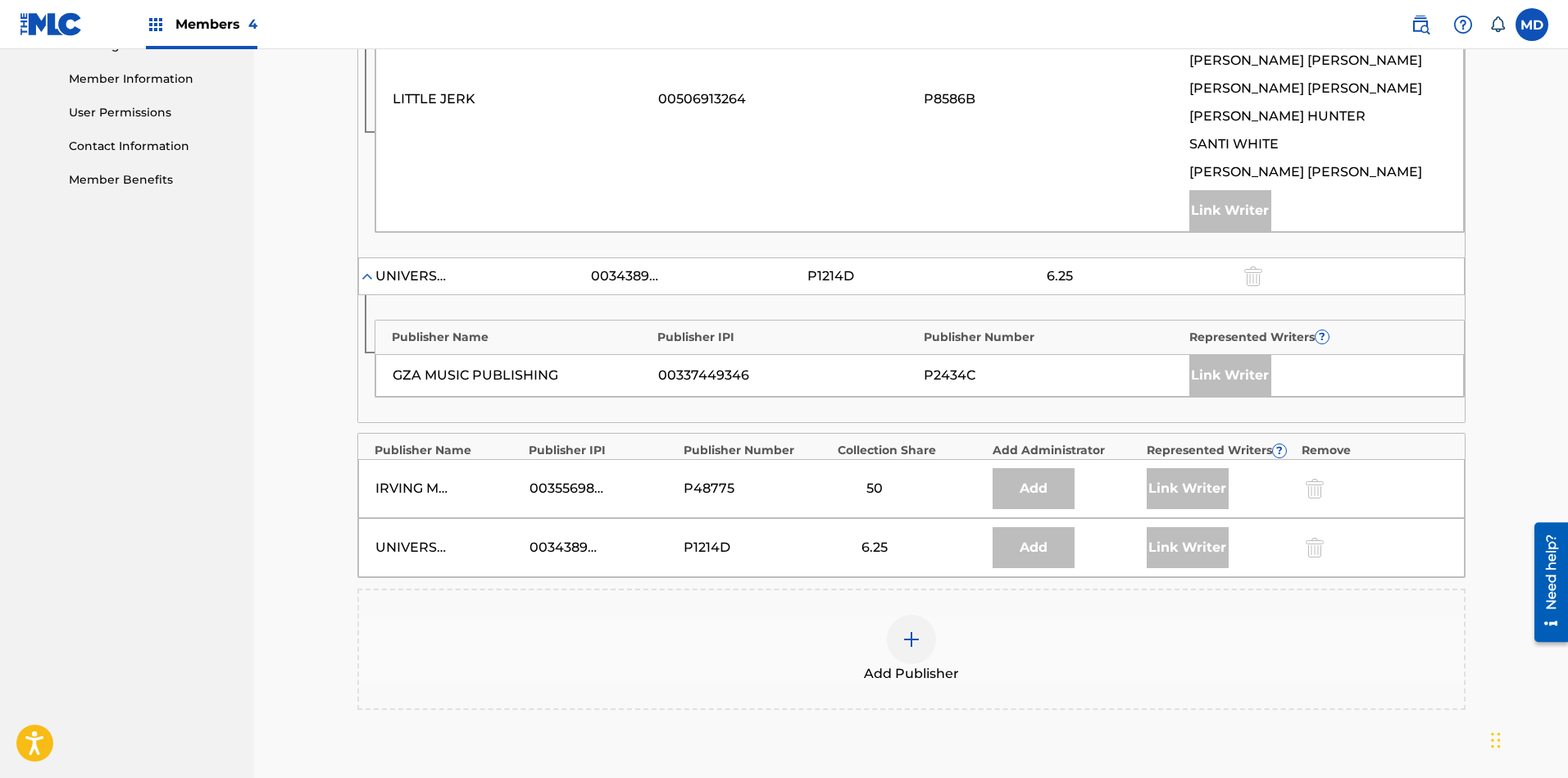
scroll to position [484, 0]
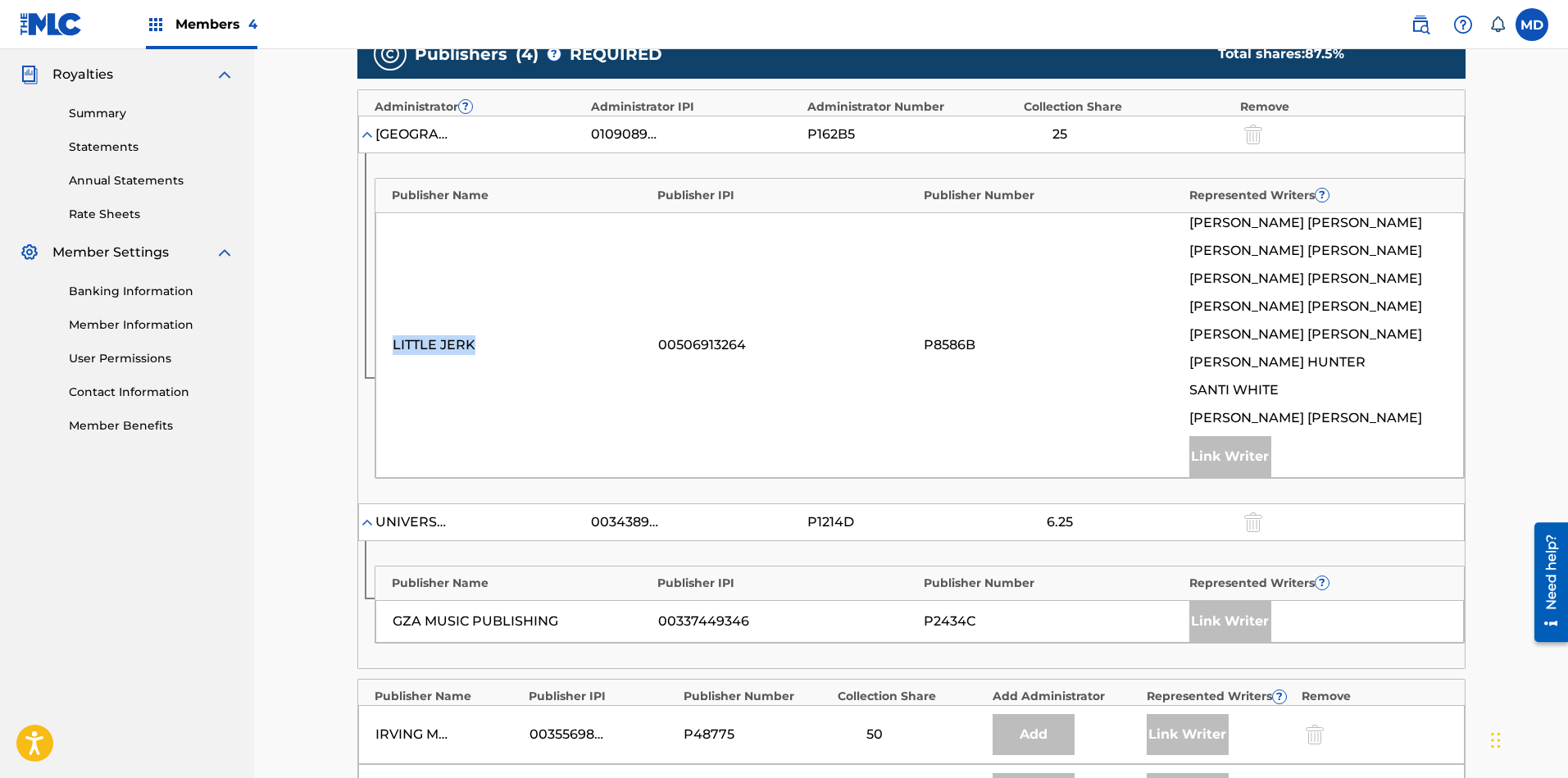
drag, startPoint x: 482, startPoint y: 343, endPoint x: 392, endPoint y: 341, distance: 90.0
click at [392, 341] on div "LITTLE JERK" at bounding box center [521, 345] width 257 height 19
copy div "LITTLE JERK"
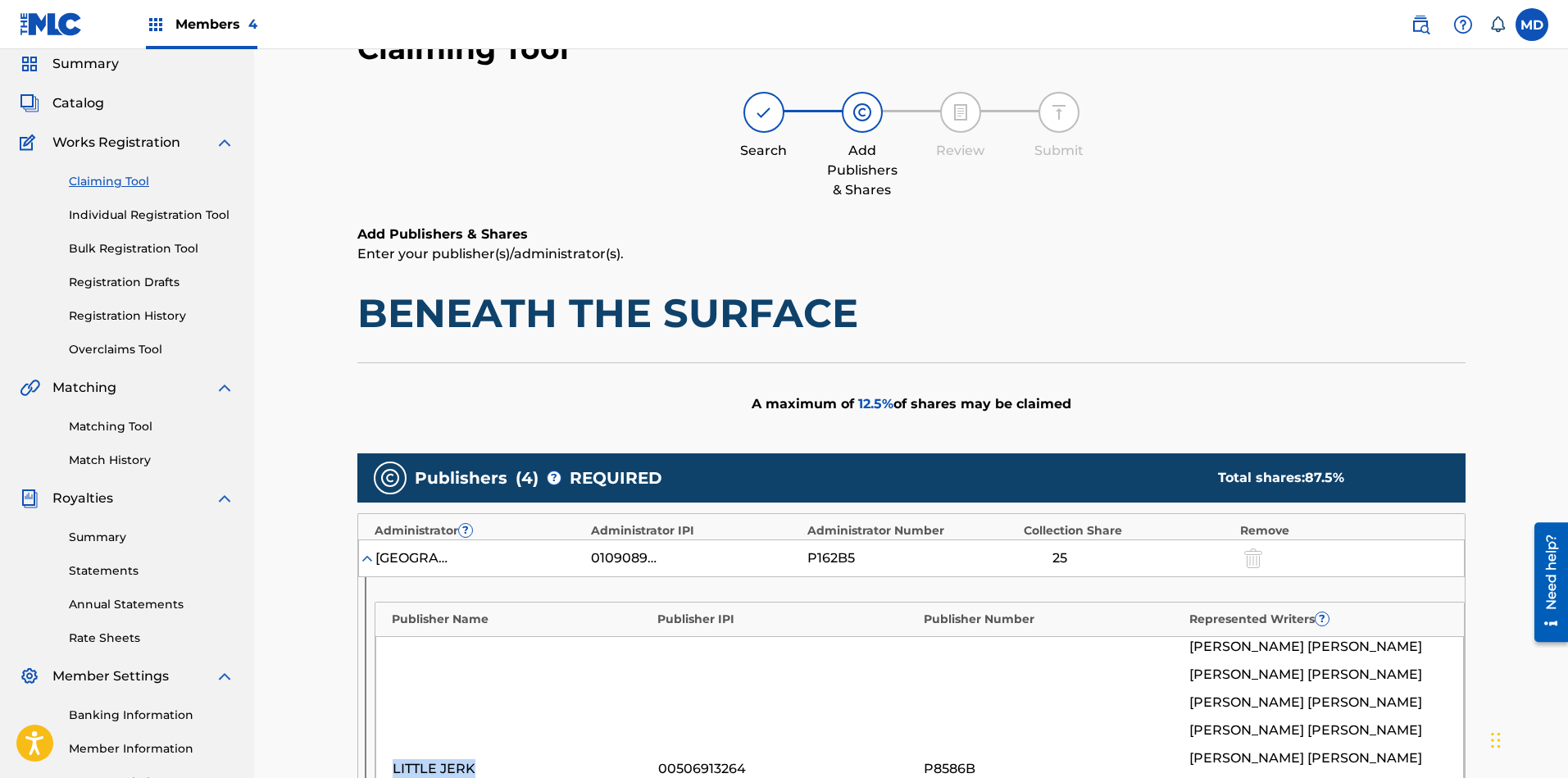
scroll to position [0, 0]
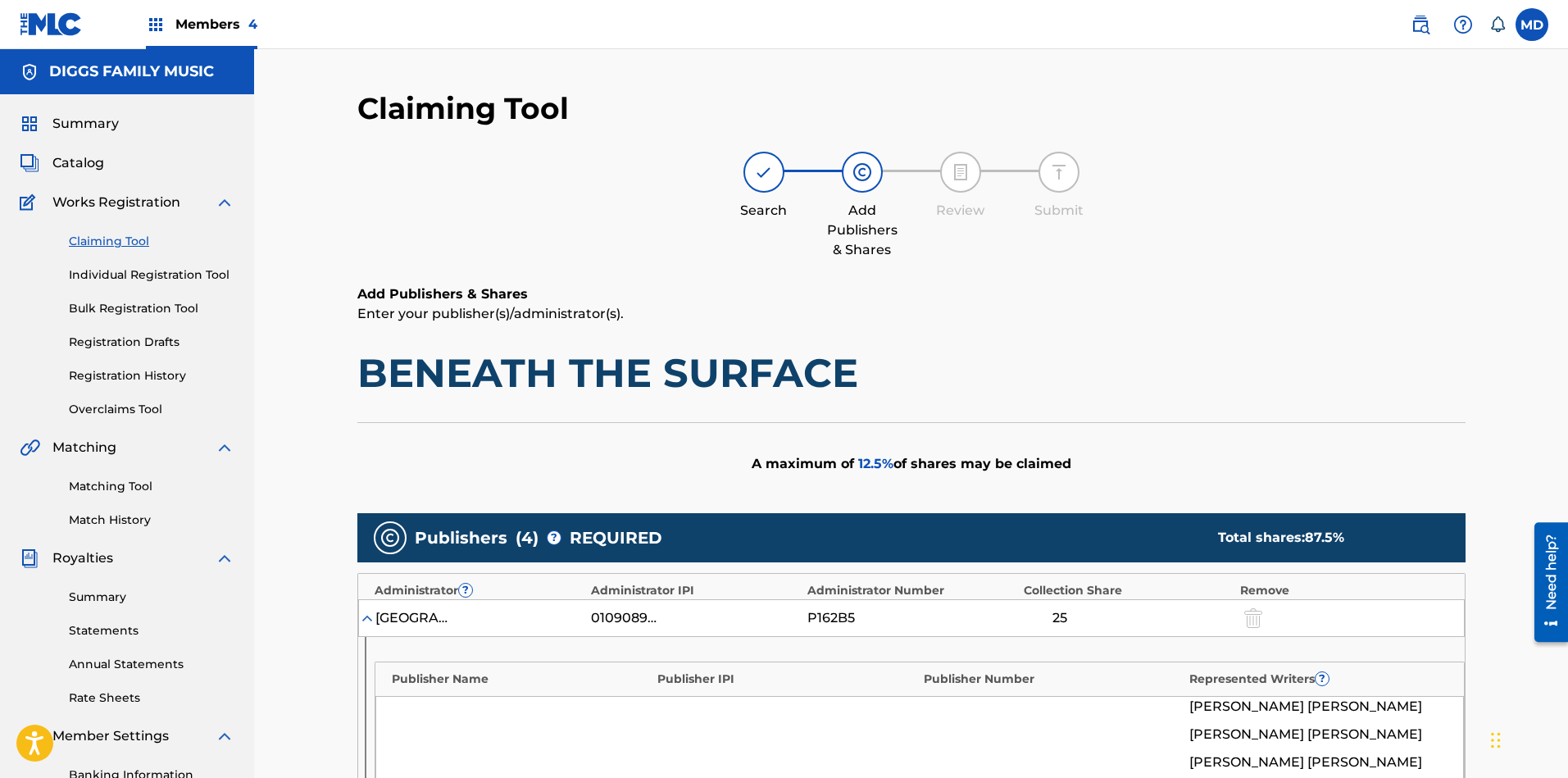
click at [119, 239] on link "Claiming Tool" at bounding box center [151, 241] width 165 height 18
click at [129, 375] on link "Registration History" at bounding box center [151, 376] width 165 height 18
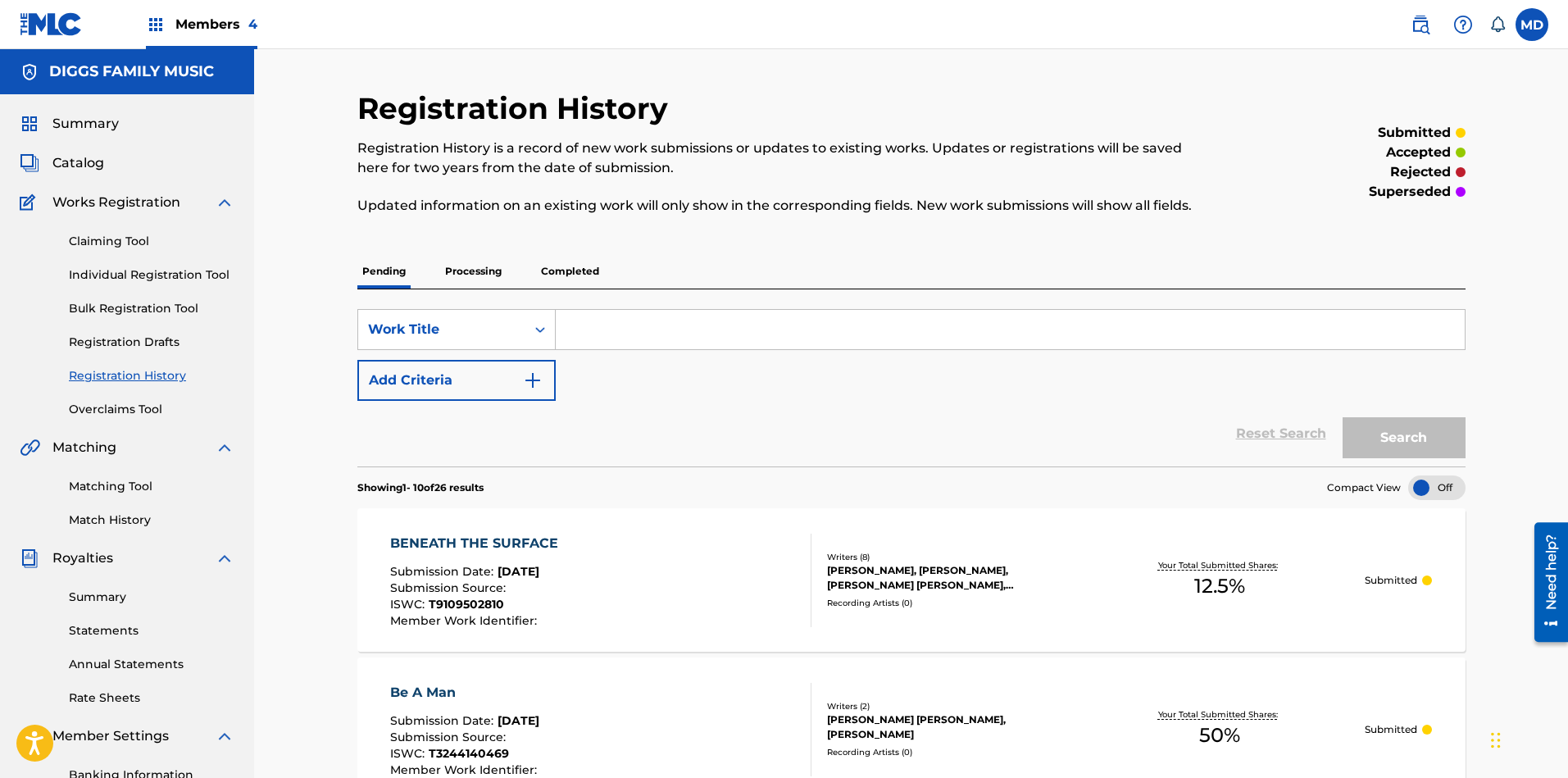
click at [673, 331] on input "Search Form" at bounding box center [1010, 329] width 909 height 39
paste input "BETTER TOMORROW"
click at [1393, 441] on button "Search" at bounding box center [1404, 437] width 123 height 41
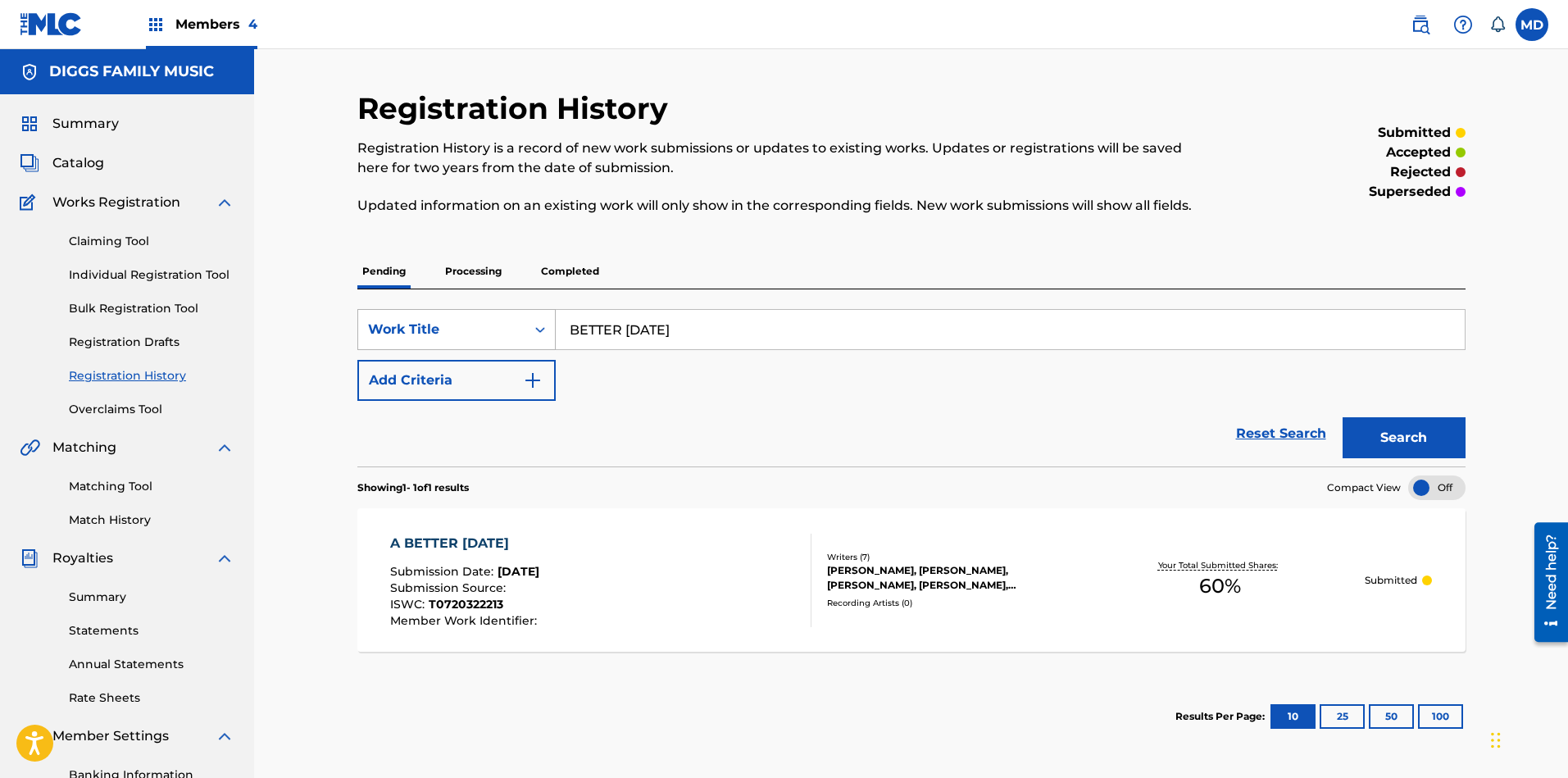
drag, startPoint x: 724, startPoint y: 333, endPoint x: 524, endPoint y: 340, distance: 200.1
click at [524, 340] on div "SearchWithCriteria6e79b9f7-5722-433d-bd84-b3392f5438c7 Work Title BETTER TOMORR…" at bounding box center [911, 329] width 1108 height 41
paste input "IG BUSINESS"
type input "BIG BUSINESS"
click at [1387, 431] on button "Search" at bounding box center [1404, 437] width 123 height 41
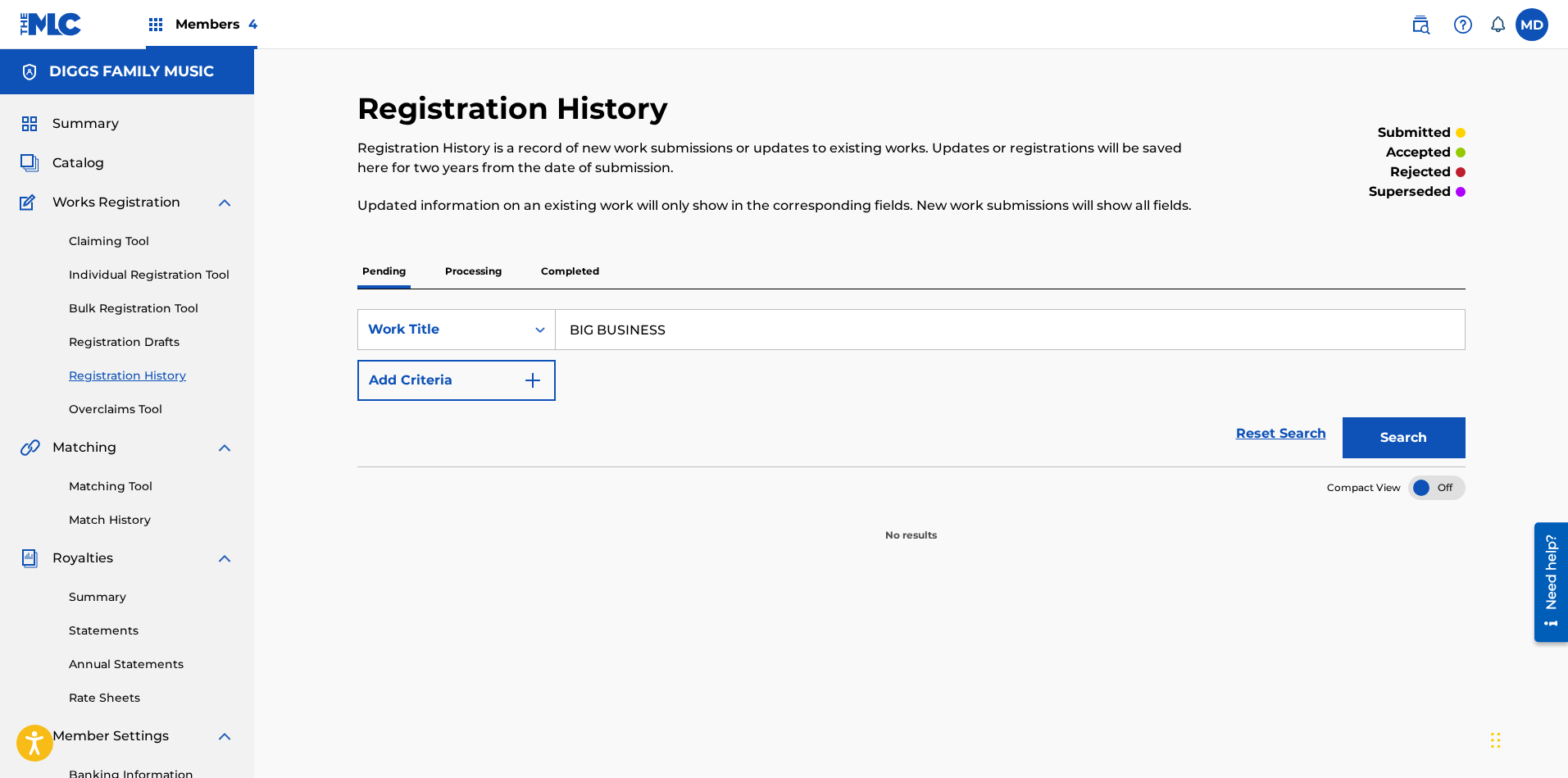
drag, startPoint x: 675, startPoint y: 334, endPoint x: 523, endPoint y: 353, distance: 153.2
click at [523, 353] on div "SearchWithCriteria6e79b9f7-5722-433d-bd84-b3392f5438c7 Work Title BIG BUSINESS …" at bounding box center [911, 354] width 1108 height 91
click at [138, 240] on link "Claiming Tool" at bounding box center [151, 241] width 165 height 18
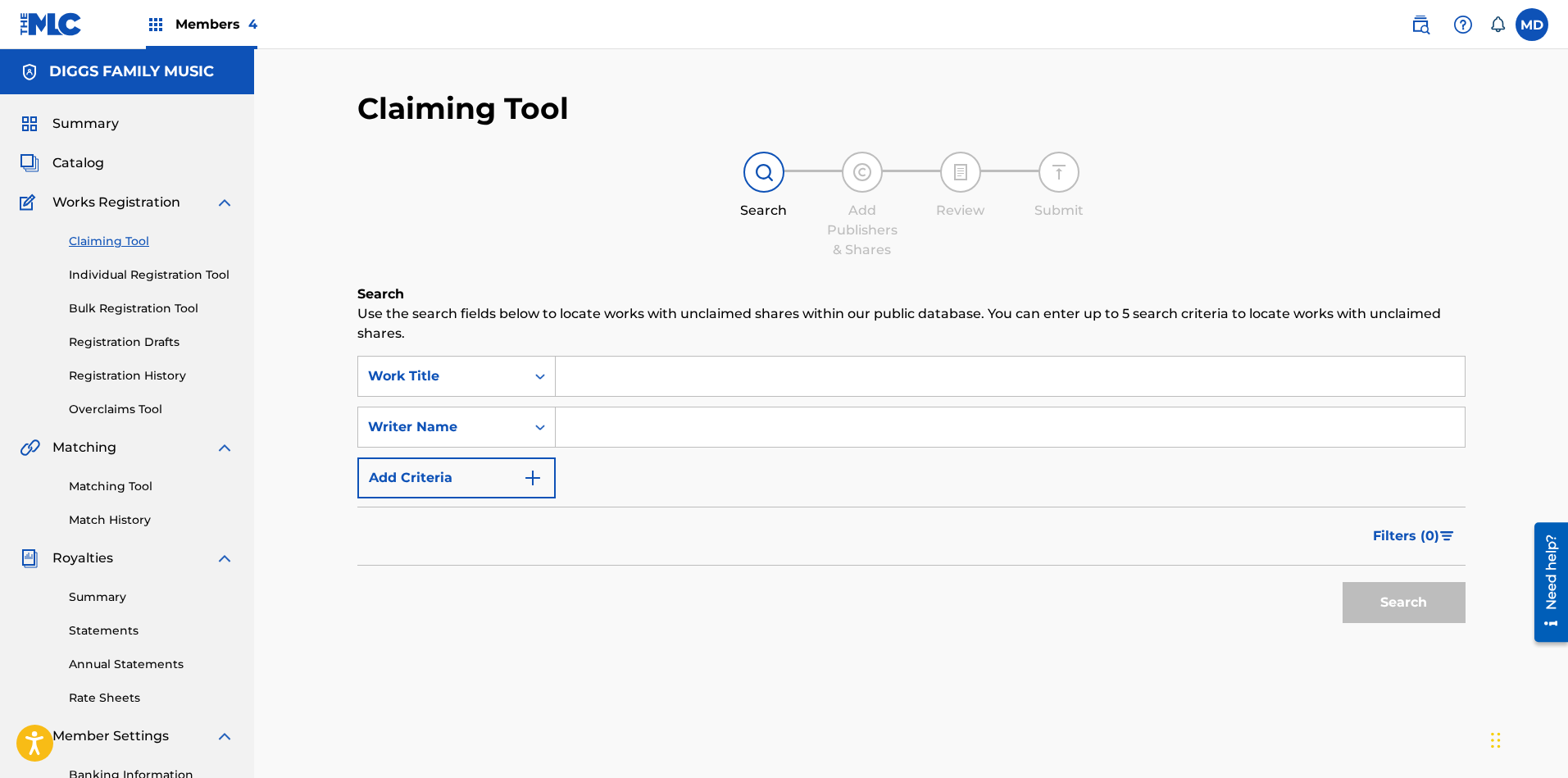
click at [92, 162] on span "Catalog" at bounding box center [79, 163] width 52 height 19
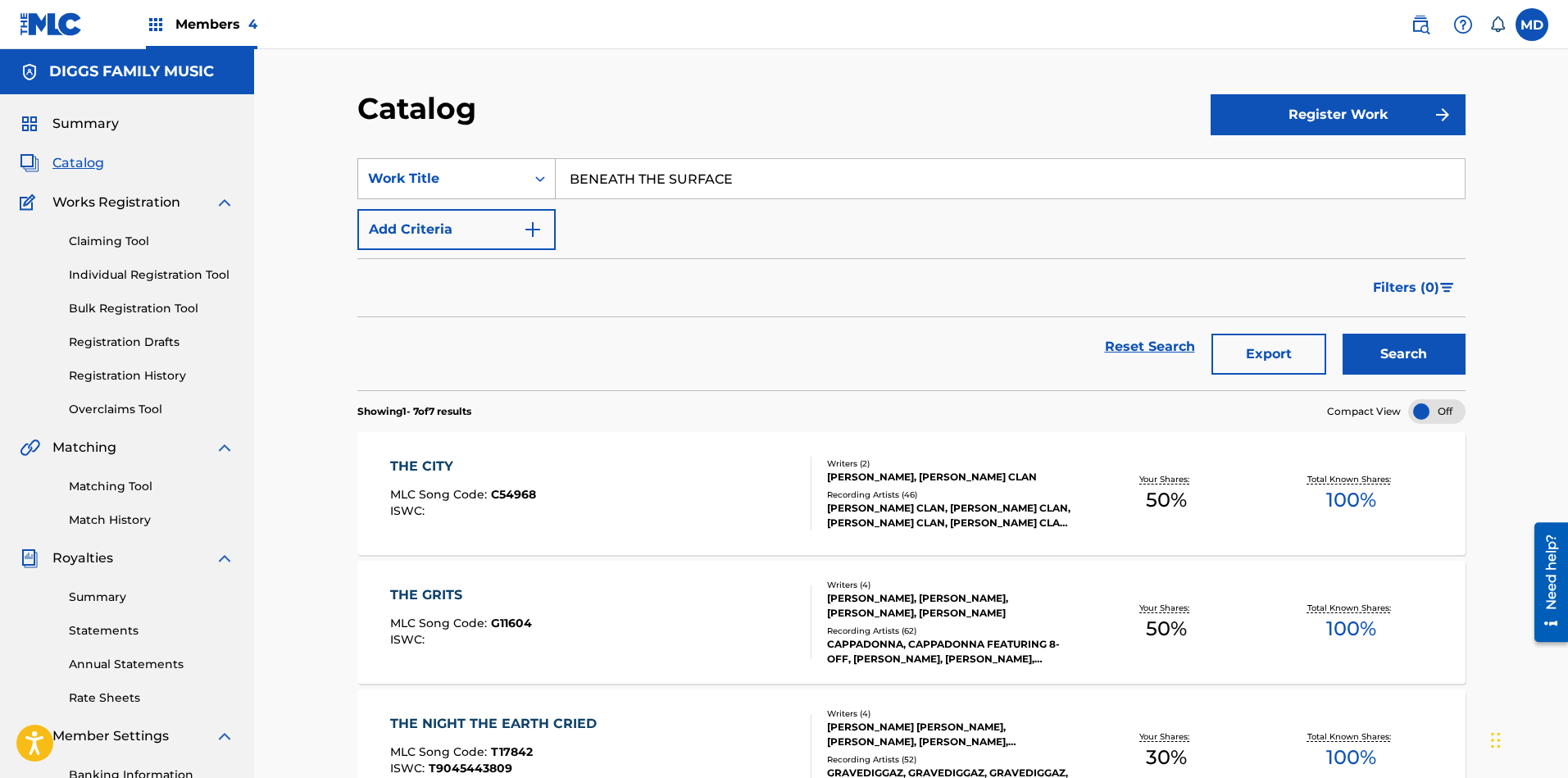
drag, startPoint x: 763, startPoint y: 182, endPoint x: 522, endPoint y: 199, distance: 241.6
click at [522, 199] on div "SearchWithCriteria59951aa1-bbcb-483e-9e8f-f926148fec66 Work Title BENEATH THE S…" at bounding box center [911, 179] width 1108 height 41
paste input "IG BUSINESS"
type input "BIG BUSINESS"
click at [1393, 354] on button "Search" at bounding box center [1404, 354] width 123 height 41
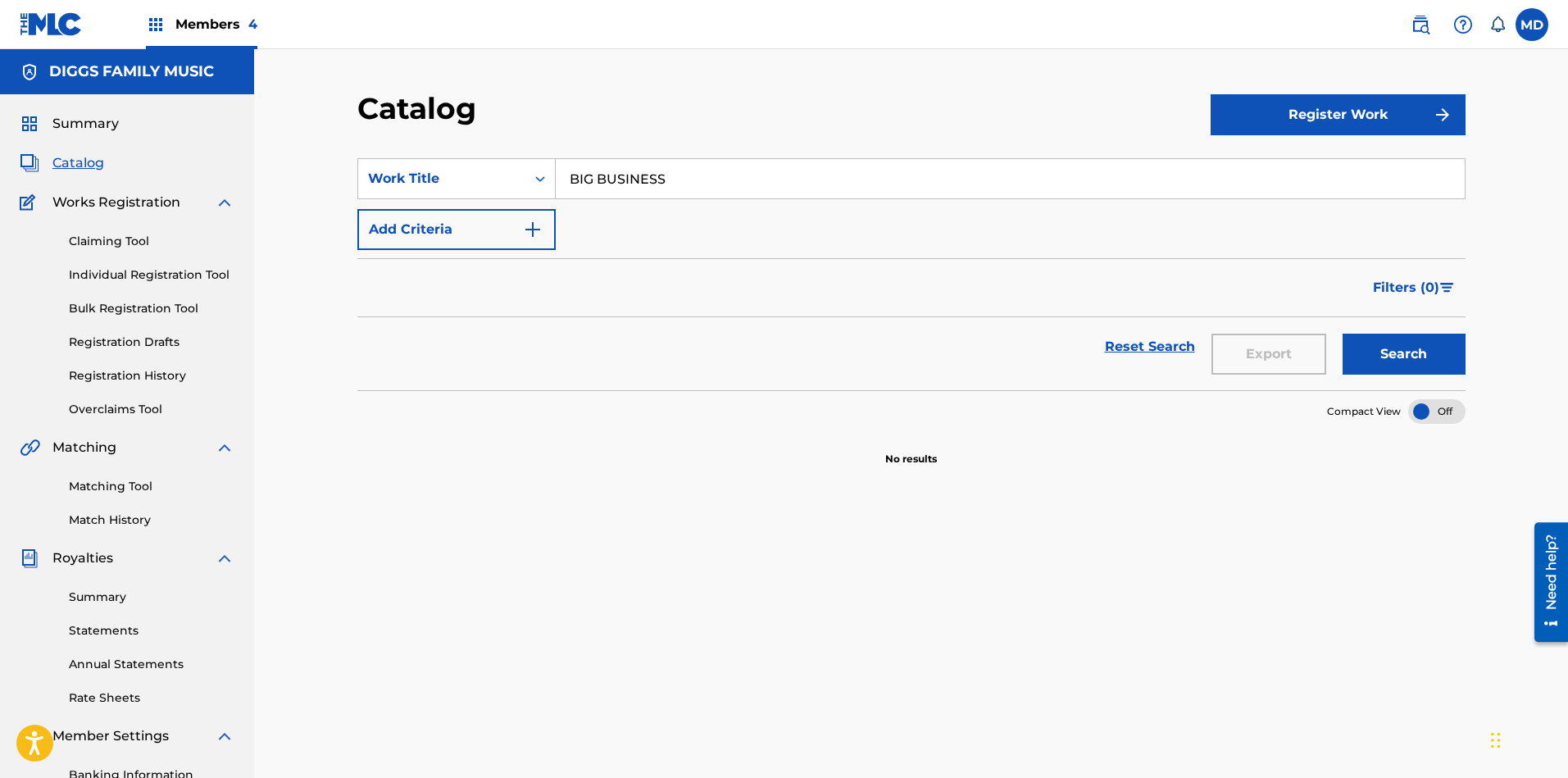
click at [131, 245] on link "Claiming Tool" at bounding box center [151, 241] width 165 height 18
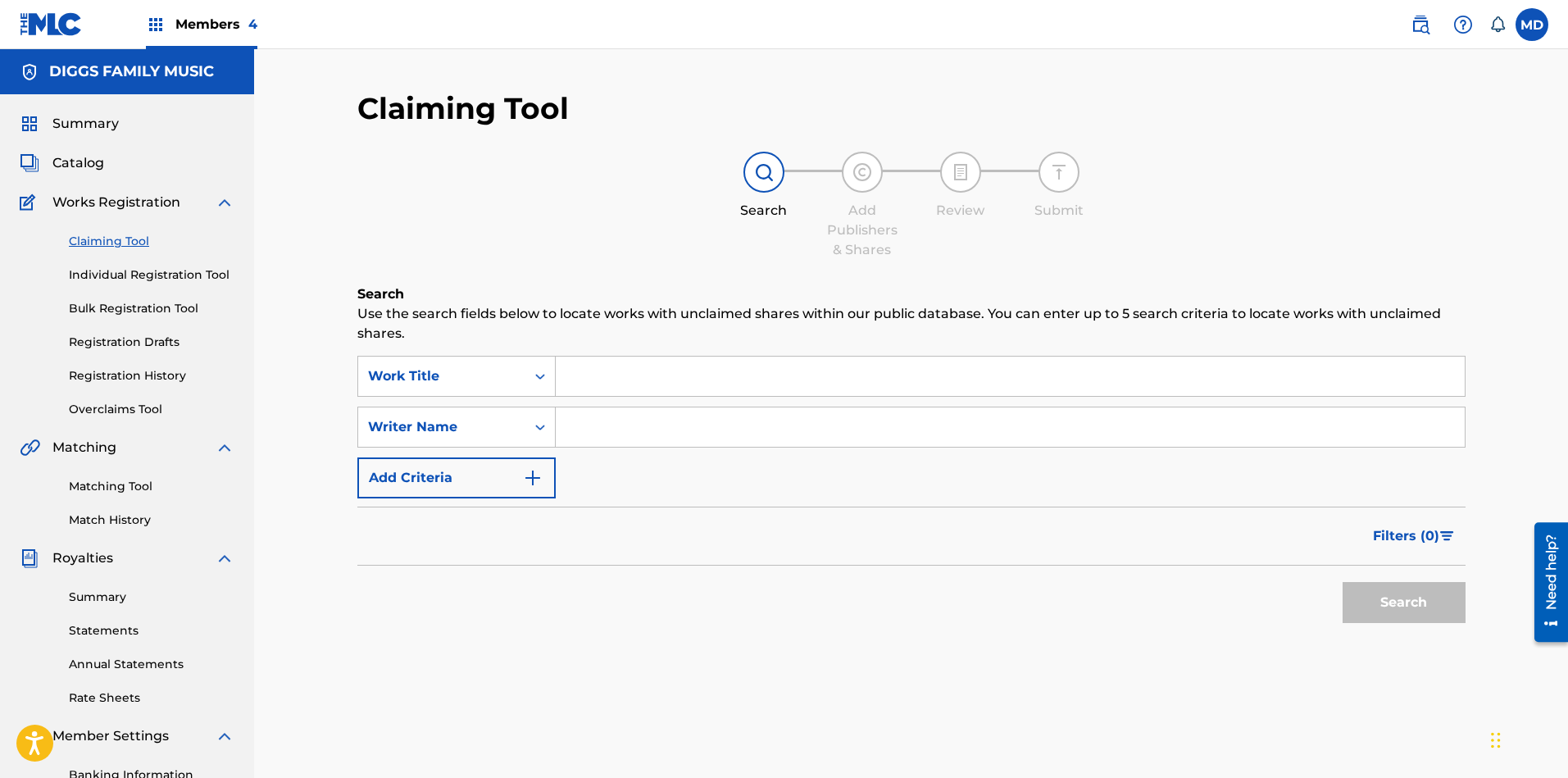
click at [634, 374] on input "Search Form" at bounding box center [1010, 376] width 909 height 39
paste input "BIG BUSINESS"
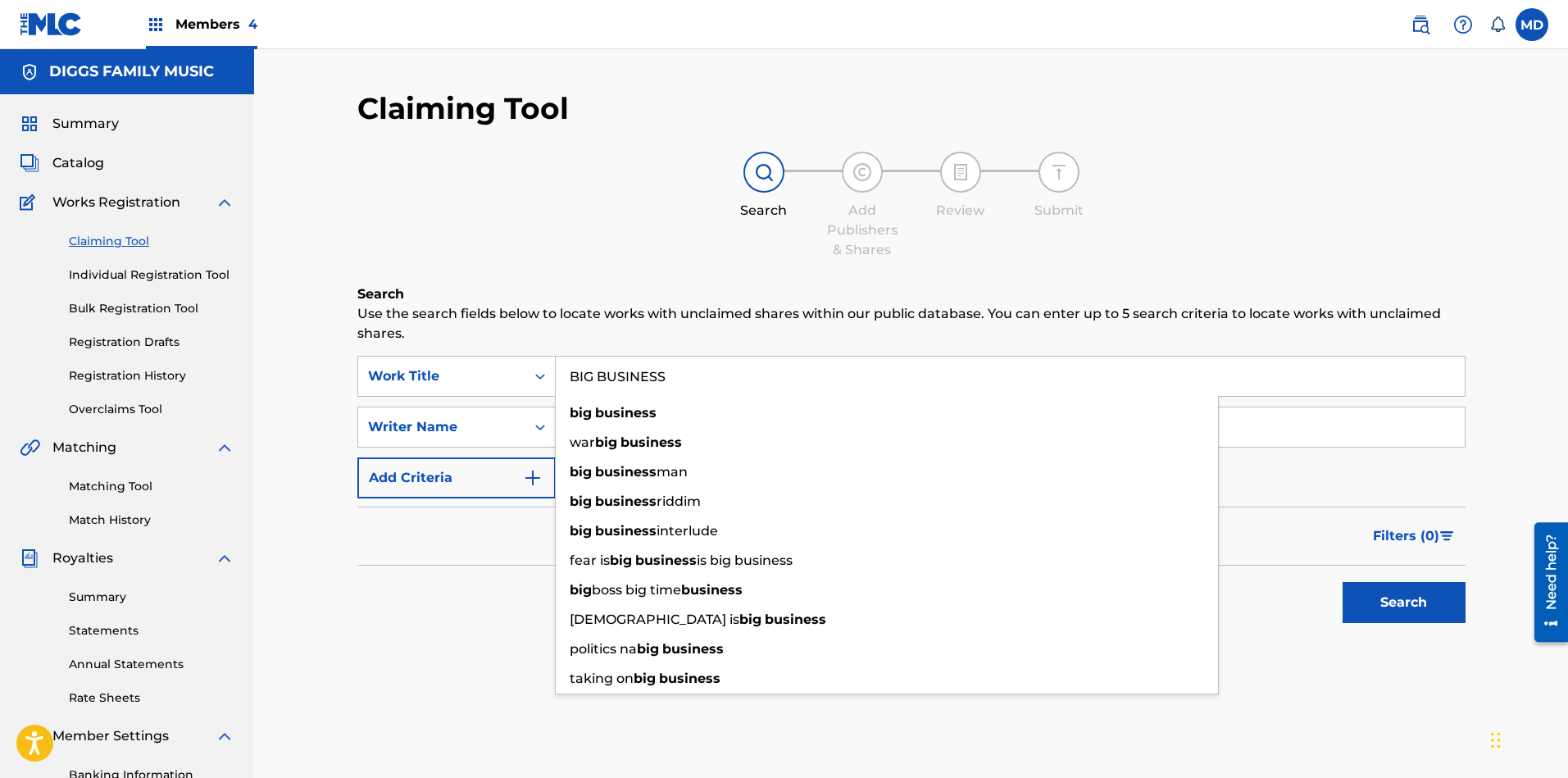
type input "BIG BUSINESS"
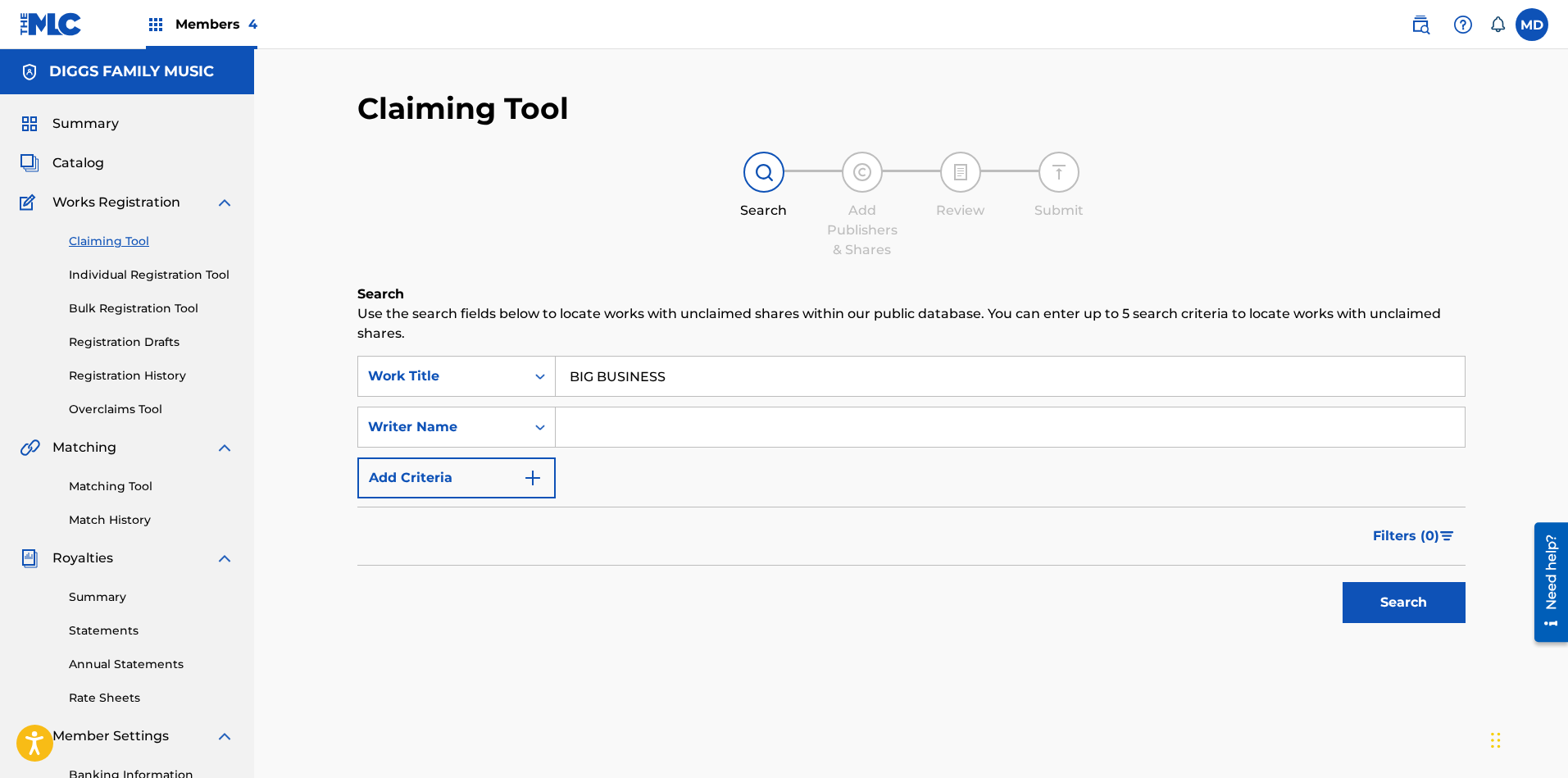
click at [1393, 594] on button "Search" at bounding box center [1404, 602] width 123 height 41
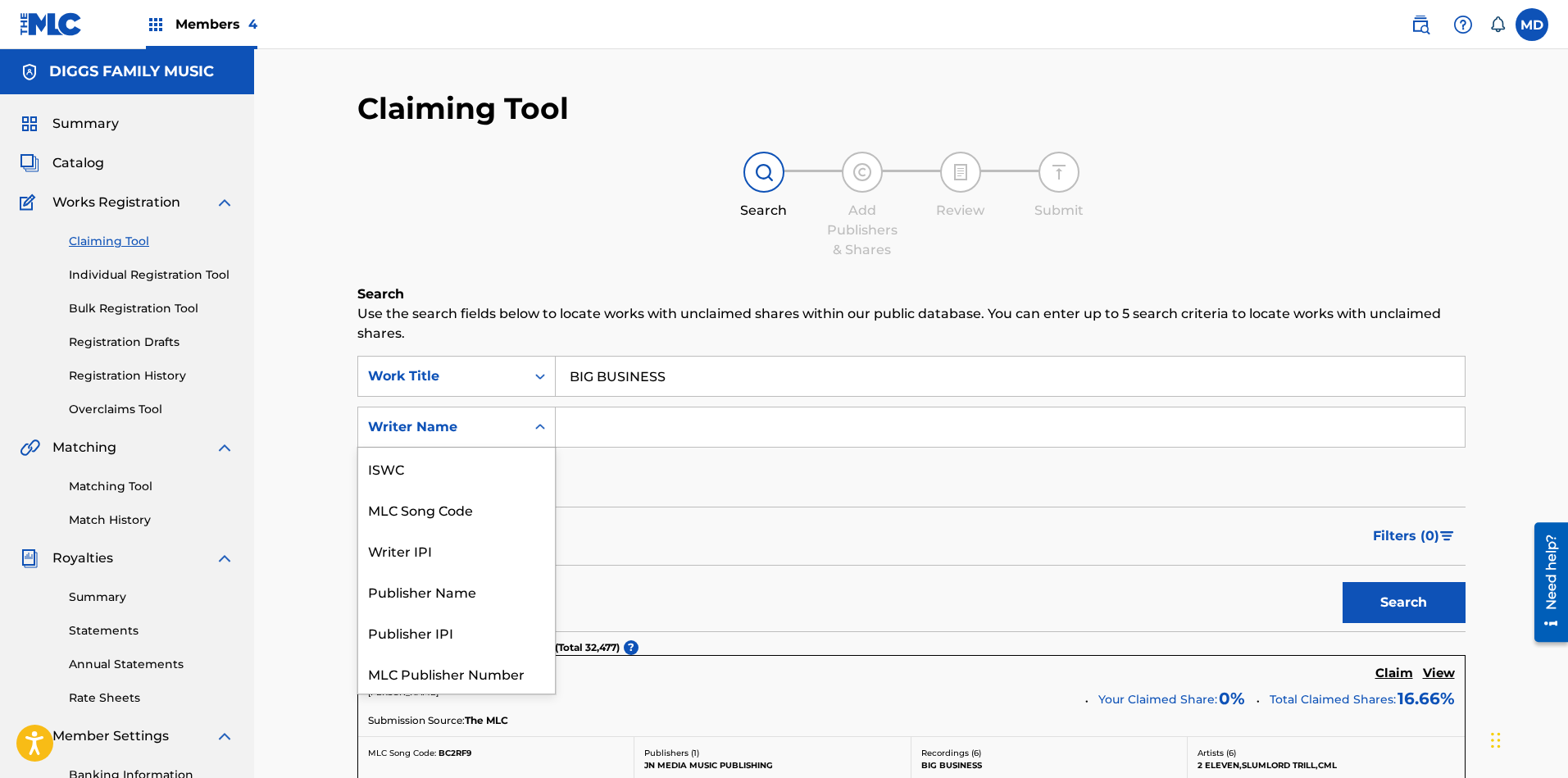
click at [497, 419] on div "Writer Name" at bounding box center [442, 426] width 148 height 19
click at [462, 526] on div "Writer IPI" at bounding box center [456, 509] width 197 height 41
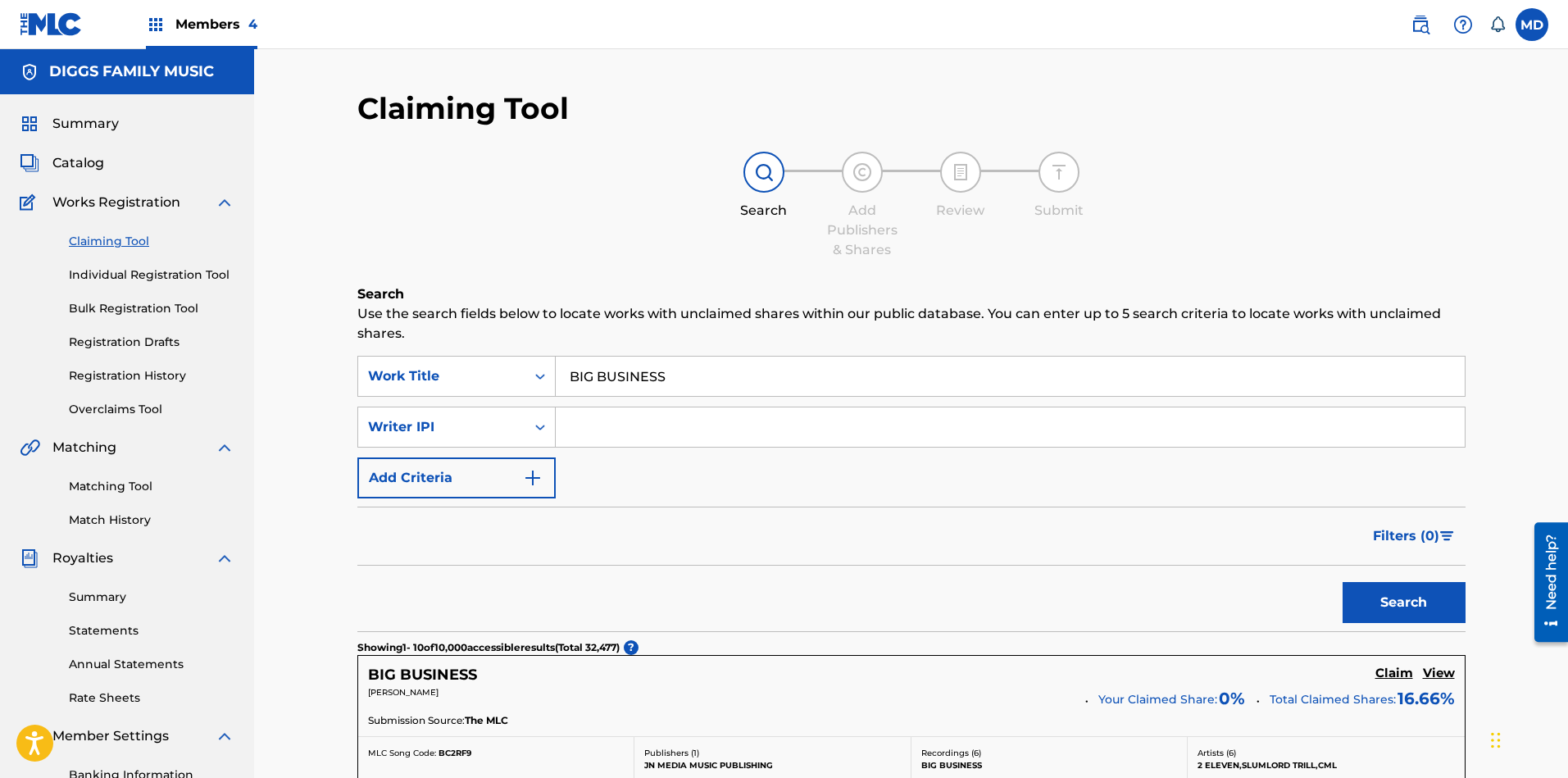
click at [643, 433] on input "Search Form" at bounding box center [1010, 427] width 909 height 39
paste input "00186596709"
type input "00186596709"
click at [1378, 598] on button "Search" at bounding box center [1404, 602] width 123 height 41
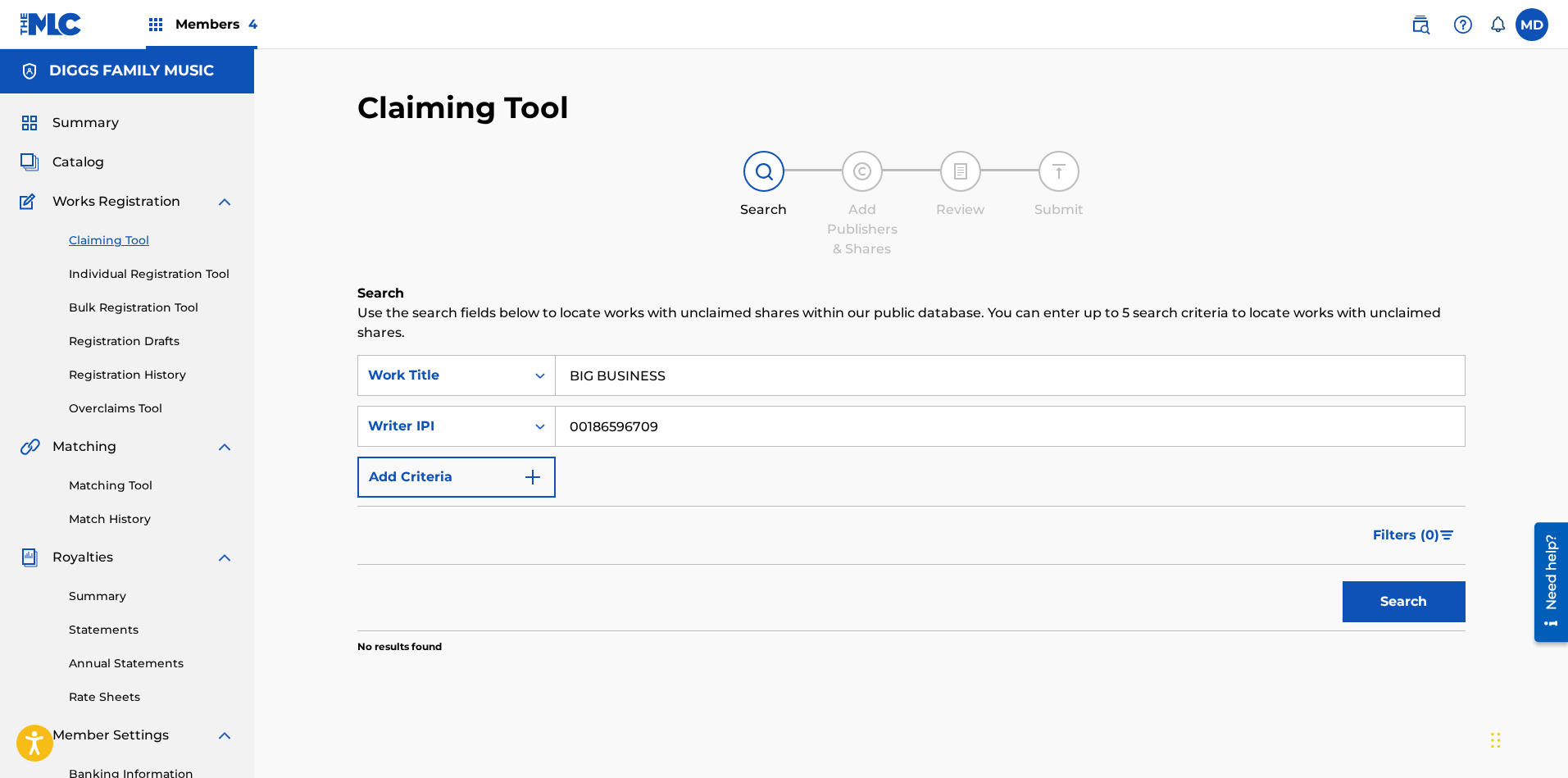
scroll to position [0, 0]
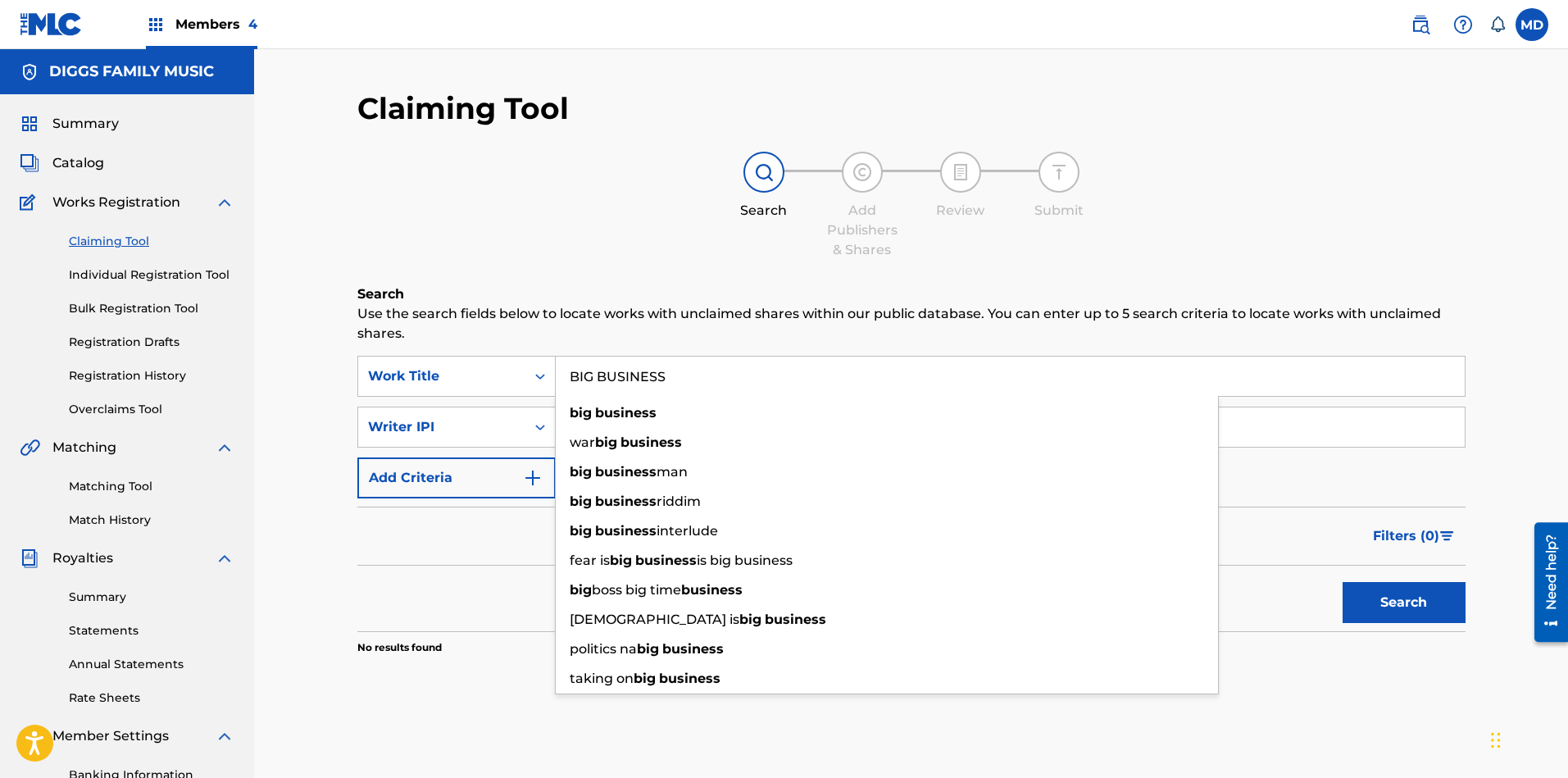
drag, startPoint x: 682, startPoint y: 371, endPoint x: 569, endPoint y: 382, distance: 113.5
click at [569, 382] on input "BIG BUSINESS" at bounding box center [1010, 376] width 909 height 39
click at [891, 282] on div "Claiming Tool Search Add Publishers & Shares Review Submit Search Use the searc…" at bounding box center [911, 413] width 1108 height 646
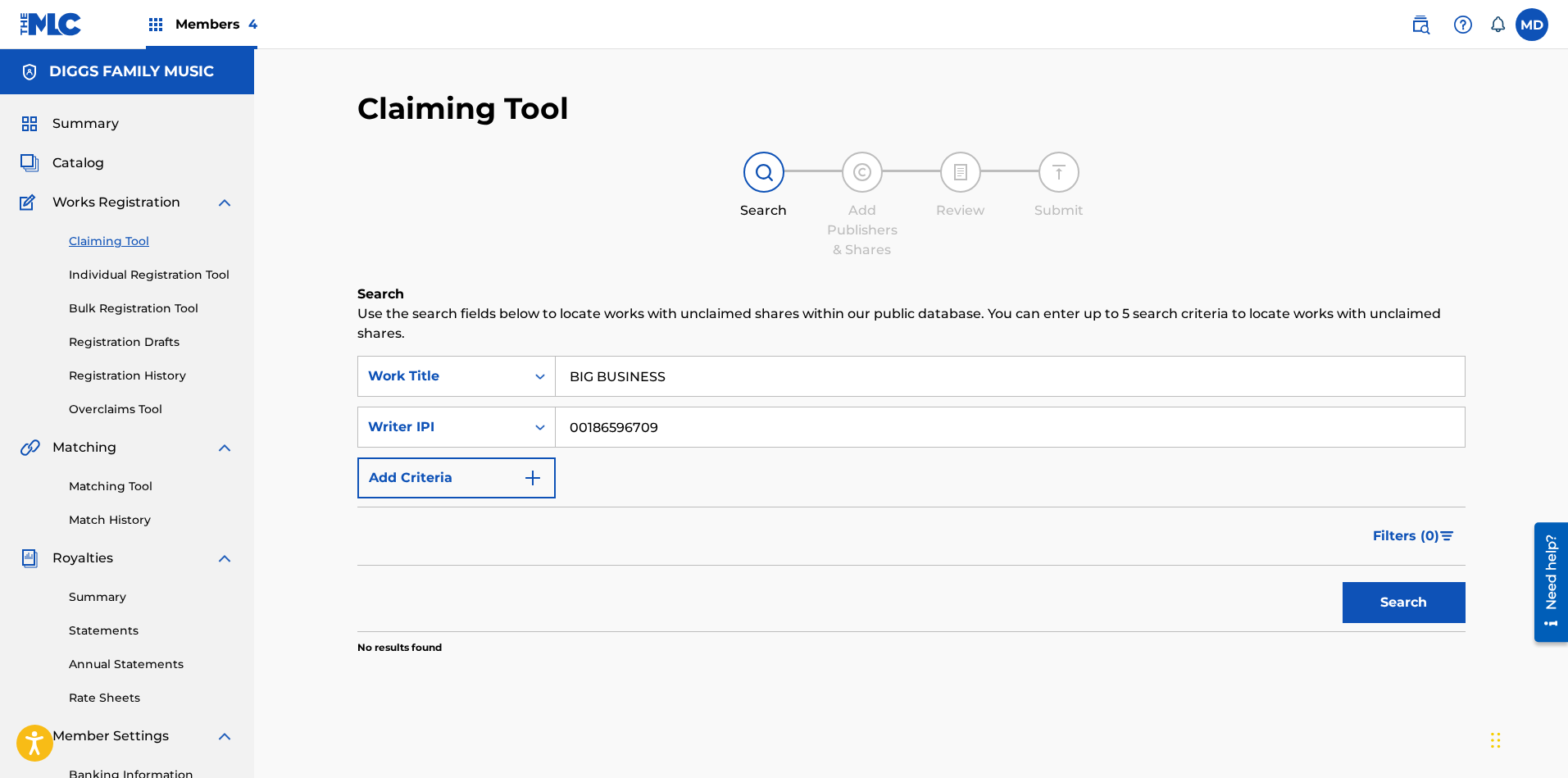
click at [114, 276] on link "Individual Registration Tool" at bounding box center [151, 275] width 165 height 18
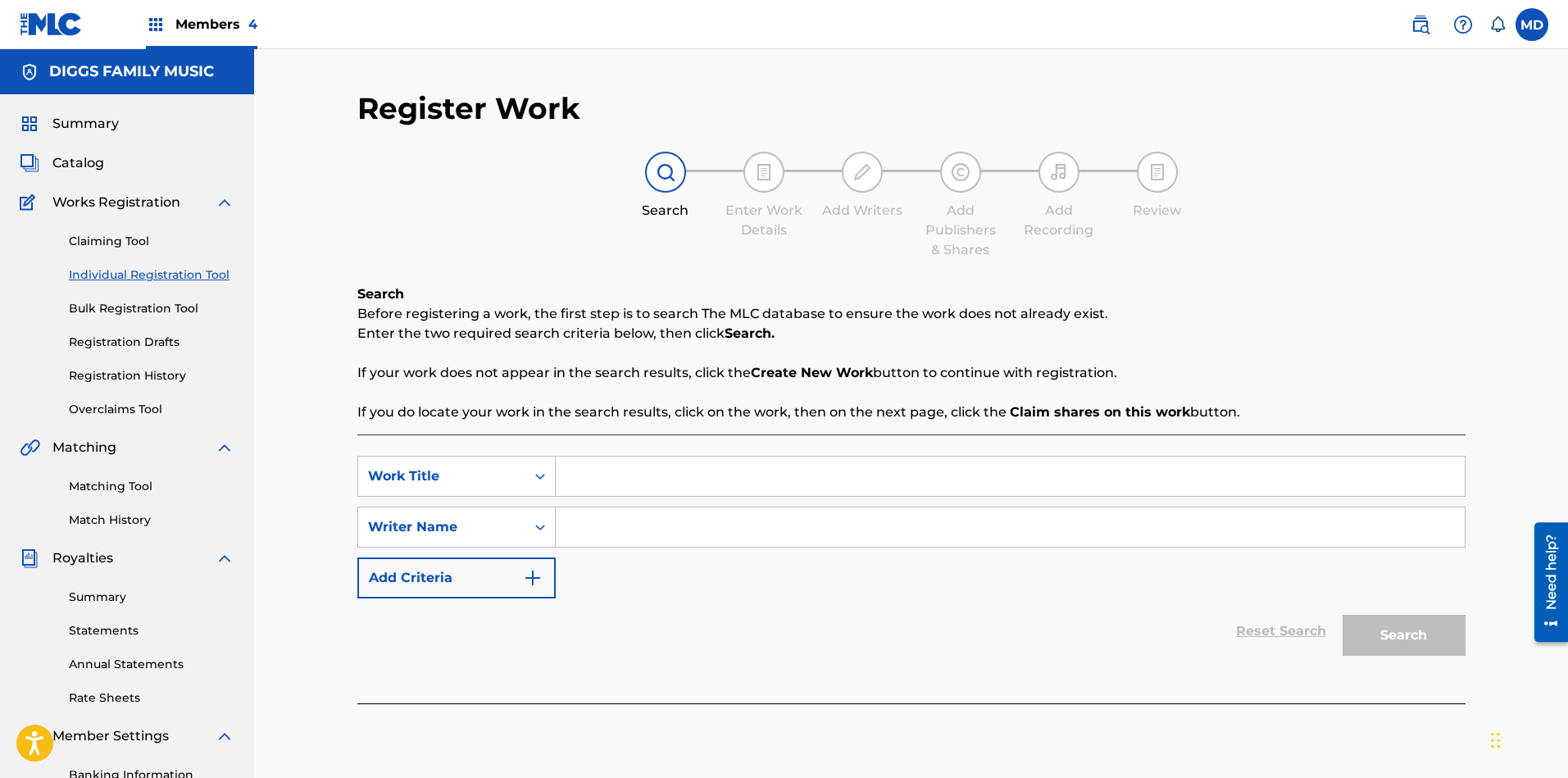
click at [679, 475] on input "Search Form" at bounding box center [1010, 475] width 909 height 39
click at [636, 530] on input "Search Form" at bounding box center [1010, 526] width 909 height 39
click at [642, 482] on input "Search Form" at bounding box center [1010, 475] width 909 height 39
paste input "BIG BUSINESS"
type input "BIG BUSINESS"
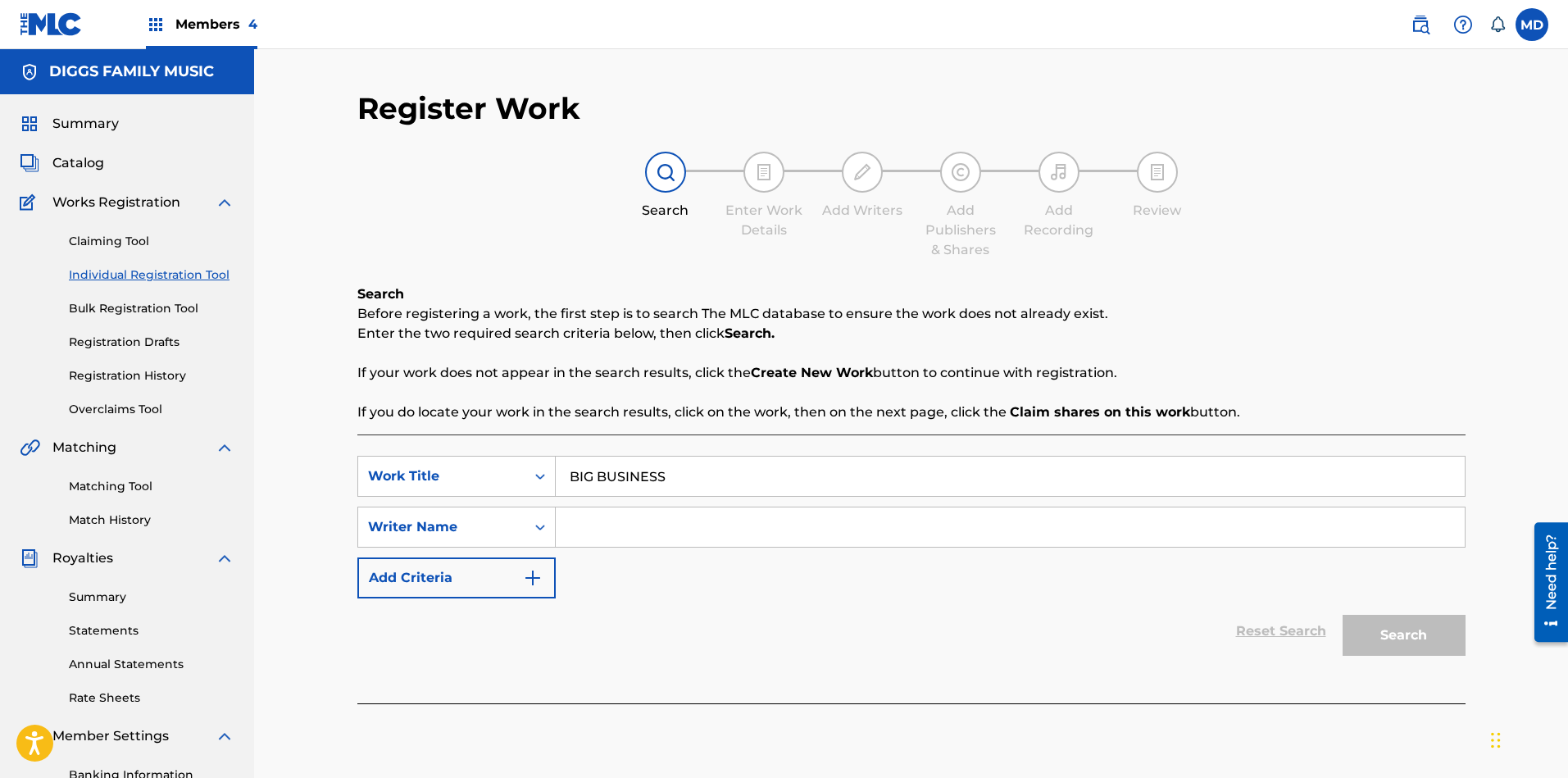
click at [662, 525] on input "Search Form" at bounding box center [1010, 526] width 909 height 39
click at [734, 535] on input "Search Form" at bounding box center [1010, 526] width 909 height 39
paste input "ISAAC KENEON F"
type input "ISAAC KENEON F"
click at [1393, 627] on button "Search" at bounding box center [1404, 635] width 123 height 41
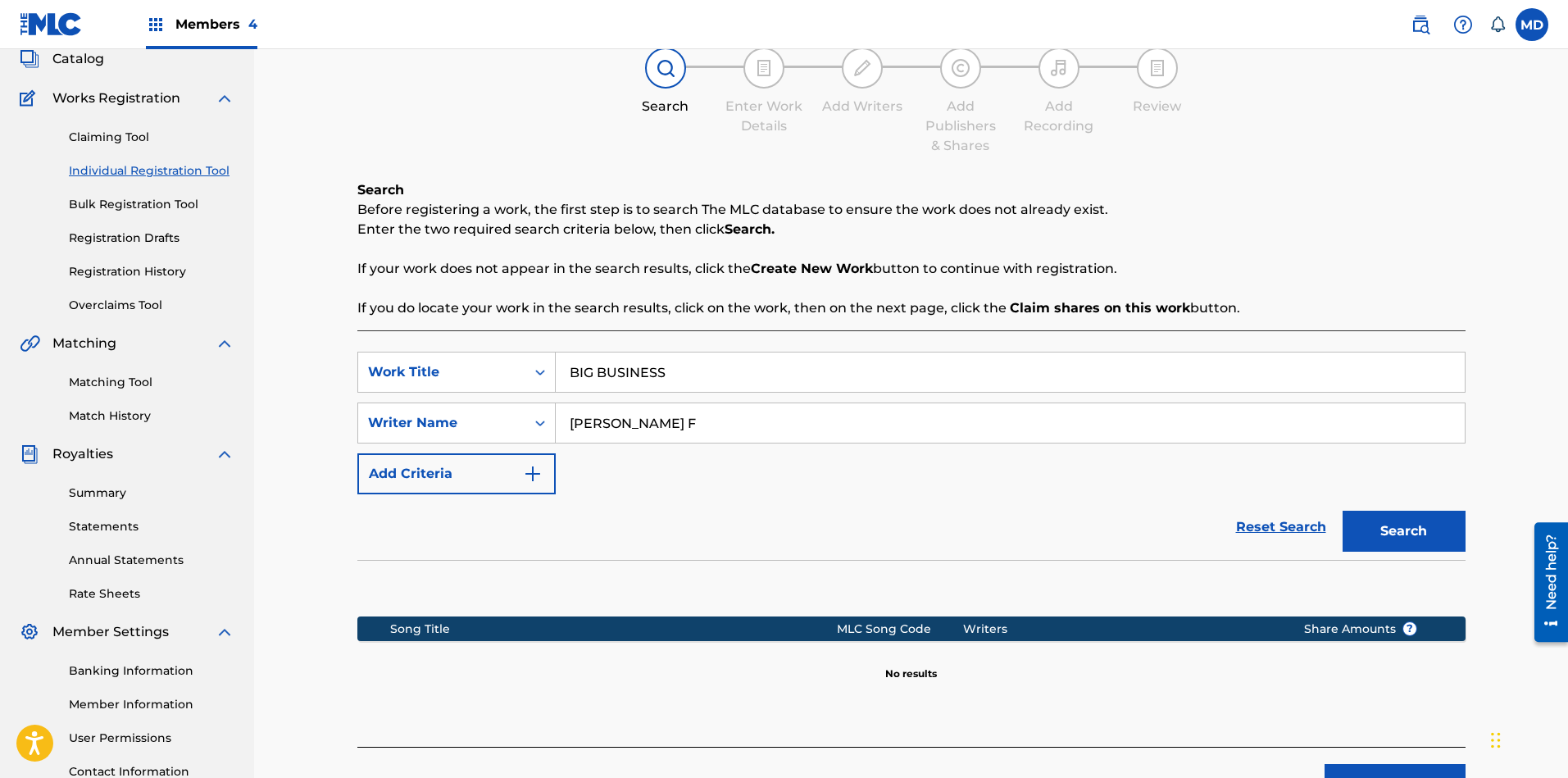
scroll to position [237, 0]
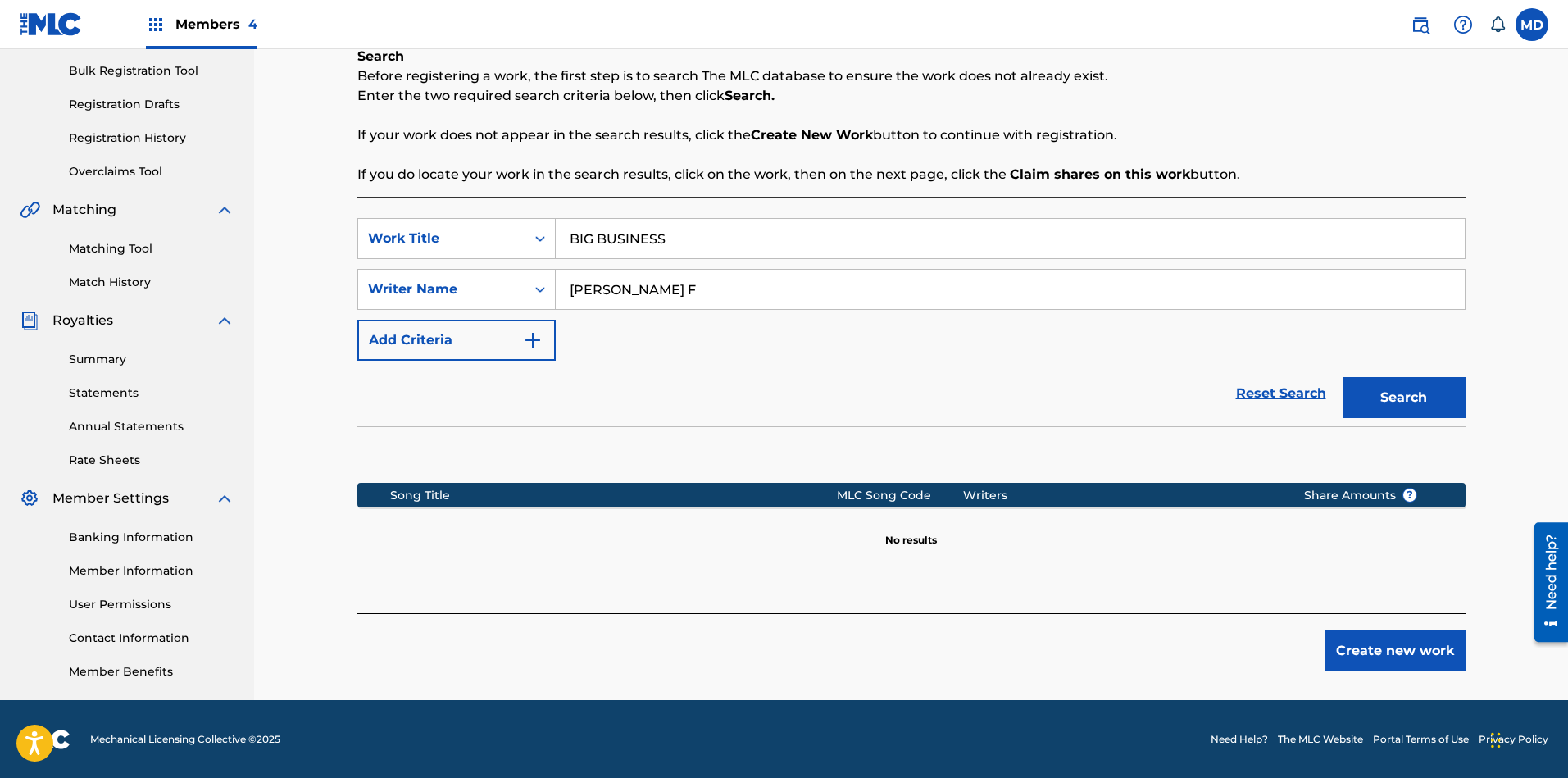
click at [1393, 654] on button "Create new work" at bounding box center [1394, 651] width 141 height 41
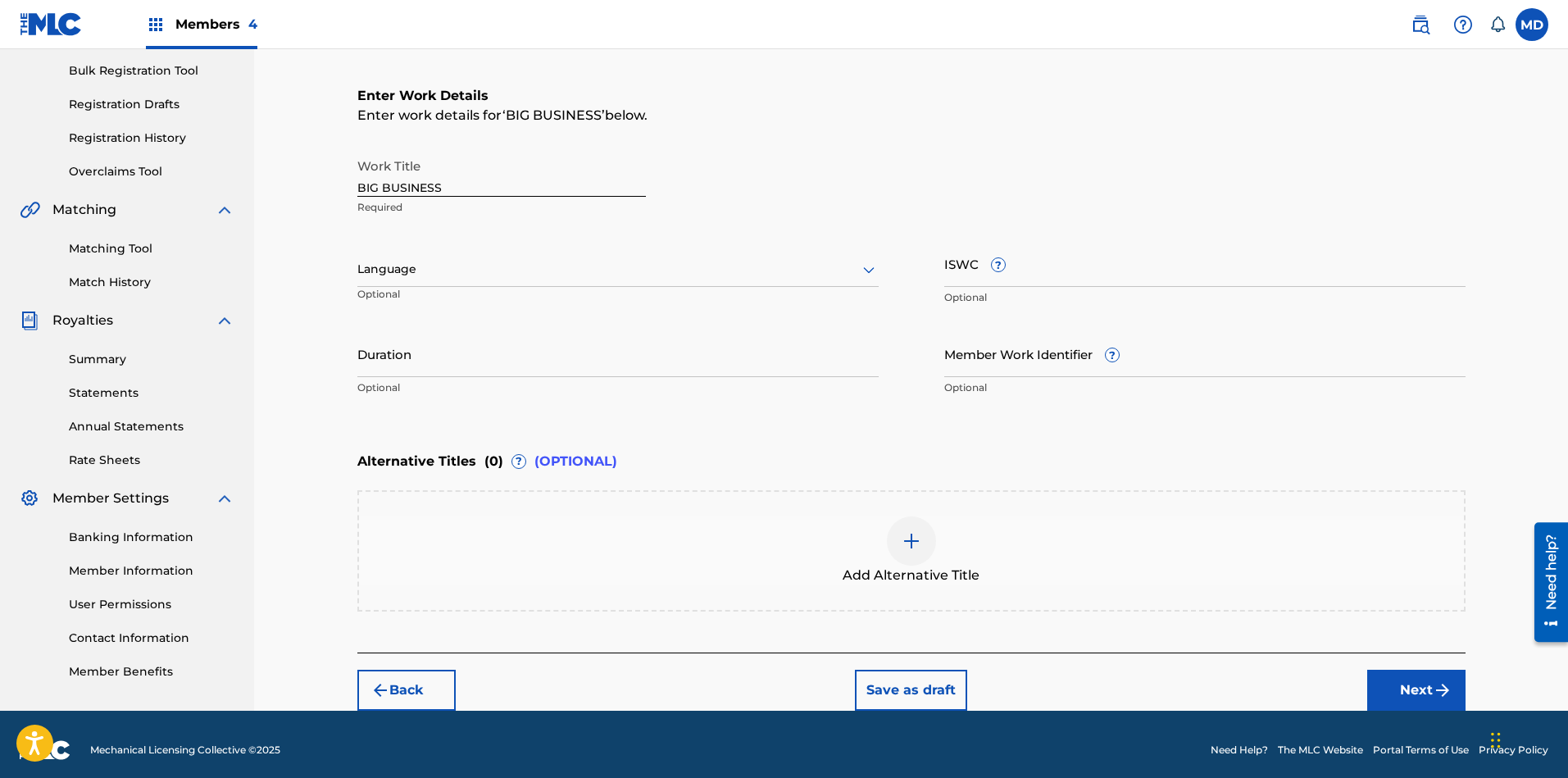
click at [443, 266] on div at bounding box center [618, 269] width 522 height 20
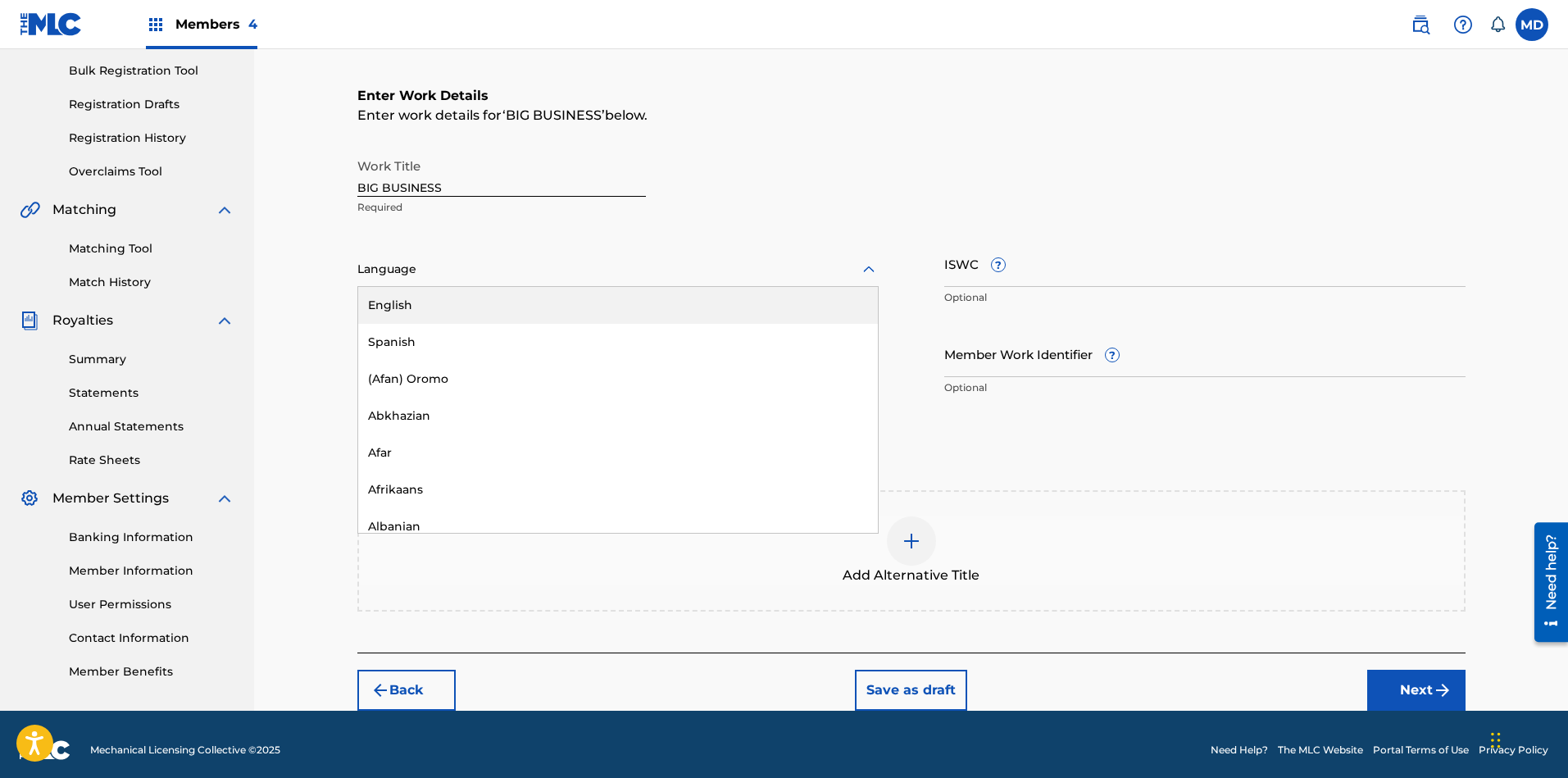
click at [455, 308] on div "English" at bounding box center [618, 305] width 520 height 37
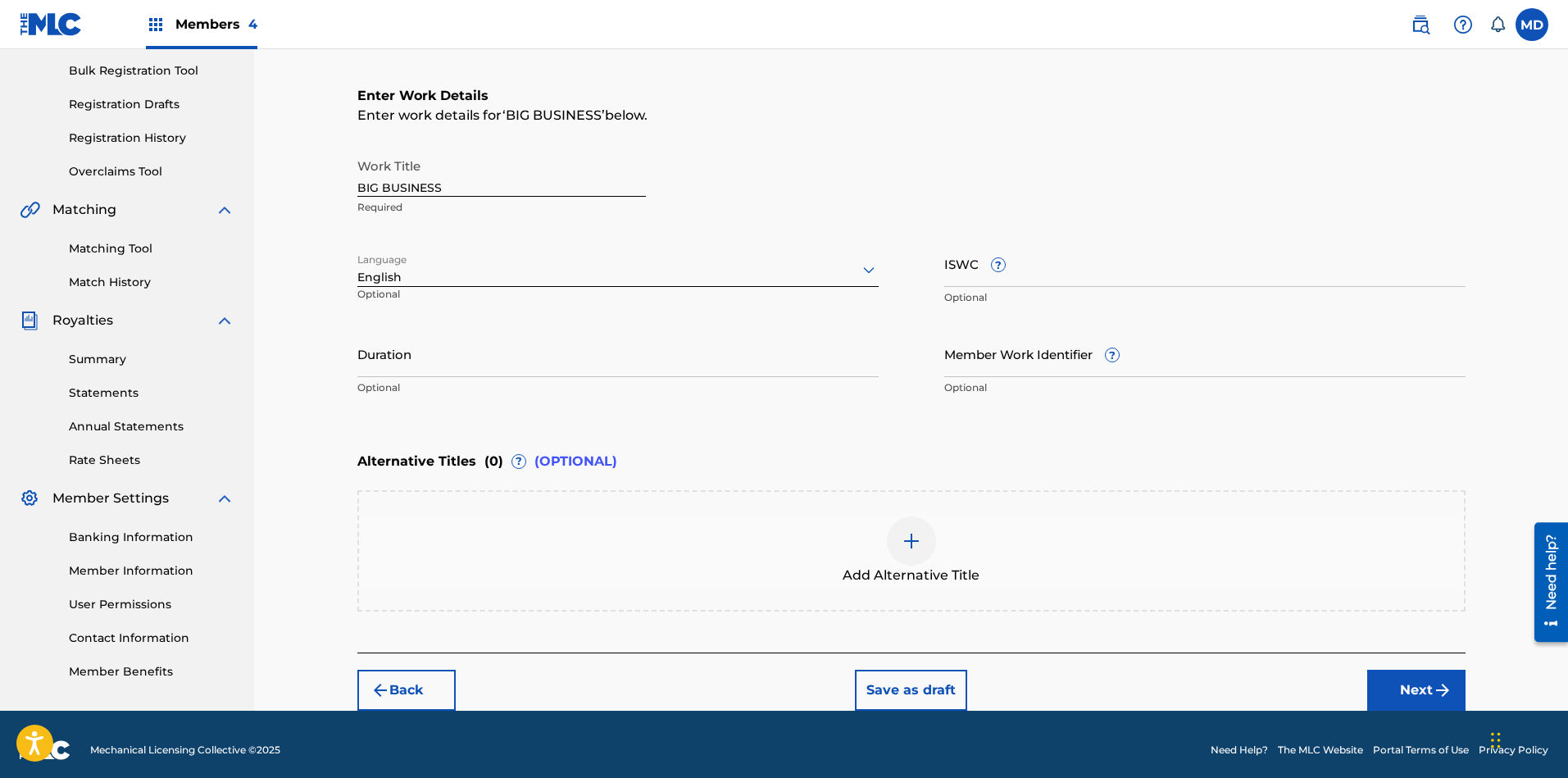
click at [1061, 270] on input "ISWC ?" at bounding box center [1205, 263] width 522 height 47
paste input "T-912.354.139-9"
type input "T-912.354.139-9"
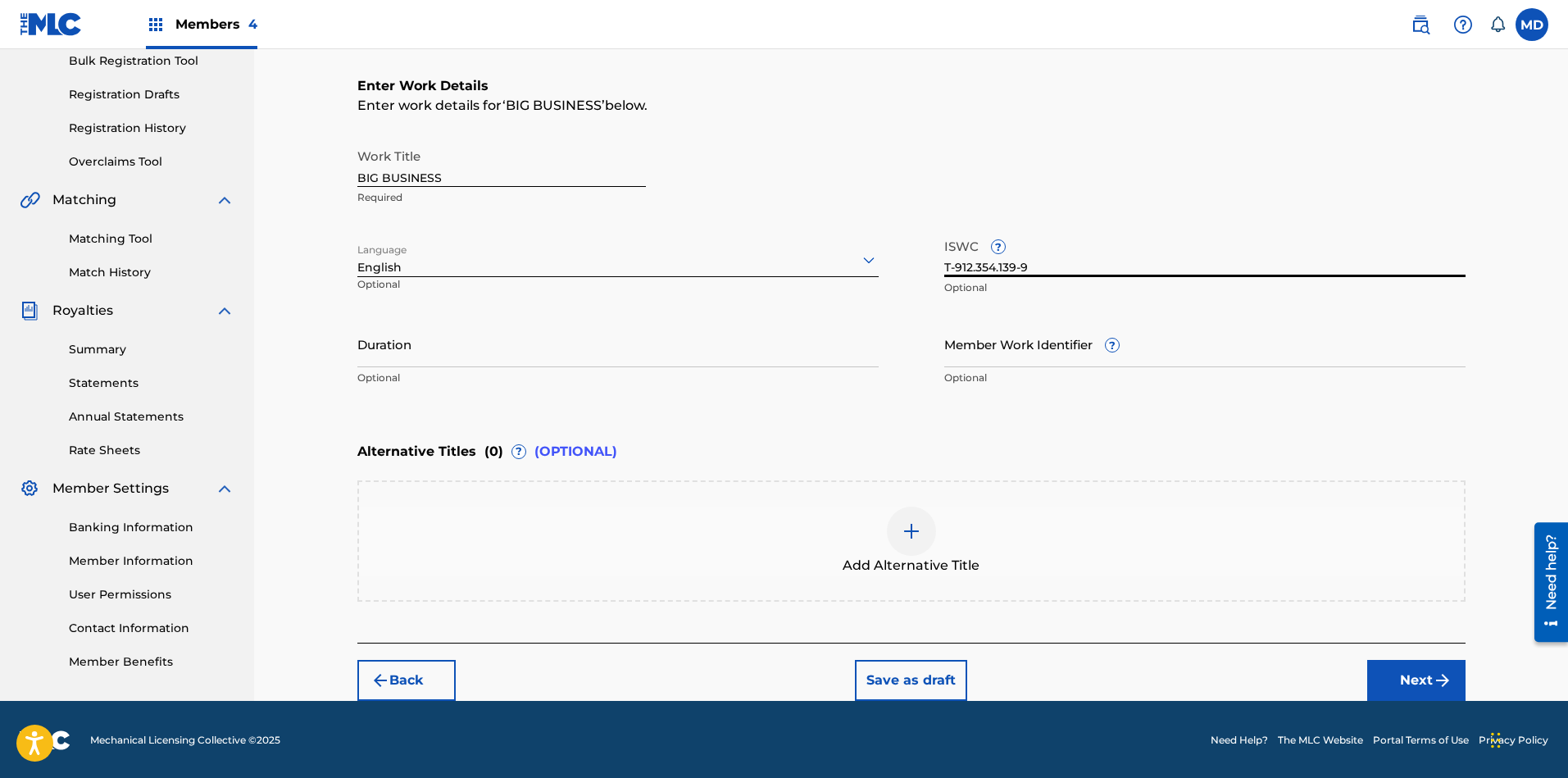
scroll to position [248, 0]
click at [1393, 677] on button "Next" at bounding box center [1415, 679] width 98 height 41
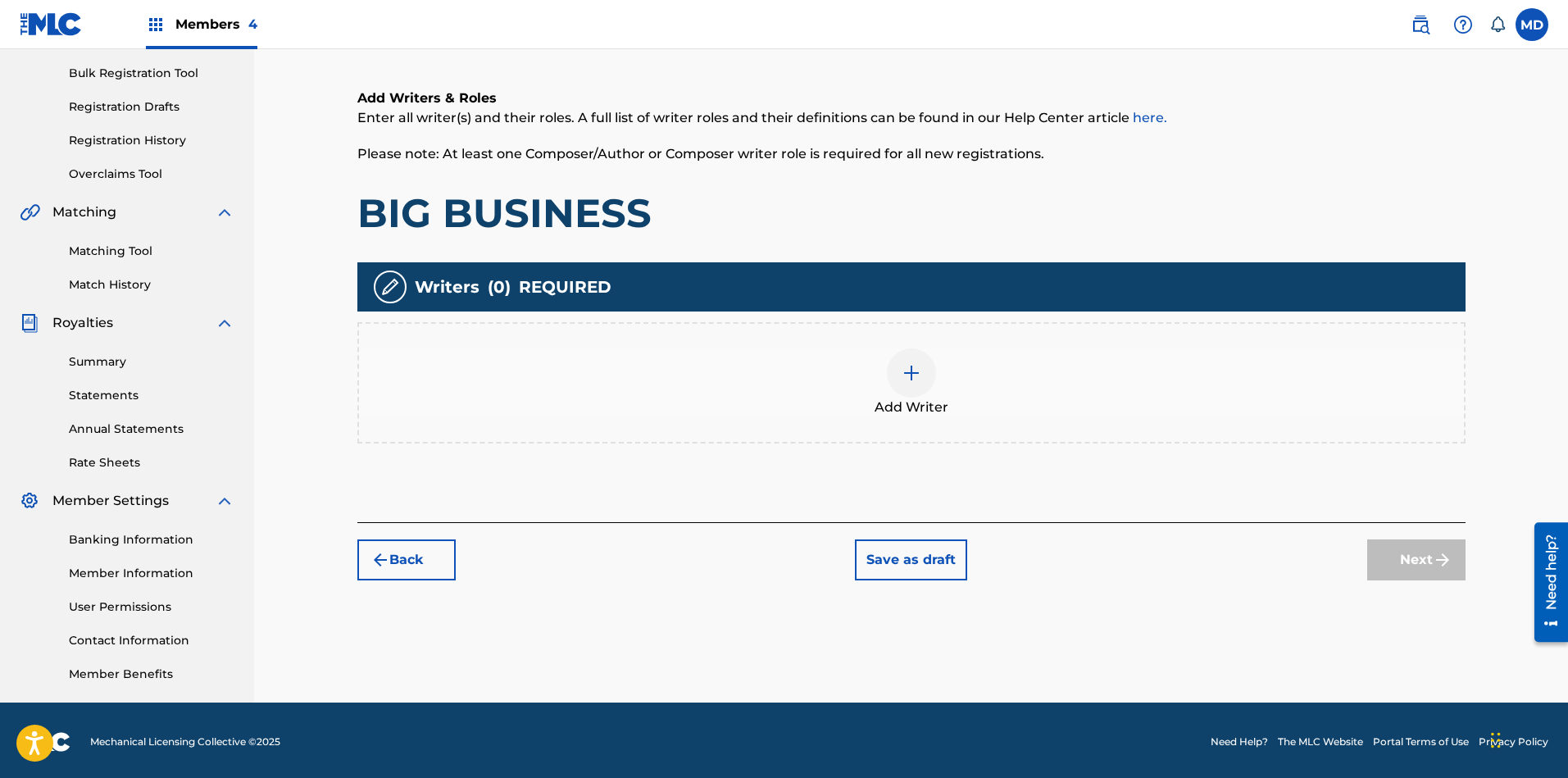
scroll to position [237, 0]
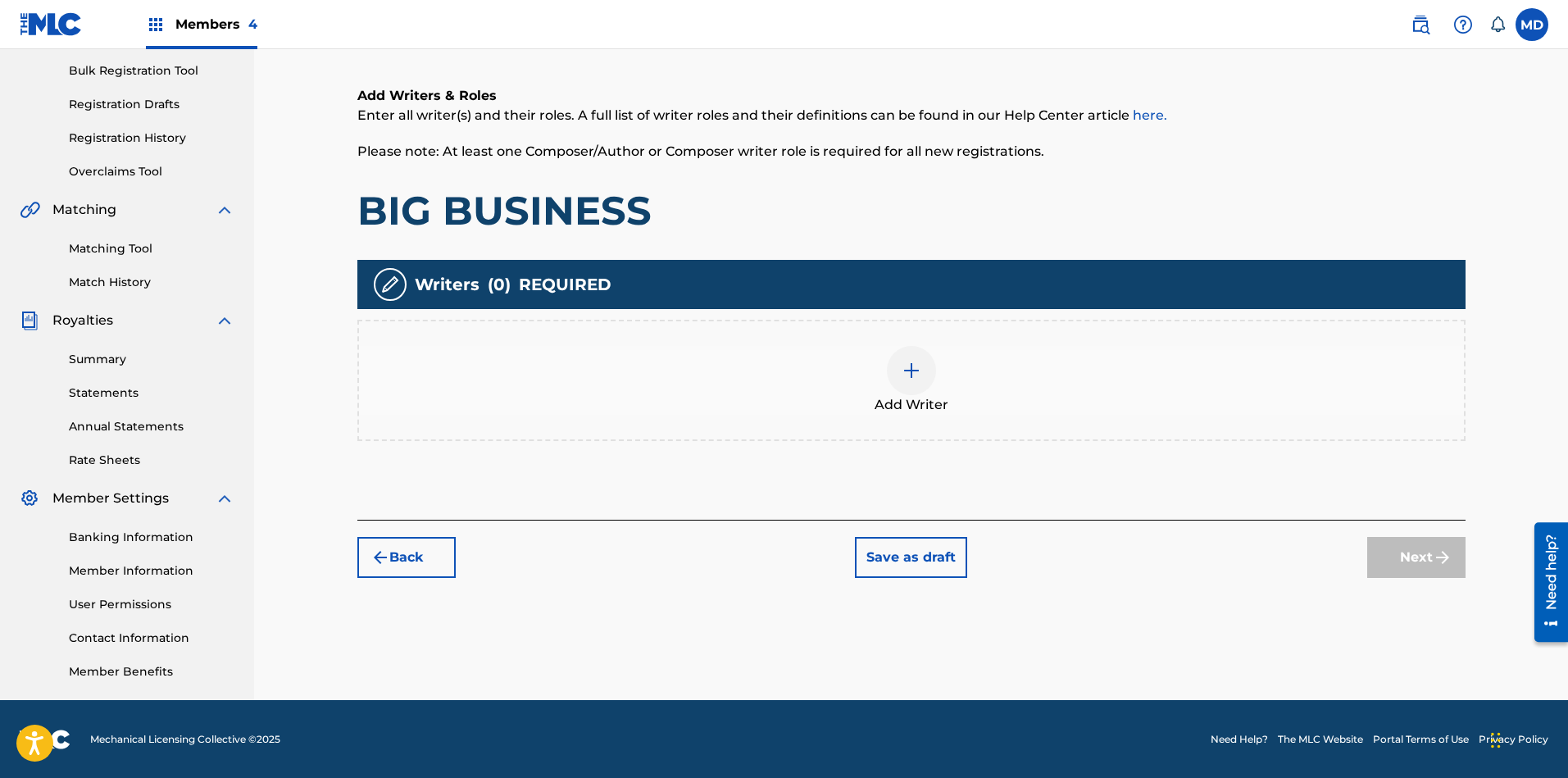
click at [917, 367] on img at bounding box center [911, 370] width 19 height 19
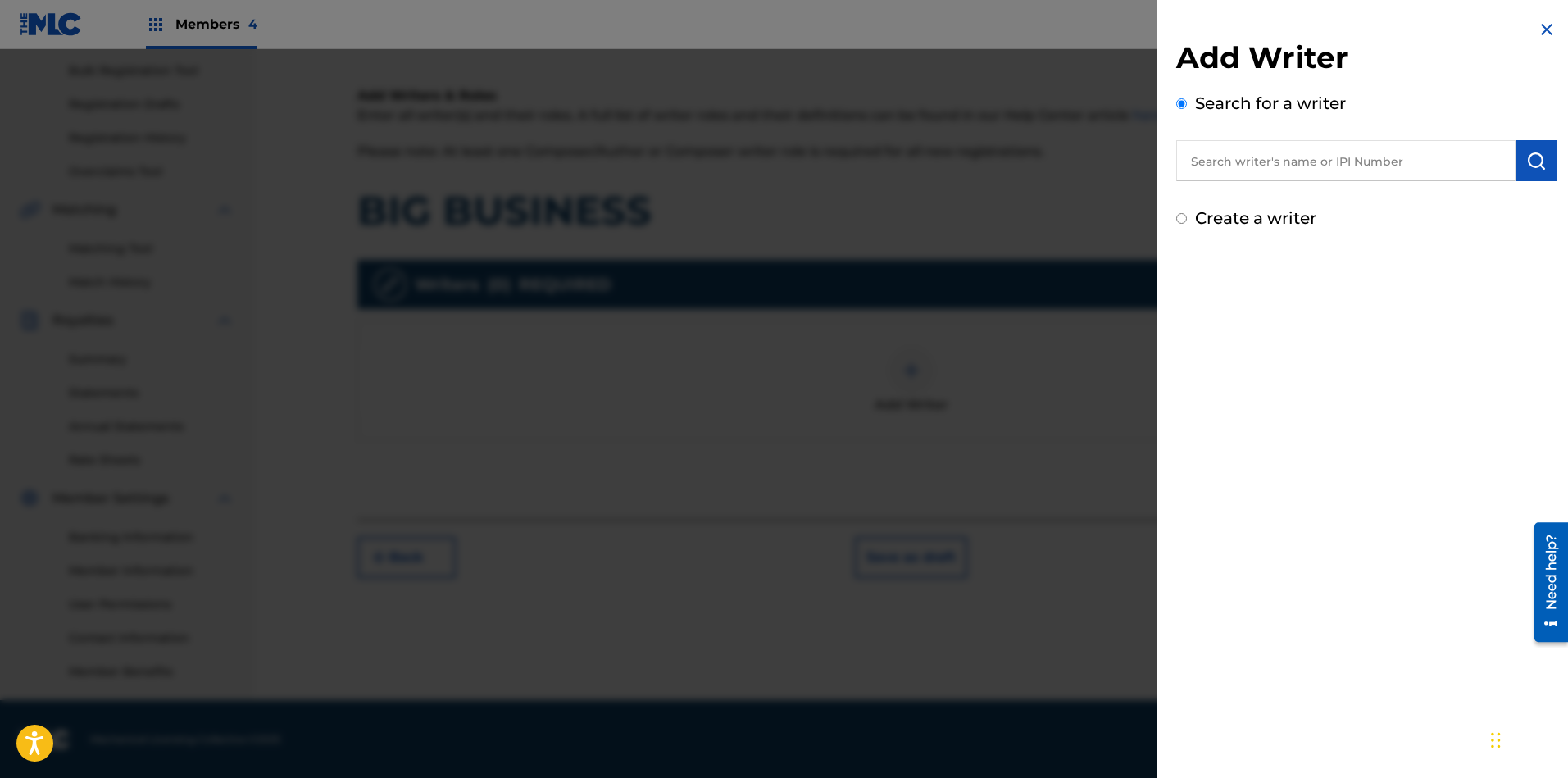
click at [1254, 171] on input "text" at bounding box center [1346, 160] width 340 height 41
paste input "00186596709"
type input "00186596709"
click at [1393, 158] on button "submit" at bounding box center [1535, 160] width 41 height 41
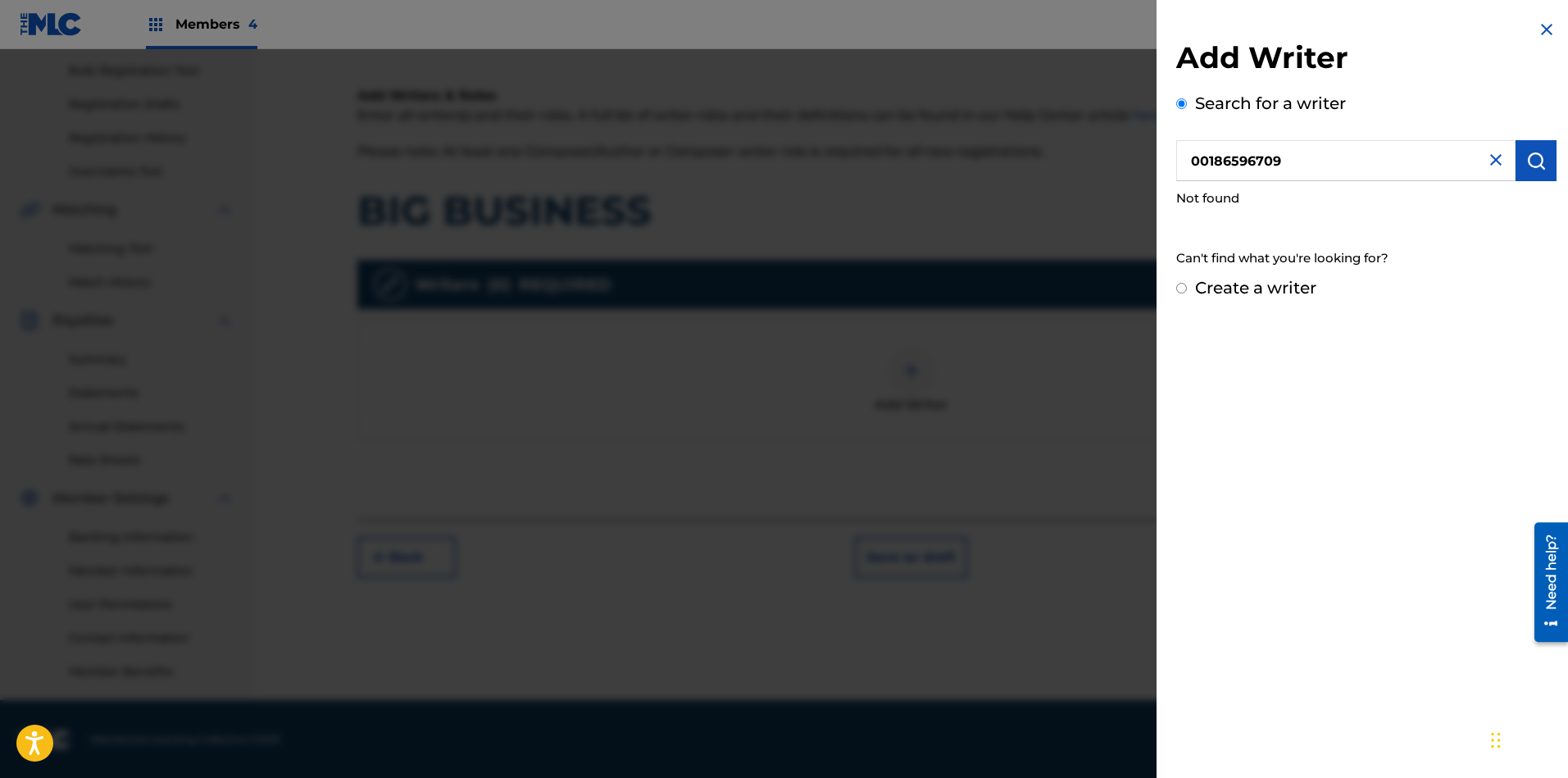
click at [1182, 287] on input "Create a writer" at bounding box center [1181, 288] width 11 height 11
radio input "false"
radio input "true"
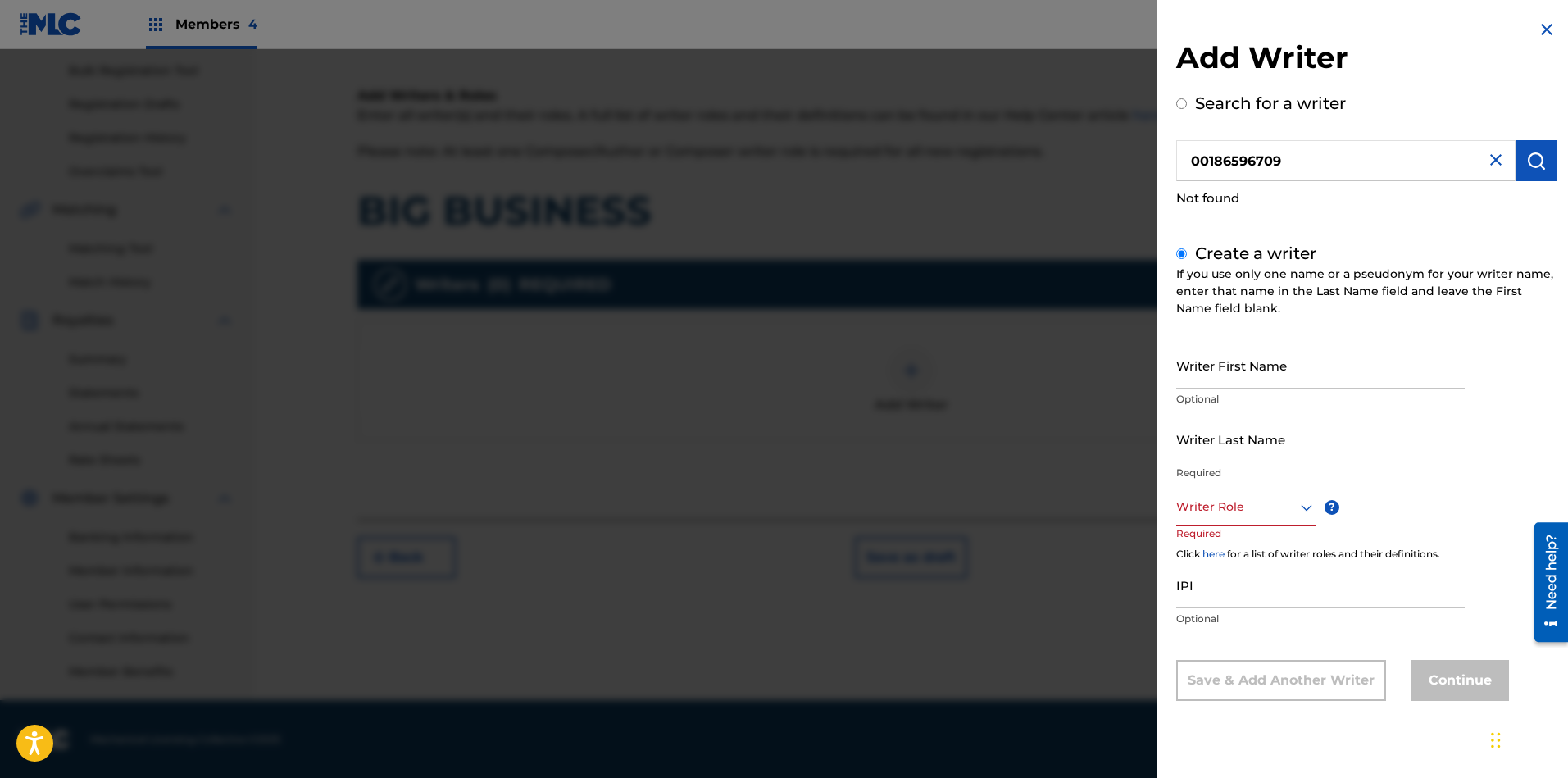
click at [1270, 591] on input "IPI" at bounding box center [1321, 584] width 288 height 47
paste input "00186596709"
type input "00186596709"
click at [1257, 376] on input "Writer First Name" at bounding box center [1321, 366] width 288 height 47
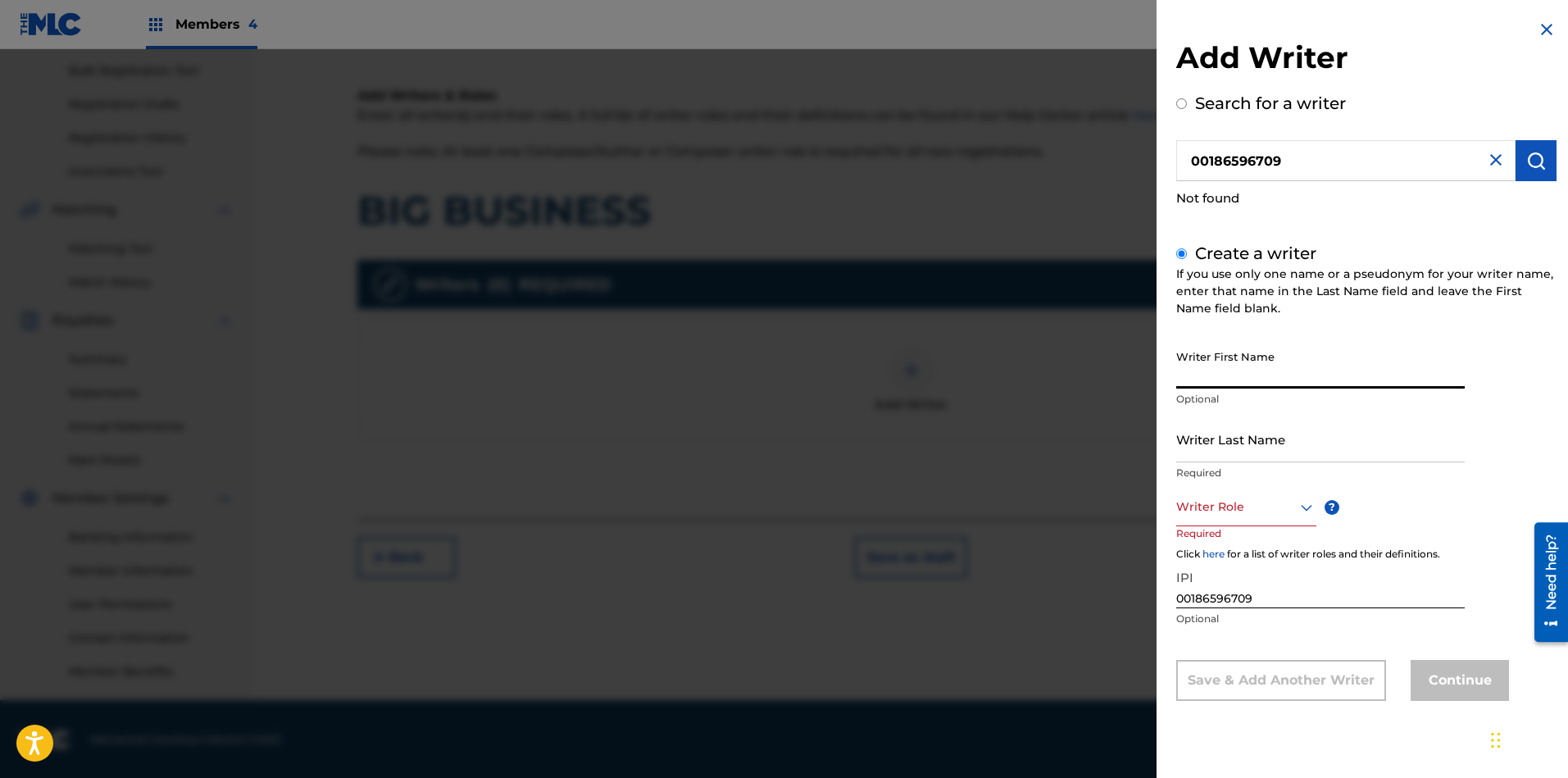
paste input "ISAAC KENEON F"
click at [1215, 377] on input "ISAAC KENEON F" at bounding box center [1321, 366] width 288 height 47
type input "KENEON F"
click at [1263, 447] on input "Writer Last Name" at bounding box center [1321, 439] width 288 height 47
paste input "ISAAC KENEON F"
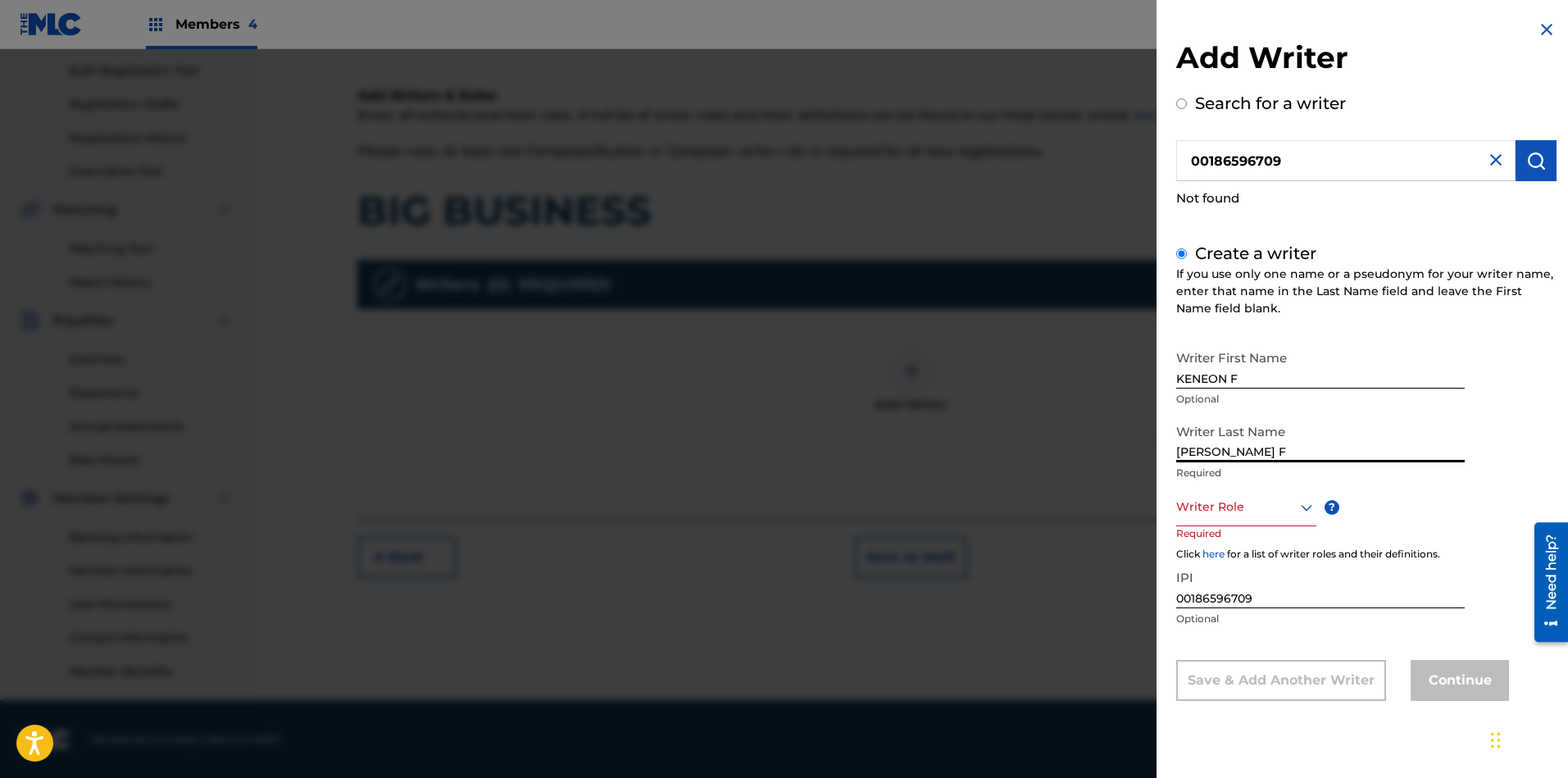
click at [1295, 450] on input "ISAAC KENEON F" at bounding box center [1321, 439] width 288 height 47
type input "ISAAC"
click at [1236, 517] on div "Writer Role" at bounding box center [1246, 507] width 140 height 37
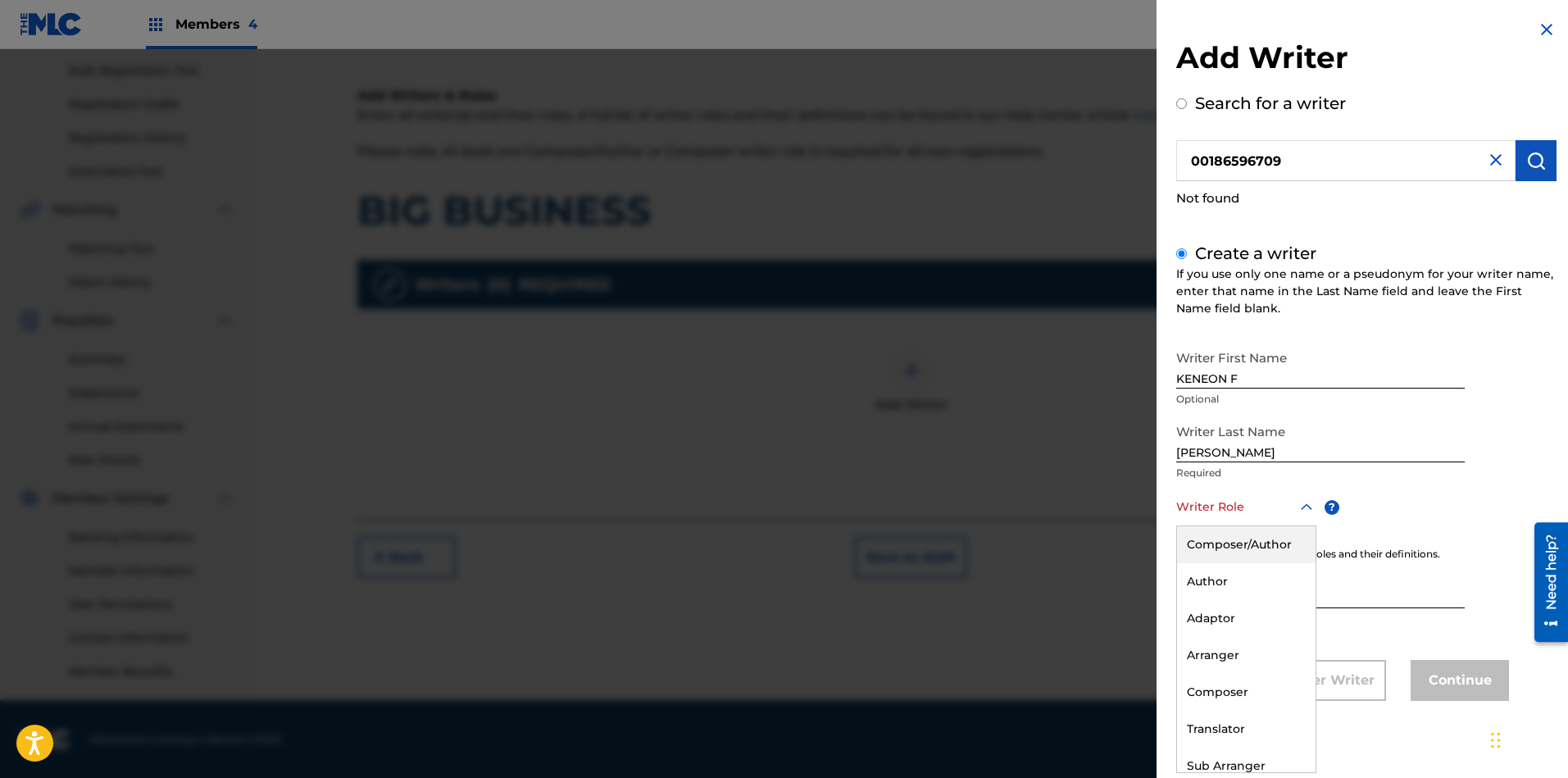
click at [1238, 552] on div "Composer/Author" at bounding box center [1246, 544] width 138 height 37
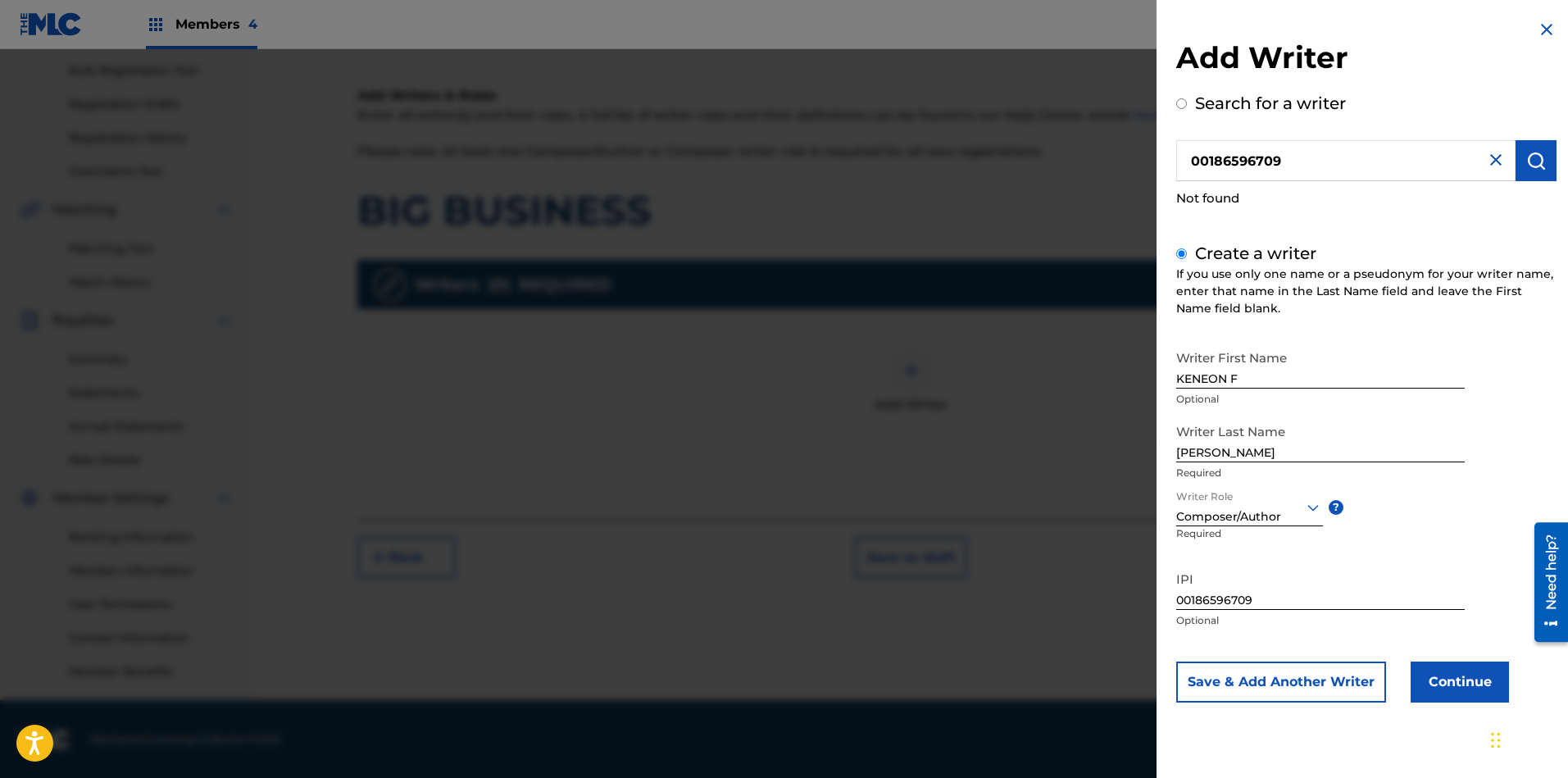
click at [1393, 683] on button "Continue" at bounding box center [1459, 682] width 98 height 41
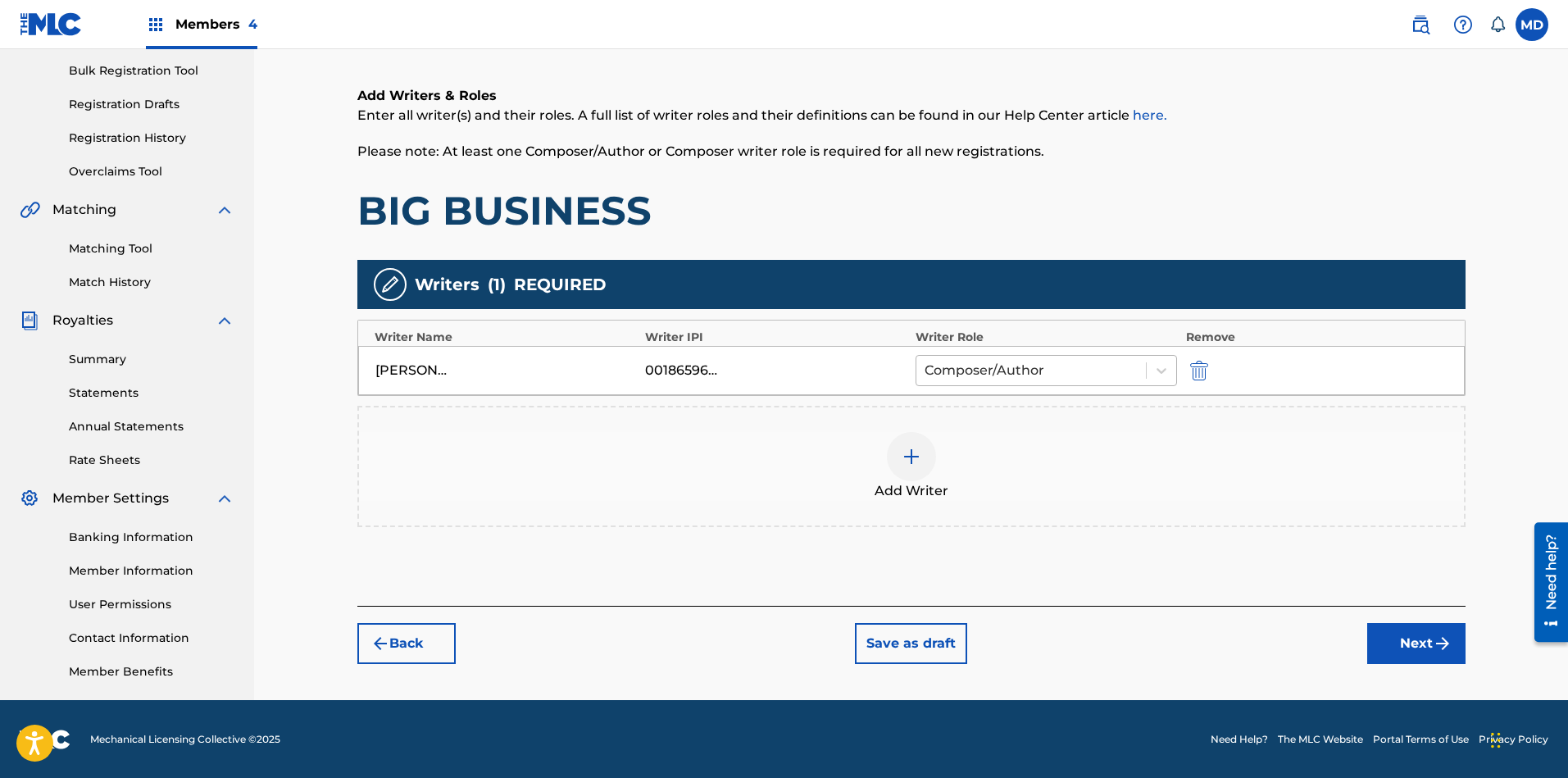
click at [1036, 366] on div at bounding box center [1031, 370] width 214 height 23
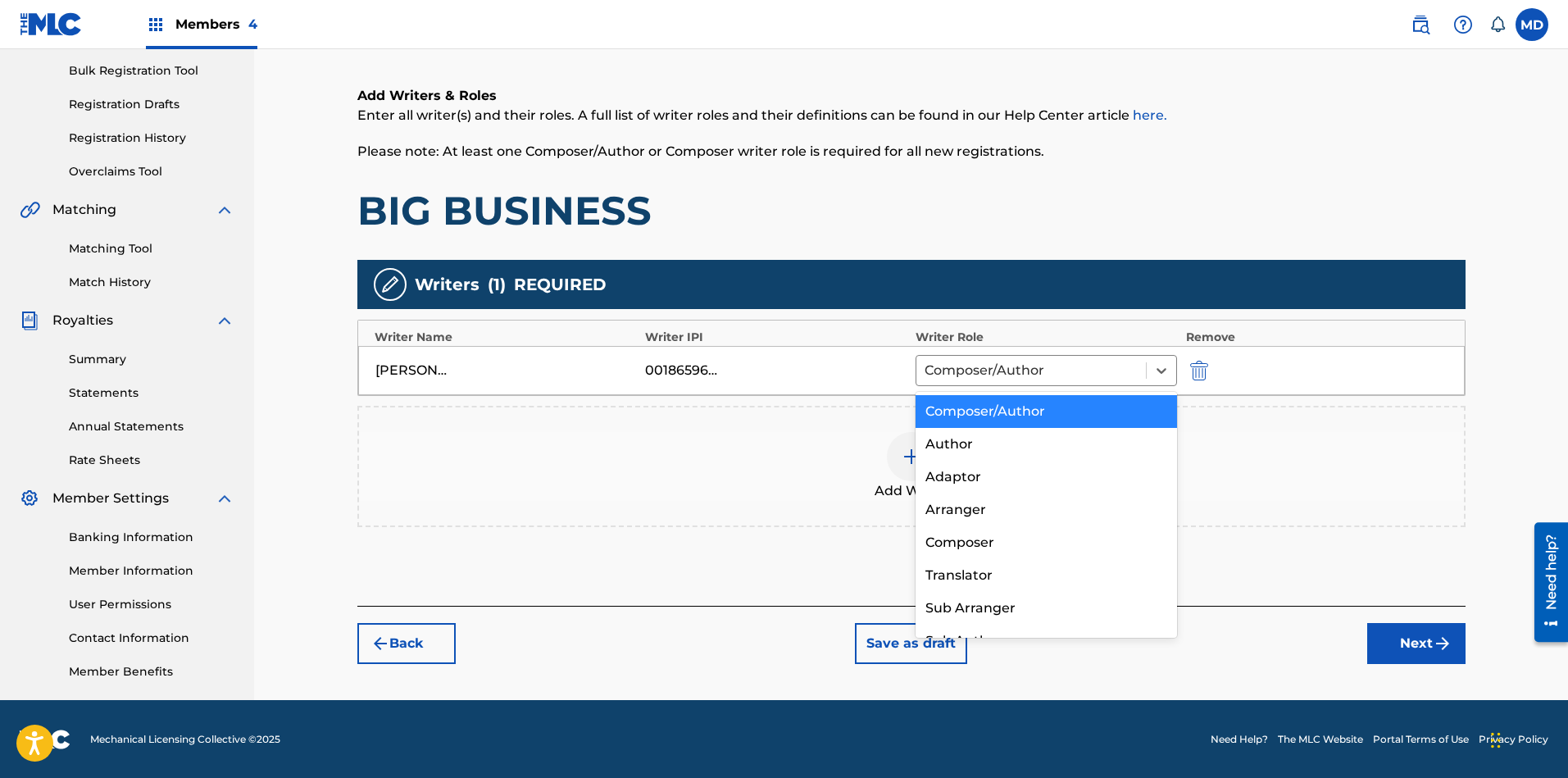
click at [797, 447] on div "Add Writer" at bounding box center [911, 466] width 1104 height 69
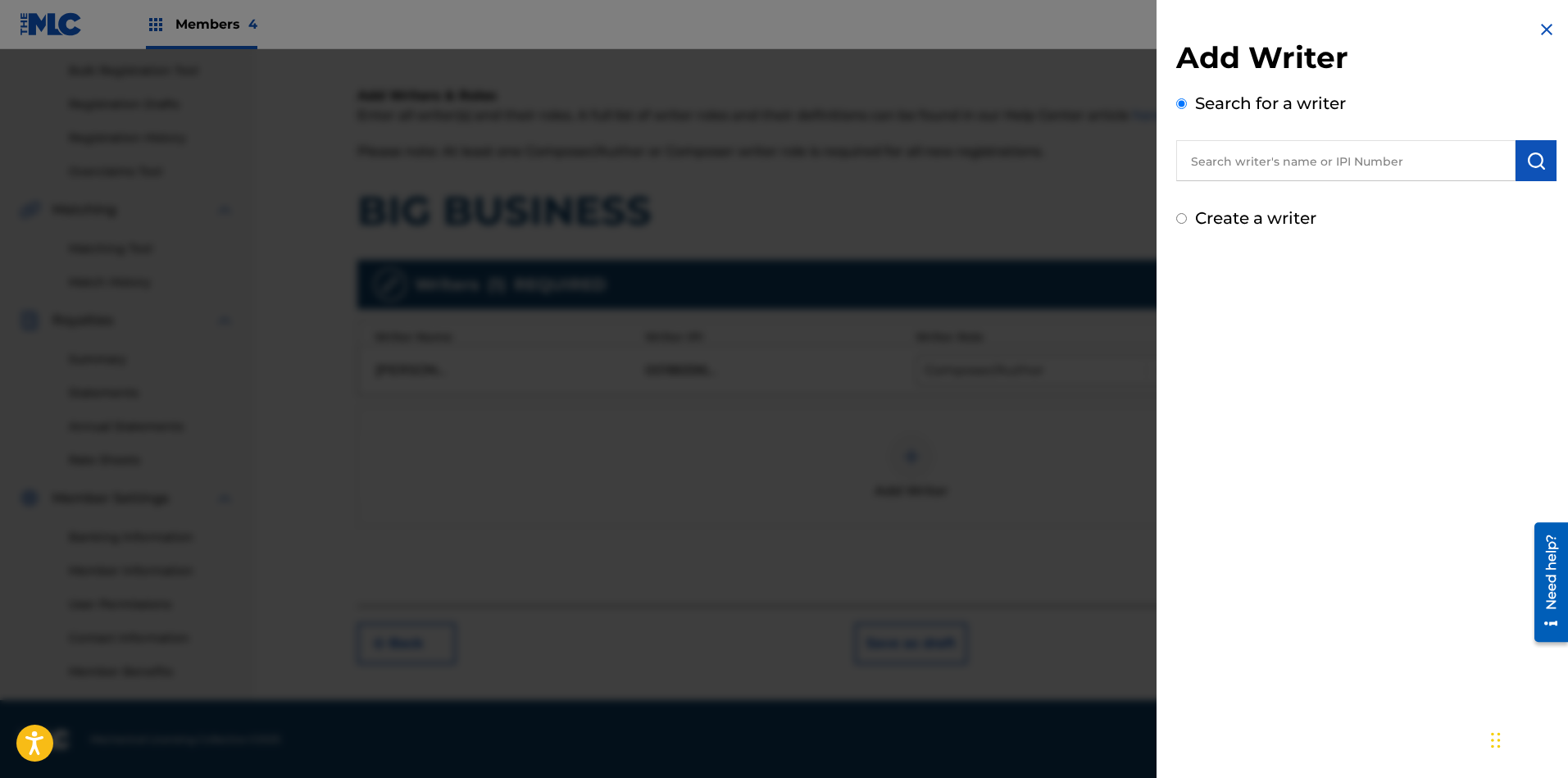
click at [1393, 26] on img at bounding box center [1546, 29] width 19 height 19
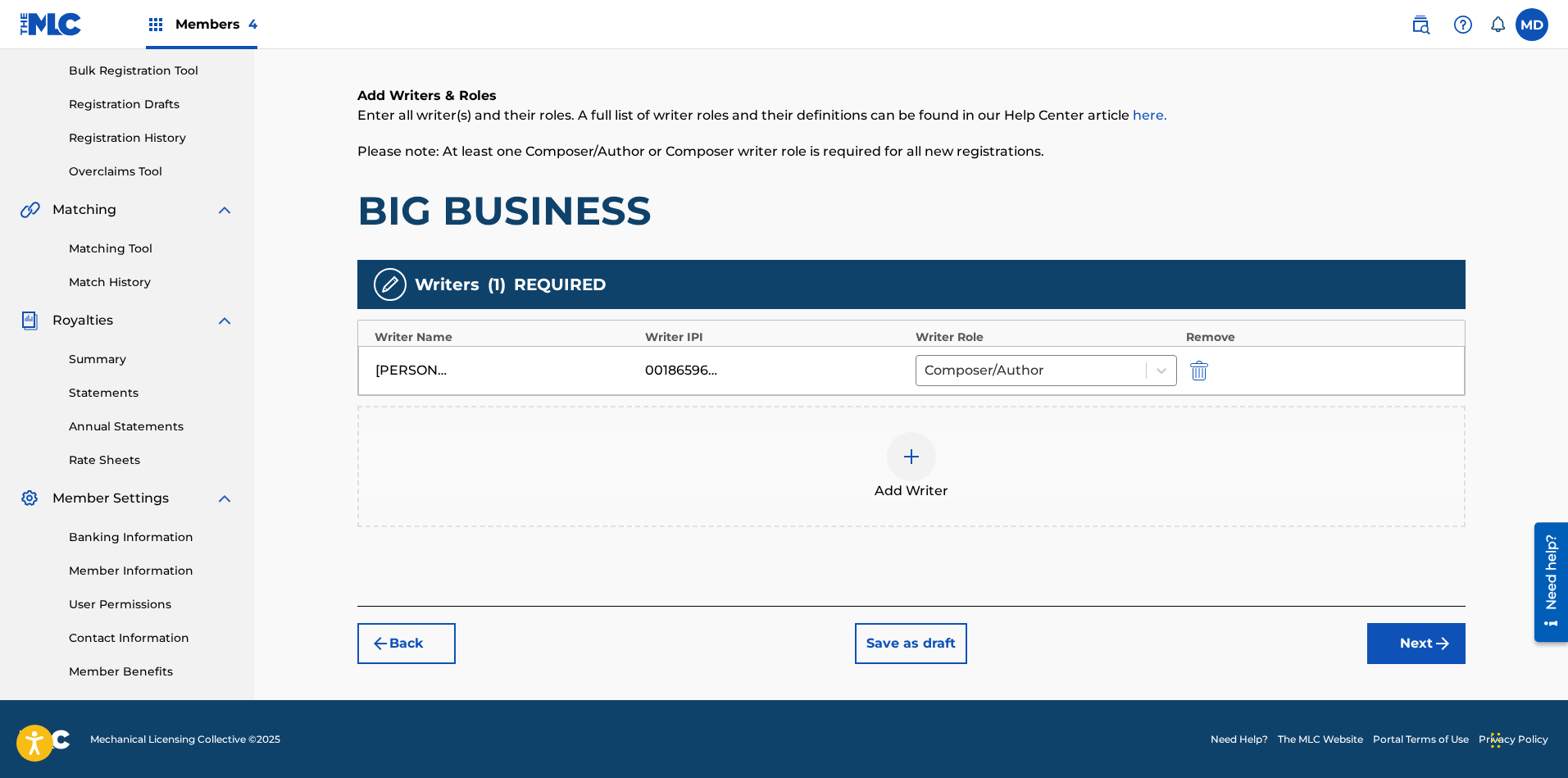
click at [1393, 632] on button "Next" at bounding box center [1415, 643] width 98 height 41
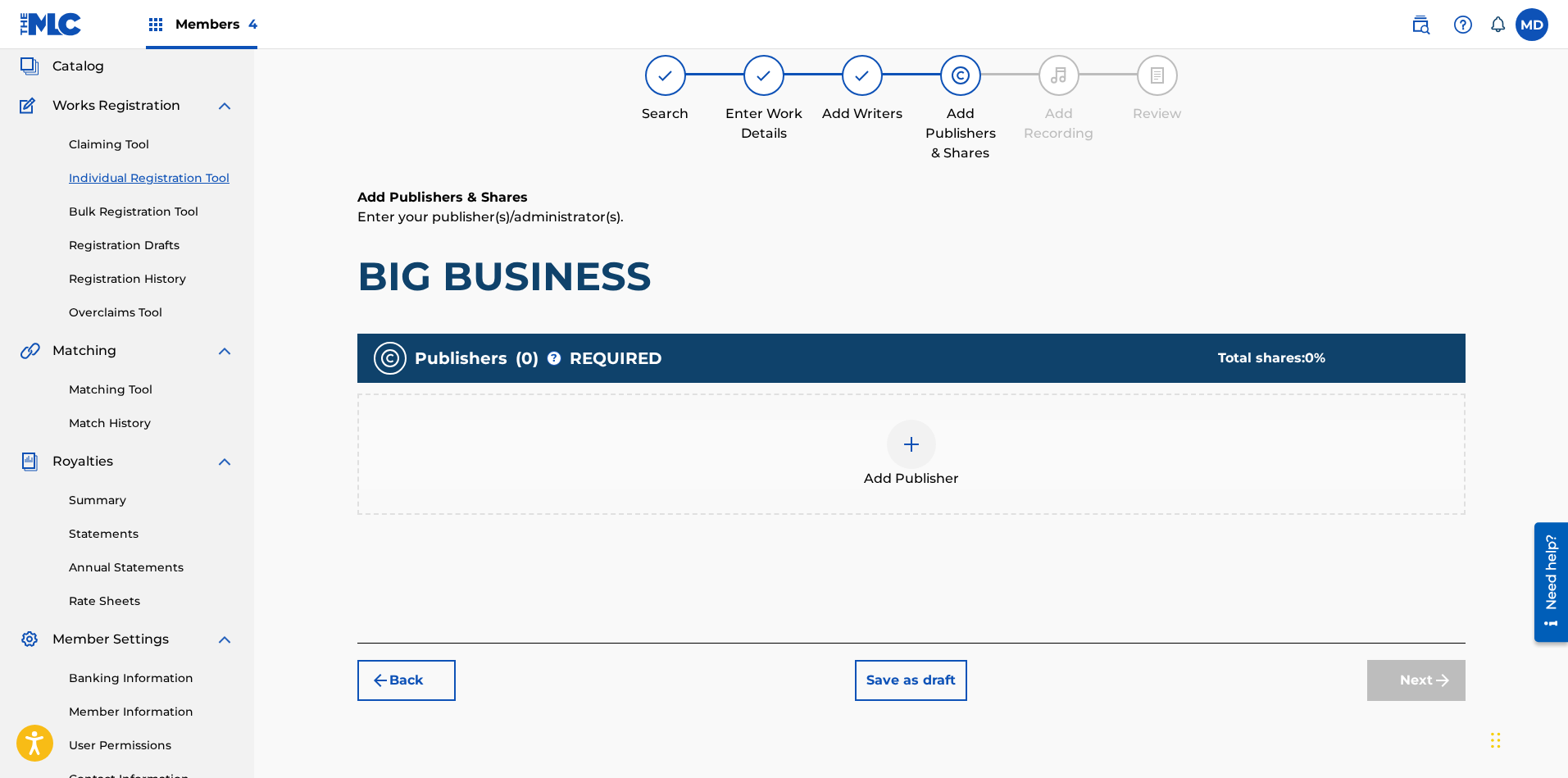
scroll to position [74, 0]
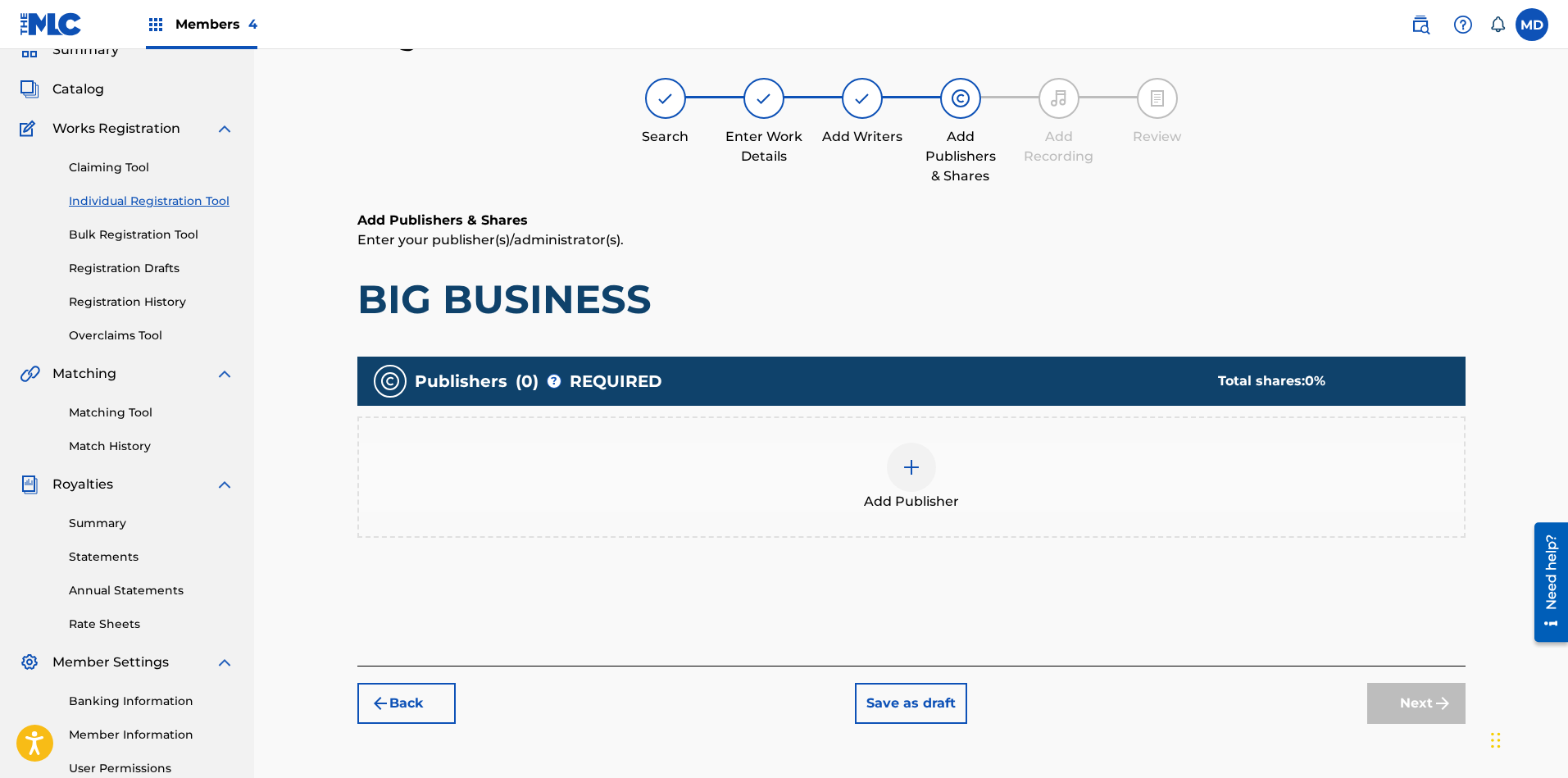
click at [918, 469] on img at bounding box center [911, 466] width 19 height 19
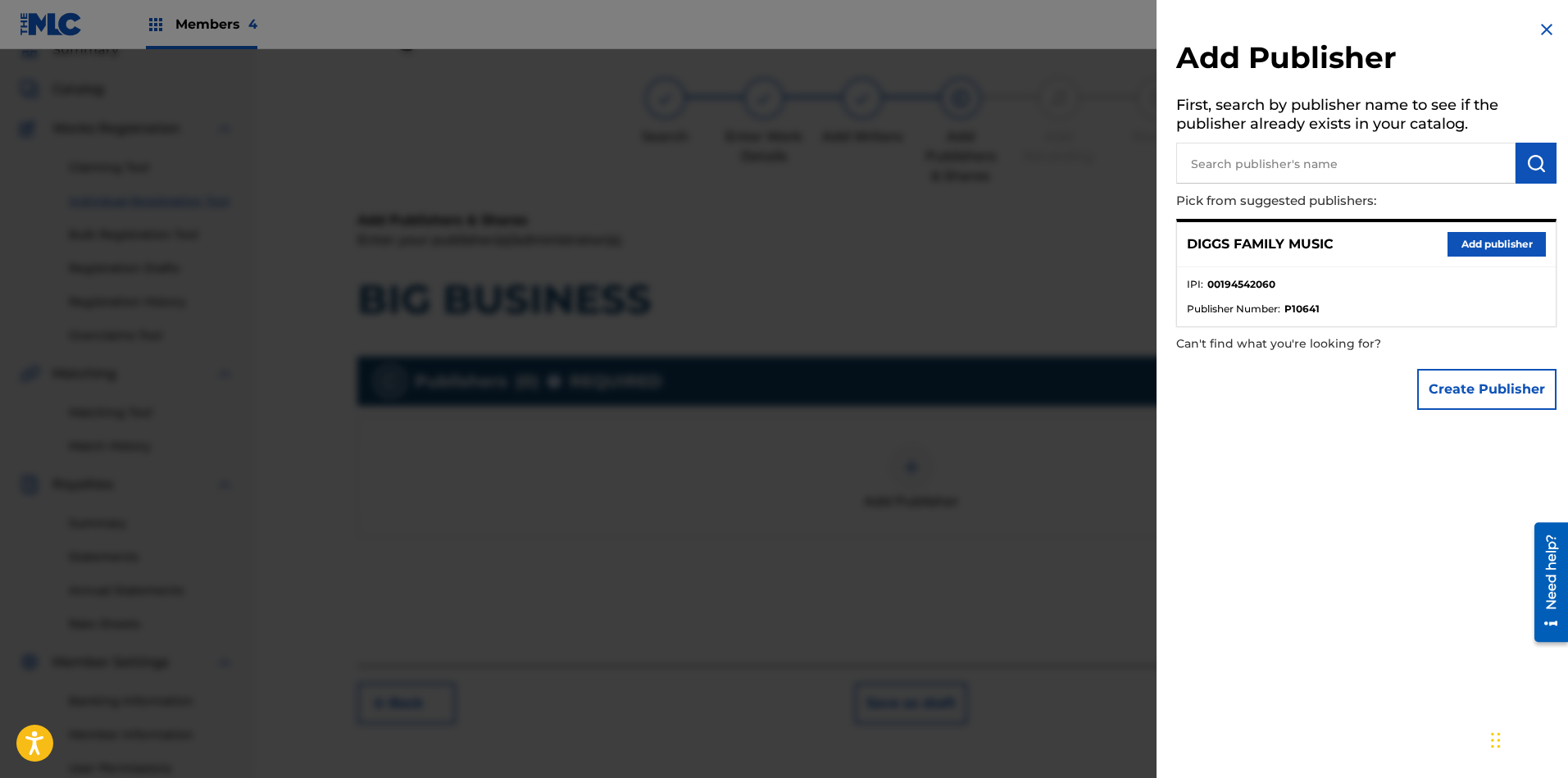
click at [1393, 238] on button "Add publisher" at bounding box center [1496, 244] width 98 height 24
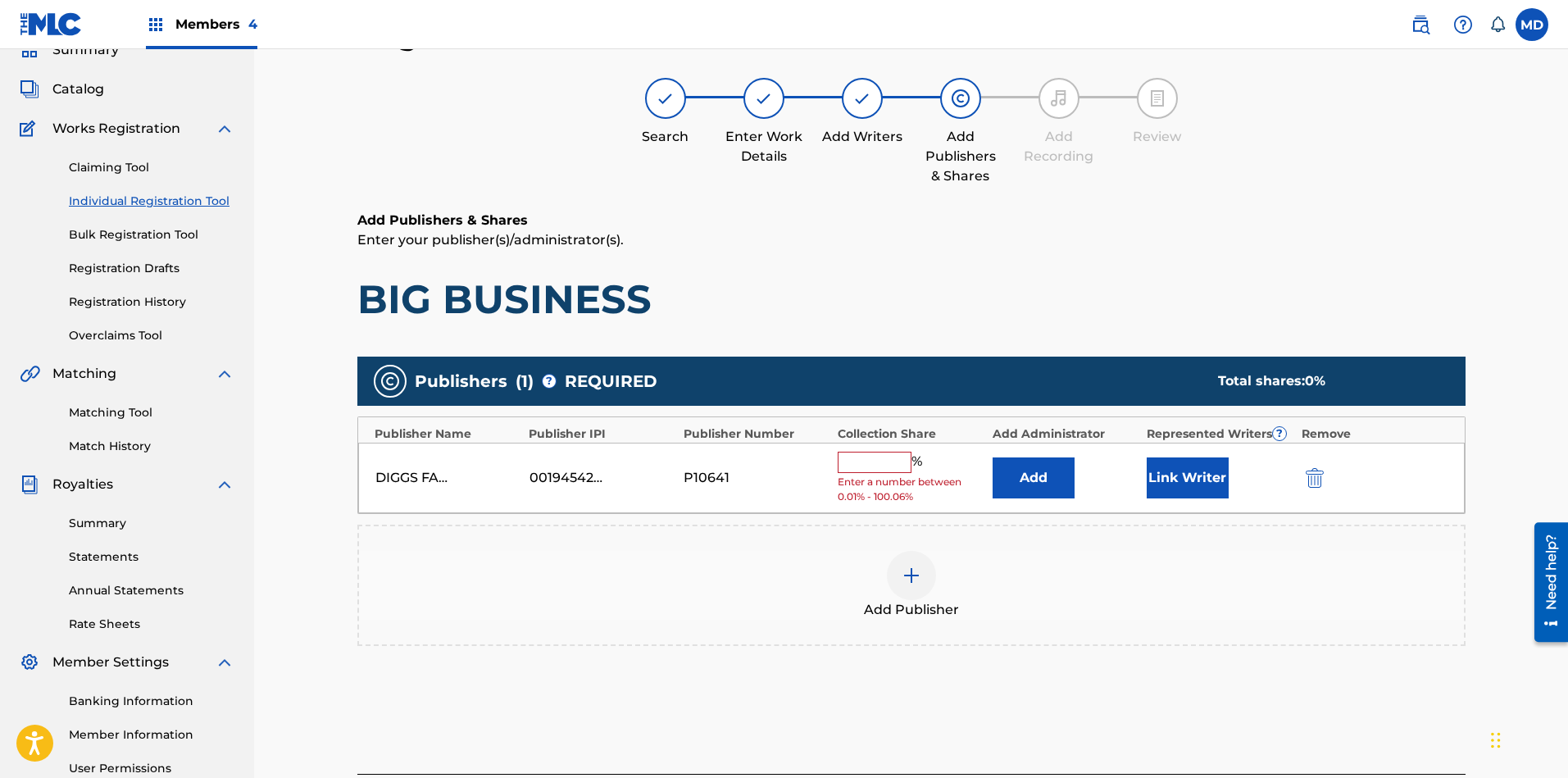
click at [864, 470] on input "text" at bounding box center [875, 462] width 74 height 21
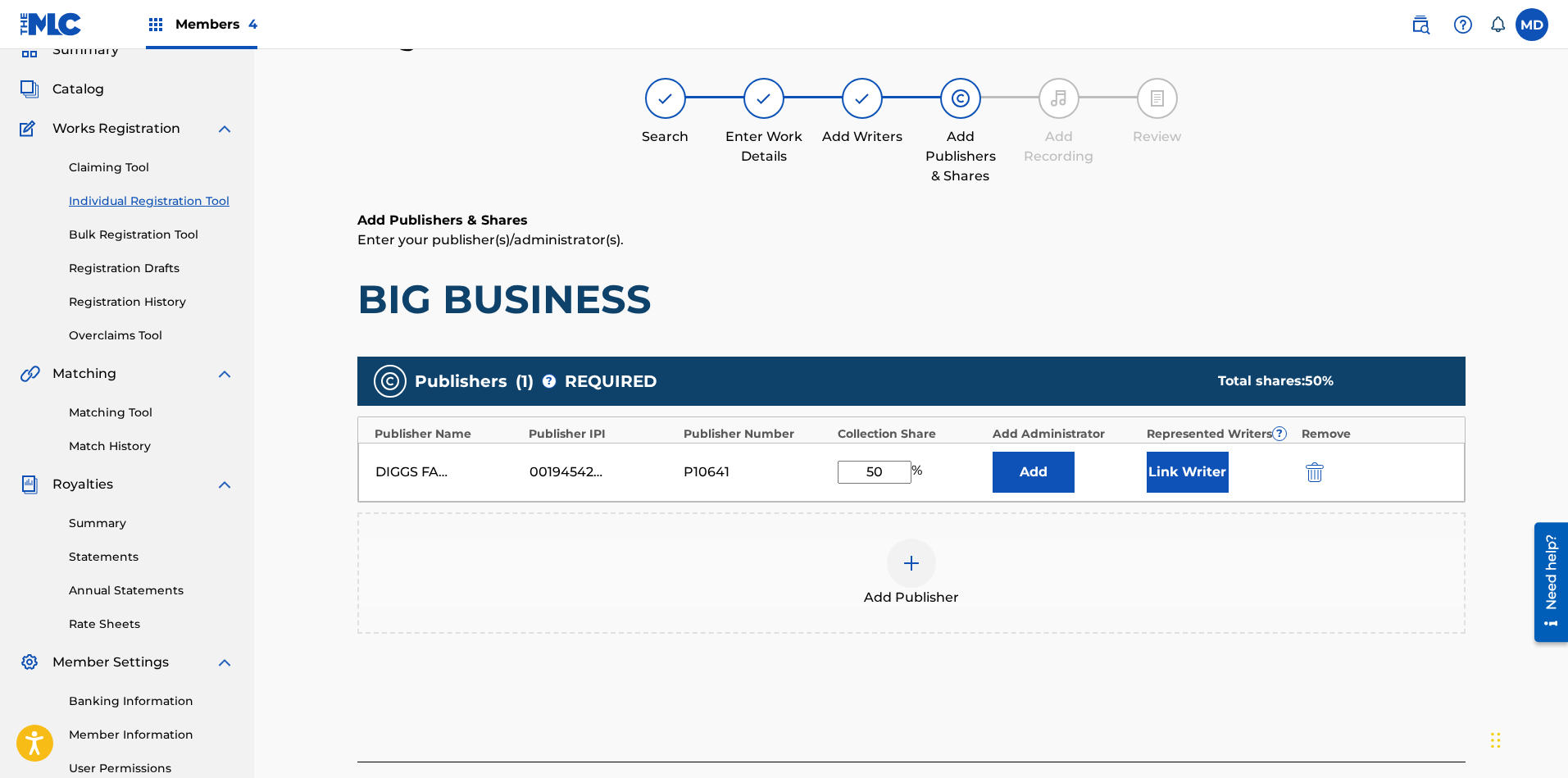
type input "50"
click at [1185, 469] on button "Link Writer" at bounding box center [1187, 472] width 82 height 41
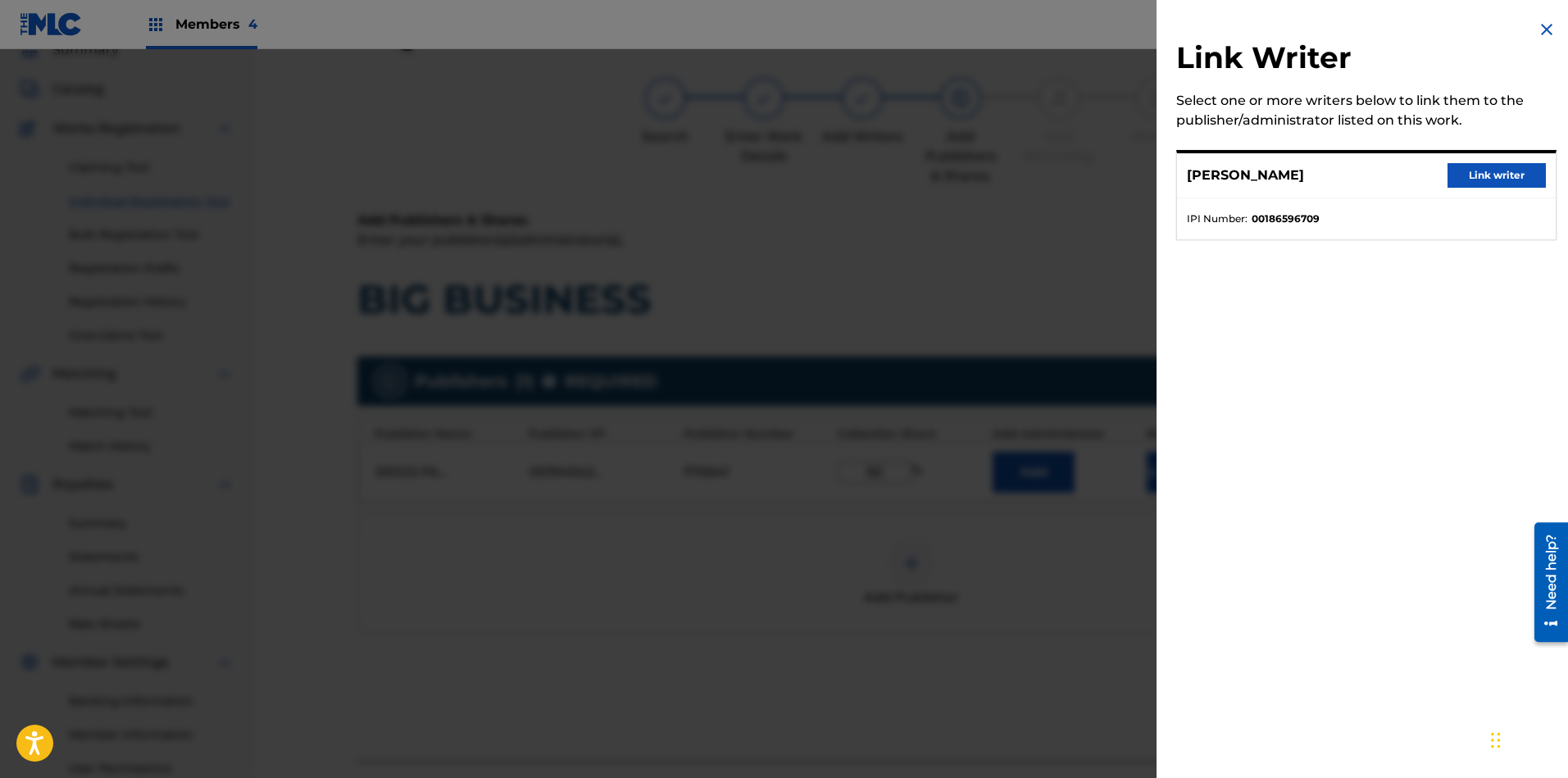
click at [1393, 176] on button "Link writer" at bounding box center [1496, 174] width 98 height 24
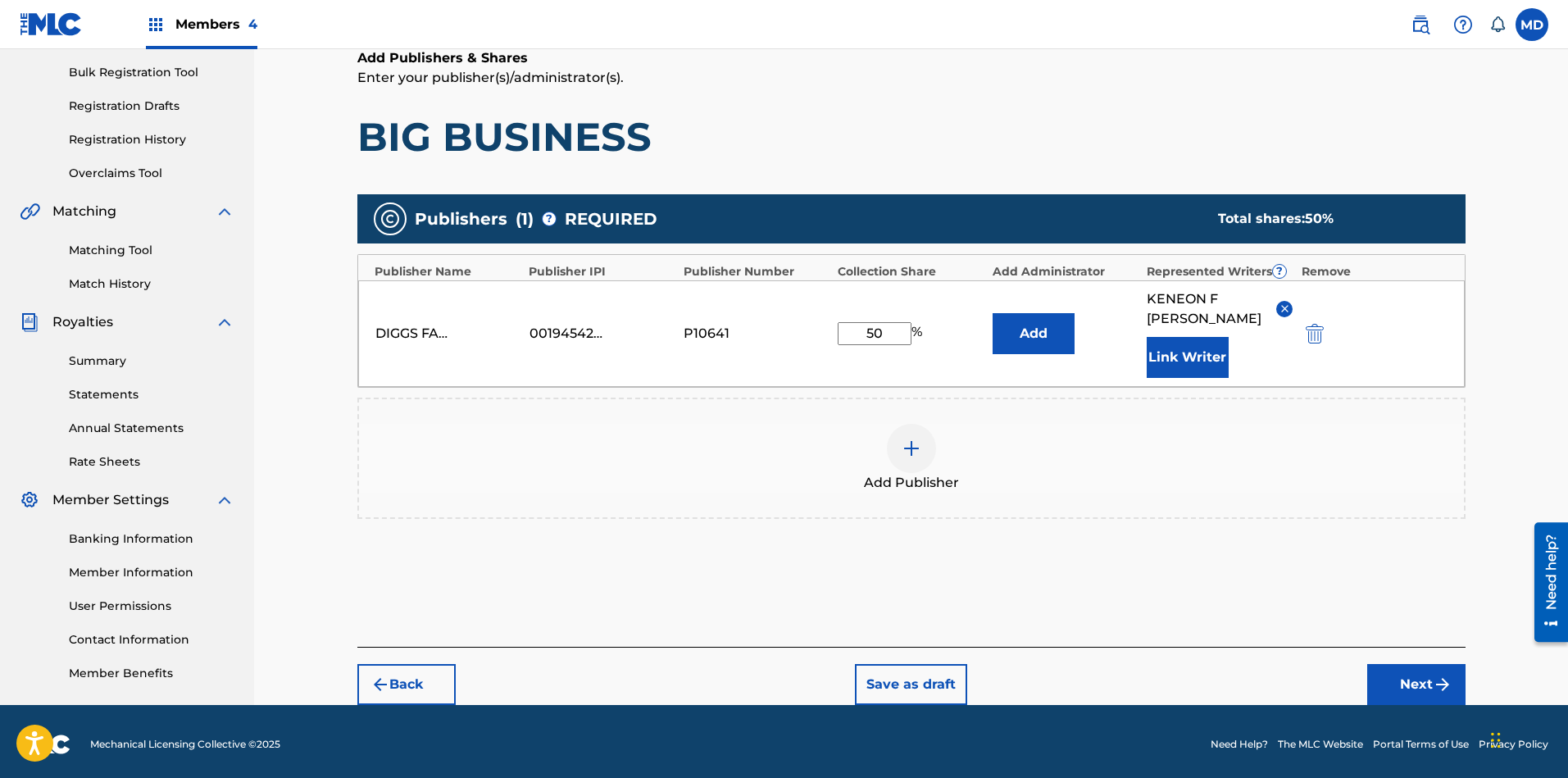
scroll to position [237, 0]
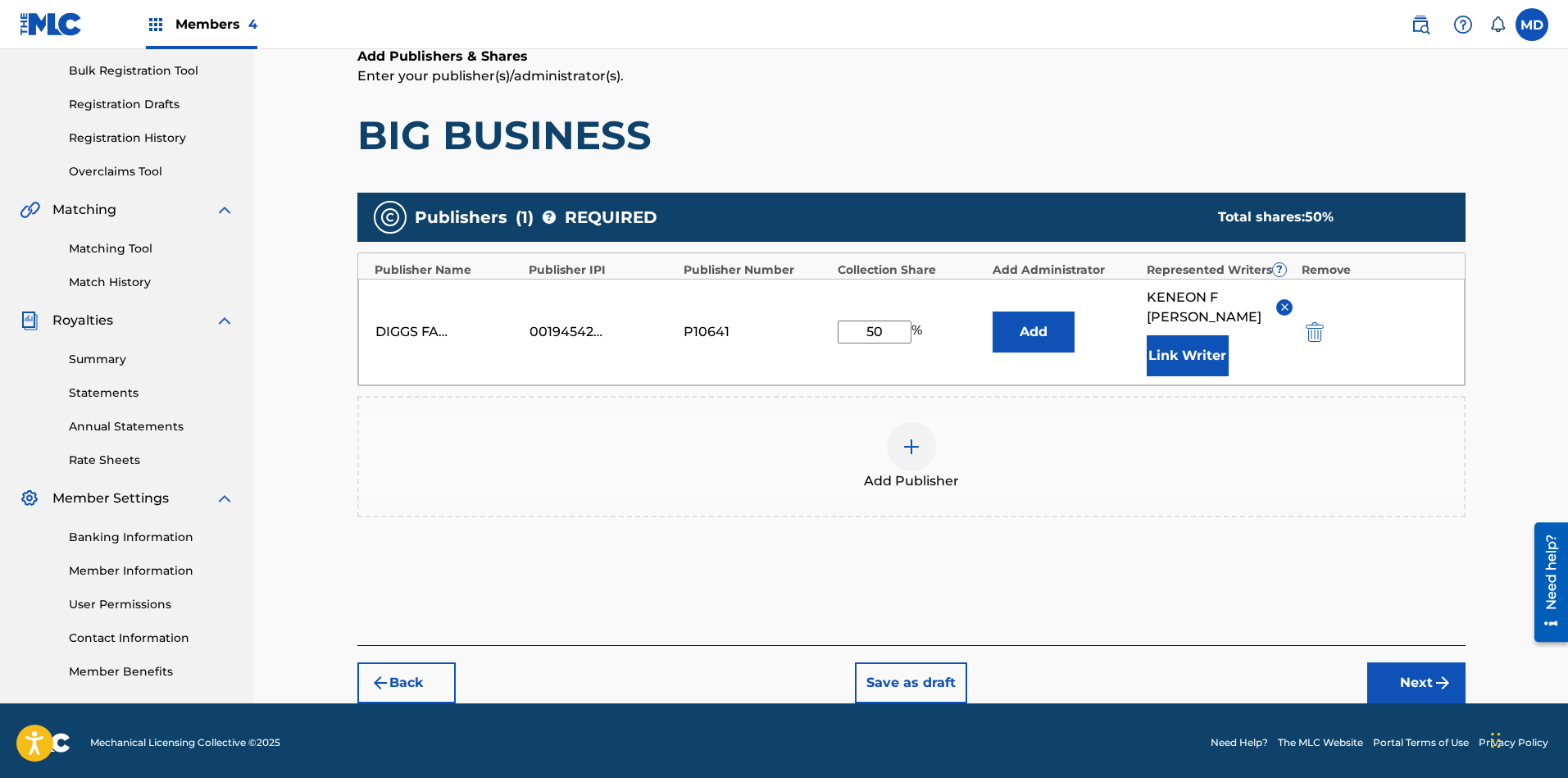
click at [1393, 662] on button "Next" at bounding box center [1415, 682] width 98 height 41
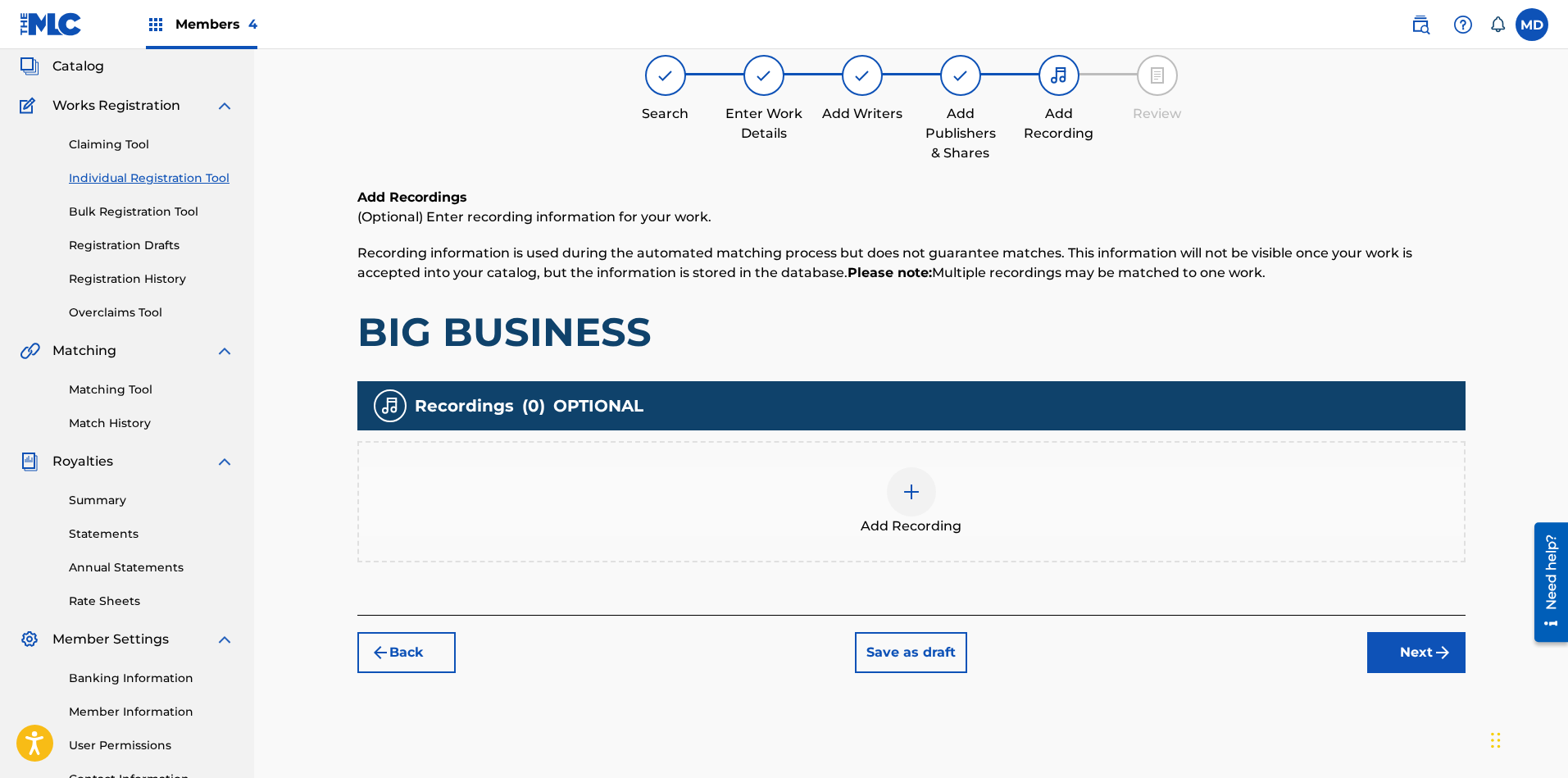
scroll to position [74, 0]
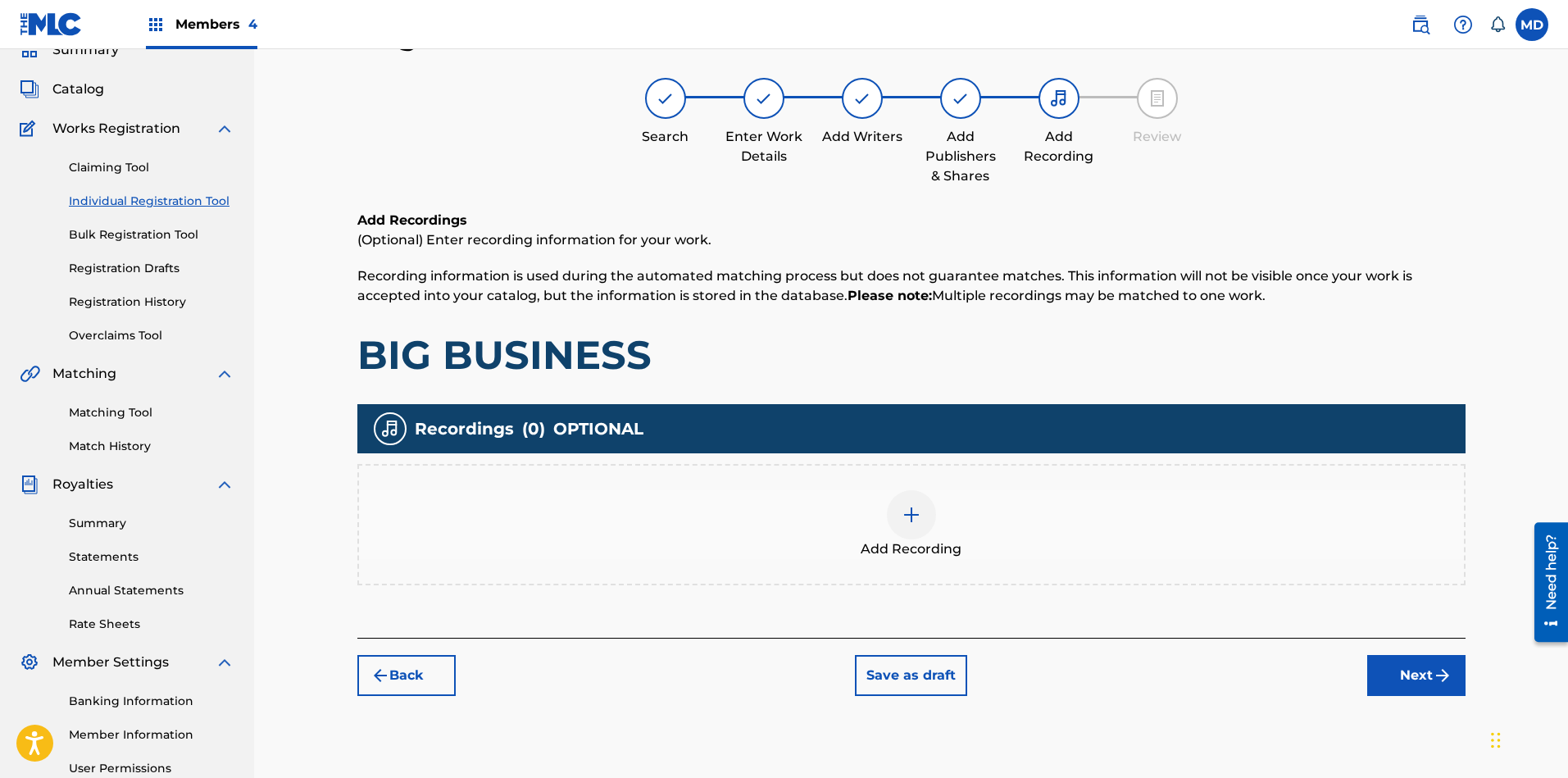
click at [1393, 677] on button "Next" at bounding box center [1415, 675] width 98 height 41
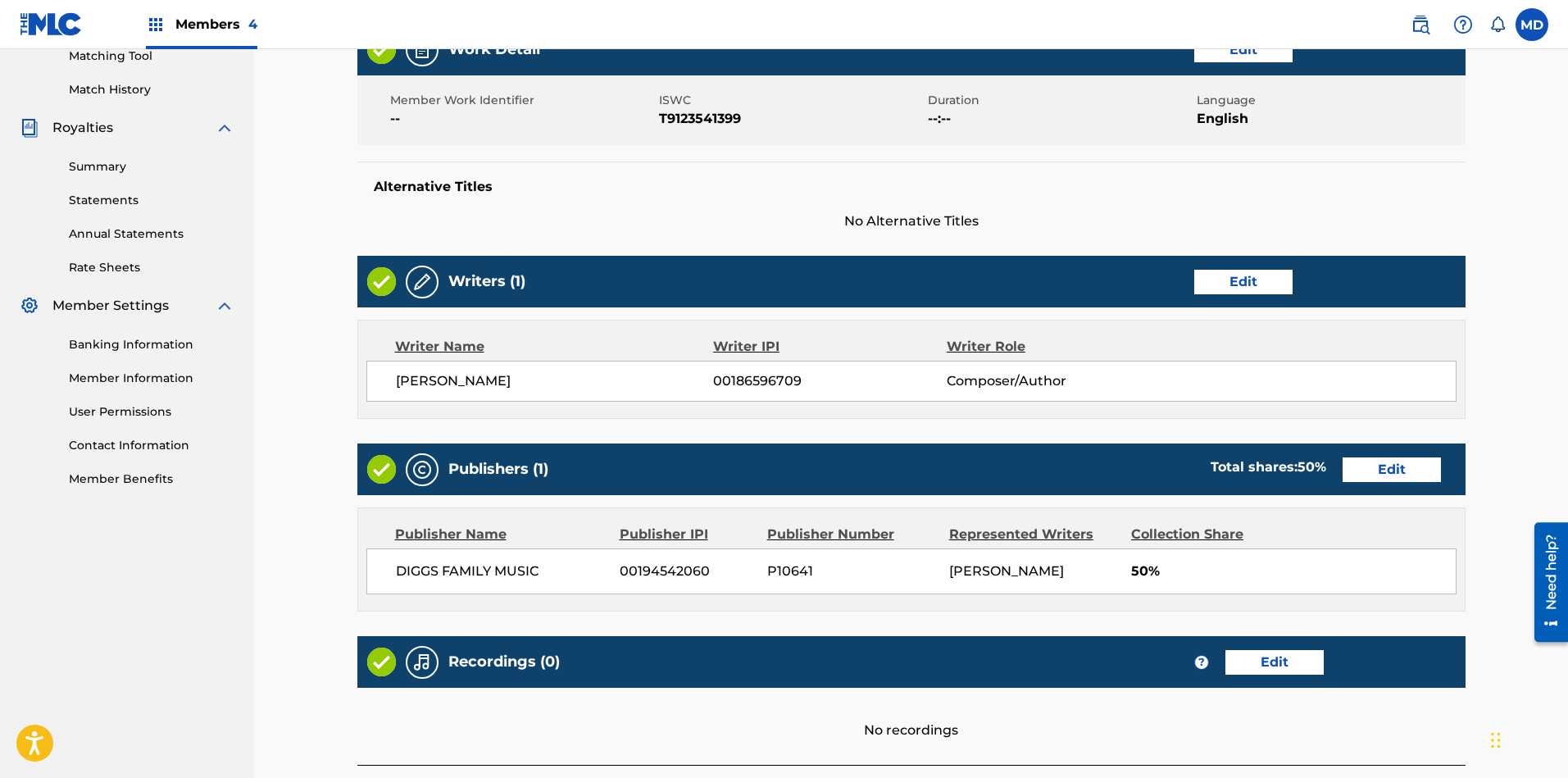
scroll to position [552, 0]
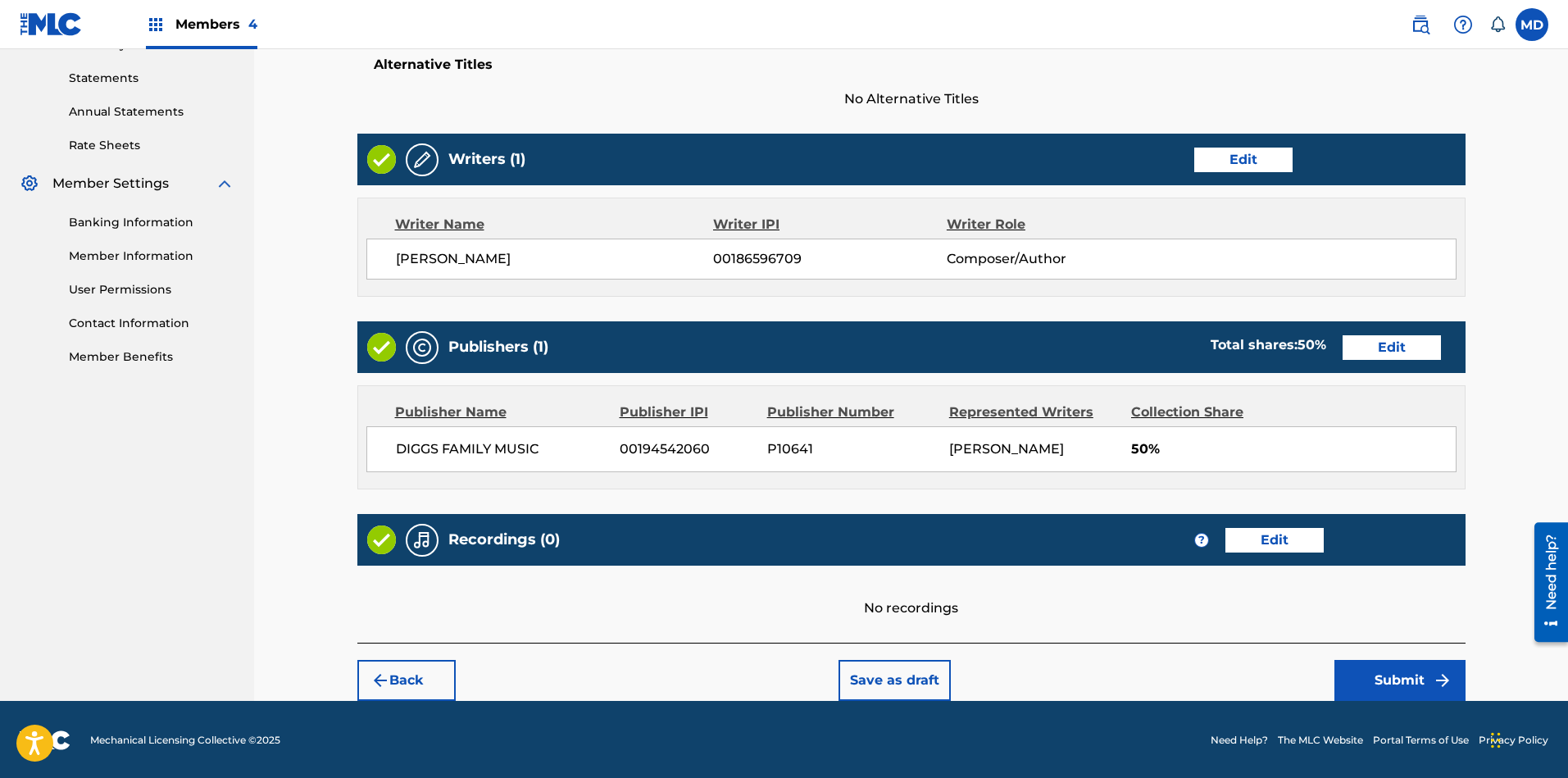
click at [1388, 681] on button "Submit" at bounding box center [1399, 680] width 131 height 41
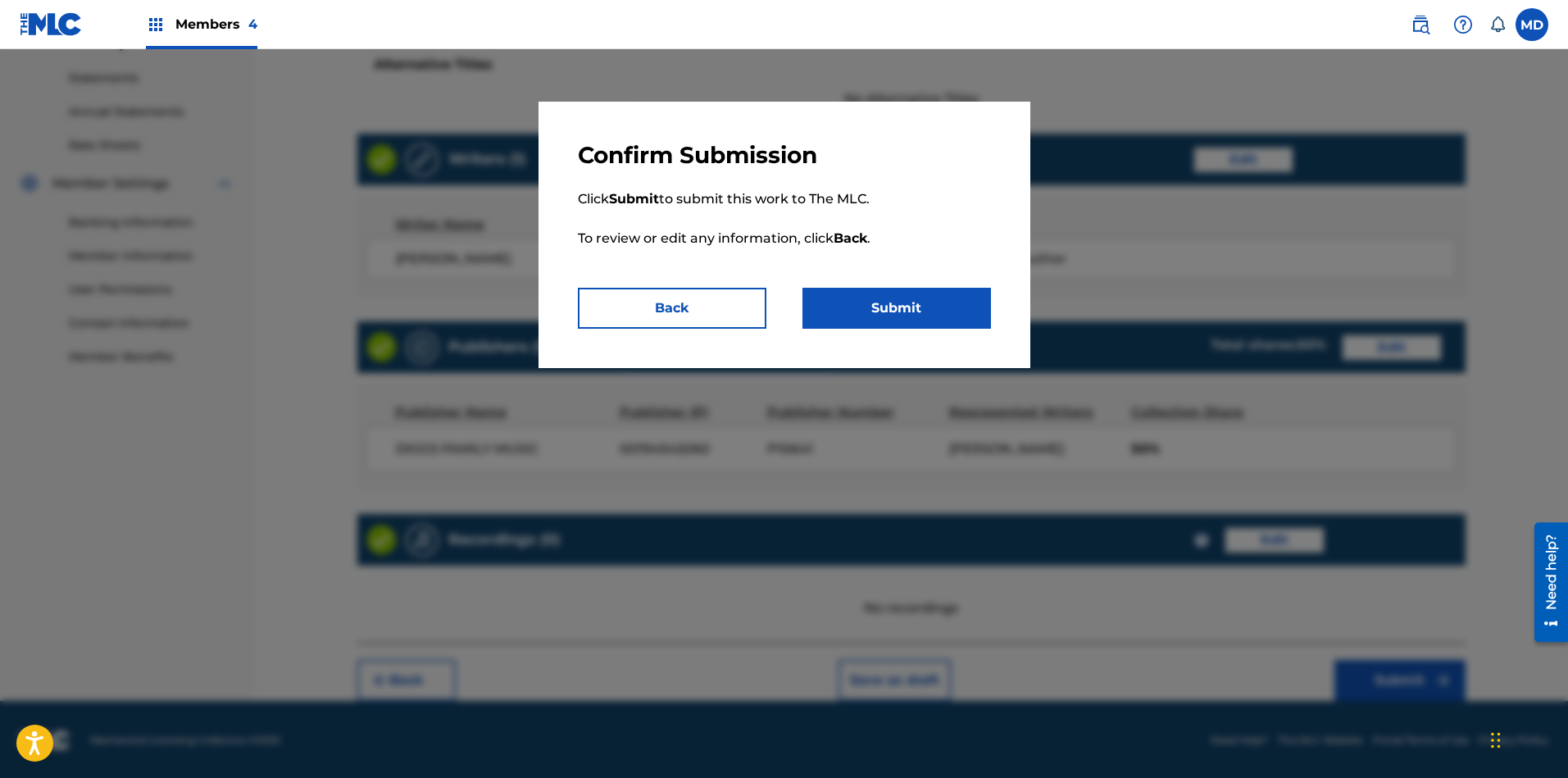
click at [914, 295] on button "Submit" at bounding box center [896, 308] width 189 height 41
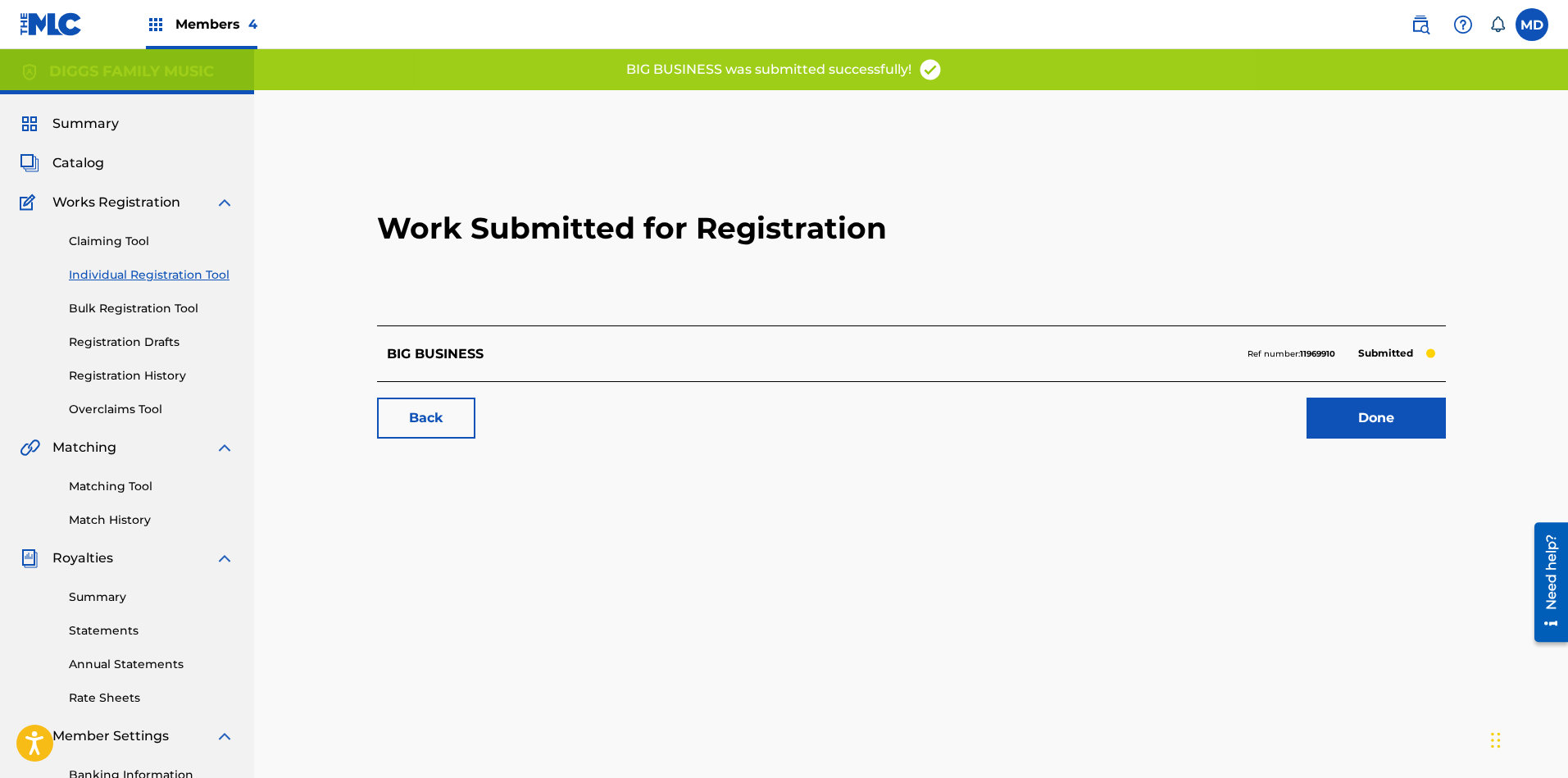
click at [1348, 422] on link "Done" at bounding box center [1376, 418] width 139 height 41
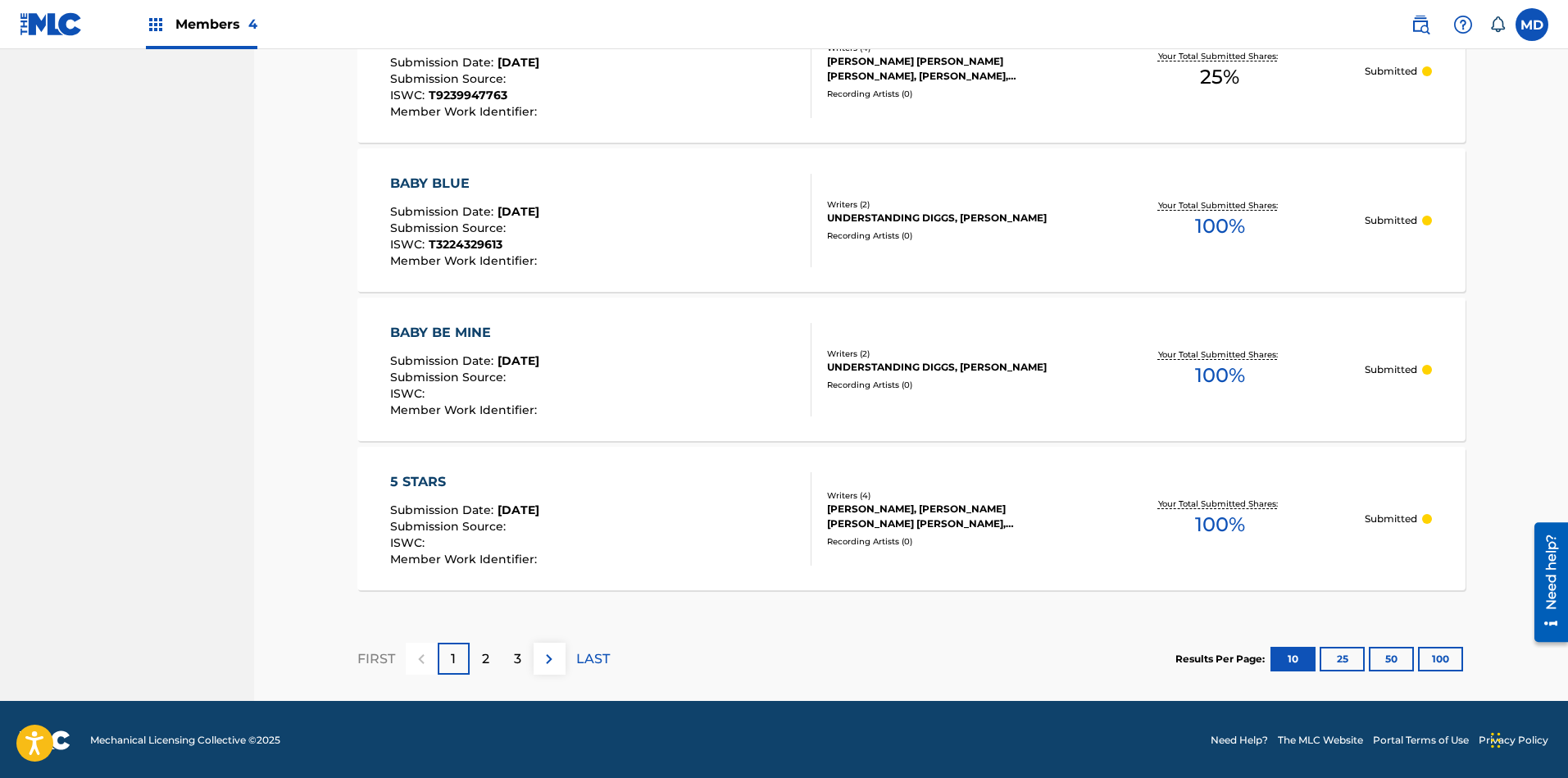
scroll to position [1404, 0]
click at [492, 661] on div "2" at bounding box center [485, 657] width 32 height 32
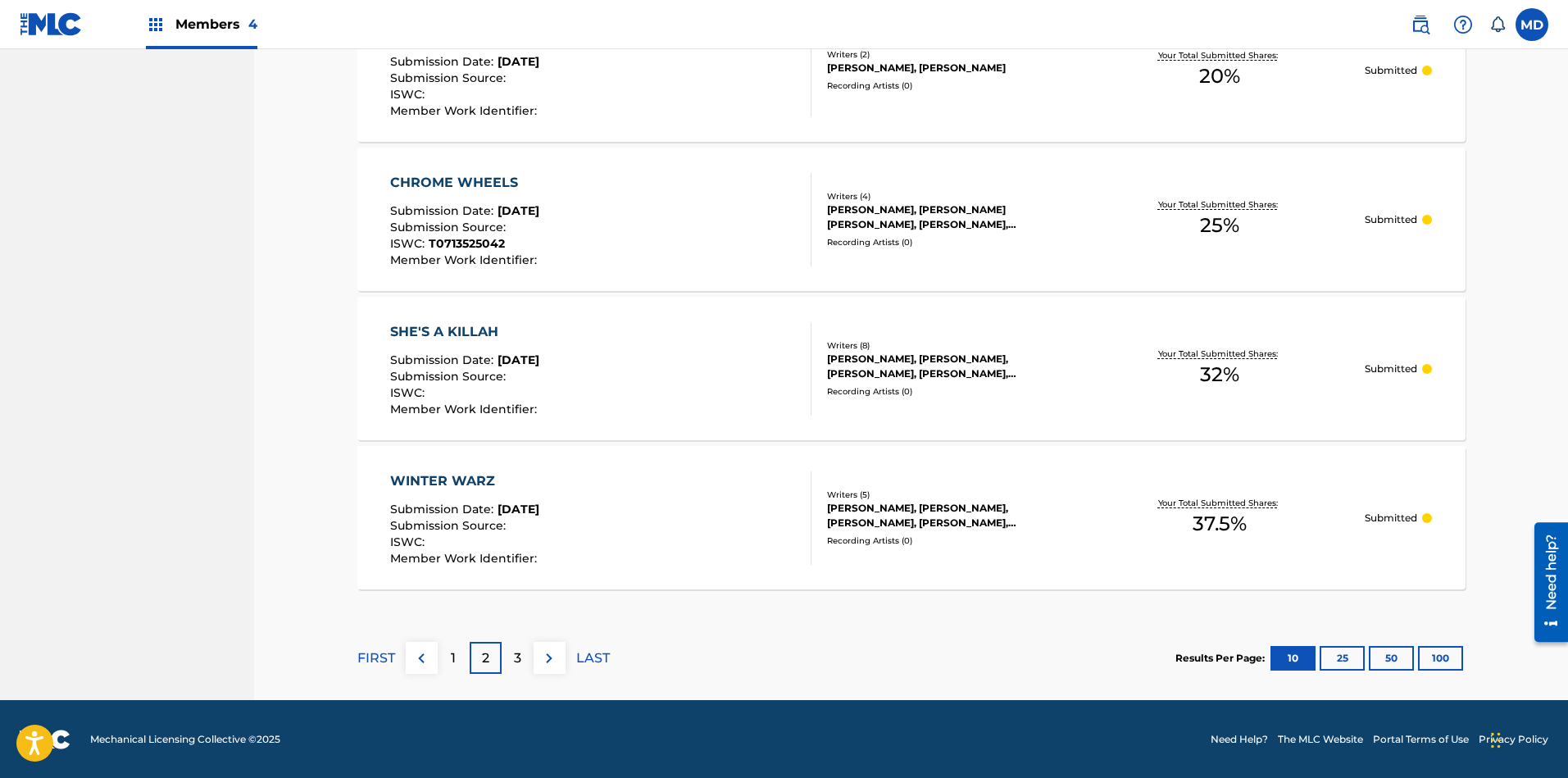
click at [522, 654] on div "3" at bounding box center [517, 657] width 32 height 32
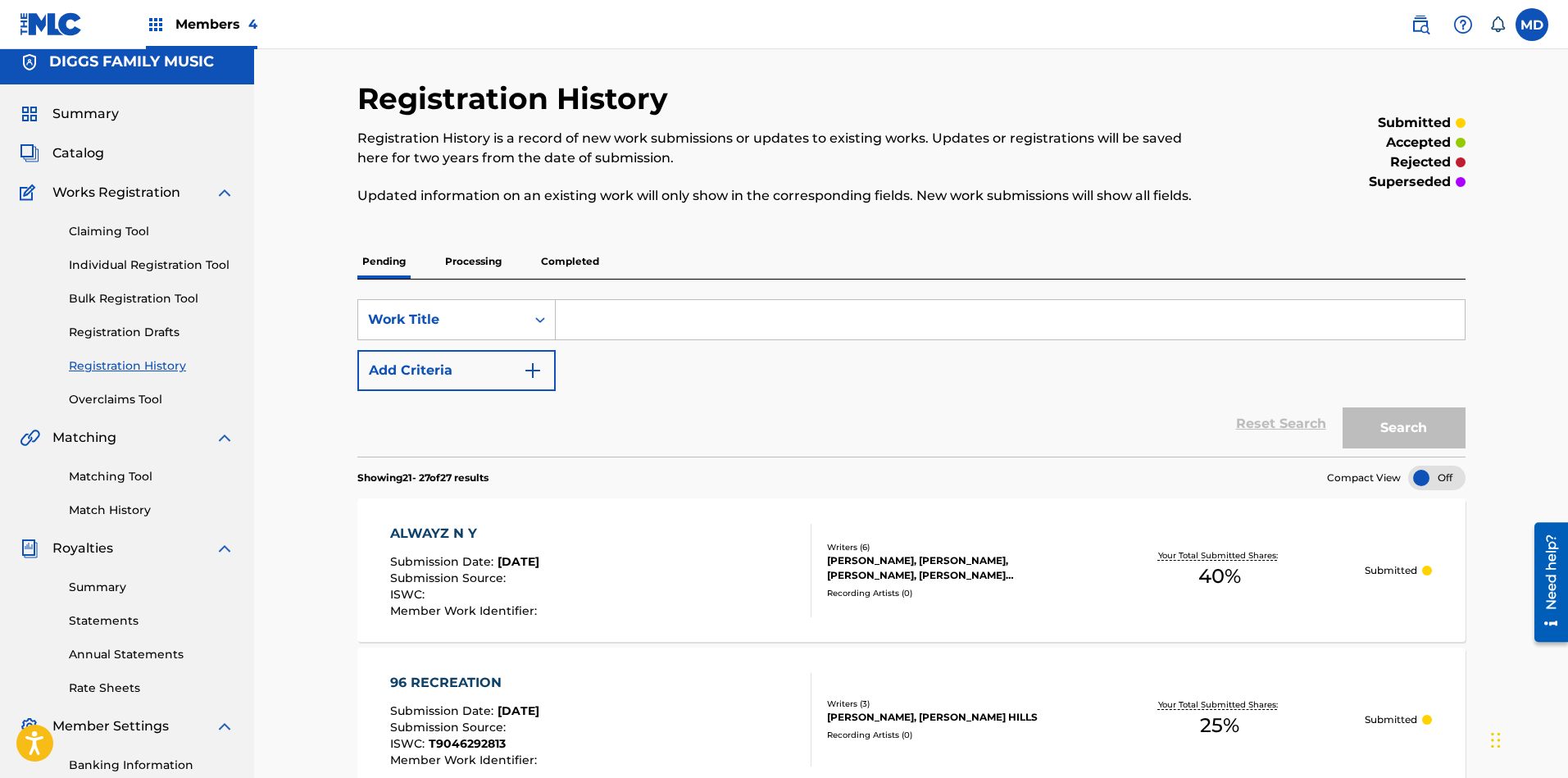
scroll to position [0, 0]
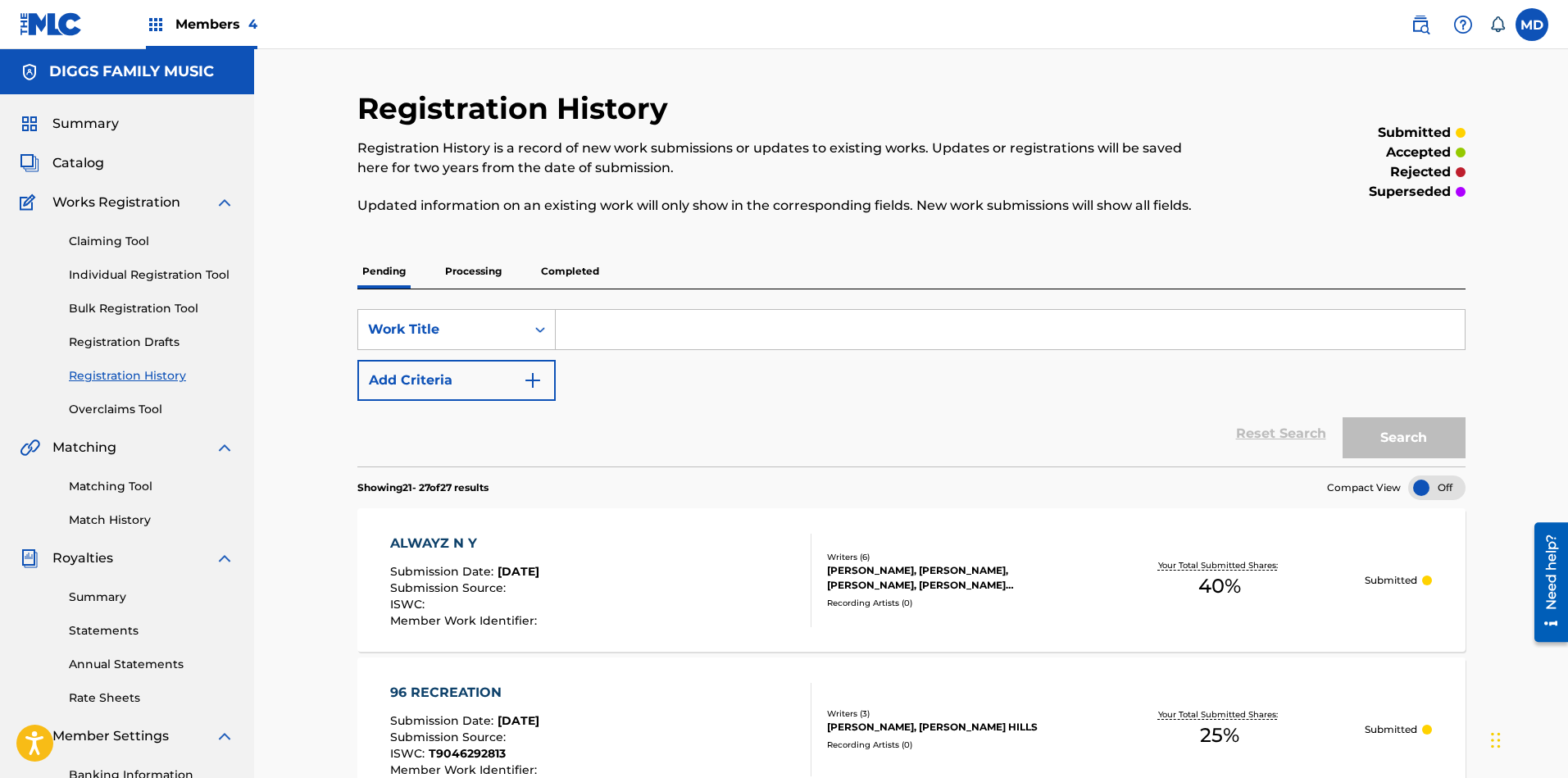
click at [106, 376] on link "Registration History" at bounding box center [151, 376] width 165 height 18
click at [91, 162] on span "Catalog" at bounding box center [79, 163] width 52 height 19
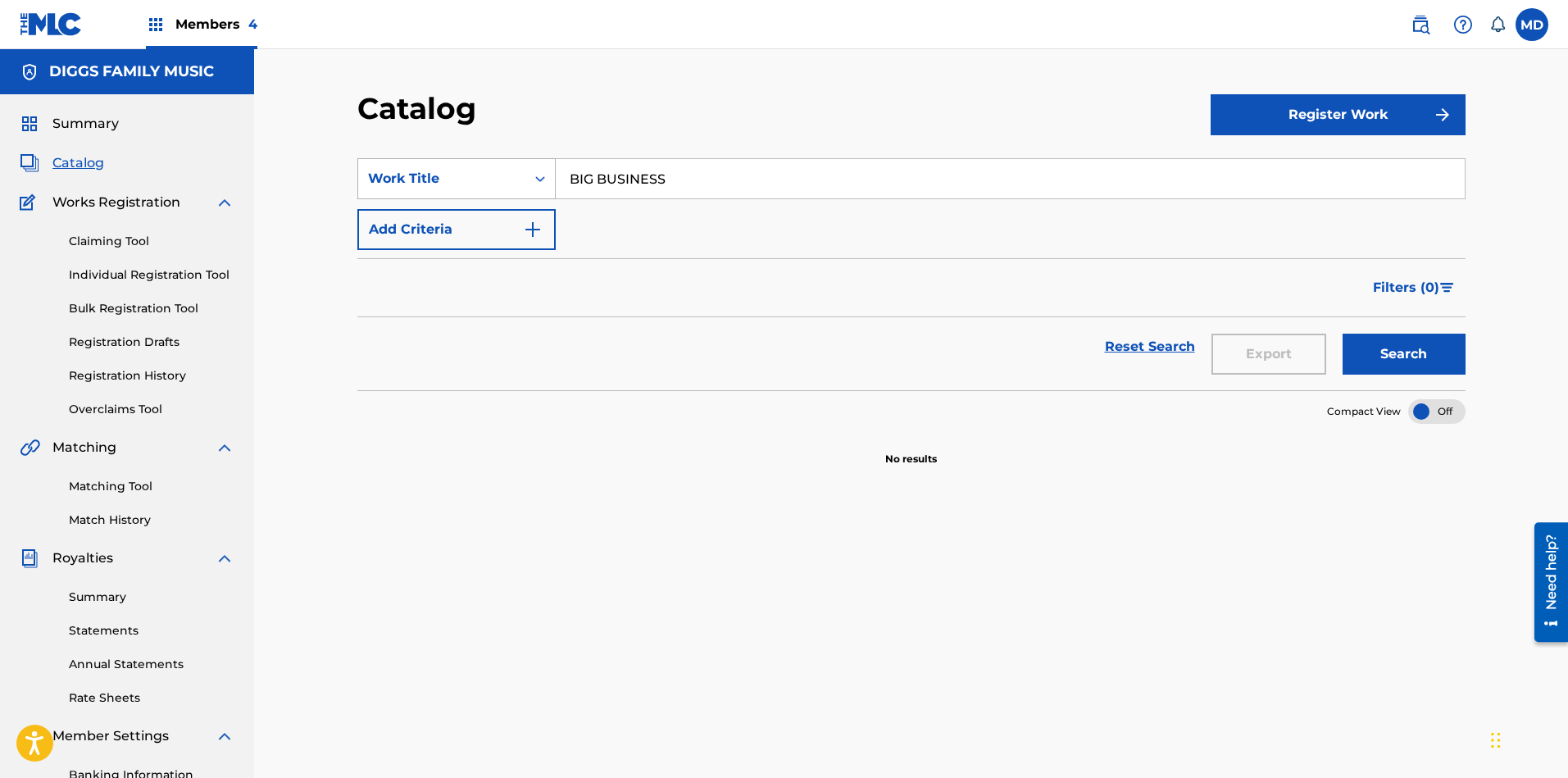
drag, startPoint x: 690, startPoint y: 179, endPoint x: 527, endPoint y: 180, distance: 163.0
click at [527, 179] on div "SearchWithCriteria59951aa1-bbcb-483e-9e8f-f926148fec66 Work Title BIG BUSINESS" at bounding box center [911, 179] width 1108 height 41
paste input "LACK BOY"
type input "BLACK BOY"
click at [1393, 351] on button "Search" at bounding box center [1404, 354] width 123 height 41
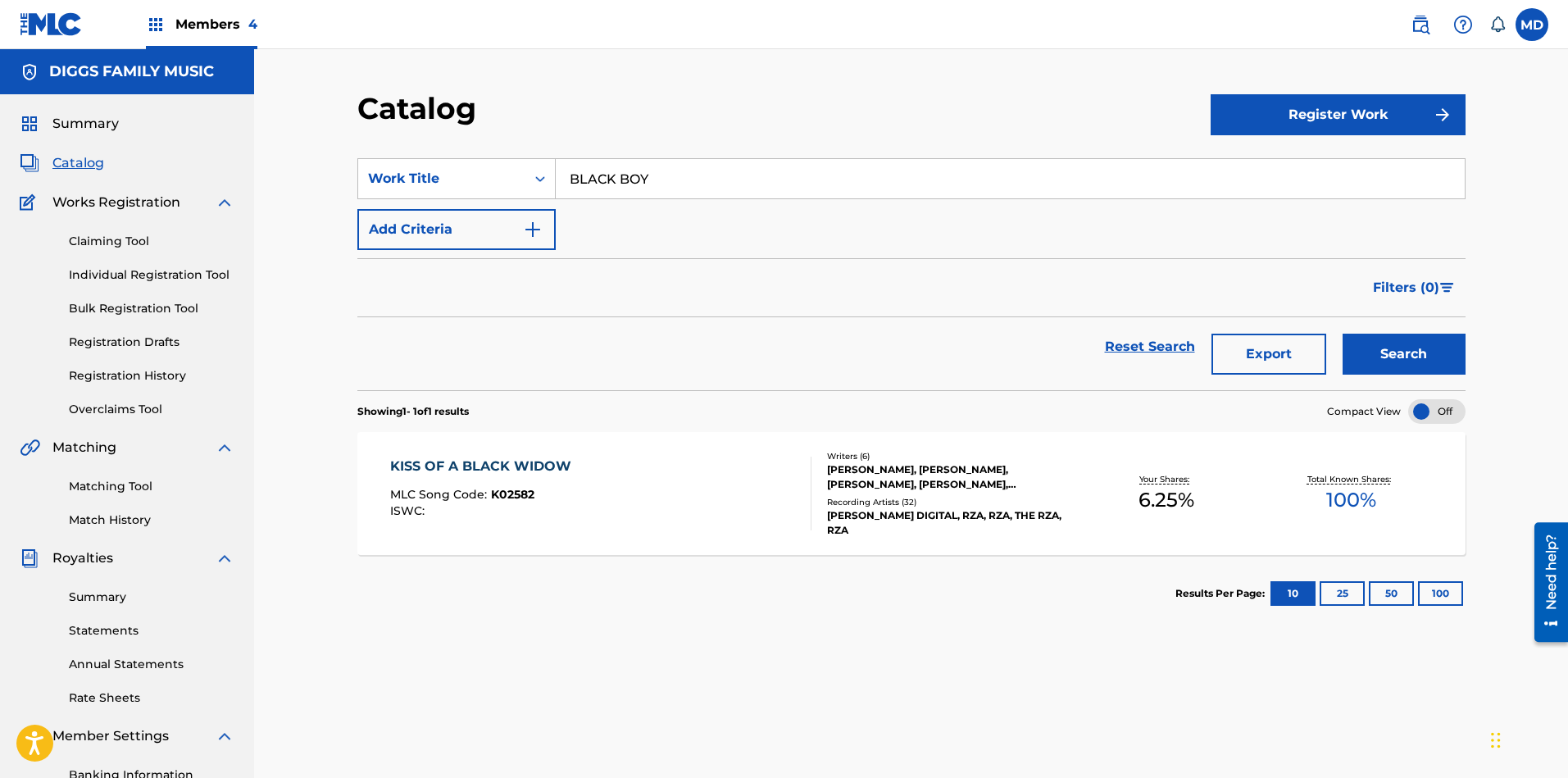
click at [1294, 111] on button "Register Work" at bounding box center [1338, 114] width 255 height 41
click at [1256, 170] on link "Individual" at bounding box center [1338, 168] width 255 height 39
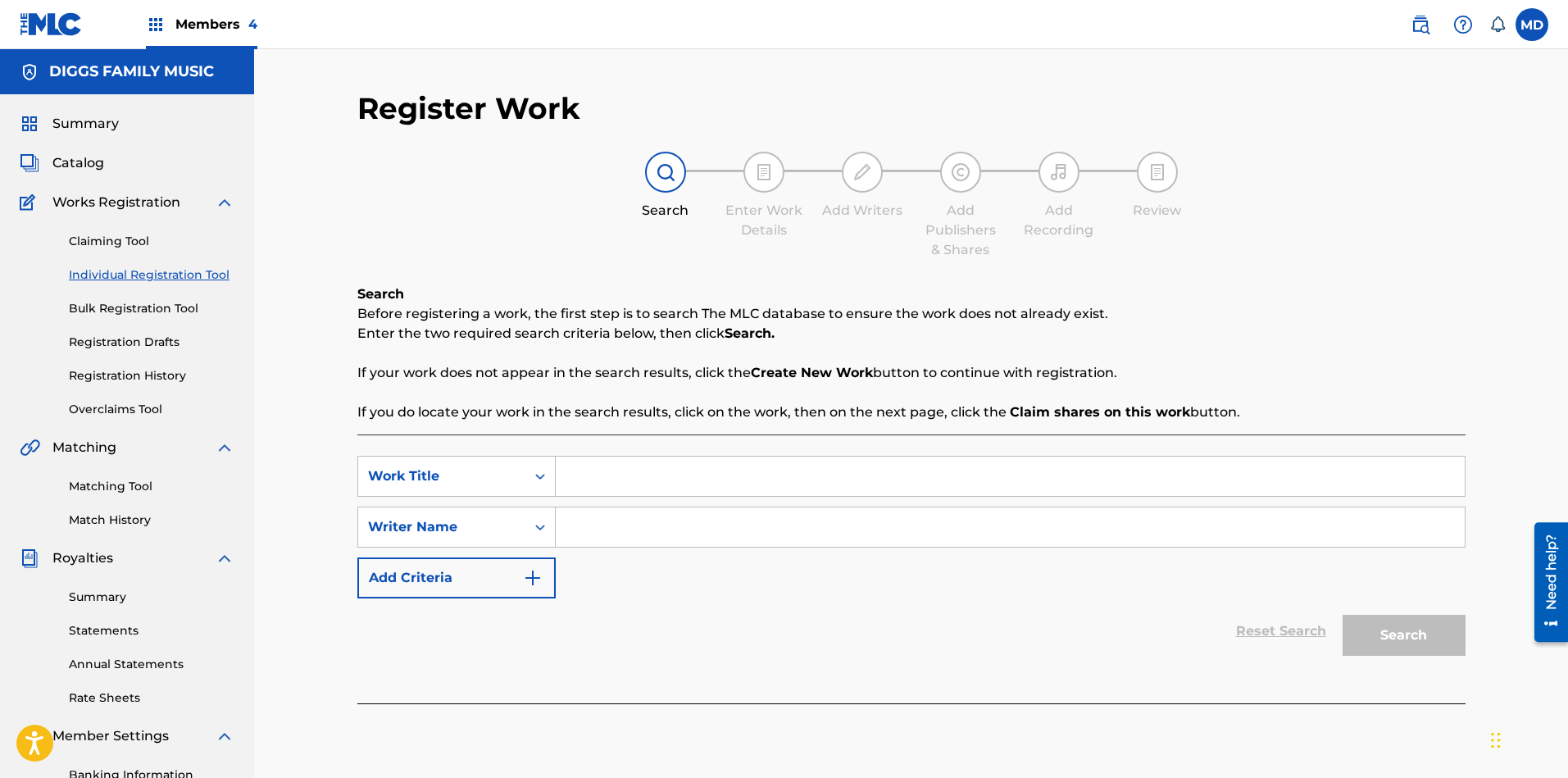
click at [629, 471] on input "Search Form" at bounding box center [1010, 475] width 909 height 39
paste input "BLACK BOY"
type input "BLACK BOY"
click at [608, 522] on input "Search Form" at bounding box center [1010, 526] width 909 height 39
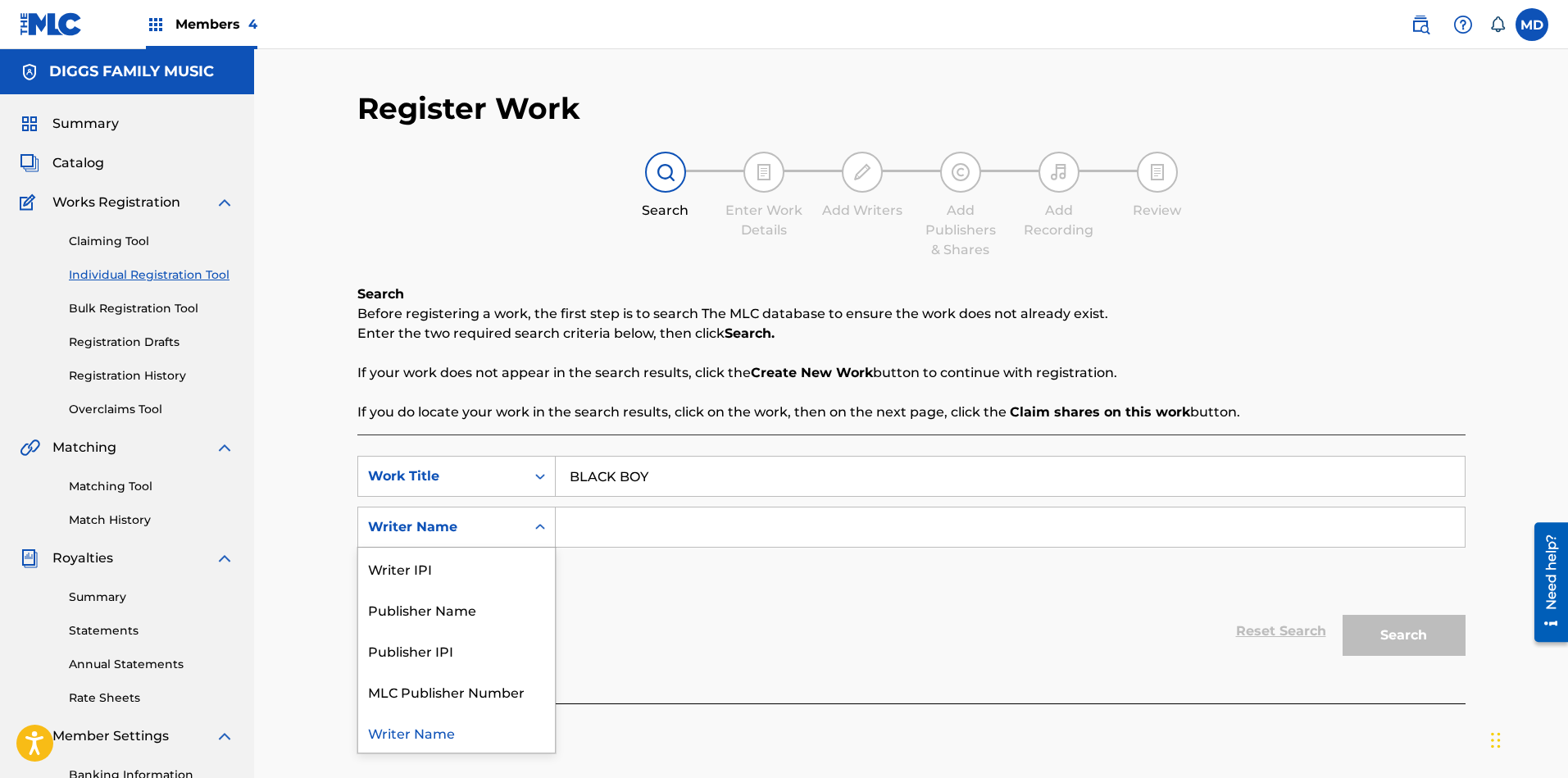
click at [529, 526] on div "Search Form" at bounding box center [539, 526] width 29 height 29
click at [457, 582] on div "Writer IPI" at bounding box center [456, 568] width 197 height 41
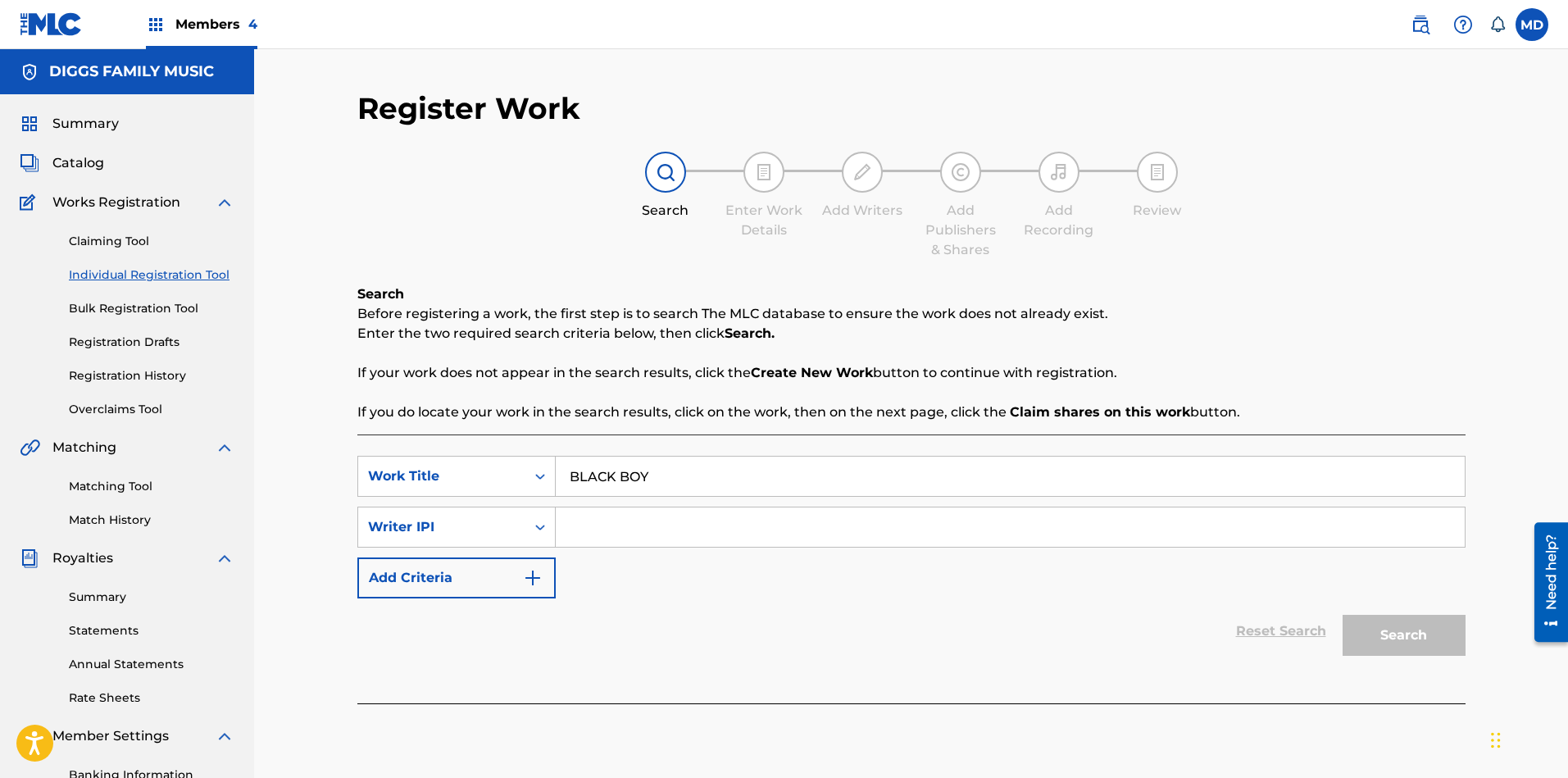
click at [675, 523] on input "Search Form" at bounding box center [1010, 526] width 909 height 39
paste input "00353247764"
type input "00353247764"
click at [1390, 628] on button "Search" at bounding box center [1404, 635] width 123 height 41
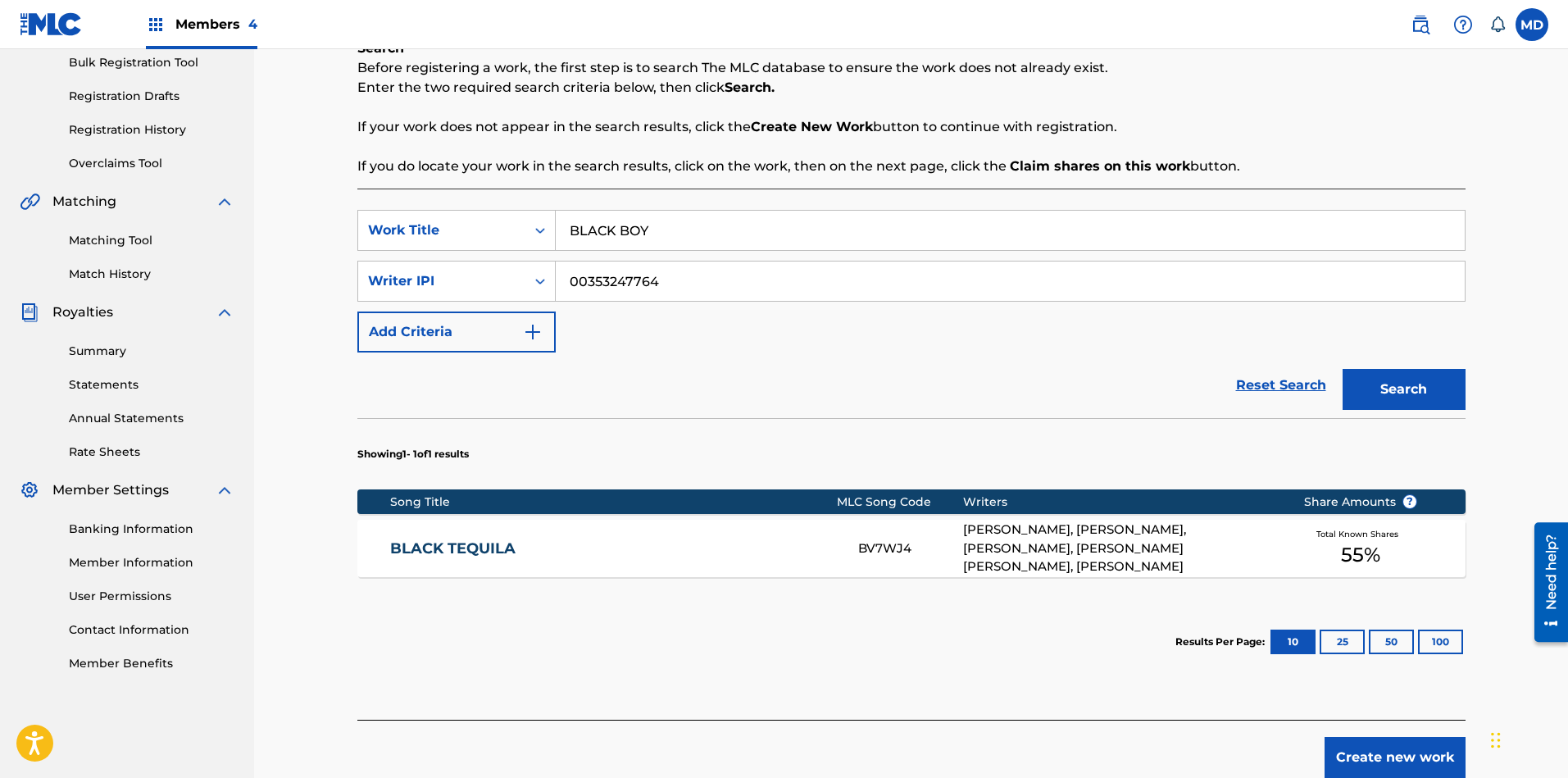
scroll to position [324, 0]
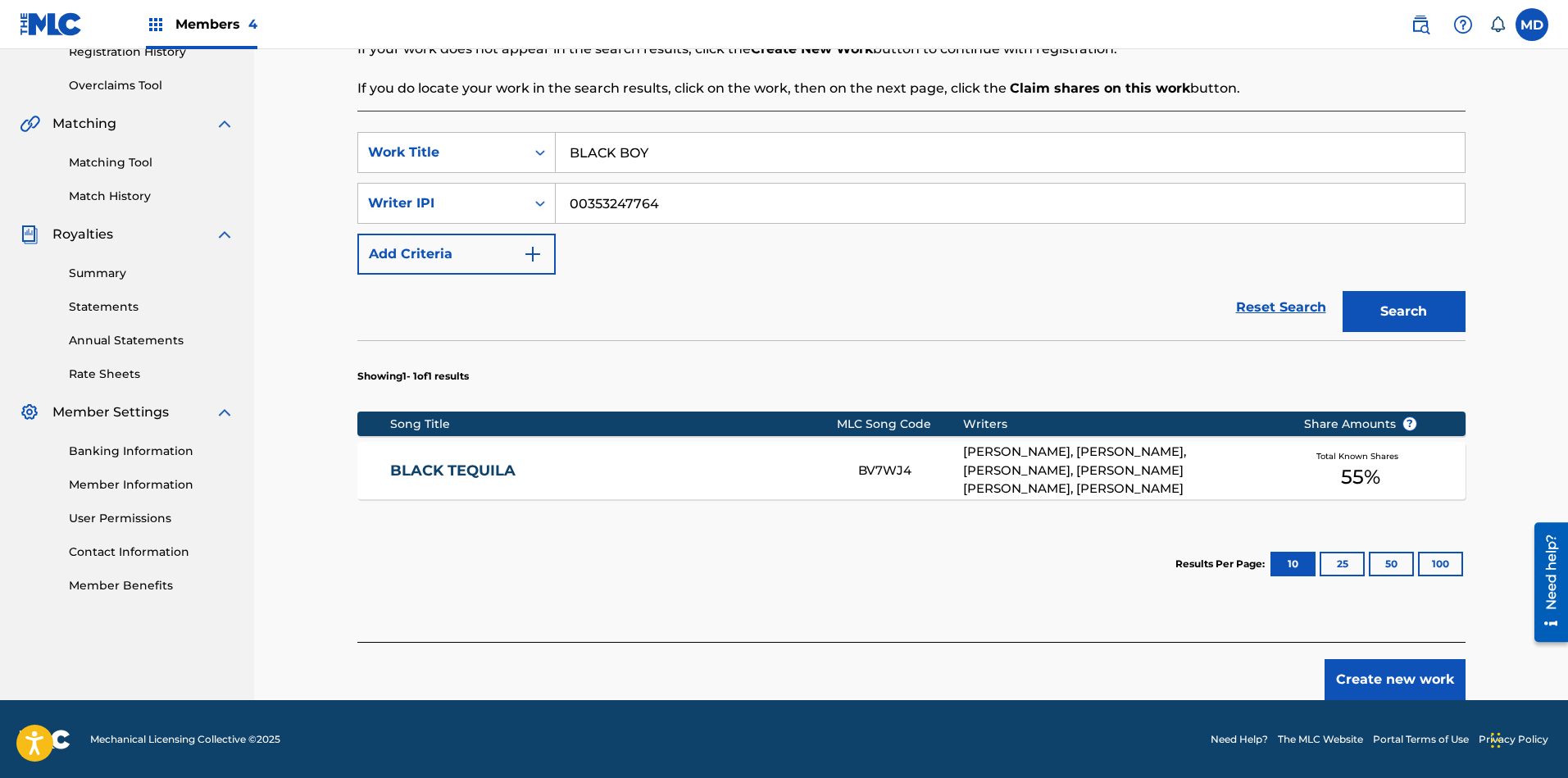
click at [1393, 675] on button "Create new work" at bounding box center [1394, 679] width 141 height 41
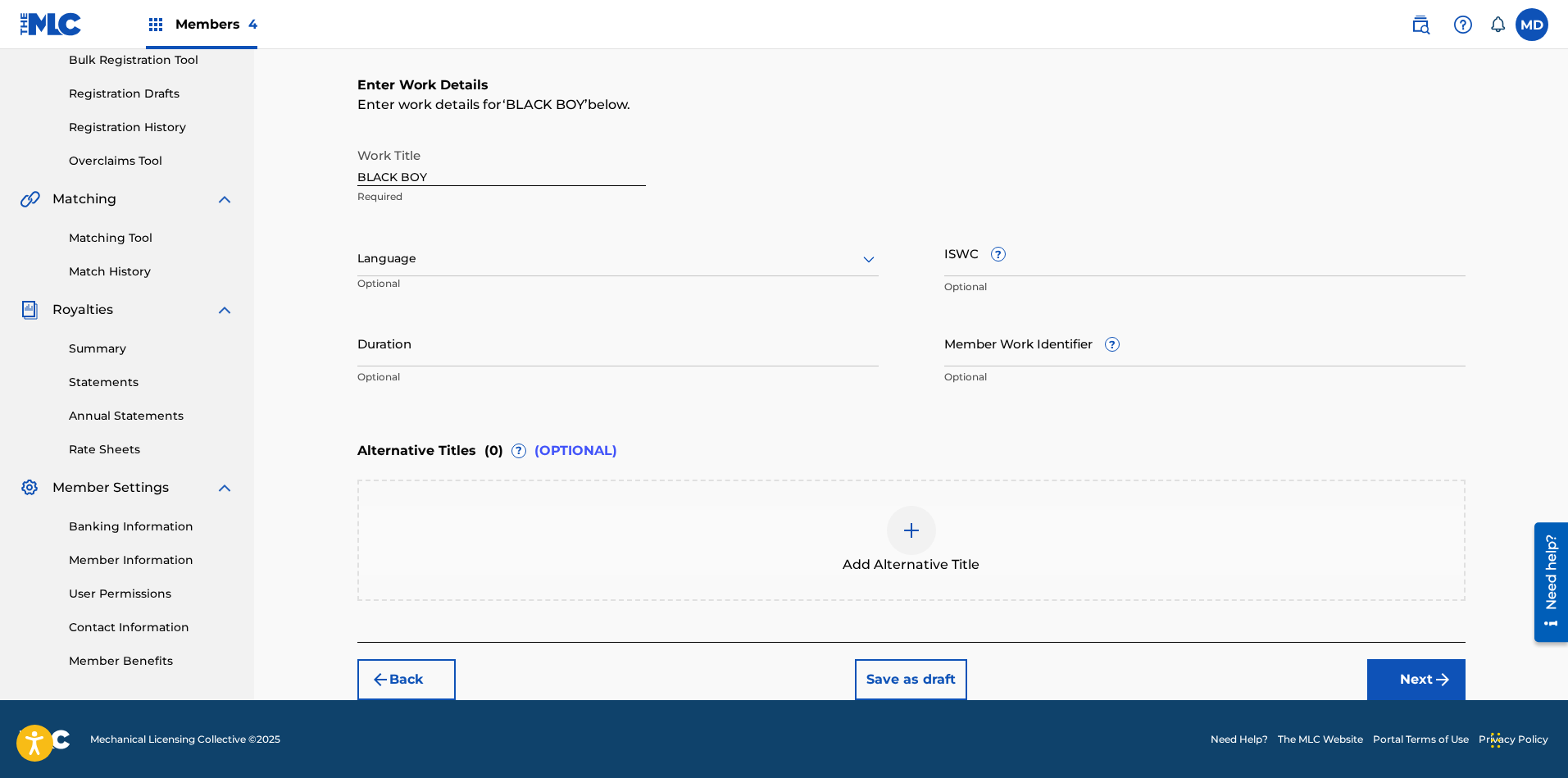
click at [1065, 260] on input "ISWC ?" at bounding box center [1205, 253] width 522 height 47
paste input "T-324.323.872-0"
type input "T-324.323.872-0"
click at [1393, 670] on button "Next" at bounding box center [1415, 679] width 98 height 41
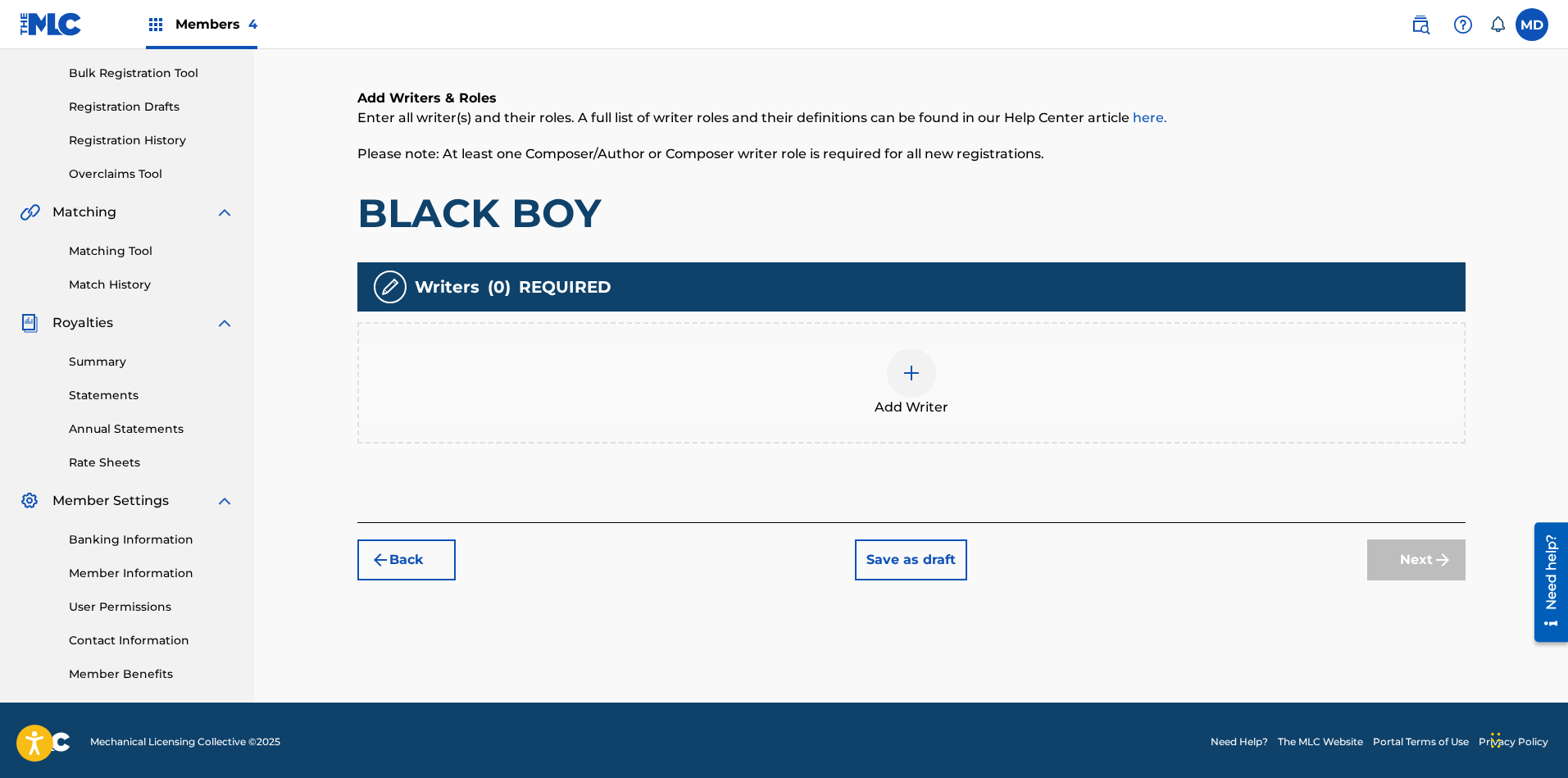
scroll to position [237, 0]
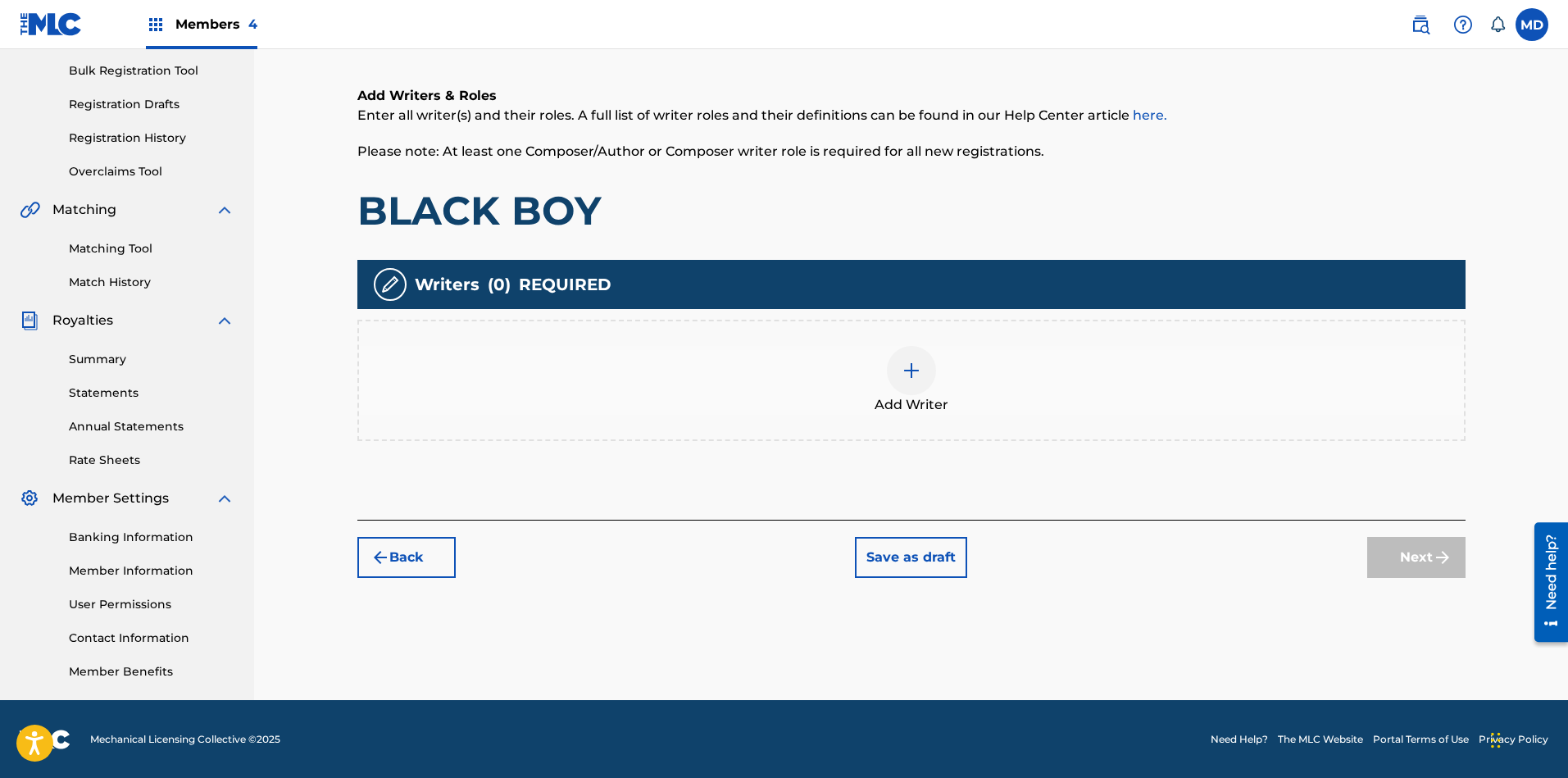
click at [911, 369] on img at bounding box center [911, 370] width 19 height 19
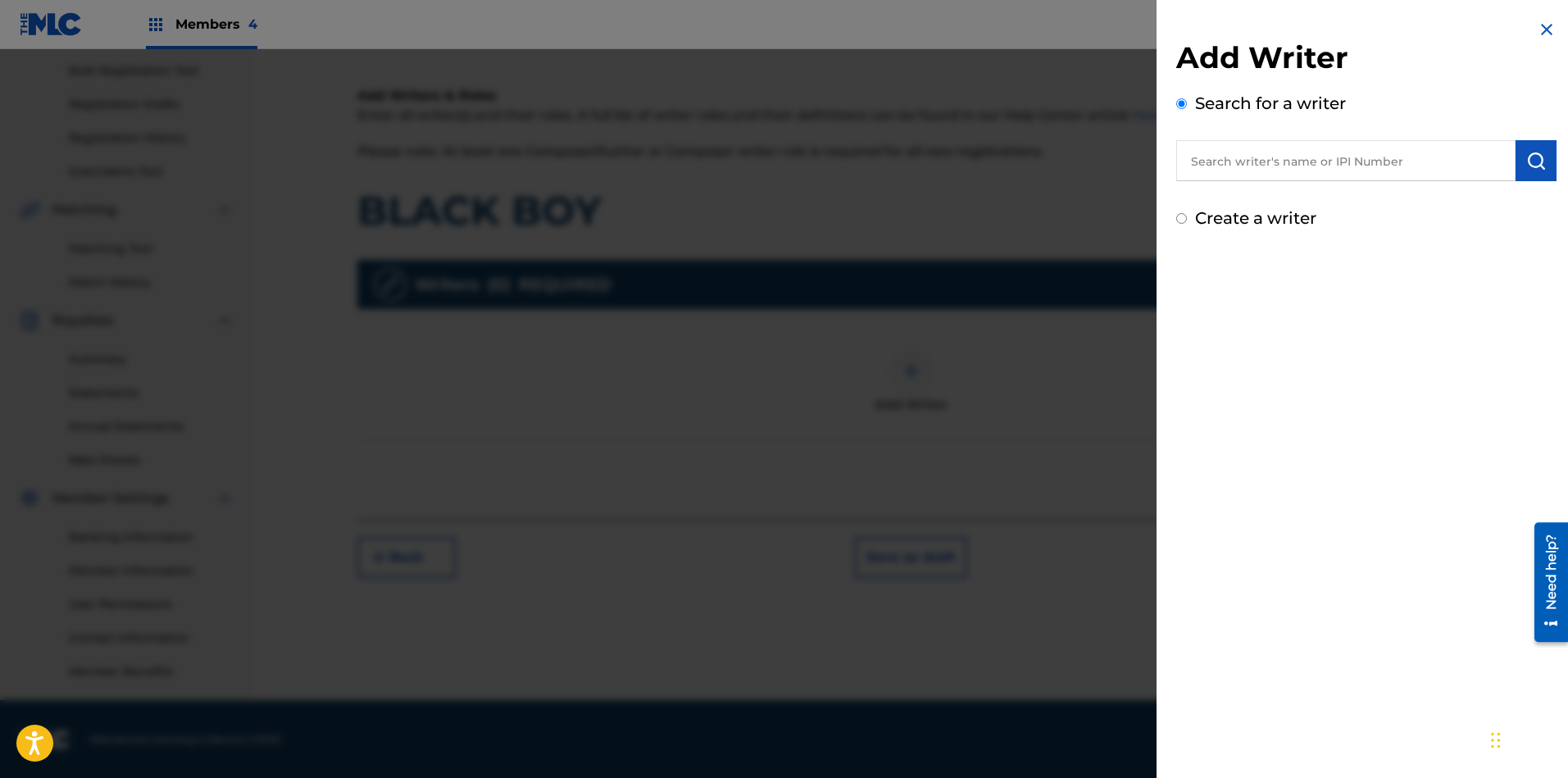
click at [1311, 163] on input "text" at bounding box center [1346, 160] width 340 height 41
paste input "T-324.323.872-0"
drag, startPoint x: 1402, startPoint y: 174, endPoint x: 1183, endPoint y: 188, distance: 219.4
click at [1184, 183] on div "Add Writer Search for a writer T-324.323.872-0 Create a writer" at bounding box center [1366, 135] width 380 height 191
paste
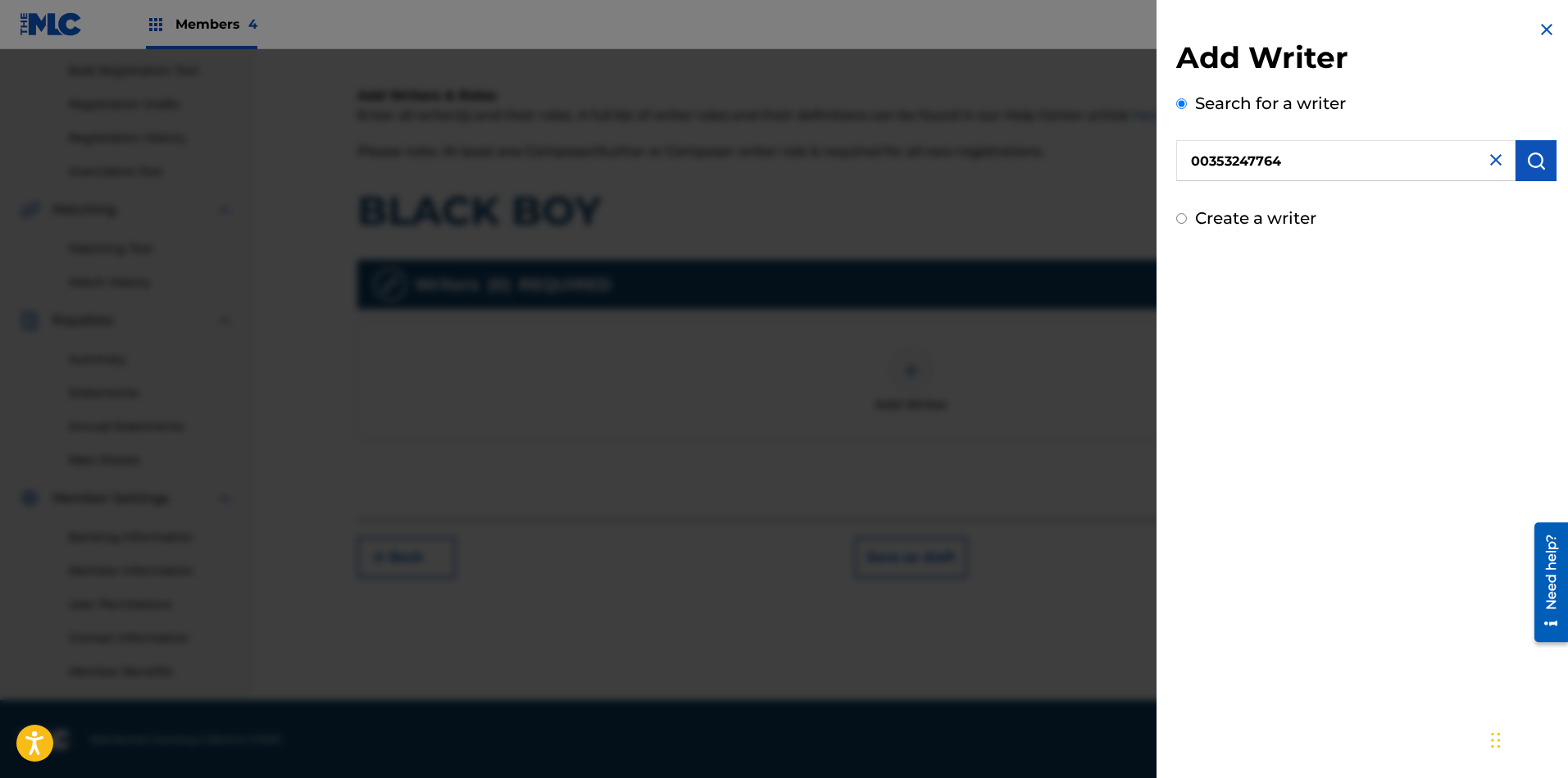
type input "00353247764"
click at [1393, 154] on img "submit" at bounding box center [1535, 160] width 19 height 19
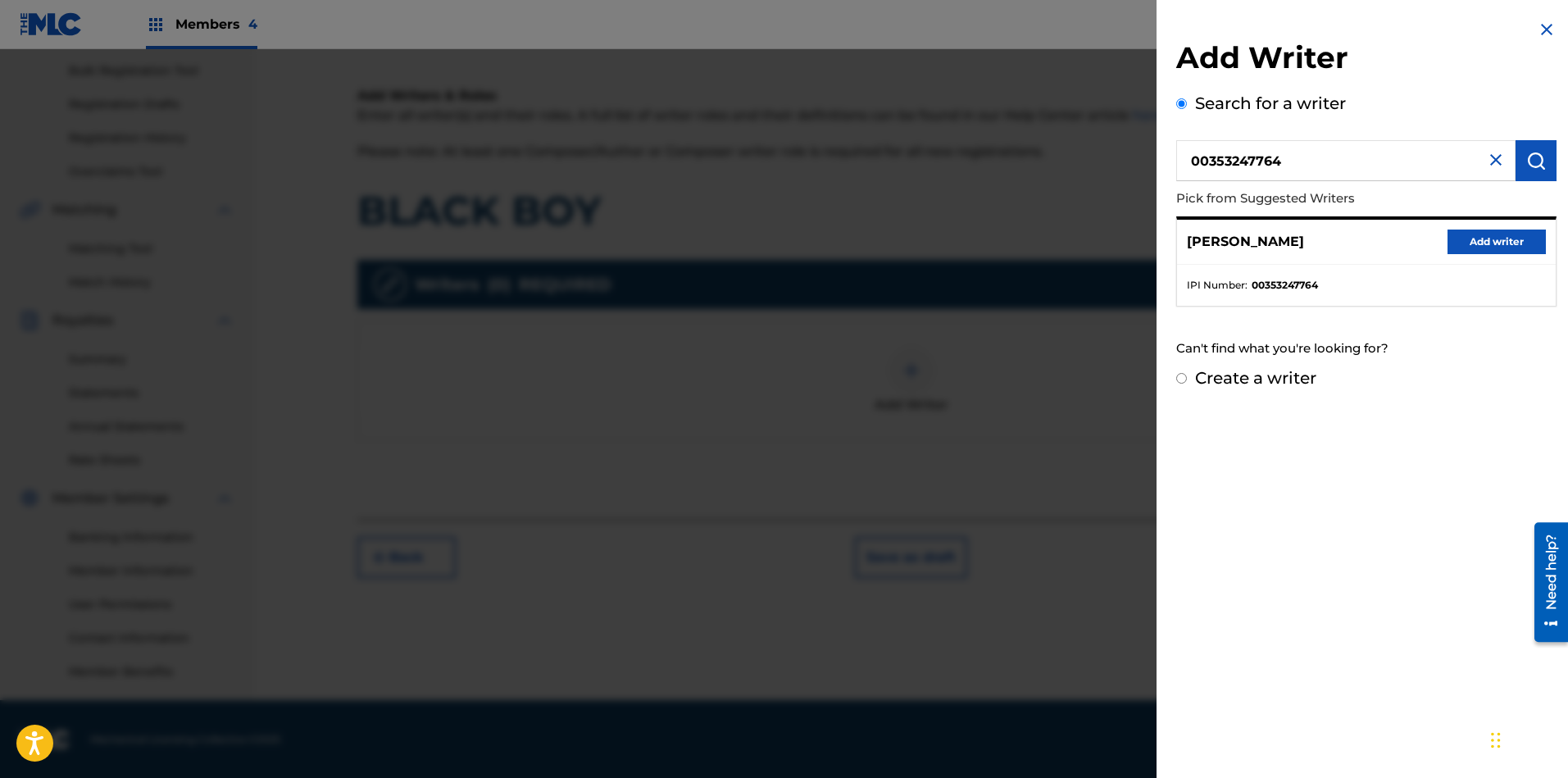
click at [1393, 243] on button "Add writer" at bounding box center [1496, 241] width 98 height 24
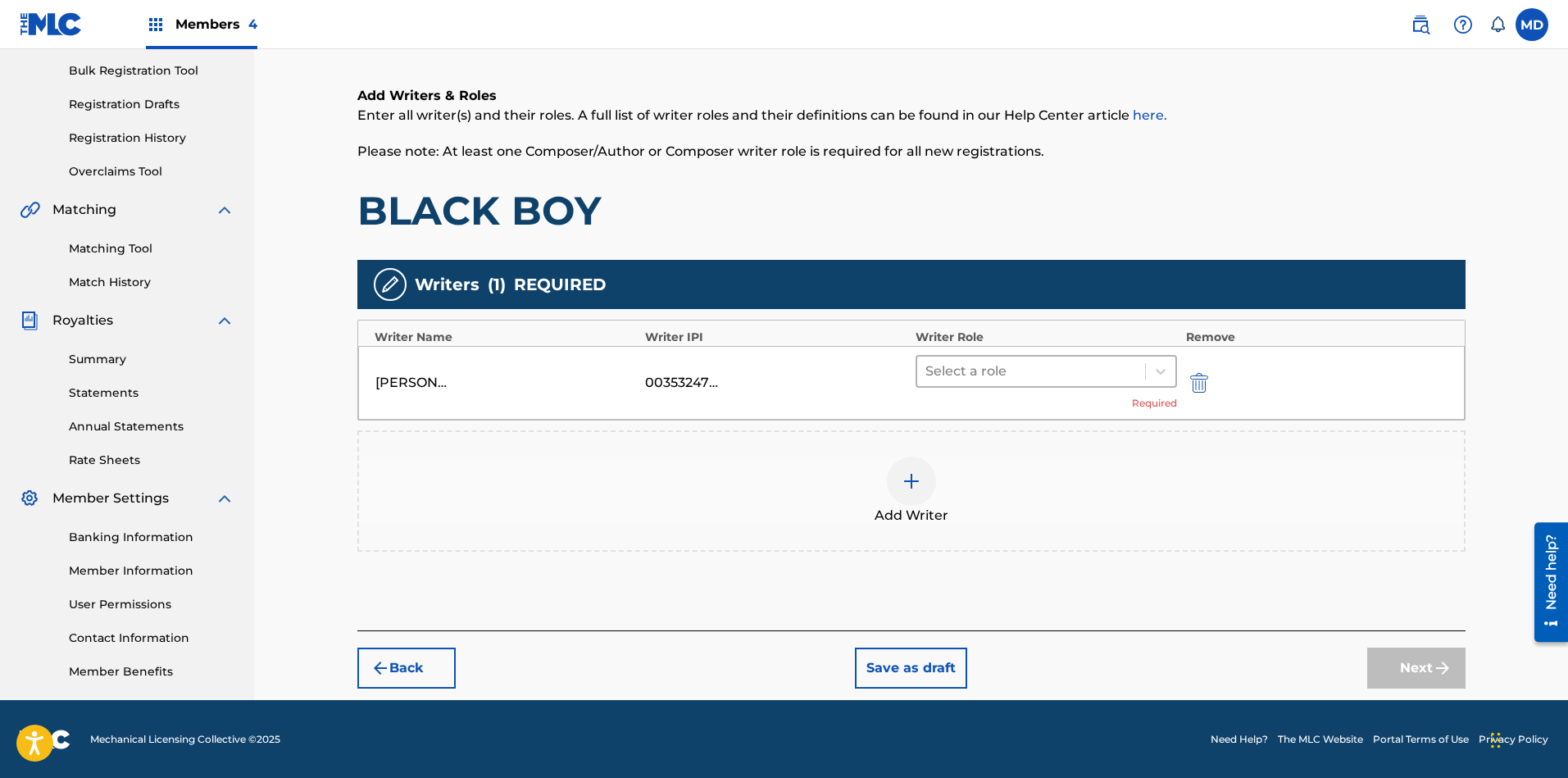
click at [1001, 374] on div at bounding box center [1031, 371] width 212 height 23
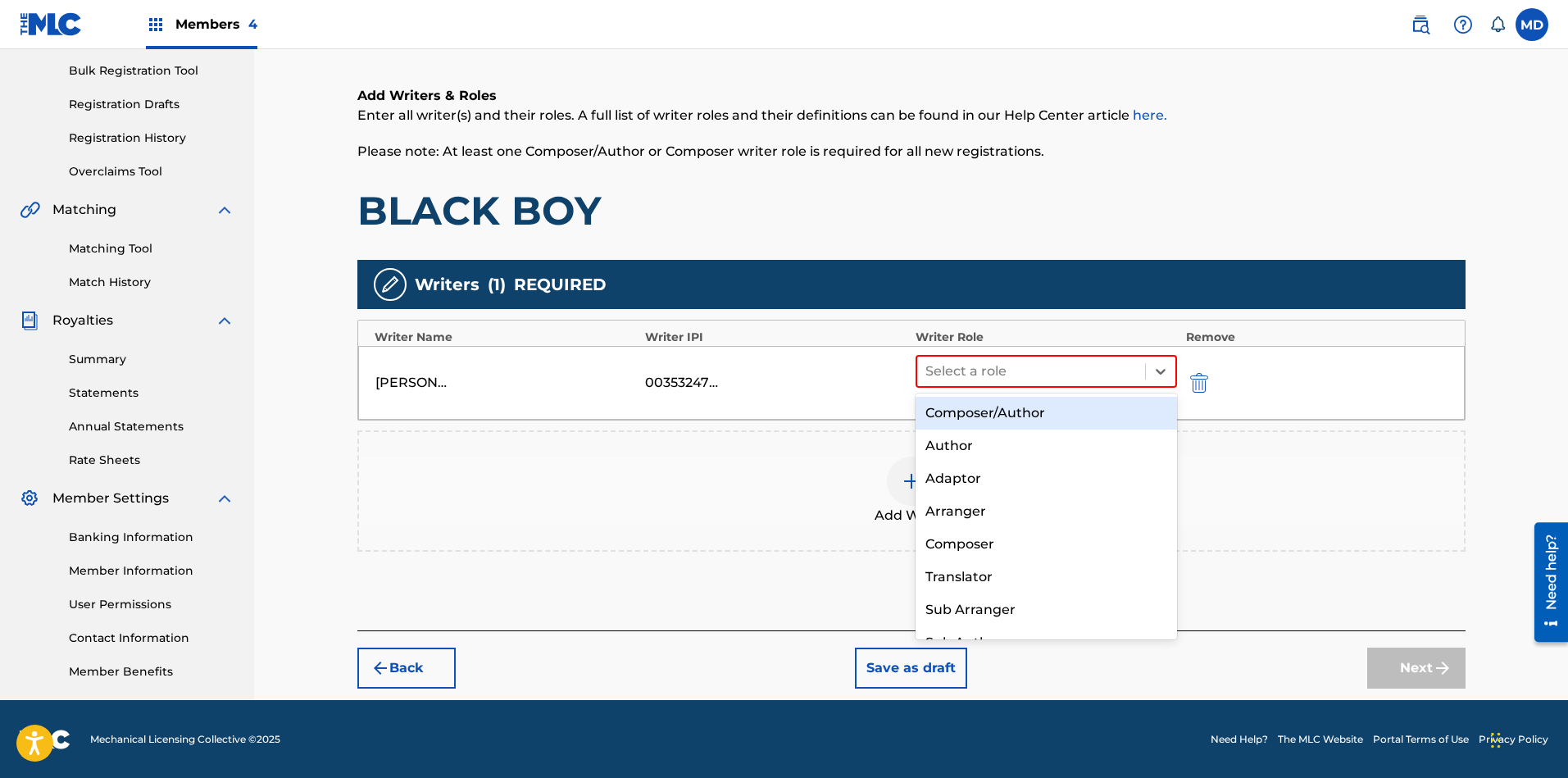
click at [994, 423] on div "Composer/Author" at bounding box center [1046, 412] width 262 height 33
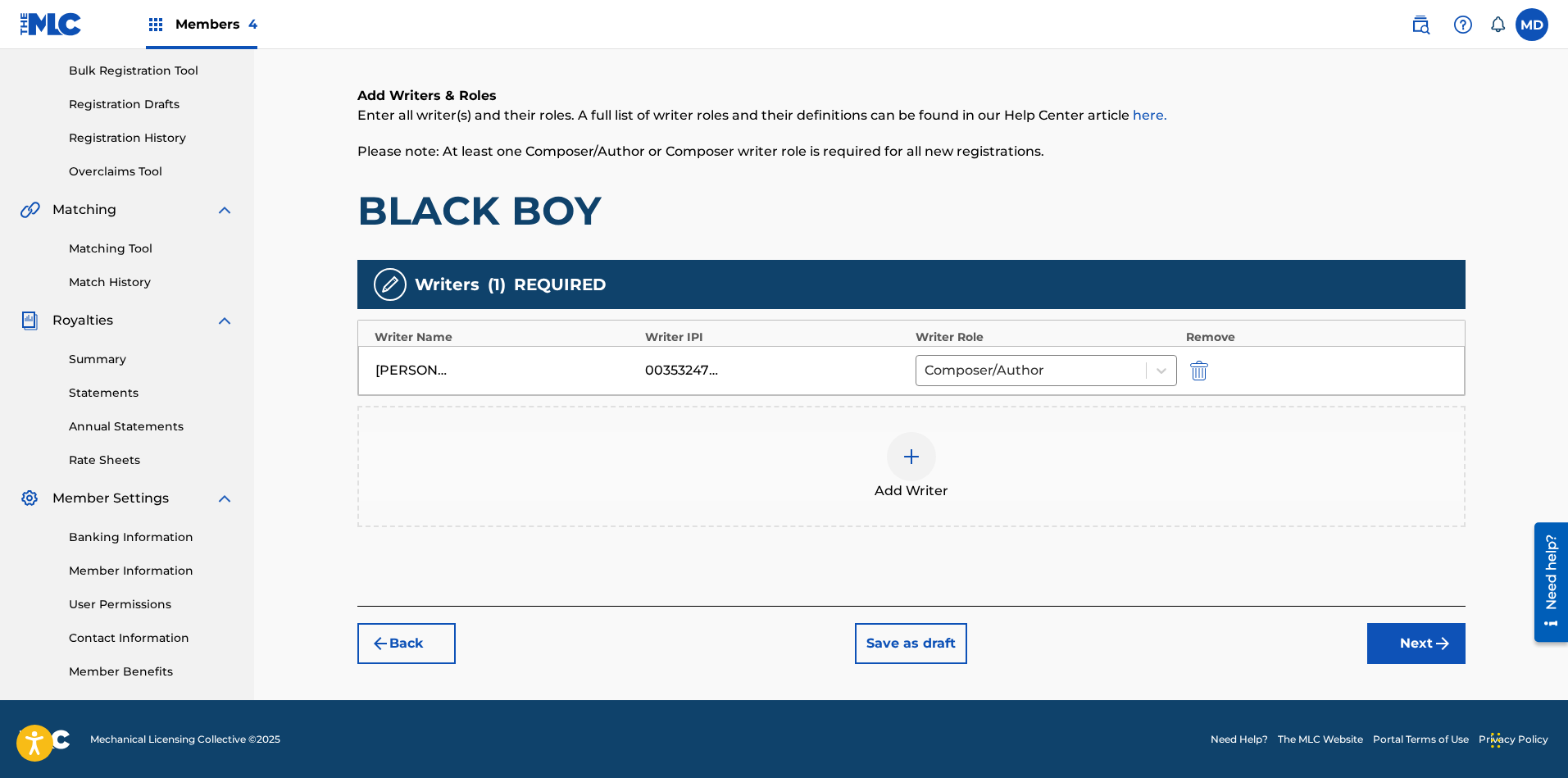
click at [1393, 641] on button "Next" at bounding box center [1415, 643] width 98 height 41
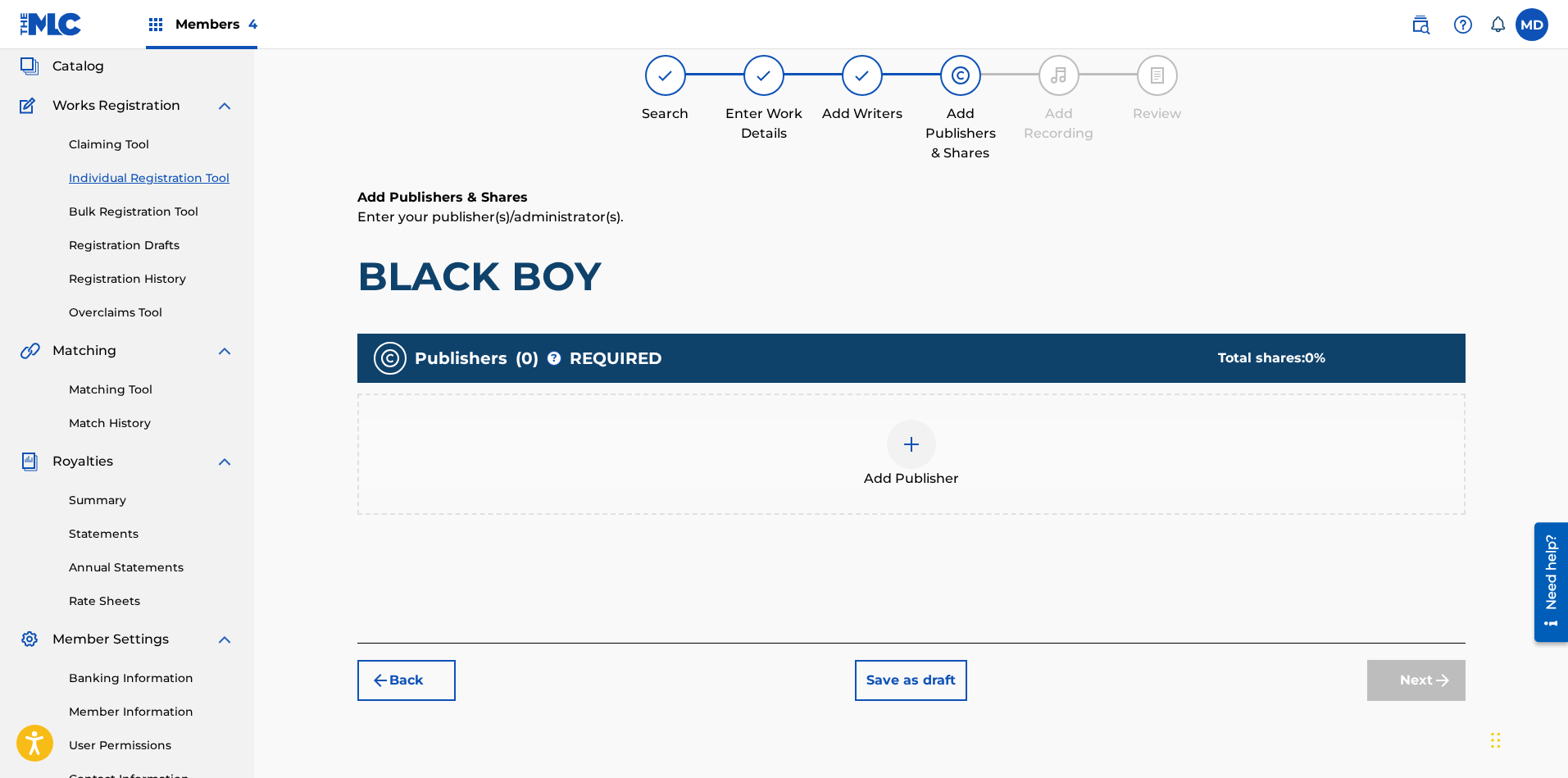
scroll to position [74, 0]
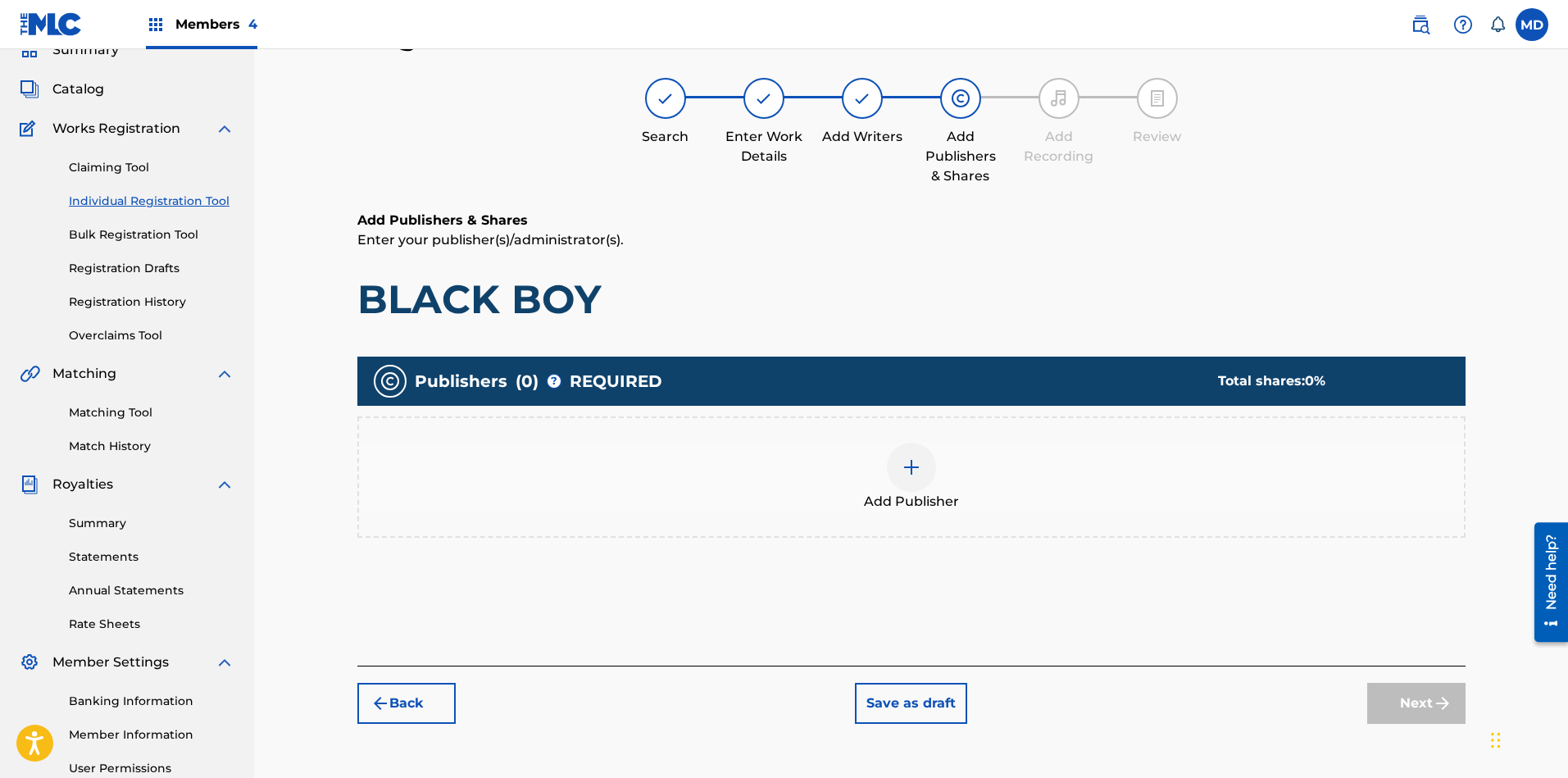
click at [914, 463] on img at bounding box center [911, 466] width 19 height 19
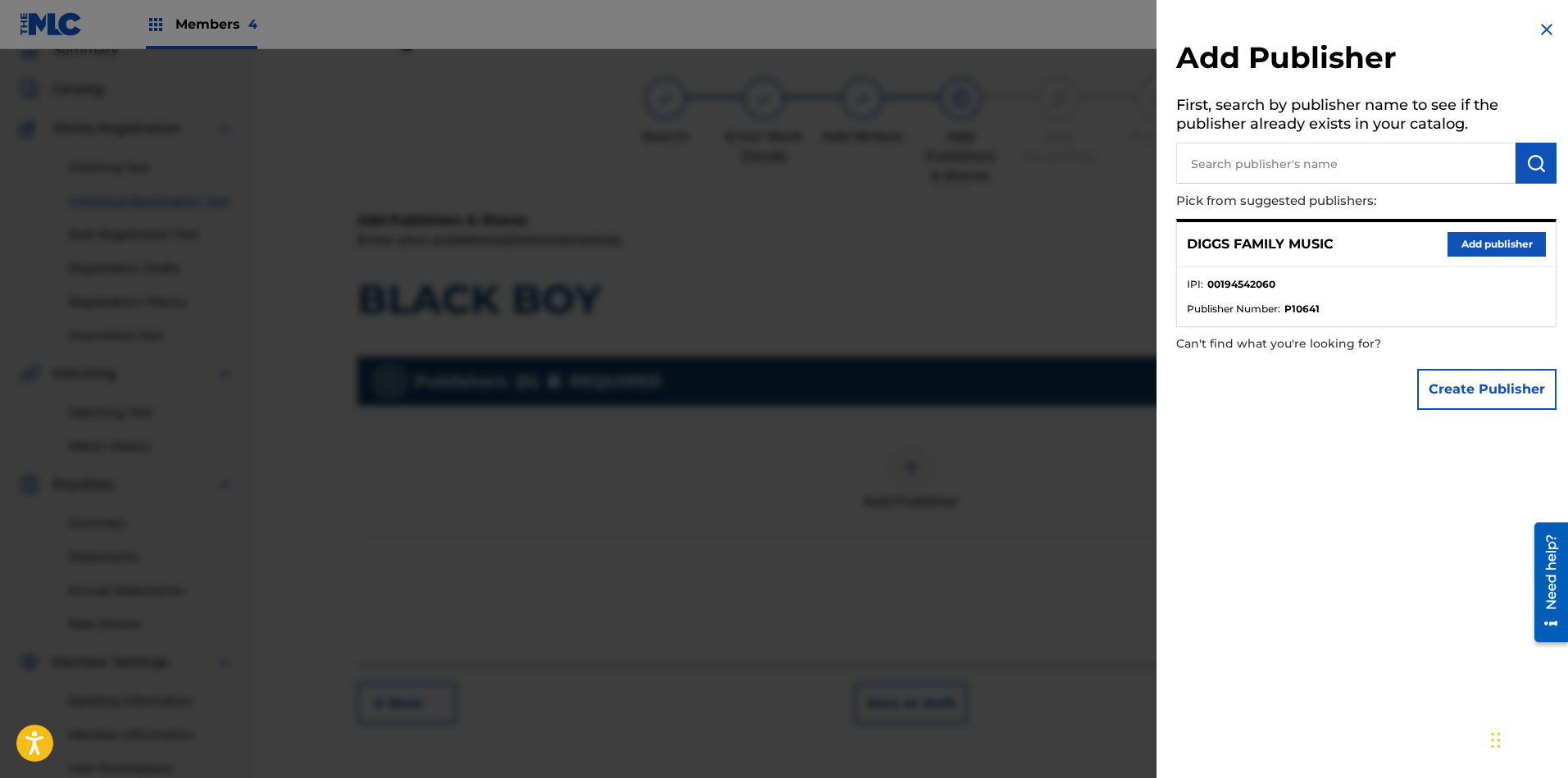
click at [1393, 243] on button "Add publisher" at bounding box center [1496, 244] width 98 height 24
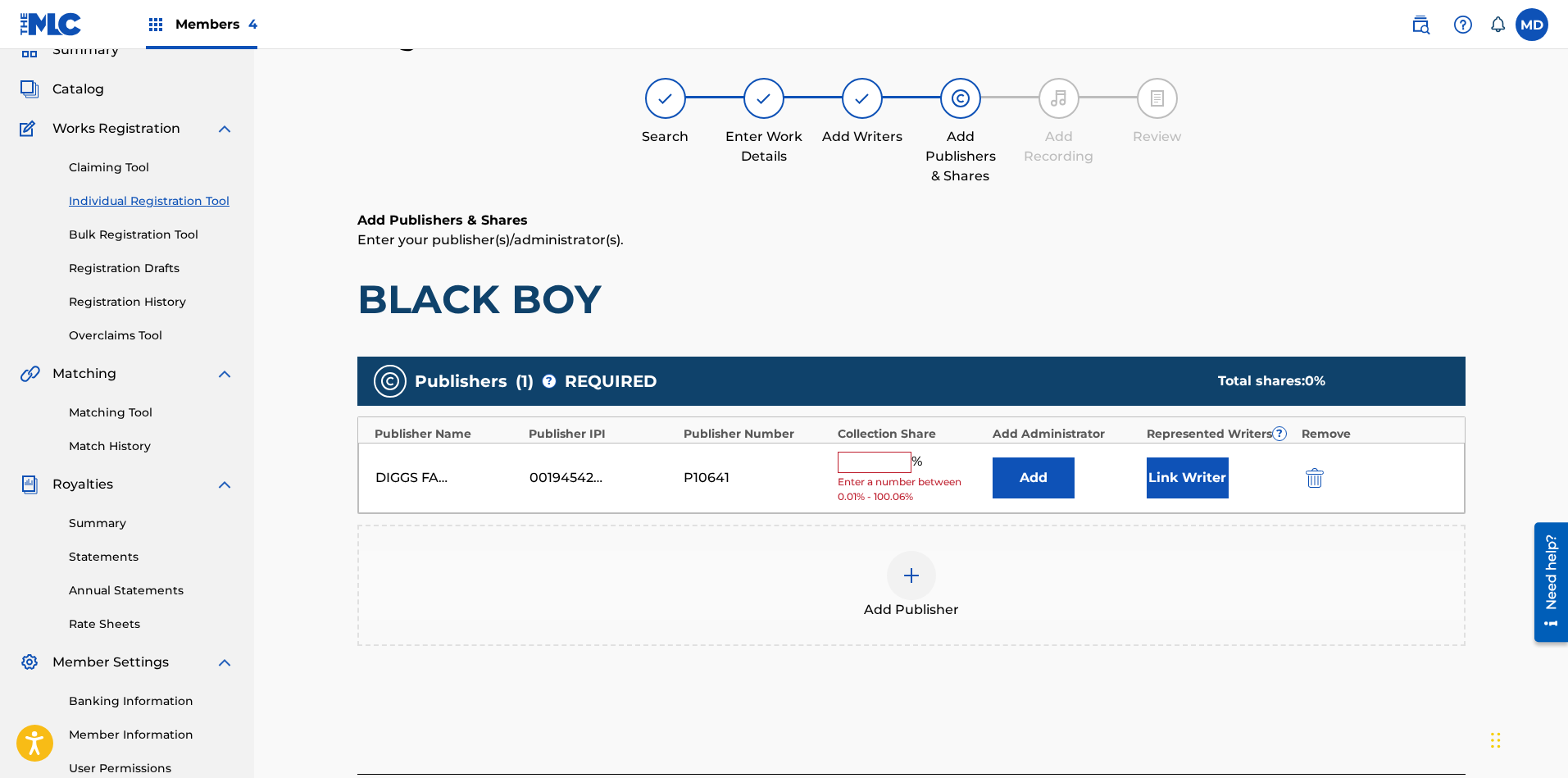
click at [879, 466] on input "text" at bounding box center [875, 462] width 74 height 21
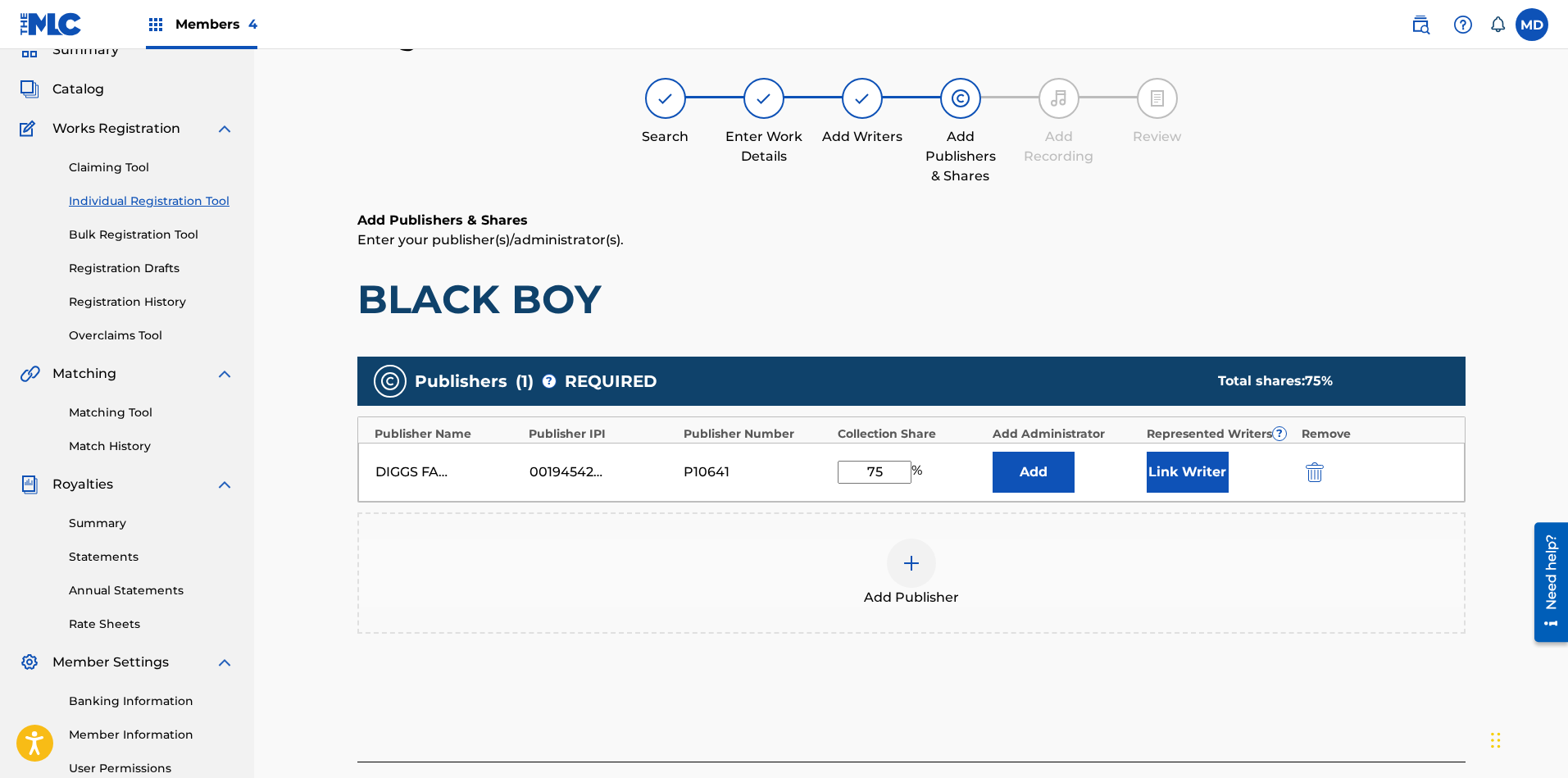
type input "75"
click at [1167, 482] on button "Link Writer" at bounding box center [1187, 472] width 82 height 41
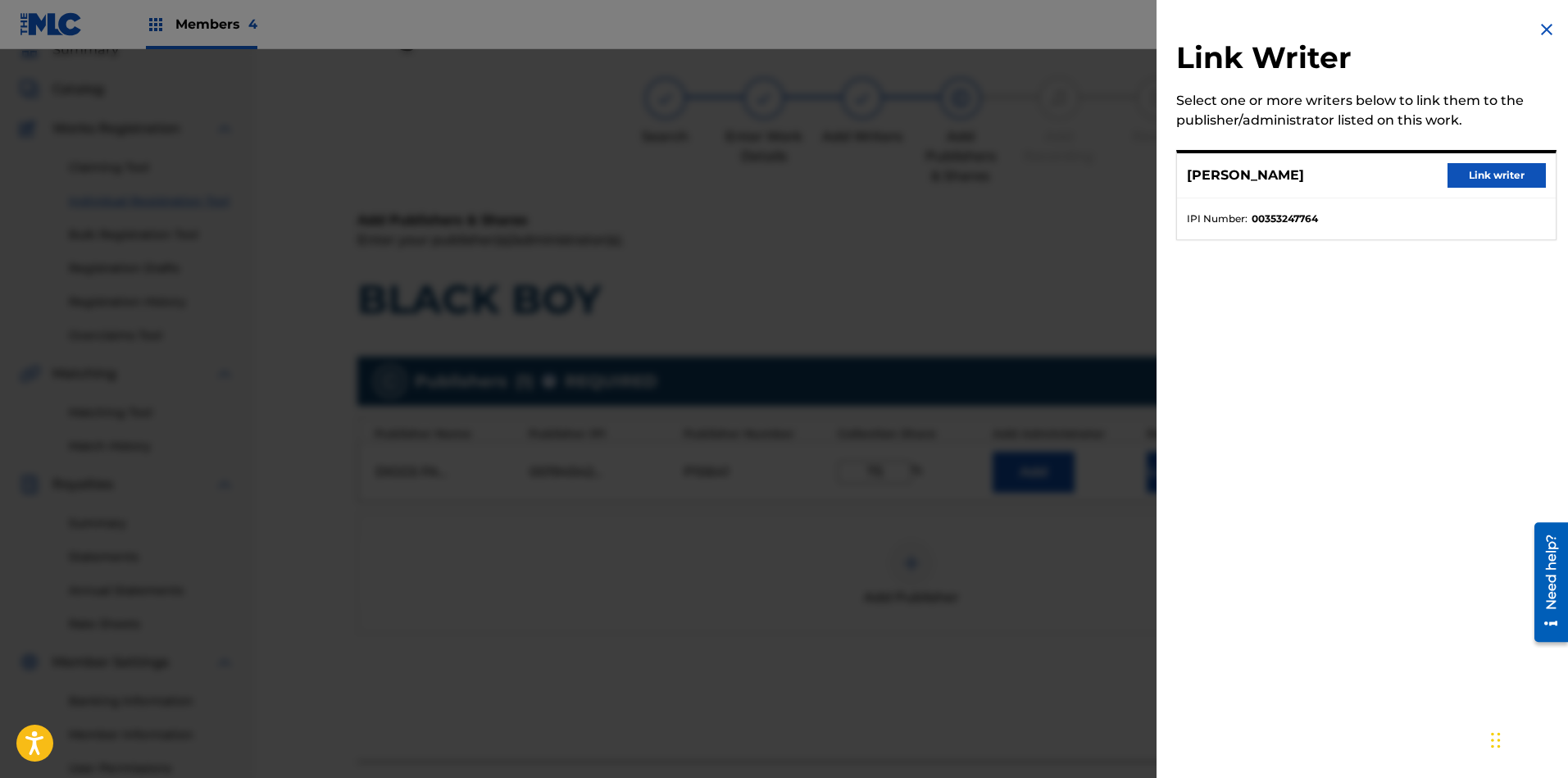
click at [1393, 179] on button "Link writer" at bounding box center [1496, 174] width 98 height 24
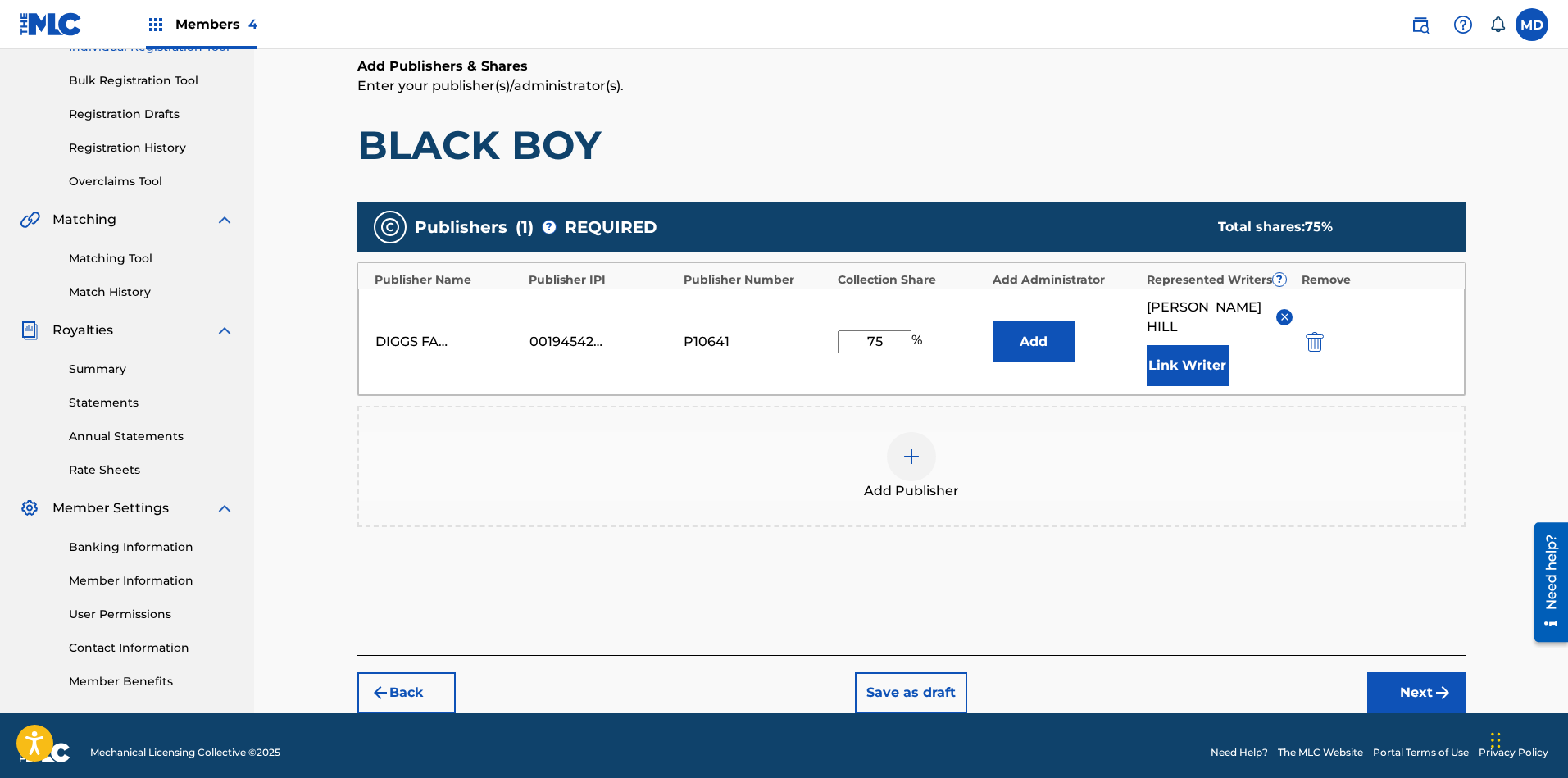
scroll to position [237, 0]
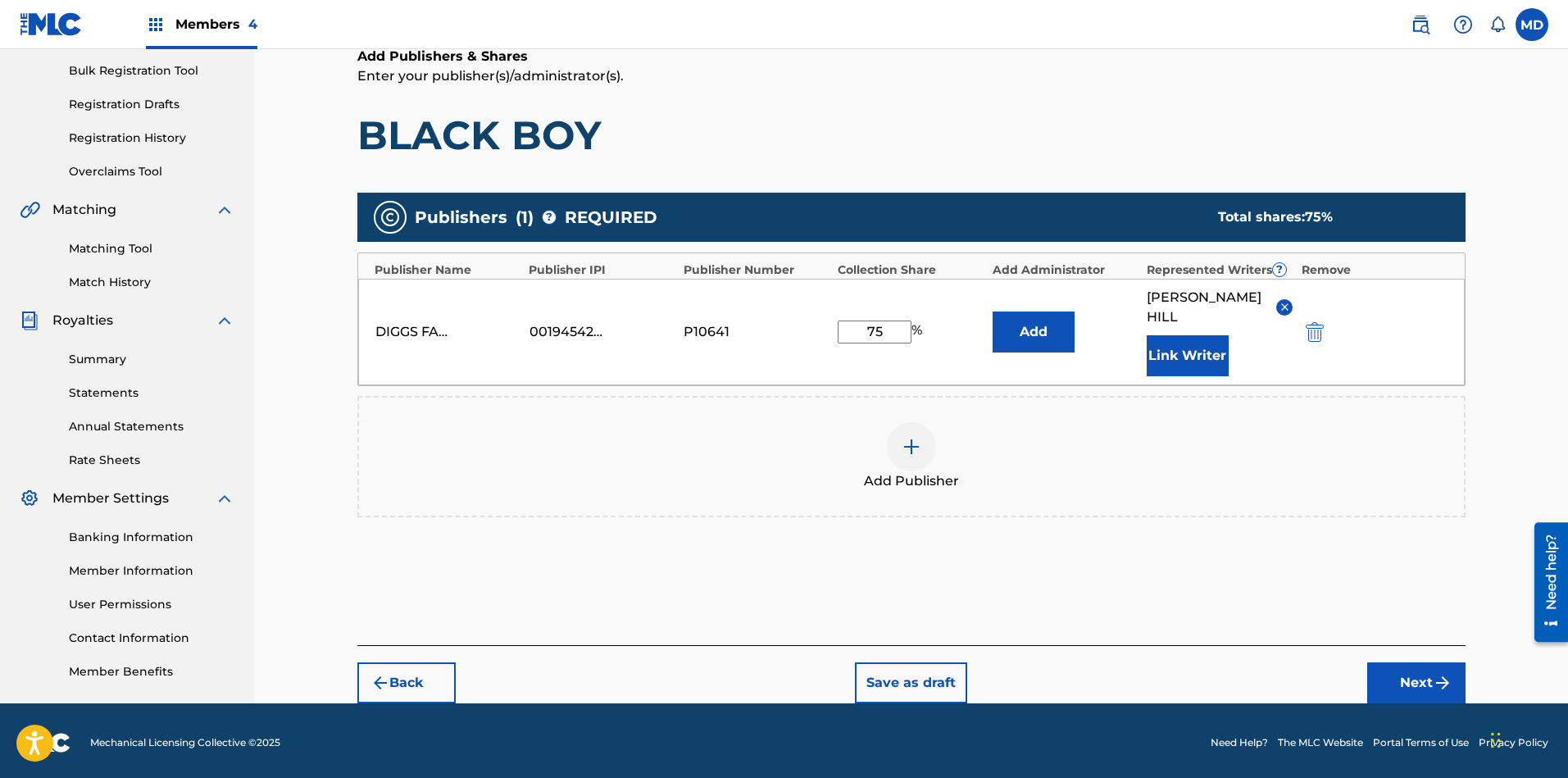
click at [1393, 662] on button "Next" at bounding box center [1415, 682] width 98 height 41
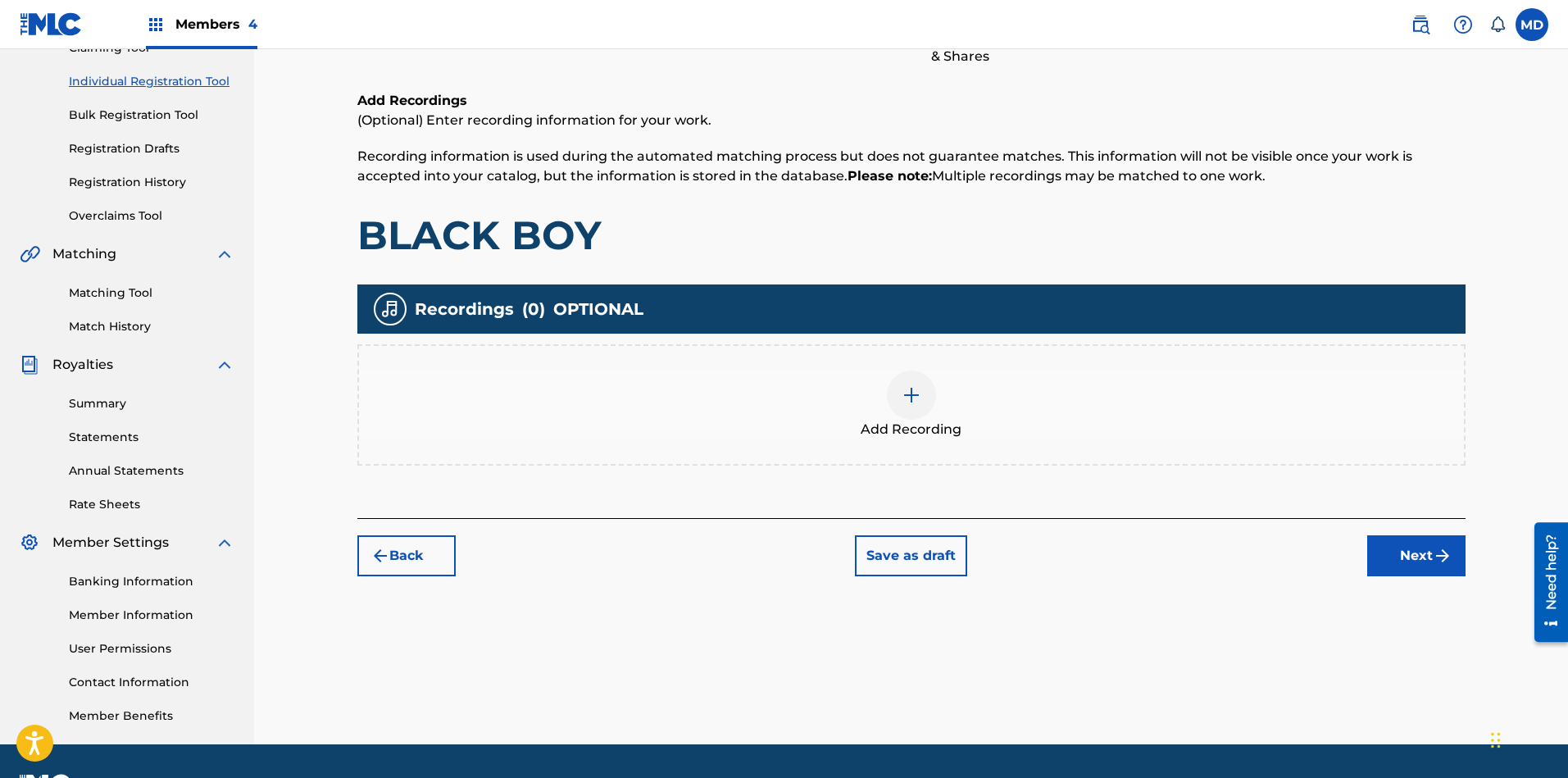
scroll to position [197, 0]
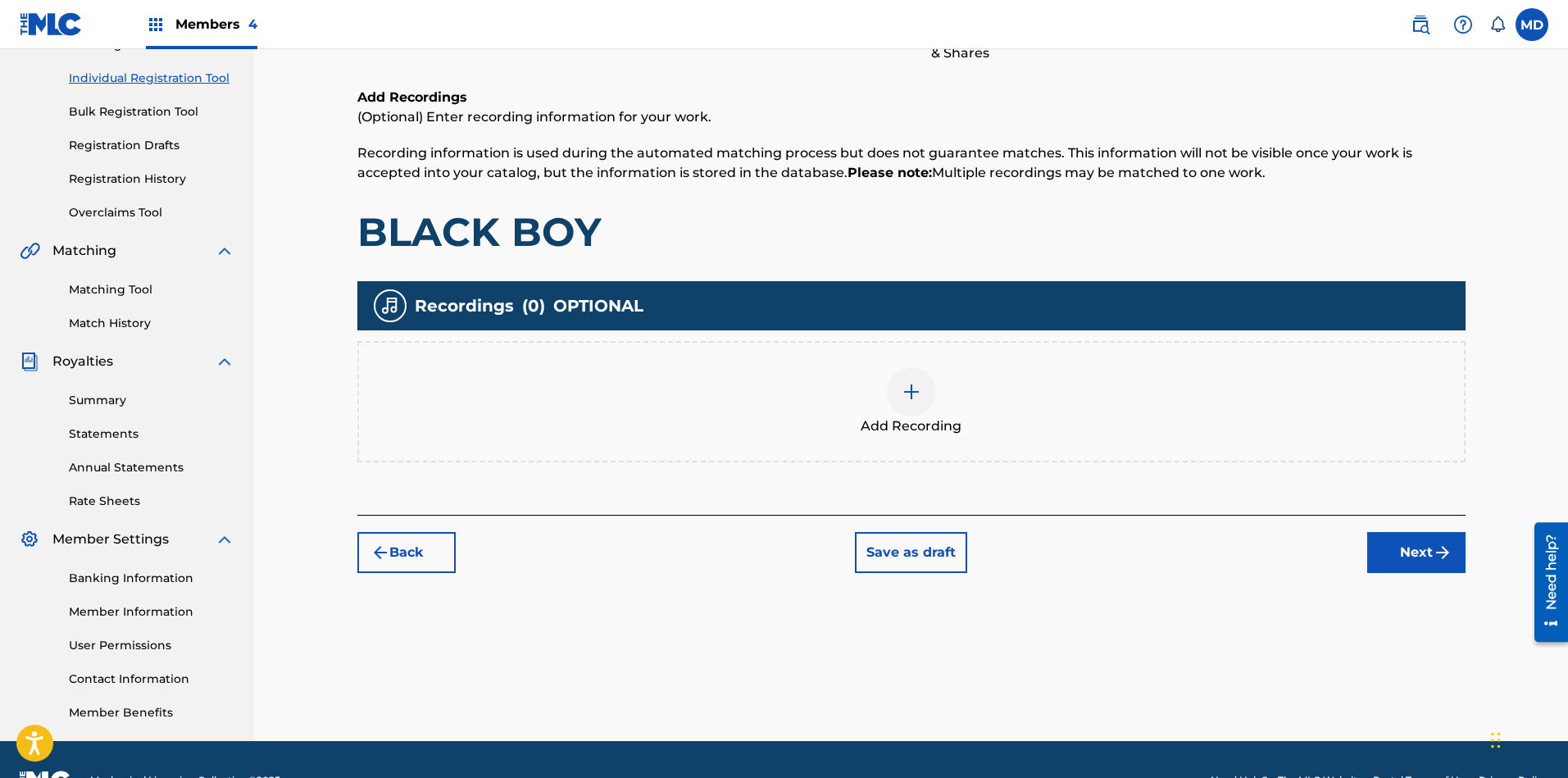
click at [1393, 550] on button "Next" at bounding box center [1415, 552] width 98 height 41
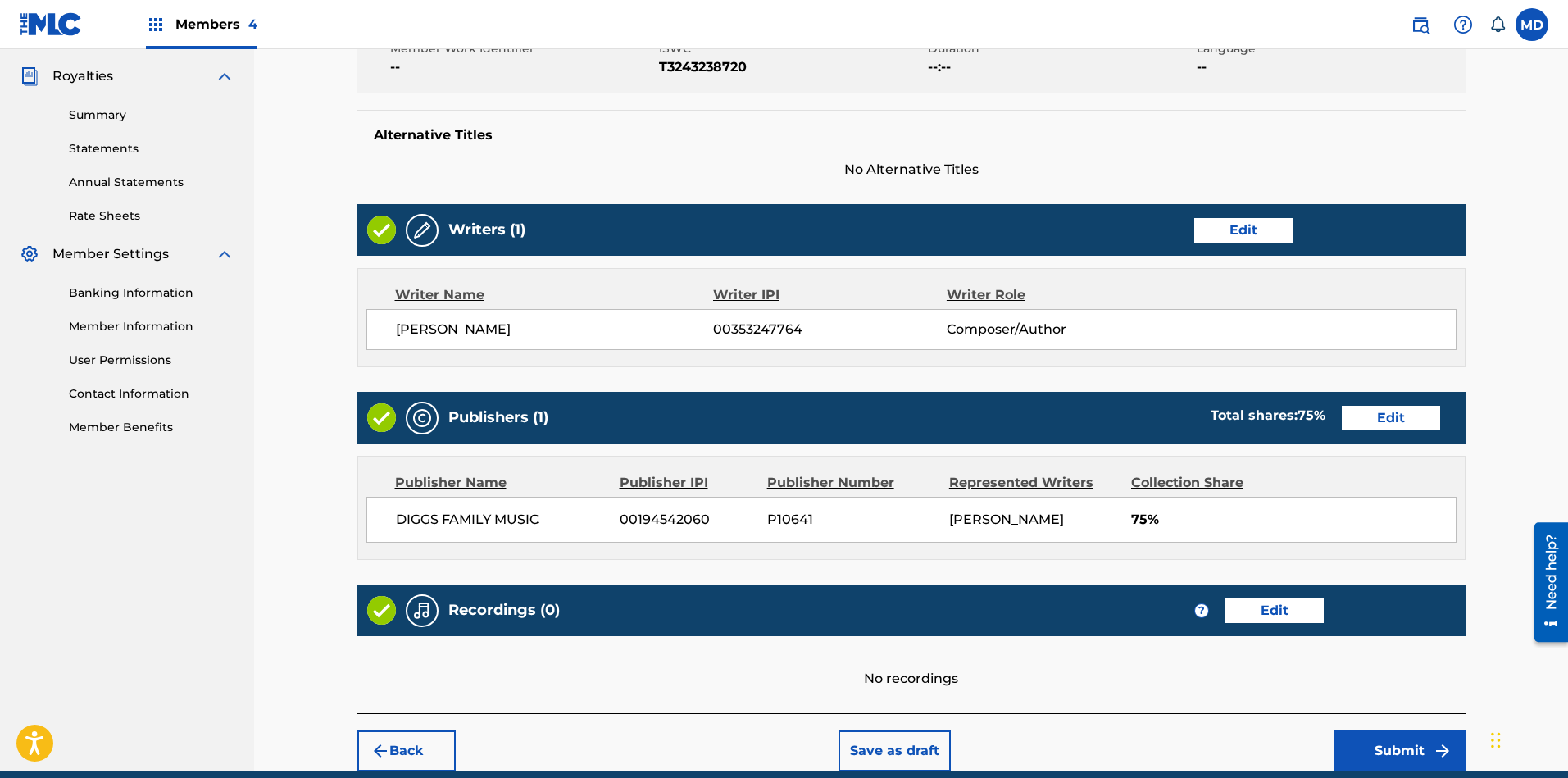
scroll to position [552, 0]
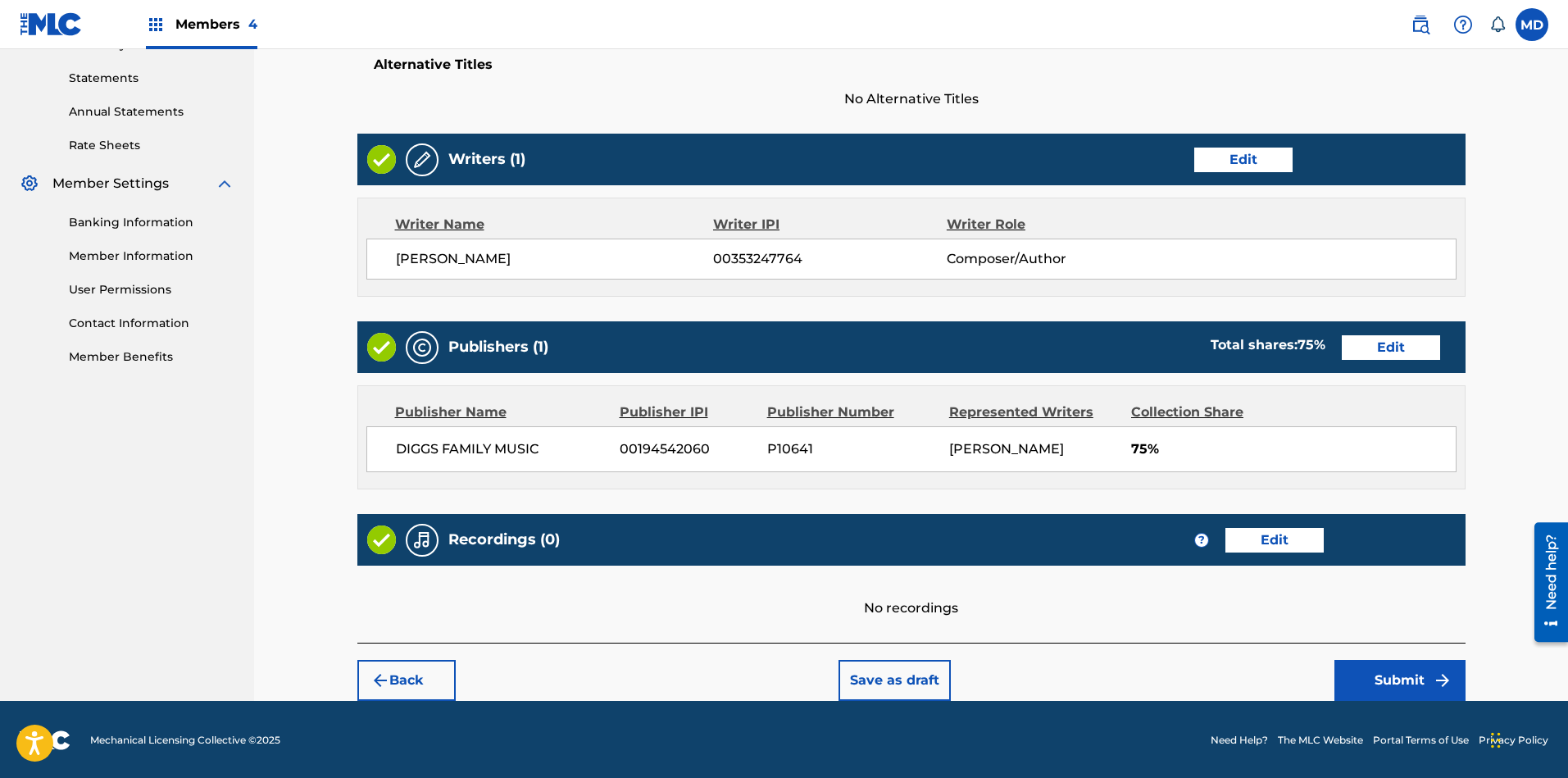
click at [1381, 677] on button "Submit" at bounding box center [1399, 680] width 131 height 41
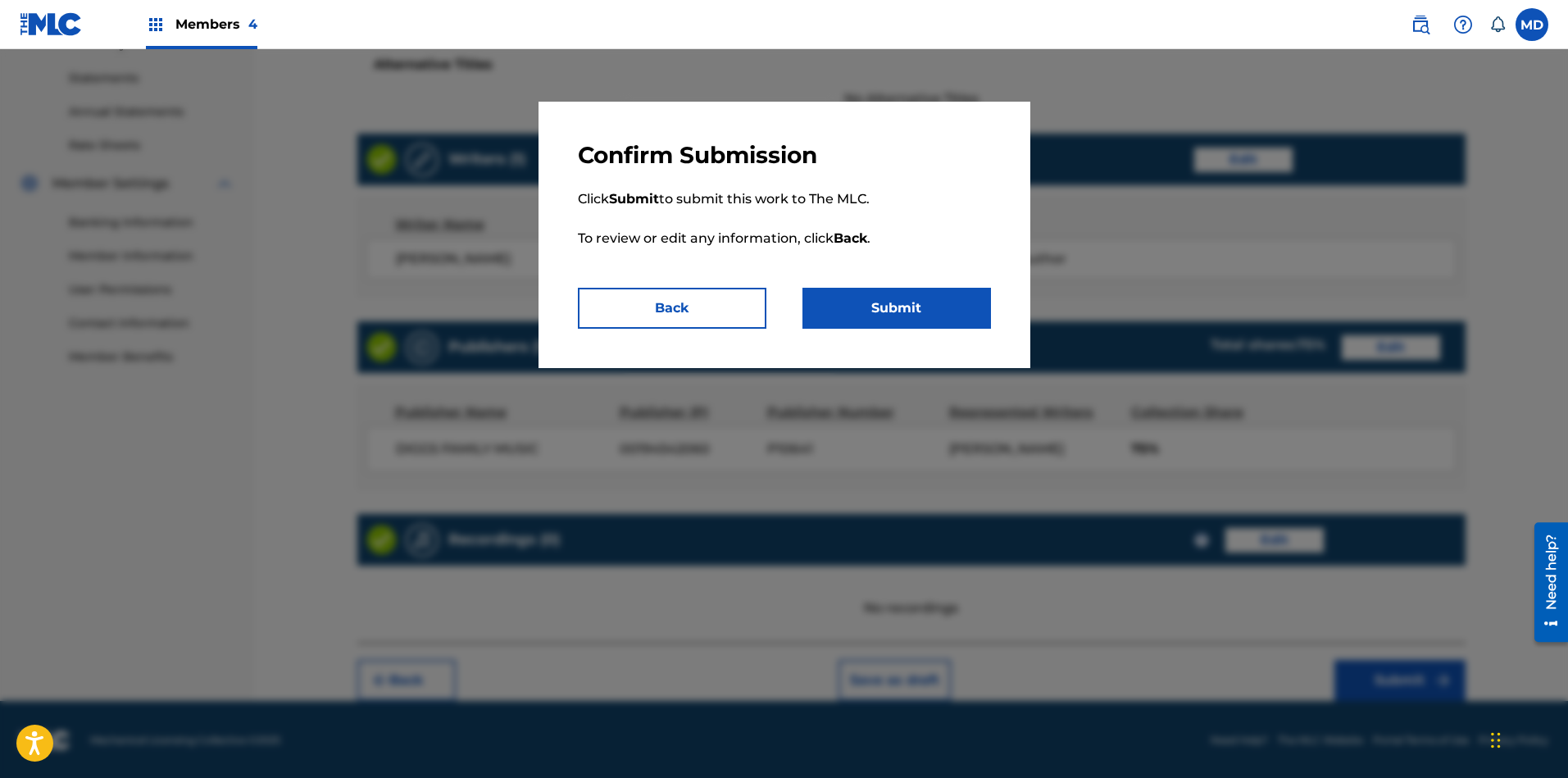
click at [859, 308] on button "Submit" at bounding box center [896, 308] width 189 height 41
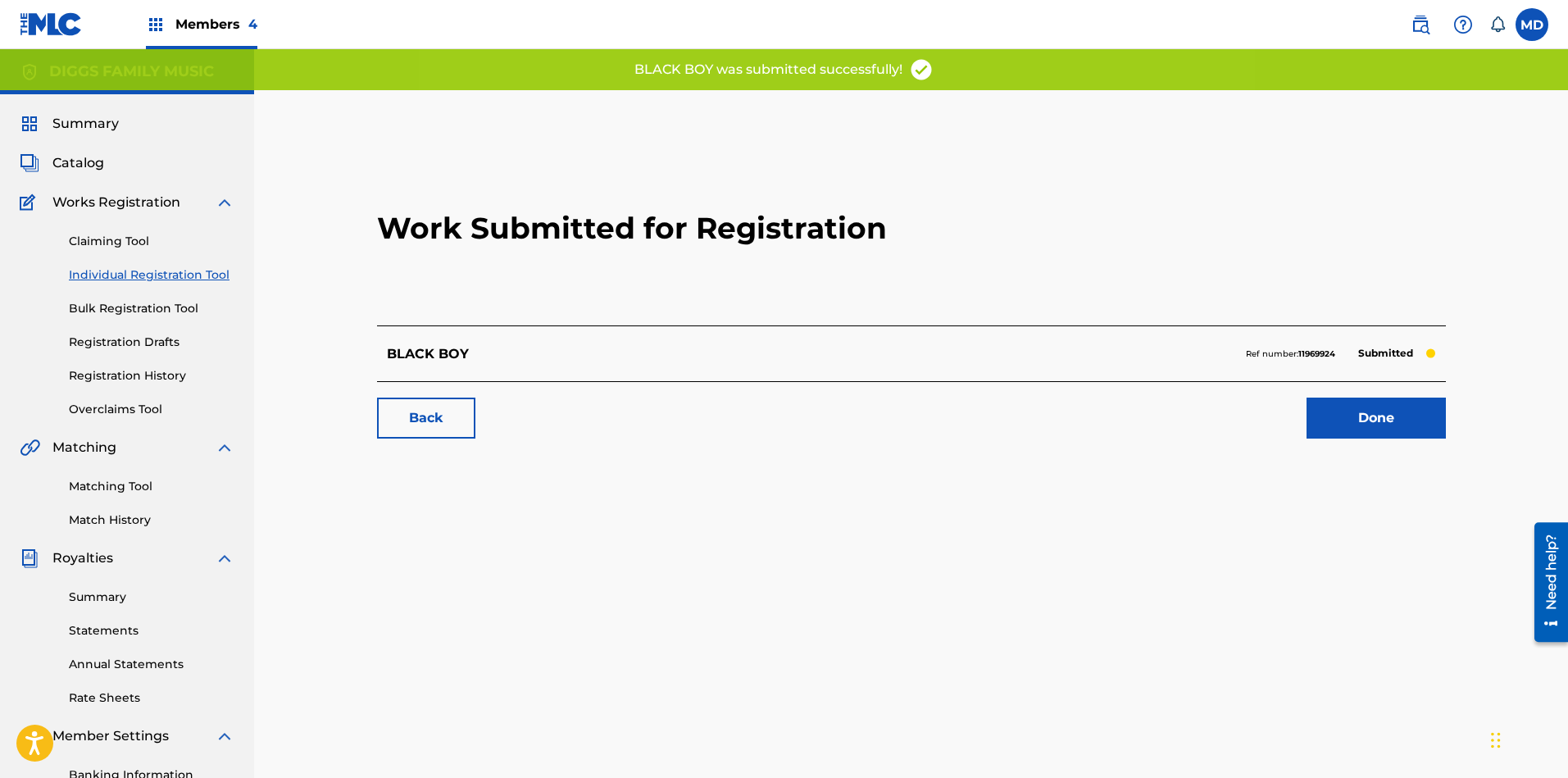
click at [1332, 420] on link "Done" at bounding box center [1376, 418] width 139 height 41
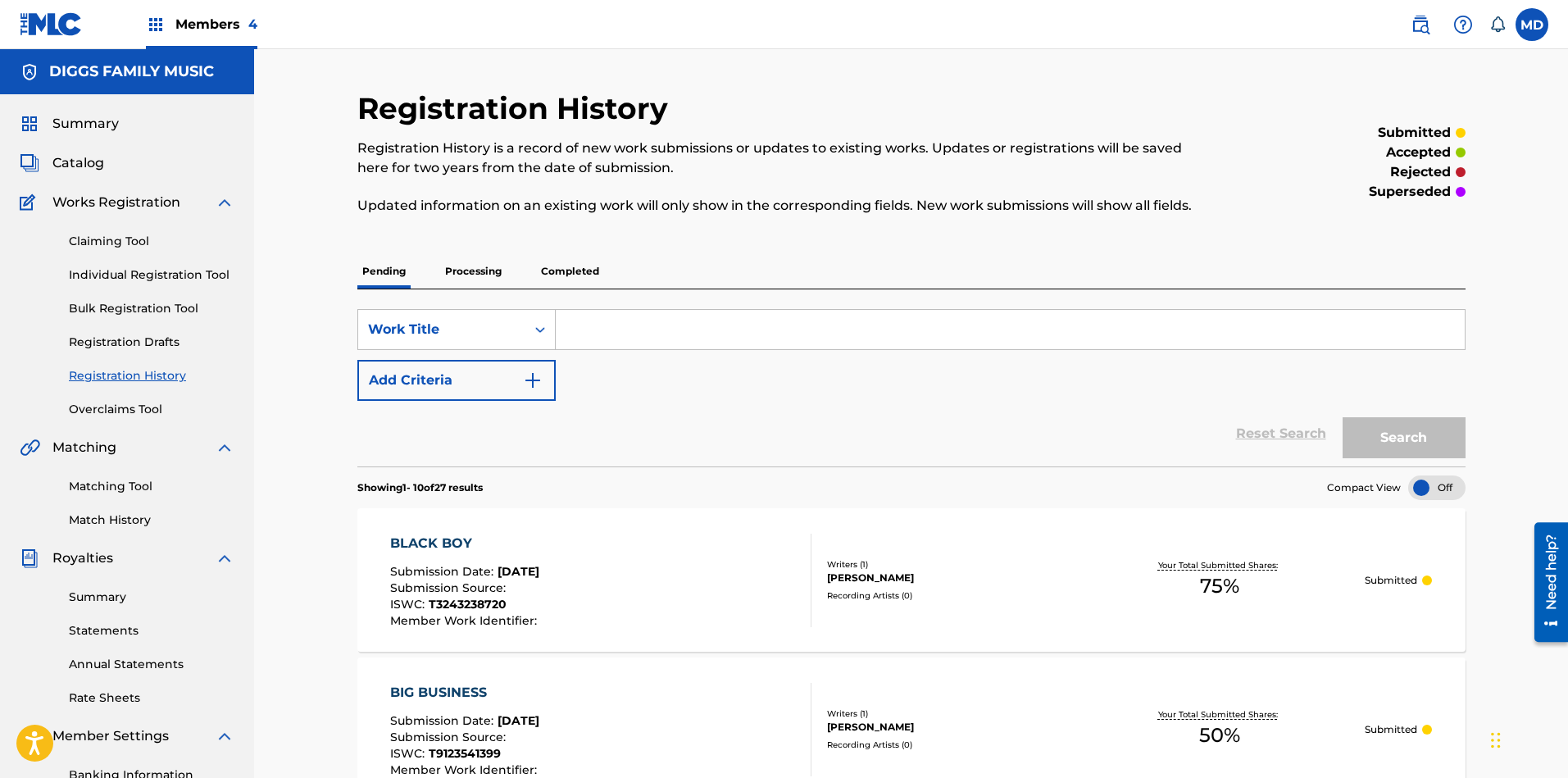
click at [658, 332] on input "Search Form" at bounding box center [1010, 329] width 909 height 39
type input "BLOOD FOR BLOOD"
click at [1393, 429] on button "Search" at bounding box center [1404, 437] width 123 height 41
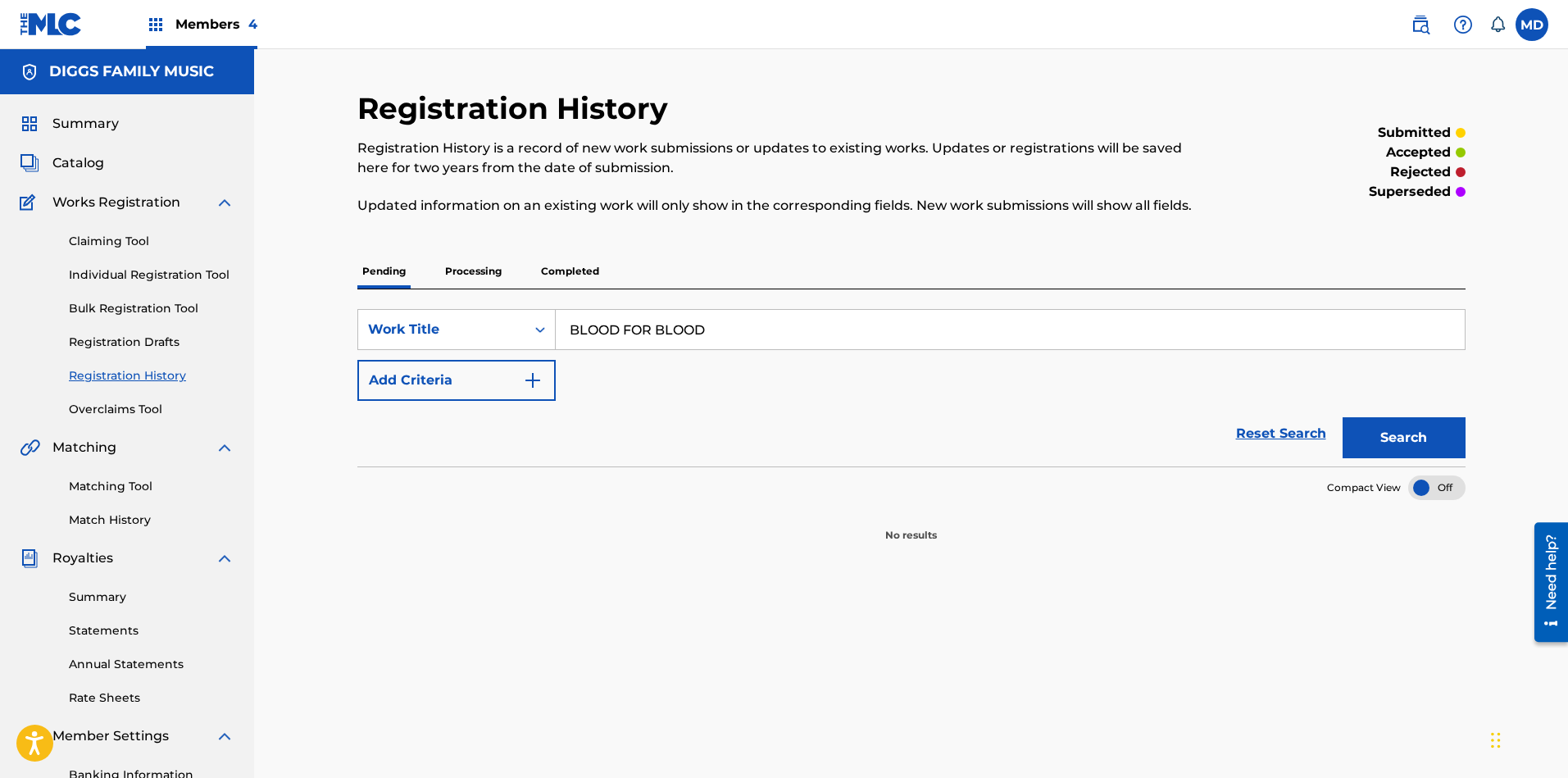
click at [460, 272] on p "Processing" at bounding box center [473, 271] width 66 height 34
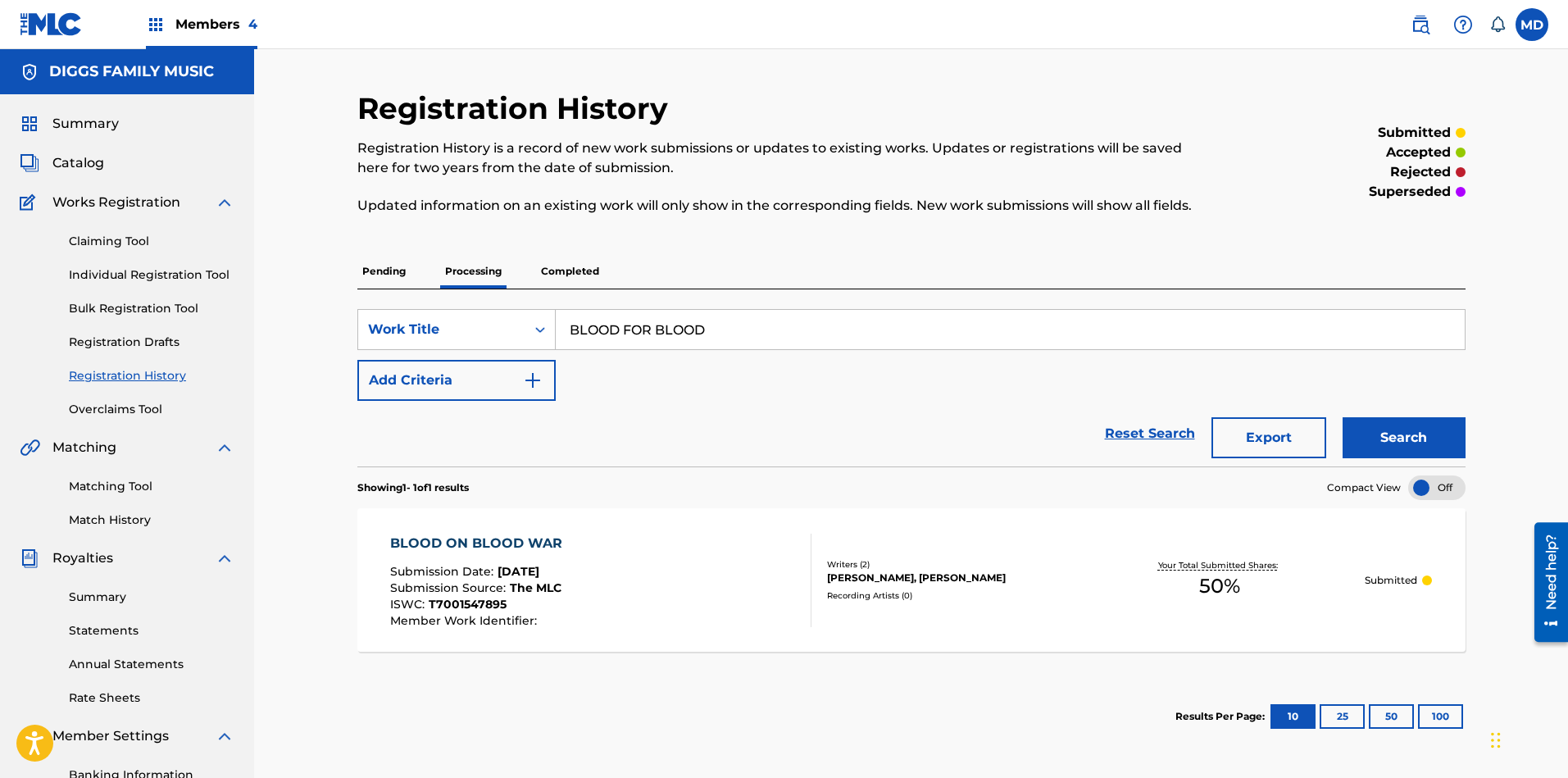
click at [555, 268] on p "Completed" at bounding box center [569, 271] width 68 height 34
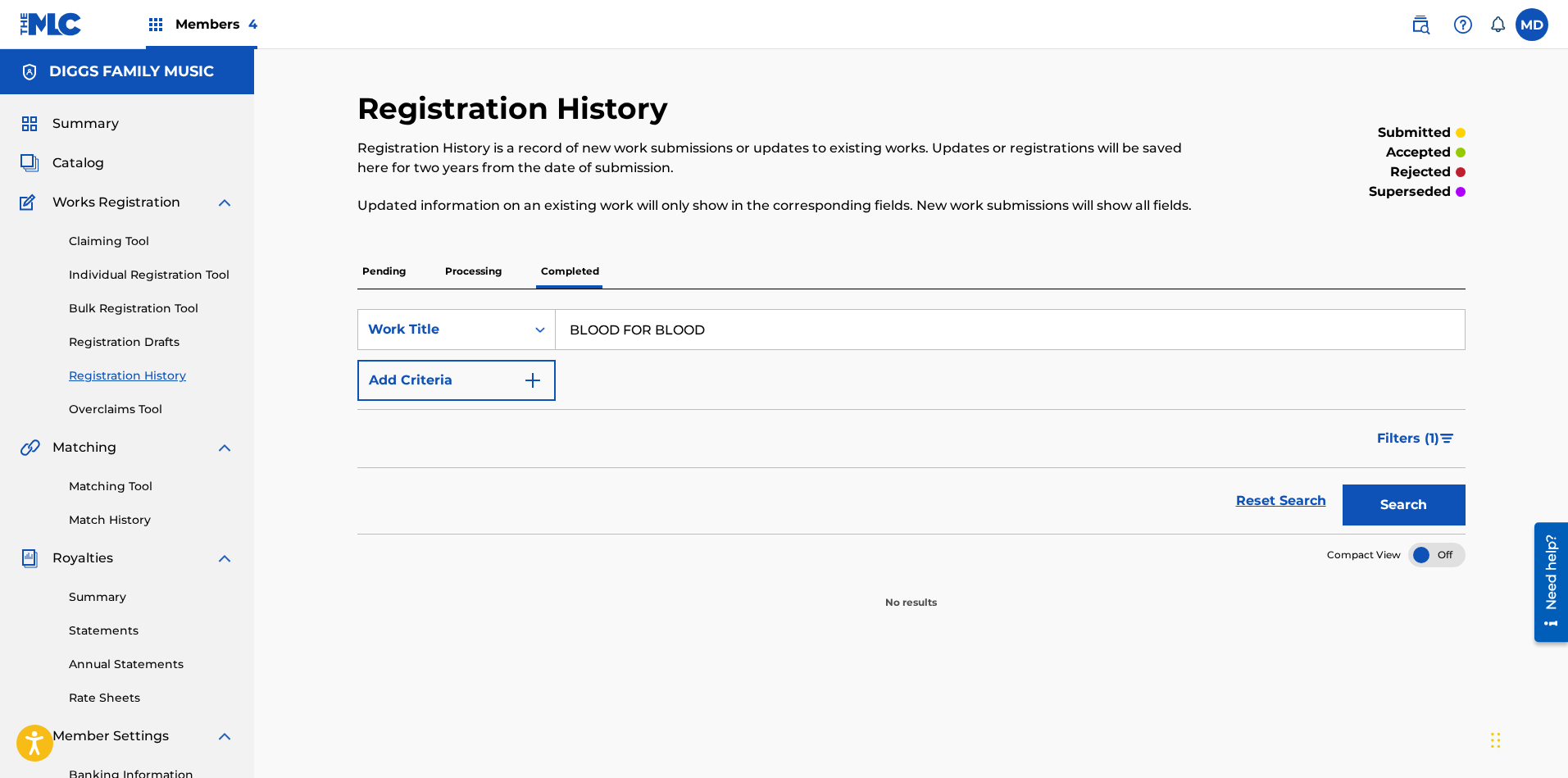
click at [376, 272] on p "Pending" at bounding box center [384, 271] width 54 height 34
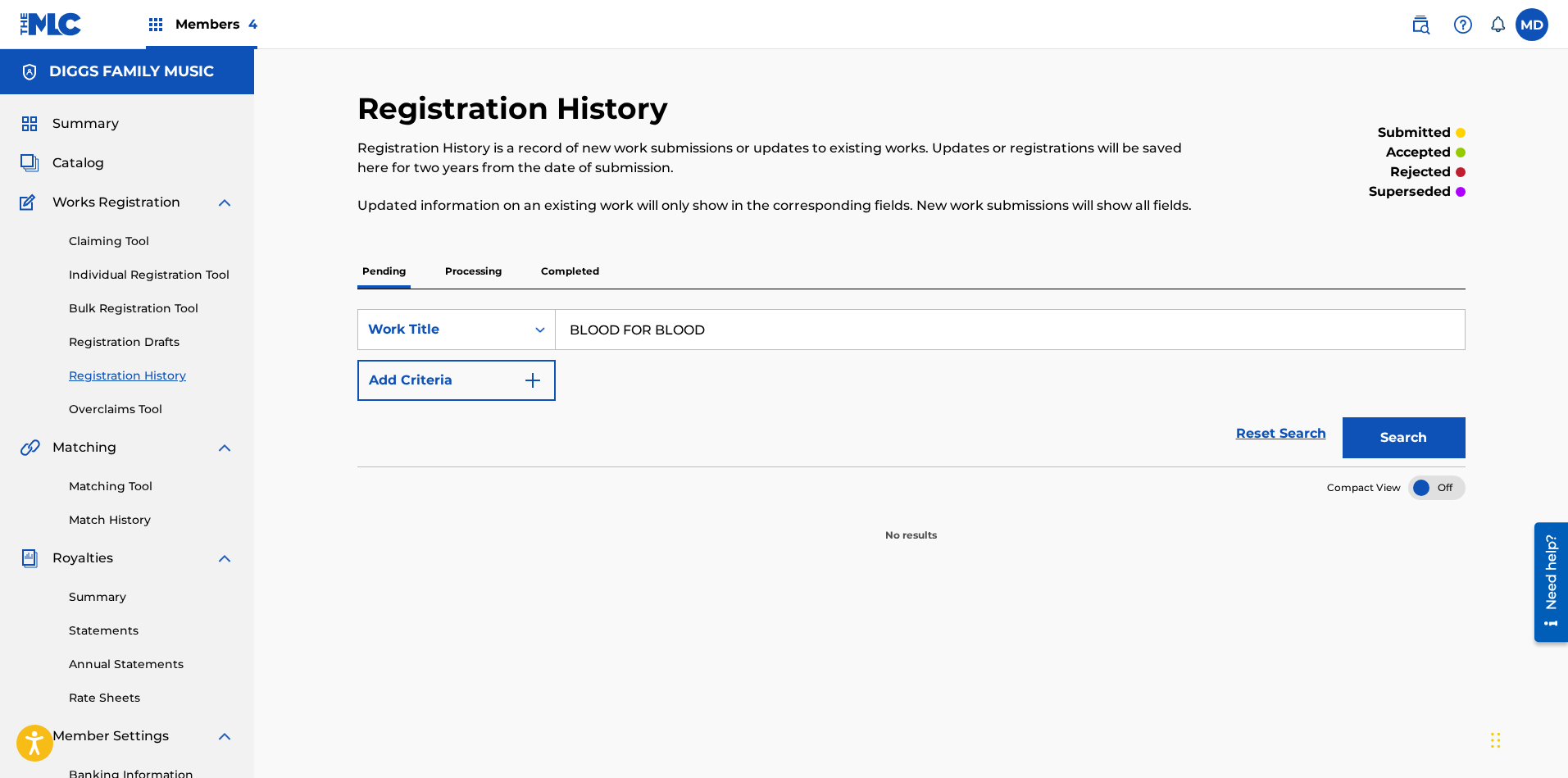
click at [1264, 433] on link "Reset Search" at bounding box center [1280, 433] width 106 height 36
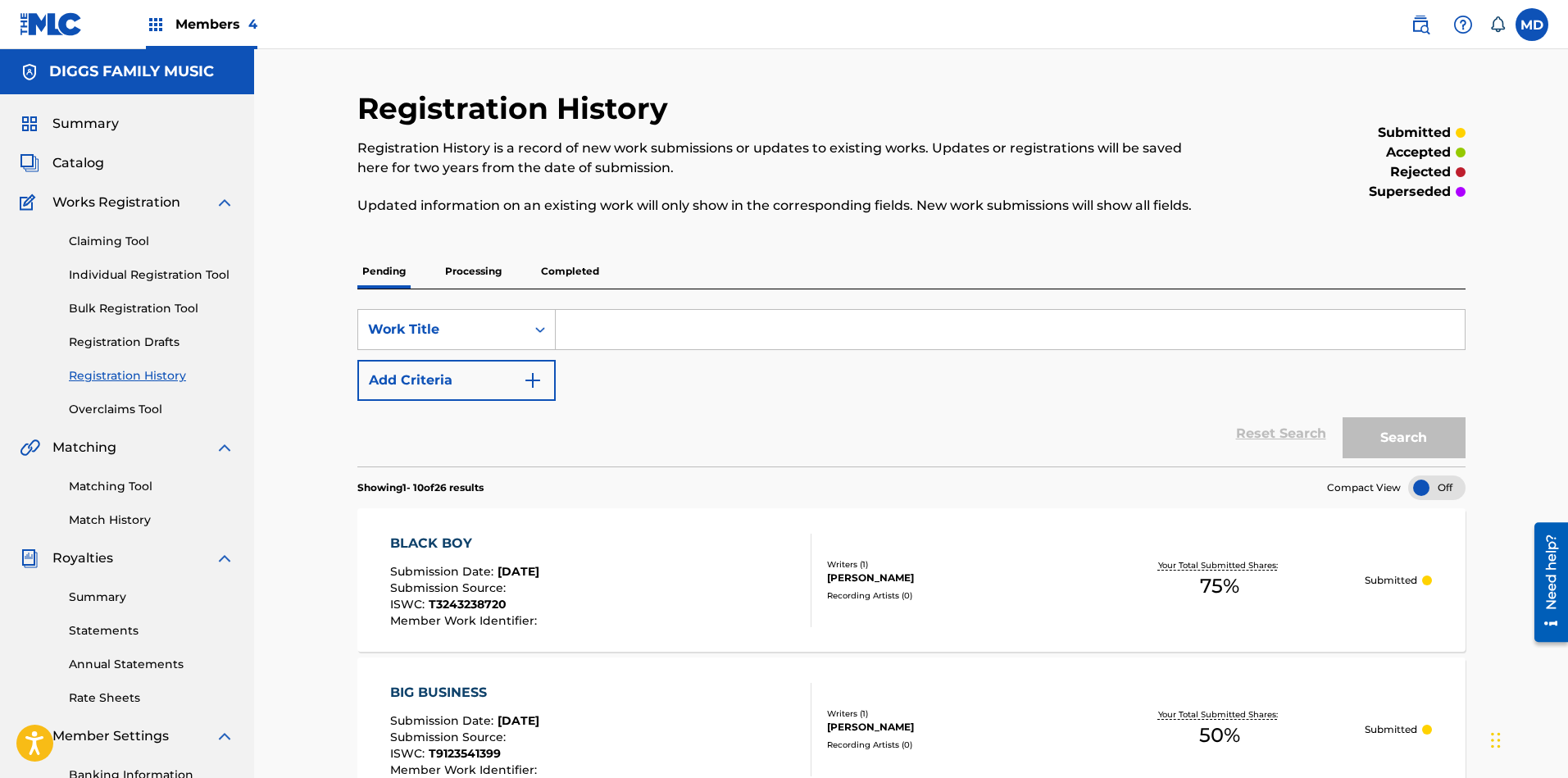
click at [105, 237] on link "Claiming Tool" at bounding box center [151, 241] width 165 height 18
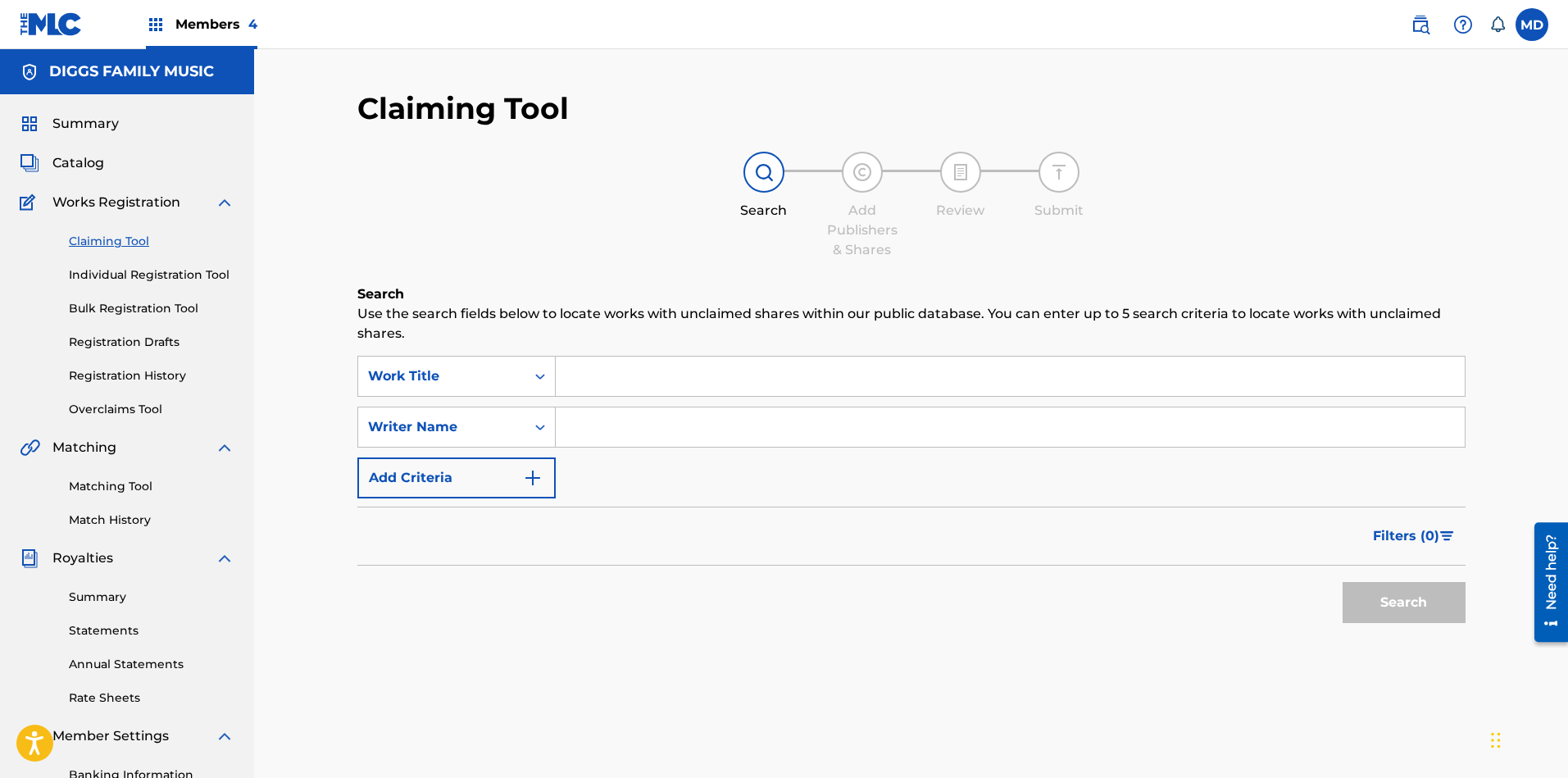
click at [619, 378] on input "Search Form" at bounding box center [1010, 376] width 909 height 39
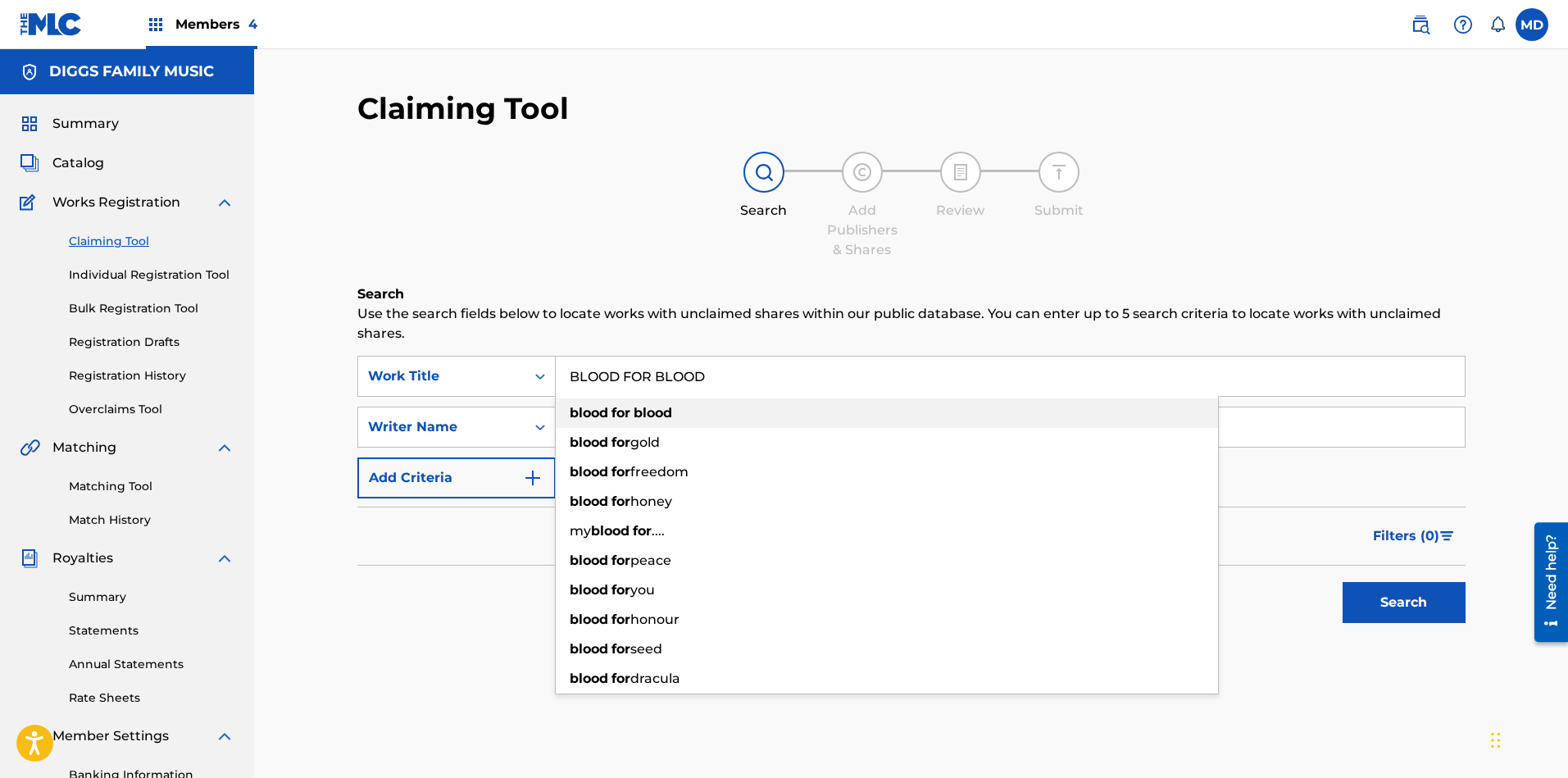
click at [828, 419] on div "blood for blood" at bounding box center [887, 412] width 662 height 29
type input "blood for blood"
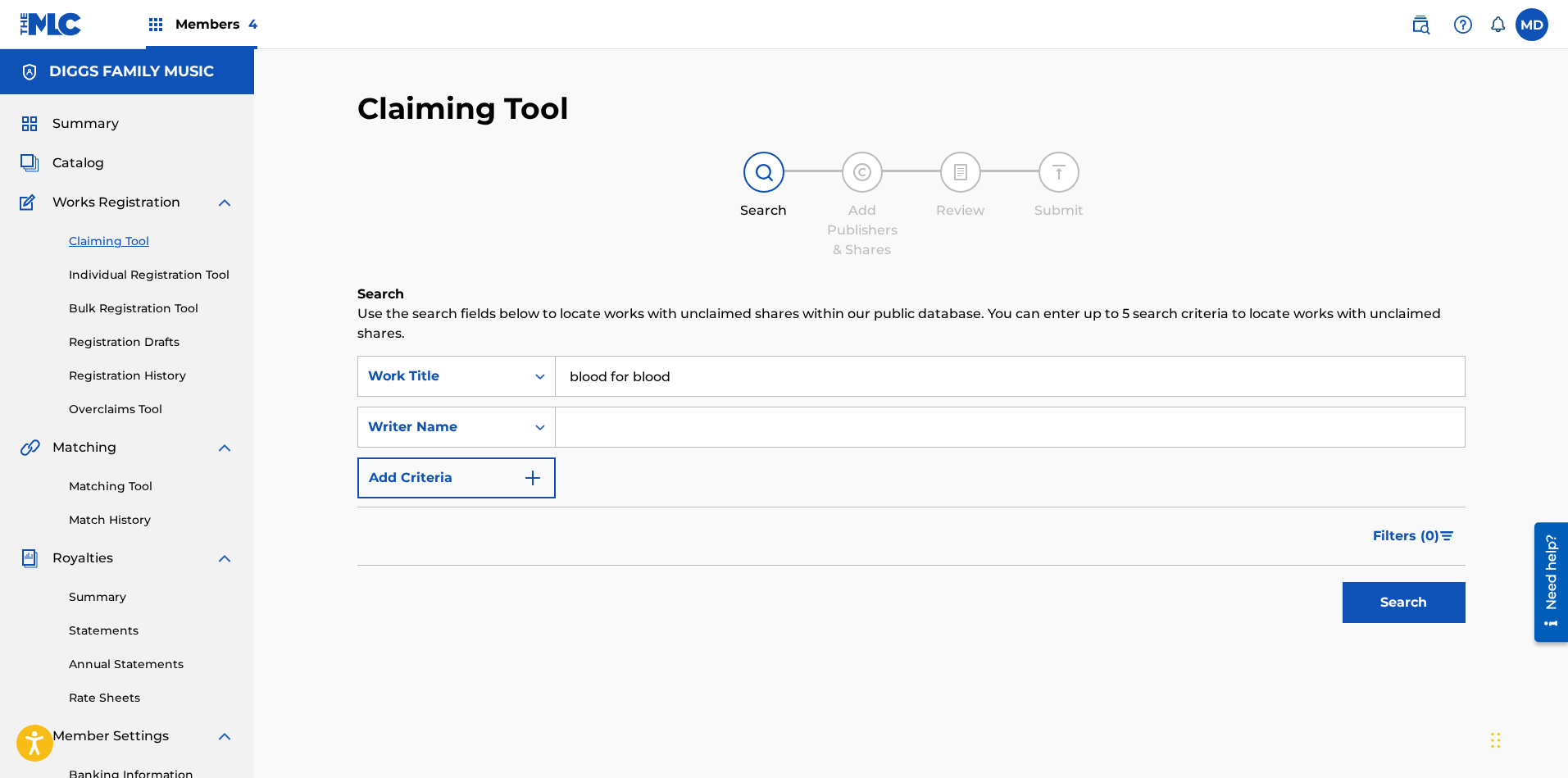
click at [1391, 601] on button "Search" at bounding box center [1404, 602] width 123 height 41
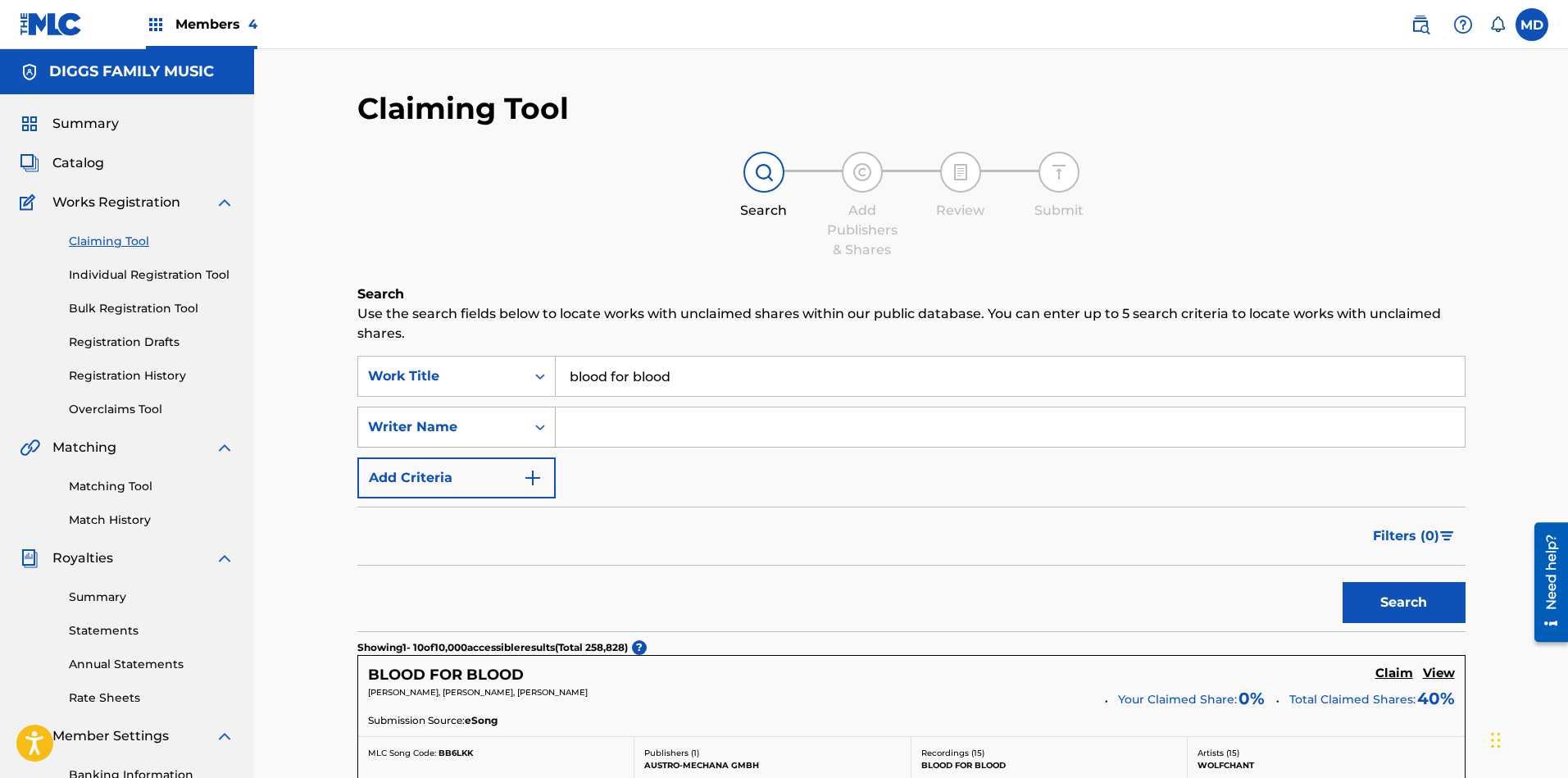
click at [464, 431] on div "Writer Name" at bounding box center [442, 426] width 148 height 19
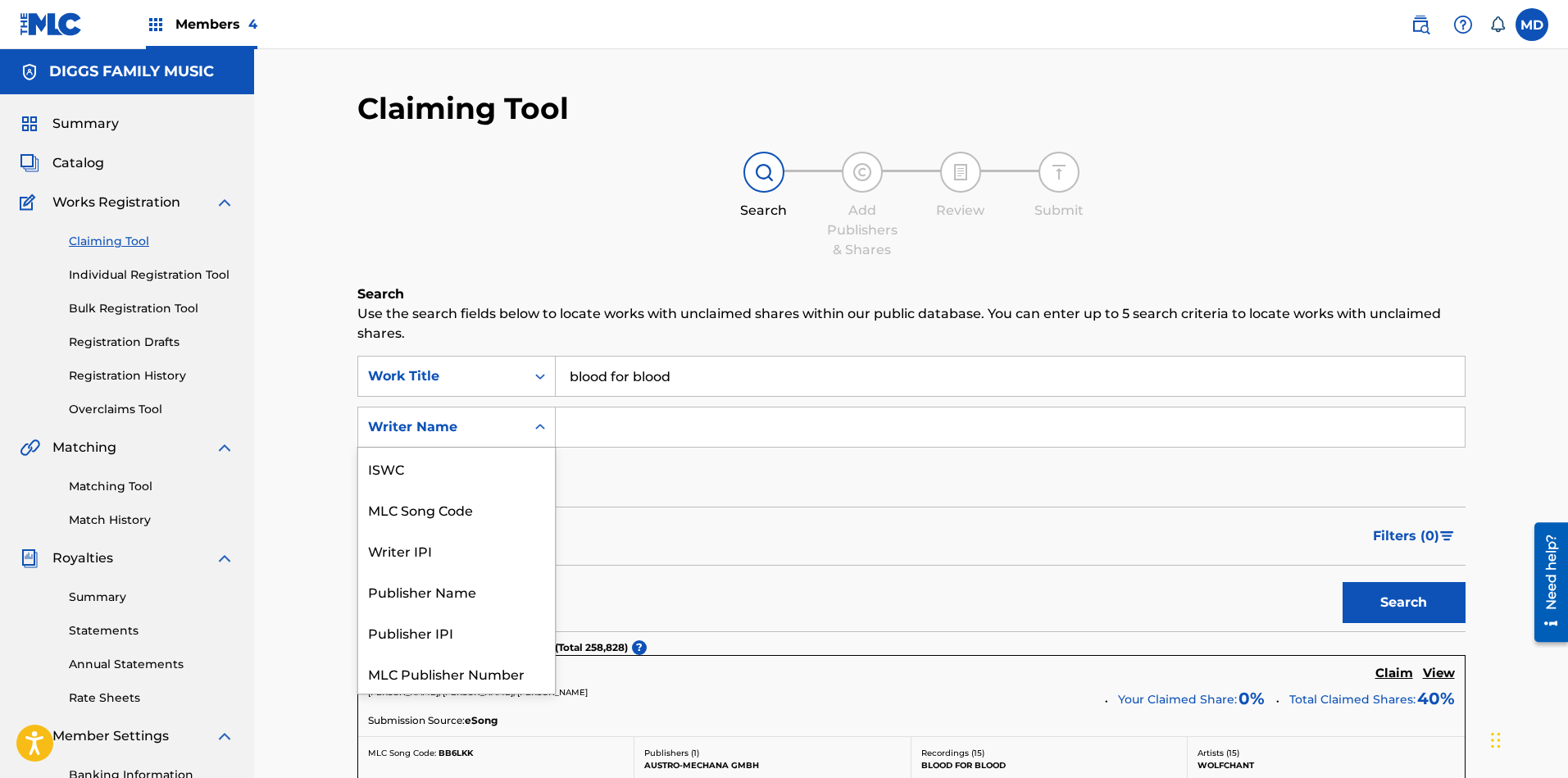
scroll to position [41, 0]
drag, startPoint x: 436, startPoint y: 509, endPoint x: 453, endPoint y: 507, distance: 17.1
click at [435, 509] on div "Writer IPI" at bounding box center [456, 509] width 197 height 41
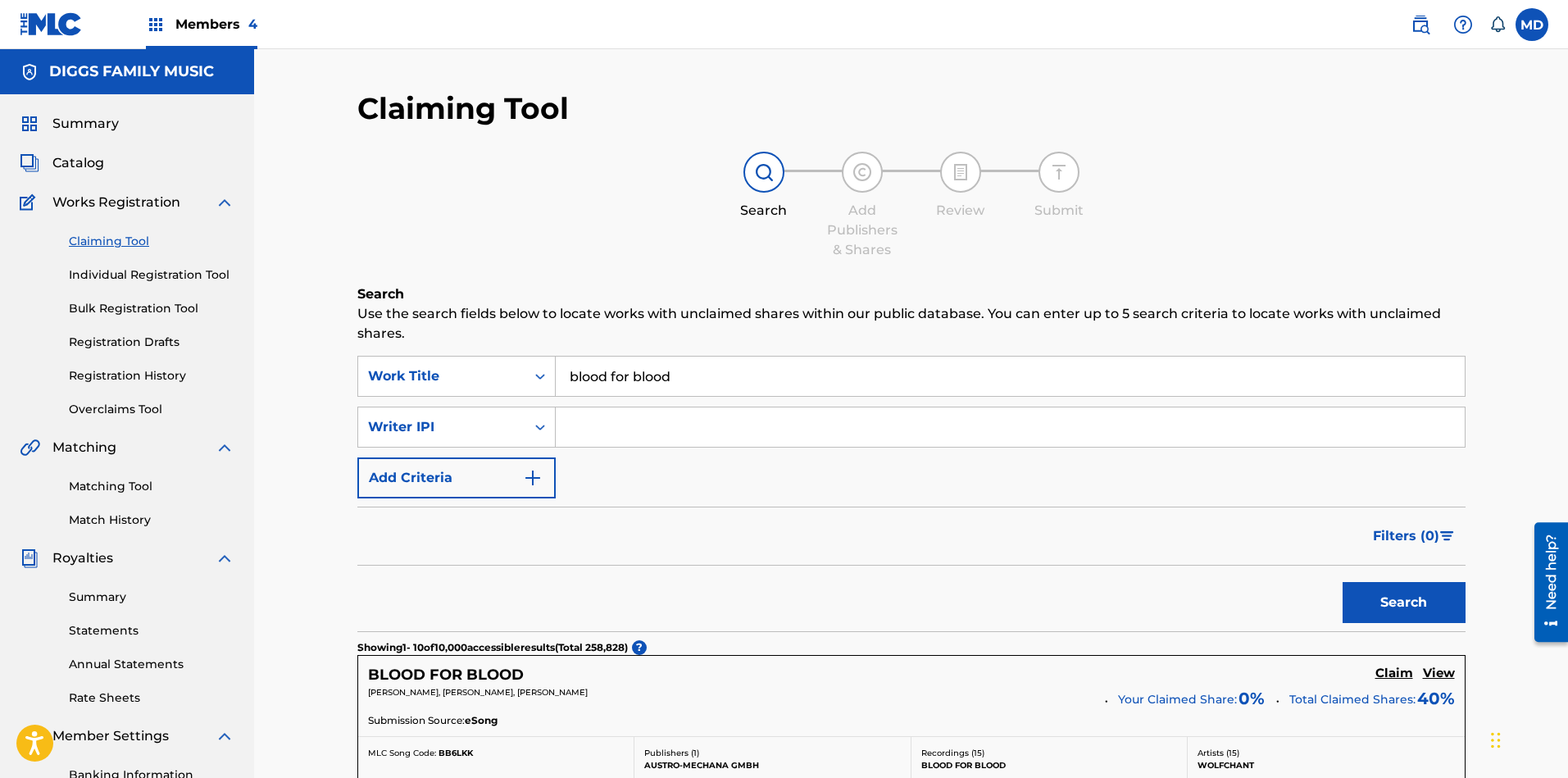
click at [621, 428] on input "Search Form" at bounding box center [1010, 427] width 909 height 39
type input "00456419832"
click at [1375, 594] on button "Search" at bounding box center [1404, 602] width 123 height 41
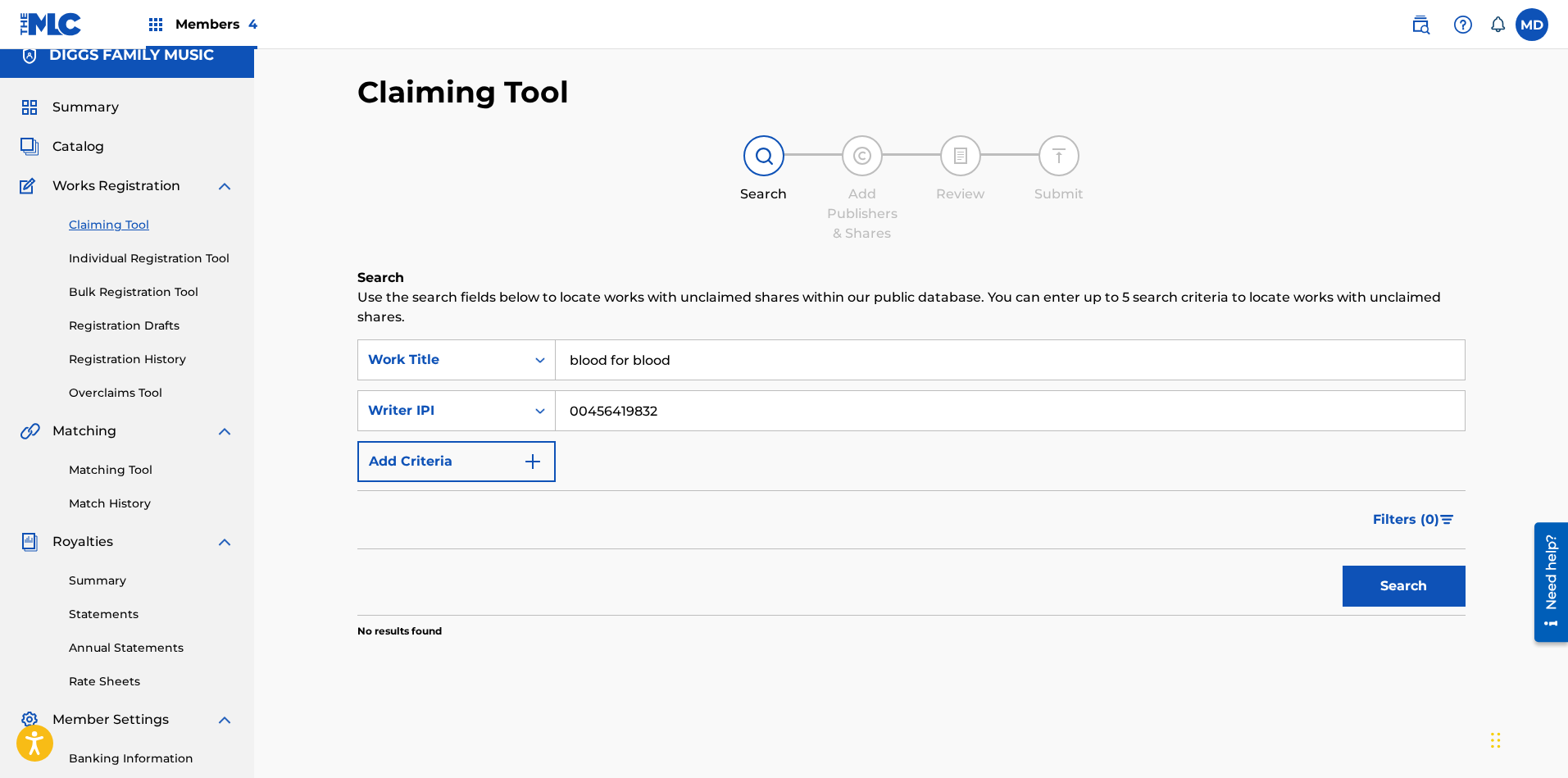
scroll to position [0, 0]
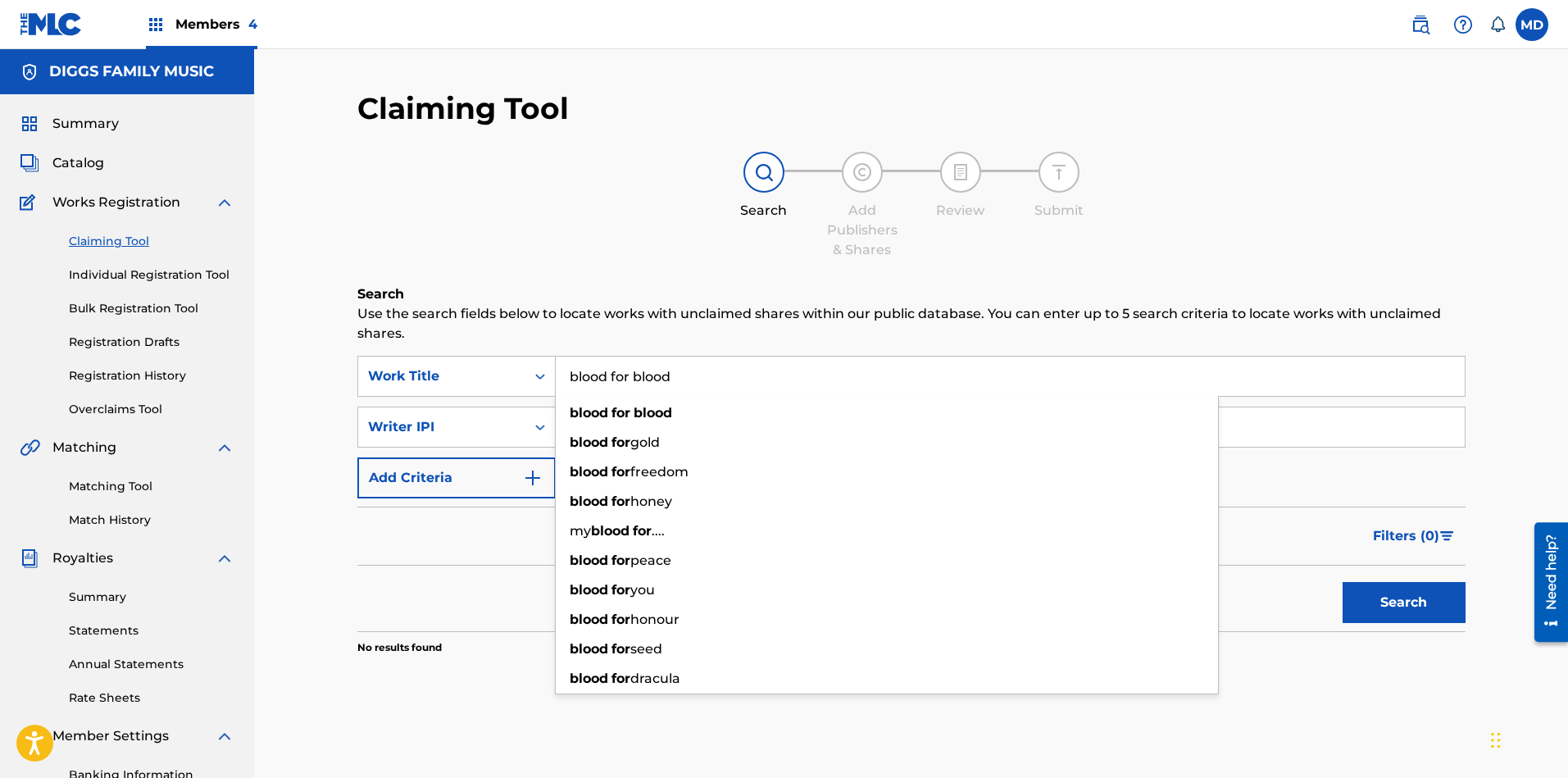
drag, startPoint x: 675, startPoint y: 380, endPoint x: 560, endPoint y: 384, distance: 115.1
click at [560, 384] on input "blood for blood" at bounding box center [1010, 376] width 909 height 39
click at [104, 278] on link "Individual Registration Tool" at bounding box center [151, 275] width 165 height 18
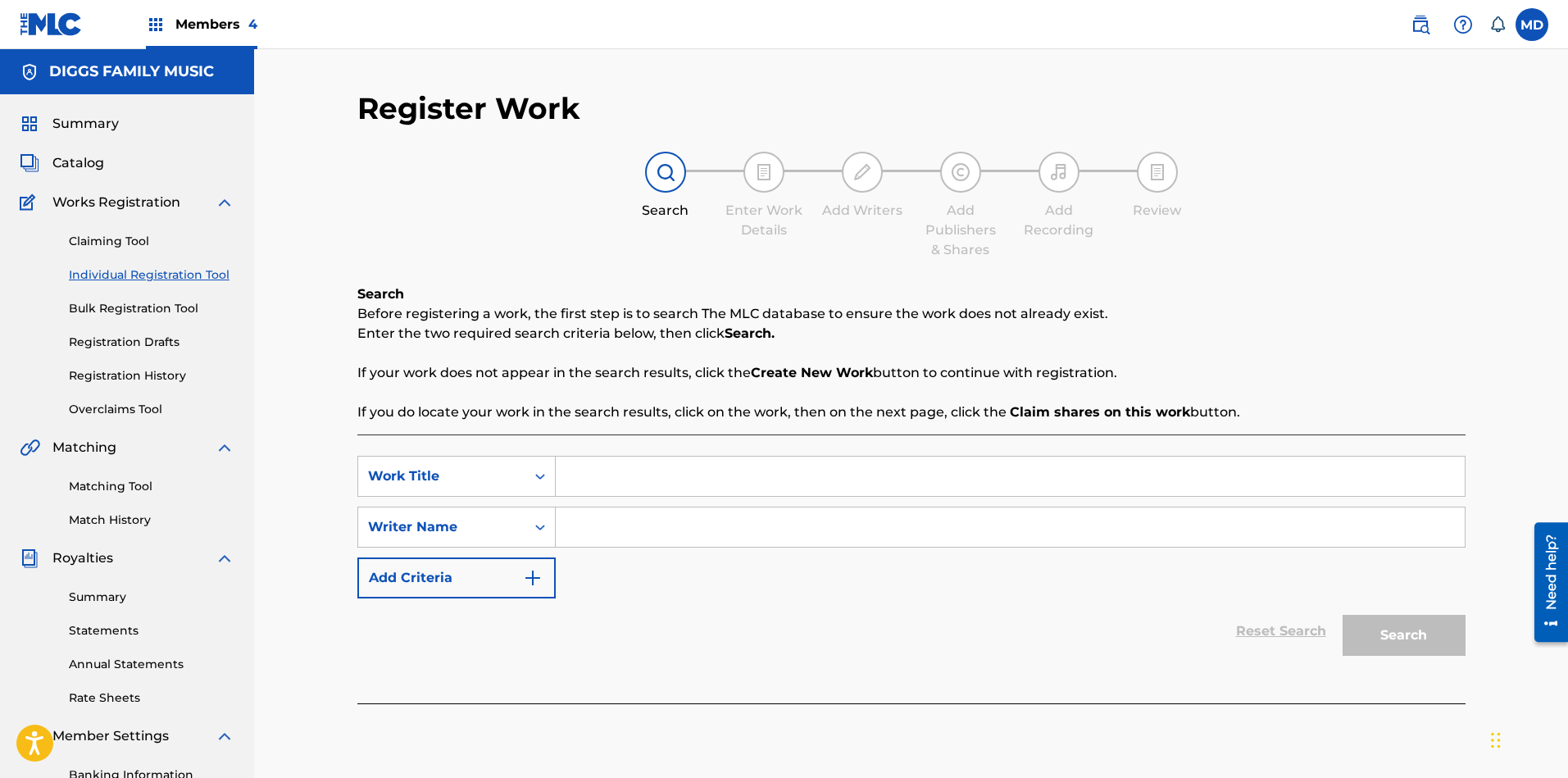
click at [622, 476] on input "Search Form" at bounding box center [1010, 475] width 909 height 39
type input "blood for blood"
click at [620, 525] on input "Search Form" at bounding box center [1010, 526] width 909 height 39
click at [641, 525] on input "Search Form" at bounding box center [1010, 526] width 909 height 39
type input "BOUGARD SELWYN DAJUAN"
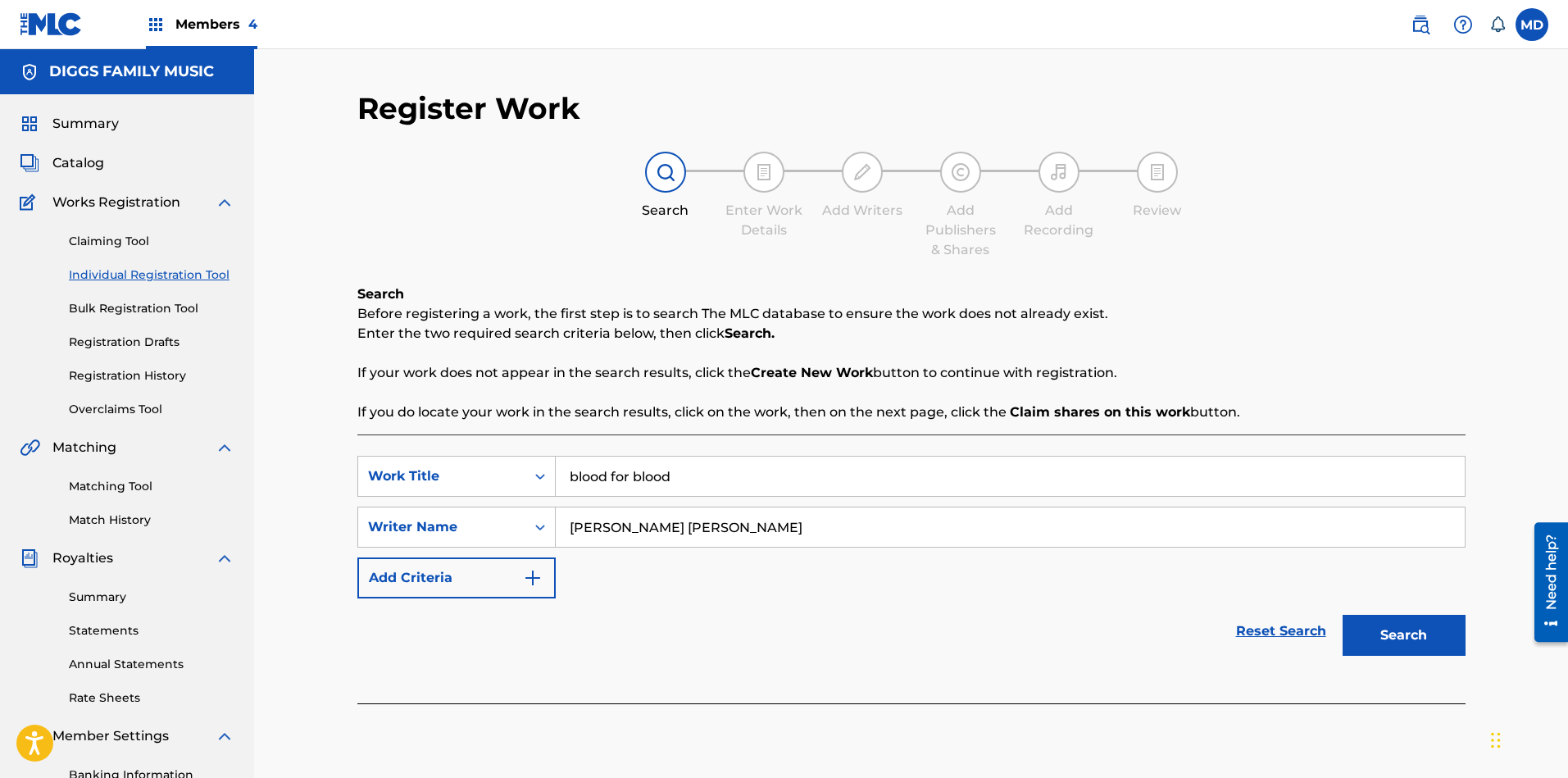
drag, startPoint x: 1384, startPoint y: 628, endPoint x: 1375, endPoint y: 620, distance: 12.0
click at [1384, 627] on button "Search" at bounding box center [1404, 635] width 123 height 41
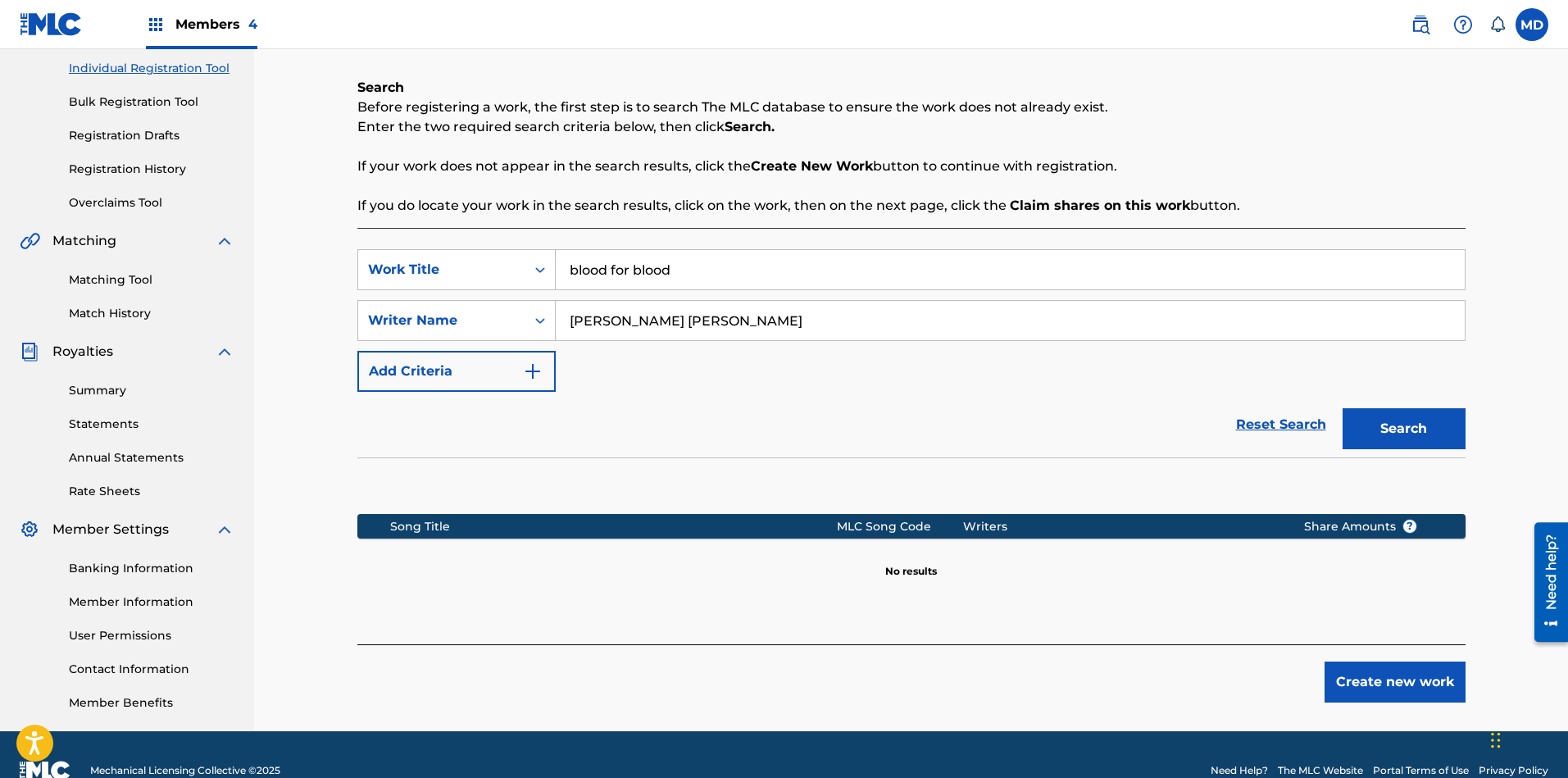
scroll to position [237, 0]
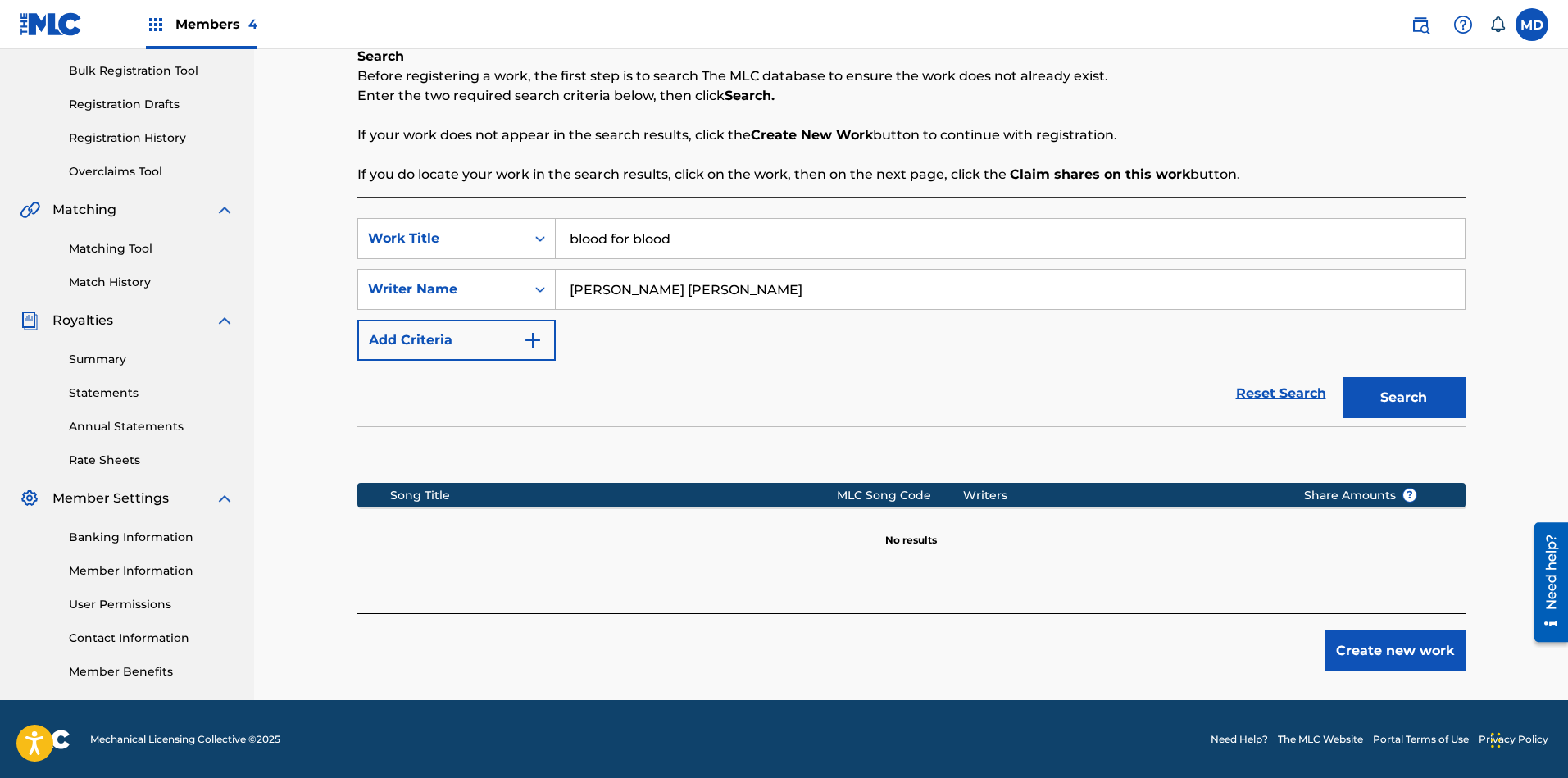
click at [1393, 646] on button "Create new work" at bounding box center [1394, 651] width 141 height 41
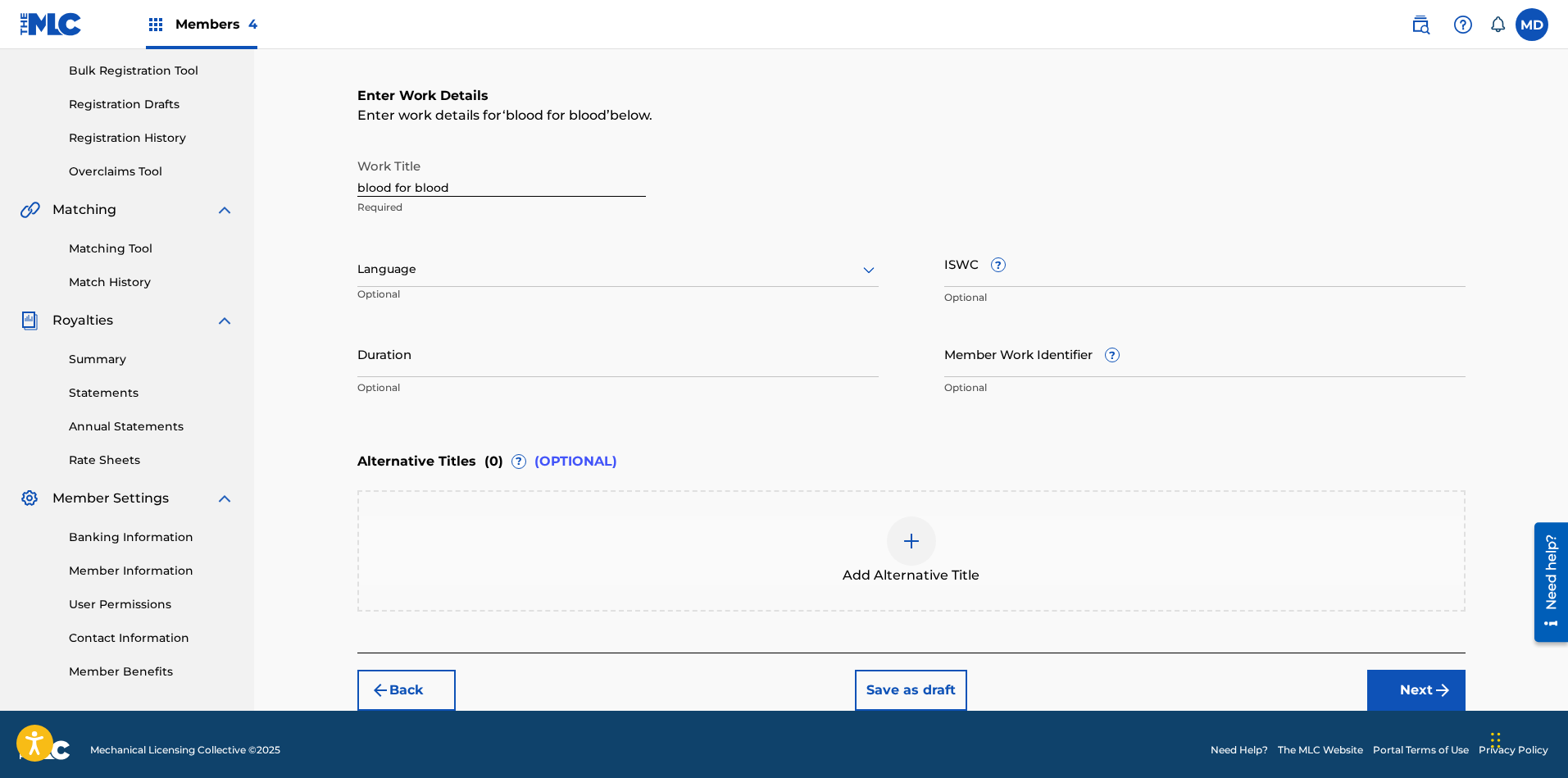
scroll to position [248, 0]
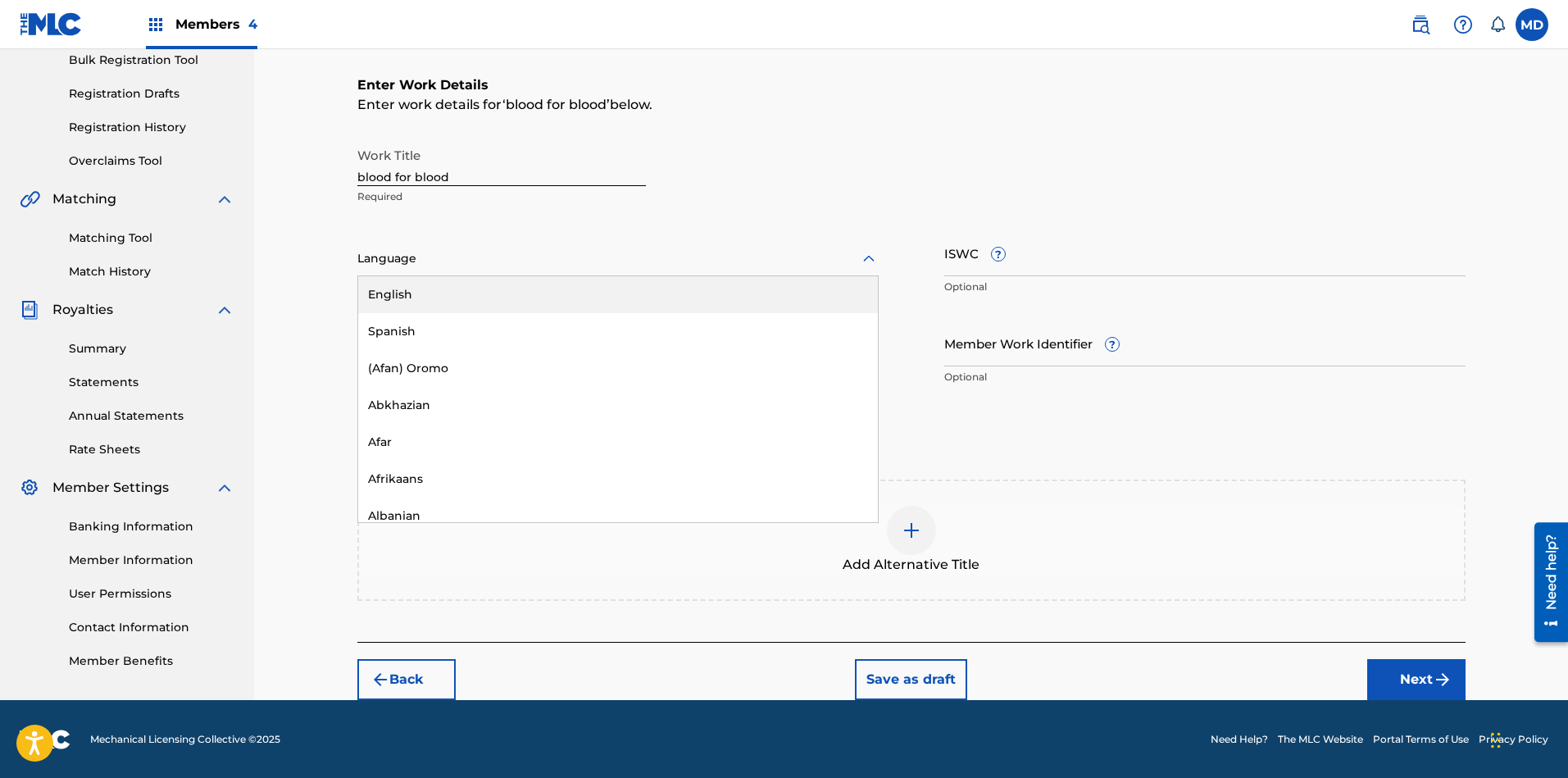
click at [678, 252] on div at bounding box center [618, 258] width 522 height 20
click at [631, 294] on div "English" at bounding box center [618, 294] width 520 height 37
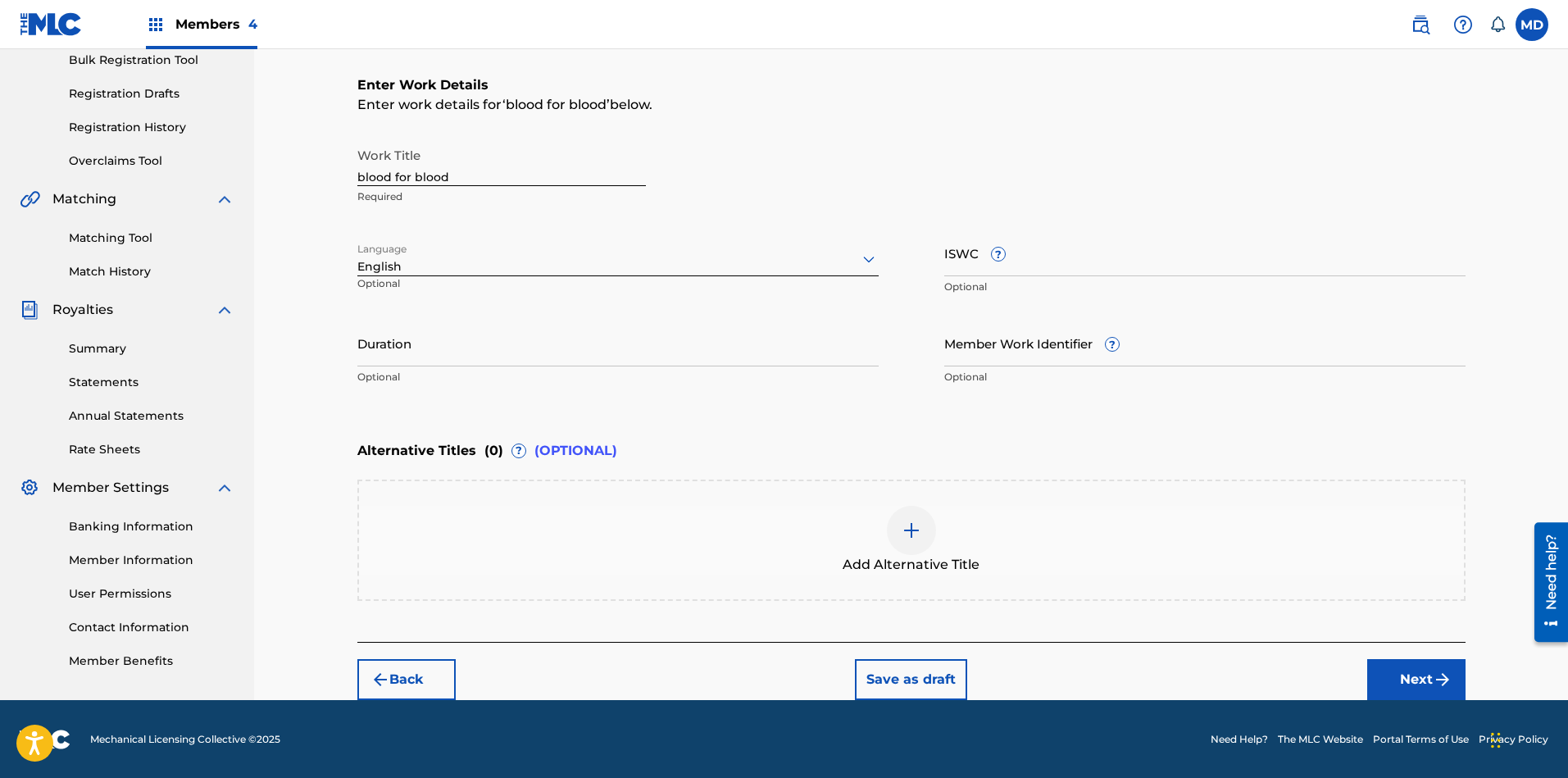
click at [1393, 681] on button "Next" at bounding box center [1415, 679] width 98 height 41
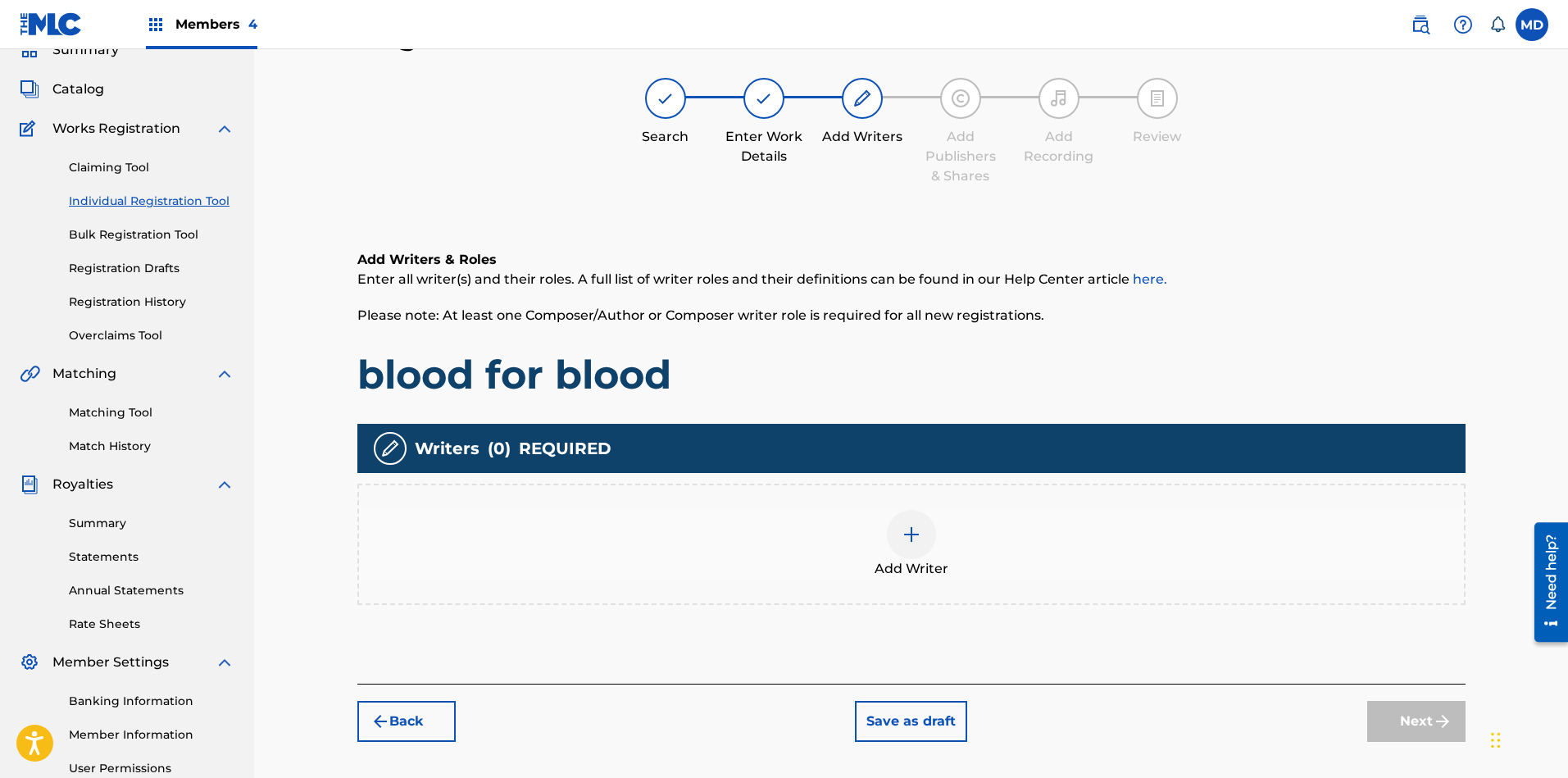
scroll to position [74, 0]
click at [912, 532] on img at bounding box center [911, 534] width 19 height 19
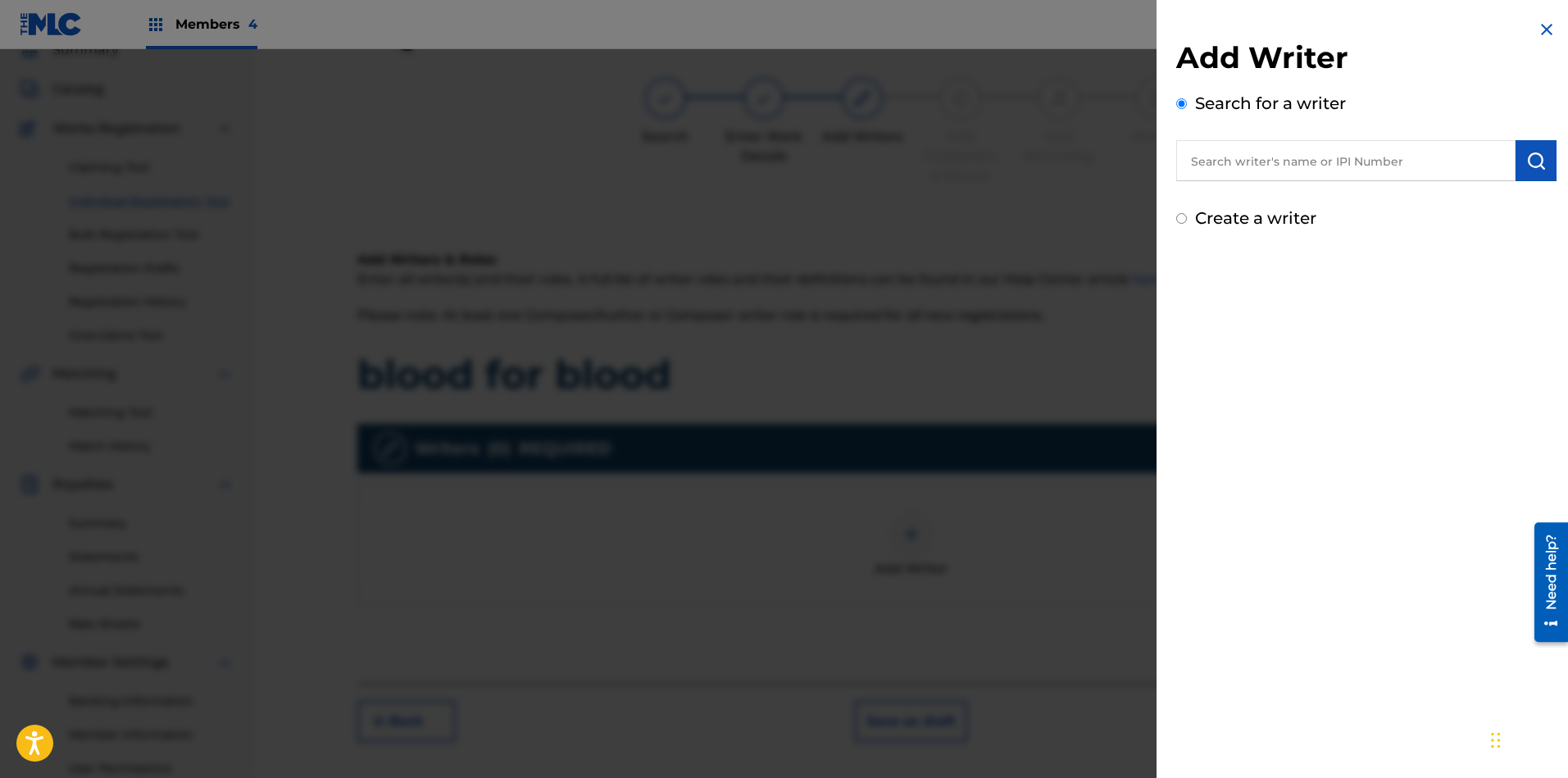
click at [1343, 166] on input "text" at bounding box center [1346, 160] width 340 height 41
type input "00456419832"
click at [1393, 161] on img "submit" at bounding box center [1535, 160] width 19 height 19
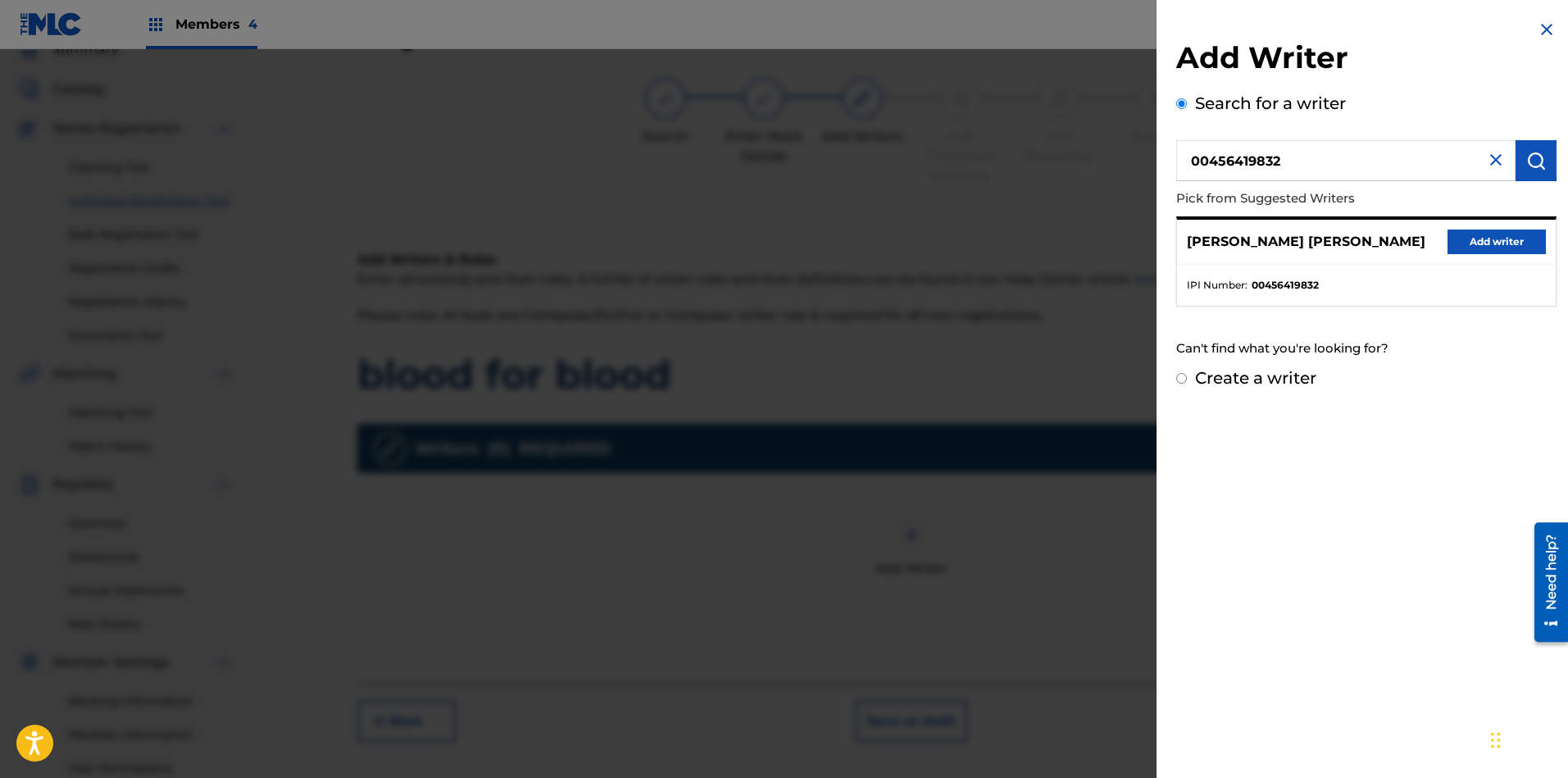
click at [1393, 236] on button "Add writer" at bounding box center [1496, 241] width 98 height 24
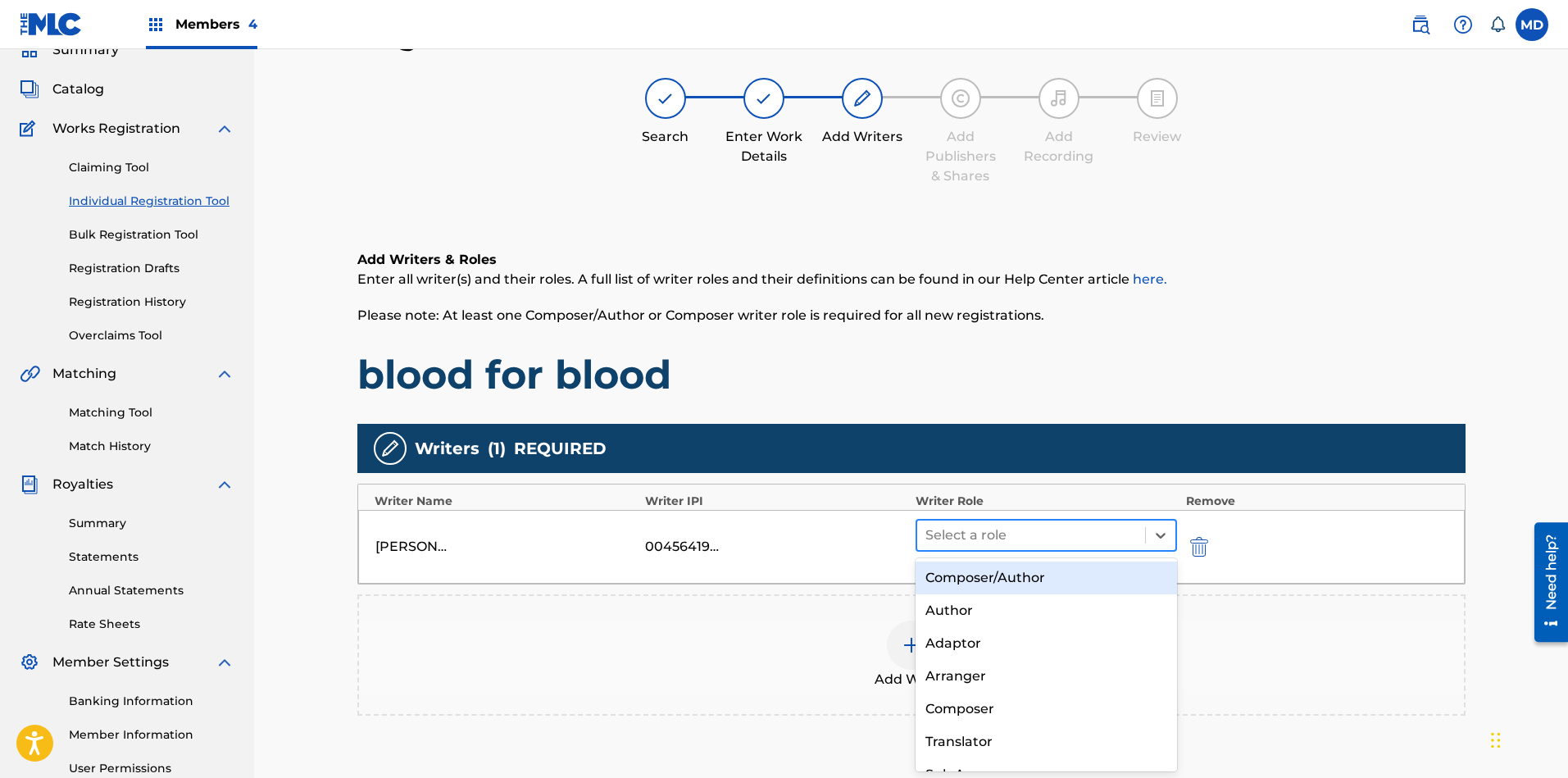
click at [985, 537] on div at bounding box center [1031, 535] width 212 height 23
click at [960, 580] on div "Composer/Author" at bounding box center [1046, 577] width 262 height 33
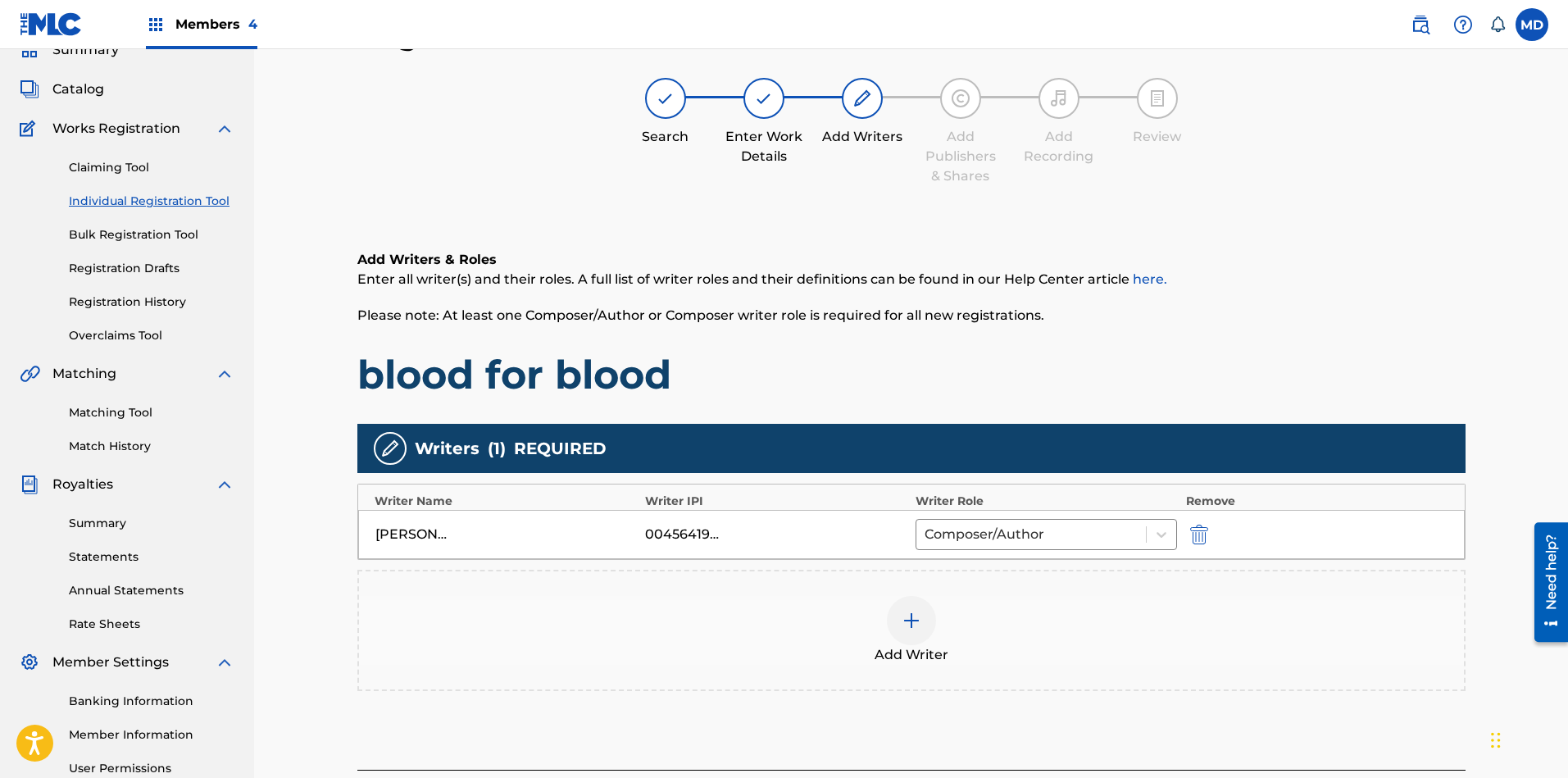
click at [923, 621] on div at bounding box center [911, 620] width 49 height 49
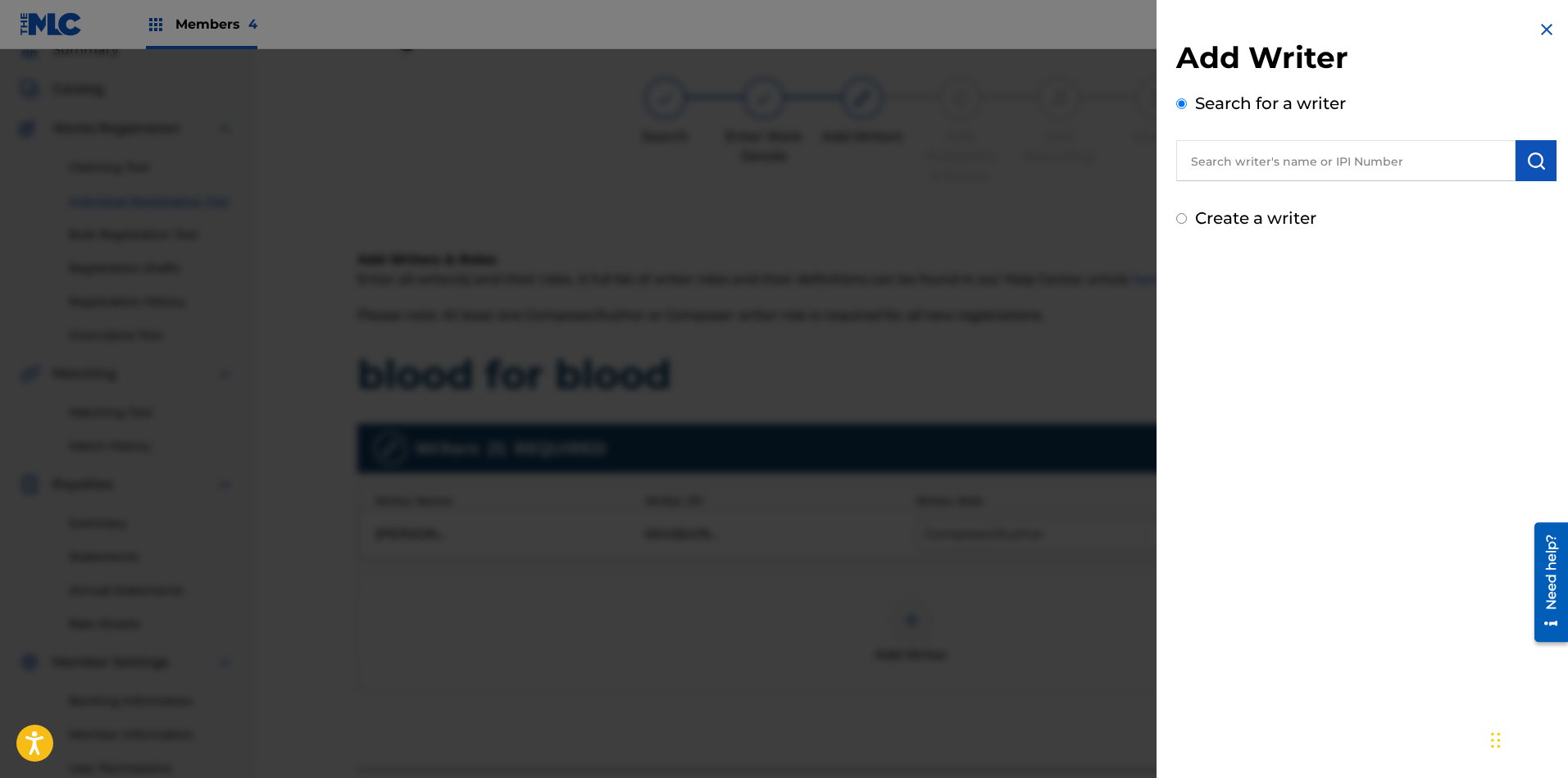
click at [1261, 162] on input "text" at bounding box center [1346, 160] width 340 height 41
type input "00196083054"
click at [1393, 156] on img "submit" at bounding box center [1535, 160] width 19 height 19
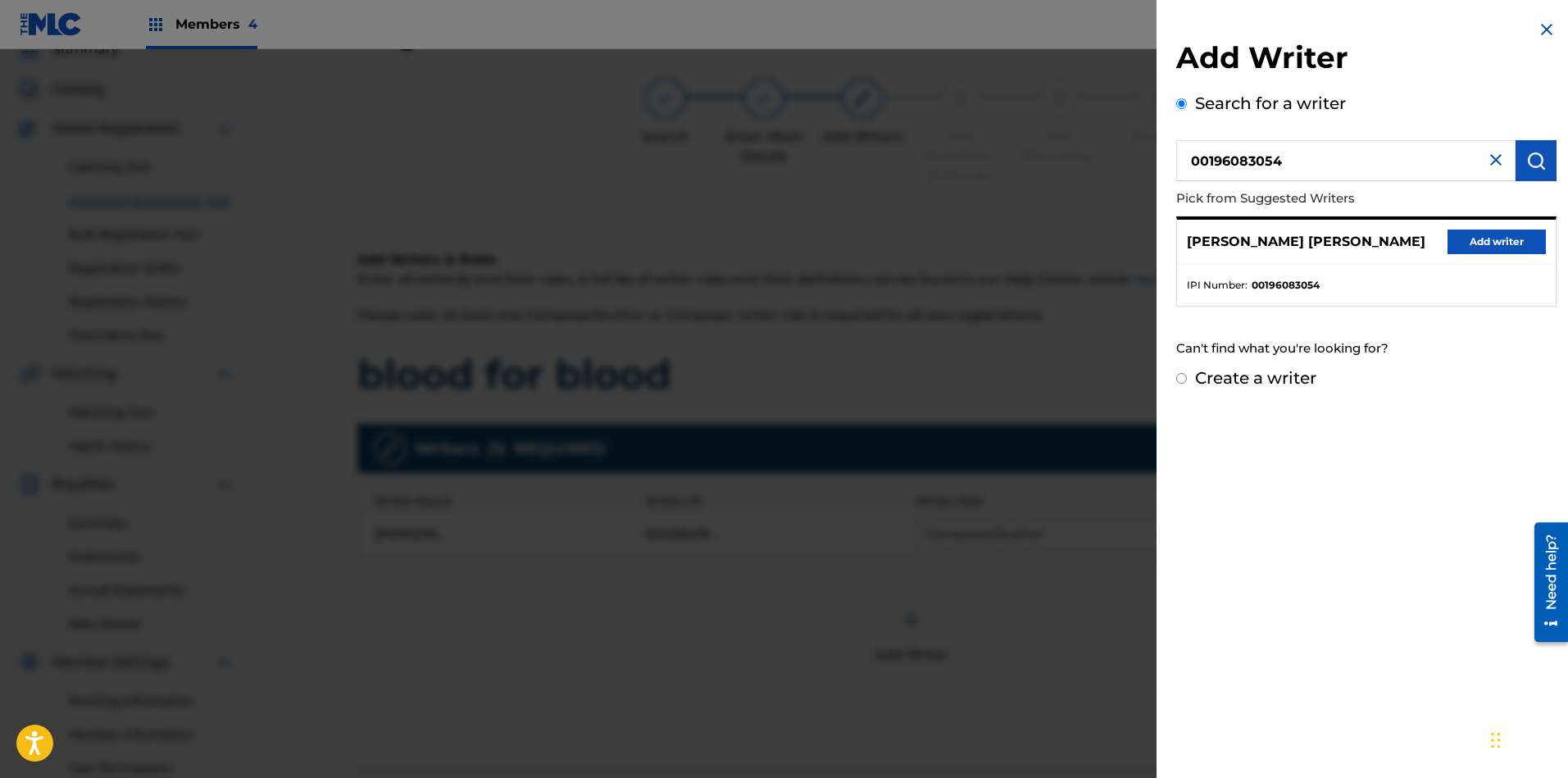
click at [1393, 239] on button "Add writer" at bounding box center [1496, 241] width 98 height 24
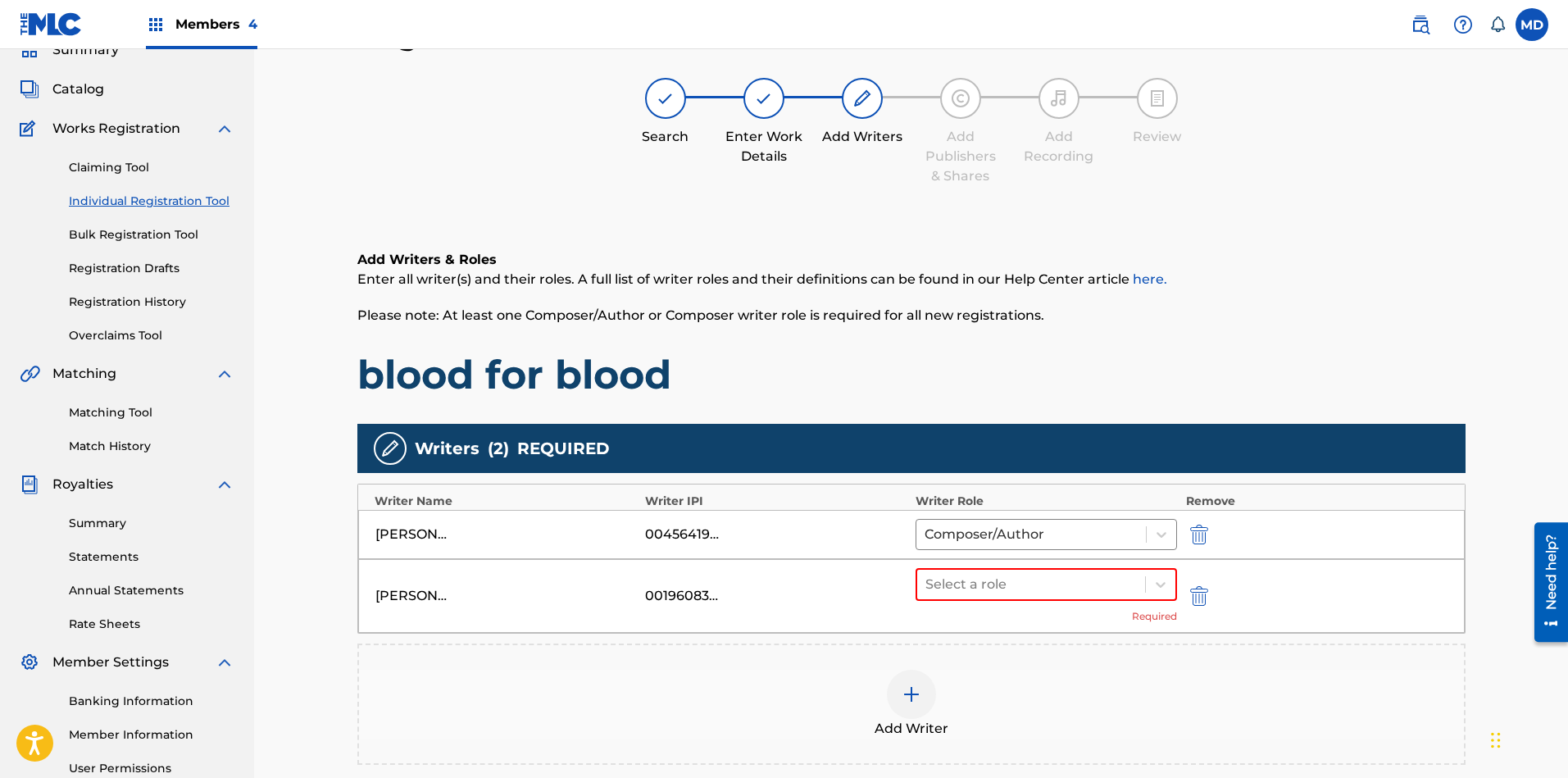
click at [921, 691] on div at bounding box center [911, 694] width 49 height 49
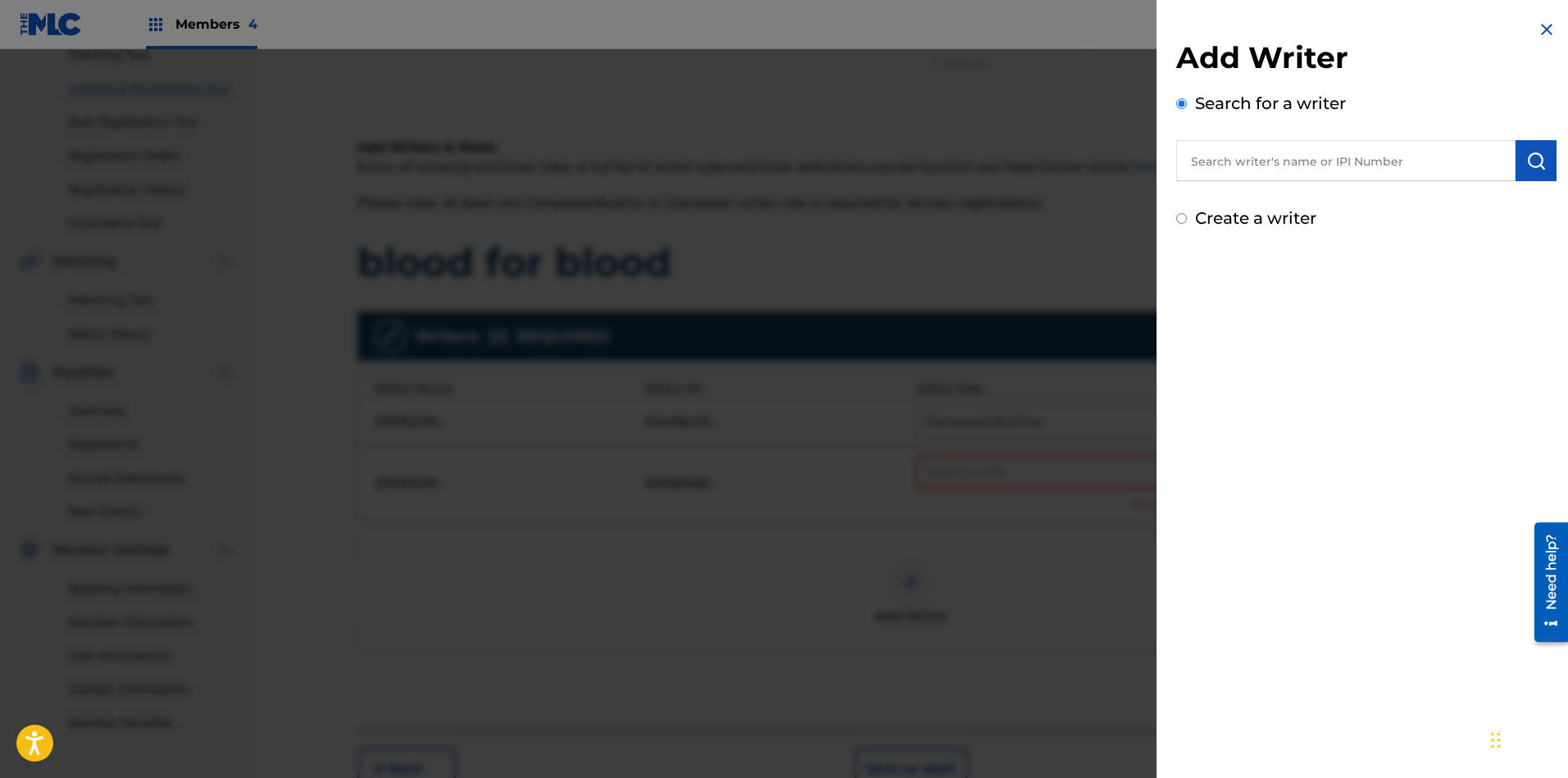
scroll to position [275, 0]
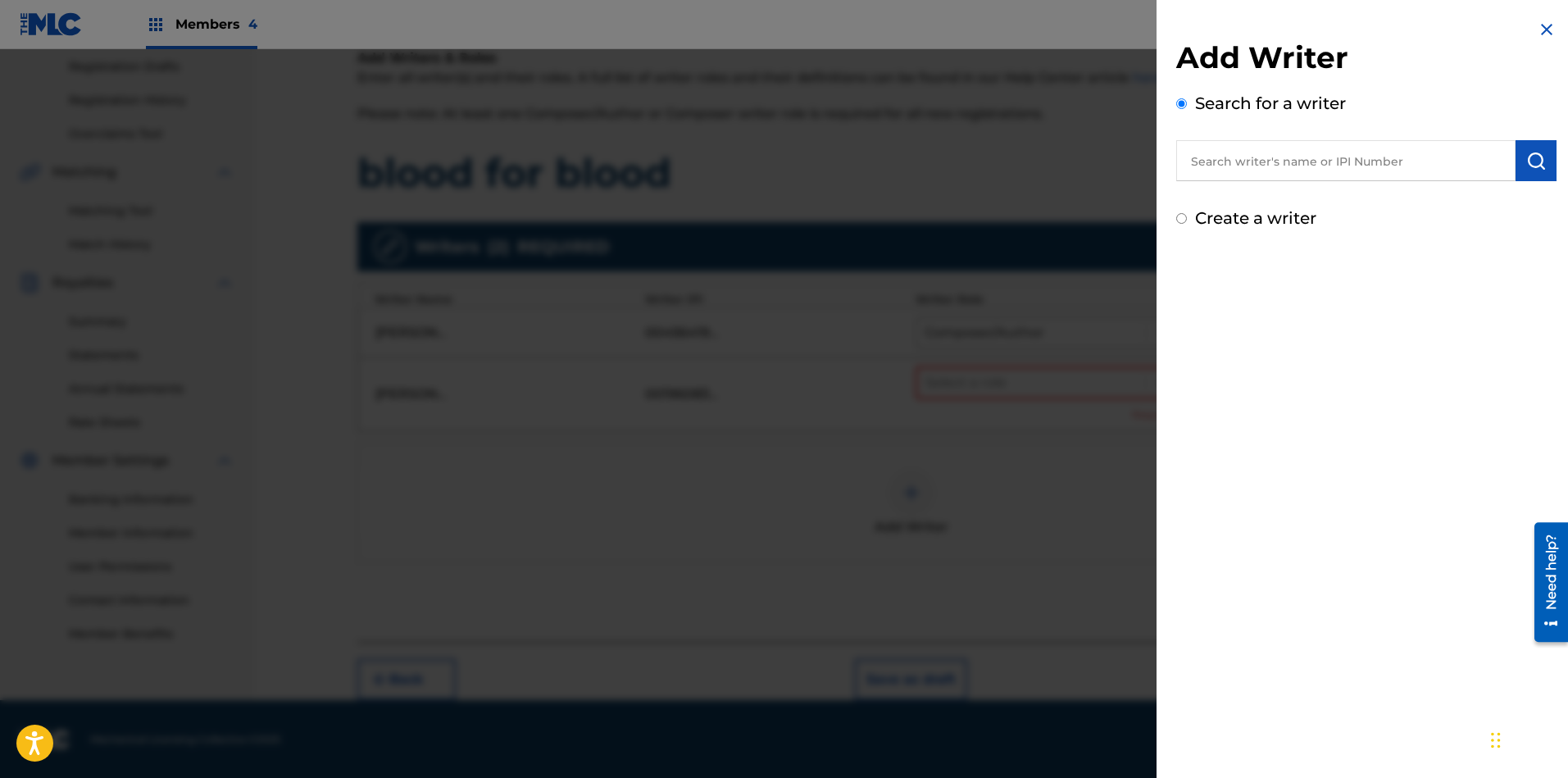
click at [1284, 155] on input "text" at bounding box center [1346, 160] width 340 height 41
type input "00196403556"
click at [1393, 160] on img "submit" at bounding box center [1535, 160] width 19 height 19
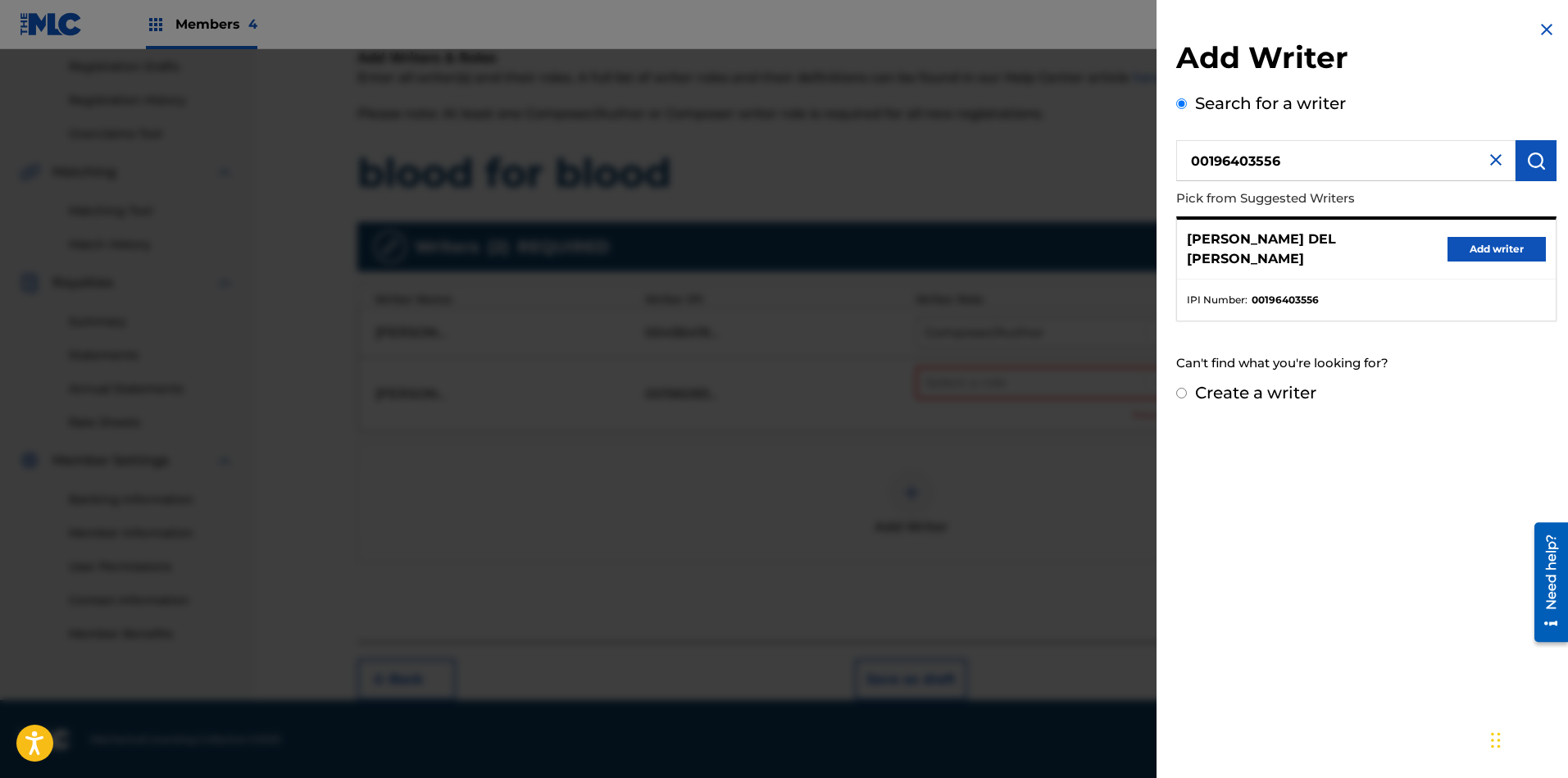
click at [1393, 236] on button "Add writer" at bounding box center [1496, 248] width 98 height 24
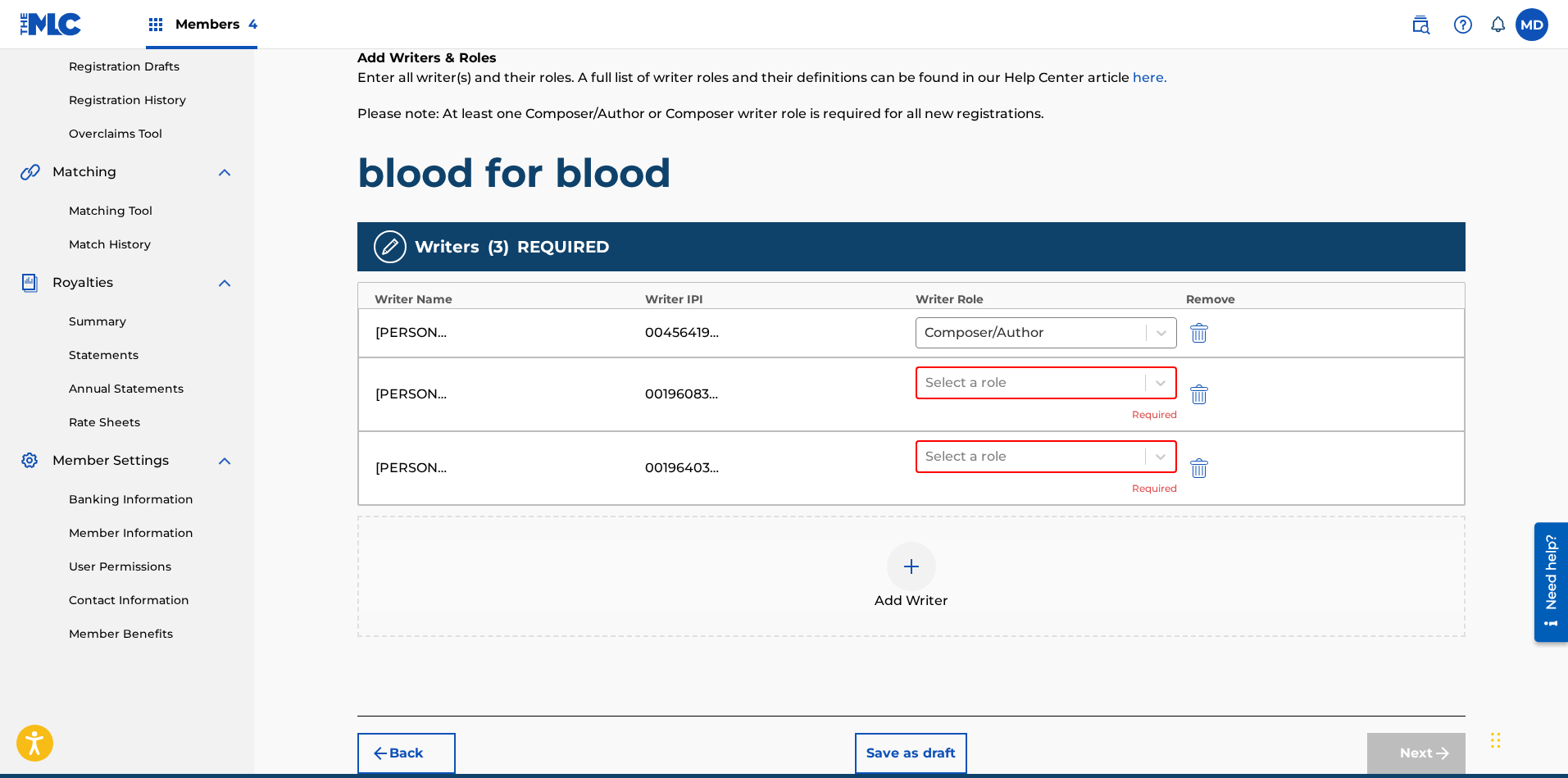
click at [1078, 365] on div "SAMUEL CRAIG MURRAY 00196083054 Select a role Required" at bounding box center [911, 394] width 1106 height 74
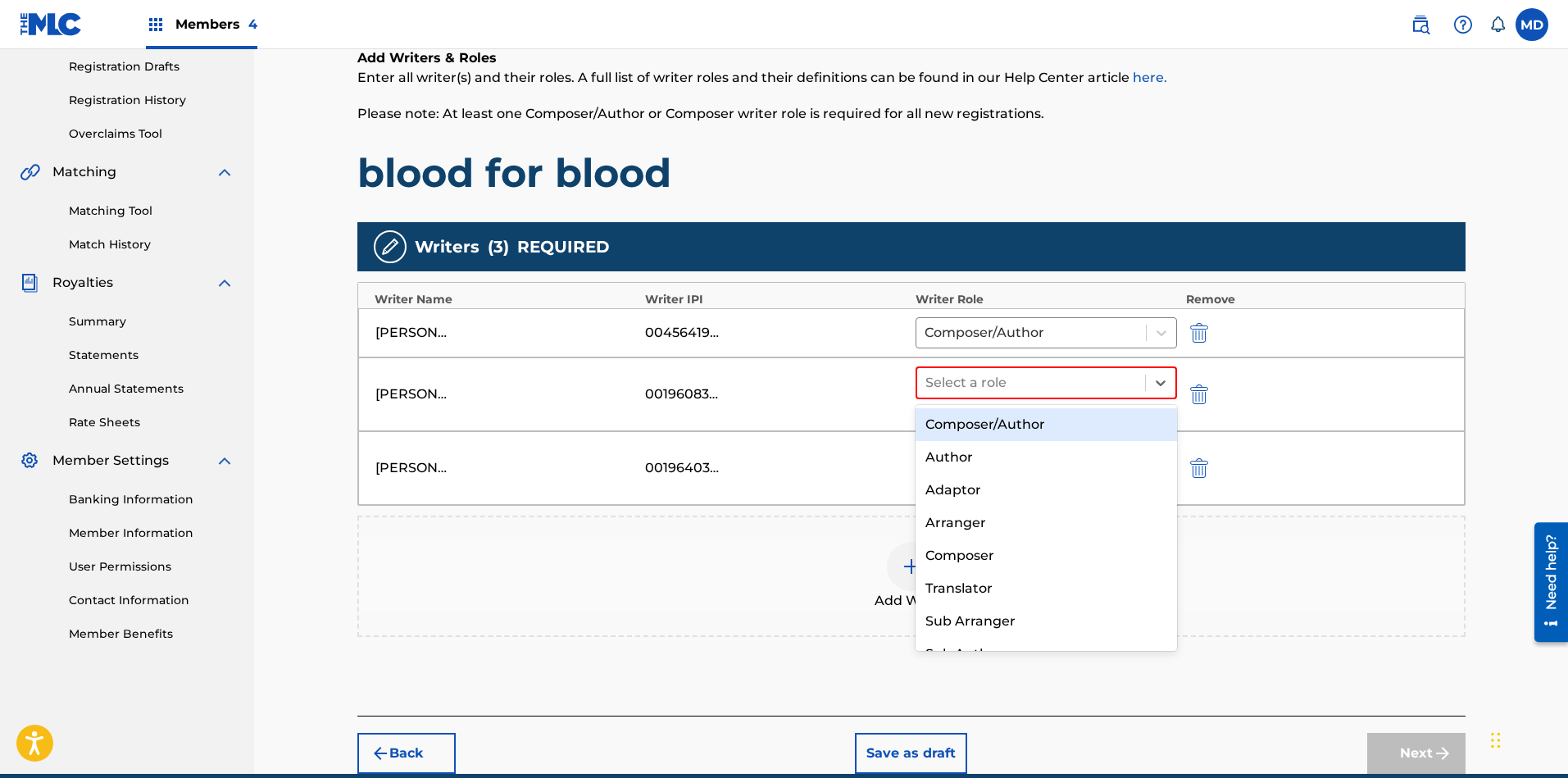
click at [1051, 426] on div "Composer/Author" at bounding box center [1046, 424] width 262 height 33
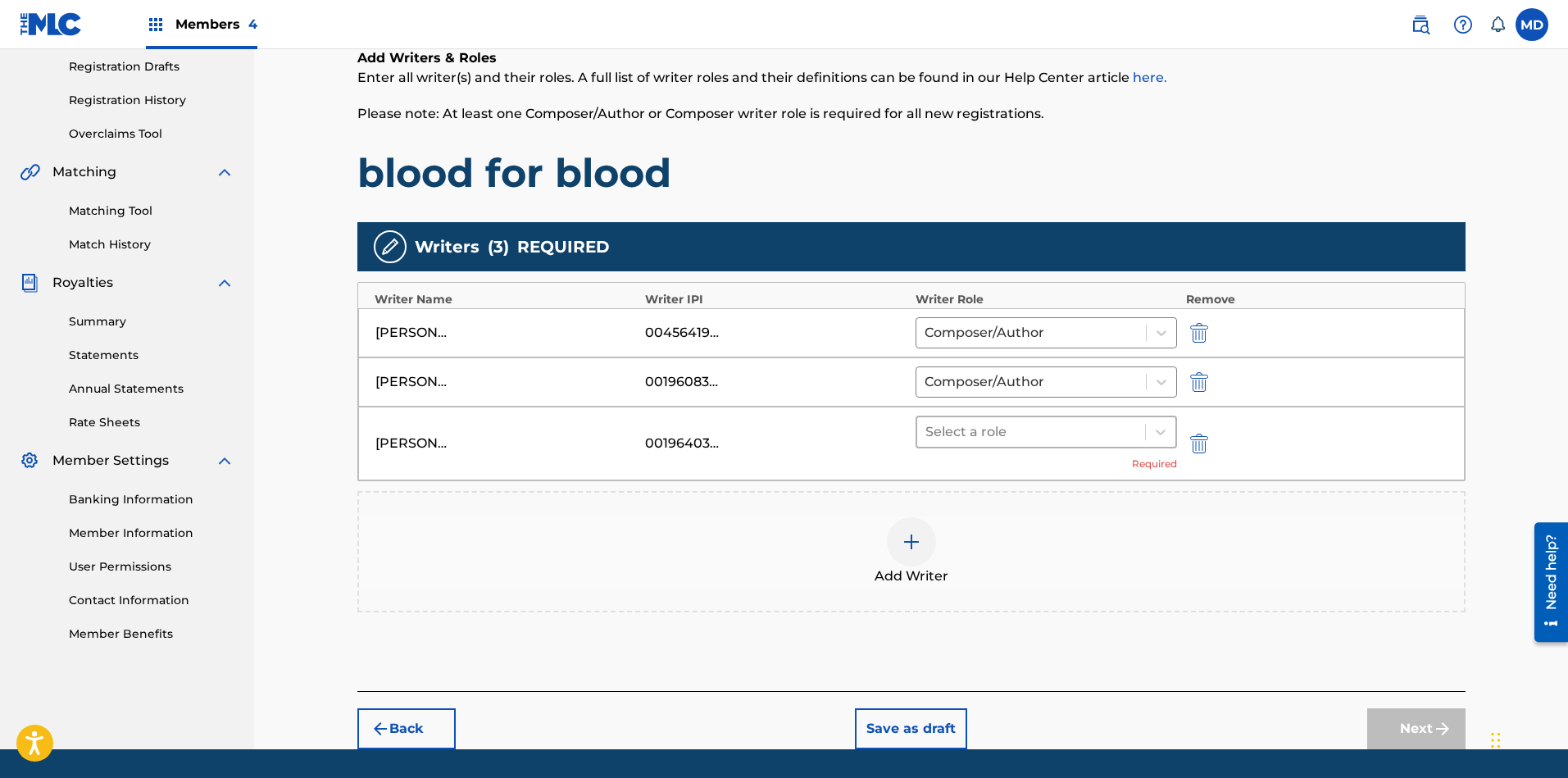
click at [1047, 428] on div at bounding box center [1031, 431] width 212 height 23
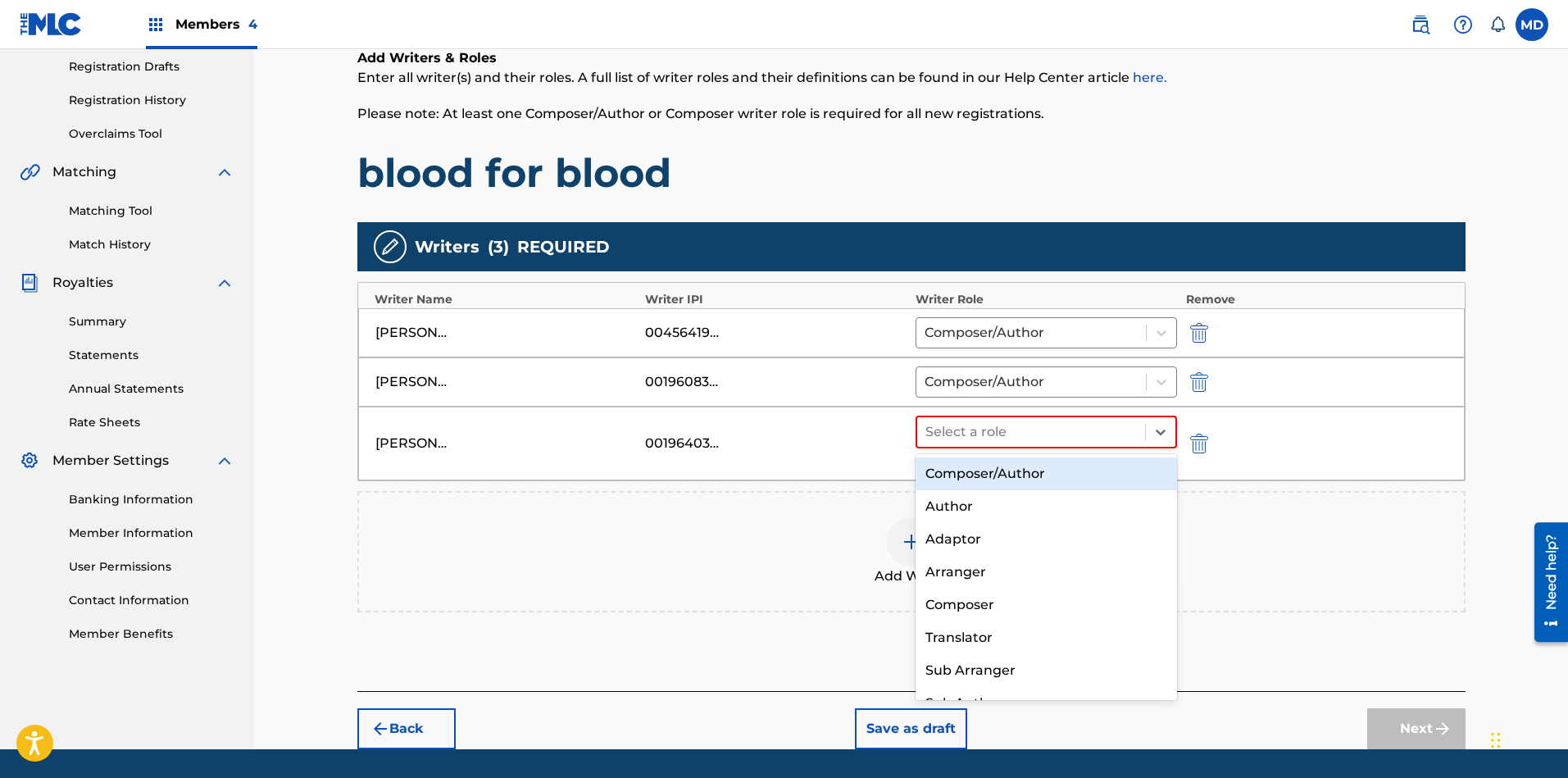
click at [1024, 479] on div "Composer/Author" at bounding box center [1046, 473] width 262 height 33
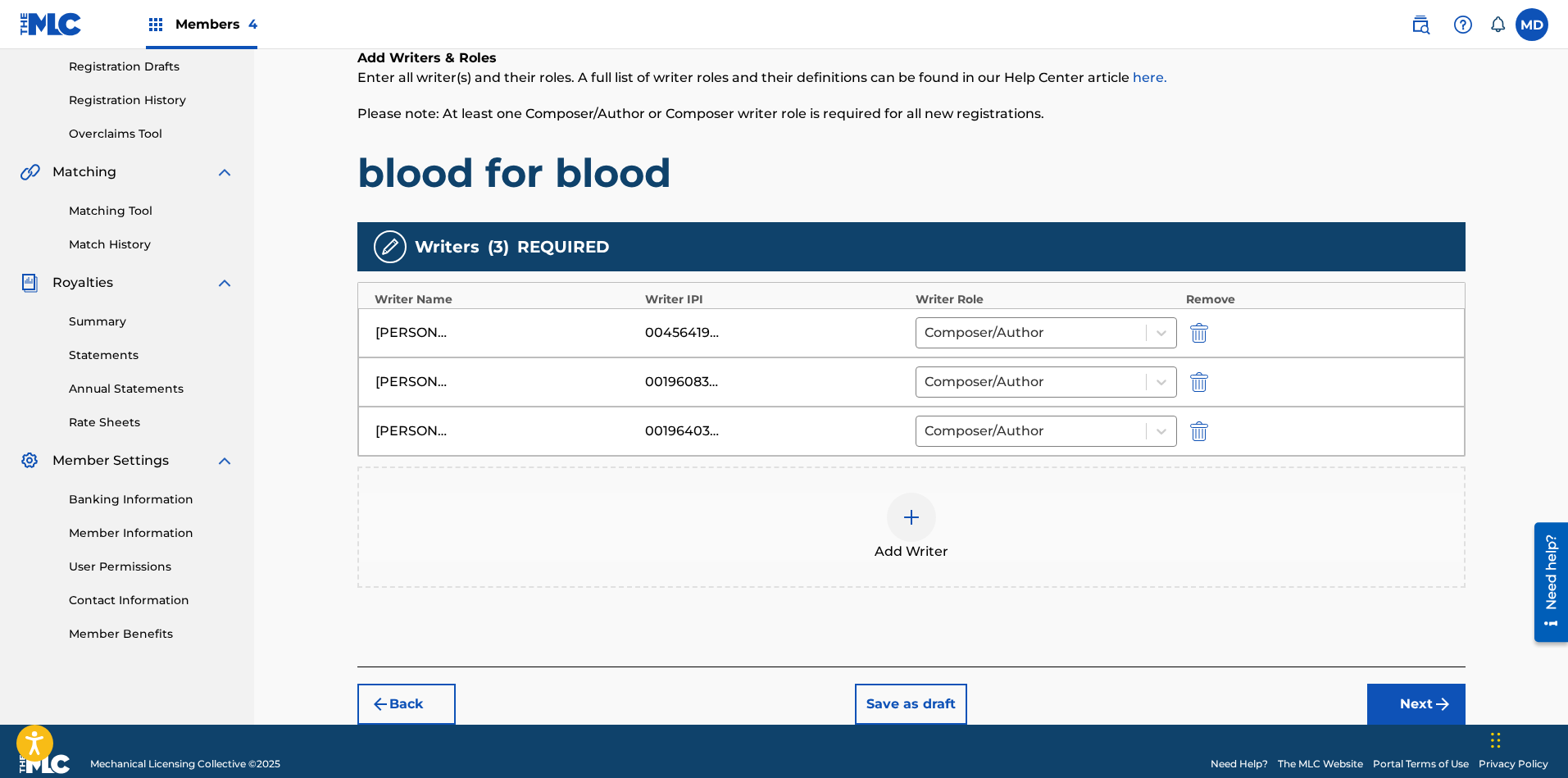
click at [924, 526] on div at bounding box center [911, 516] width 49 height 49
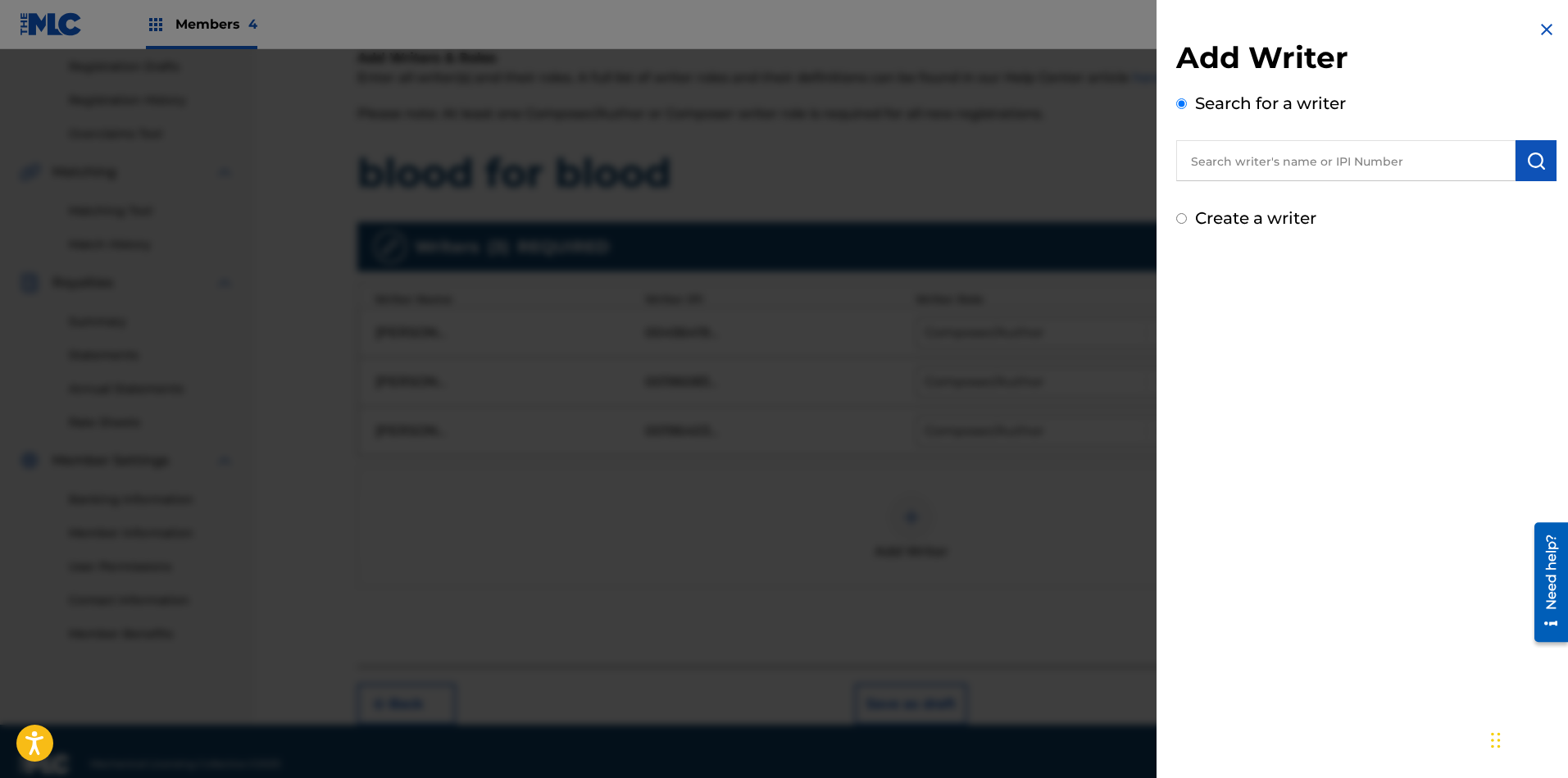
click at [1345, 163] on input "text" at bounding box center [1346, 160] width 340 height 41
type input "00611369075"
click at [1393, 158] on img "submit" at bounding box center [1535, 160] width 19 height 19
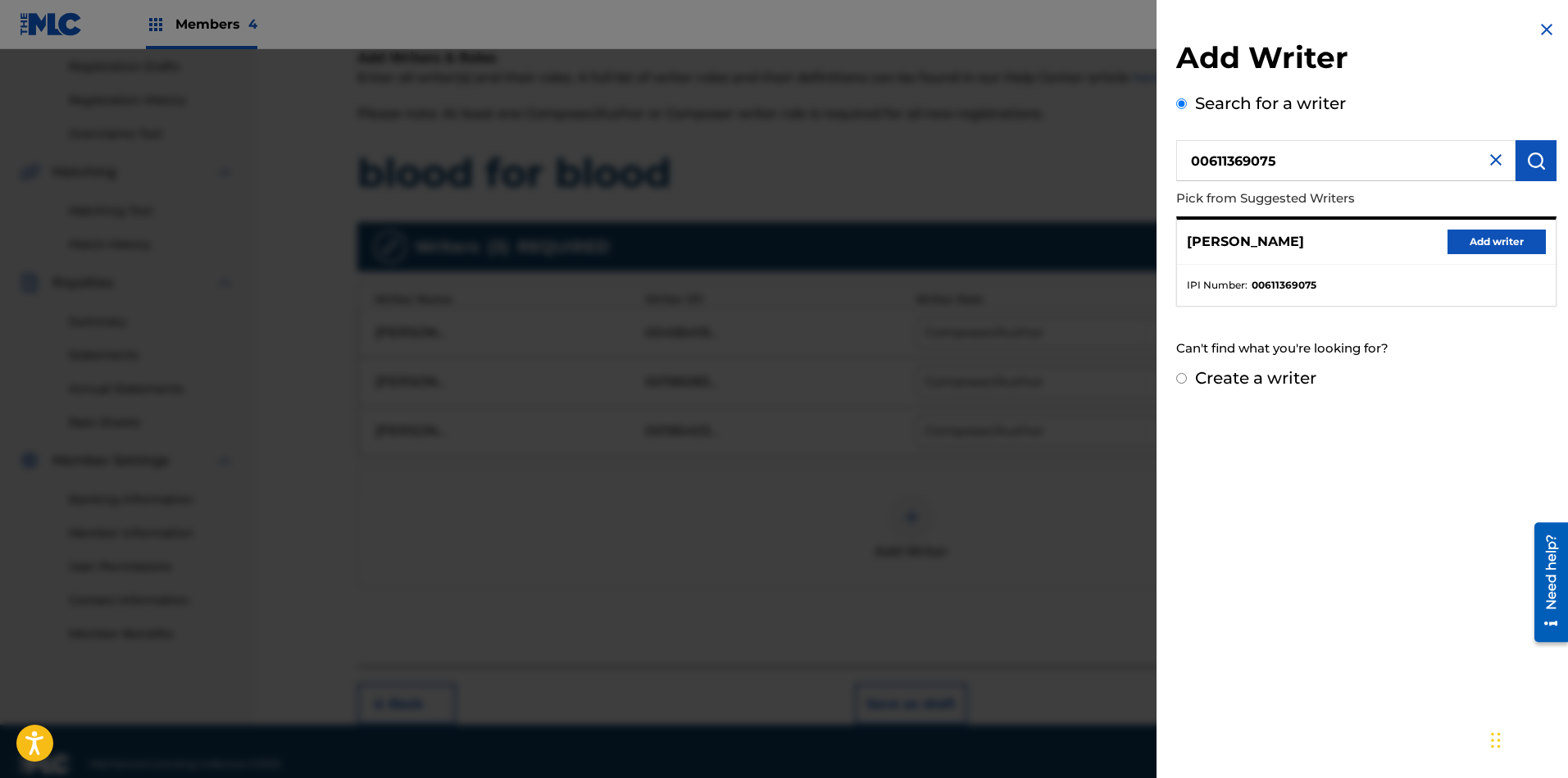
click at [1393, 241] on button "Add writer" at bounding box center [1496, 241] width 98 height 24
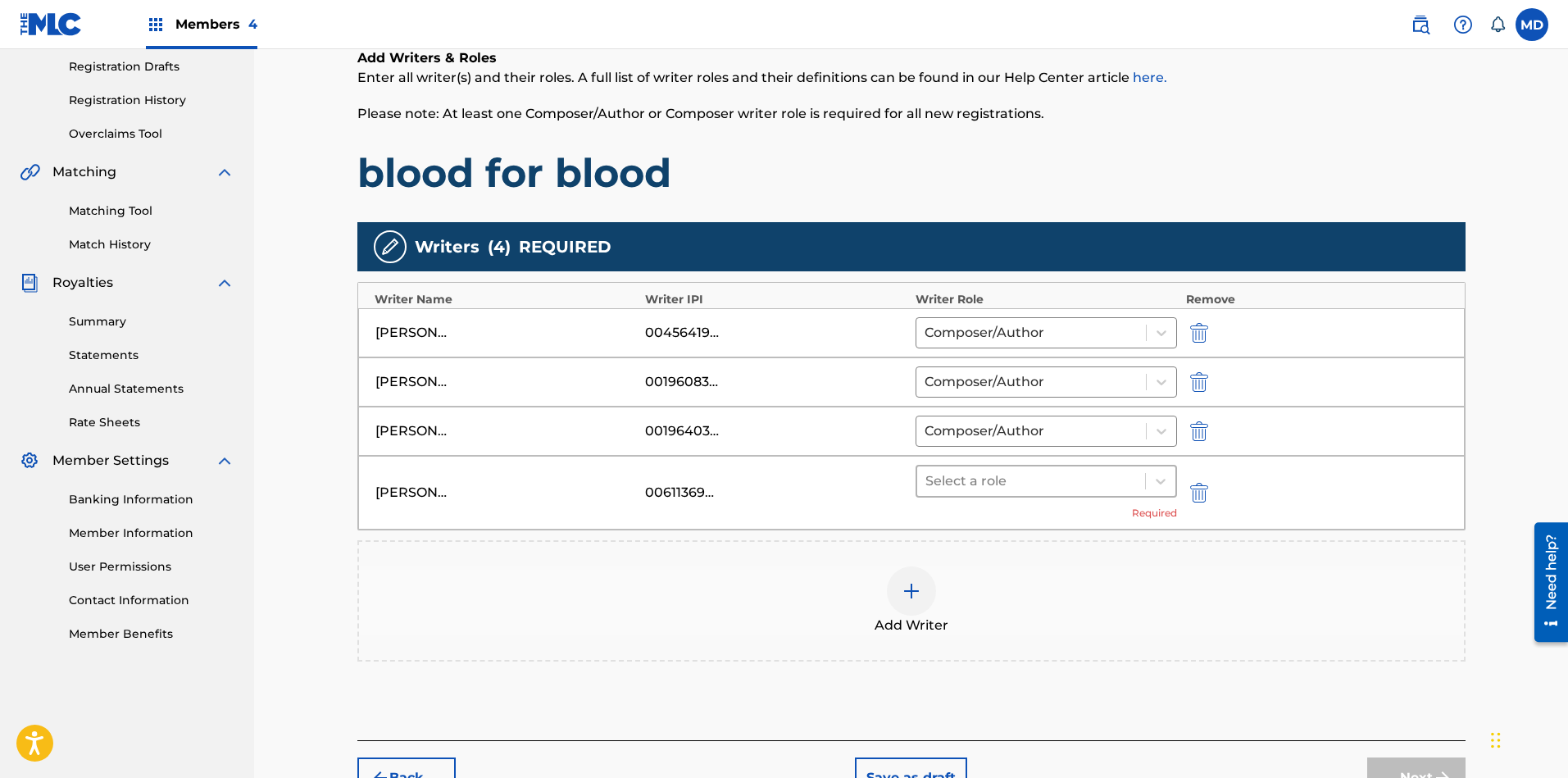
click at [984, 480] on div at bounding box center [1031, 480] width 212 height 23
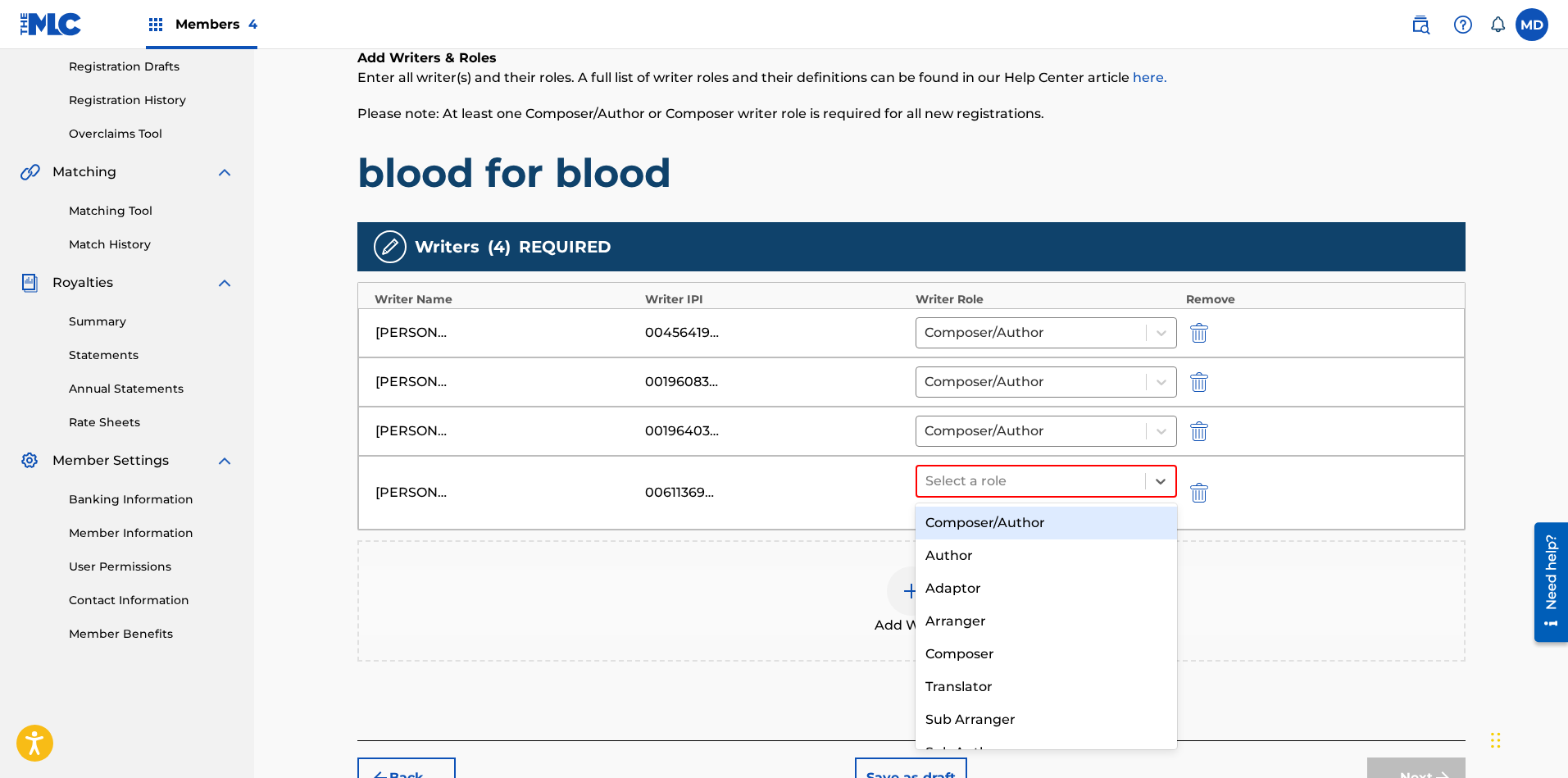
click at [978, 516] on div "Composer/Author" at bounding box center [1046, 522] width 262 height 33
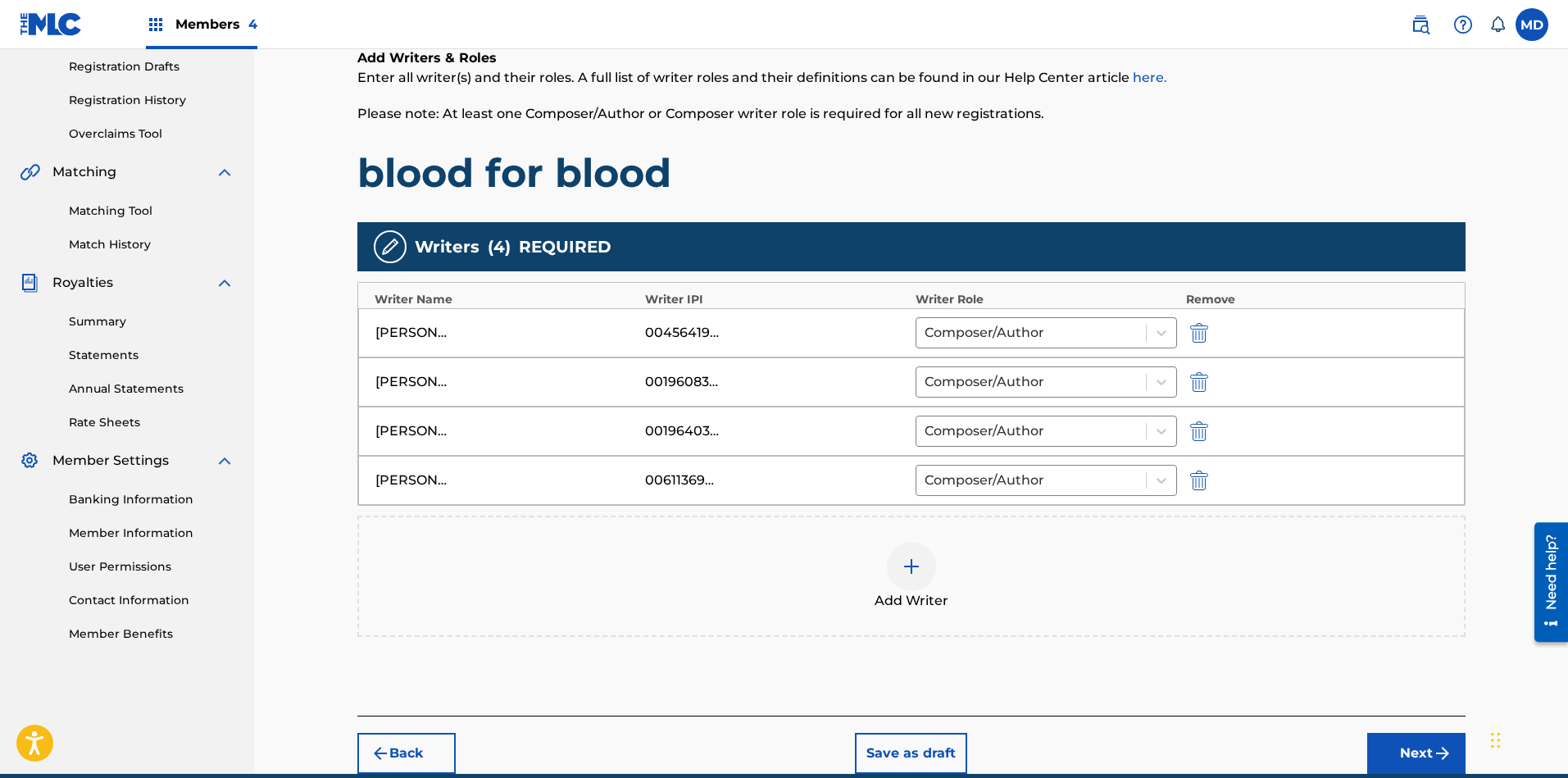
click at [1390, 691] on button "Next" at bounding box center [1415, 753] width 98 height 41
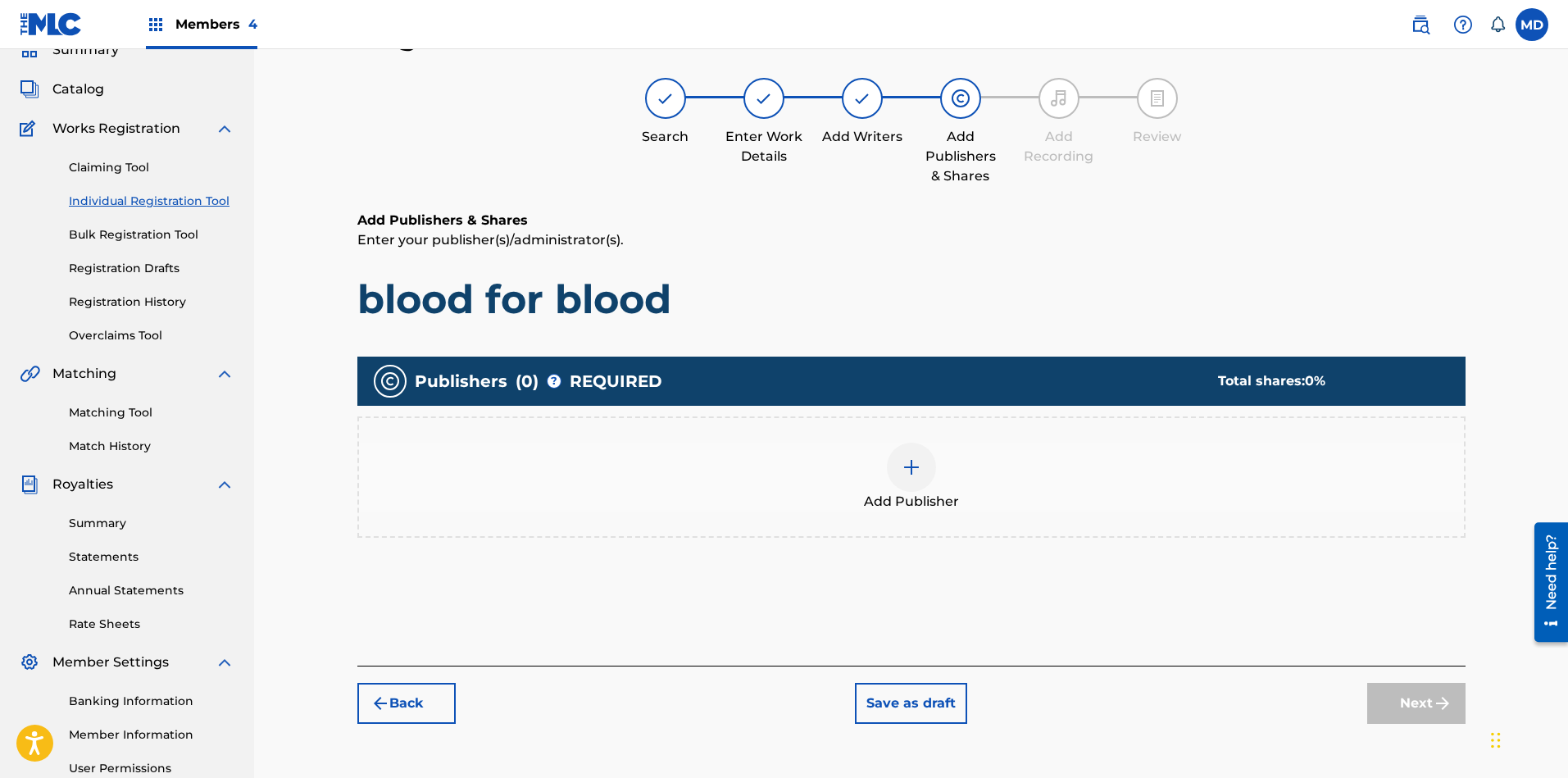
scroll to position [197, 0]
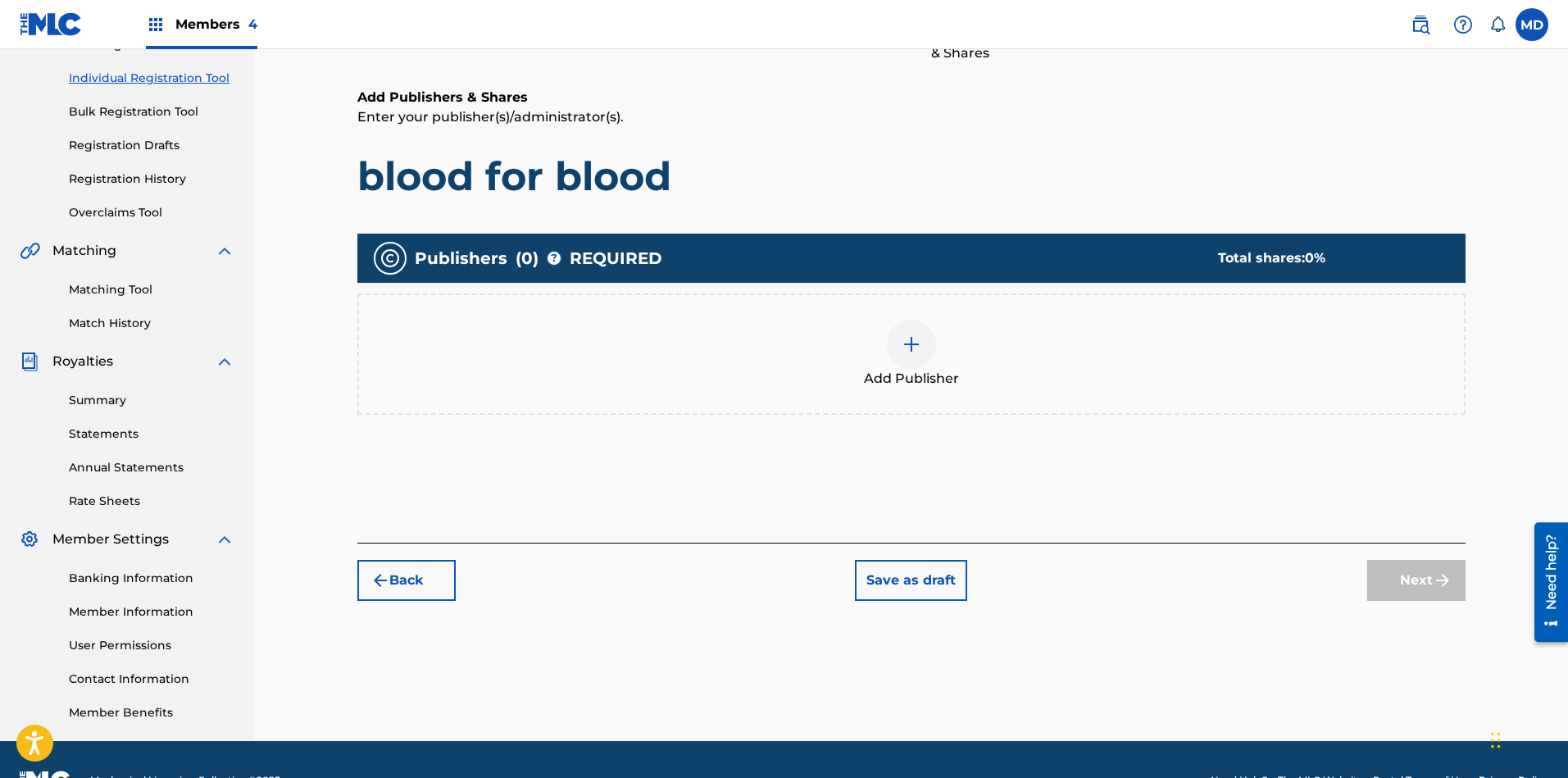
click at [922, 347] on div at bounding box center [911, 344] width 49 height 49
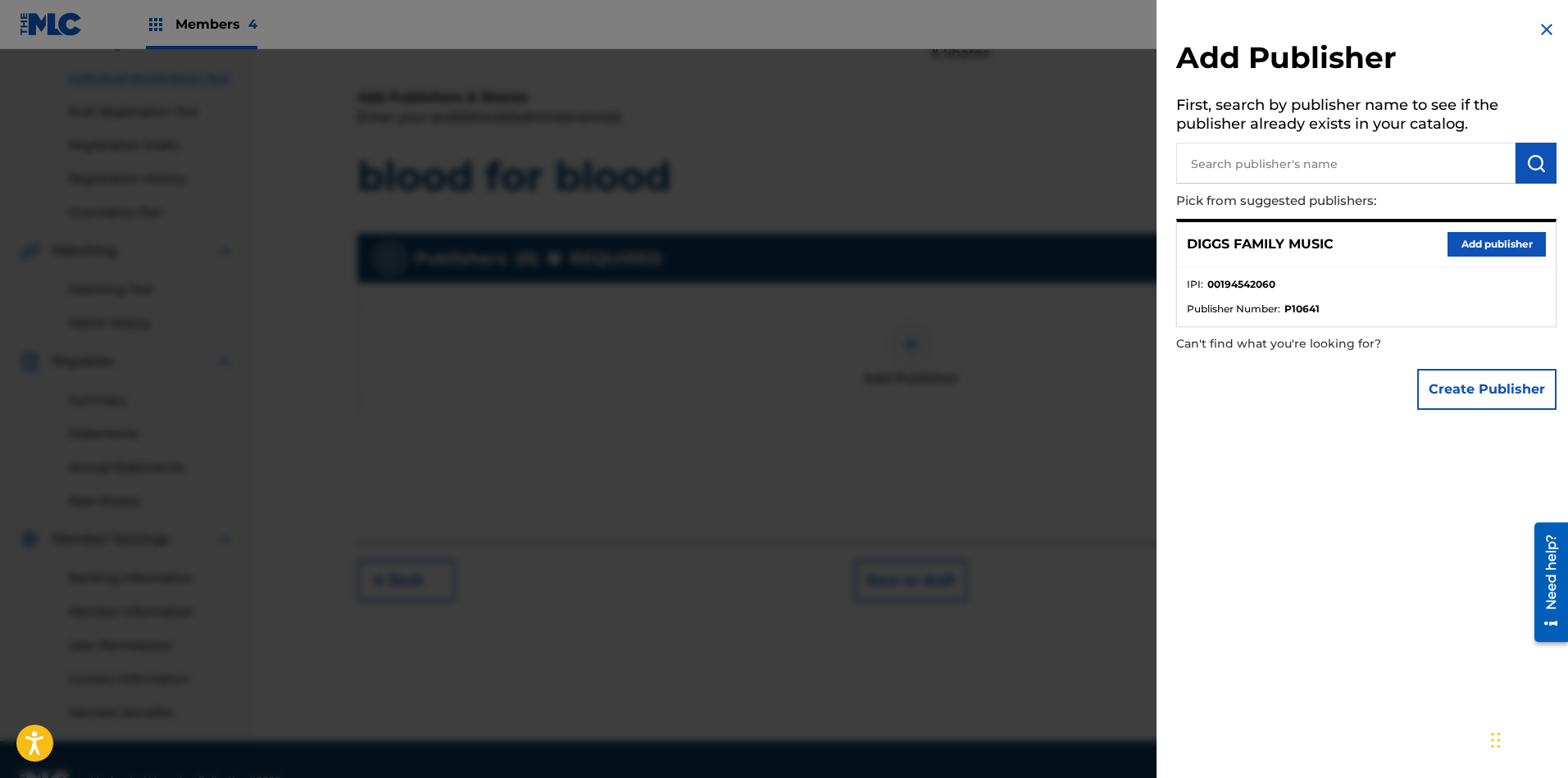
click at [1393, 246] on button "Add publisher" at bounding box center [1496, 244] width 98 height 24
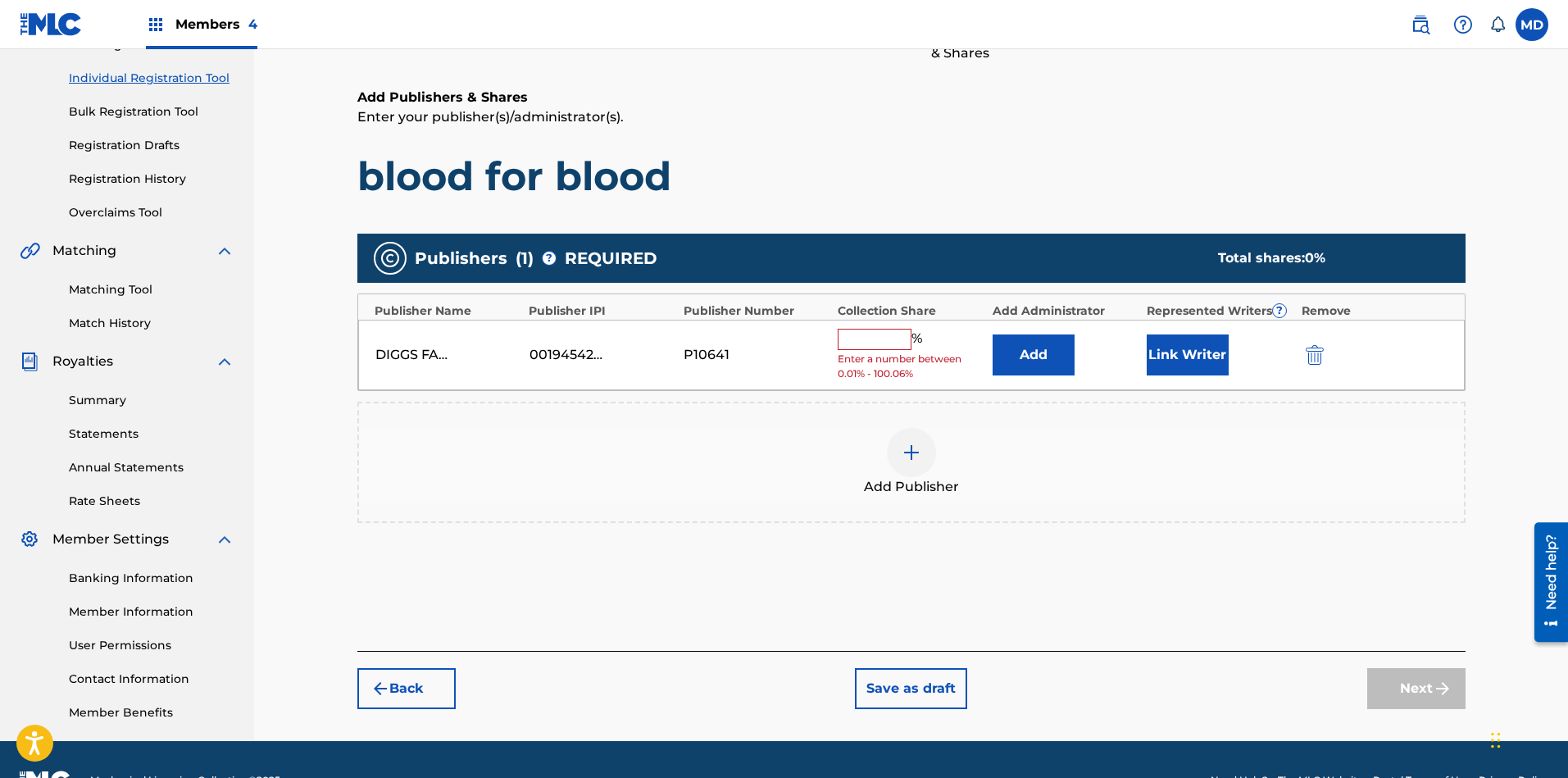
click at [879, 339] on input "text" at bounding box center [875, 339] width 74 height 21
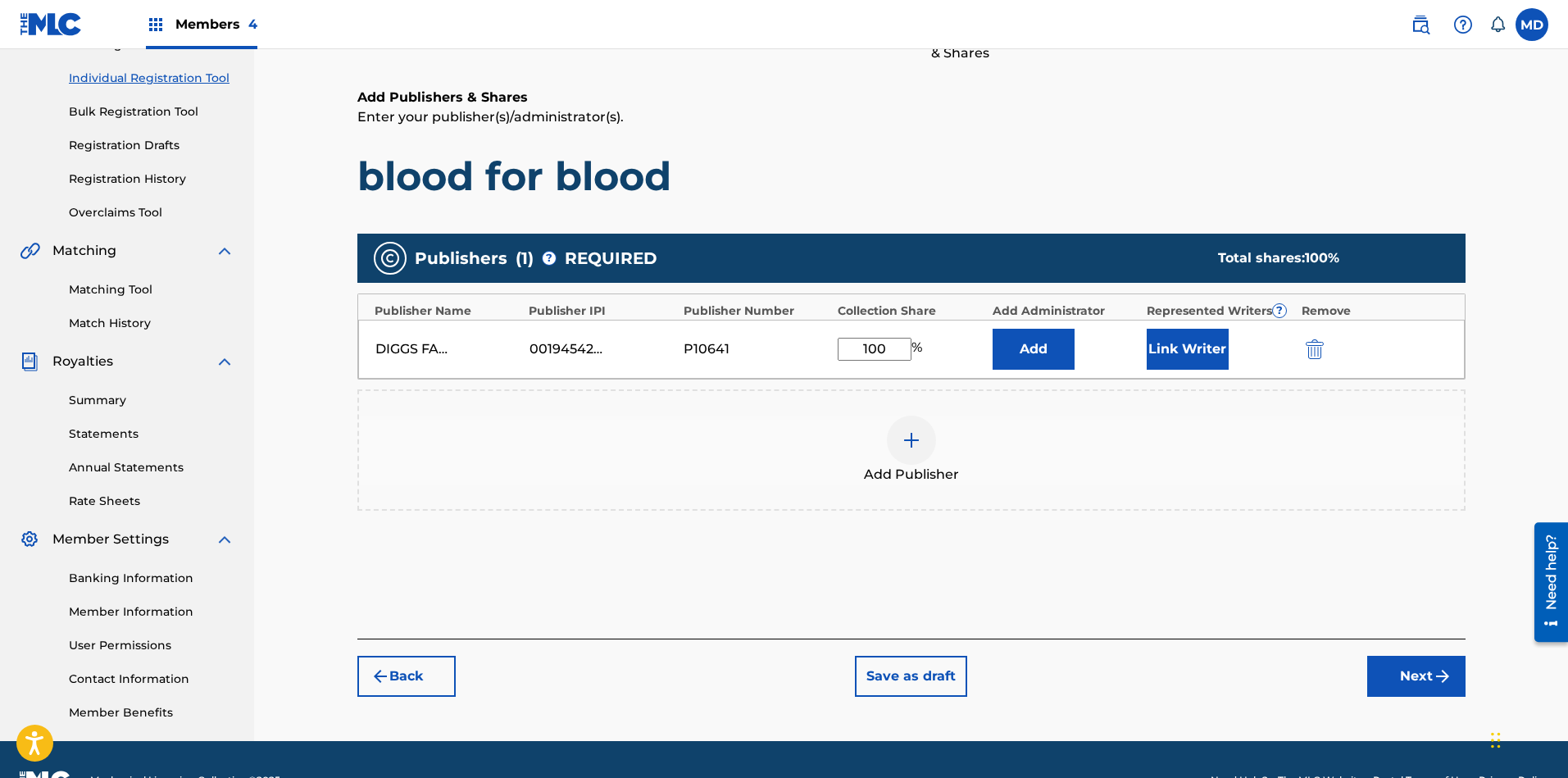
type input "100"
click at [1181, 348] on button "Link Writer" at bounding box center [1187, 349] width 82 height 41
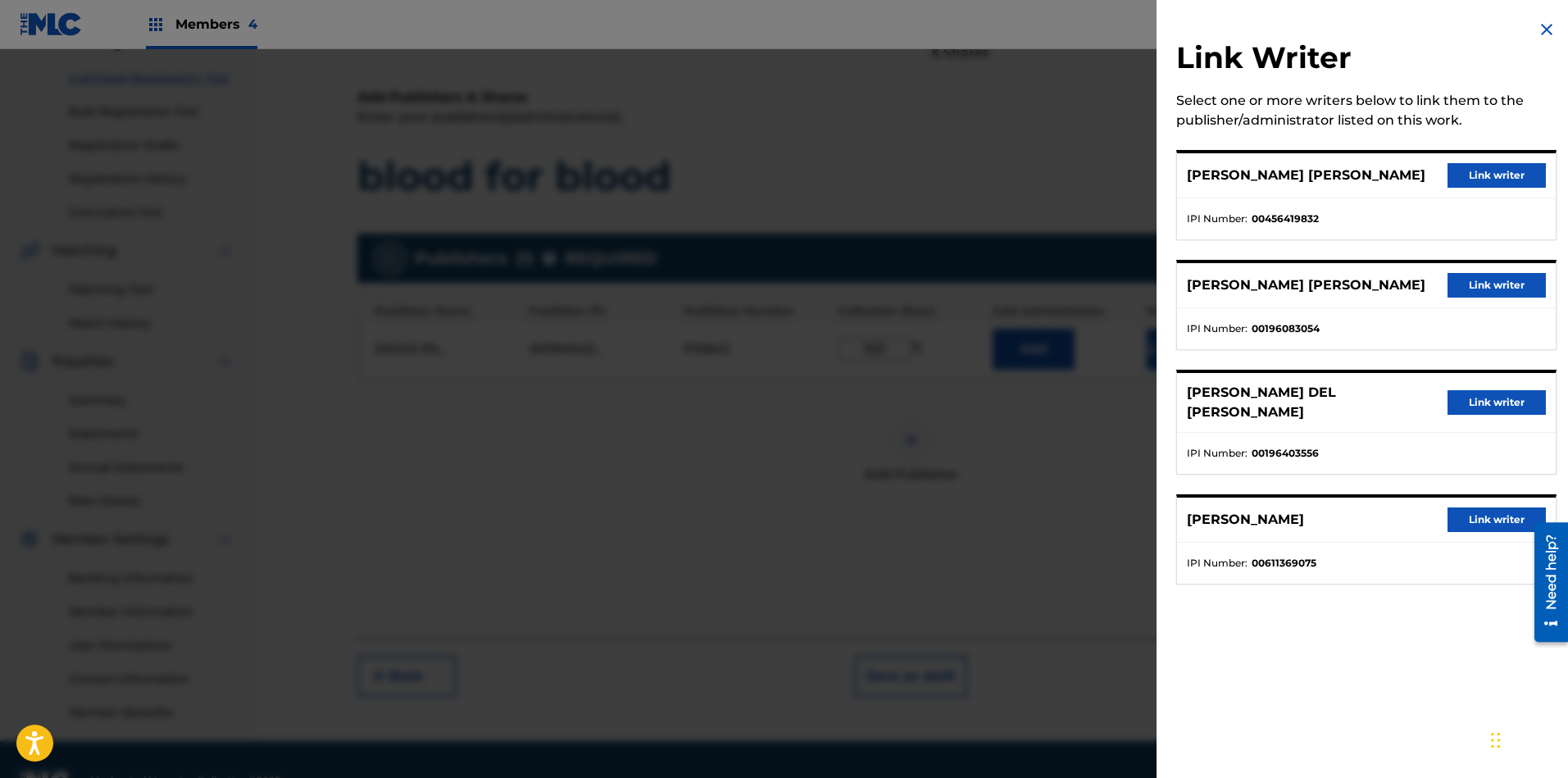
click at [1393, 178] on button "Link writer" at bounding box center [1496, 174] width 98 height 24
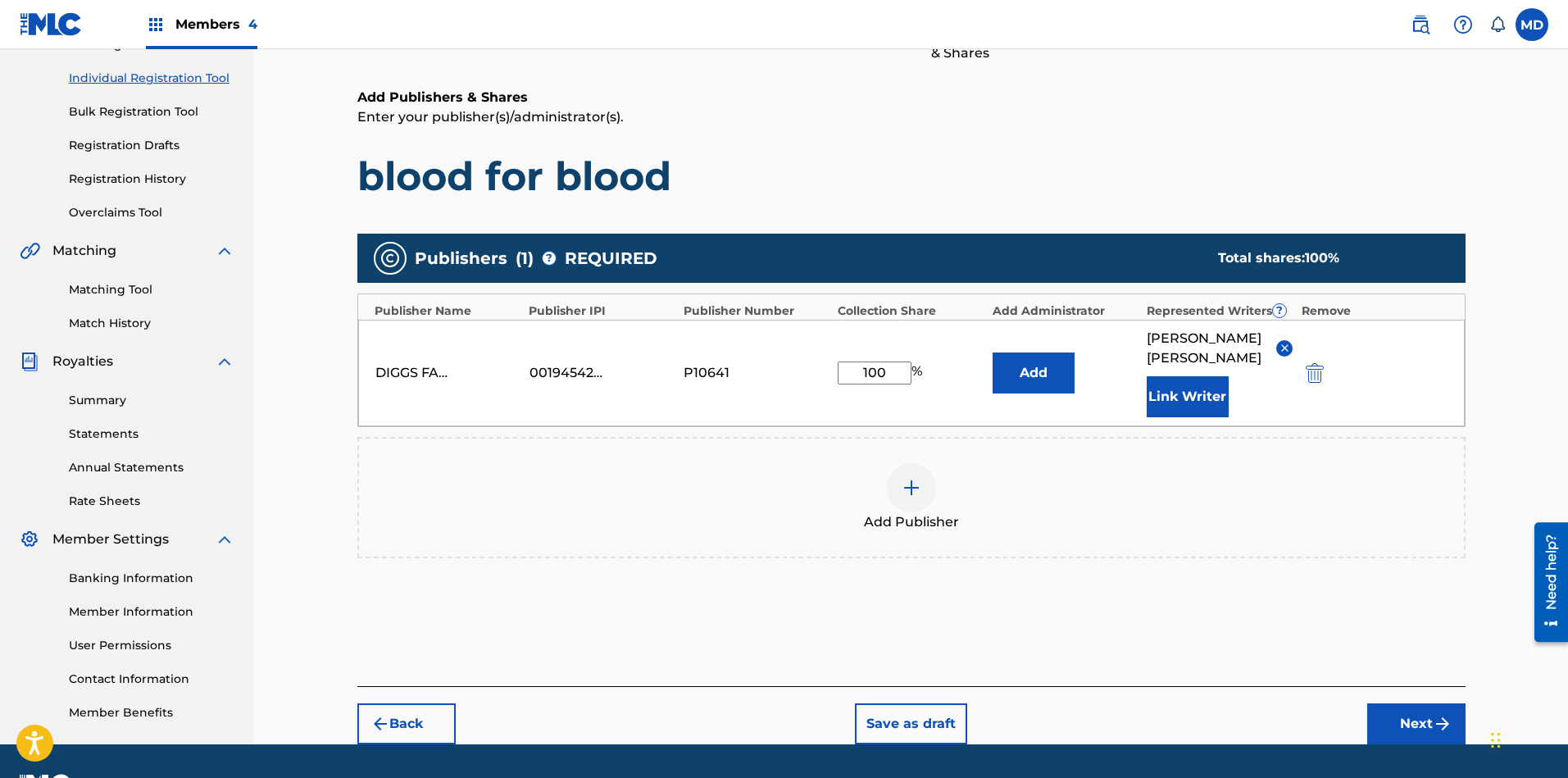
click at [1207, 409] on button "Link Writer" at bounding box center [1187, 397] width 82 height 41
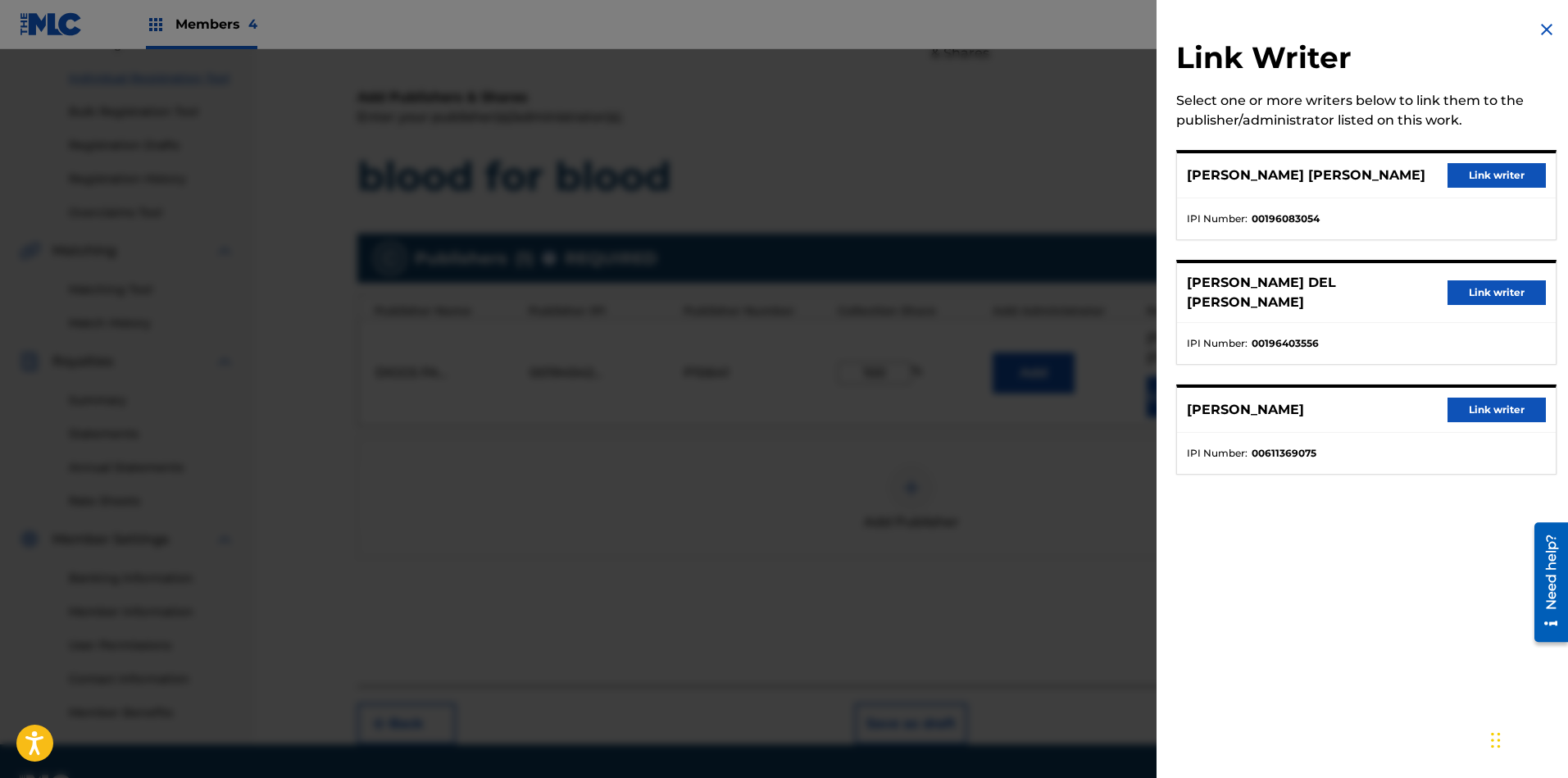
click at [1393, 174] on button "Link writer" at bounding box center [1496, 174] width 98 height 24
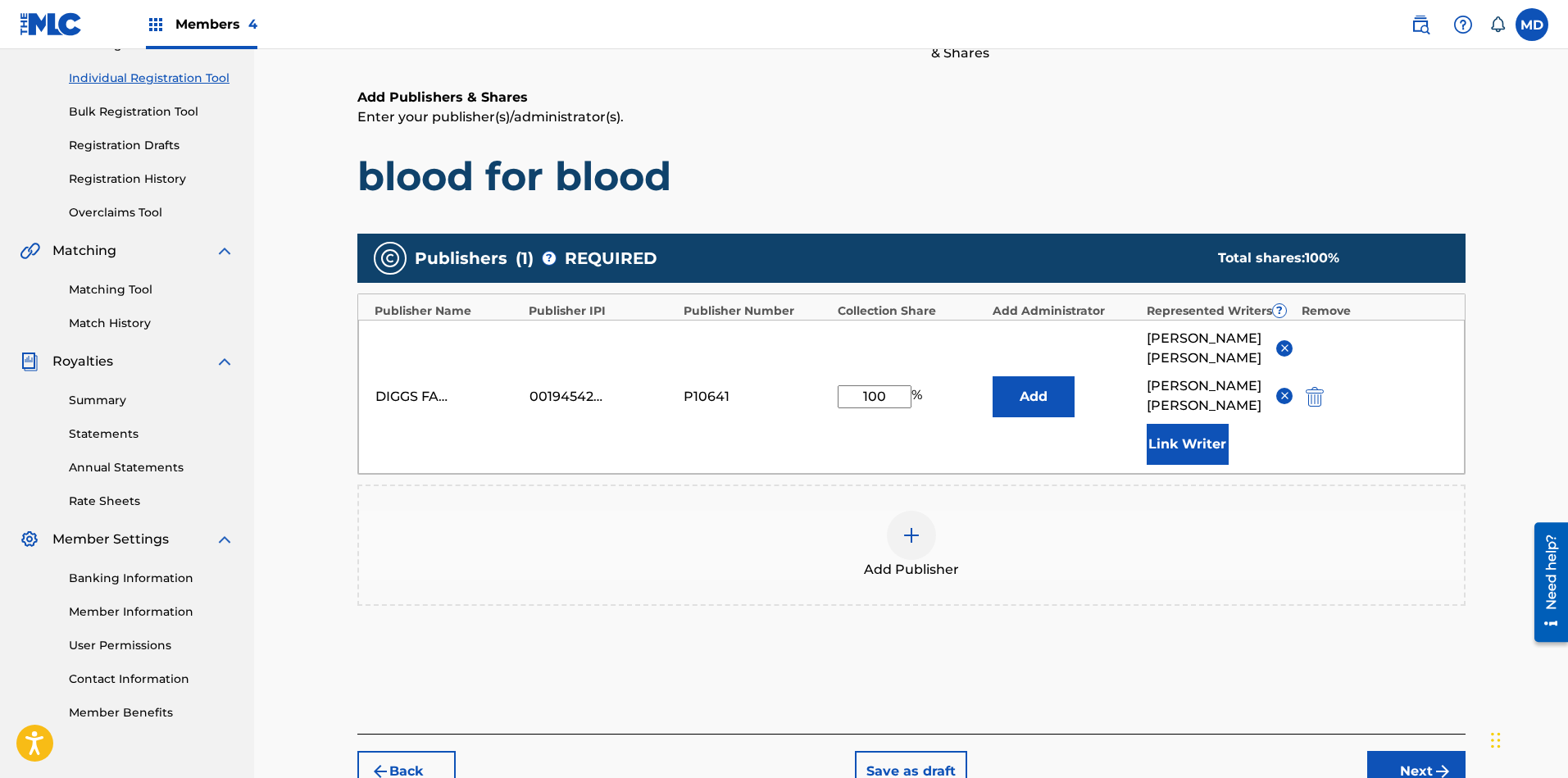
click at [1193, 464] on button "Link Writer" at bounding box center [1187, 443] width 82 height 41
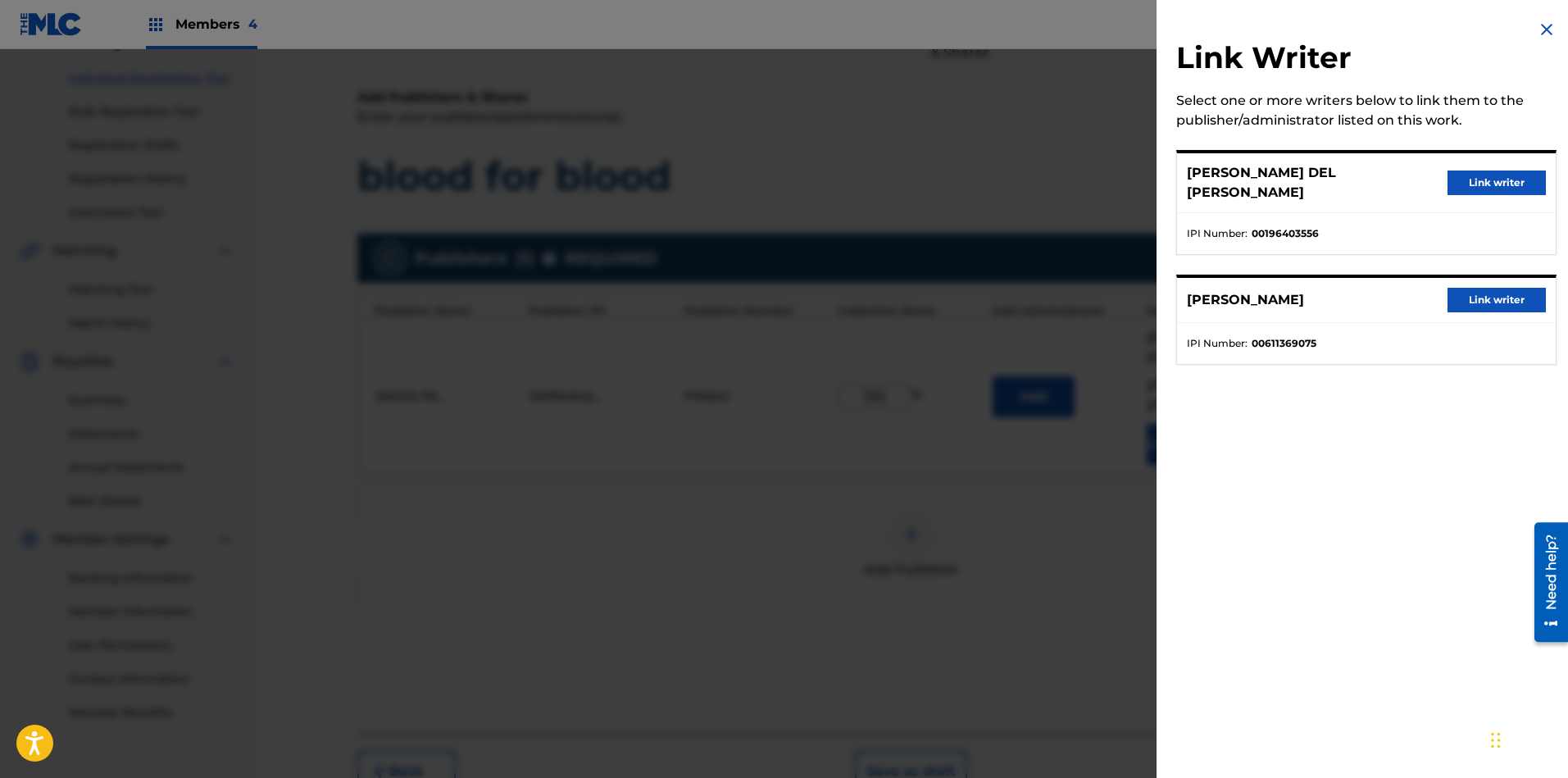
click at [1393, 171] on button "Link writer" at bounding box center [1496, 182] width 98 height 24
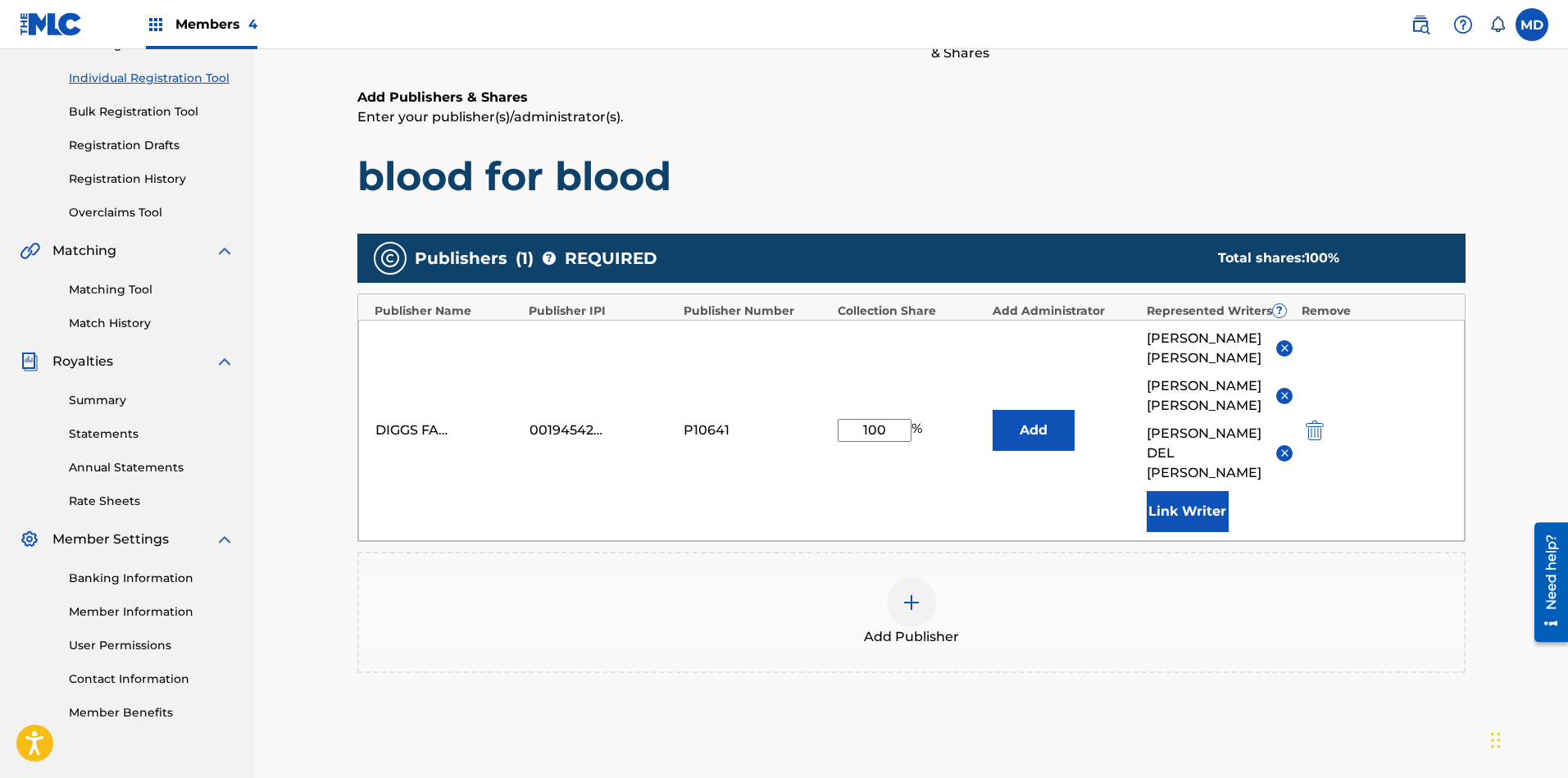
click at [1194, 511] on button "Link Writer" at bounding box center [1187, 511] width 82 height 41
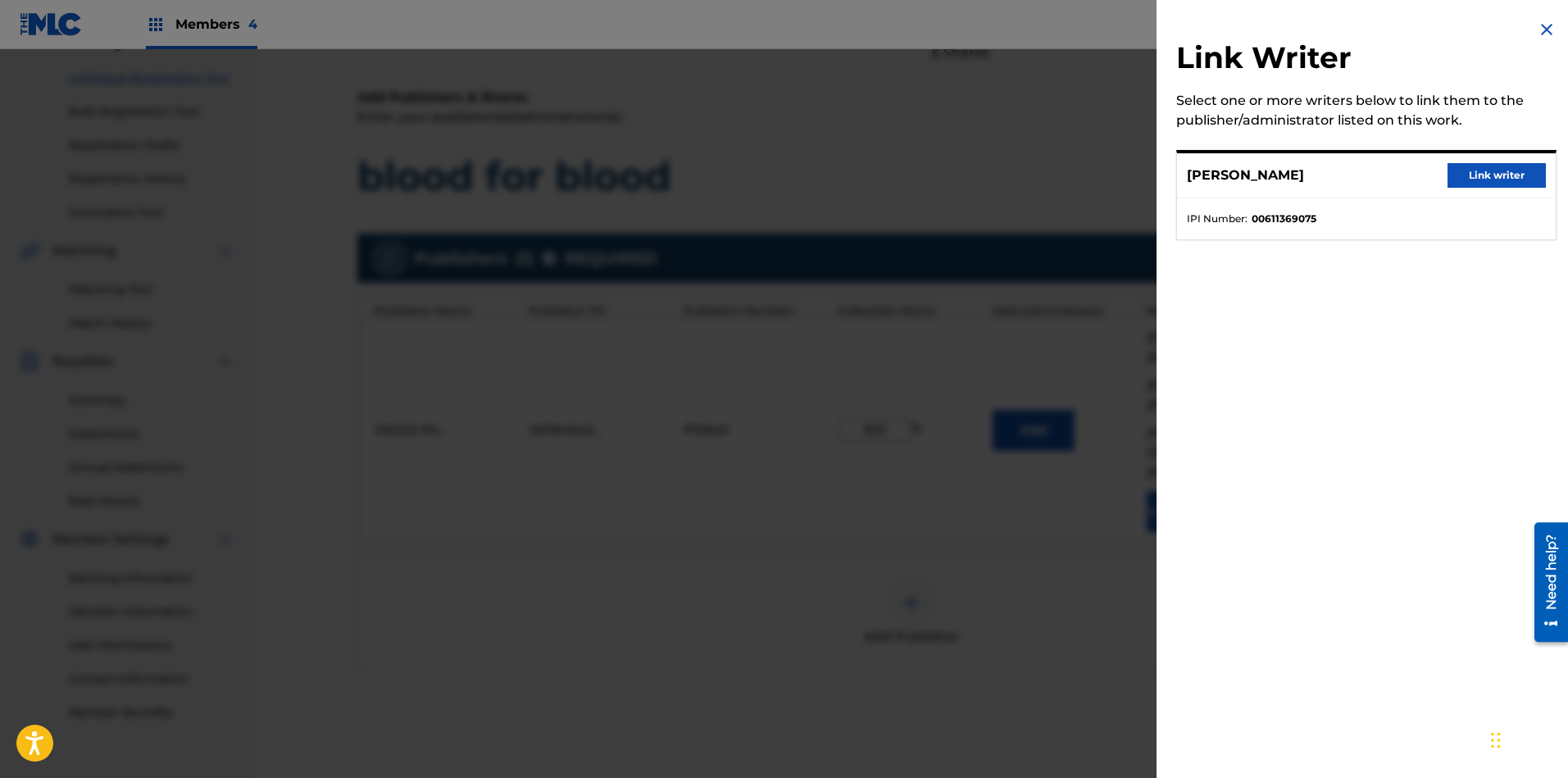
click at [1393, 176] on button "Link writer" at bounding box center [1496, 174] width 98 height 24
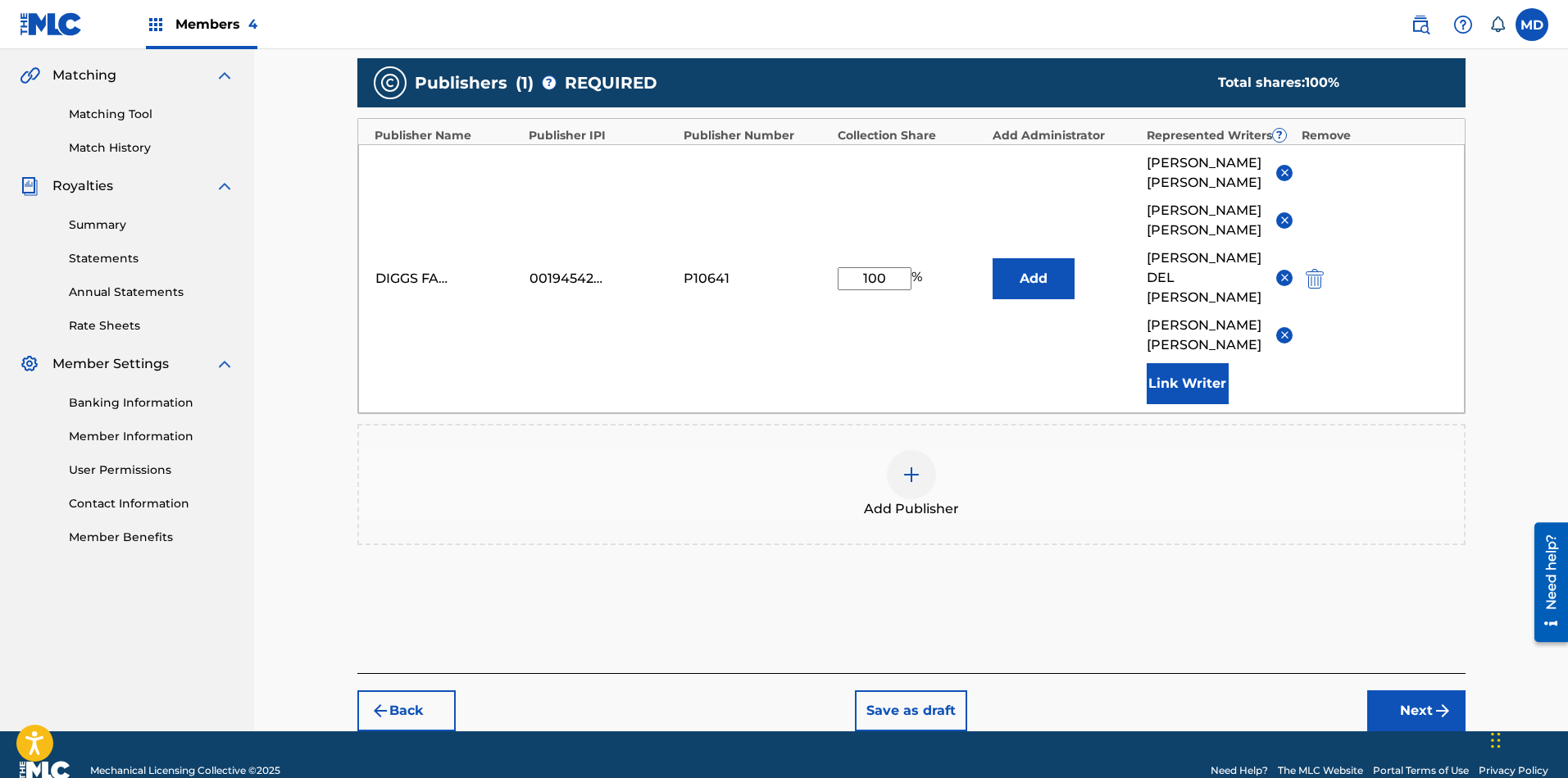
scroll to position [403, 0]
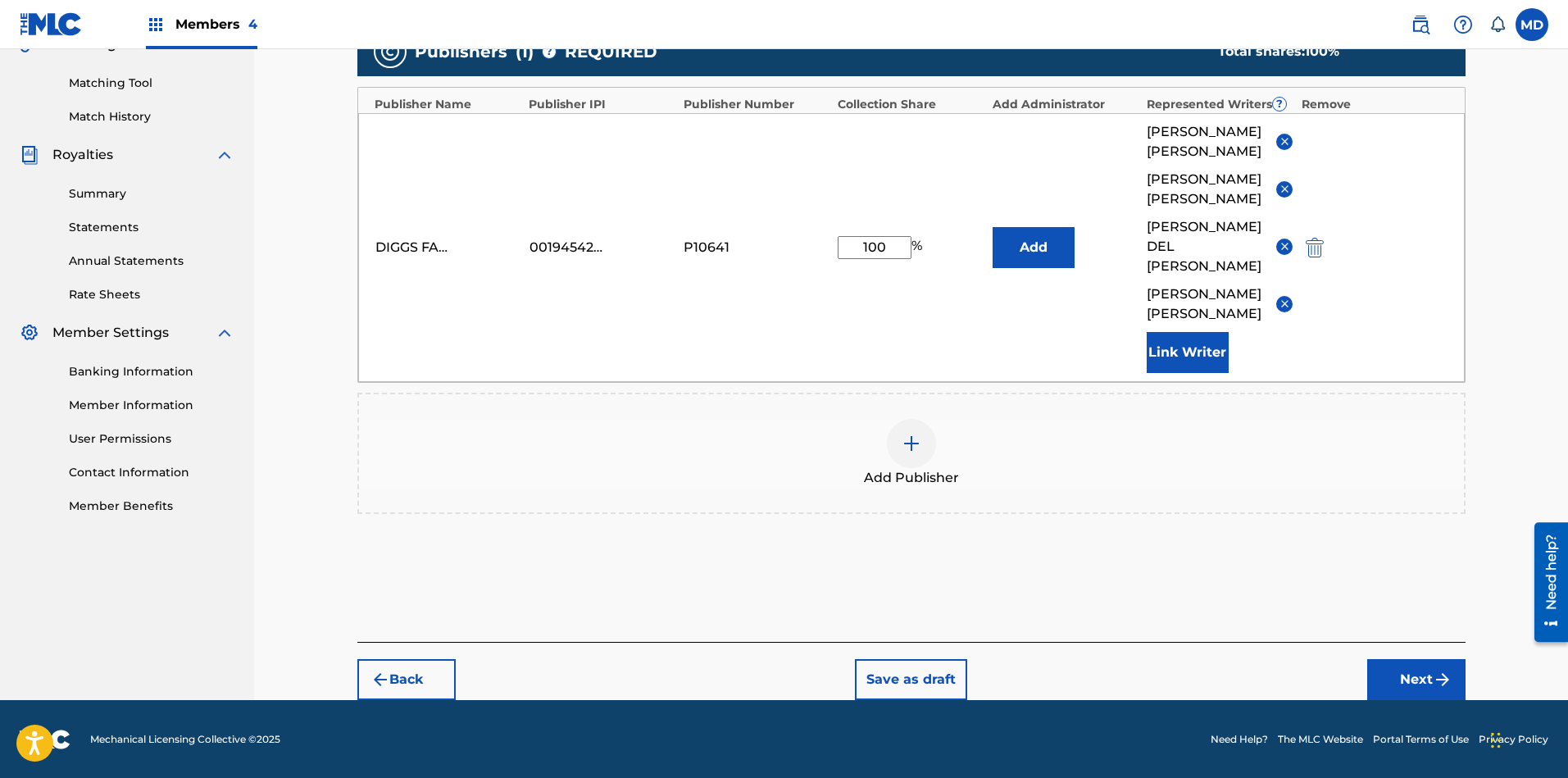
click at [1393, 685] on button "Next" at bounding box center [1415, 679] width 98 height 41
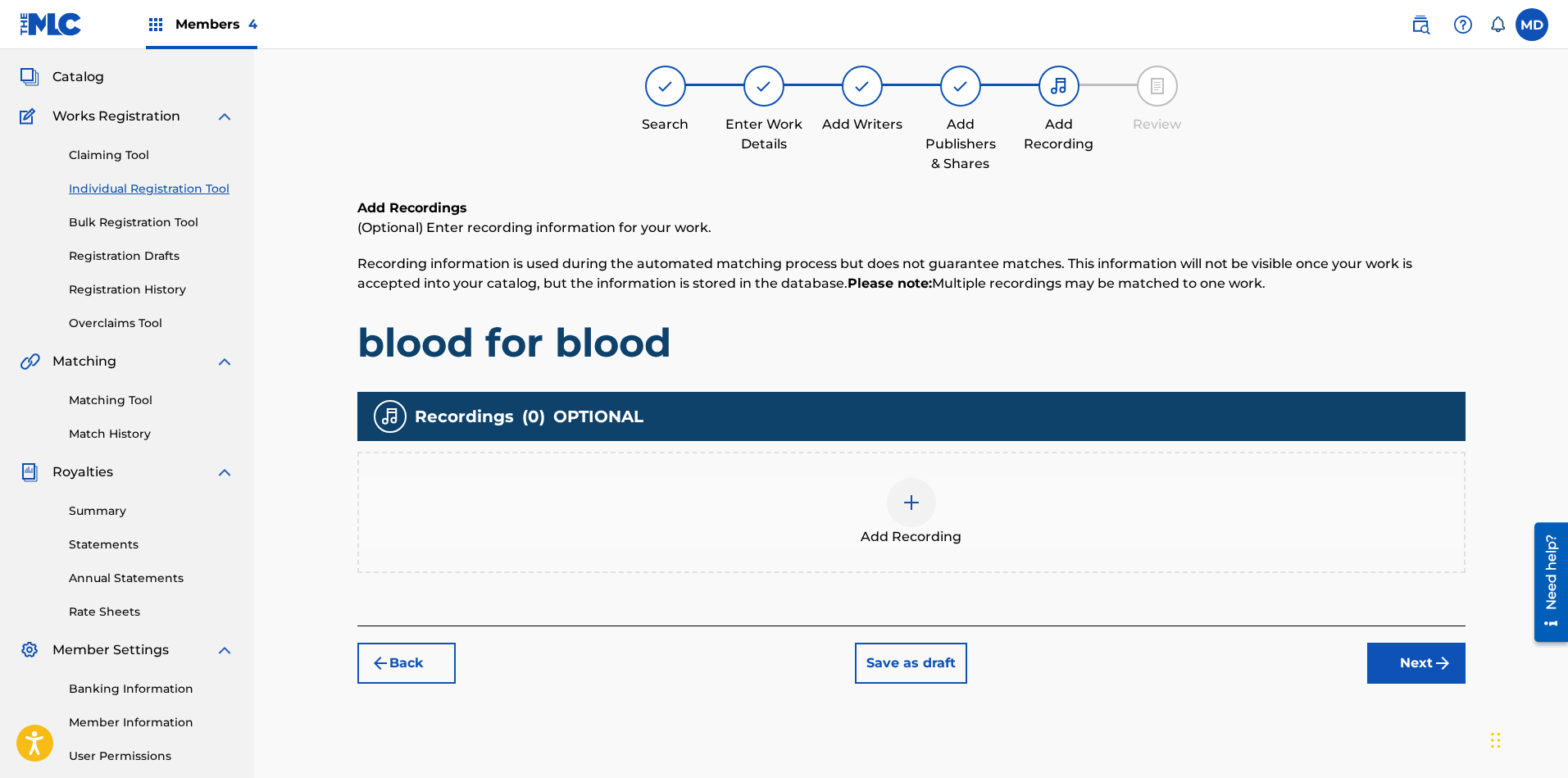
scroll to position [74, 0]
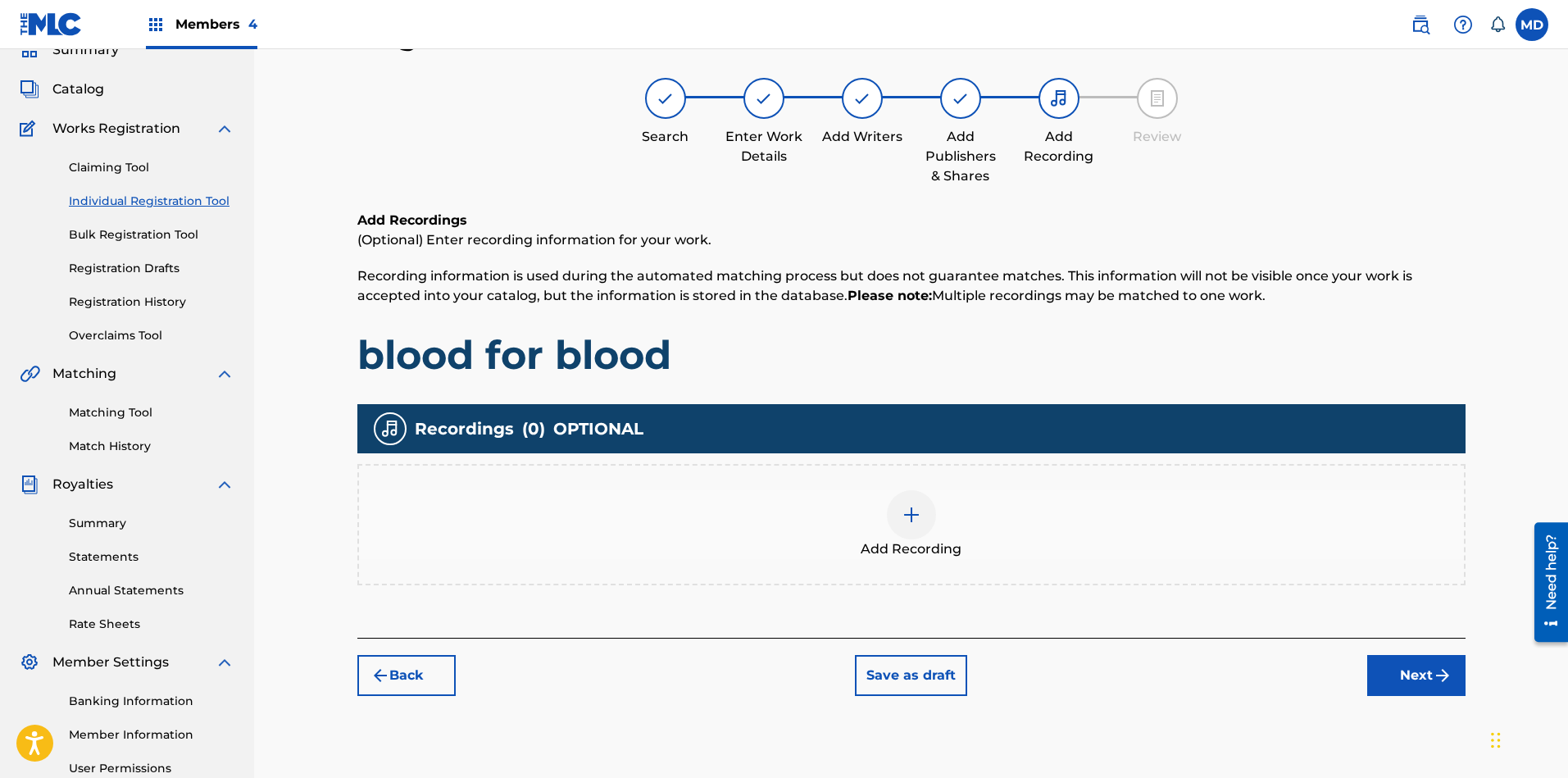
click at [1390, 680] on button "Next" at bounding box center [1415, 675] width 98 height 41
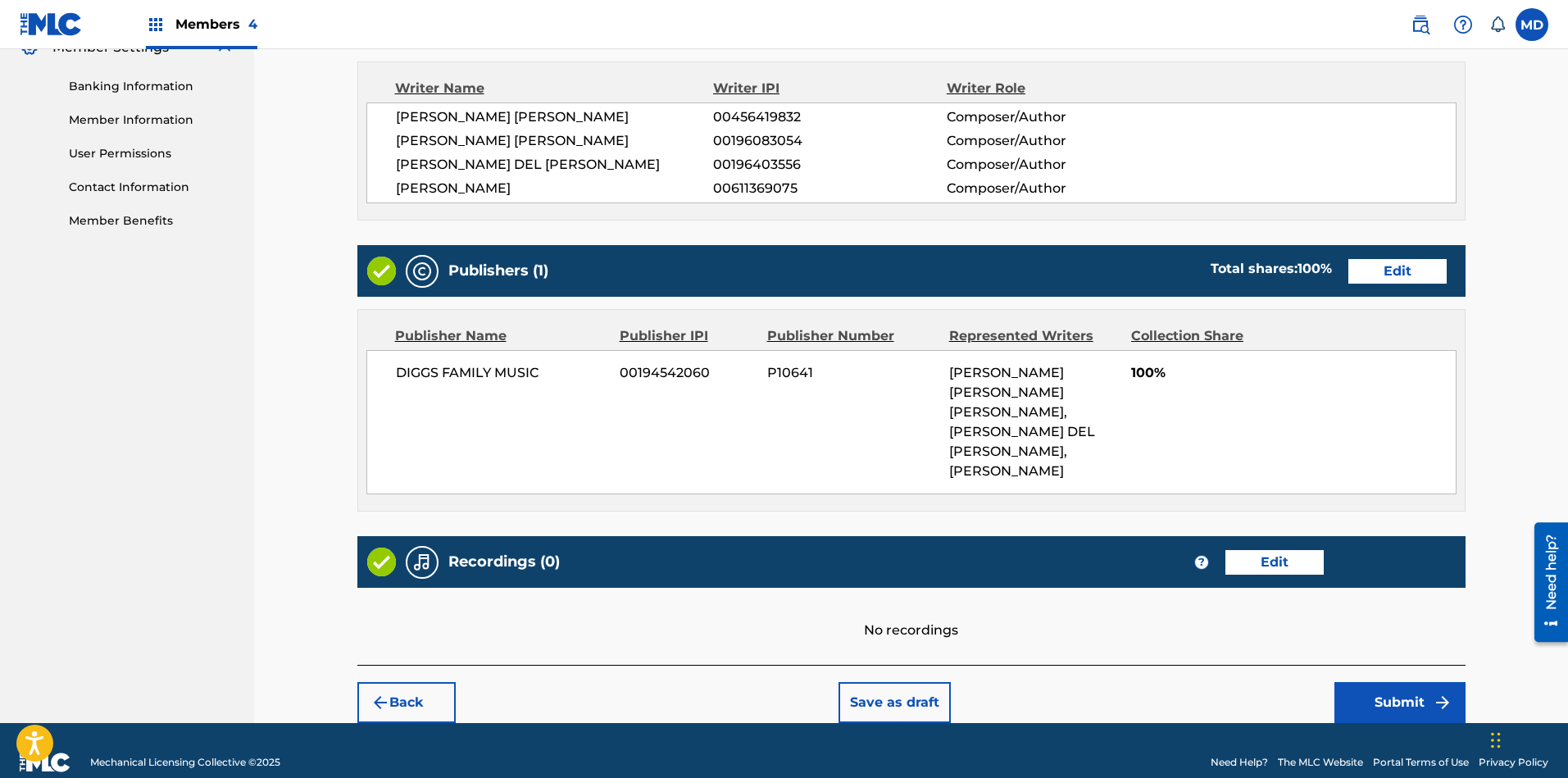
scroll to position [690, 0]
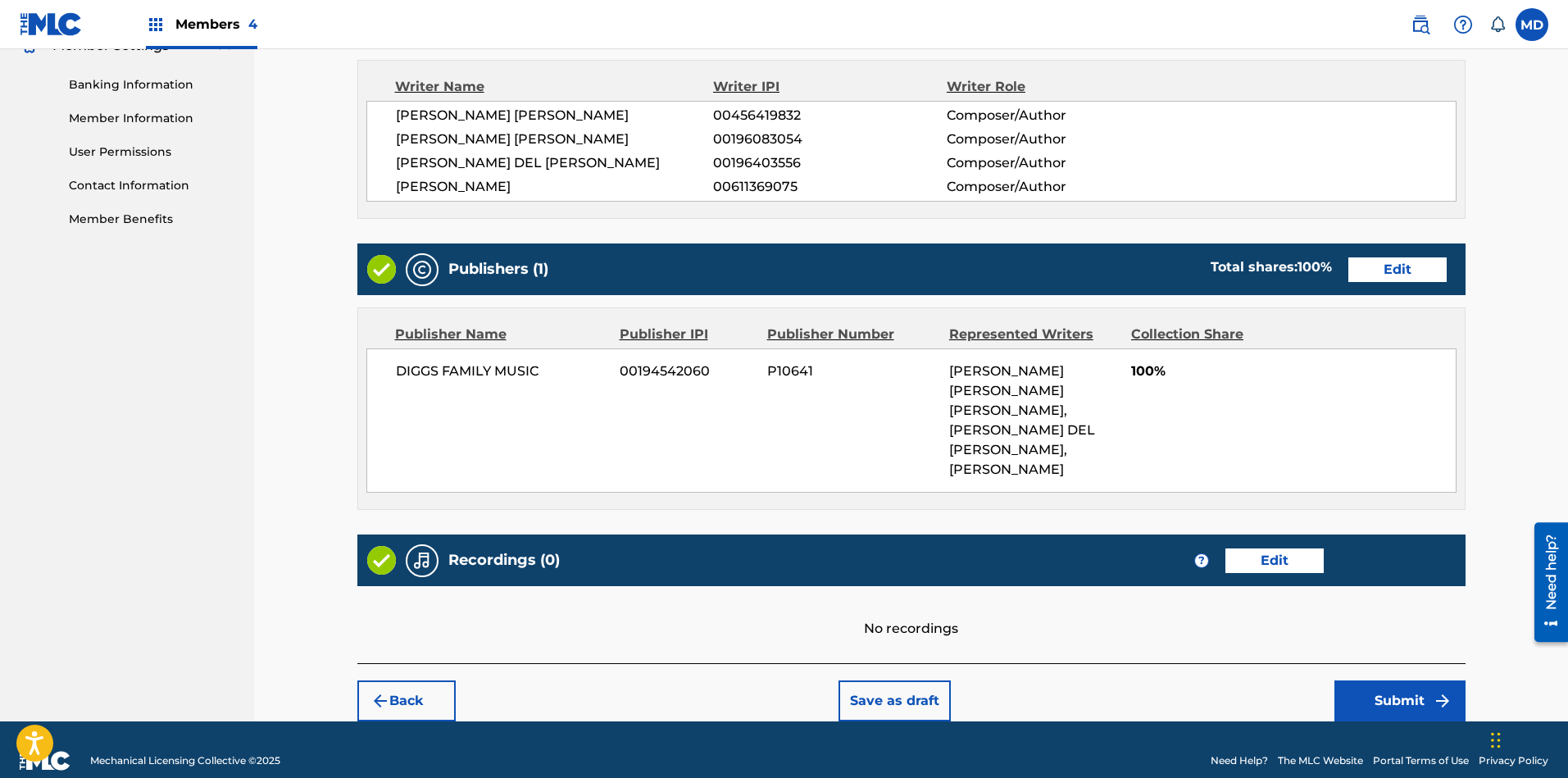
click at [1393, 680] on button "Submit" at bounding box center [1399, 700] width 131 height 41
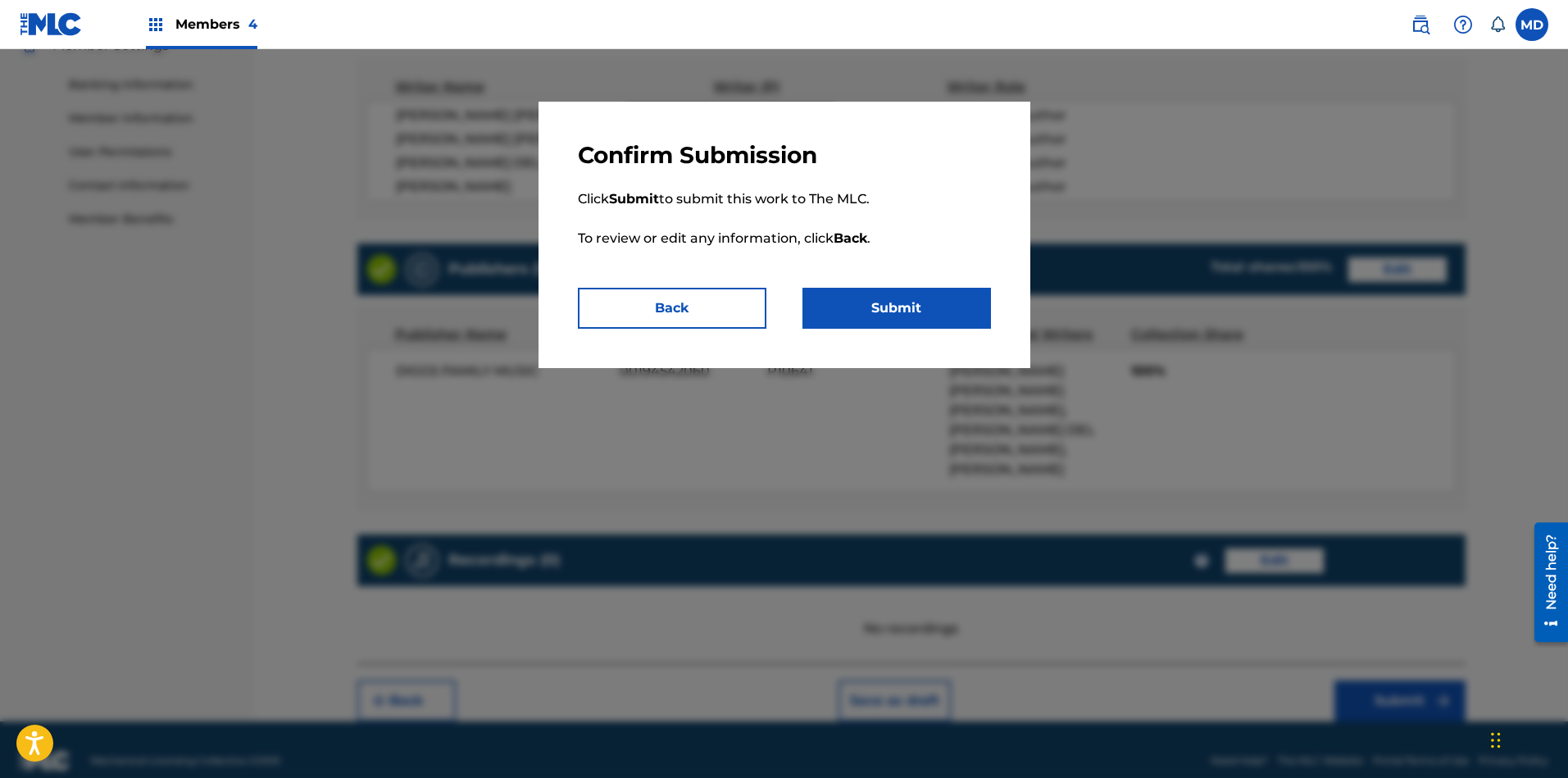
click at [862, 308] on button "Submit" at bounding box center [896, 308] width 189 height 41
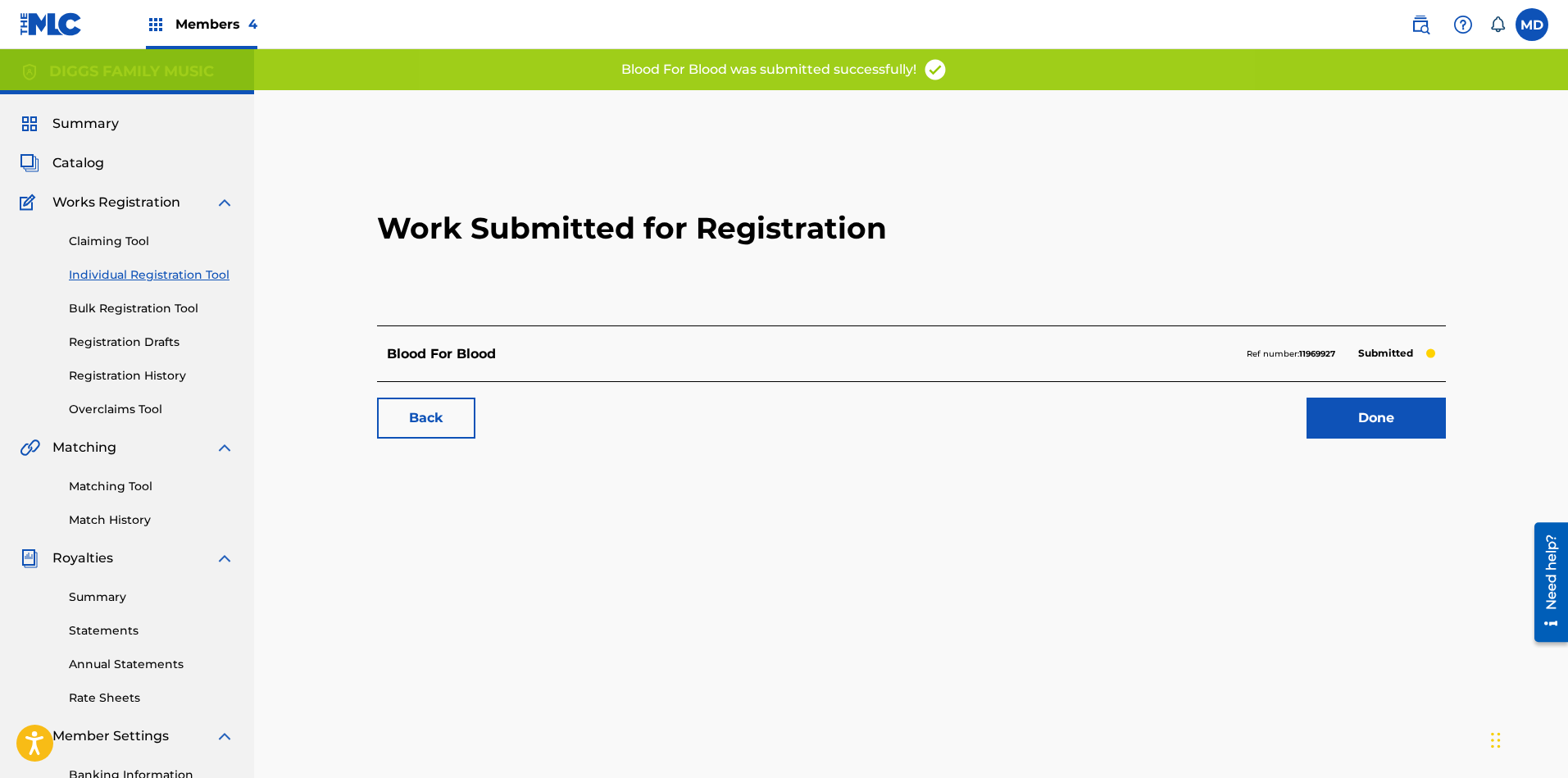
click at [1358, 425] on link "Done" at bounding box center [1376, 418] width 139 height 41
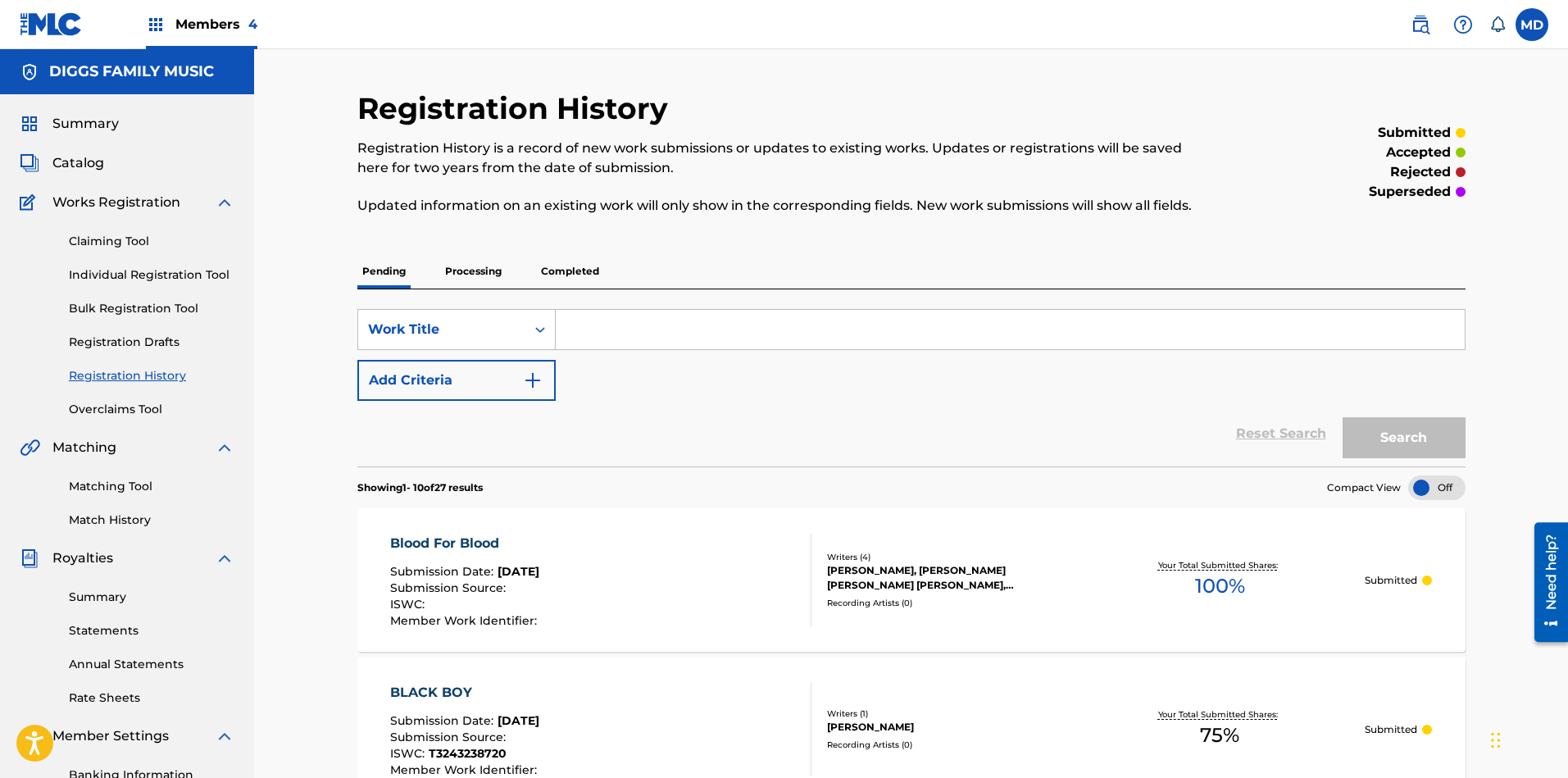
click at [90, 159] on span "Catalog" at bounding box center [79, 163] width 52 height 19
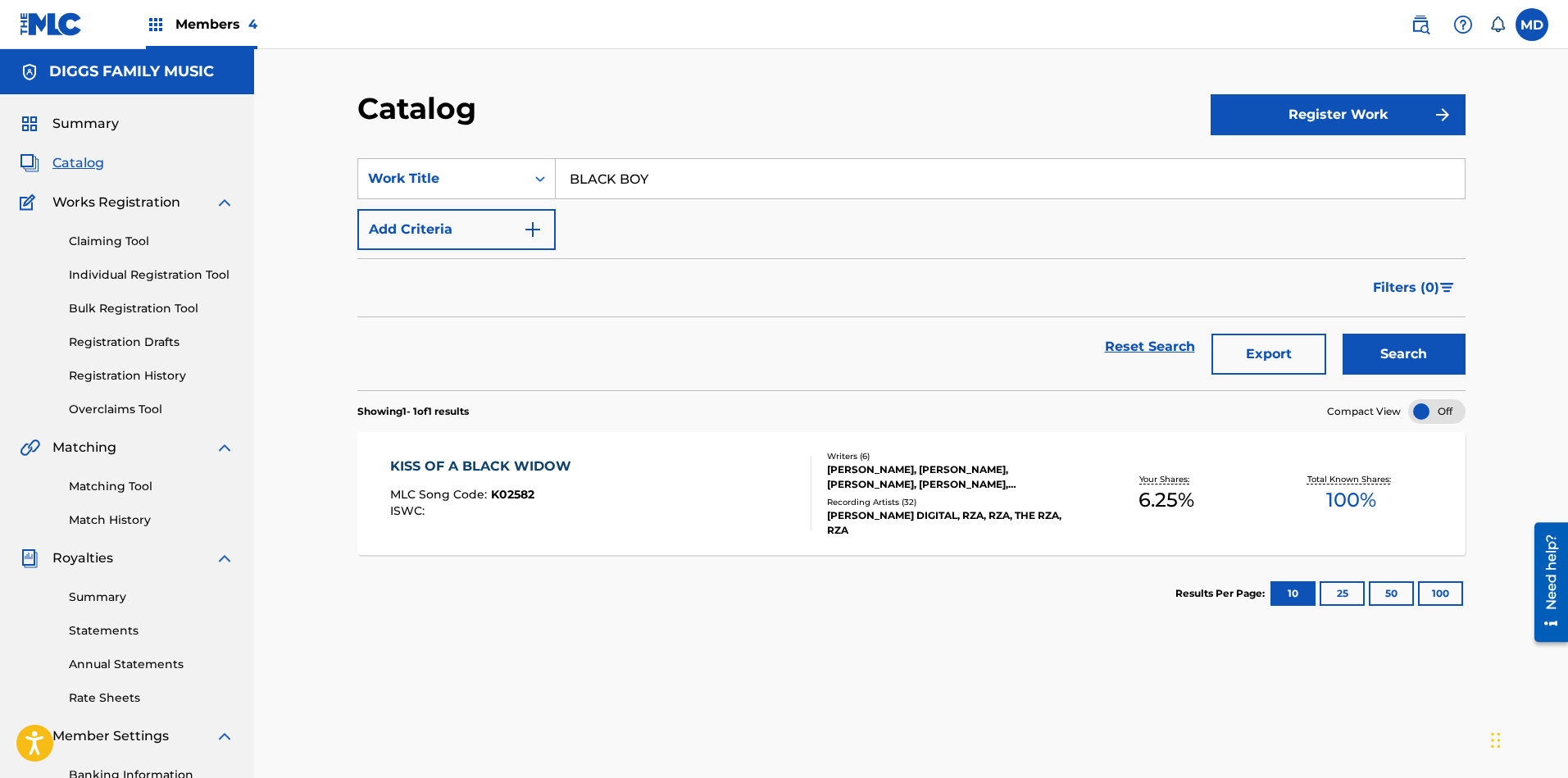
click at [77, 163] on span "Catalog" at bounding box center [79, 163] width 52 height 19
click at [1393, 588] on button "100" at bounding box center [1441, 593] width 45 height 24
click at [668, 190] on input "BLACK BOY" at bounding box center [1010, 179] width 909 height 39
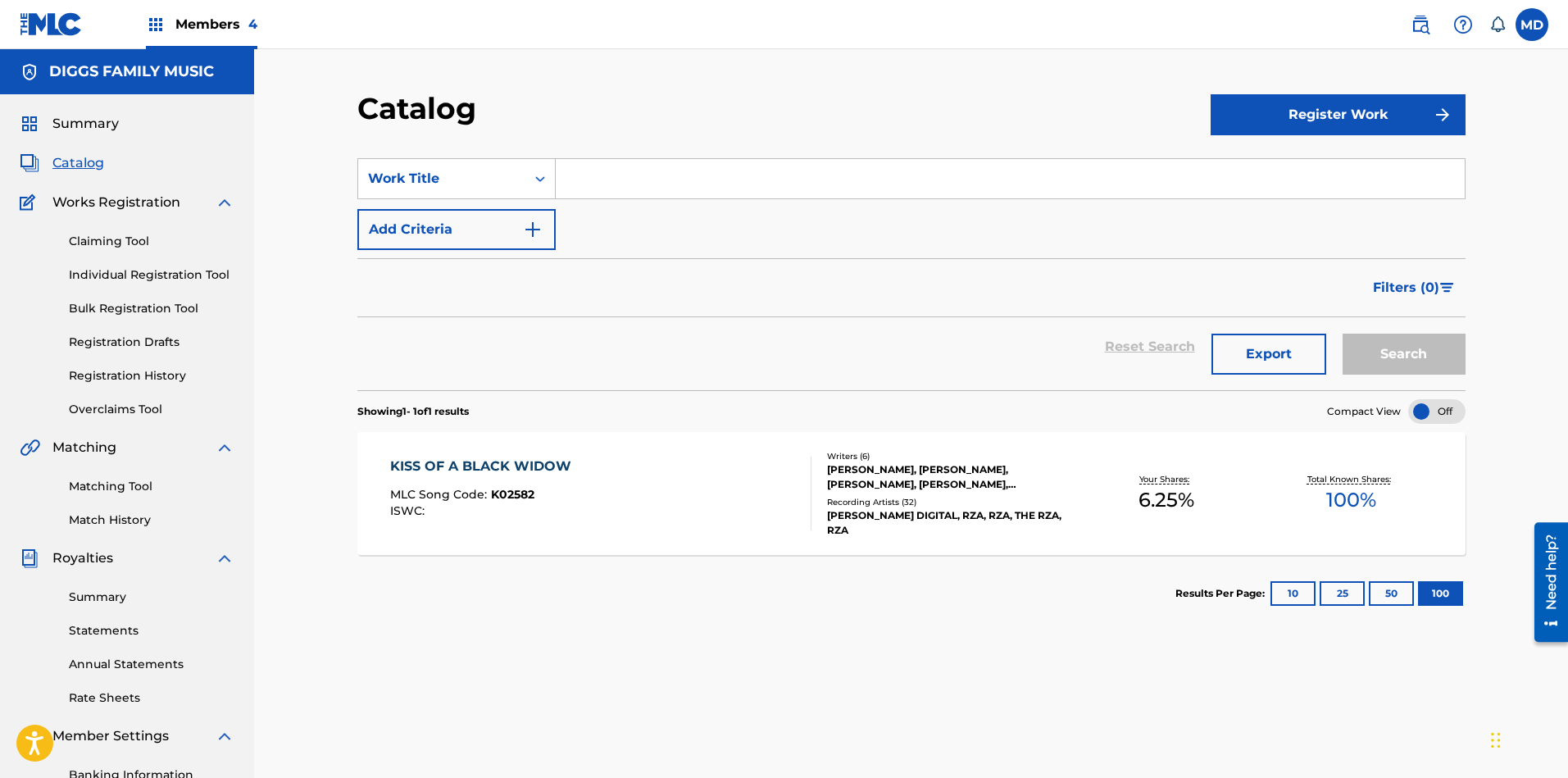
click at [751, 106] on div "Catalog" at bounding box center [783, 115] width 853 height 49
click at [80, 161] on span "Catalog" at bounding box center [79, 163] width 52 height 19
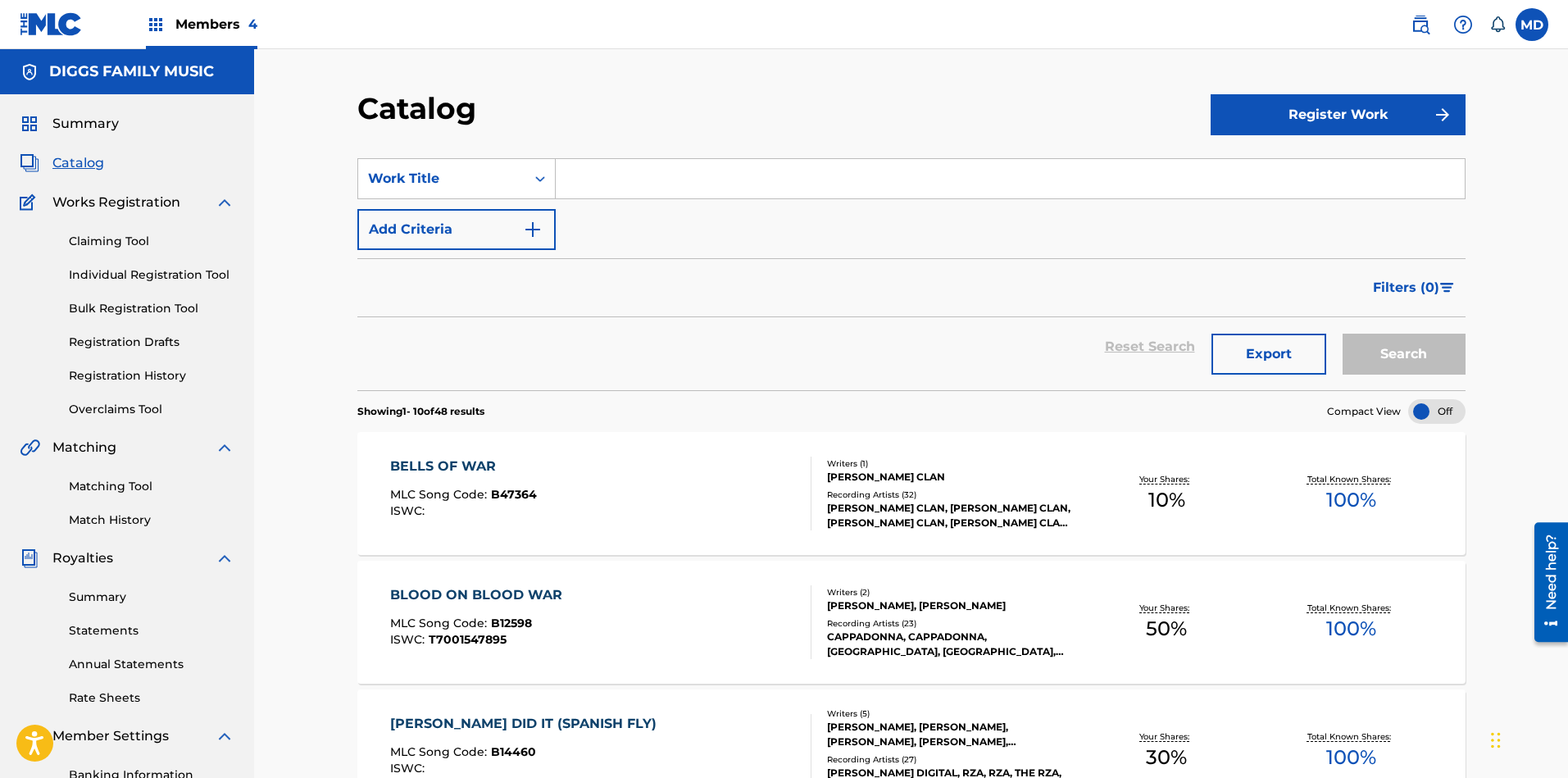
click at [121, 378] on link "Registration History" at bounding box center [151, 376] width 165 height 18
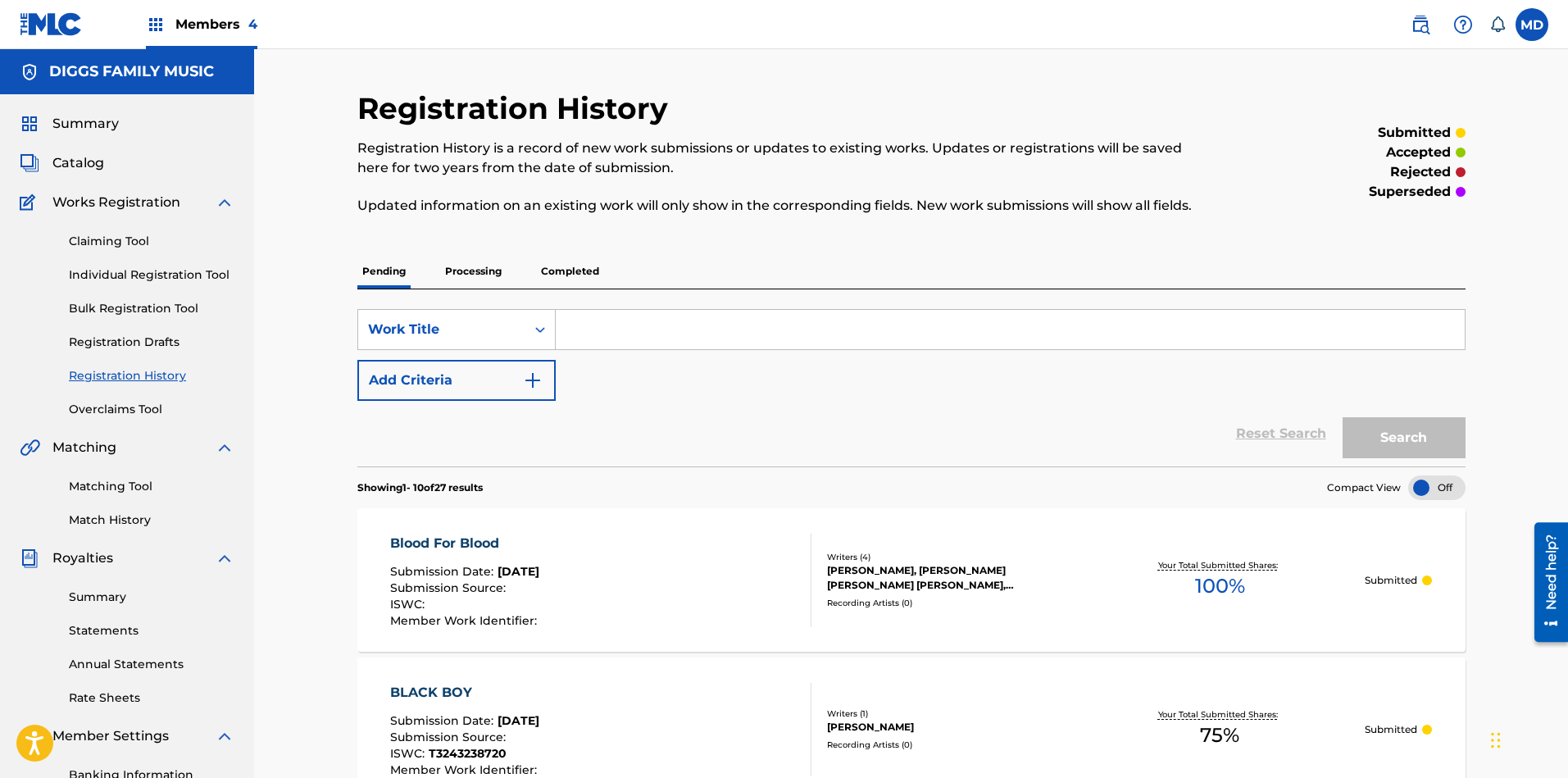
click at [104, 241] on link "Claiming Tool" at bounding box center [151, 241] width 165 height 18
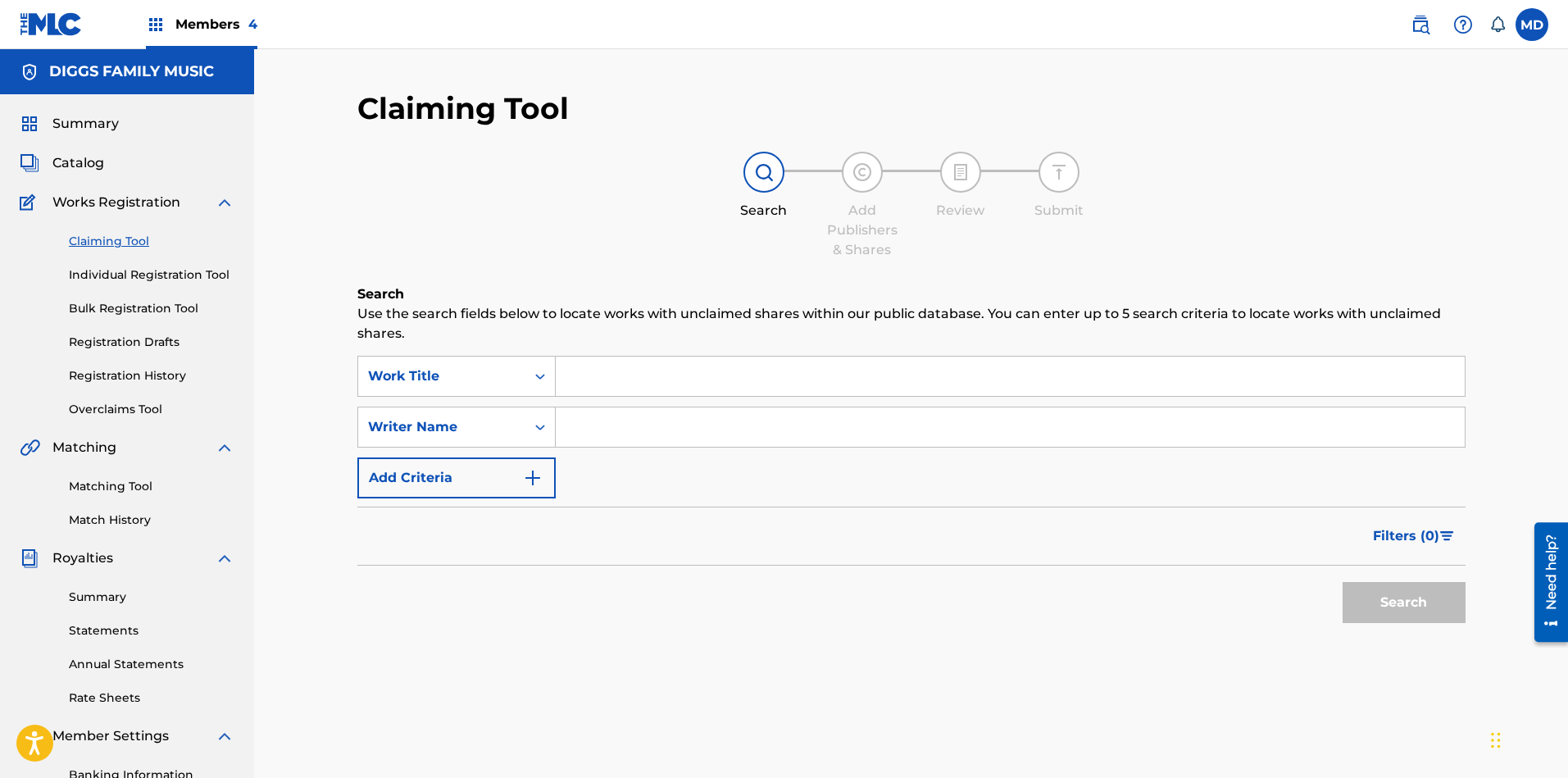
click at [698, 382] on input "Search Form" at bounding box center [1010, 376] width 909 height 39
paste input "BOMB THROWN"
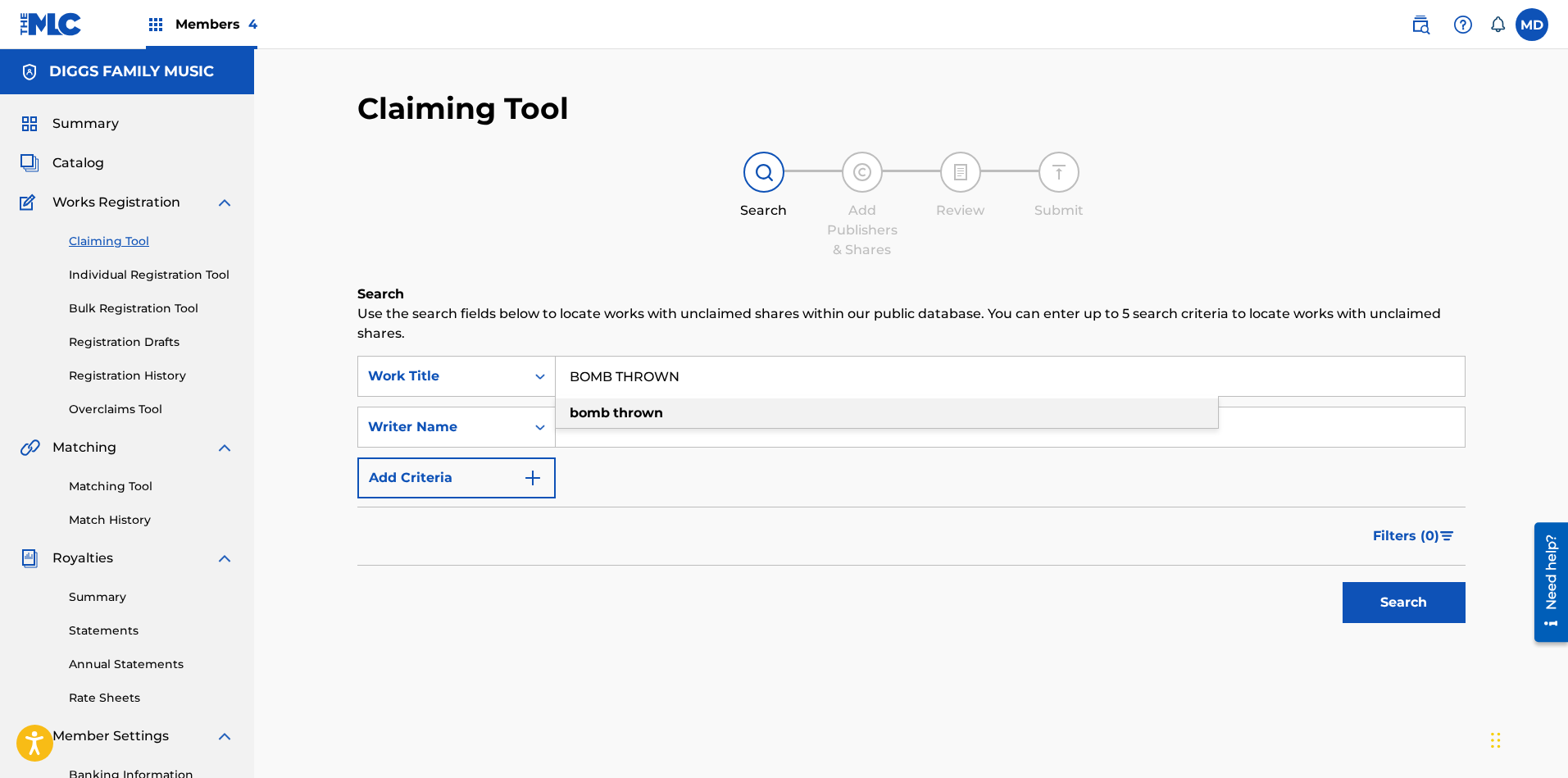
click at [819, 423] on div "bomb thrown" at bounding box center [887, 412] width 662 height 29
type input "bomb thrown"
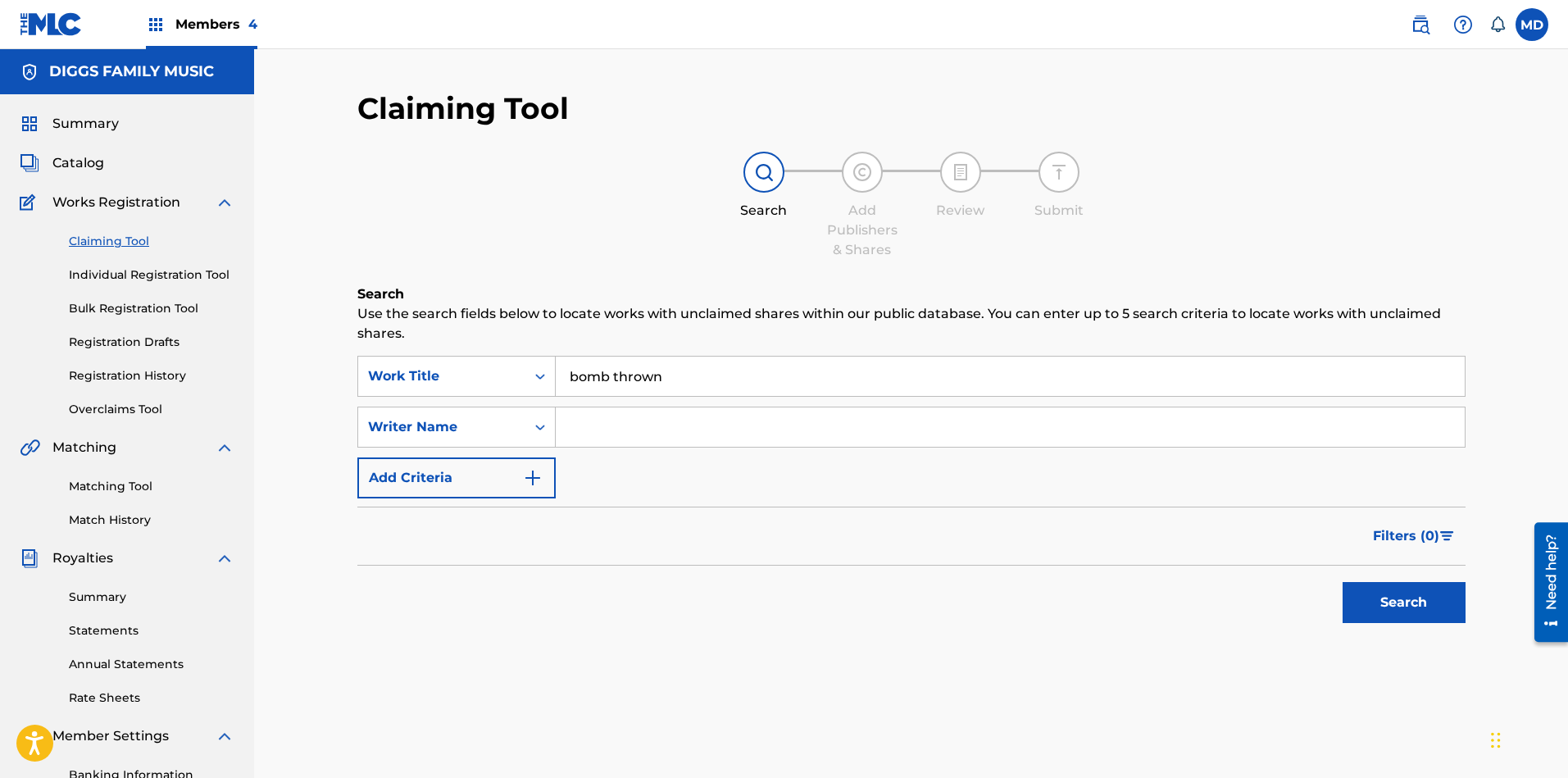
click at [1391, 600] on button "Search" at bounding box center [1404, 602] width 123 height 41
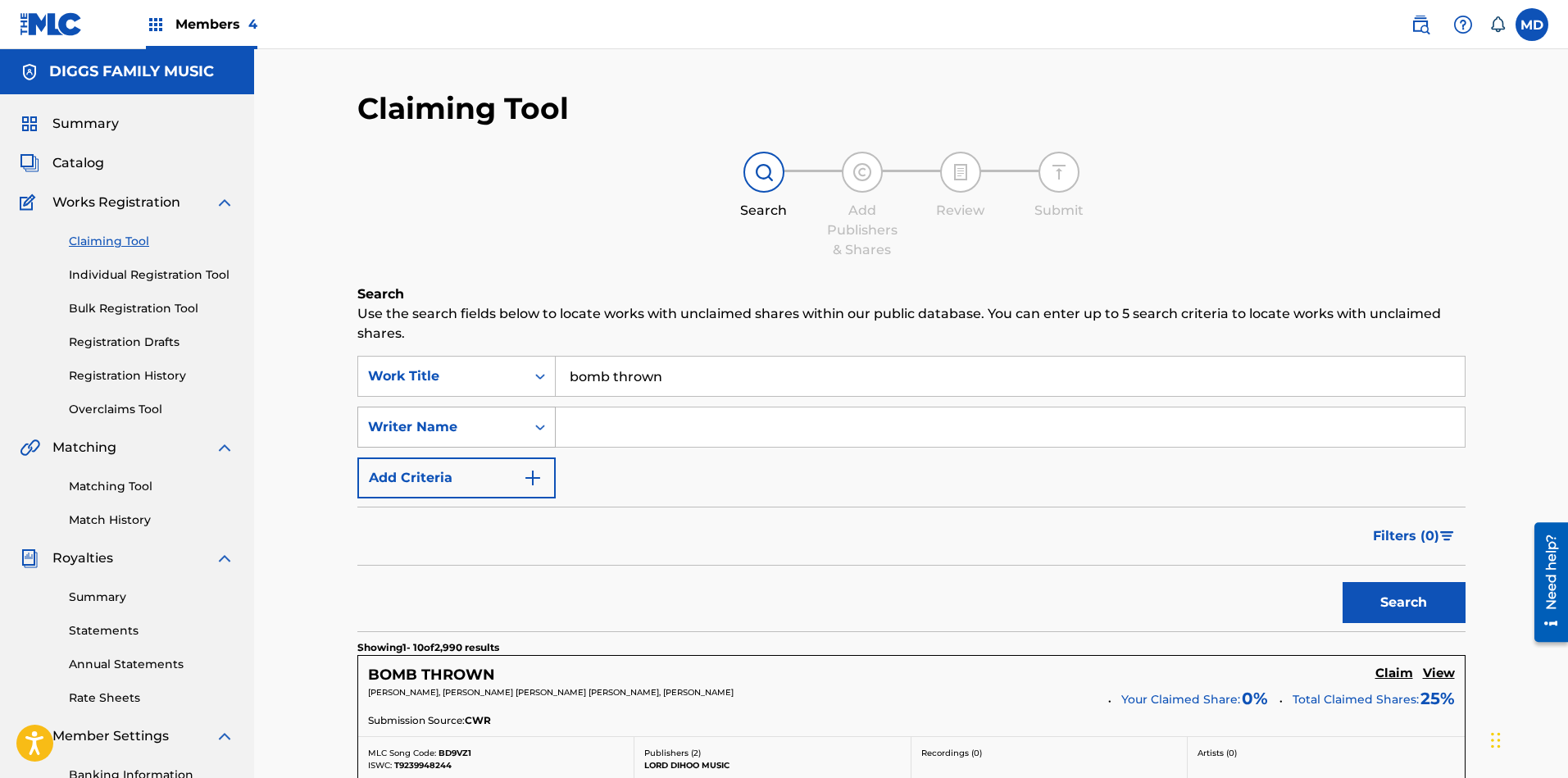
click at [485, 425] on div "Writer Name" at bounding box center [442, 426] width 148 height 19
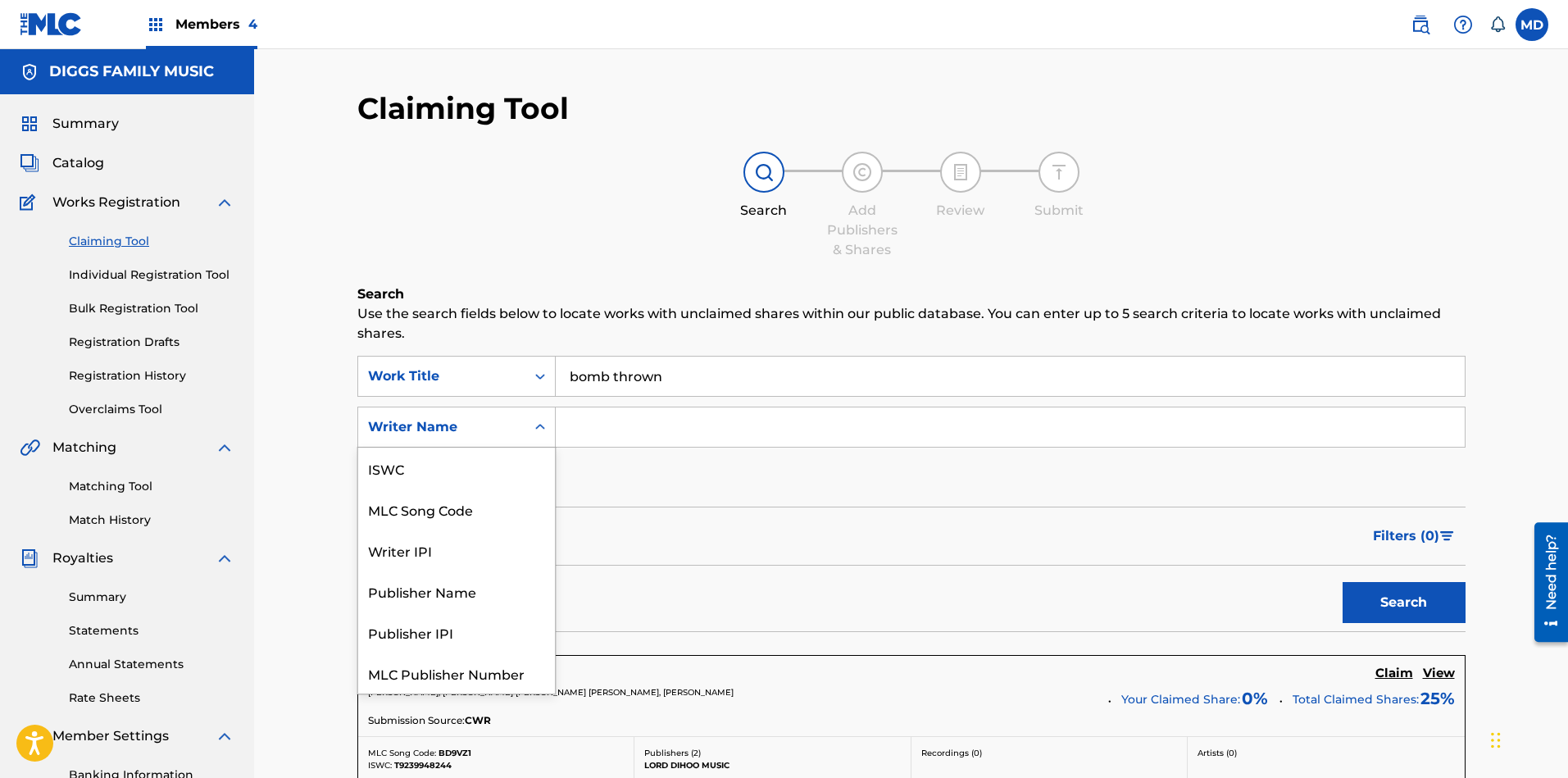
scroll to position [41, 0]
click at [435, 507] on div "Writer IPI" at bounding box center [456, 509] width 197 height 41
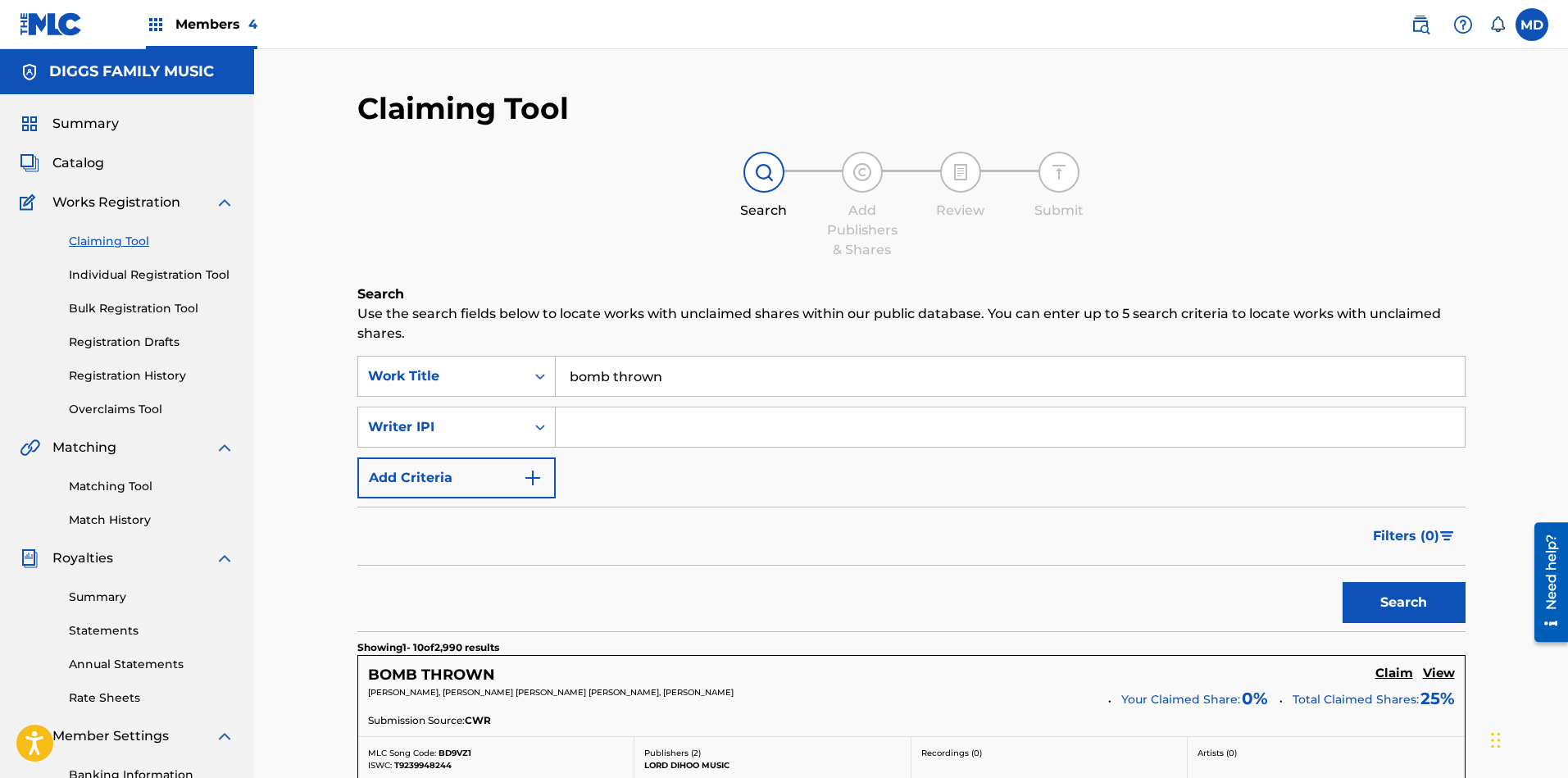
click at [634, 434] on input "Search Form" at bounding box center [1010, 427] width 909 height 39
paste input "00183499233"
type input "00183499233"
click at [1394, 587] on button "Search" at bounding box center [1404, 602] width 123 height 41
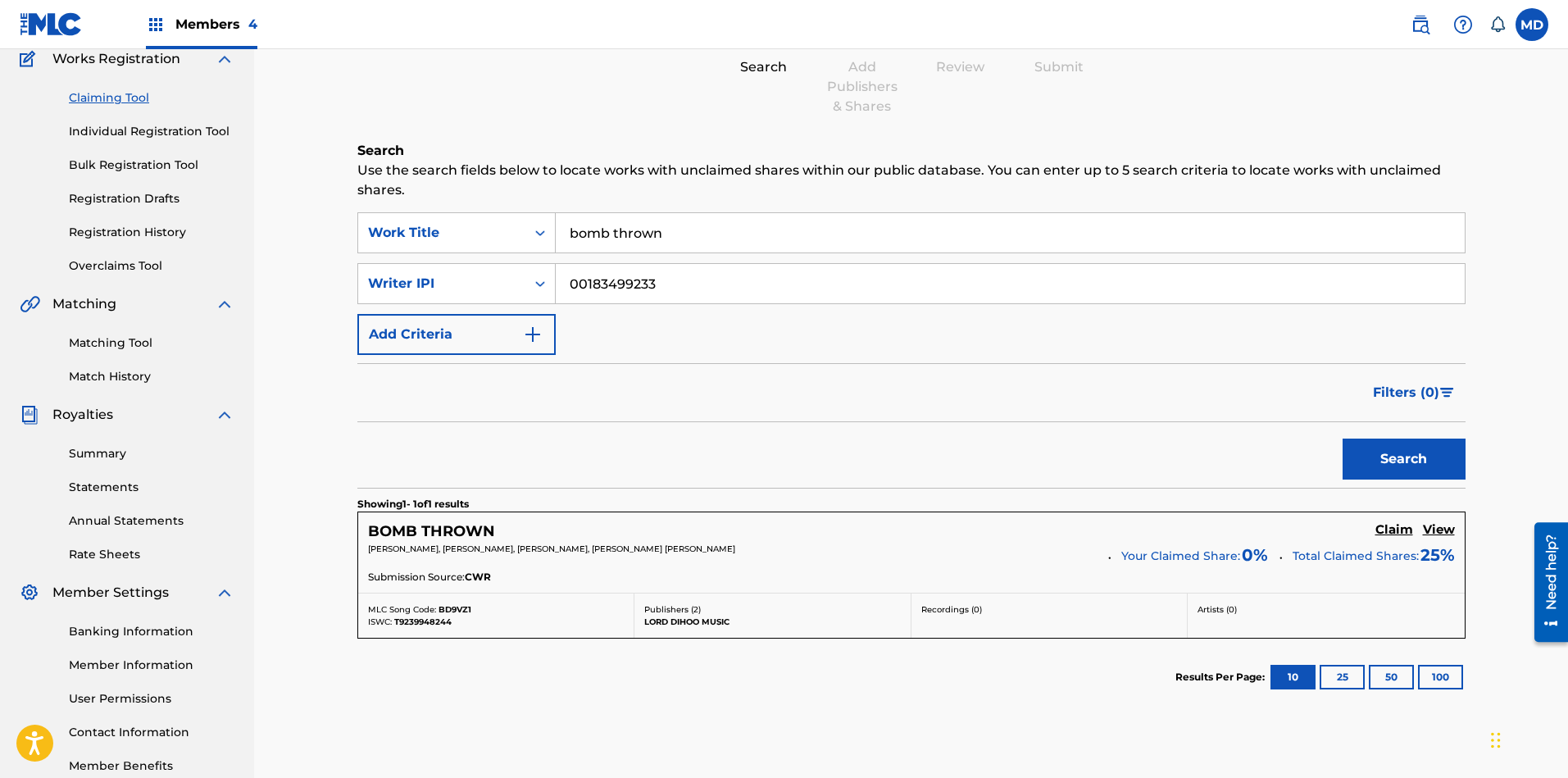
scroll to position [241, 0]
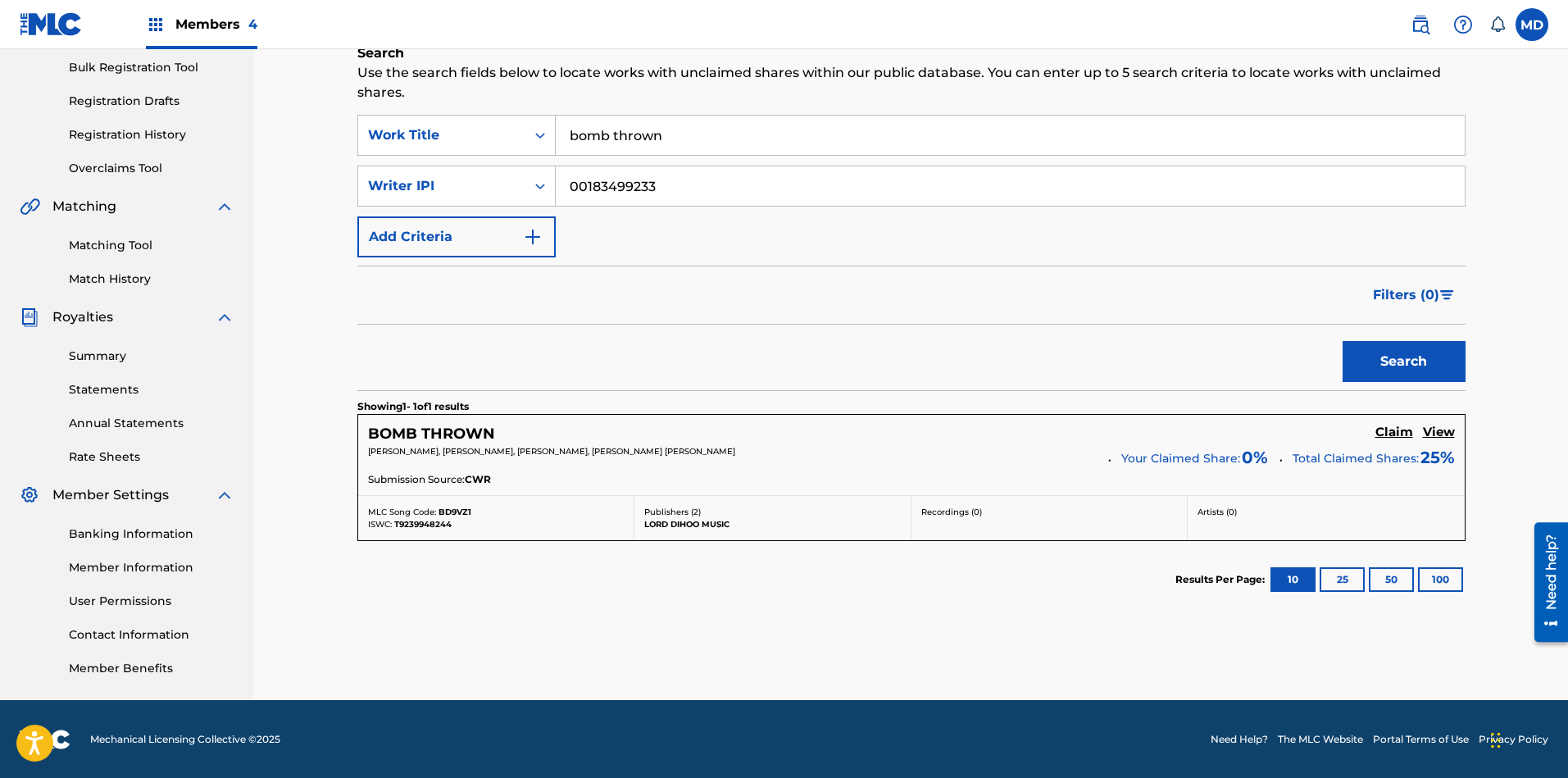
click at [1435, 430] on h5 "View" at bounding box center [1439, 432] width 32 height 16
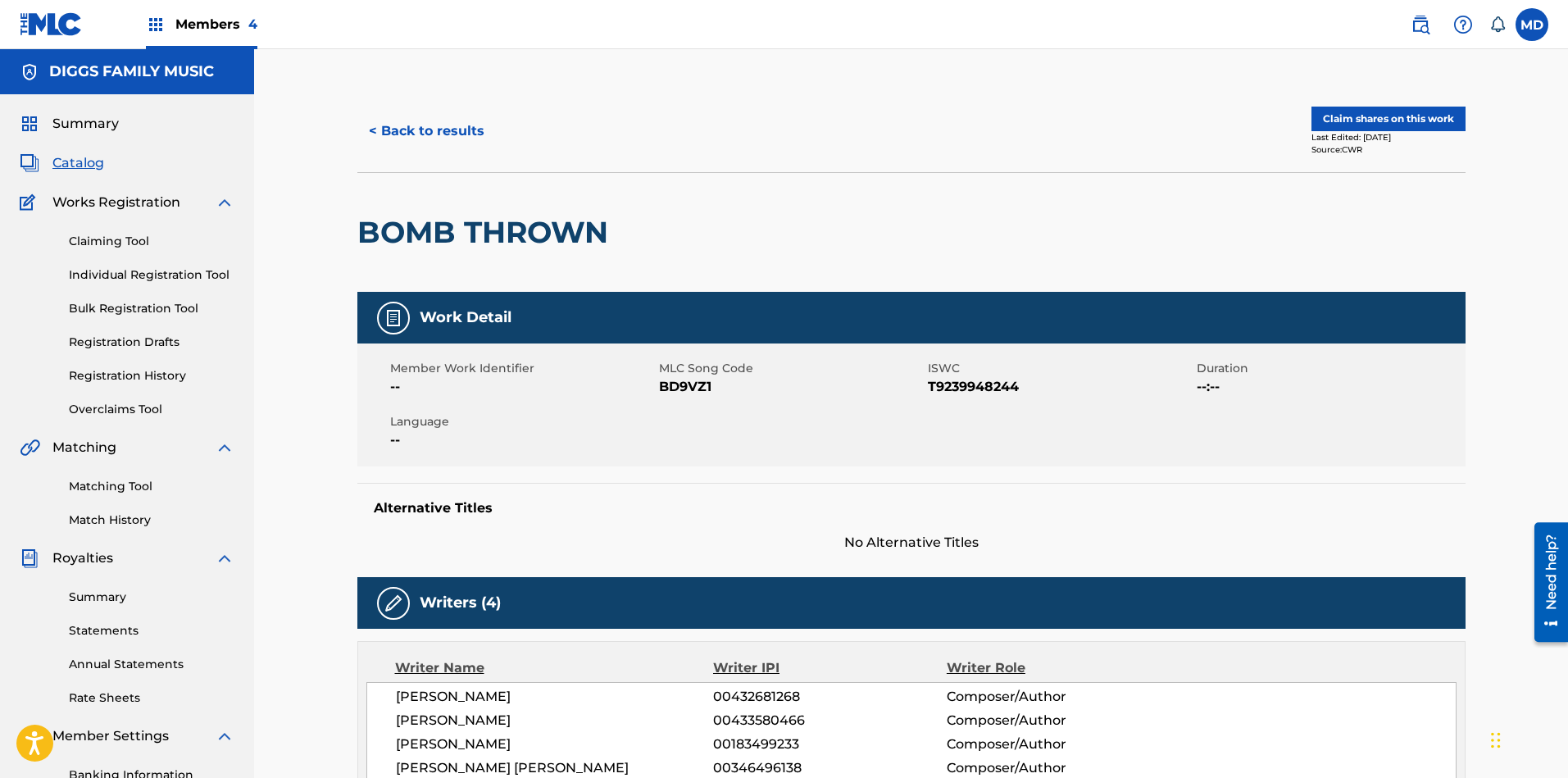
click at [1350, 120] on button "Claim shares on this work" at bounding box center [1389, 118] width 154 height 24
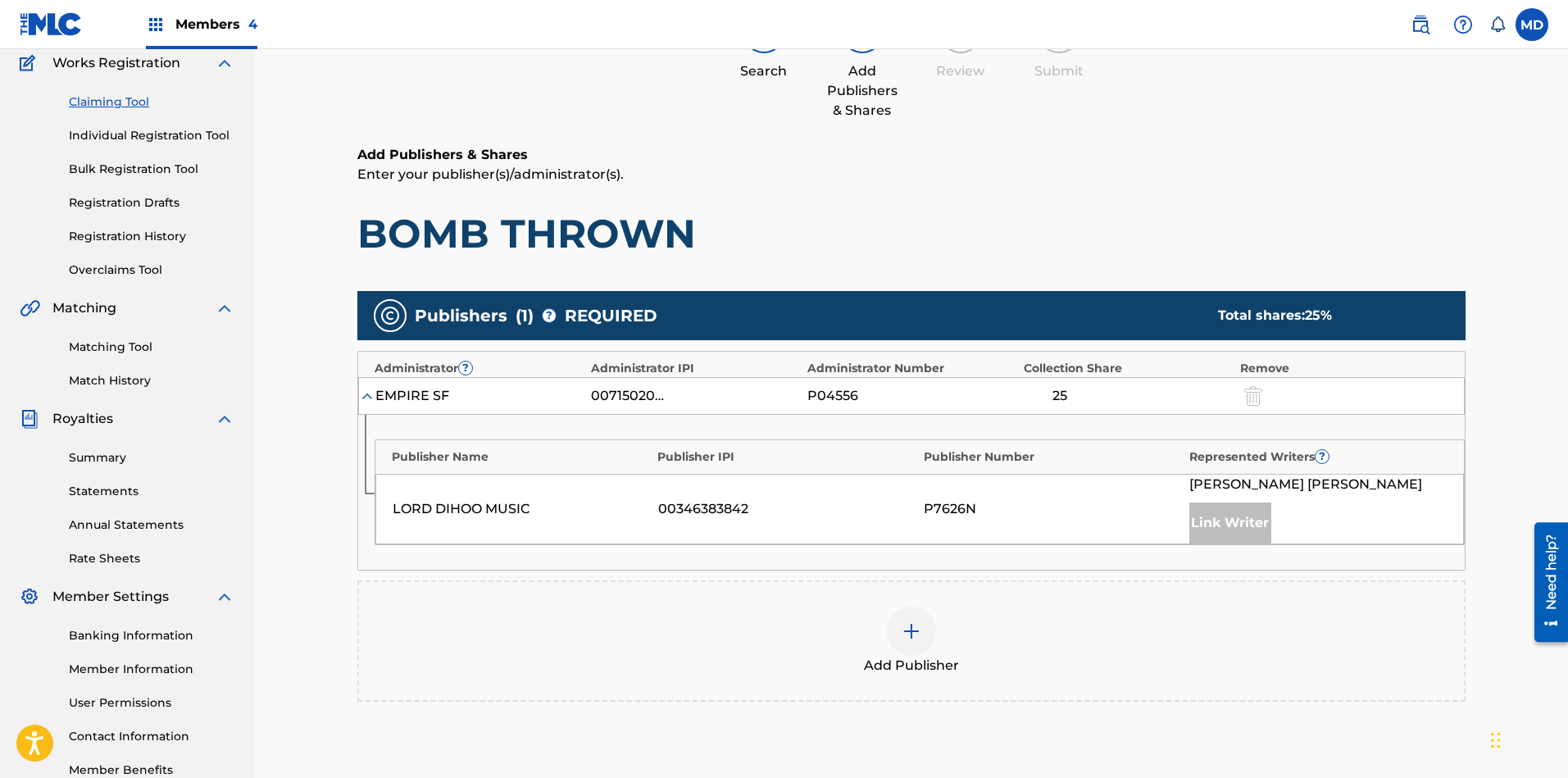
scroll to position [327, 0]
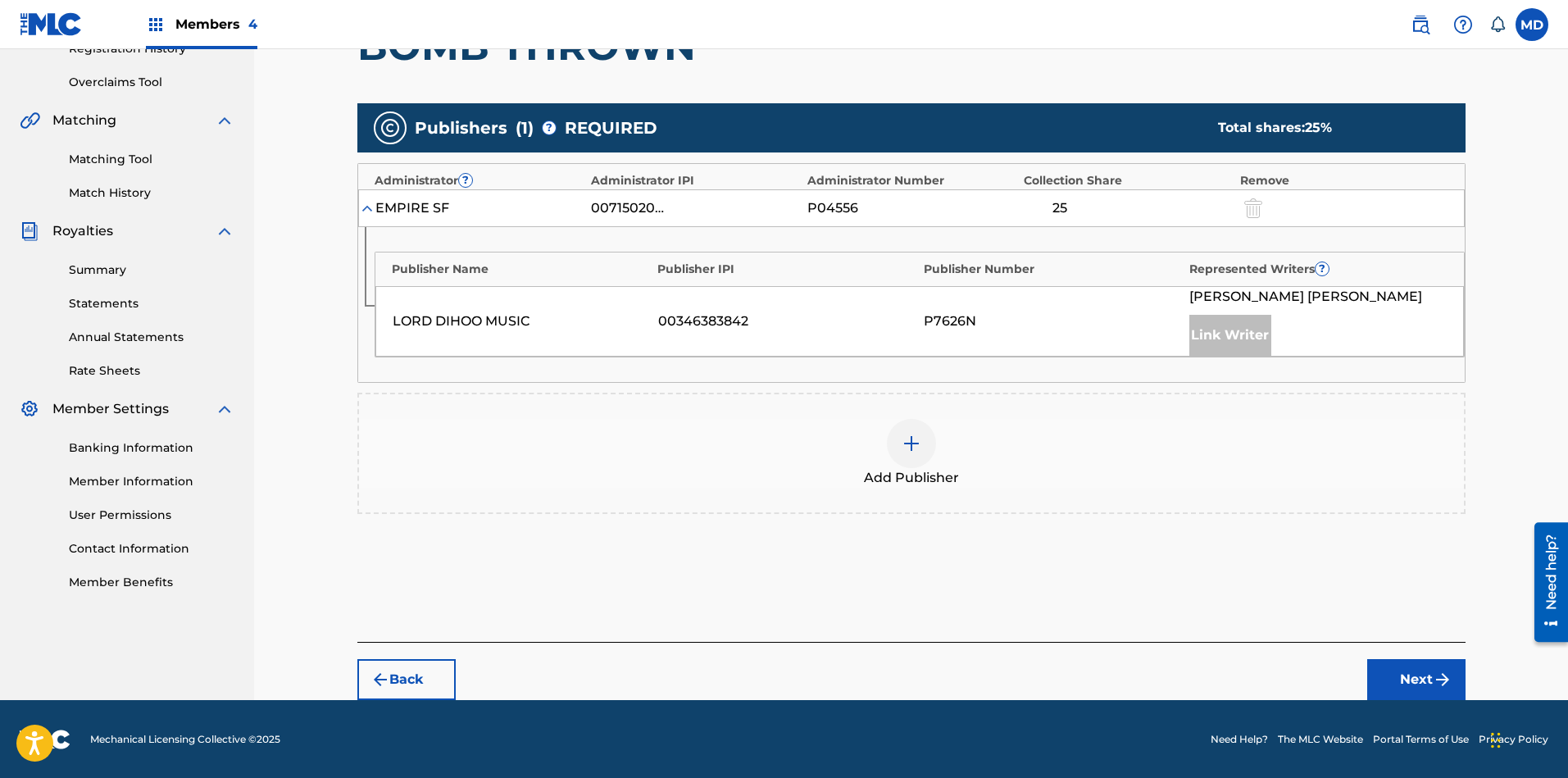
click at [913, 449] on img at bounding box center [911, 443] width 19 height 19
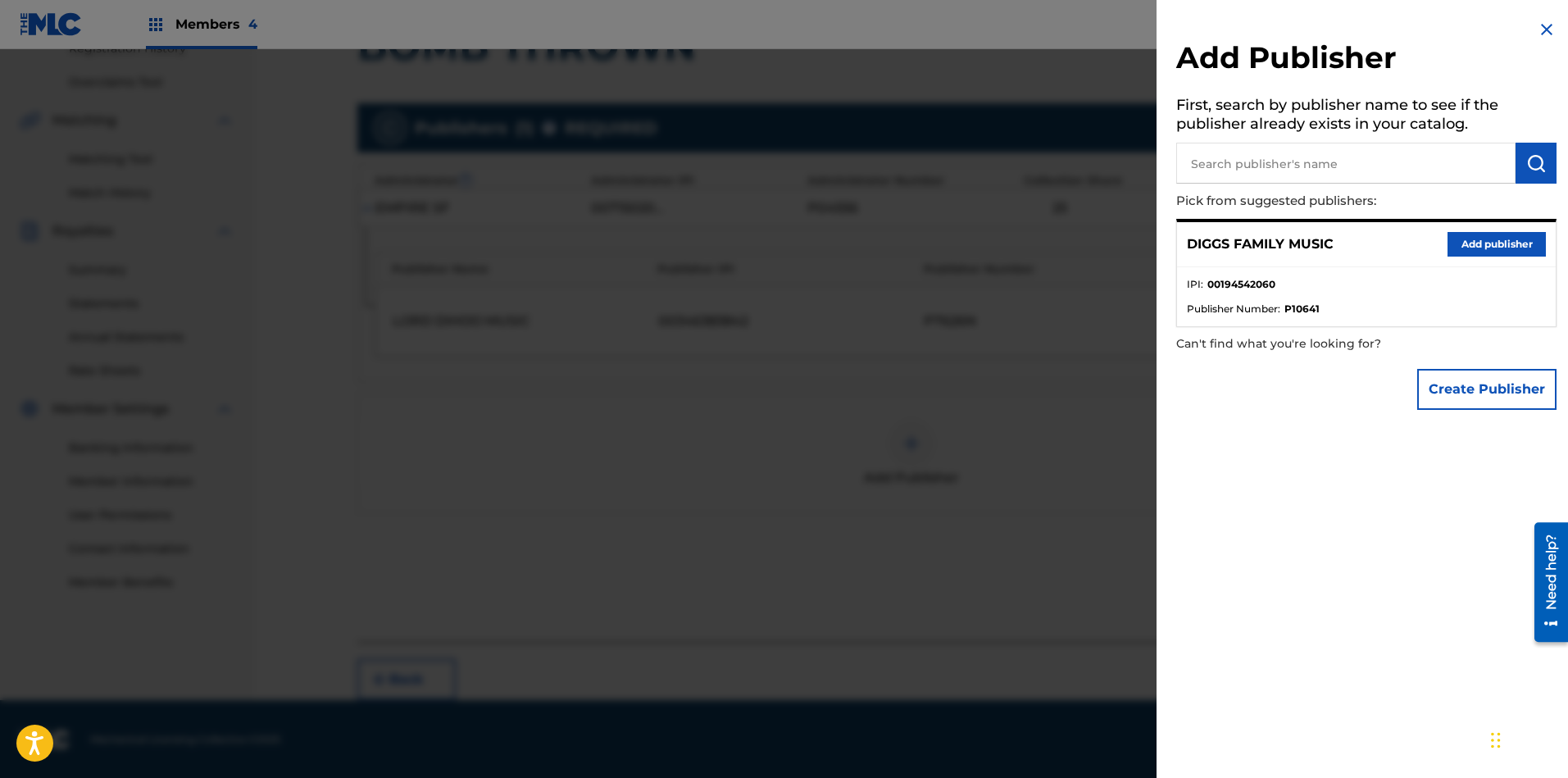
click at [1485, 246] on button "Add publisher" at bounding box center [1496, 244] width 98 height 24
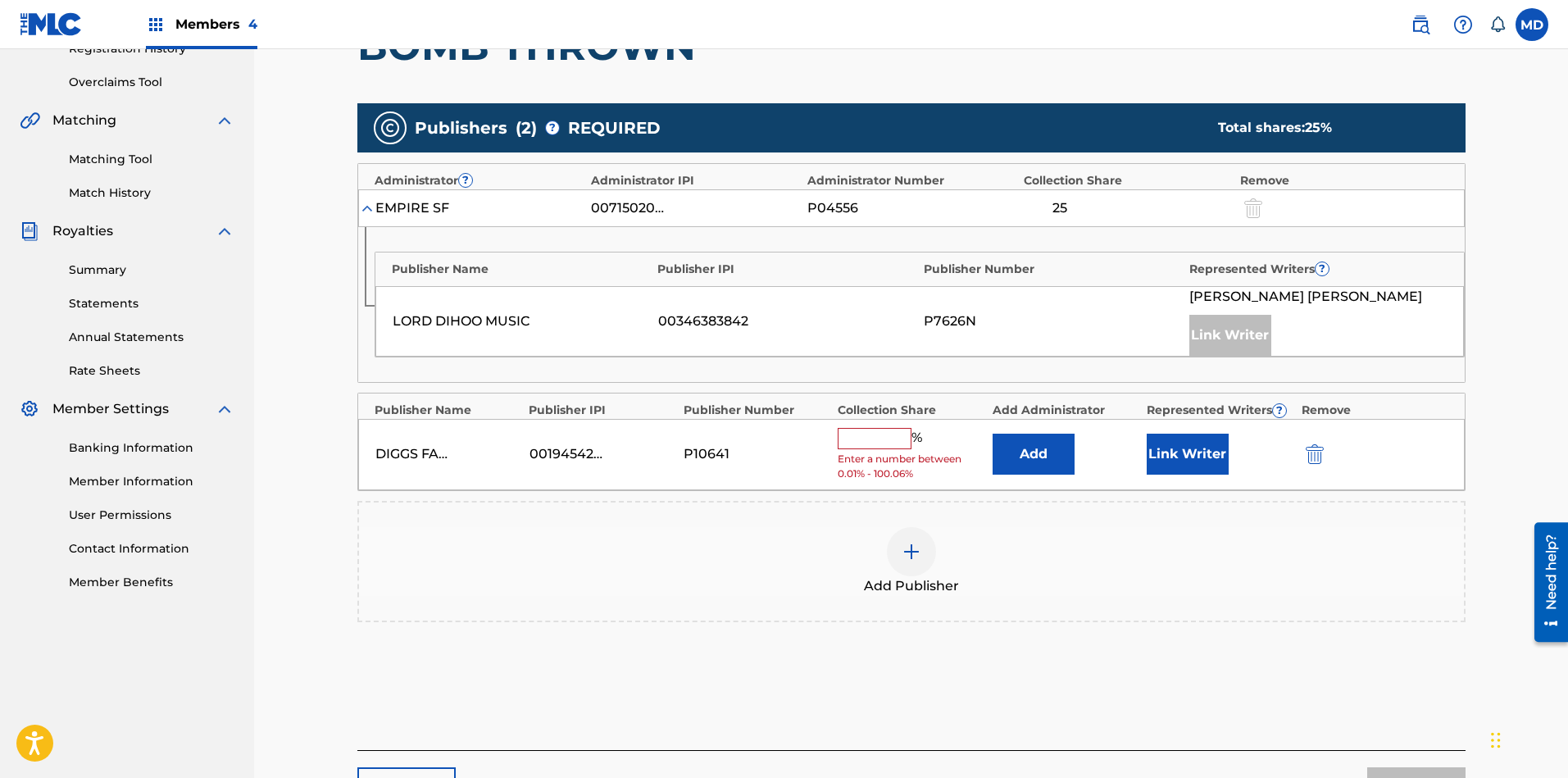
click at [888, 431] on input "text" at bounding box center [875, 438] width 74 height 21
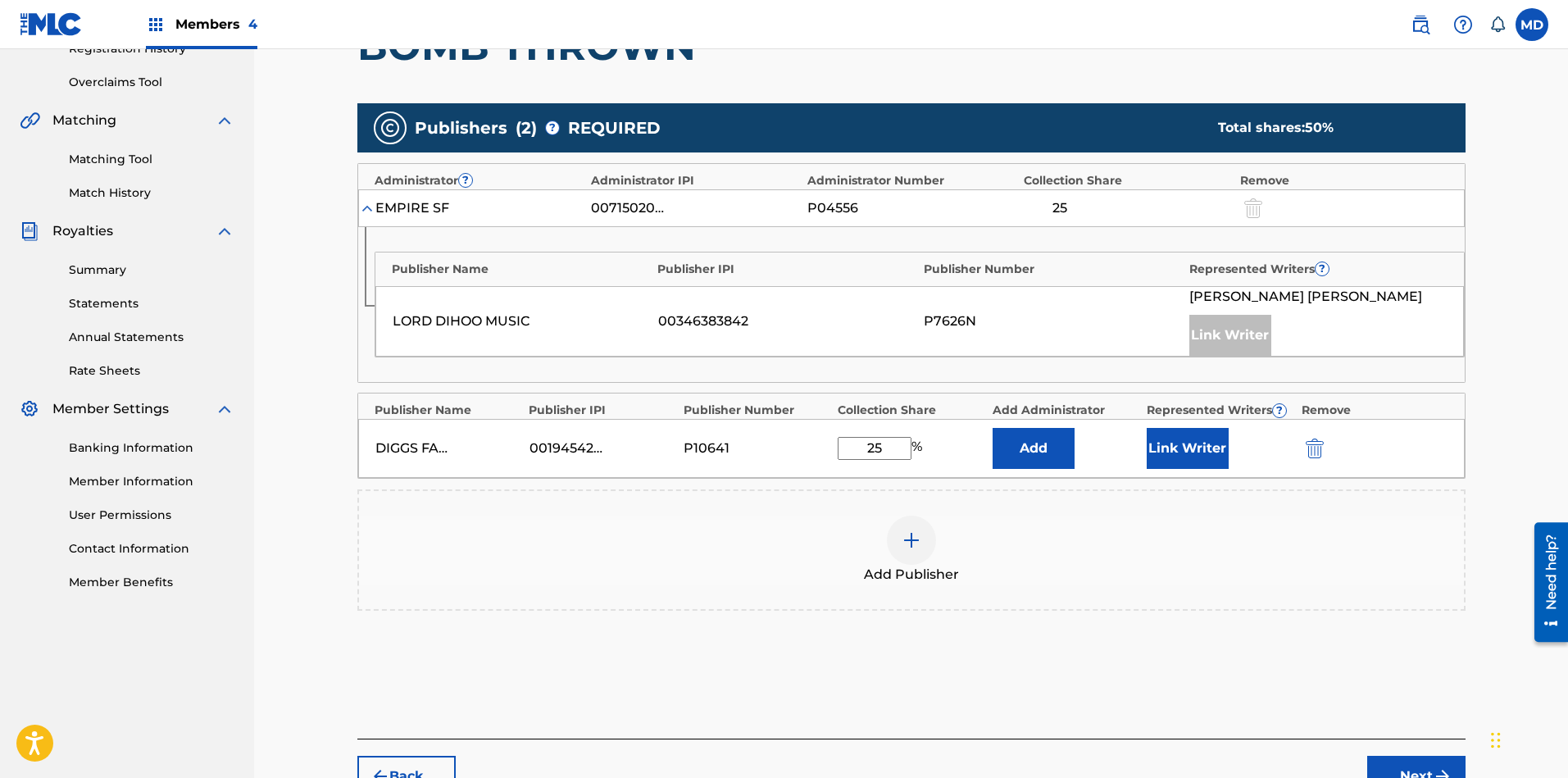
type input "25"
click at [1195, 449] on button "Link Writer" at bounding box center [1187, 448] width 82 height 41
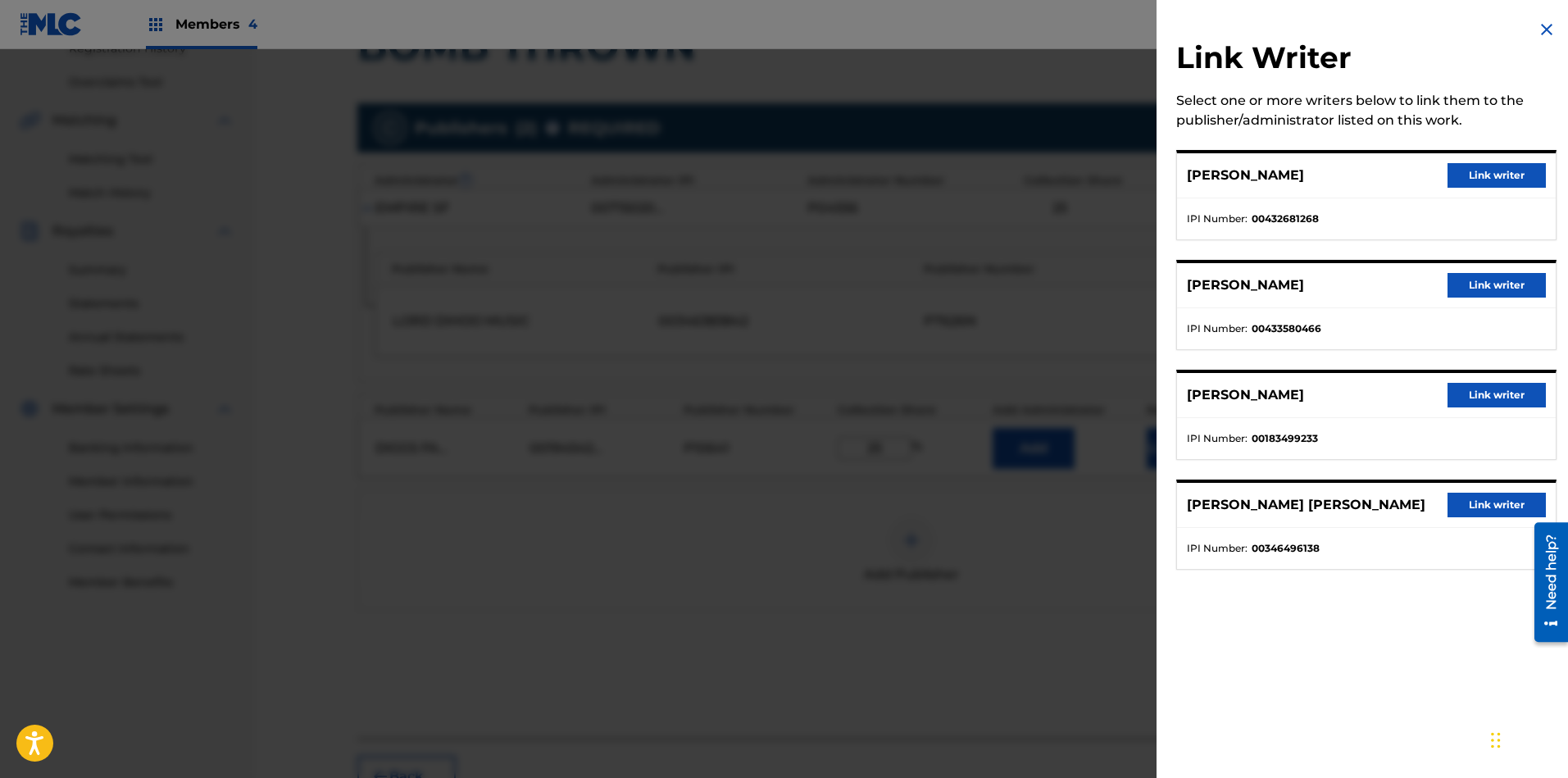
click at [1473, 397] on button "Link writer" at bounding box center [1496, 394] width 98 height 24
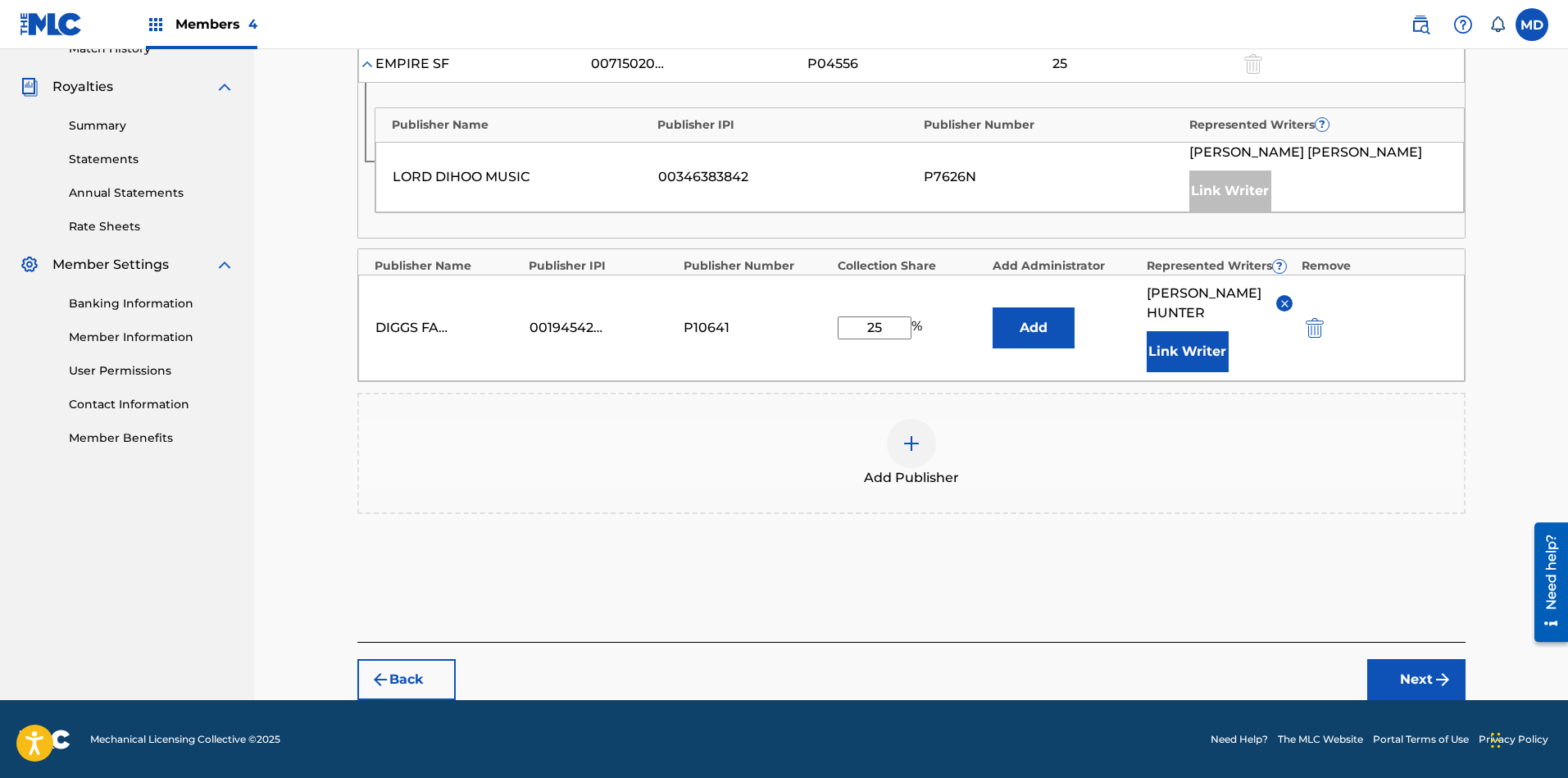
click at [1406, 682] on button "Next" at bounding box center [1415, 679] width 98 height 41
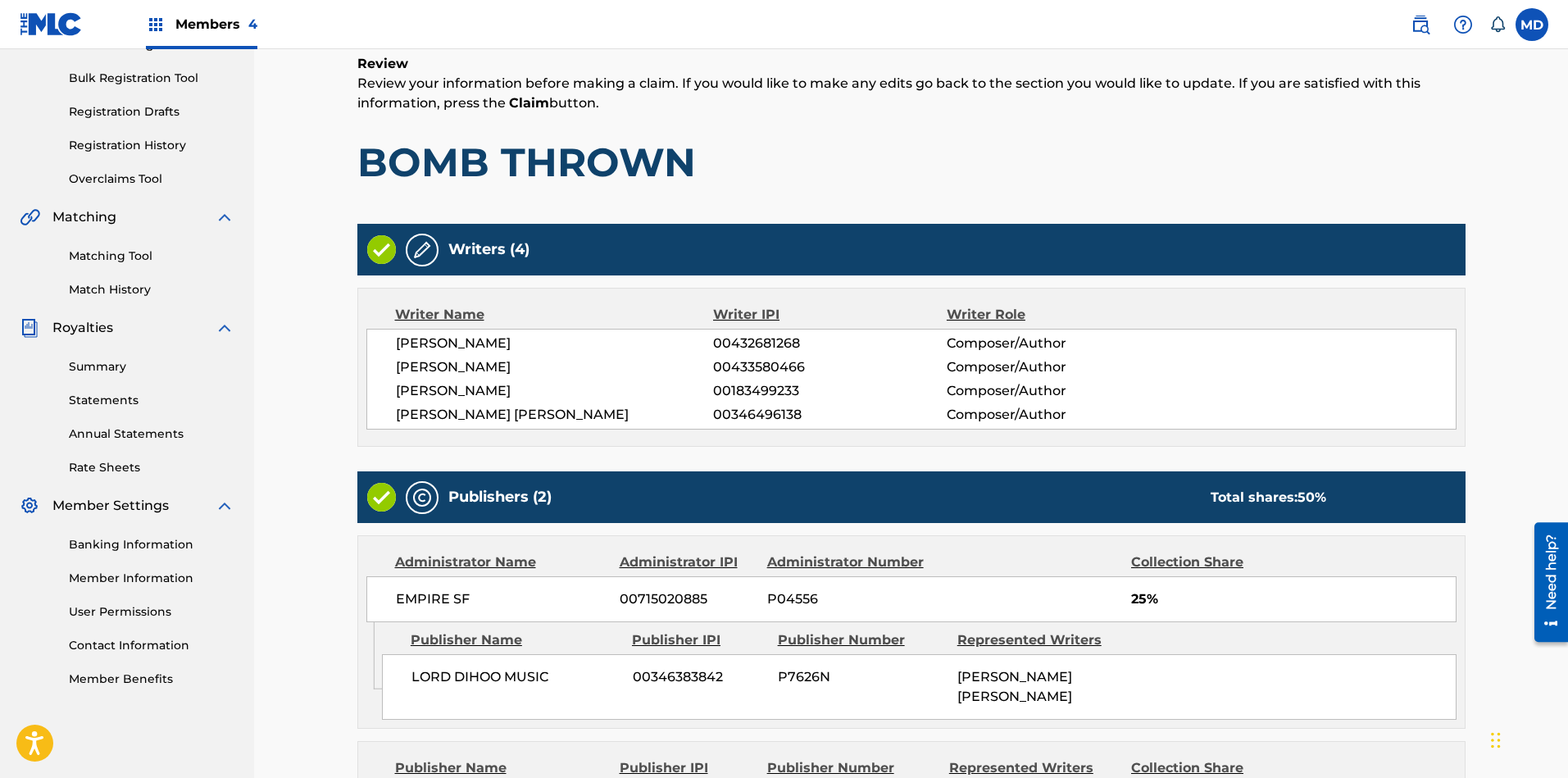
scroll to position [454, 0]
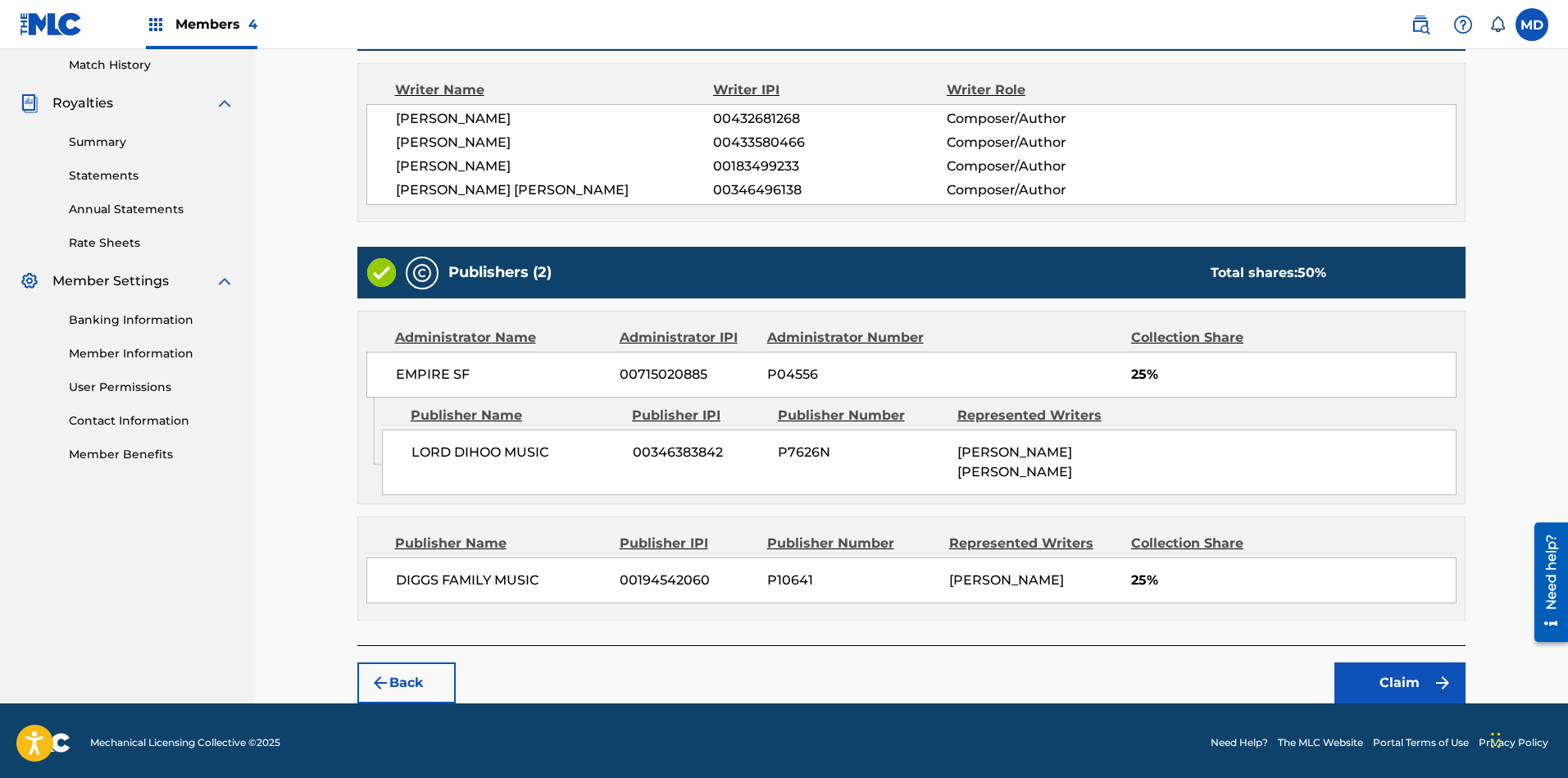
click at [1382, 673] on button "Claim" at bounding box center [1399, 682] width 131 height 41
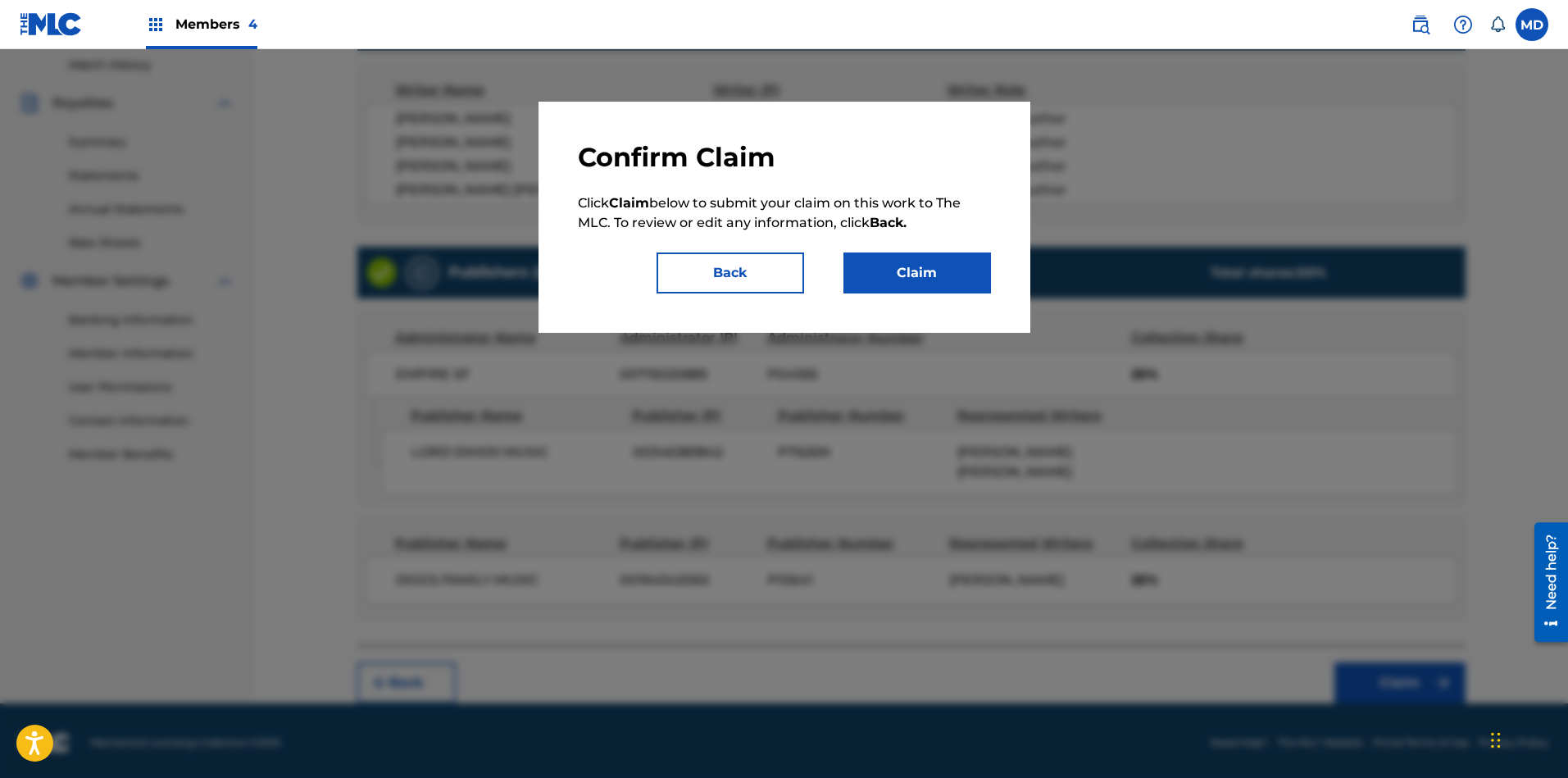
click at [944, 269] on button "Claim" at bounding box center [917, 272] width 148 height 41
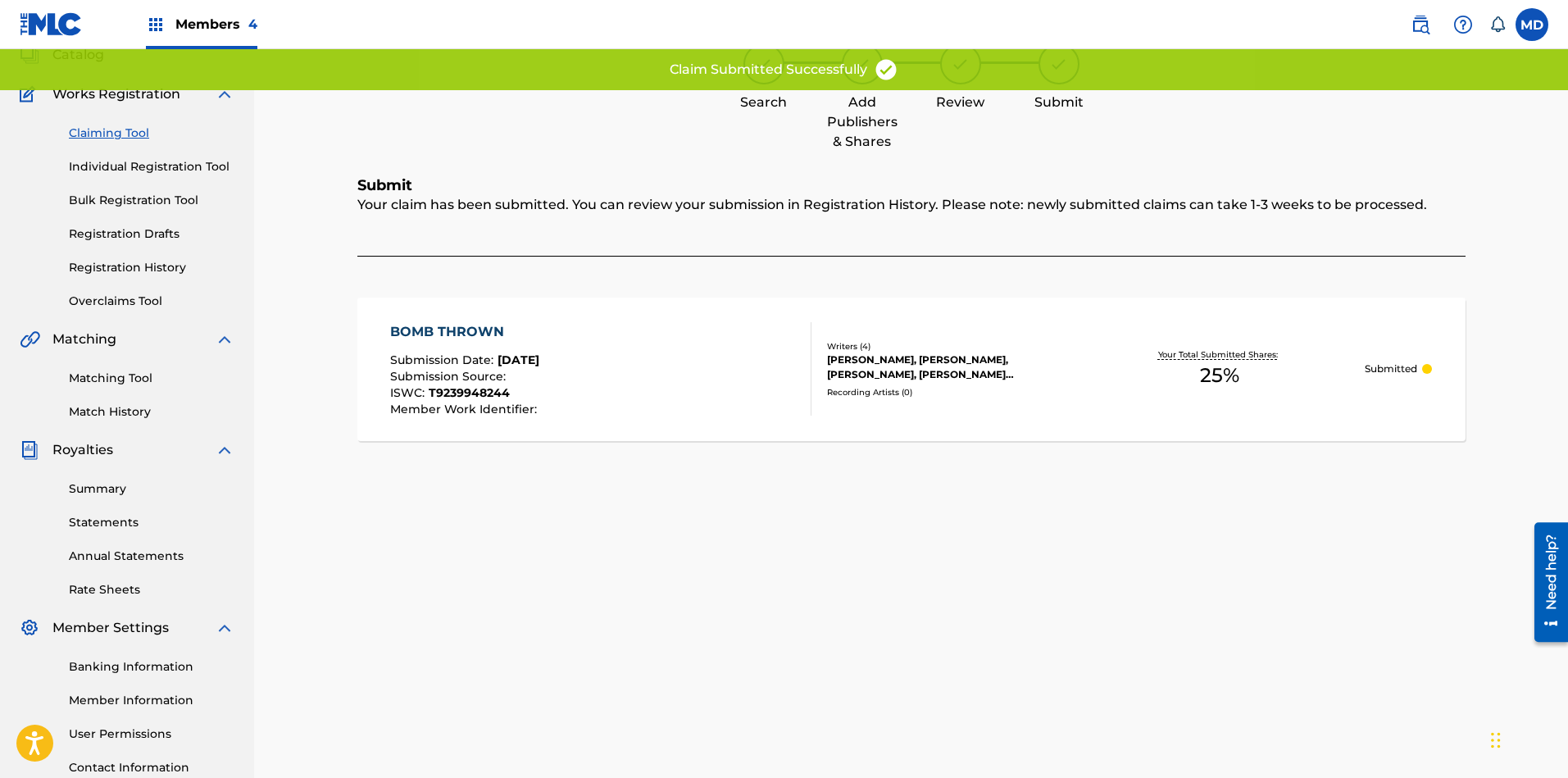
scroll to position [0, 0]
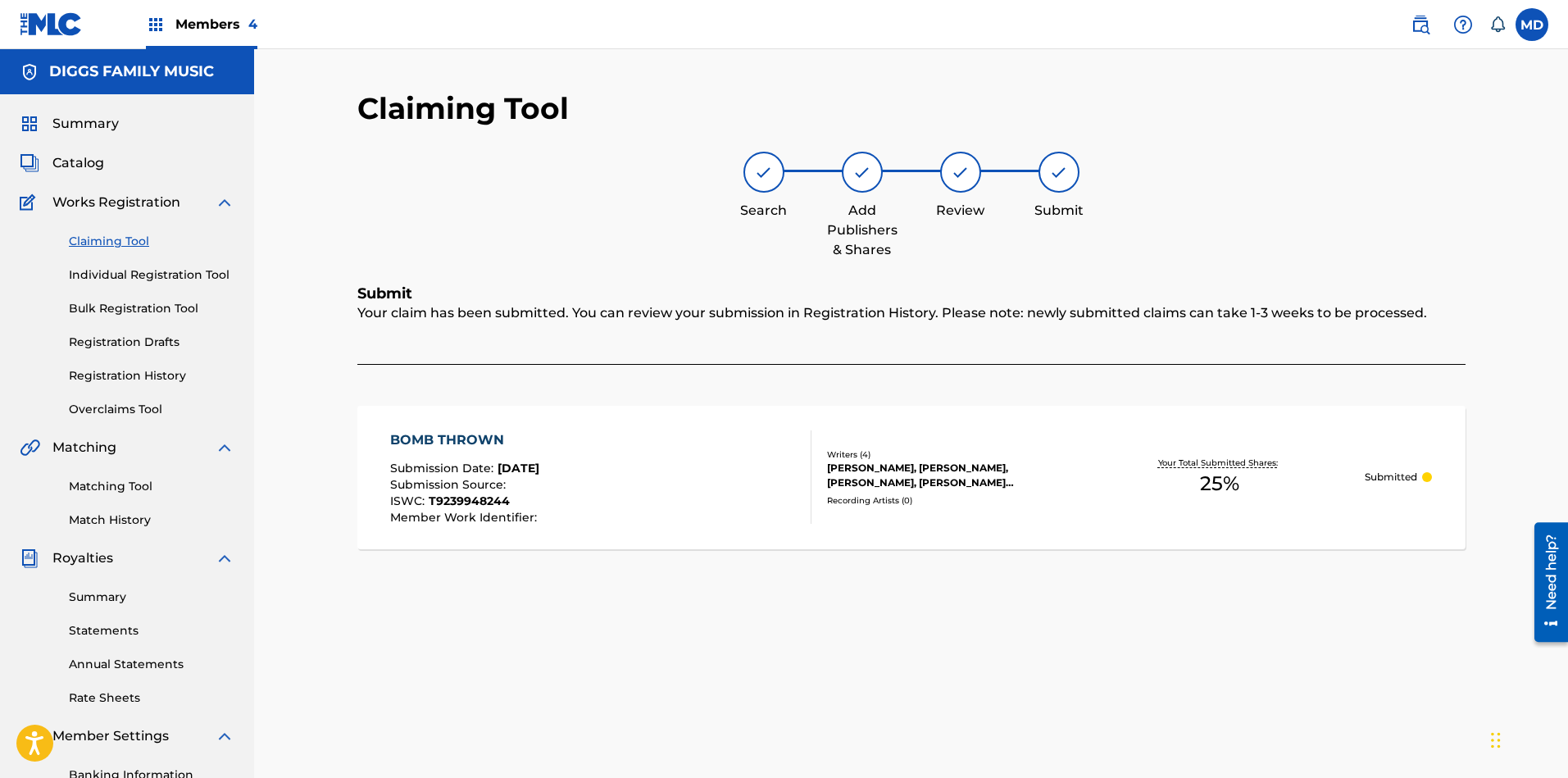
click at [119, 239] on link "Claiming Tool" at bounding box center [151, 241] width 165 height 18
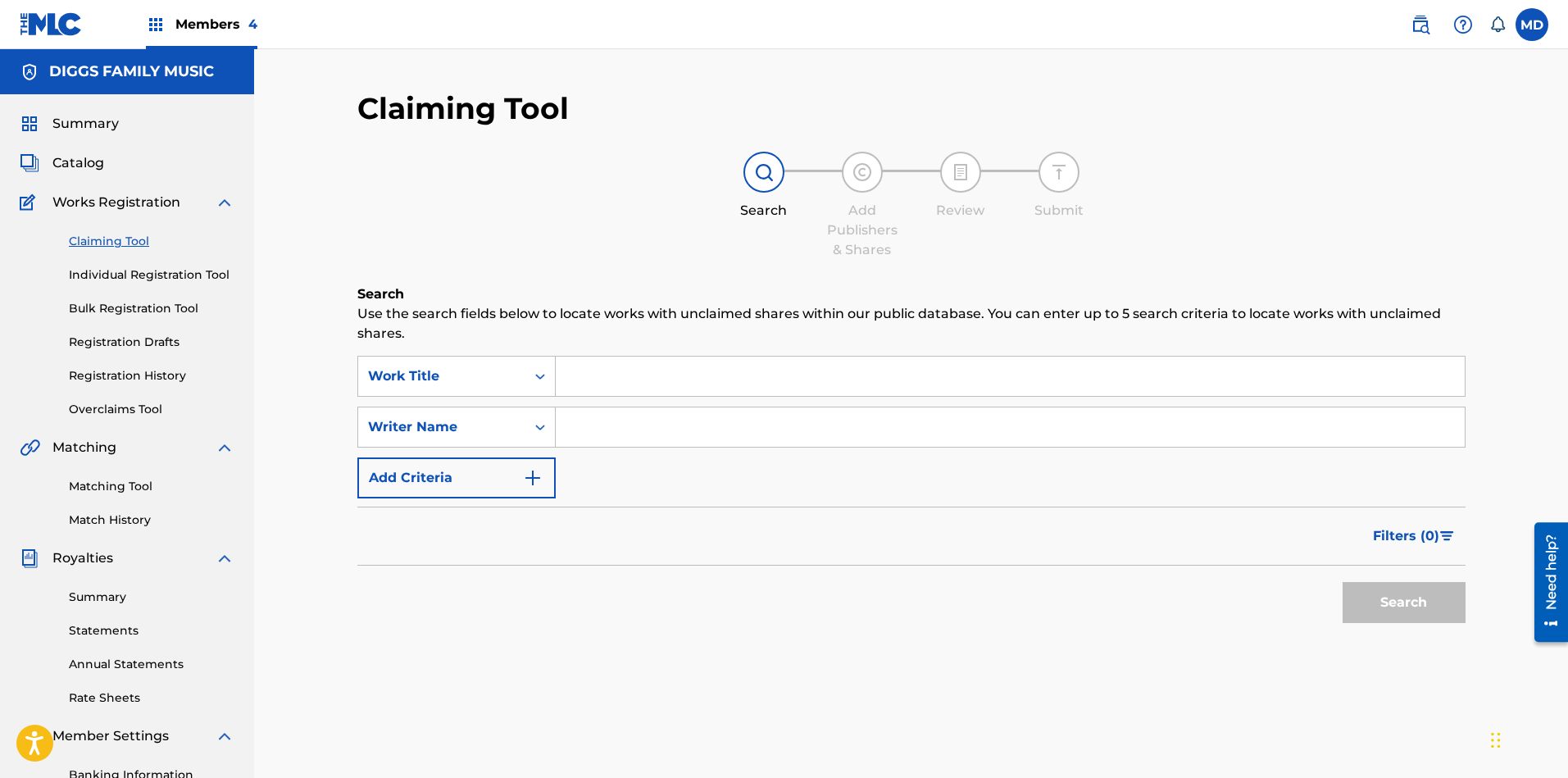
click at [662, 377] on input "Search Form" at bounding box center [1010, 376] width 909 height 39
paste input "BOTTLE NOT PROMISED TOMORROW"
type input "BOTTLE NOT PROMISED TOMORROW"
click at [1412, 598] on button "Search" at bounding box center [1404, 602] width 123 height 41
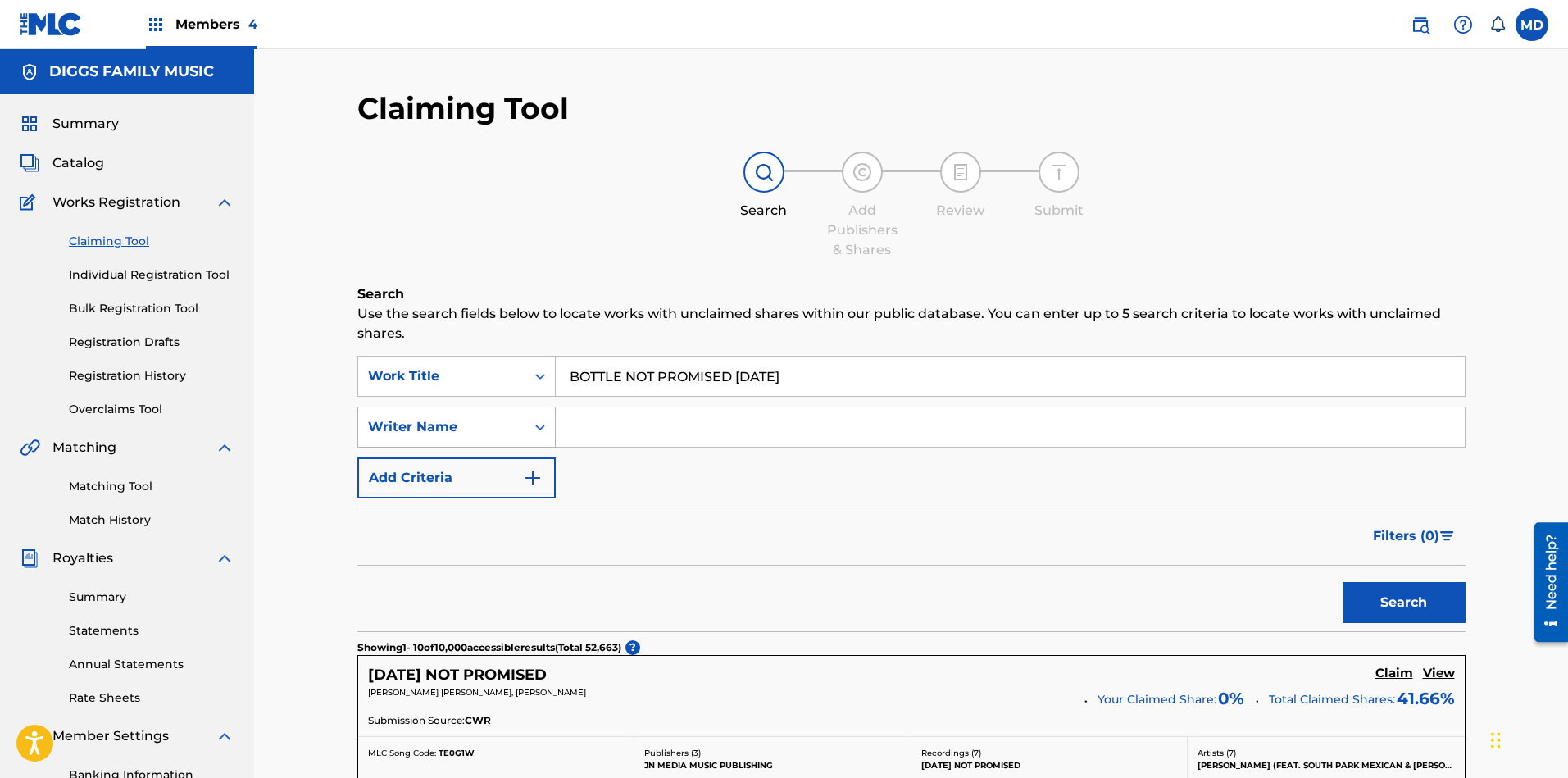
click at [511, 421] on div "Writer Name" at bounding box center [442, 426] width 148 height 19
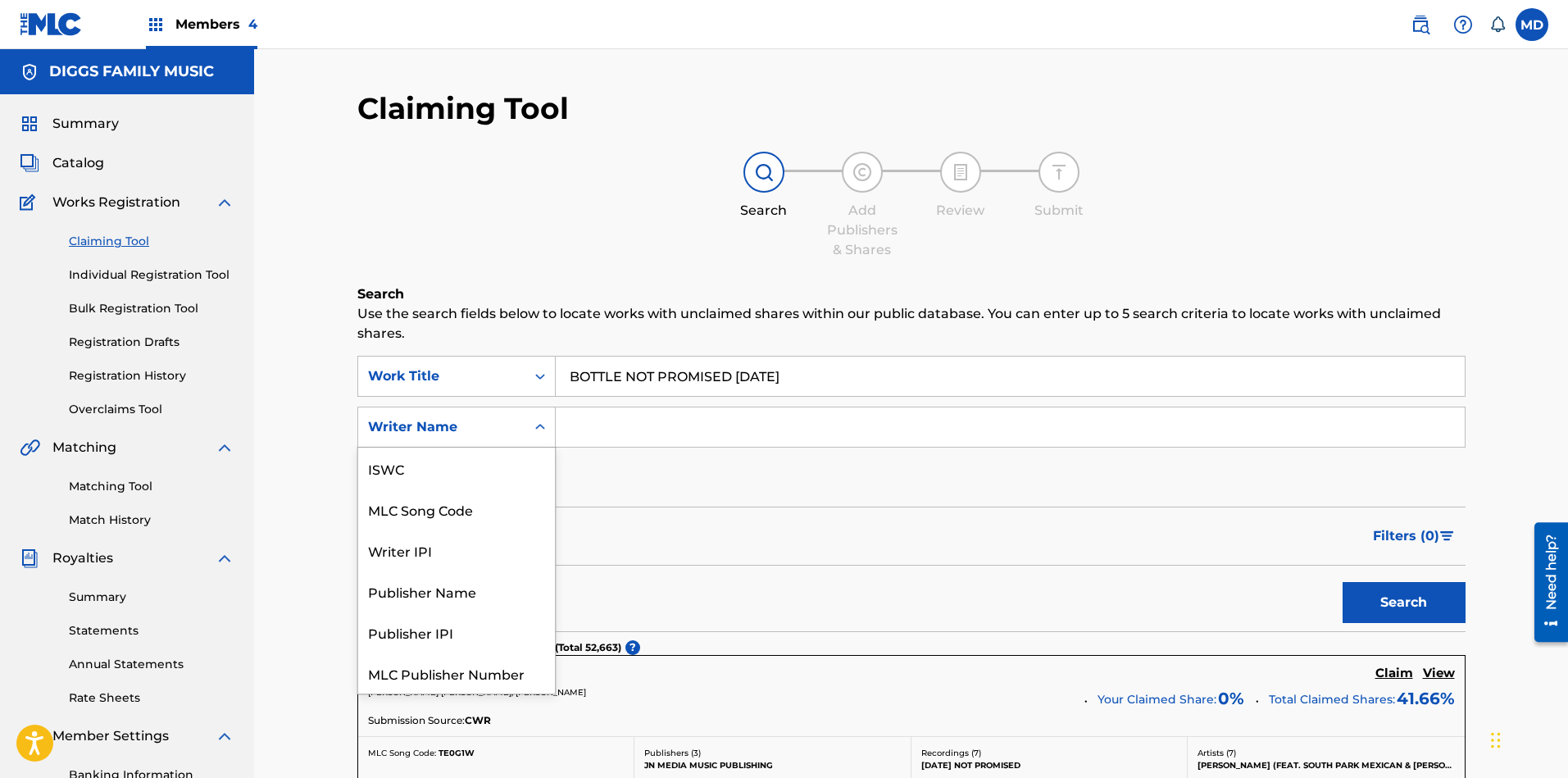
scroll to position [41, 0]
click at [462, 509] on div "Writer IPI" at bounding box center [456, 509] width 197 height 41
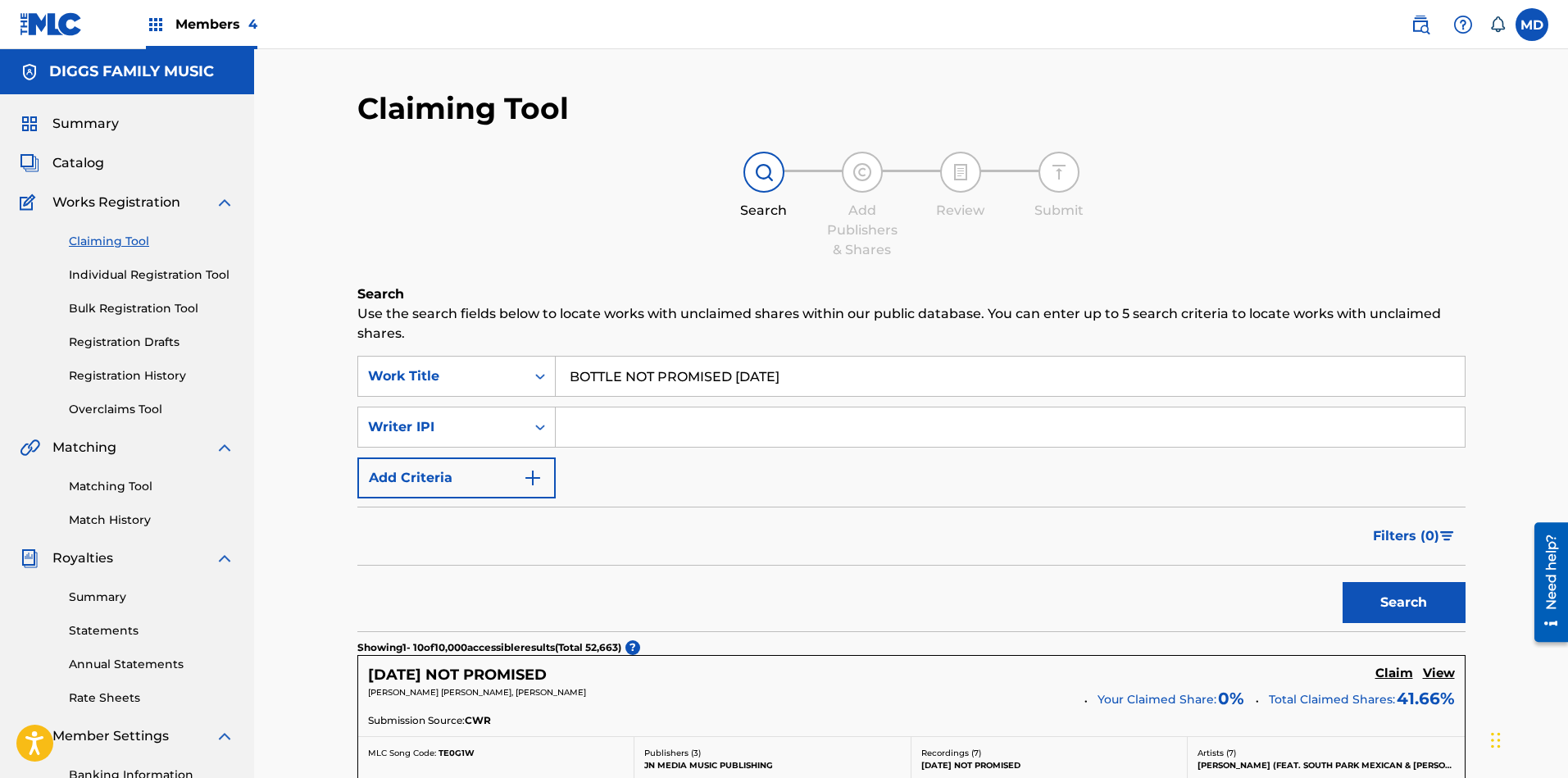
click at [670, 431] on input "Search Form" at bounding box center [1010, 427] width 909 height 39
paste input "00456419832"
type input "00456419832"
click at [1370, 608] on button "Search" at bounding box center [1404, 602] width 123 height 41
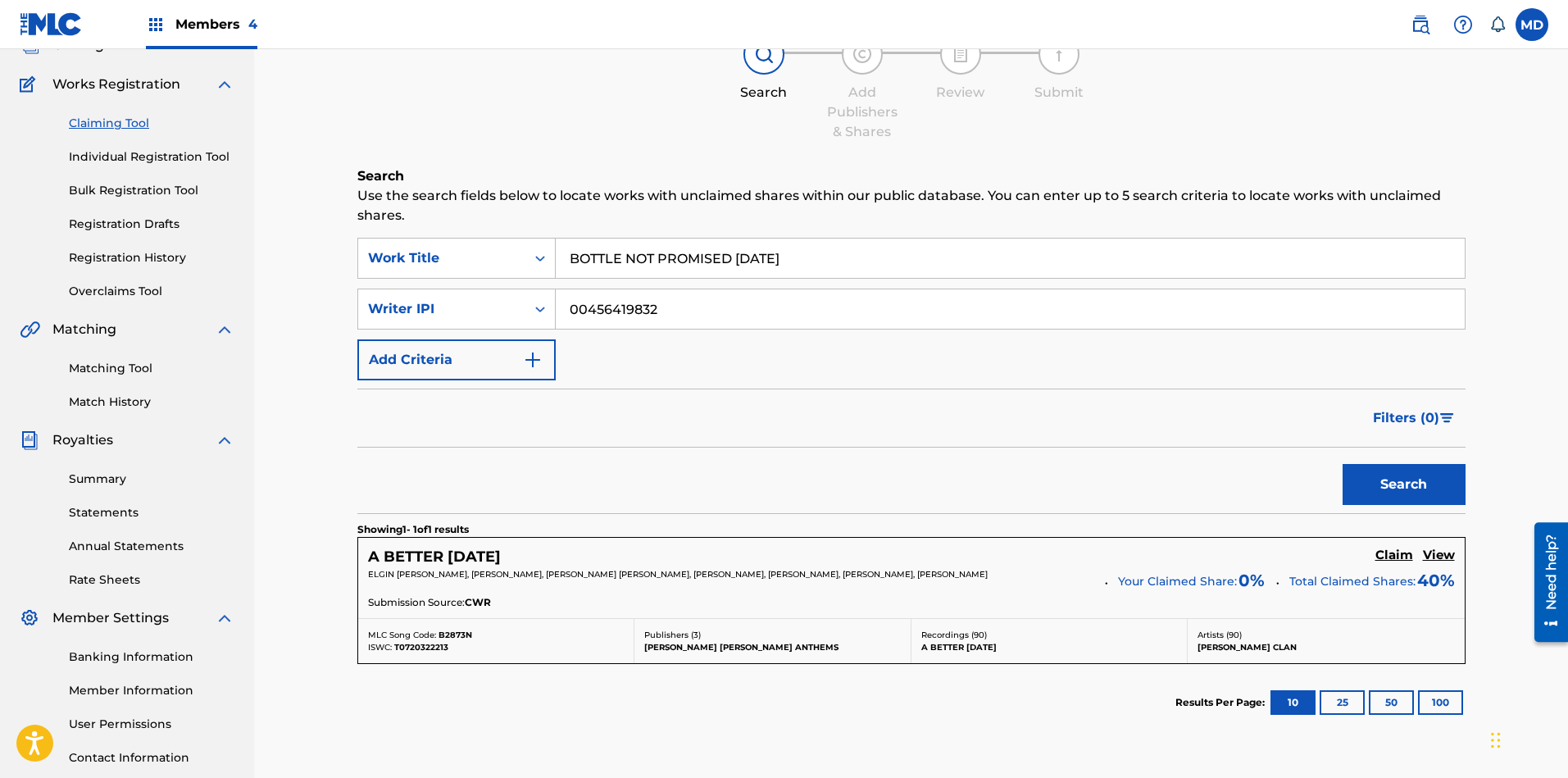
scroll to position [0, 0]
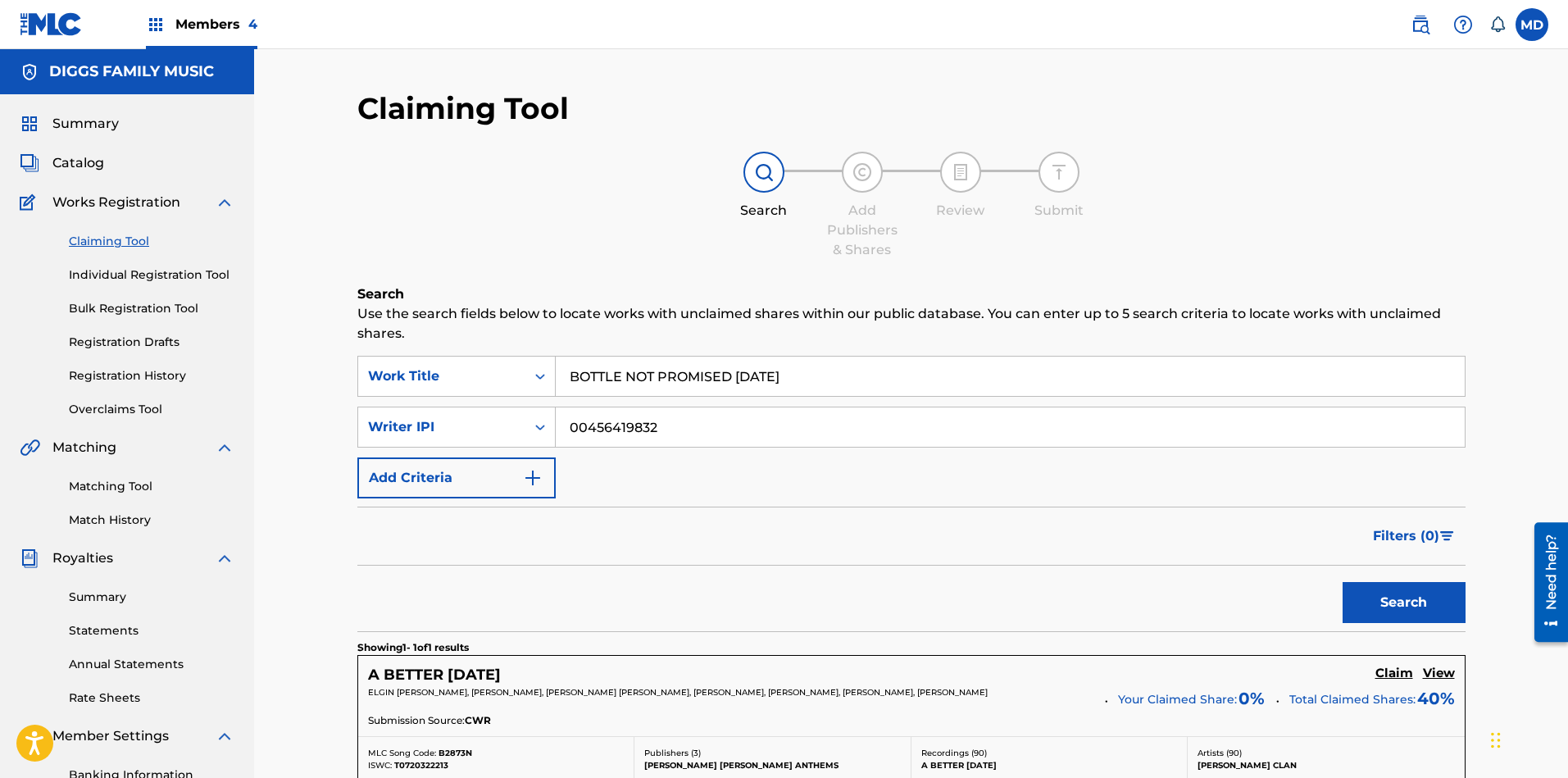
drag, startPoint x: 824, startPoint y: 373, endPoint x: 569, endPoint y: 379, distance: 255.1
click at [569, 379] on input "BOTTLE NOT PROMISED TOMORROW" at bounding box center [1010, 376] width 909 height 39
click at [135, 275] on link "Individual Registration Tool" at bounding box center [151, 275] width 165 height 18
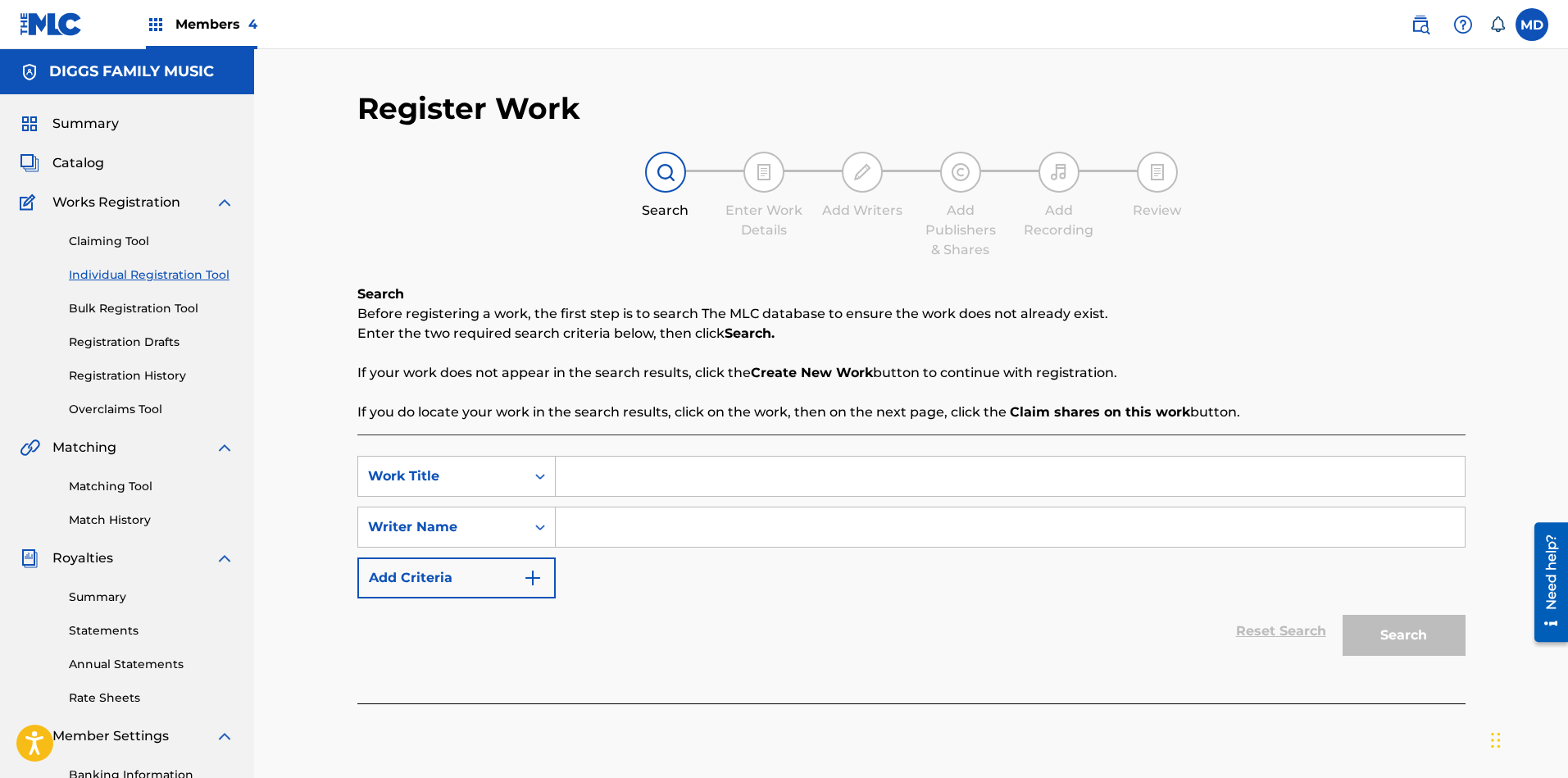
click at [618, 472] on input "Search Form" at bounding box center [1010, 475] width 909 height 39
paste input "BOTTLE NOT PROMISED TOMORROW"
type input "BOTTLE NOT PROMISED TOMORROW"
click at [693, 537] on input "Search Form" at bounding box center [1010, 526] width 909 height 39
click at [480, 526] on div "Writer Name" at bounding box center [442, 526] width 148 height 19
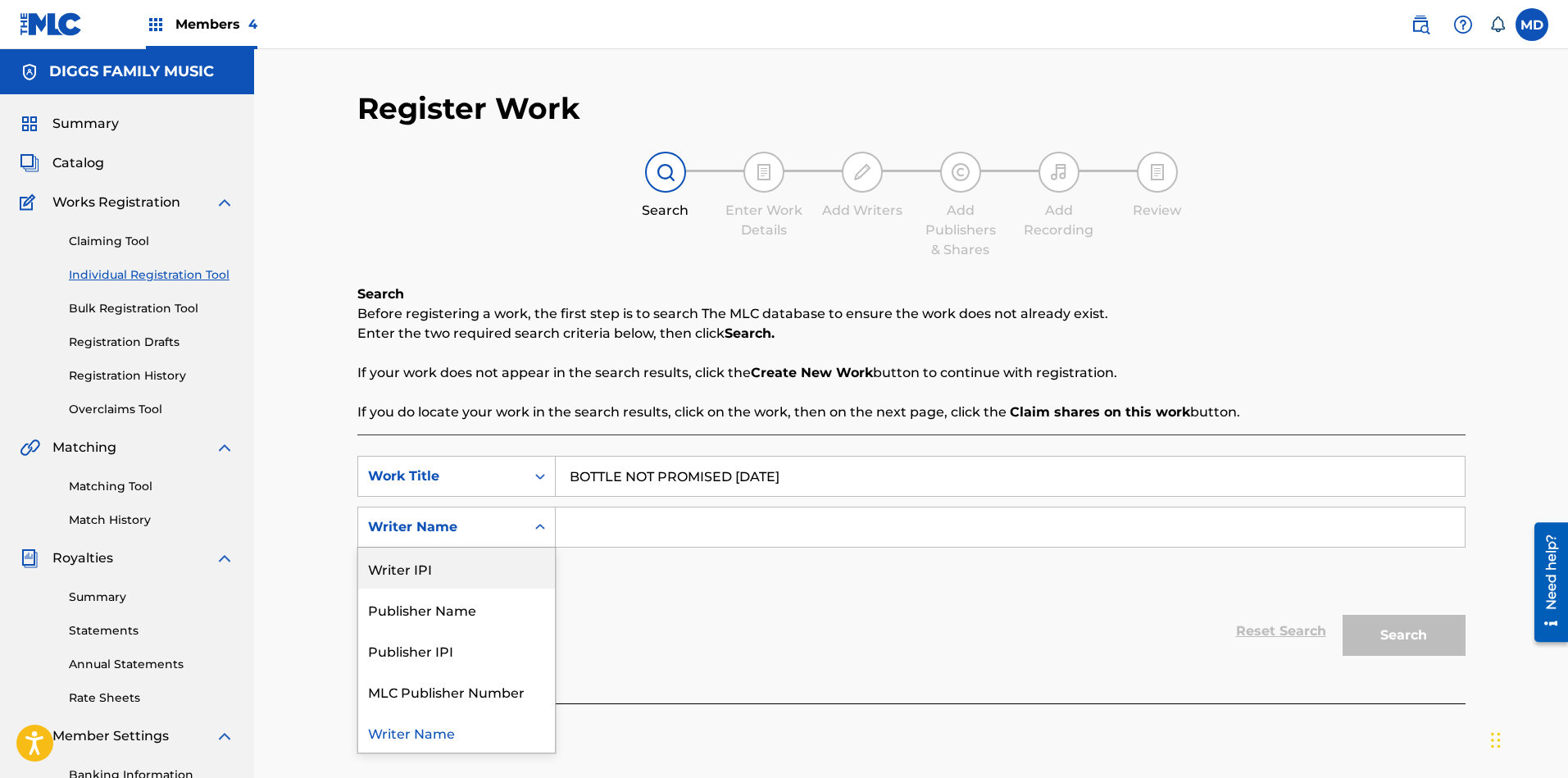
click at [444, 571] on div "Writer IPI" at bounding box center [456, 568] width 197 height 41
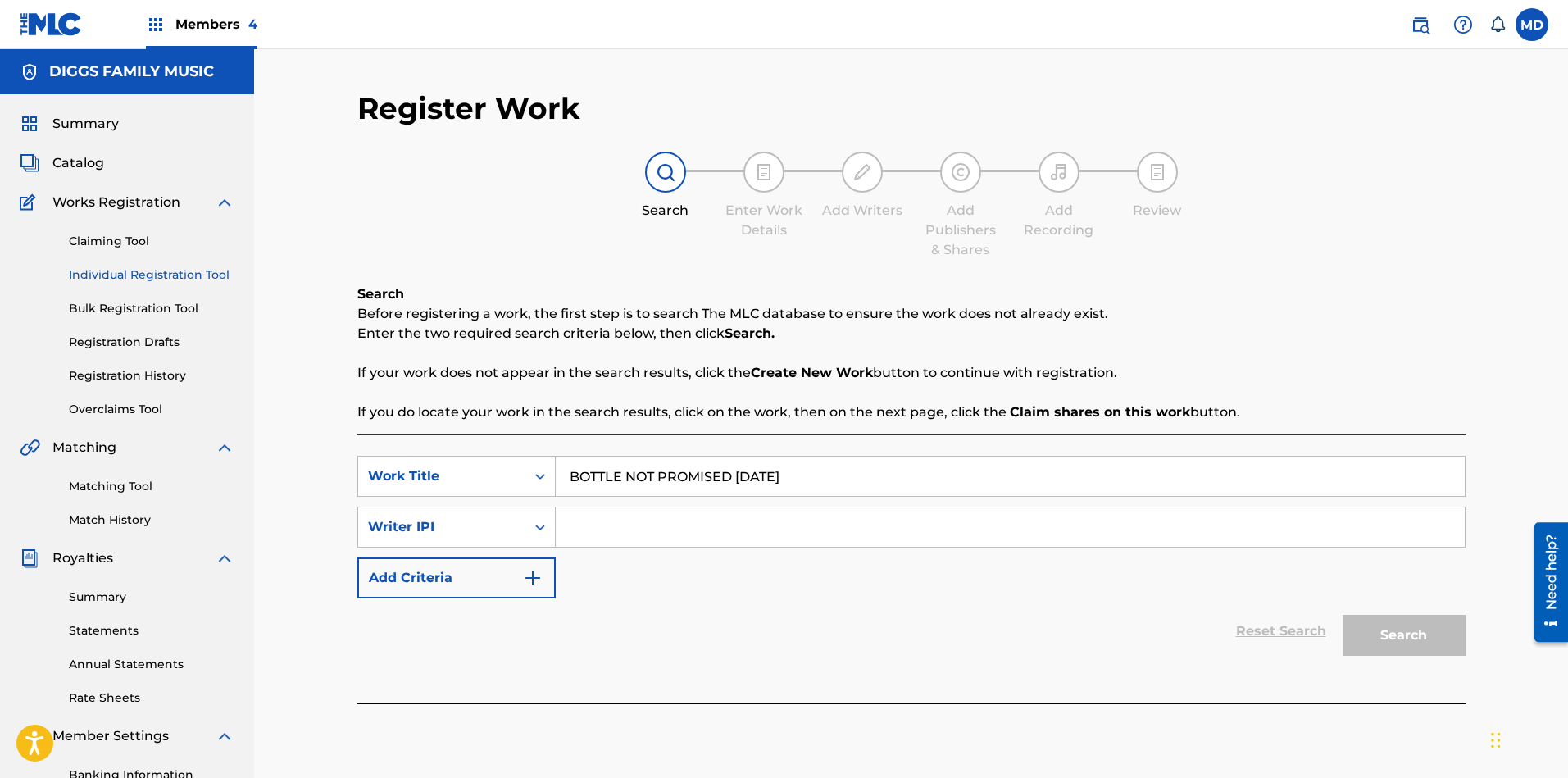
click at [717, 522] on input "Search Form" at bounding box center [1010, 526] width 909 height 39
paste input "00456419832"
type input "00456419832"
click at [1400, 642] on button "Search" at bounding box center [1404, 635] width 123 height 41
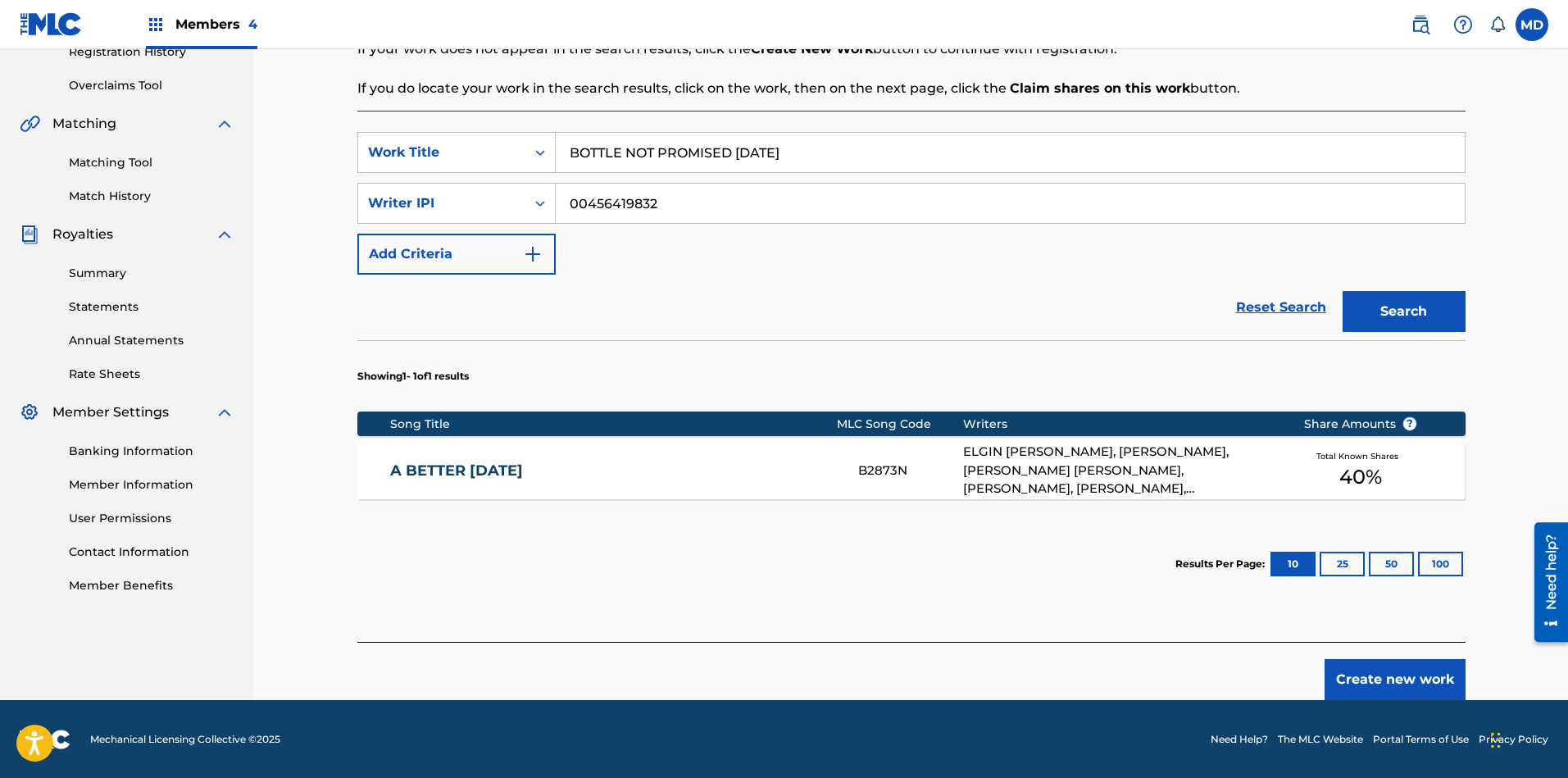
click at [1422, 681] on button "Create new work" at bounding box center [1394, 679] width 141 height 41
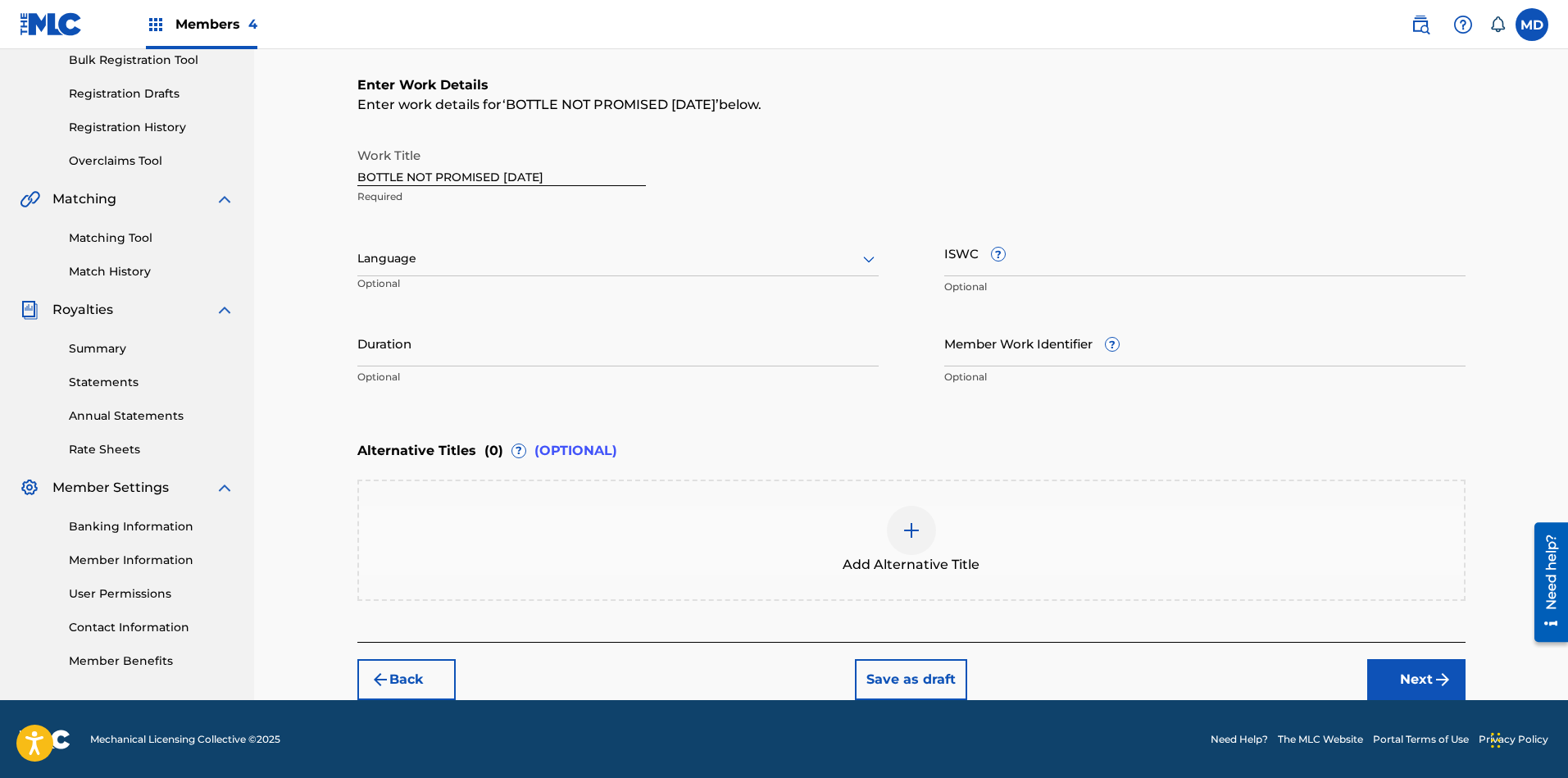
click at [561, 248] on div at bounding box center [618, 258] width 522 height 20
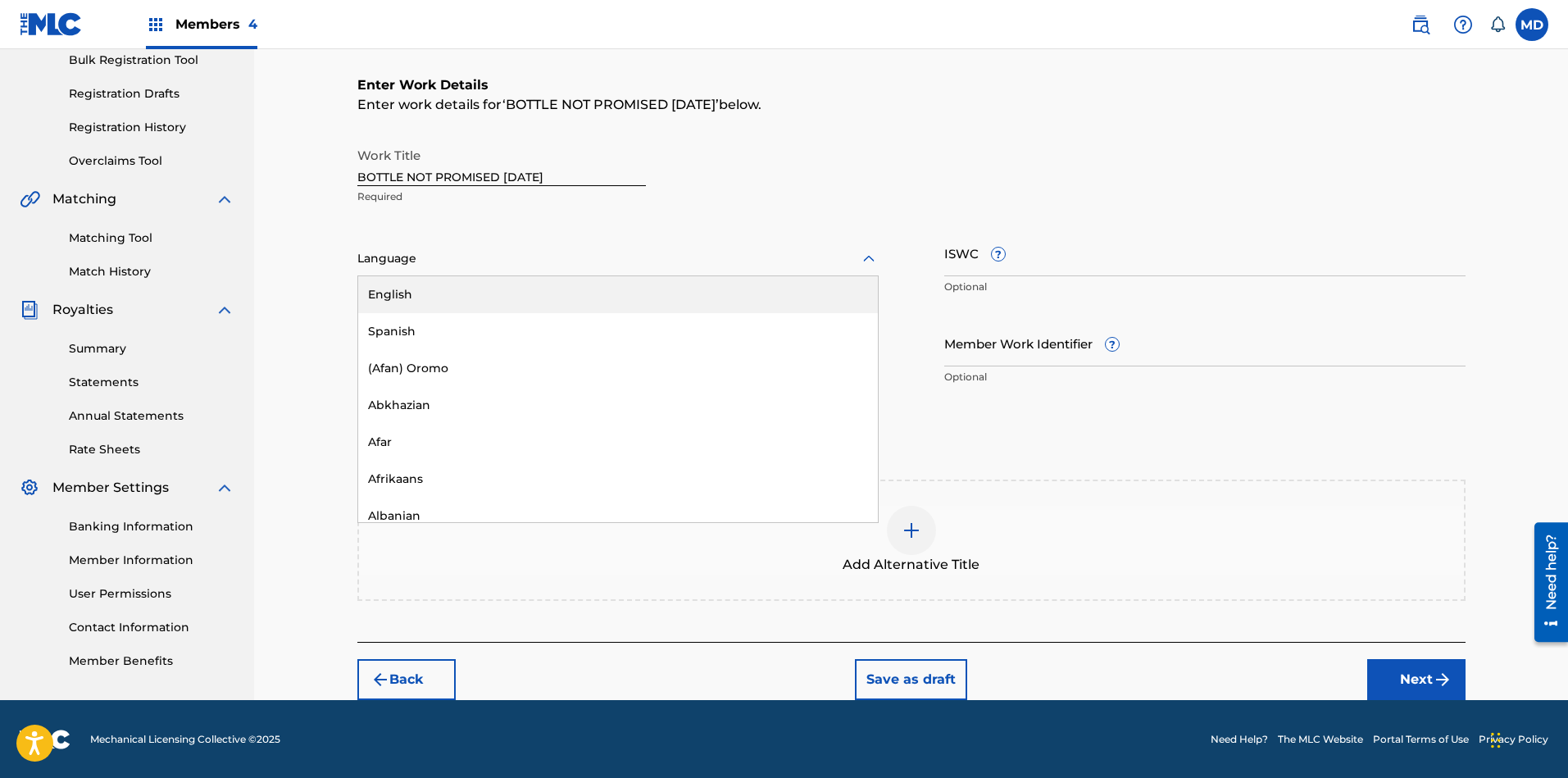
click at [549, 298] on div "English" at bounding box center [618, 294] width 520 height 37
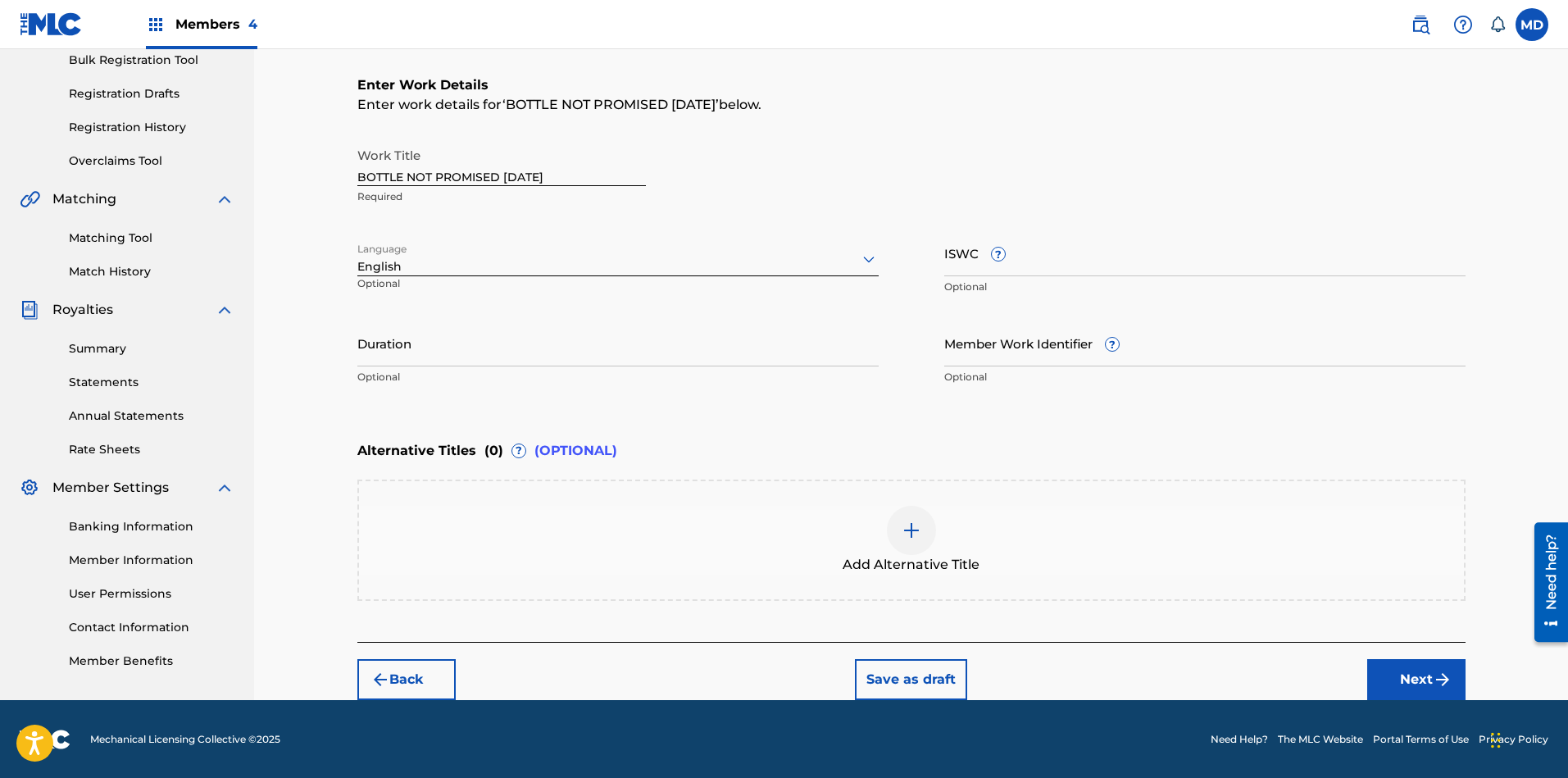
click at [1068, 262] on input "ISWC ?" at bounding box center [1205, 253] width 522 height 47
paste input "T-072.032.237-1"
type input "T-072.032.237-1"
click at [1419, 682] on button "Next" at bounding box center [1415, 679] width 98 height 41
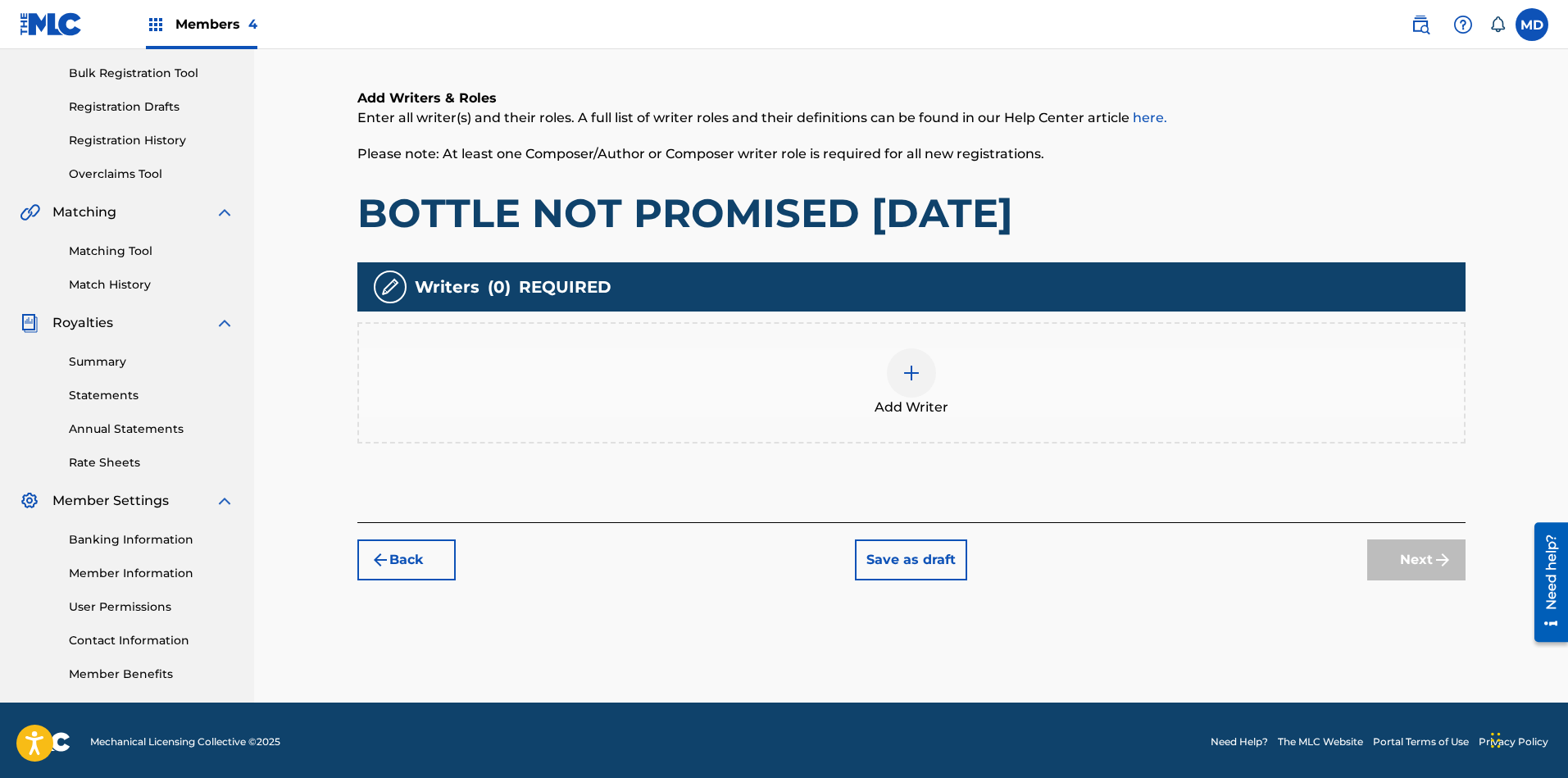
scroll to position [237, 0]
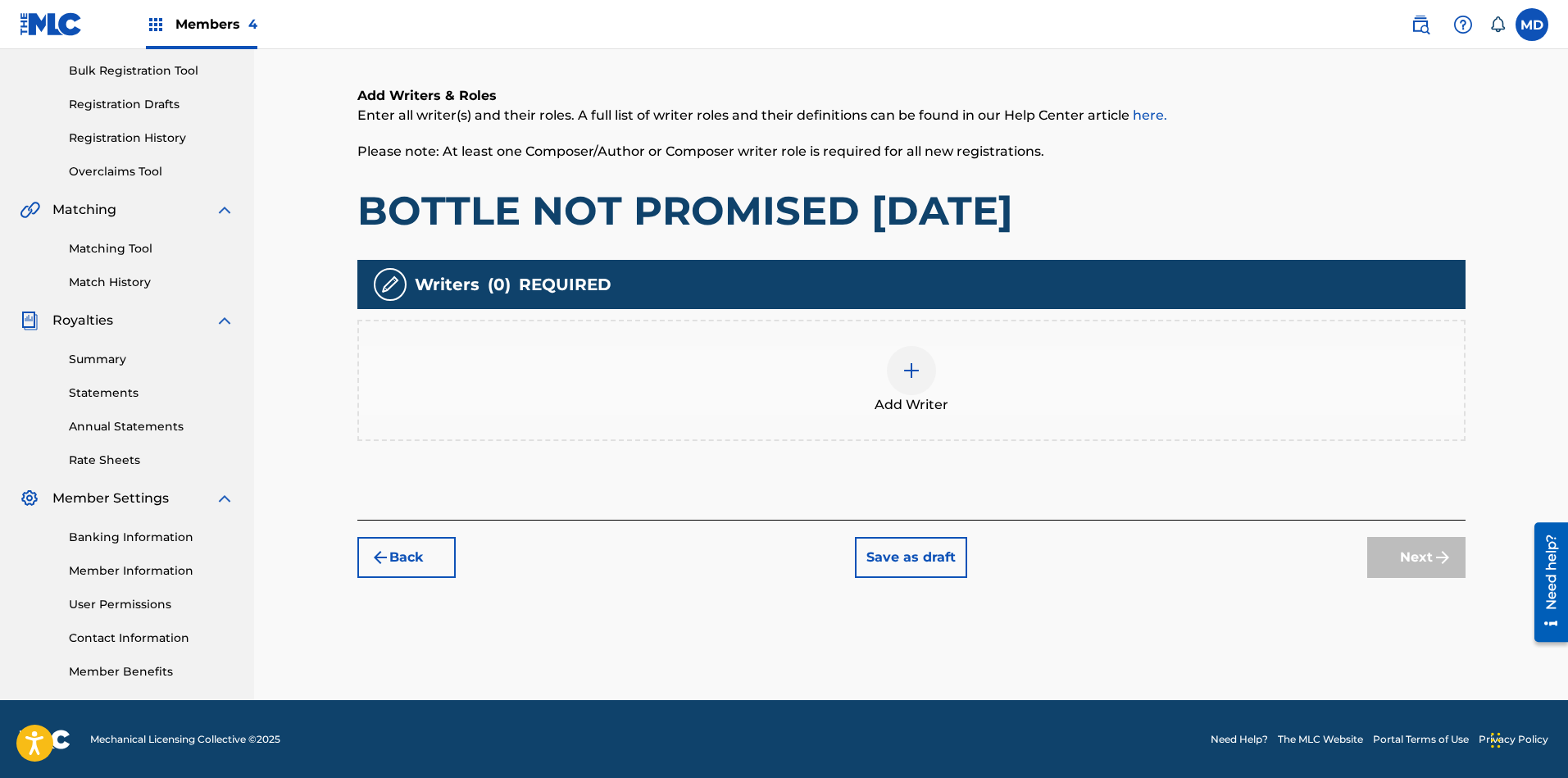
click at [907, 376] on img at bounding box center [911, 370] width 19 height 19
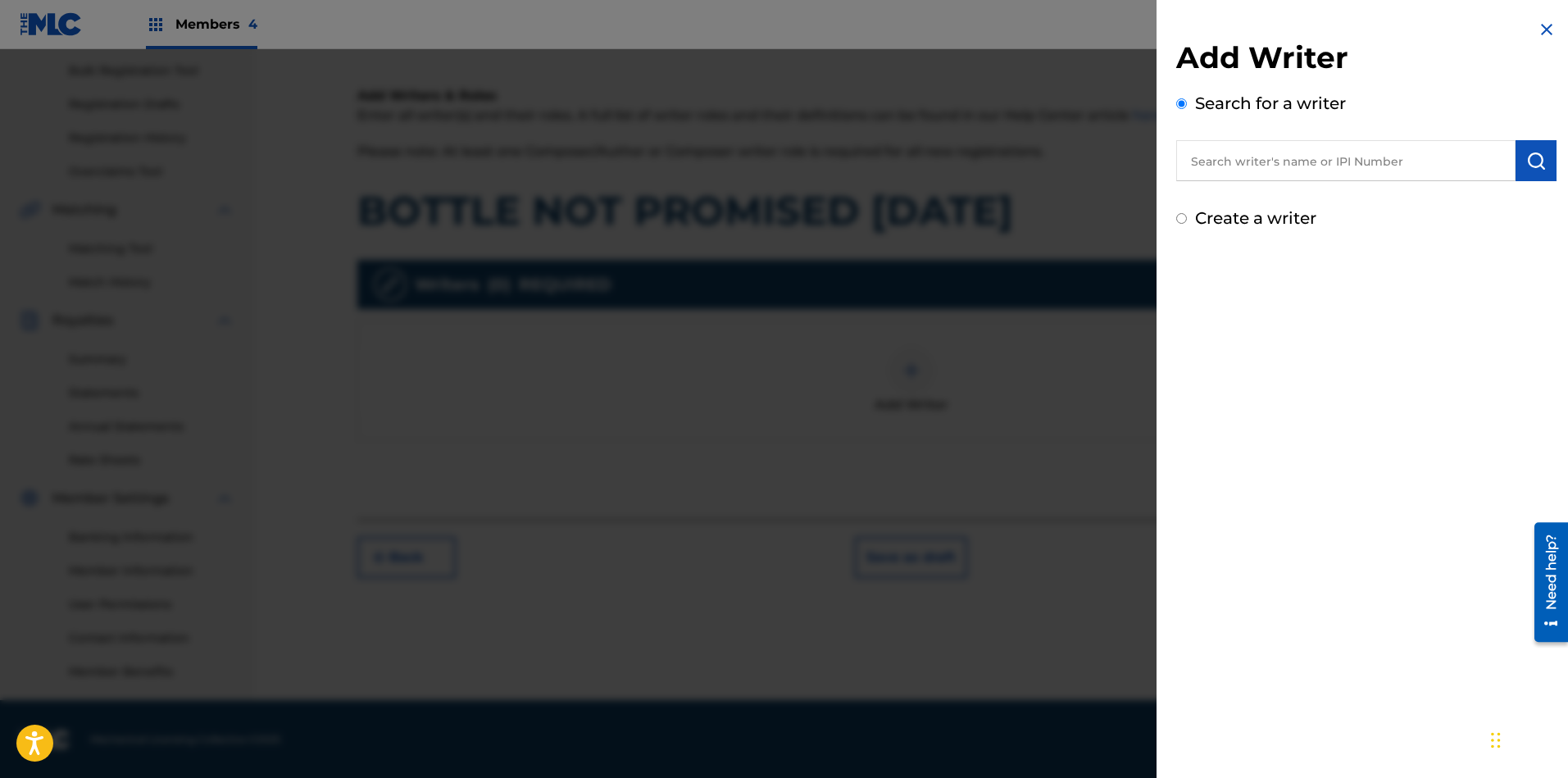
click at [1269, 169] on input "text" at bounding box center [1346, 160] width 340 height 41
paste input "T-072.032.237-1"
drag, startPoint x: 1384, startPoint y: 156, endPoint x: 1179, endPoint y: 162, distance: 205.1
click at [1179, 162] on input "T-072.032.237-1" at bounding box center [1346, 160] width 340 height 41
paste input "00456419832"
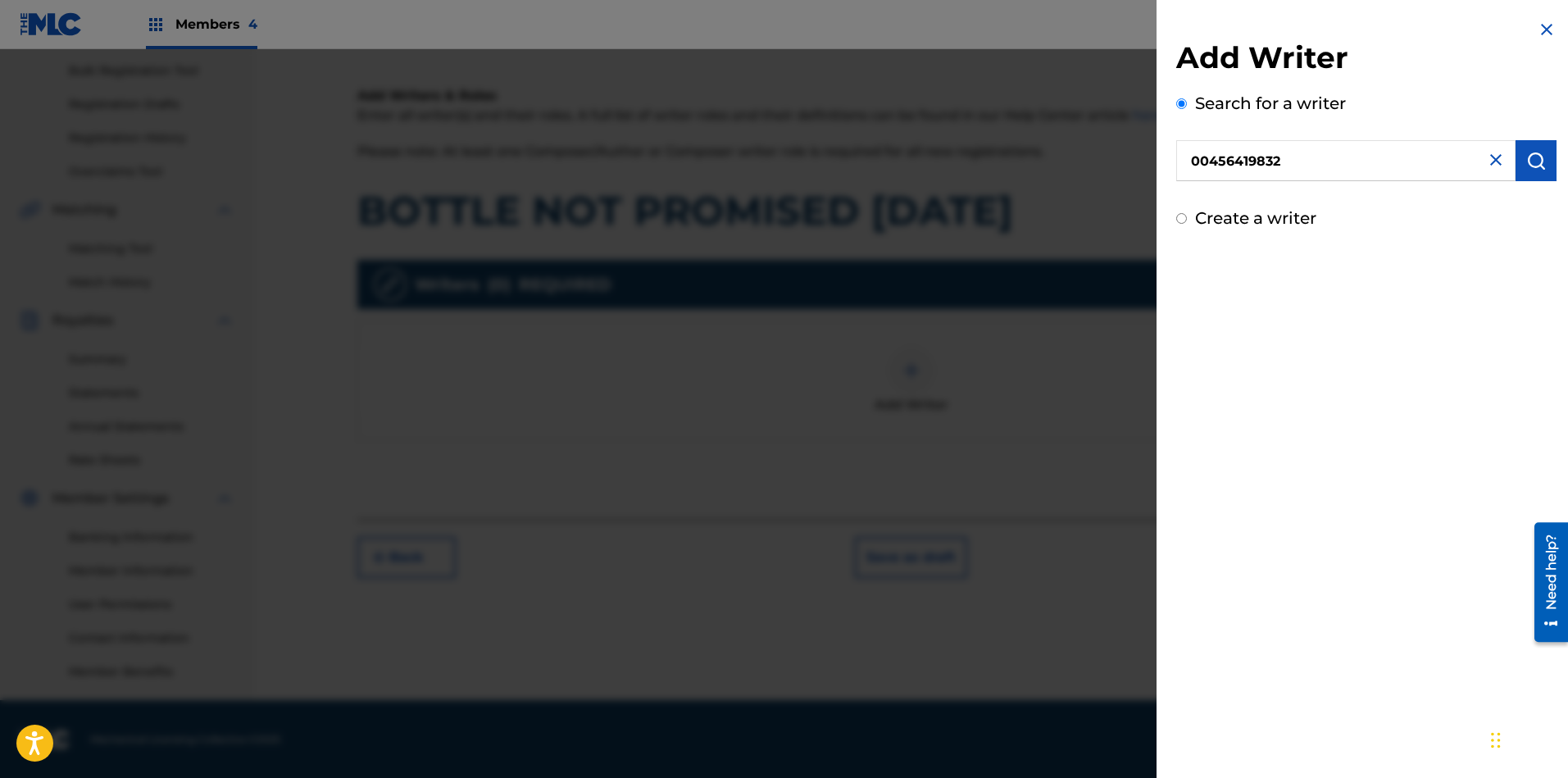
type input "00456419832"
click at [1533, 161] on img "submit" at bounding box center [1535, 160] width 19 height 19
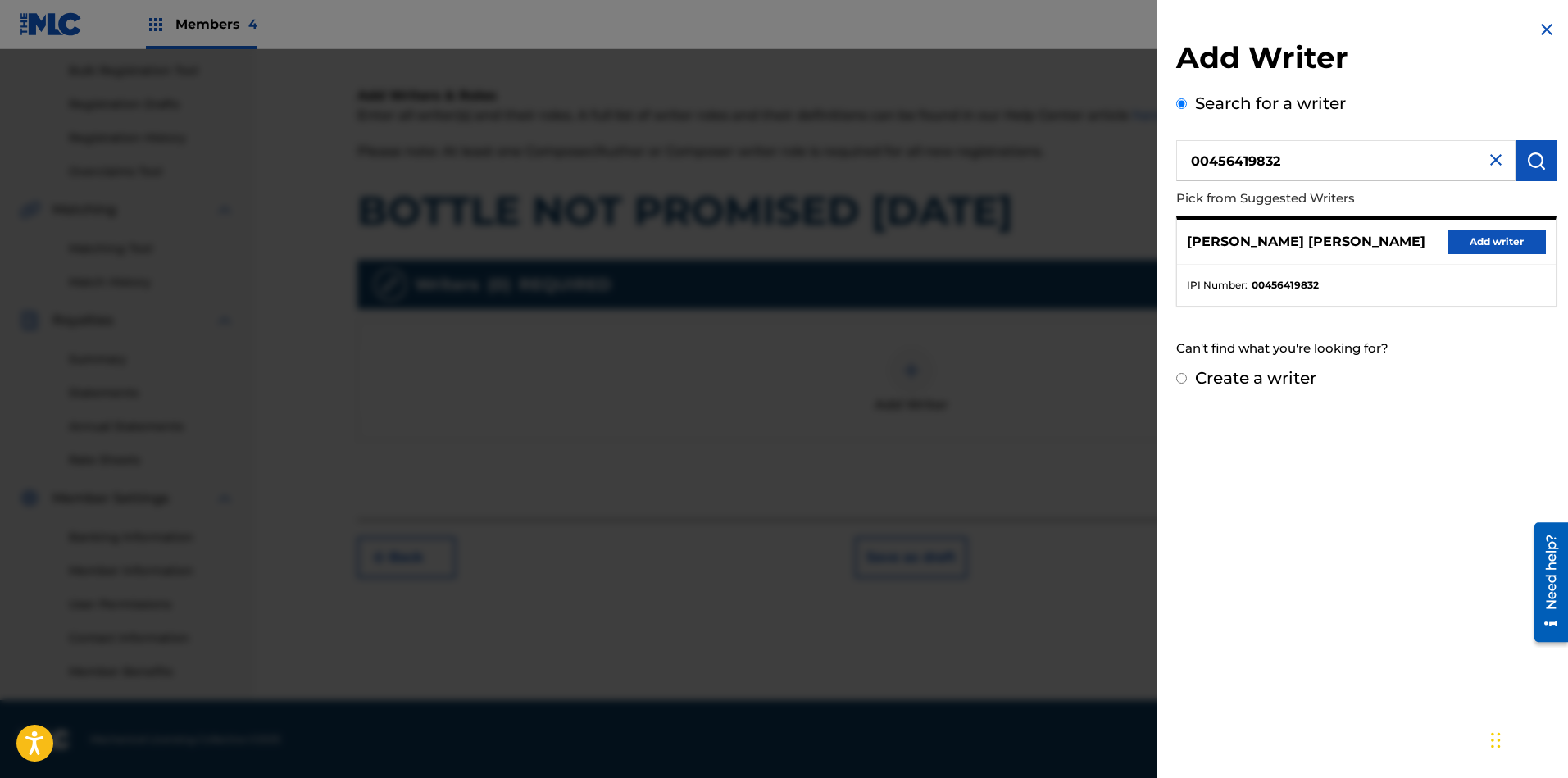
click at [1493, 238] on button "Add writer" at bounding box center [1496, 241] width 98 height 24
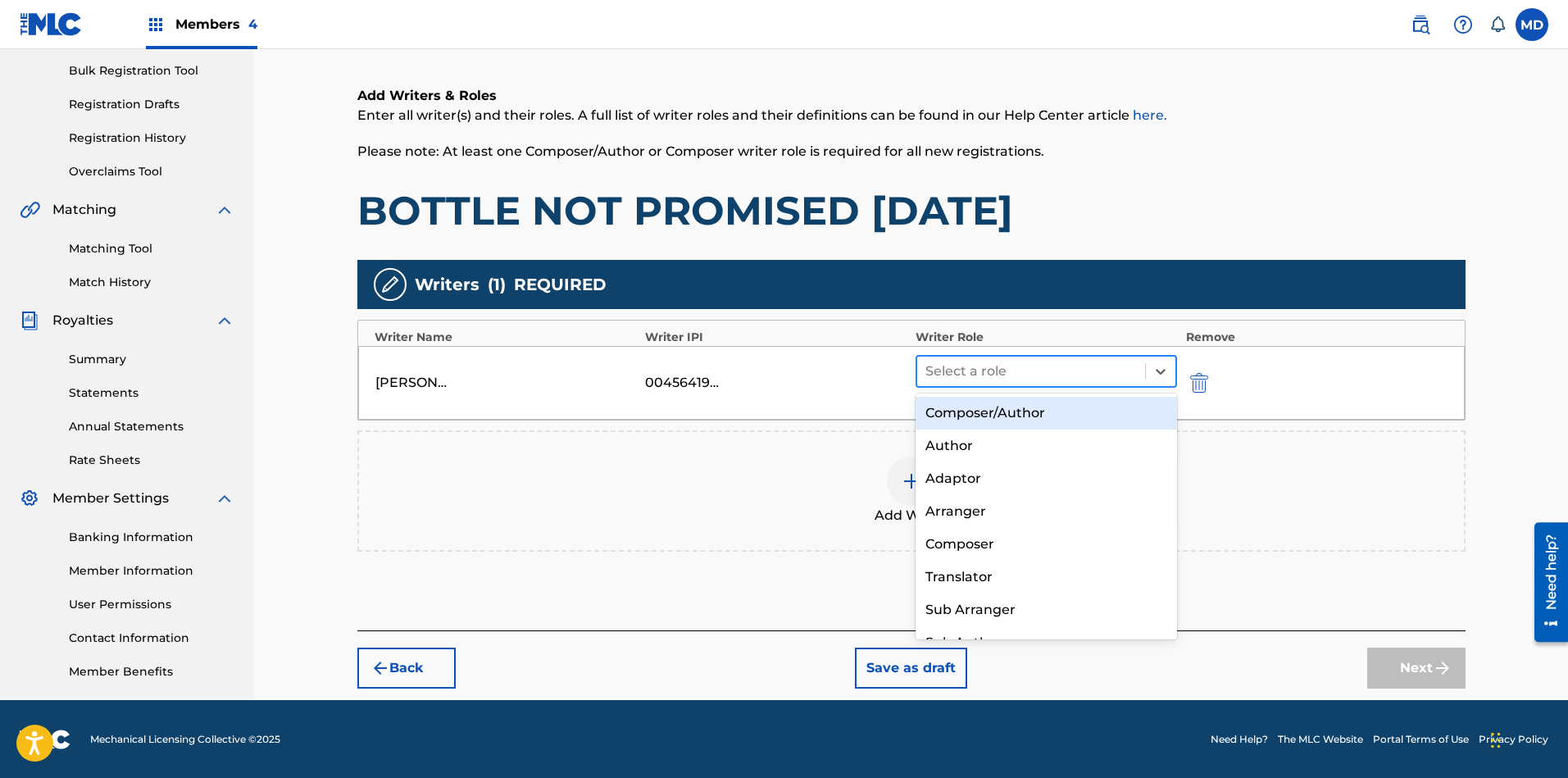
click at [1102, 372] on div at bounding box center [1031, 371] width 212 height 23
click at [1067, 417] on div "Composer/Author" at bounding box center [1046, 412] width 262 height 33
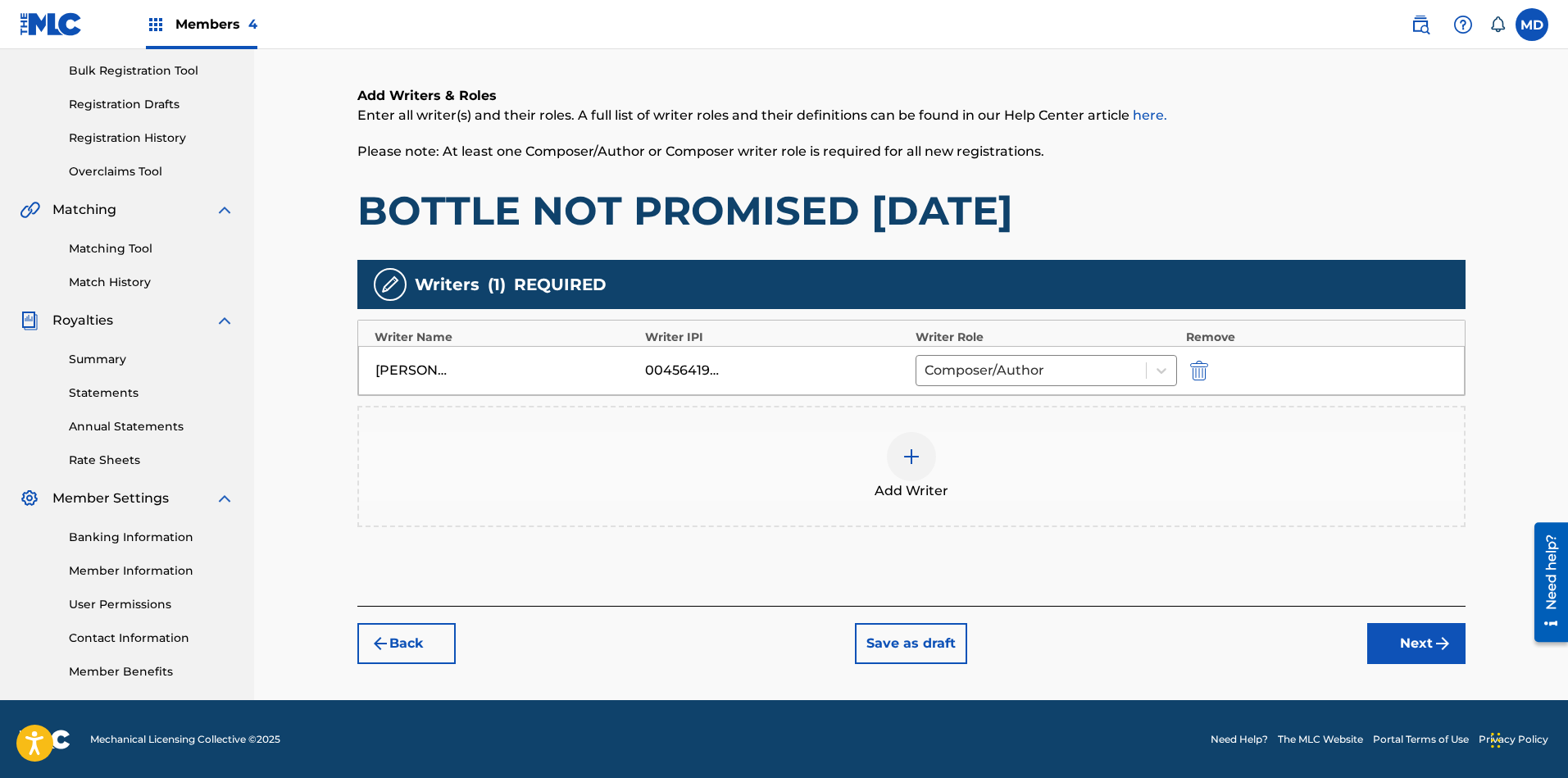
click at [1387, 640] on button "Next" at bounding box center [1415, 643] width 98 height 41
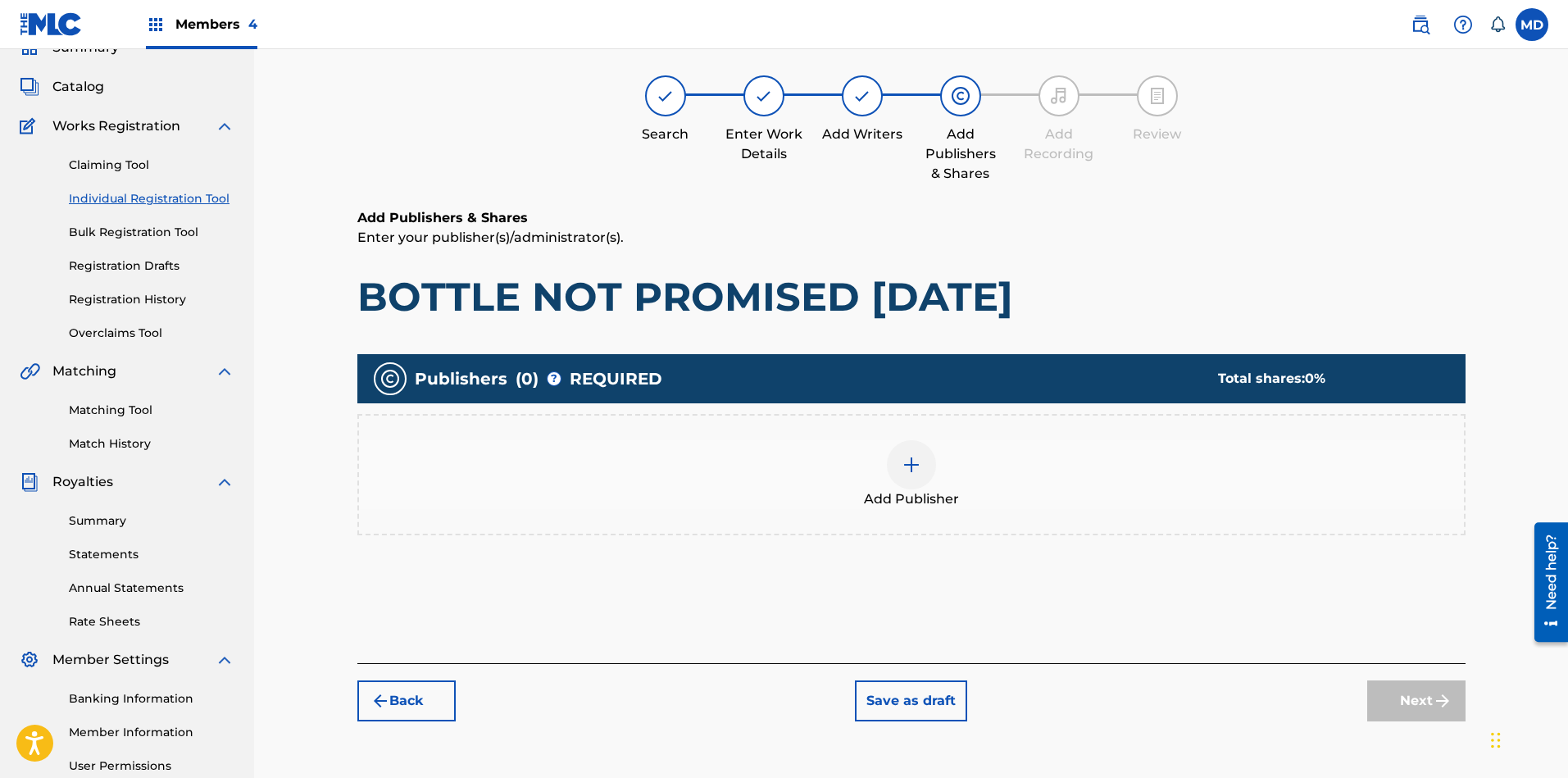
scroll to position [74, 0]
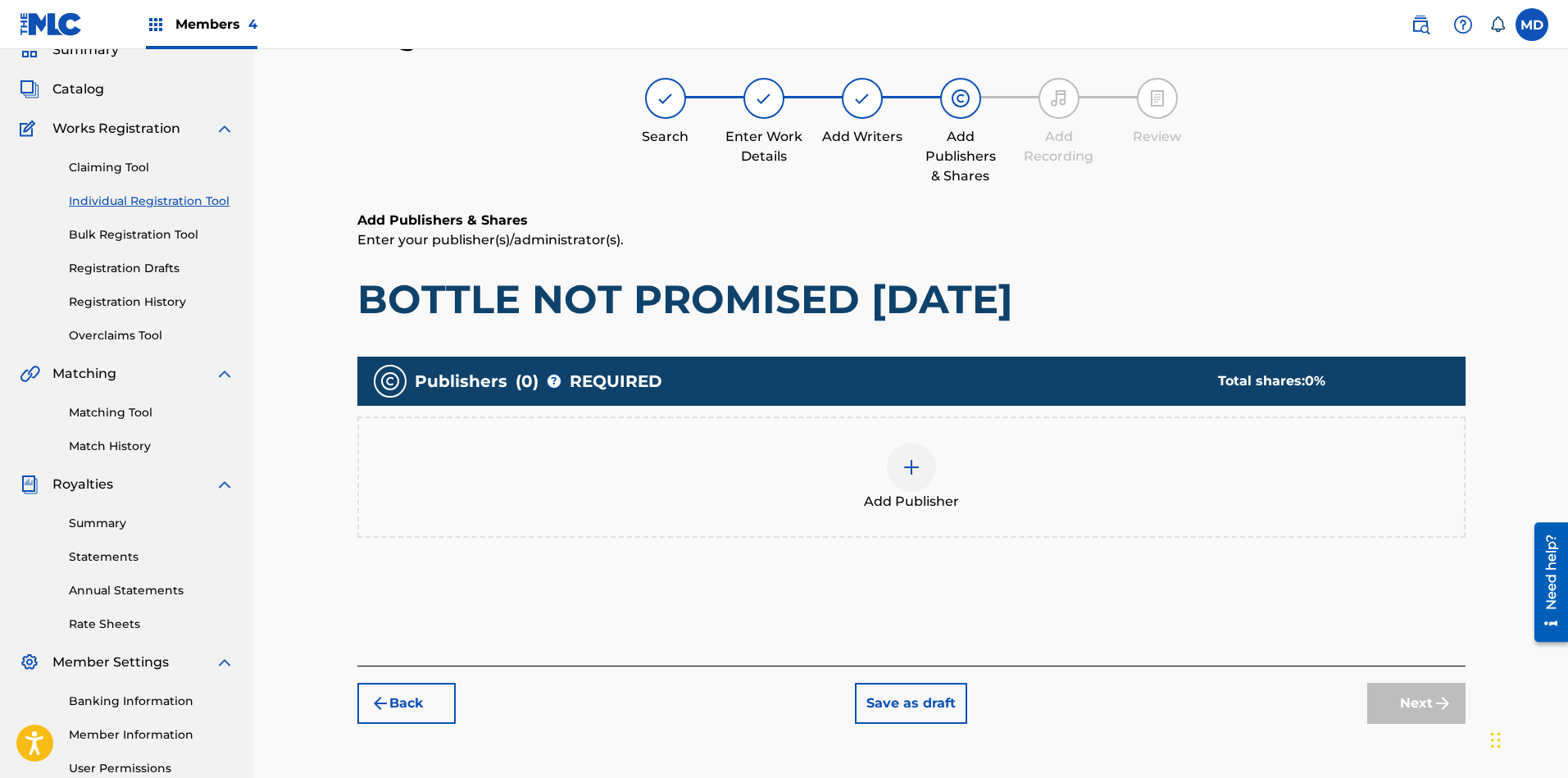
click at [914, 464] on img at bounding box center [911, 466] width 19 height 19
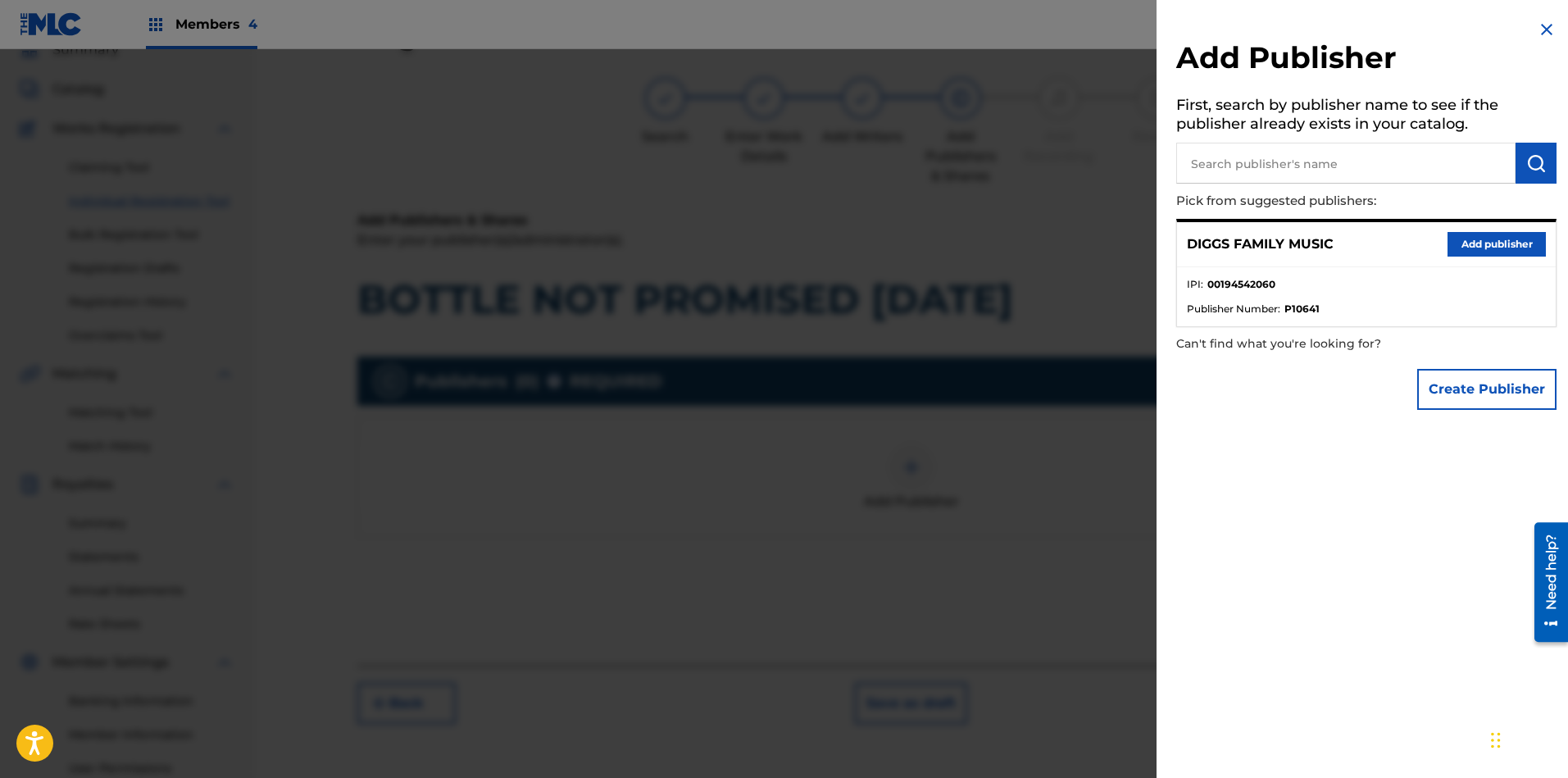
click at [1467, 240] on button "Add publisher" at bounding box center [1496, 244] width 98 height 24
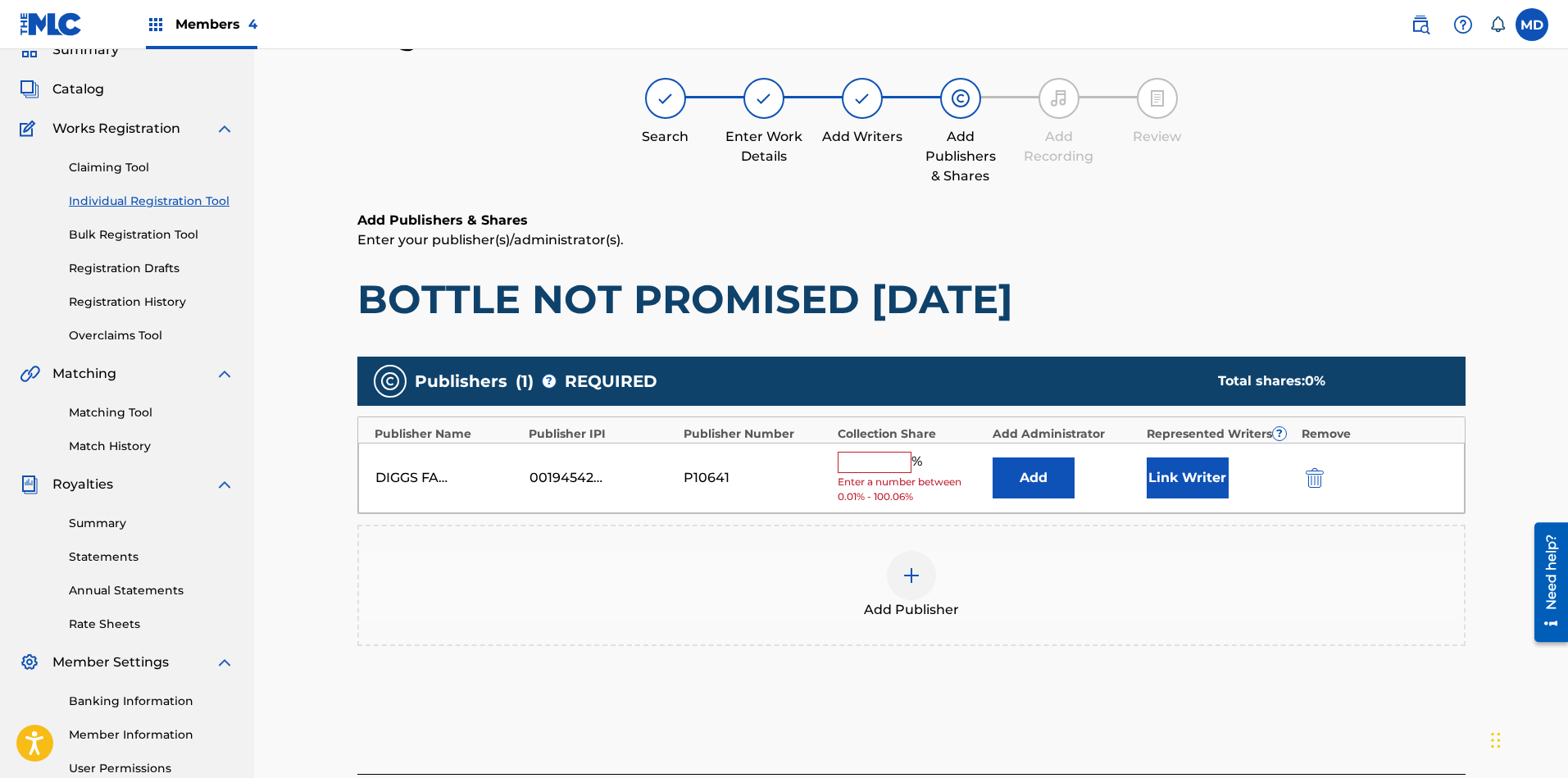
click at [903, 457] on input "text" at bounding box center [875, 462] width 74 height 21
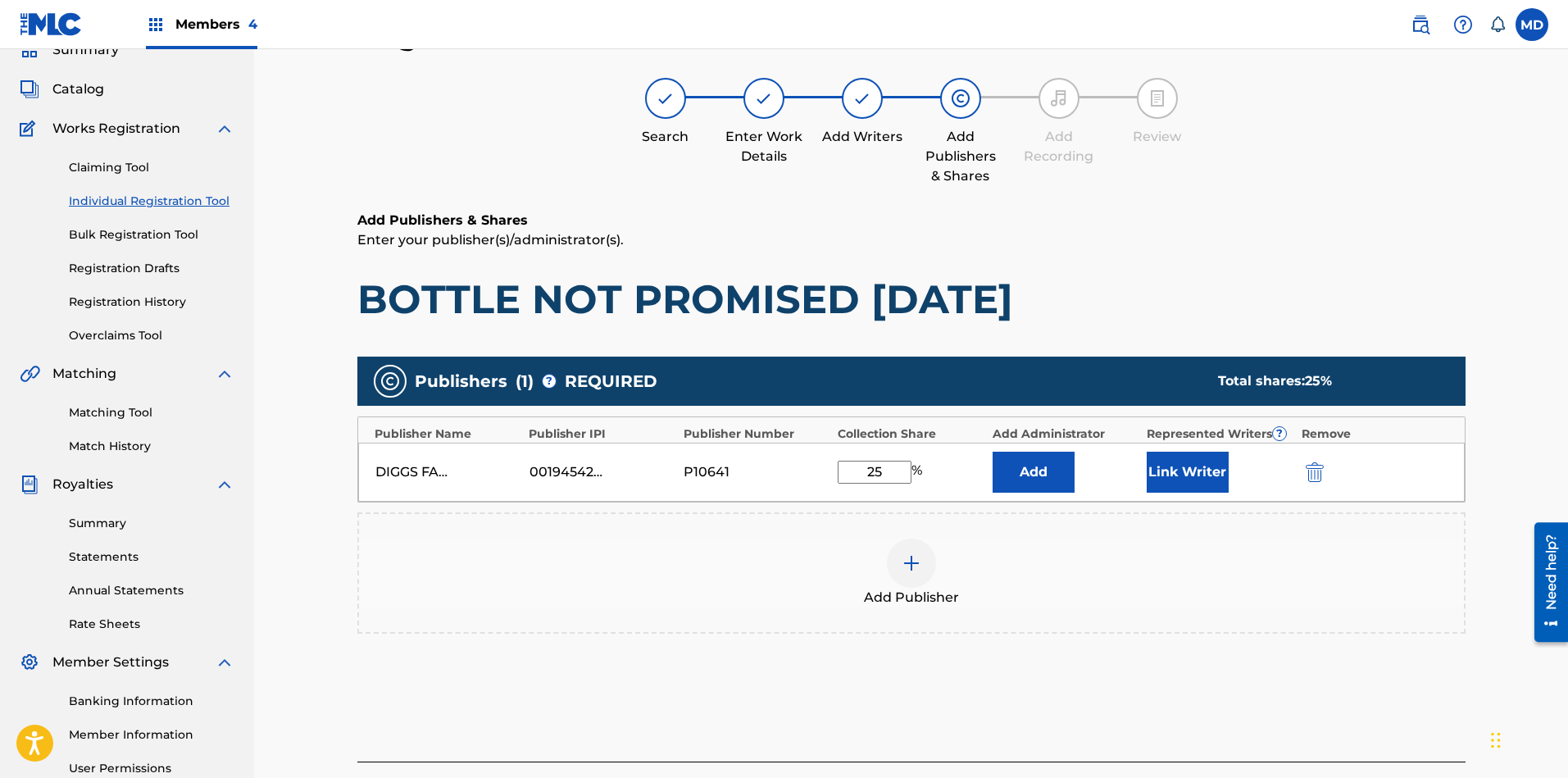
type input "25"
click at [1196, 475] on button "Link Writer" at bounding box center [1187, 472] width 82 height 41
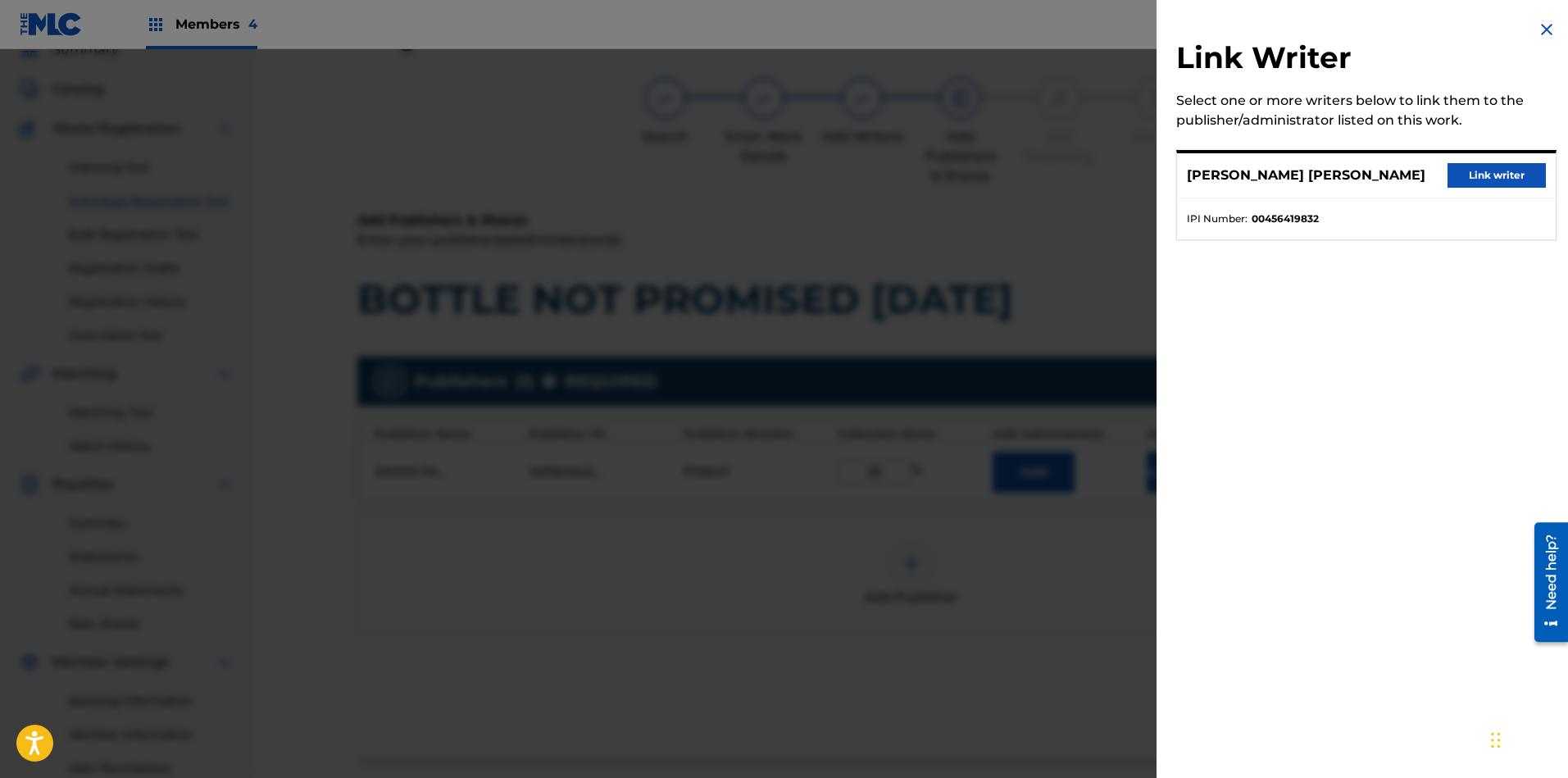
click at [1490, 176] on button "Link writer" at bounding box center [1496, 174] width 98 height 24
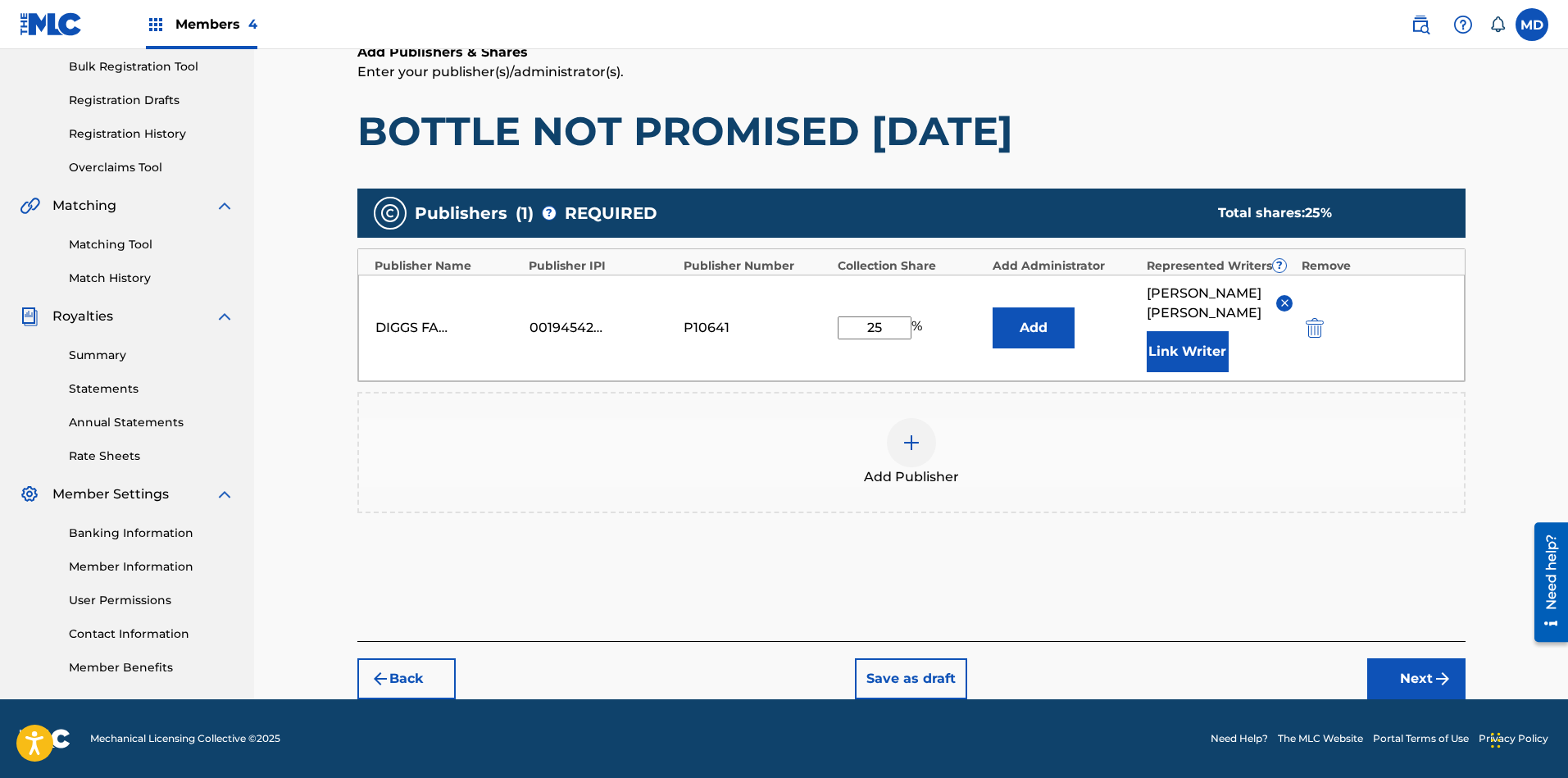
click at [1395, 681] on button "Next" at bounding box center [1415, 678] width 98 height 41
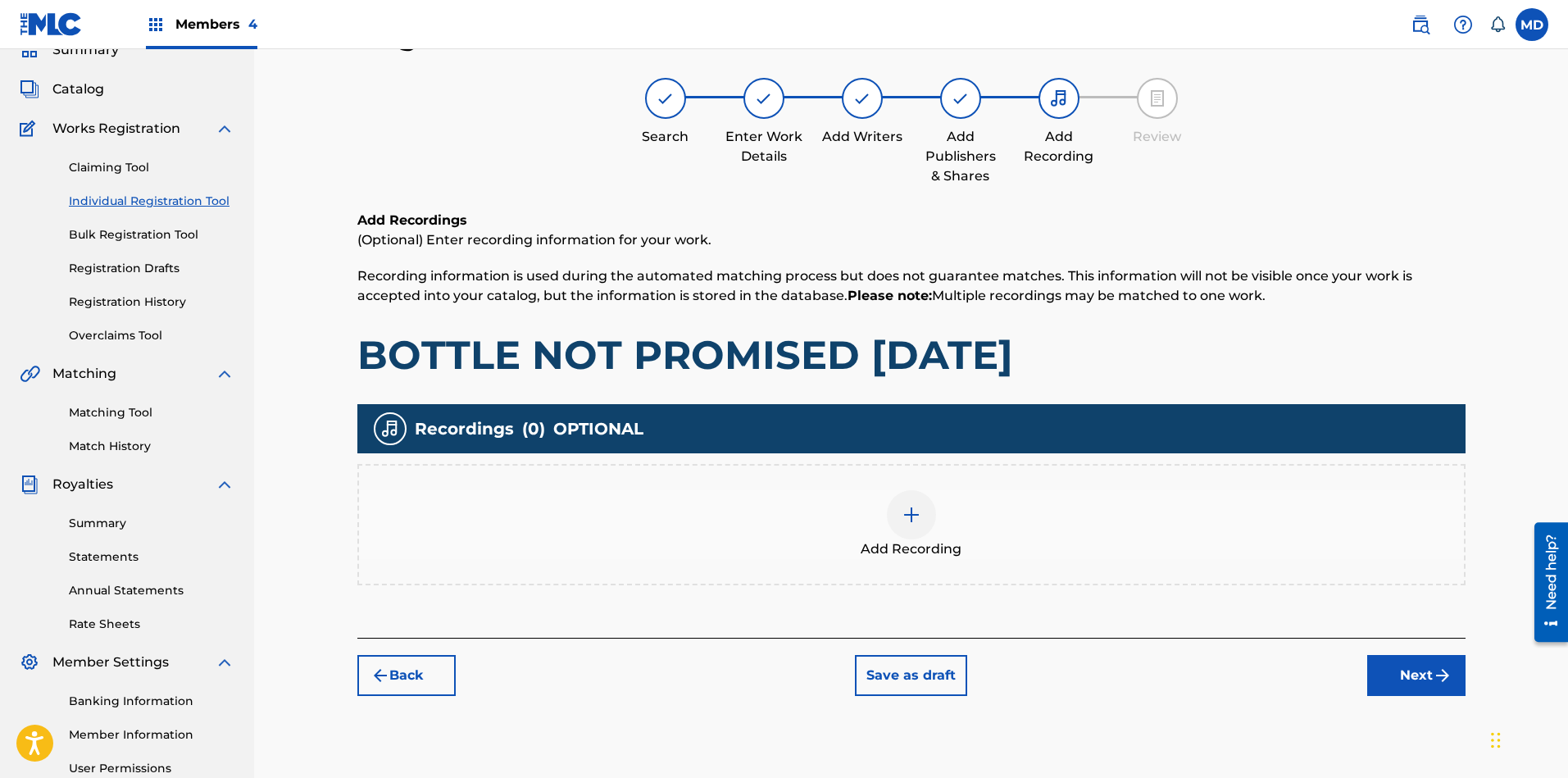
click at [1411, 678] on button "Next" at bounding box center [1415, 675] width 98 height 41
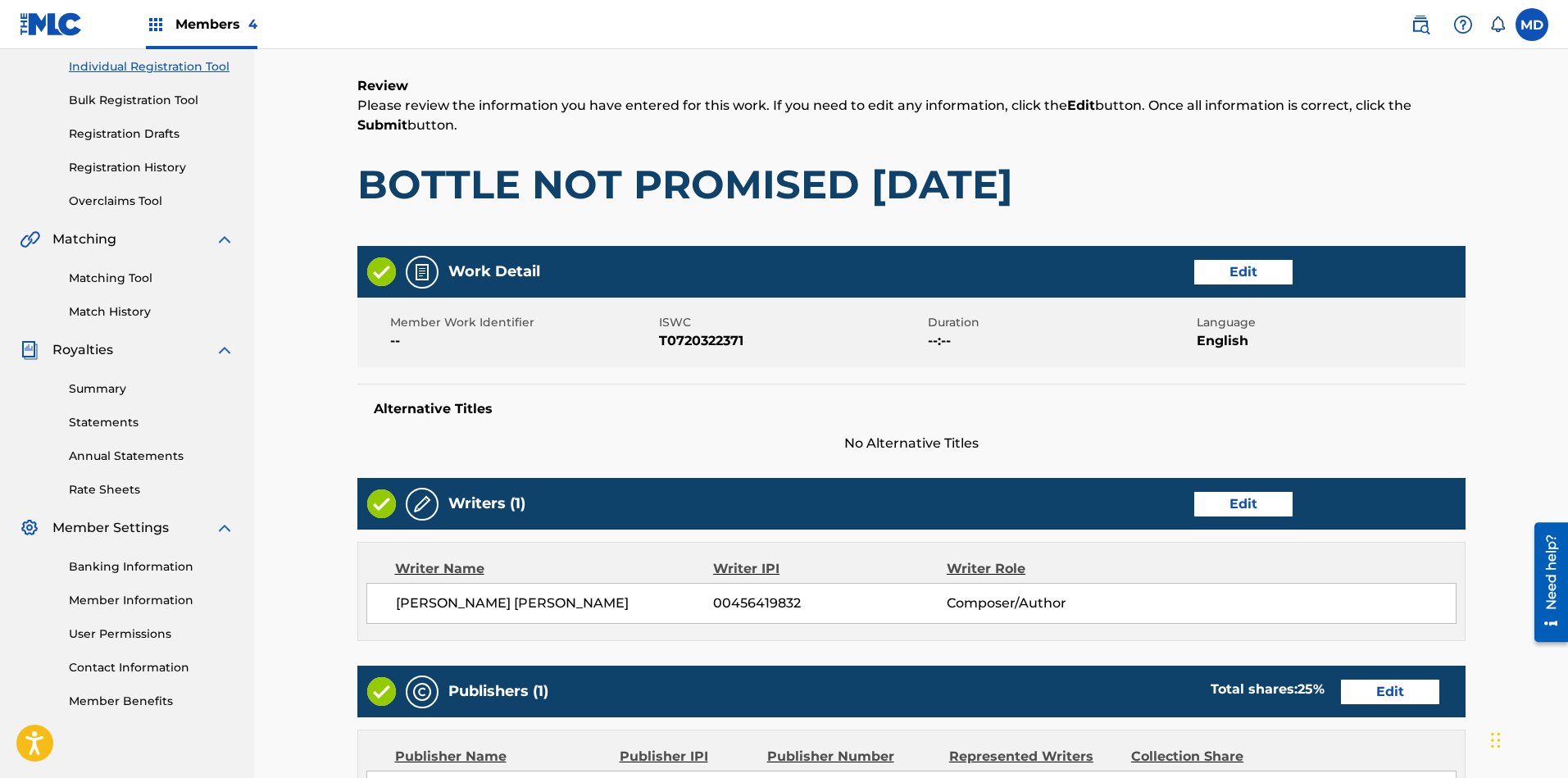
scroll to position [565, 0]
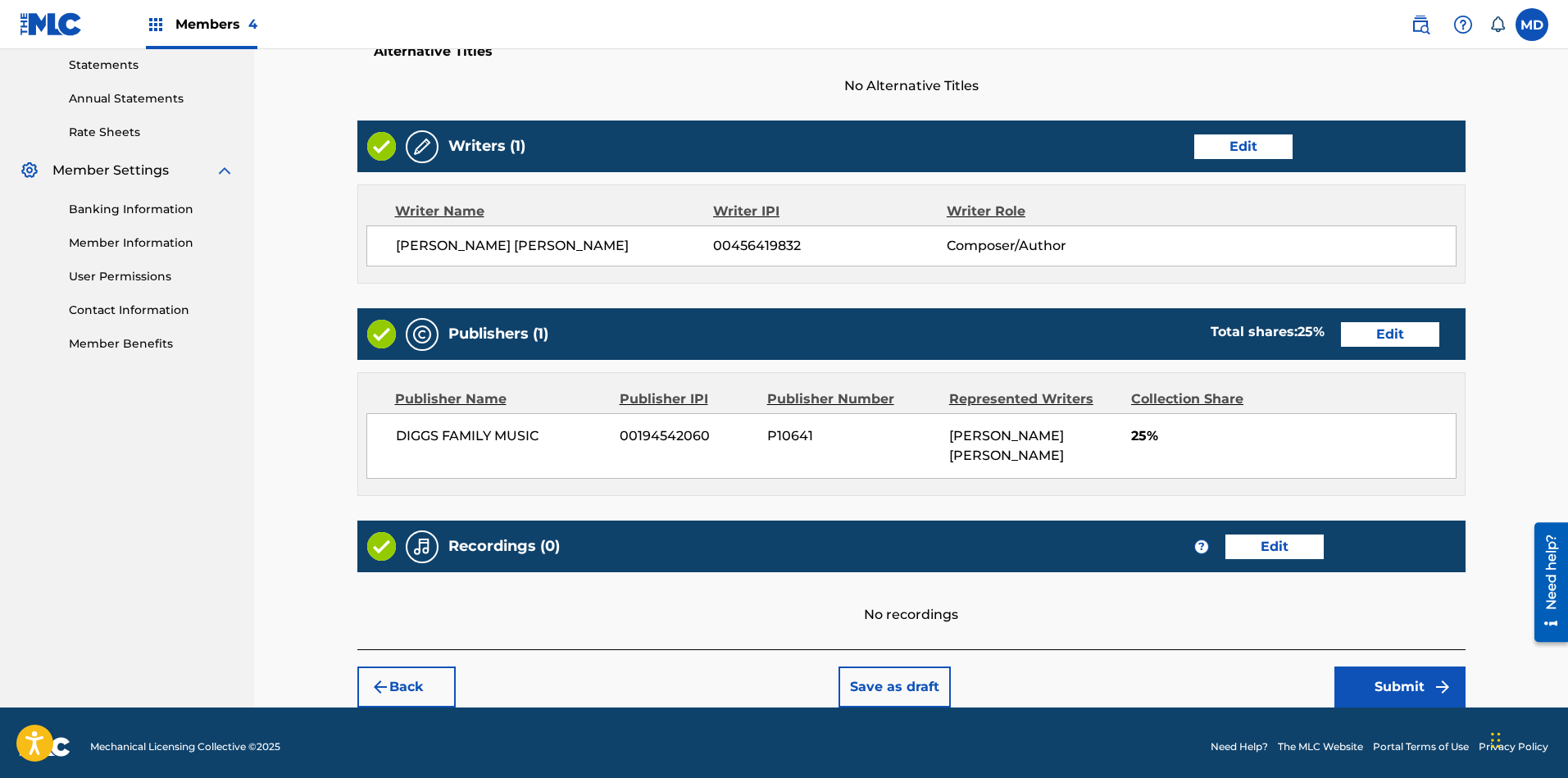
click at [1415, 685] on button "Submit" at bounding box center [1399, 687] width 131 height 41
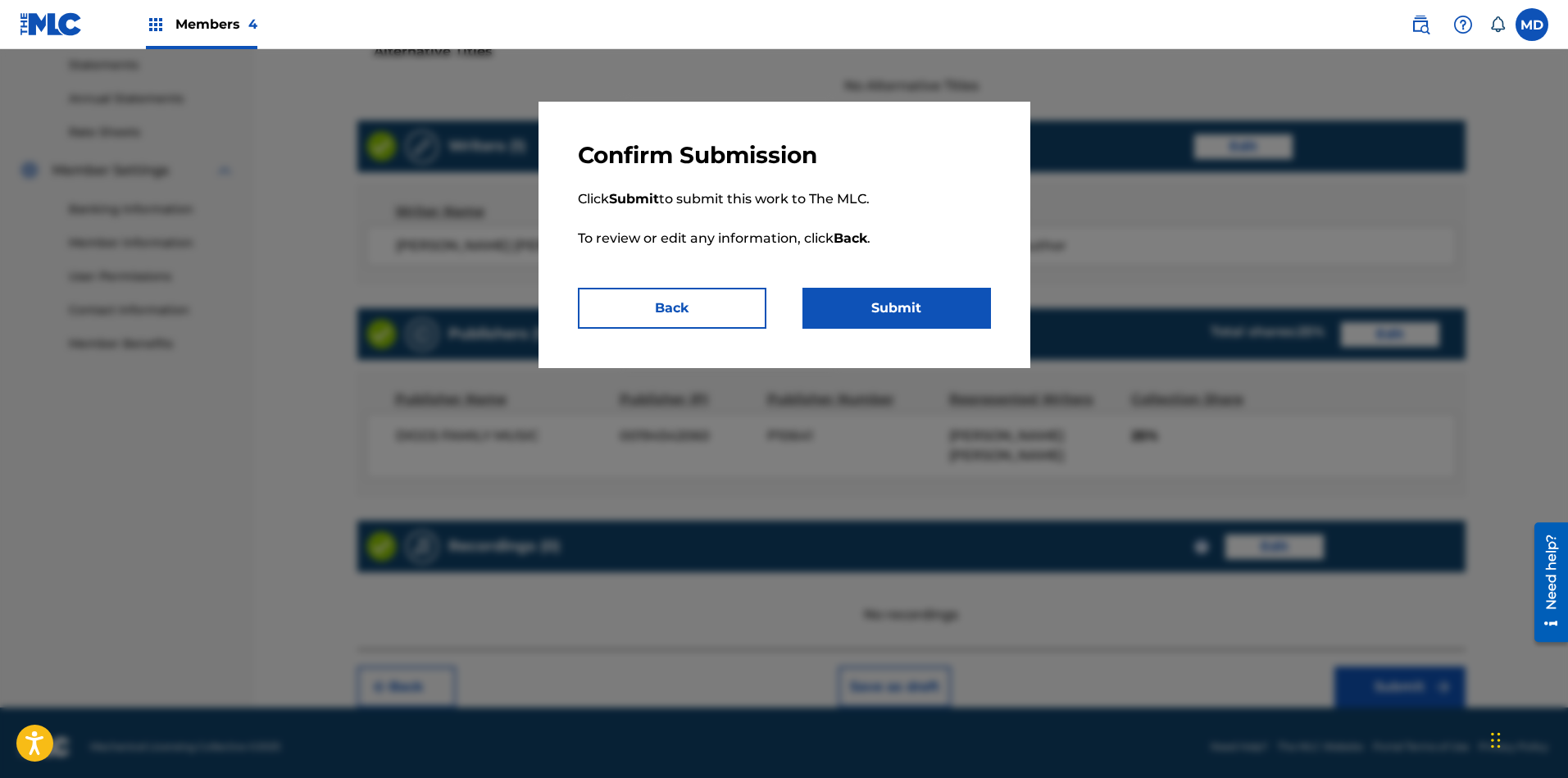
click at [922, 314] on button "Submit" at bounding box center [896, 308] width 189 height 41
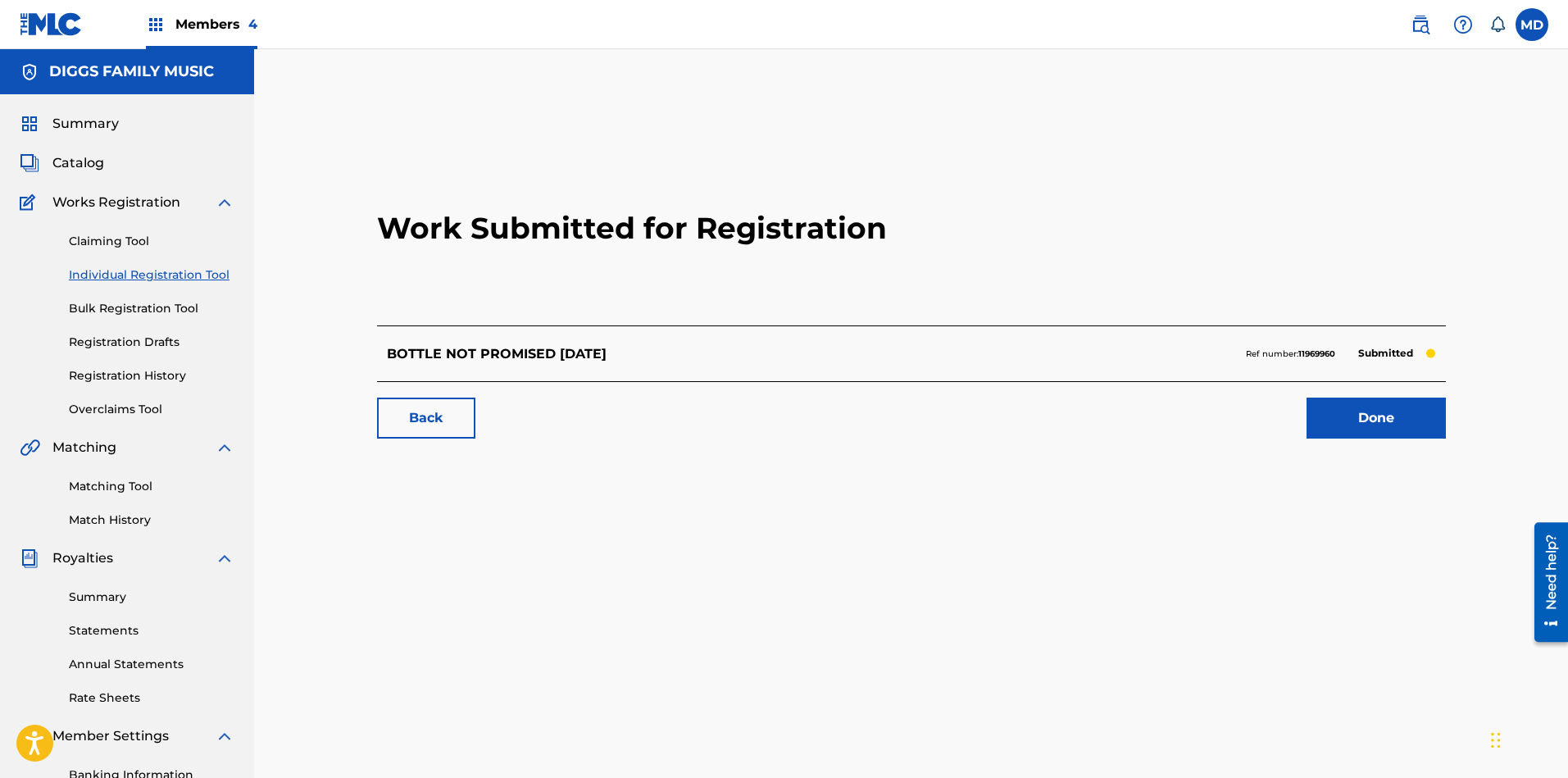
click at [959, 485] on div "Work Submitted for Registration BOTTLE NOT PROMISED TOMORROW Ref number: 119699…" at bounding box center [911, 514] width 1147 height 848
click at [1406, 418] on link "Done" at bounding box center [1376, 418] width 139 height 41
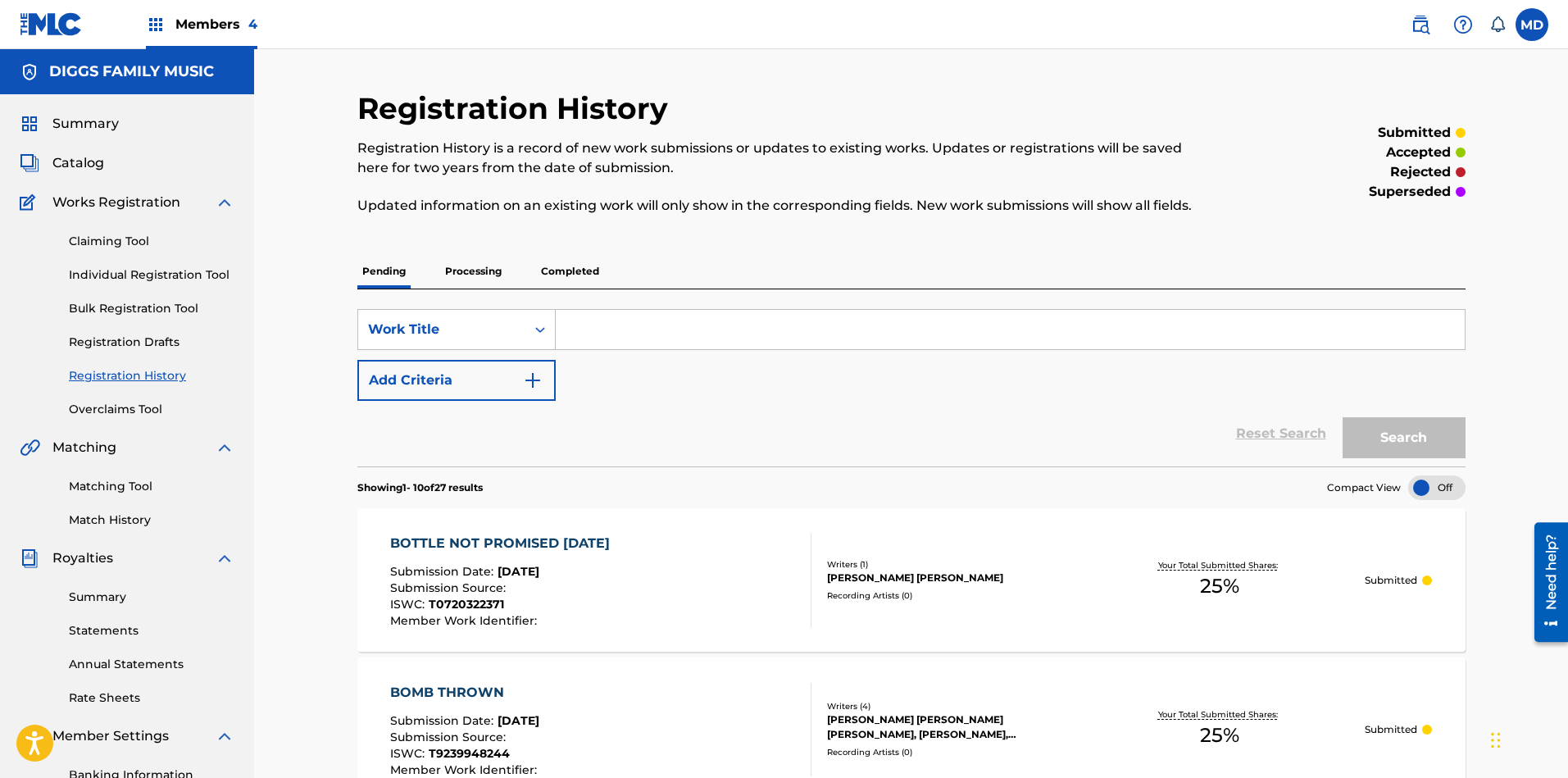
click at [146, 241] on link "Claiming Tool" at bounding box center [151, 241] width 165 height 18
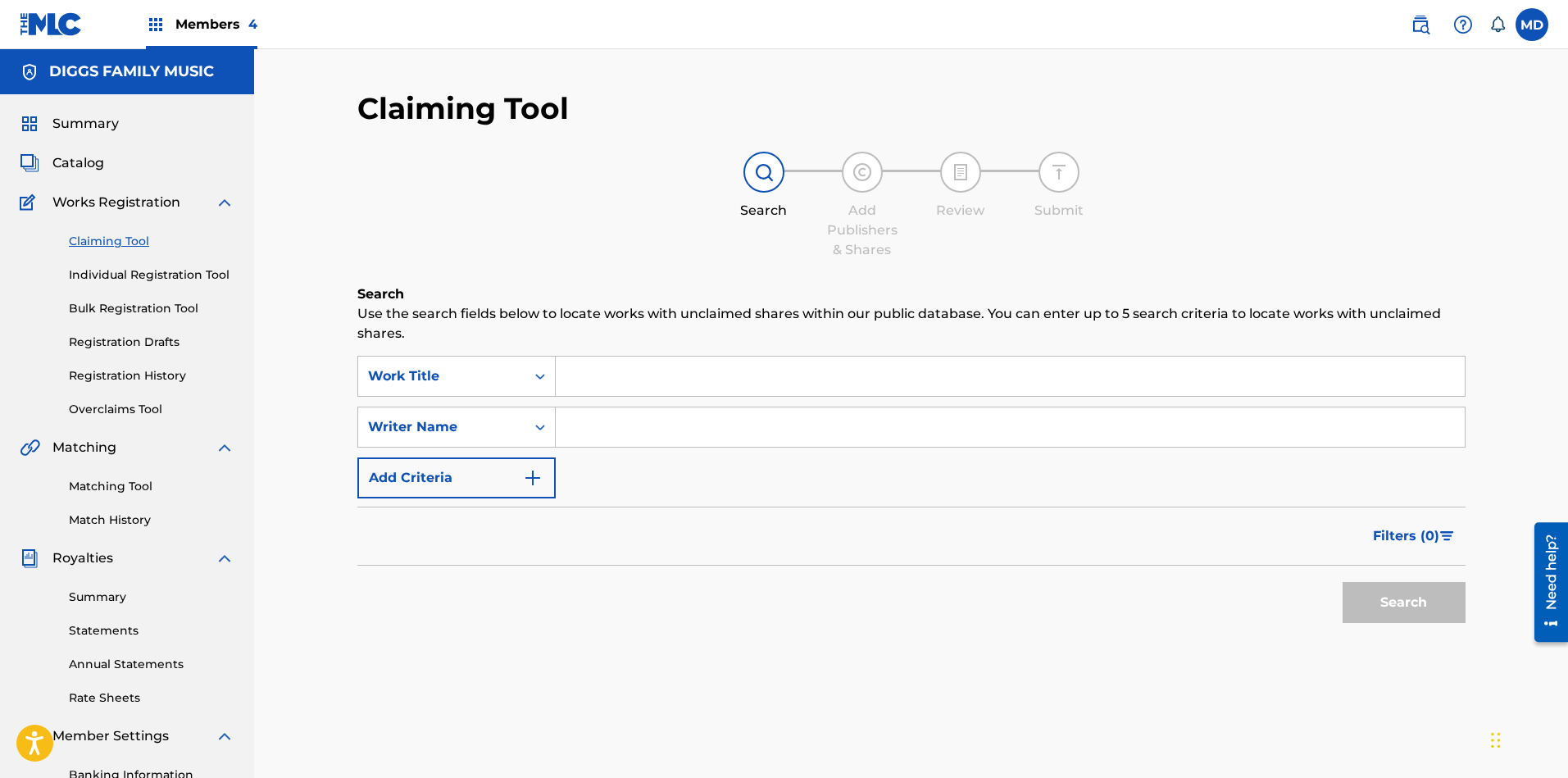
click at [733, 369] on input "Search Form" at bounding box center [1010, 376] width 909 height 39
paste input "BREAD OF LIFE"
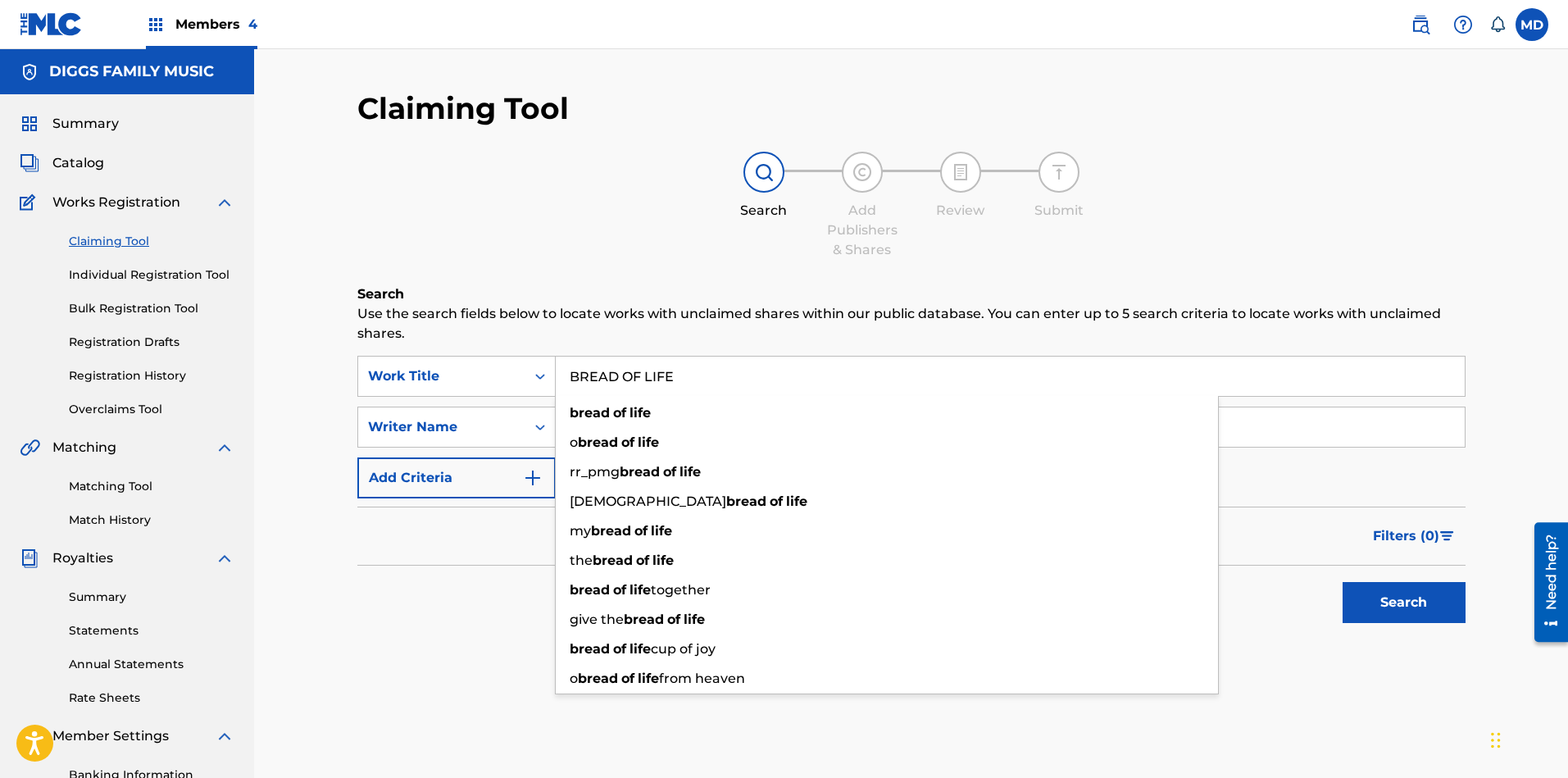
type input "BREAD OF LIFE"
click at [721, 252] on div "Search Add Publishers & Shares Review Submit" at bounding box center [911, 205] width 1108 height 108
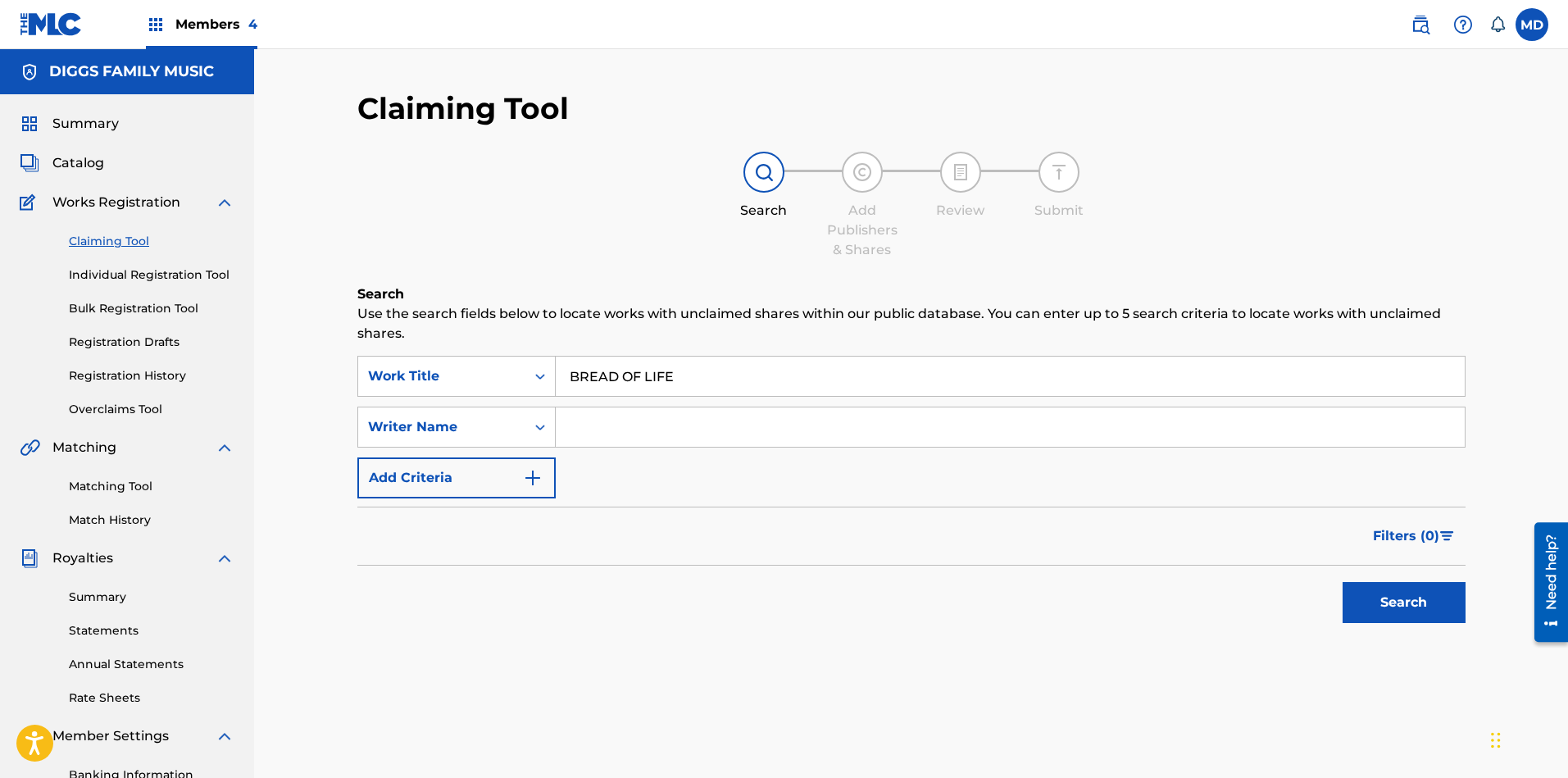
click at [1397, 598] on button "Search" at bounding box center [1404, 602] width 123 height 41
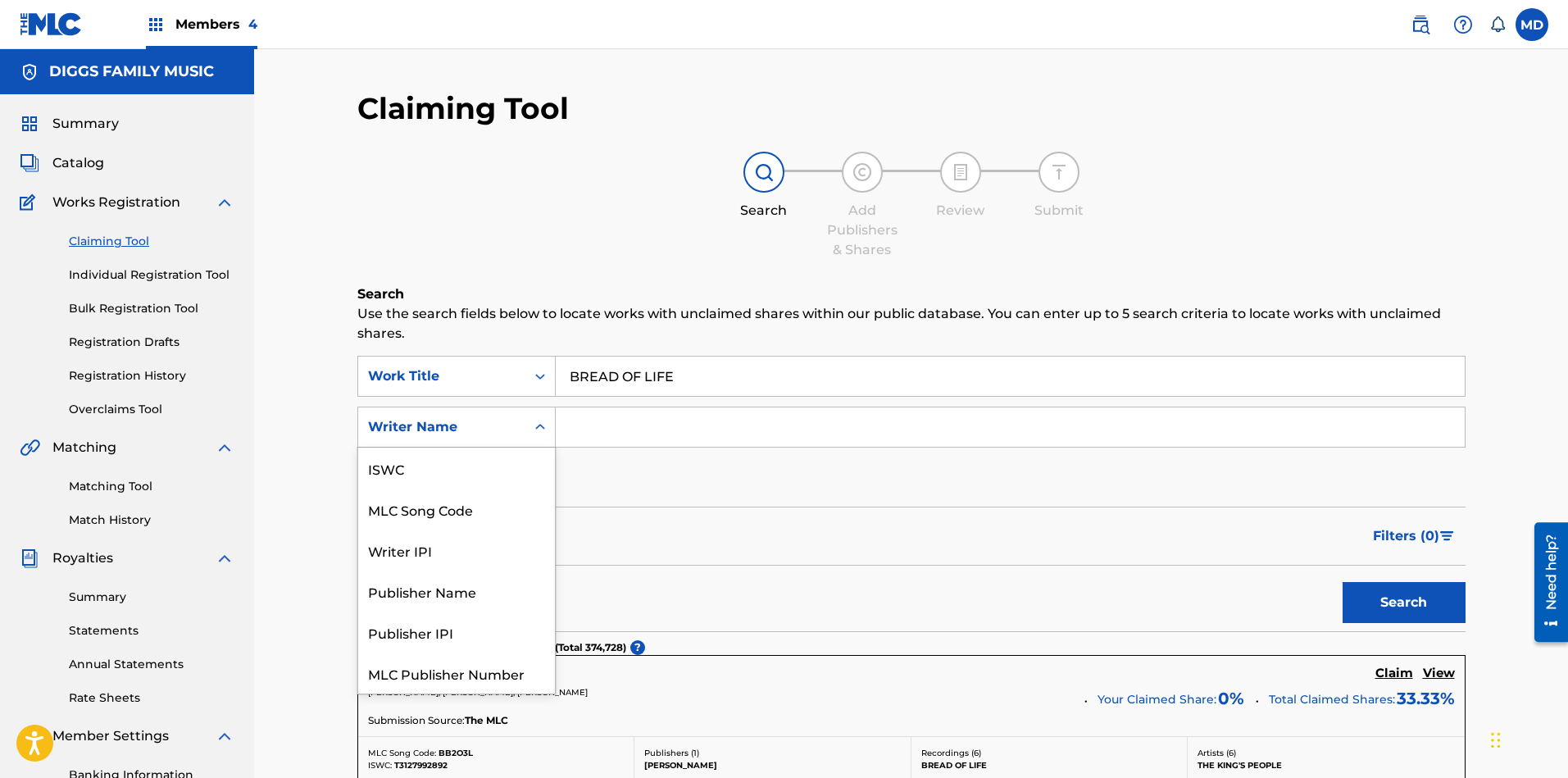
click at [522, 428] on div "Writer Name" at bounding box center [441, 427] width 167 height 31
click at [439, 510] on div "Writer IPI" at bounding box center [456, 509] width 197 height 41
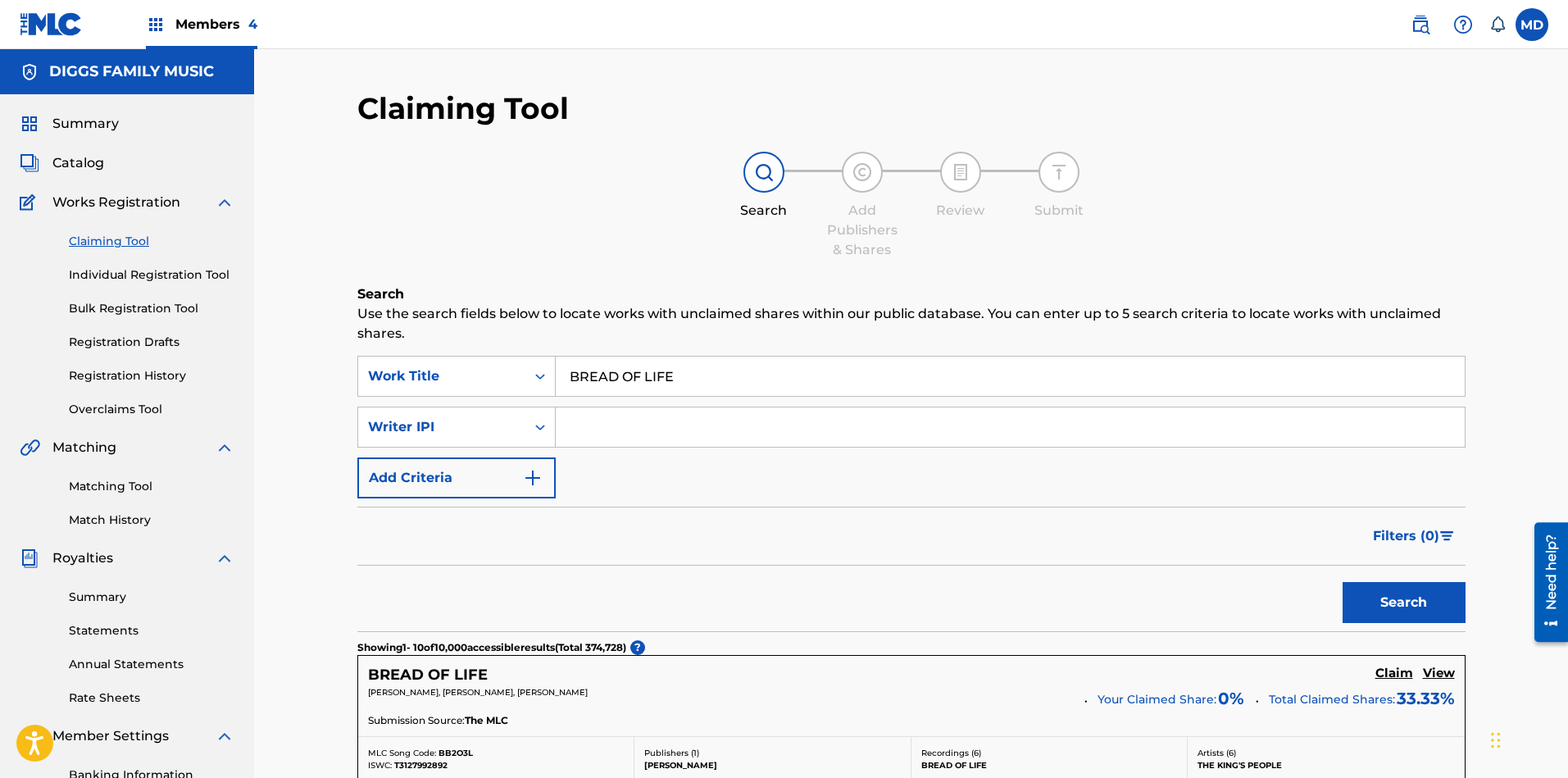
click at [625, 424] on input "Search Form" at bounding box center [1010, 427] width 909 height 39
paste input "00186596709"
type input "00186596709"
click at [1383, 602] on button "Search" at bounding box center [1404, 602] width 123 height 41
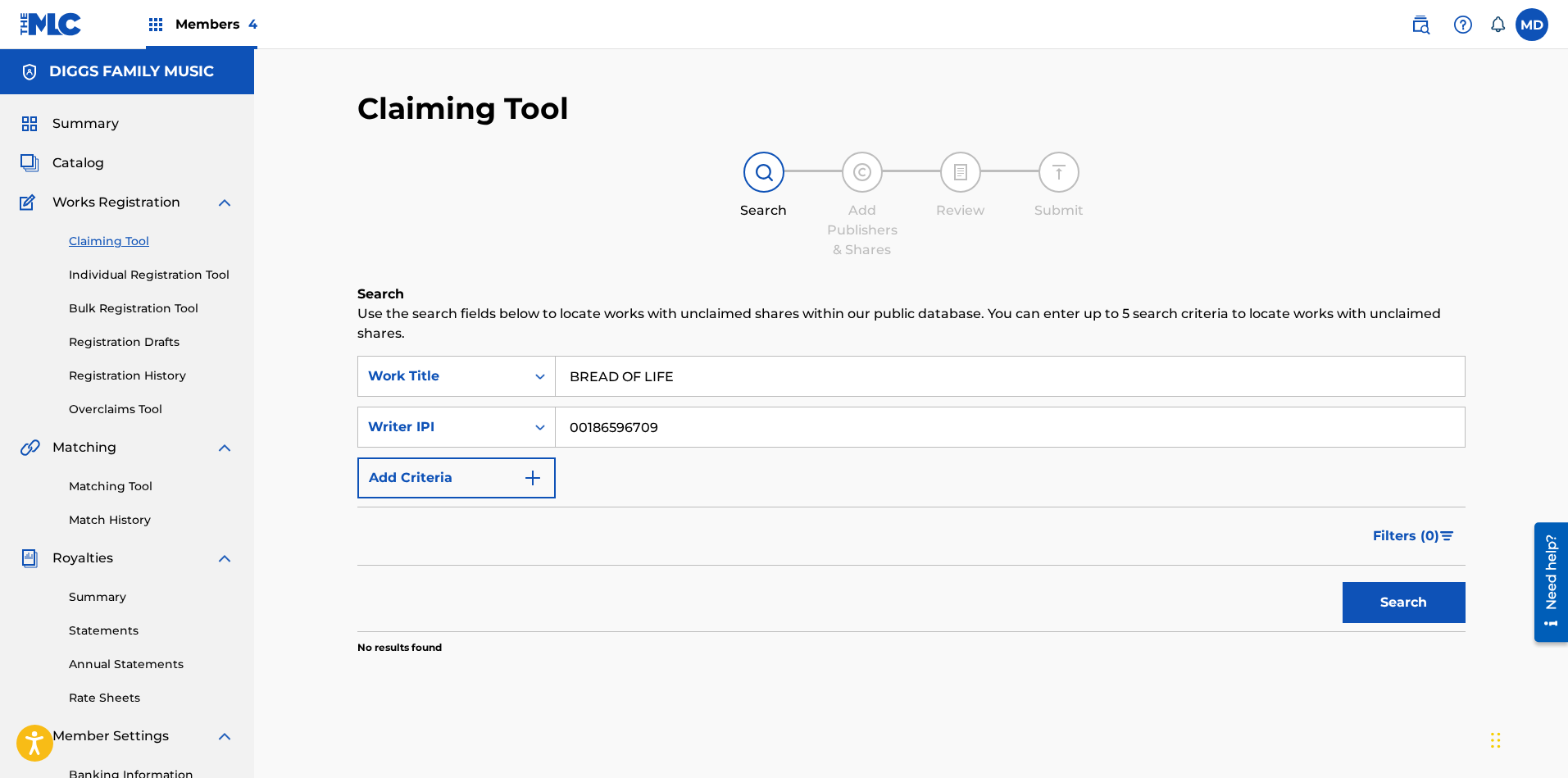
scroll to position [123, 0]
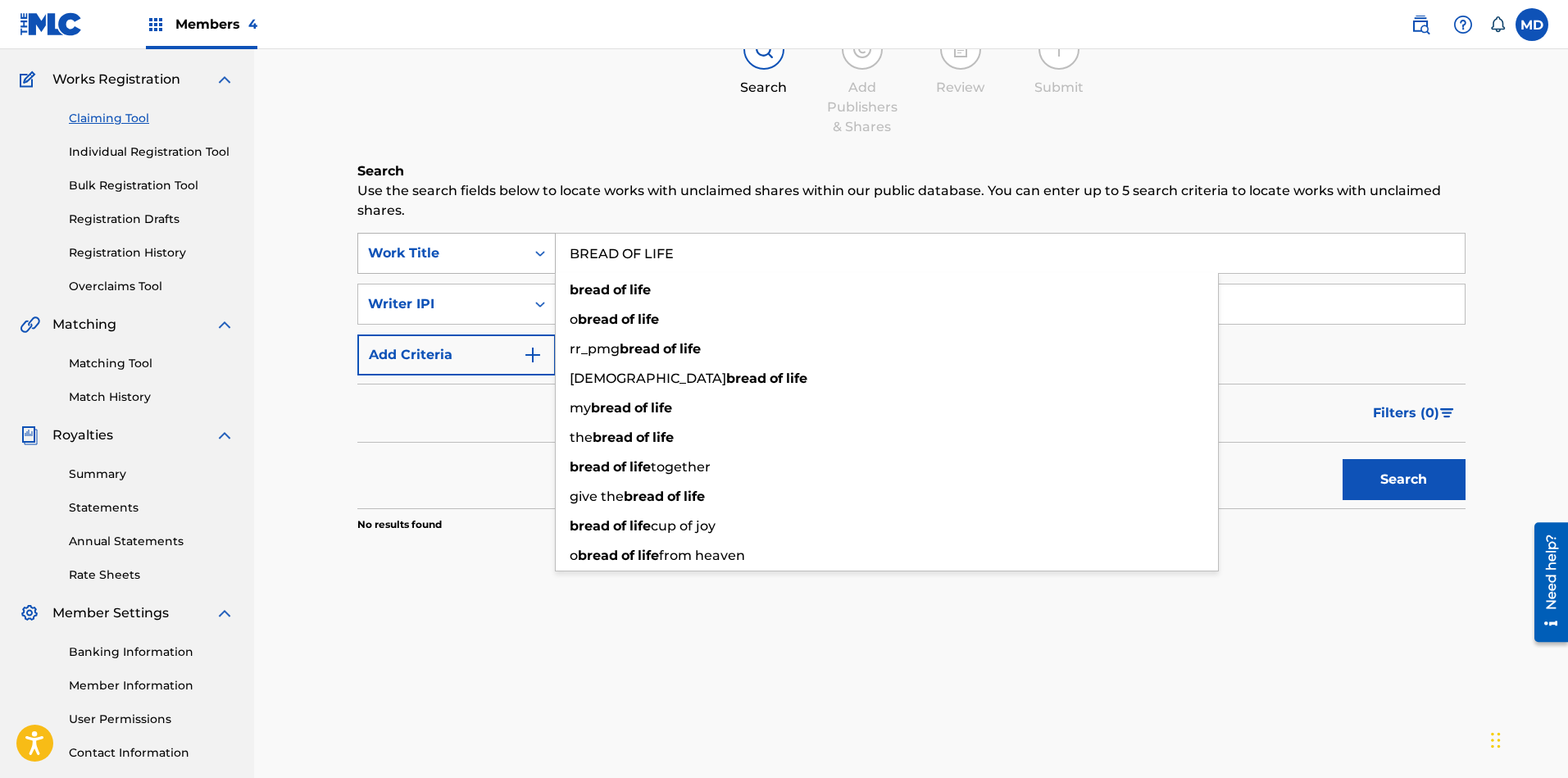
drag, startPoint x: 688, startPoint y: 254, endPoint x: 551, endPoint y: 246, distance: 137.2
click at [552, 246] on div "SearchWithCriteria82f93cd4-6c88-4637-aecd-6c5db237c89e Work Title BREAD OF LIFE…" at bounding box center [911, 253] width 1108 height 41
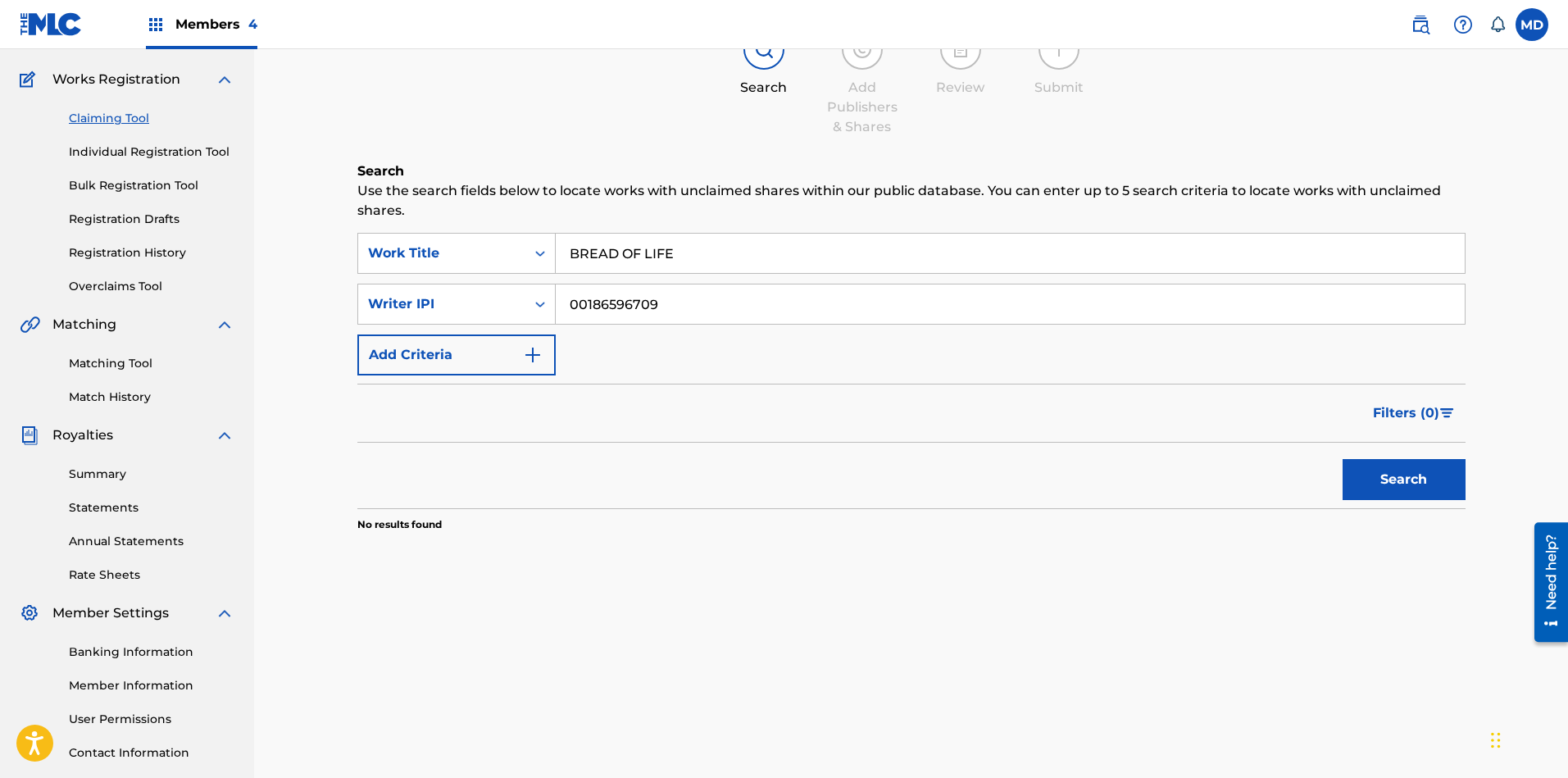
click at [118, 152] on link "Individual Registration Tool" at bounding box center [151, 152] width 165 height 18
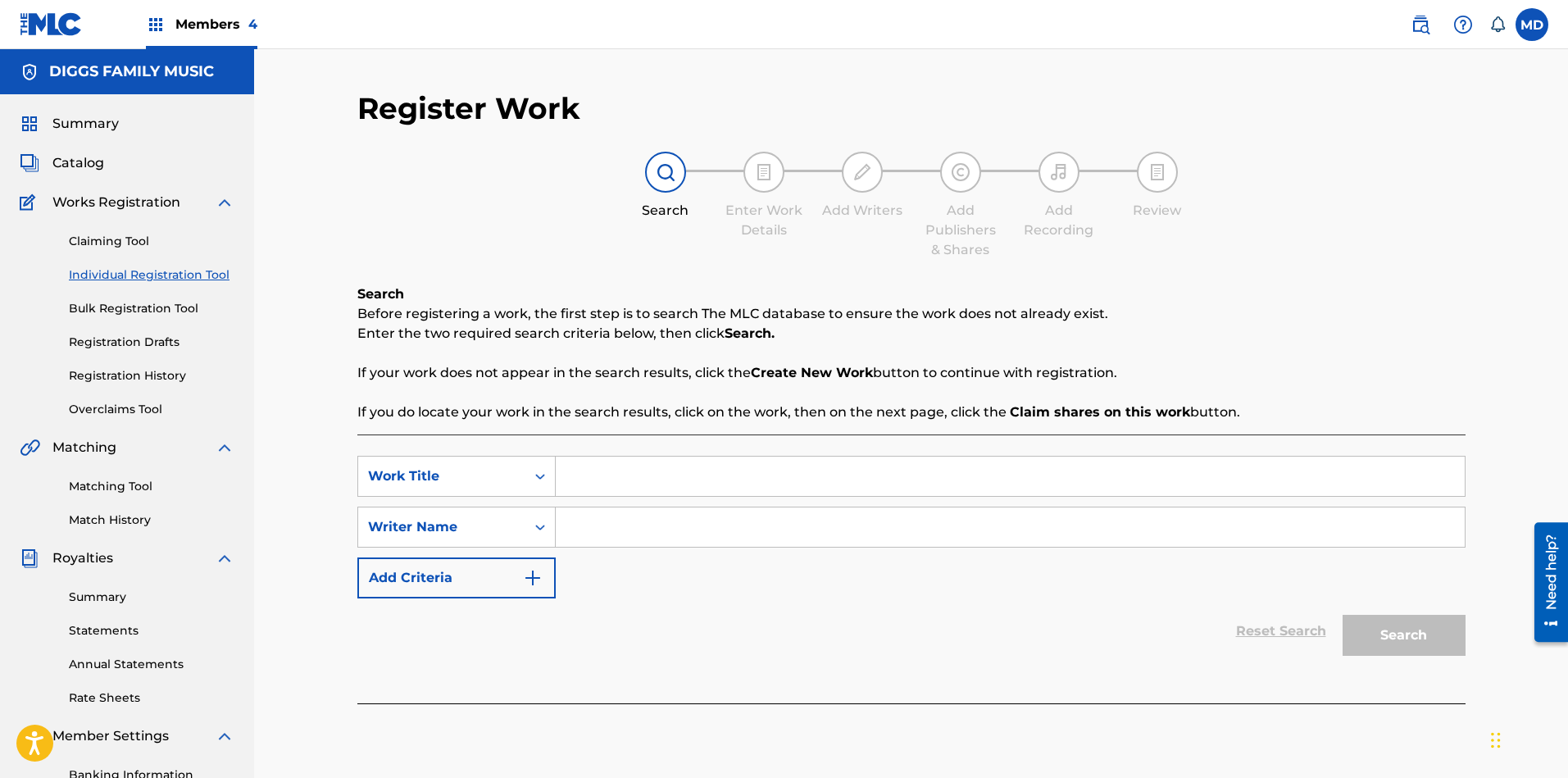
click at [618, 482] on input "Search Form" at bounding box center [1010, 475] width 909 height 39
paste input "BREAD OF LIFE"
type input "BREAD OF LIFE"
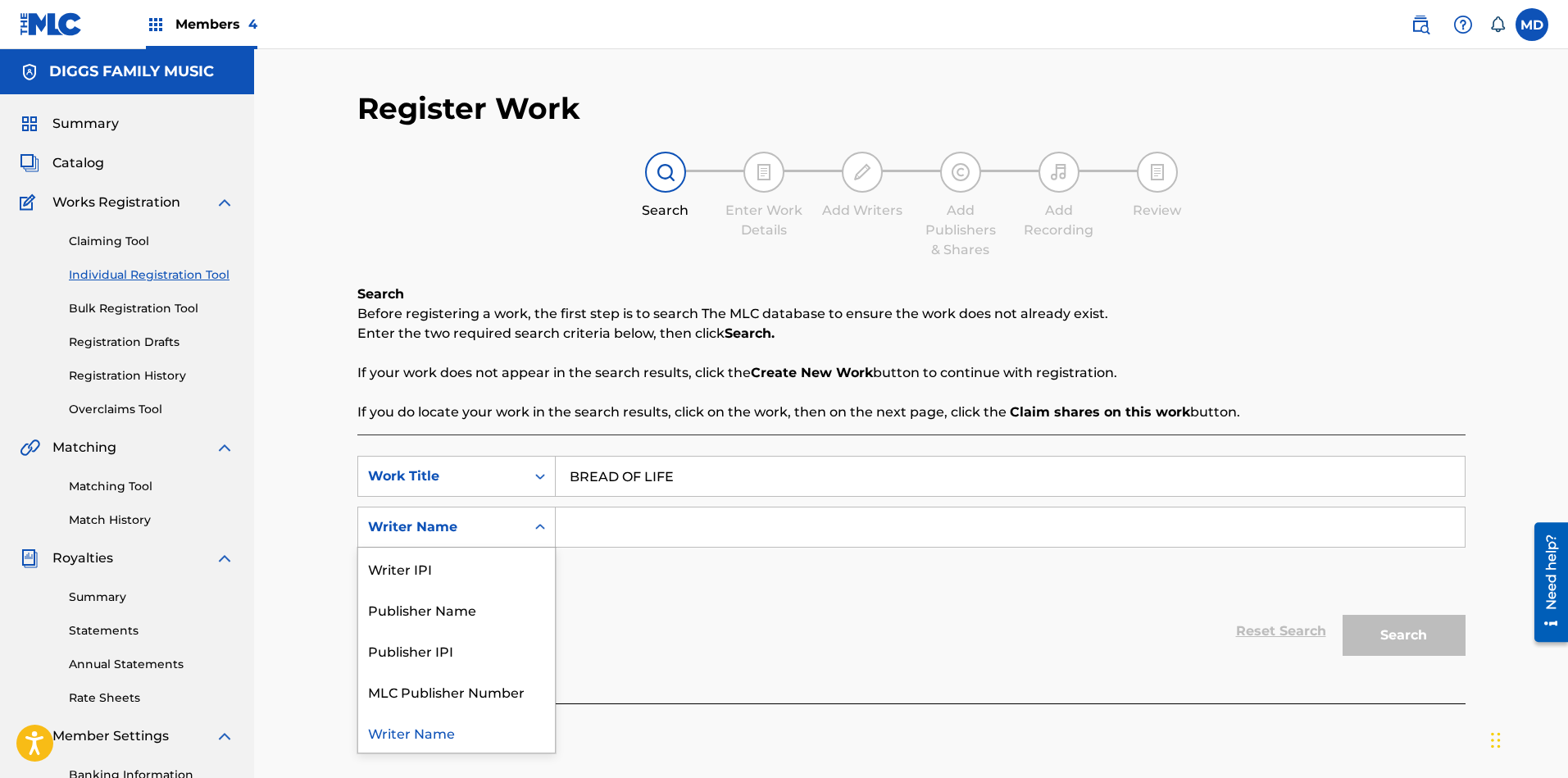
click at [500, 529] on div "Writer Name" at bounding box center [442, 526] width 148 height 19
click at [473, 559] on div "Writer IPI" at bounding box center [456, 568] width 197 height 41
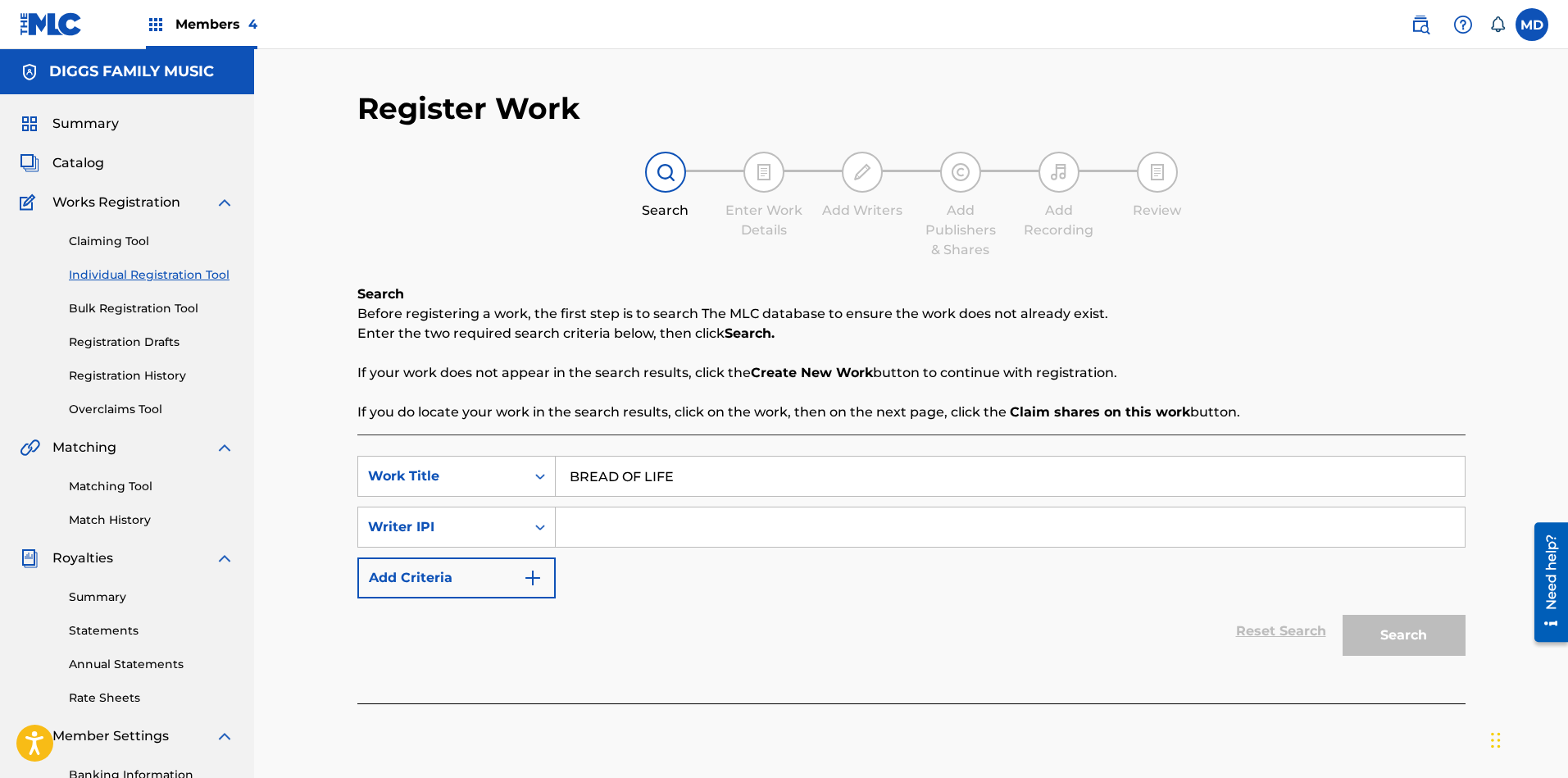
click at [672, 520] on input "Search Form" at bounding box center [1010, 526] width 909 height 39
paste input "00186596709"
type input "00186596709"
click at [1427, 635] on button "Search" at bounding box center [1404, 635] width 123 height 41
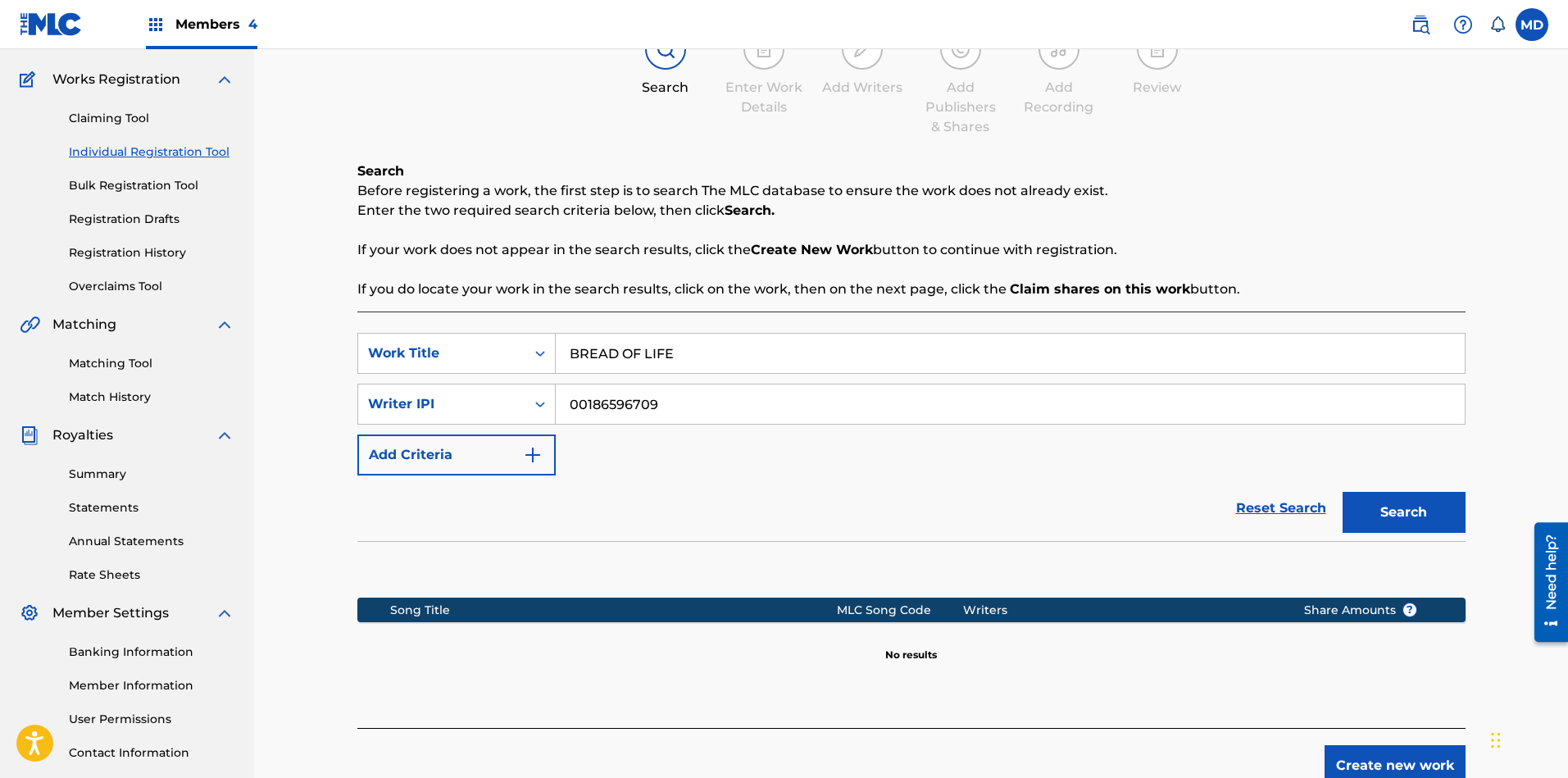
scroll to position [237, 0]
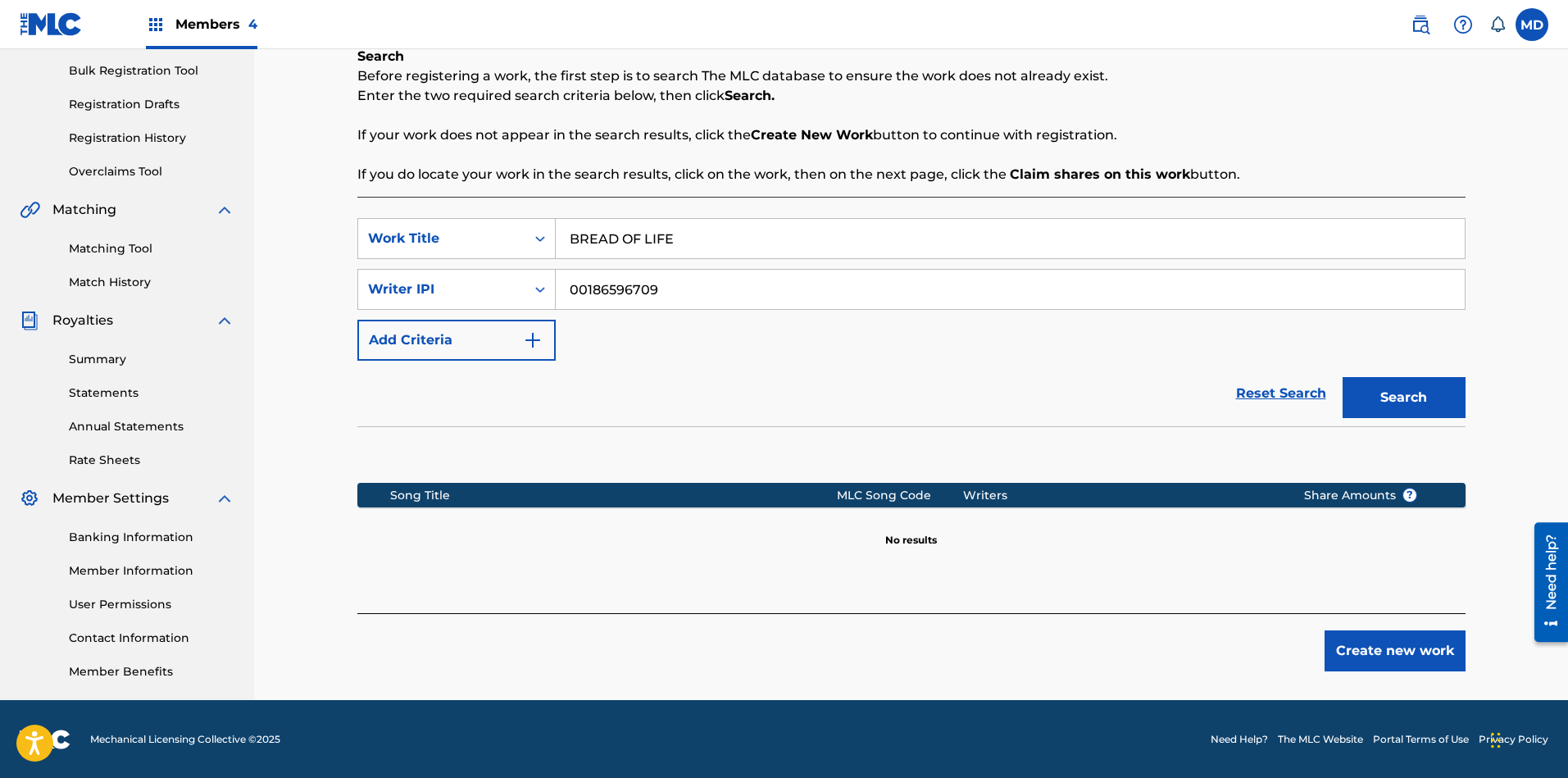
click at [1373, 655] on button "Create new work" at bounding box center [1394, 651] width 141 height 41
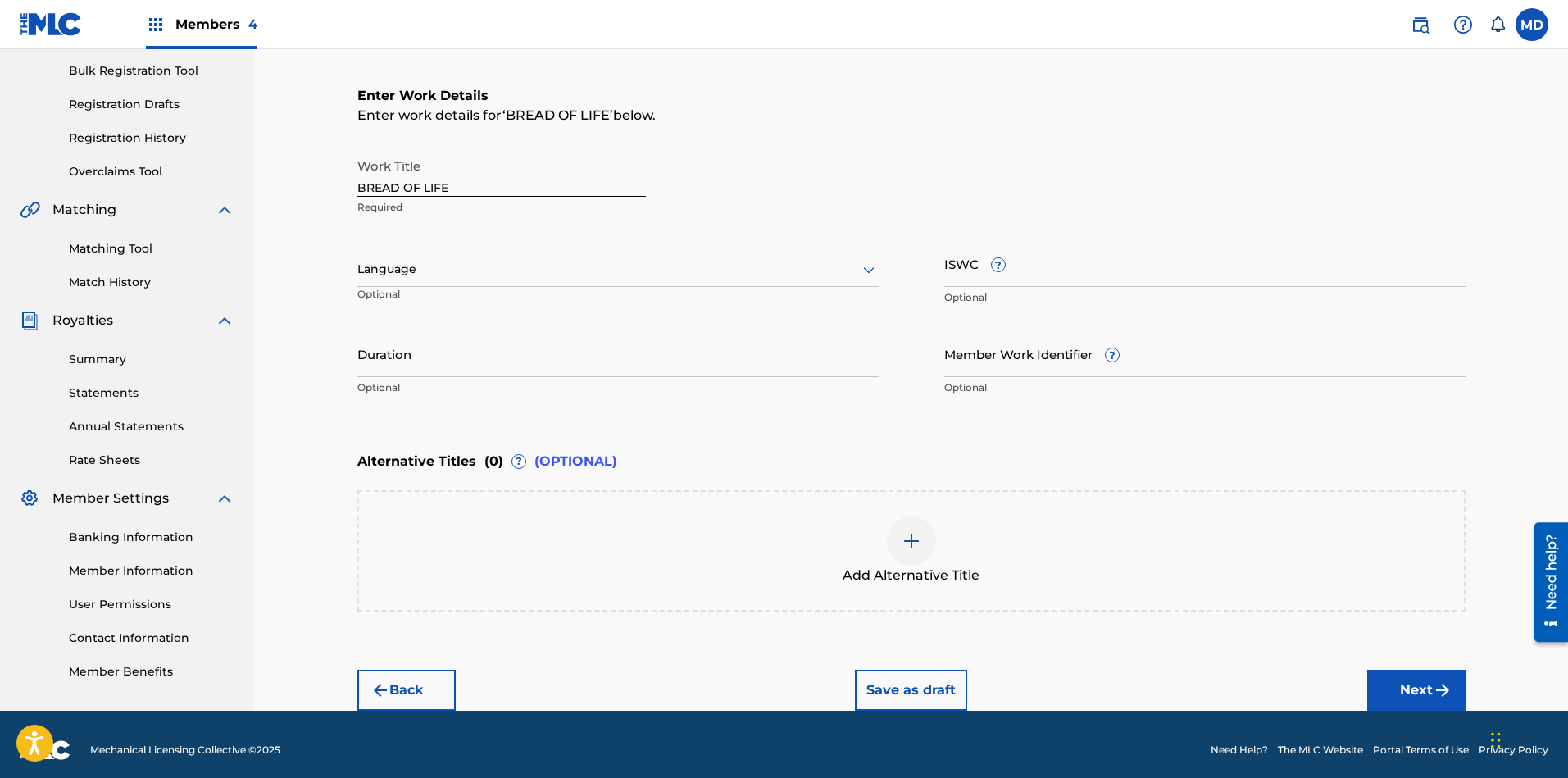
click at [697, 257] on div "Language" at bounding box center [618, 269] width 522 height 34
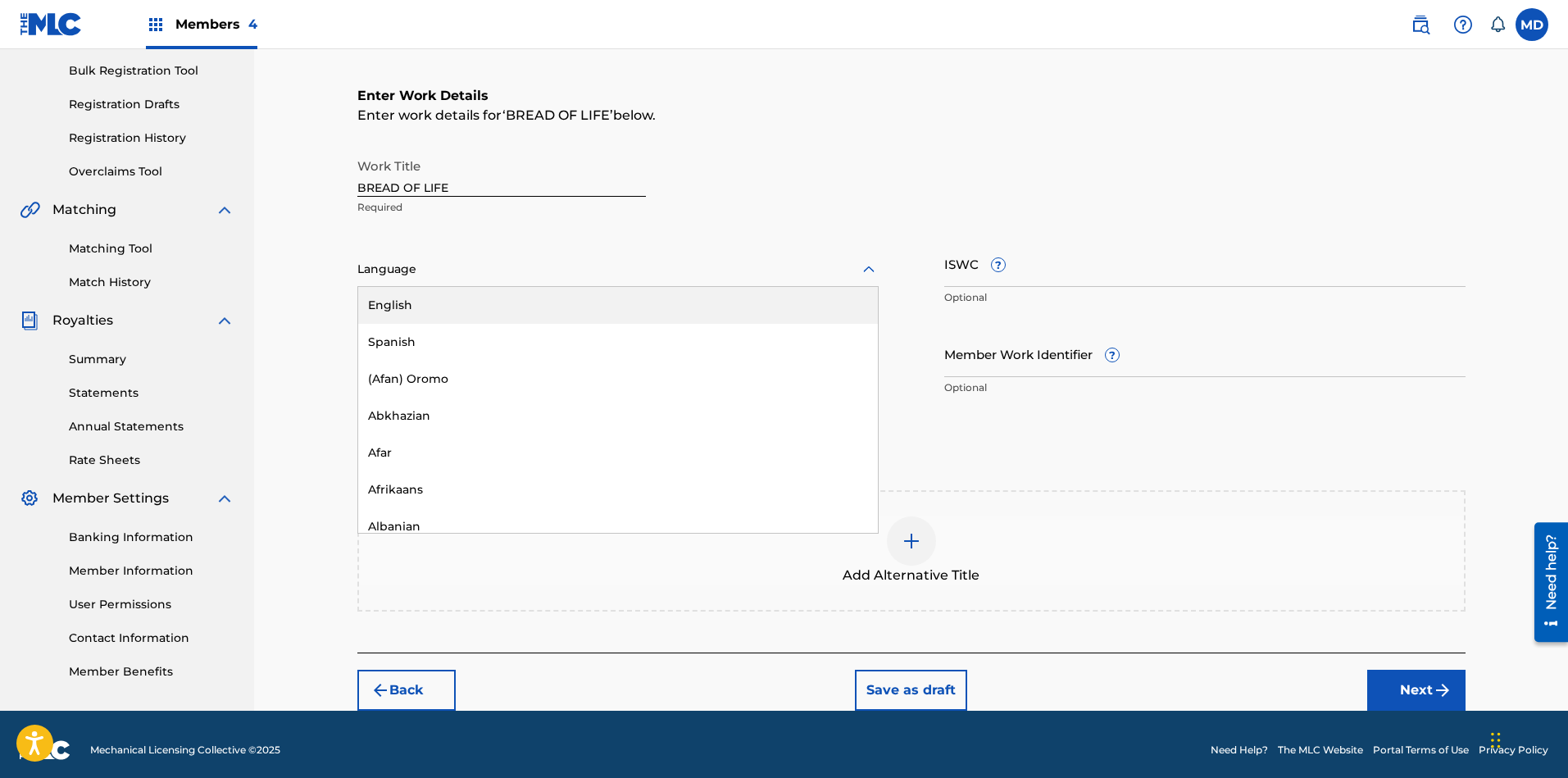
click at [626, 303] on div "English" at bounding box center [618, 305] width 520 height 37
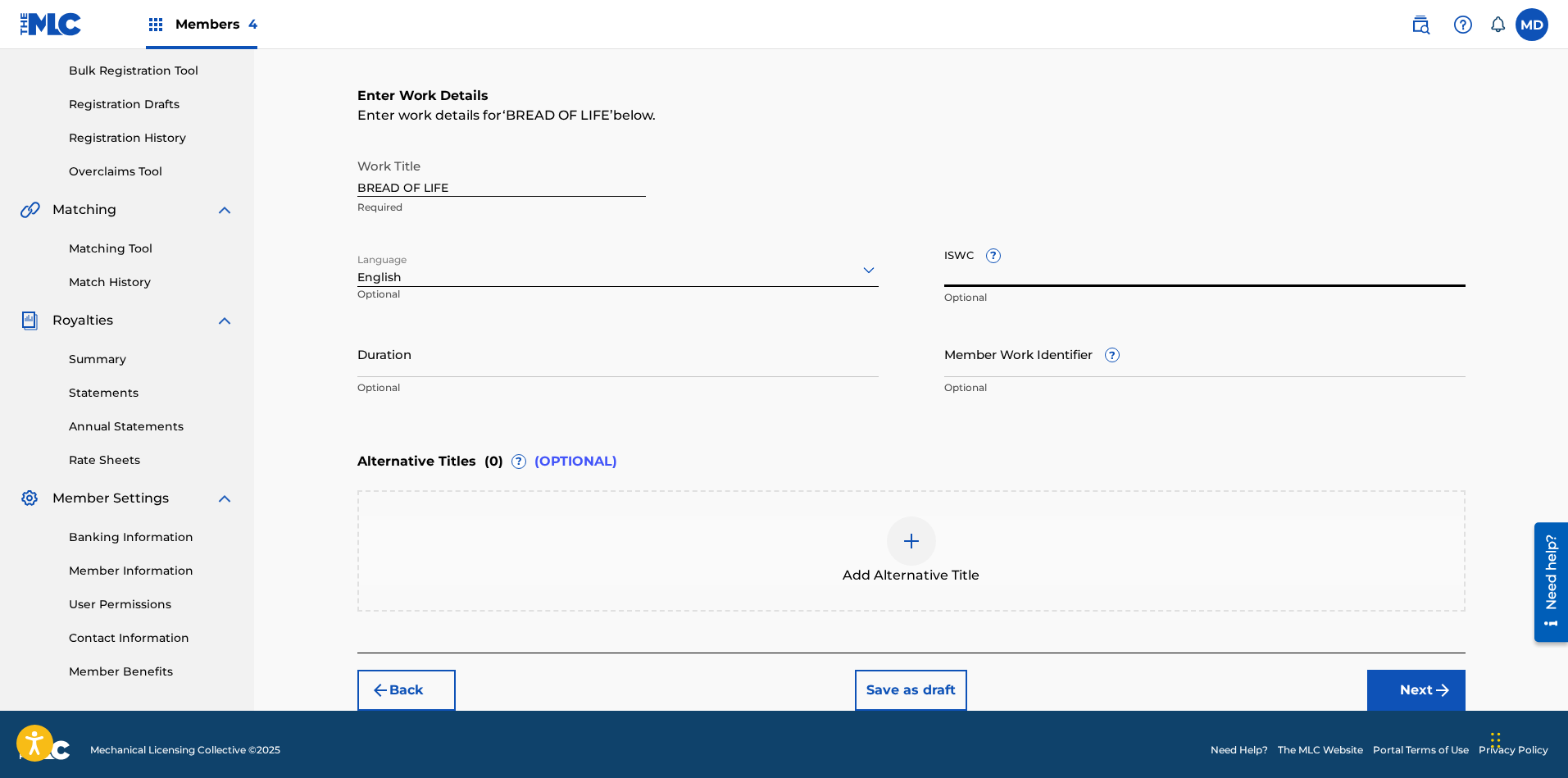
click at [1072, 263] on input "ISWC ?" at bounding box center [1205, 263] width 522 height 47
paste input "T-912.354.134-4"
type input "T-912.354.134-4"
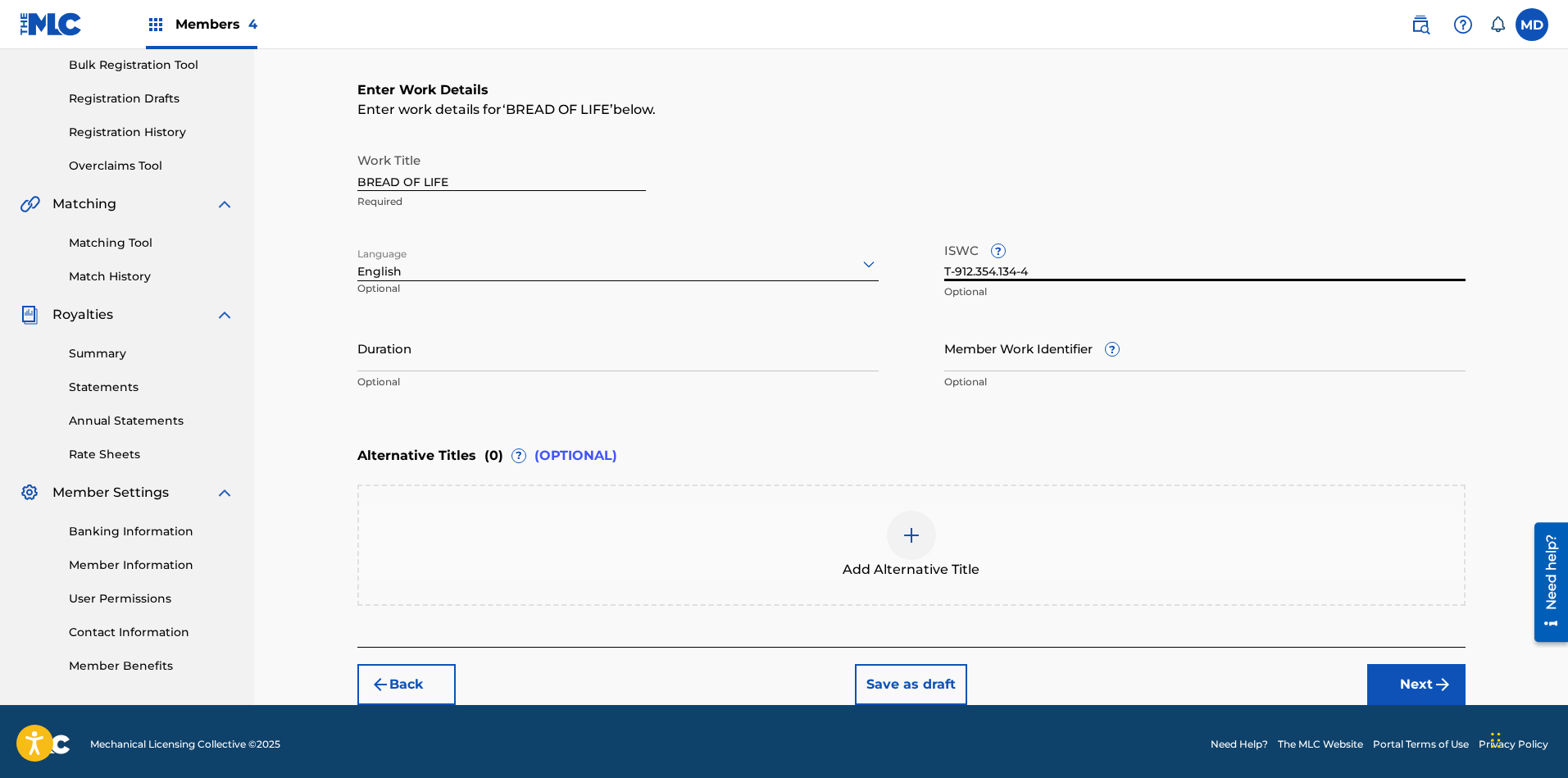
scroll to position [248, 0]
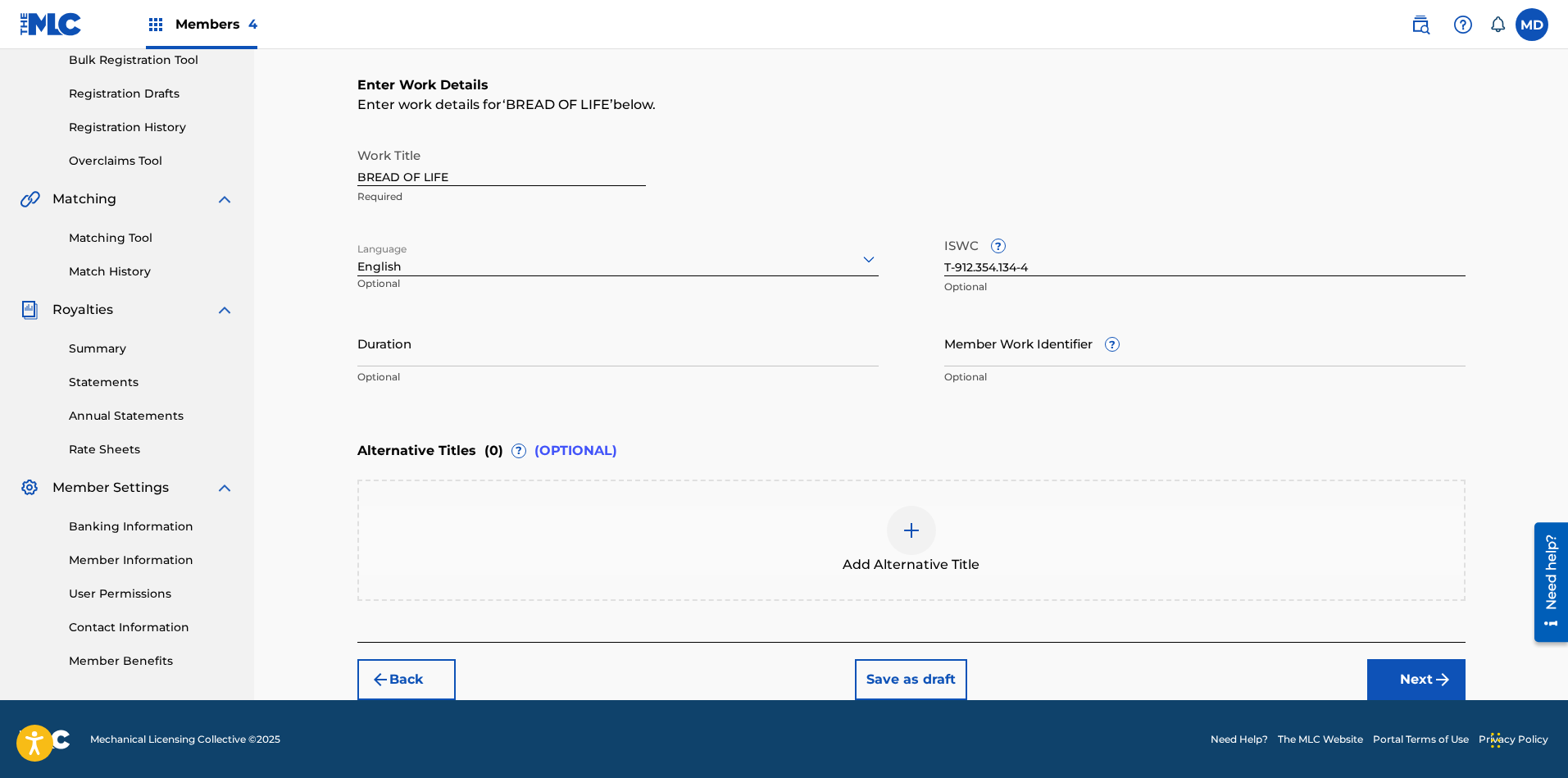
click at [1394, 670] on button "Next" at bounding box center [1415, 679] width 98 height 41
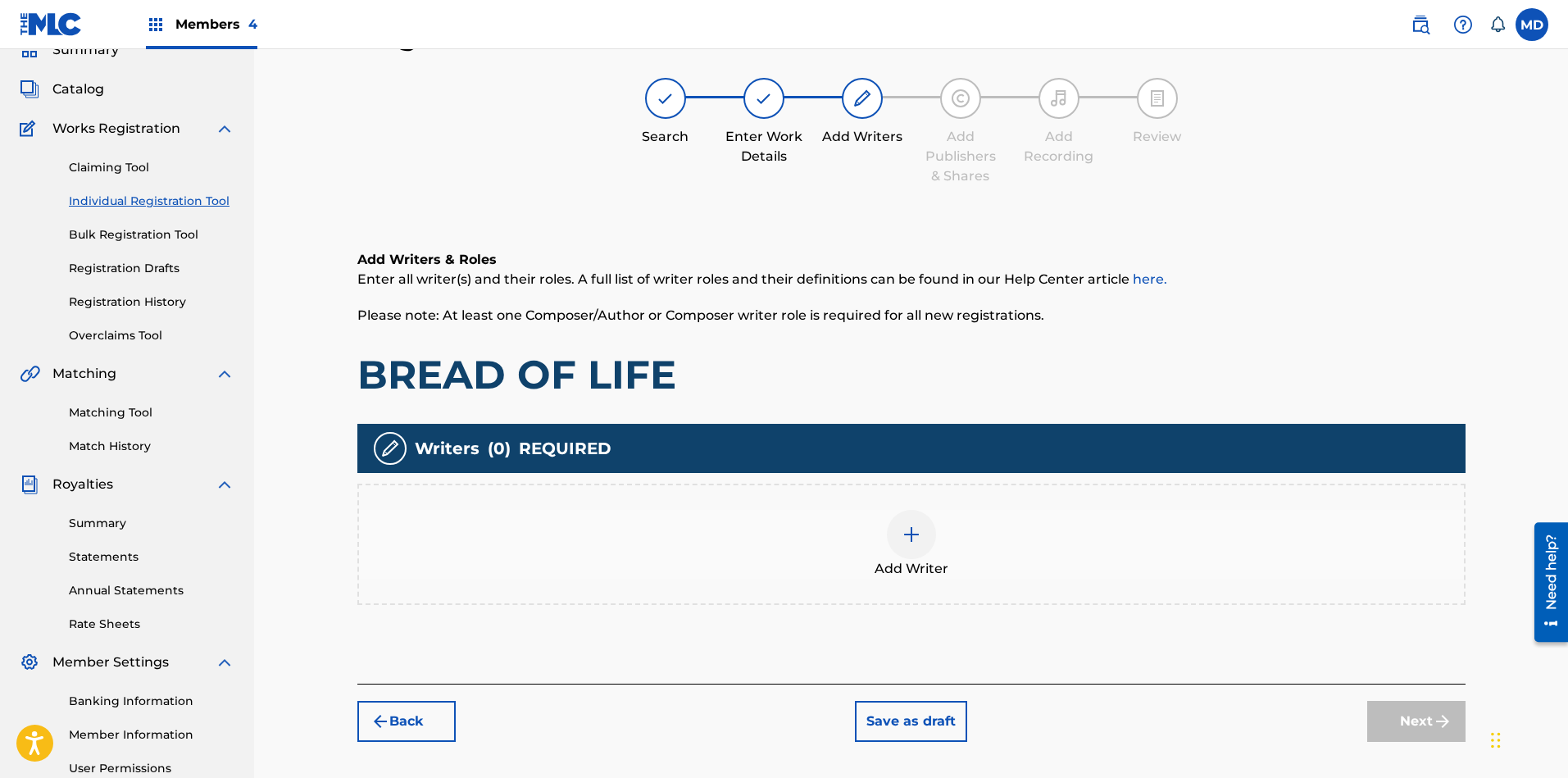
scroll to position [74, 0]
click at [908, 544] on div at bounding box center [911, 534] width 49 height 49
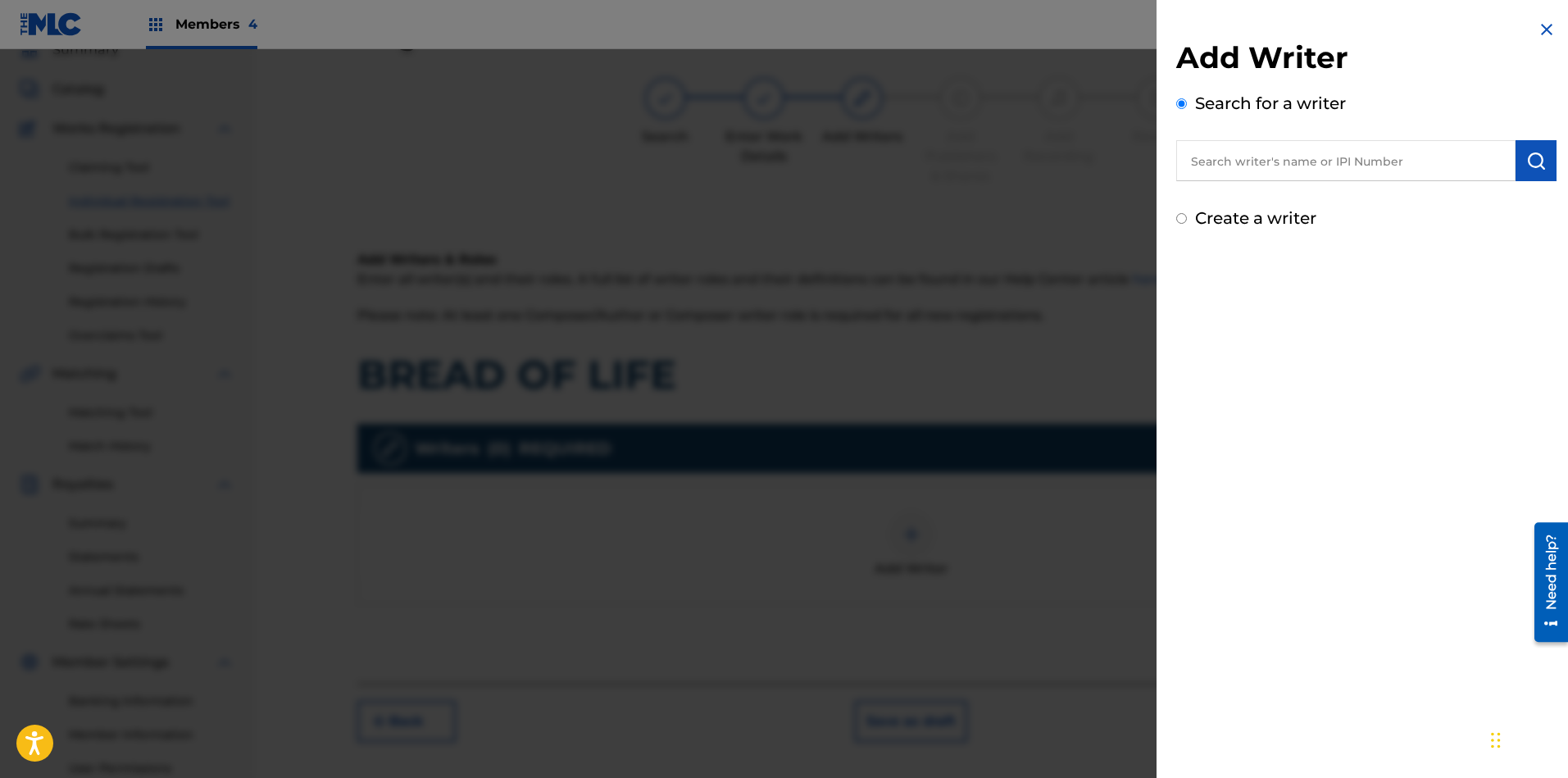
click at [1275, 162] on input "text" at bounding box center [1346, 160] width 340 height 41
paste input "00186596709"
type input "00186596709"
click at [1526, 157] on img "submit" at bounding box center [1535, 160] width 19 height 19
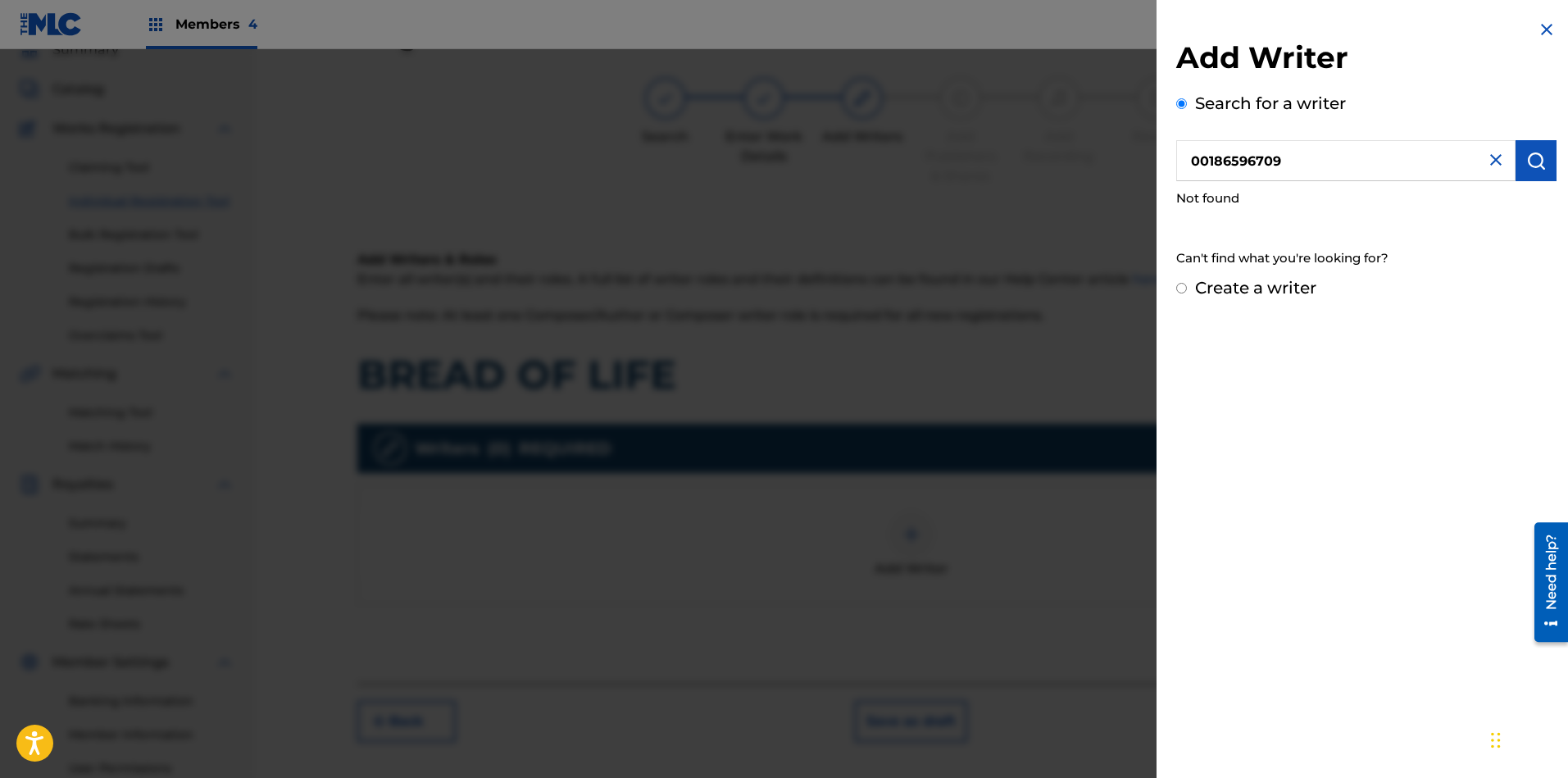
click at [1180, 285] on input "Create a writer" at bounding box center [1181, 288] width 11 height 11
radio input "false"
radio input "true"
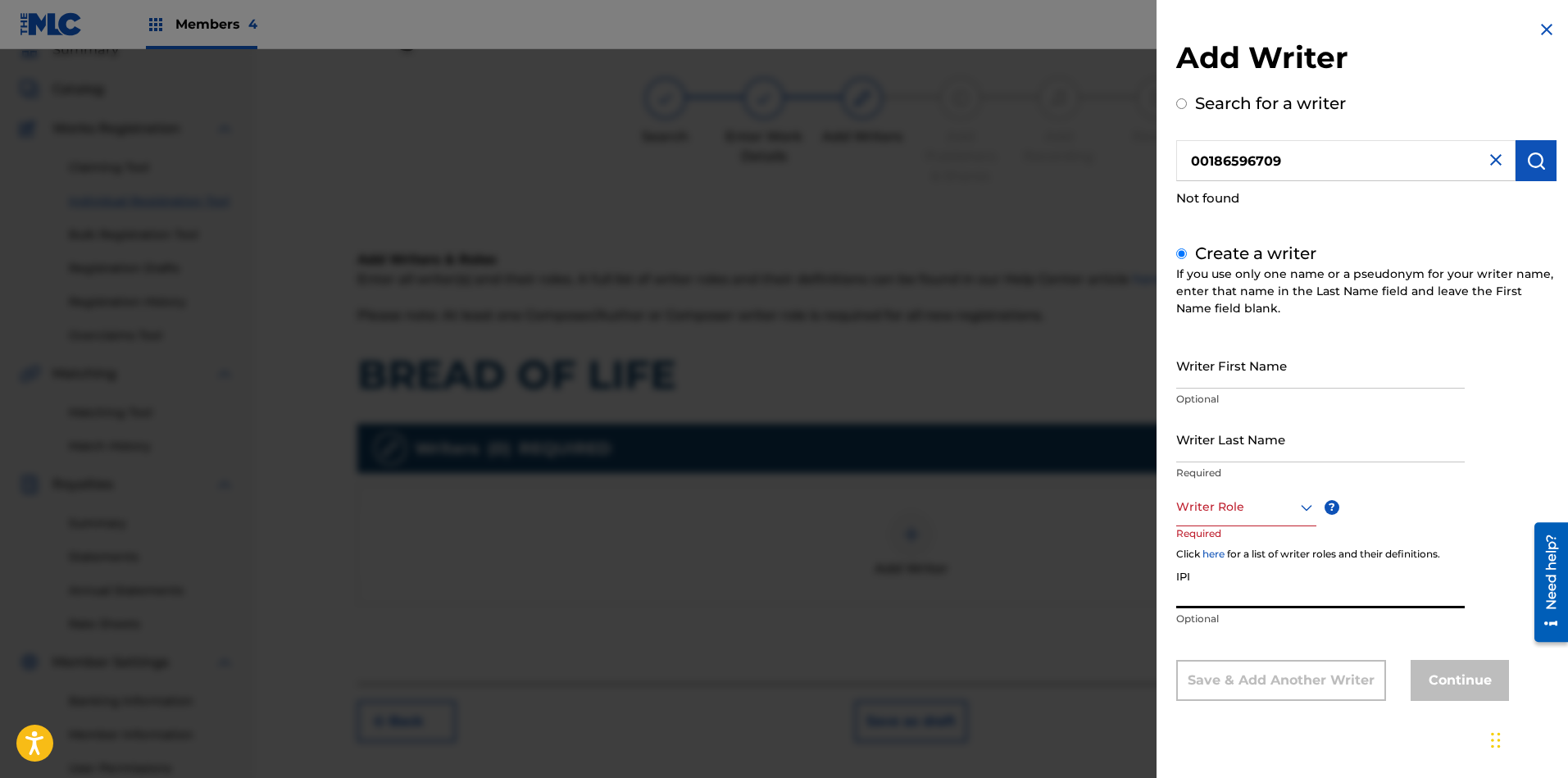
click at [1223, 586] on input "IPI" at bounding box center [1321, 584] width 288 height 47
paste input "00186596709"
type input "00186596709"
click at [1241, 519] on div "Writer Role" at bounding box center [1246, 507] width 140 height 37
click at [1234, 543] on div "Composer/Author" at bounding box center [1246, 544] width 138 height 37
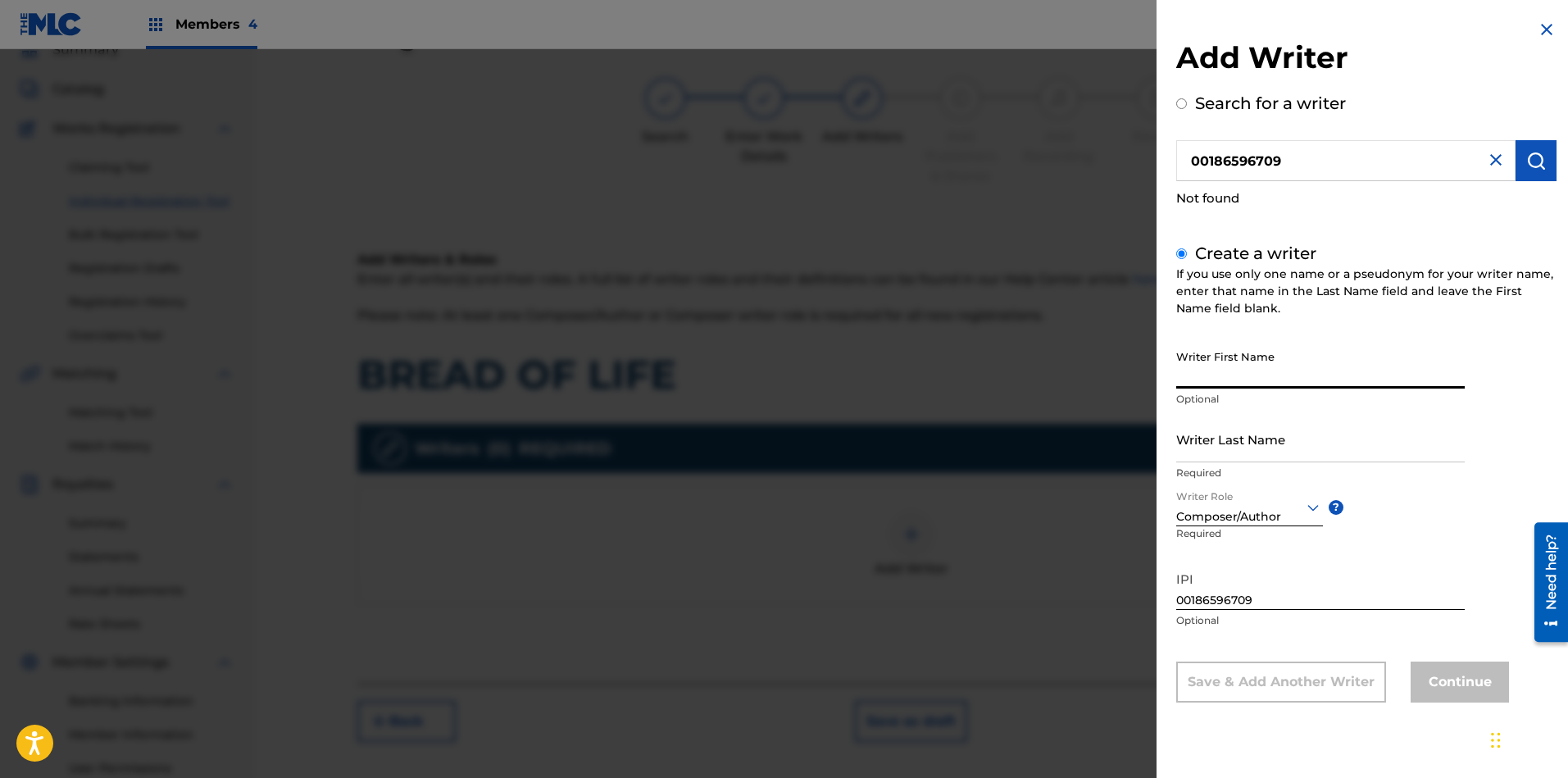
click at [1314, 366] on input "Writer First Name" at bounding box center [1321, 366] width 288 height 47
paste input "ISAAC KENEON F"
type input "ISAAC KENEON F"
click at [1304, 431] on input "Writer Last Name" at bounding box center [1321, 439] width 288 height 47
paste input "ISAAC KENEON F"
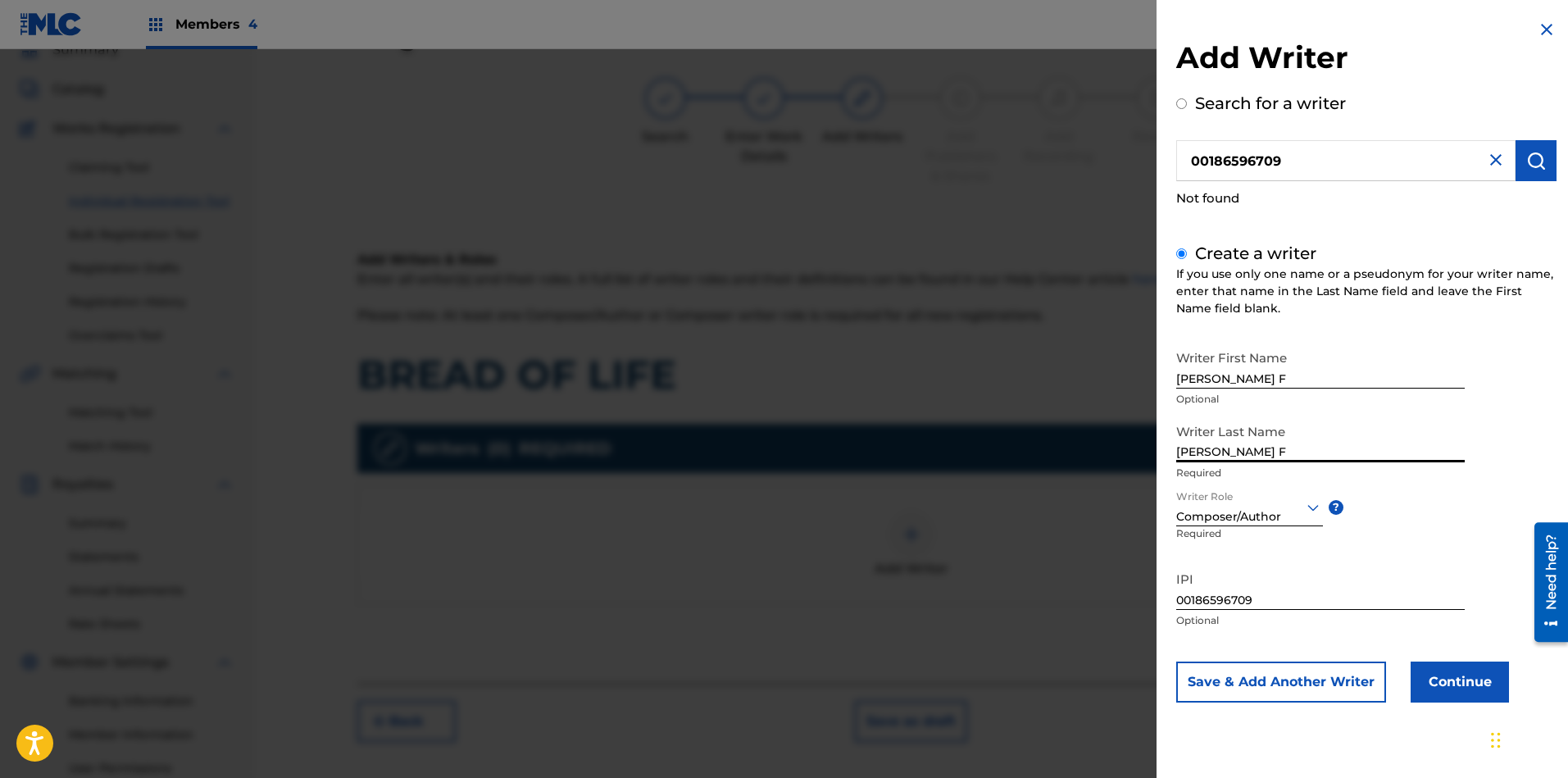
type input "ISAAC KENEON F"
click at [1214, 376] on input "ISAAC KENEON F" at bounding box center [1321, 366] width 288 height 47
type input "KENEON F"
click at [1298, 453] on input "ISAAC KENEON F" at bounding box center [1321, 439] width 288 height 47
type input "ISAAC"
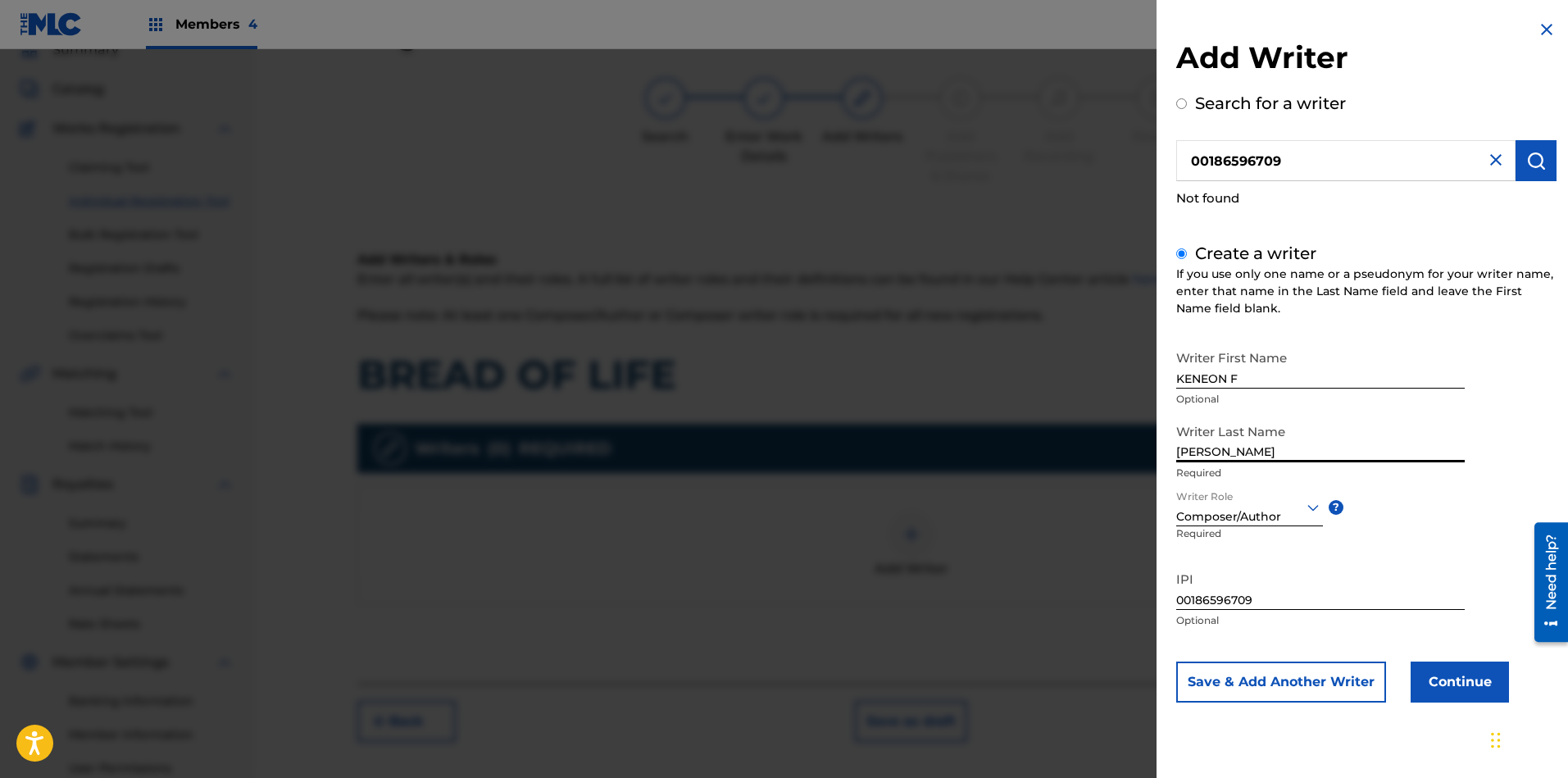
click at [1449, 672] on button "Continue" at bounding box center [1459, 682] width 98 height 41
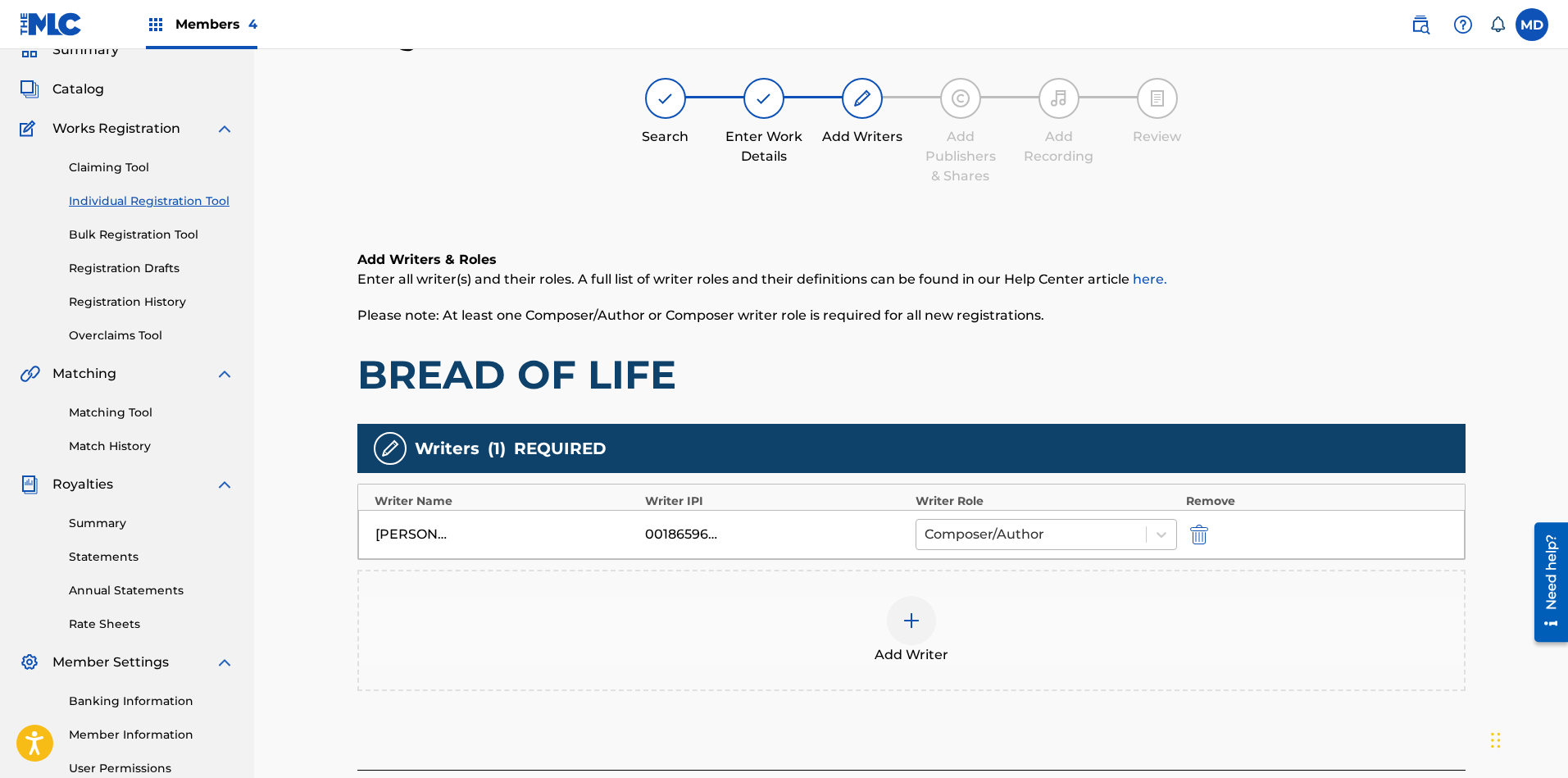
click at [1097, 540] on div at bounding box center [1031, 534] width 214 height 23
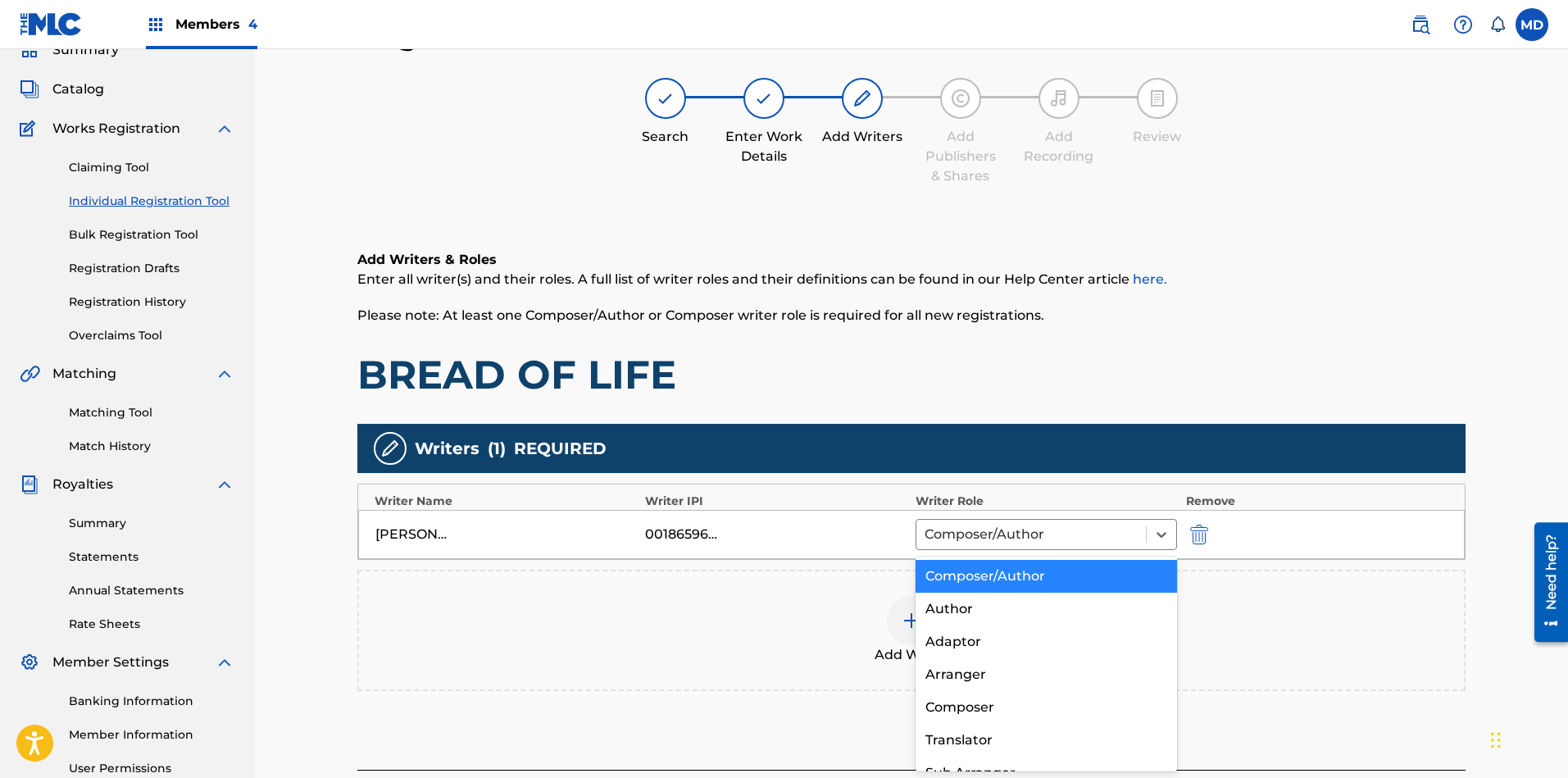
click at [1068, 575] on div "Composer/Author" at bounding box center [1046, 576] width 262 height 33
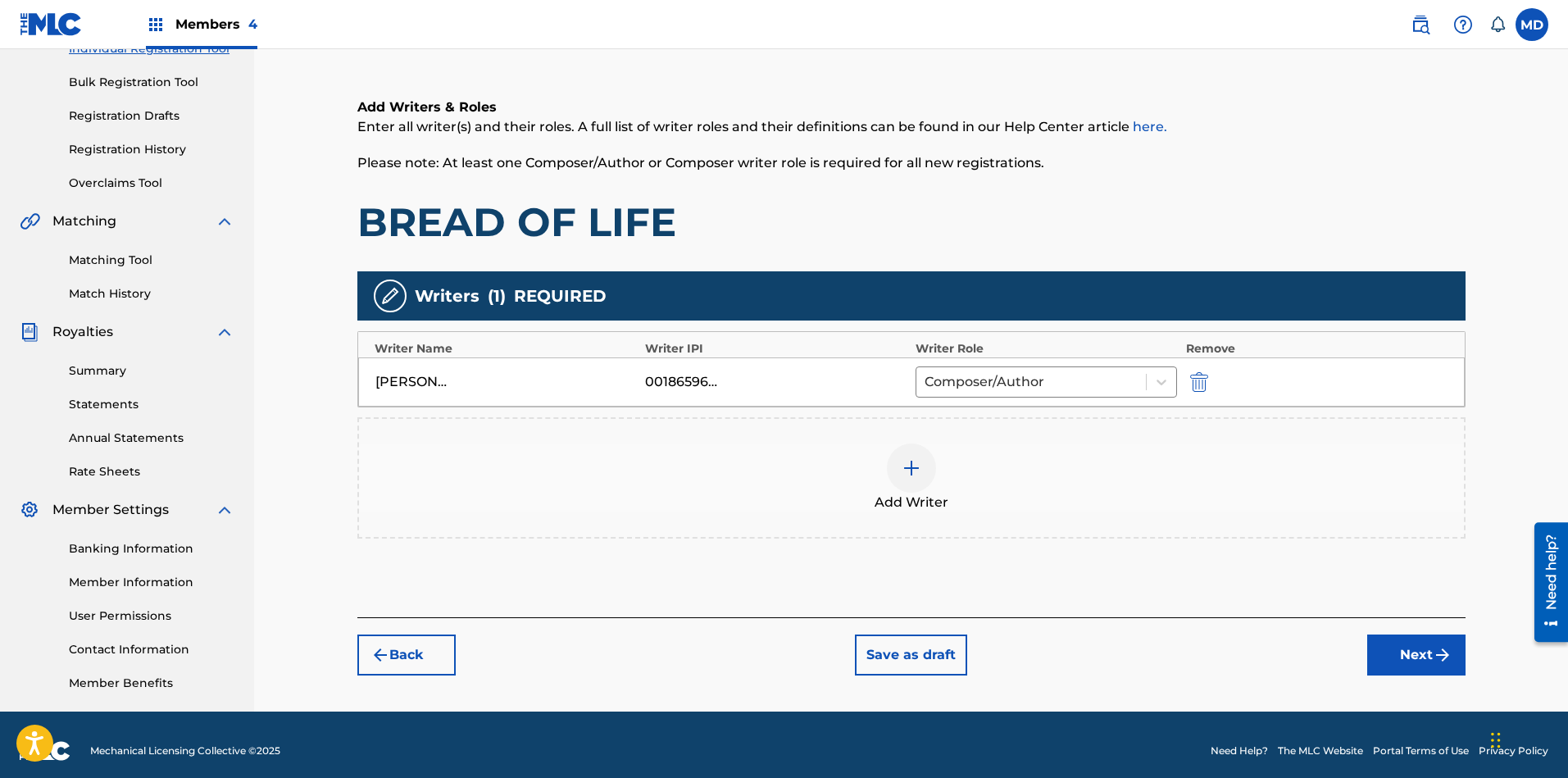
scroll to position [237, 0]
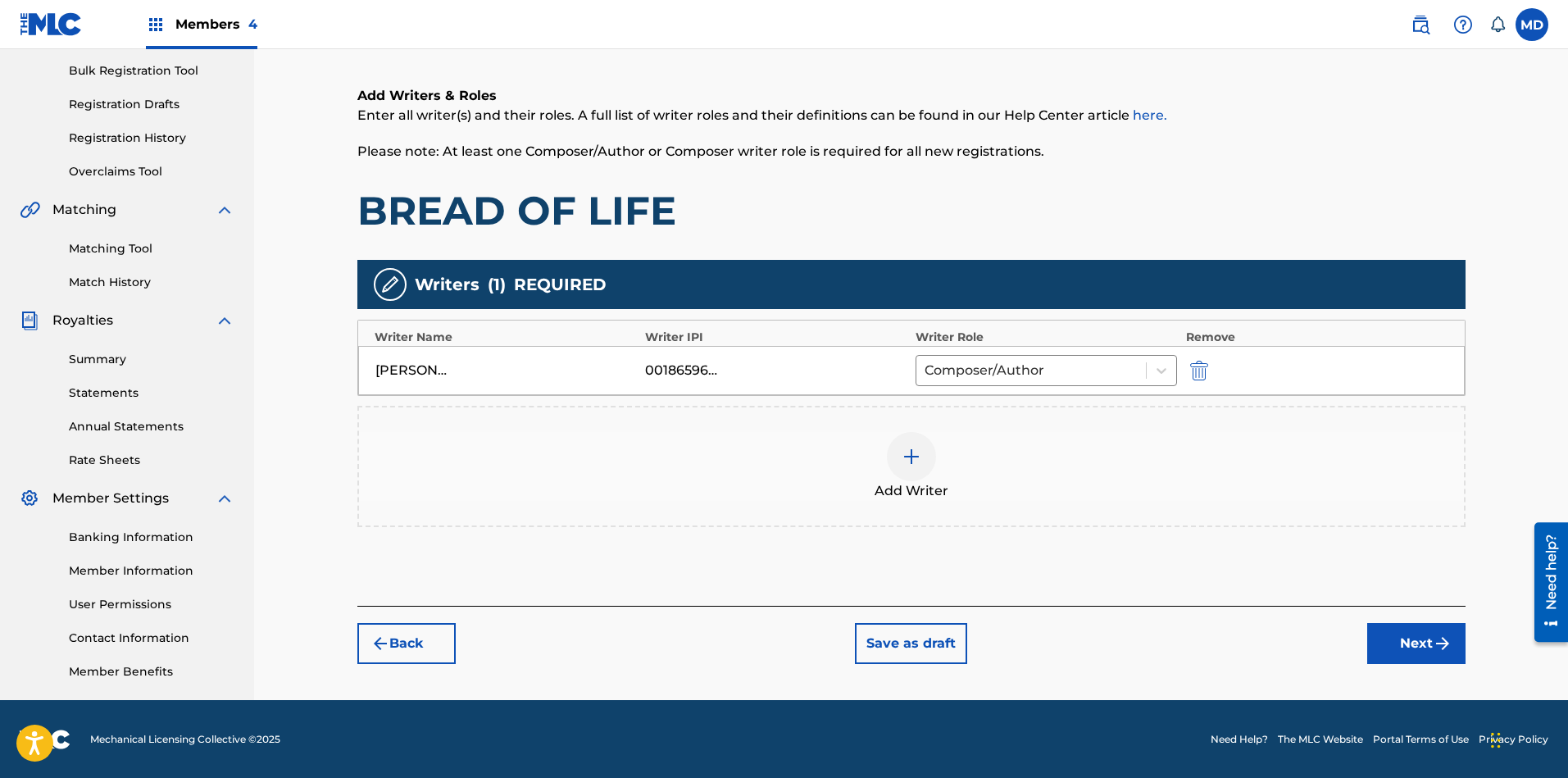
click at [1438, 640] on img "submit" at bounding box center [1441, 643] width 19 height 19
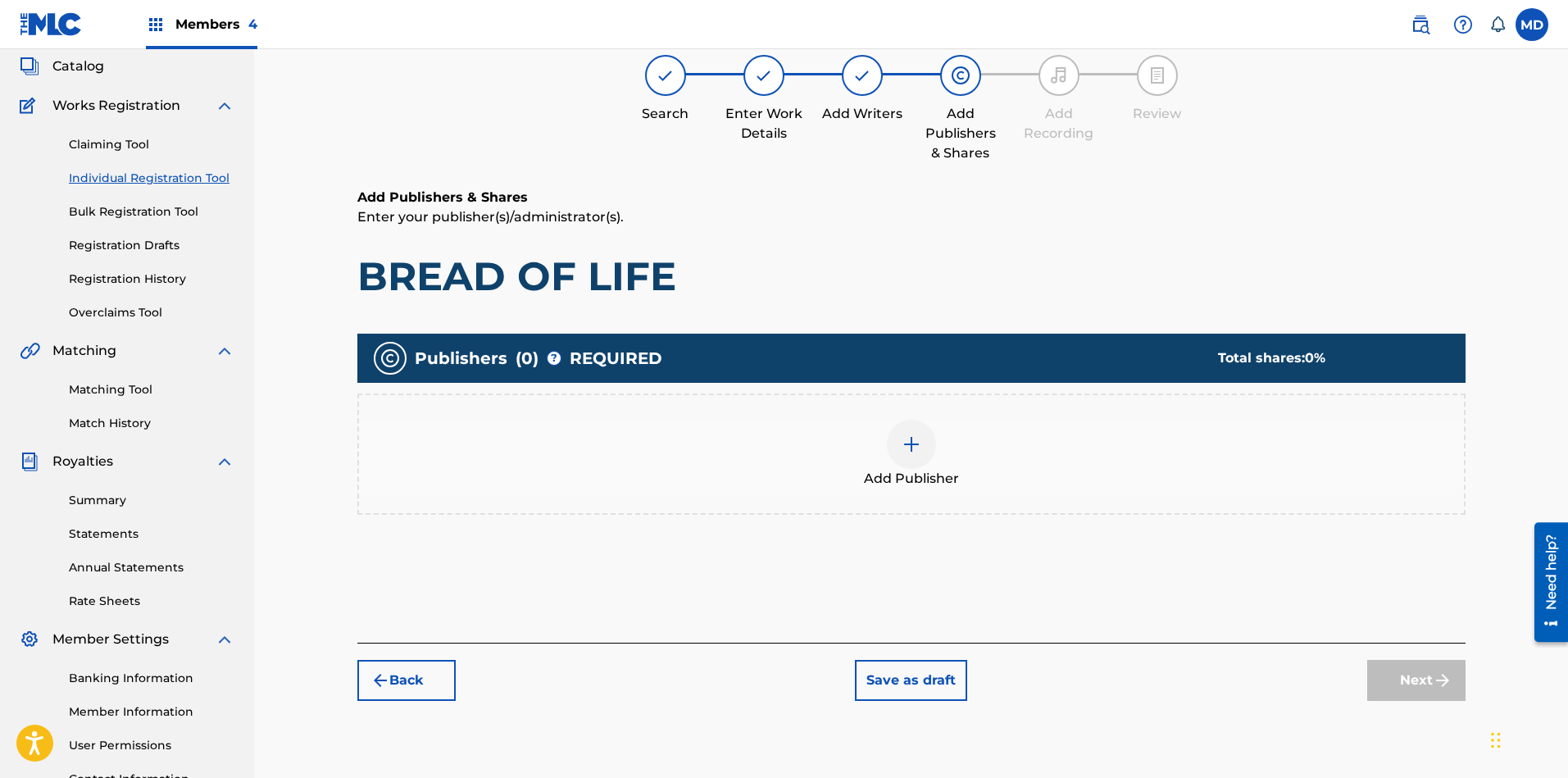
scroll to position [74, 0]
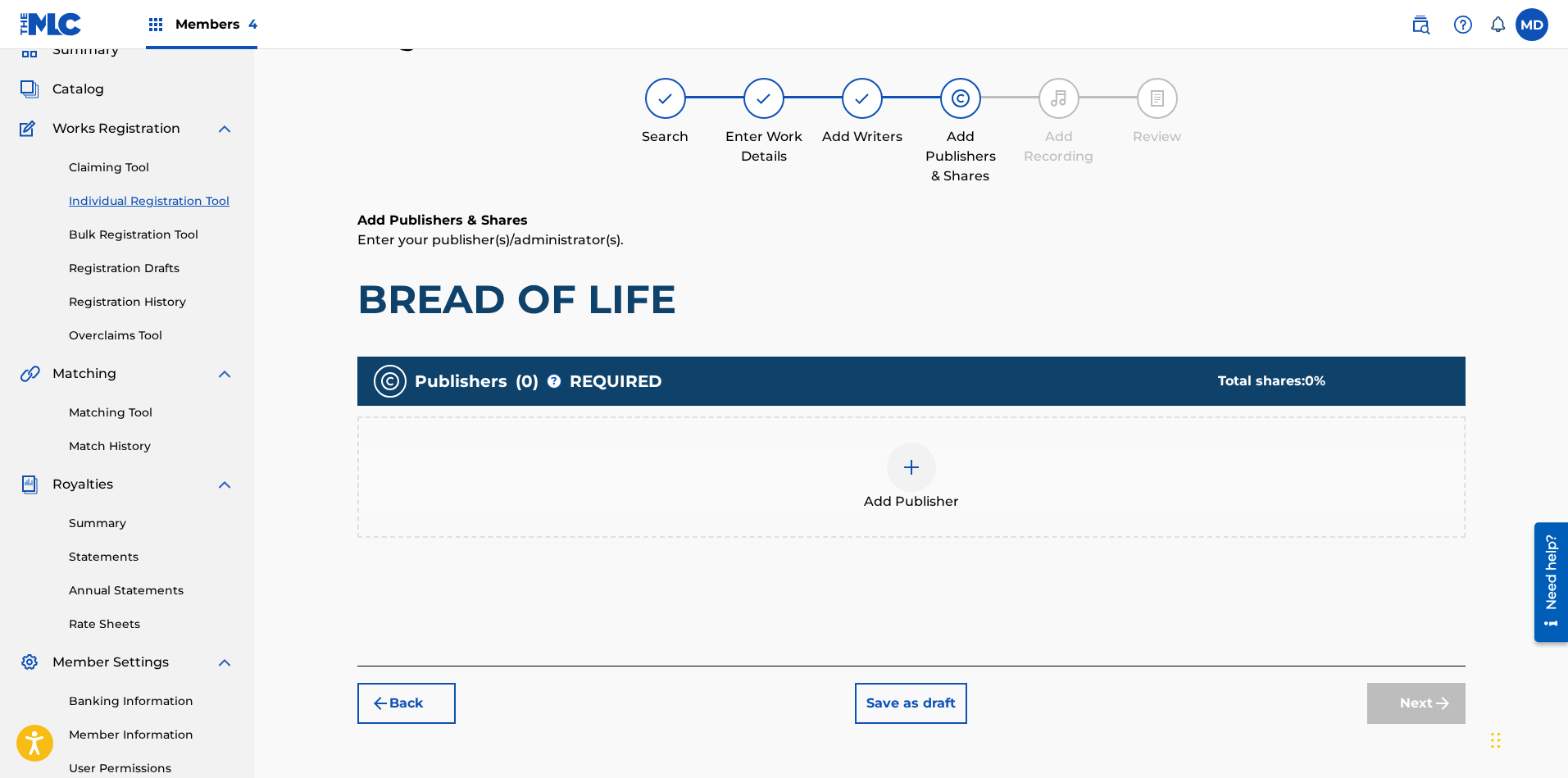
click at [917, 463] on img at bounding box center [911, 466] width 19 height 19
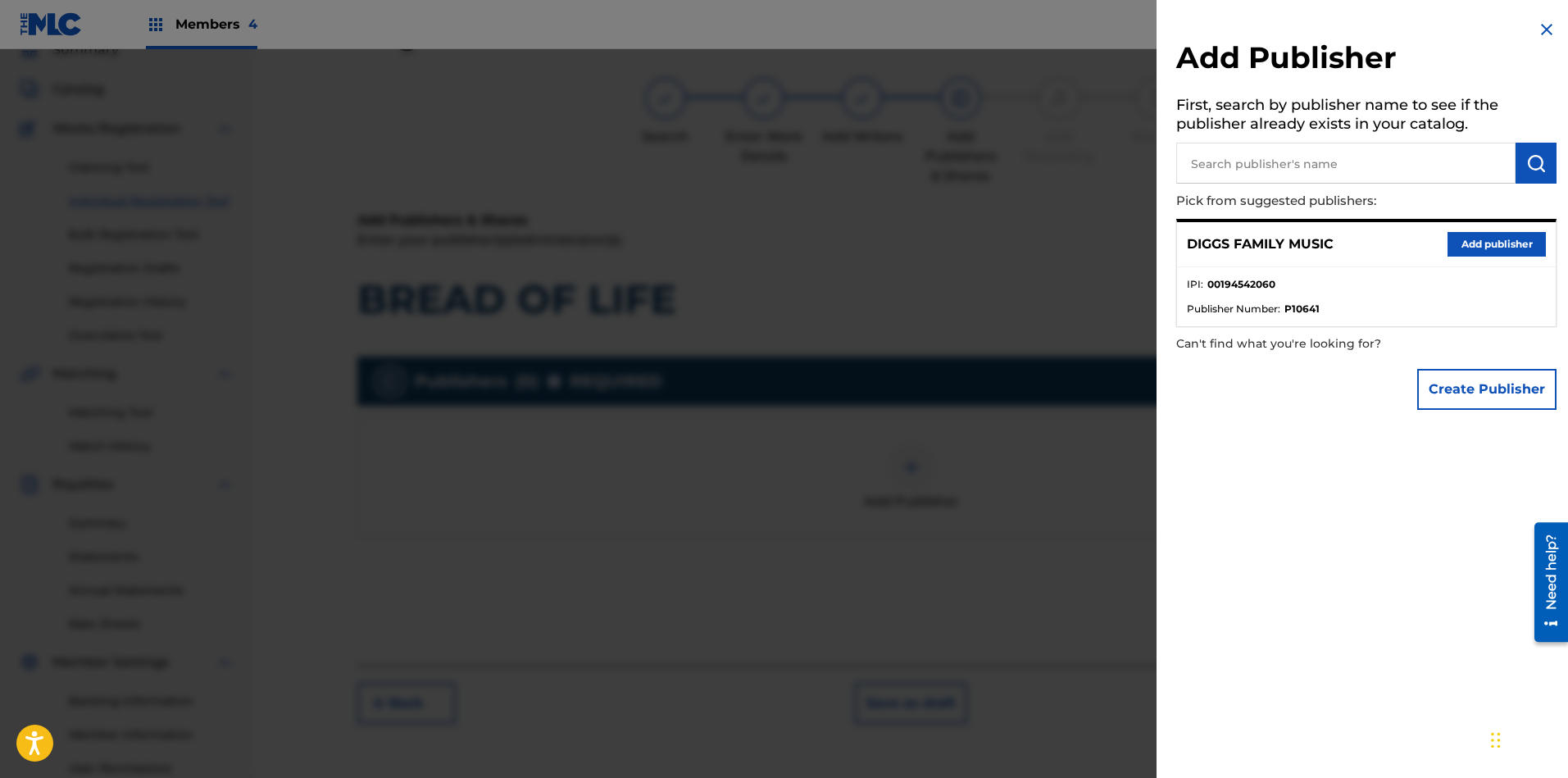
click at [1493, 229] on div "DIGGS FAMILY MUSIC Add publisher" at bounding box center [1367, 245] width 379 height 45
click at [1482, 249] on button "Add publisher" at bounding box center [1496, 244] width 98 height 24
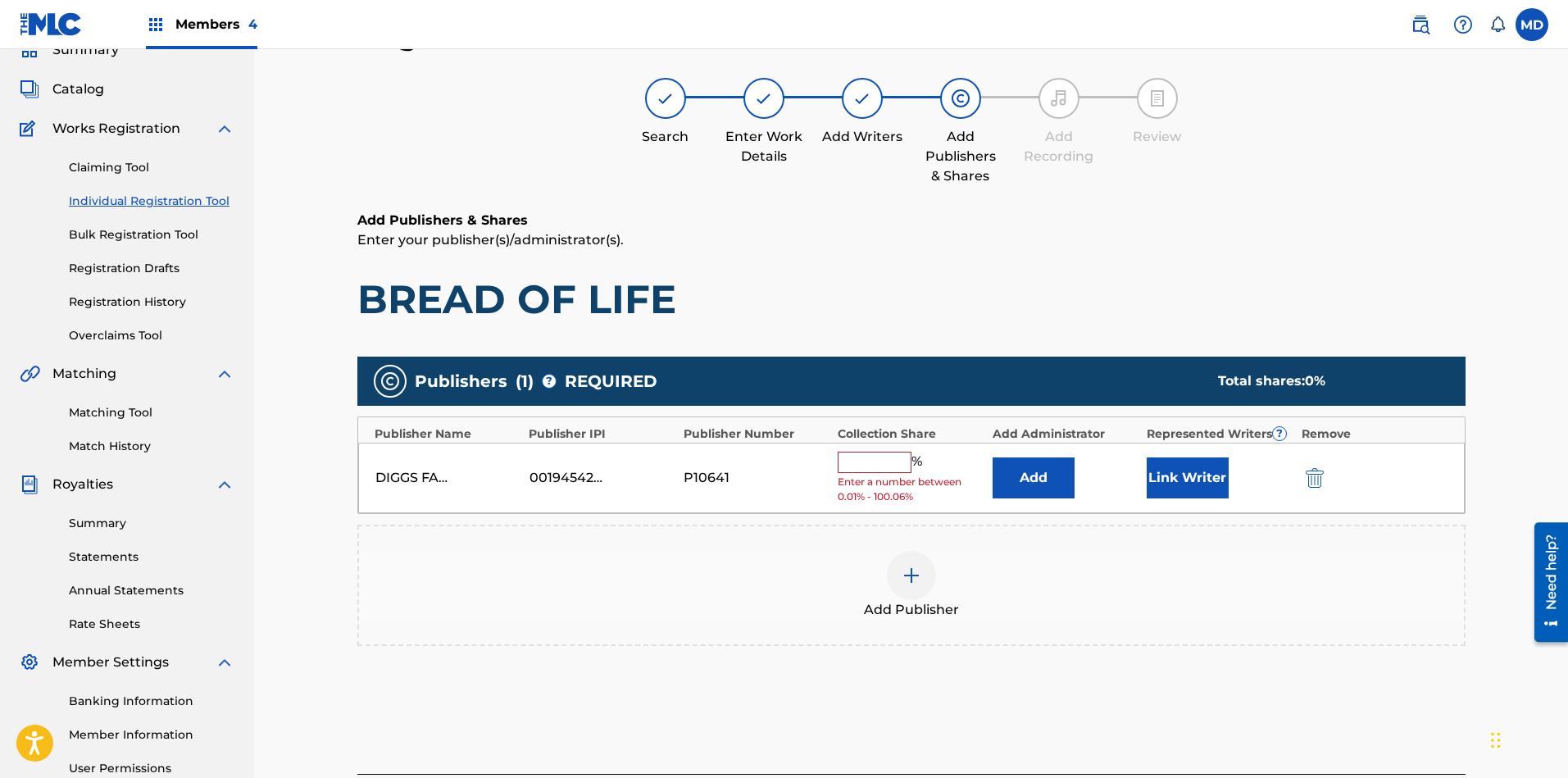
click at [1180, 472] on button "Link Writer" at bounding box center [1187, 477] width 82 height 41
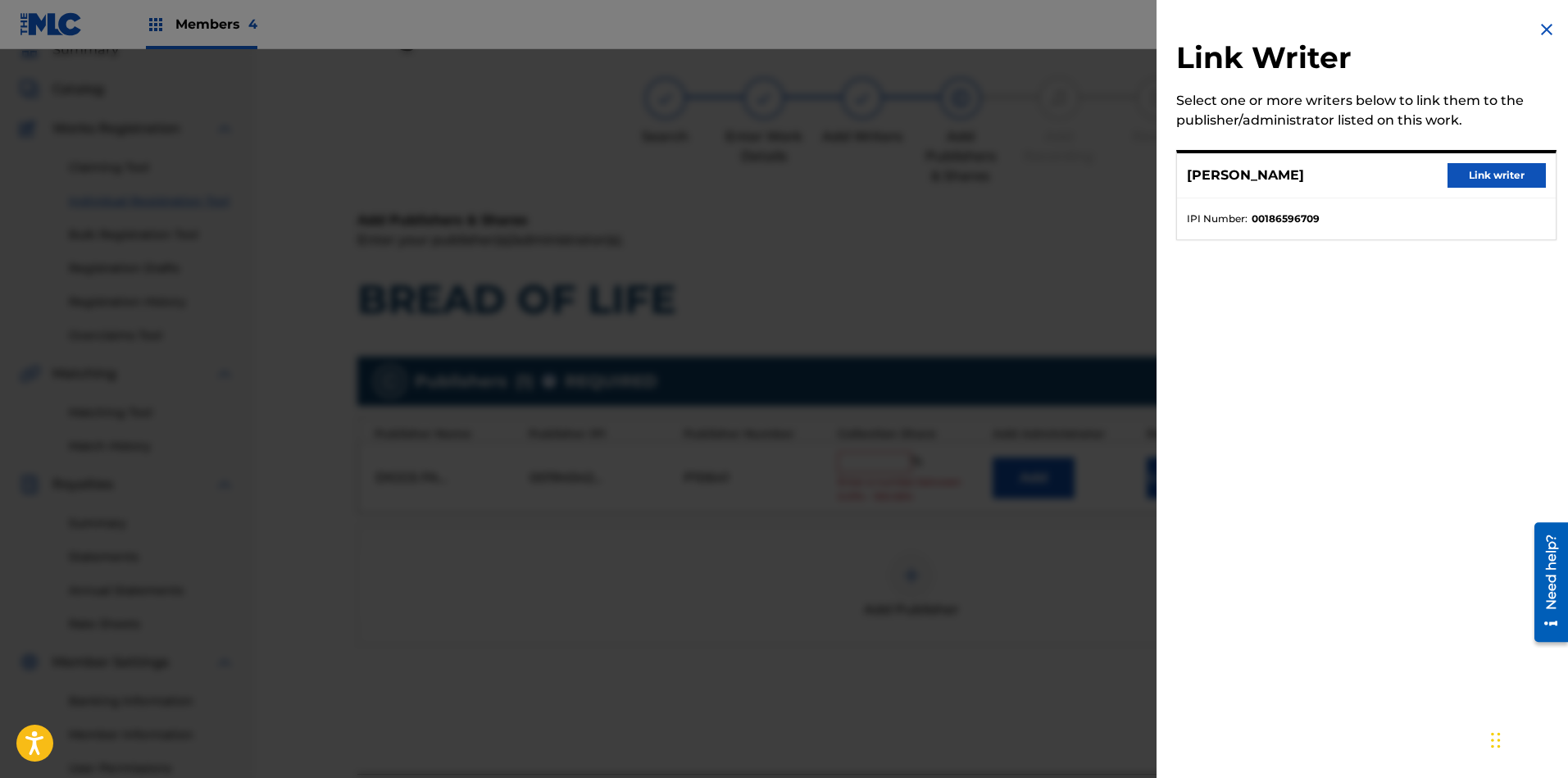
click at [1487, 174] on button "Link writer" at bounding box center [1496, 174] width 98 height 24
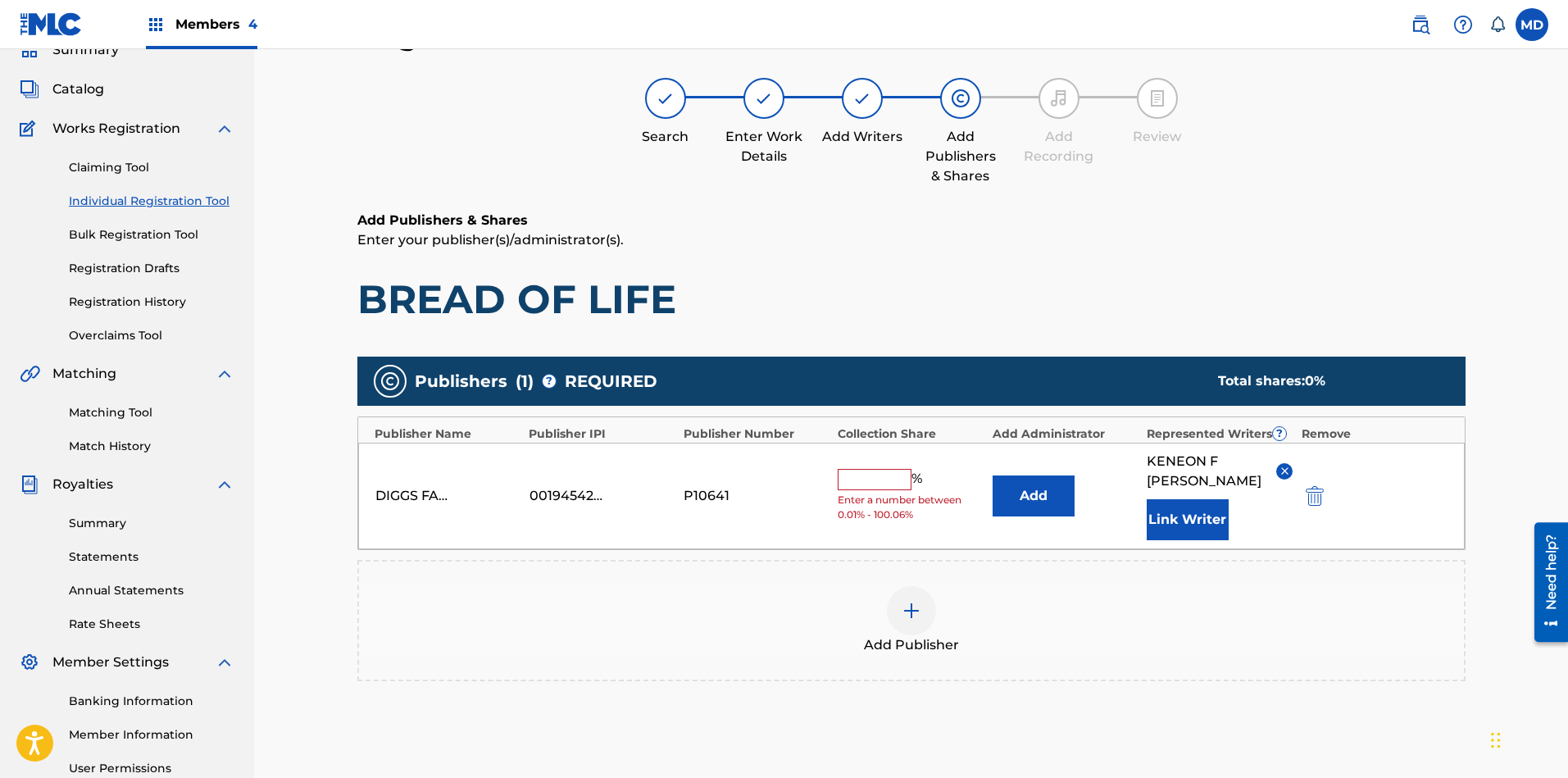
click at [901, 475] on input "text" at bounding box center [875, 479] width 74 height 21
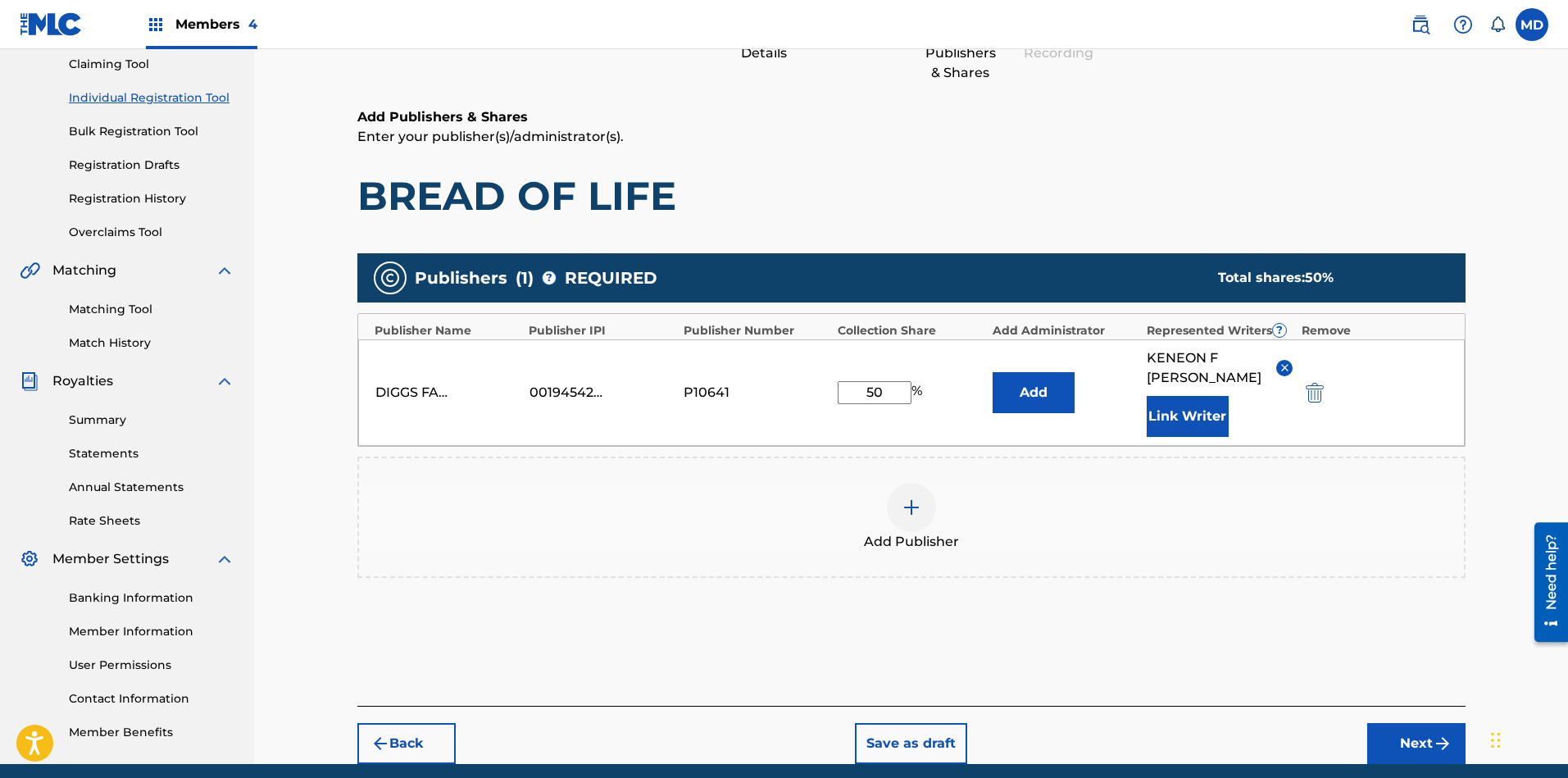
scroll to position [197, 0]
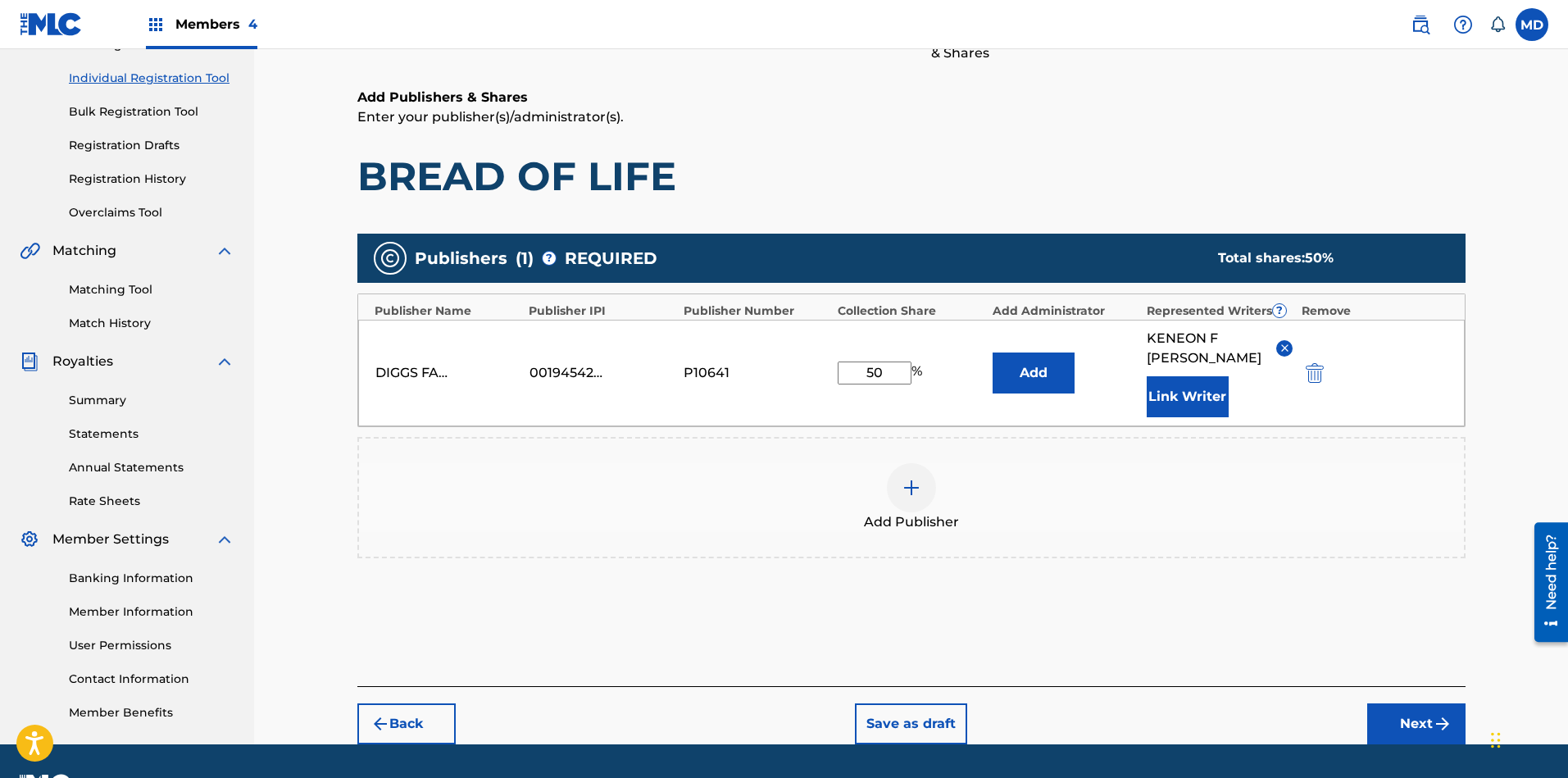
type input "50"
click at [1419, 708] on button "Next" at bounding box center [1415, 724] width 98 height 41
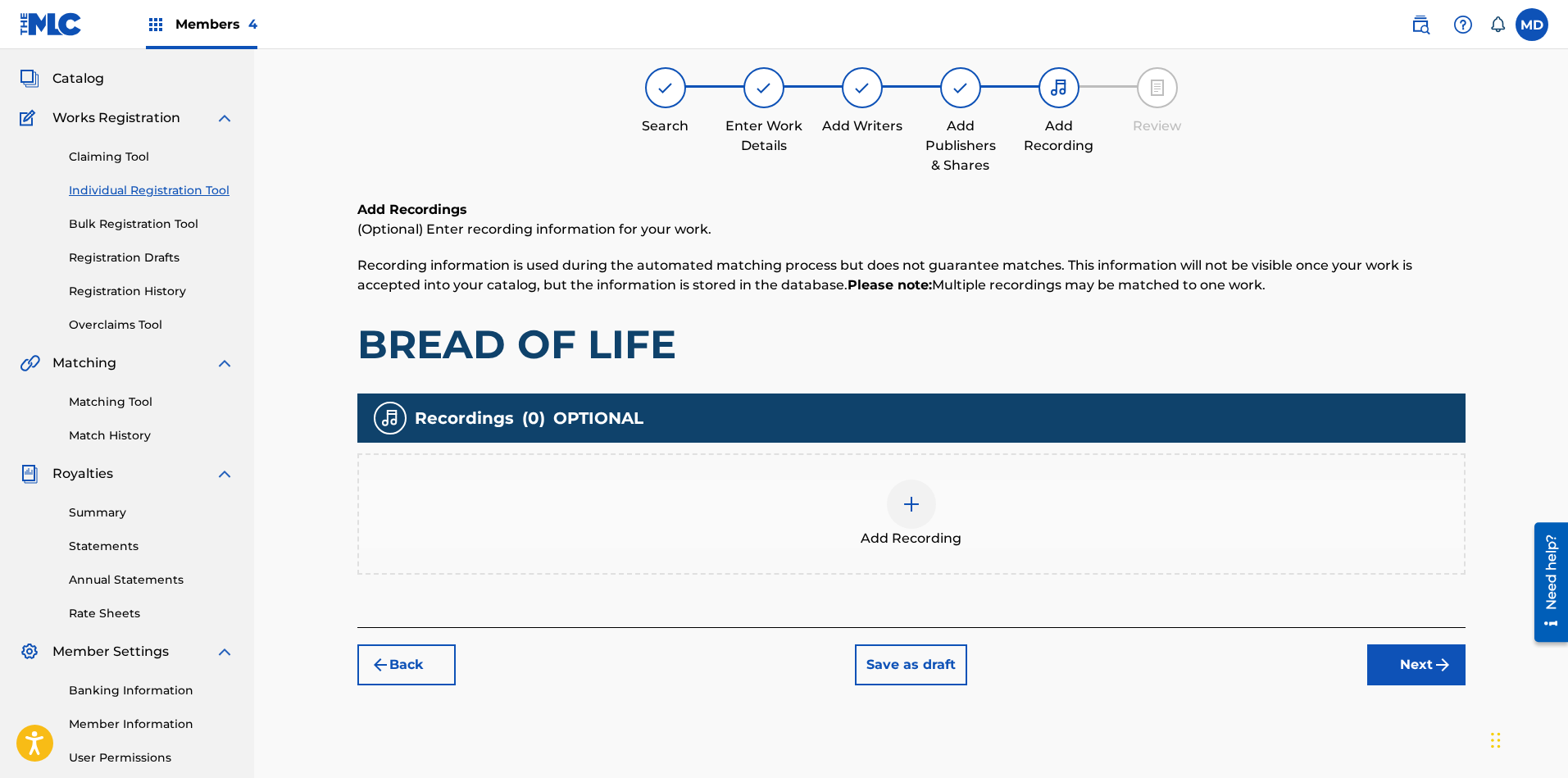
scroll to position [74, 0]
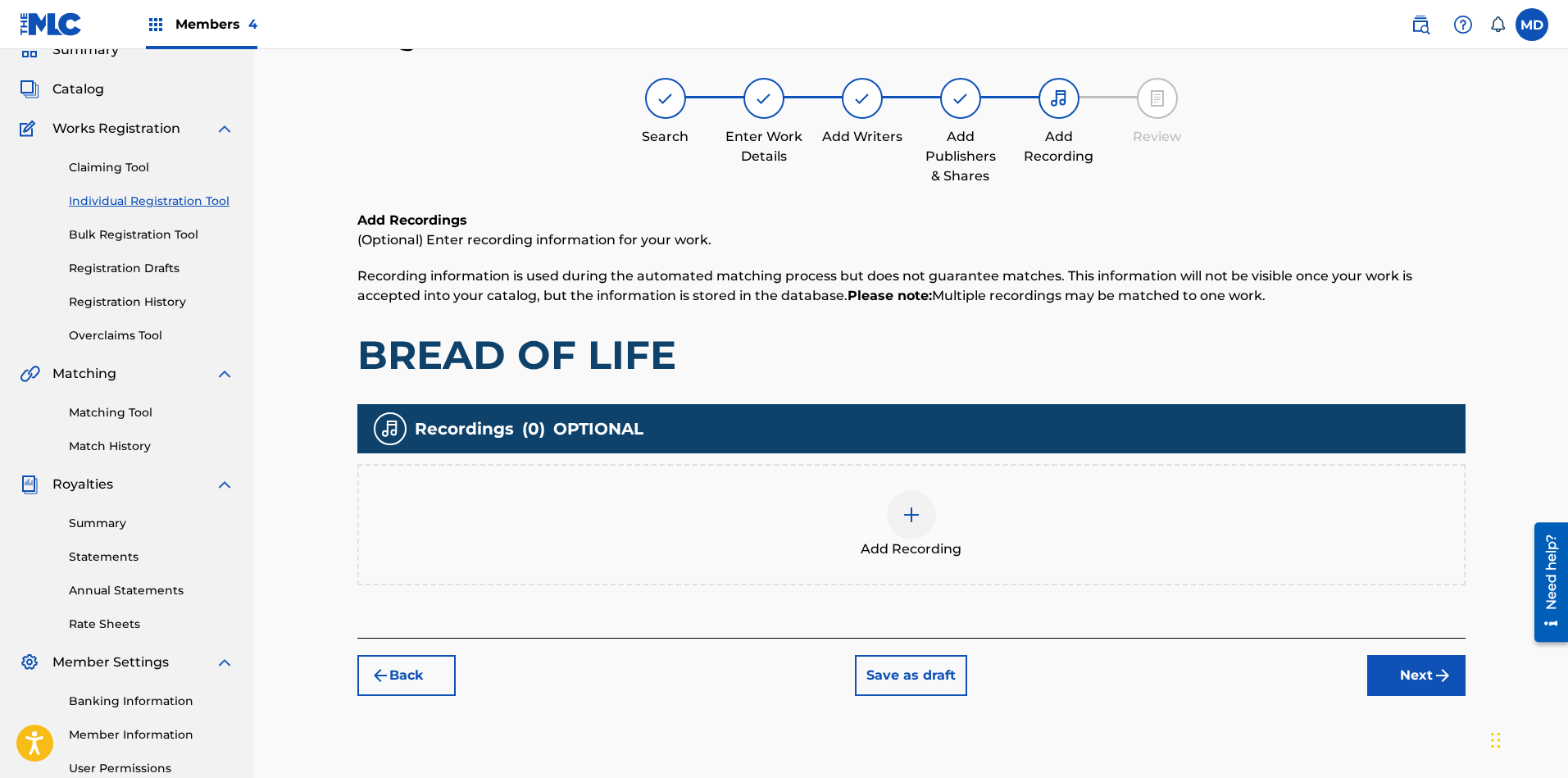
click at [1394, 676] on button "Next" at bounding box center [1415, 675] width 98 height 41
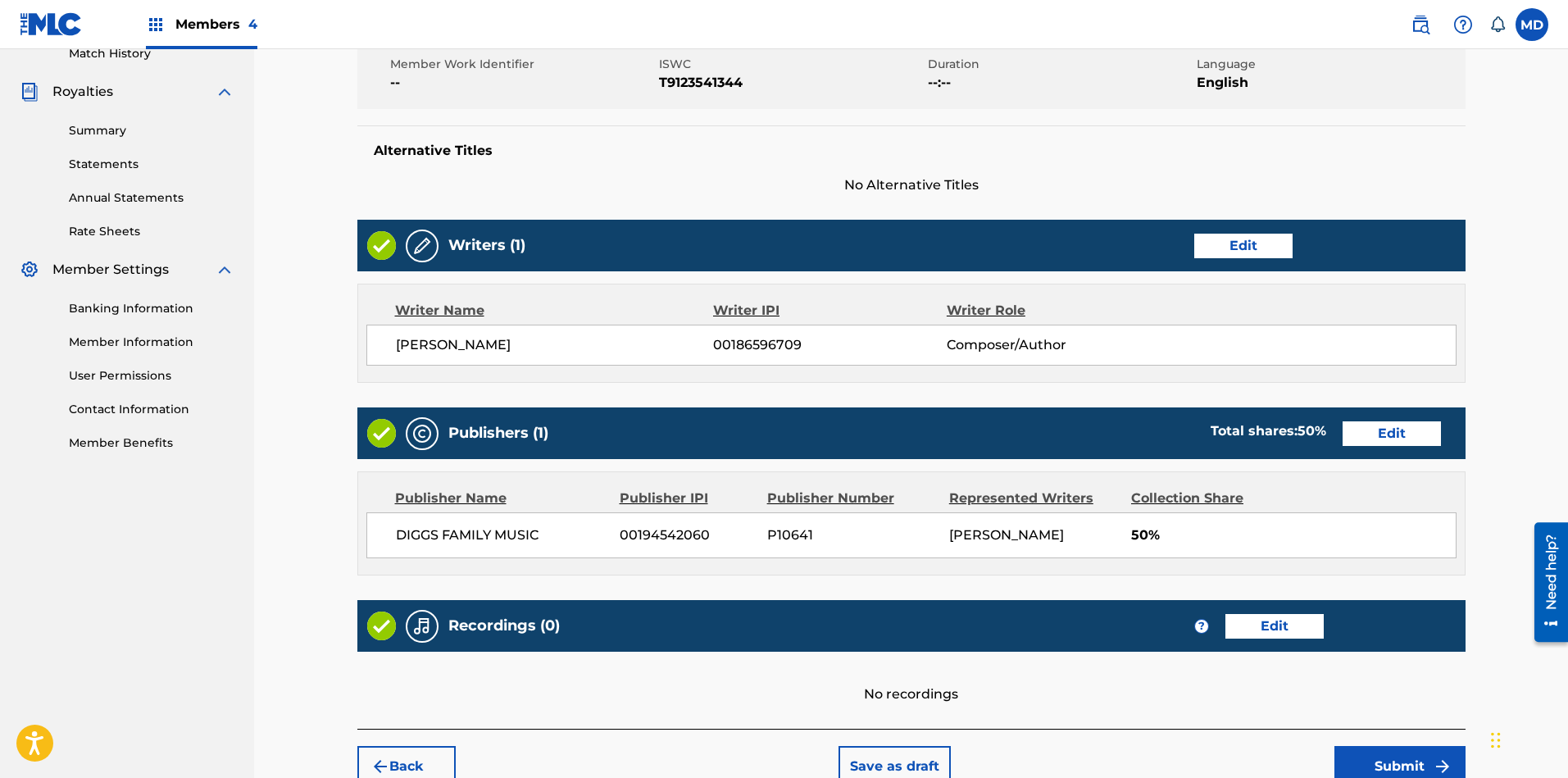
scroll to position [552, 0]
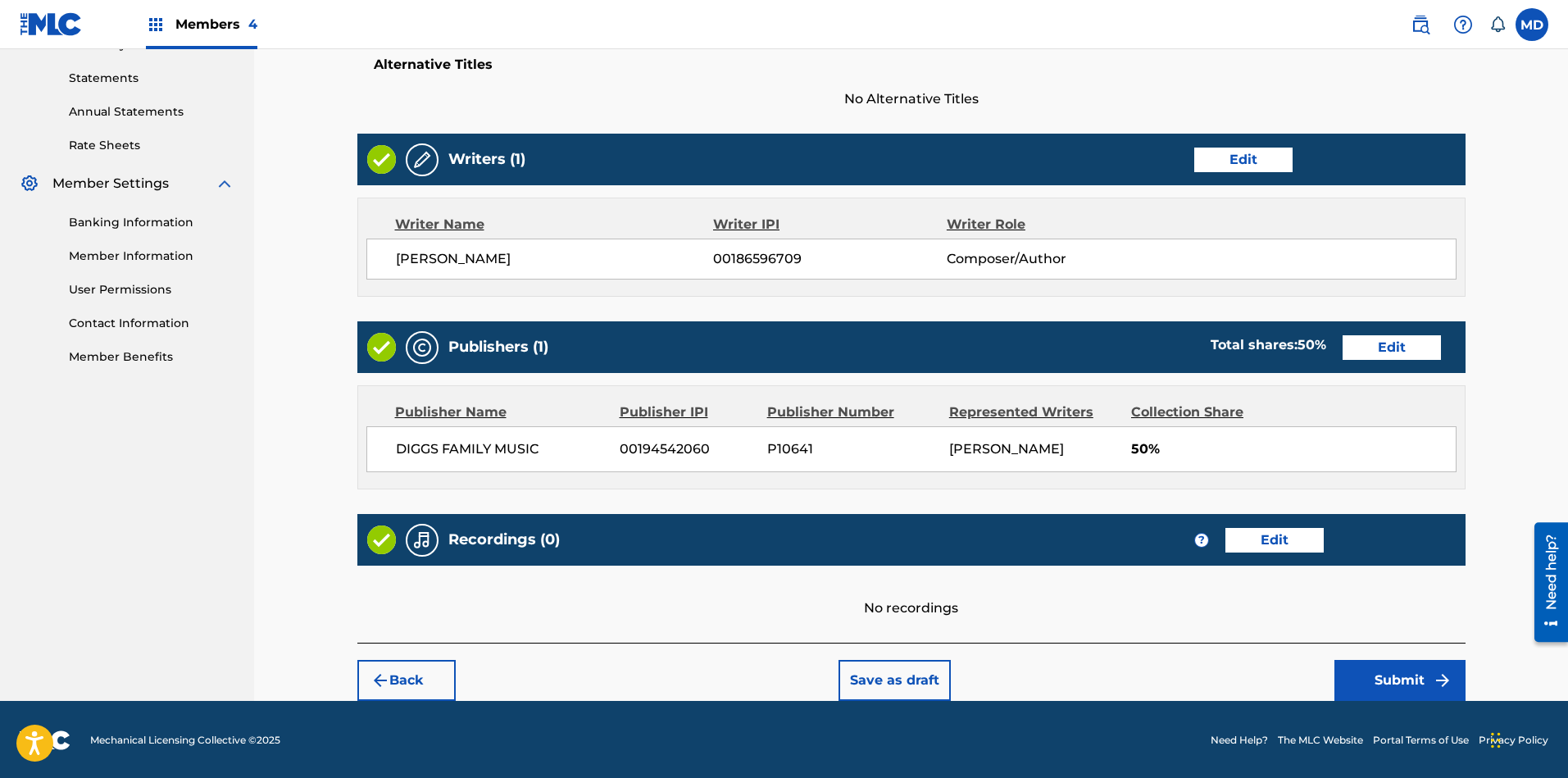
click at [1365, 673] on button "Submit" at bounding box center [1399, 680] width 131 height 41
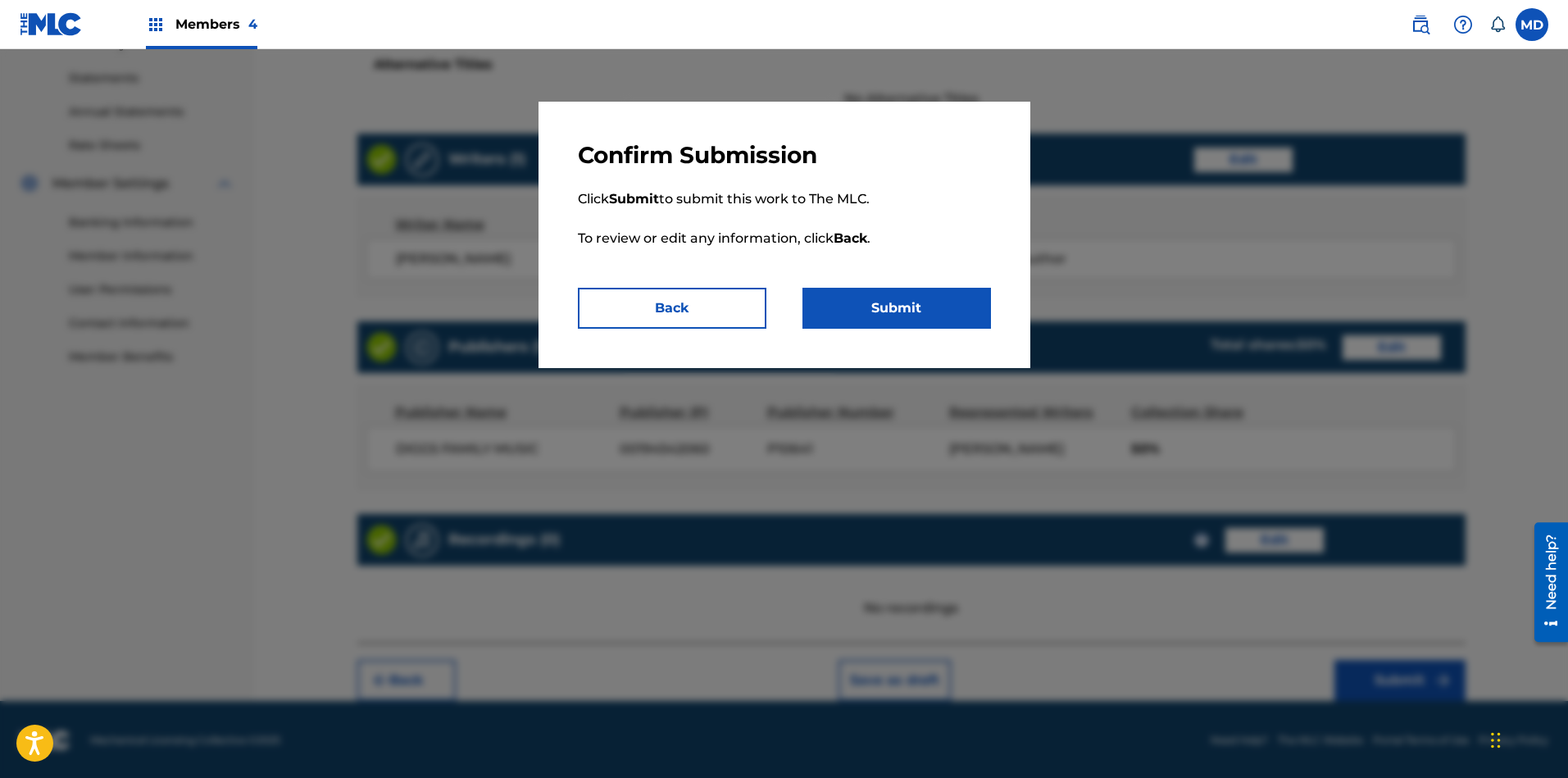
click at [872, 295] on button "Submit" at bounding box center [896, 308] width 189 height 41
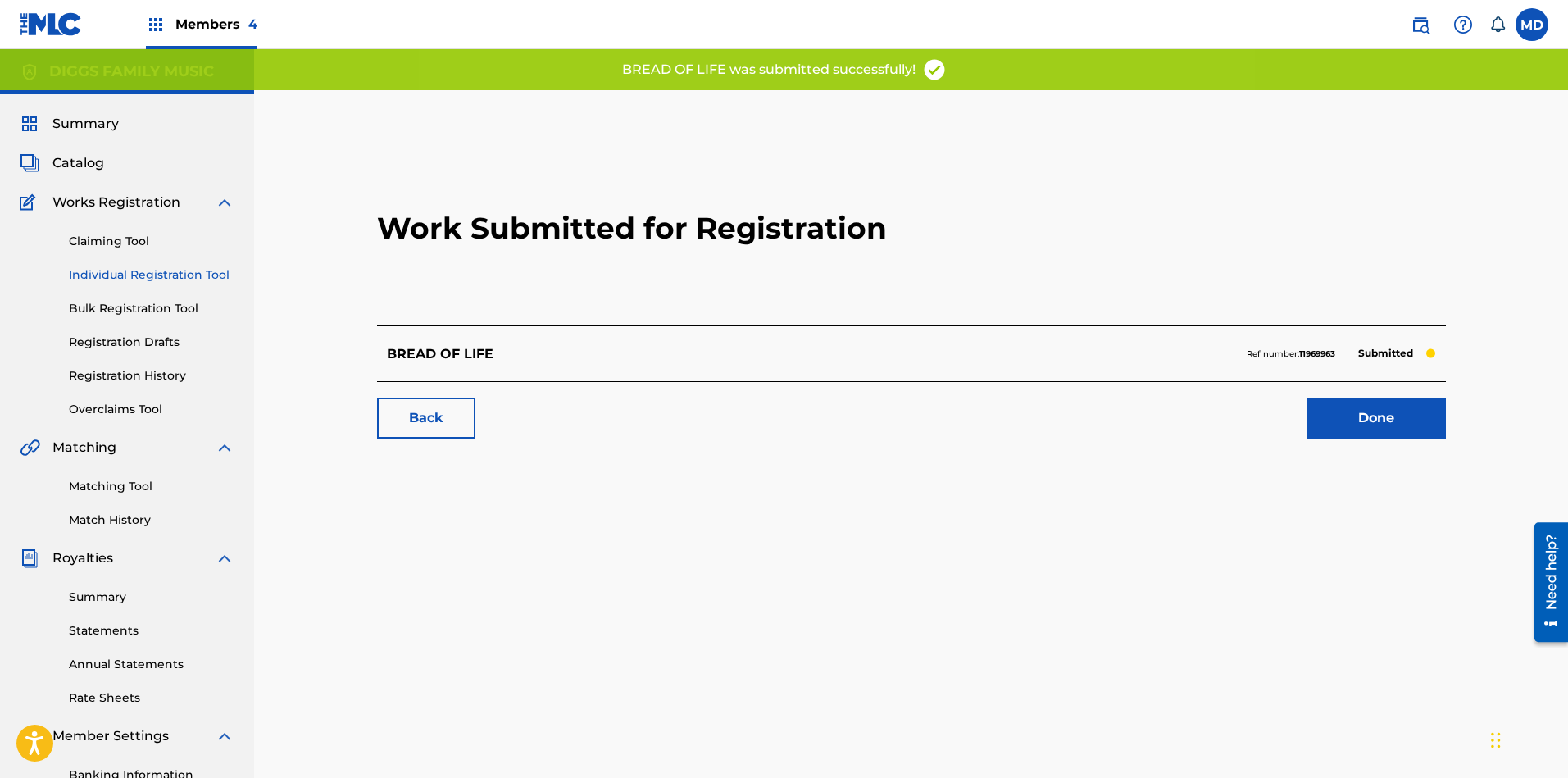
click at [1391, 426] on link "Done" at bounding box center [1376, 418] width 139 height 41
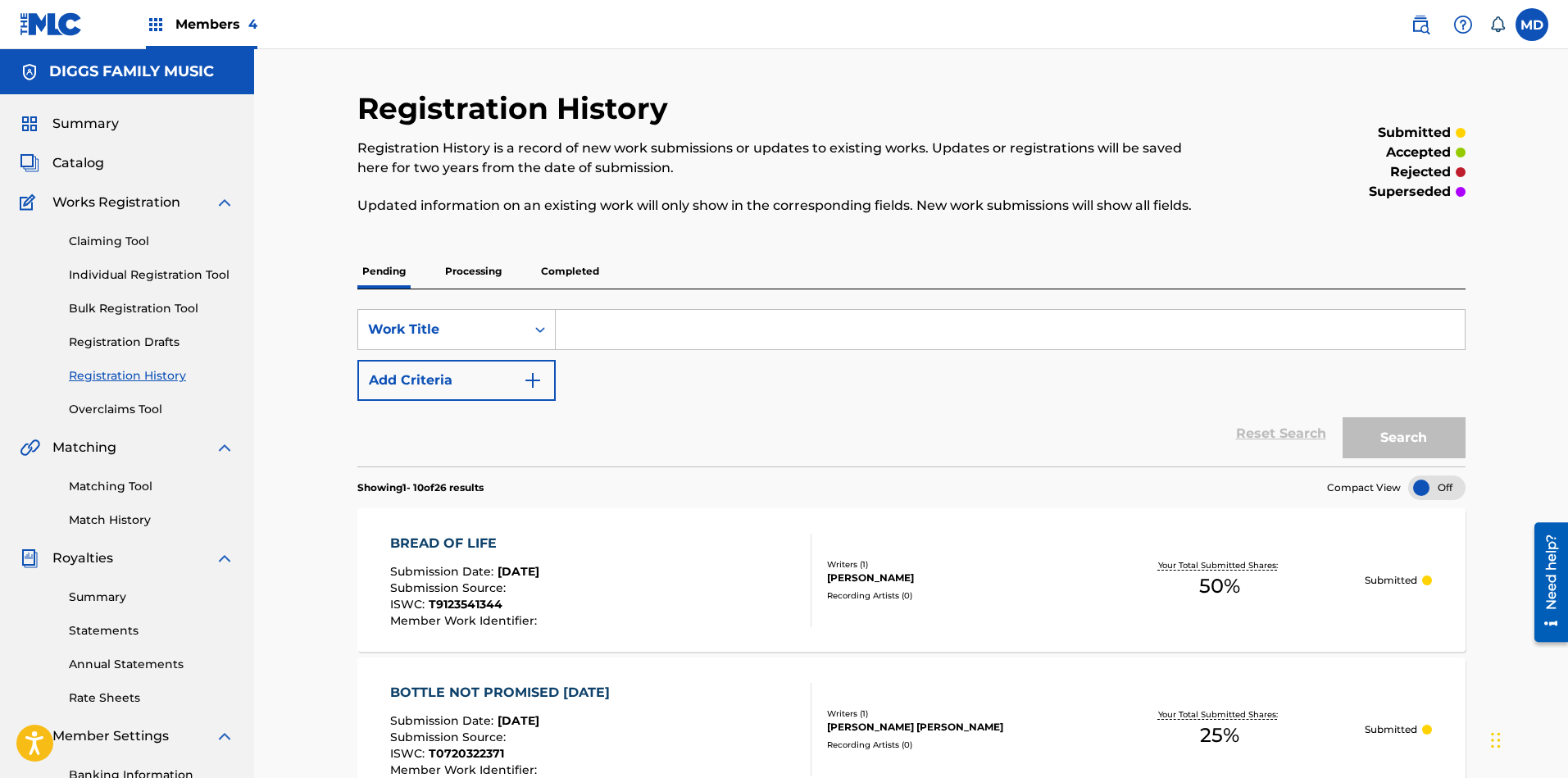
click at [635, 325] on input "Search Form" at bounding box center [1010, 329] width 909 height 39
paste input "BREAK BREAD"
type input "BREAK BREAD"
click at [1410, 430] on button "Search" at bounding box center [1404, 437] width 123 height 41
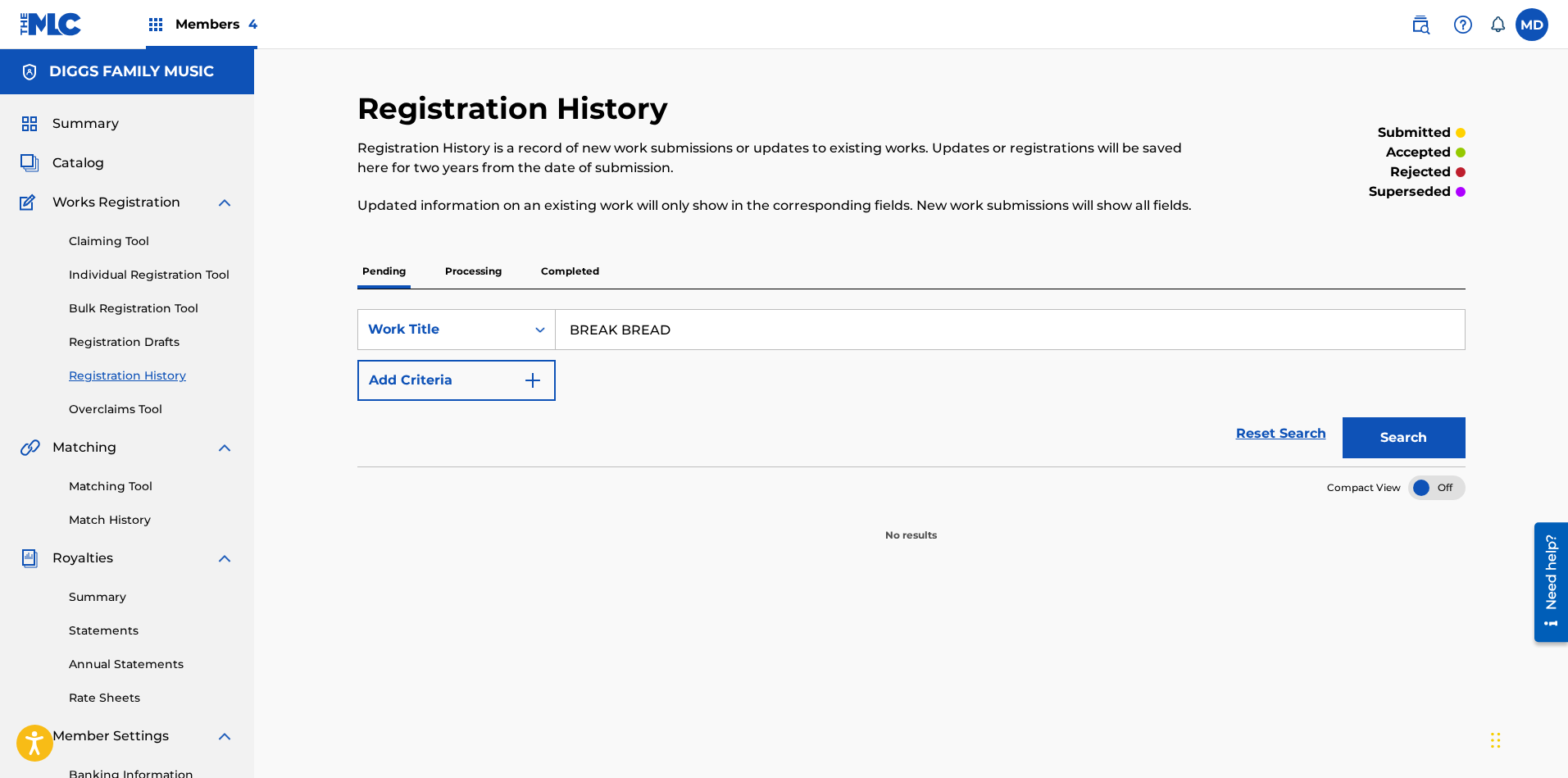
click at [477, 274] on p "Processing" at bounding box center [473, 271] width 66 height 34
click at [1394, 430] on button "Search" at bounding box center [1404, 437] width 123 height 41
click at [558, 272] on p "Completed" at bounding box center [569, 271] width 68 height 34
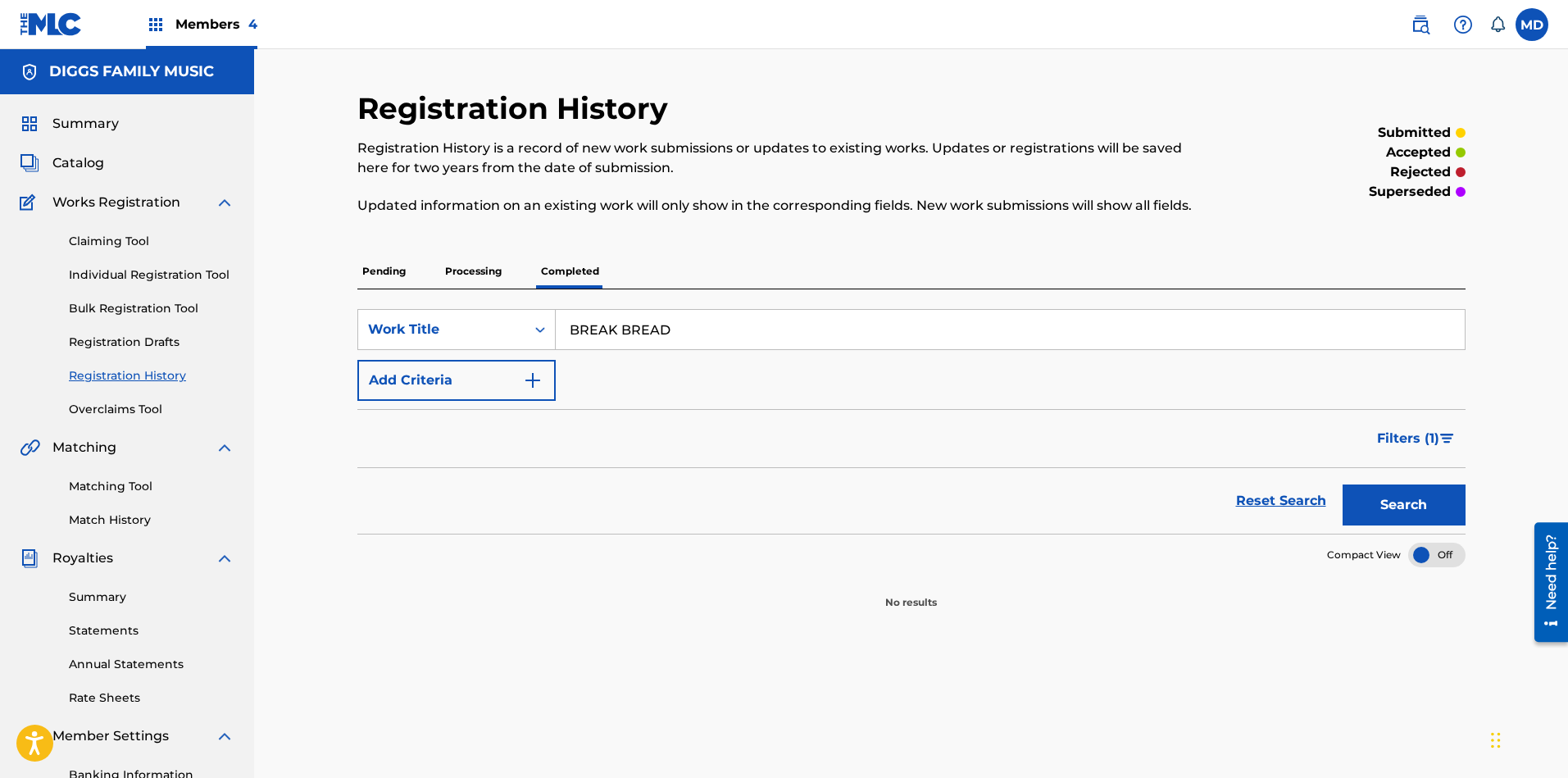
click at [1395, 503] on button "Search" at bounding box center [1404, 505] width 123 height 41
click at [378, 275] on p "Pending" at bounding box center [384, 271] width 54 height 34
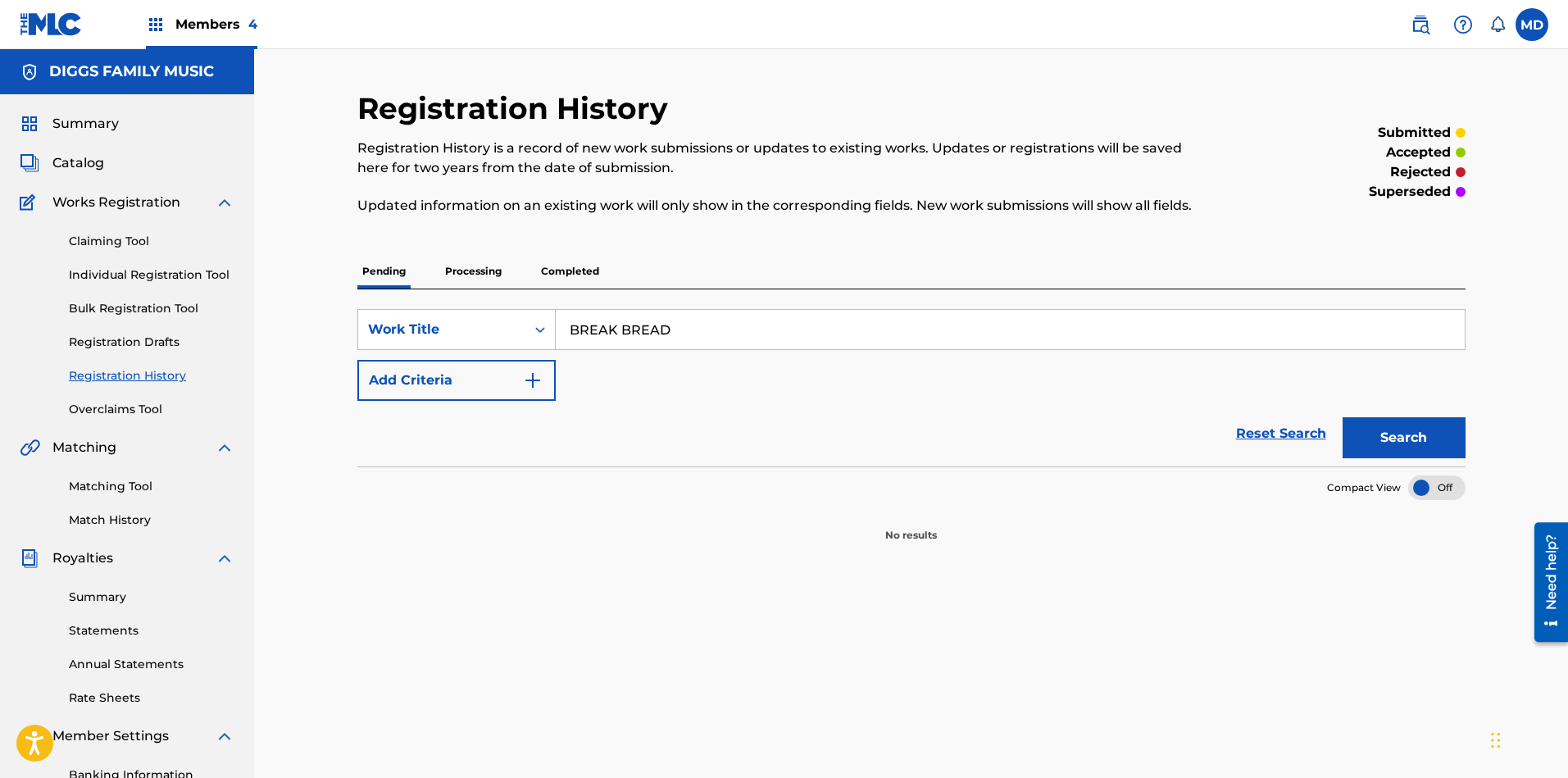
click at [126, 273] on link "Individual Registration Tool" at bounding box center [151, 275] width 165 height 18
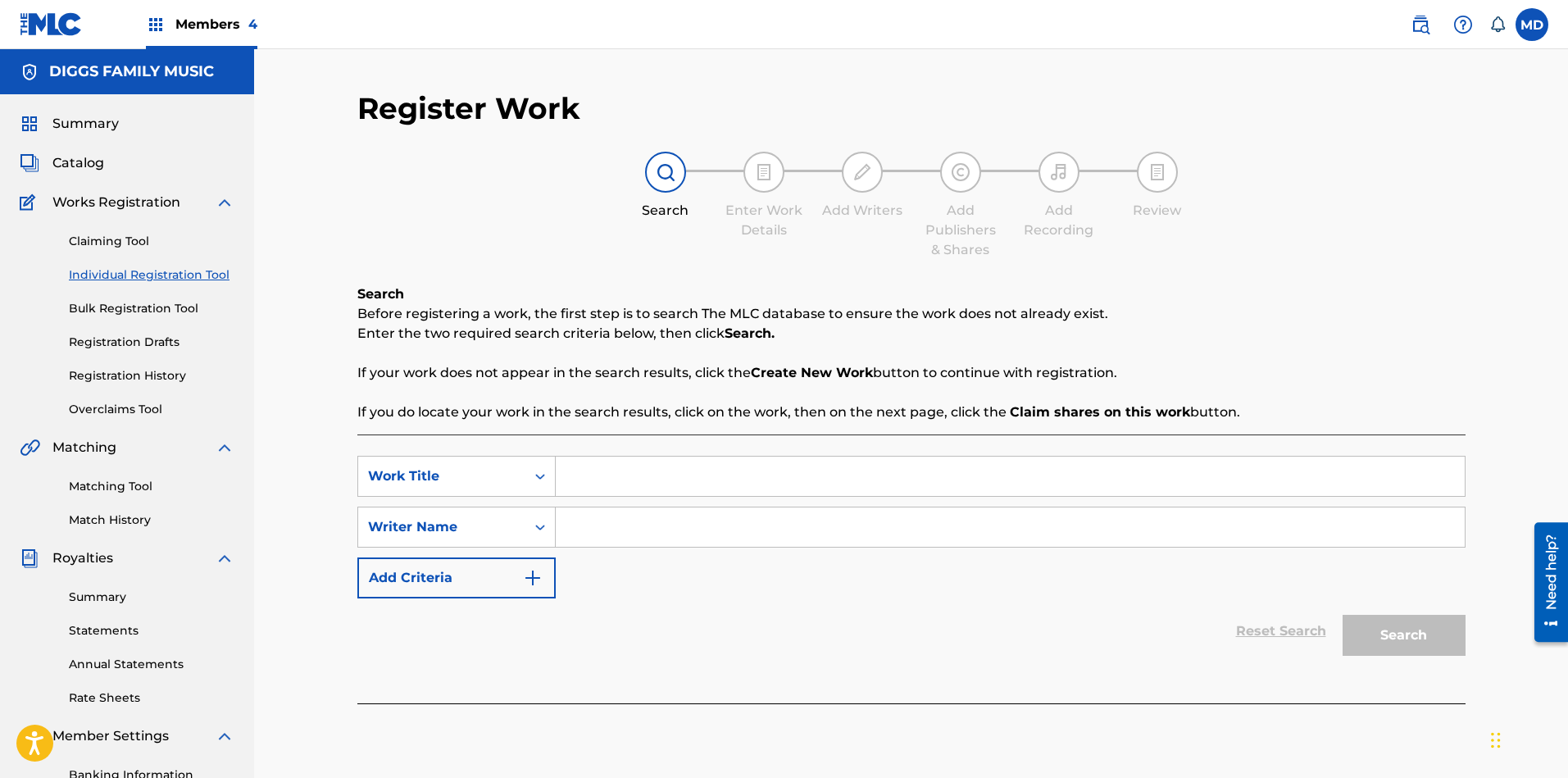
click at [126, 244] on link "Claiming Tool" at bounding box center [151, 241] width 165 height 18
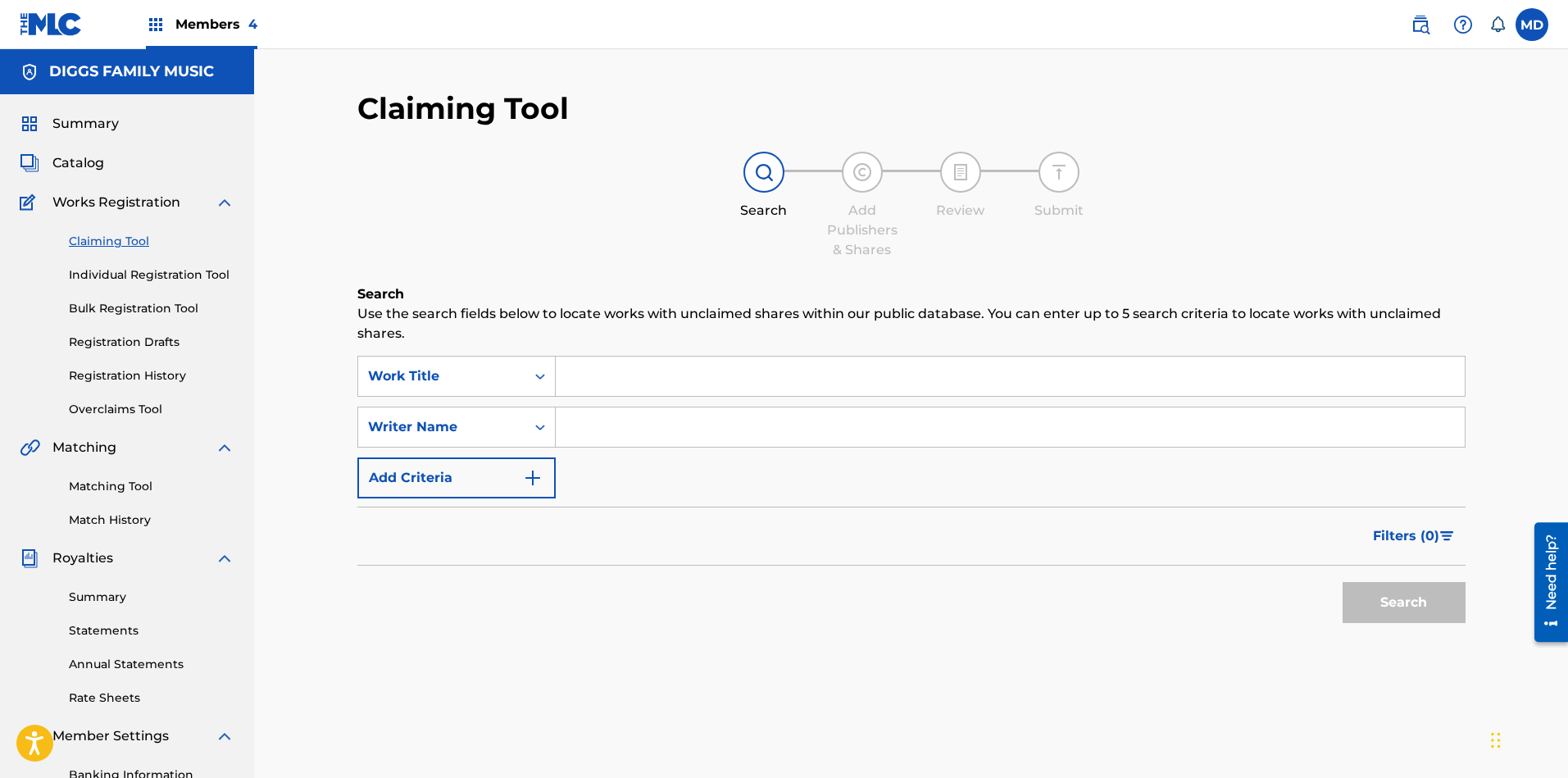
click at [639, 376] on input "Search Form" at bounding box center [1010, 376] width 909 height 39
paste input "BREAK BREAD"
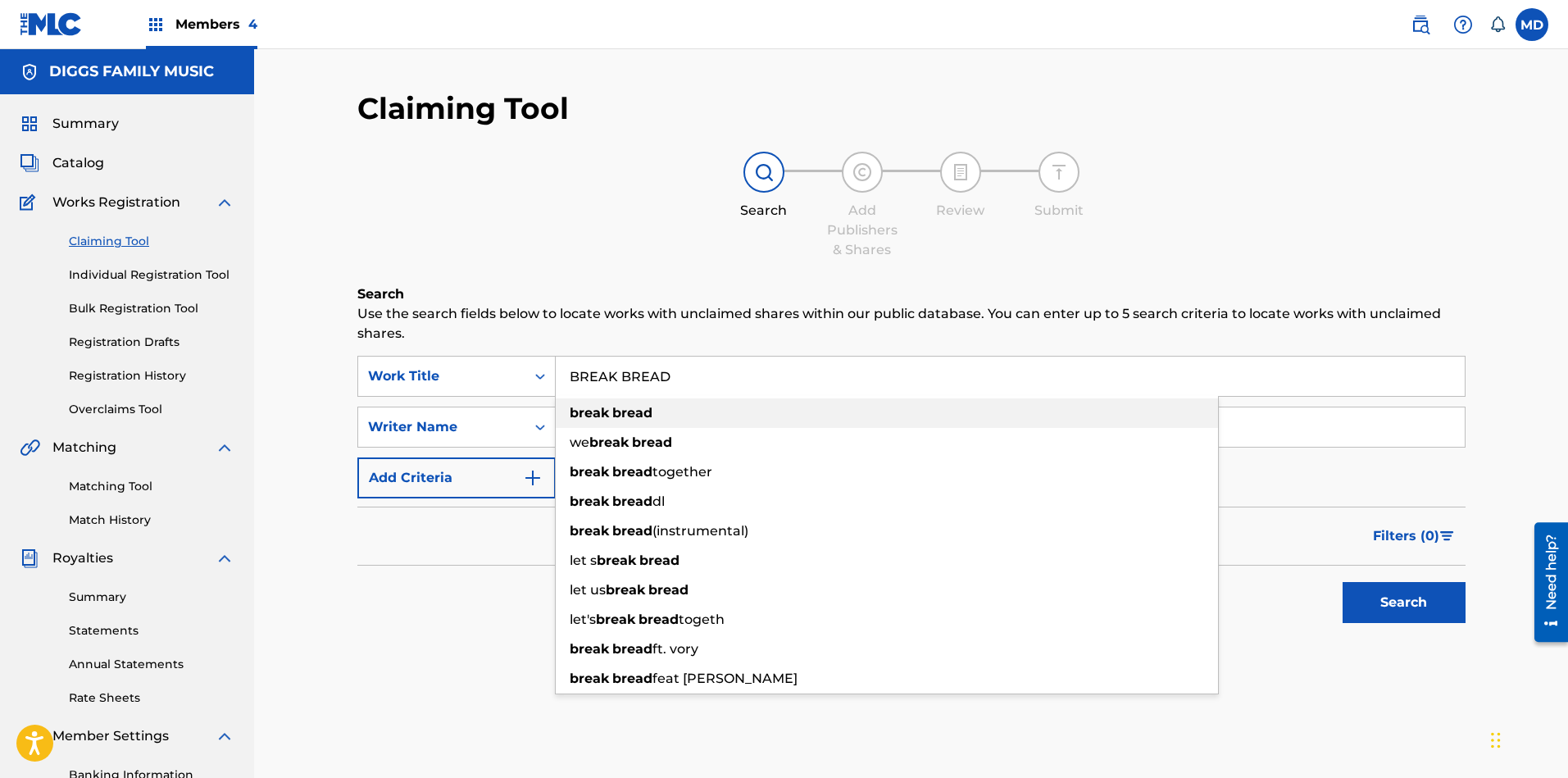
click at [731, 419] on div "break bread" at bounding box center [887, 412] width 662 height 29
type input "break bread"
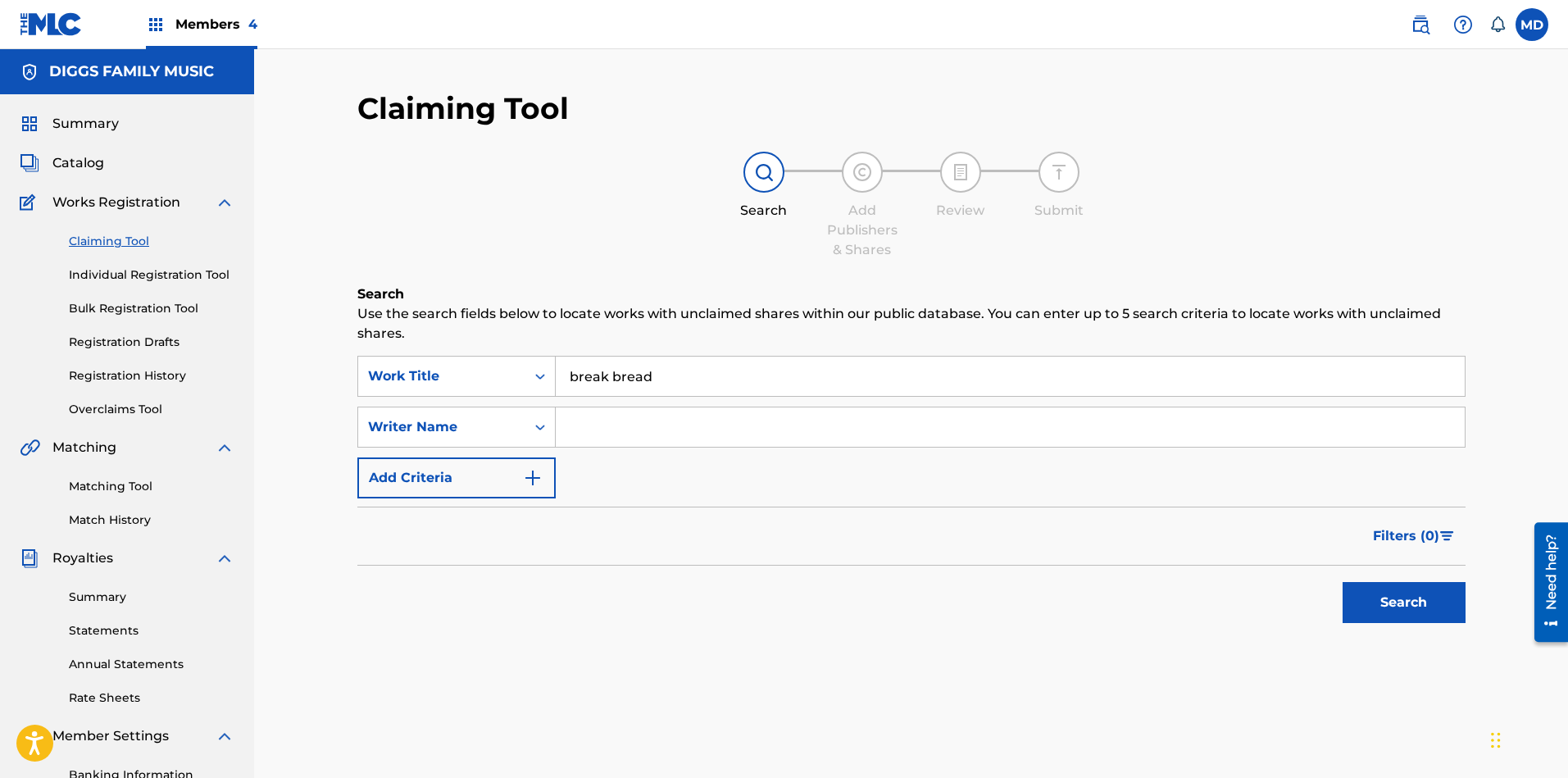
click at [1389, 612] on button "Search" at bounding box center [1404, 602] width 123 height 41
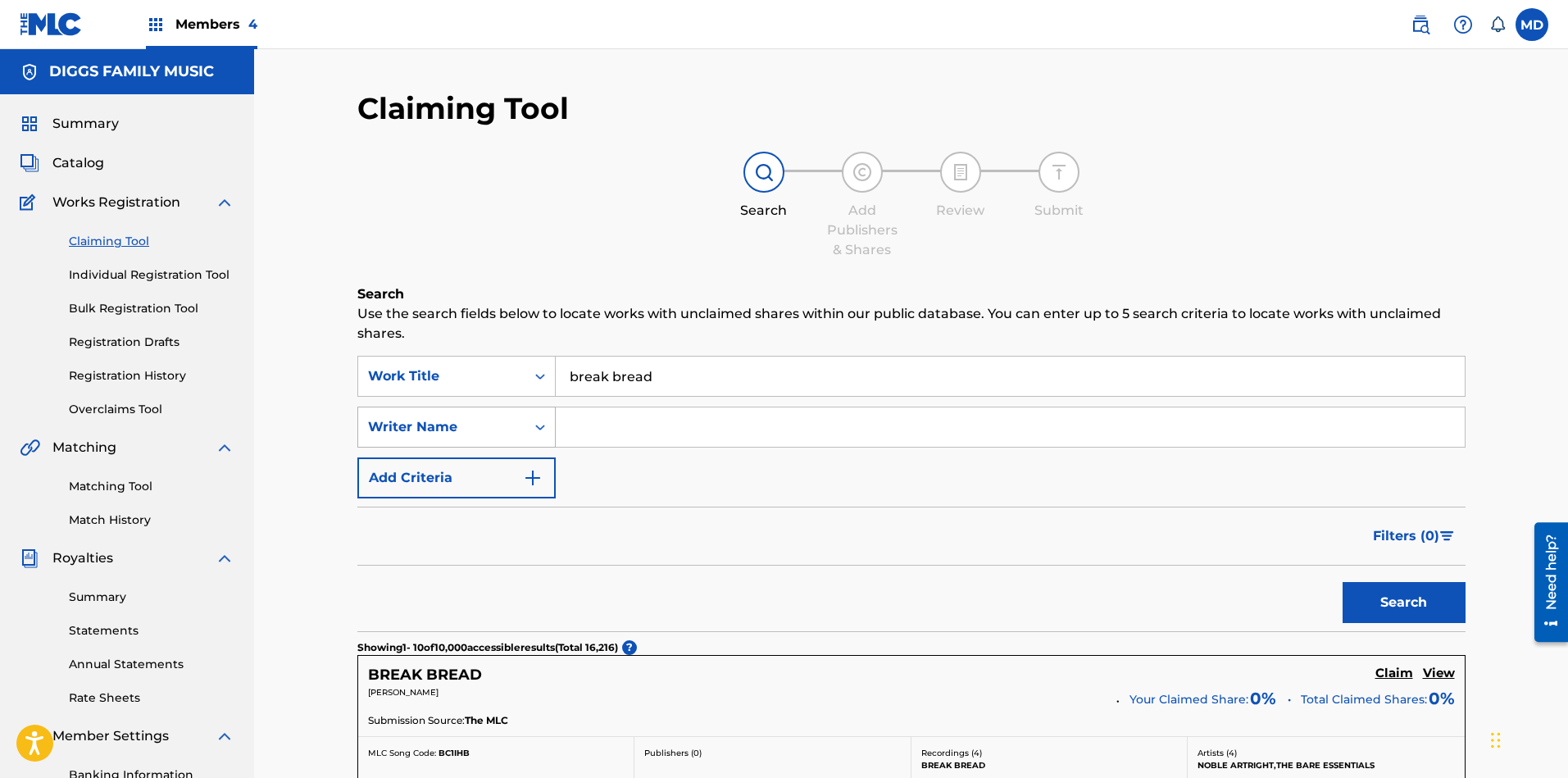
click at [523, 428] on div "Writer Name" at bounding box center [441, 427] width 167 height 31
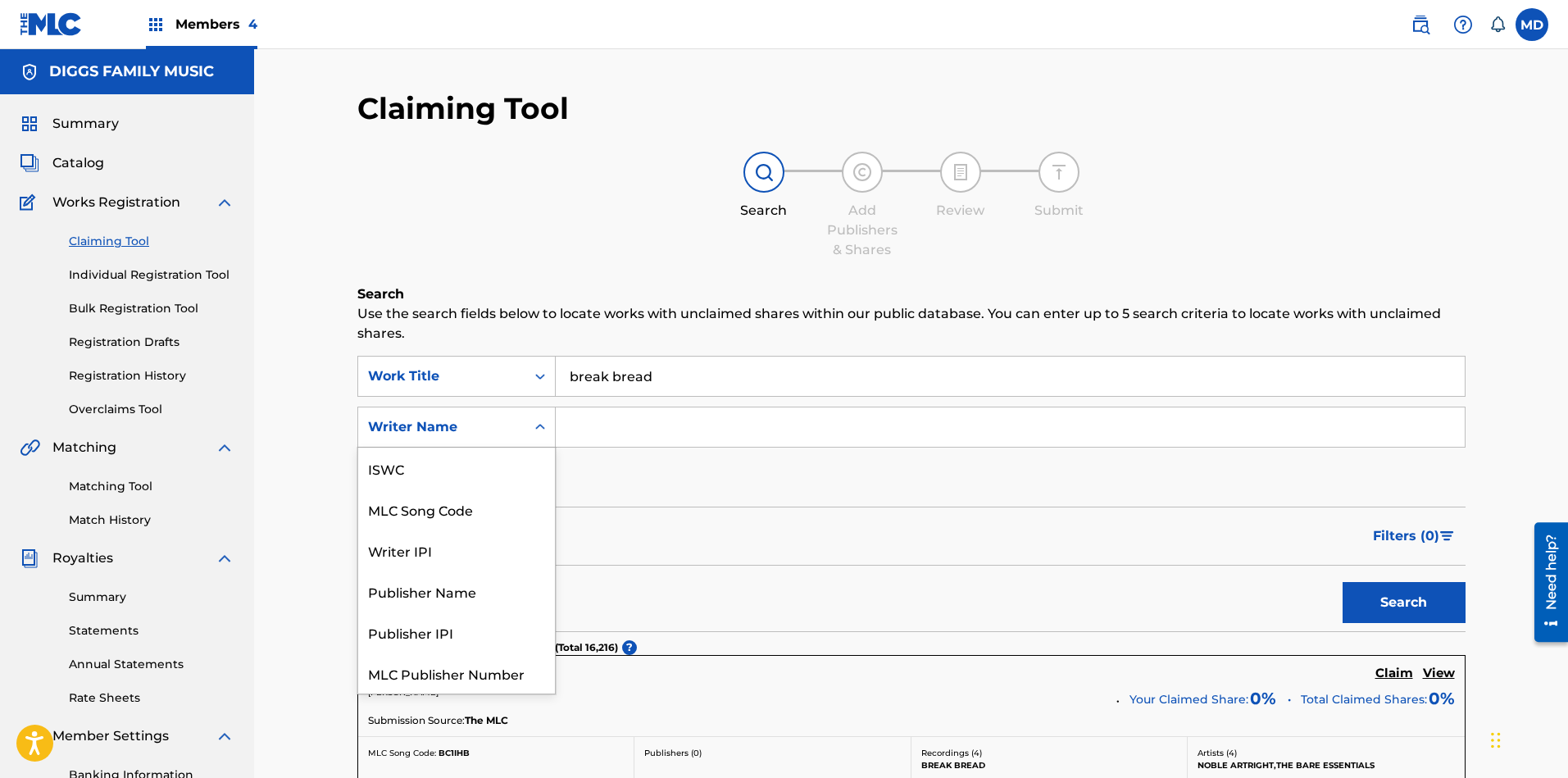
scroll to position [41, 0]
click at [466, 512] on div "Writer IPI" at bounding box center [456, 509] width 197 height 41
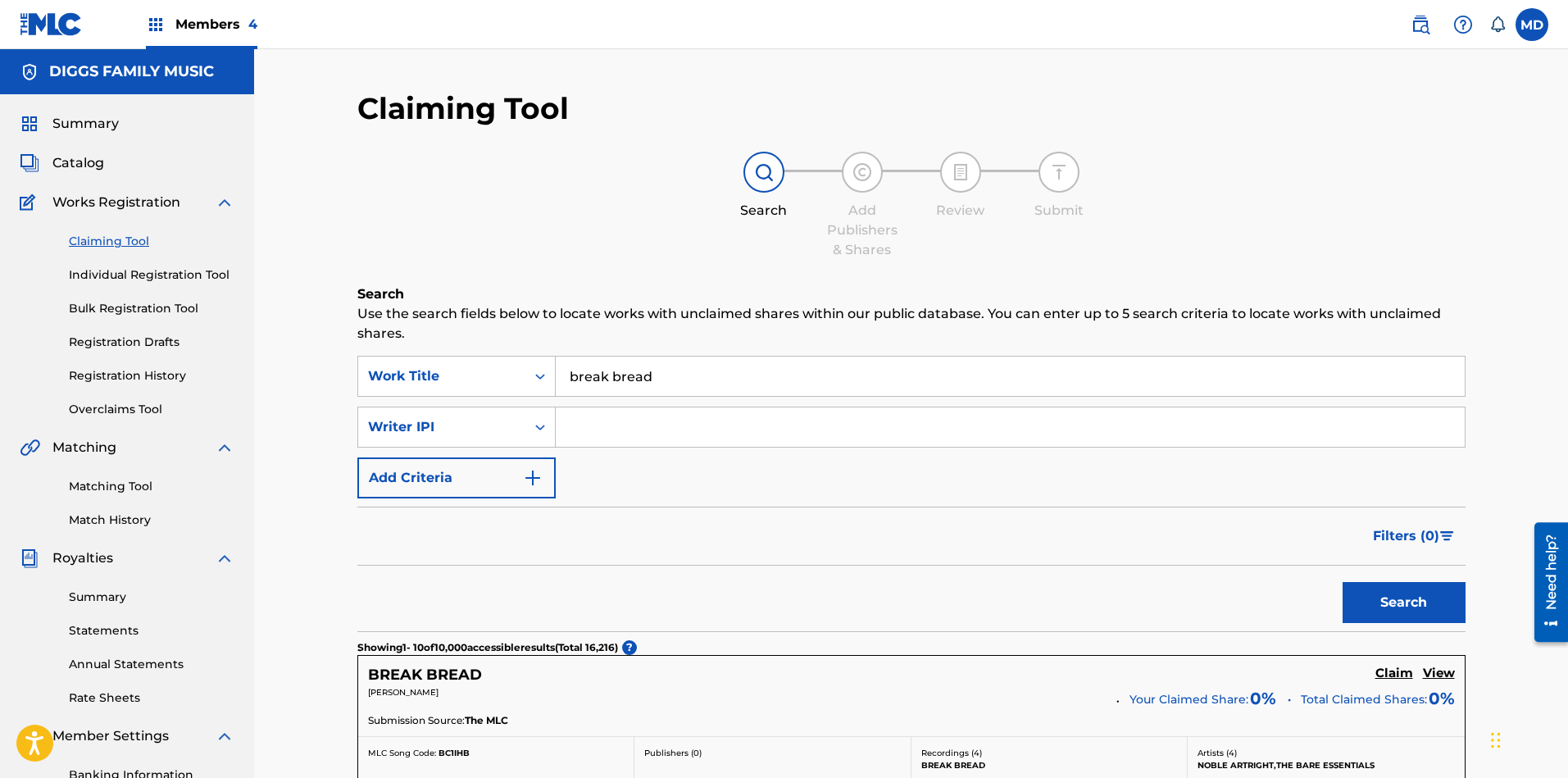
click at [625, 424] on input "Search Form" at bounding box center [1010, 427] width 909 height 39
paste input "00242590771"
type input "00242590771"
click at [1414, 599] on button "Search" at bounding box center [1404, 602] width 123 height 41
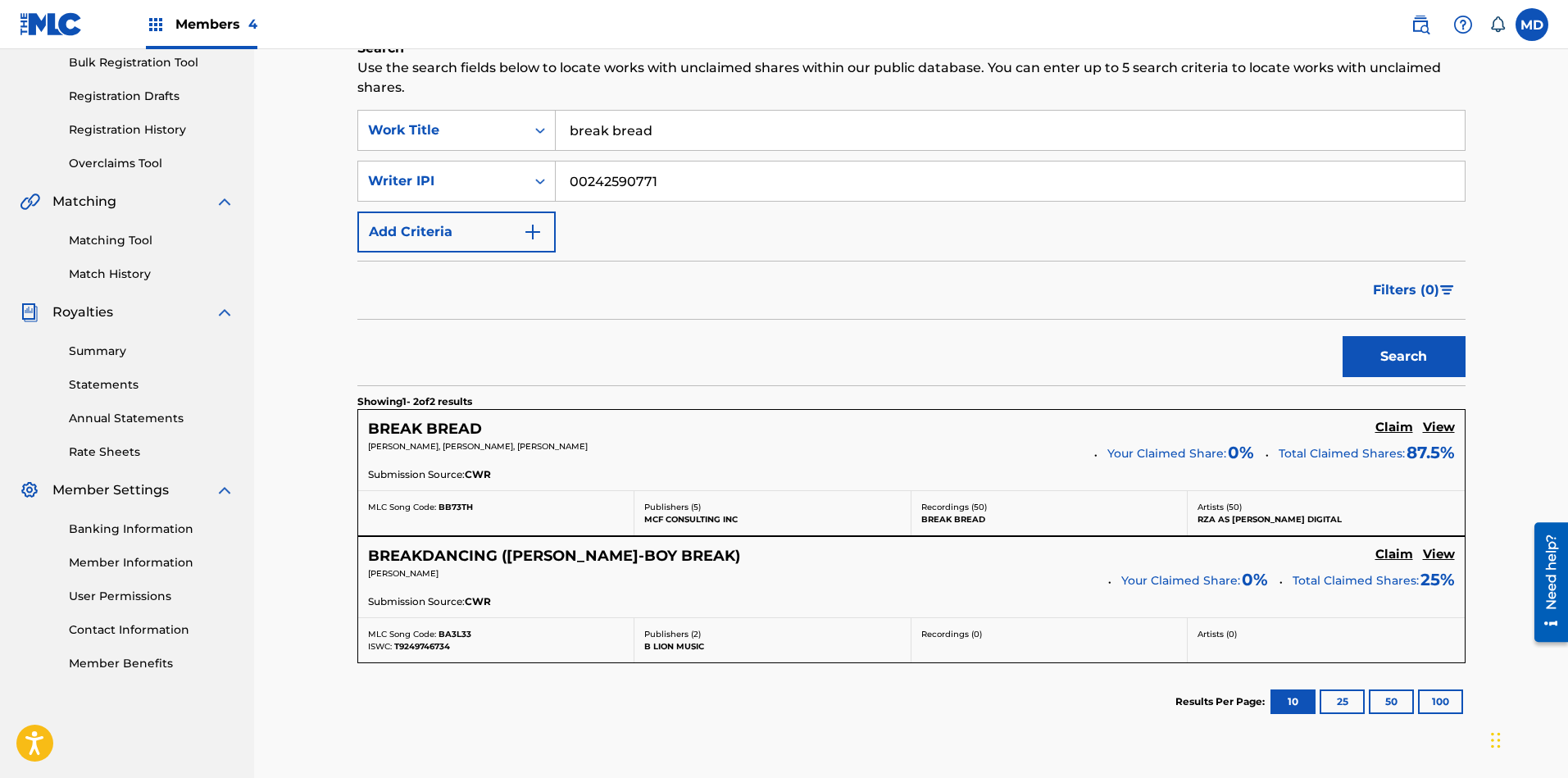
scroll to position [368, 0]
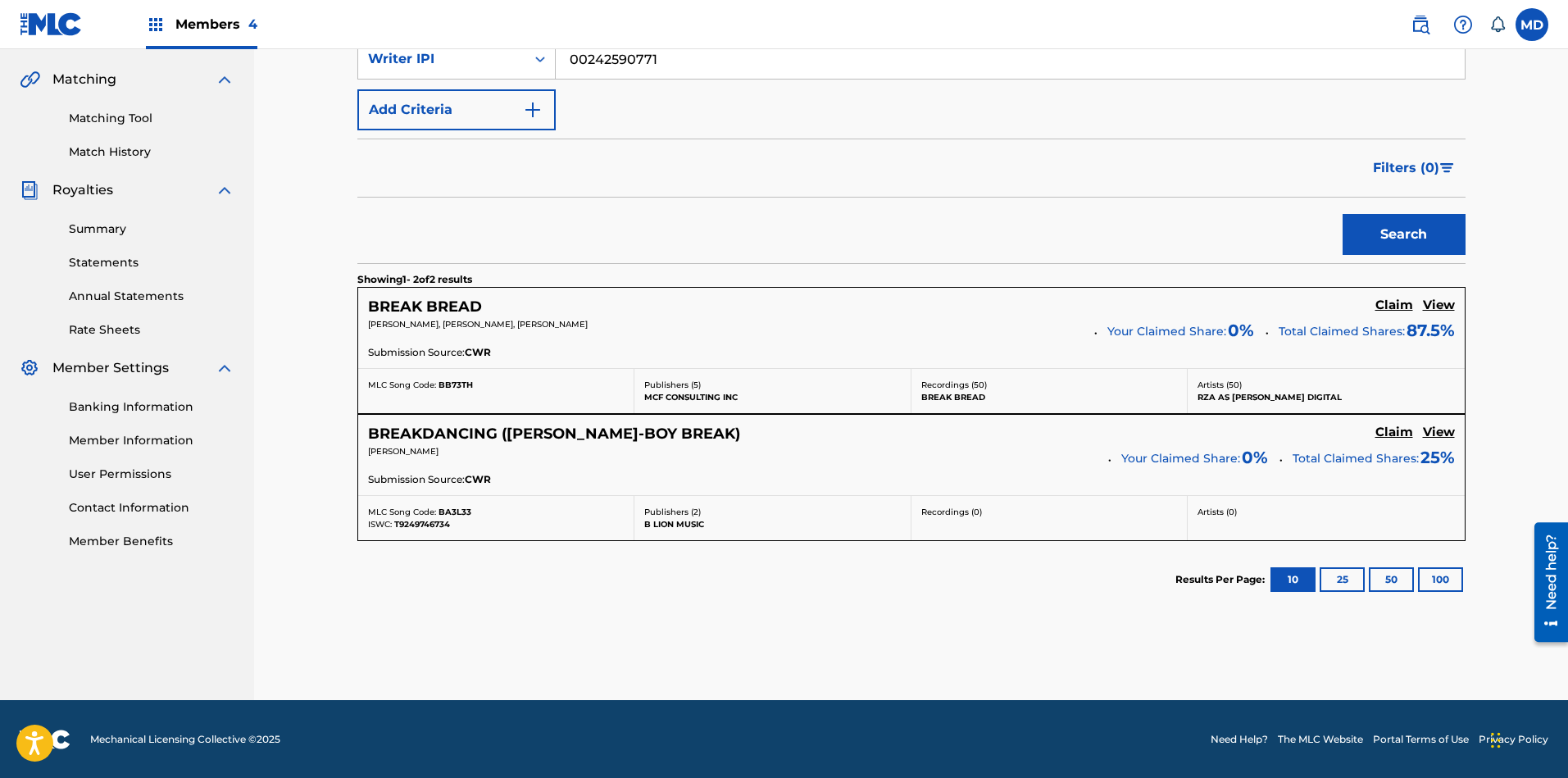
click at [1444, 308] on h5 "View" at bounding box center [1439, 305] width 32 height 16
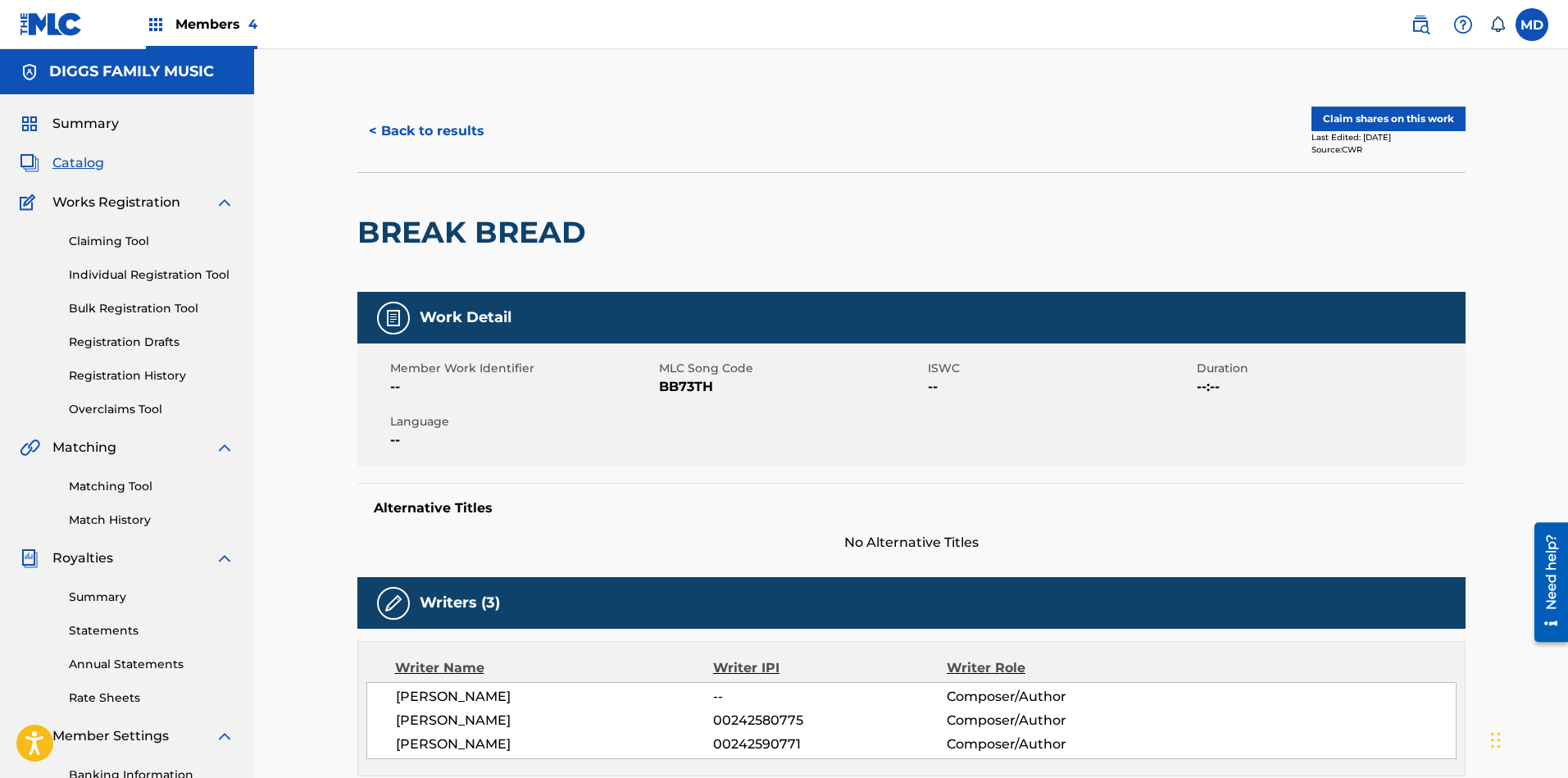
click at [1349, 116] on button "Claim shares on this work" at bounding box center [1389, 118] width 154 height 24
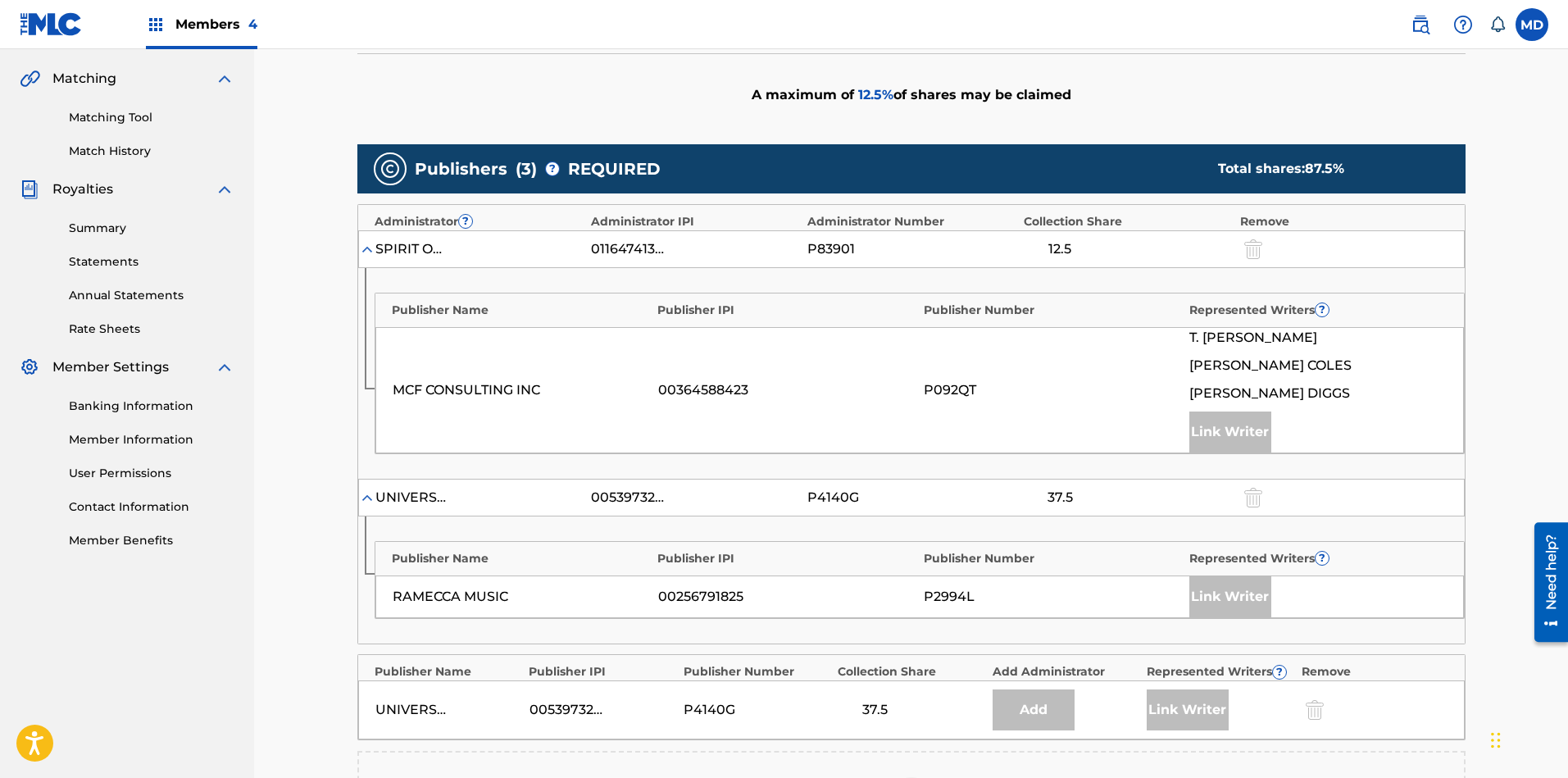
scroll to position [727, 0]
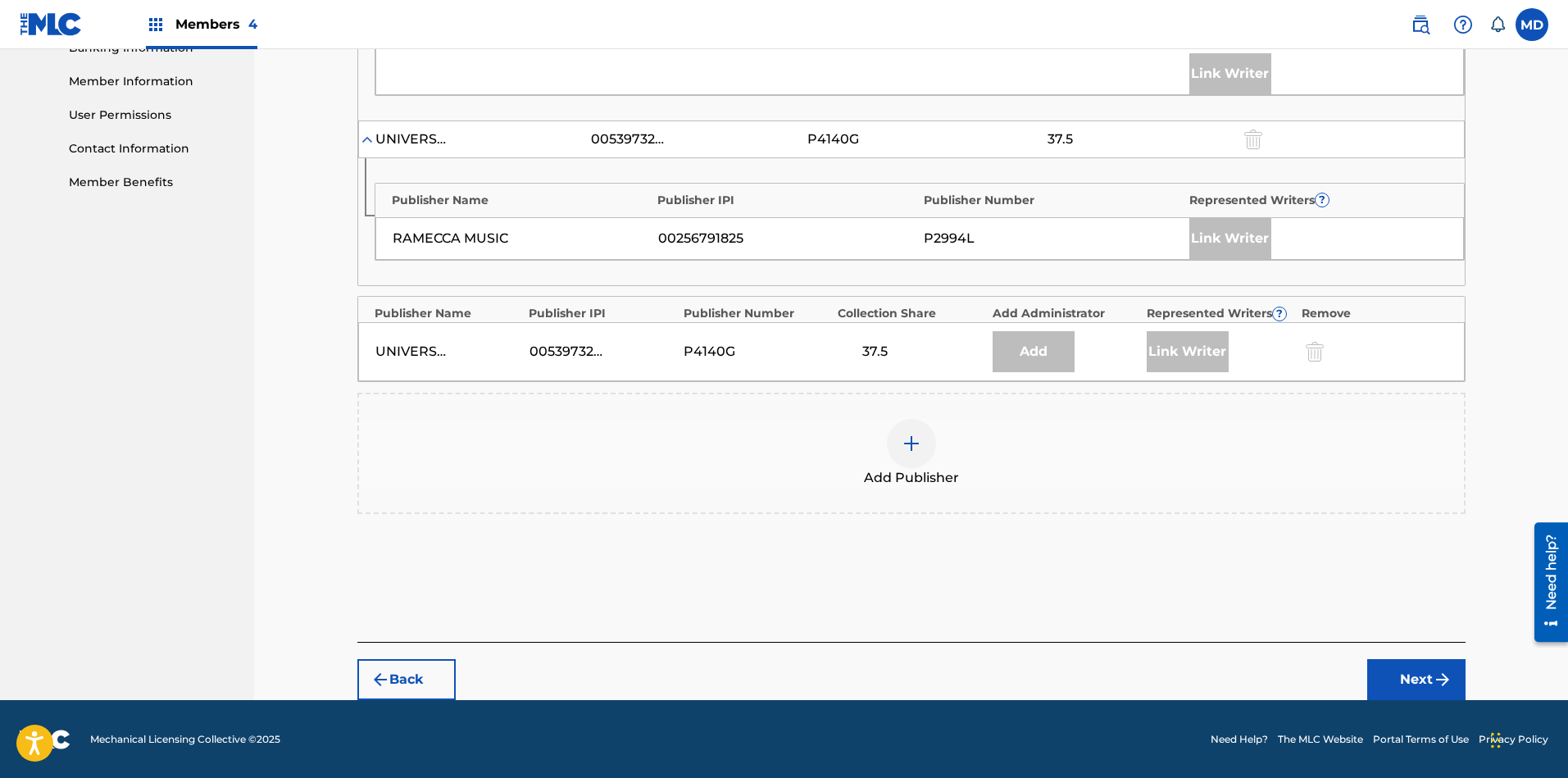
click at [905, 453] on div at bounding box center [911, 443] width 49 height 49
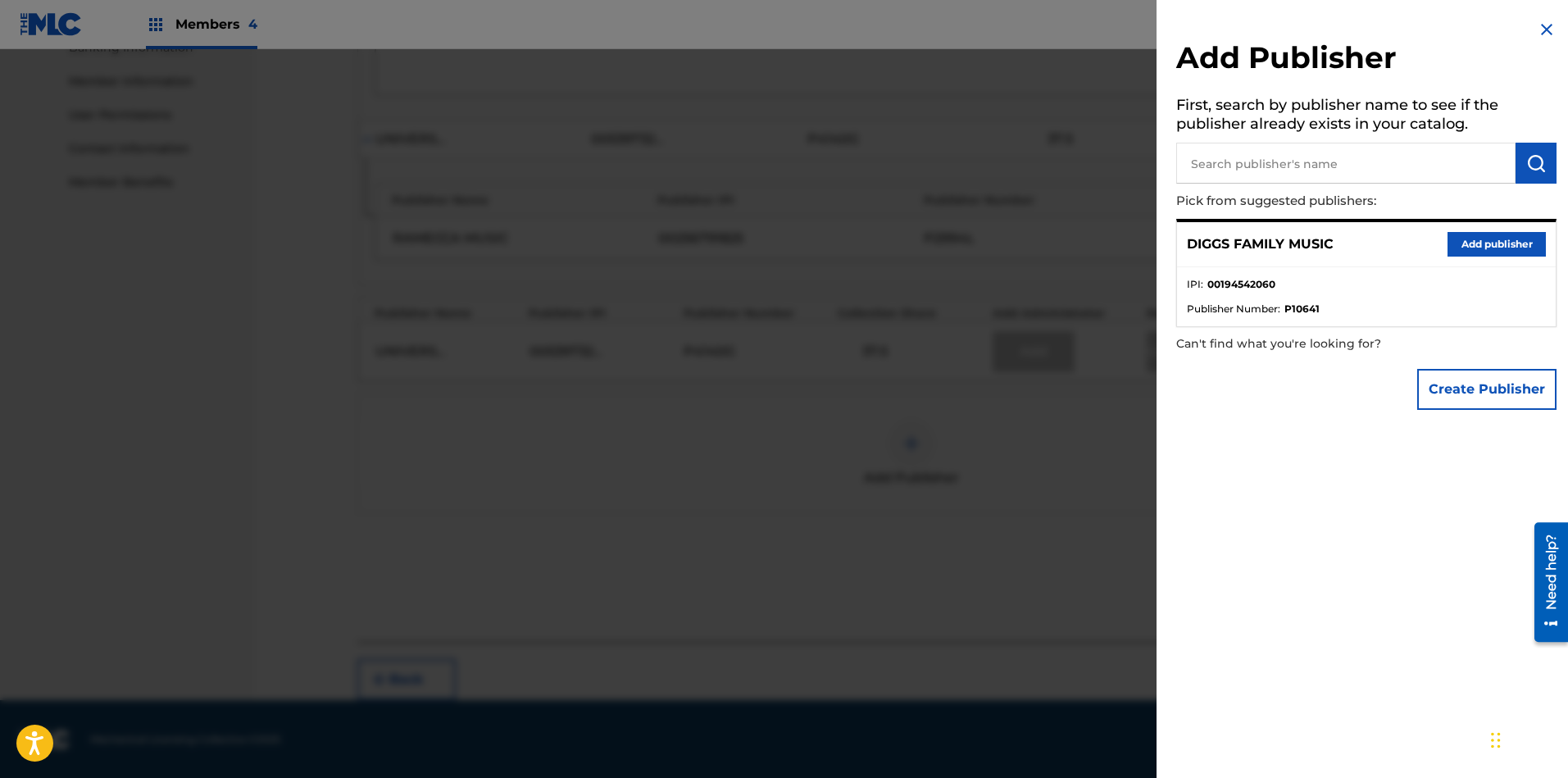
click at [1472, 249] on button "Add publisher" at bounding box center [1496, 244] width 98 height 24
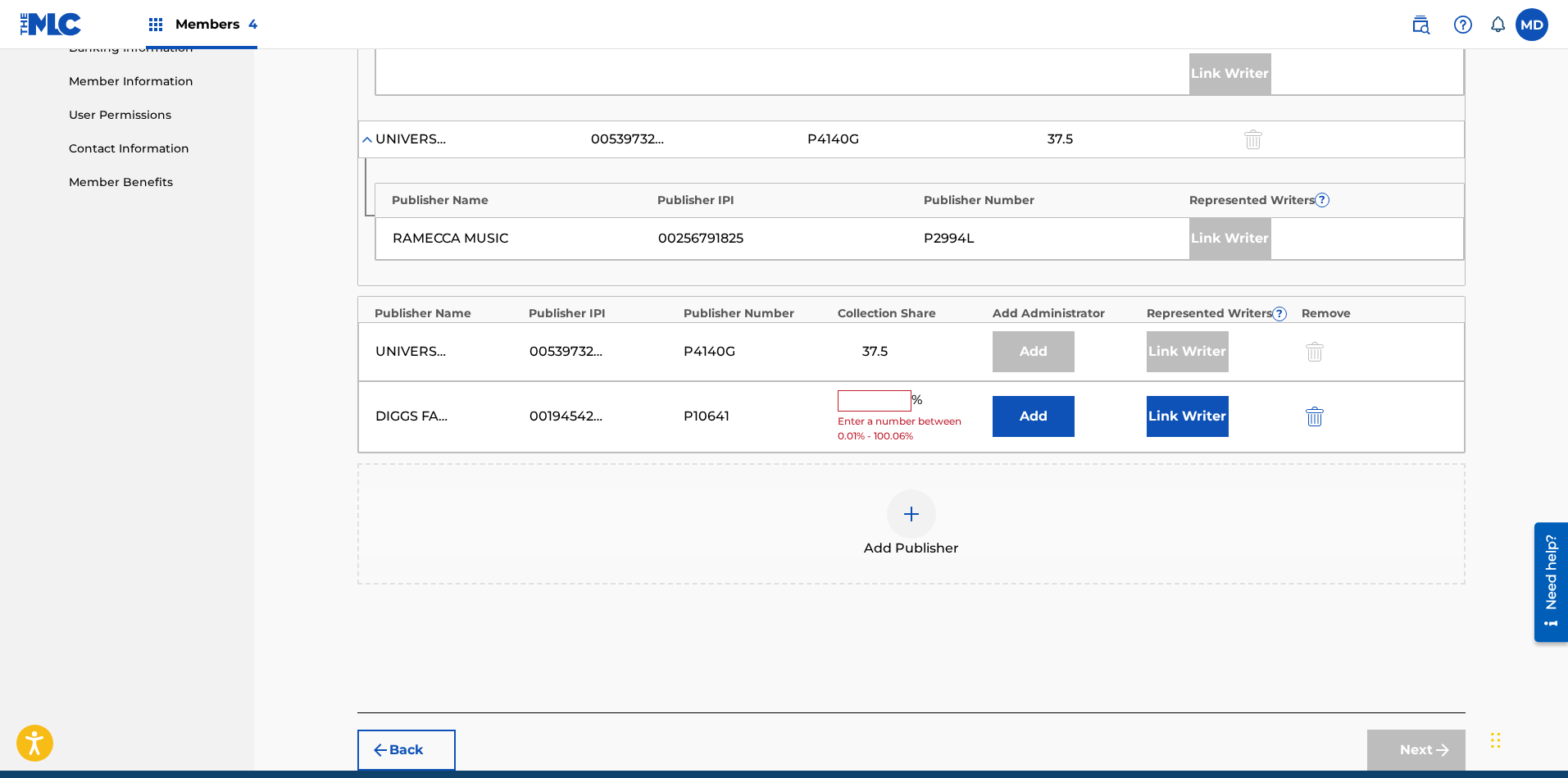
click at [890, 407] on input "text" at bounding box center [875, 400] width 74 height 21
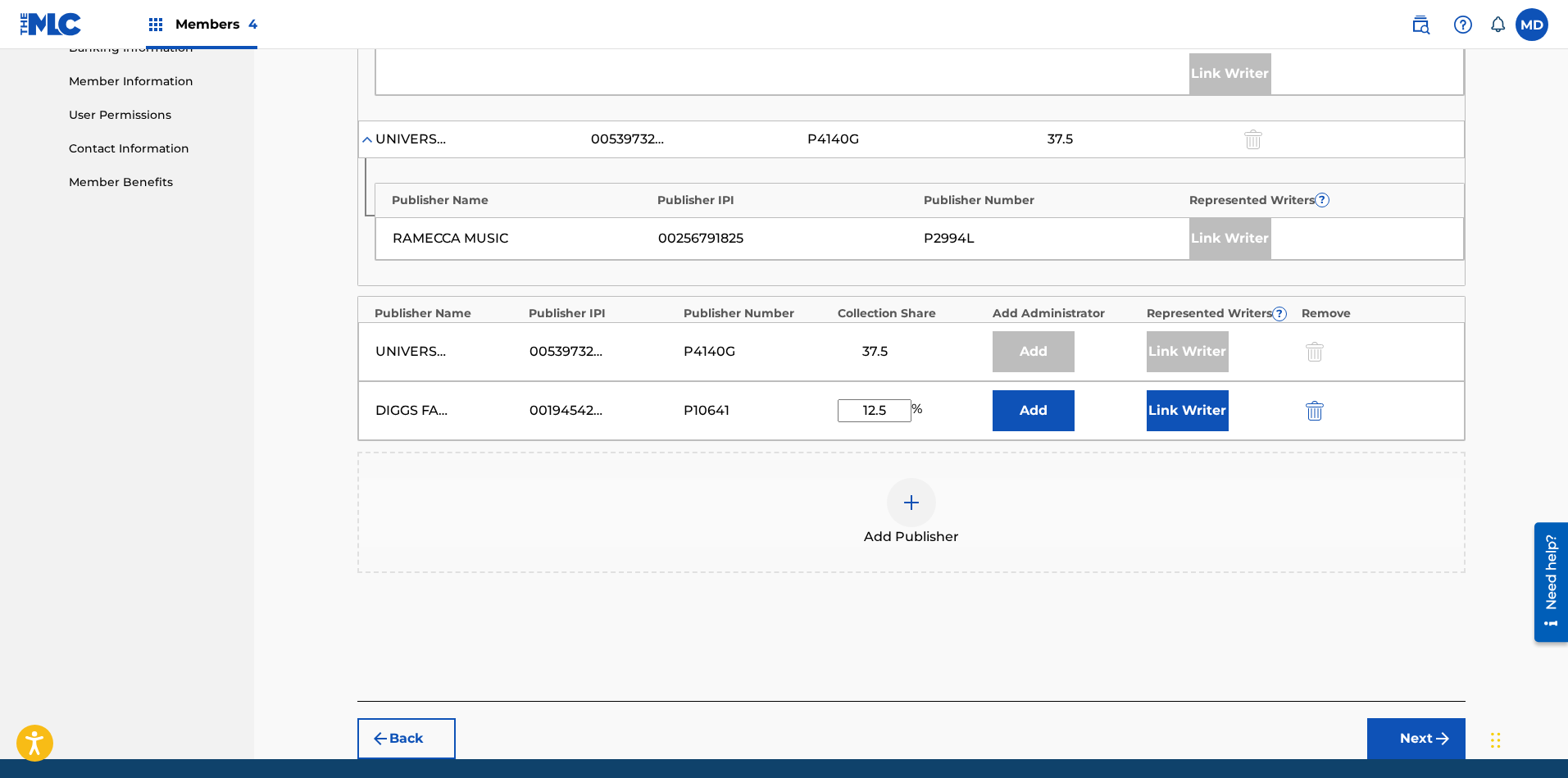
type input "12.5"
click at [1203, 408] on button "Link Writer" at bounding box center [1187, 410] width 82 height 41
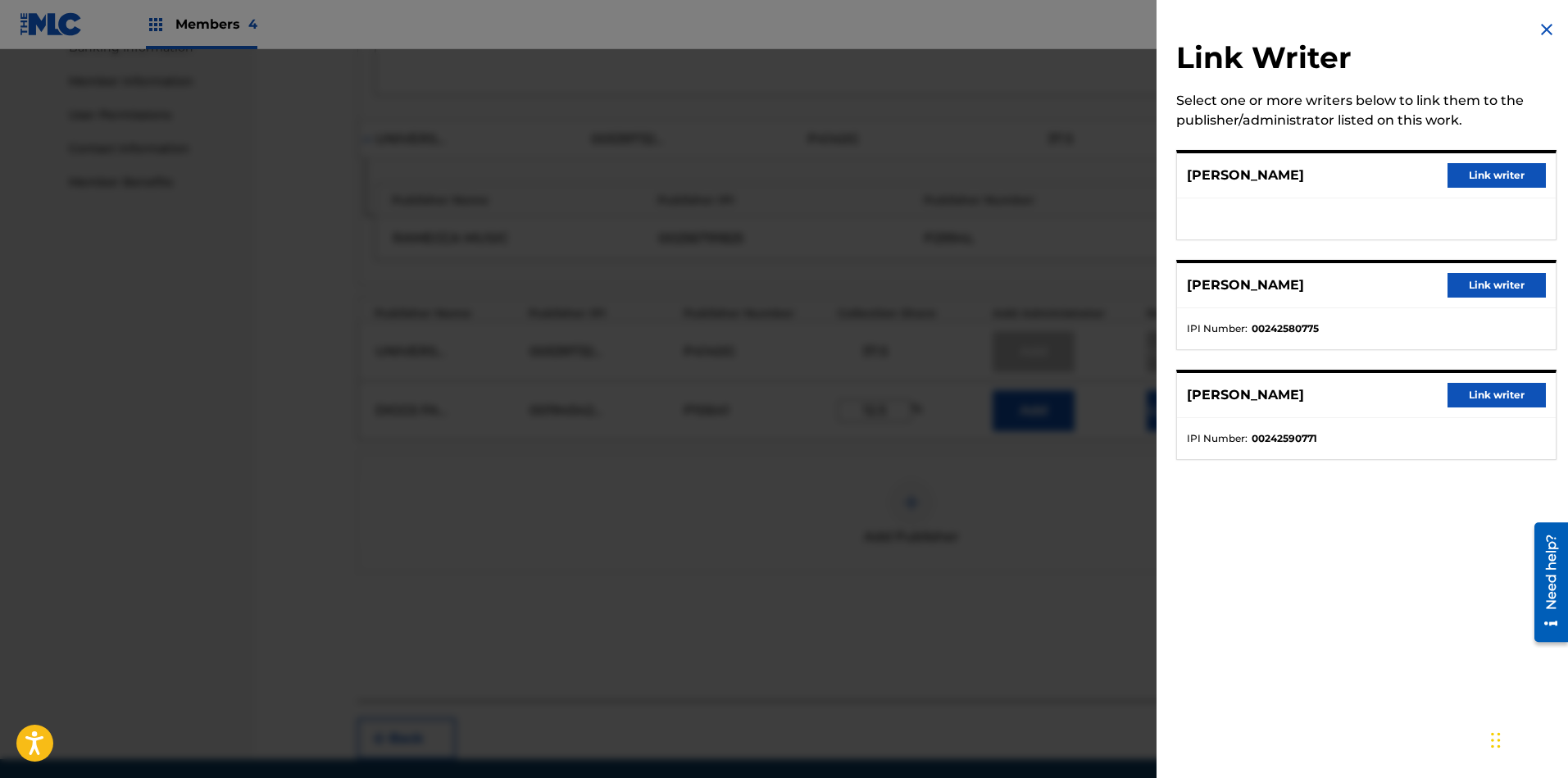
click at [1489, 167] on button "Link writer" at bounding box center [1496, 174] width 98 height 24
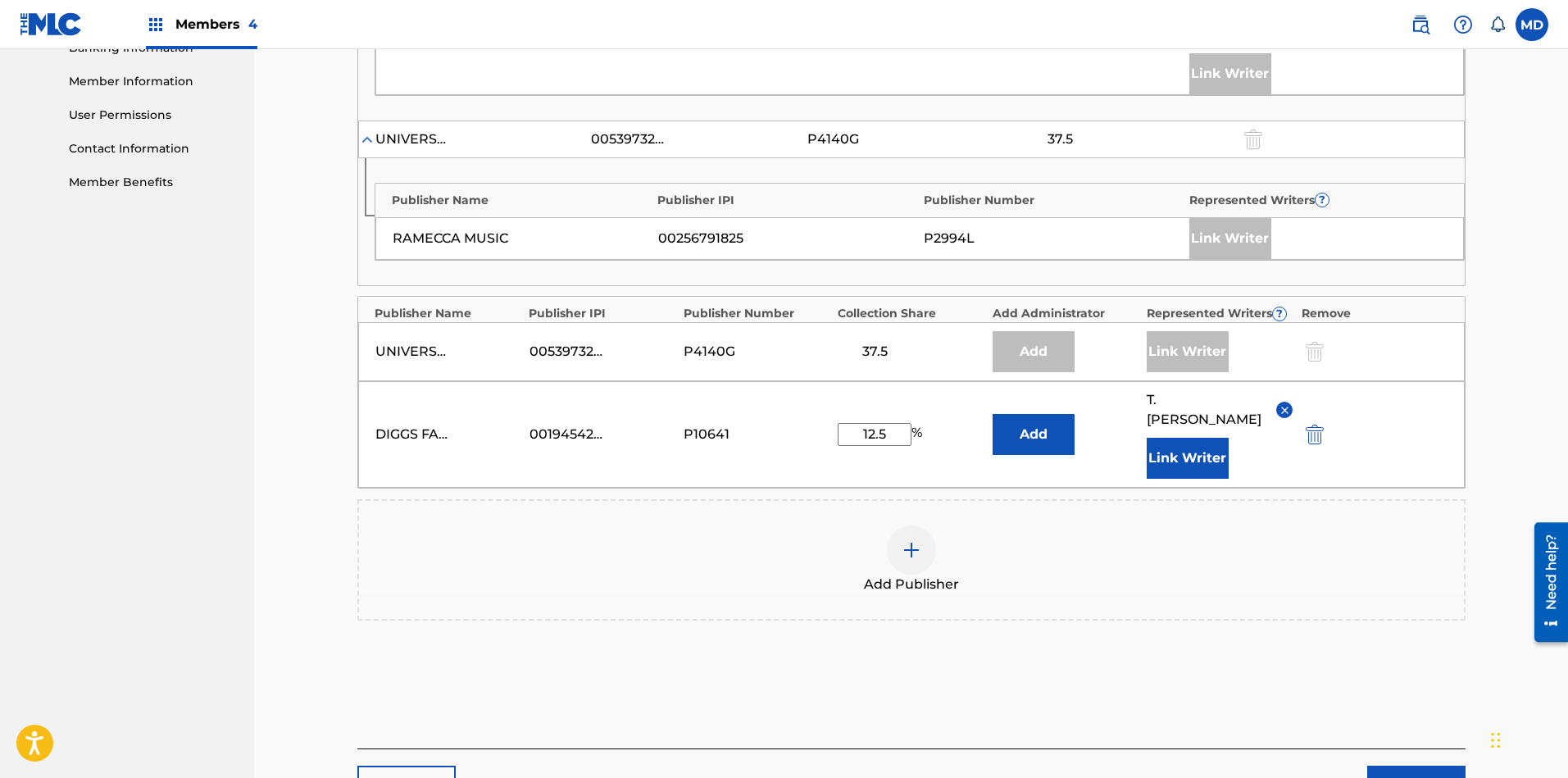
scroll to position [814, 0]
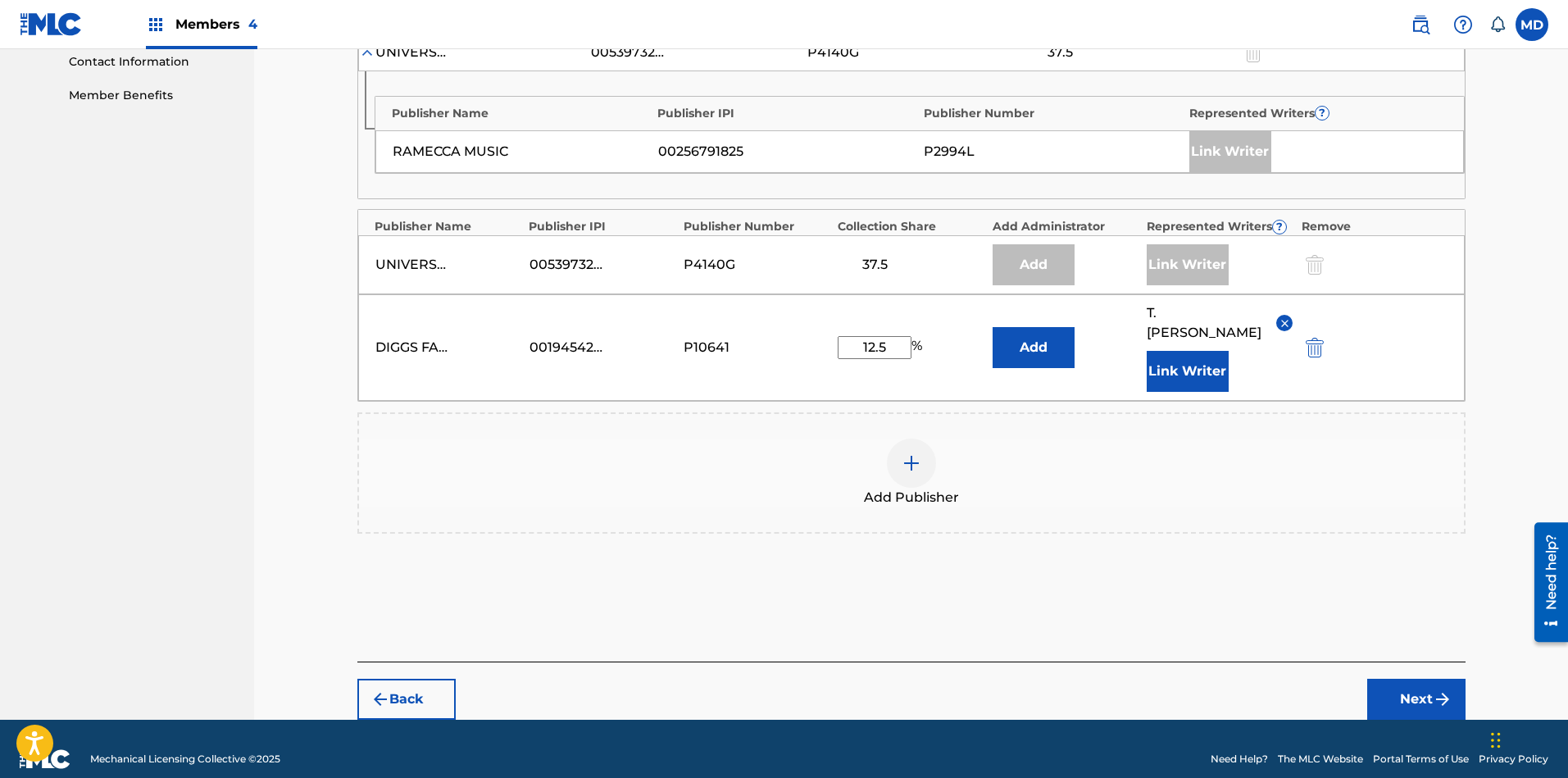
click at [1397, 687] on button "Next" at bounding box center [1415, 698] width 98 height 41
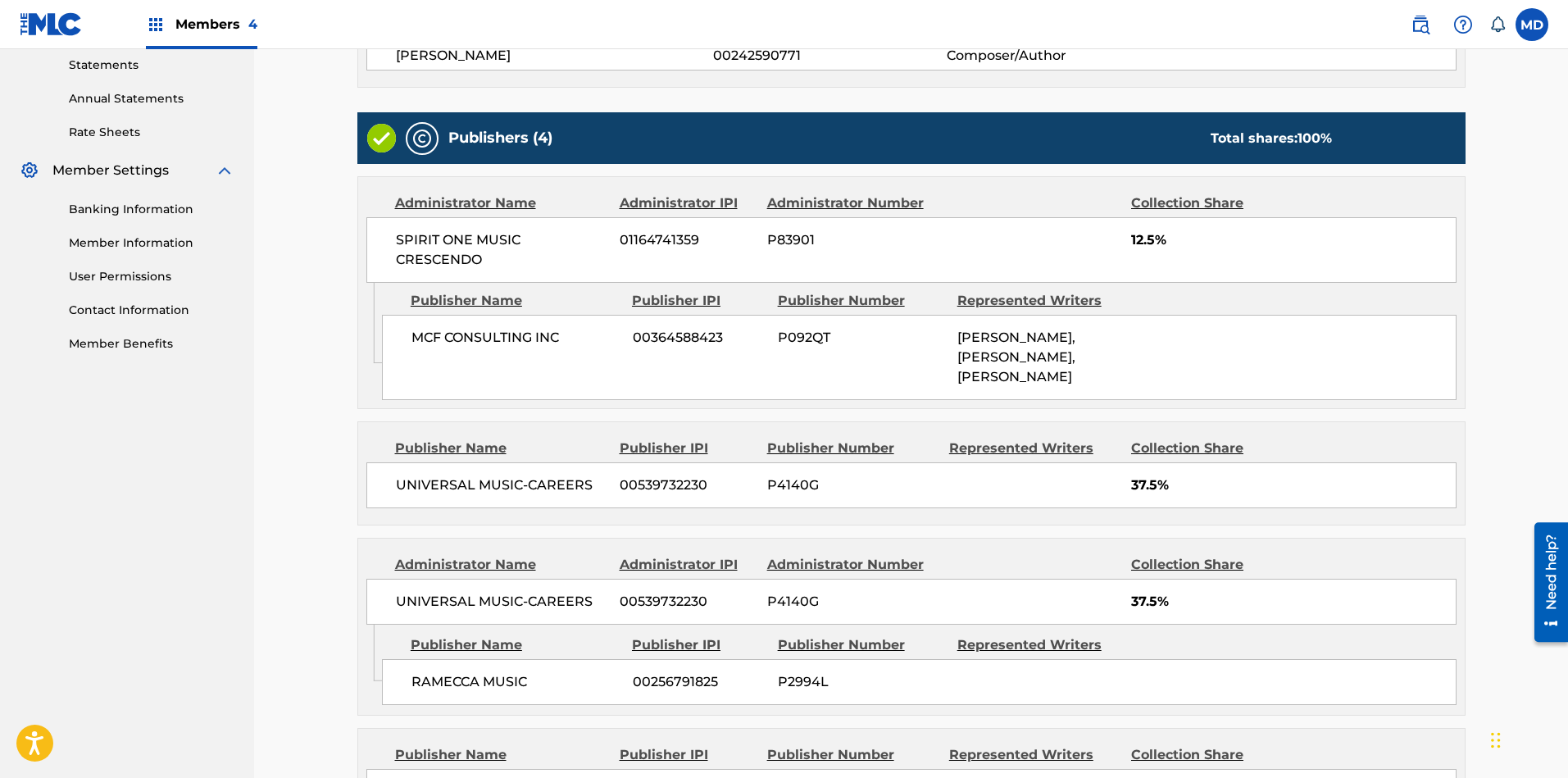
scroll to position [755, 0]
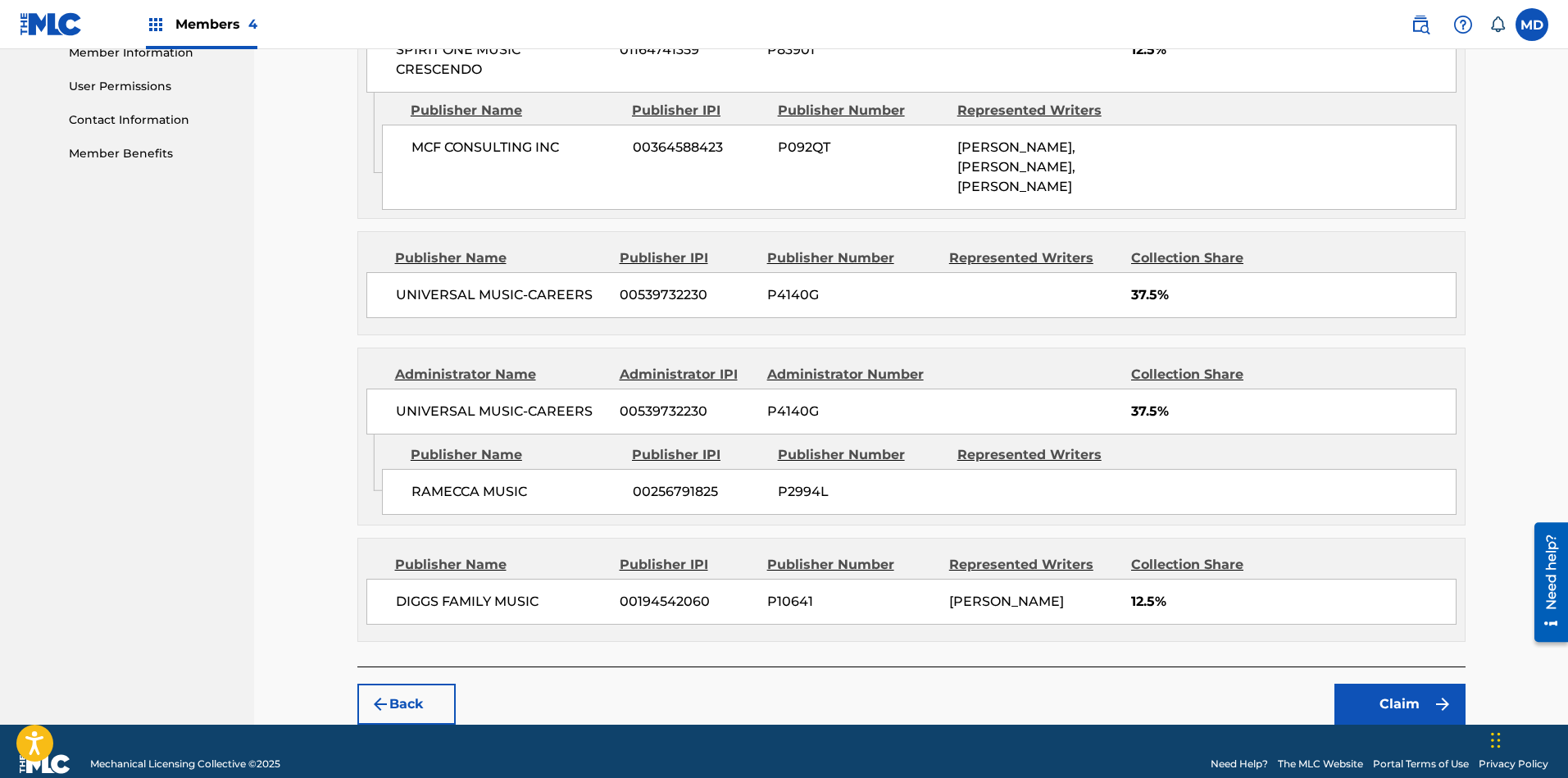
click at [1393, 683] on button "Claim" at bounding box center [1399, 703] width 131 height 41
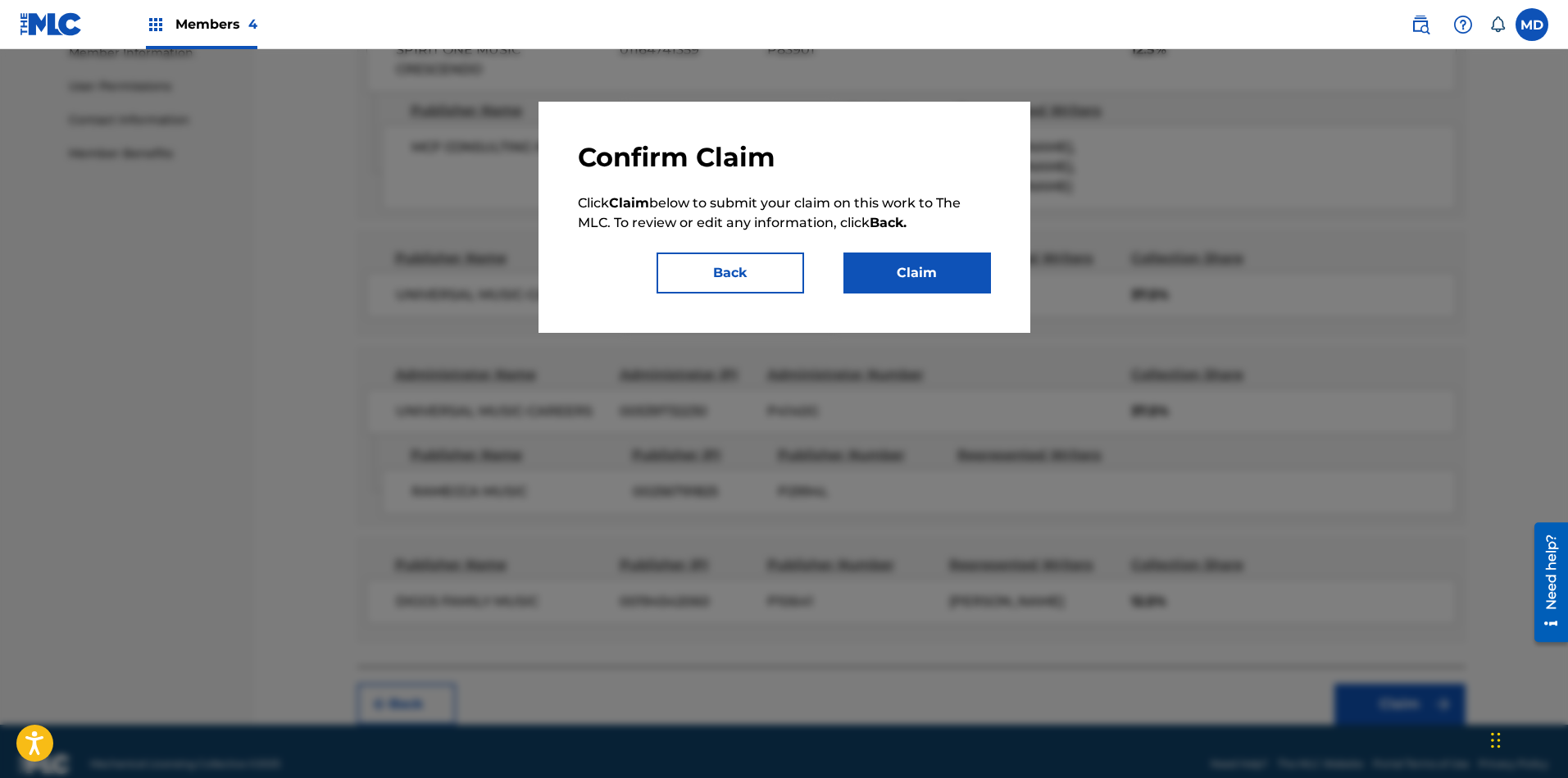
click at [889, 272] on button "Claim" at bounding box center [917, 272] width 148 height 41
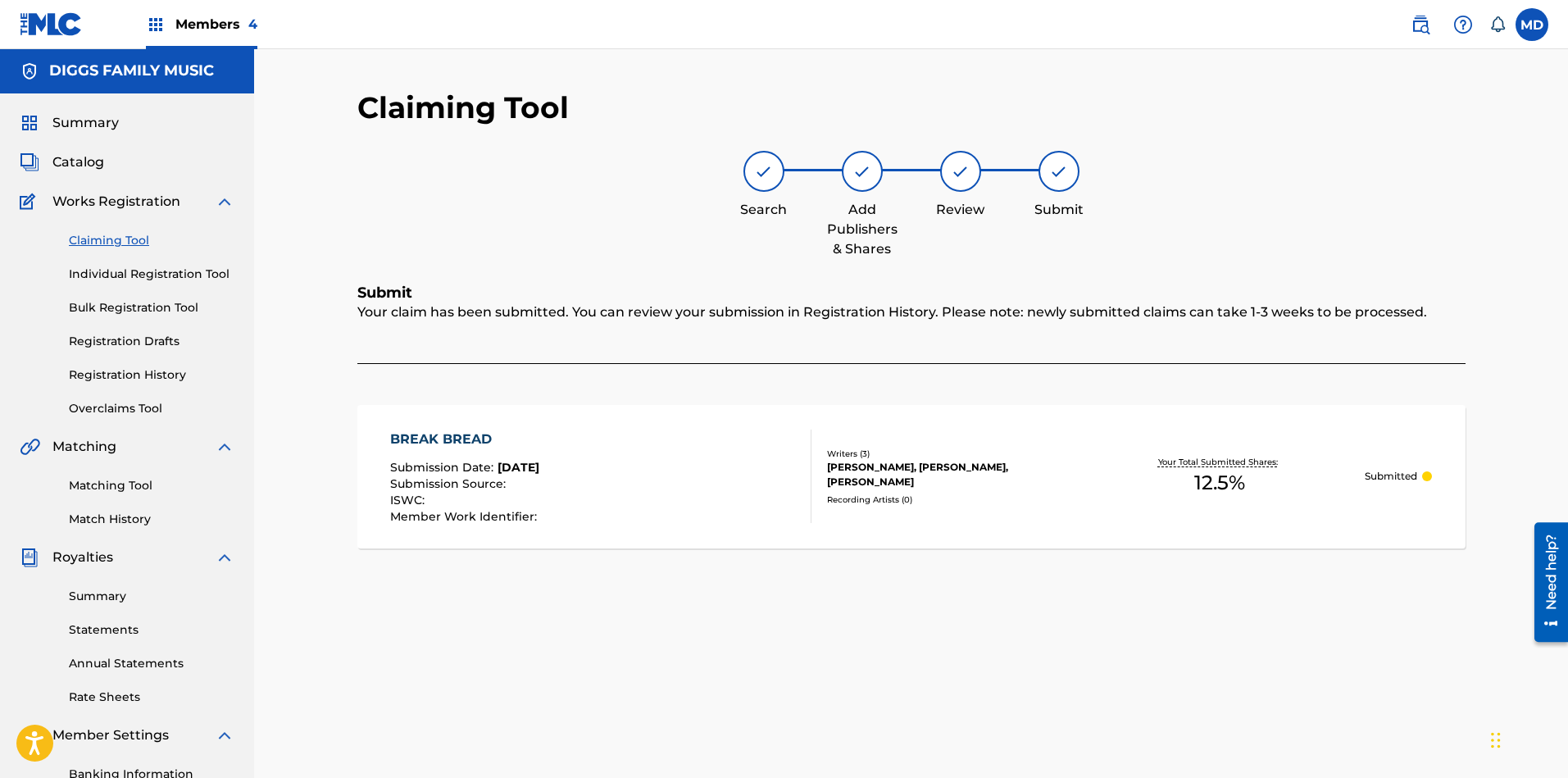
scroll to position [0, 0]
click at [122, 243] on link "Claiming Tool" at bounding box center [151, 241] width 165 height 18
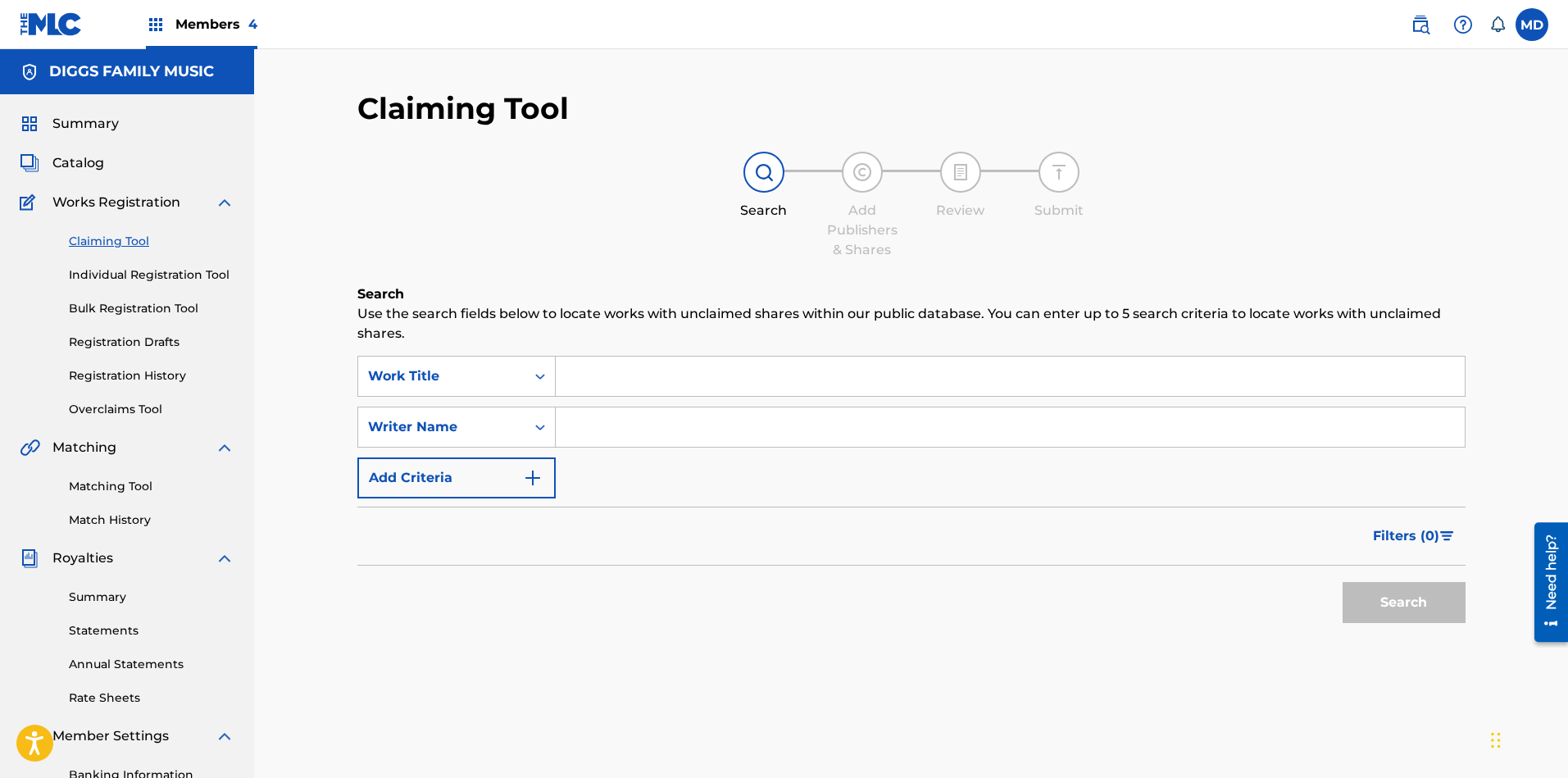
click at [137, 379] on link "Registration History" at bounding box center [151, 376] width 165 height 18
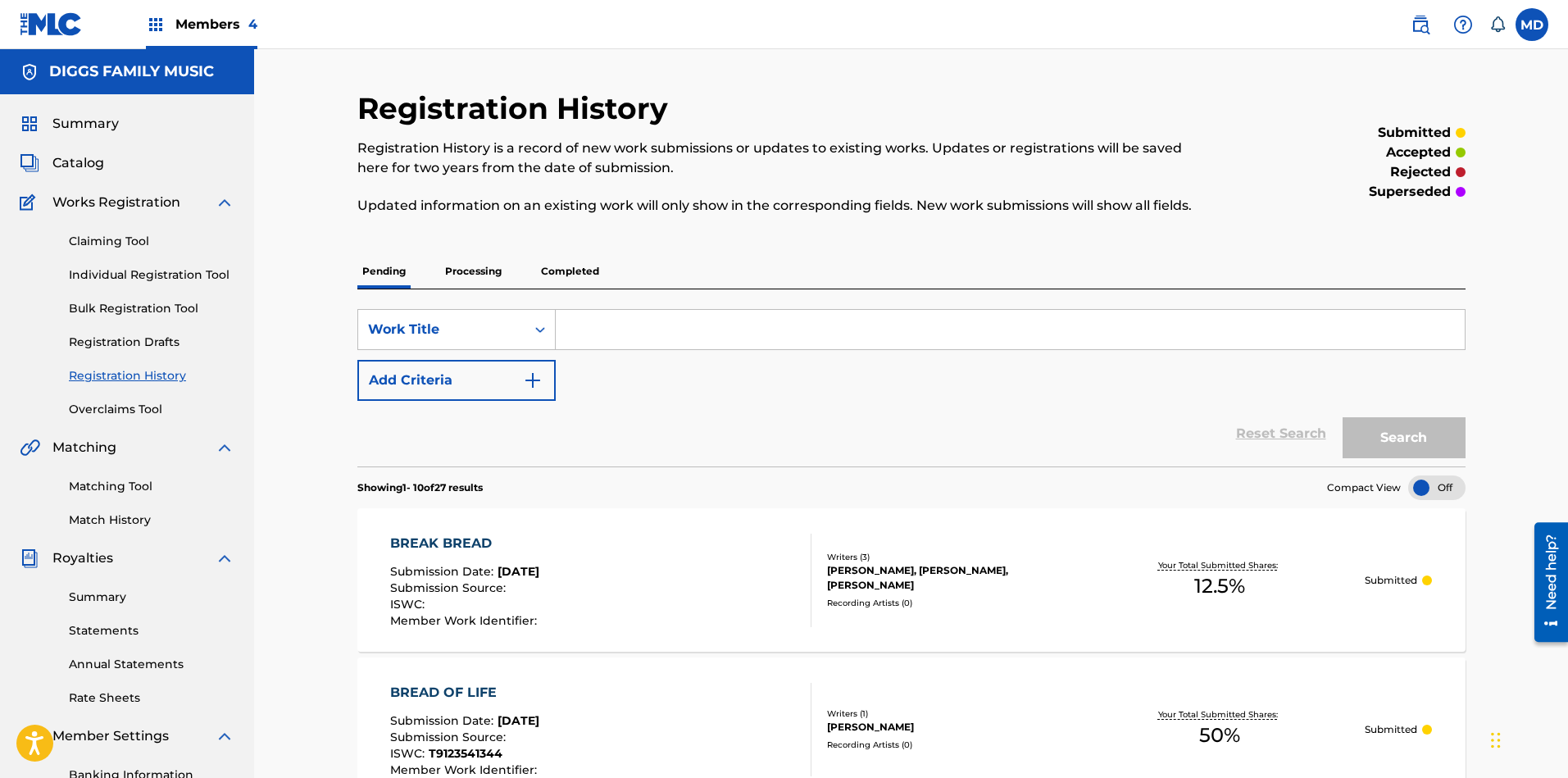
click at [658, 332] on input "Search Form" at bounding box center [1010, 329] width 909 height 39
paste input "BROOKLYN BABIES"
type input "BROOKLYN BABIES"
click at [1342, 417] on button "Search" at bounding box center [1404, 437] width 123 height 41
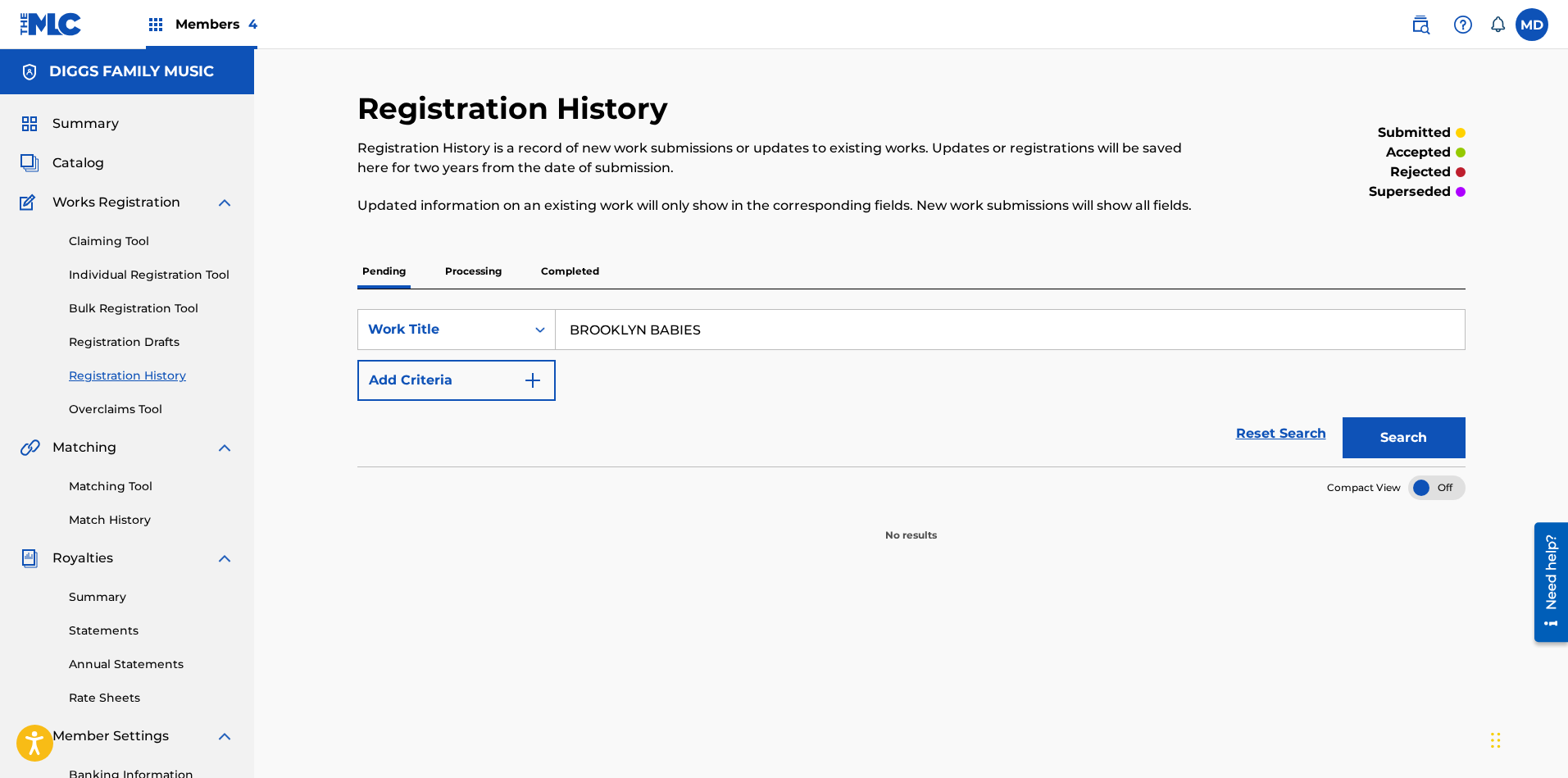
click at [465, 274] on p "Processing" at bounding box center [473, 271] width 66 height 34
click at [569, 268] on p "Completed" at bounding box center [569, 271] width 68 height 34
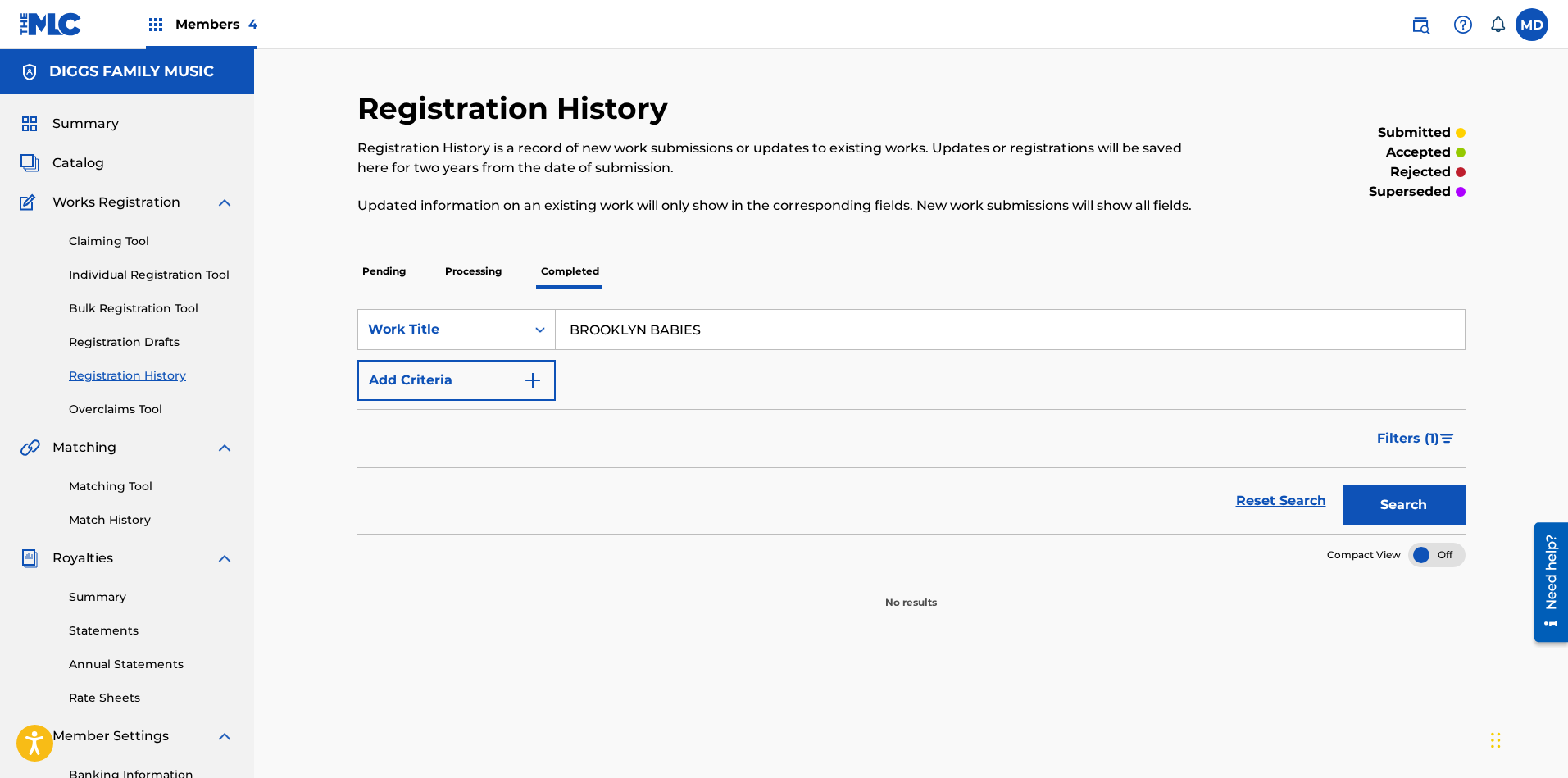
click at [387, 263] on p "Pending" at bounding box center [384, 271] width 54 height 34
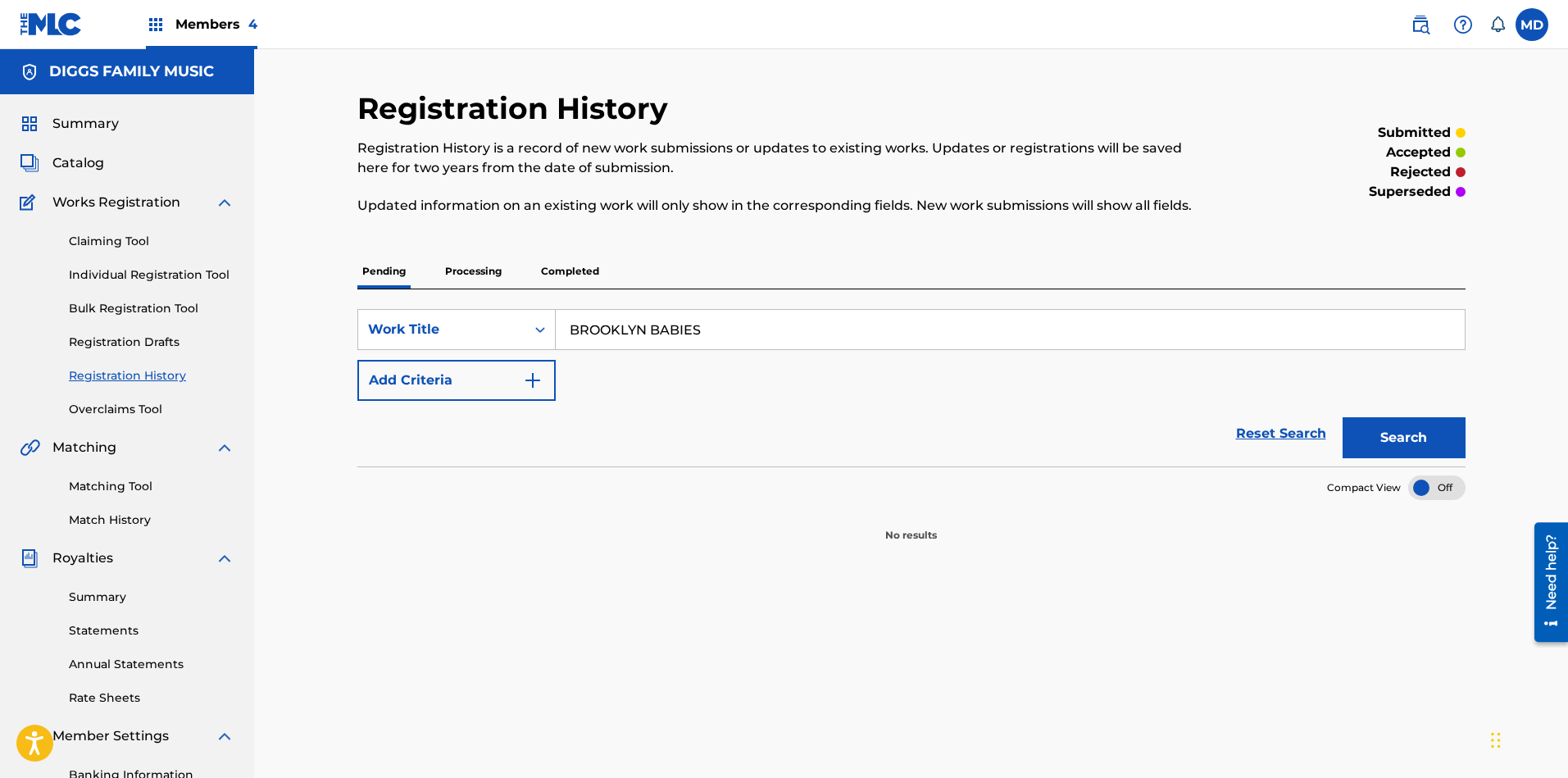
click at [85, 163] on span "Catalog" at bounding box center [79, 163] width 52 height 19
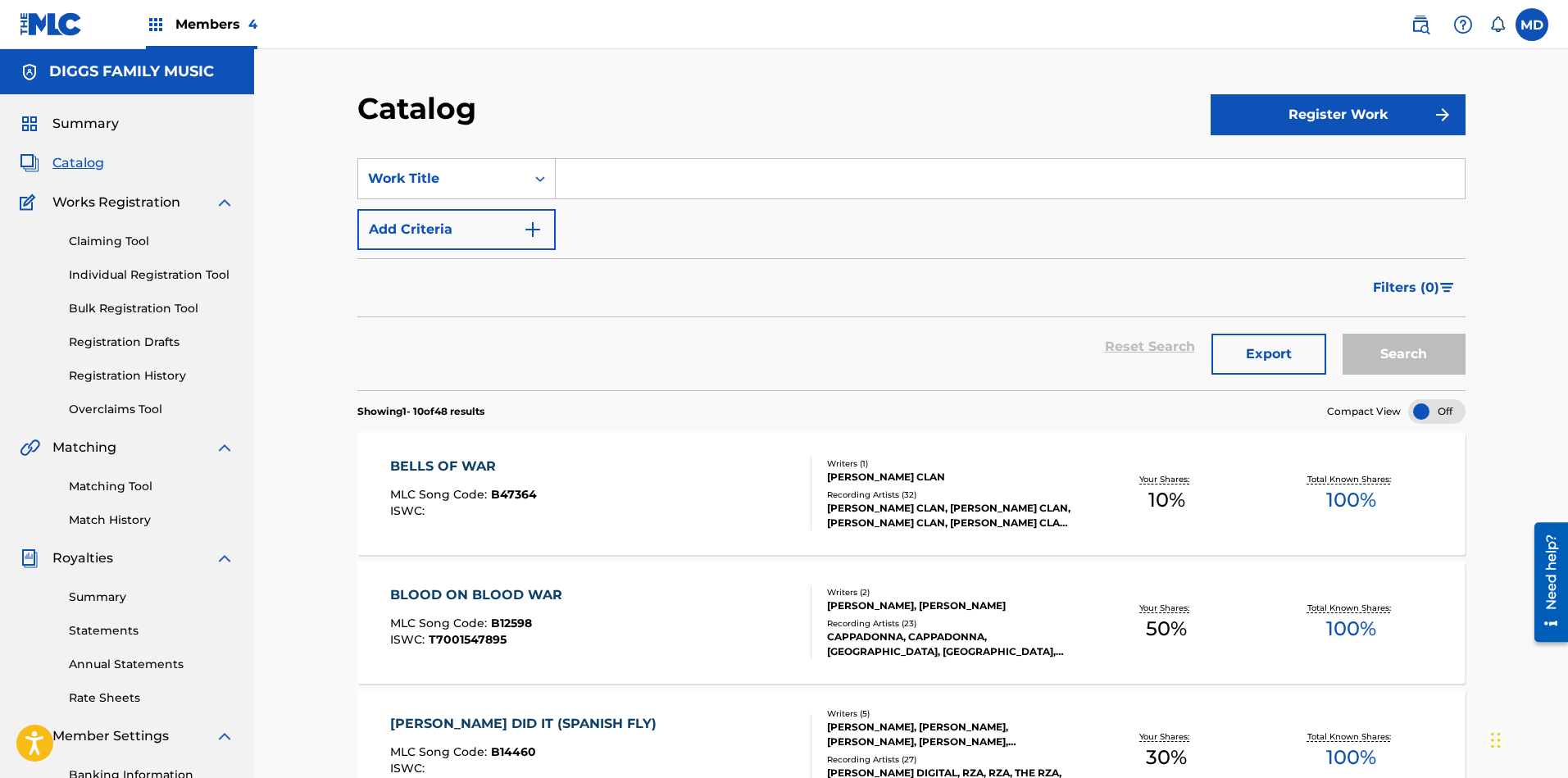
click at [643, 187] on input "Search Form" at bounding box center [1010, 179] width 909 height 39
paste input "BROOKLYN BABIES"
type input "BROOKLYN BABIES"
click at [1399, 347] on button "Search" at bounding box center [1404, 354] width 123 height 41
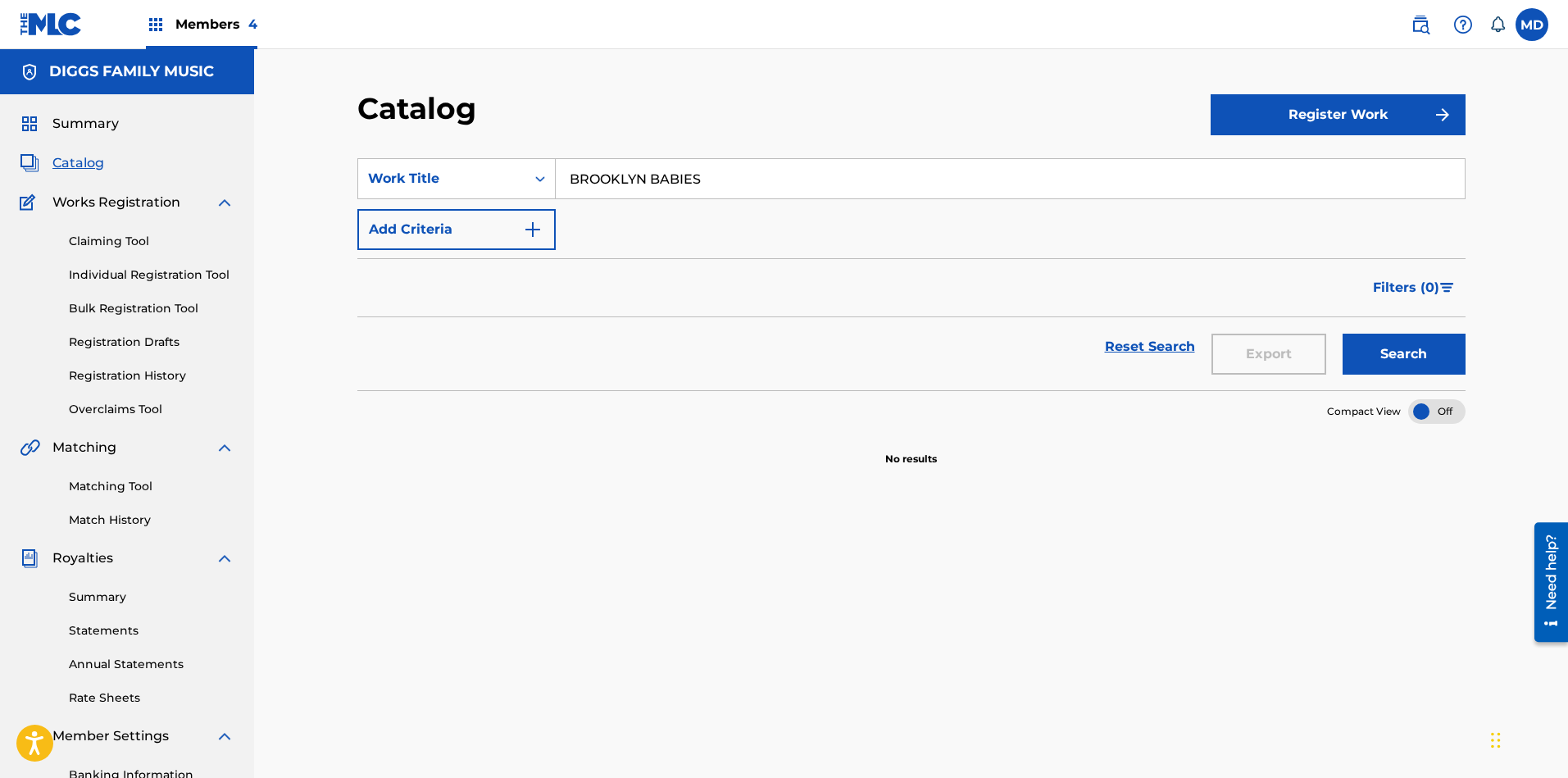
click at [113, 246] on link "Claiming Tool" at bounding box center [151, 241] width 165 height 18
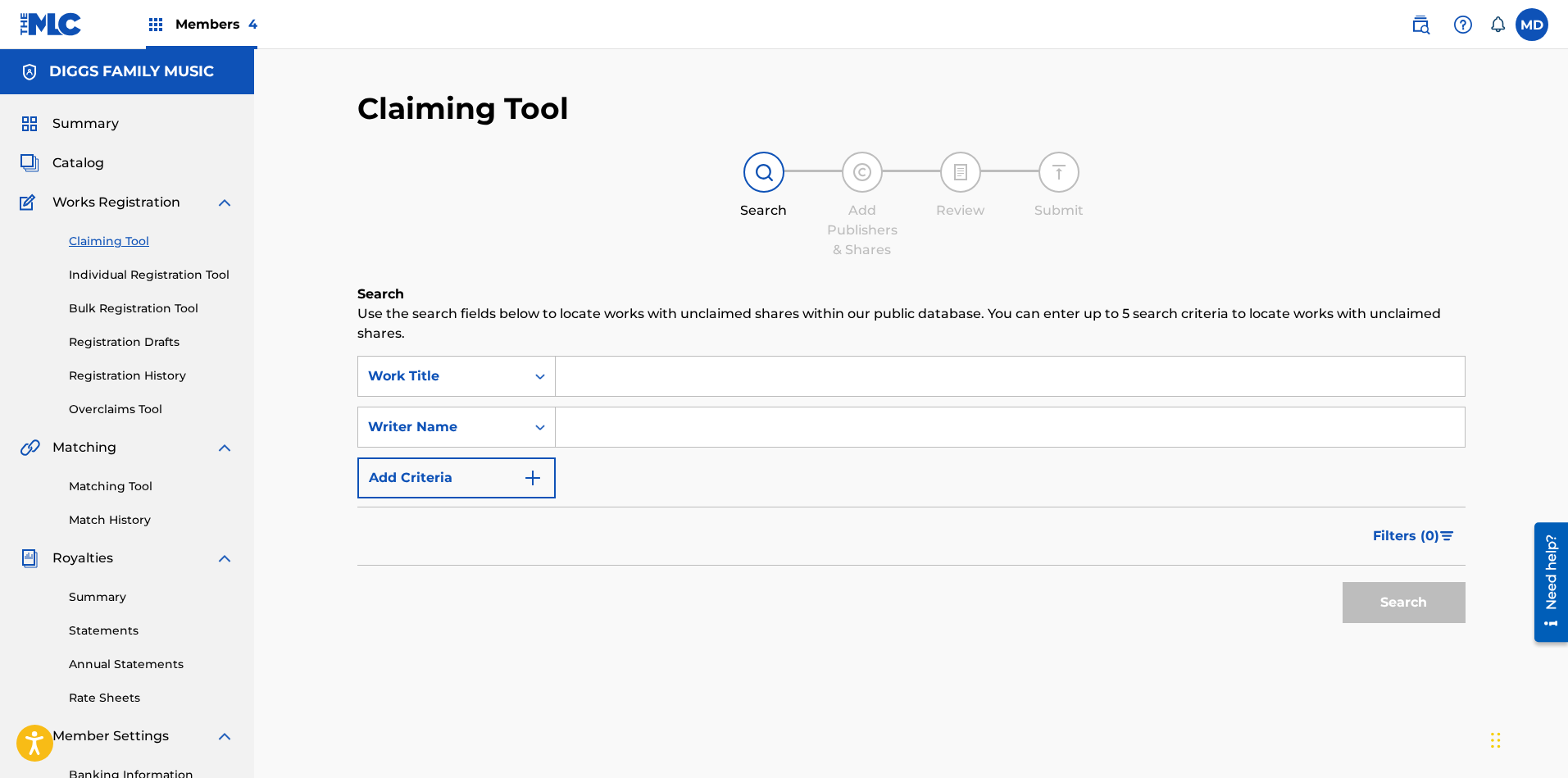
click at [608, 386] on input "Search Form" at bounding box center [1010, 376] width 909 height 39
paste input "BROOKLYN BABIES"
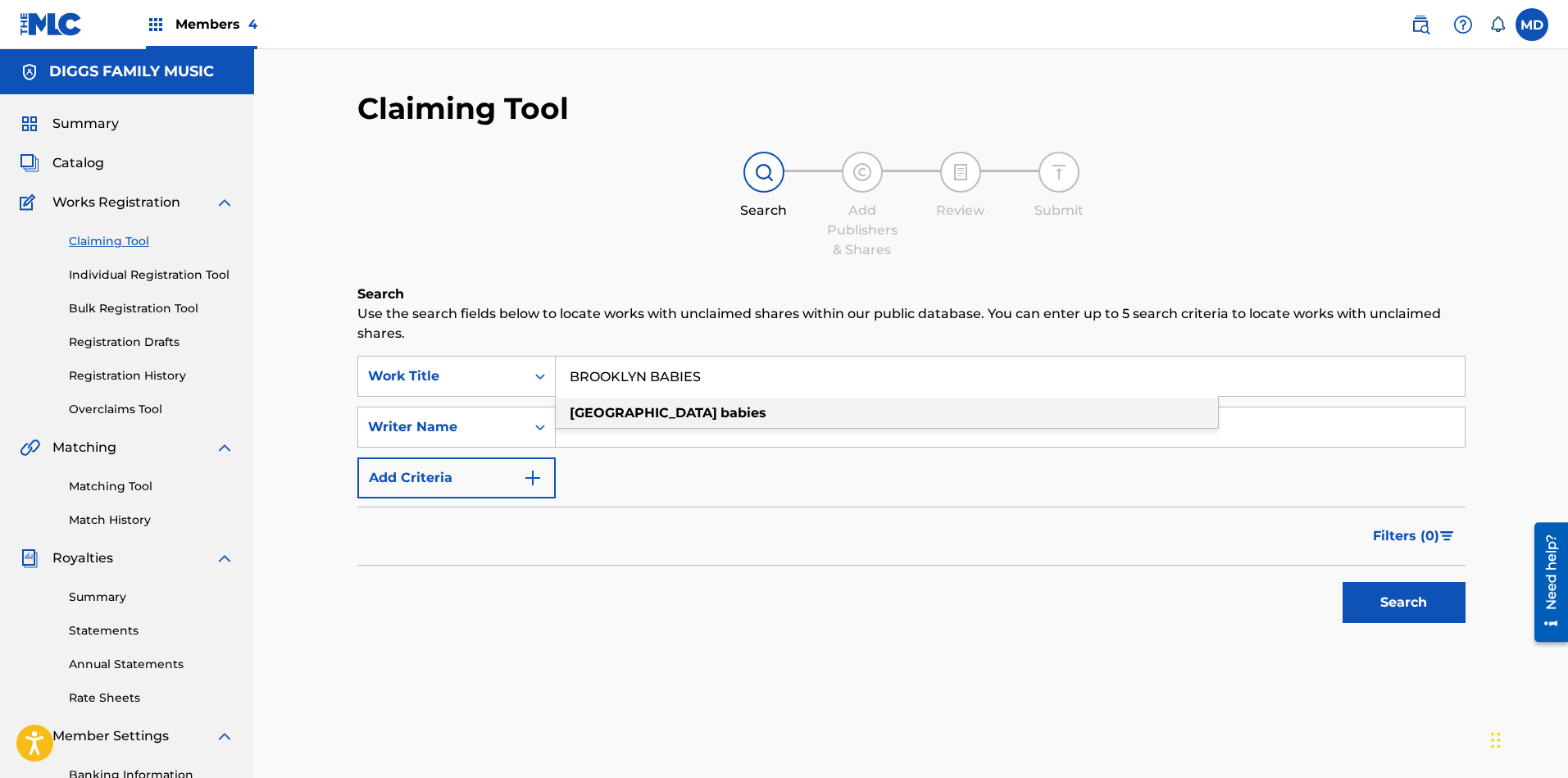
click at [720, 418] on strong "babies" at bounding box center [743, 412] width 46 height 16
type input "brooklyn babies"
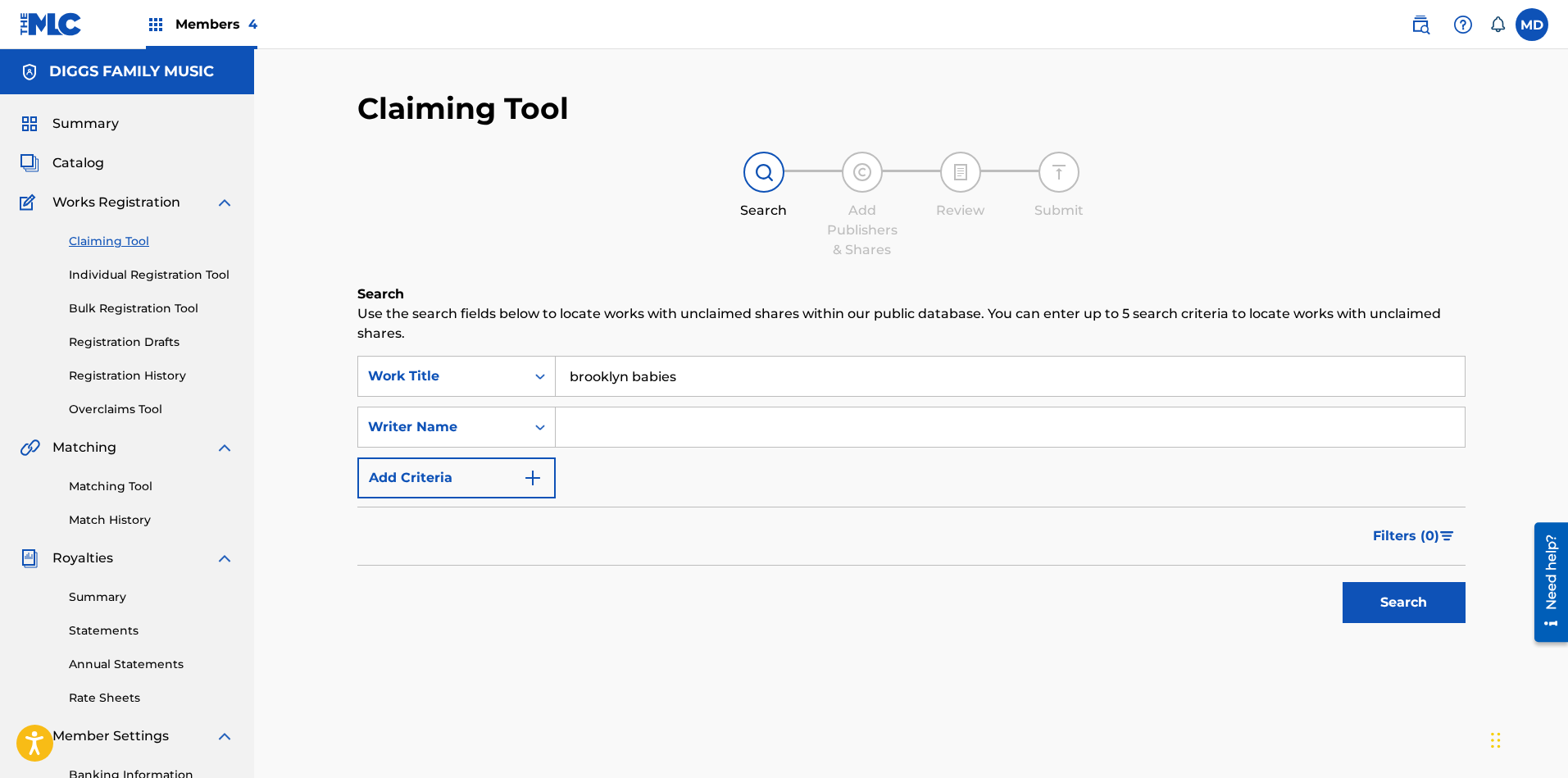
click at [1437, 599] on button "Search" at bounding box center [1404, 602] width 123 height 41
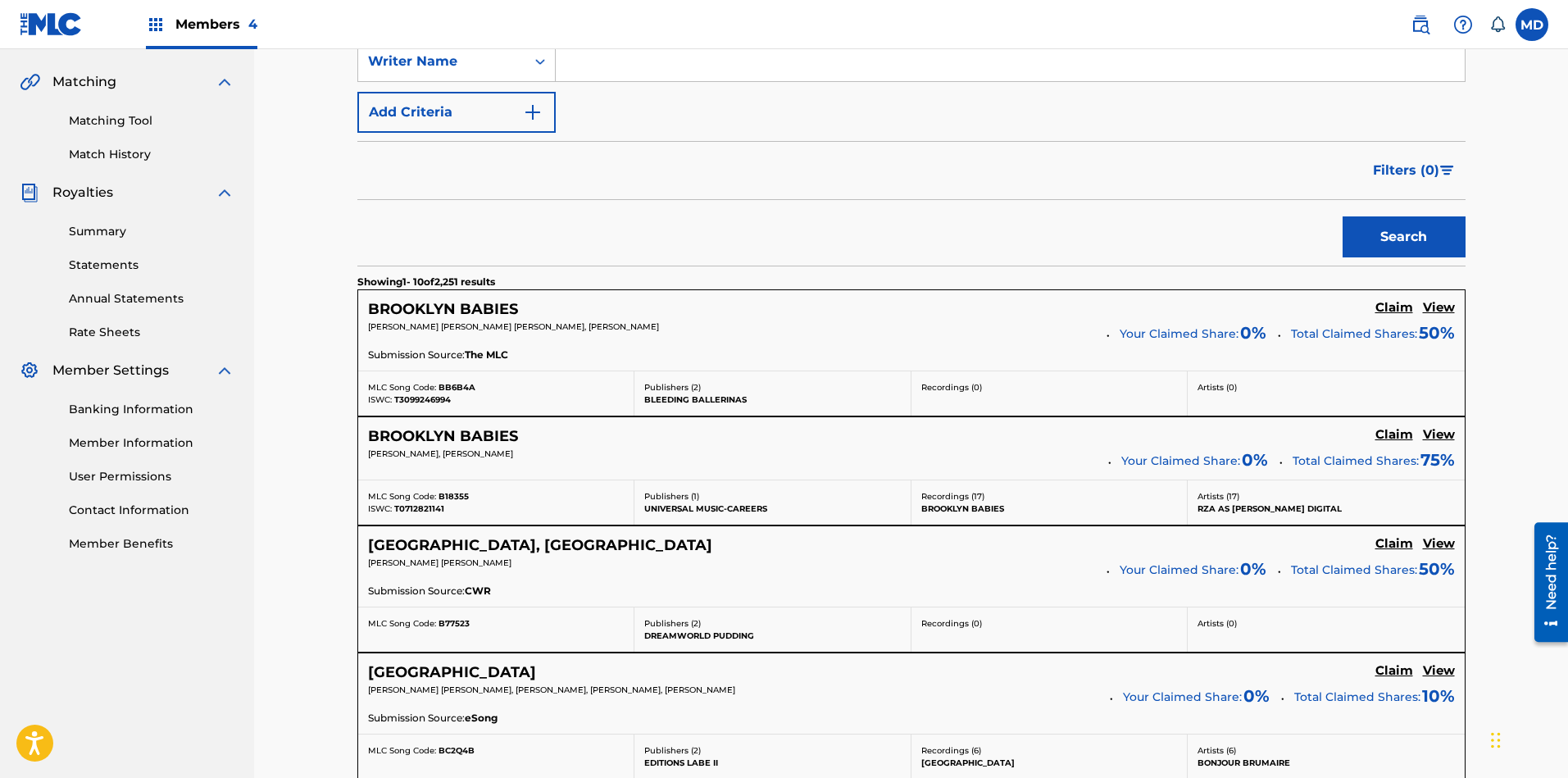
scroll to position [369, 0]
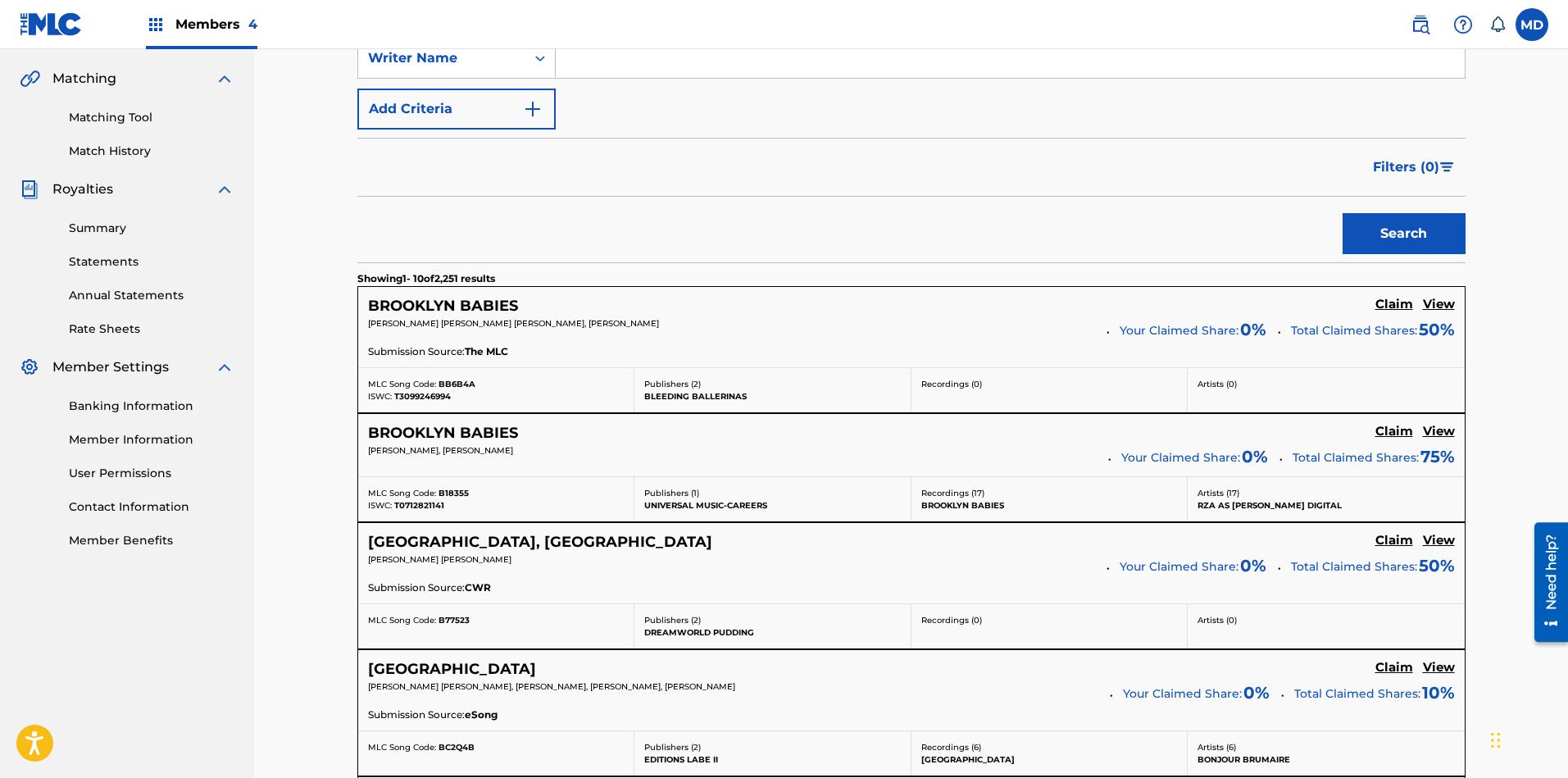
click at [1440, 438] on h5 "View" at bounding box center [1439, 431] width 32 height 16
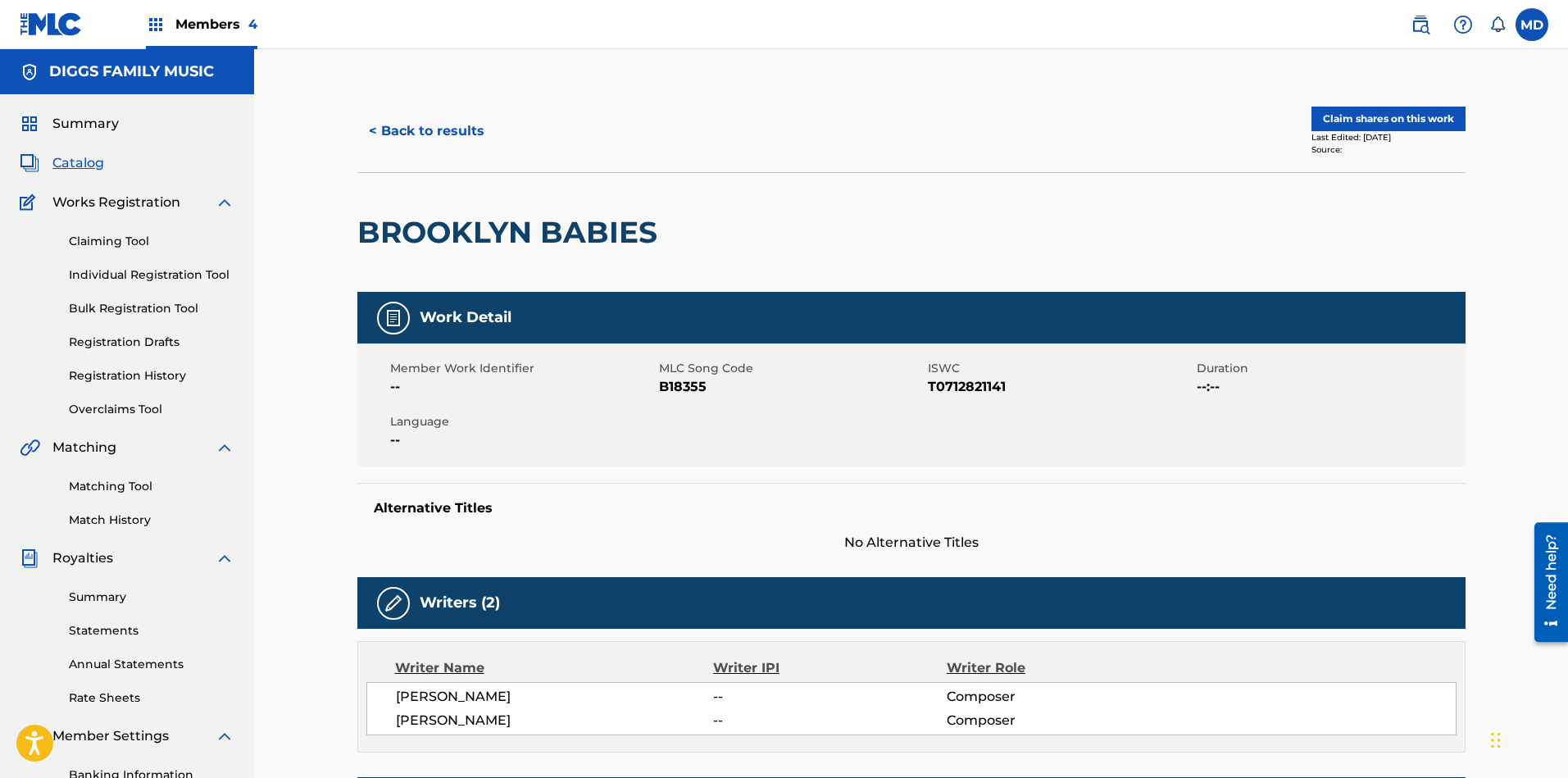
click at [1399, 117] on button "Claim shares on this work" at bounding box center [1389, 118] width 154 height 24
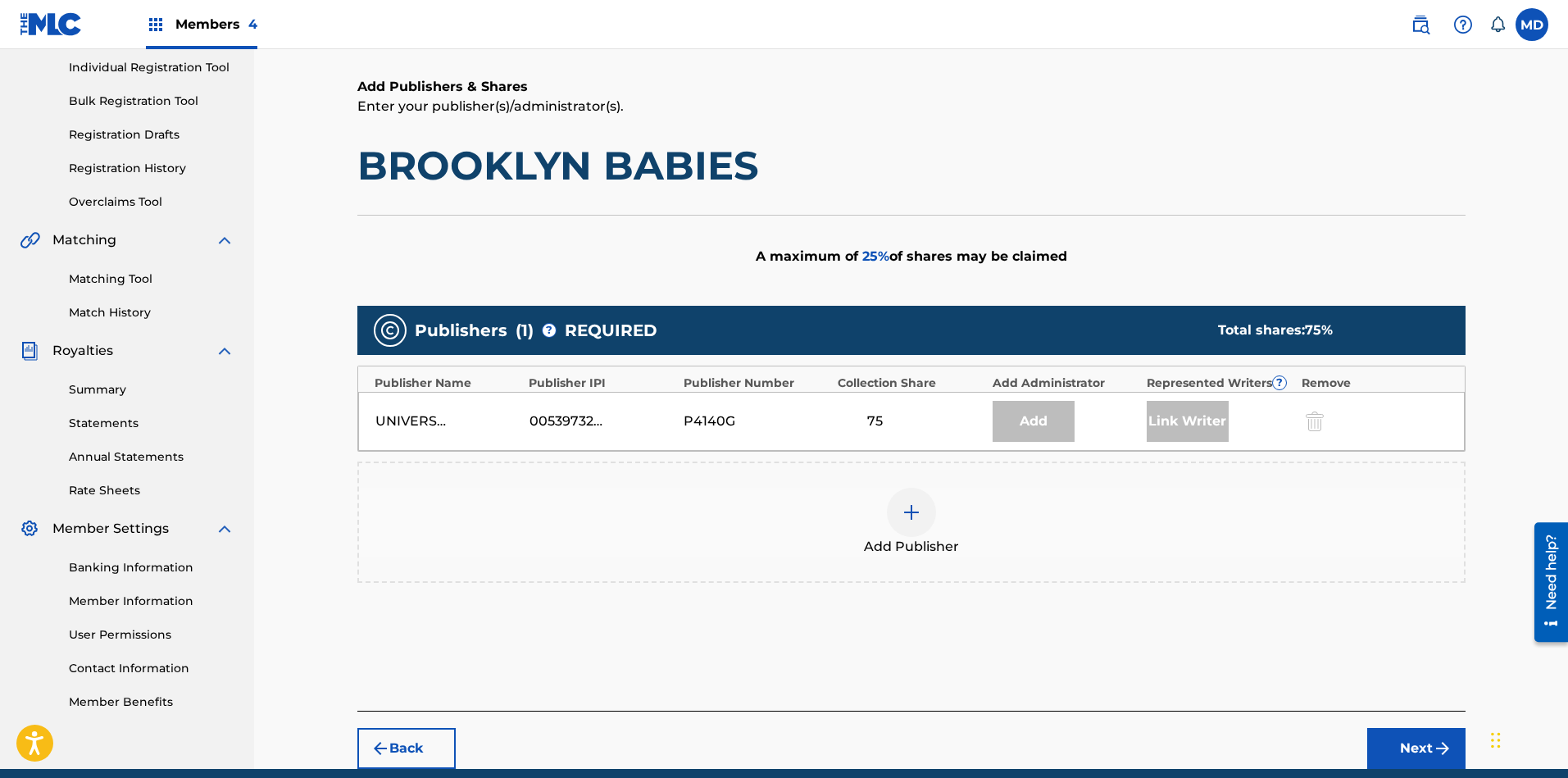
scroll to position [246, 0]
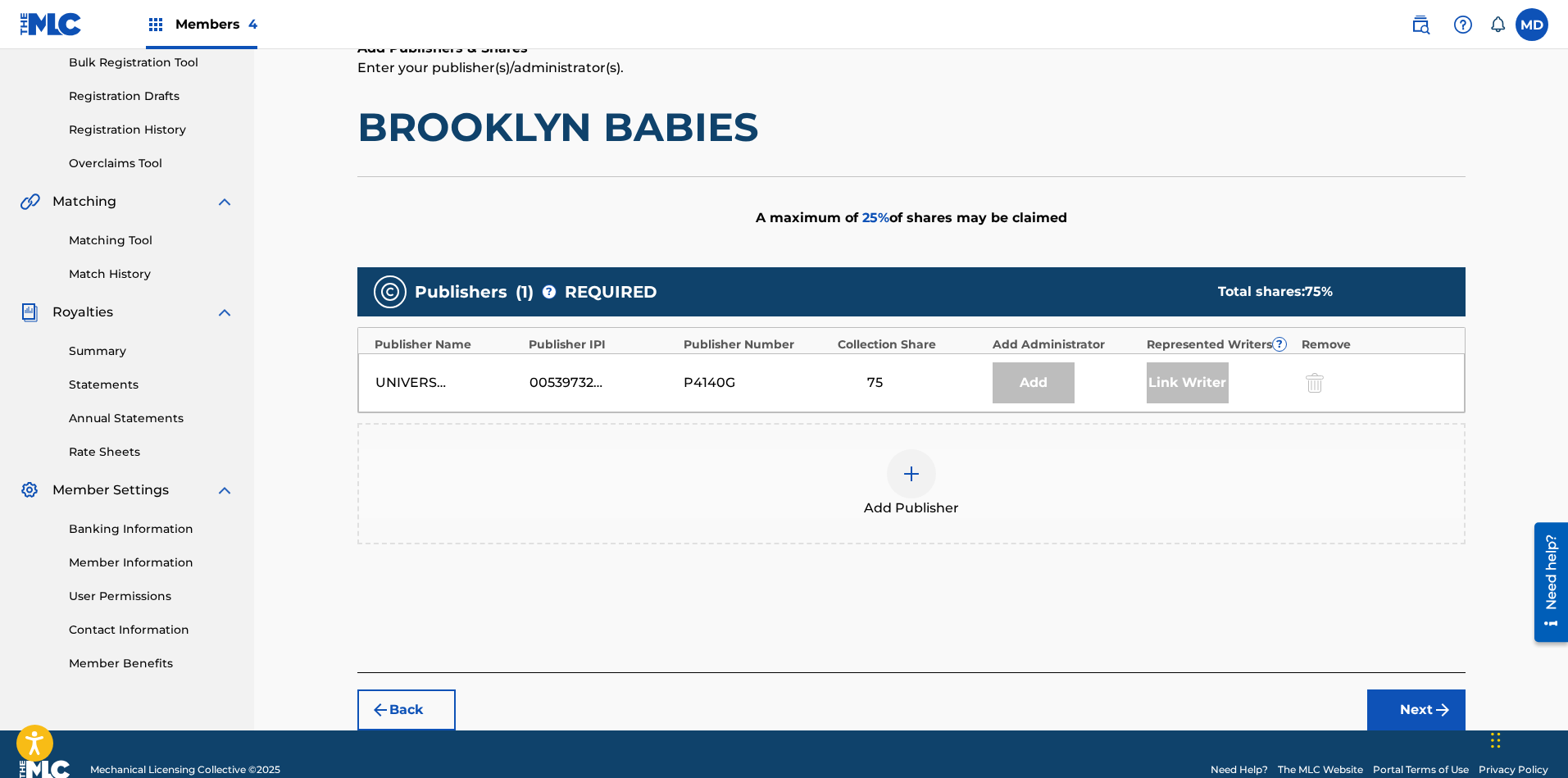
click at [917, 469] on img at bounding box center [911, 473] width 19 height 19
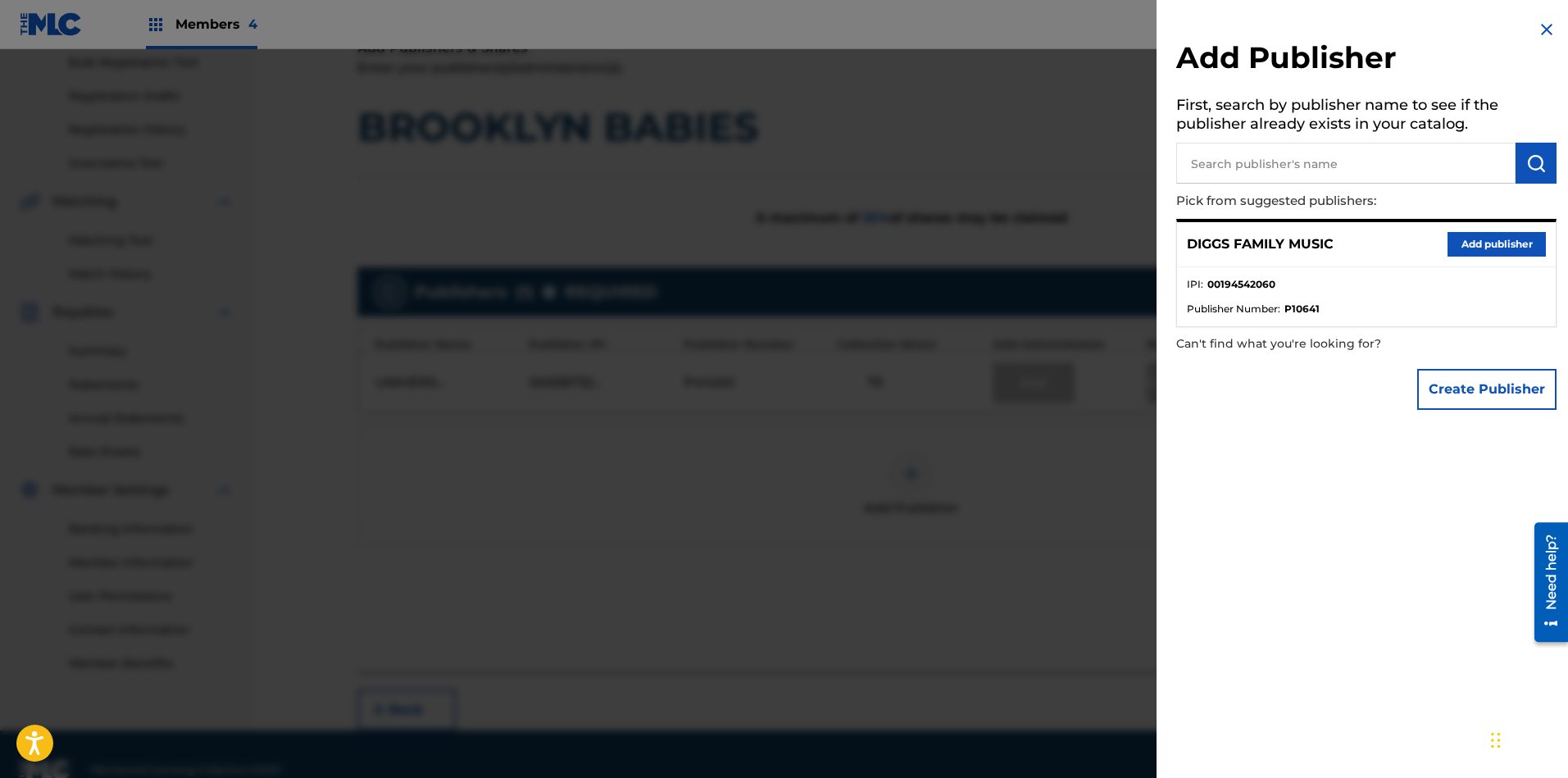
click at [1484, 249] on button "Add publisher" at bounding box center [1496, 244] width 98 height 24
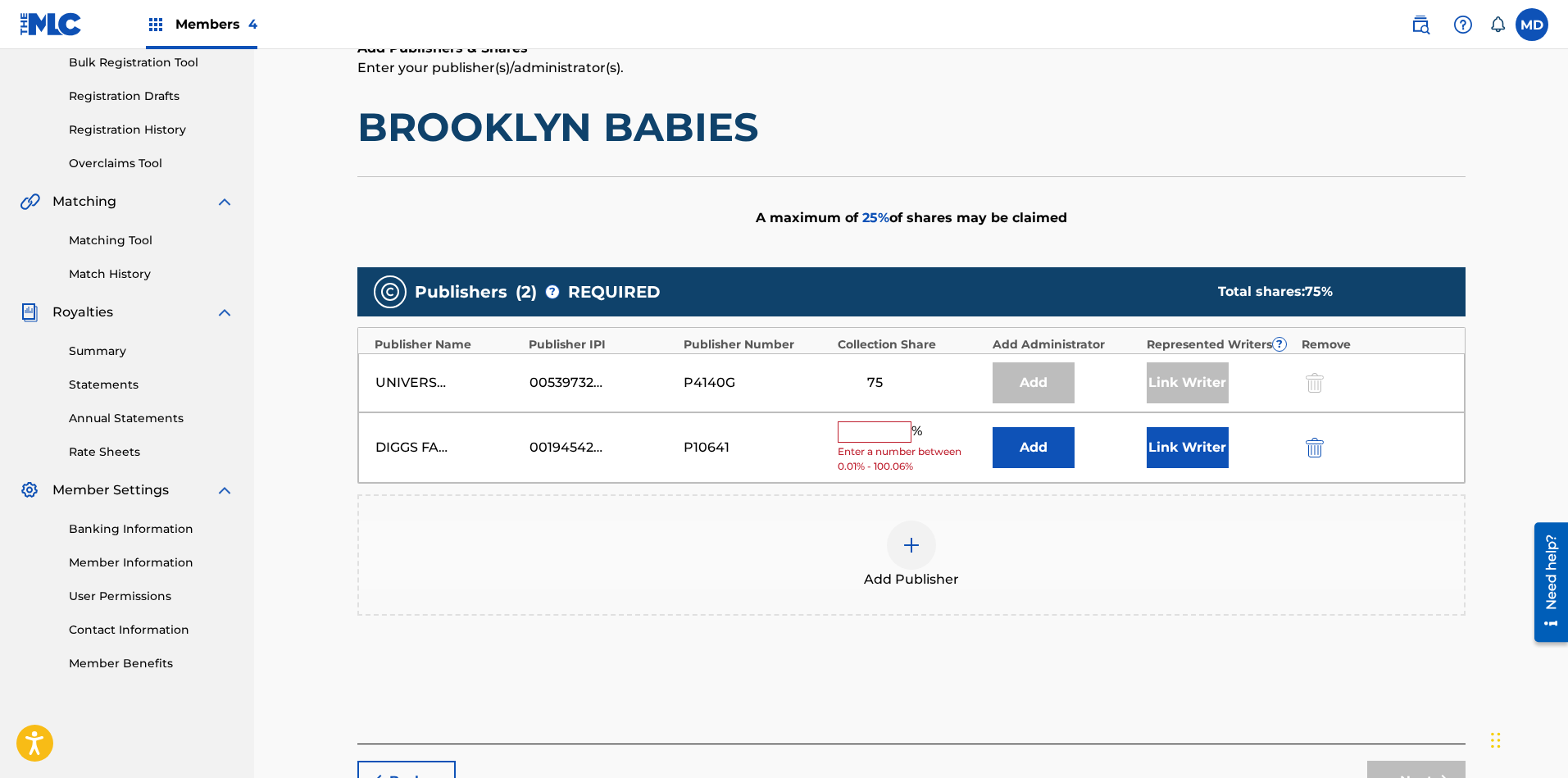
click at [871, 433] on input "text" at bounding box center [875, 431] width 74 height 21
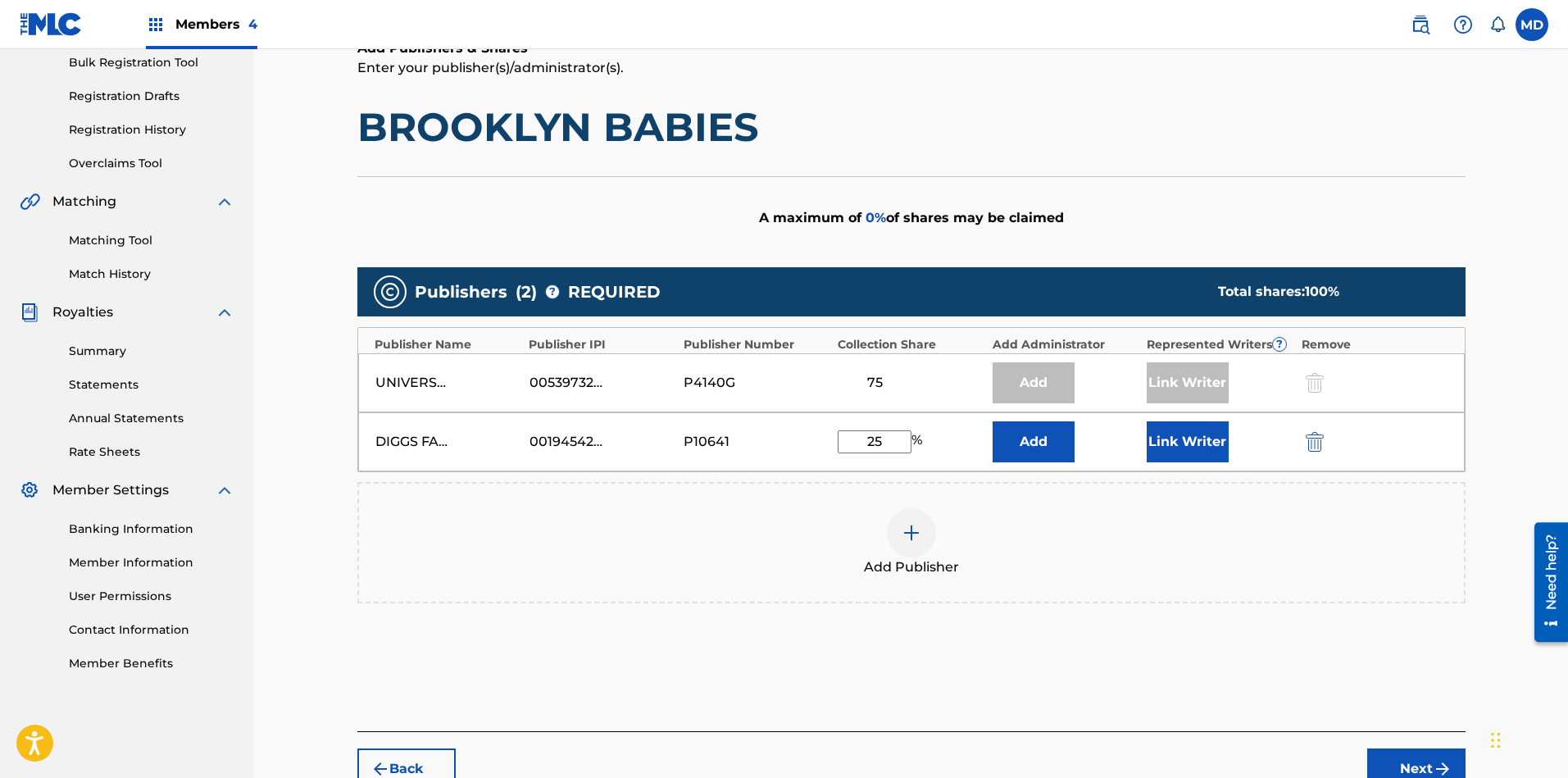
type input "25"
click at [1164, 439] on button "Link Writer" at bounding box center [1187, 441] width 82 height 41
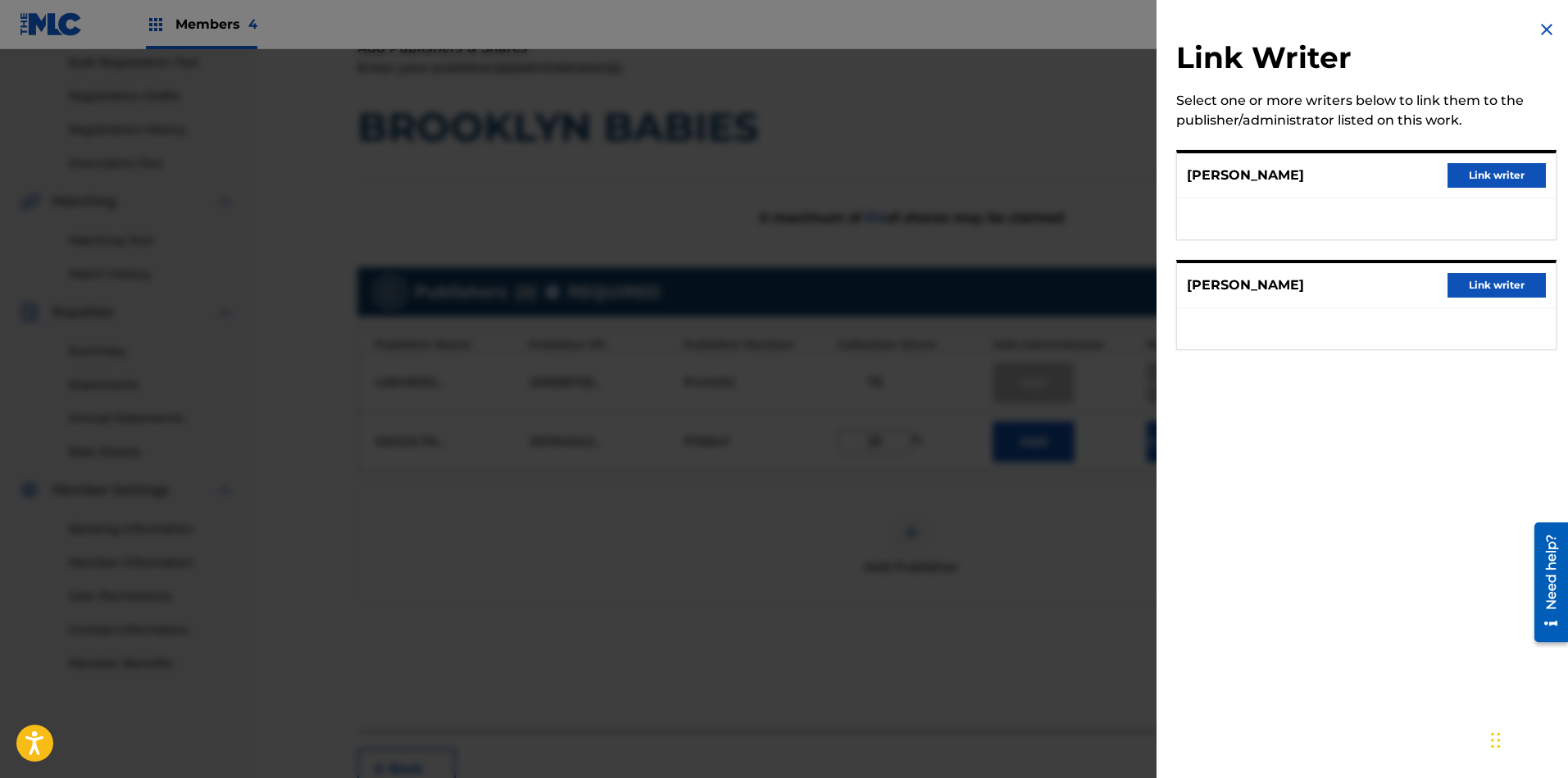
click at [1479, 174] on button "Link writer" at bounding box center [1496, 174] width 98 height 24
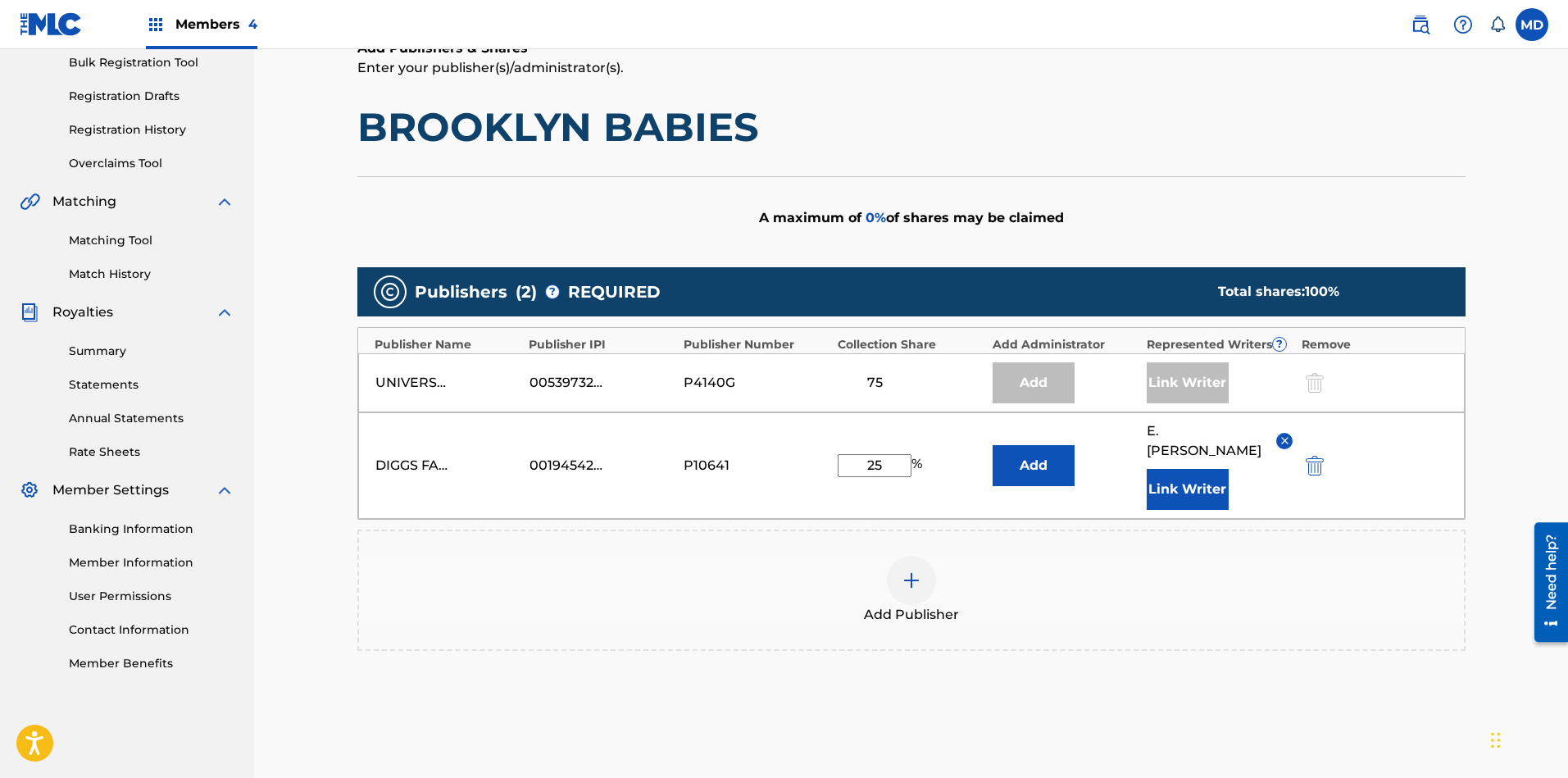
scroll to position [363, 0]
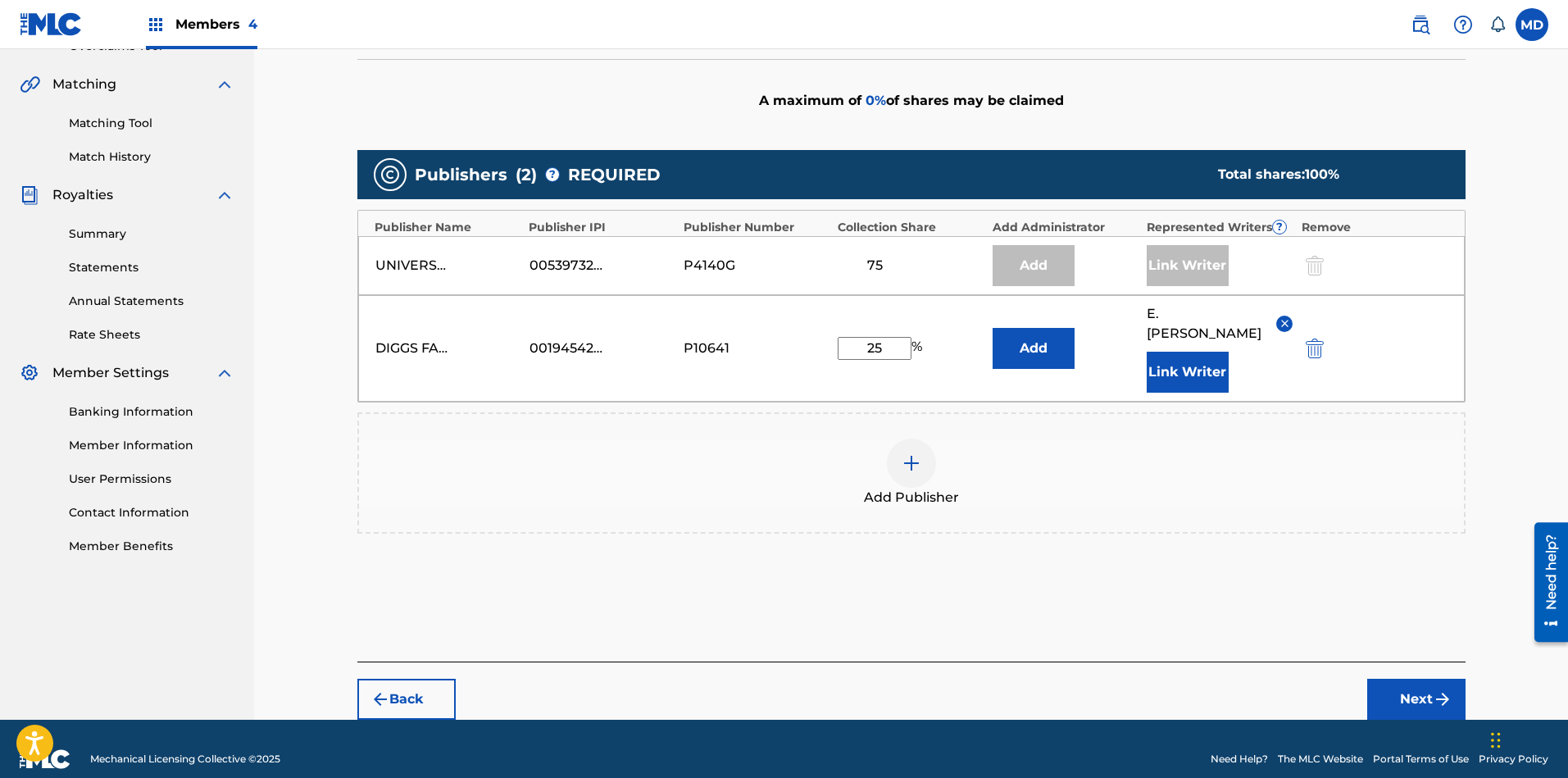
click at [1404, 682] on button "Next" at bounding box center [1415, 698] width 98 height 41
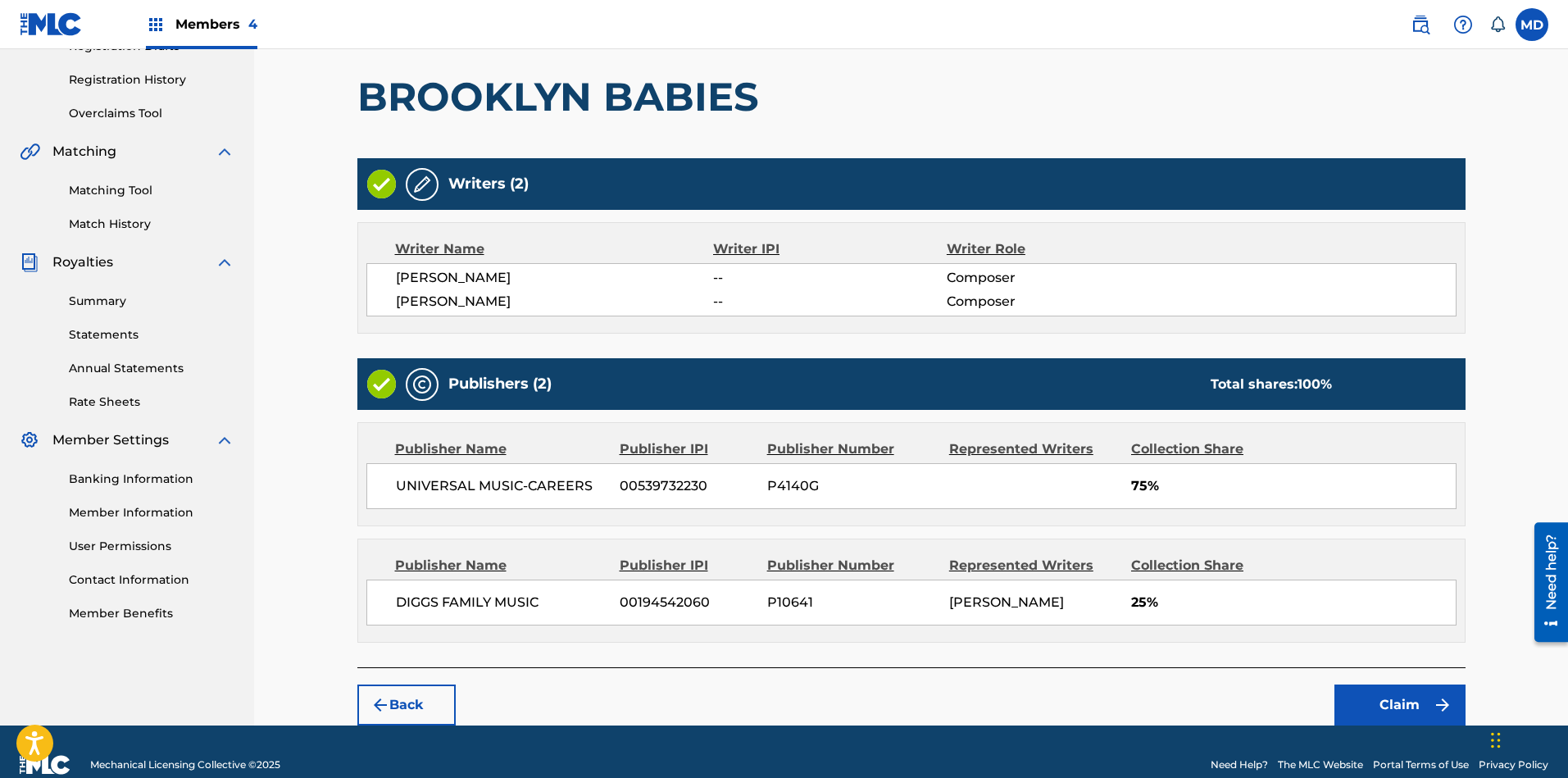
scroll to position [319, 0]
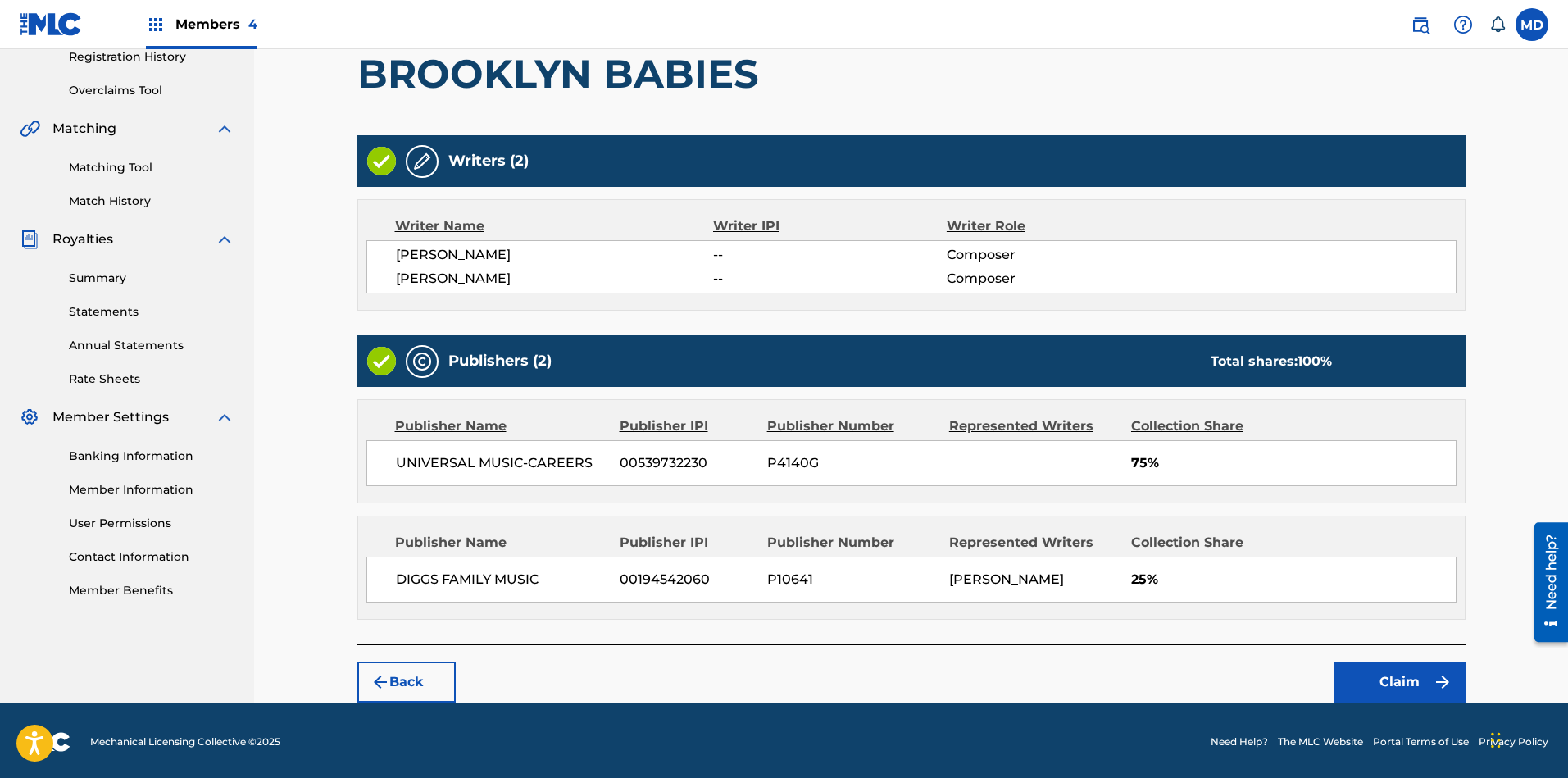
click at [1385, 678] on button "Claim" at bounding box center [1399, 682] width 131 height 41
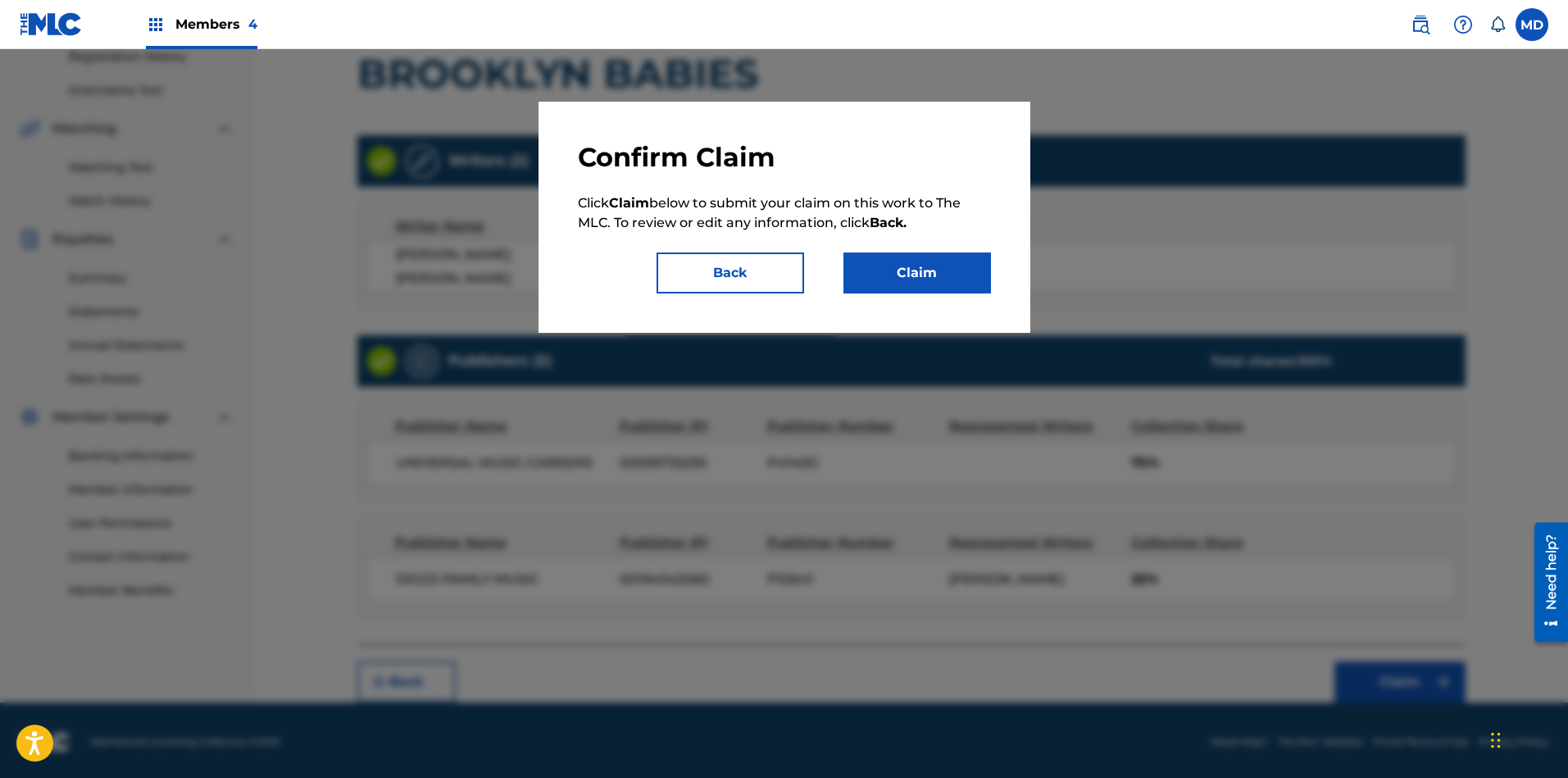
click at [961, 280] on button "Claim" at bounding box center [917, 272] width 148 height 41
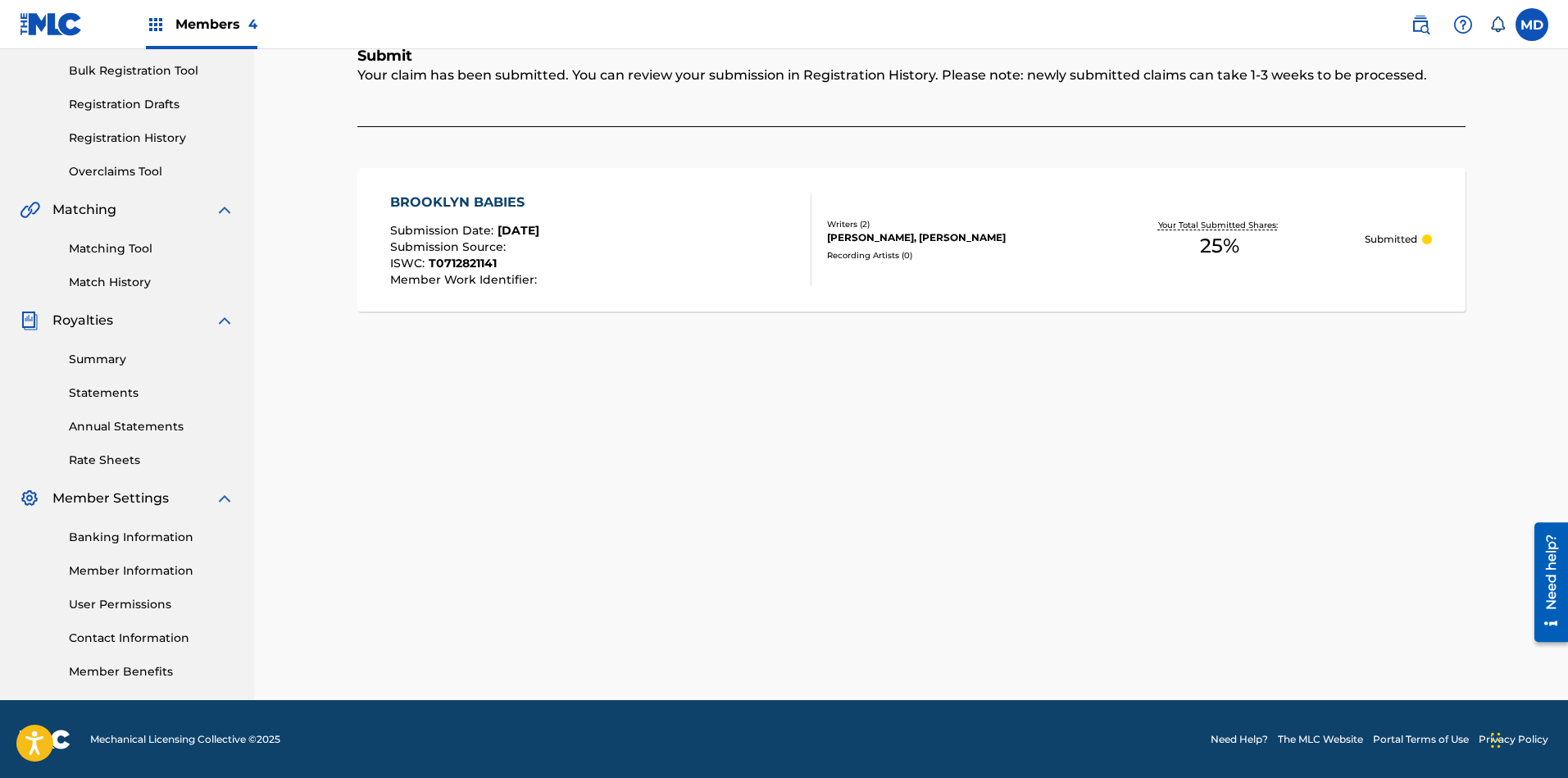
scroll to position [0, 0]
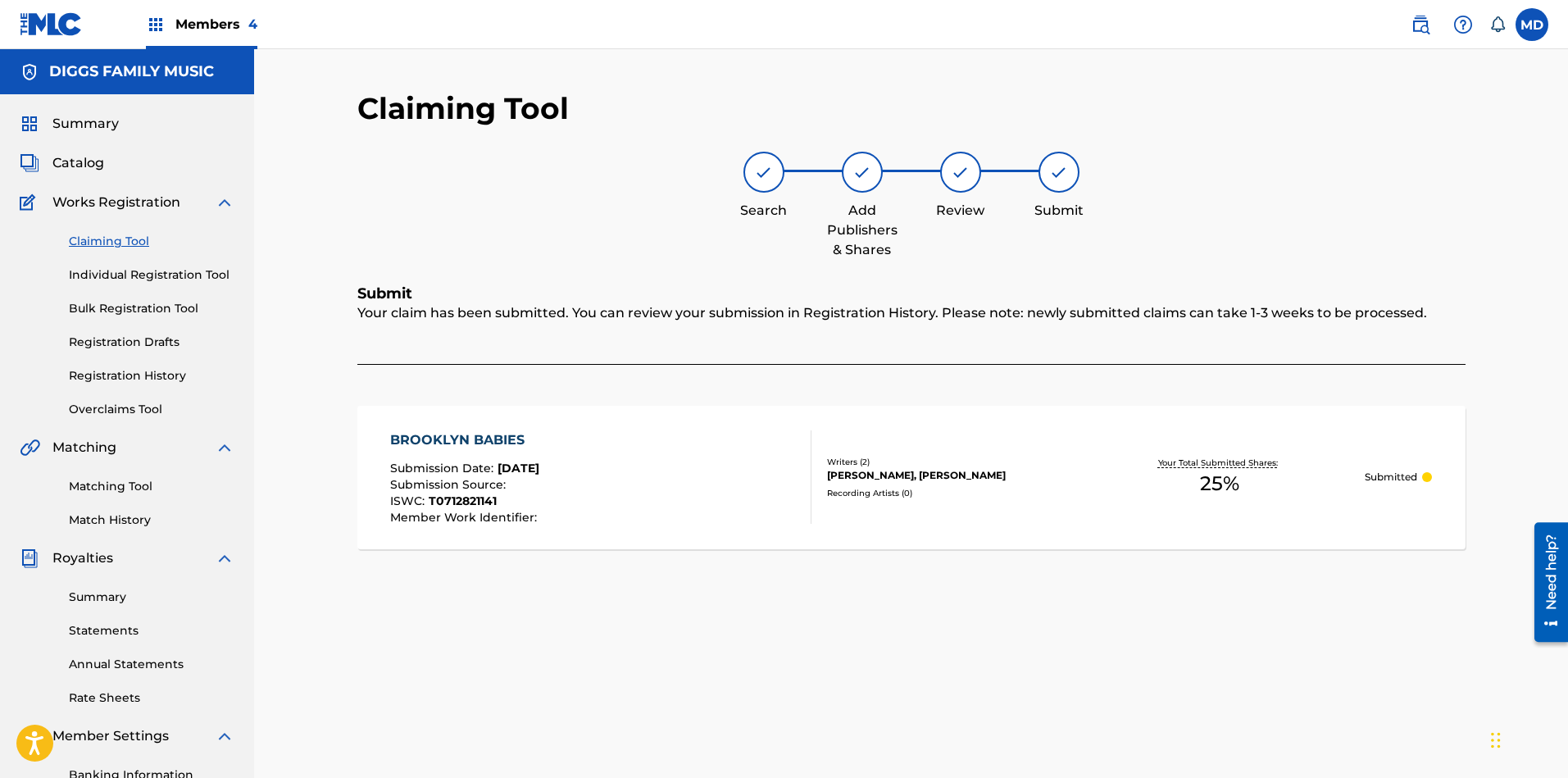
click at [132, 240] on link "Claiming Tool" at bounding box center [151, 241] width 165 height 18
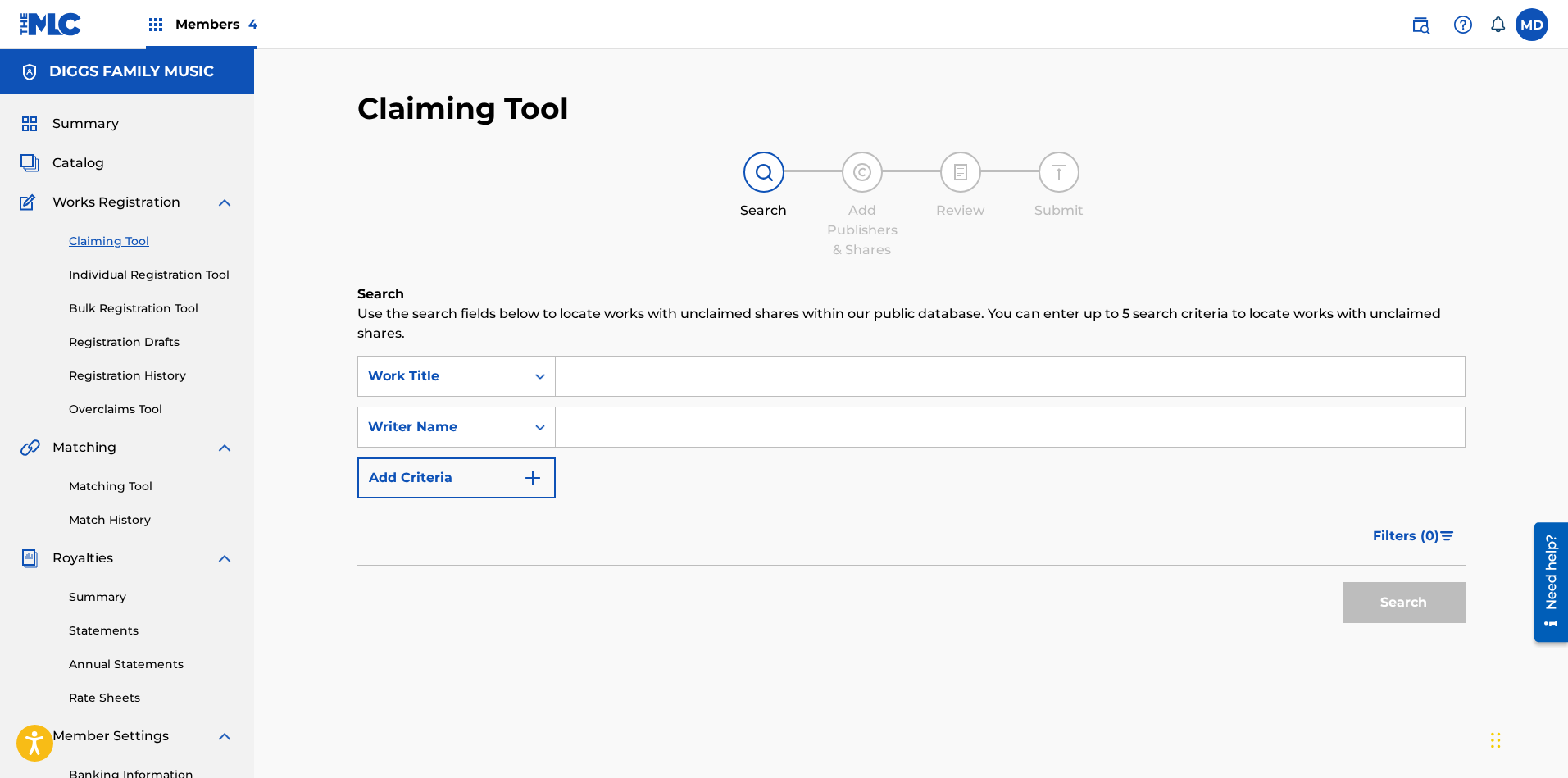
click at [652, 382] on input "Search Form" at bounding box center [1010, 376] width 909 height 39
paste input "BUCK 50"
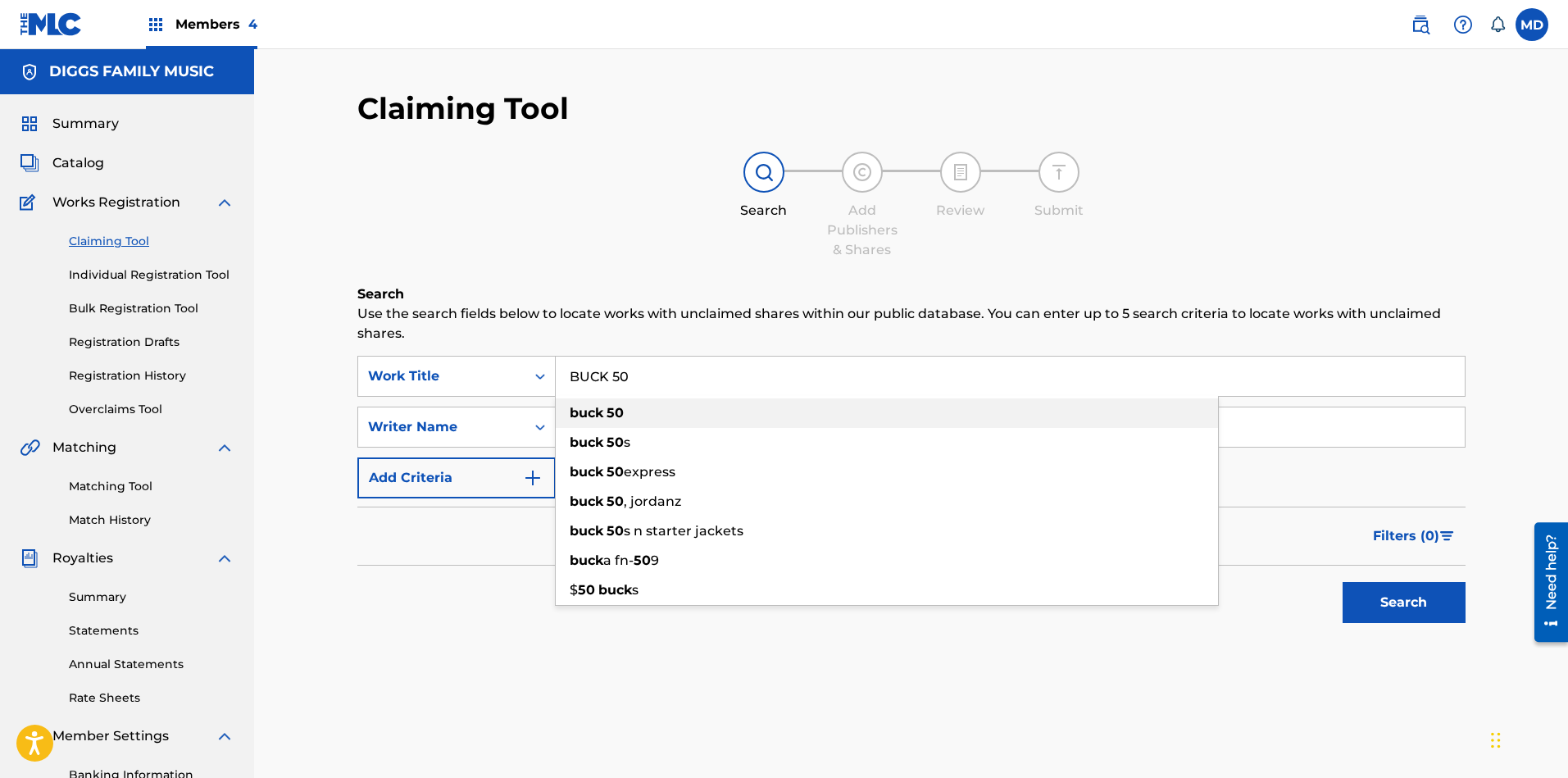
click at [751, 407] on div "buck 50" at bounding box center [887, 412] width 662 height 29
type input "buck 50"
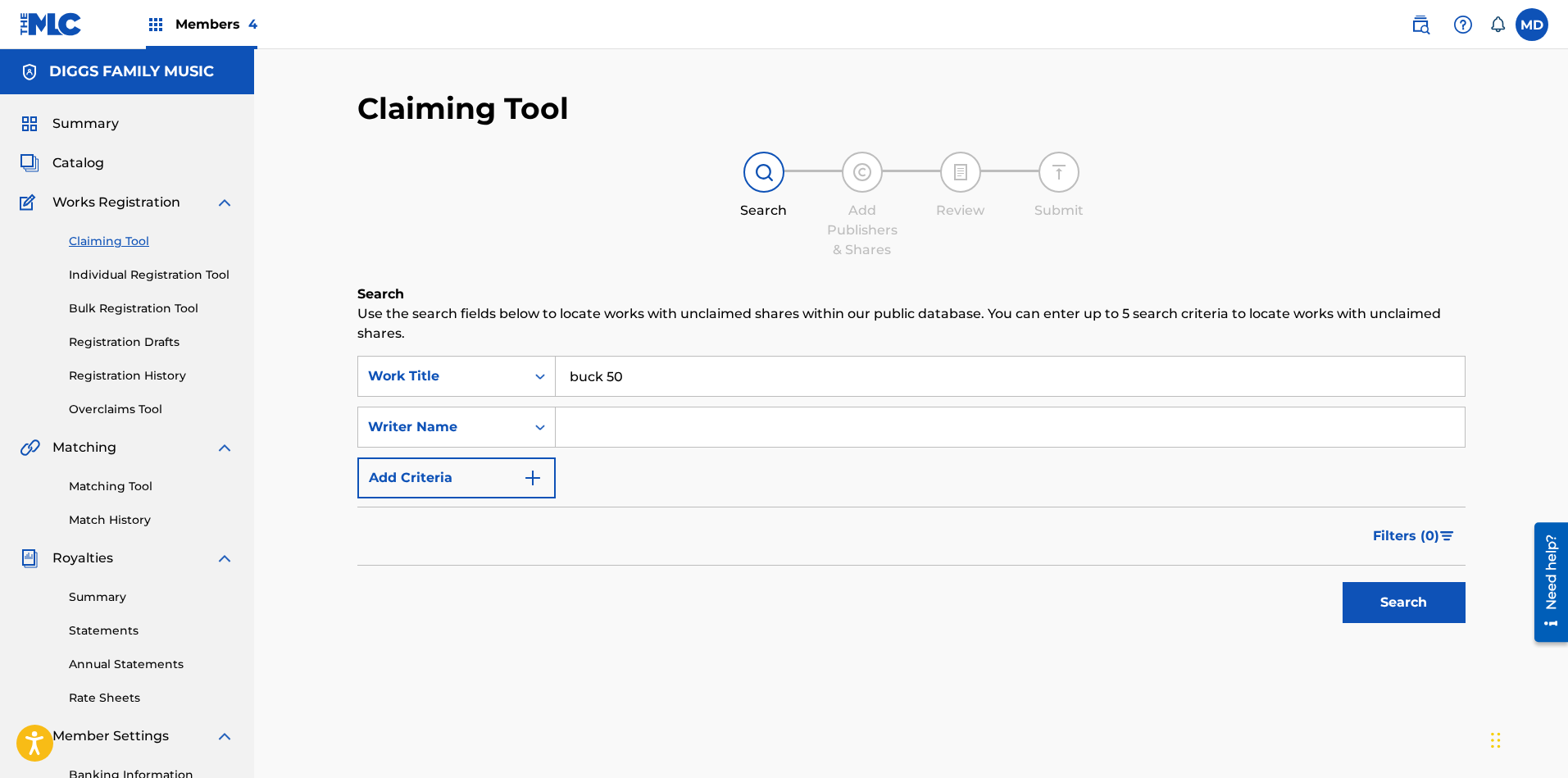
click at [1379, 595] on button "Search" at bounding box center [1404, 602] width 123 height 41
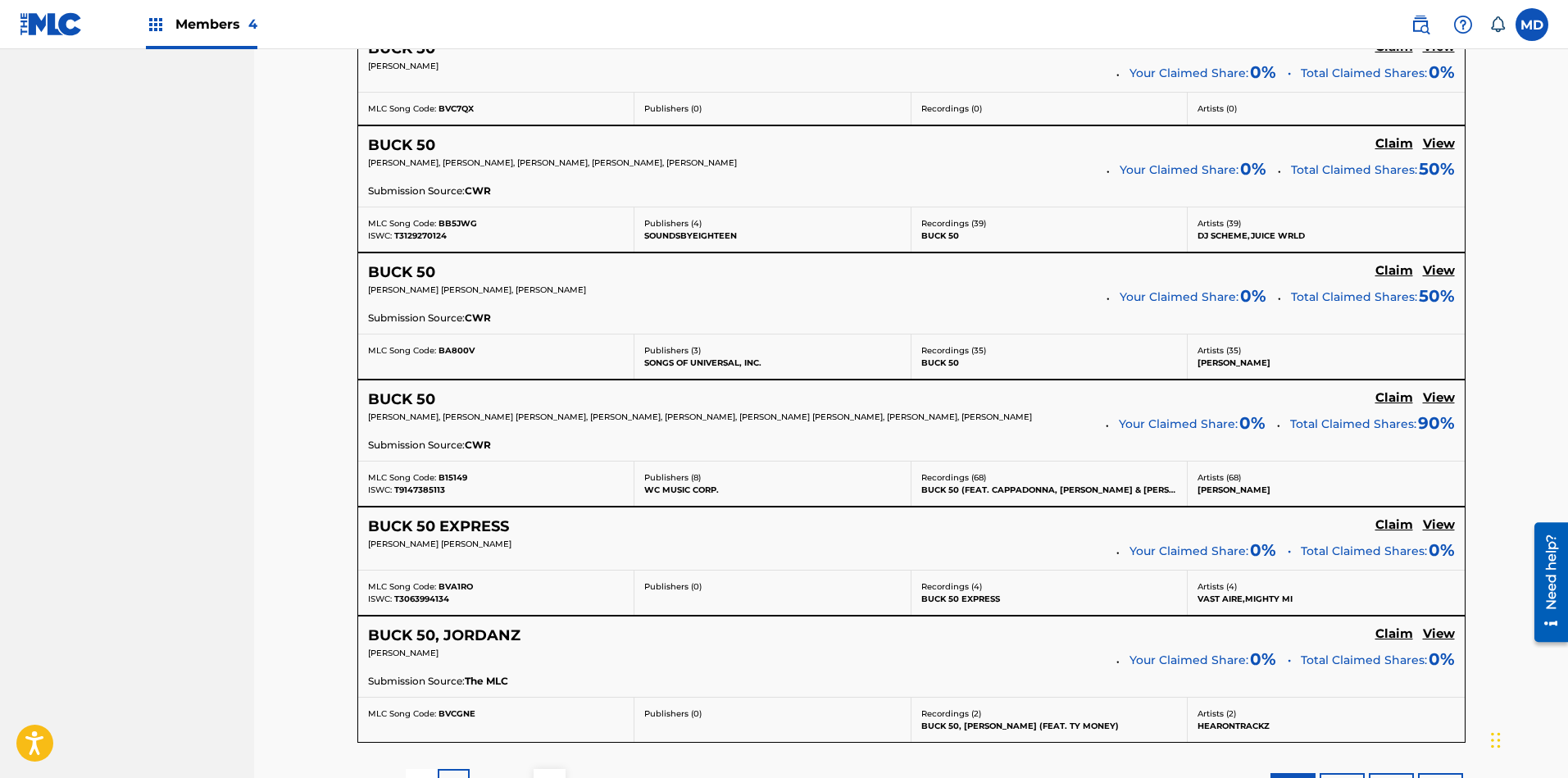
scroll to position [1229, 0]
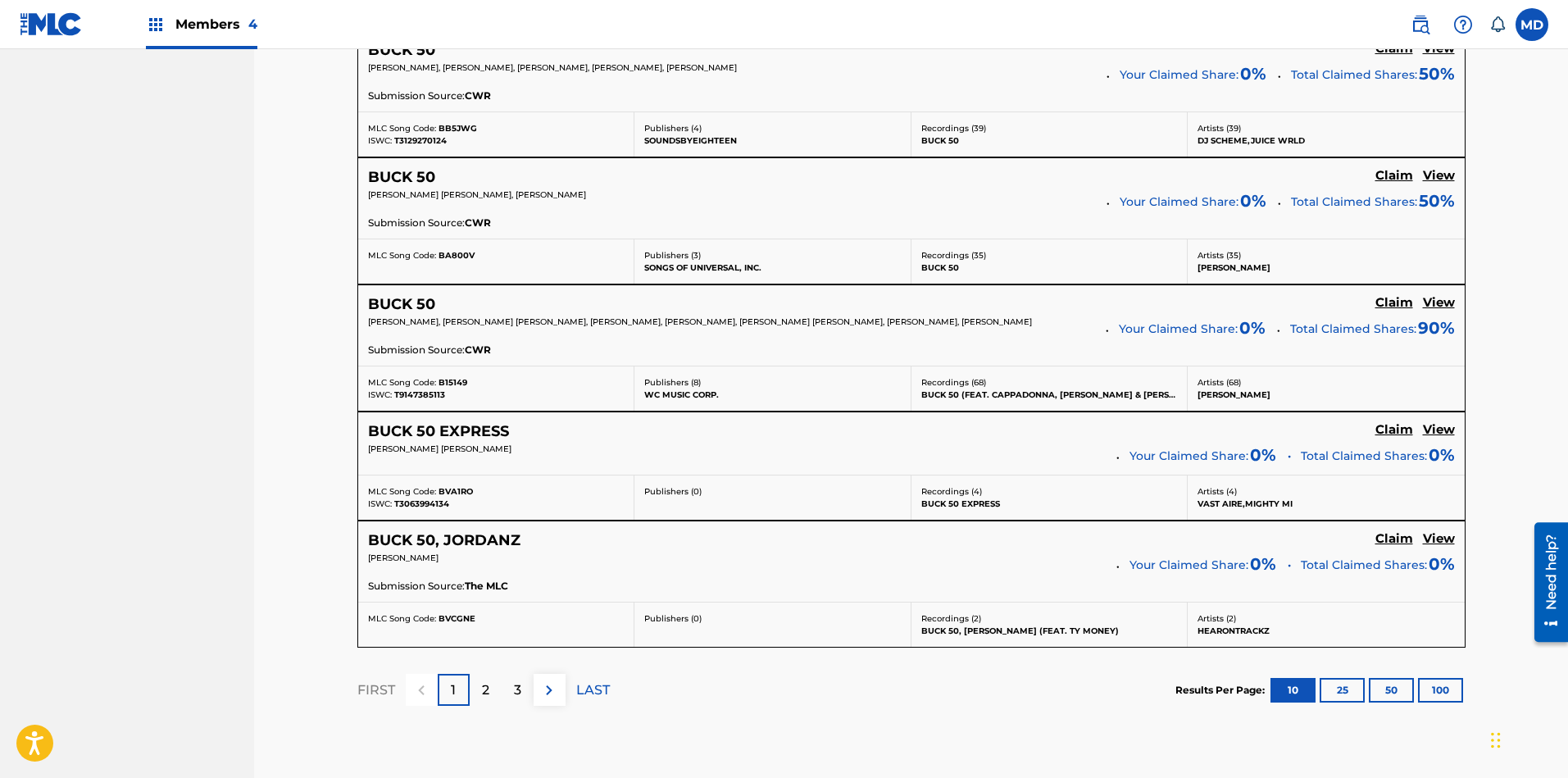
click at [1436, 304] on h5 "View" at bounding box center [1439, 303] width 32 height 16
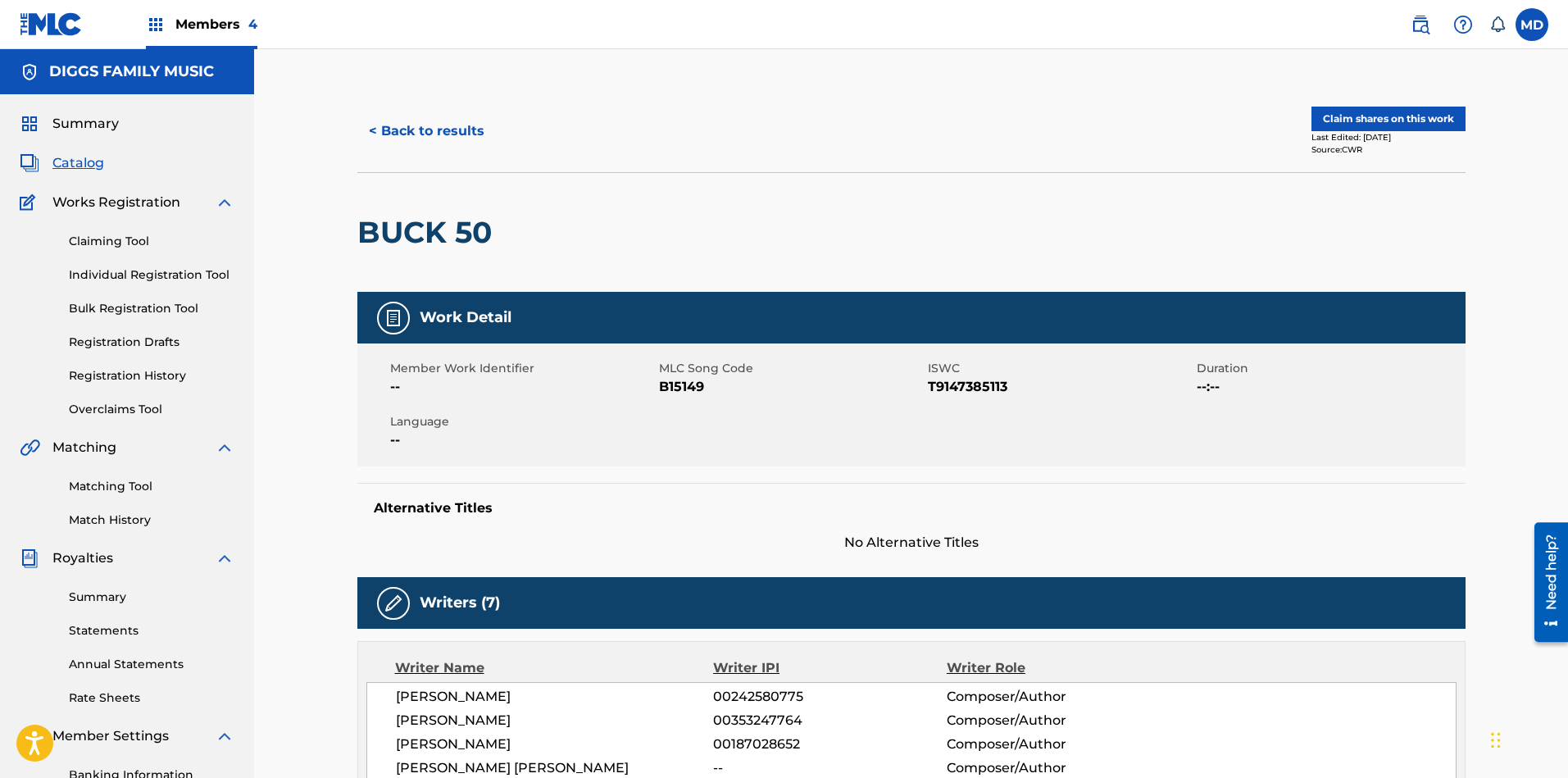
click at [1353, 118] on button "Claim shares on this work" at bounding box center [1389, 118] width 154 height 24
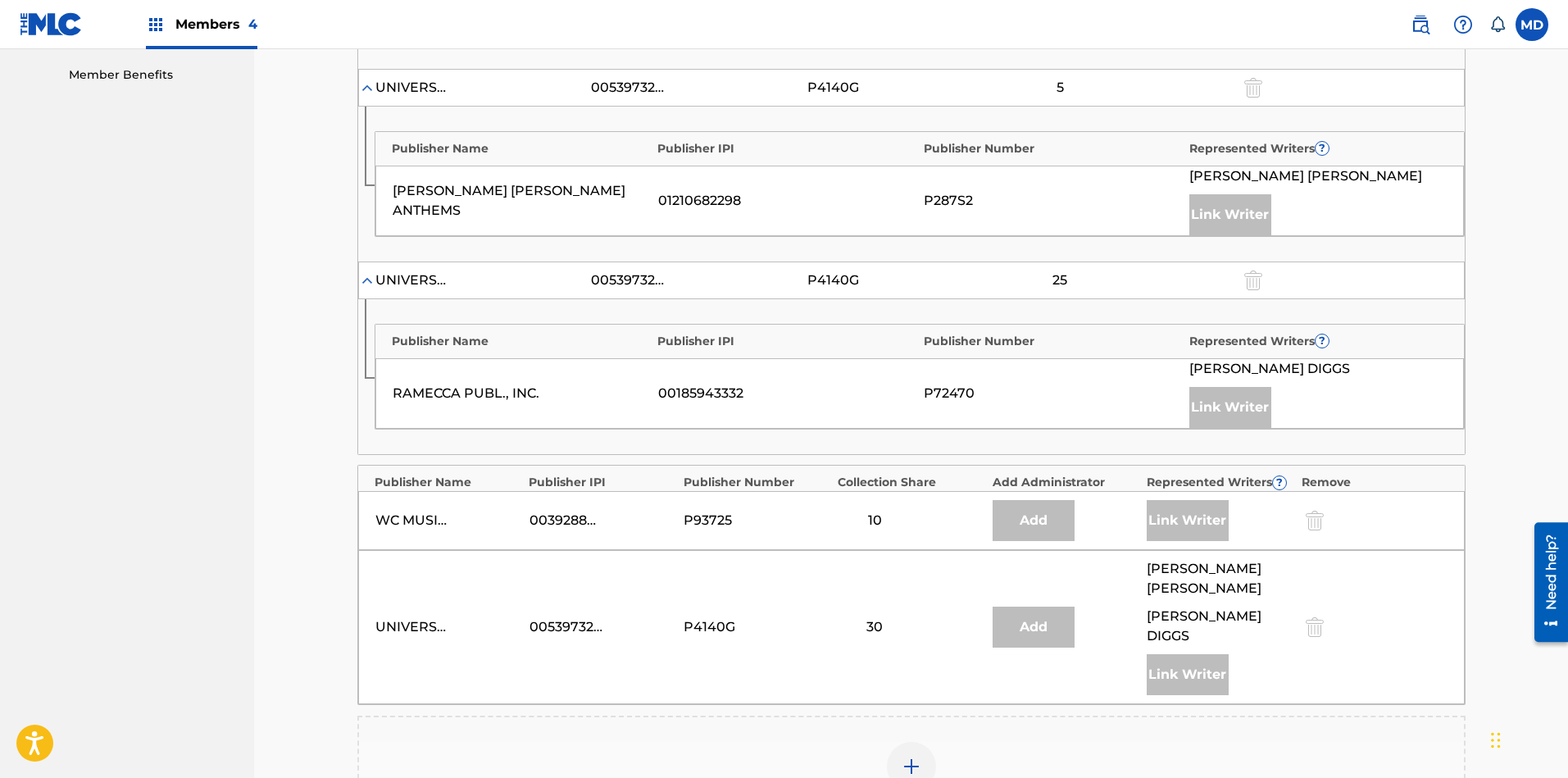
scroll to position [1106, 0]
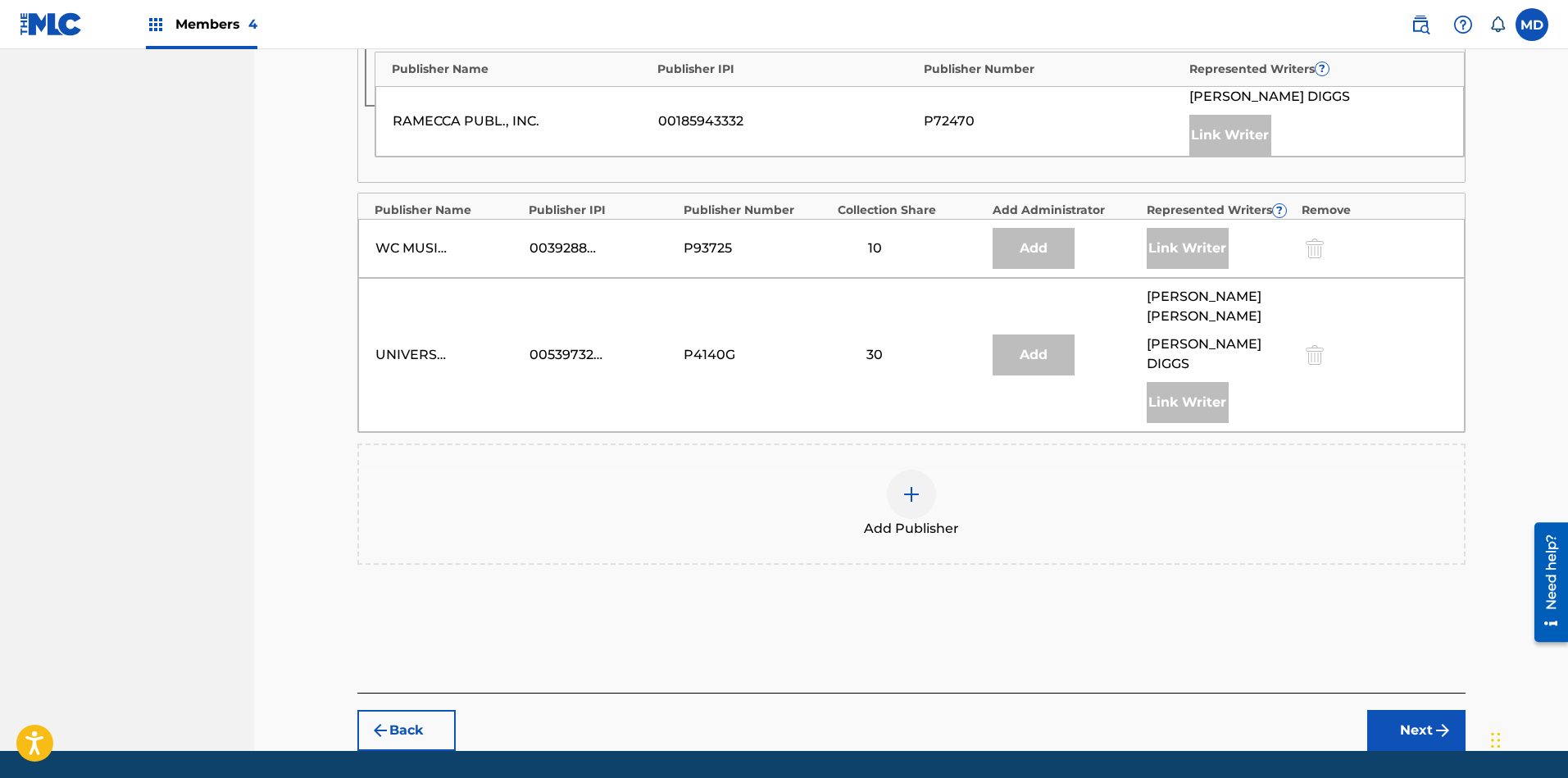
click at [906, 485] on img at bounding box center [911, 494] width 19 height 19
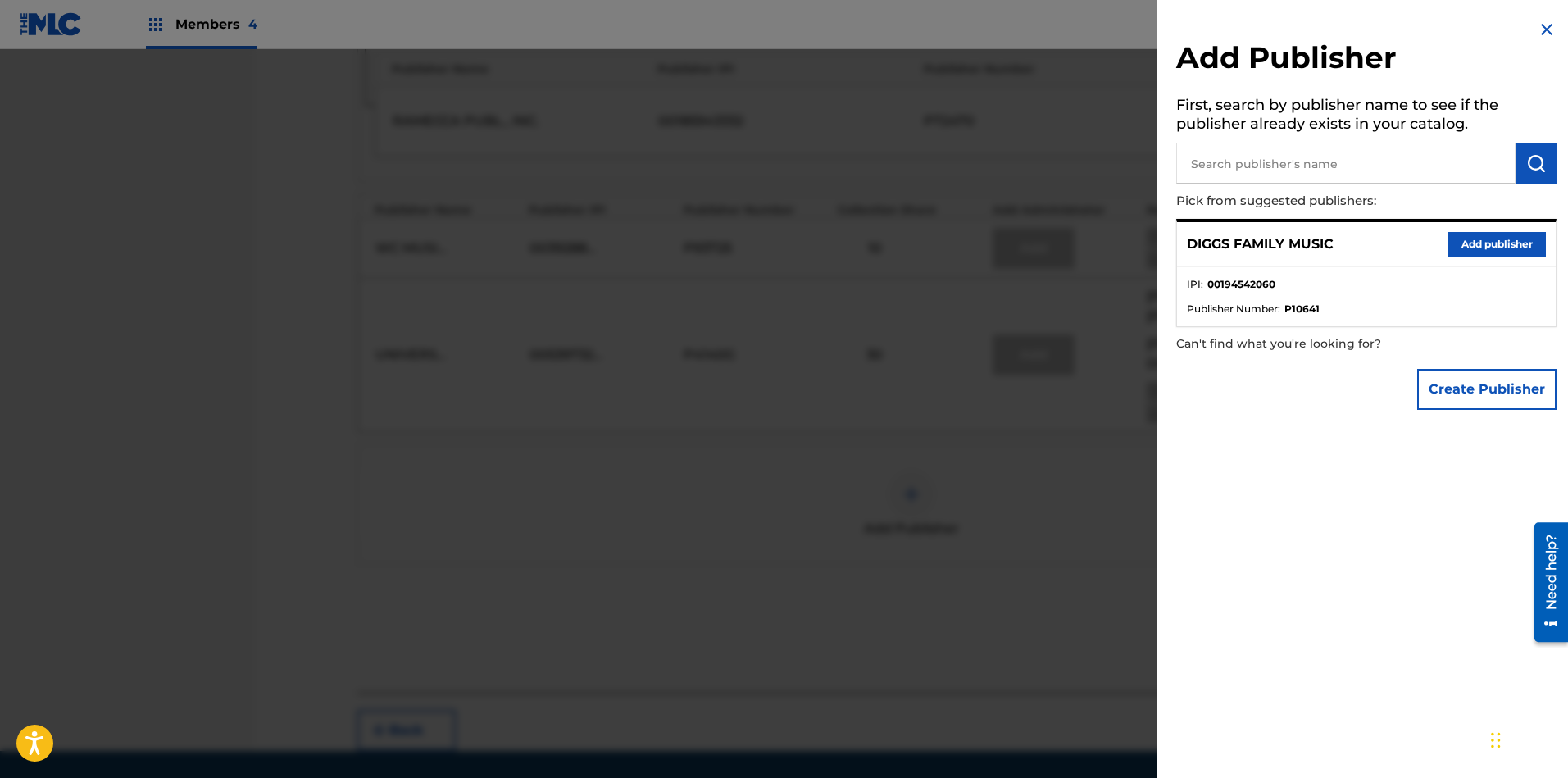
click at [1460, 247] on button "Add publisher" at bounding box center [1496, 244] width 98 height 24
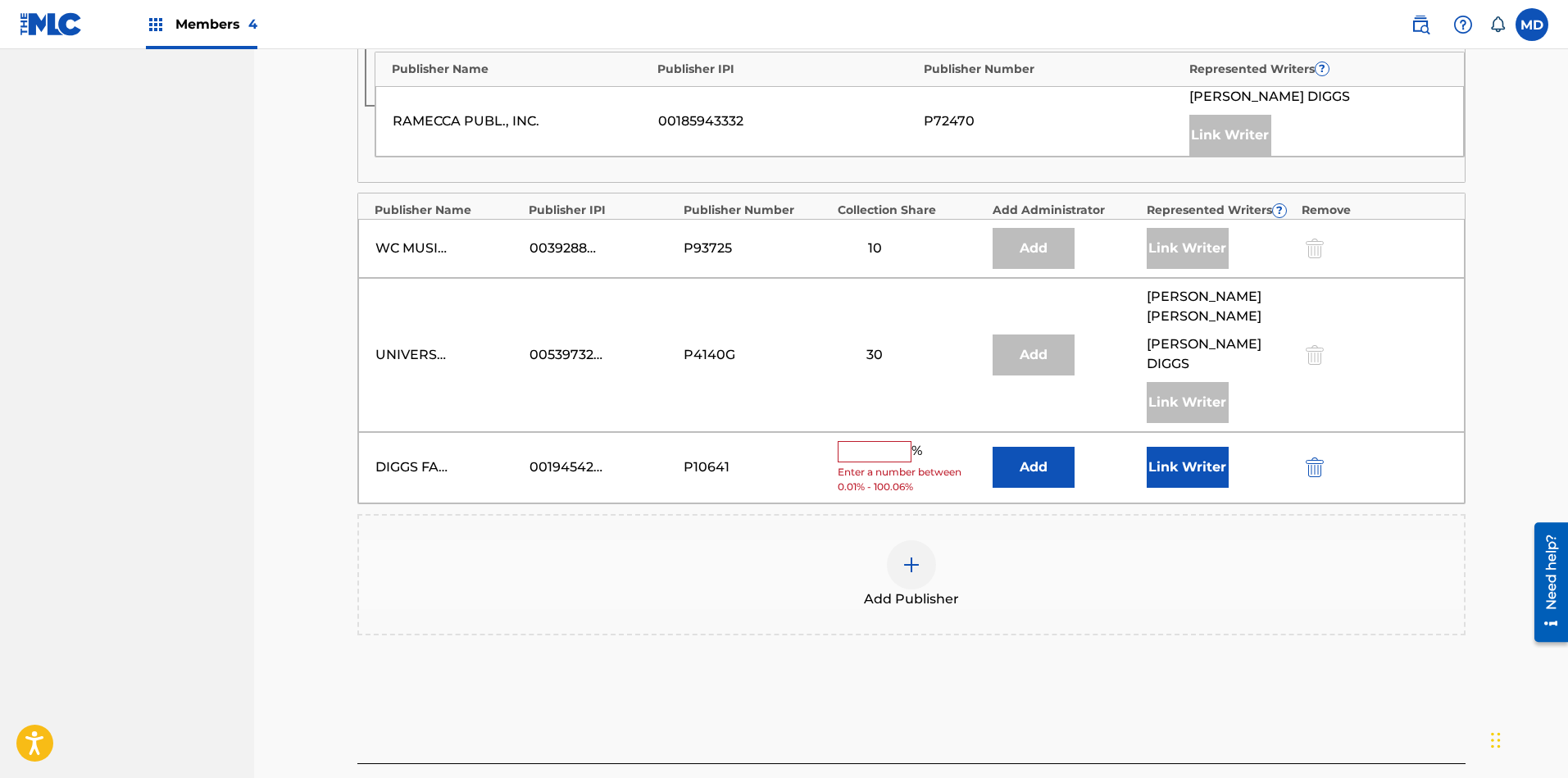
click at [1176, 447] on button "Link Writer" at bounding box center [1187, 467] width 82 height 41
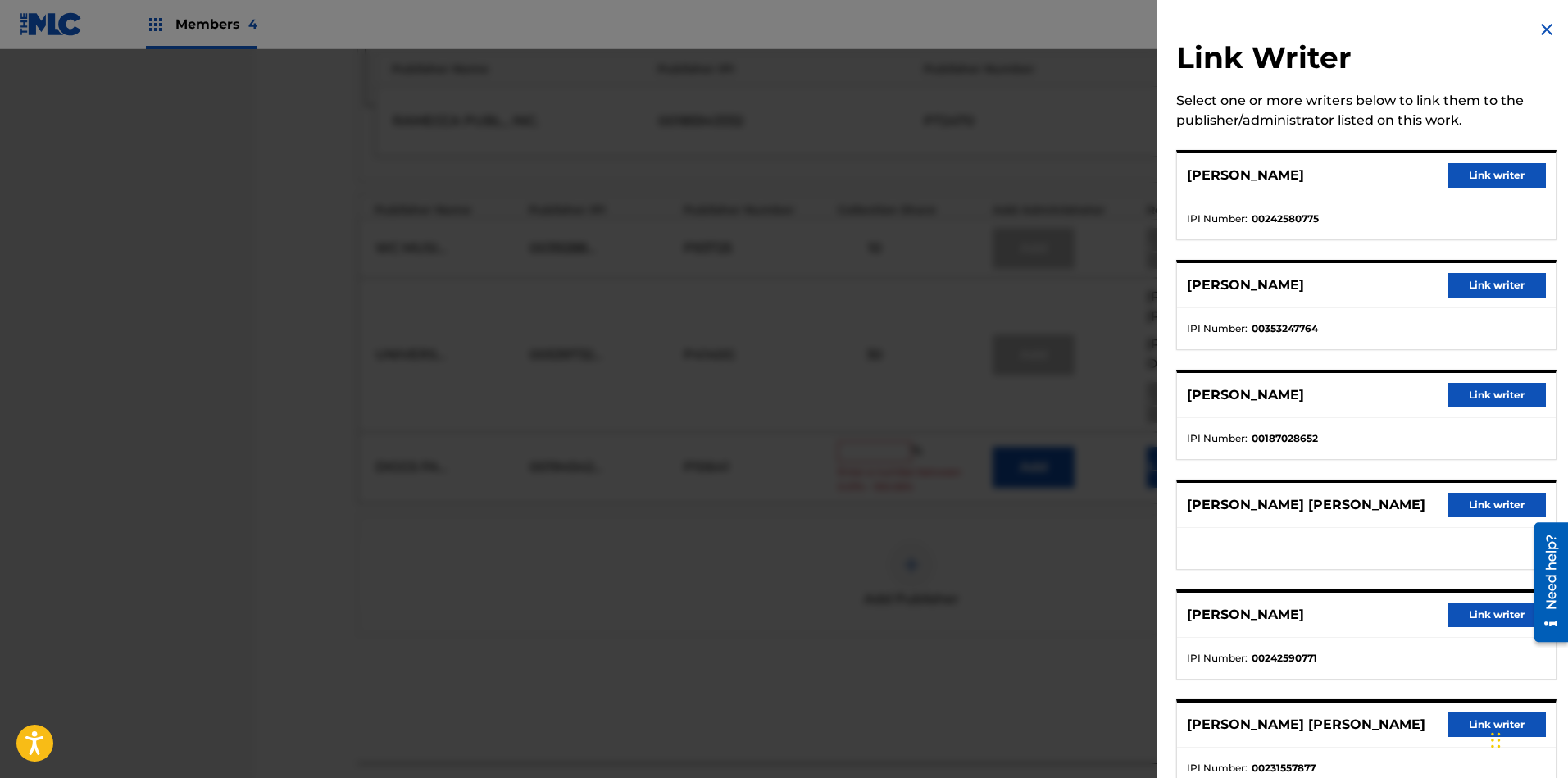
click at [1465, 284] on button "Link writer" at bounding box center [1496, 284] width 98 height 24
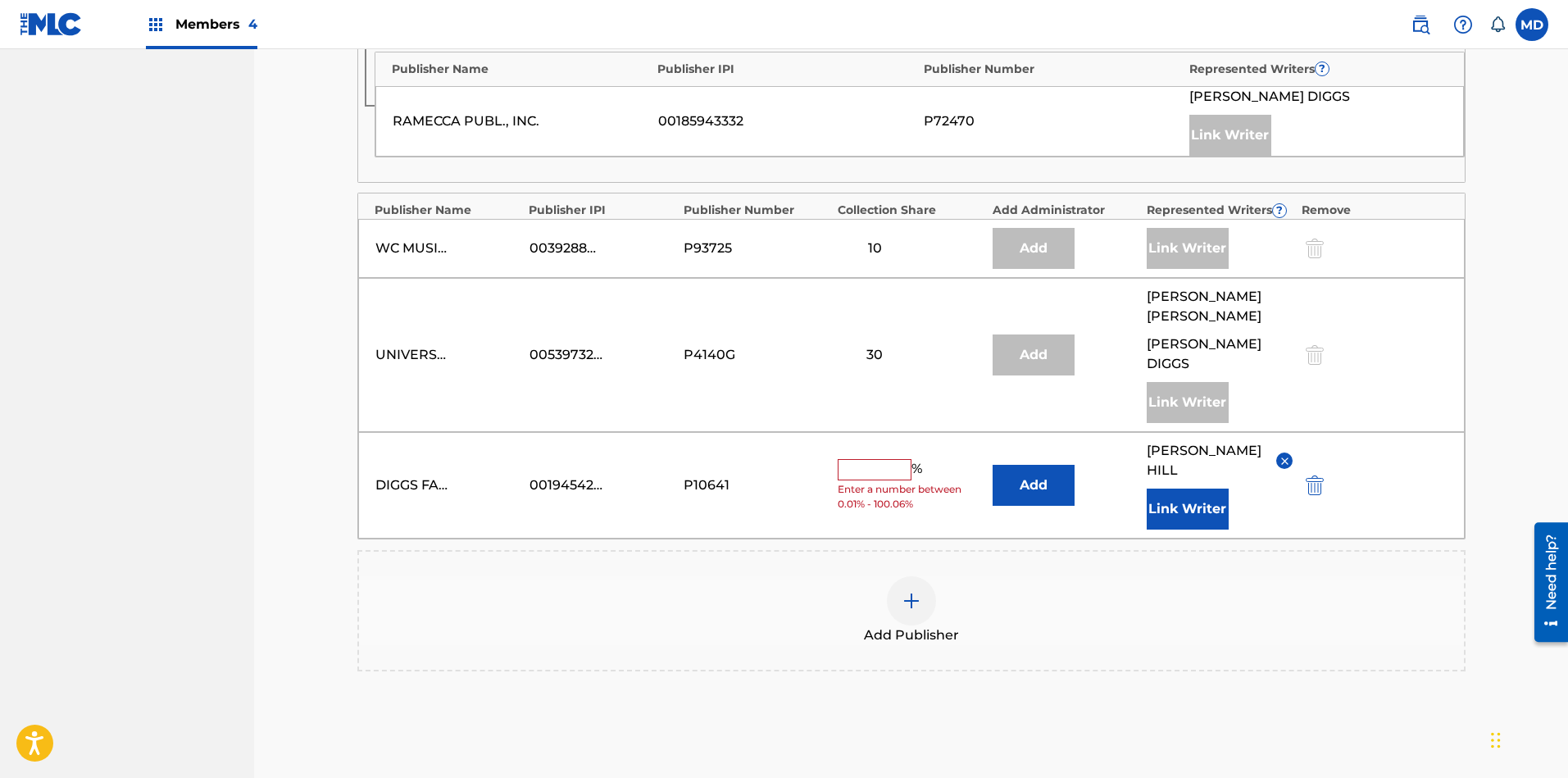
click at [873, 459] on input "text" at bounding box center [875, 469] width 74 height 21
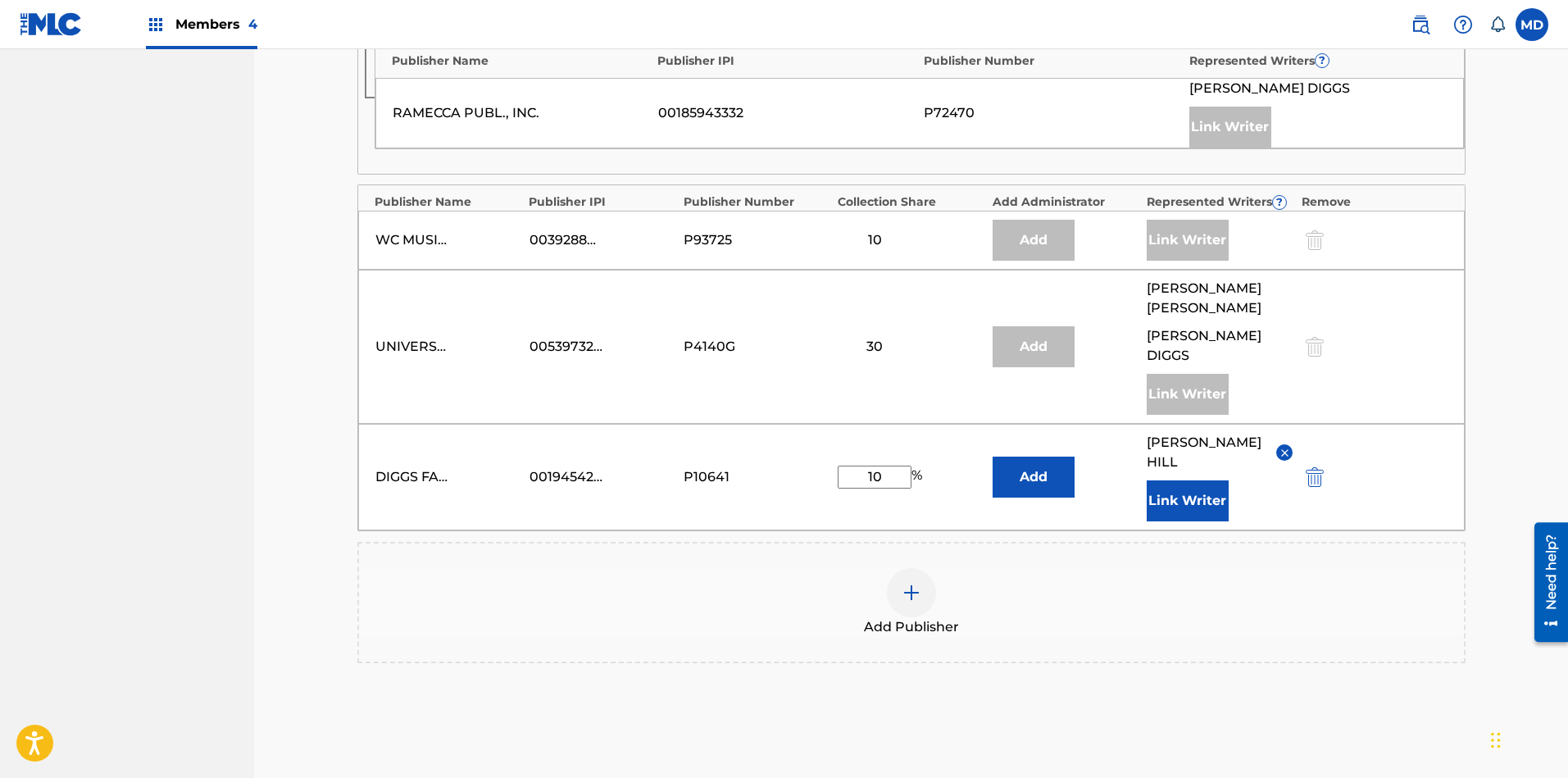
scroll to position [1205, 0]
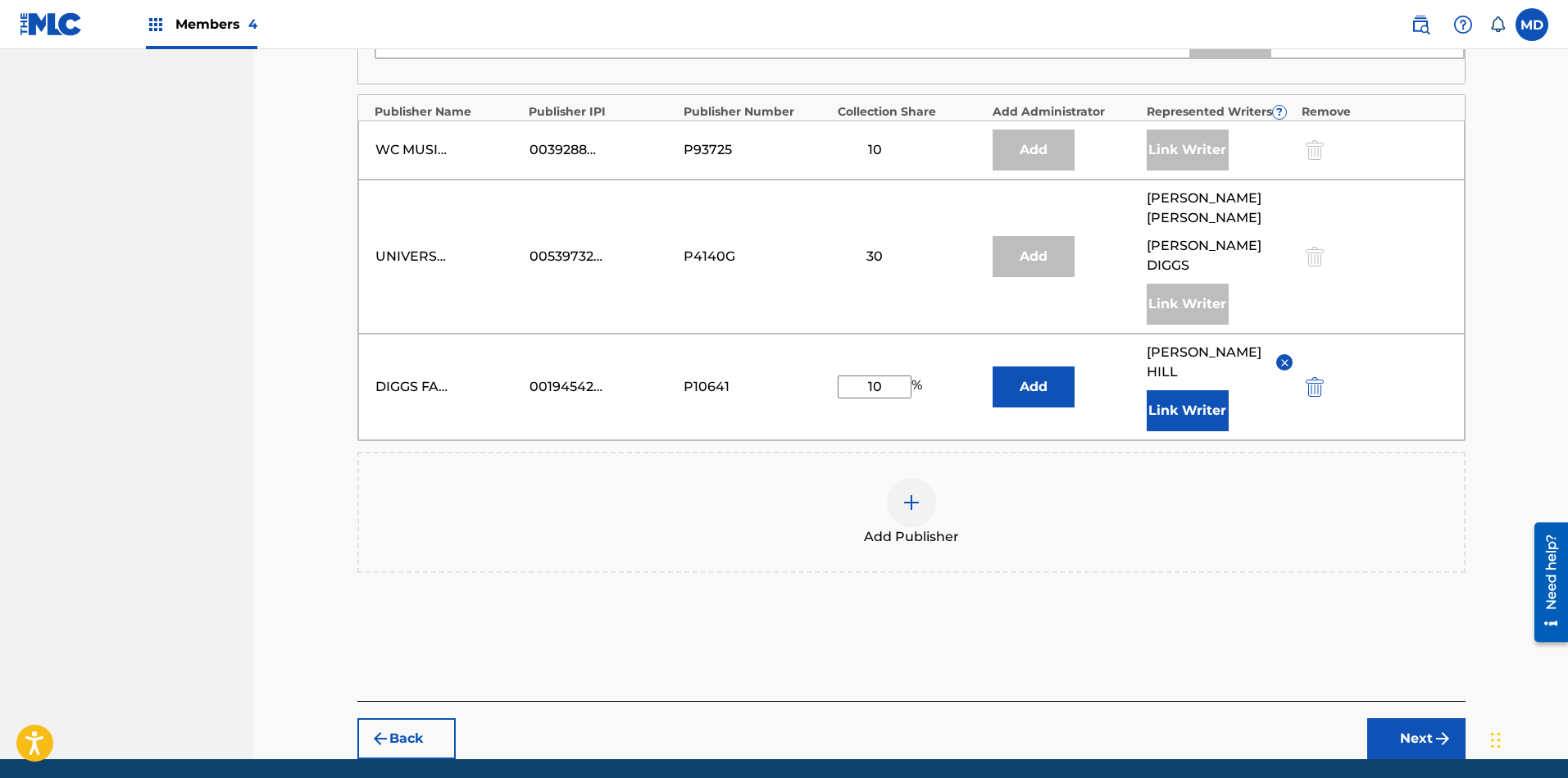
type input "10"
click at [1400, 718] on button "Next" at bounding box center [1415, 738] width 98 height 41
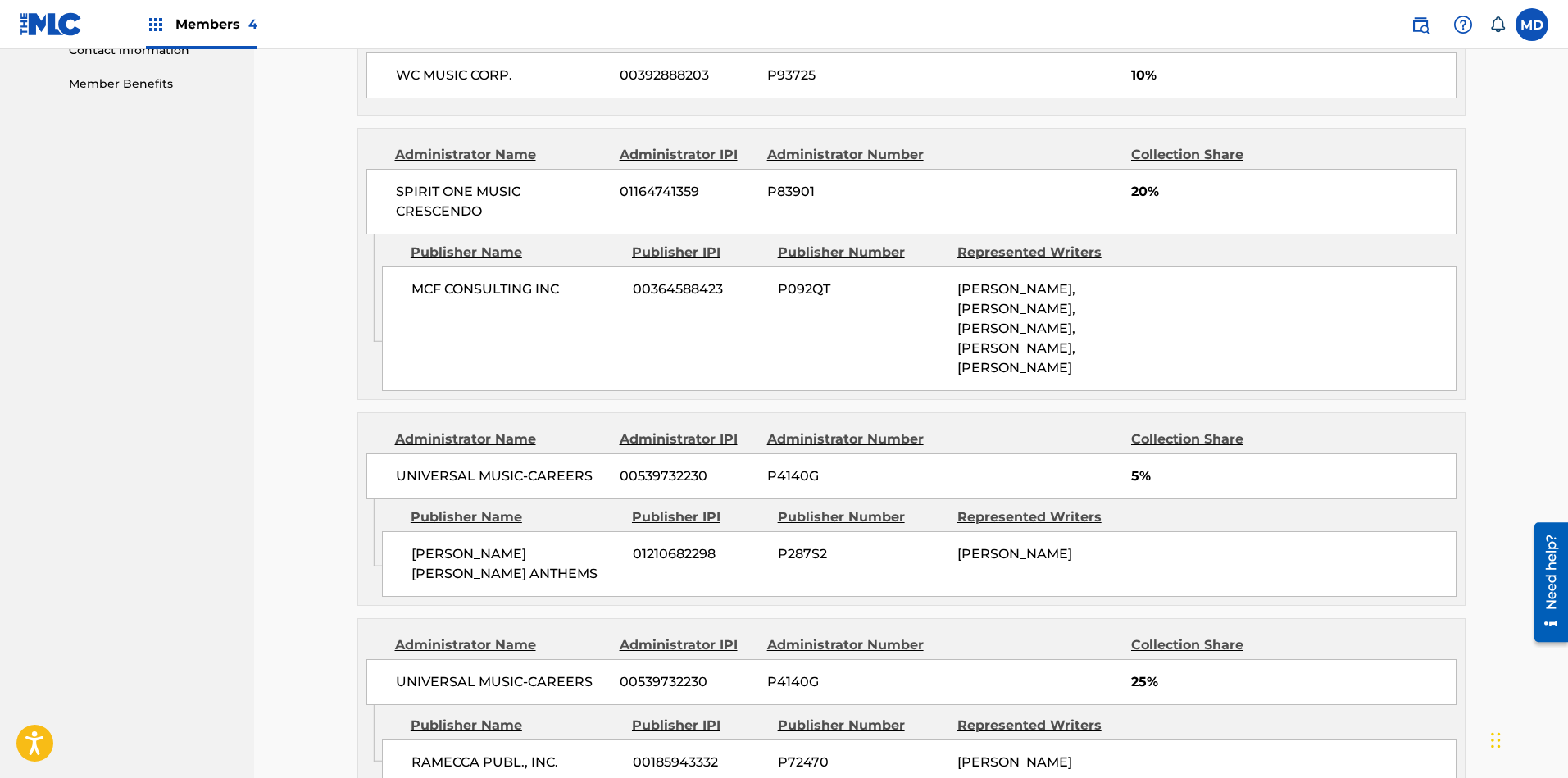
scroll to position [1234, 0]
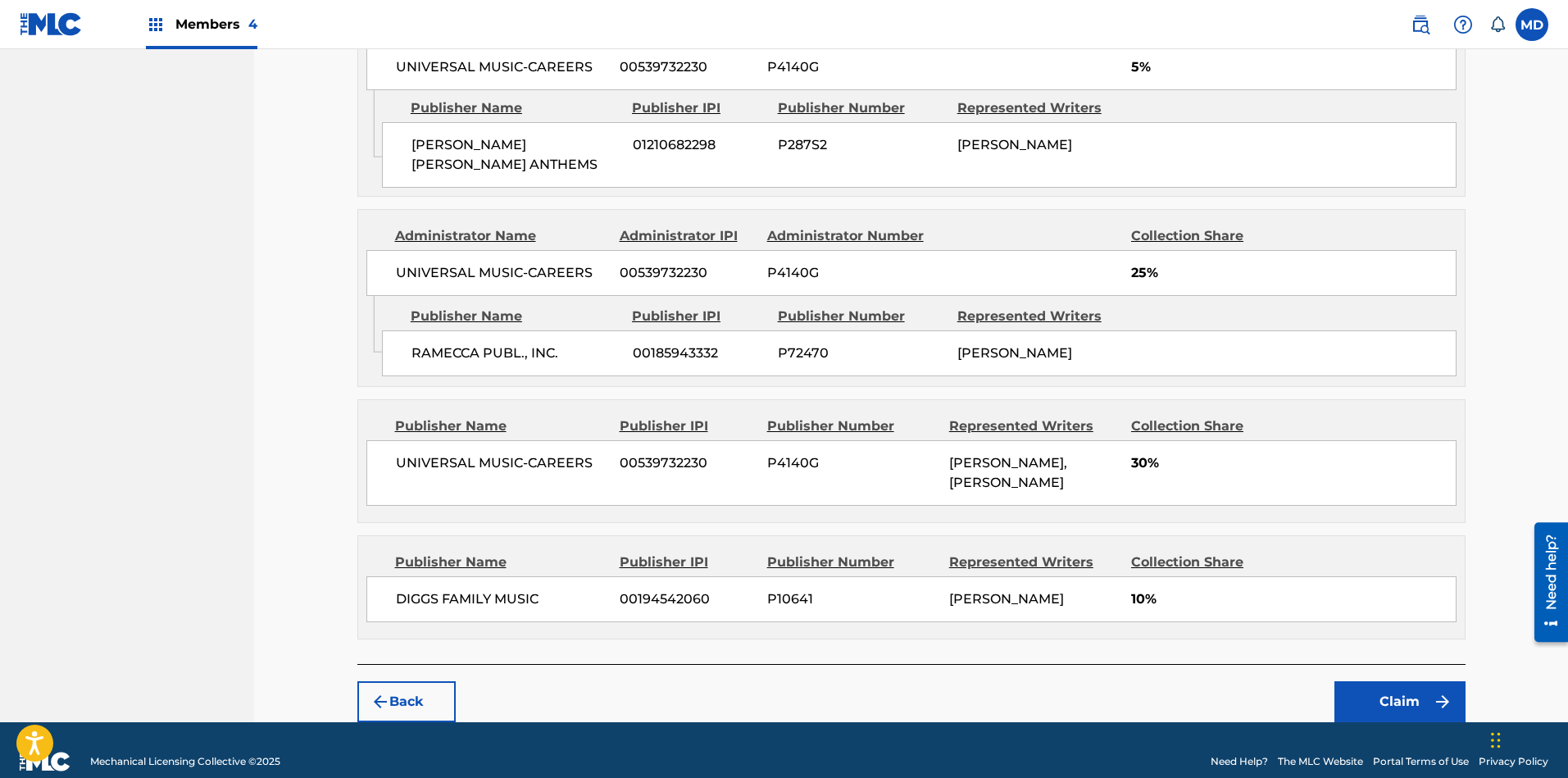
click at [1394, 681] on button "Claim" at bounding box center [1399, 701] width 131 height 41
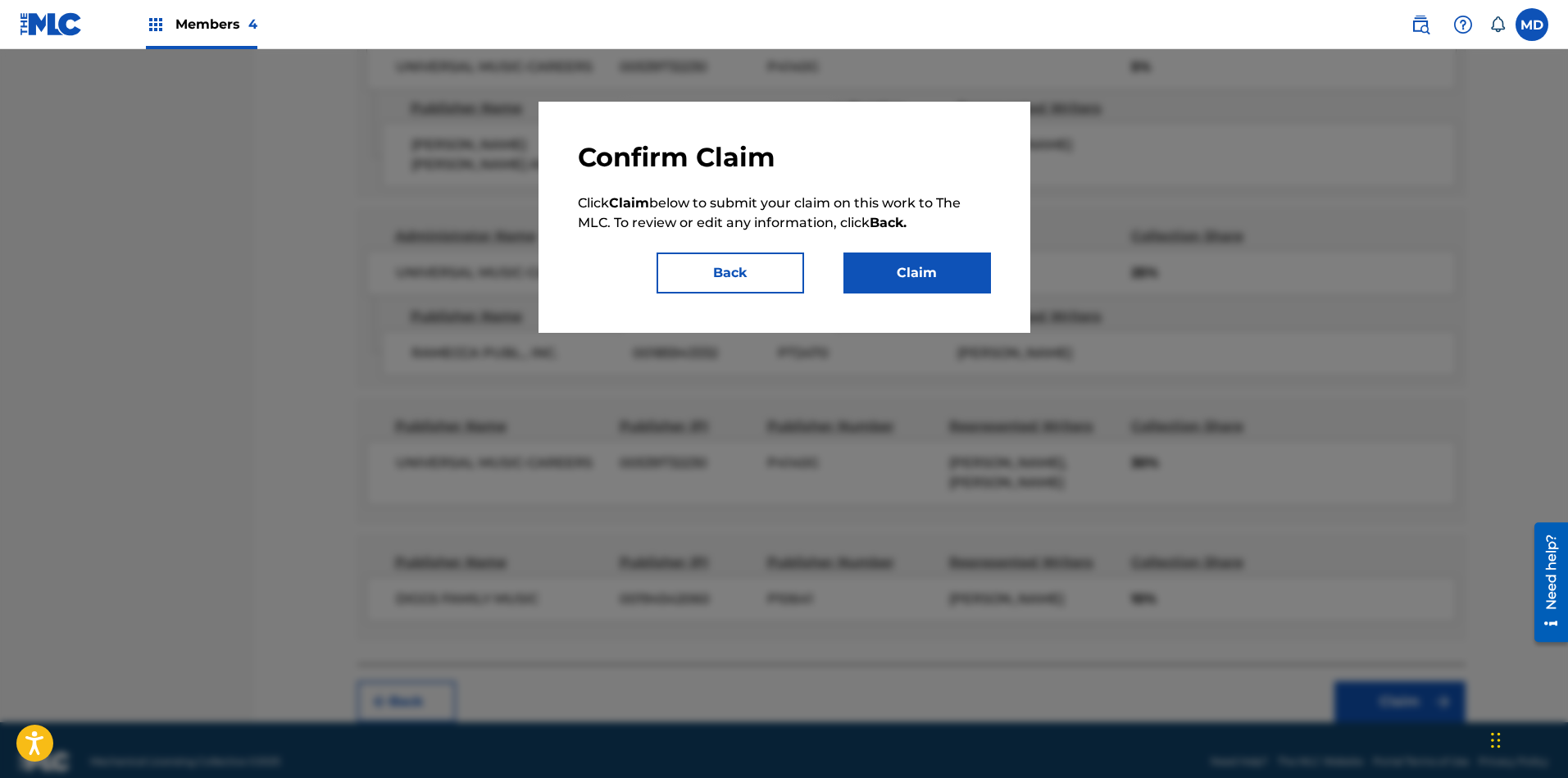
click at [942, 277] on button "Claim" at bounding box center [917, 272] width 148 height 41
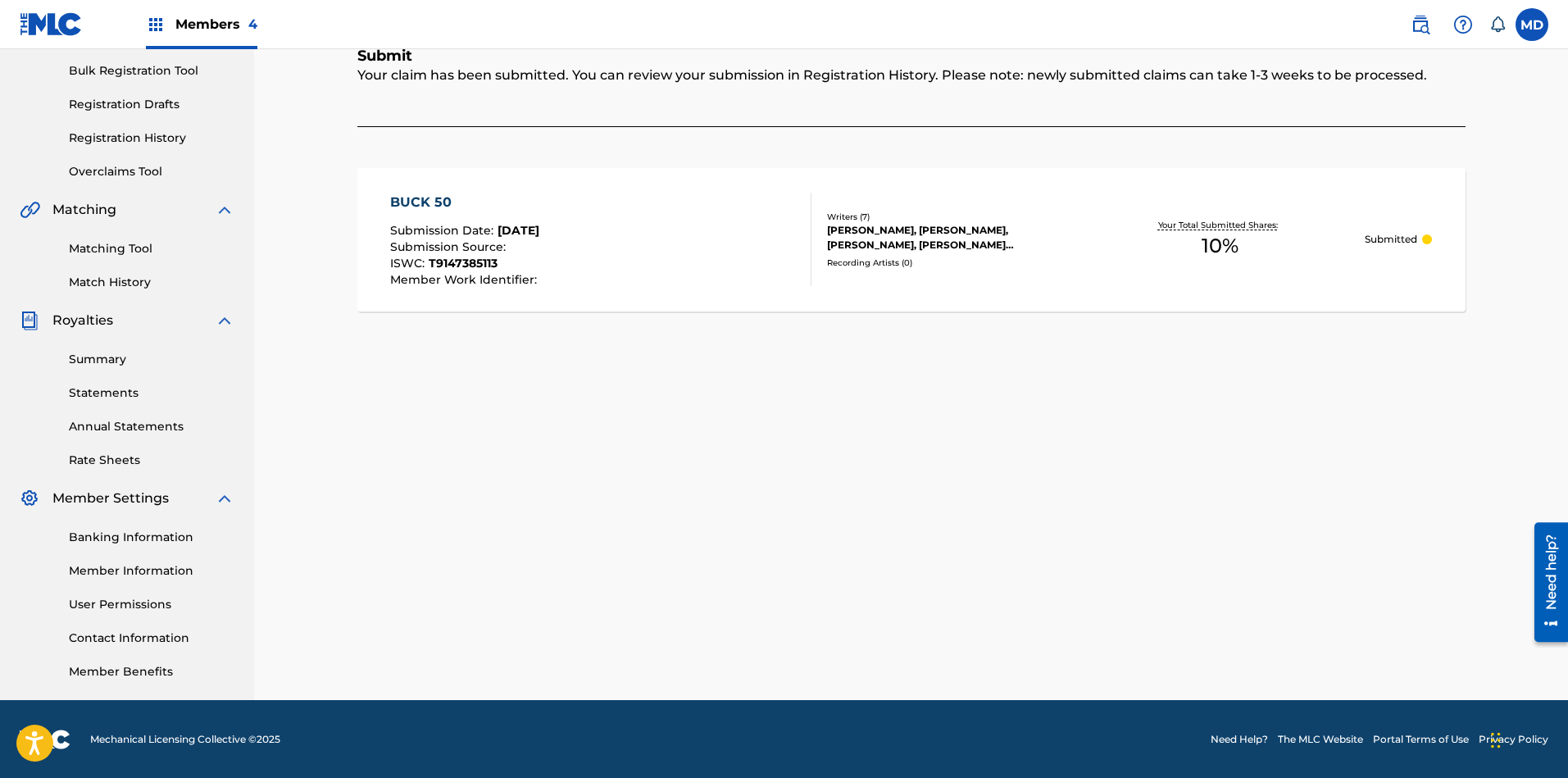
scroll to position [0, 0]
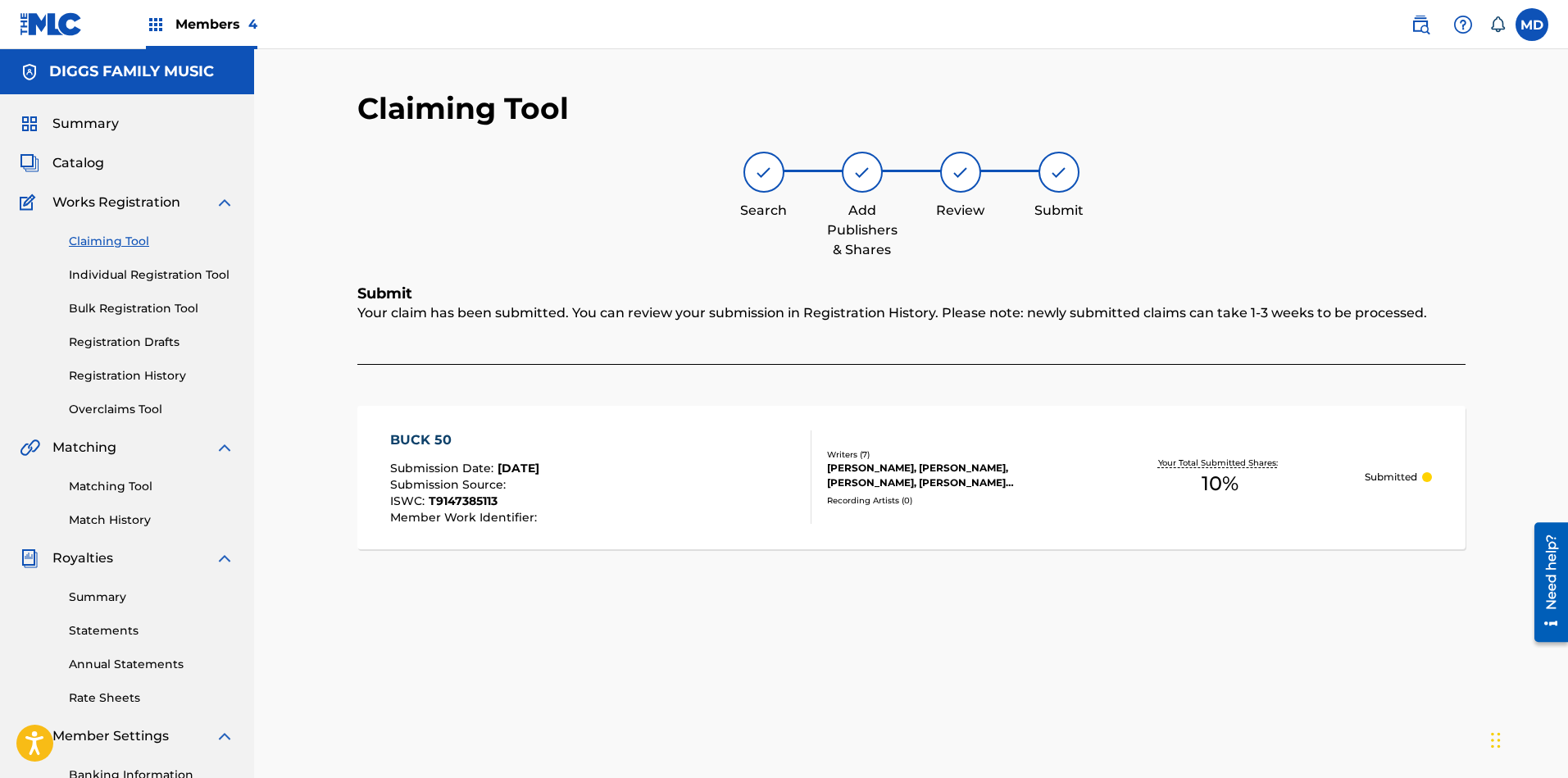
click at [102, 242] on link "Claiming Tool" at bounding box center [151, 241] width 165 height 18
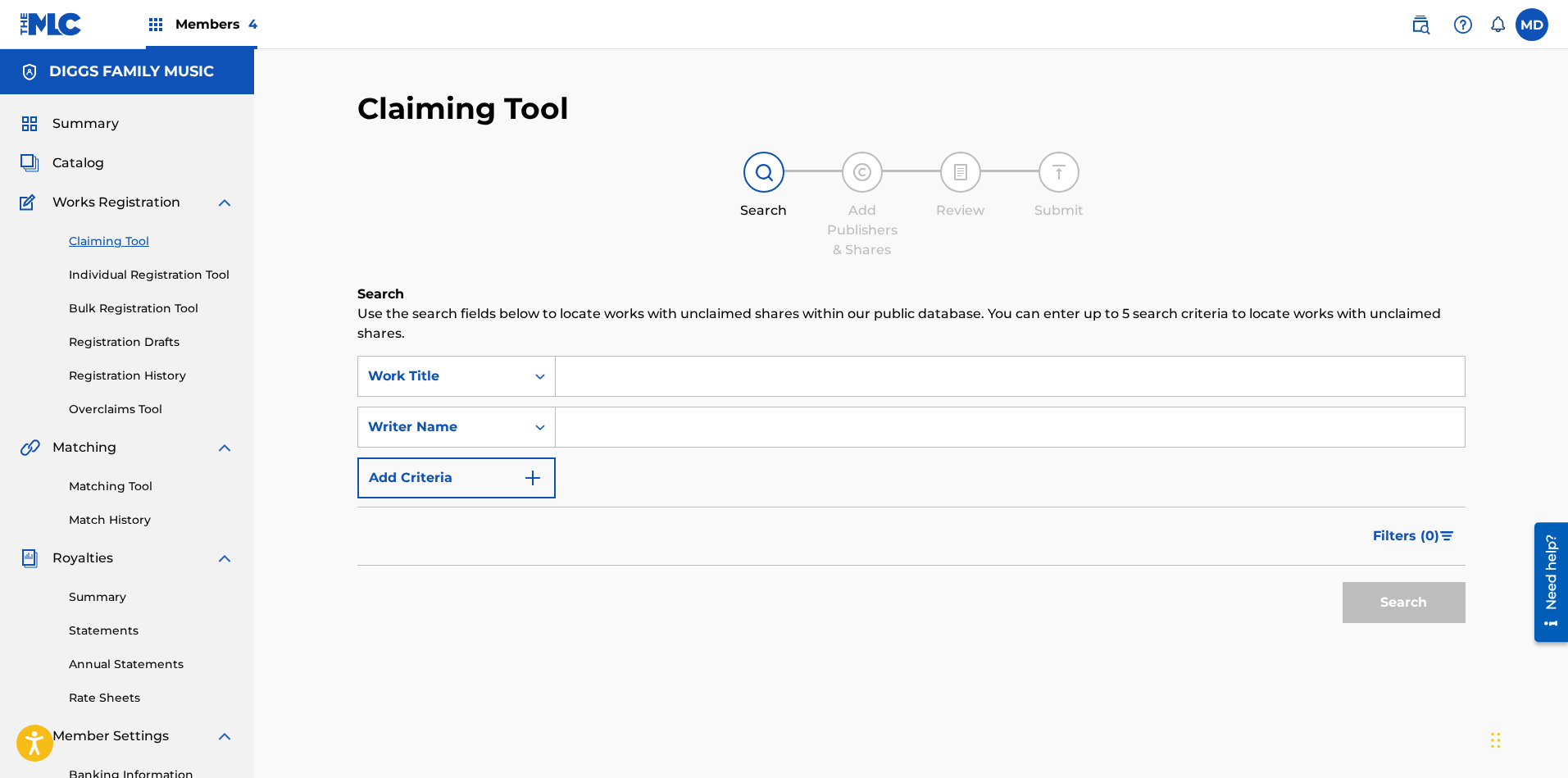
click at [652, 371] on input "Search Form" at bounding box center [1010, 376] width 909 height 39
paste input "BURNING SEASON"
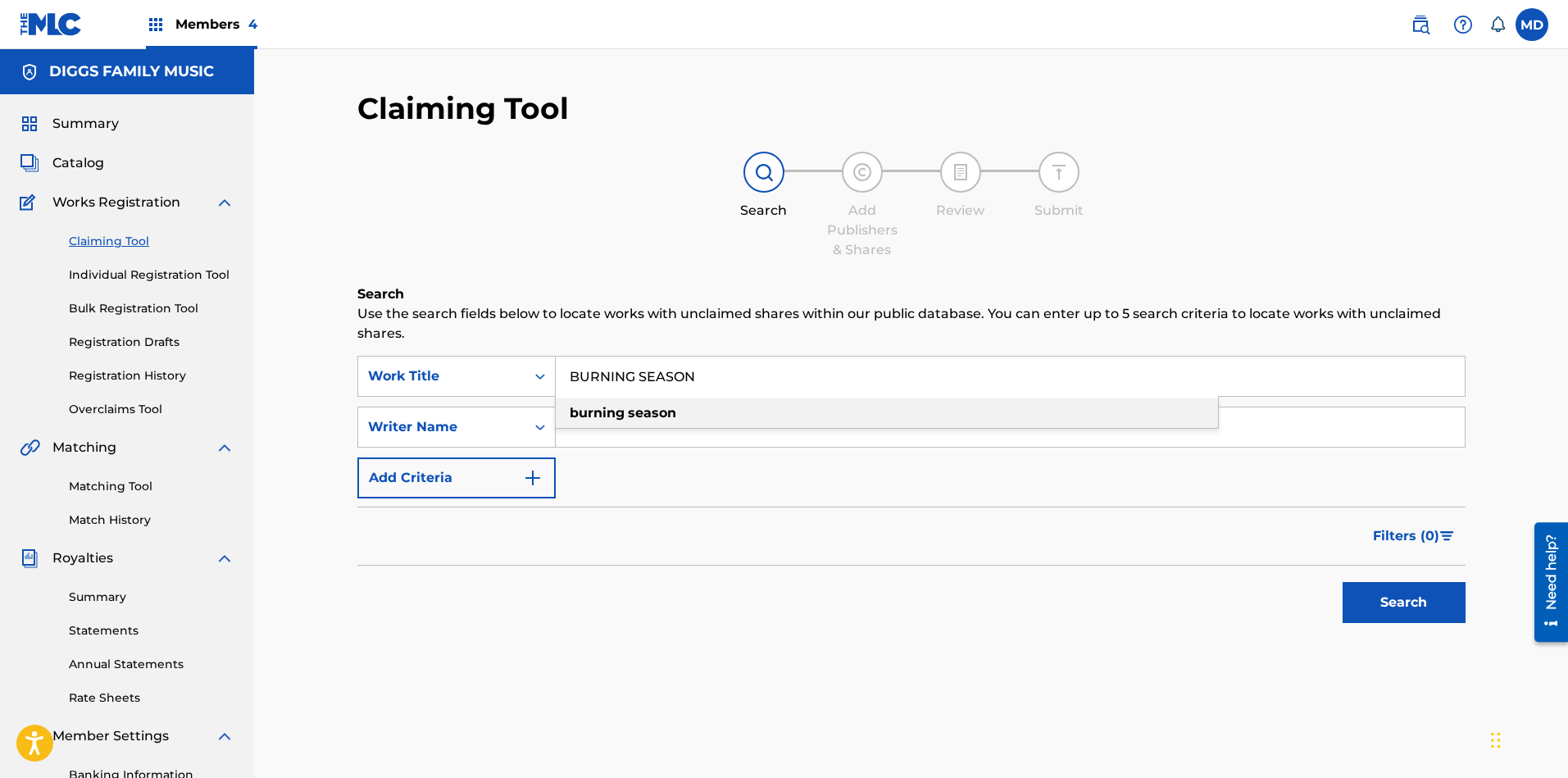
click at [728, 413] on div "burning season" at bounding box center [887, 412] width 662 height 29
type input "burning season"
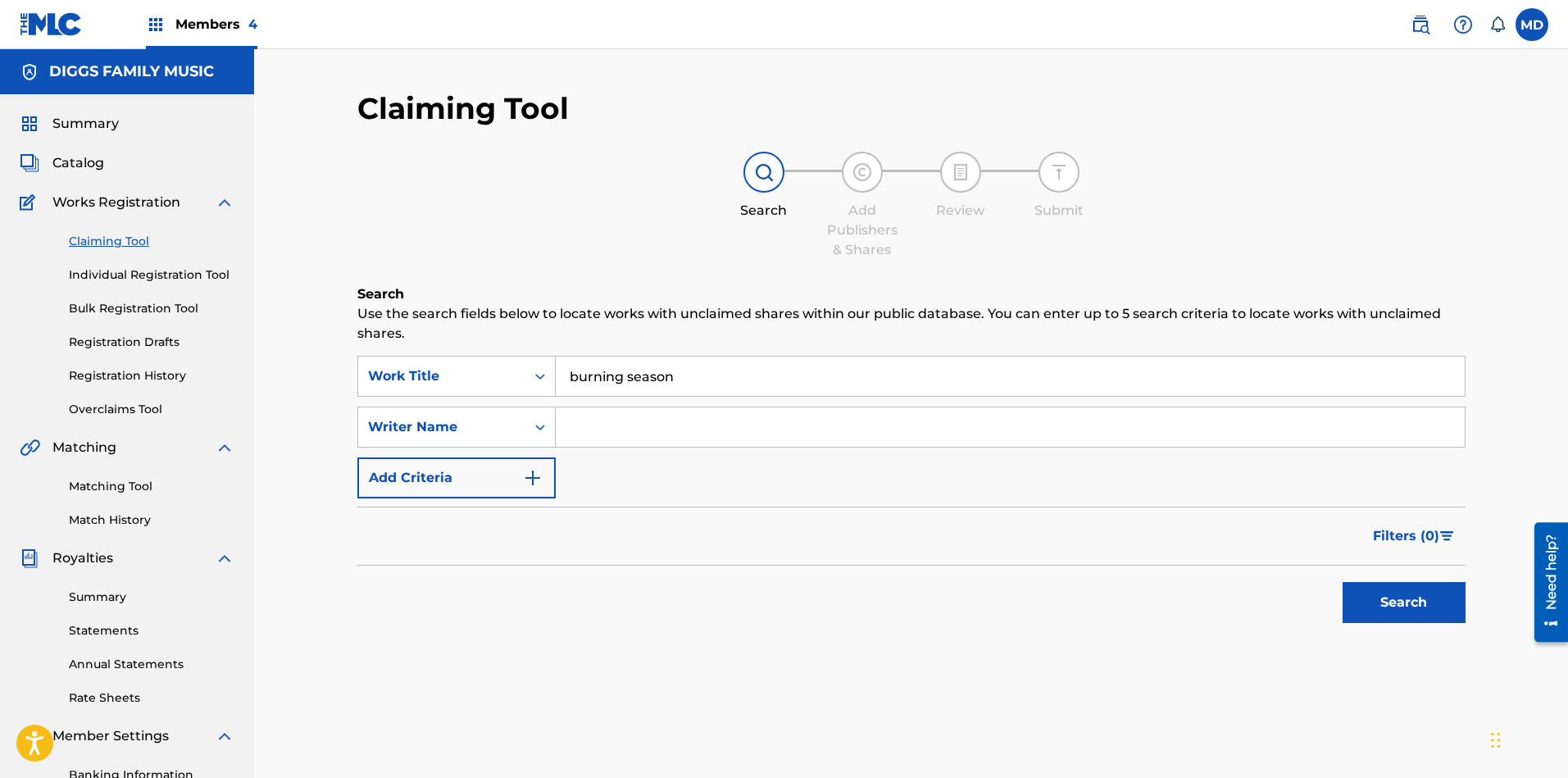
click at [1392, 604] on button "Search" at bounding box center [1404, 602] width 123 height 41
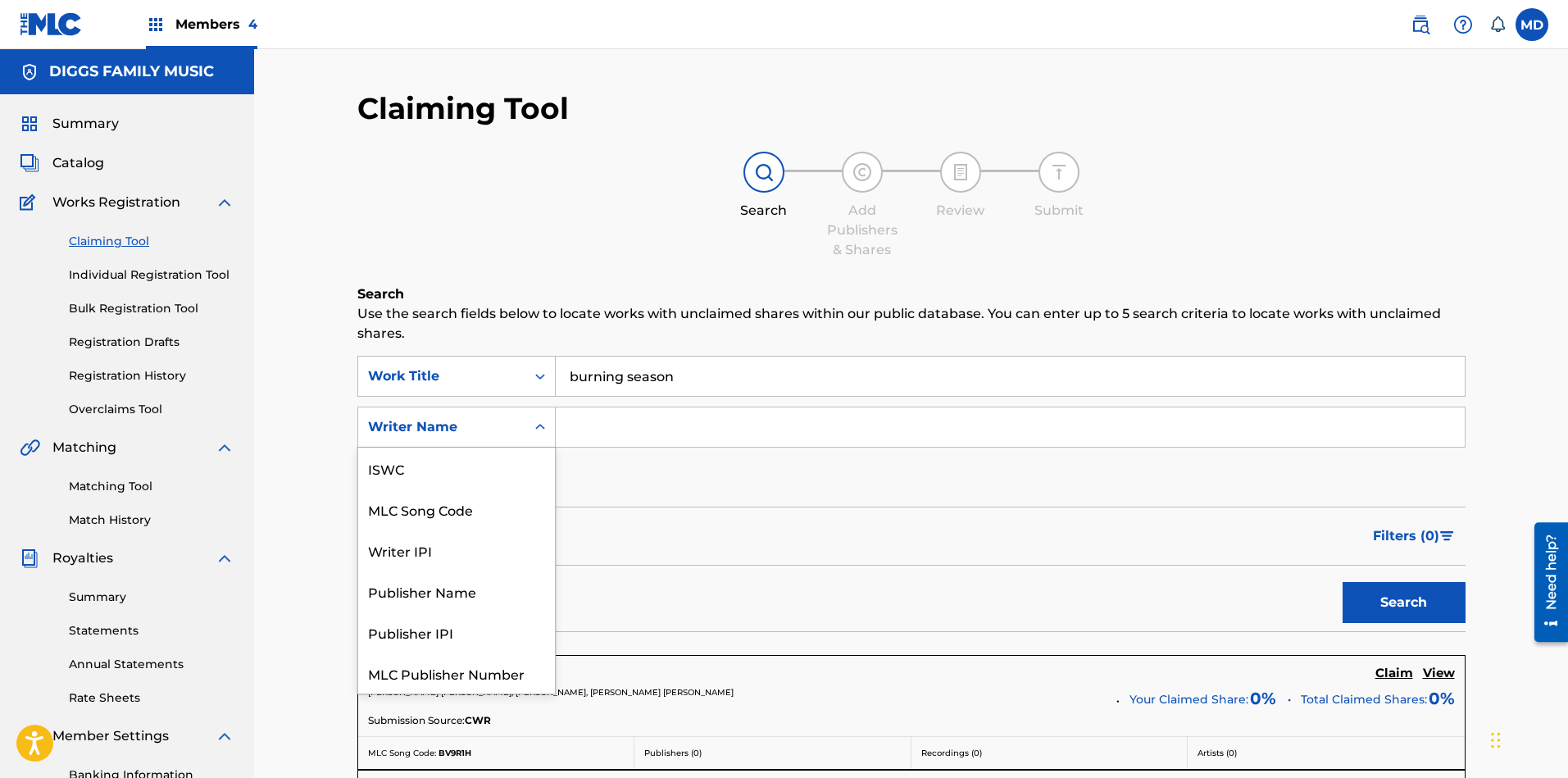
click at [530, 433] on div "Search Form" at bounding box center [539, 427] width 29 height 29
click at [436, 477] on div "ISWC" at bounding box center [456, 468] width 197 height 41
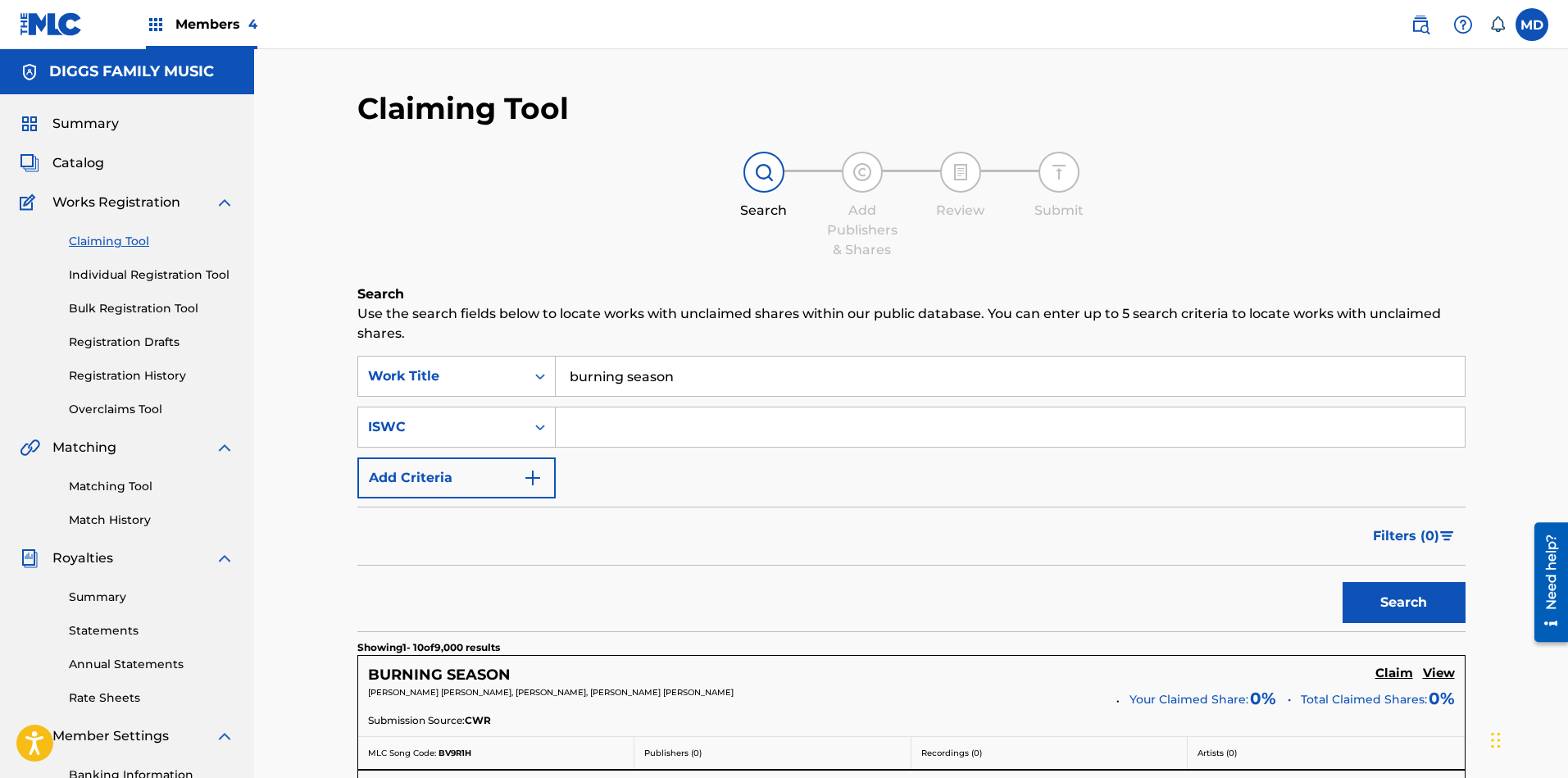
click at [632, 433] on input "Search Form" at bounding box center [1010, 427] width 909 height 39
paste input "T-904.514.041-8"
type input "T-904.514.041-8"
click at [1365, 598] on button "Search" at bounding box center [1404, 602] width 123 height 41
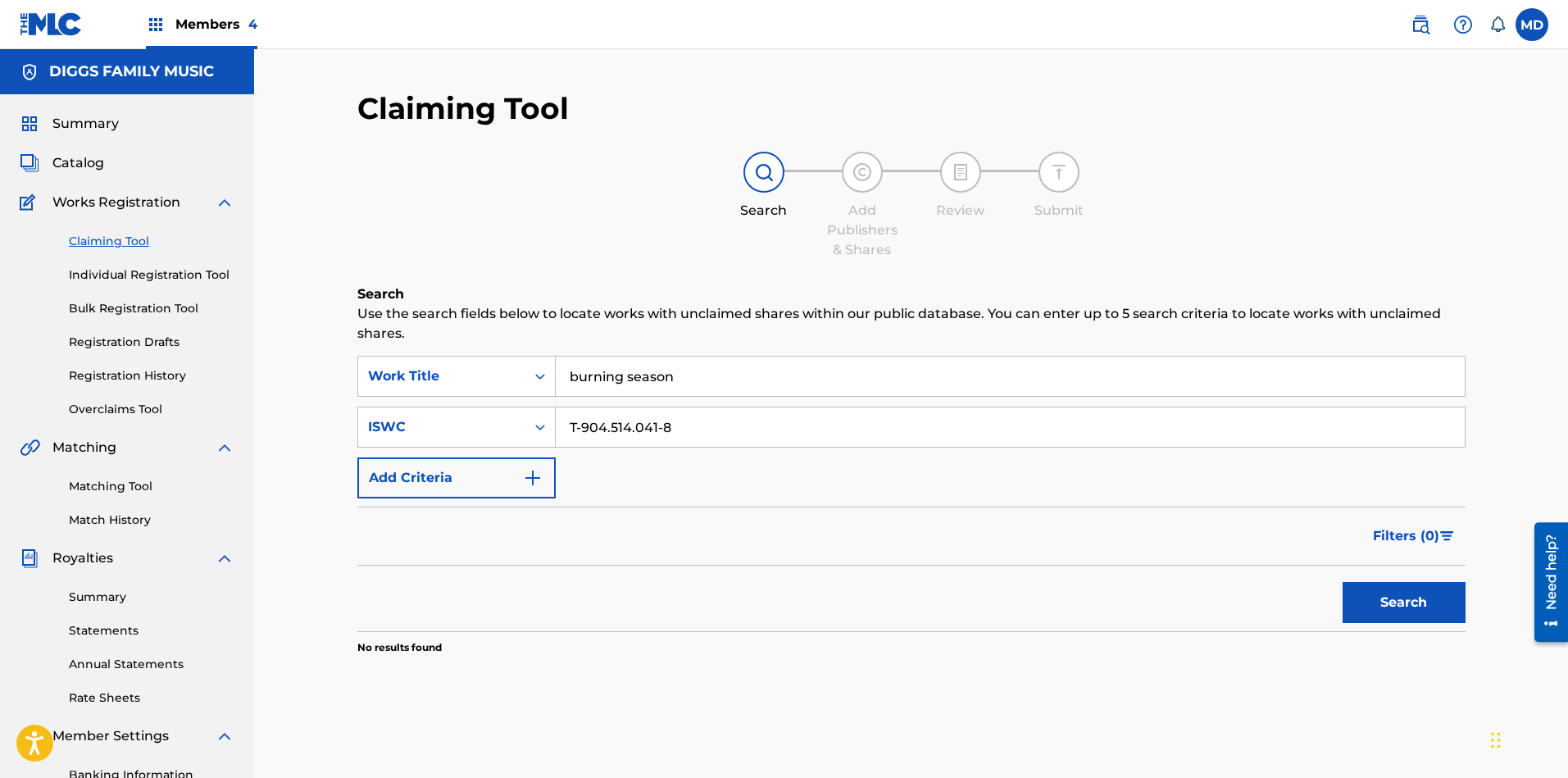
click at [117, 277] on link "Individual Registration Tool" at bounding box center [151, 275] width 165 height 18
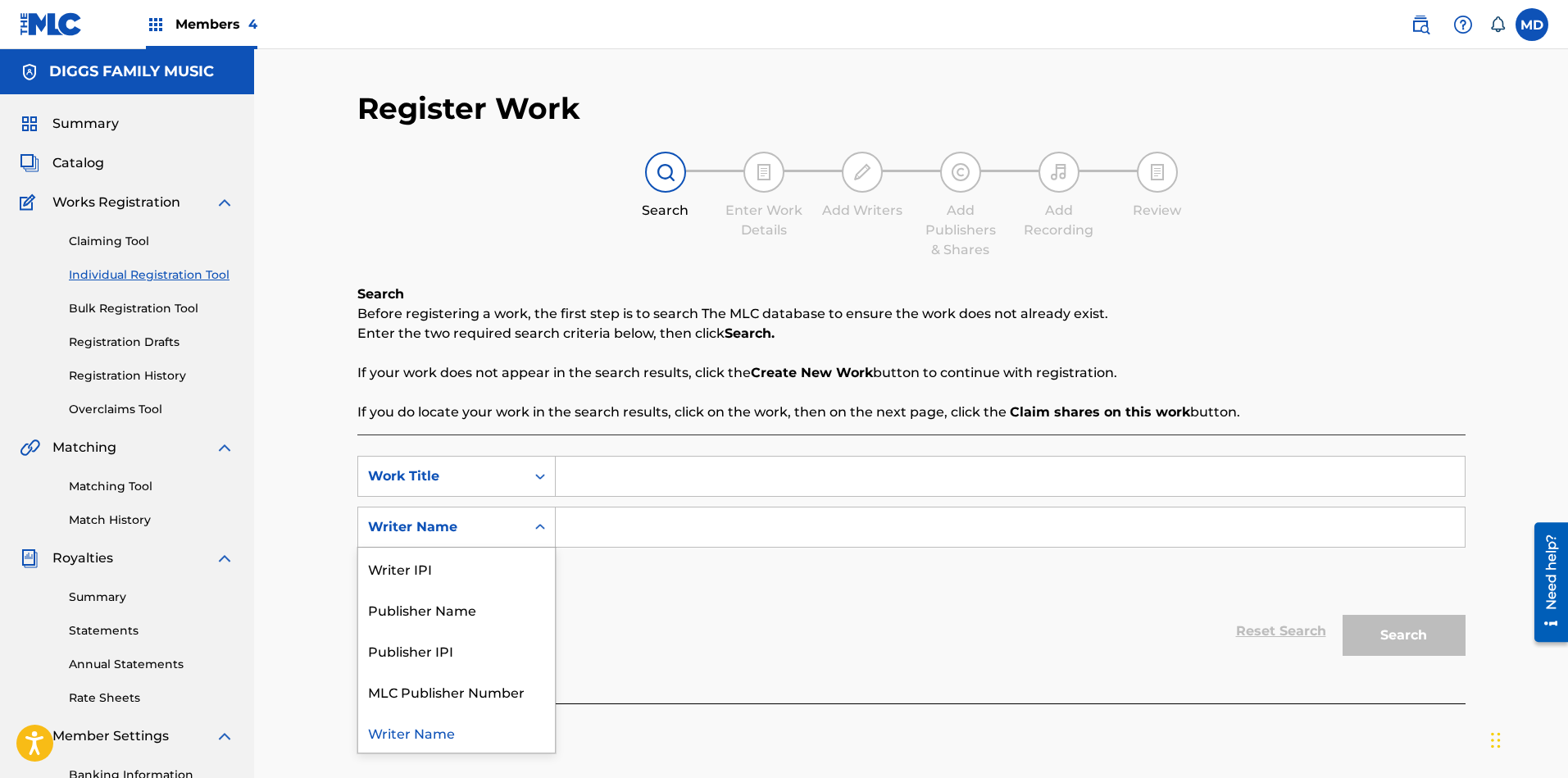
click at [544, 525] on icon "Search Form" at bounding box center [540, 527] width 17 height 17
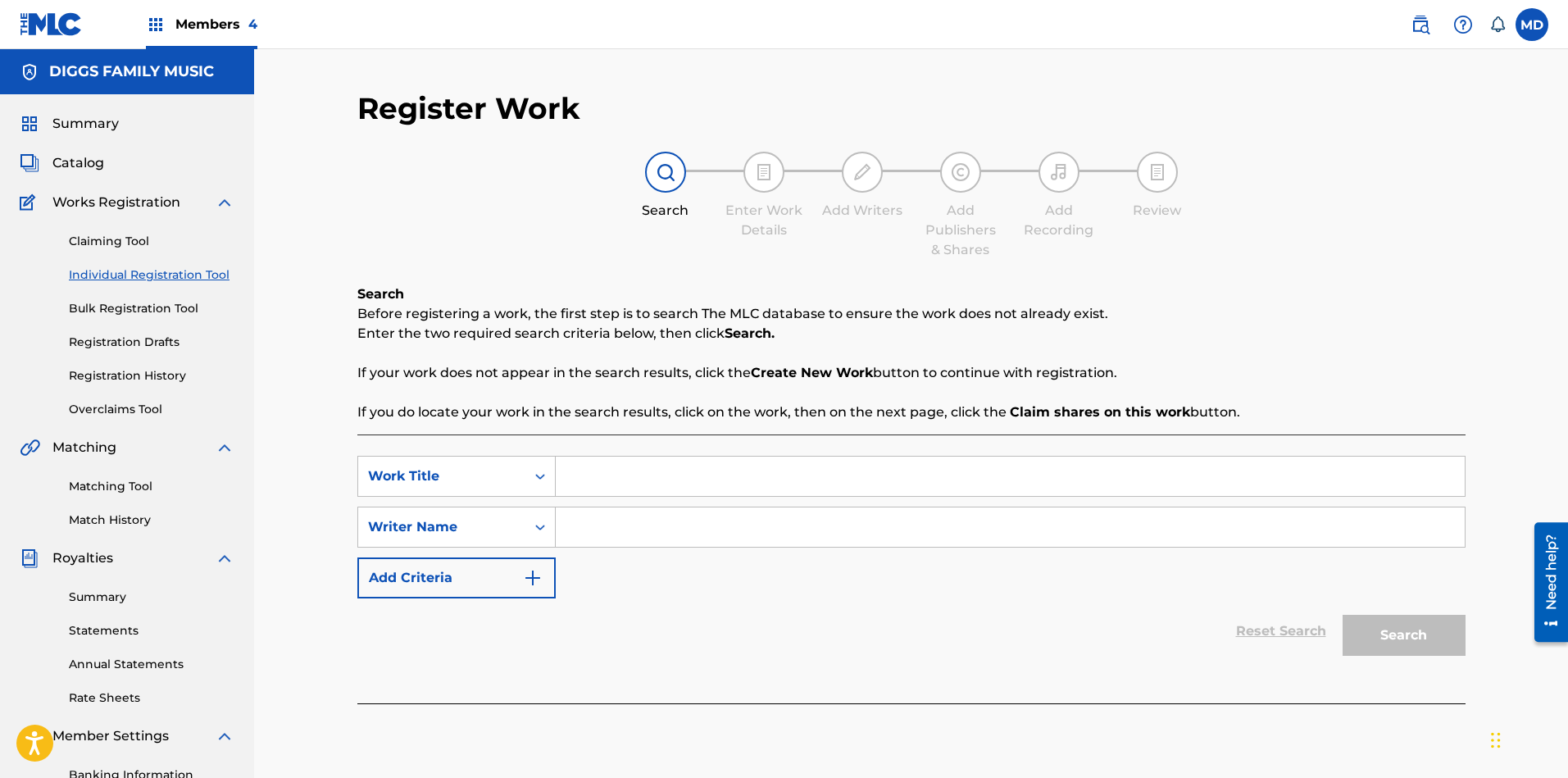
click at [530, 231] on div "Search Enter Work Details Add Writers Add Publishers & Shares Add Recording Rev…" at bounding box center [911, 205] width 1108 height 108
click at [698, 474] on input "Search Form" at bounding box center [1010, 475] width 909 height 39
paste input "BURNING SEASON"
type input "BURNING SEASON"
click at [471, 187] on div "Search Enter Work Details Add Writers Add Publishers & Shares Add Recording Rev…" at bounding box center [911, 205] width 1108 height 108
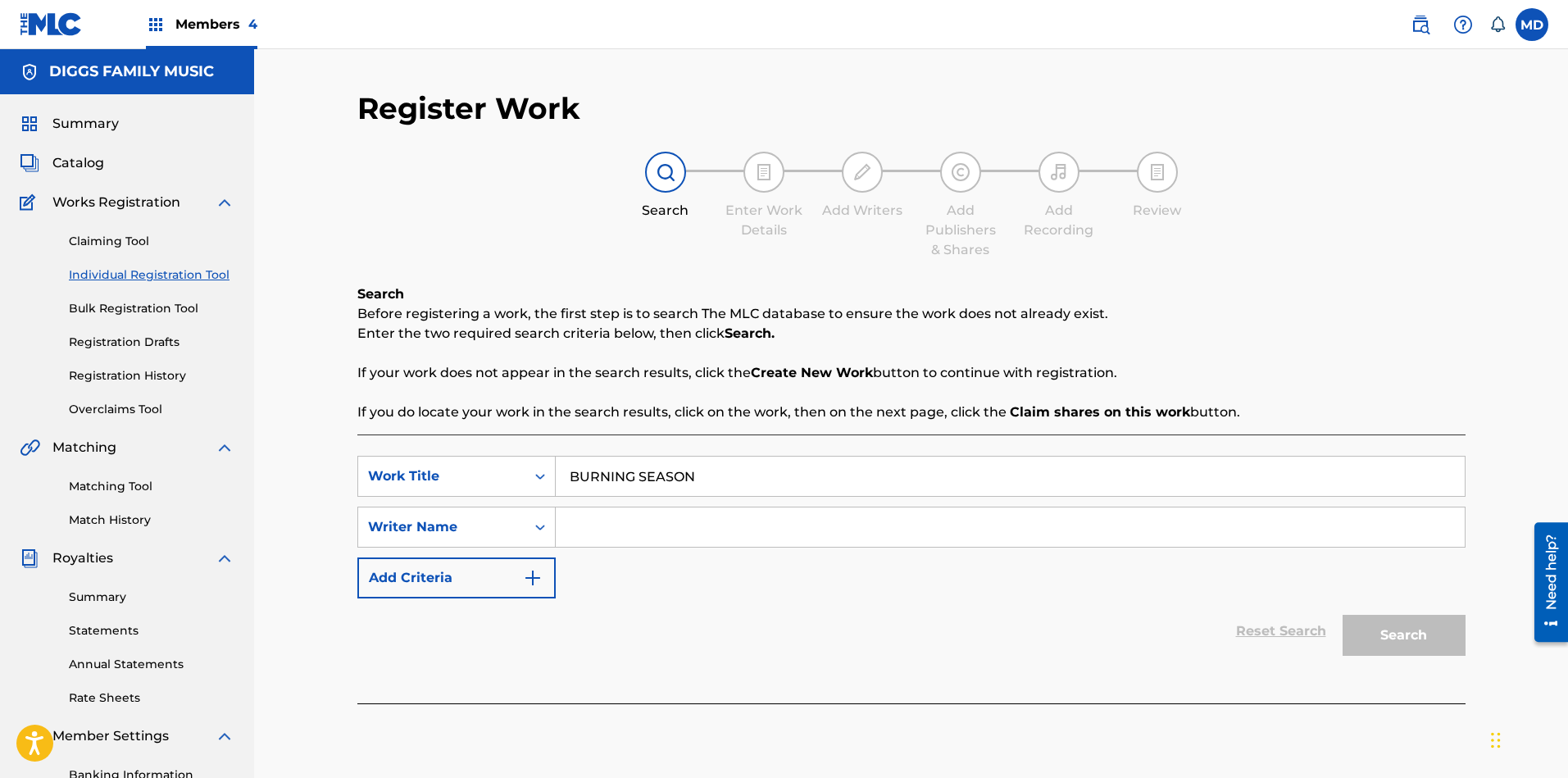
click at [652, 530] on input "Search Form" at bounding box center [1010, 526] width 909 height 39
paste input "BOUGARD SELWYN DAJUAN"
type input "BOUGARD SELWYN DAJUAN"
click at [1410, 645] on button "Search" at bounding box center [1404, 635] width 123 height 41
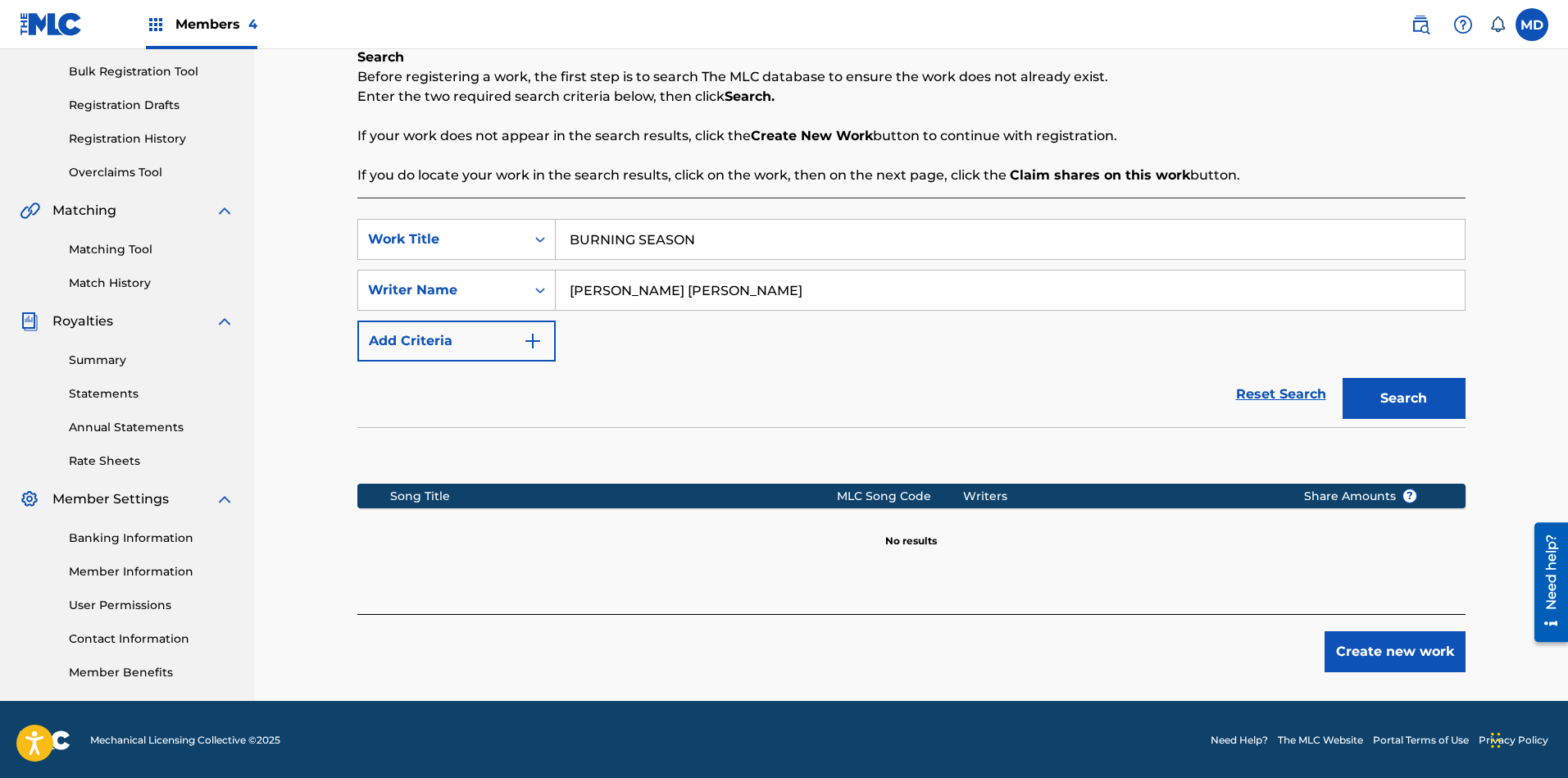
scroll to position [237, 0]
click at [1413, 651] on button "Create new work" at bounding box center [1394, 651] width 141 height 41
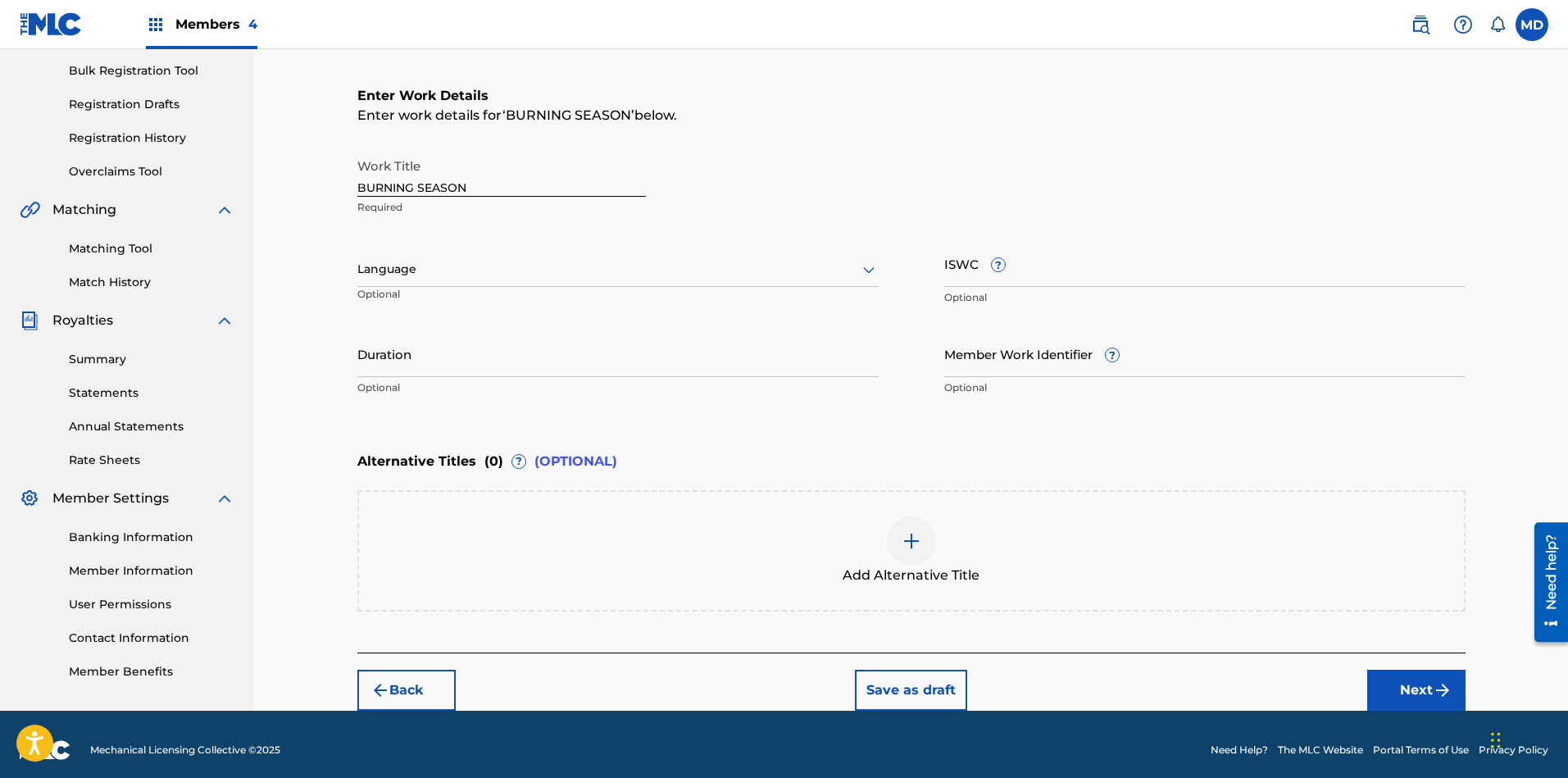
click at [610, 252] on div "Language Optional" at bounding box center [618, 277] width 522 height 74
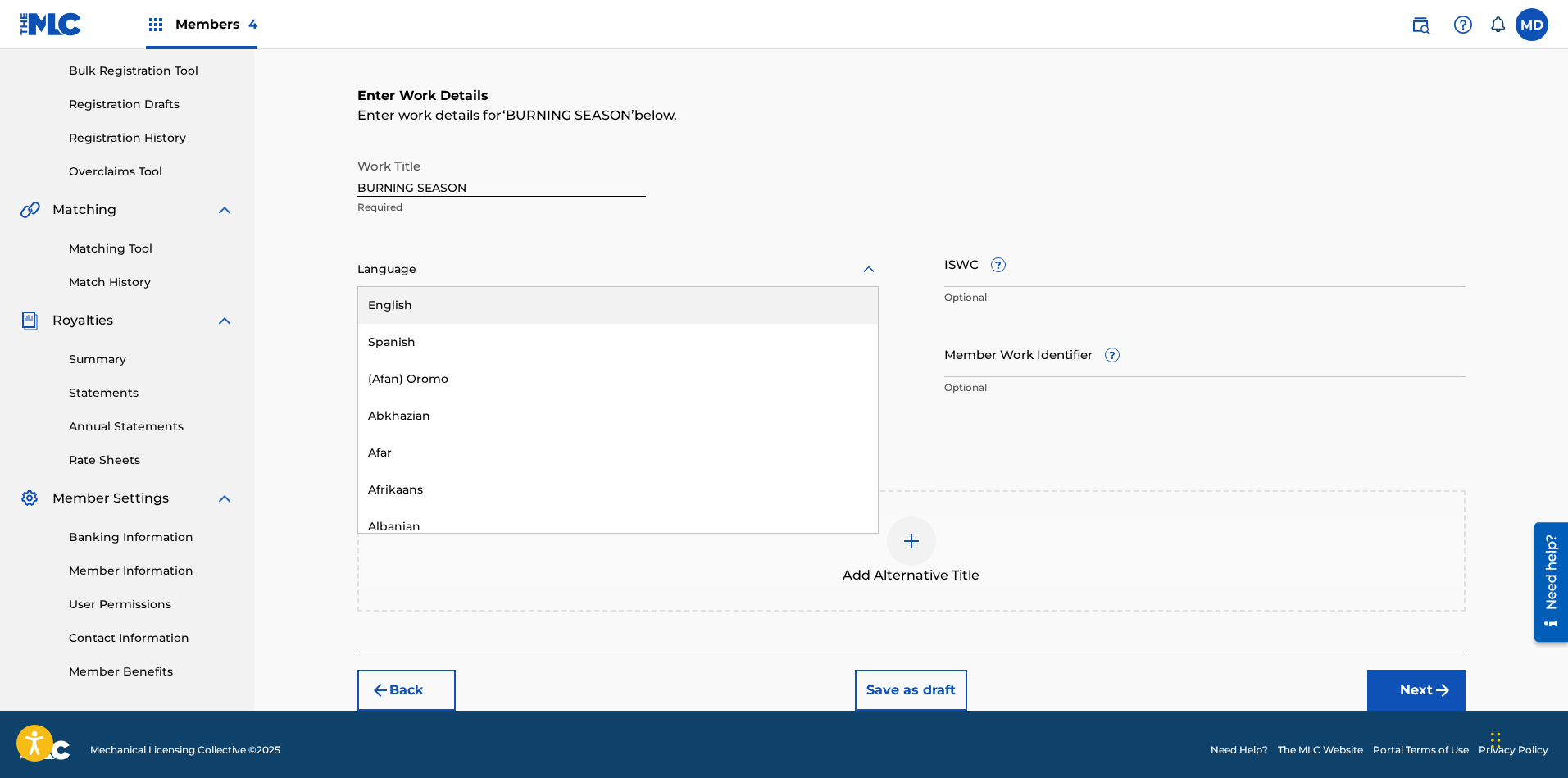
click at [610, 269] on div at bounding box center [618, 269] width 522 height 20
click at [610, 302] on div "English" at bounding box center [618, 305] width 520 height 37
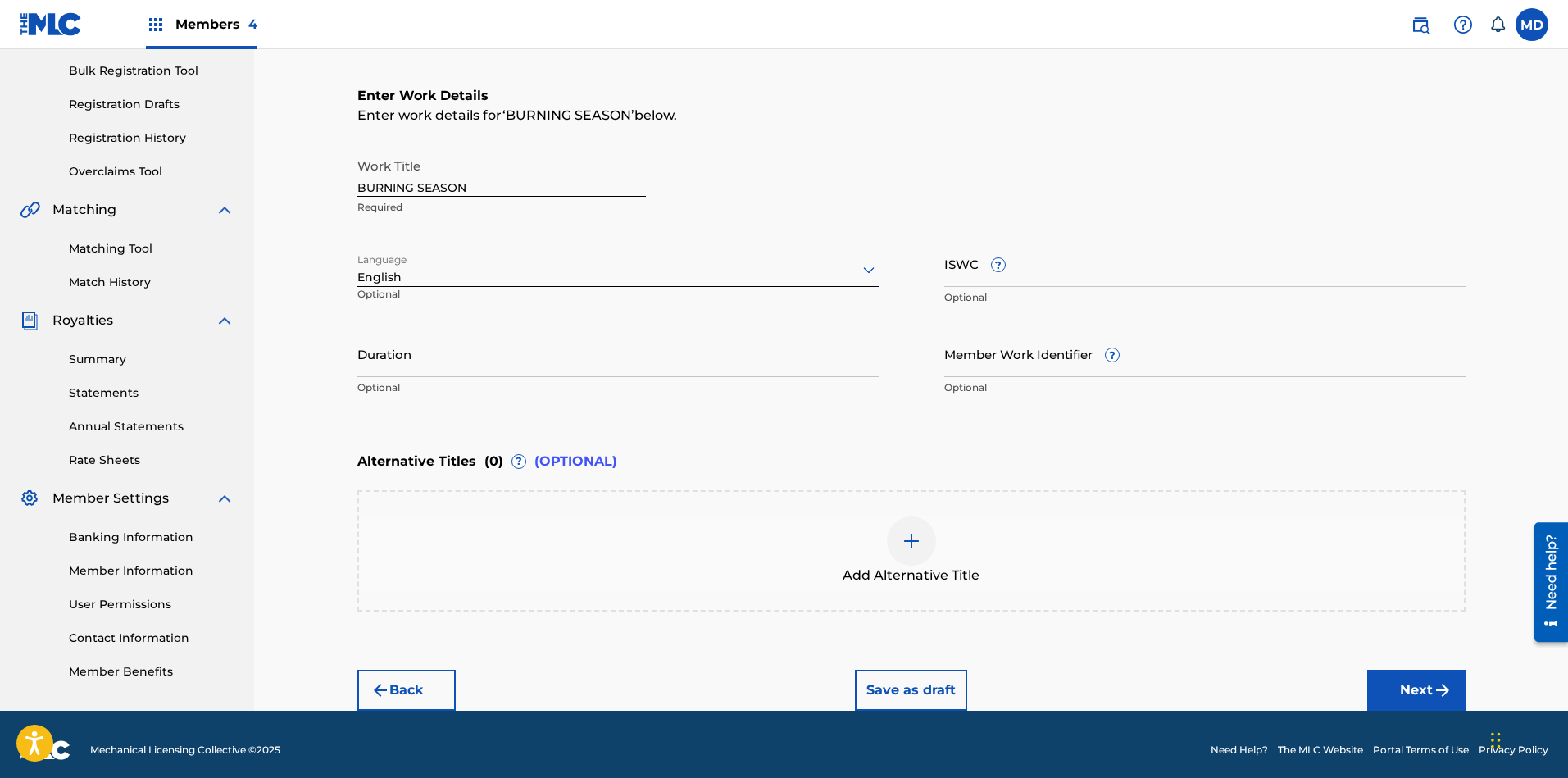
click at [1087, 355] on input "Member Work Identifier ?" at bounding box center [1205, 354] width 522 height 47
click at [1038, 265] on input "ISWC ?" at bounding box center [1205, 263] width 522 height 47
paste input "T-904.514.041-8"
type input "T-904.514.041-8"
click at [1401, 686] on button "Next" at bounding box center [1415, 690] width 98 height 41
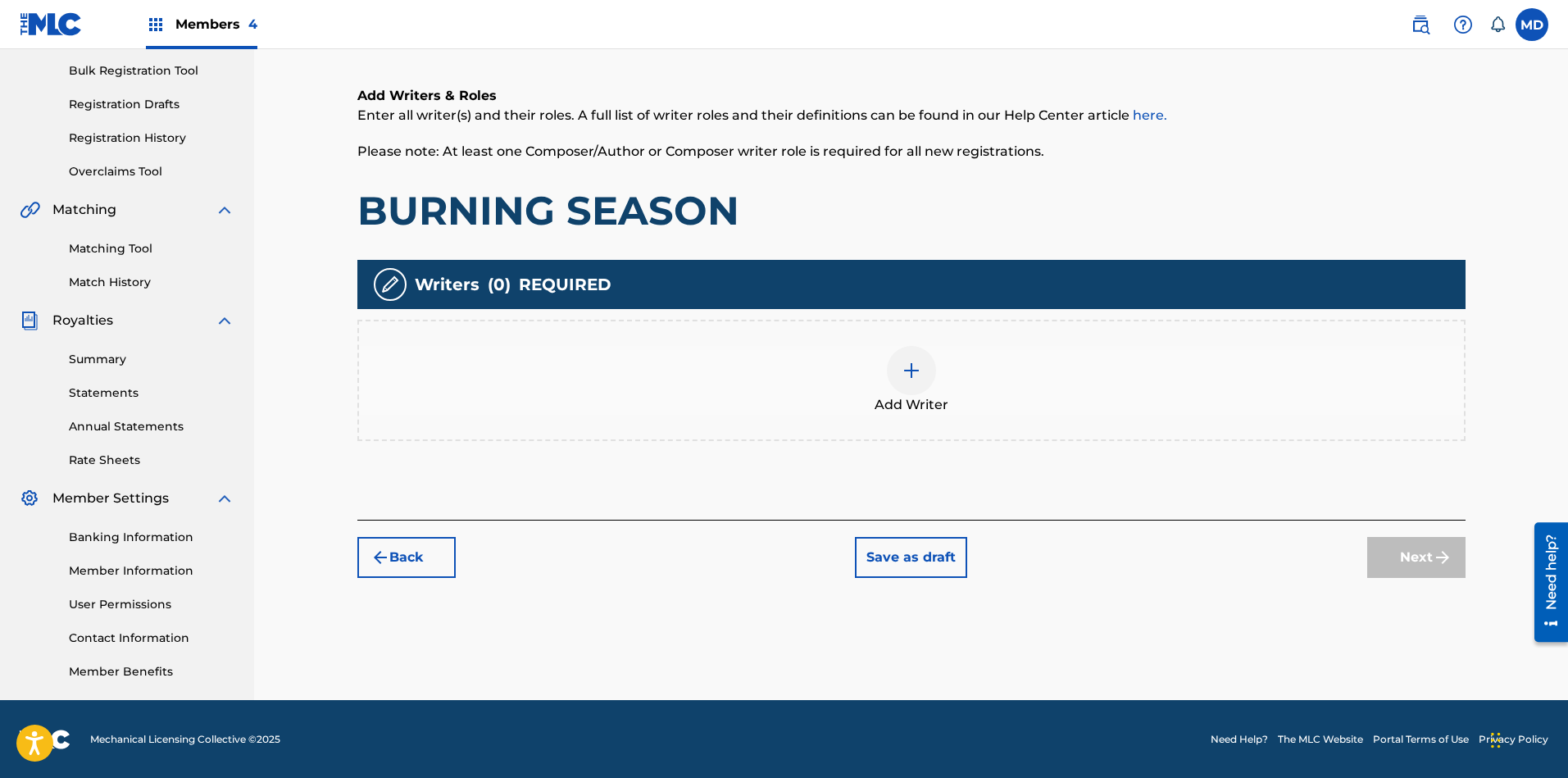
click at [913, 365] on img at bounding box center [911, 370] width 19 height 19
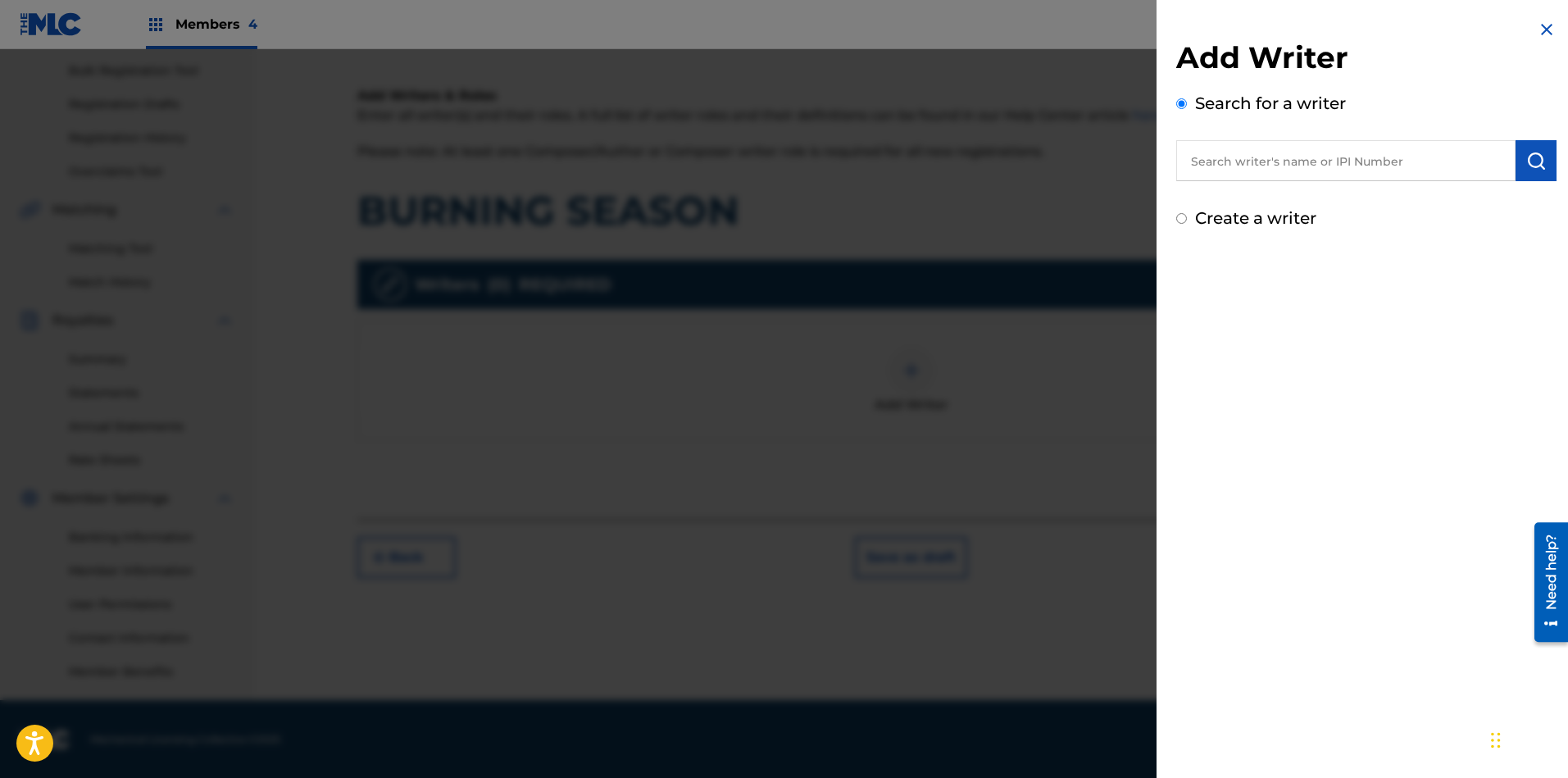
click at [1358, 150] on input "text" at bounding box center [1346, 160] width 340 height 41
paste input "00456419832"
click at [1526, 163] on img "submit" at bounding box center [1535, 160] width 19 height 19
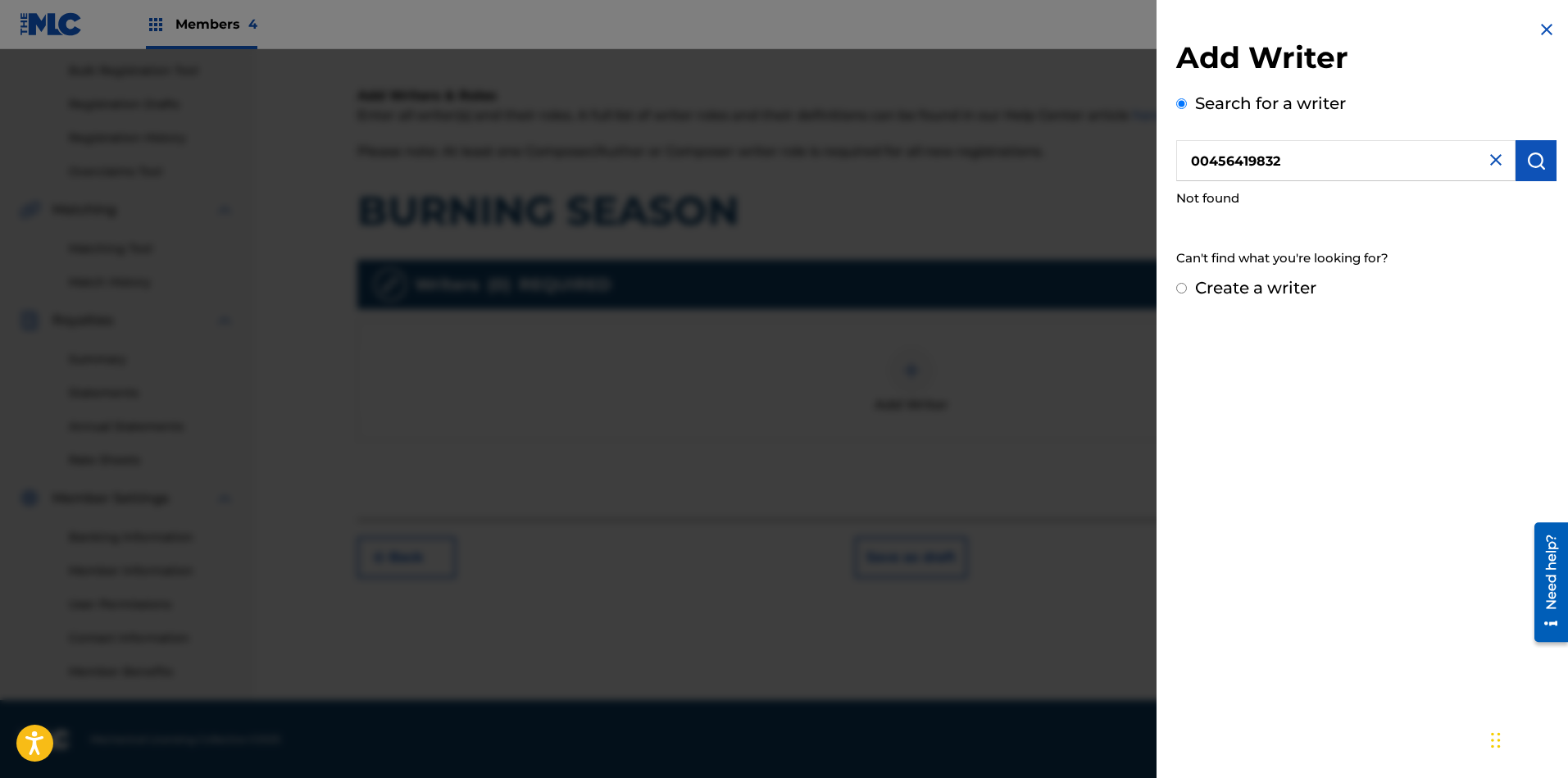
click at [1217, 173] on input "00456419832" at bounding box center [1346, 160] width 340 height 41
type input "00456419832"
click at [1526, 163] on img "submit" at bounding box center [1535, 160] width 19 height 19
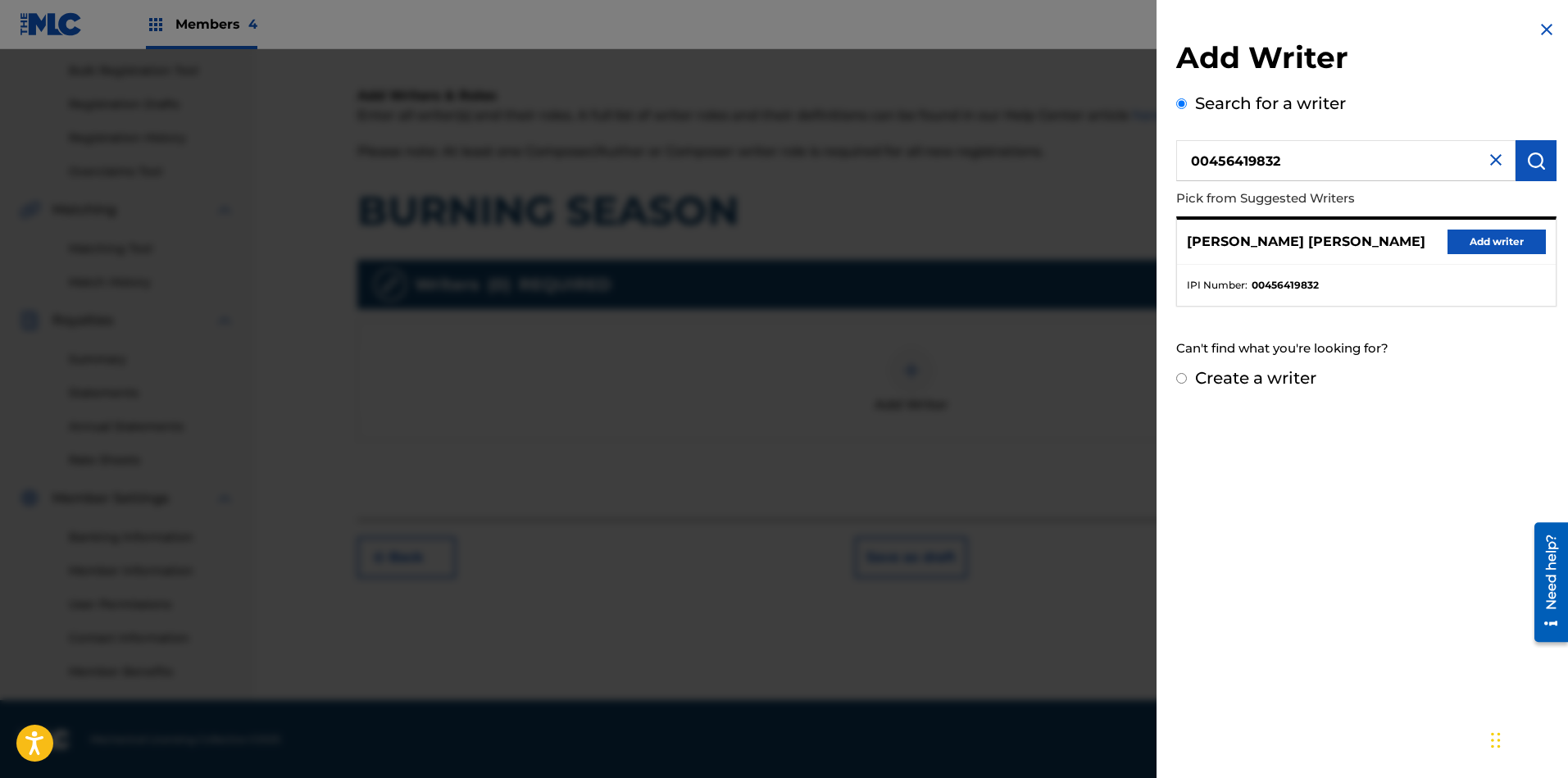
click at [1508, 238] on button "Add writer" at bounding box center [1496, 241] width 98 height 24
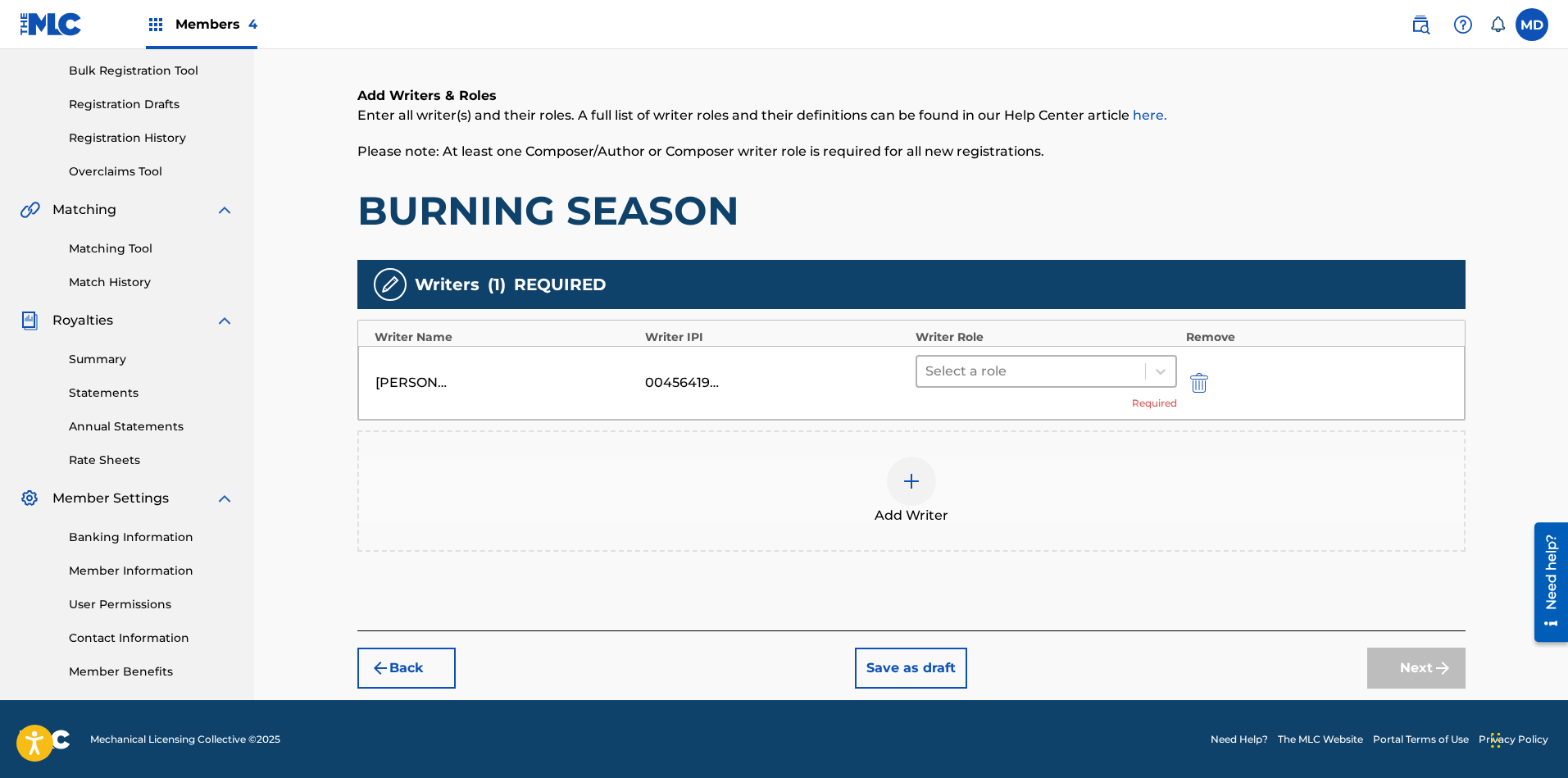
click at [1050, 366] on div at bounding box center [1031, 371] width 212 height 23
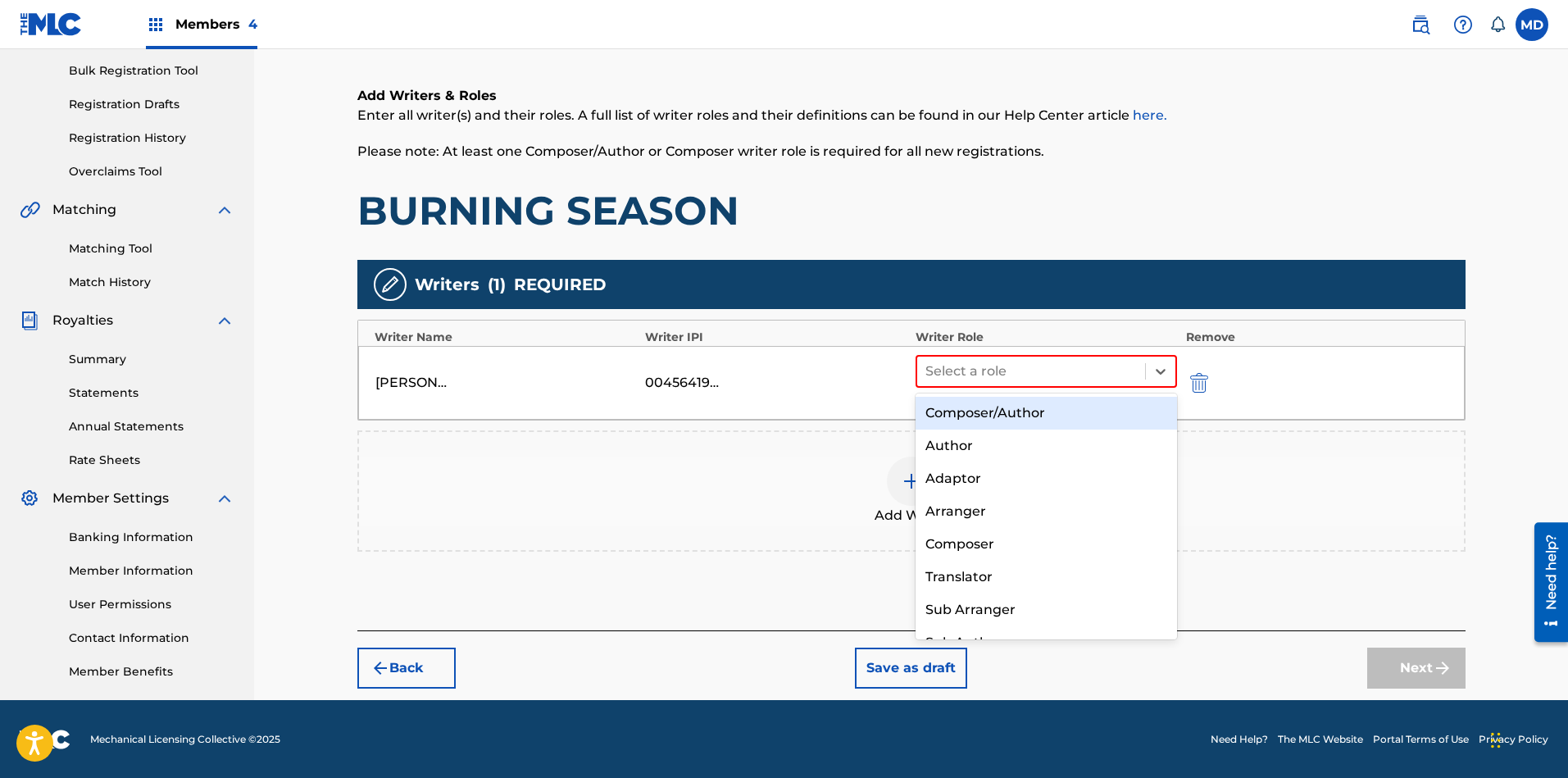
click at [1035, 412] on div "Composer/Author" at bounding box center [1046, 412] width 262 height 33
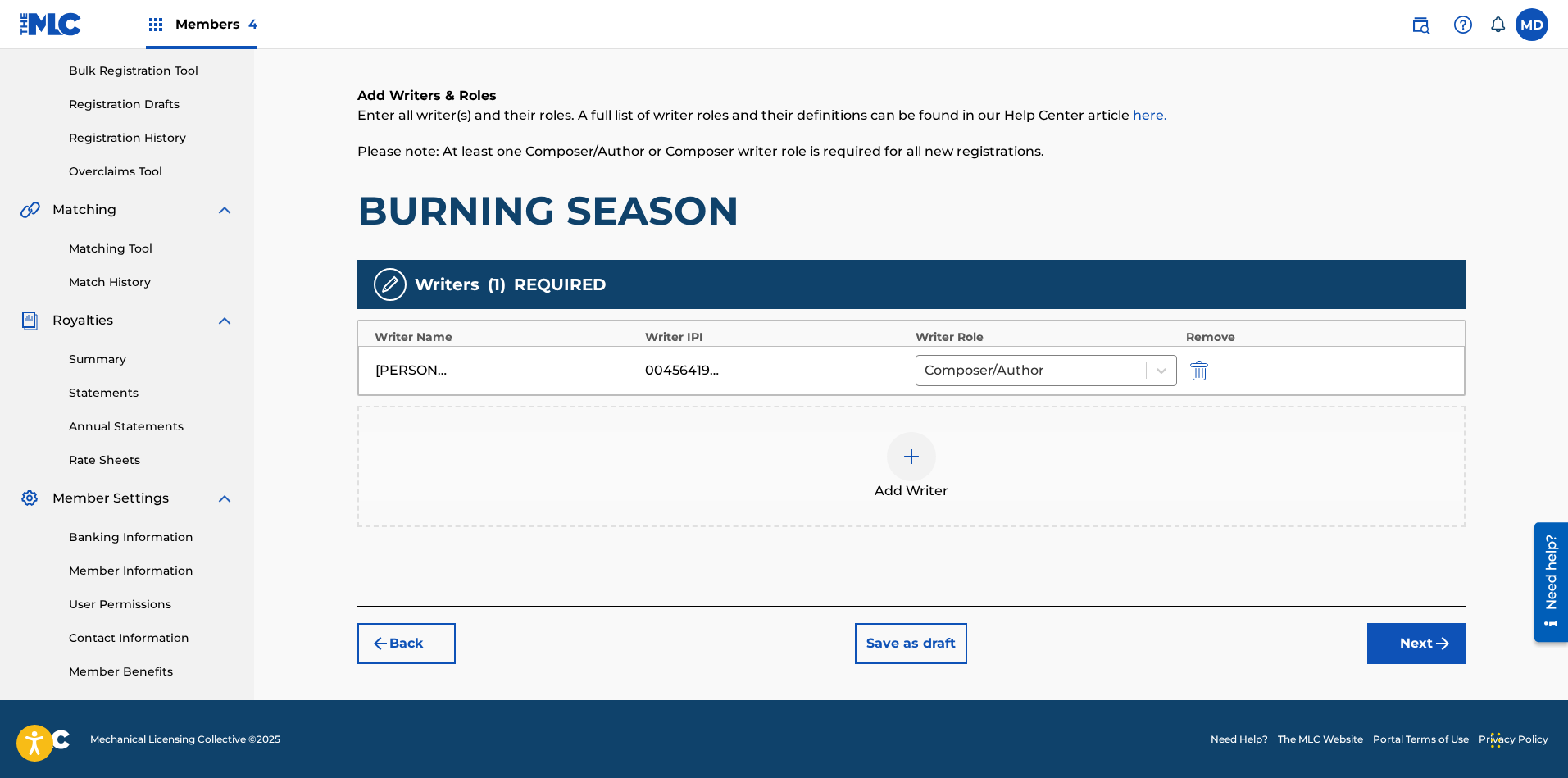
click at [904, 460] on img at bounding box center [911, 456] width 19 height 19
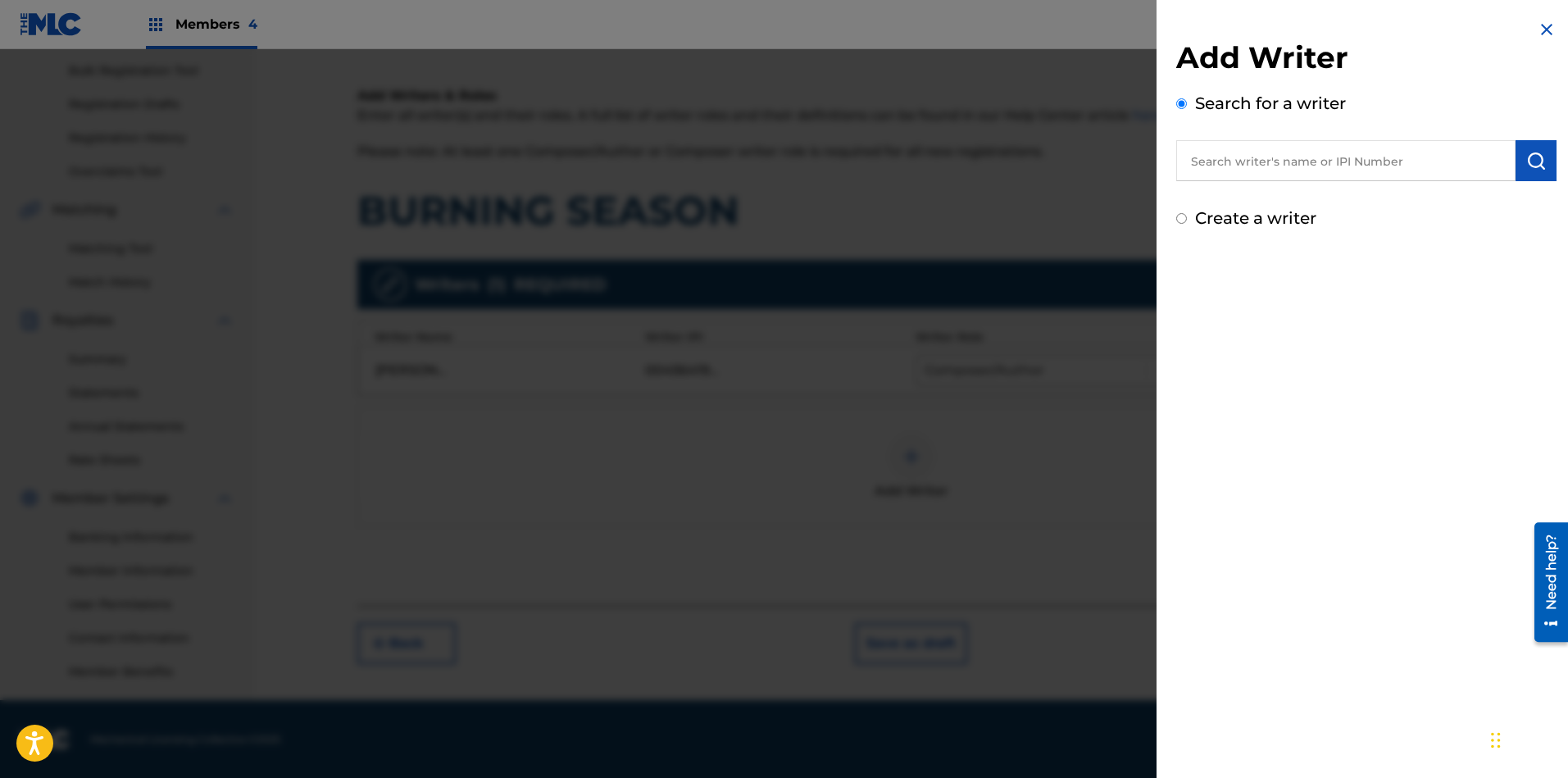
click at [1353, 159] on input "text" at bounding box center [1346, 160] width 340 height 41
paste input "00196288715"
type input "00196288715"
click at [1536, 168] on img "submit" at bounding box center [1535, 160] width 19 height 19
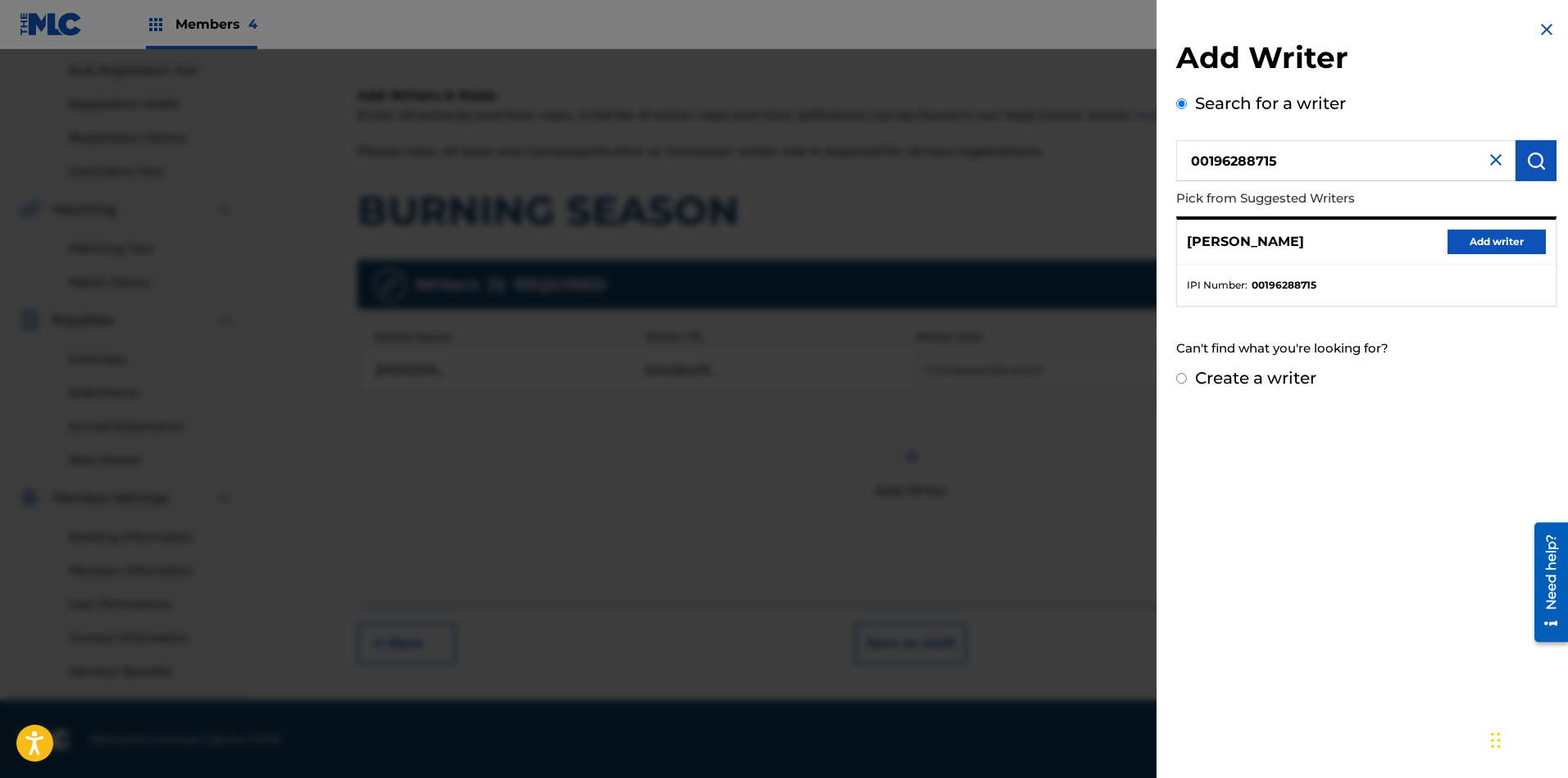
click at [1470, 244] on button "Add writer" at bounding box center [1496, 241] width 98 height 24
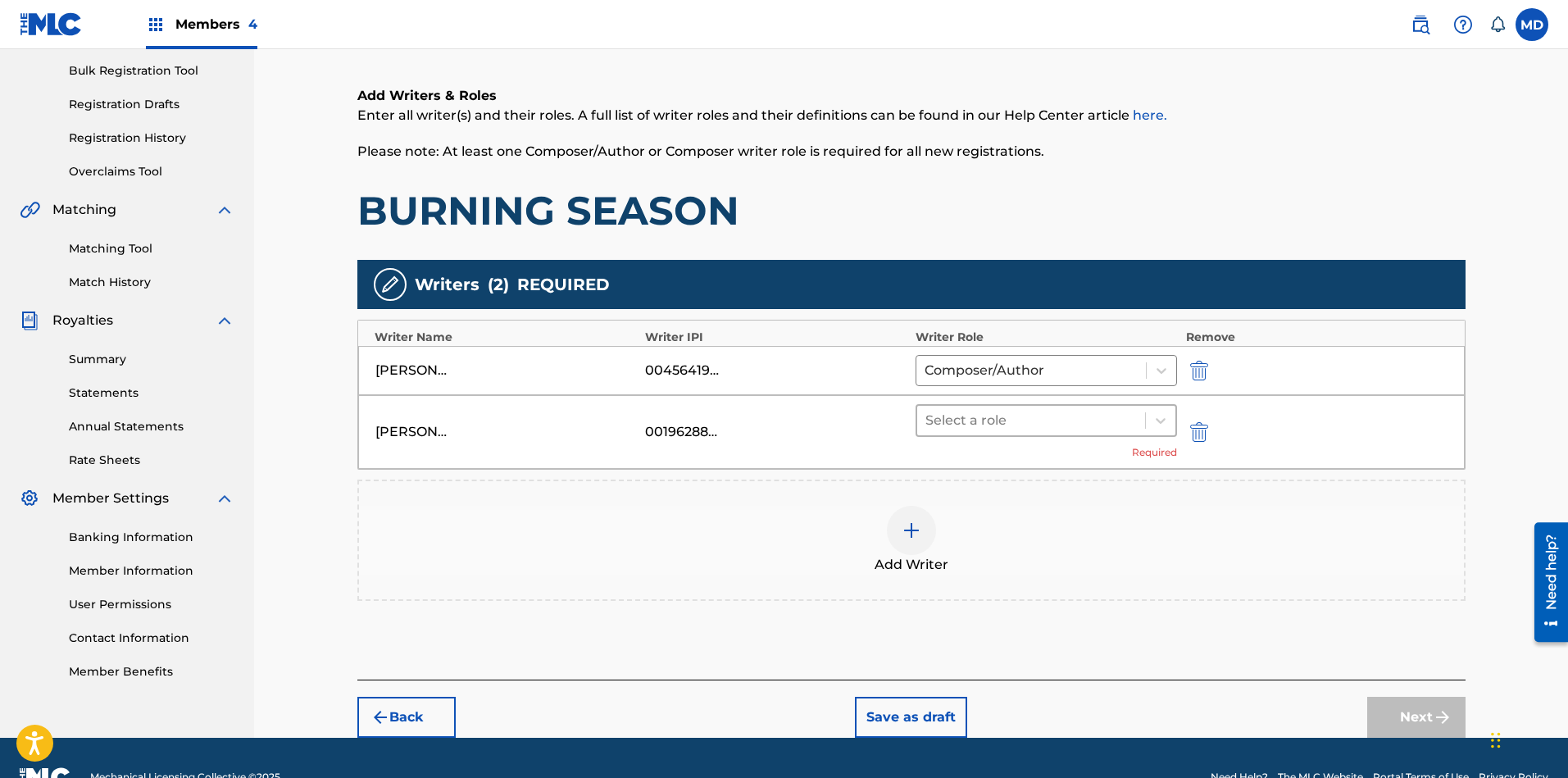
click at [1080, 418] on div at bounding box center [1031, 420] width 212 height 23
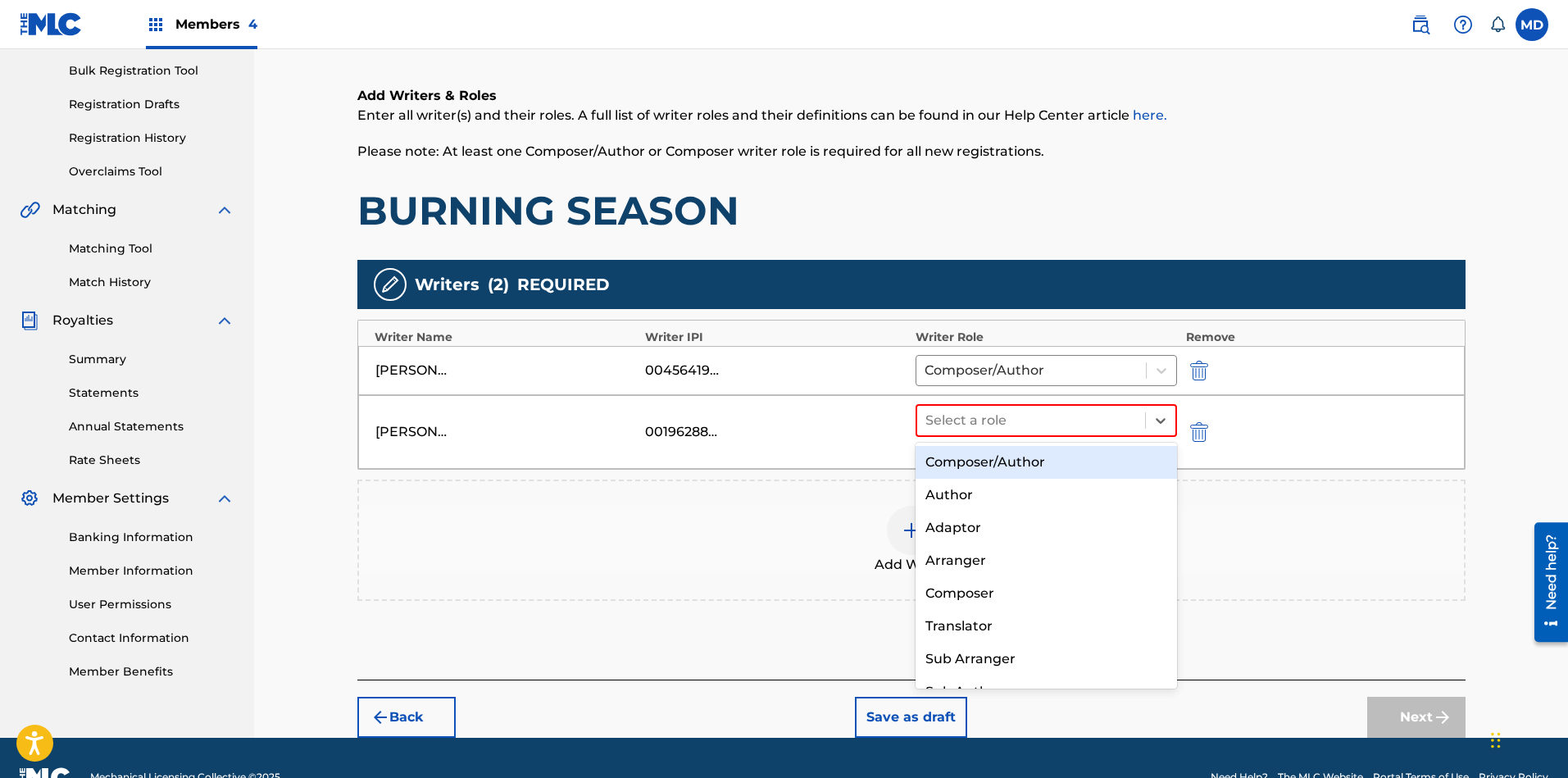
click at [1057, 459] on div "Composer/Author" at bounding box center [1046, 462] width 262 height 33
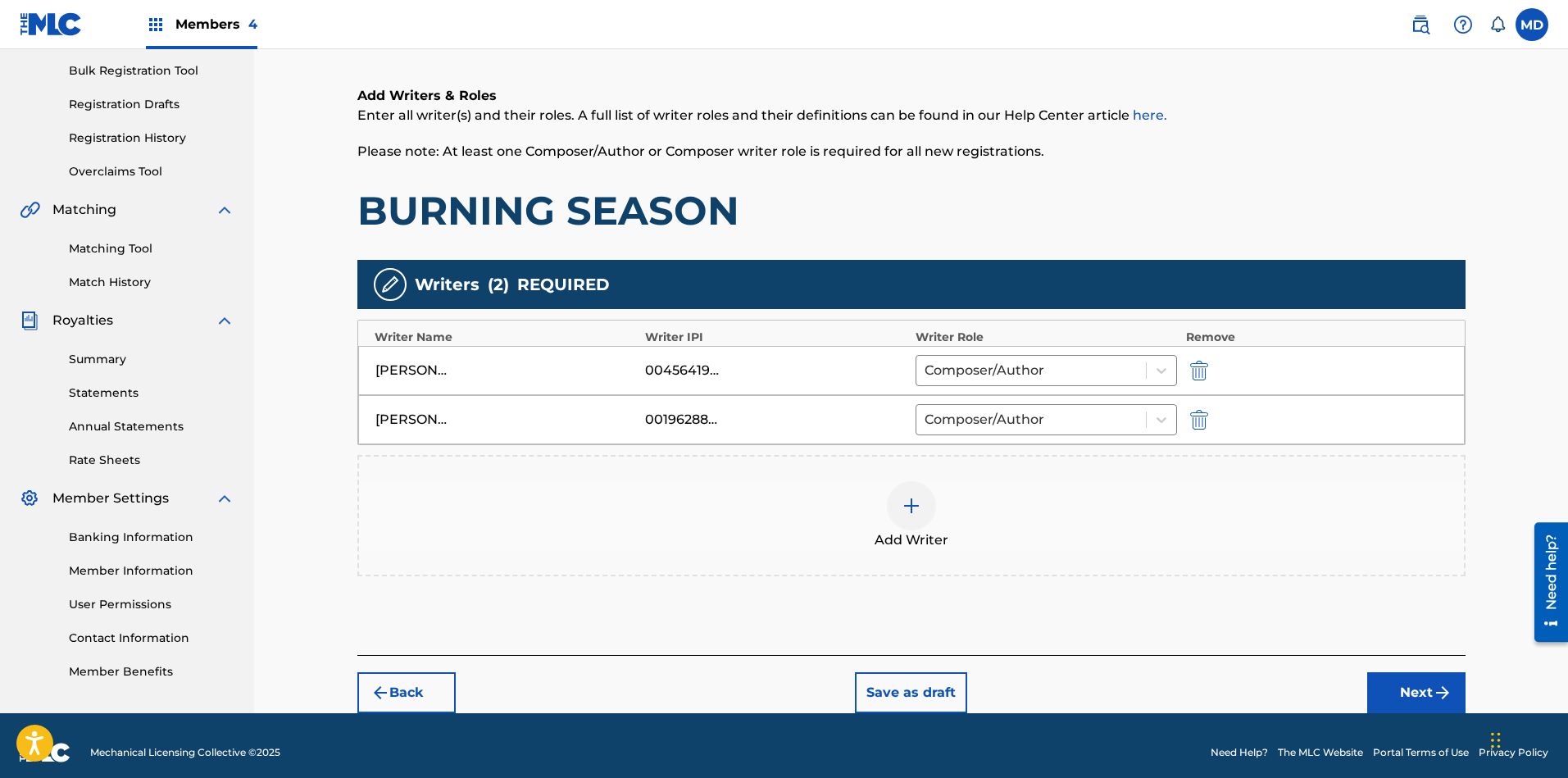
click at [919, 509] on img at bounding box center [911, 505] width 19 height 19
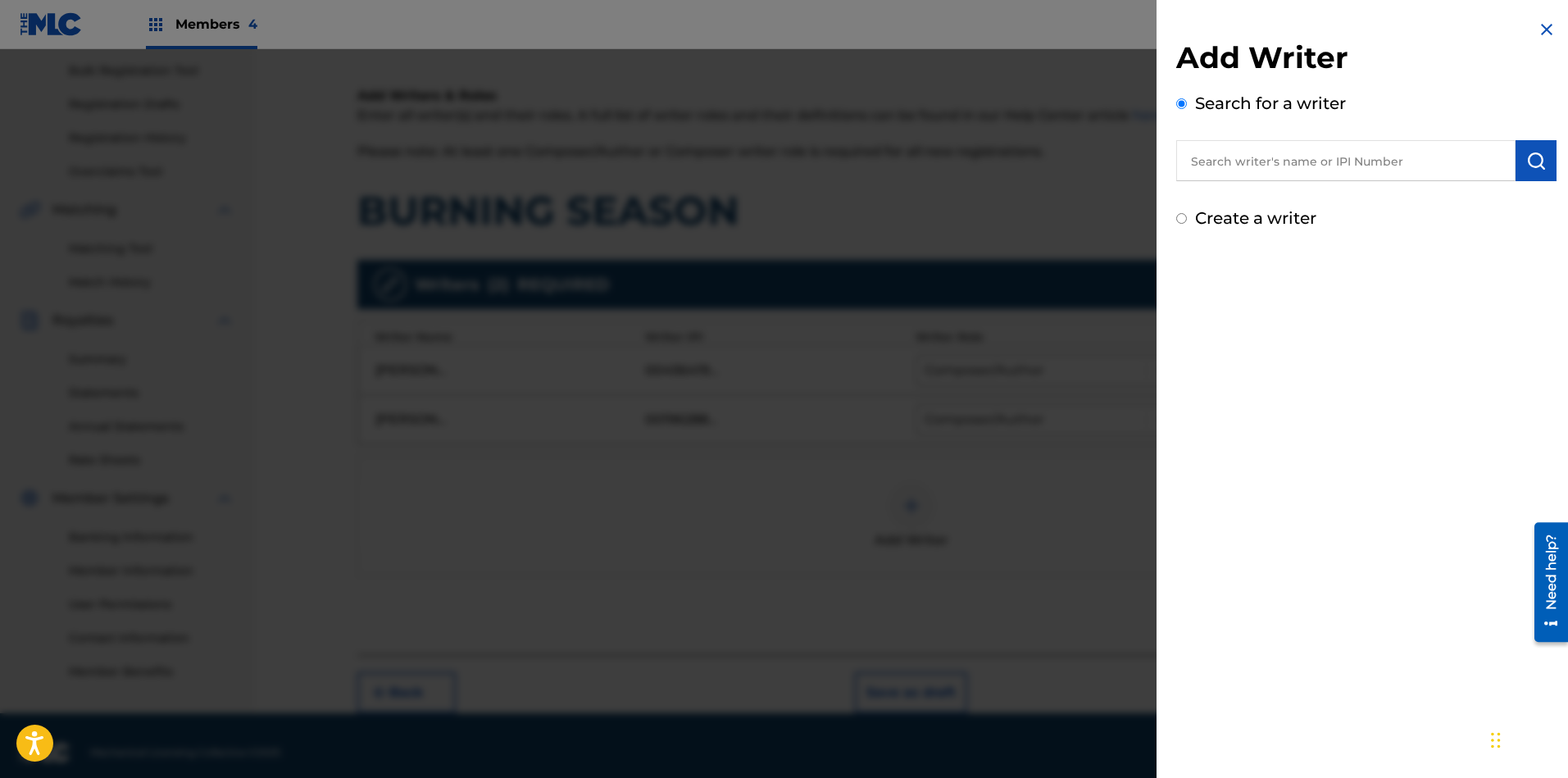
click at [1344, 159] on input "text" at bounding box center [1346, 160] width 340 height 41
paste input "00611369075"
type input "00611369075"
click at [1526, 163] on img "submit" at bounding box center [1535, 160] width 19 height 19
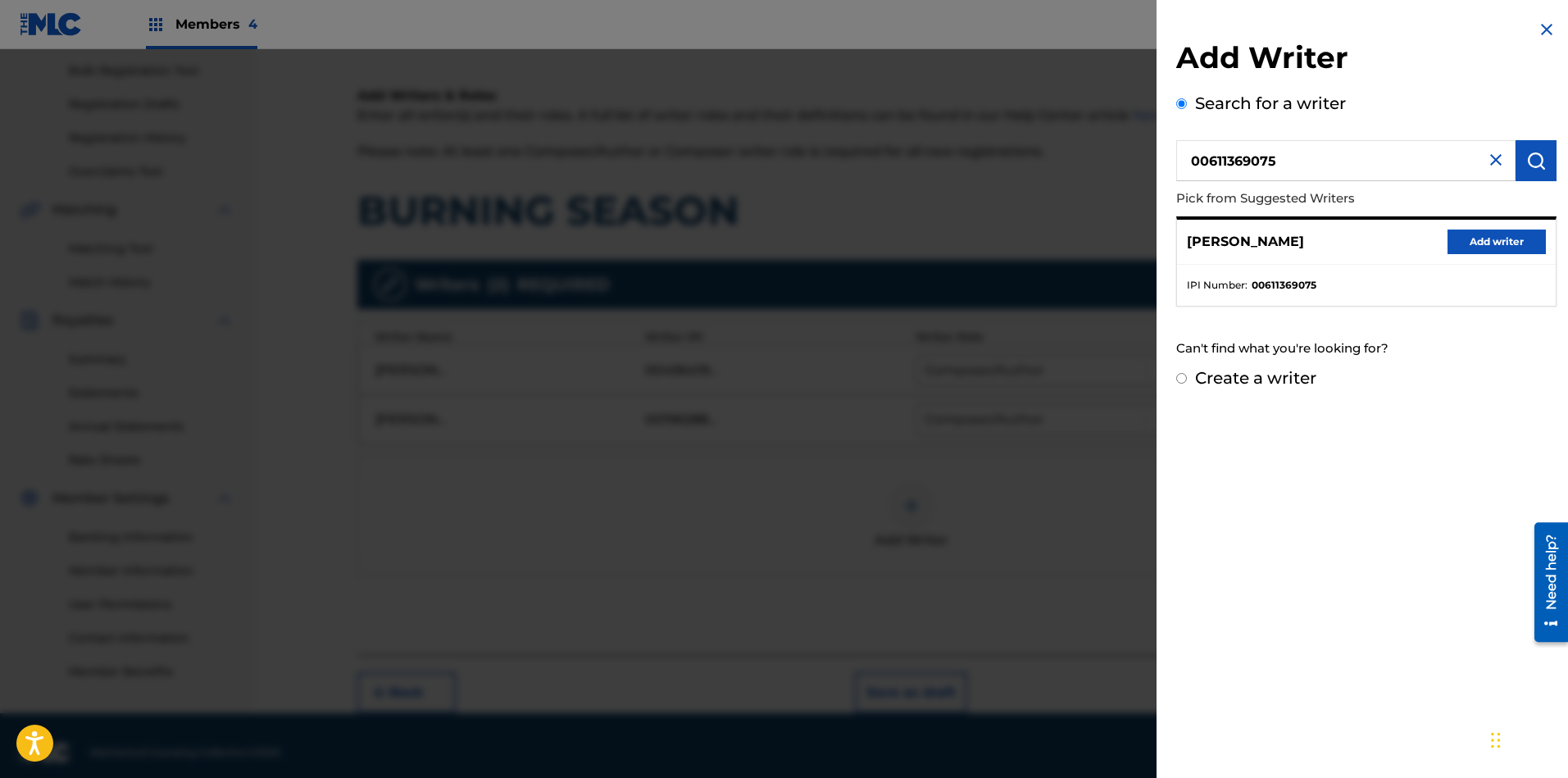
click at [1498, 245] on button "Add writer" at bounding box center [1496, 241] width 98 height 24
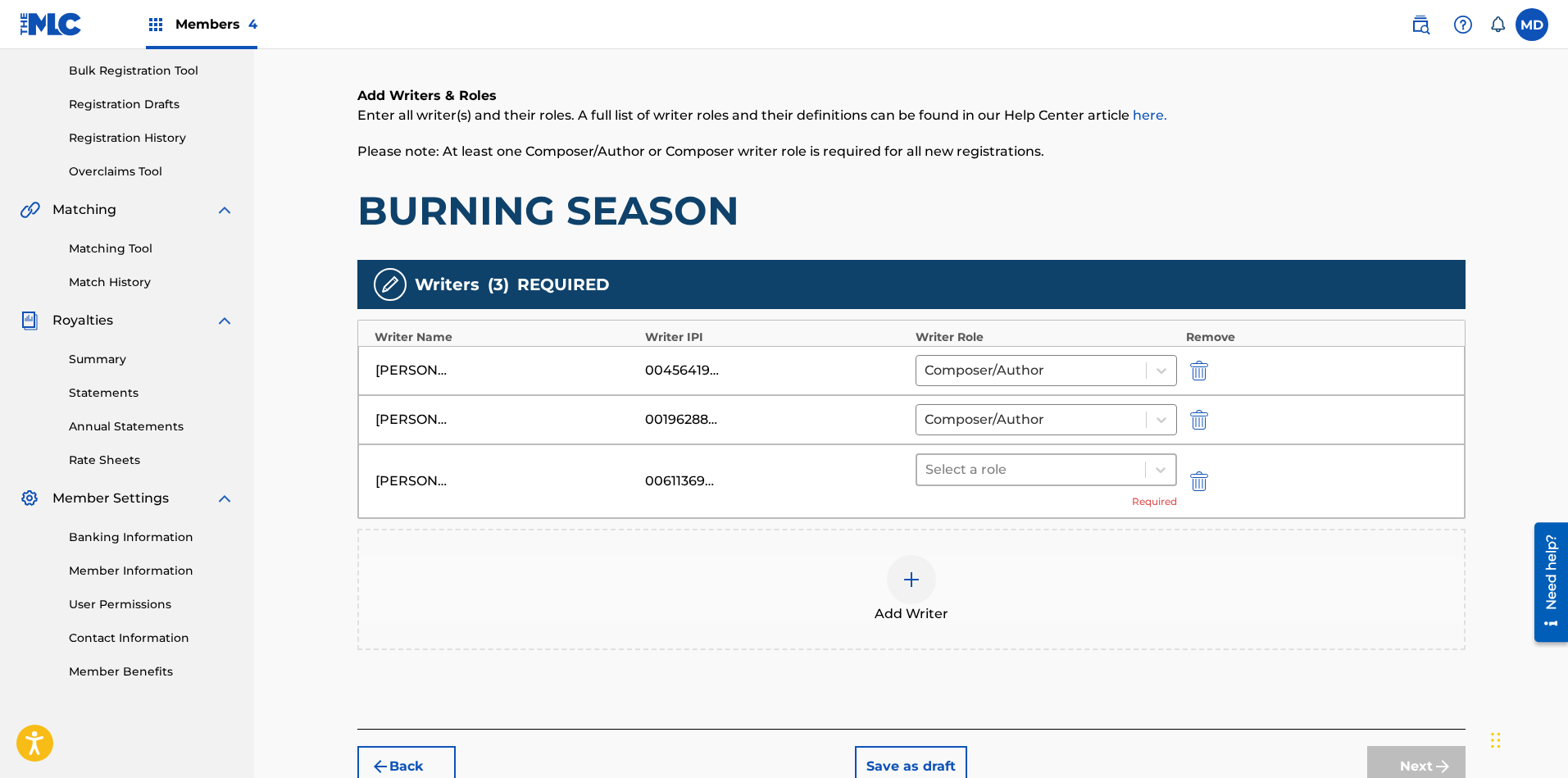
click at [1005, 471] on div at bounding box center [1031, 469] width 212 height 23
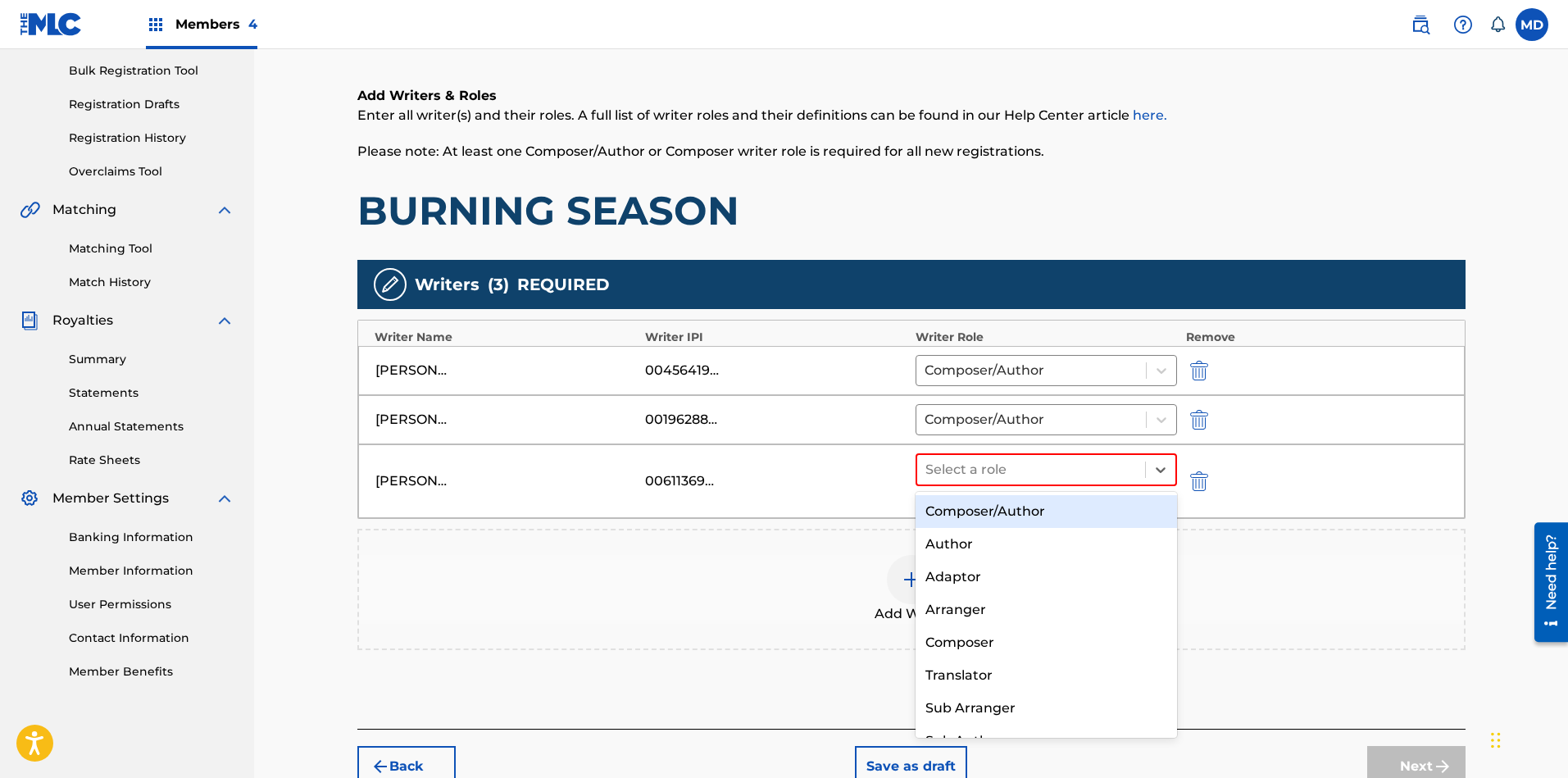
click at [1011, 510] on div "Composer/Author" at bounding box center [1046, 511] width 262 height 33
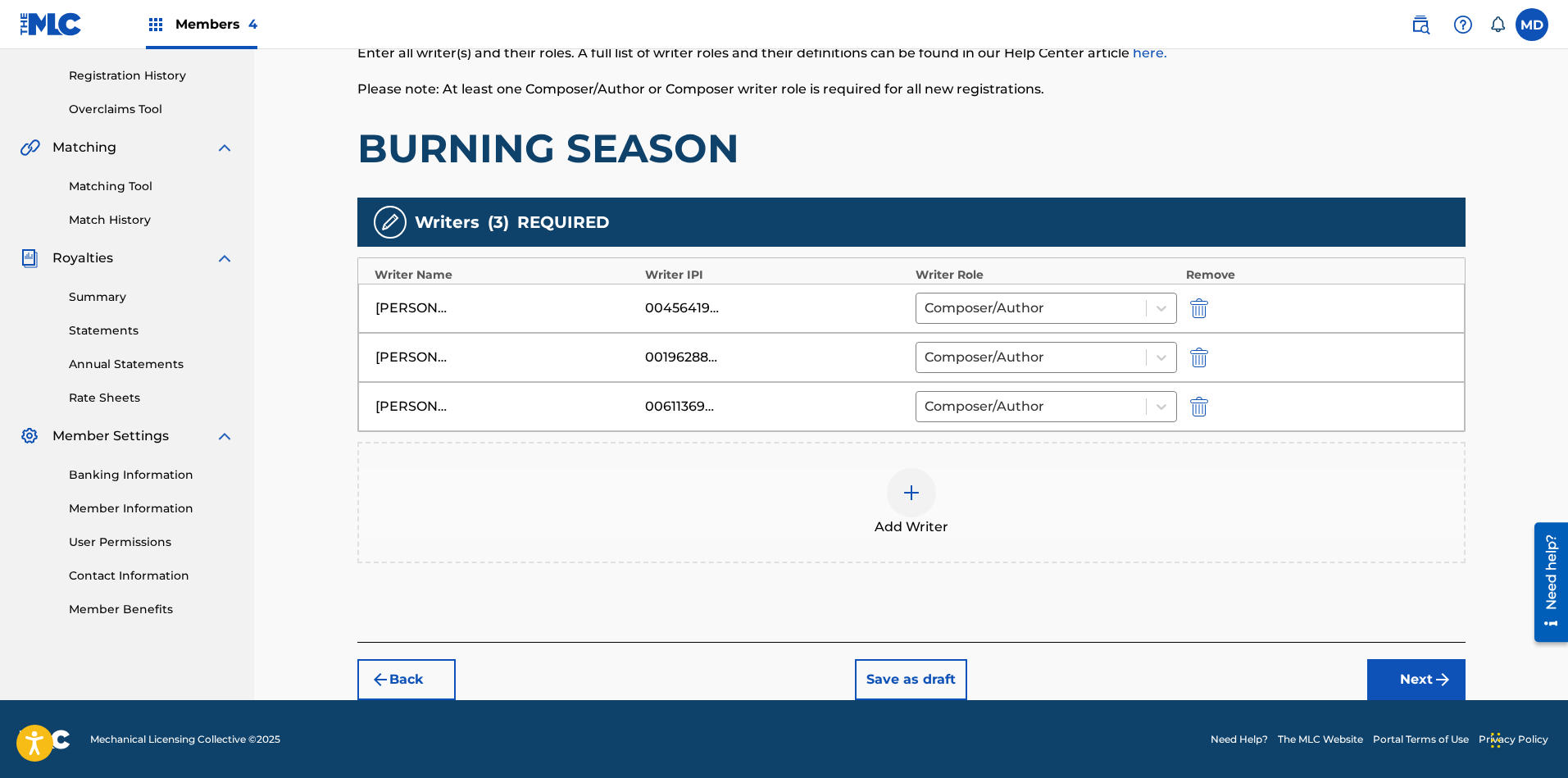
click at [1411, 678] on button "Next" at bounding box center [1415, 679] width 98 height 41
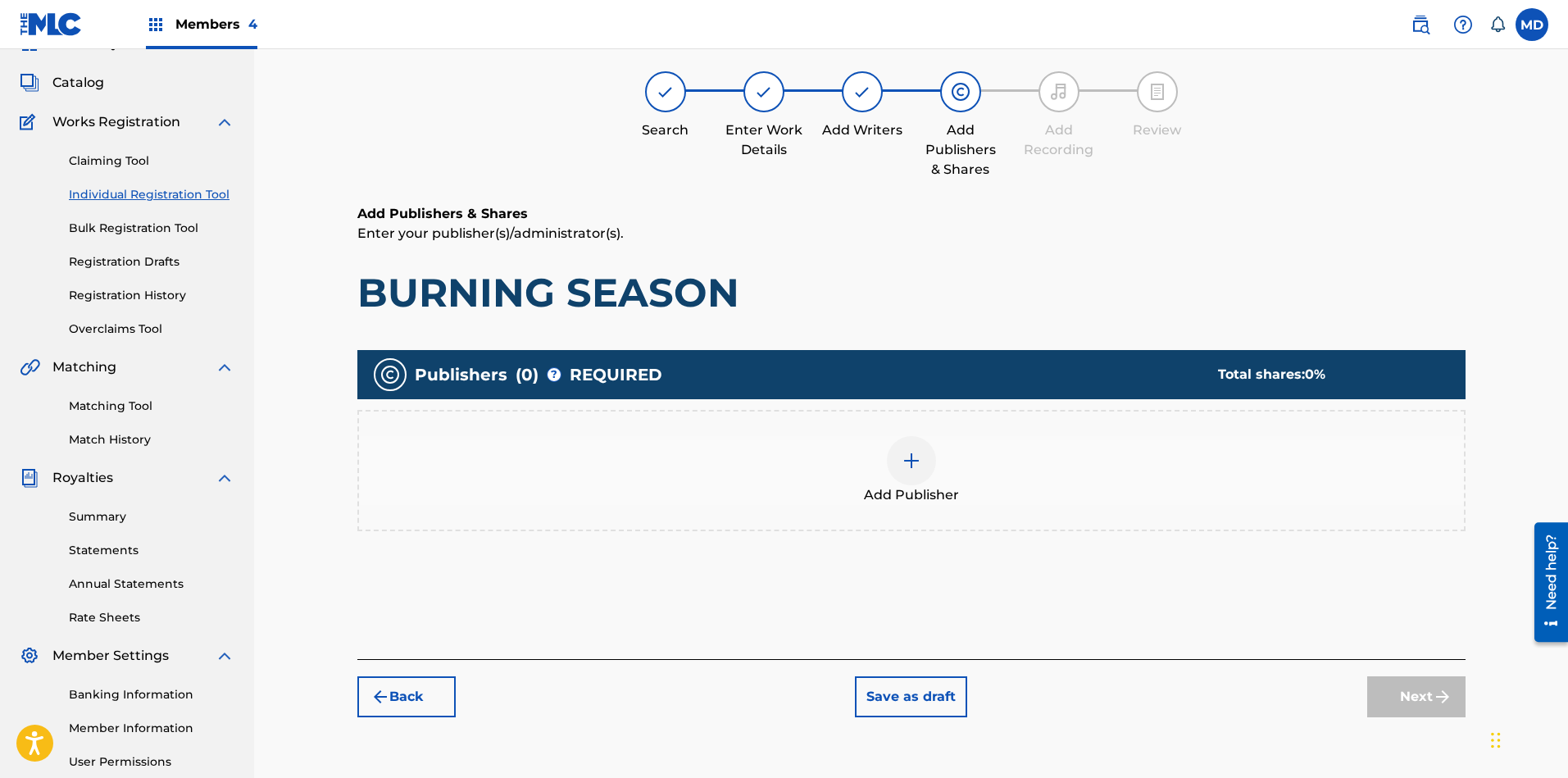
scroll to position [74, 0]
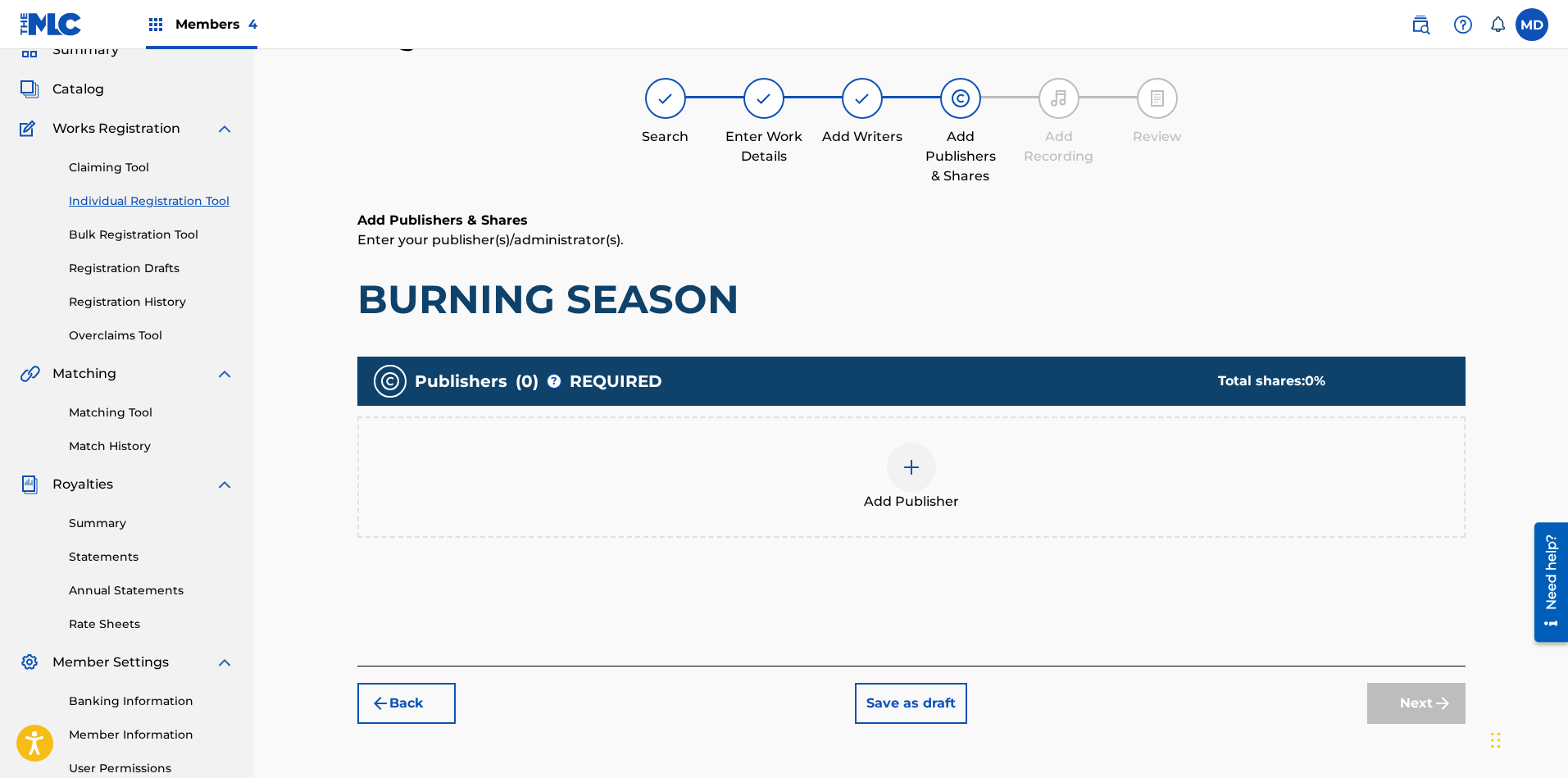
click at [904, 475] on img at bounding box center [911, 466] width 19 height 19
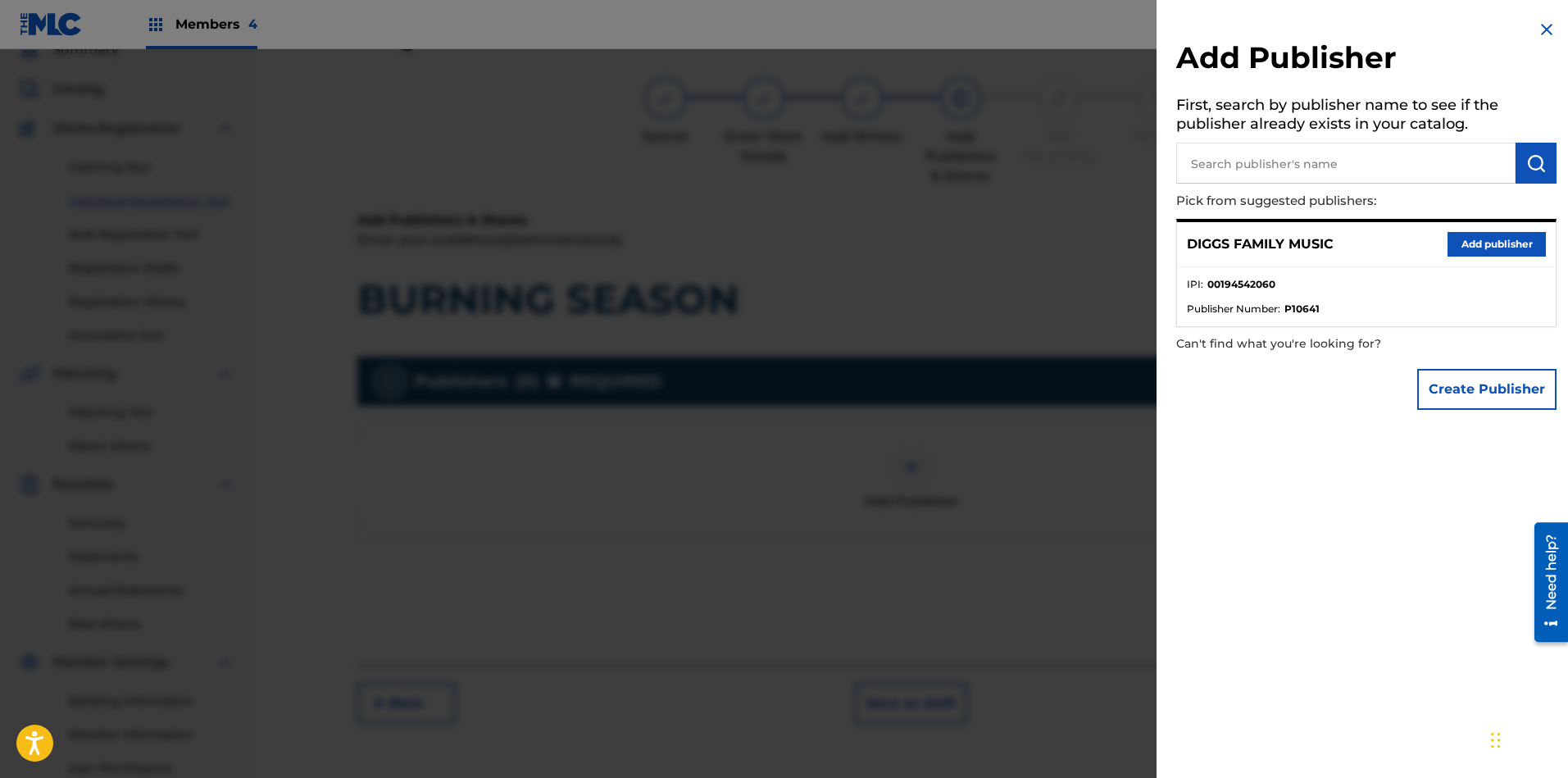
click at [1480, 240] on button "Add publisher" at bounding box center [1496, 244] width 98 height 24
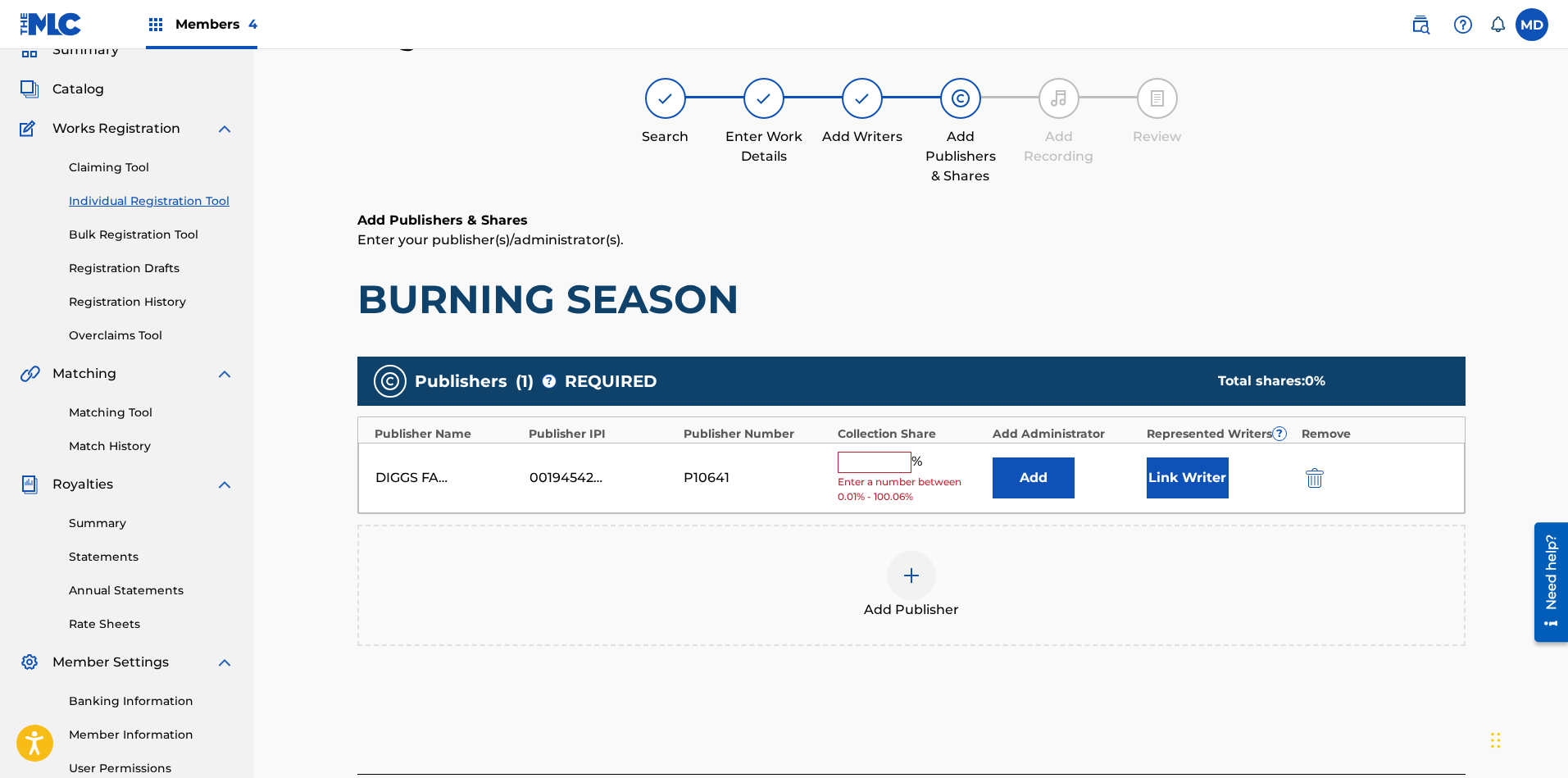
click at [887, 466] on input "text" at bounding box center [875, 462] width 74 height 21
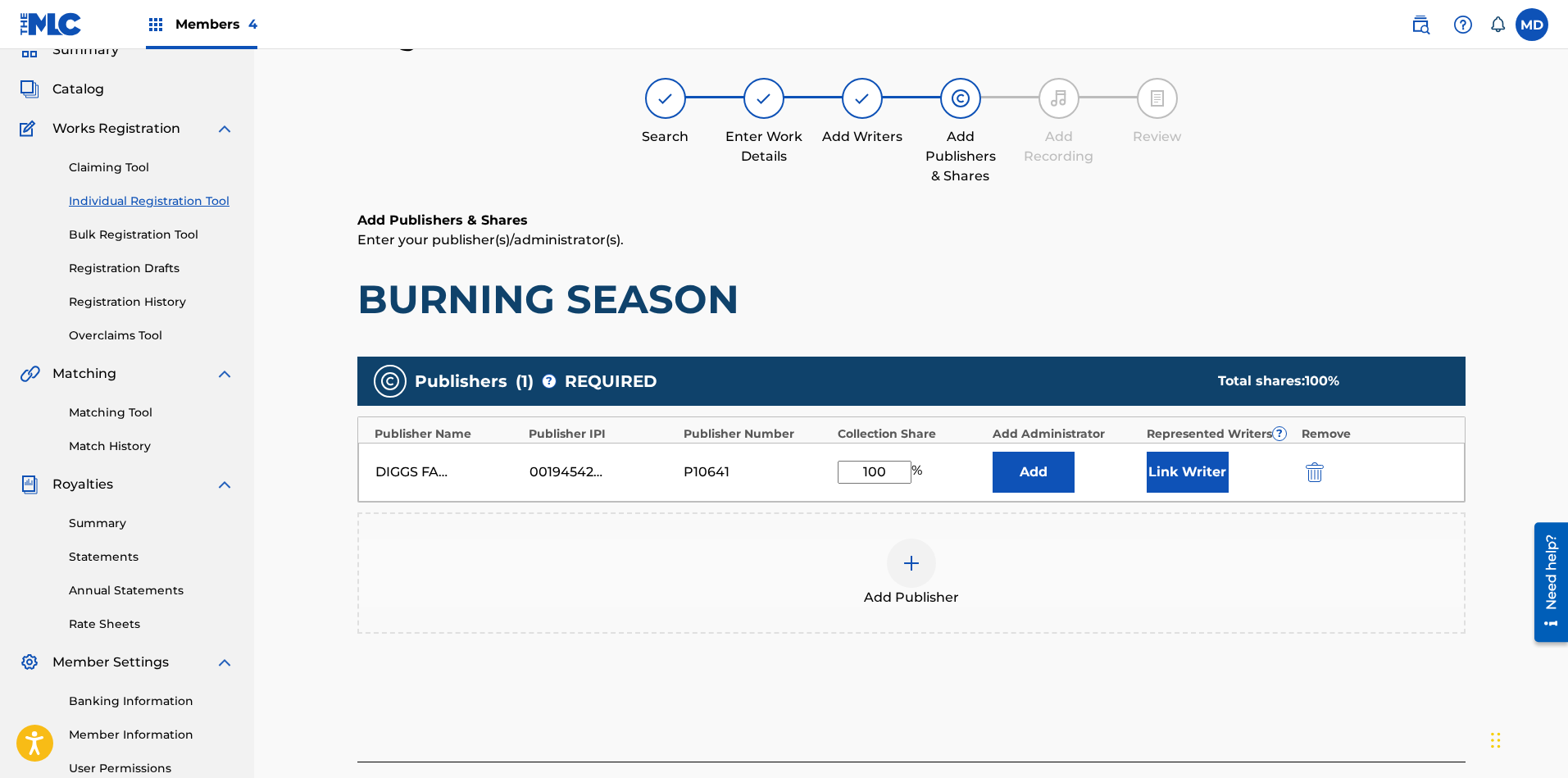
type input "100"
click at [1171, 480] on button "Link Writer" at bounding box center [1187, 472] width 82 height 41
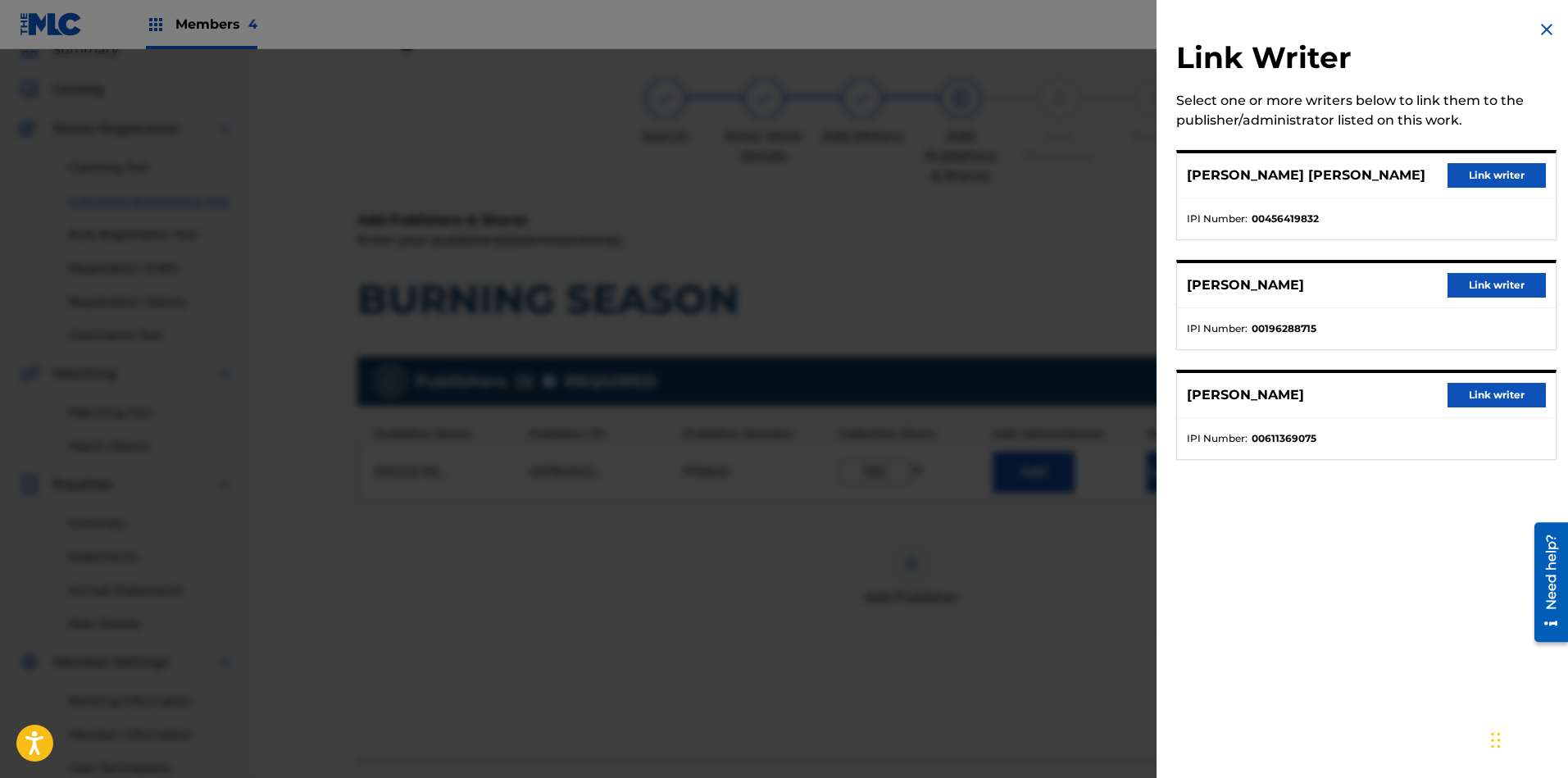
click at [1550, 29] on img at bounding box center [1546, 29] width 19 height 19
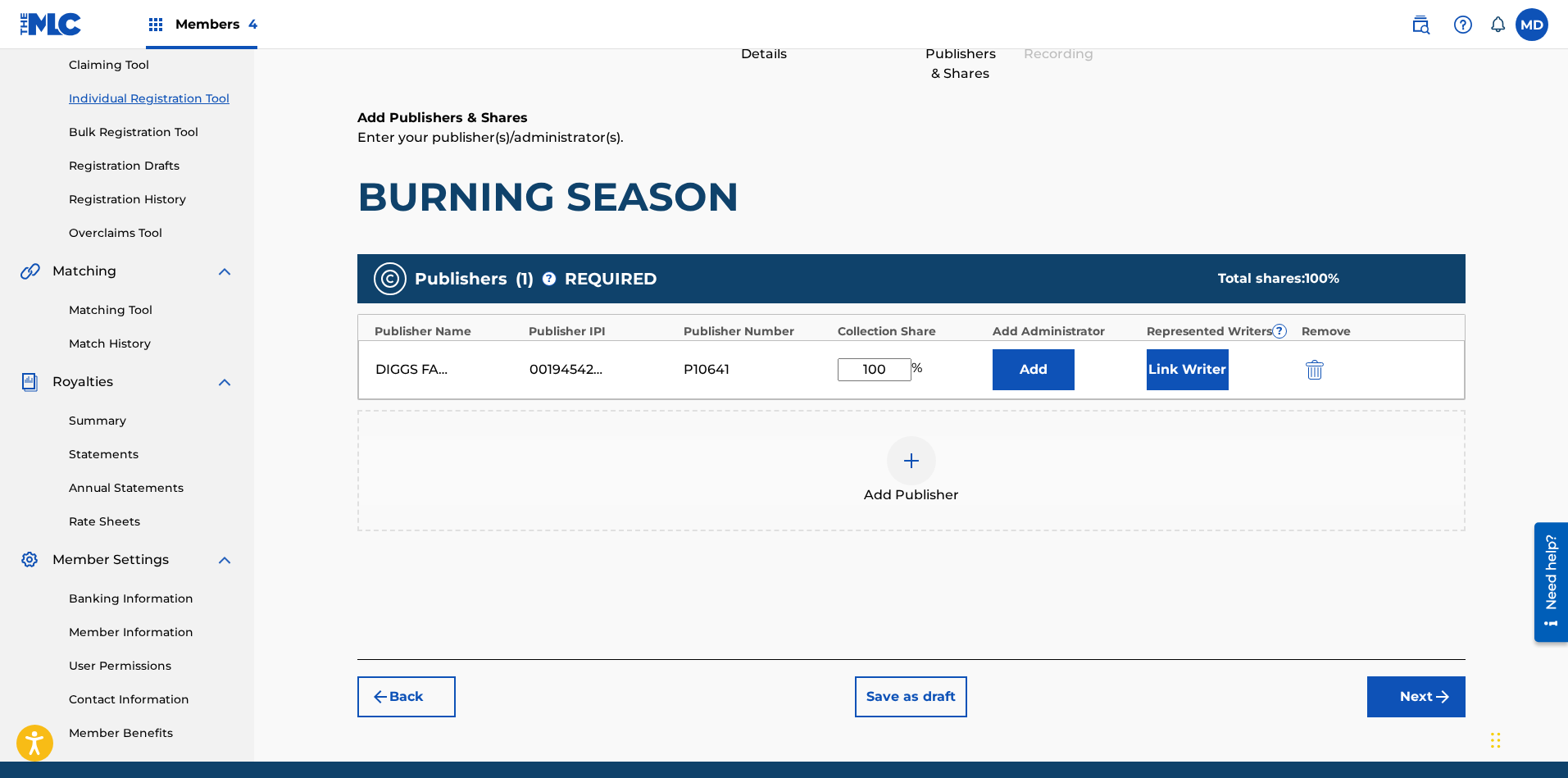
scroll to position [237, 0]
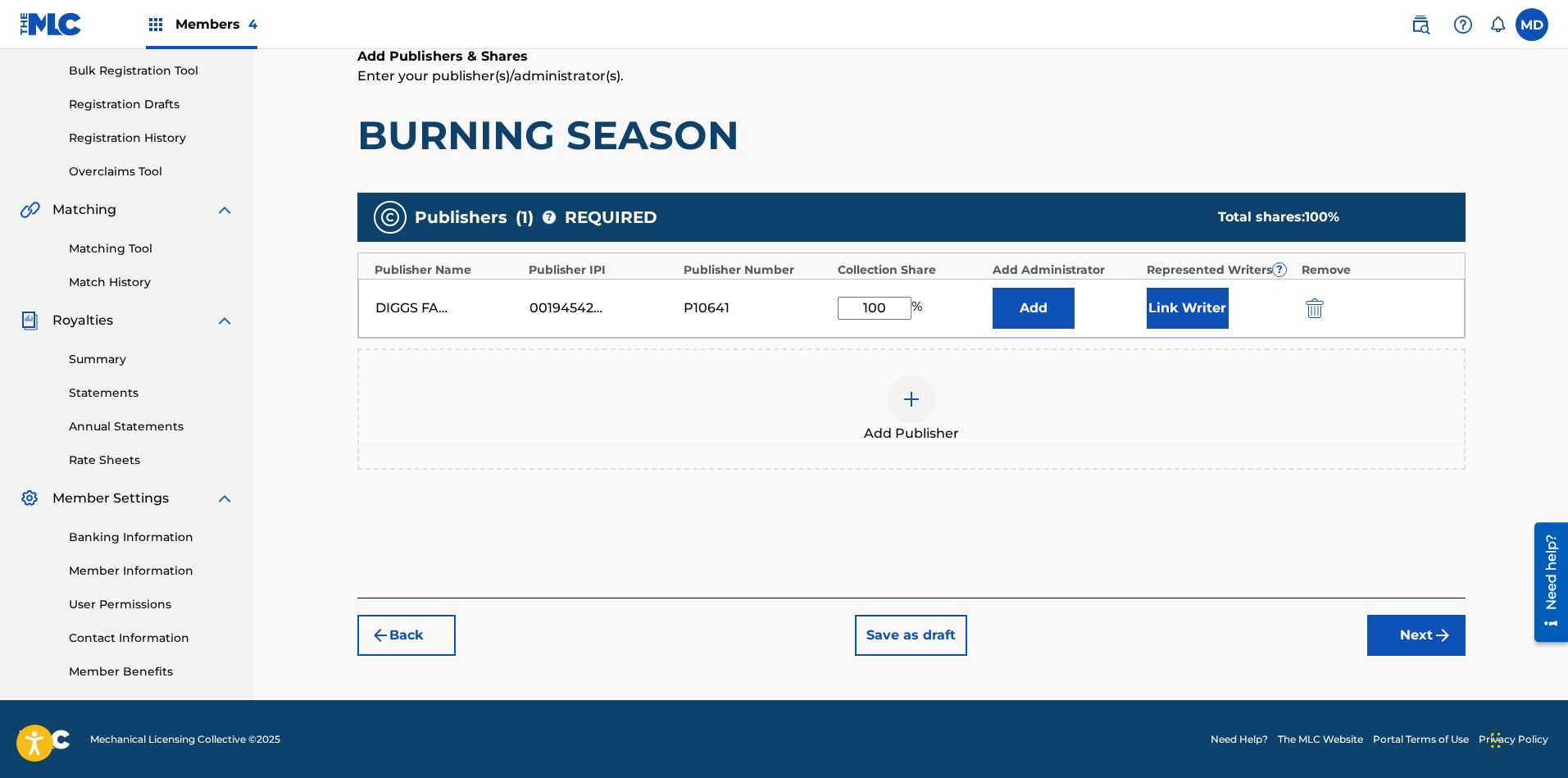
click at [1384, 631] on button "Next" at bounding box center [1415, 635] width 98 height 41
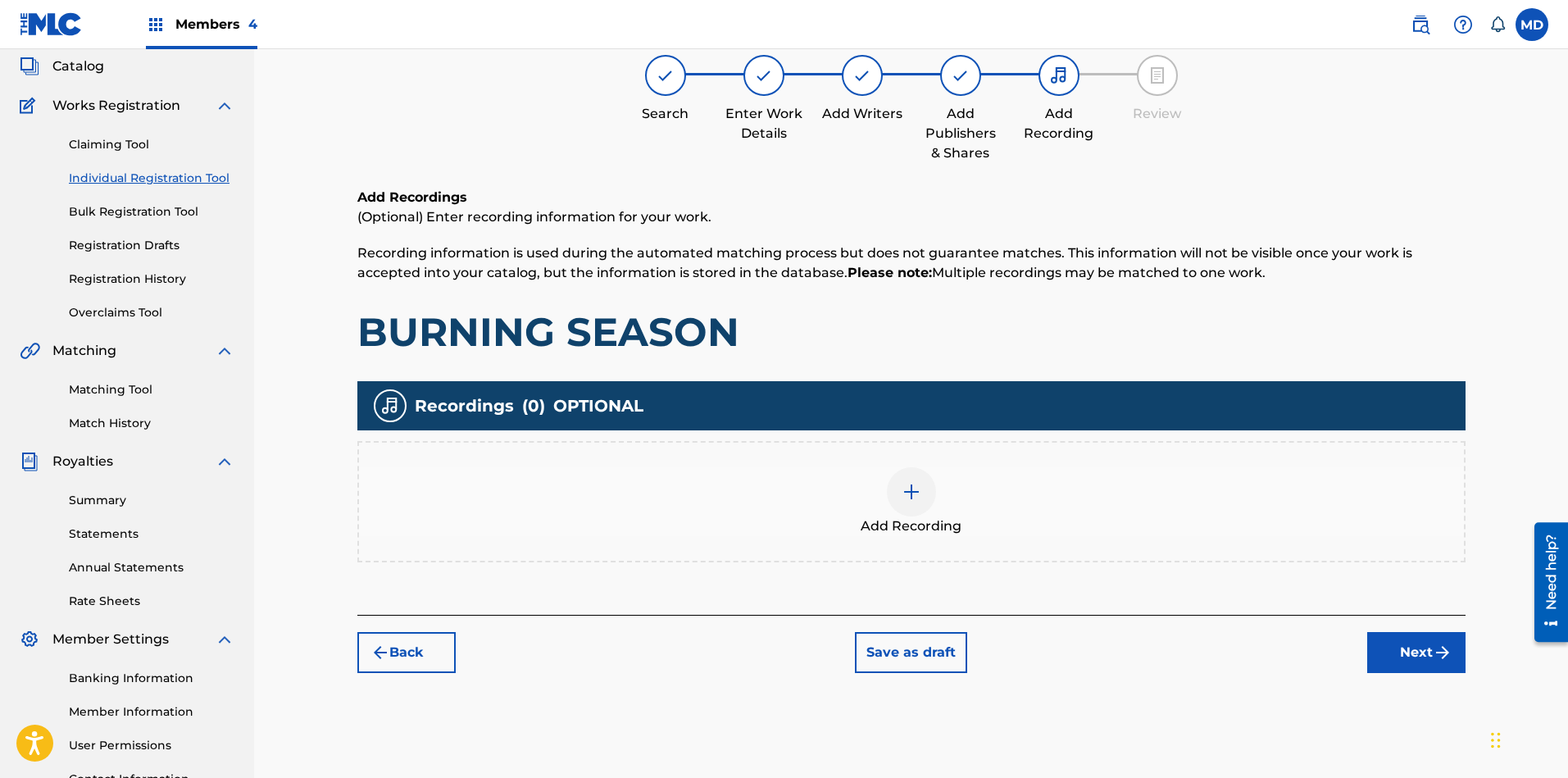
scroll to position [74, 0]
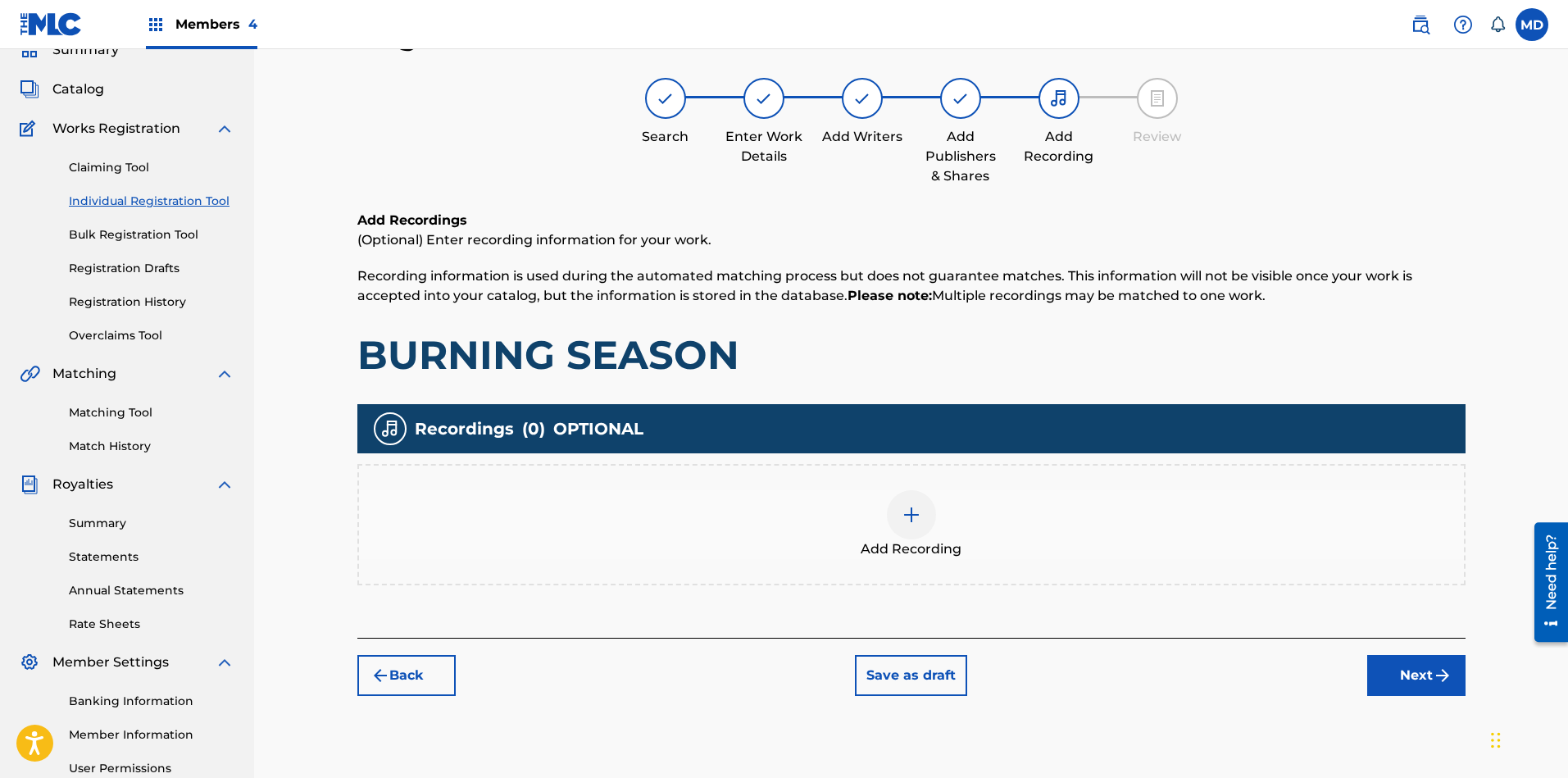
click at [1414, 674] on button "Next" at bounding box center [1415, 675] width 98 height 41
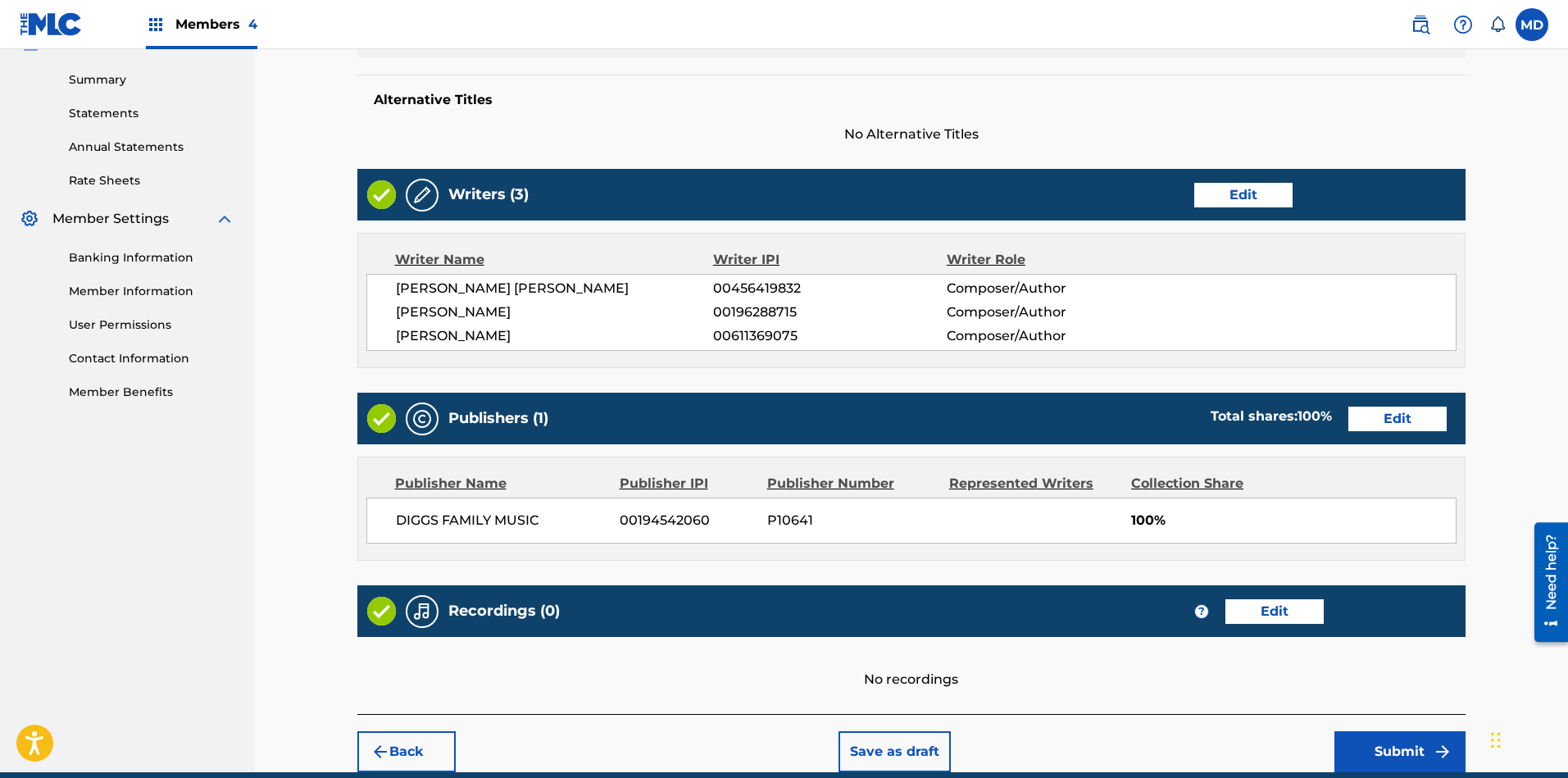
scroll to position [588, 0]
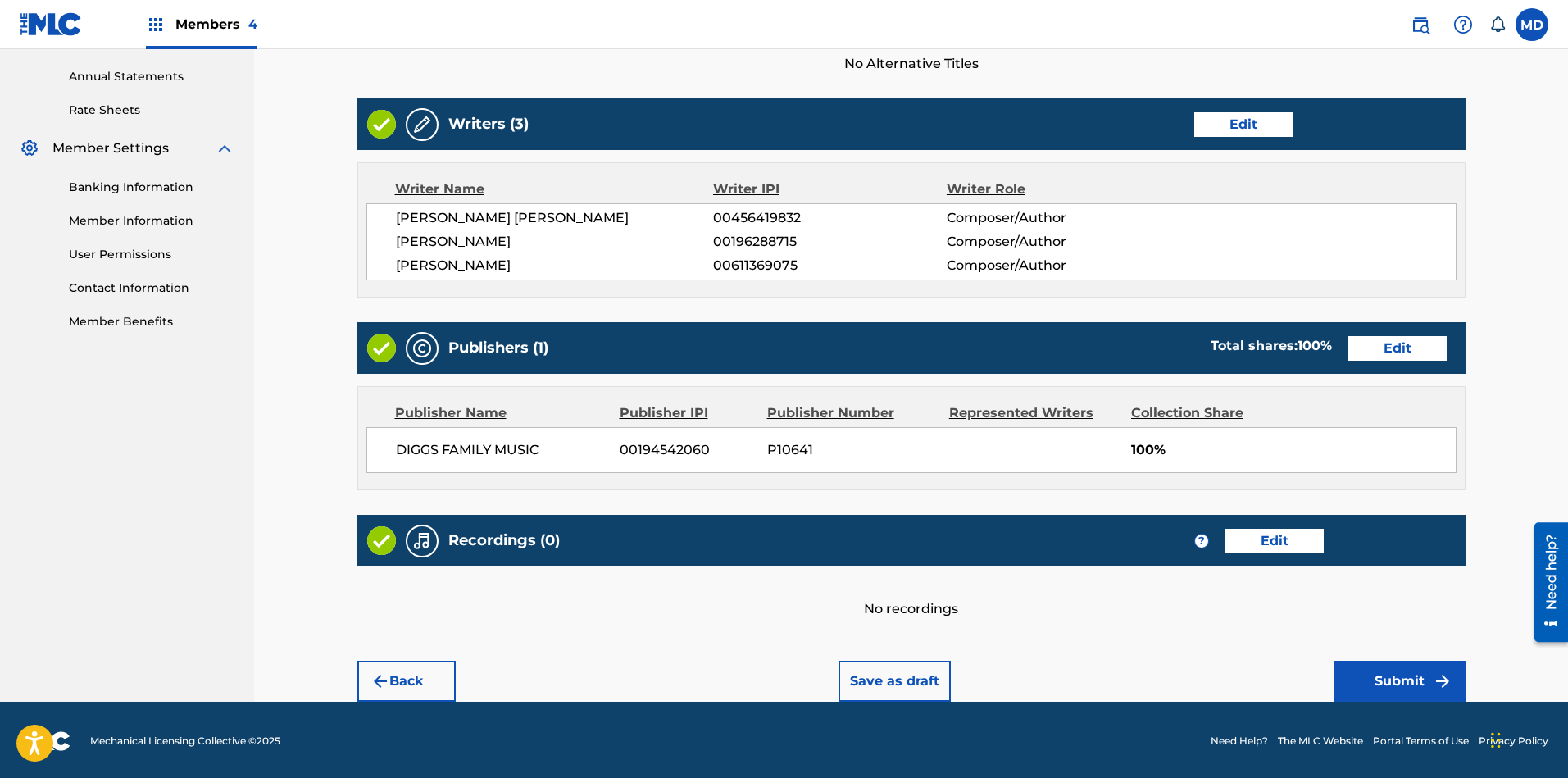
click at [1397, 676] on button "Submit" at bounding box center [1399, 681] width 131 height 41
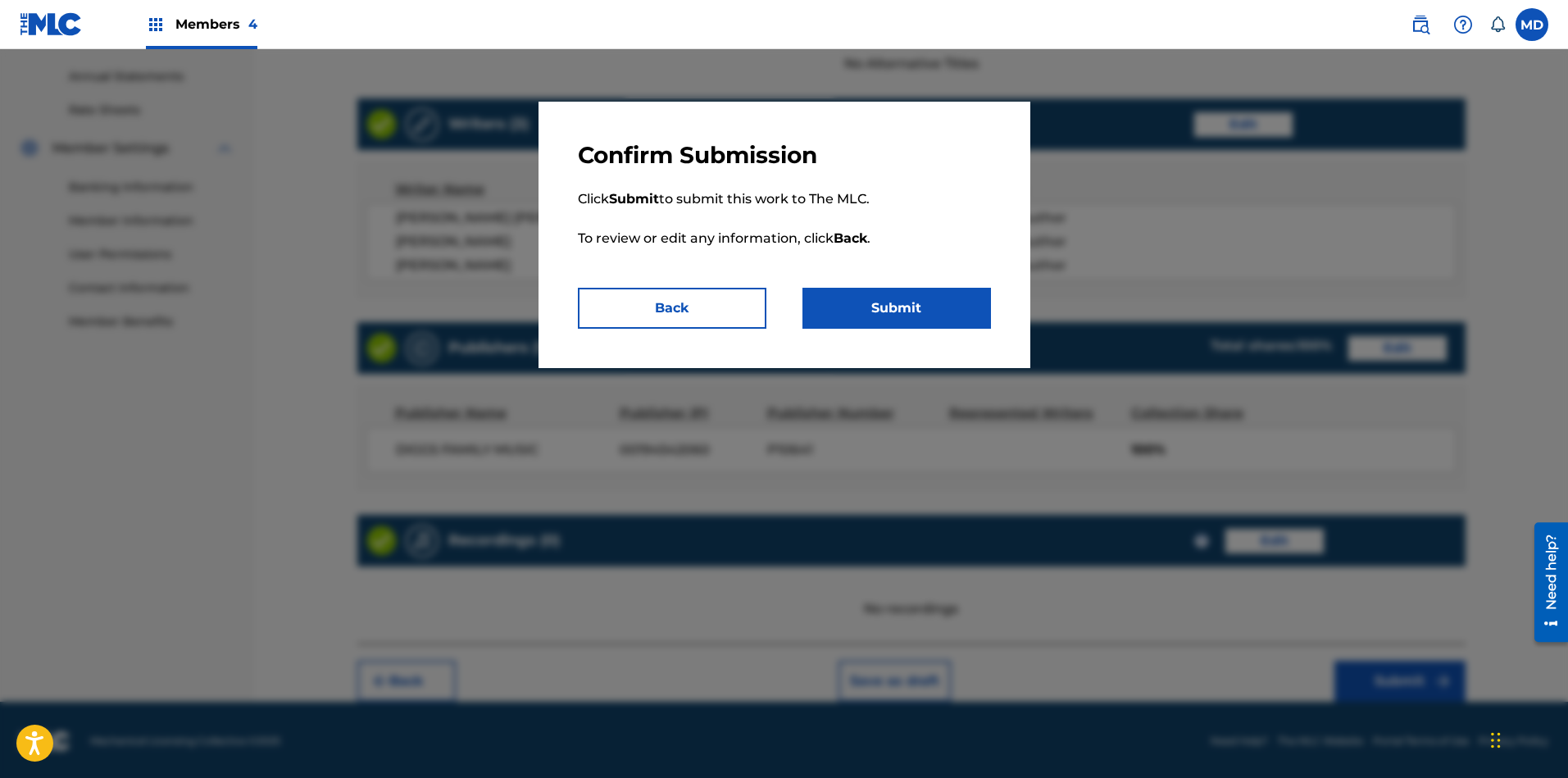
click at [946, 312] on button "Submit" at bounding box center [896, 308] width 189 height 41
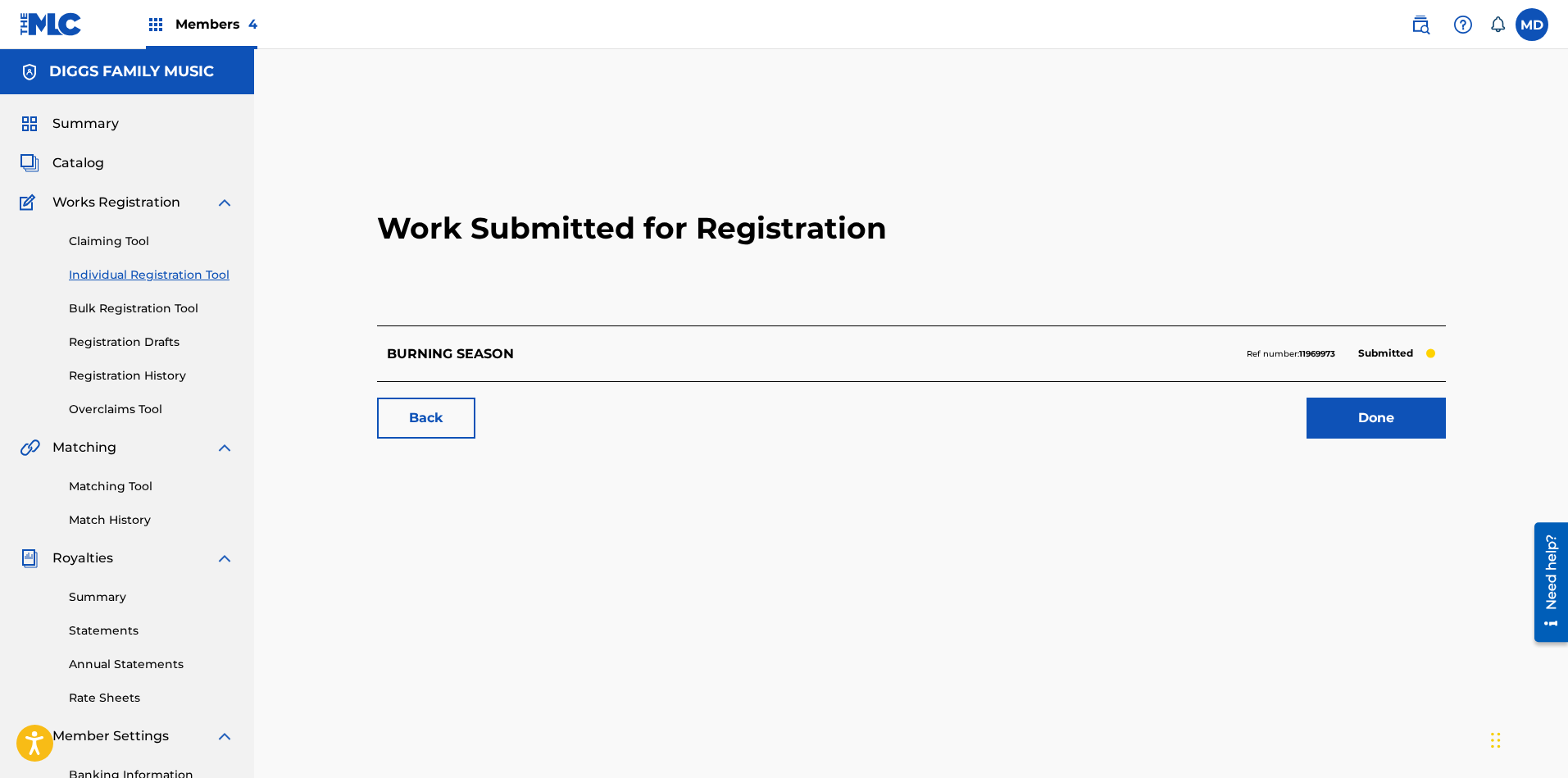
click at [1368, 417] on link "Done" at bounding box center [1376, 418] width 139 height 41
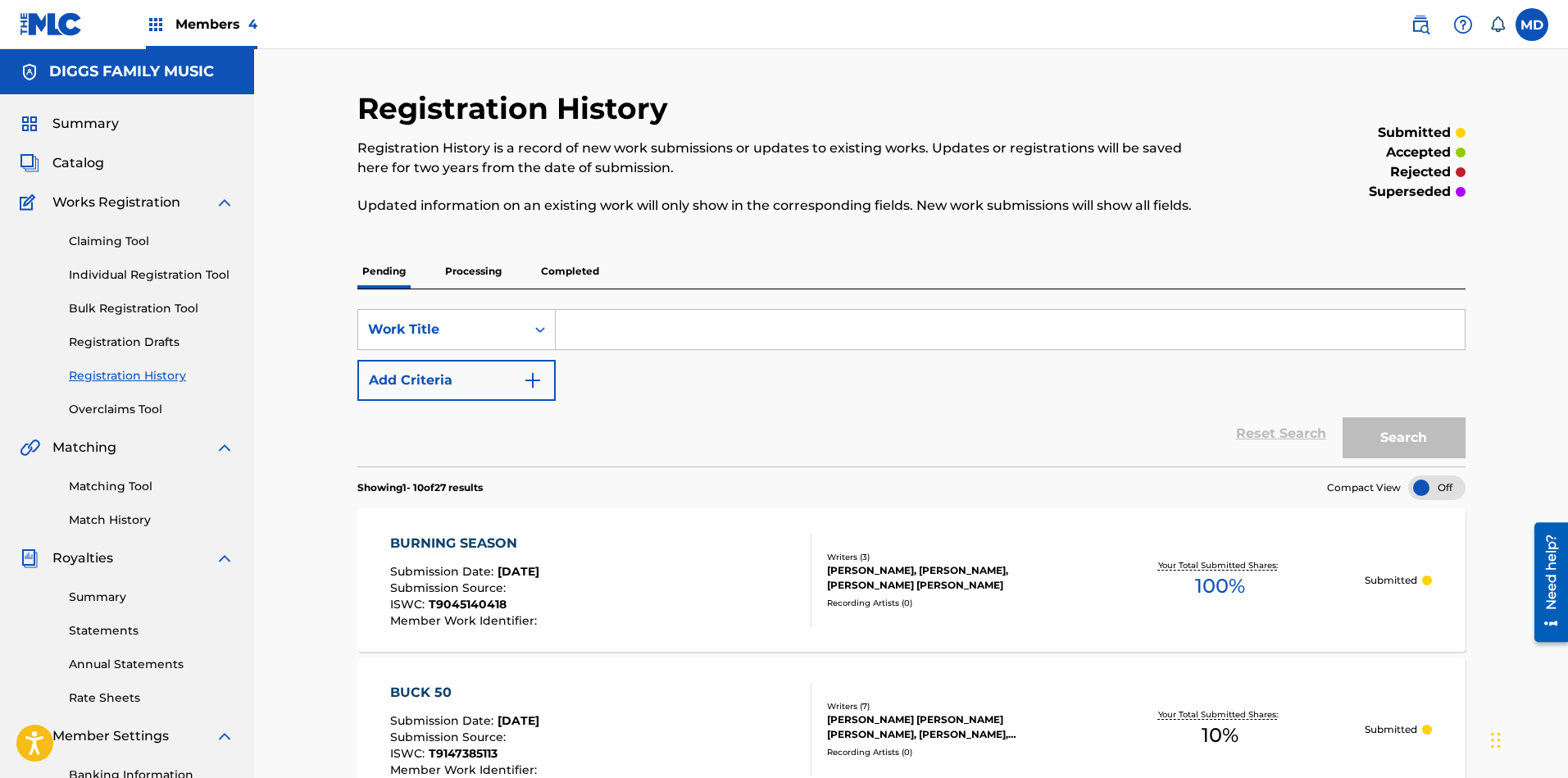
click at [121, 236] on link "Claiming Tool" at bounding box center [151, 241] width 165 height 18
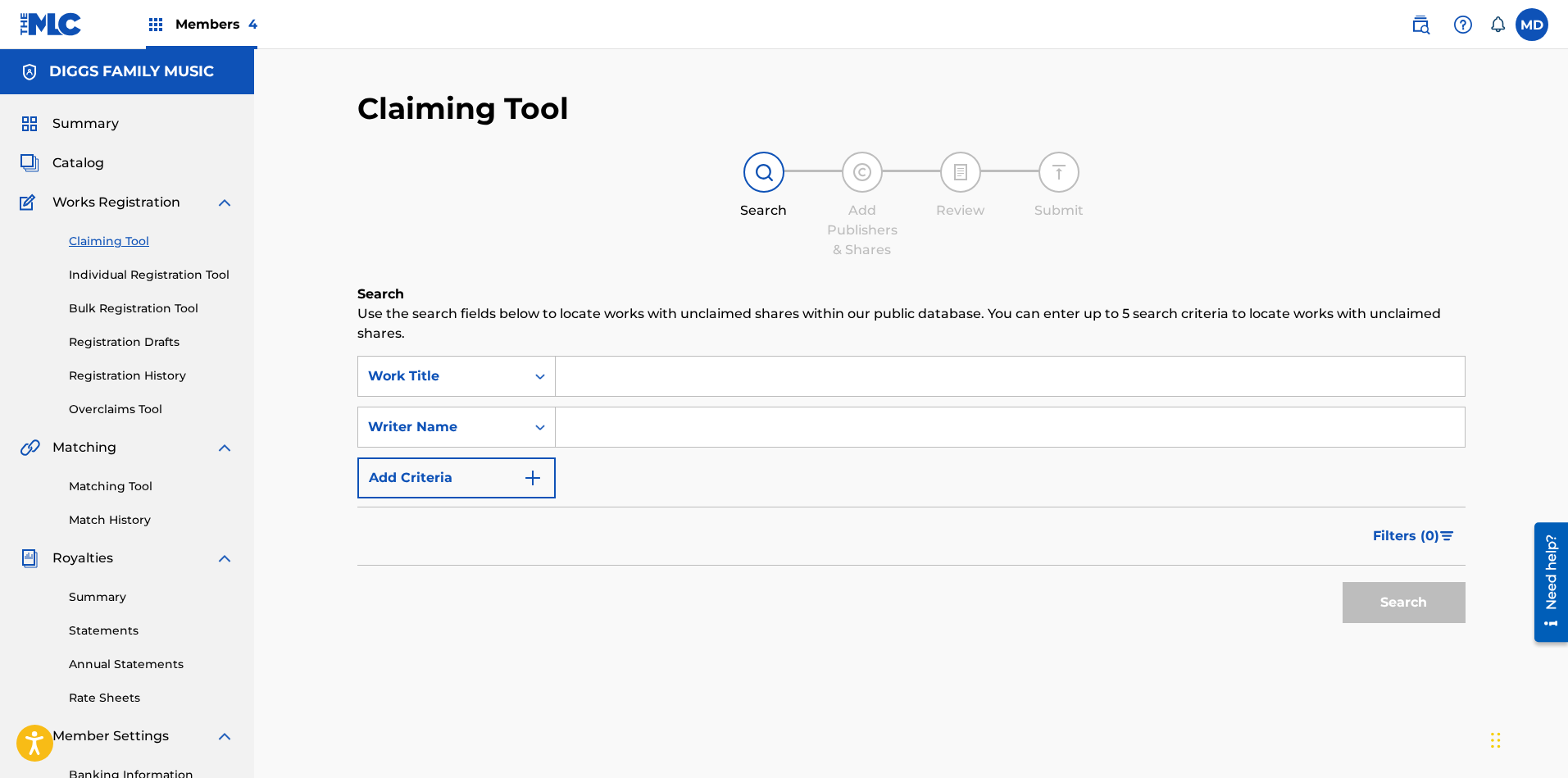
click at [661, 370] on input "Search Form" at bounding box center [1010, 376] width 909 height 39
paste input "BUST A SLUG"
type input "BUST A SLUG"
click at [1382, 604] on button "Search" at bounding box center [1404, 602] width 123 height 41
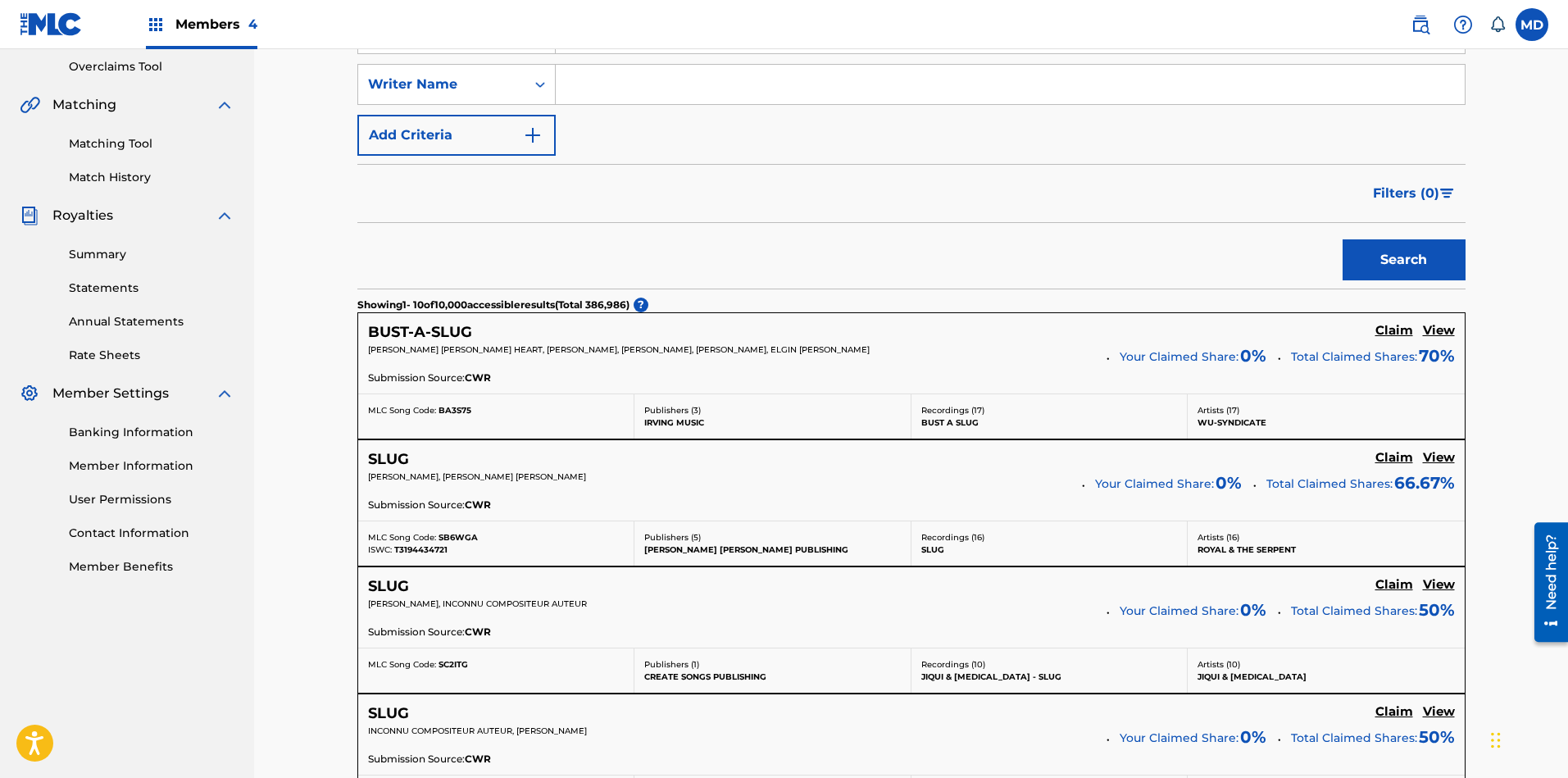
scroll to position [369, 0]
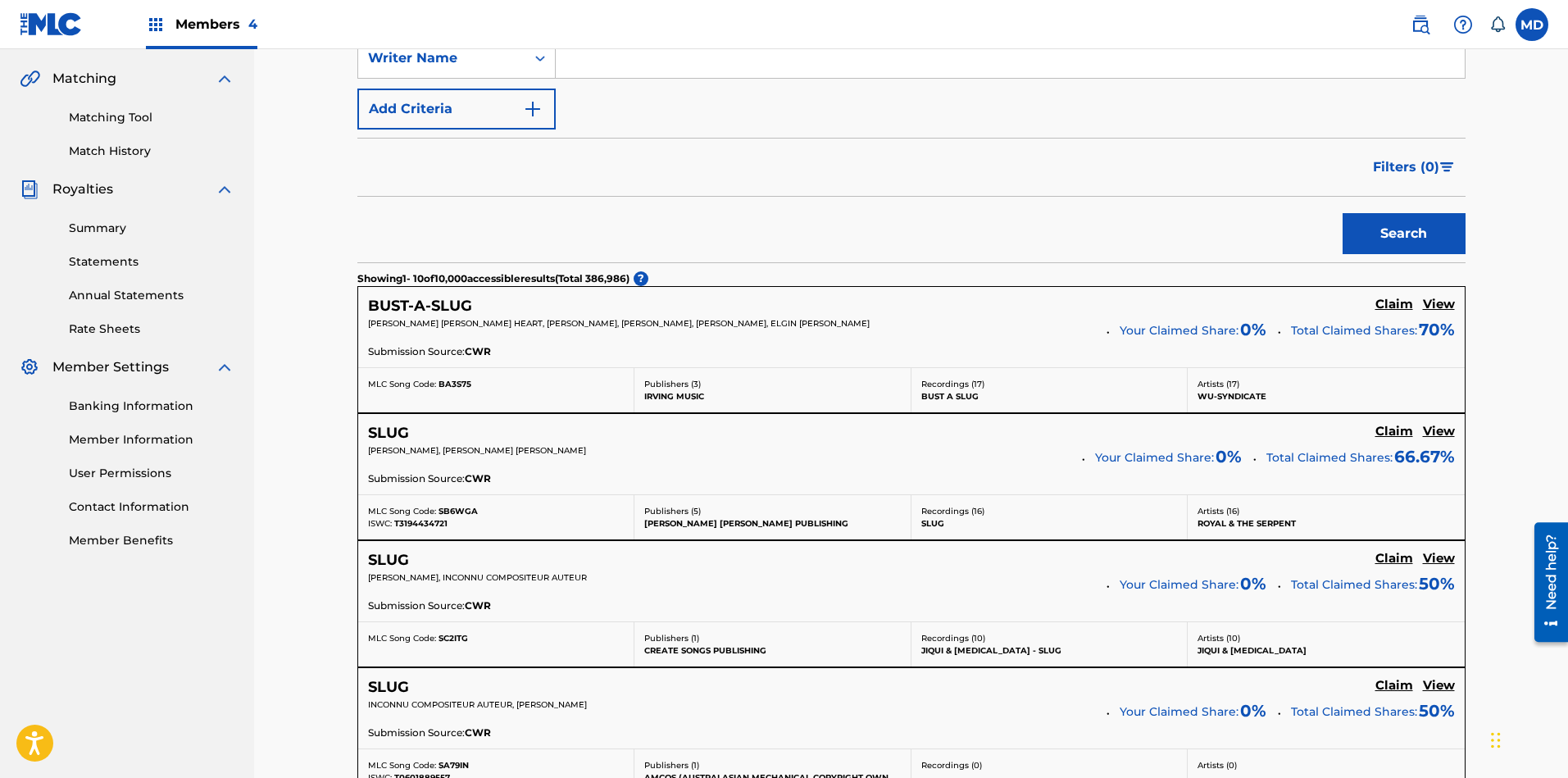
click at [1436, 308] on h5 "View" at bounding box center [1439, 304] width 32 height 16
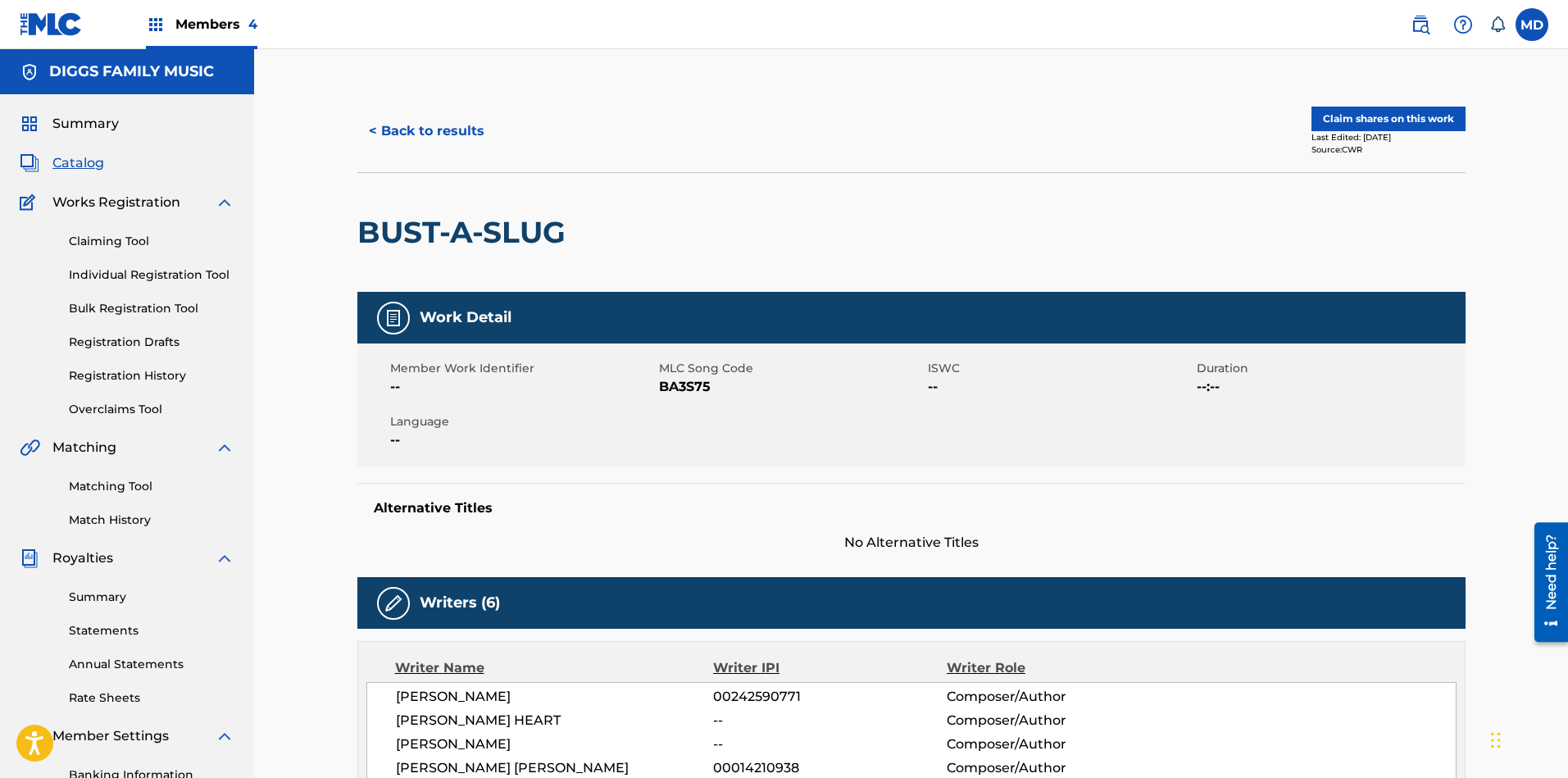
click at [1367, 124] on button "Claim shares on this work" at bounding box center [1389, 118] width 154 height 24
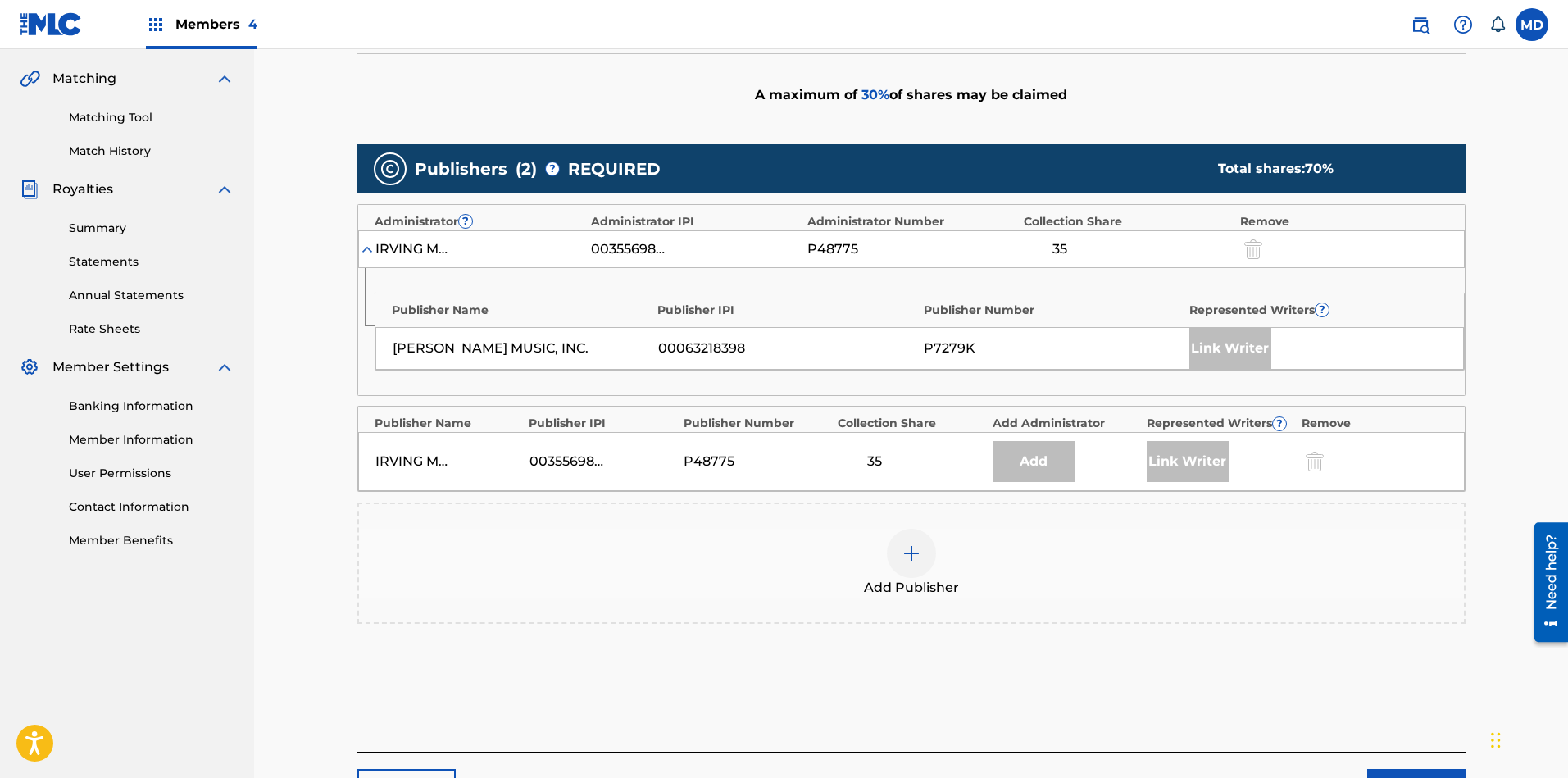
scroll to position [479, 0]
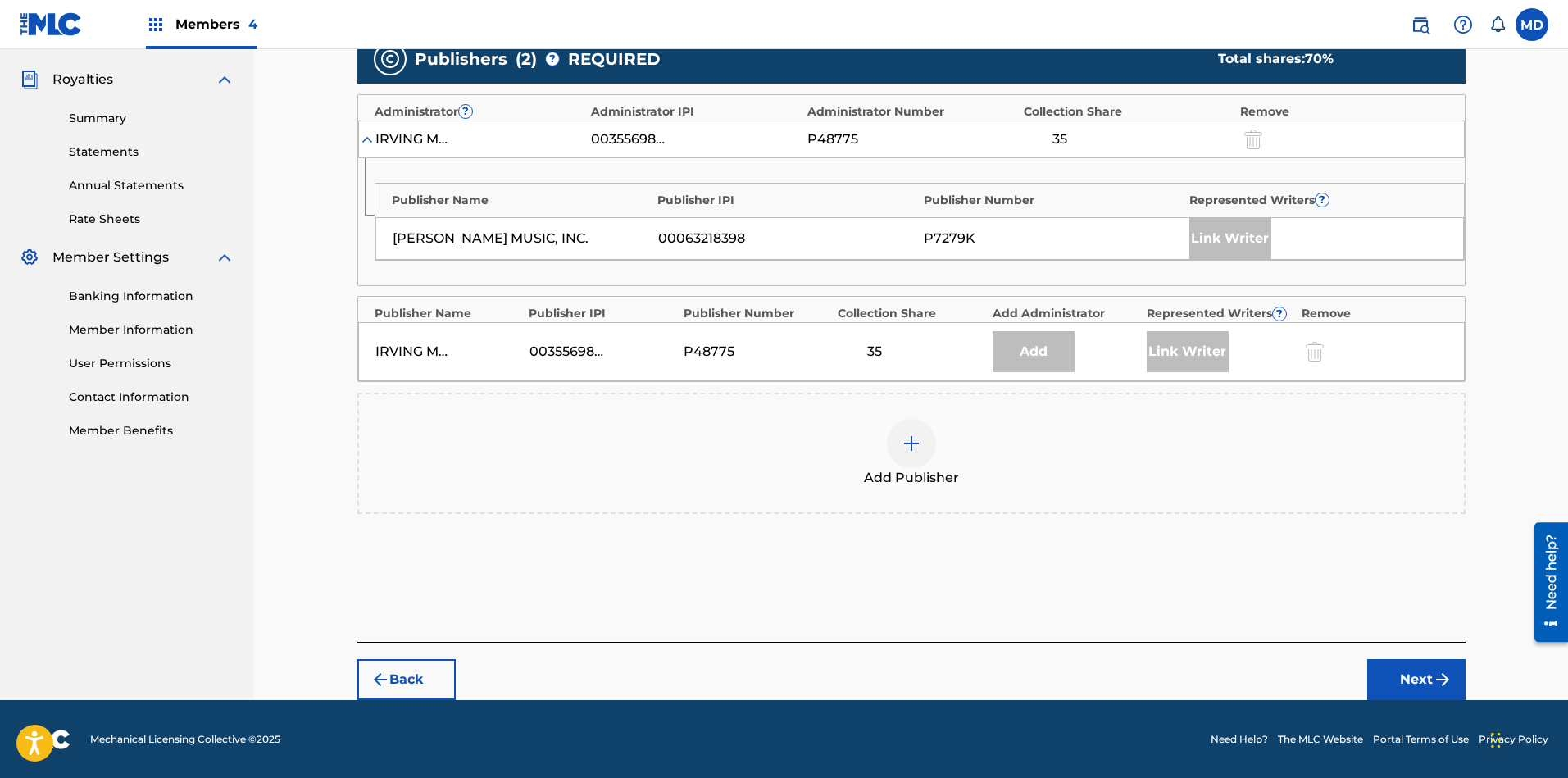
click at [910, 441] on img at bounding box center [911, 443] width 19 height 19
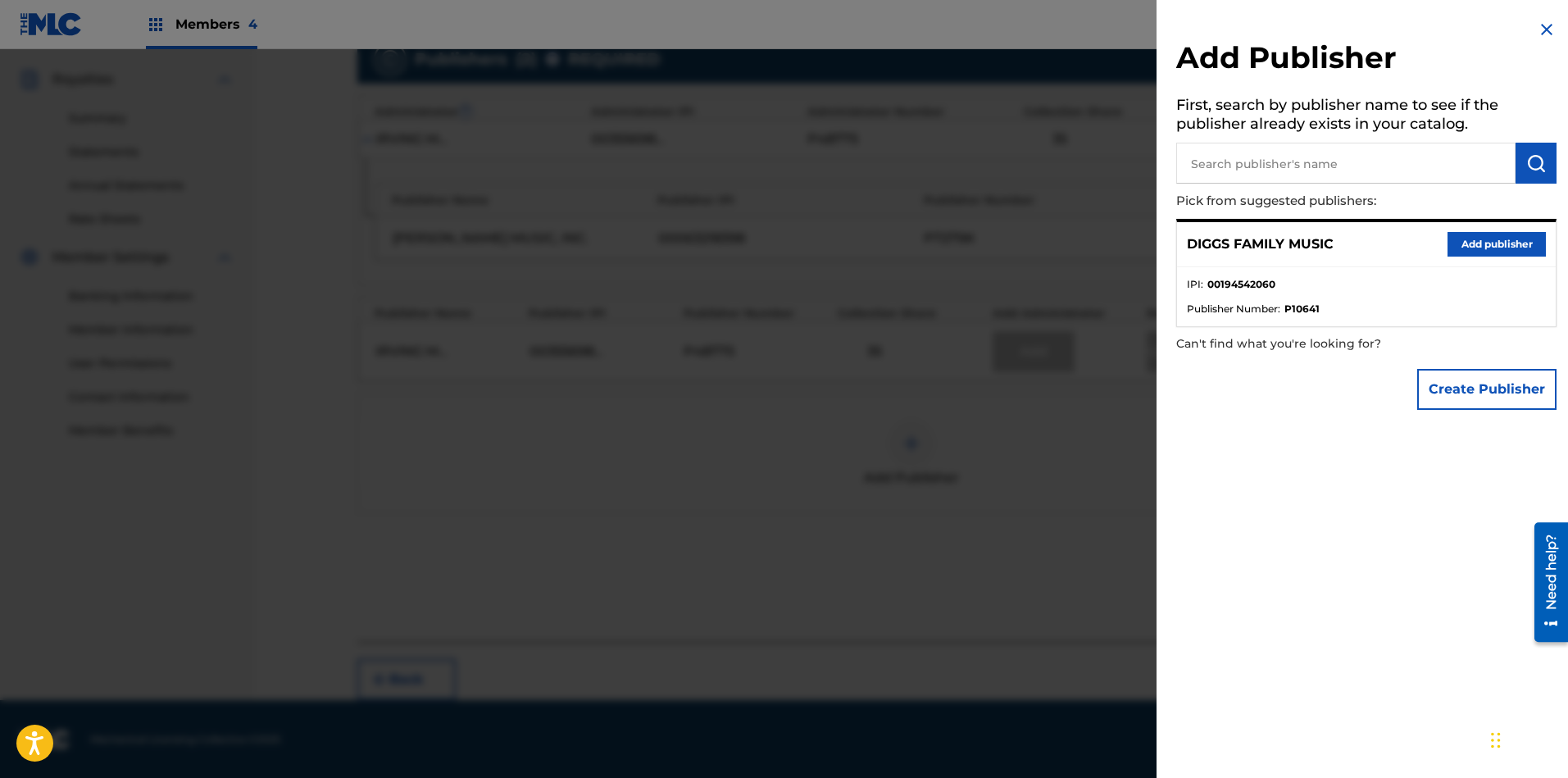
click at [1473, 247] on button "Add publisher" at bounding box center [1496, 244] width 98 height 24
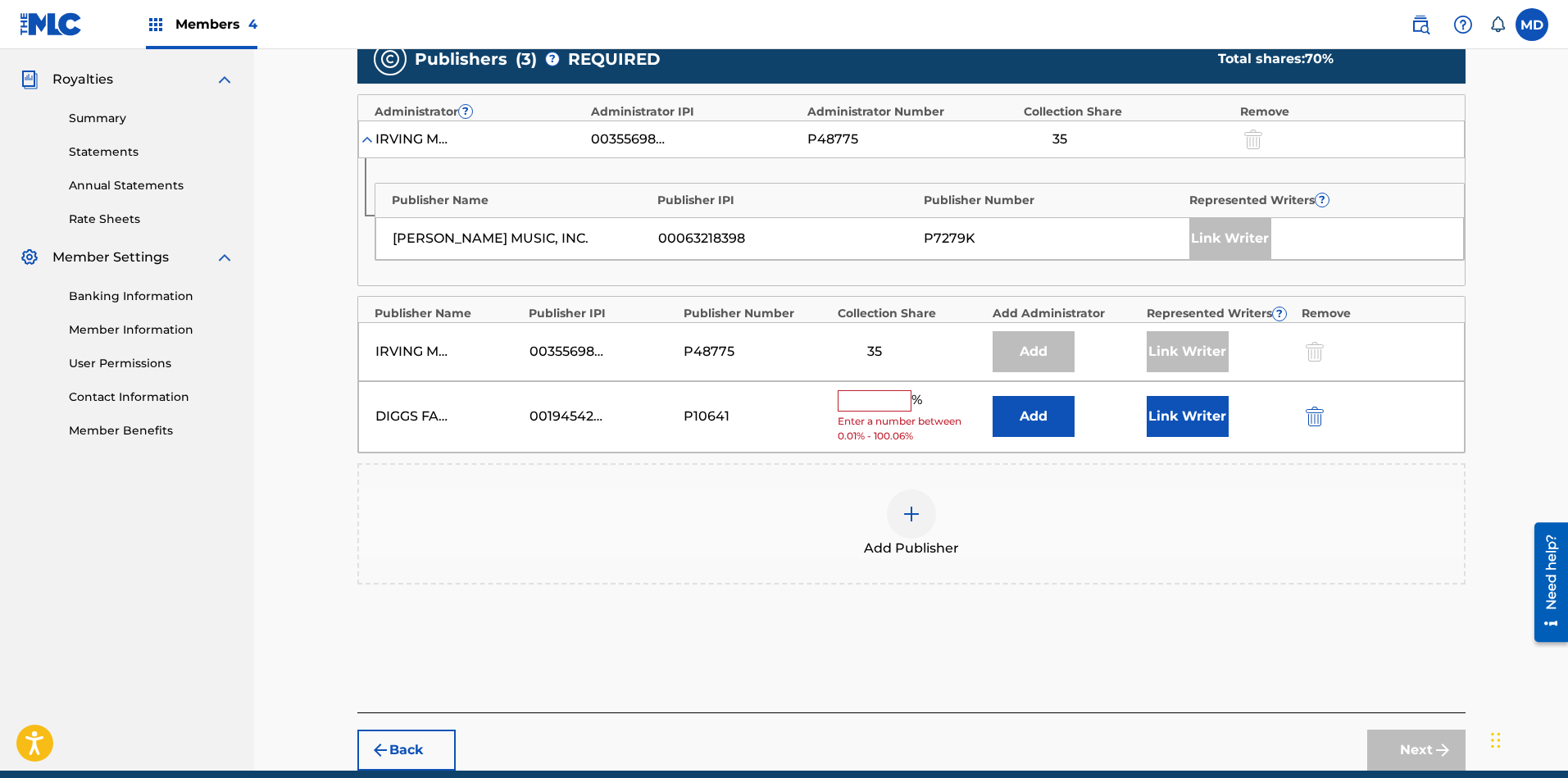
click at [882, 404] on input "text" at bounding box center [875, 400] width 74 height 21
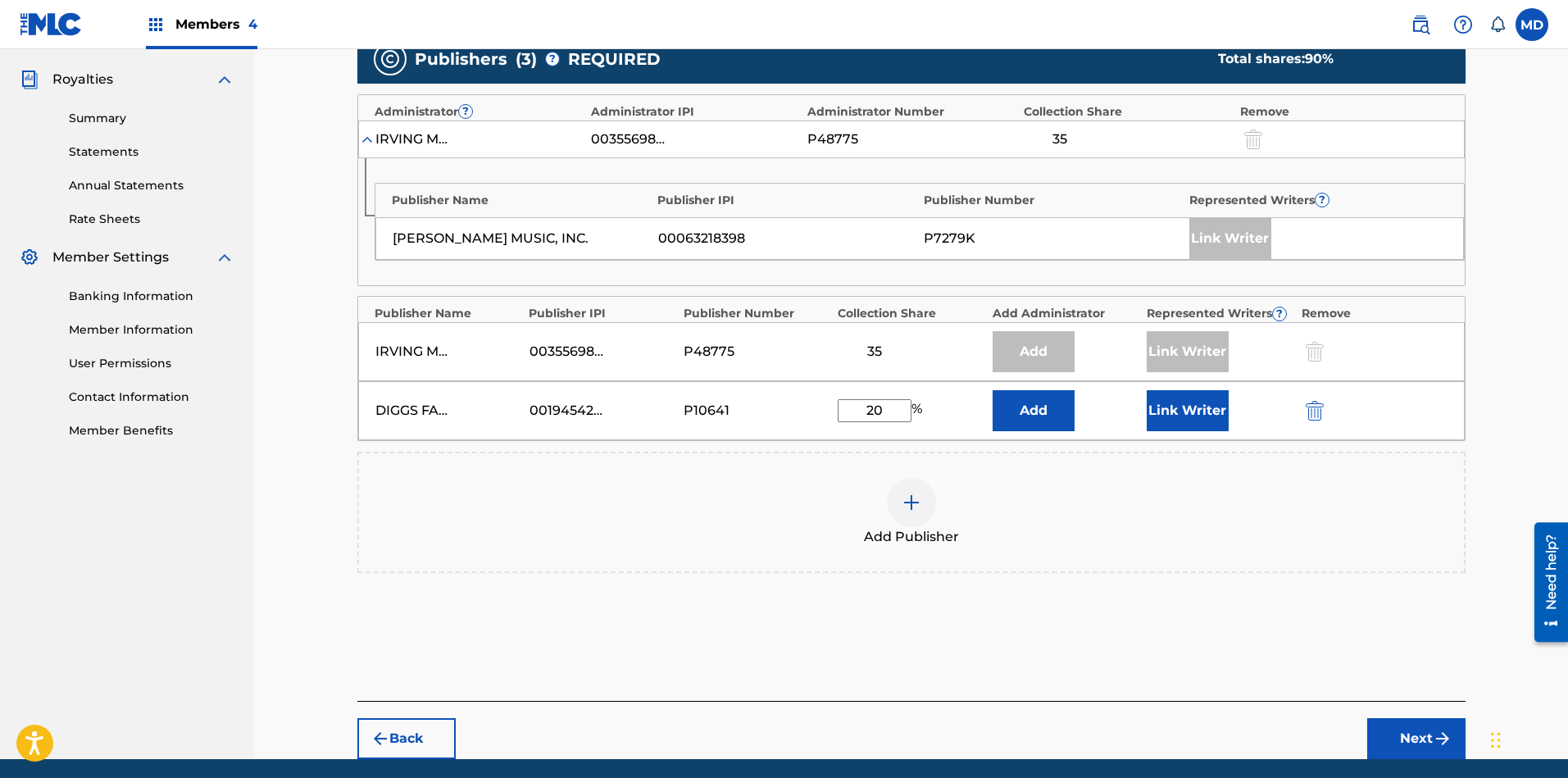
click at [1183, 418] on button "Link Writer" at bounding box center [1187, 410] width 82 height 41
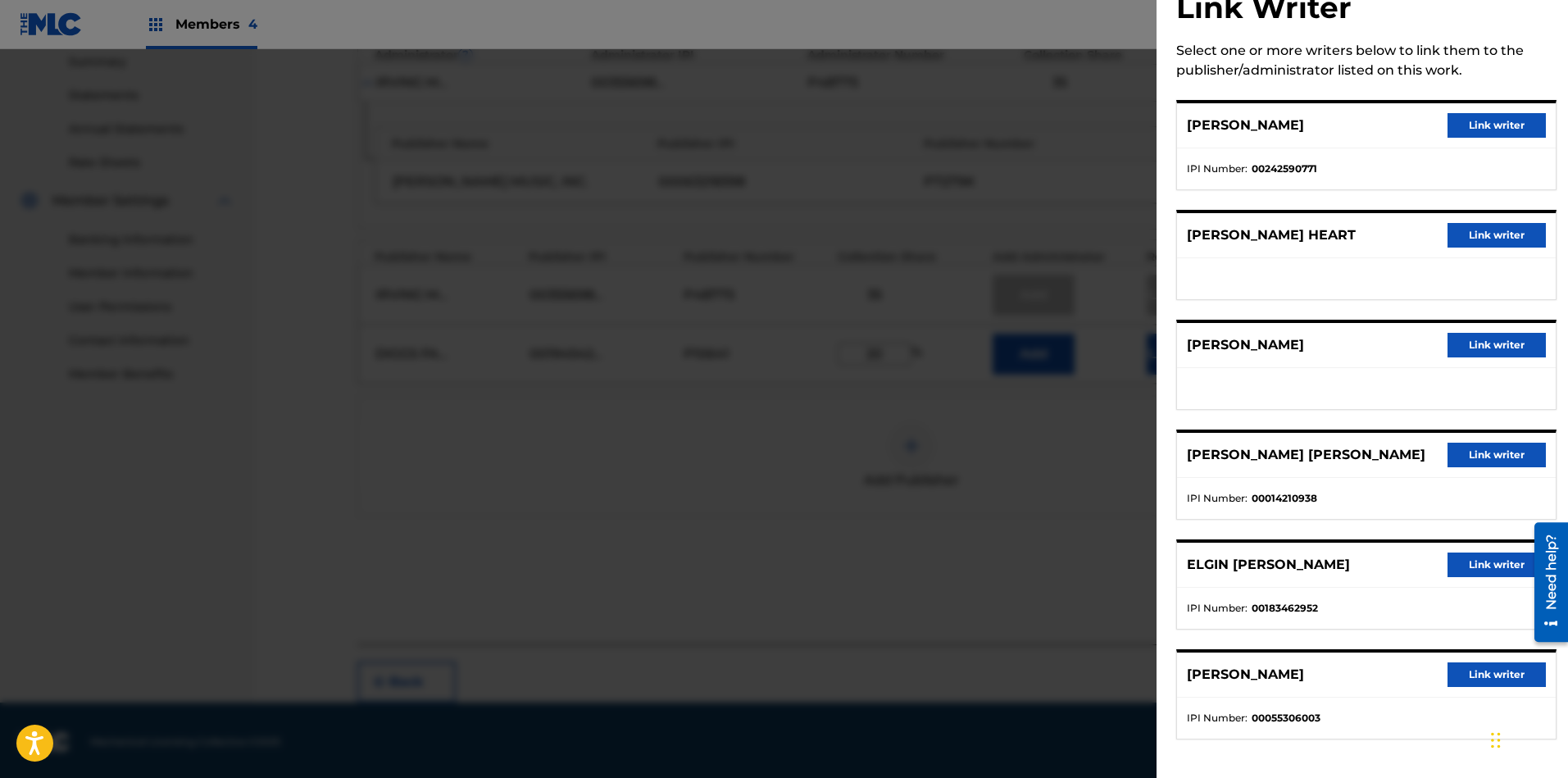
scroll to position [537, 0]
click at [1503, 566] on button "Link writer" at bounding box center [1496, 564] width 98 height 24
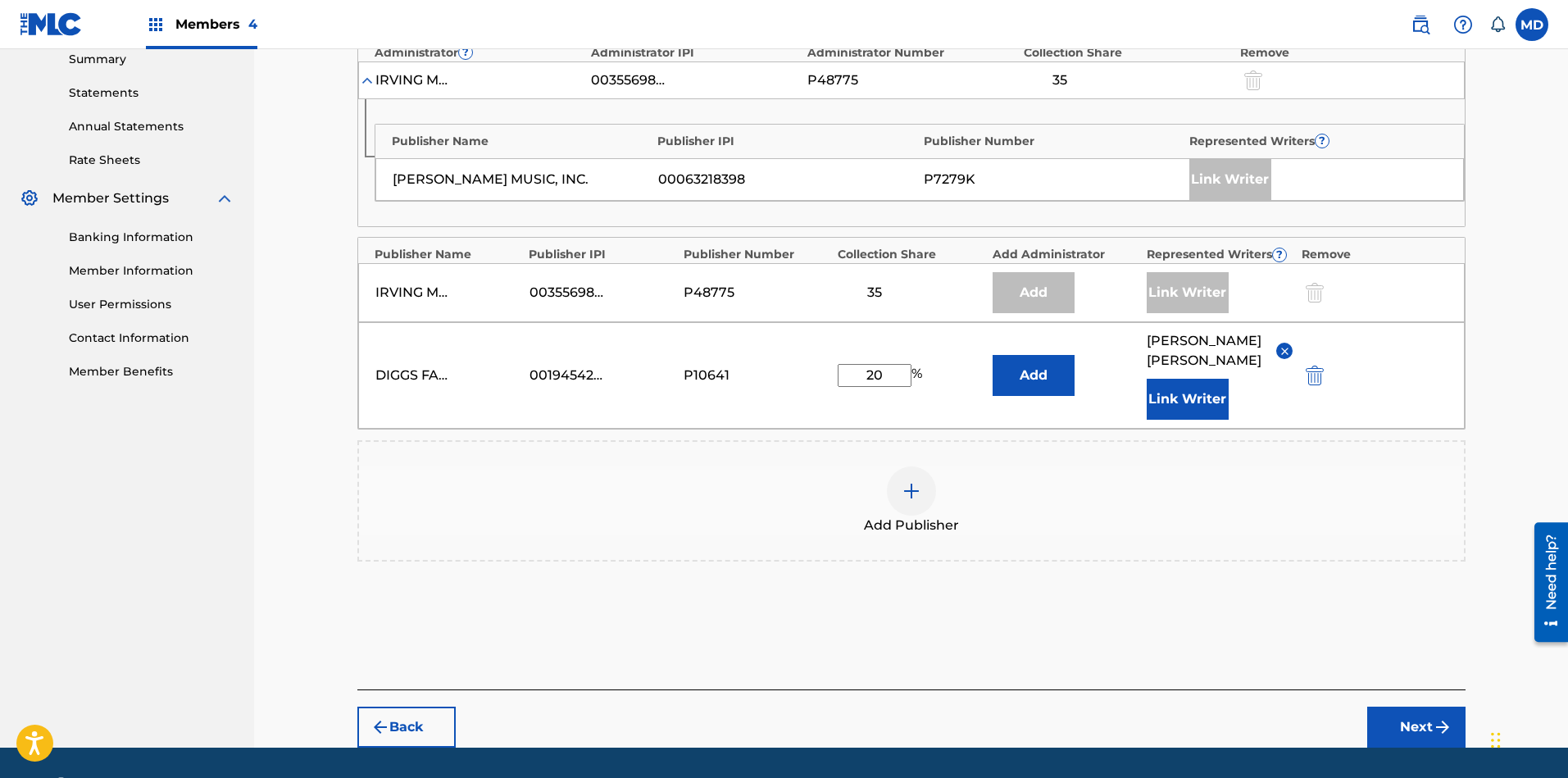
drag, startPoint x: 890, startPoint y: 371, endPoint x: 859, endPoint y: 371, distance: 31.0
click at [859, 371] on input "20" at bounding box center [875, 375] width 74 height 23
type input "10"
click at [1404, 726] on button "Next" at bounding box center [1415, 726] width 98 height 41
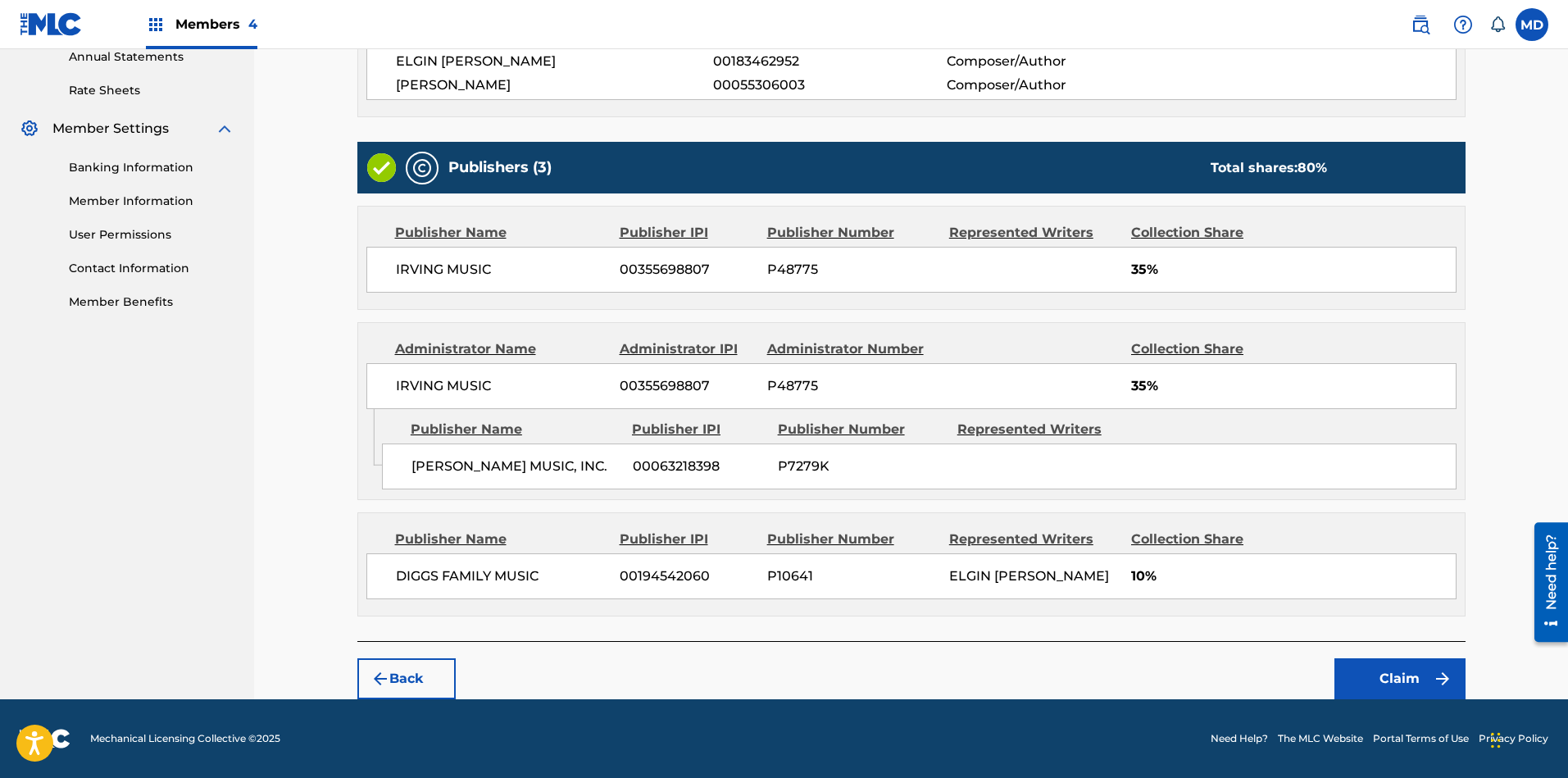
scroll to position [623, 0]
click at [1356, 674] on button "Claim" at bounding box center [1399, 678] width 131 height 41
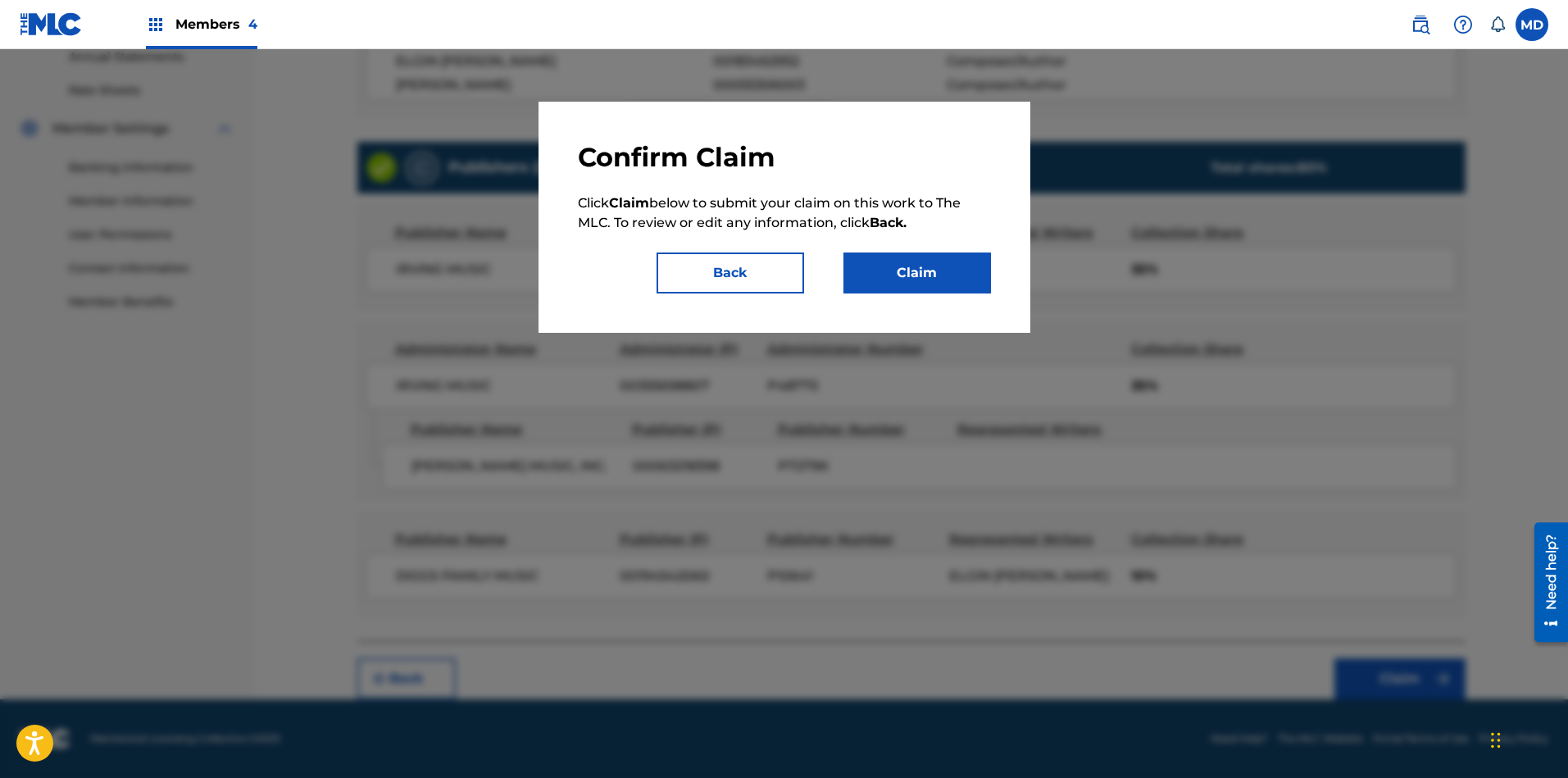
click at [928, 273] on button "Claim" at bounding box center [917, 272] width 148 height 41
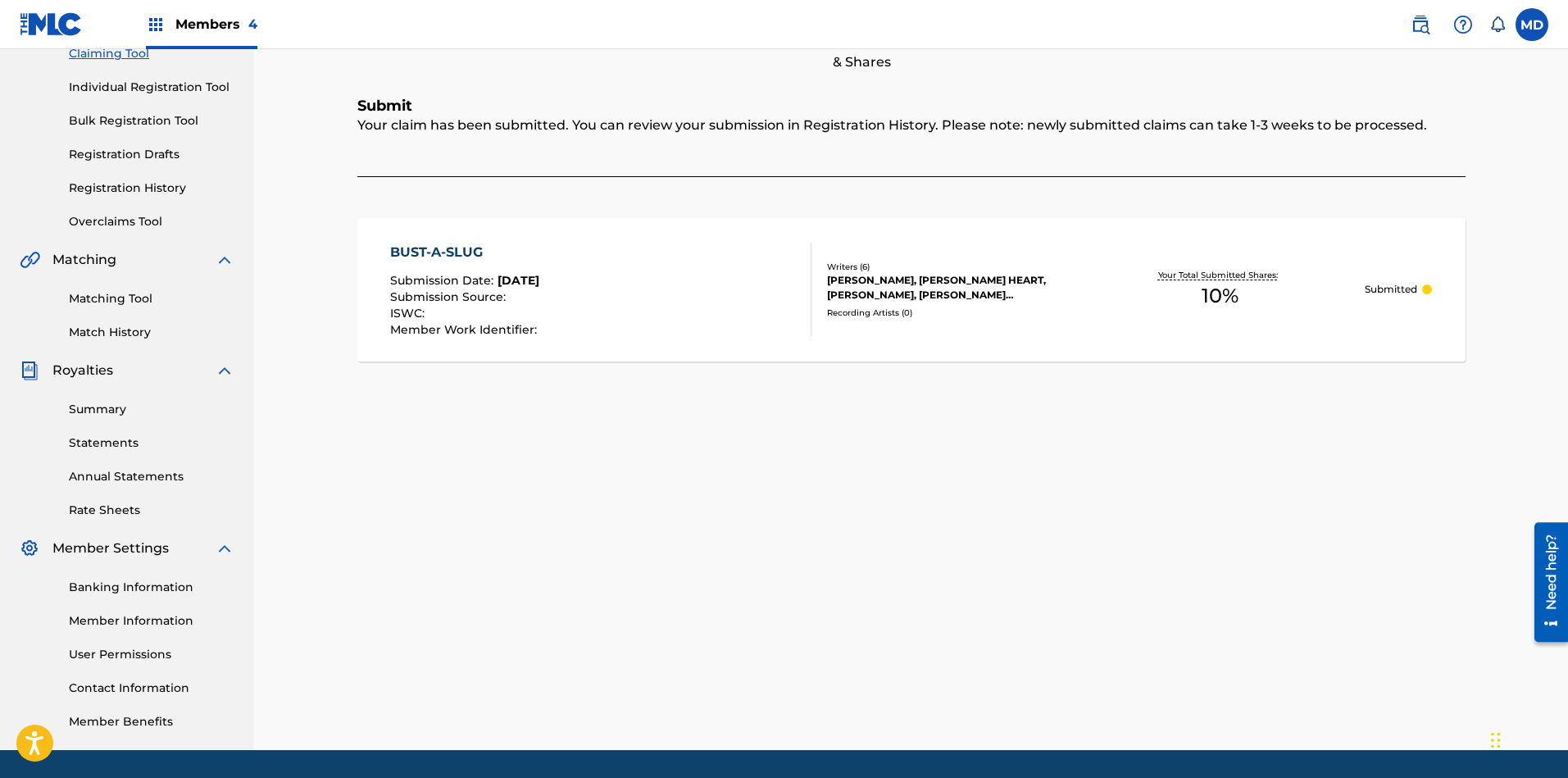
scroll to position [0, 0]
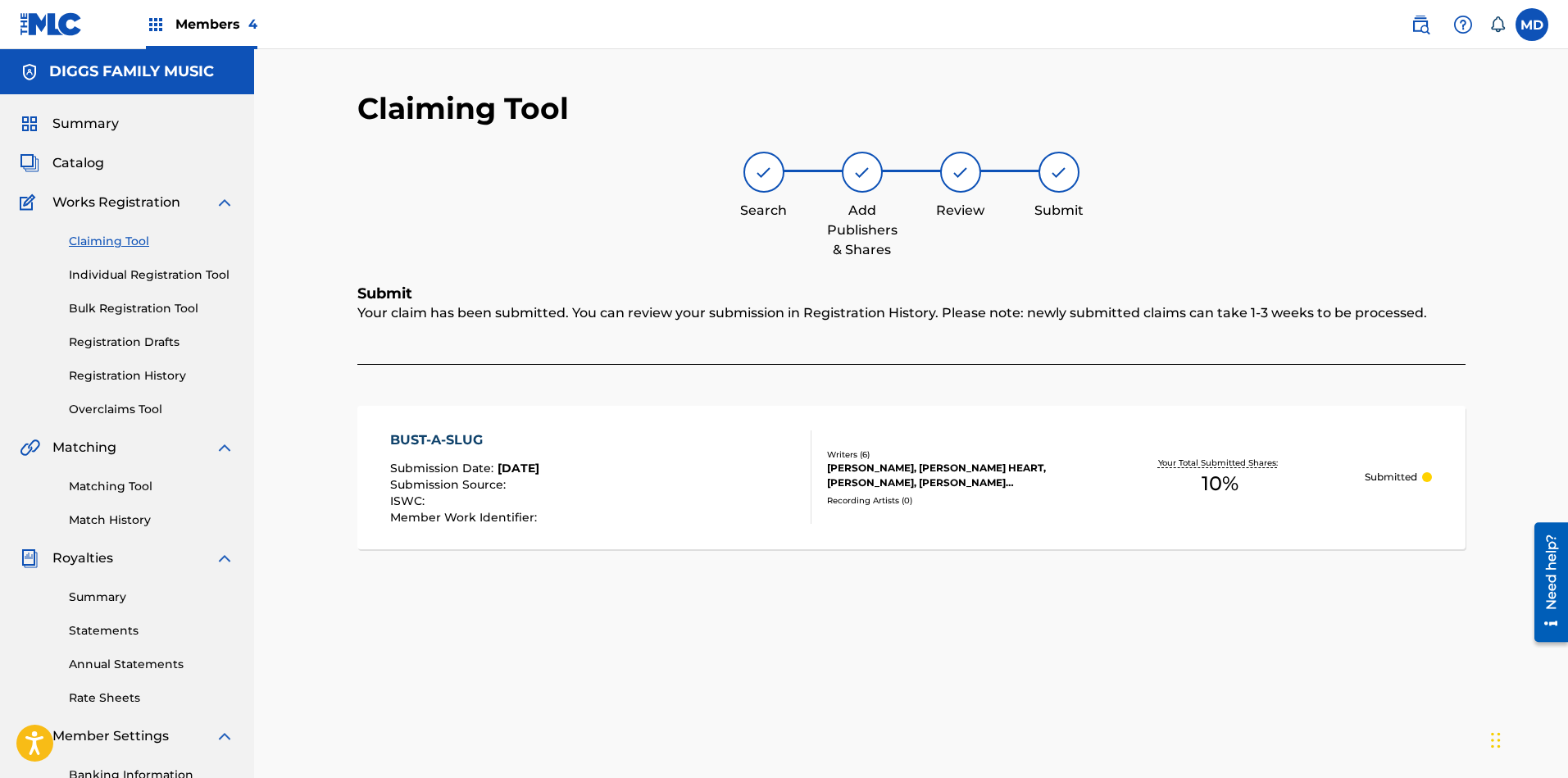
click at [134, 242] on link "Claiming Tool" at bounding box center [151, 241] width 165 height 18
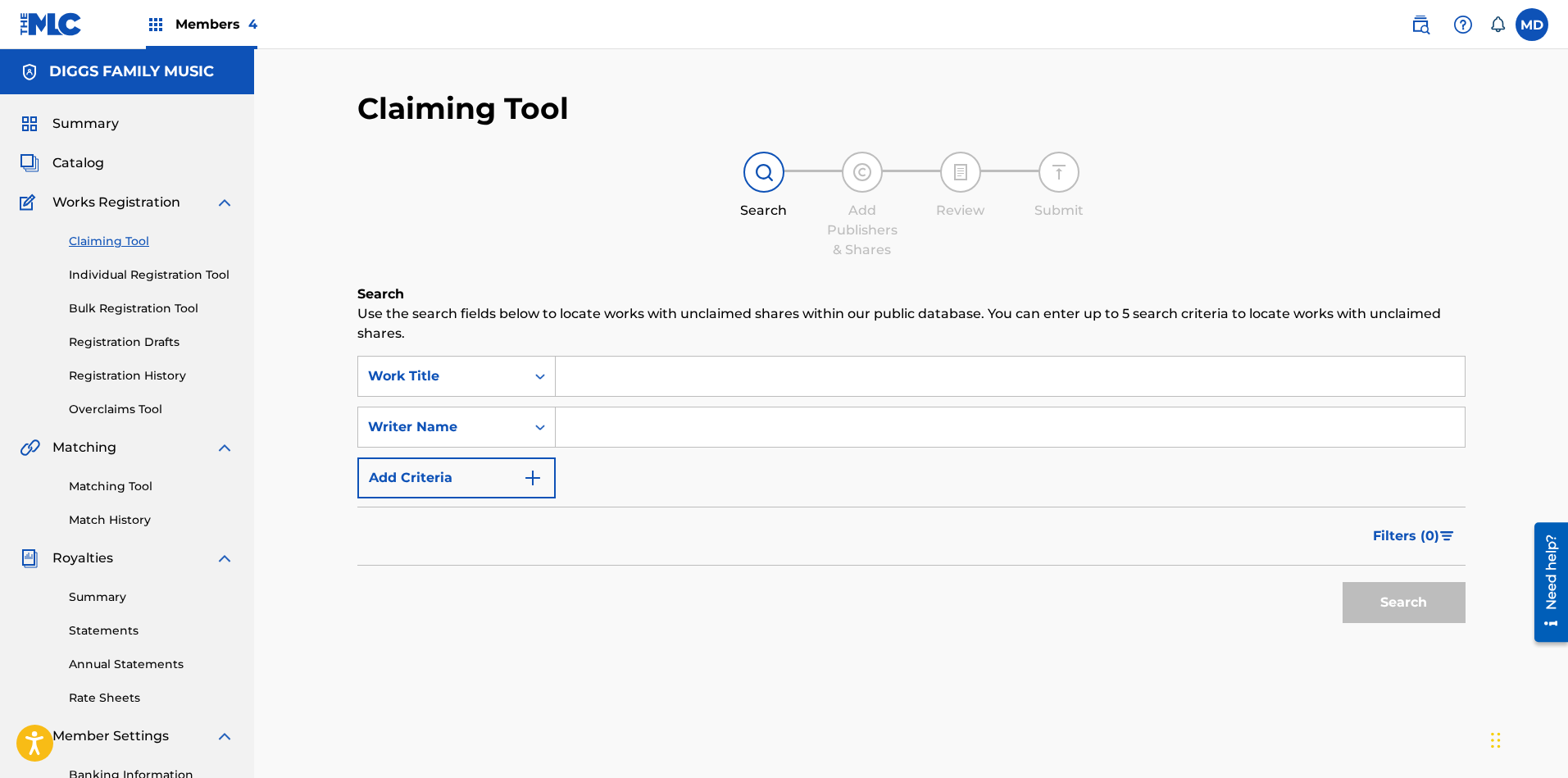
click at [646, 380] on input "Search Form" at bounding box center [1010, 376] width 909 height 39
paste input "BY DESIGN"
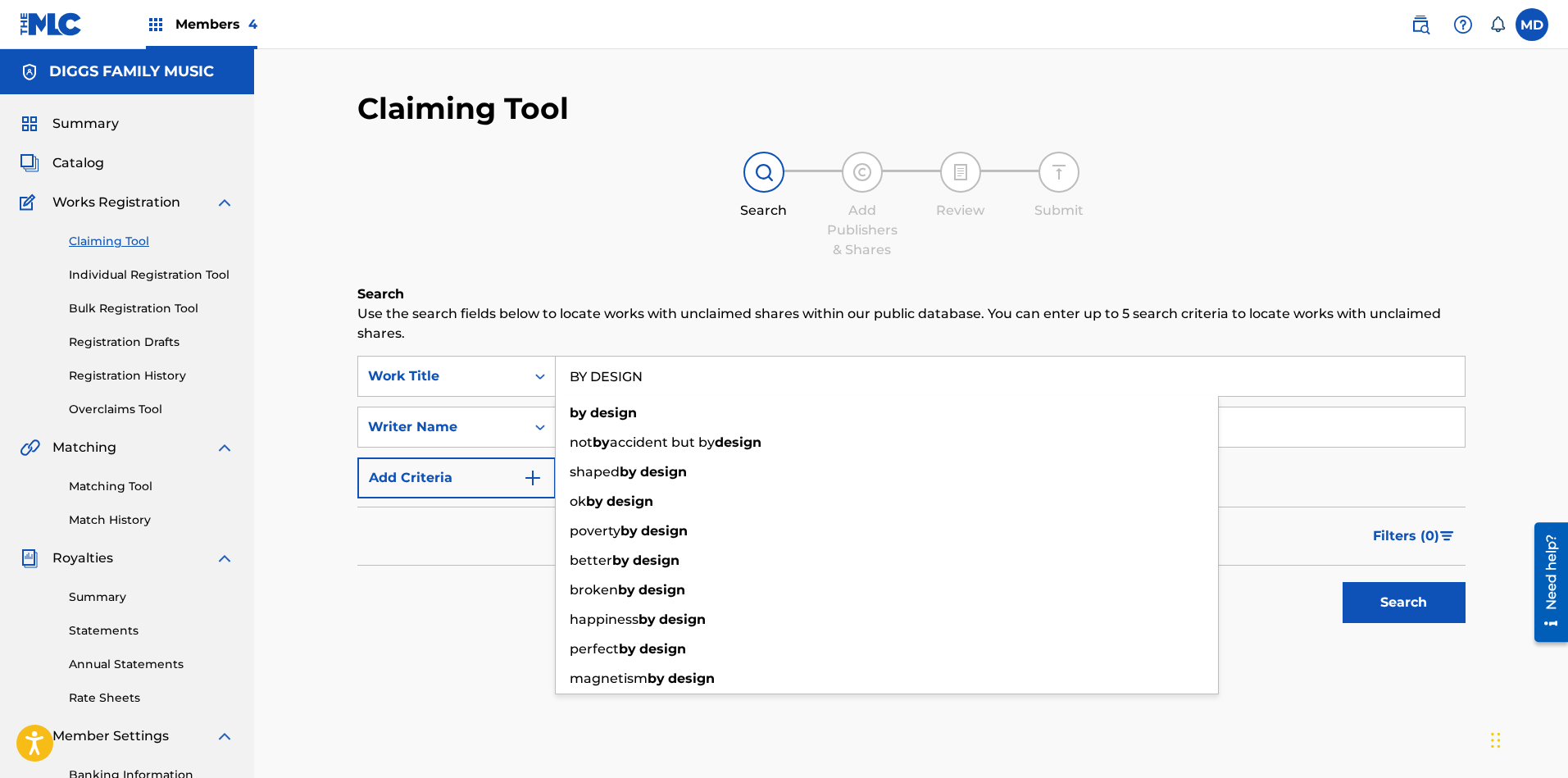
type input "BY DESIGN"
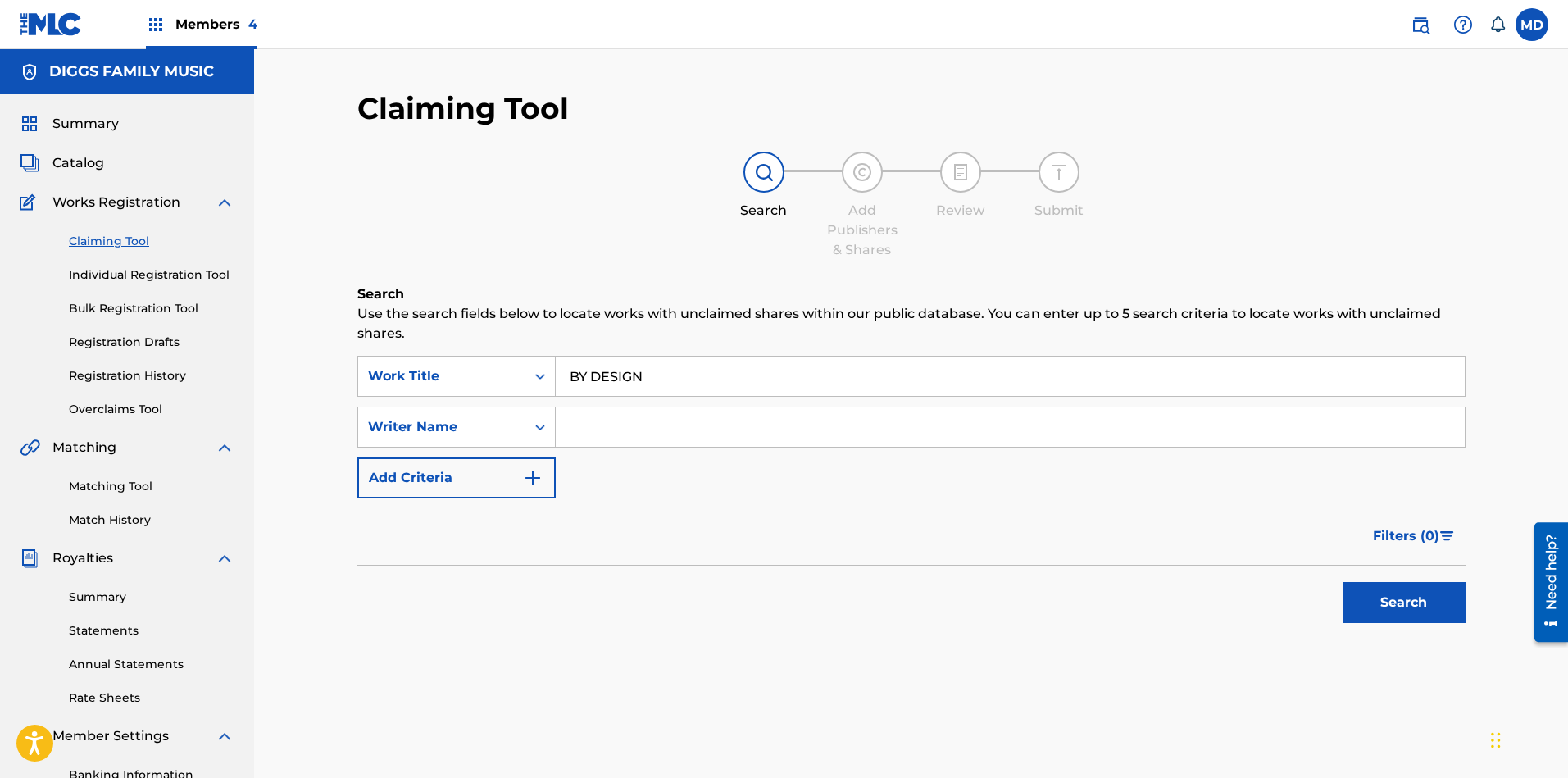
click at [1384, 604] on button "Search" at bounding box center [1404, 602] width 123 height 41
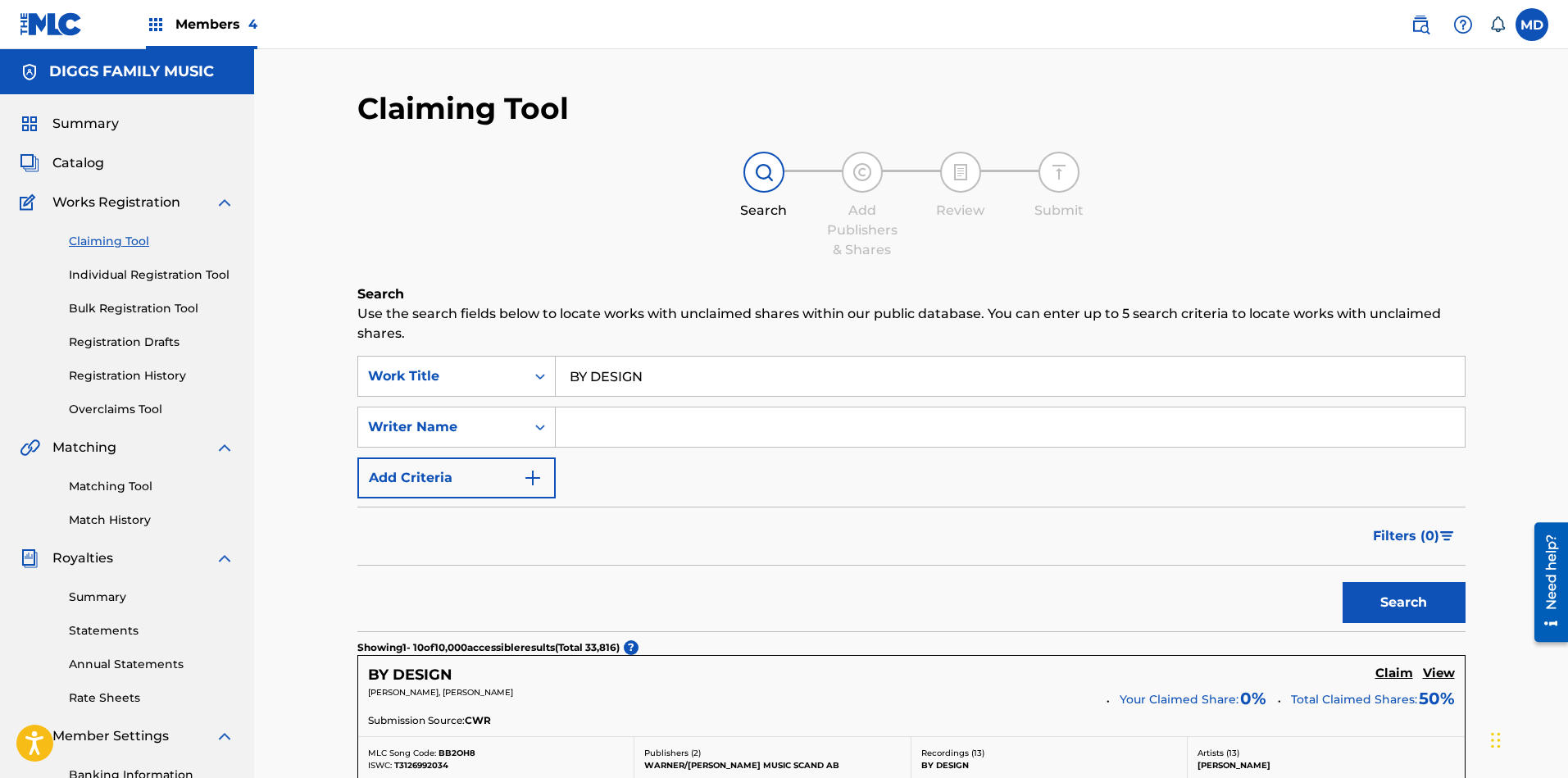
click at [127, 277] on link "Individual Registration Tool" at bounding box center [151, 275] width 165 height 18
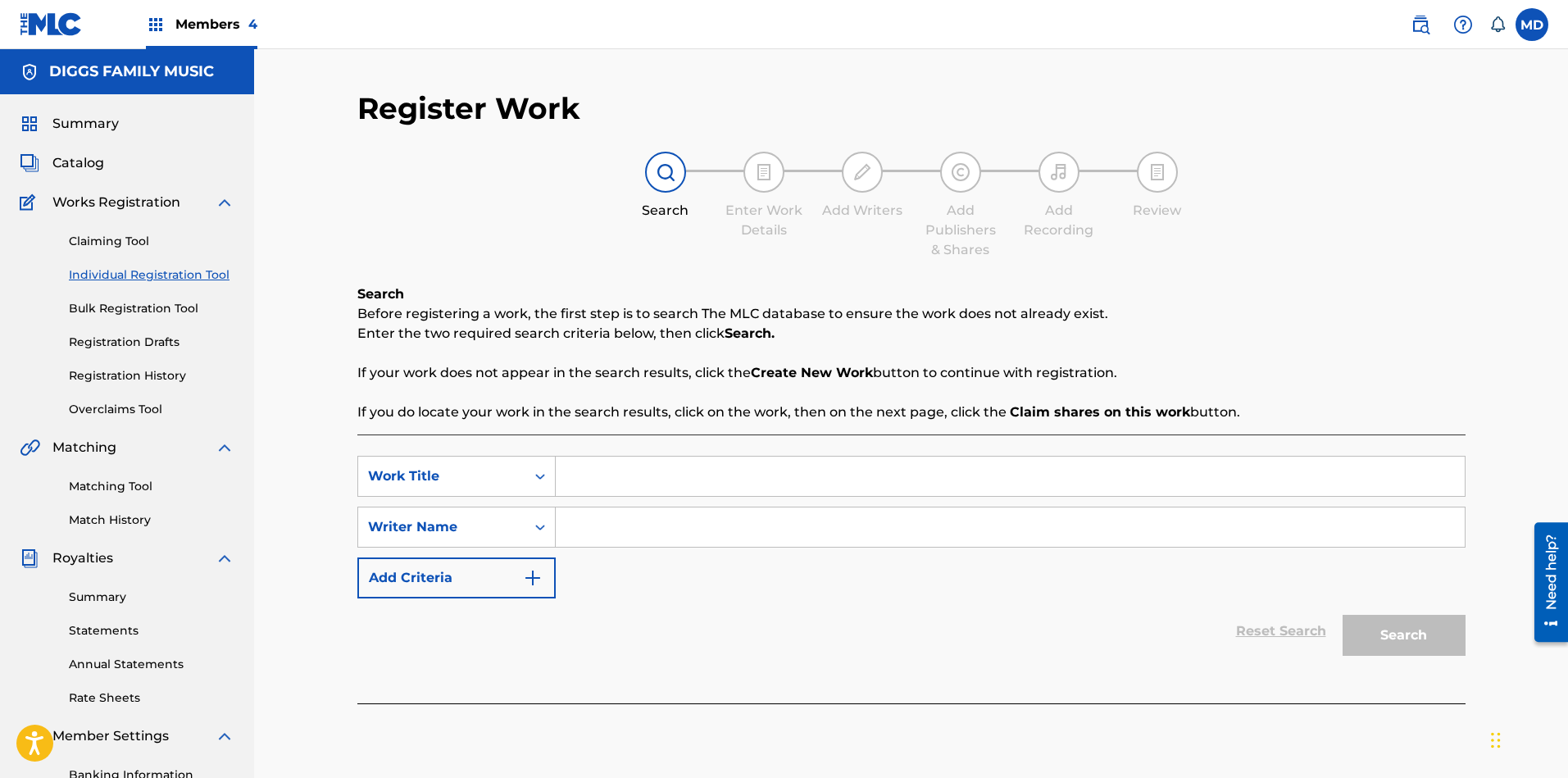
click at [676, 472] on input "Search Form" at bounding box center [1010, 475] width 909 height 39
paste input "BY DESIGN"
type input "BY DESIGN"
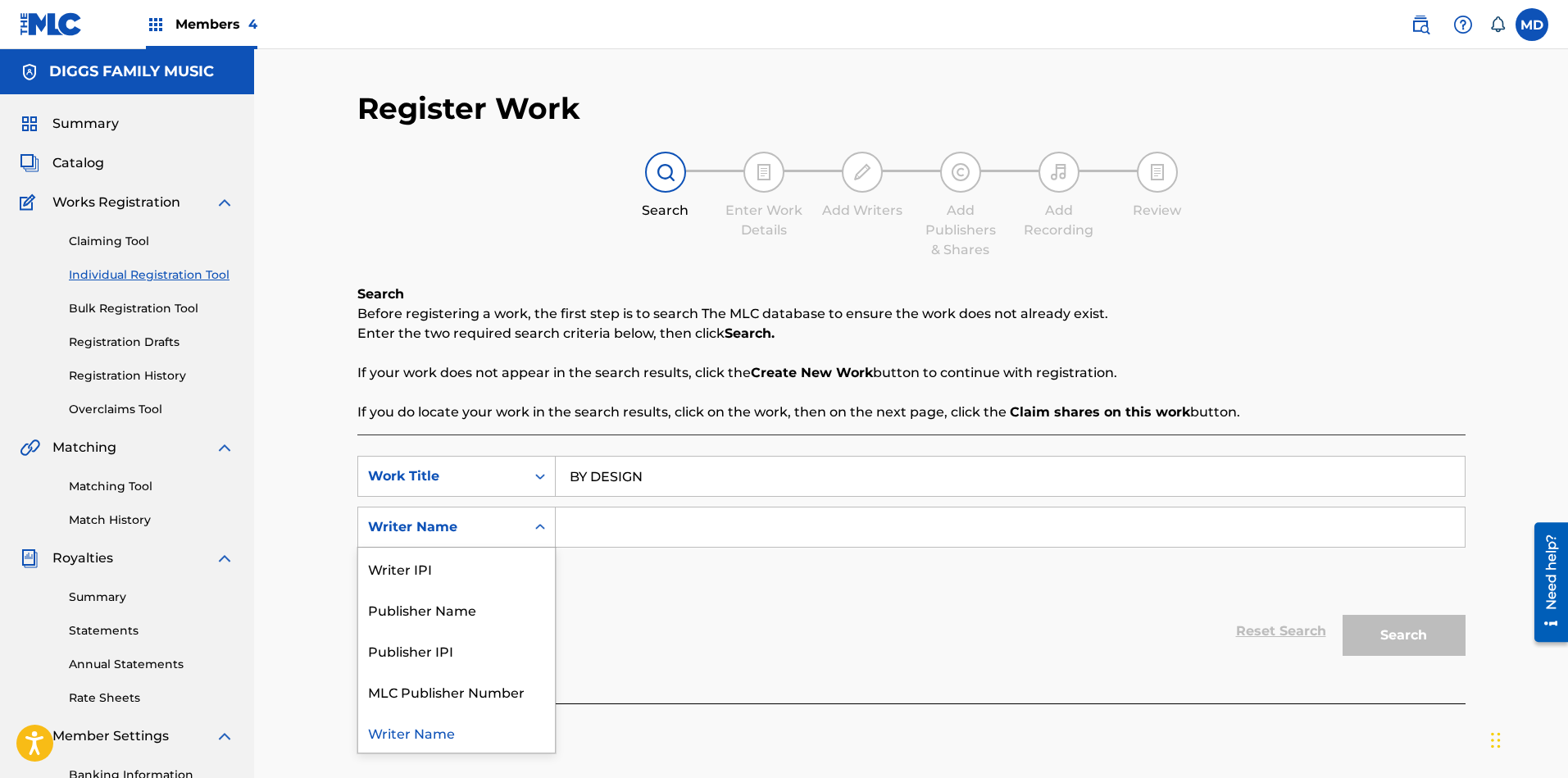
click at [493, 522] on div "Writer Name" at bounding box center [442, 526] width 148 height 19
click at [447, 565] on div "Writer IPI" at bounding box center [456, 568] width 197 height 41
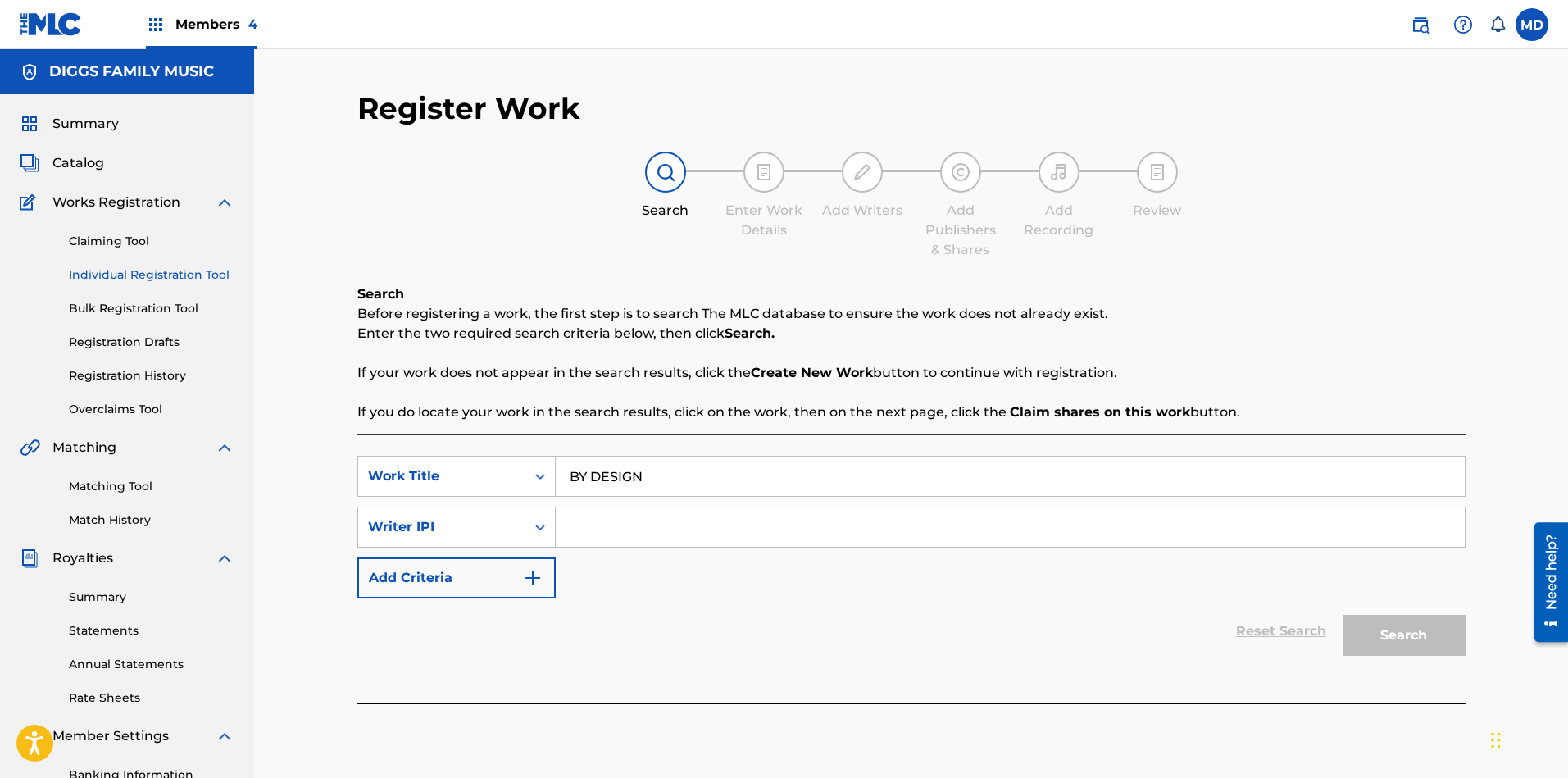
click at [736, 522] on input "Search Form" at bounding box center [1010, 526] width 909 height 39
paste input "00397884384"
type input "00397884384"
click at [1368, 630] on button "Search" at bounding box center [1404, 635] width 123 height 41
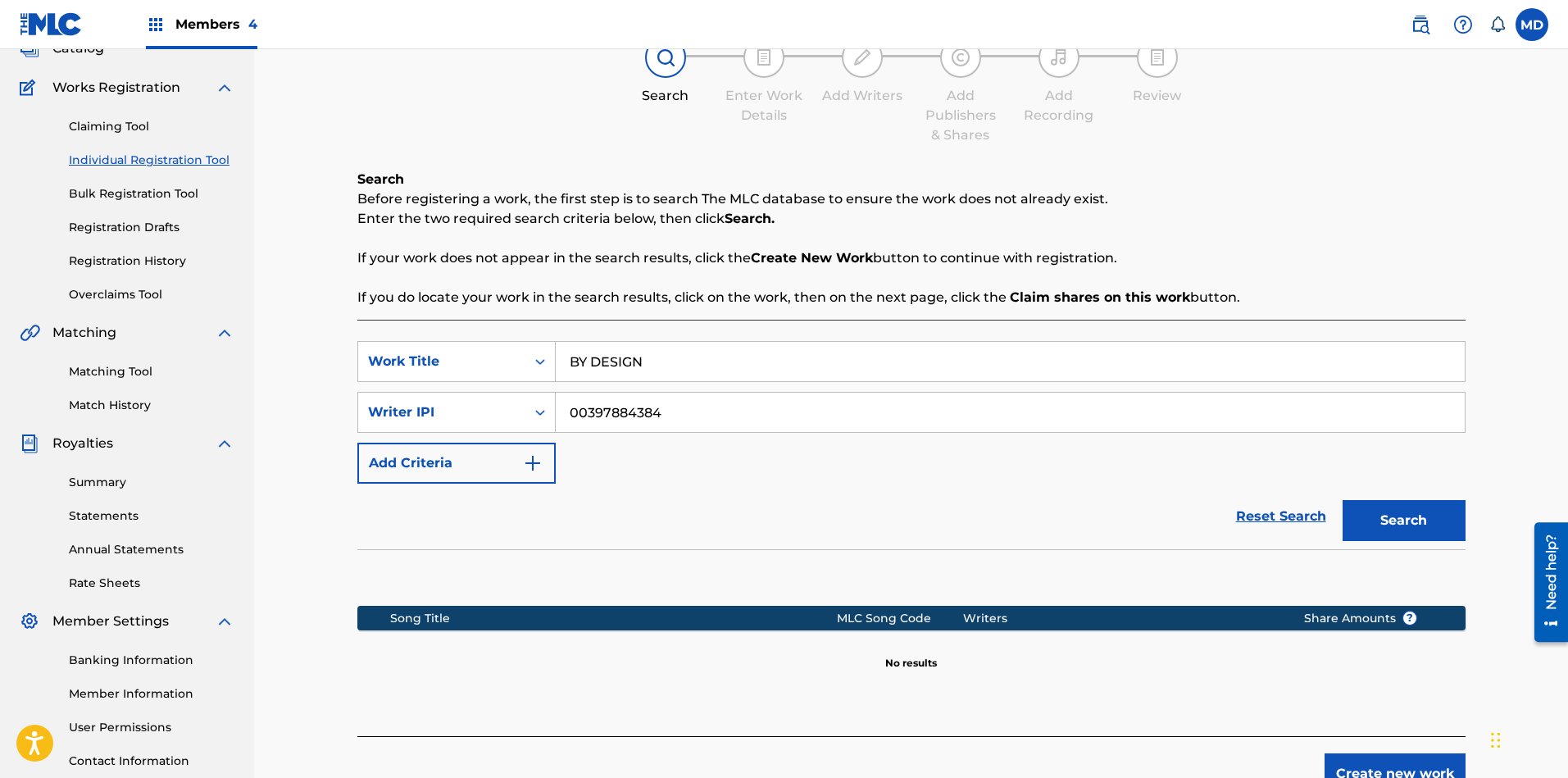
scroll to position [237, 0]
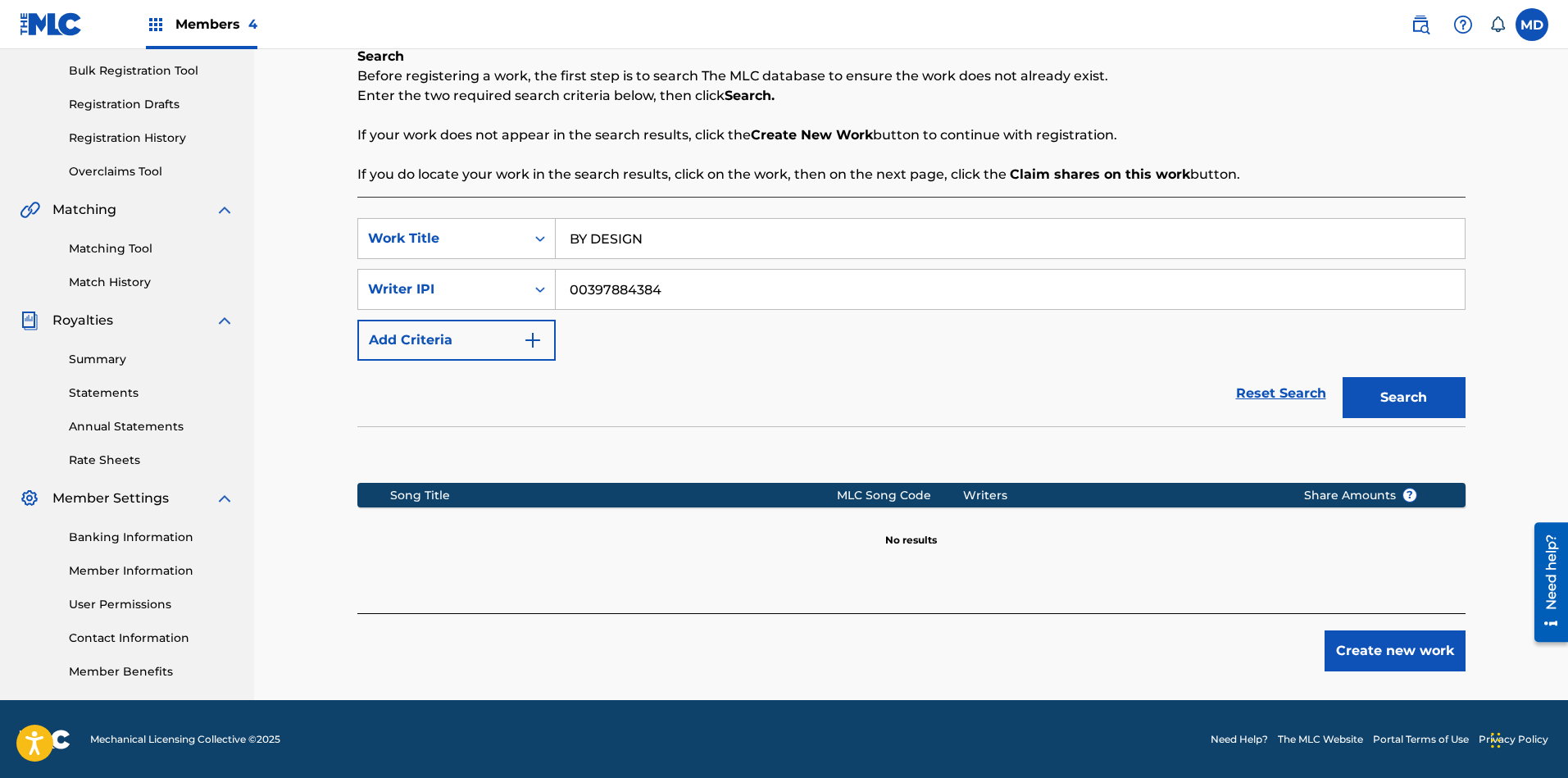
click at [1365, 651] on button "Create new work" at bounding box center [1394, 651] width 141 height 41
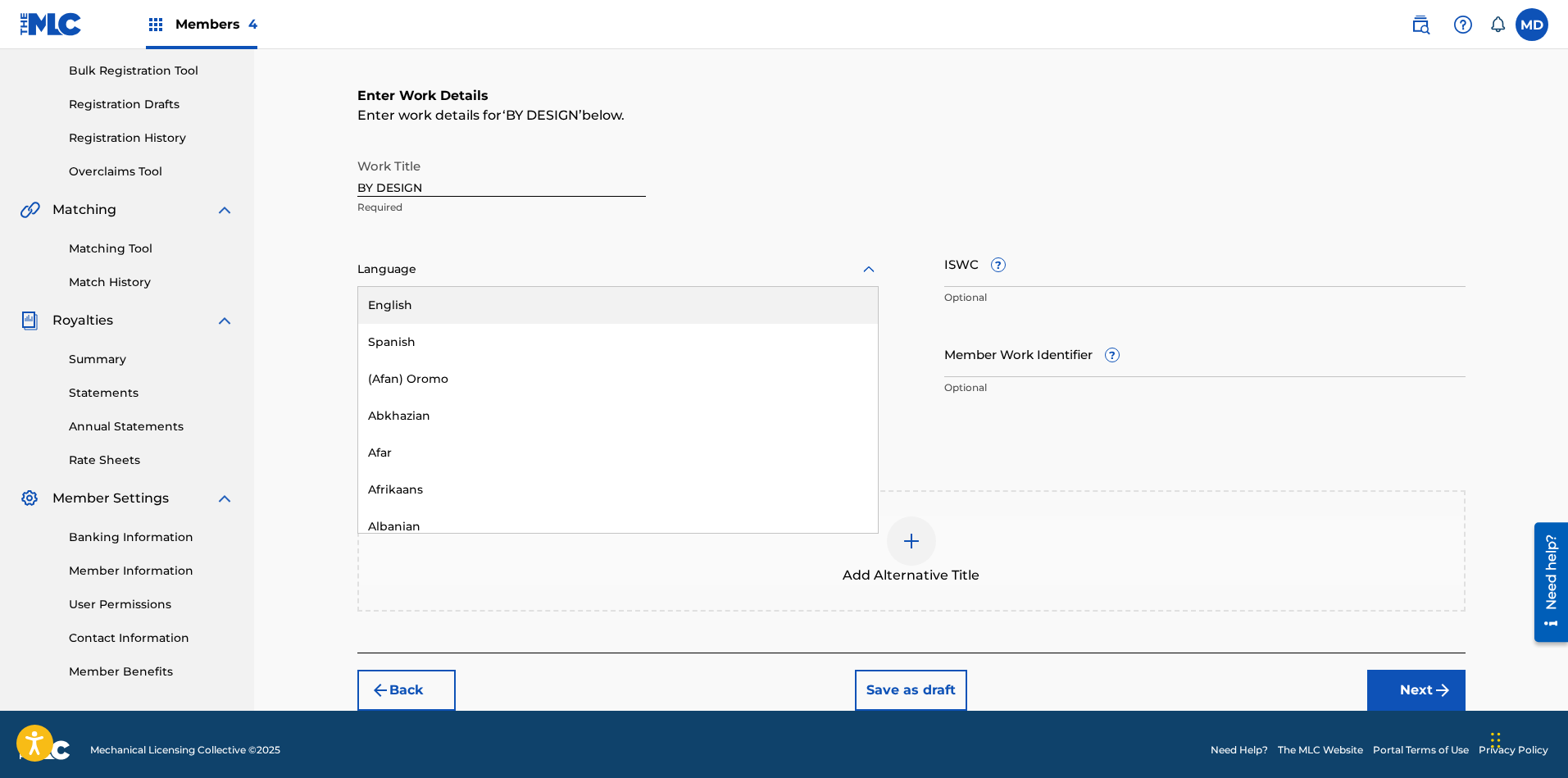
click at [475, 263] on div at bounding box center [618, 269] width 522 height 20
click at [481, 307] on div "English" at bounding box center [618, 305] width 520 height 37
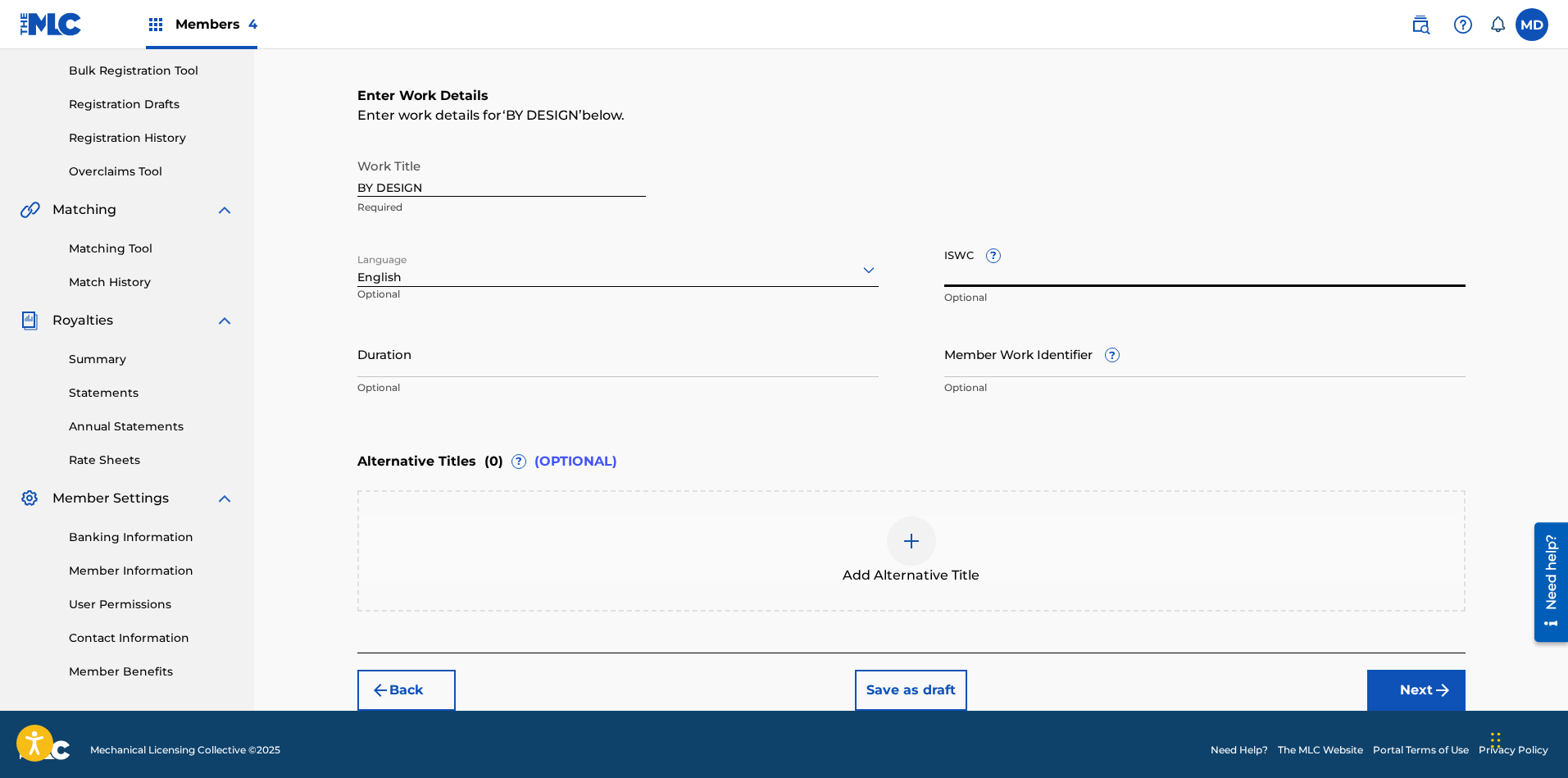
click at [1090, 282] on input "ISWC ?" at bounding box center [1205, 263] width 522 height 47
paste input "T-322.432.971-5"
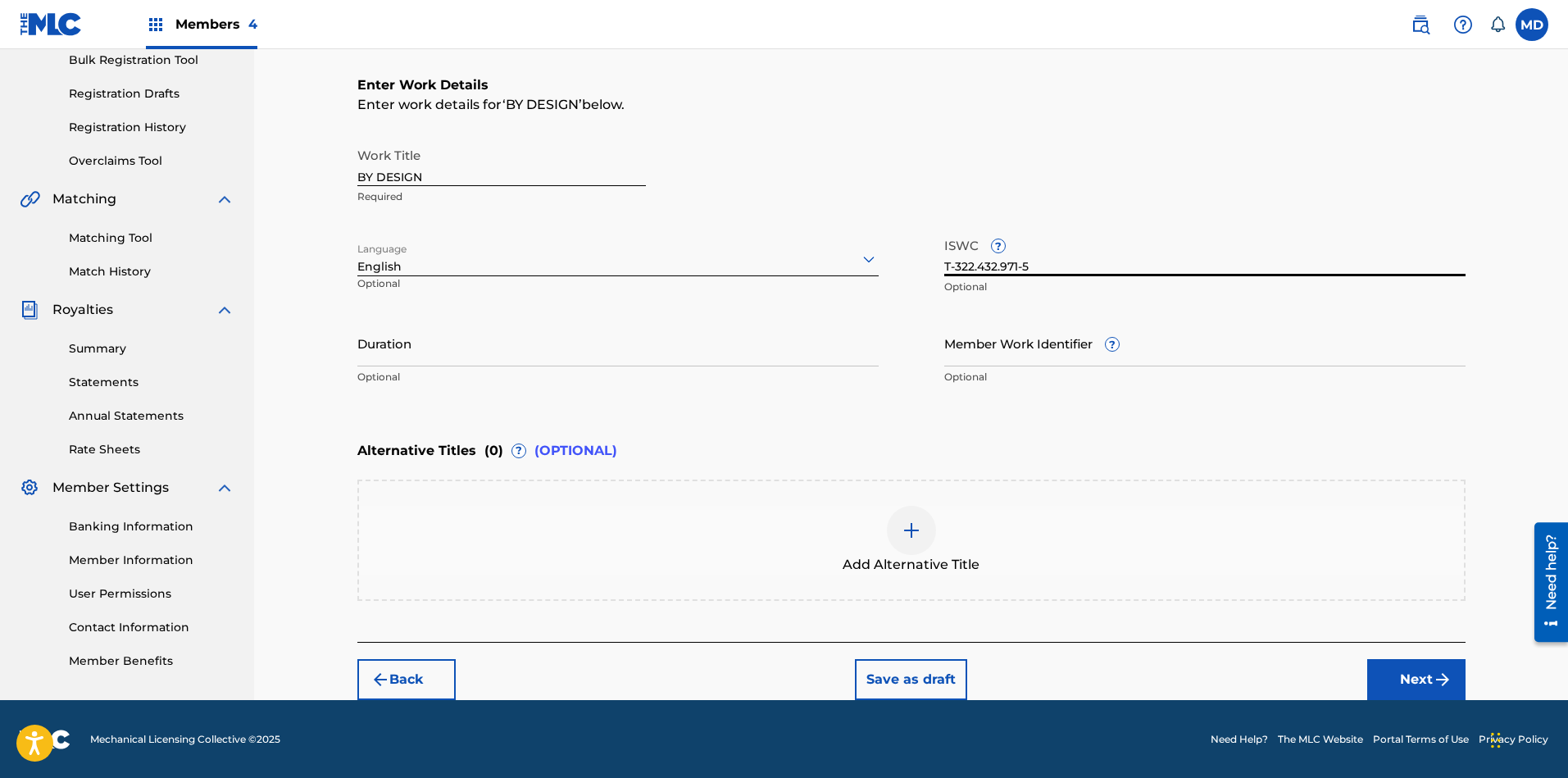
type input "T-322.432.971-5"
click at [1414, 673] on button "Next" at bounding box center [1415, 679] width 98 height 41
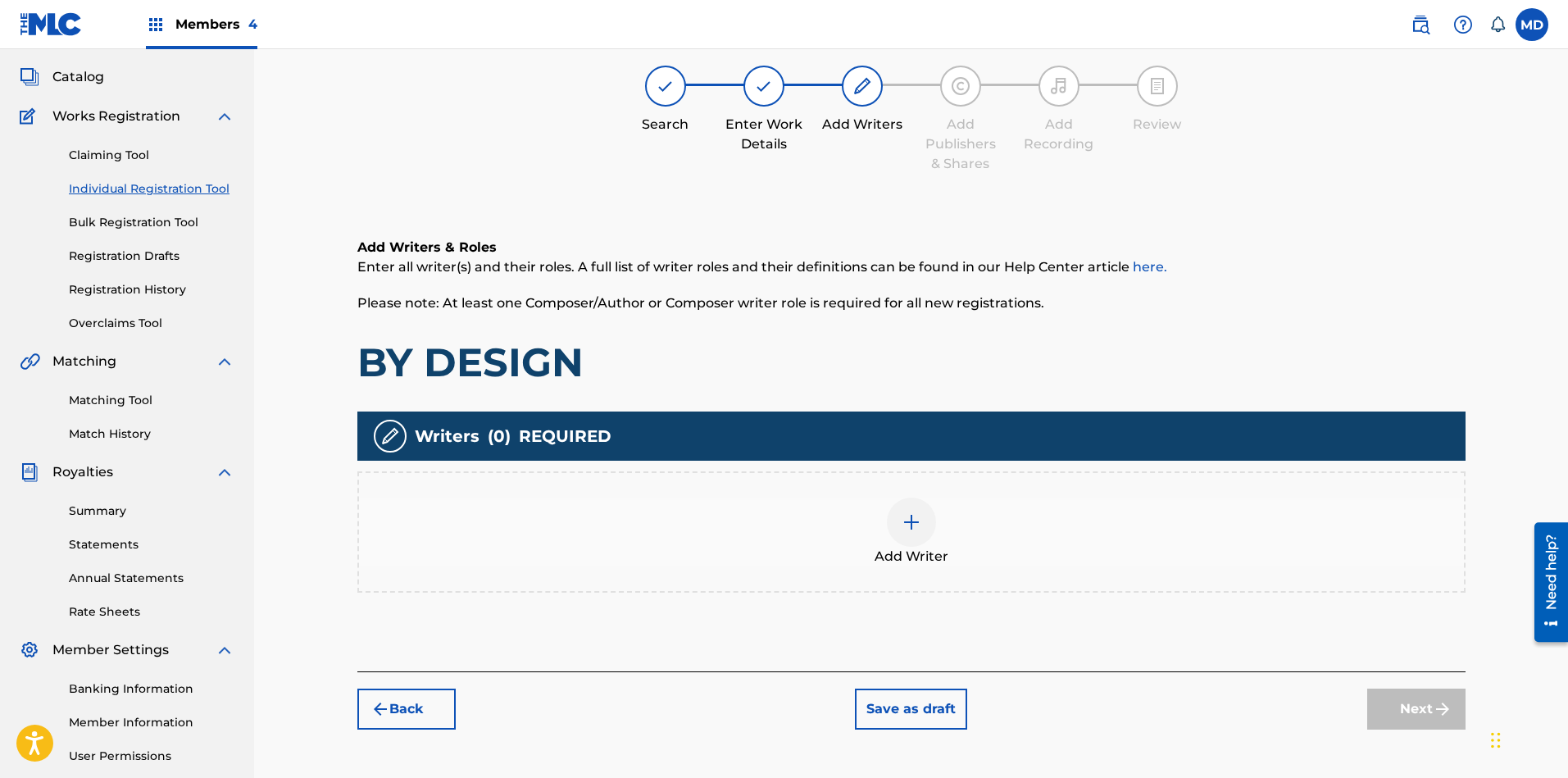
scroll to position [74, 0]
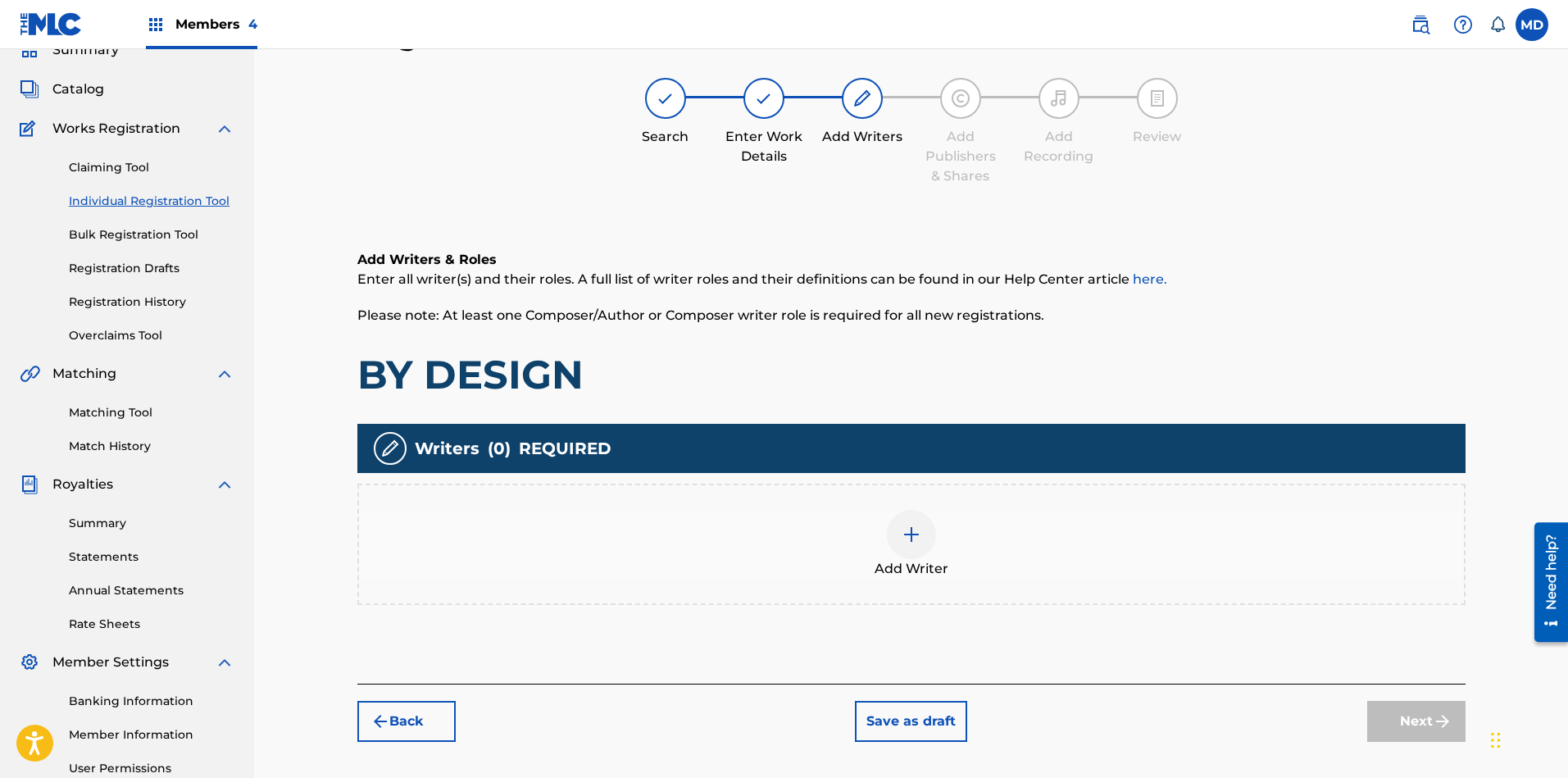
click at [913, 542] on img at bounding box center [911, 534] width 19 height 19
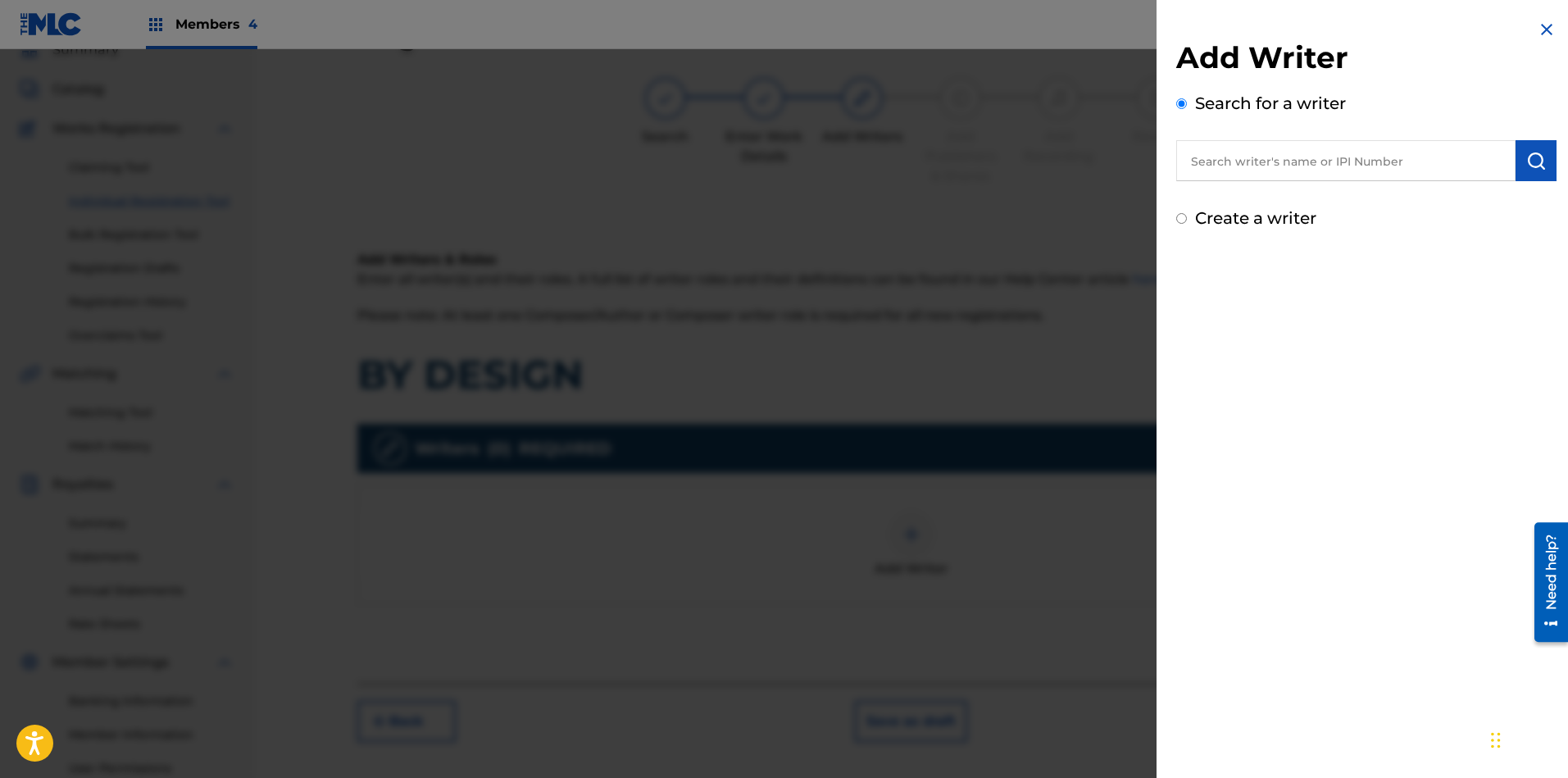
click at [1397, 160] on input "text" at bounding box center [1346, 160] width 340 height 41
paste input "00397884384"
type input "00397884384"
click at [1526, 164] on img "submit" at bounding box center [1535, 160] width 19 height 19
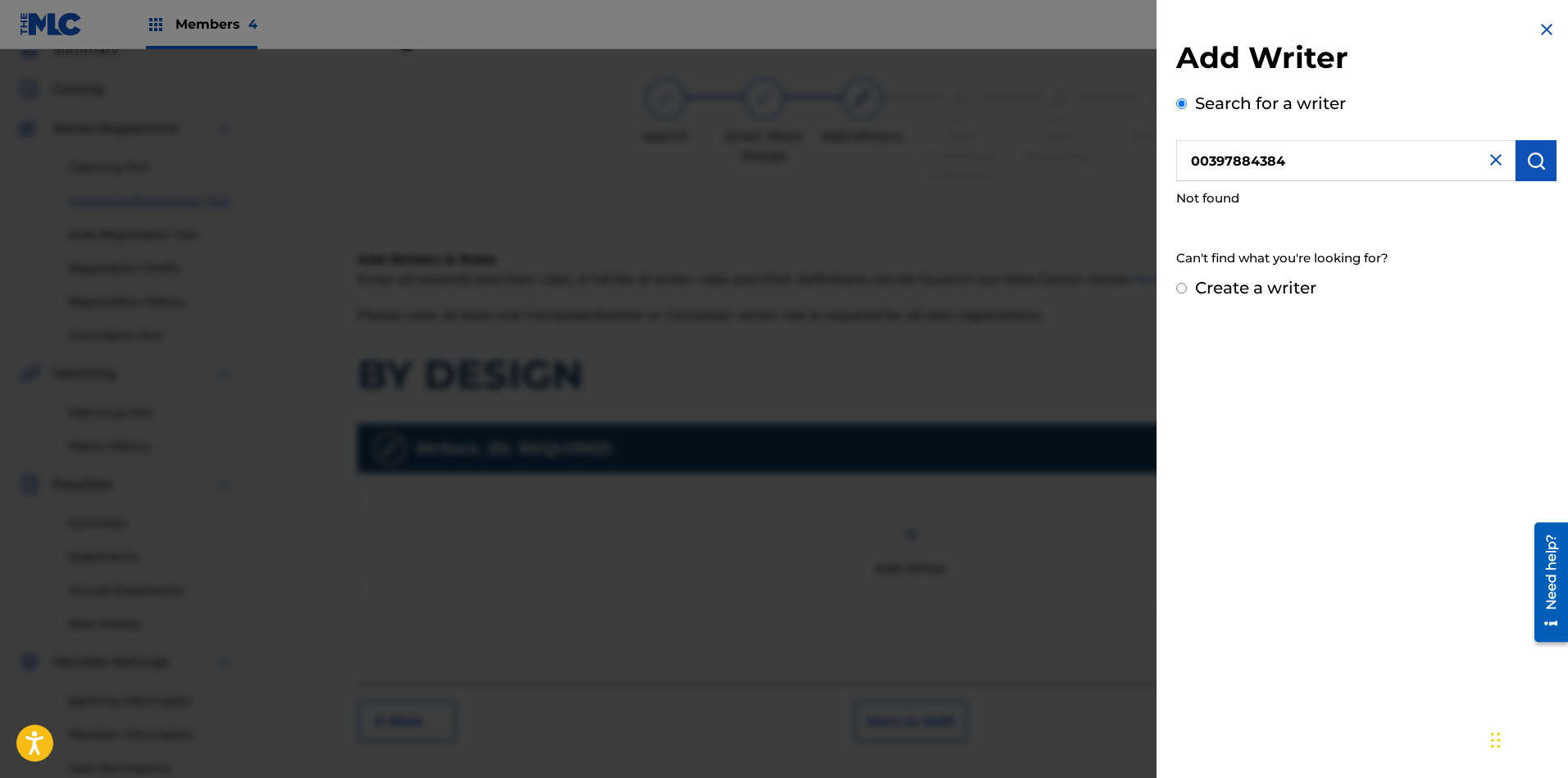
click at [1181, 288] on input "Create a writer" at bounding box center [1181, 288] width 11 height 11
radio input "false"
radio input "true"
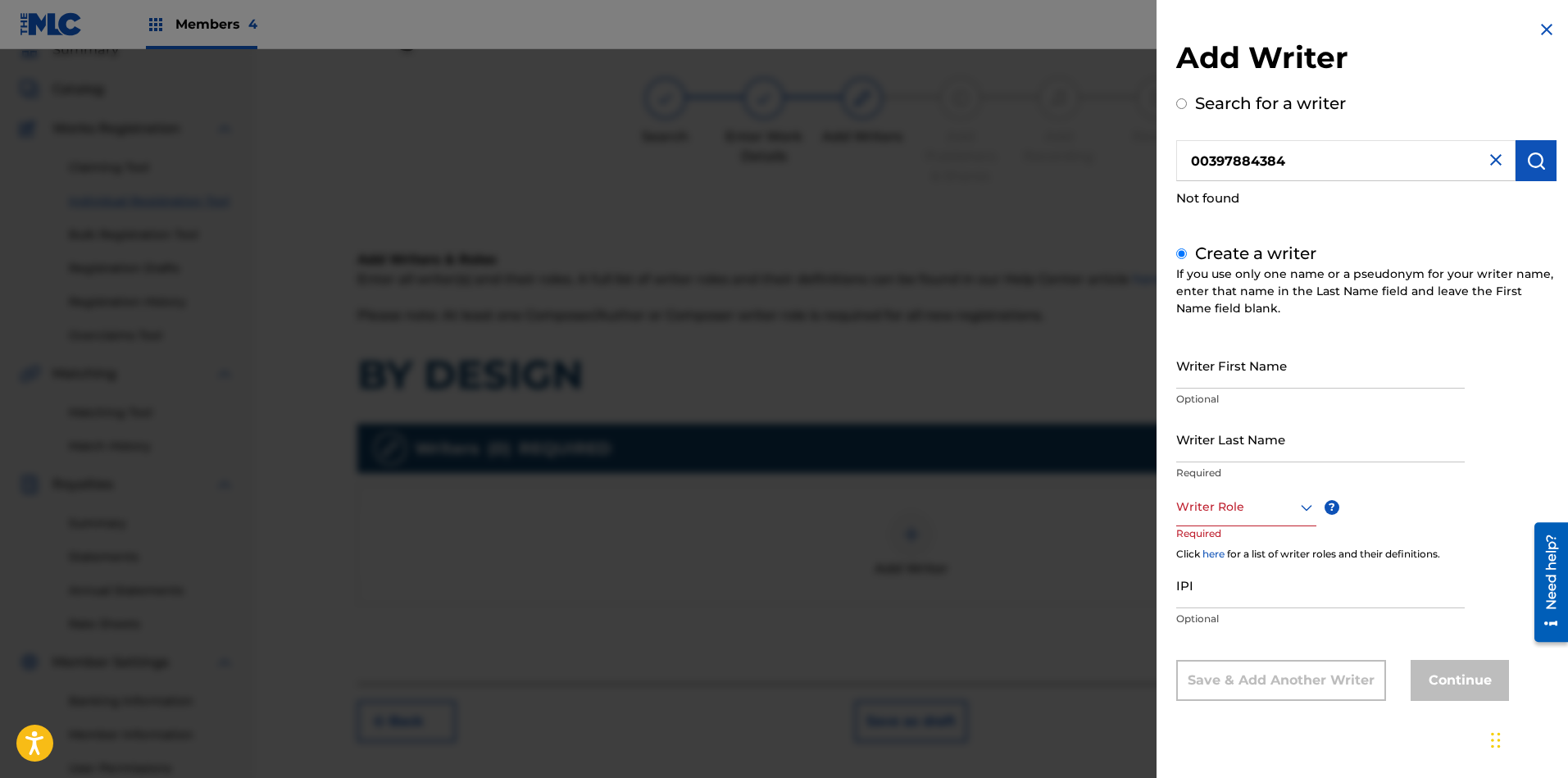
click at [1249, 592] on input "IPI" at bounding box center [1321, 584] width 288 height 47
paste input "00397884384"
type input "00397884384"
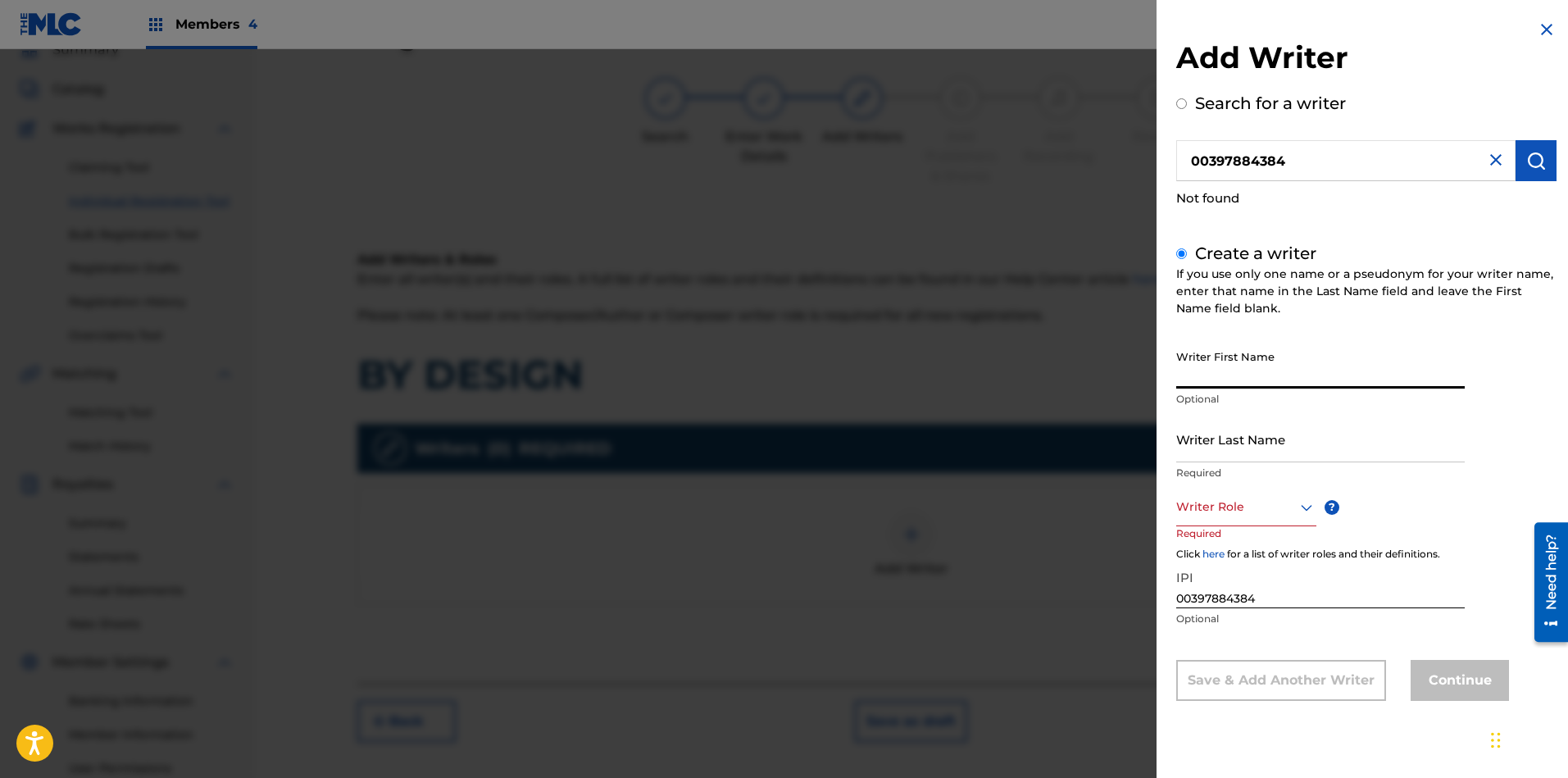
click at [1226, 371] on input "Writer First Name" at bounding box center [1321, 366] width 288 height 47
paste input "PICARD JOE"
type input "PICARD JOE"
click at [1275, 440] on input "Writer Last Name" at bounding box center [1321, 439] width 288 height 47
paste input "PICARD JOE"
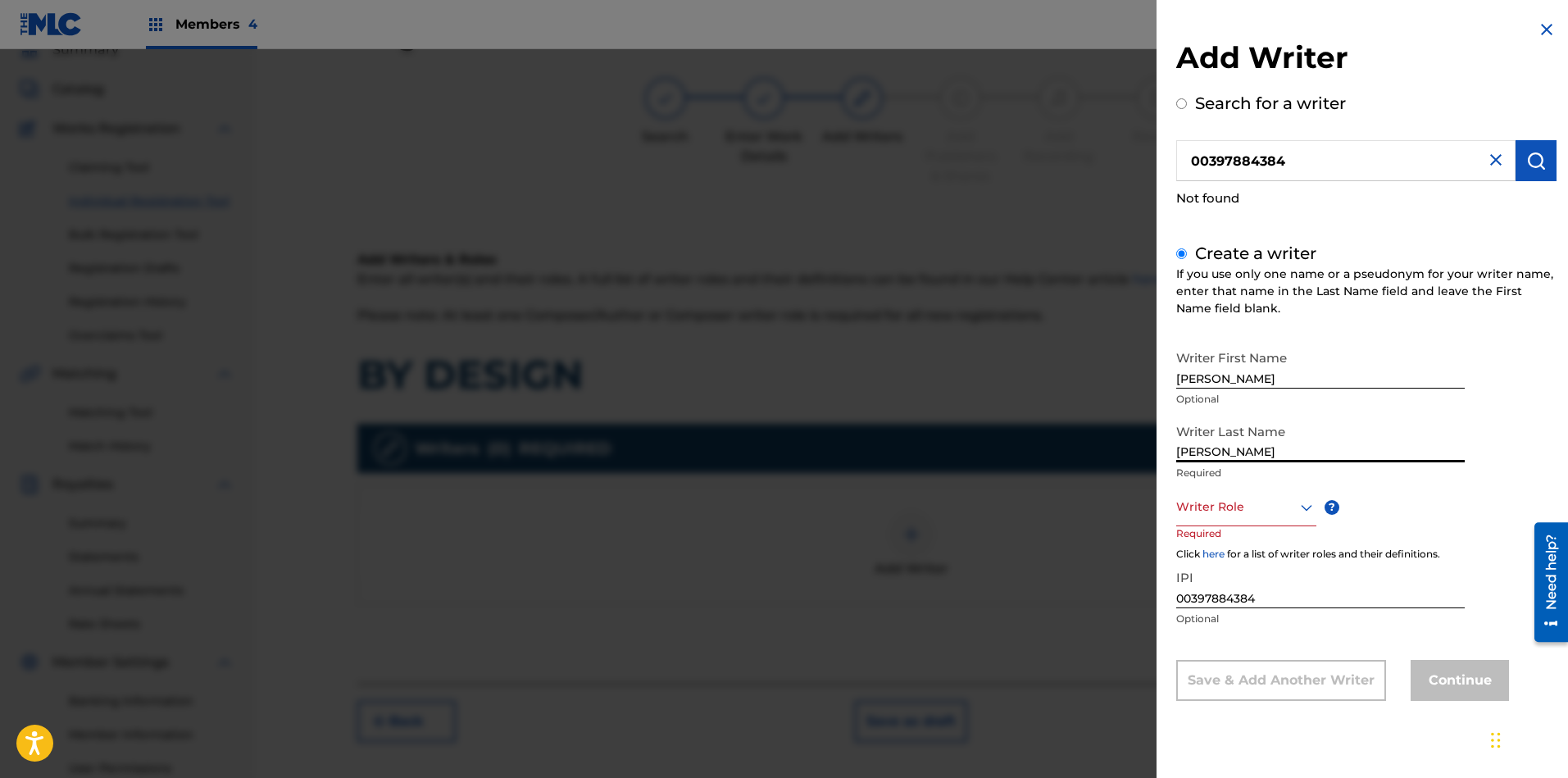
type input "PICARD JOE"
click at [1229, 386] on input "PICARD JOE" at bounding box center [1321, 366] width 288 height 47
click at [1228, 380] on input "PICARD JOE" at bounding box center [1321, 366] width 288 height 47
type input "JOE"
click at [1269, 449] on input "PICARD JOE" at bounding box center [1321, 439] width 288 height 47
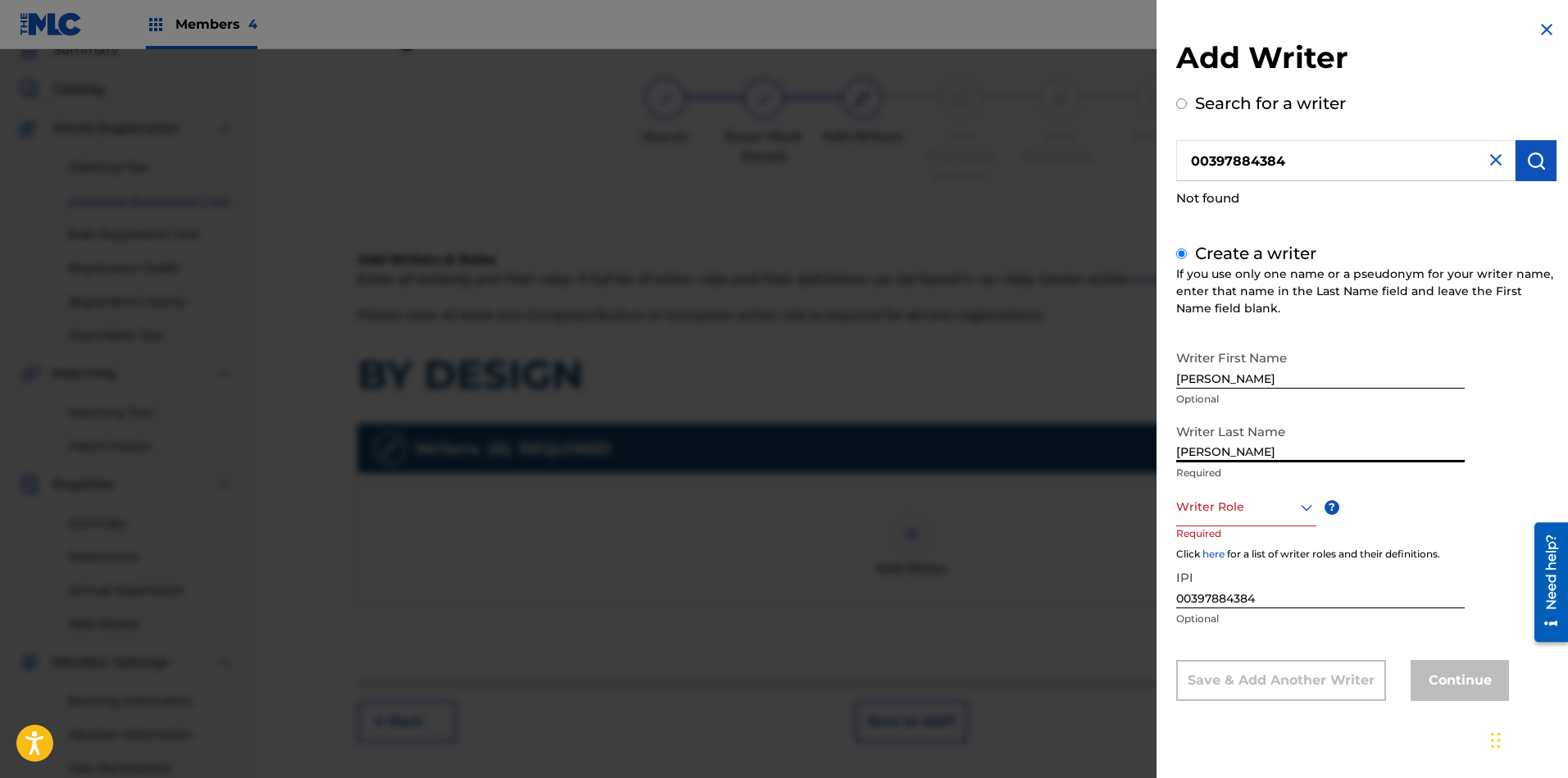
type input "PICARD"
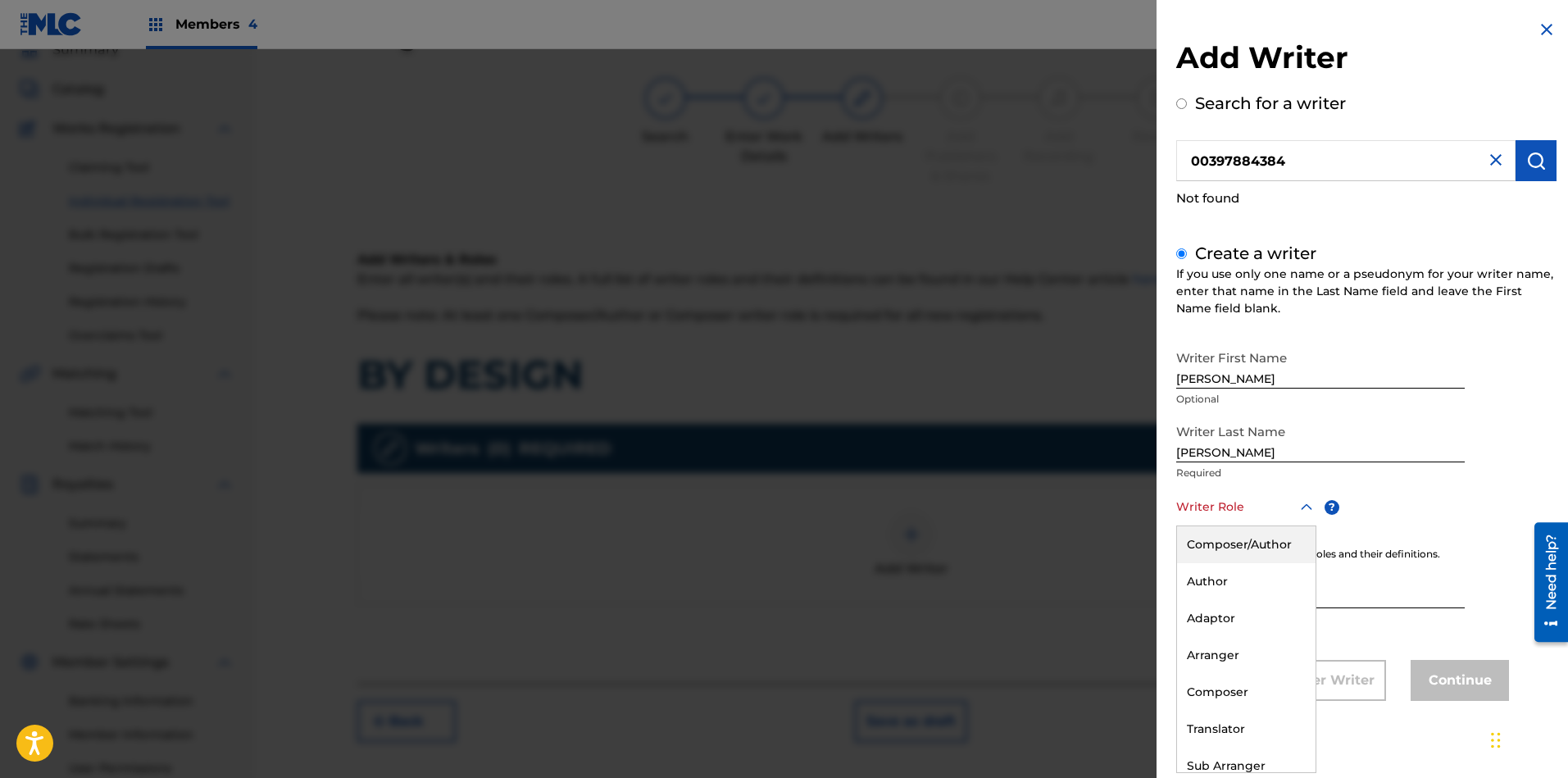
click at [1248, 514] on div at bounding box center [1246, 506] width 140 height 20
click at [1222, 554] on div "Composer/Author" at bounding box center [1246, 544] width 138 height 37
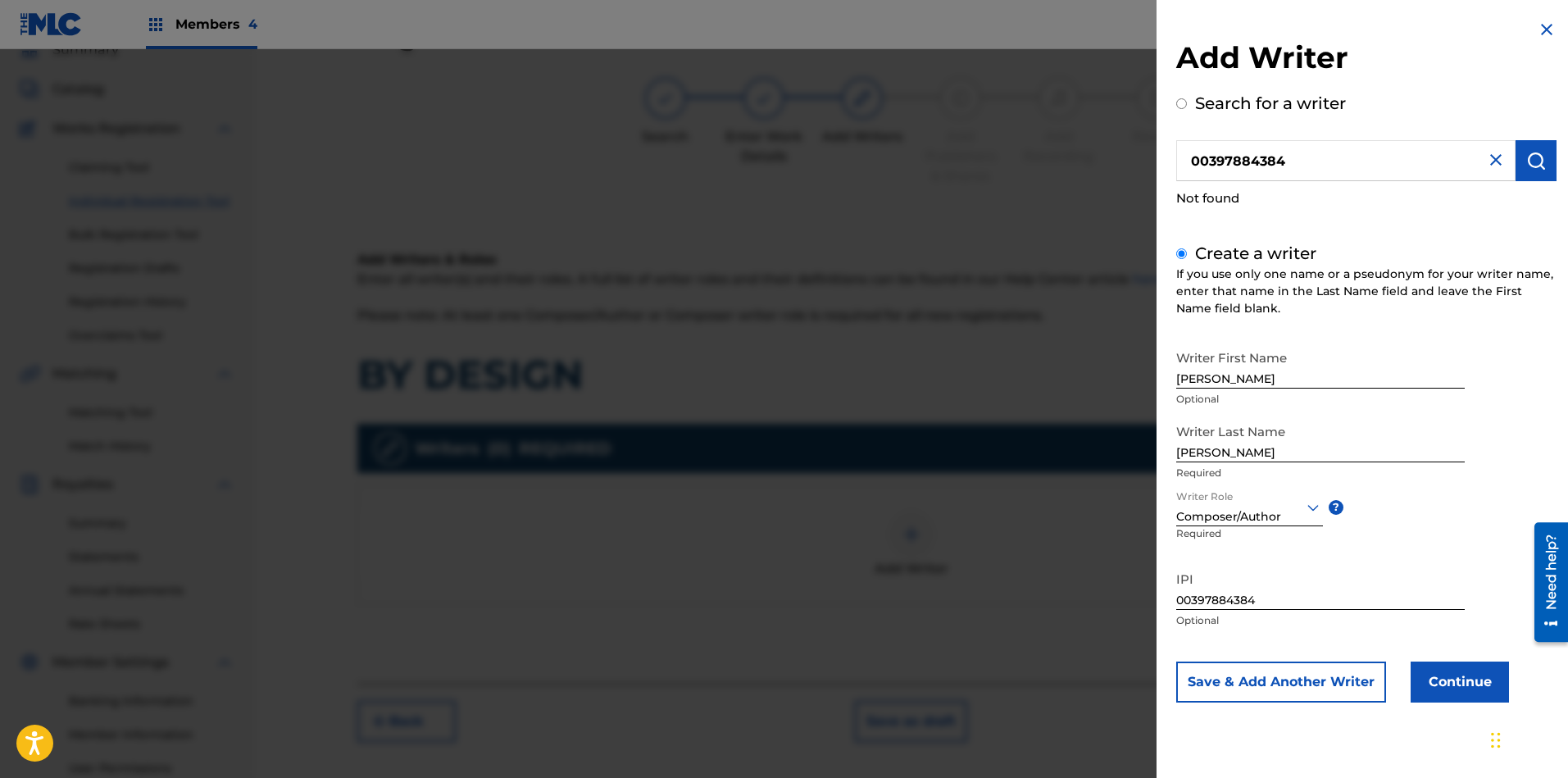
click at [1449, 689] on button "Continue" at bounding box center [1459, 682] width 98 height 41
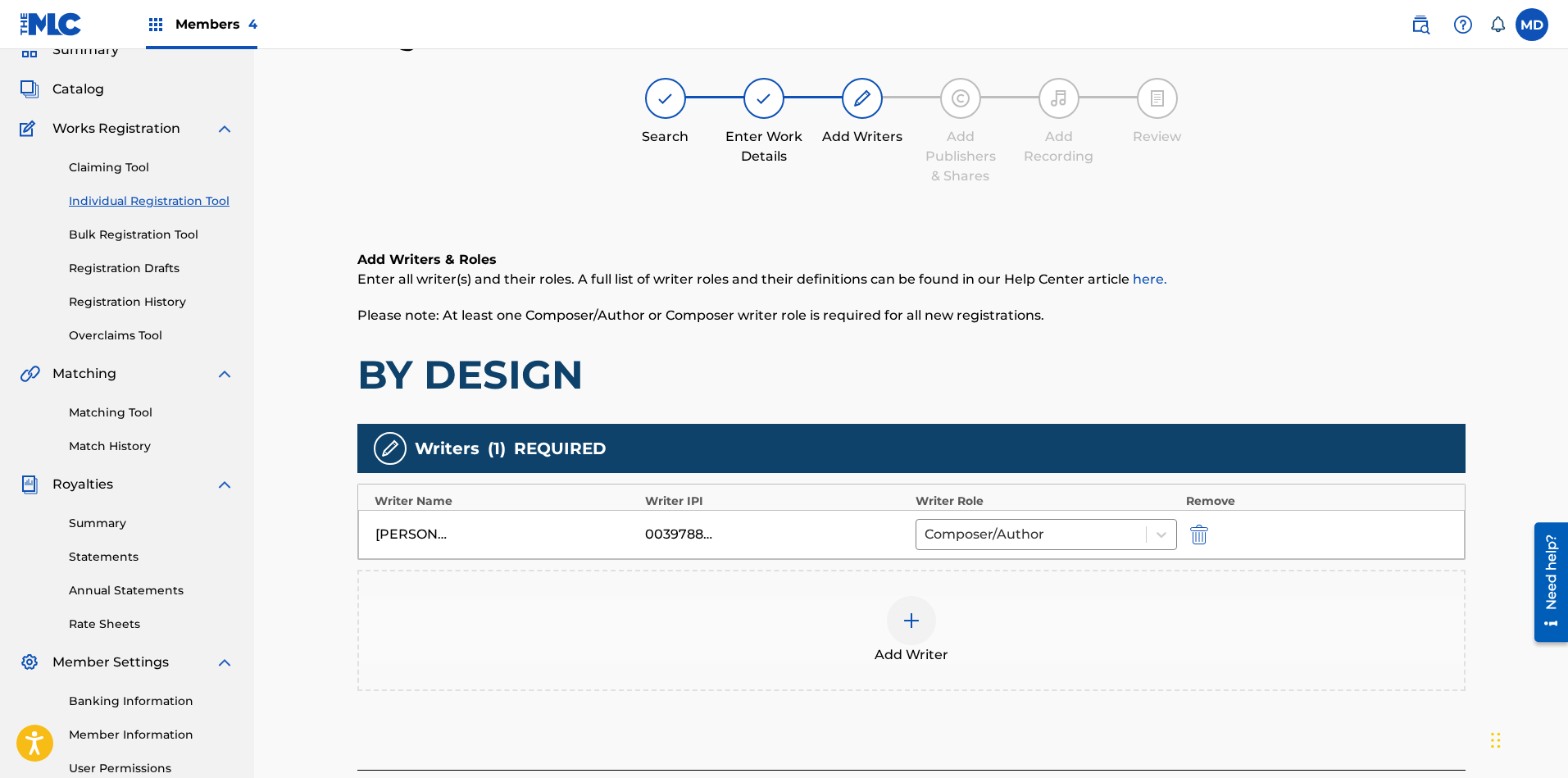
click at [915, 619] on img at bounding box center [911, 620] width 19 height 19
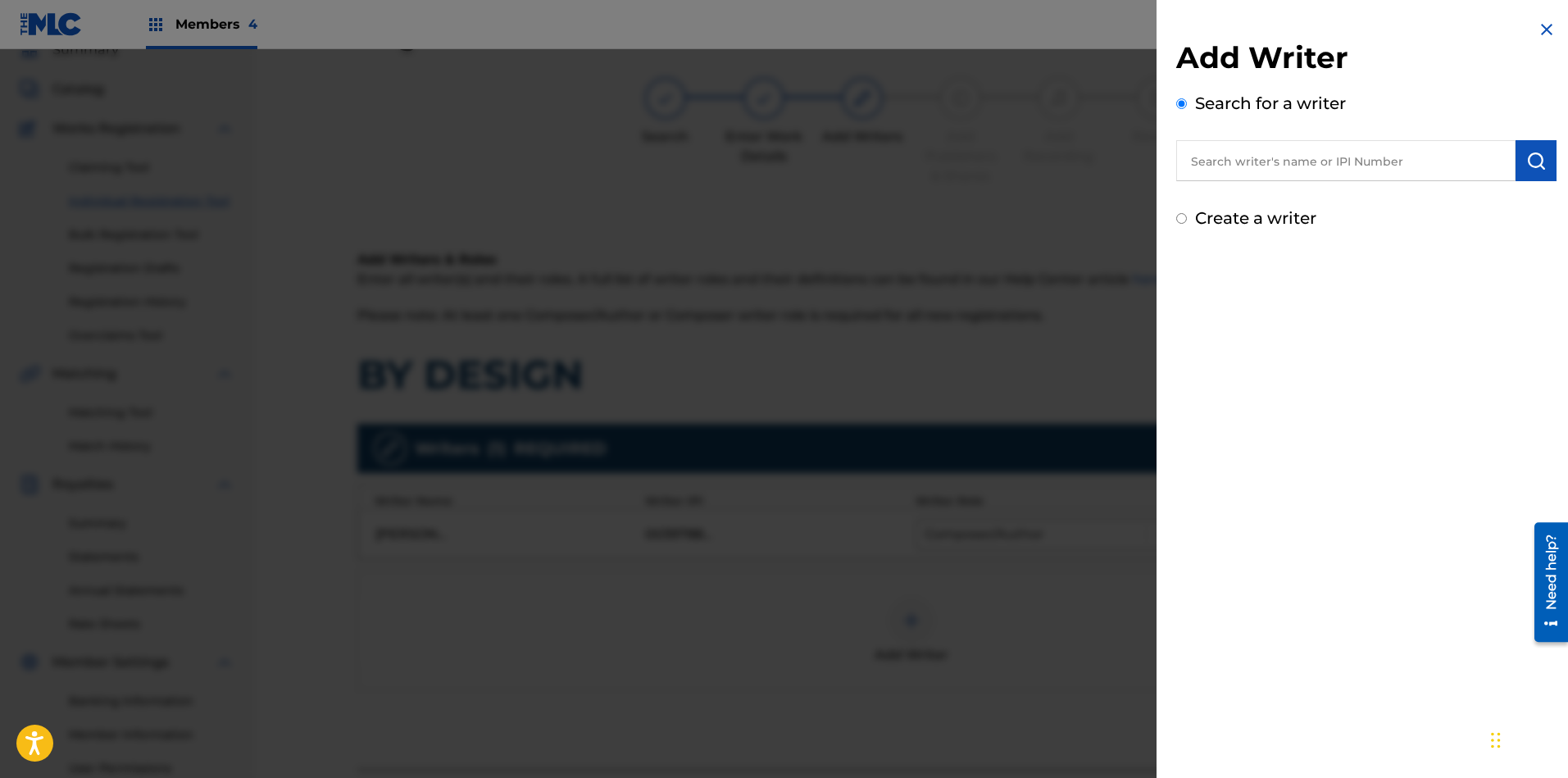
click at [1358, 162] on input "text" at bounding box center [1346, 160] width 340 height 41
paste input "01104668083"
type input "01104668083"
click at [1526, 153] on img "submit" at bounding box center [1535, 160] width 19 height 19
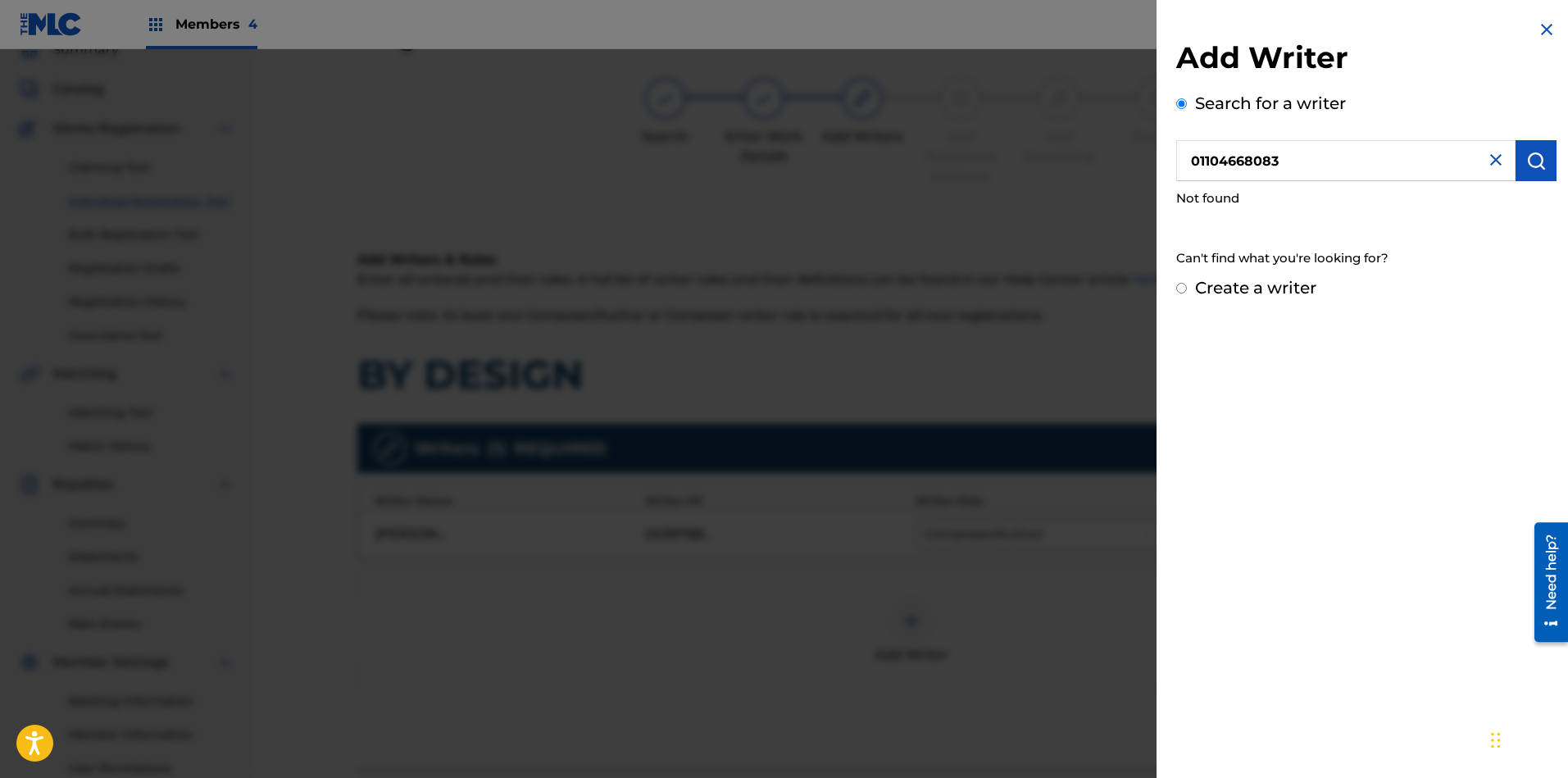
click at [1179, 291] on input "Create a writer" at bounding box center [1181, 288] width 11 height 11
radio input "false"
radio input "true"
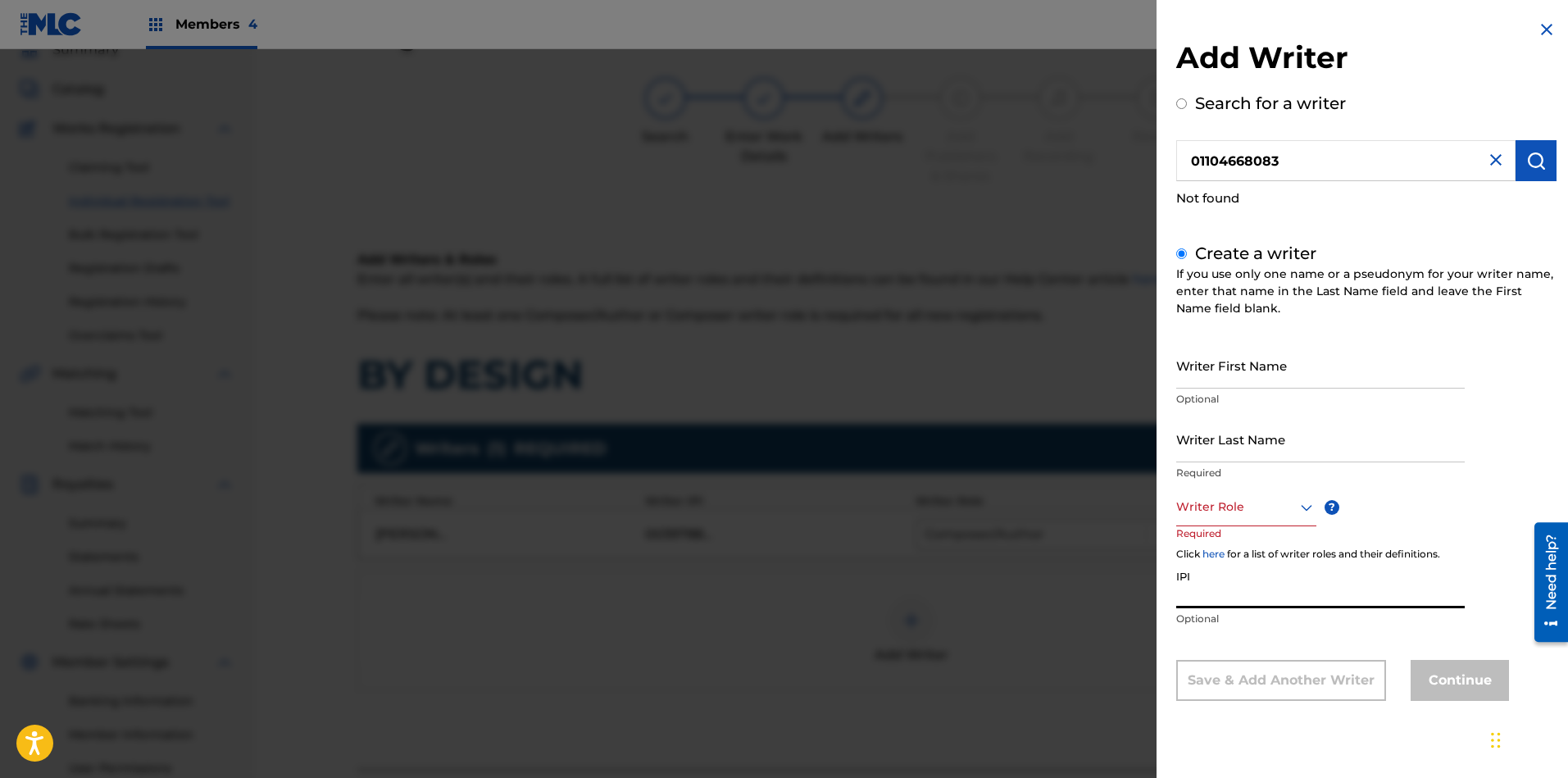
click at [1259, 590] on input "IPI" at bounding box center [1321, 584] width 288 height 47
paste input "01104668083"
type input "01104668083"
click at [1236, 376] on input "Writer First Name" at bounding box center [1321, 366] width 288 height 47
paste input "DIGGS UNDERSTANDING"
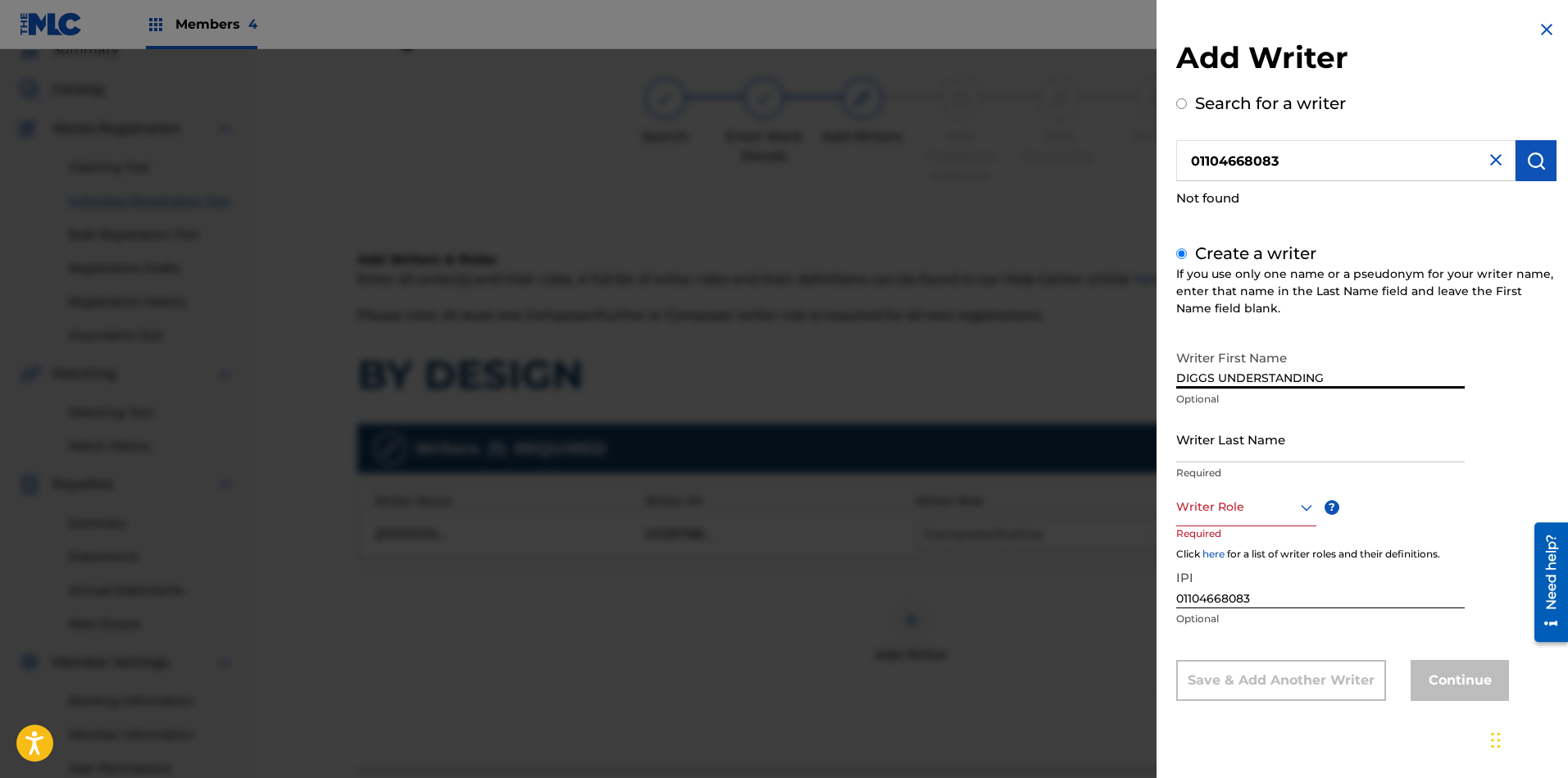
type input "DIGGS UNDERSTANDING"
click at [1264, 433] on input "Writer Last Name" at bounding box center [1321, 439] width 288 height 47
paste input "DIGGS UNDERSTANDING"
type input "DIGGS UNDERSTANDING"
click at [1220, 380] on input "DIGGS UNDERSTANDING" at bounding box center [1321, 366] width 288 height 47
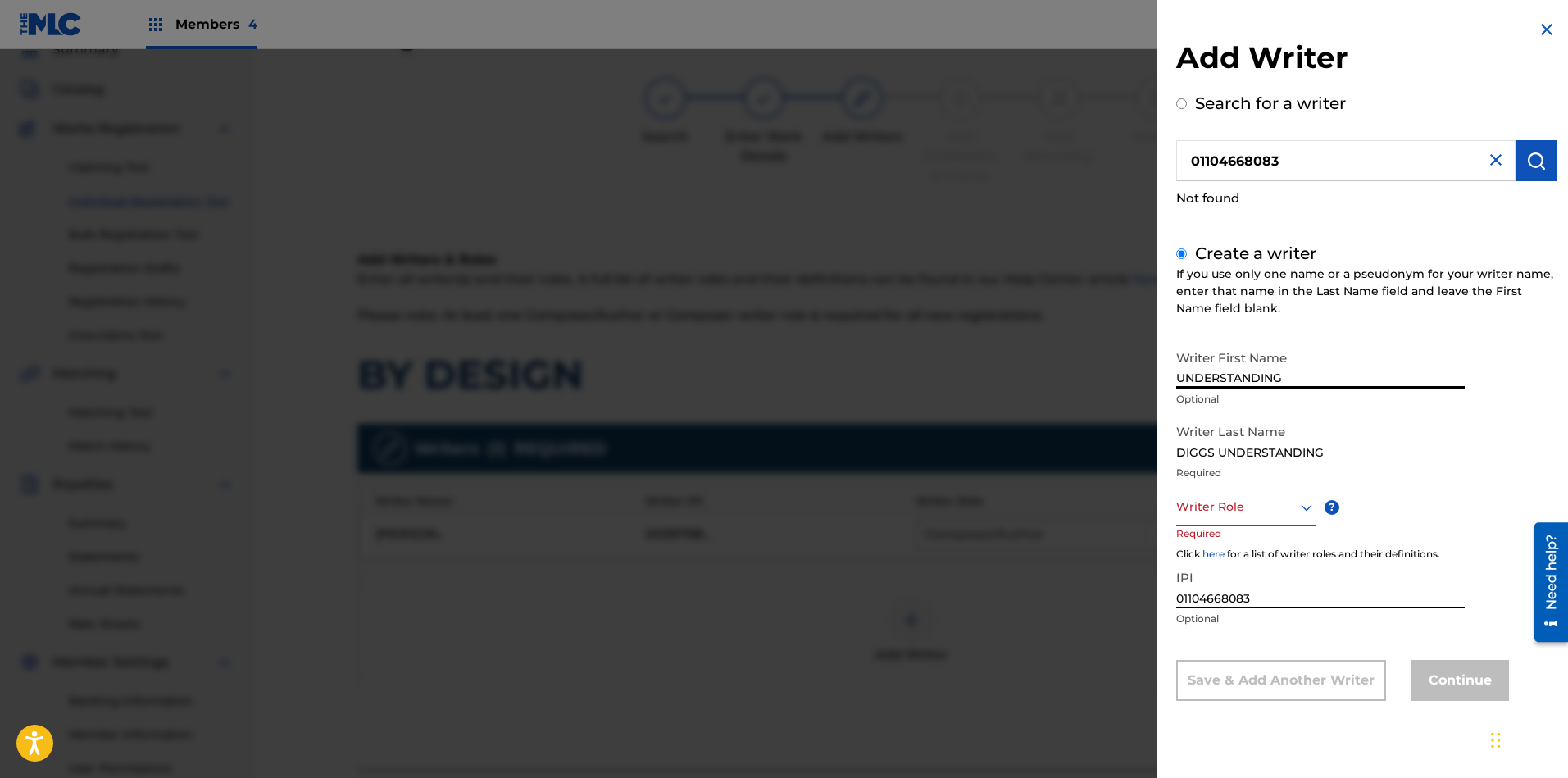
type input "UNDERSTANDING"
click at [1347, 460] on input "DIGGS UNDERSTANDING" at bounding box center [1321, 439] width 288 height 47
type input "DIGGS"
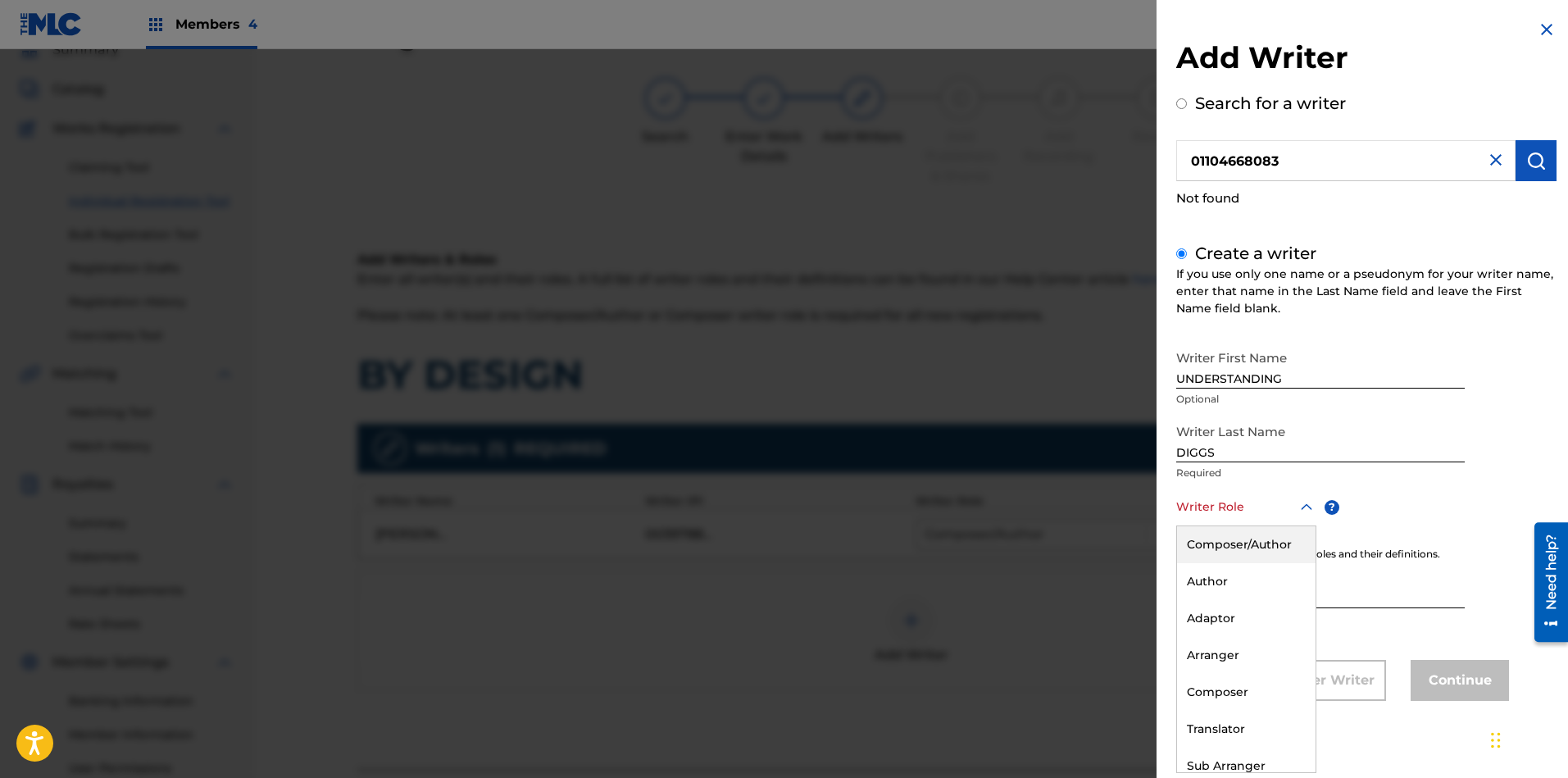
click at [1233, 506] on div at bounding box center [1246, 506] width 140 height 20
click at [1232, 547] on div "Composer/Author" at bounding box center [1246, 544] width 138 height 37
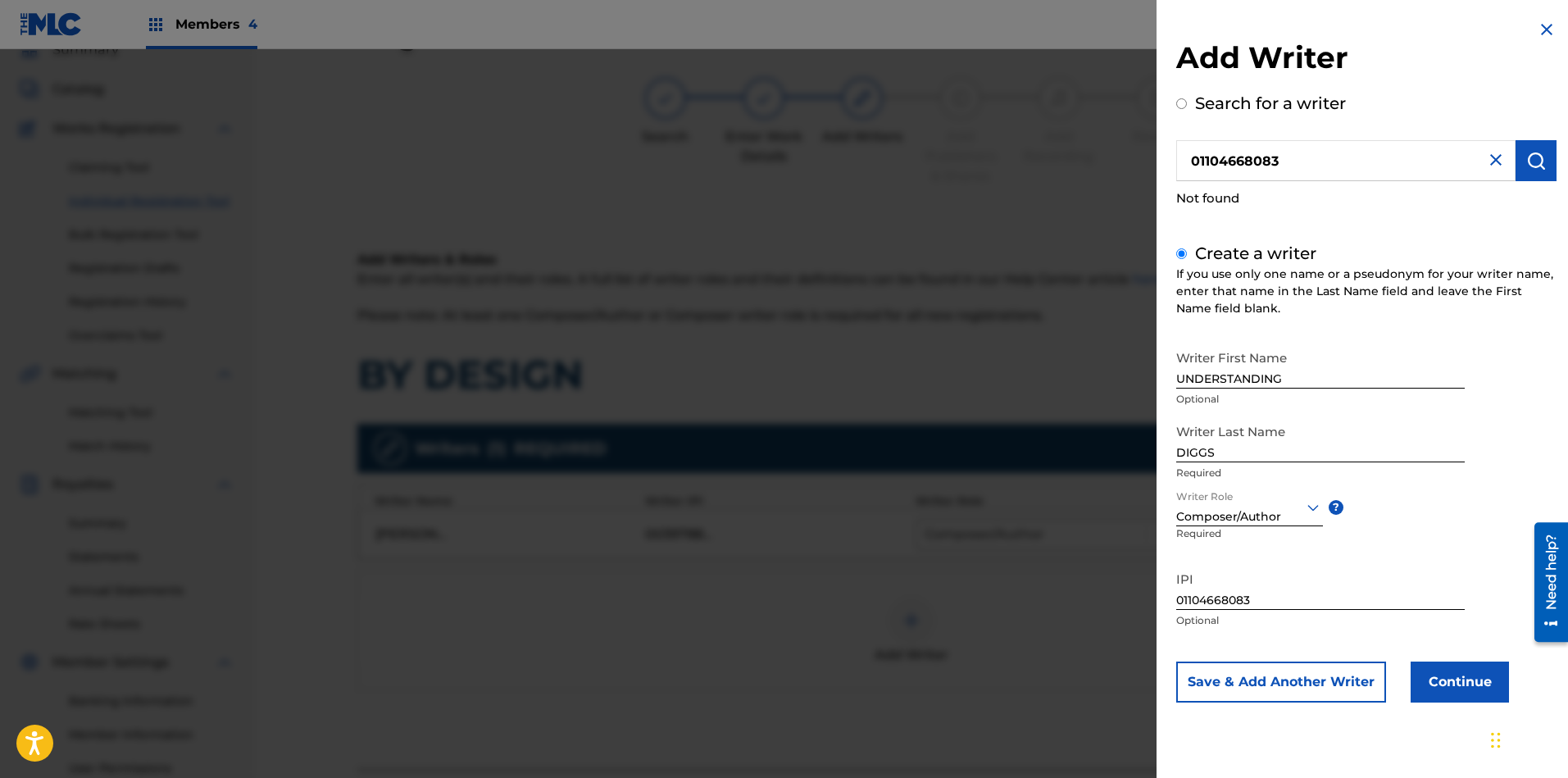
click at [1462, 674] on button "Continue" at bounding box center [1459, 682] width 98 height 41
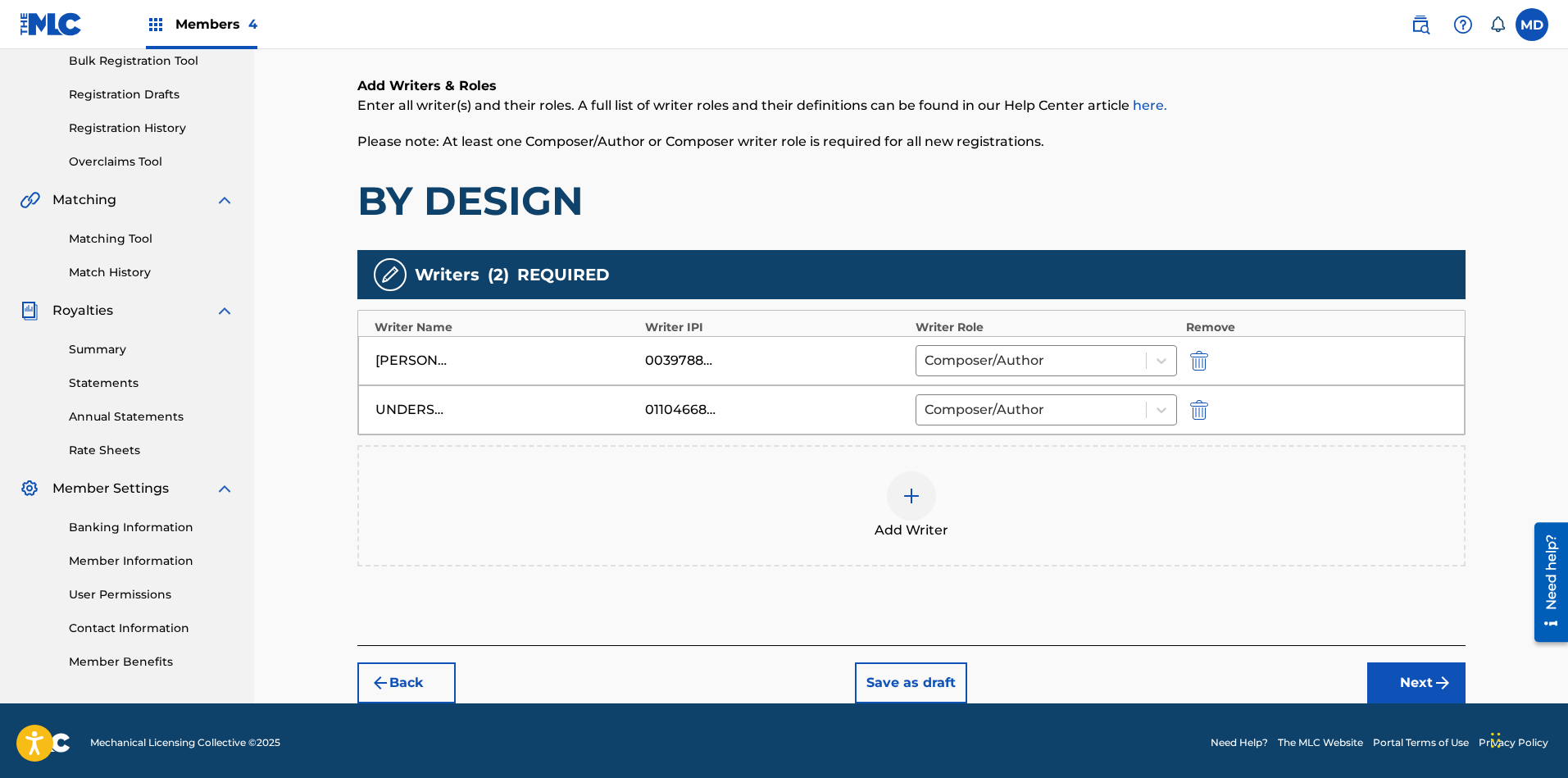
scroll to position [251, 0]
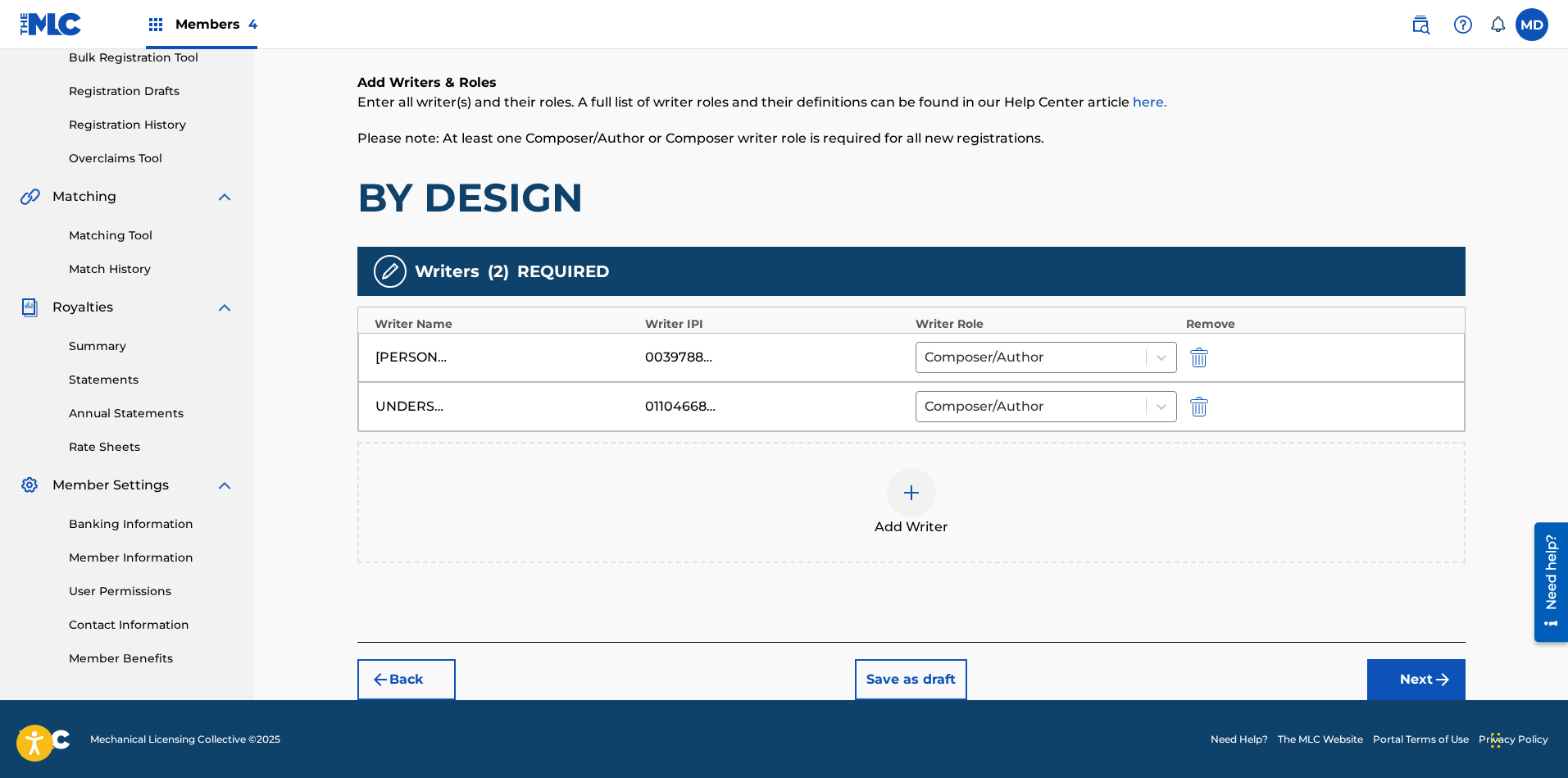
click at [1432, 677] on img "submit" at bounding box center [1441, 679] width 19 height 19
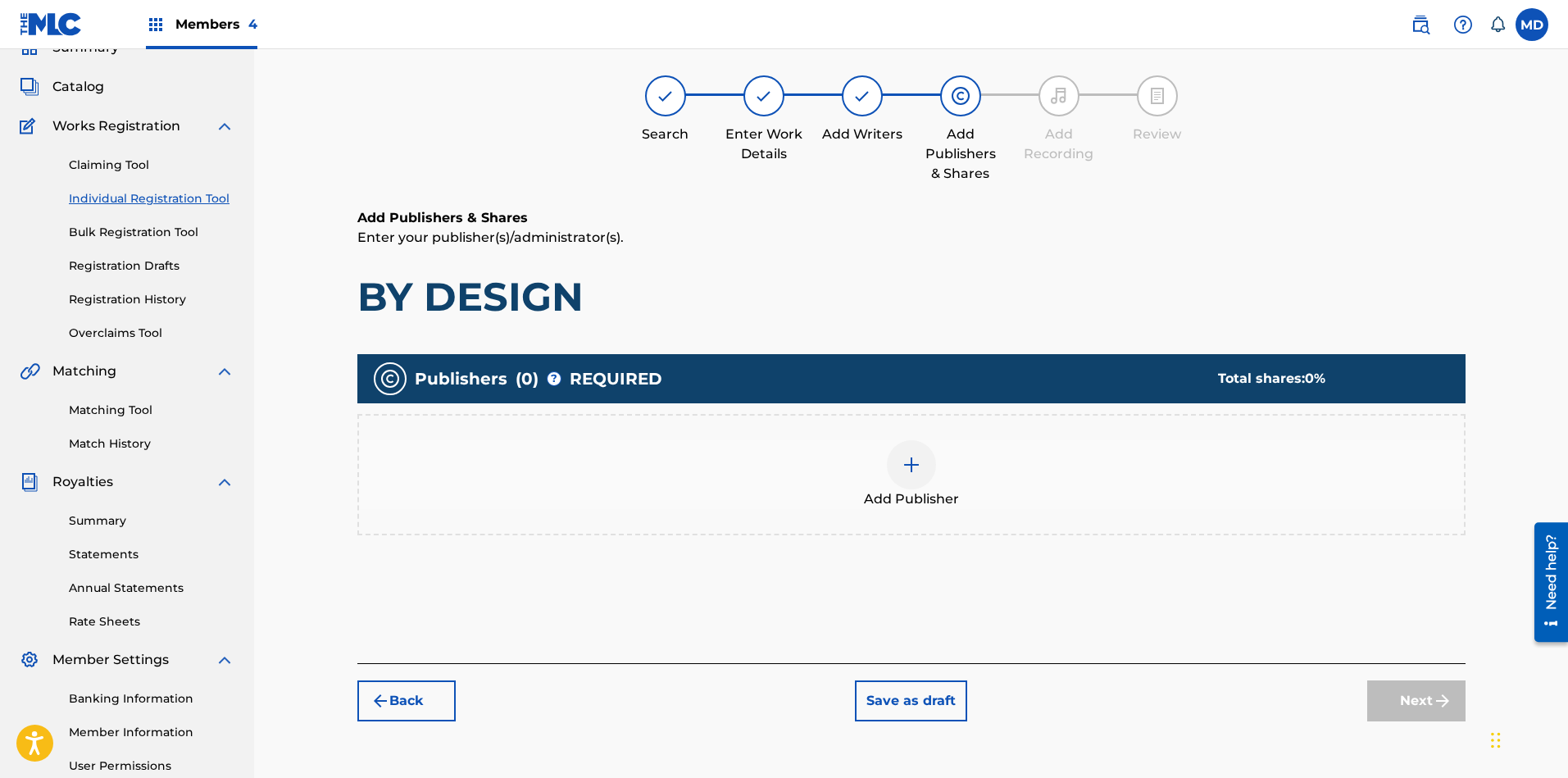
scroll to position [74, 0]
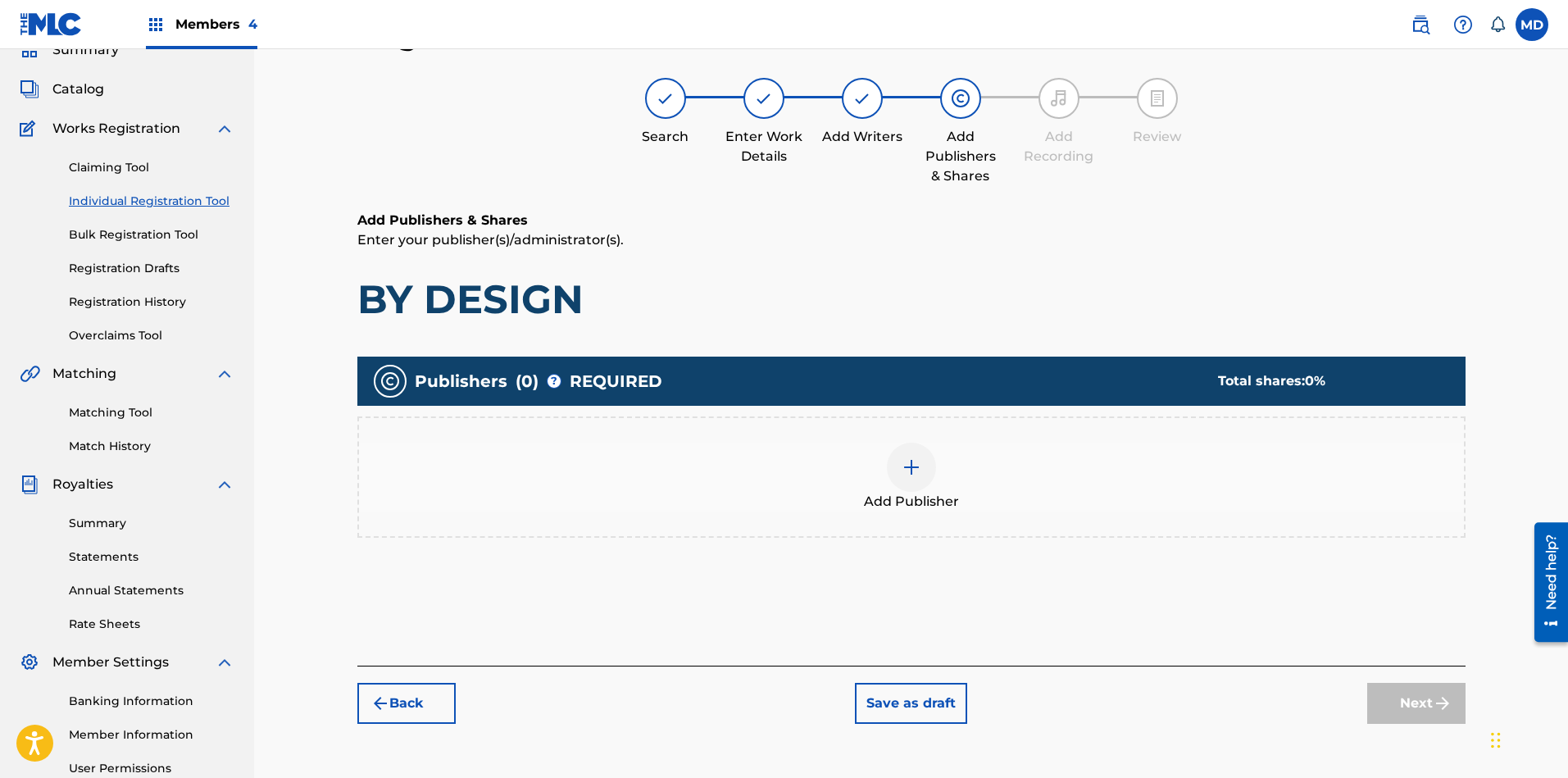
click at [917, 464] on img at bounding box center [911, 466] width 19 height 19
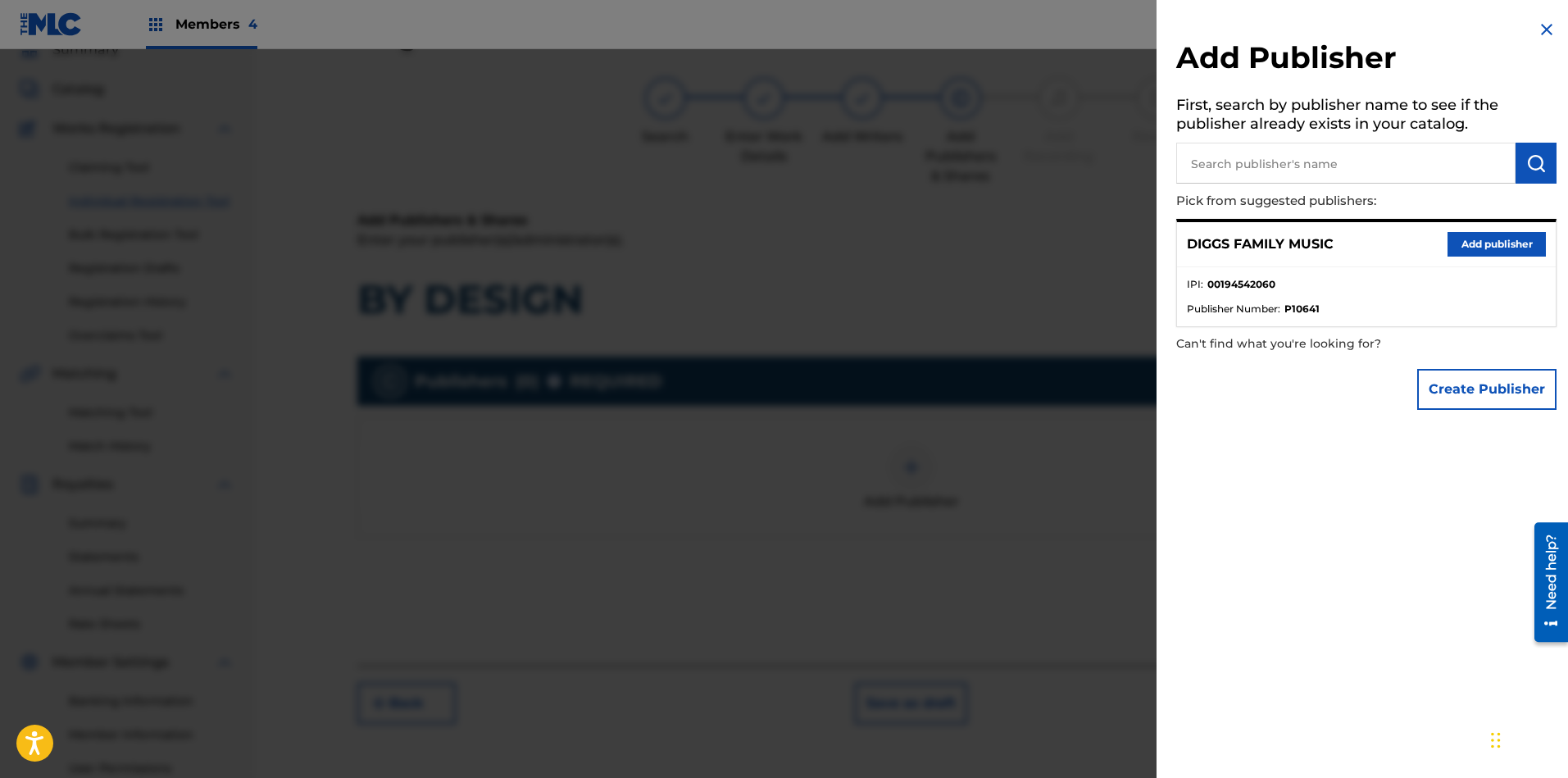
click at [1488, 239] on button "Add publisher" at bounding box center [1496, 244] width 98 height 24
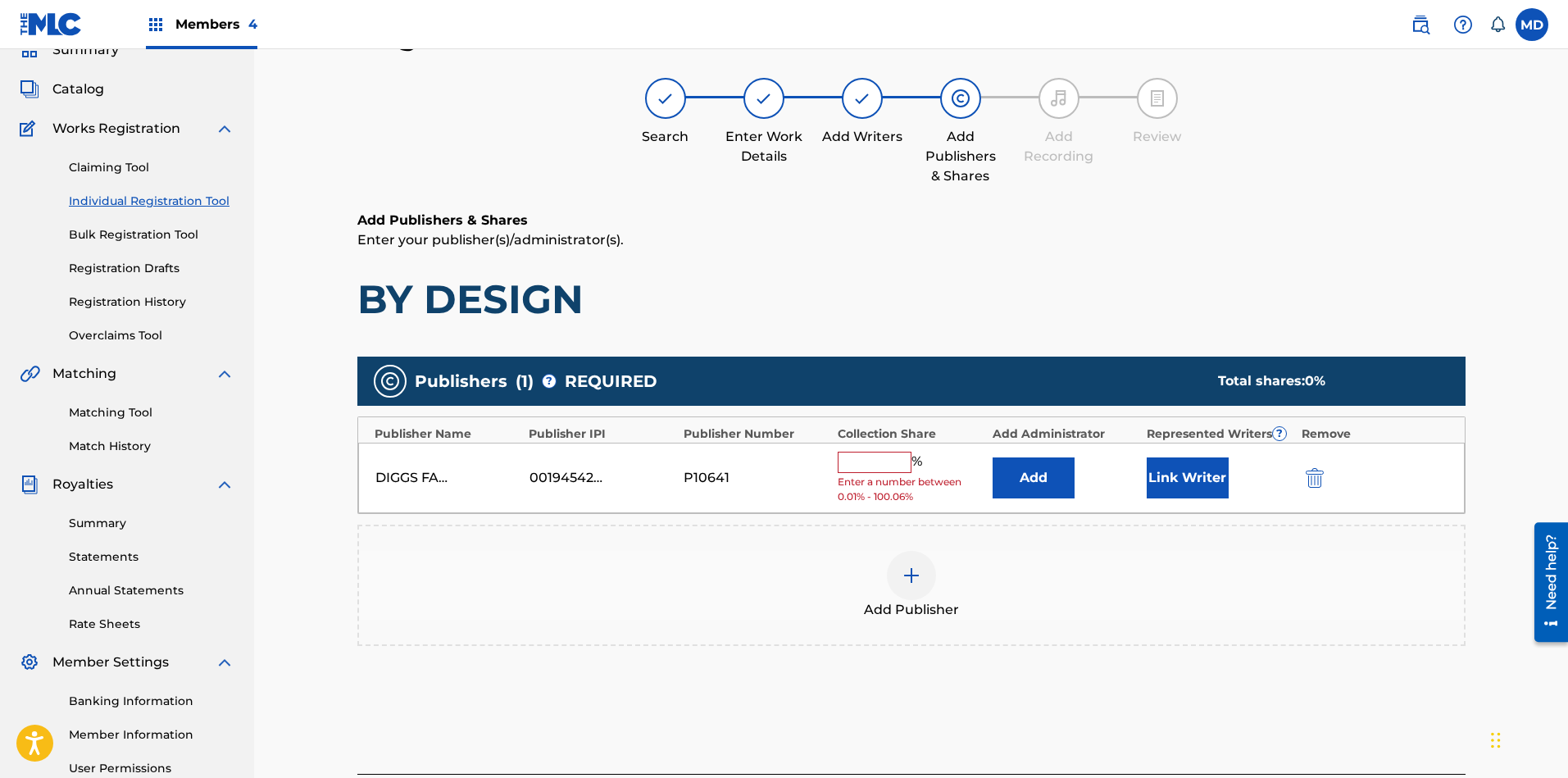
click at [866, 467] on input "text" at bounding box center [875, 462] width 74 height 21
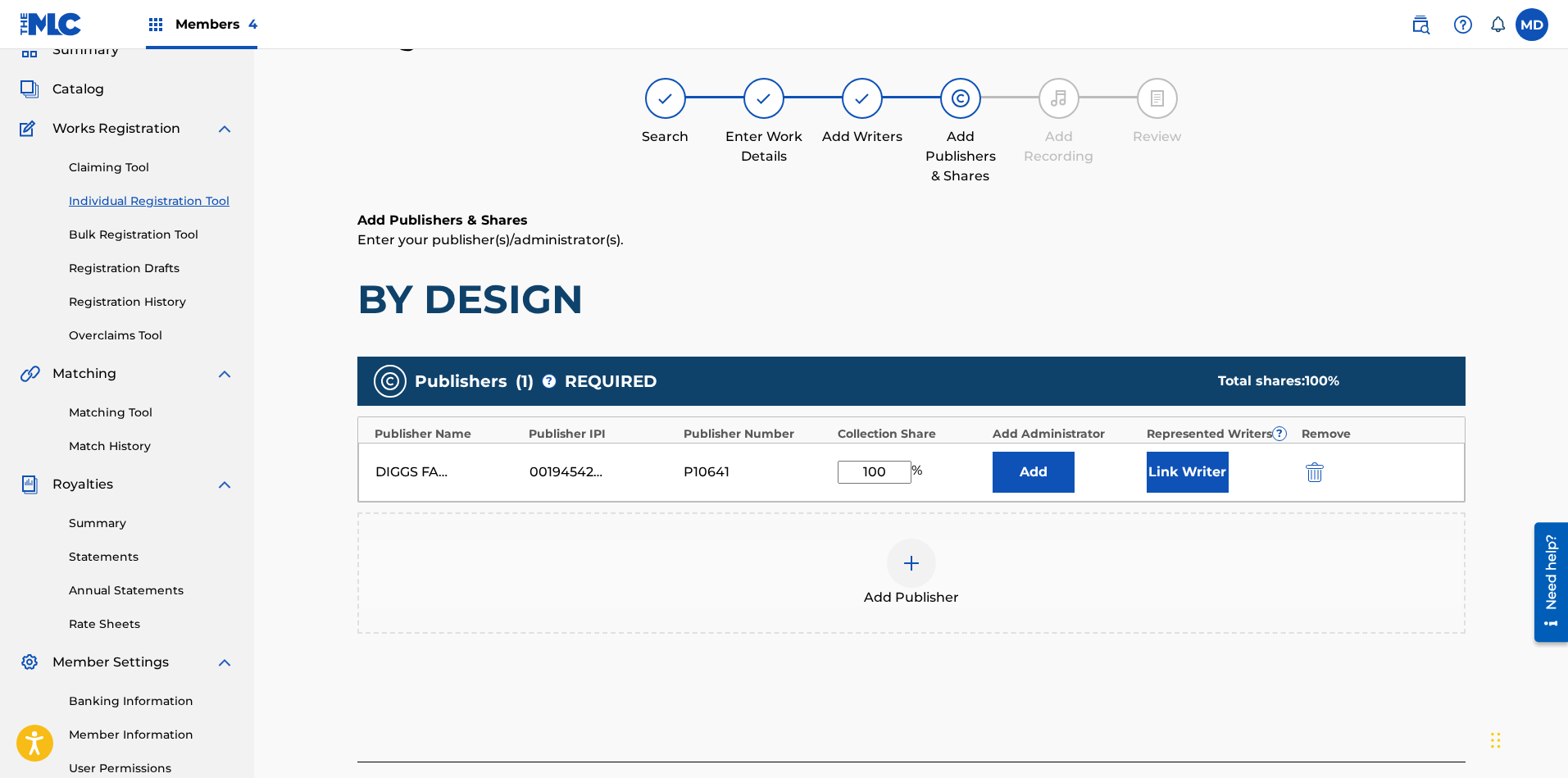
type input "100"
click at [1176, 475] on button "Link Writer" at bounding box center [1187, 472] width 82 height 41
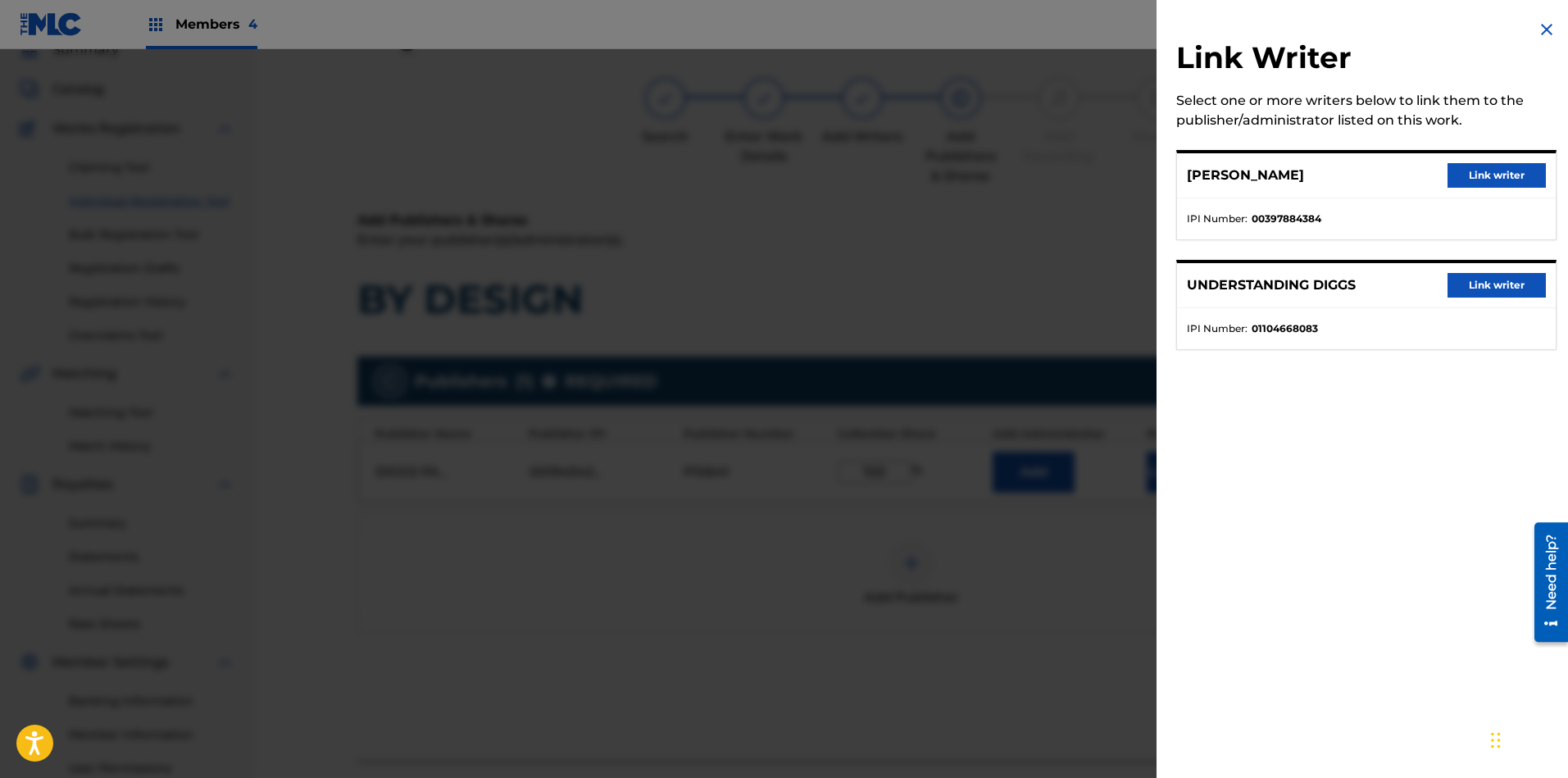
click at [1477, 172] on button "Link writer" at bounding box center [1496, 174] width 98 height 24
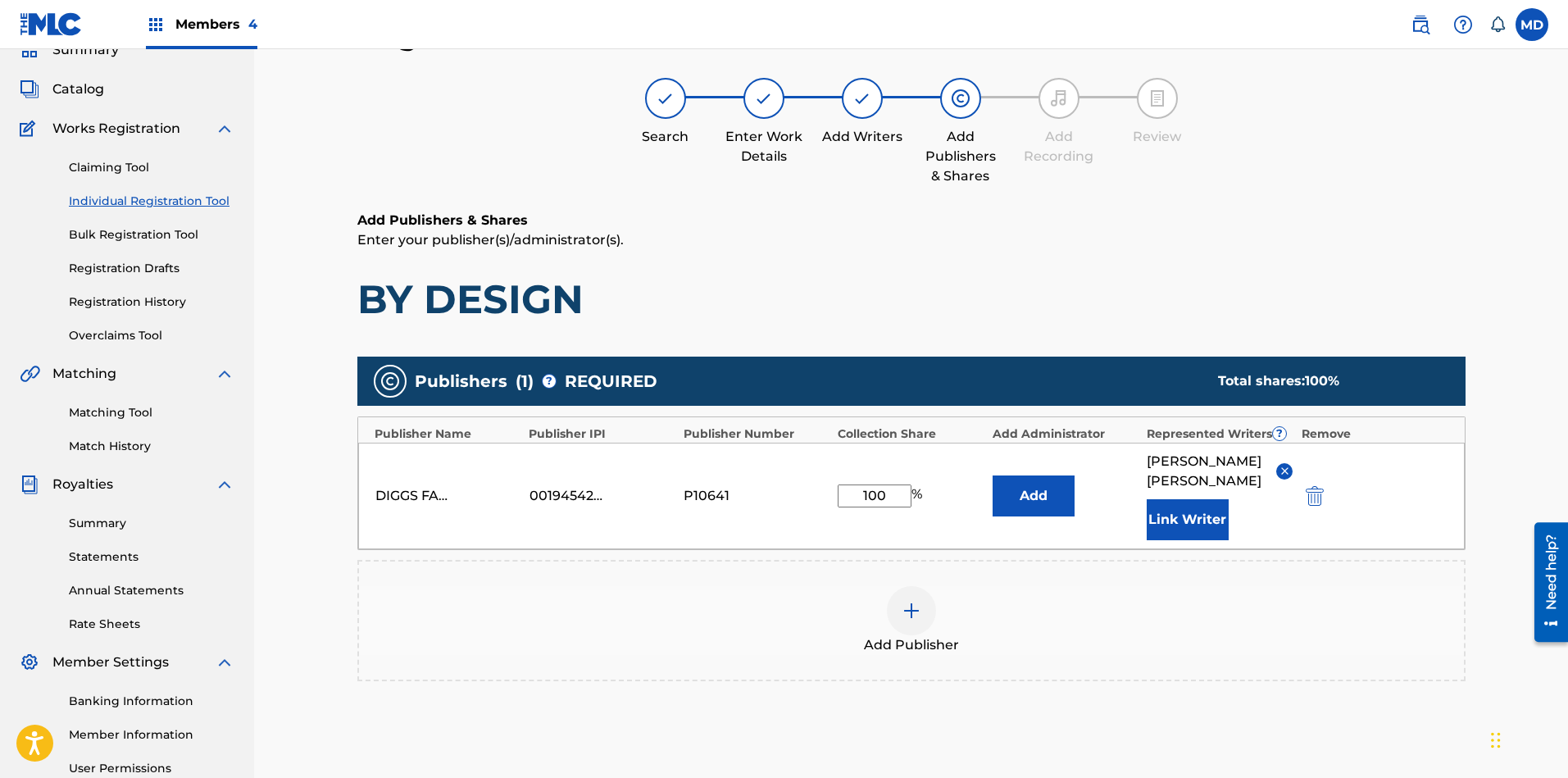
click at [1194, 504] on button "Link Writer" at bounding box center [1187, 519] width 82 height 41
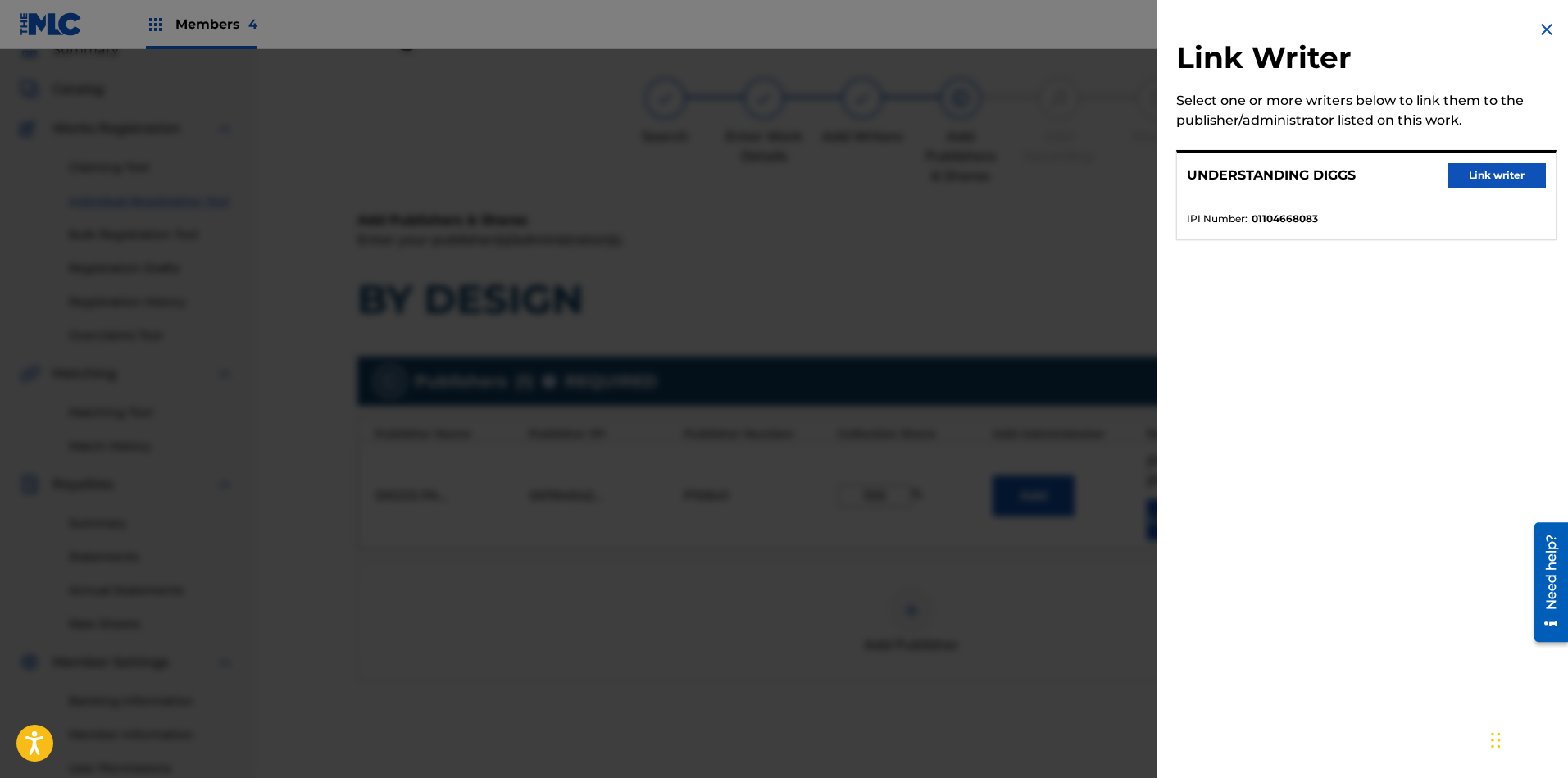
click at [1501, 180] on button "Link writer" at bounding box center [1496, 174] width 98 height 24
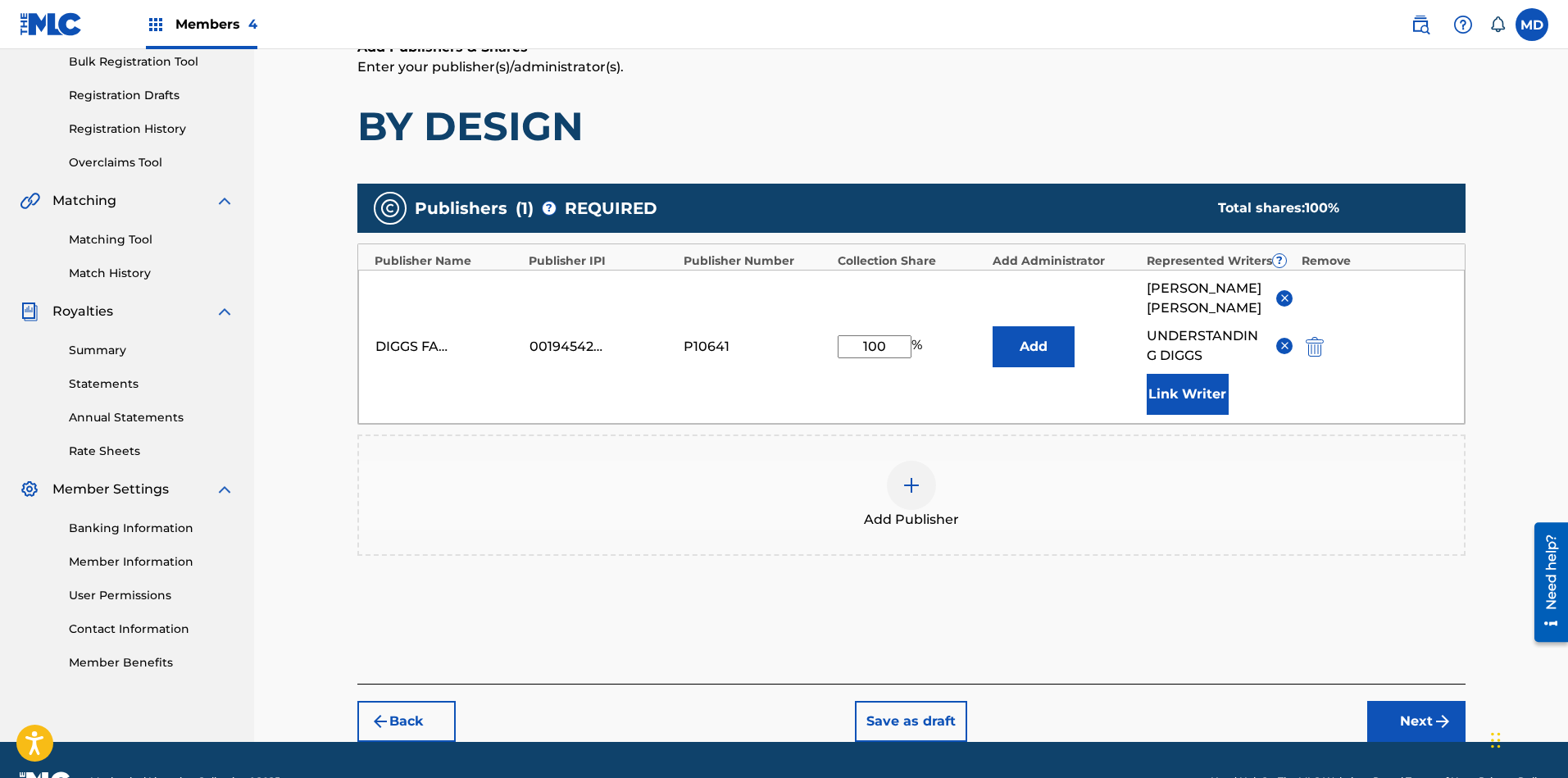
scroll to position [269, 0]
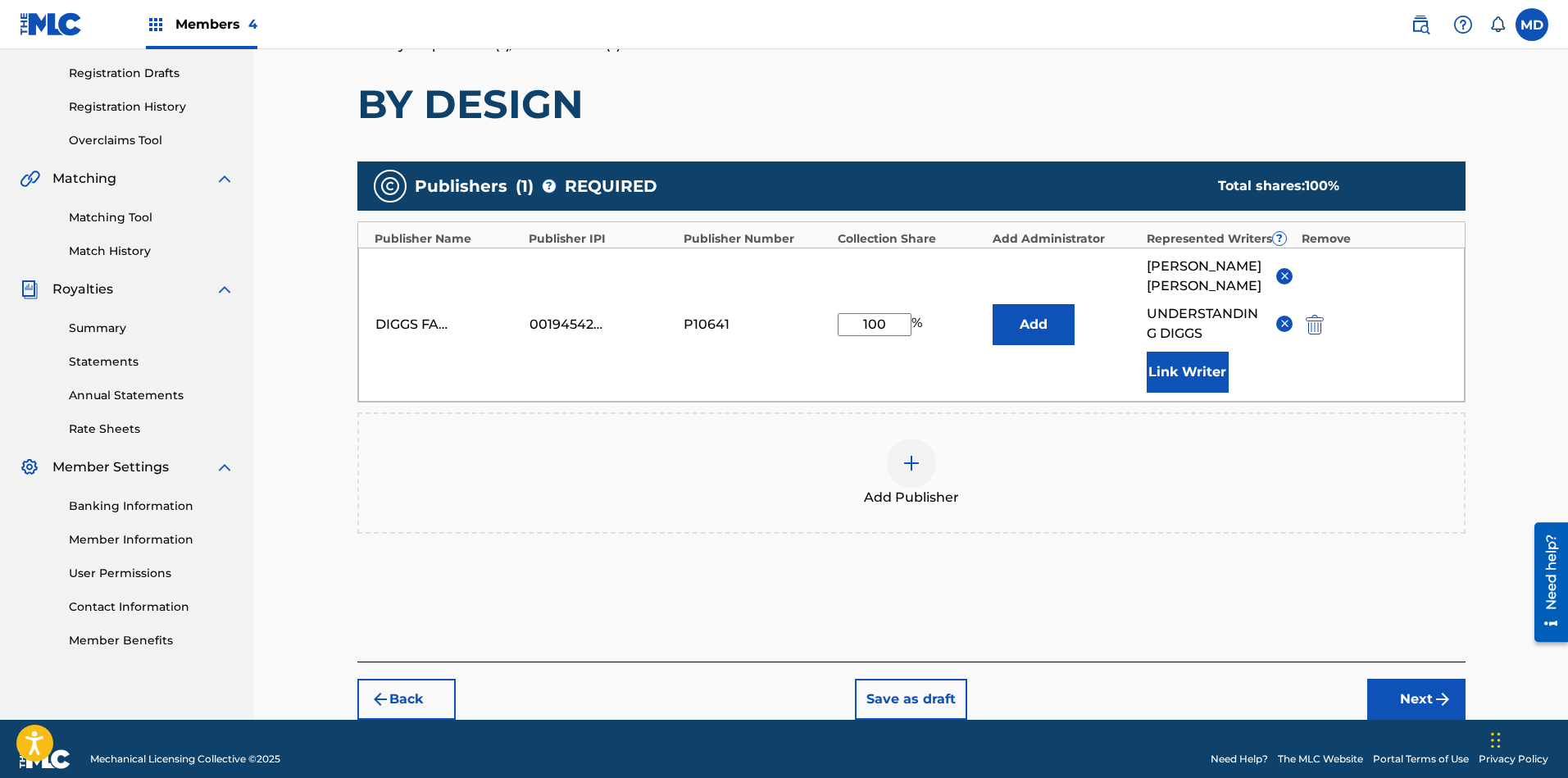
click at [1397, 678] on button "Next" at bounding box center [1415, 698] width 98 height 41
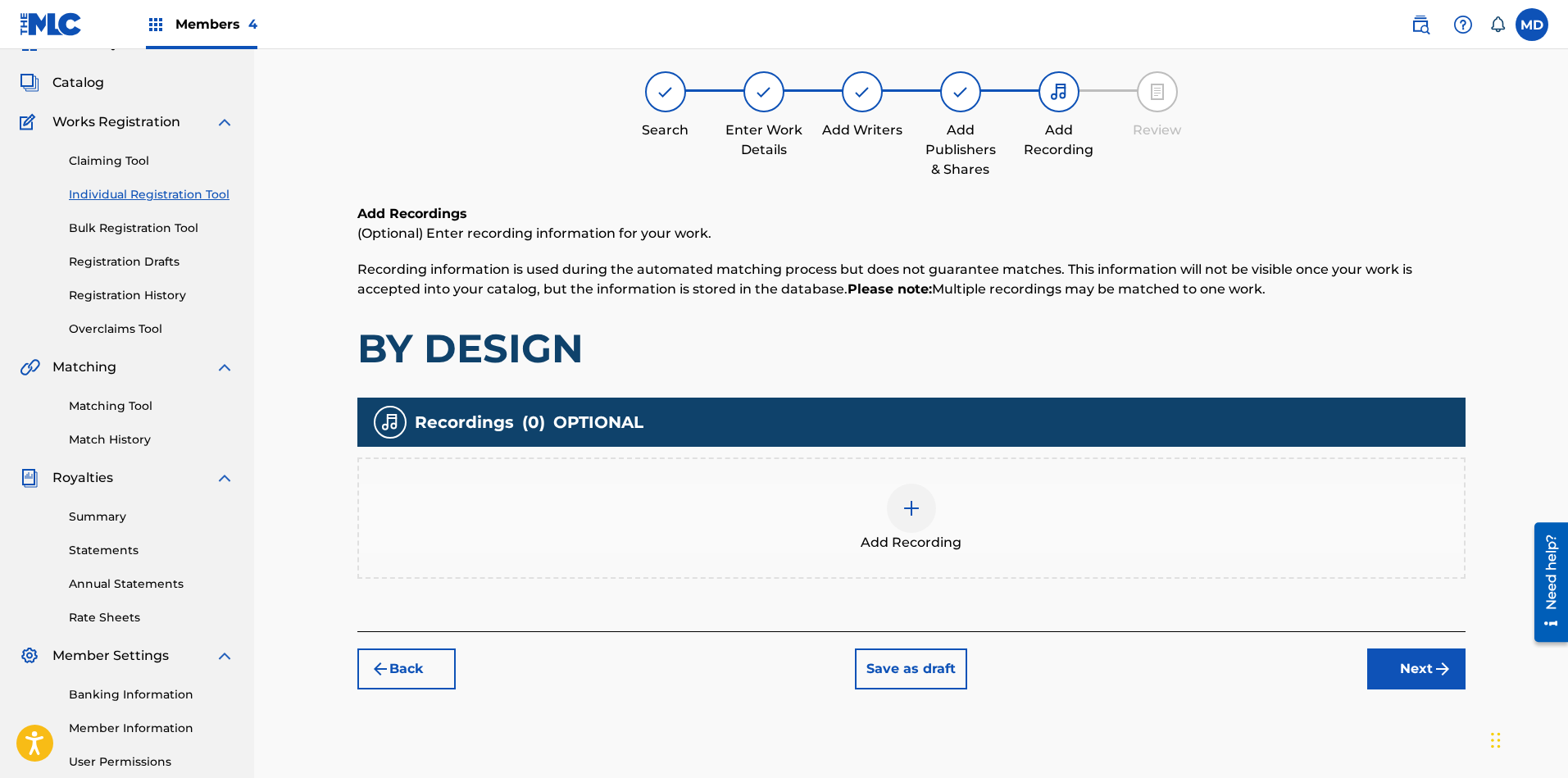
scroll to position [74, 0]
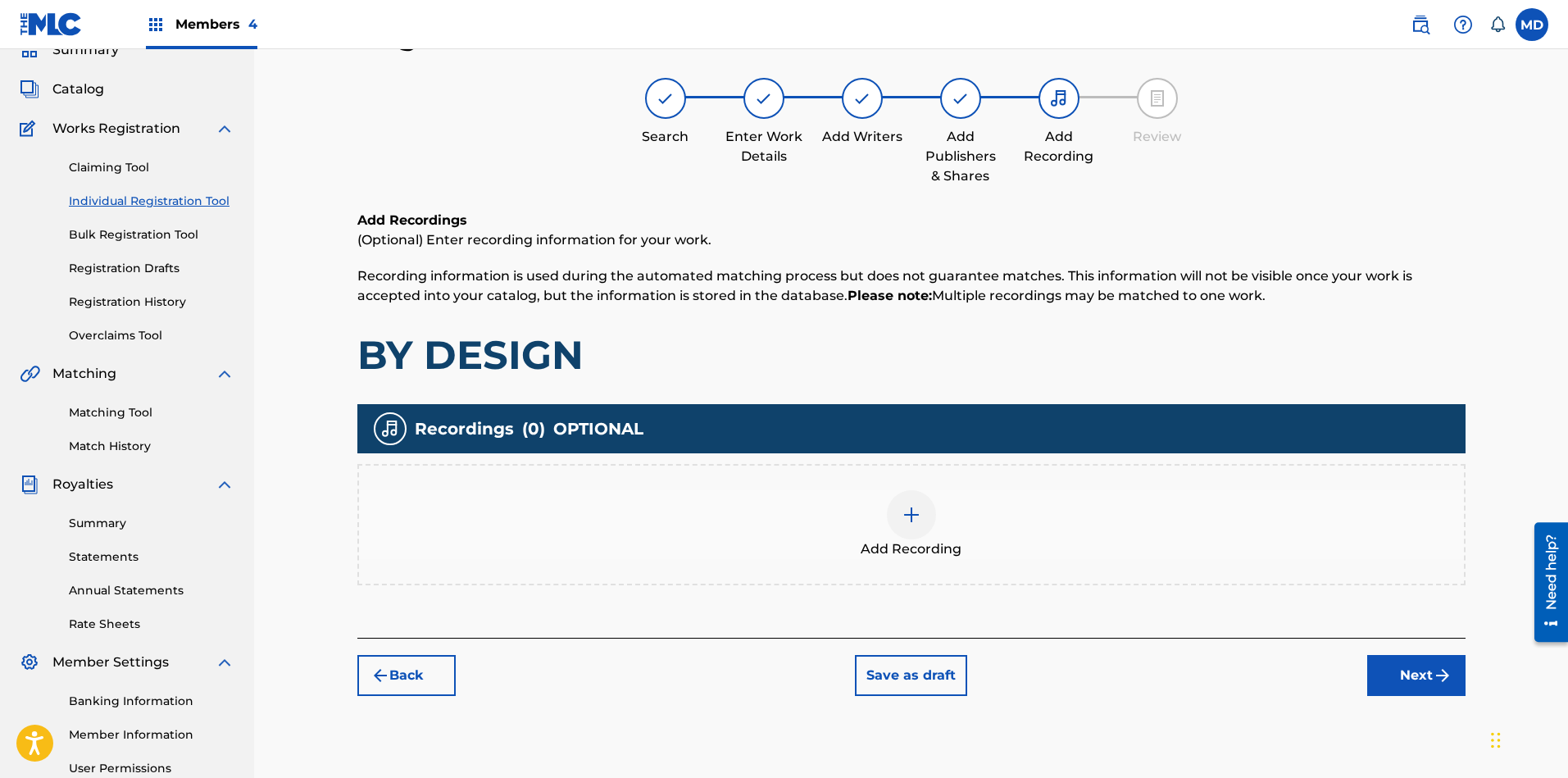
click at [1411, 670] on button "Next" at bounding box center [1415, 675] width 98 height 41
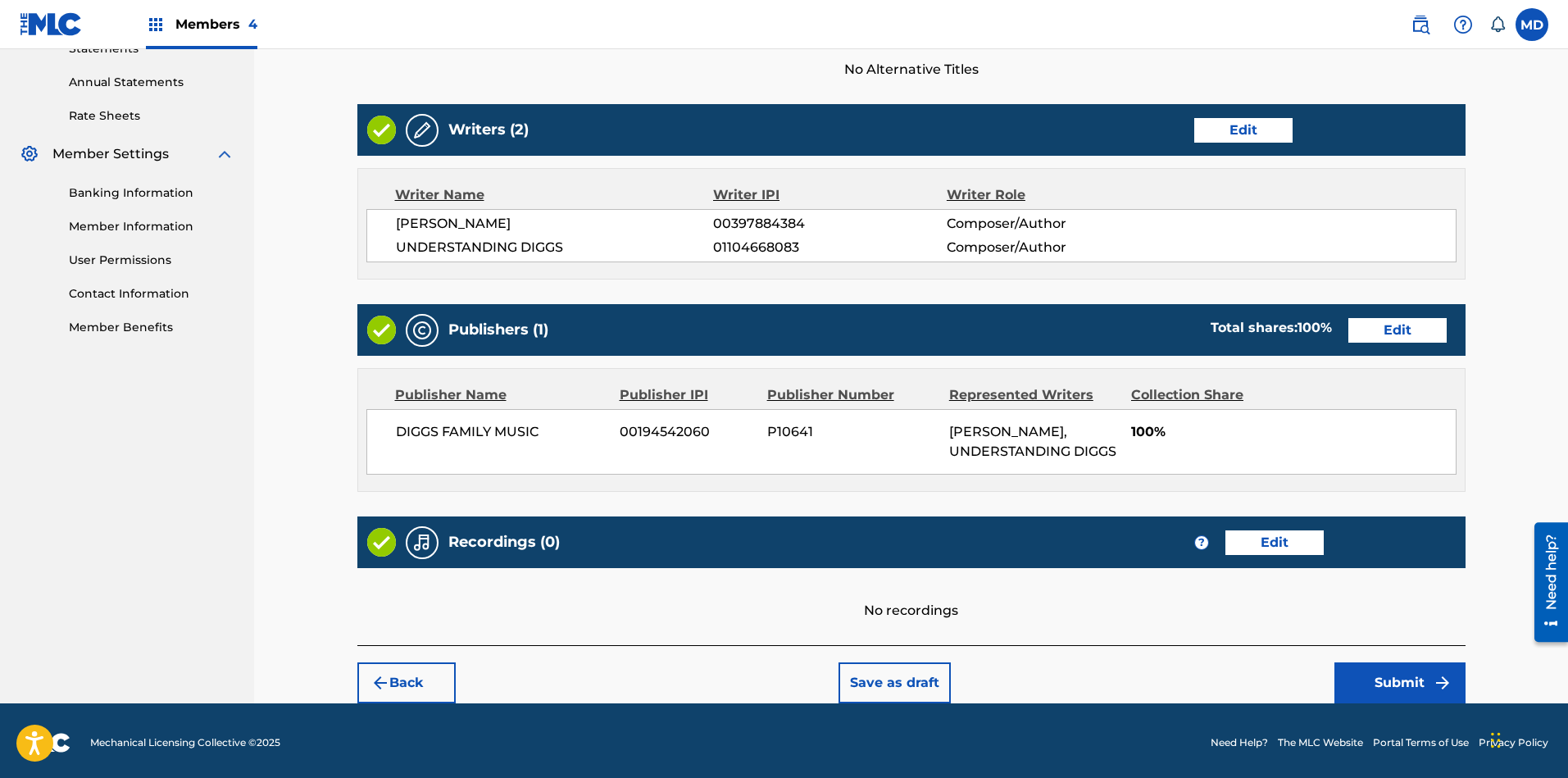
scroll to position [584, 0]
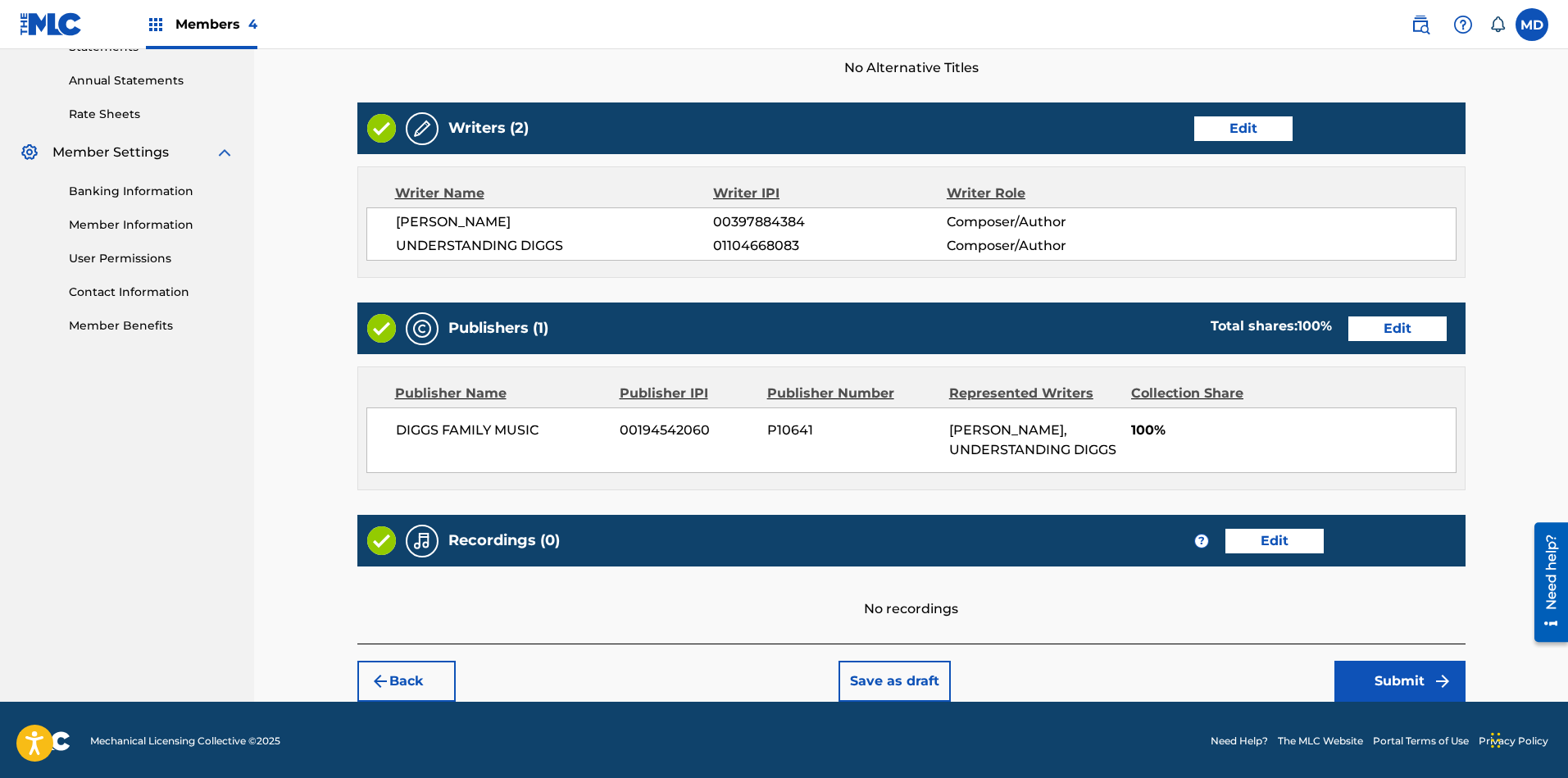
click at [1410, 687] on button "Submit" at bounding box center [1399, 681] width 131 height 41
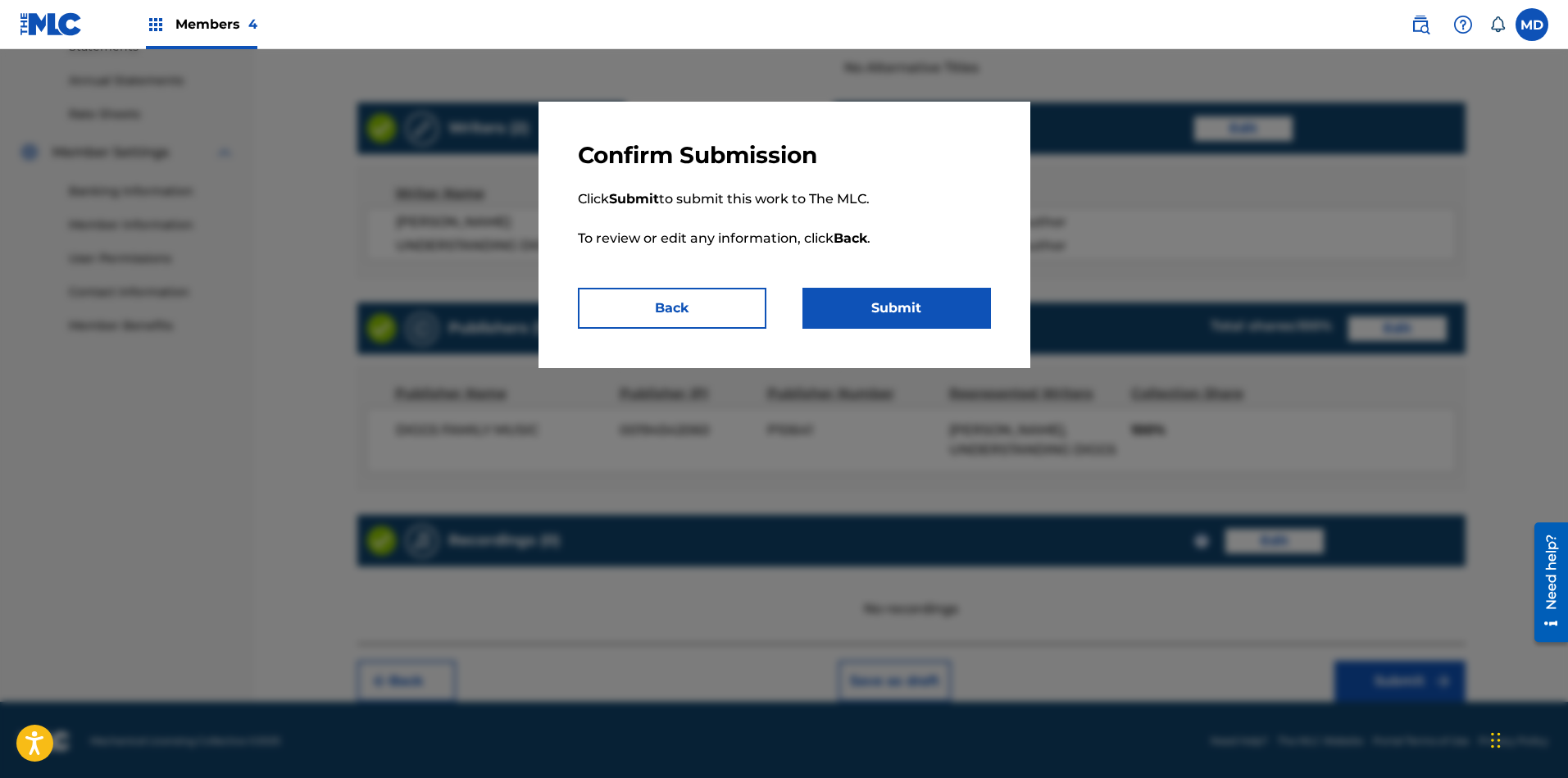
click at [901, 311] on button "Submit" at bounding box center [896, 308] width 189 height 41
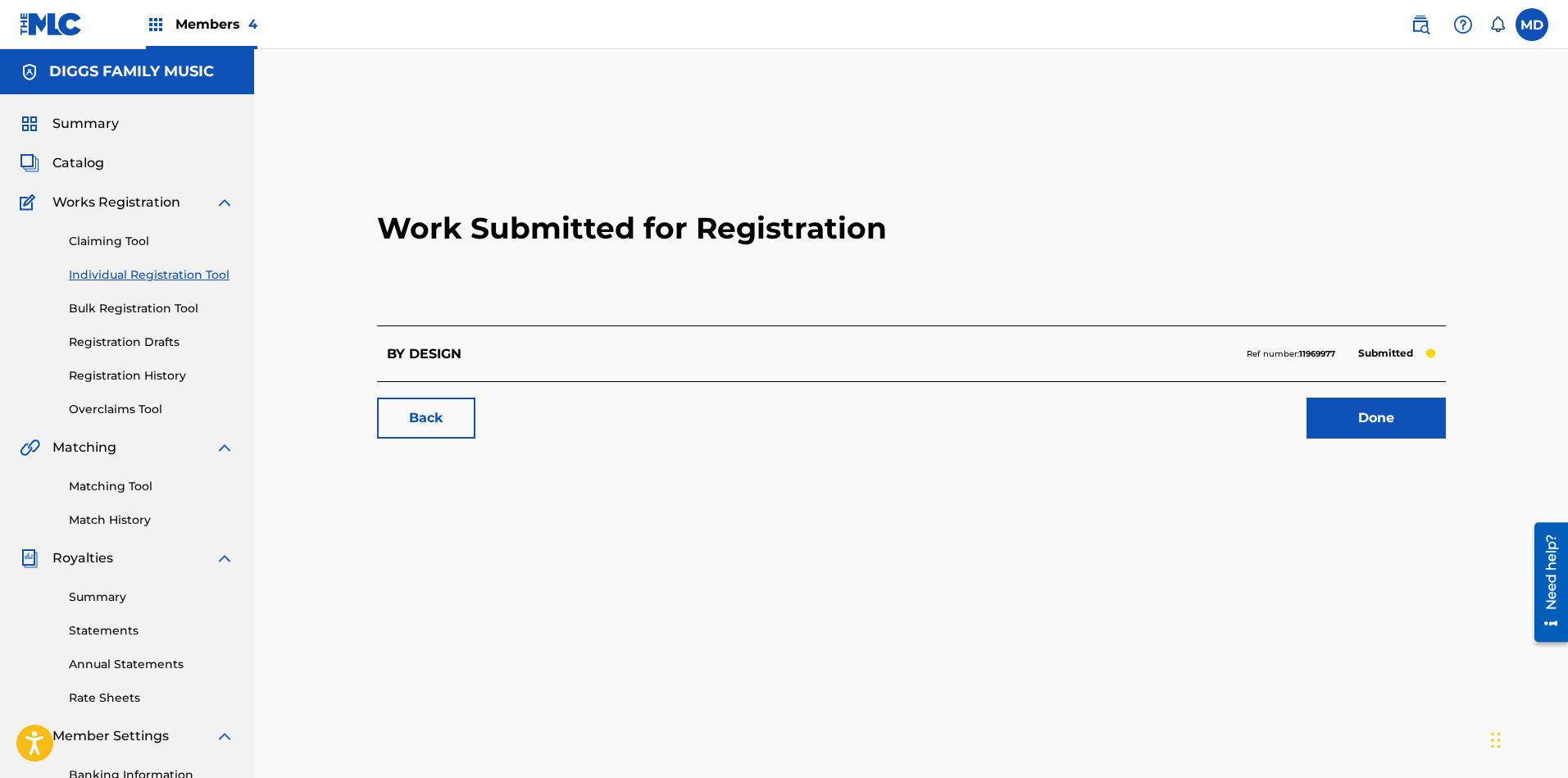
click at [1346, 423] on link "Done" at bounding box center [1376, 418] width 139 height 41
